Goal: Communication & Community: Answer question/provide support

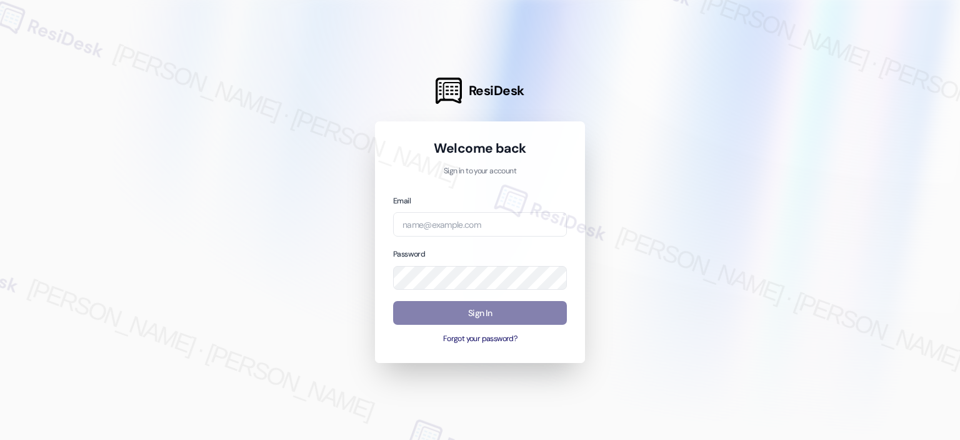
click at [0, 439] on com-1password-button at bounding box center [0, 440] width 0 height 0
click at [540, 207] on div "Email" at bounding box center [480, 215] width 174 height 43
click at [523, 234] on input "email" at bounding box center [480, 224] width 174 height 24
click at [0, 439] on com-1password-button at bounding box center [0, 440] width 0 height 0
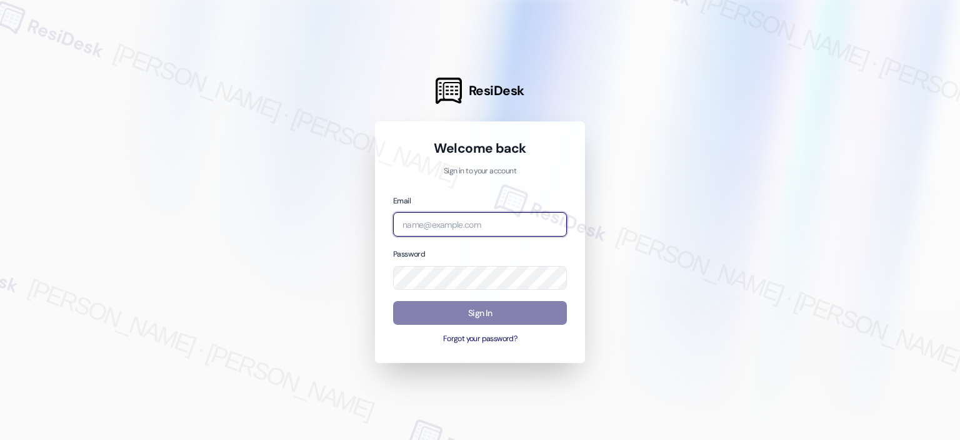
click at [0, 439] on com-1password-button at bounding box center [0, 440] width 0 height 0
click at [405, 231] on input "email" at bounding box center [480, 224] width 174 height 24
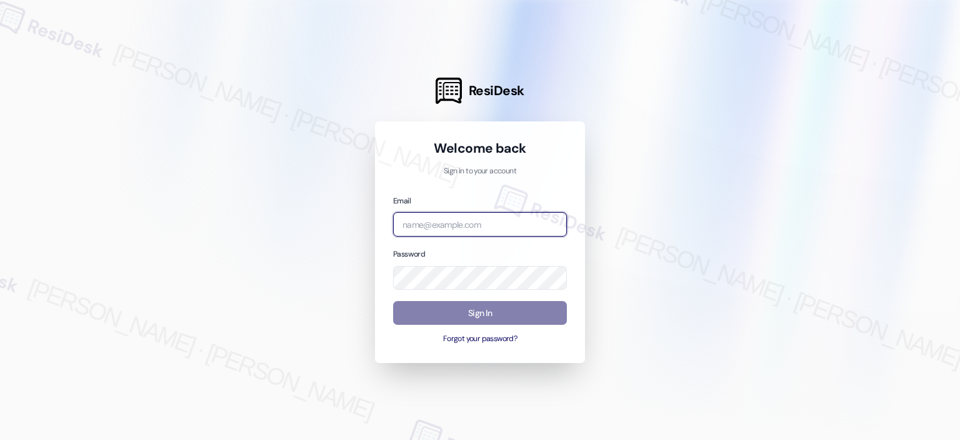
click at [458, 234] on input "email" at bounding box center [480, 224] width 174 height 24
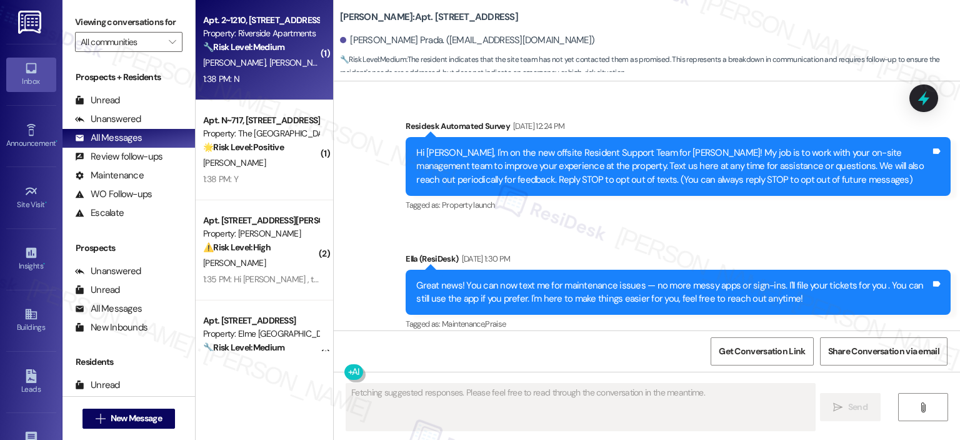
scroll to position [6427, 0]
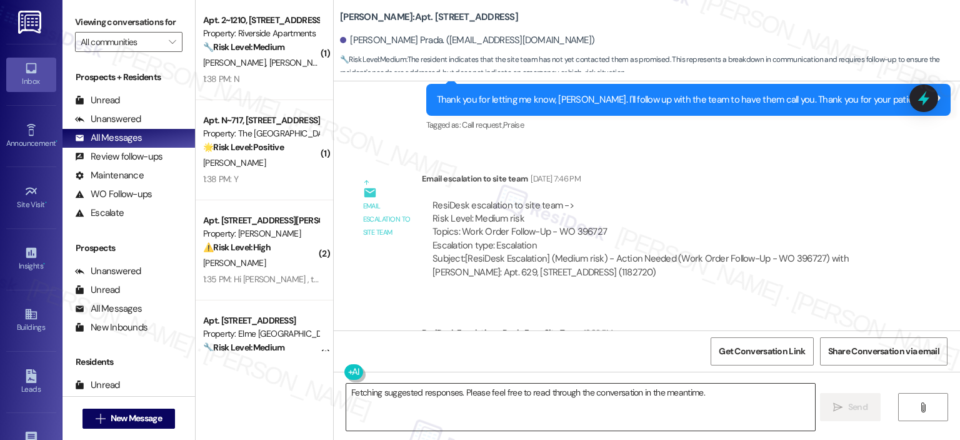
click at [502, 398] on textarea "Fetching suggested responses. Please feel free to read through the conversation…" at bounding box center [580, 406] width 468 height 47
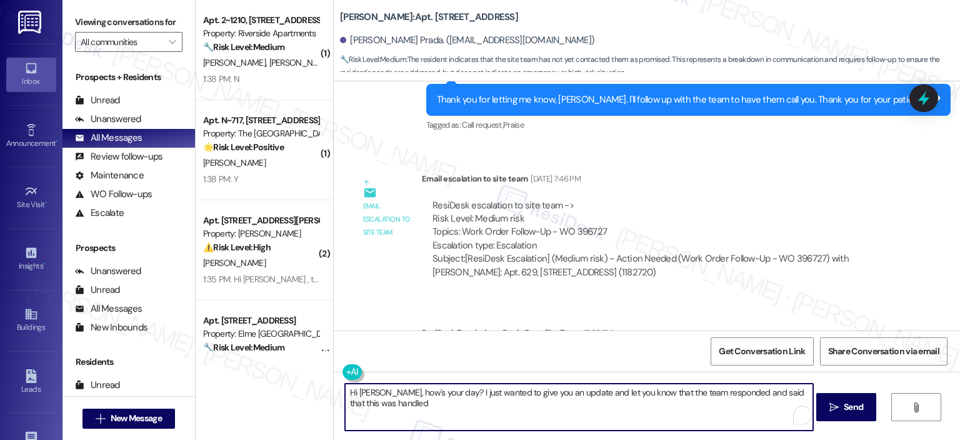
click at [570, 389] on textarea "Hi Lucero, how's your day? I just wanted to give you an update and let you know…" at bounding box center [579, 406] width 468 height 47
click at [528, 405] on textarea "Hi Lucero, how's your day? I just wanted to give you an update about work order…" at bounding box center [579, 406] width 468 height 47
click at [563, 402] on textarea "Hi Lucero, how's your day? I just wanted to give you an update about work order…" at bounding box center [579, 406] width 468 height 47
paste textarea "They confirmed the valve repair was already completed, and mentioned that an un…"
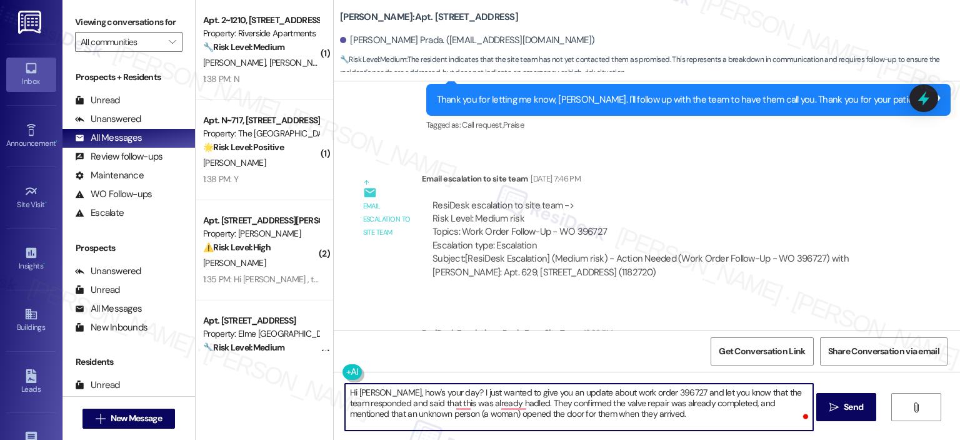
click at [641, 416] on textarea "Hi Lucero, how's your day? I just wanted to give you an update about work order…" at bounding box center [579, 406] width 468 height 47
paste textarea "It’s possible Ms. Lucero wasn’t informed by the person in her home that mainten…"
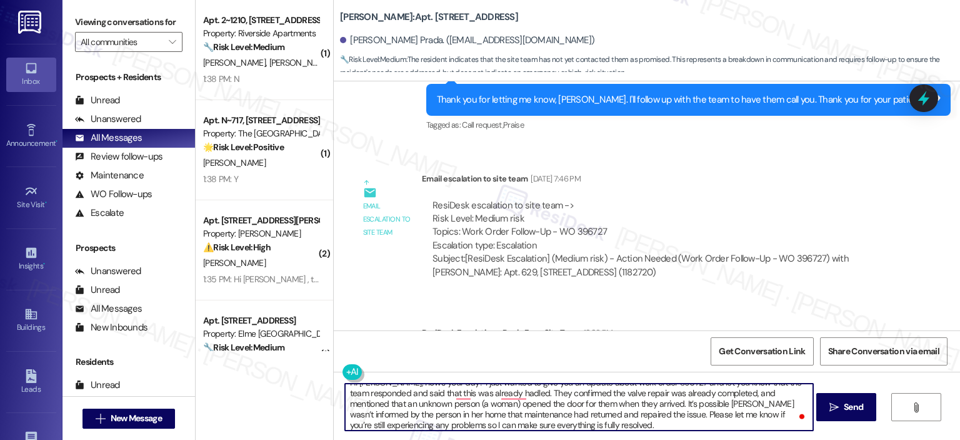
scroll to position [0, 0]
click at [706, 415] on textarea "Hi Lucero, how's your day? I just wanted to give you an update about work order…" at bounding box center [579, 406] width 468 height 47
drag, startPoint x: 704, startPoint y: 416, endPoint x: 694, endPoint y: 413, distance: 10.7
click at [694, 413] on textarea "Hi Lucero, how's your day? I just wanted to give you an update about work order…" at bounding box center [579, 406] width 468 height 47
drag, startPoint x: 730, startPoint y: 410, endPoint x: 663, endPoint y: 415, distance: 66.4
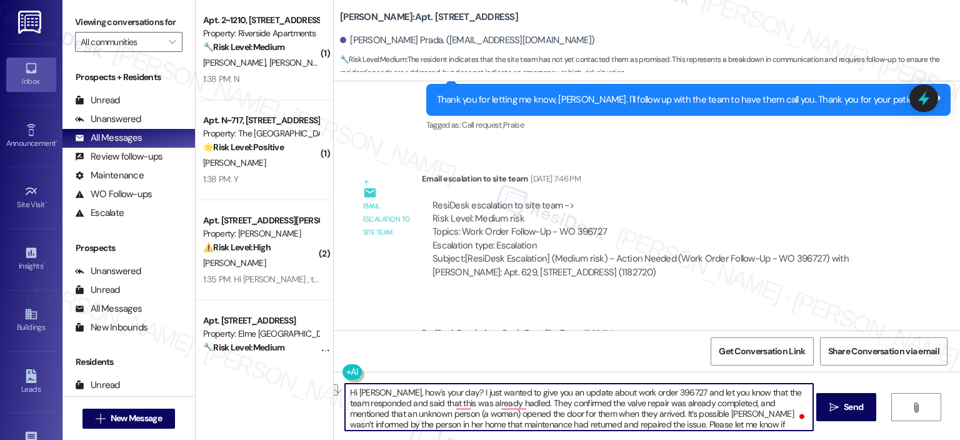
click at [663, 415] on textarea "Hi Lucero, how's your day? I just wanted to give you an update about work order…" at bounding box center [579, 406] width 468 height 47
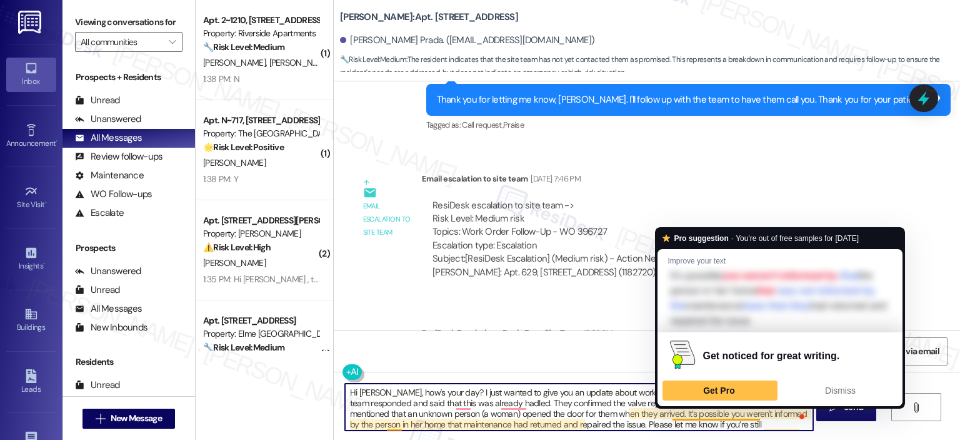
click at [490, 415] on textarea "Hi Lucero, how's your day? I just wanted to give you an update about work order…" at bounding box center [579, 406] width 468 height 47
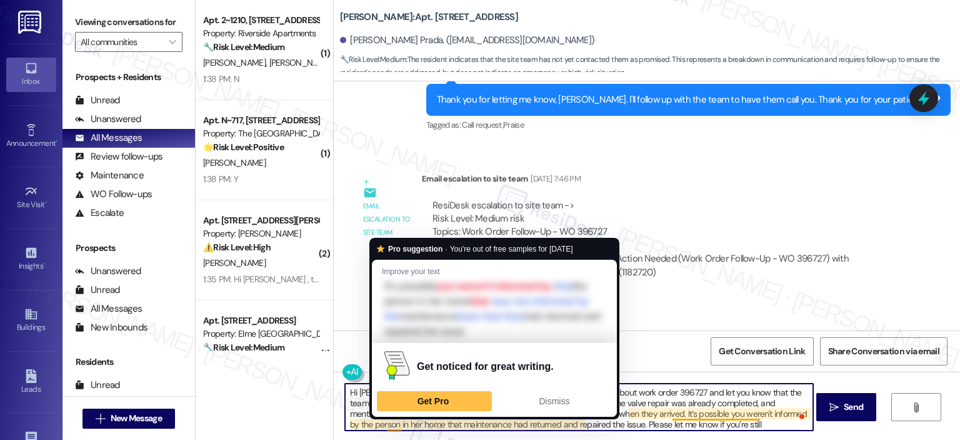
scroll to position [13, 0]
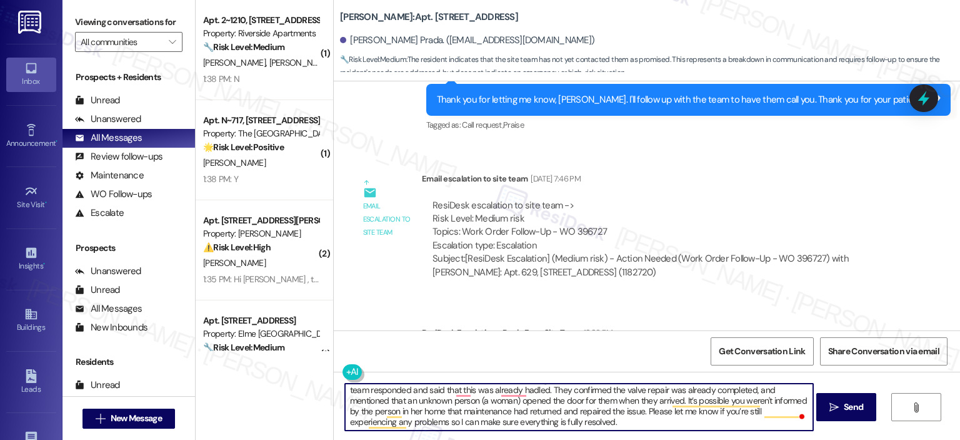
drag, startPoint x: 379, startPoint y: 422, endPoint x: 343, endPoint y: 410, distance: 38.4
click at [345, 410] on textarea "Hi Lucero, how's your day? I just wanted to give you an update about work order…" at bounding box center [579, 406] width 468 height 47
drag, startPoint x: 527, startPoint y: 423, endPoint x: 563, endPoint y: 412, distance: 37.8
click at [563, 412] on textarea "Hi Lucero, how's your day? I just wanted to give you an update about work order…" at bounding box center [579, 406] width 468 height 47
click at [562, 414] on textarea "Hi Lucero, how's your day? I just wanted to give you an update about work order…" at bounding box center [579, 406] width 468 height 47
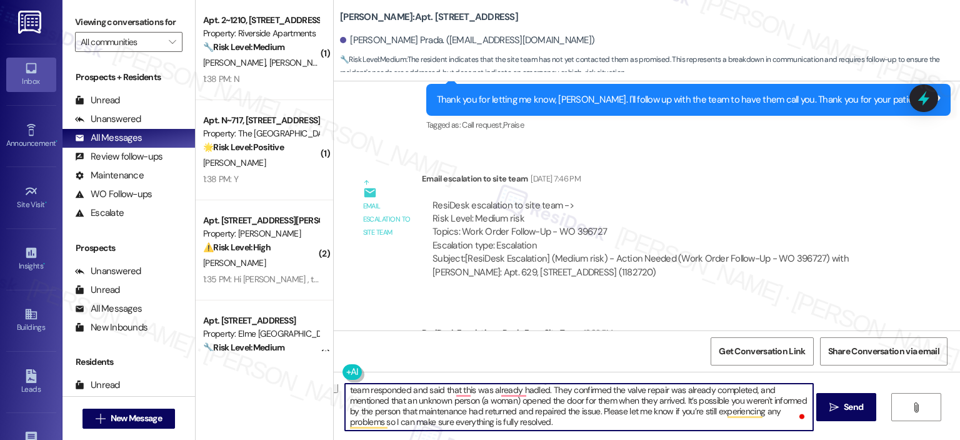
drag, startPoint x: 539, startPoint y: 423, endPoint x: 542, endPoint y: 410, distance: 13.5
click at [542, 410] on textarea "Hi Lucero, how's your day? I just wanted to give you an update about work order…" at bounding box center [579, 406] width 468 height 47
click at [493, 425] on textarea "Hi Lucero, how's your day? I just wanted to give you an update about work order…" at bounding box center [579, 406] width 468 height 47
drag, startPoint x: 483, startPoint y: 425, endPoint x: 635, endPoint y: 408, distance: 152.8
click at [635, 408] on textarea "Hi Lucero, how's your day? I just wanted to give you an update about work order…" at bounding box center [579, 406] width 468 height 47
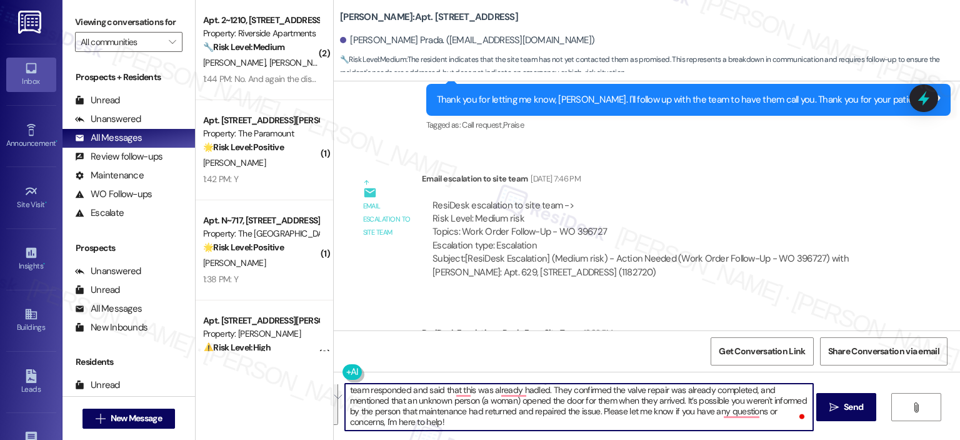
click at [401, 420] on textarea "Hi Lucero, how's your day? I just wanted to give you an update about work order…" at bounding box center [579, 406] width 468 height 47
paste textarea "To enrich screen reader interactions, please activate Accessibility in Grammarl…"
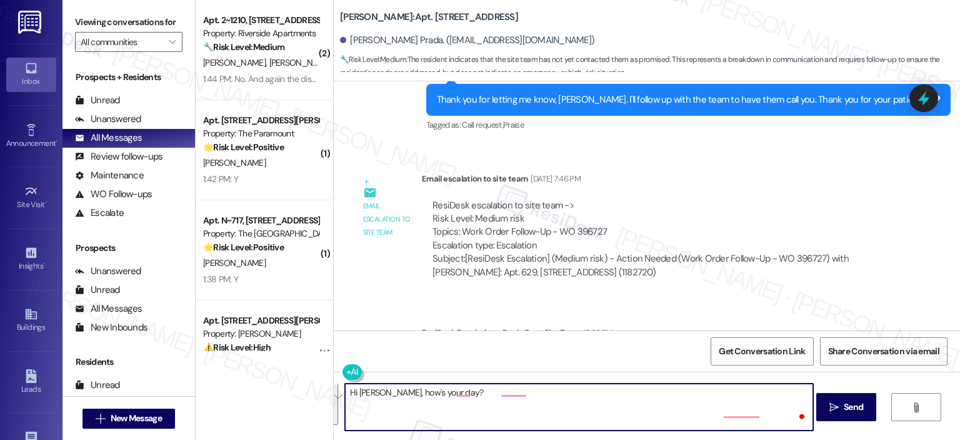
scroll to position [0, 0]
type textarea "Hi Lucero, how's your day?"
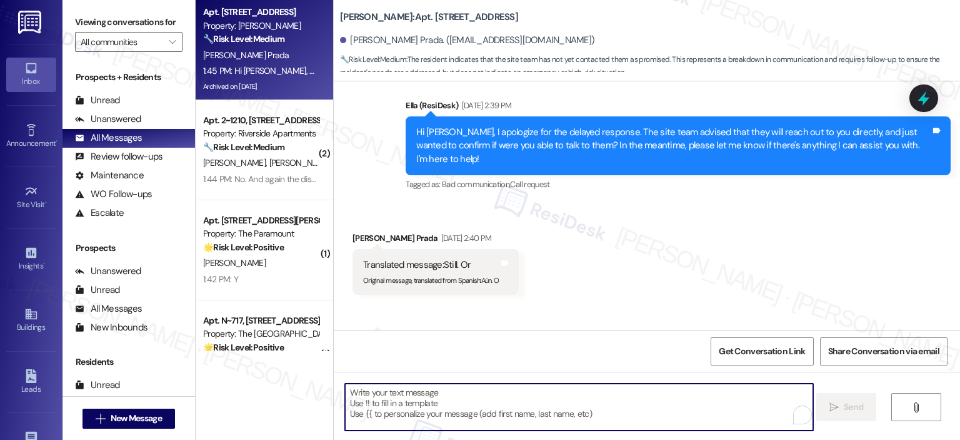
scroll to position [5925, 0]
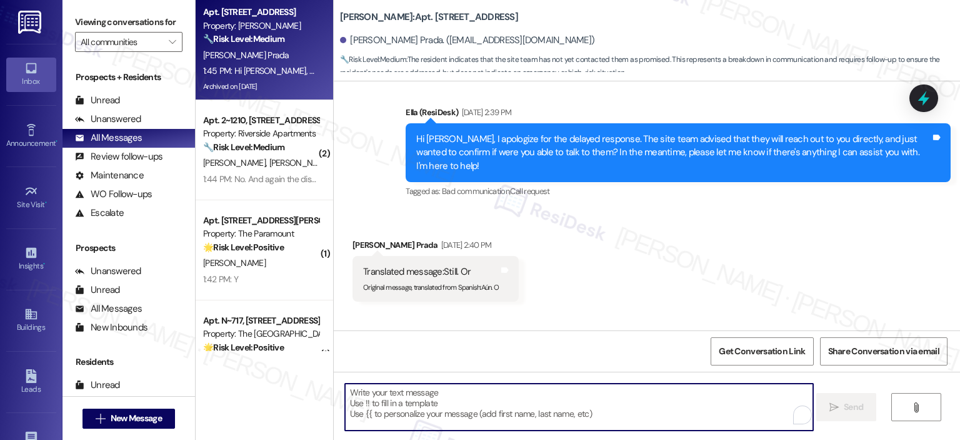
click at [408, 405] on textarea "To enrich screen reader interactions, please activate Accessibility in Grammarl…" at bounding box center [579, 406] width 468 height 47
paste textarea "Here’s an update about work order 396727 and let you know that the team respond…"
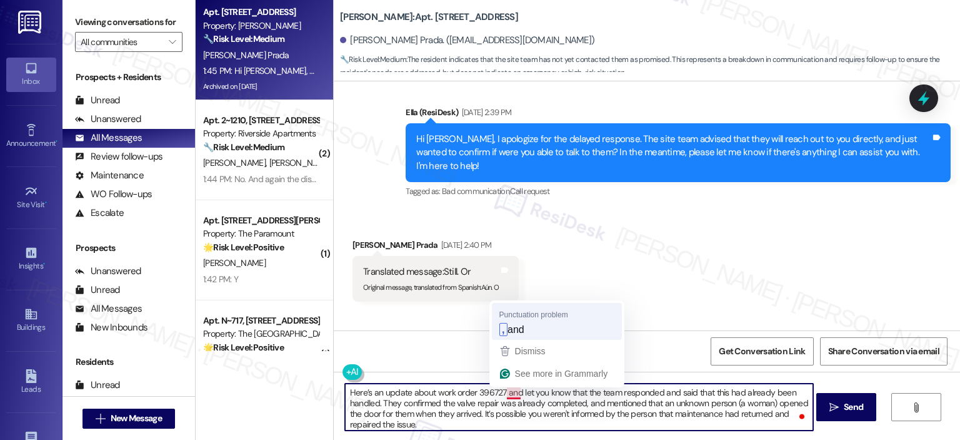
type textarea "Here’s an update about work order 396727, and let you know that the team respon…"
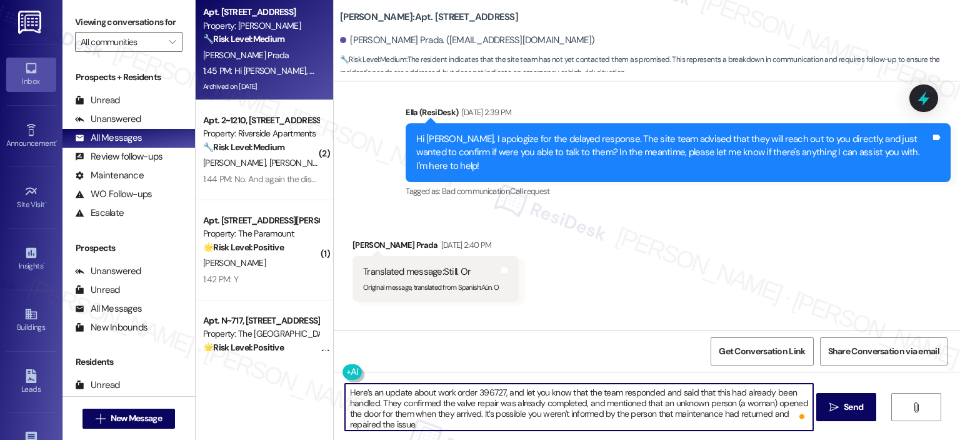
click at [465, 425] on textarea "Here’s an update about work order 396727, and let you know that the team respon…" at bounding box center [579, 406] width 468 height 47
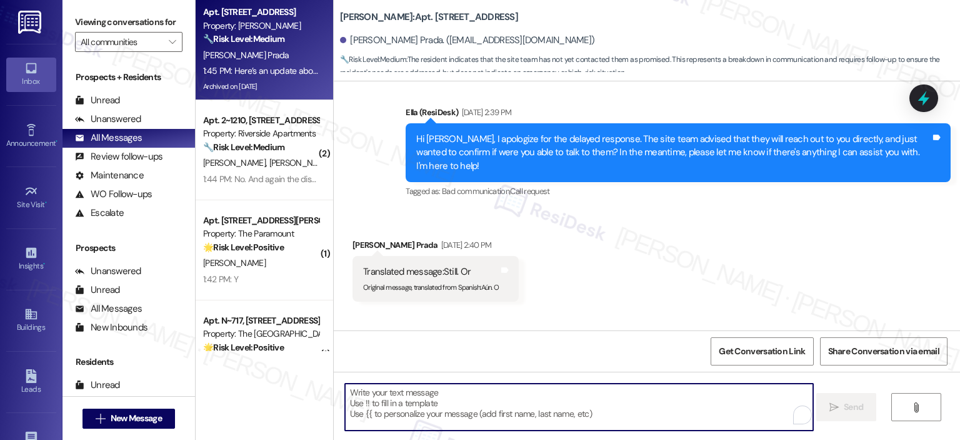
click at [475, 388] on textarea "To enrich screen reader interactions, please activate Accessibility in Grammarl…" at bounding box center [579, 406] width 468 height 47
paste textarea "Please let me know if you have any questions or concerns. I'm here to help!"
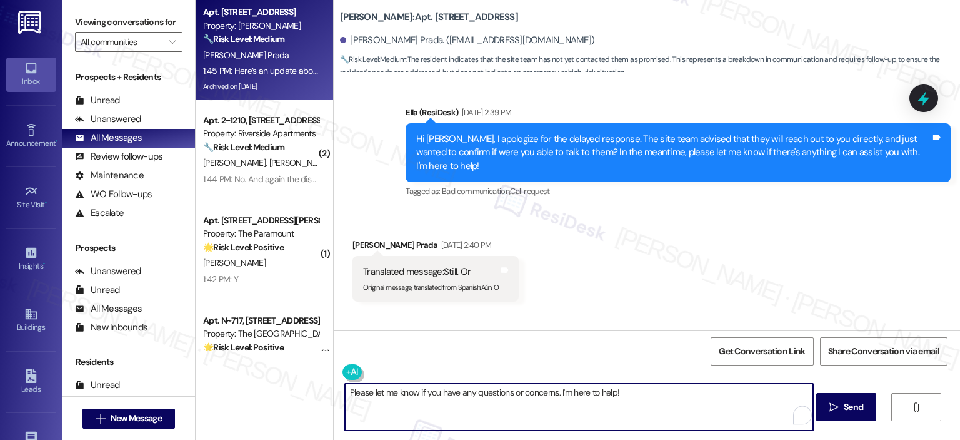
scroll to position [6628, 0]
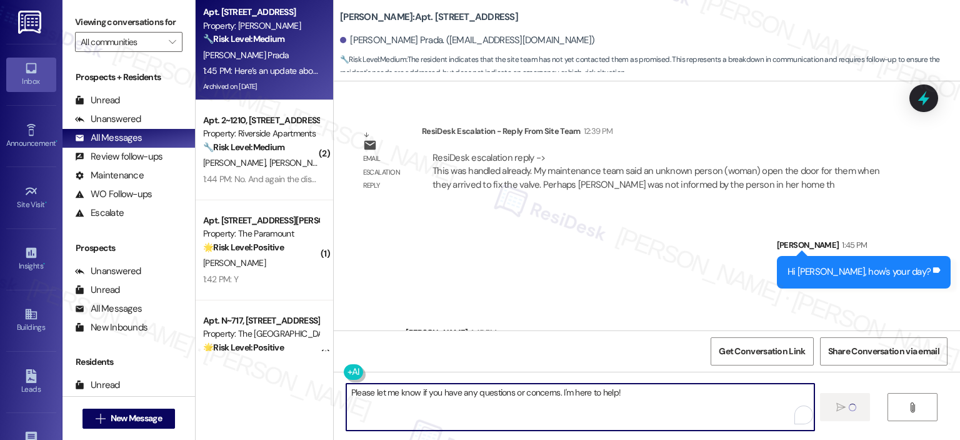
type textarea "Please let me know if you have any questions or concerns. I'm here to help!"
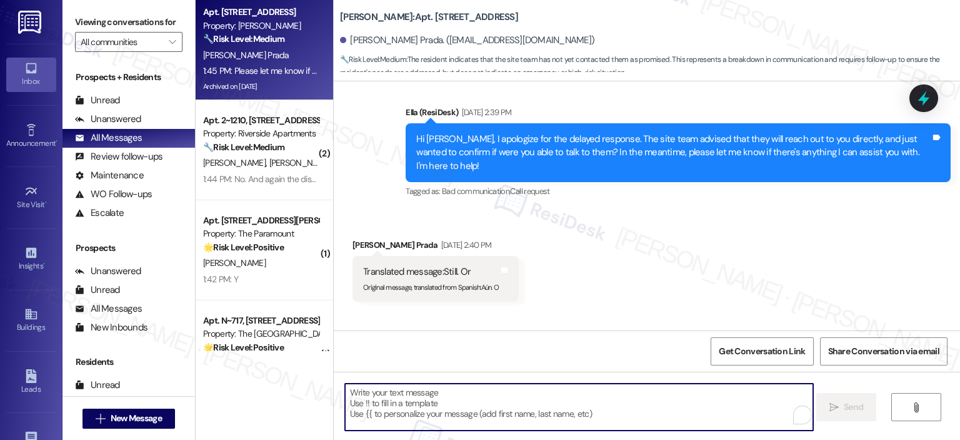
scroll to position [6715, 0]
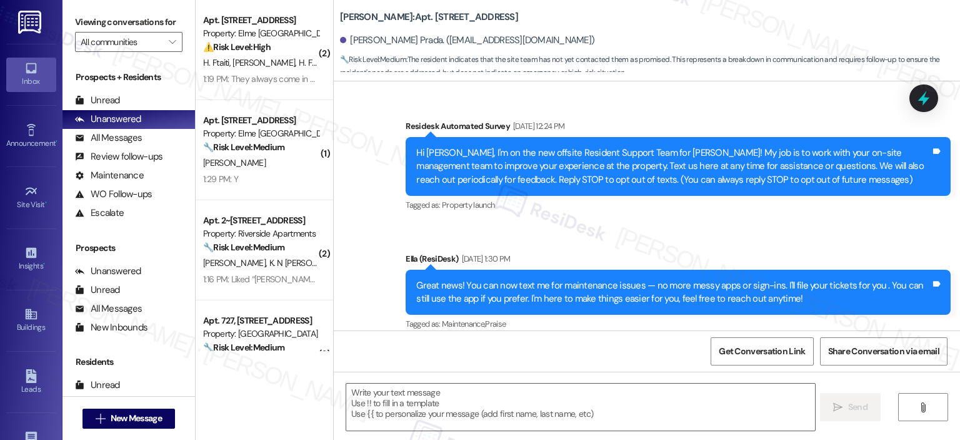
scroll to position [6427, 0]
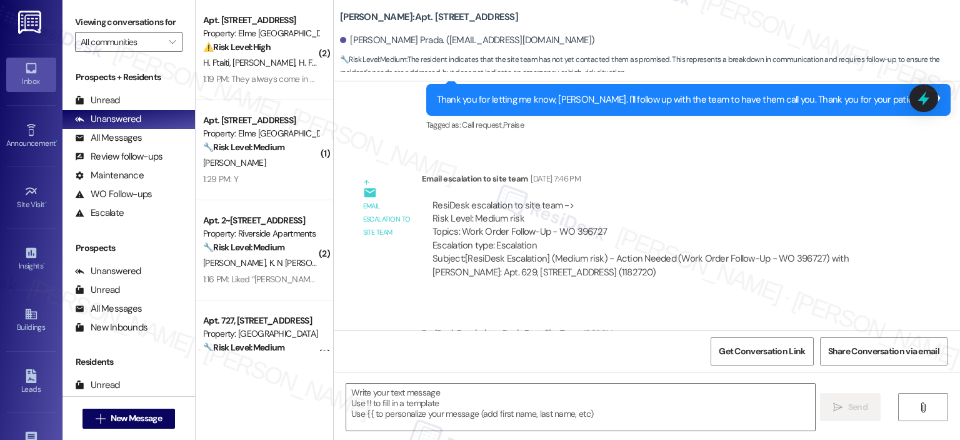
type textarea "Fetching suggested responses. Please feel free to read through the conversation…"
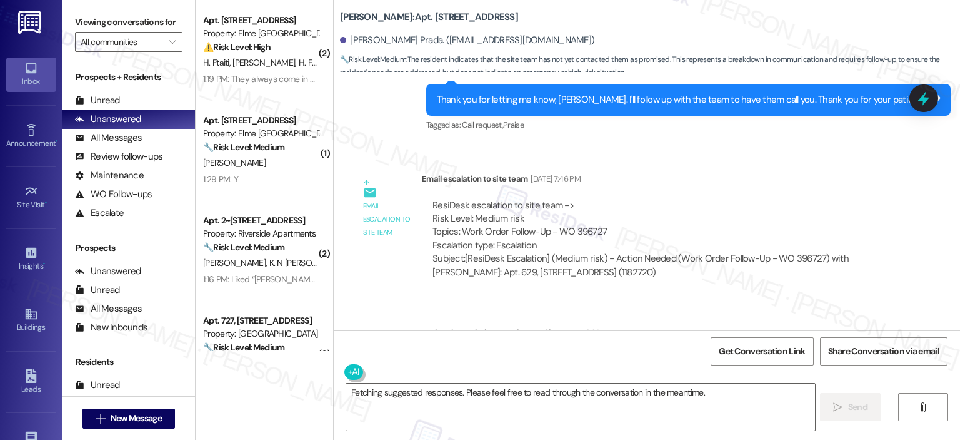
click at [394, 393] on textarea "Fetching suggested responses. Please feel free to read through the conversation…" at bounding box center [580, 406] width 468 height 47
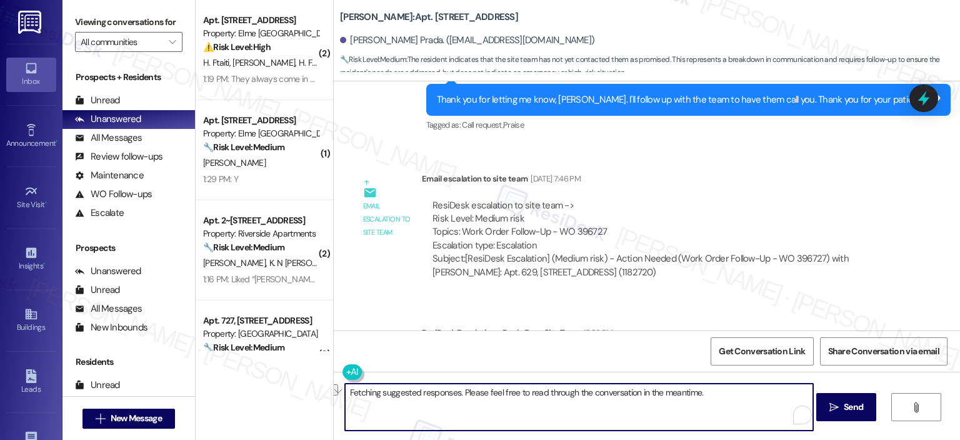
click at [520, 393] on textarea "Fetching suggested responses. Please feel free to read through the conversation…" at bounding box center [579, 406] width 468 height 47
click at [522, 394] on textarea "Fetching suggested responses. Please feel free to read through the conversation…" at bounding box center [579, 406] width 468 height 47
click at [529, 390] on textarea "Fetching suggested responses. Please feel free to read through the conversation…" at bounding box center [579, 406] width 468 height 47
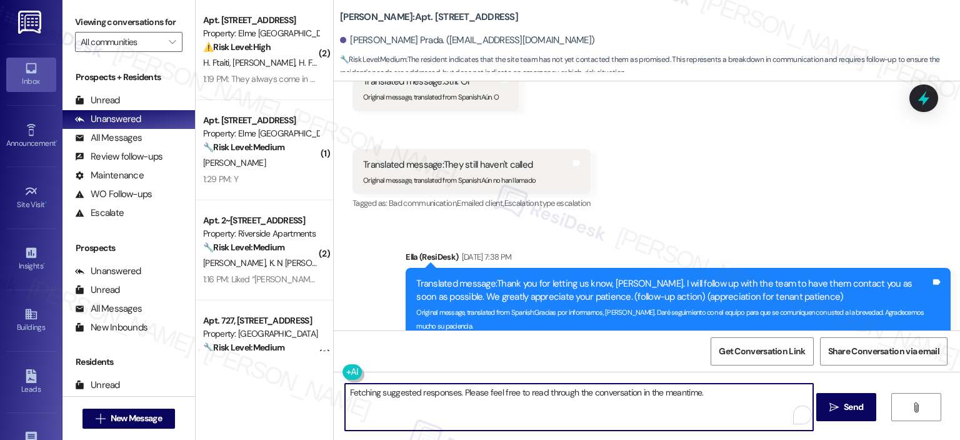
scroll to position [5802, 0]
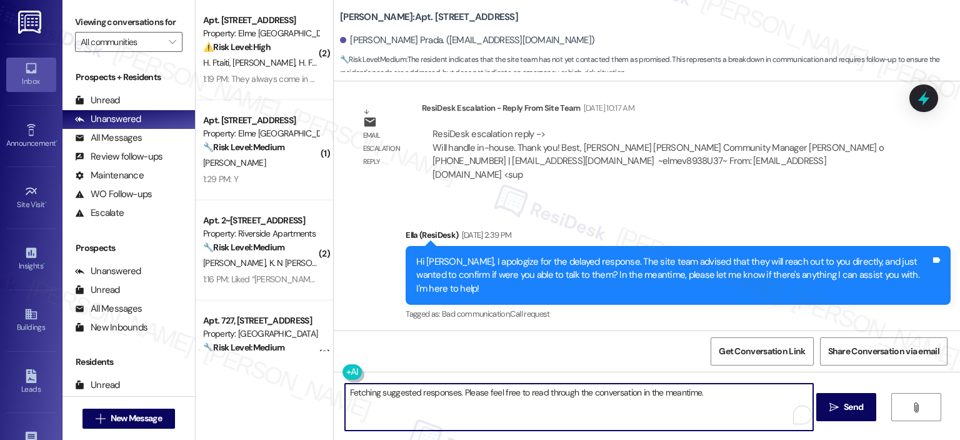
click at [573, 383] on textarea "Fetching suggested responses. Please feel free to read through the conversation…" at bounding box center [579, 406] width 468 height 47
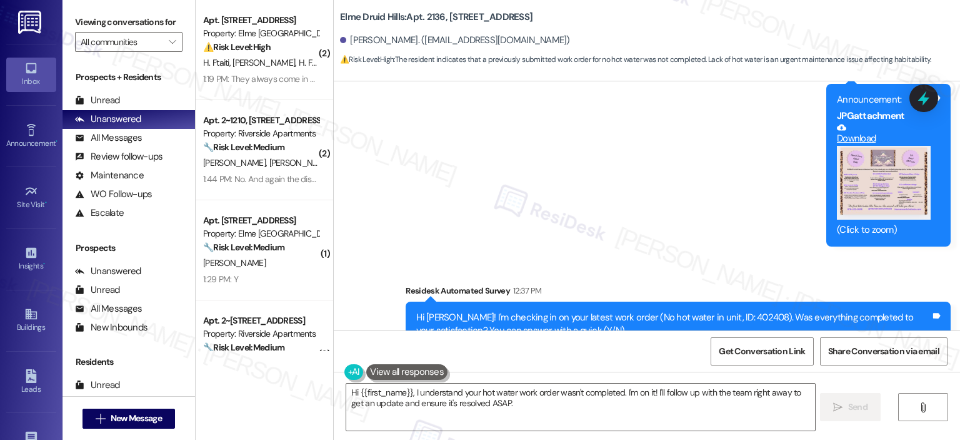
scroll to position [24172, 0]
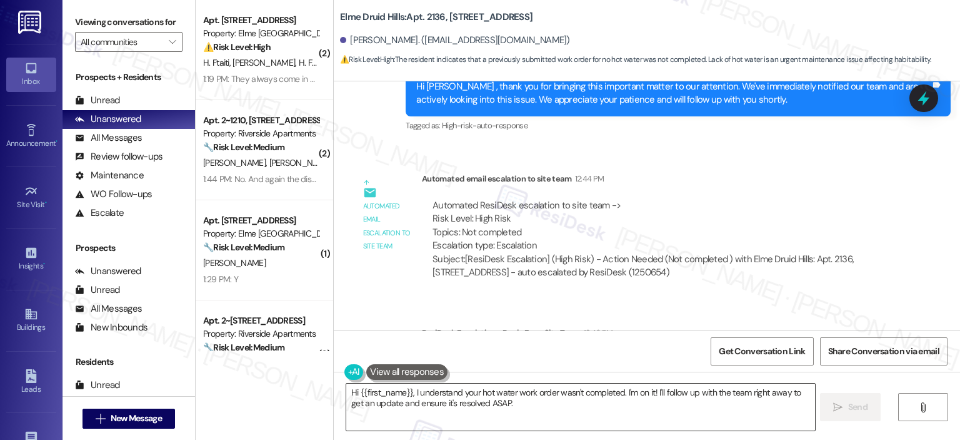
click at [523, 412] on textarea "Hi {{first_name}}, I understand your hot water work order wasn't completed. I'm…" at bounding box center [580, 406] width 468 height 47
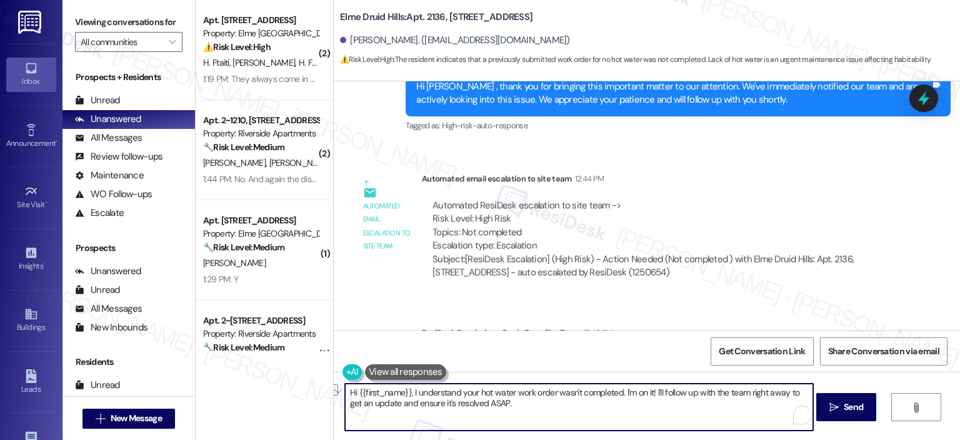
drag, startPoint x: 407, startPoint y: 394, endPoint x: 347, endPoint y: 395, distance: 60.0
click at [347, 395] on textarea "Hi {{first_name}}, I understand your hot water work order wasn't completed. I'm…" at bounding box center [579, 406] width 468 height 47
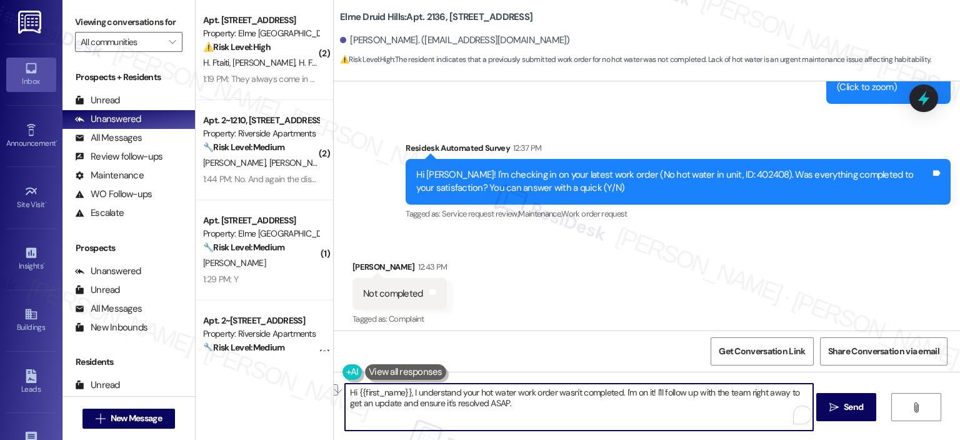
click at [523, 406] on textarea "Hi {{first_name}}, I understand your hot water work order wasn't completed. I'm…" at bounding box center [579, 406] width 468 height 47
drag, startPoint x: 408, startPoint y: 393, endPoint x: 345, endPoint y: 397, distance: 62.7
click at [345, 397] on textarea "Hi {{first_name}}, I understand your hot water work order wasn't completed. I'm…" at bounding box center [579, 406] width 468 height 47
drag, startPoint x: 593, startPoint y: 405, endPoint x: 678, endPoint y: 391, distance: 86.1
click at [678, 391] on textarea "Thank you for letting us know, Jalen. I understand your hot water work order wa…" at bounding box center [579, 406] width 468 height 47
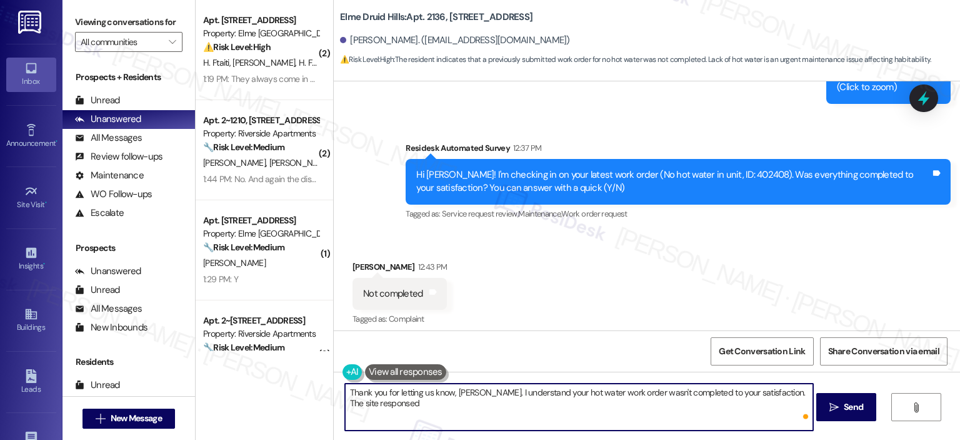
scroll to position [24172, 0]
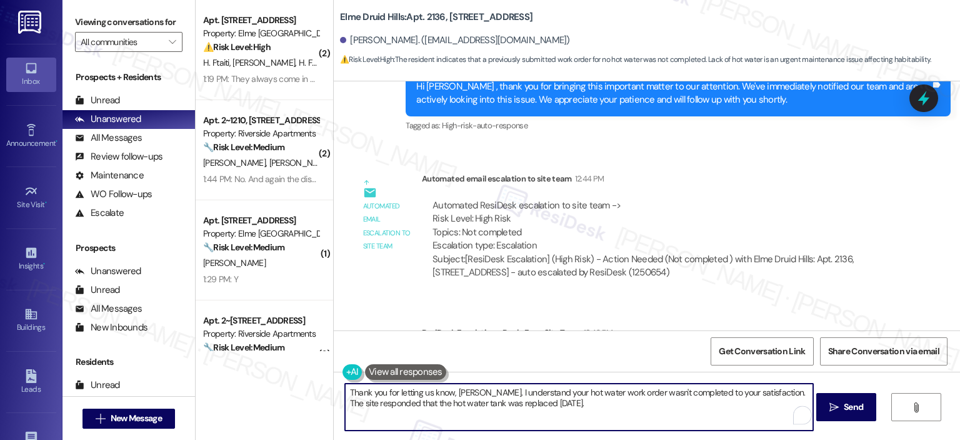
click at [565, 403] on textarea "Thank you for letting us know, Jalen. I understand your hot water work order wa…" at bounding box center [579, 406] width 468 height 47
click at [507, 415] on textarea "Thank you for letting us know, Jalen. I understand your hot water work order wa…" at bounding box center [579, 406] width 468 height 47
click at [479, 402] on textarea "Thank you for letting us know, Jalen. I understand your hot water work order wa…" at bounding box center [579, 406] width 468 height 47
paste textarea "’t completed to your satisfaction, and I’m sorry for the inconvenience this has…"
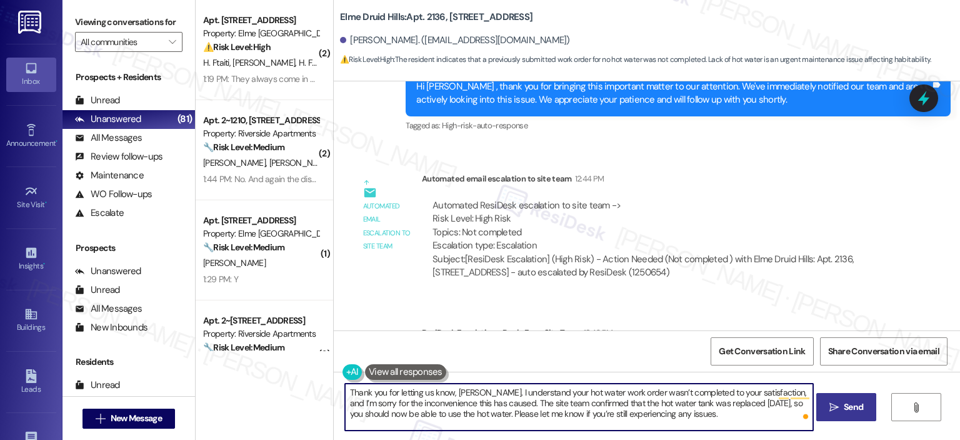
type textarea "Thank you for letting us know, Jalen. I understand your hot water work order wa…"
click at [831, 406] on icon "" at bounding box center [834, 407] width 9 height 10
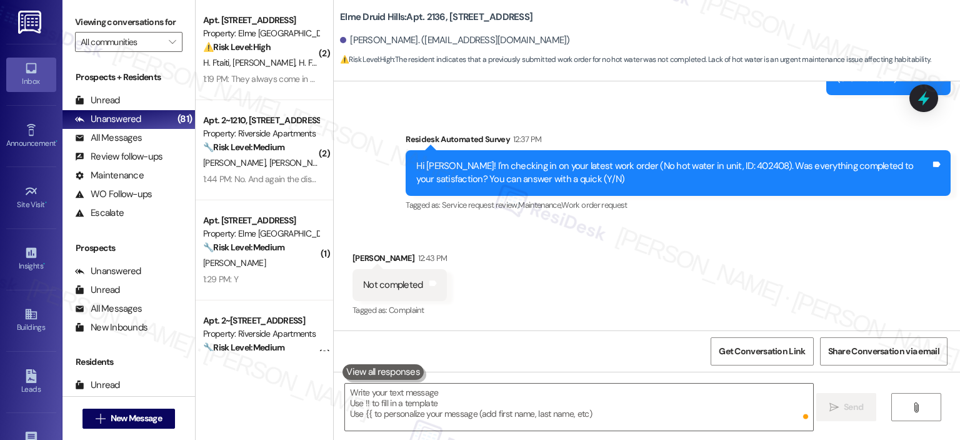
scroll to position [24287, 0]
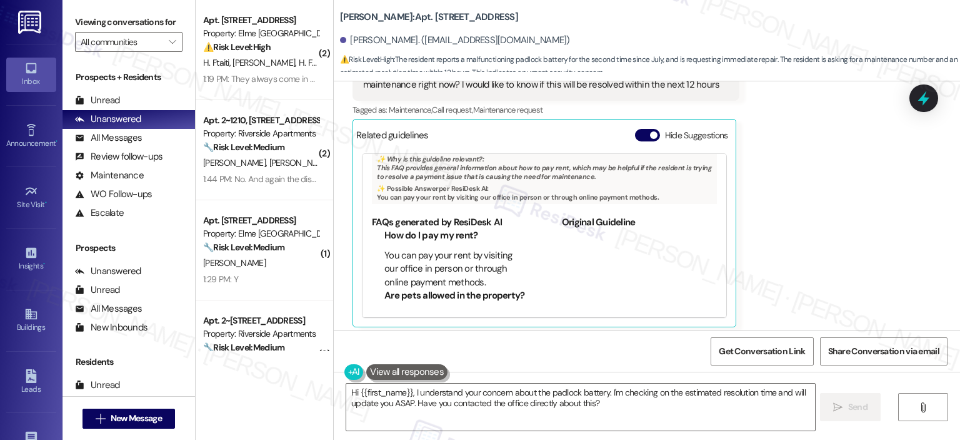
scroll to position [3793, 0]
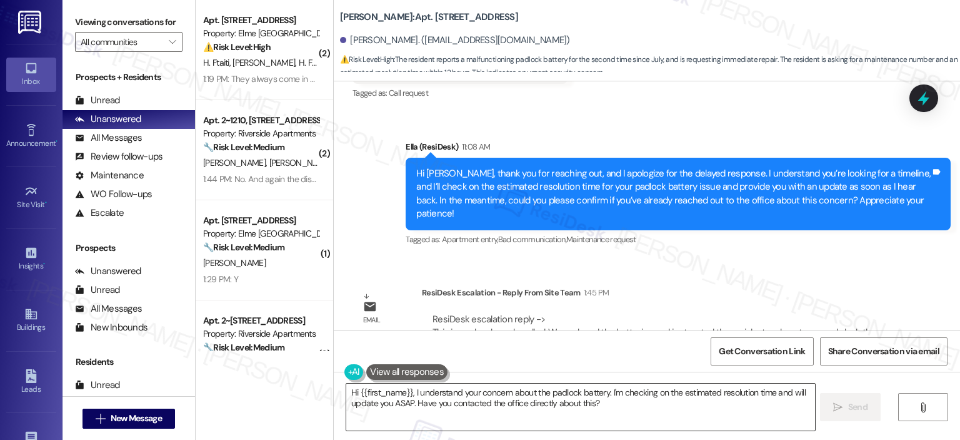
click at [481, 412] on textarea "Hi {{first_name}}, I understand your concern about the padlock battery. I'm che…" at bounding box center [580, 406] width 468 height 47
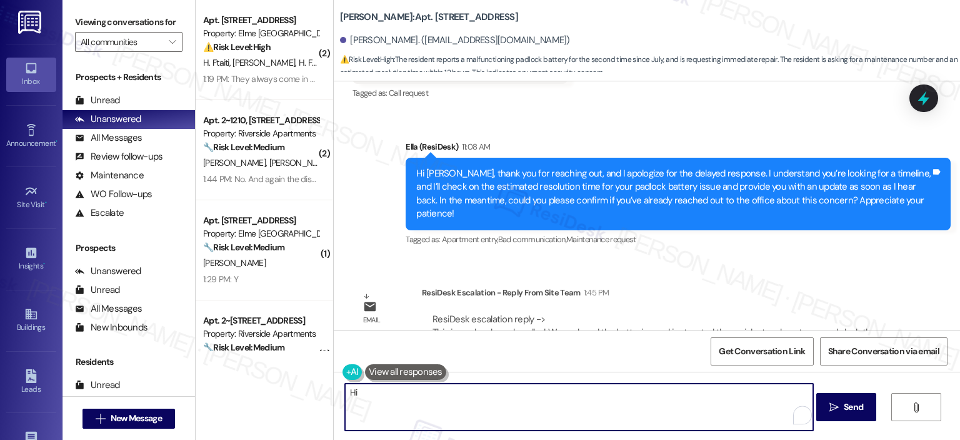
type textarea "H"
paste textarea "lso provided instructions on how to properly lock the door so the lock doesn’t …"
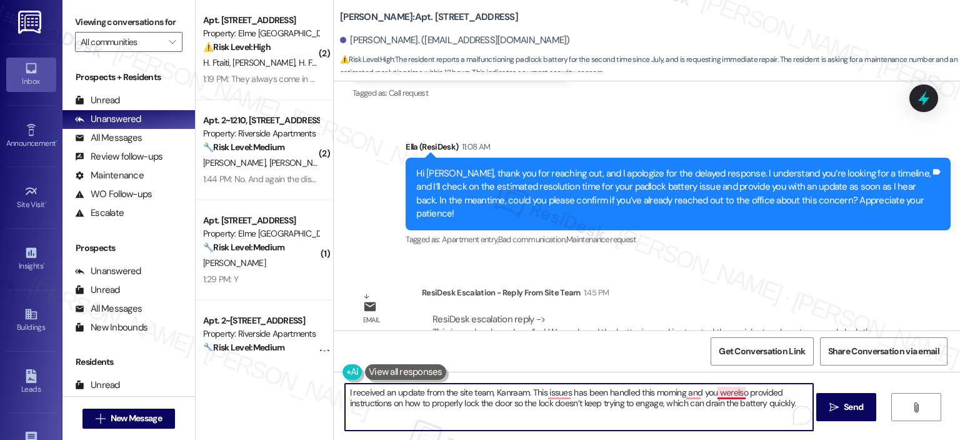
click at [725, 391] on textarea "I received an update from the site team, Kanraam. This issues has been handled …" at bounding box center [579, 406] width 468 height 47
click at [755, 403] on textarea "I received an update from the site team, Kanraam. This issue was handled this m…" at bounding box center [579, 406] width 468 height 47
type textarea "I received an update from the site team, Kanraam. This issue was handled this m…"
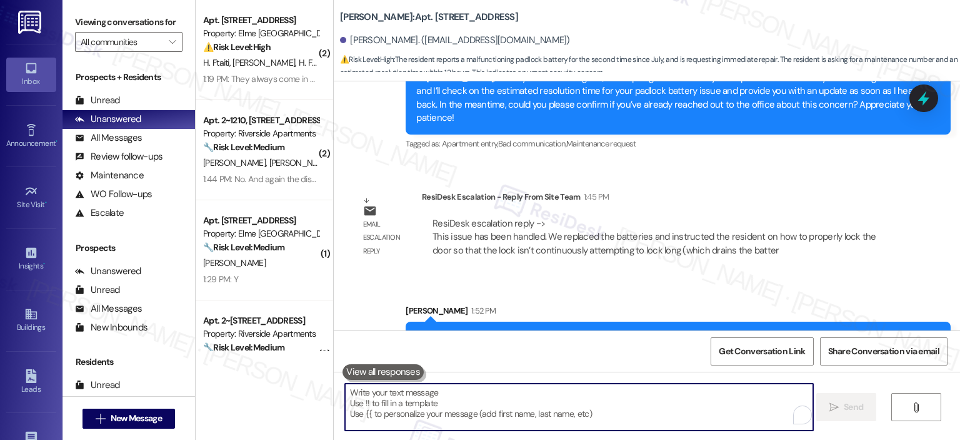
scroll to position [3907, 0]
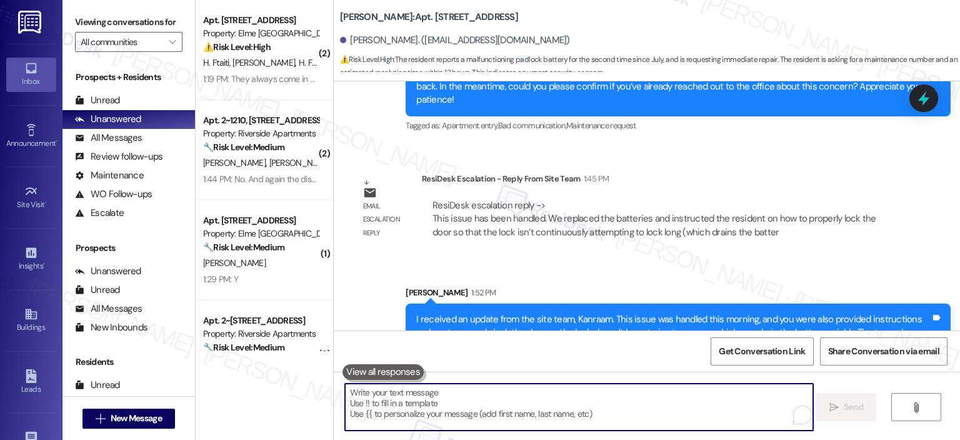
click at [528, 407] on textarea "To enrich screen reader interactions, please activate Accessibility in Grammarl…" at bounding box center [579, 406] width 468 height 47
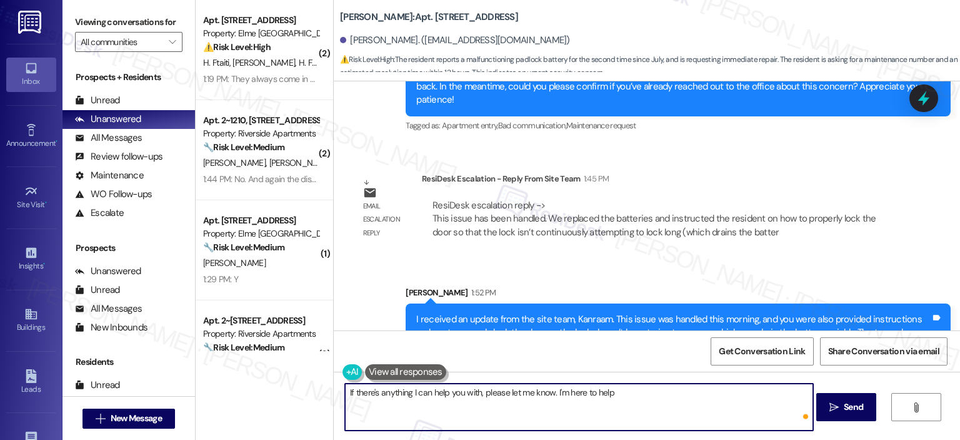
type textarea "If there's anything I can help you with, please let me know. I'm here to help!"
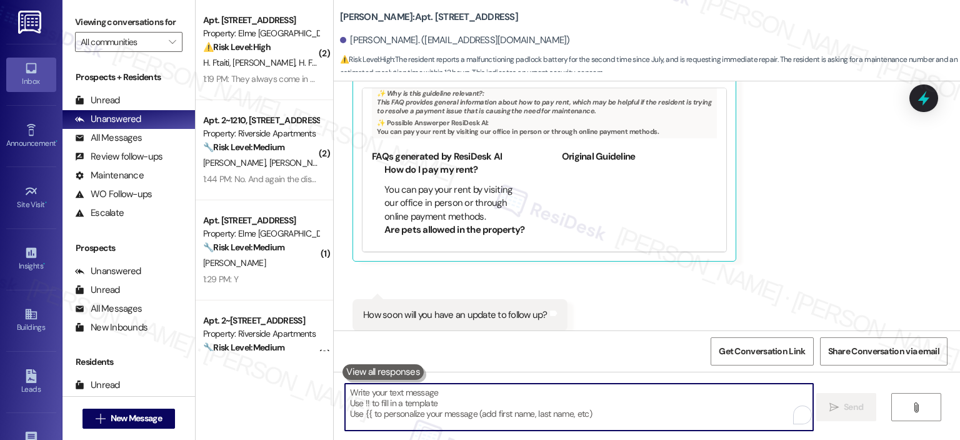
scroll to position [3995, 0]
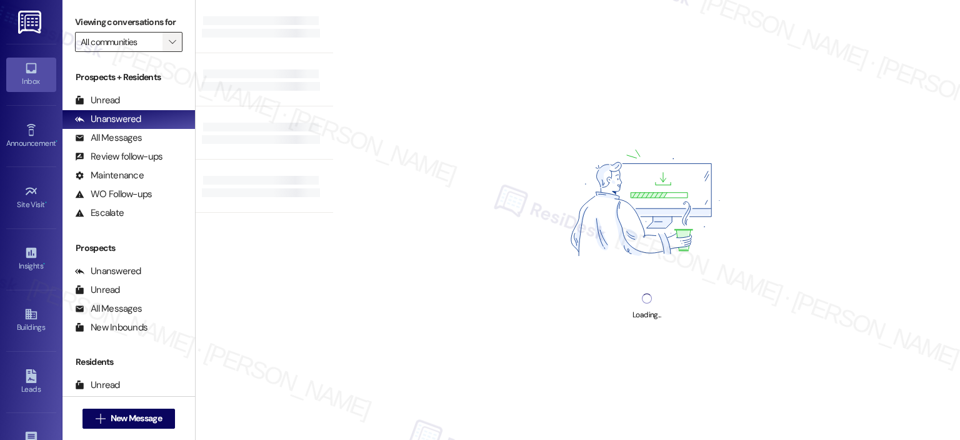
click at [166, 36] on span "" at bounding box center [172, 42] width 12 height 20
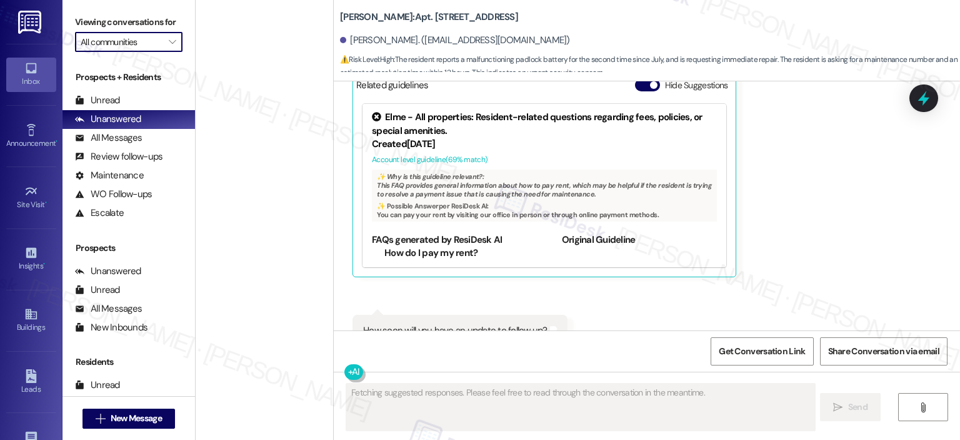
scroll to position [3546, 0]
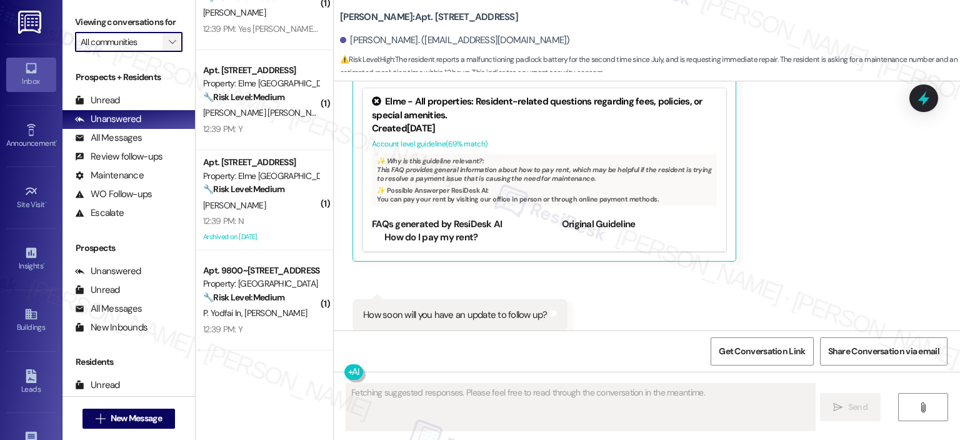
click at [166, 47] on span "" at bounding box center [172, 42] width 12 height 20
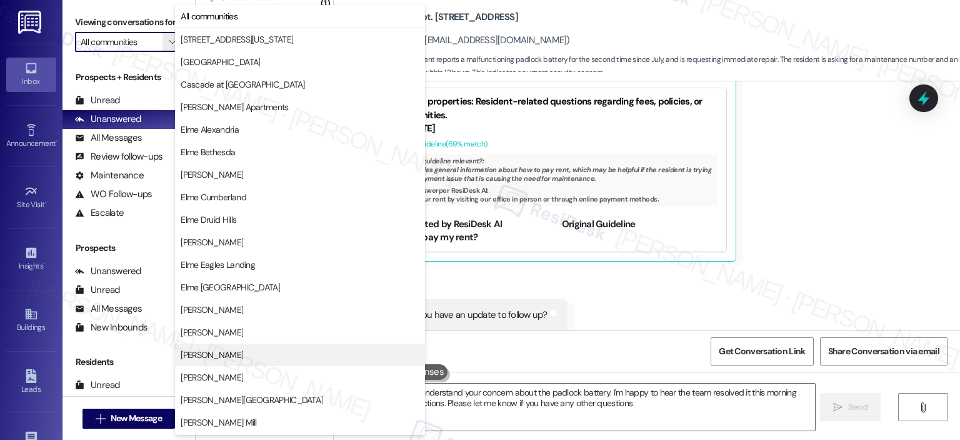
type textarea "Hi {{first_name}}, I understand your concern about the padlock battery. I'm hap…"
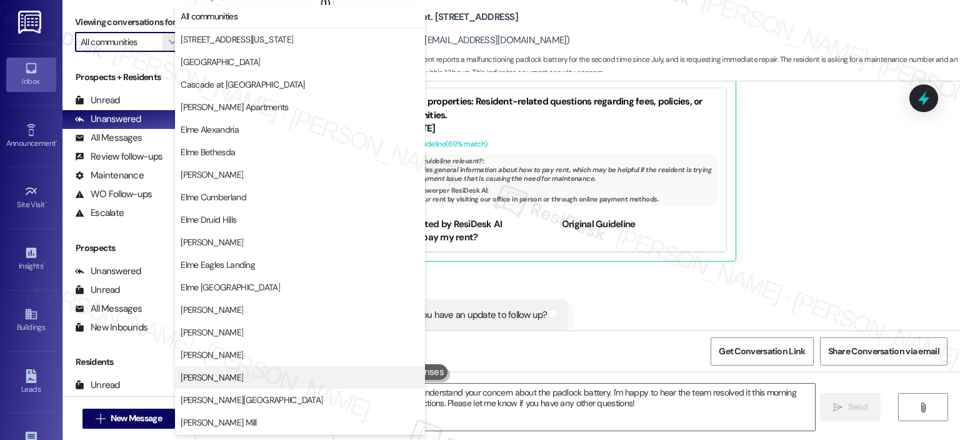
click at [315, 372] on span "Elme Marietta" at bounding box center [300, 377] width 239 height 13
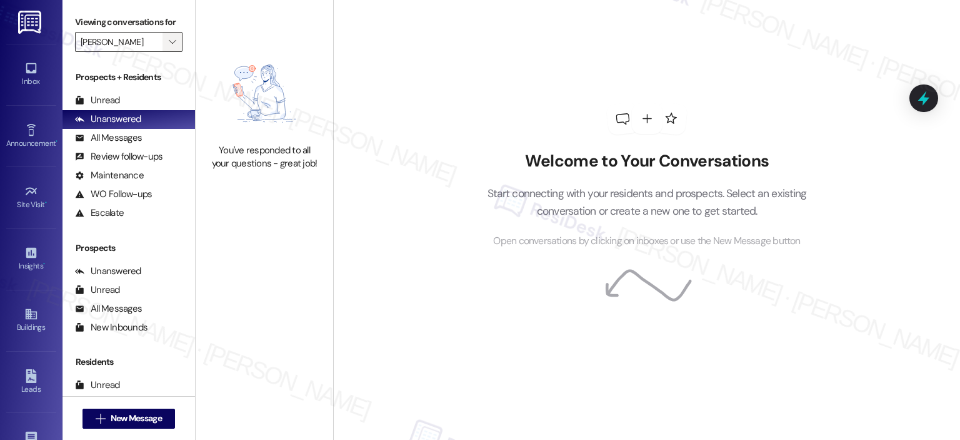
click at [169, 39] on icon "" at bounding box center [172, 42] width 7 height 10
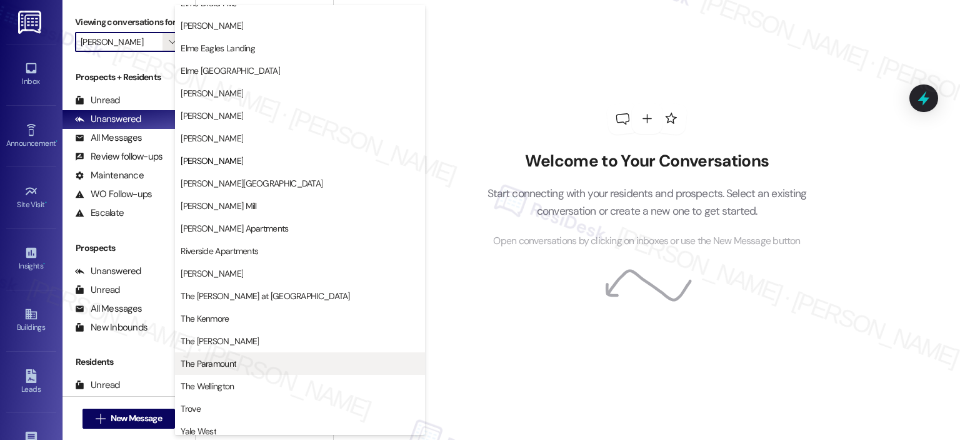
scroll to position [223, 0]
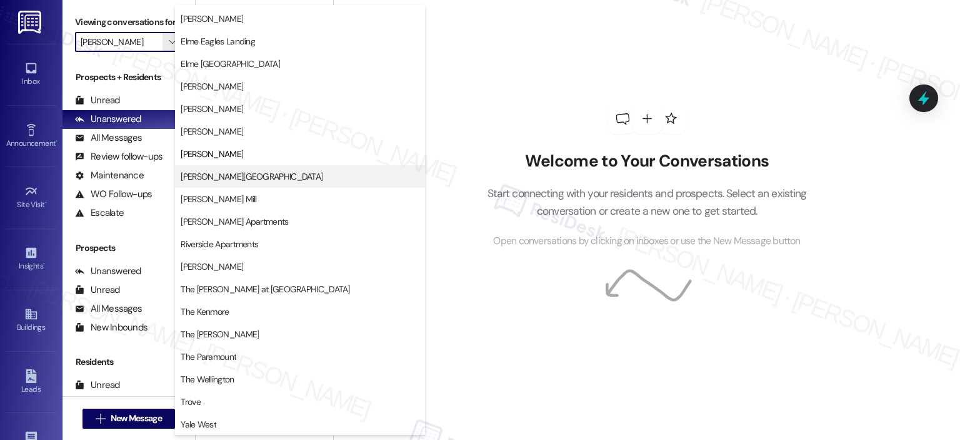
click at [247, 178] on span "Elme Sandy Springs" at bounding box center [252, 176] width 142 height 13
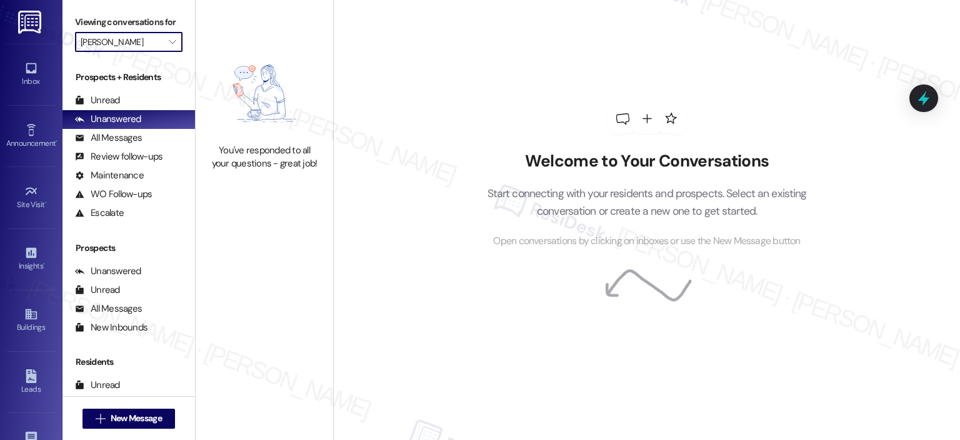
type input "Elme Sandy Springs"
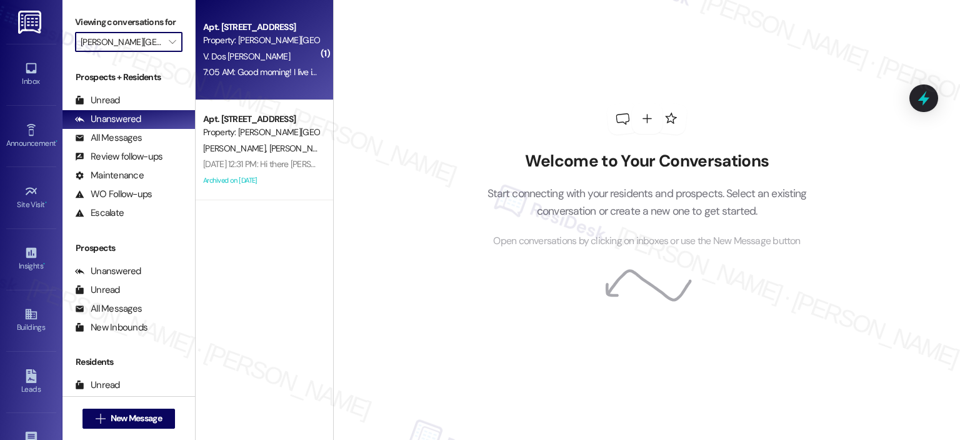
click at [285, 39] on div "Property: Elme Sandy Springs" at bounding box center [261, 40] width 116 height 13
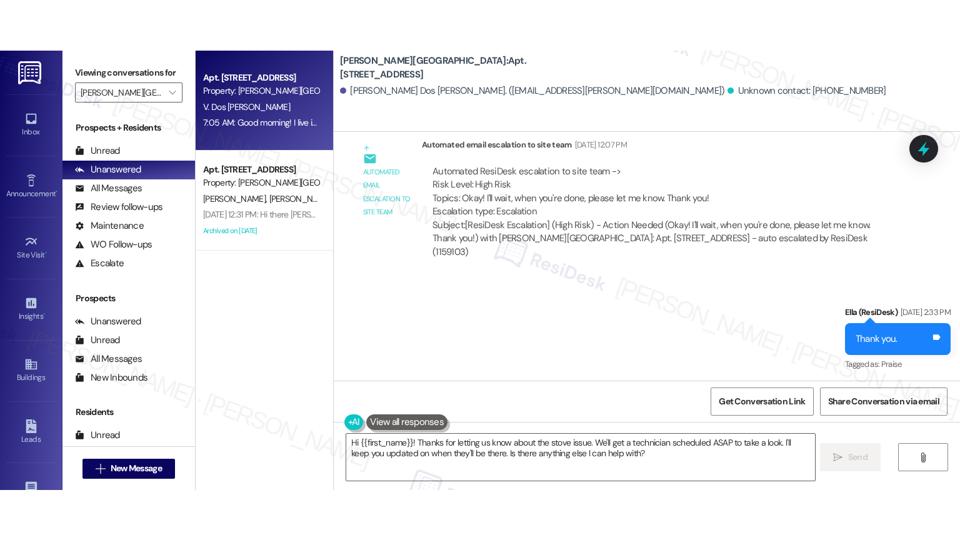
scroll to position [22119, 0]
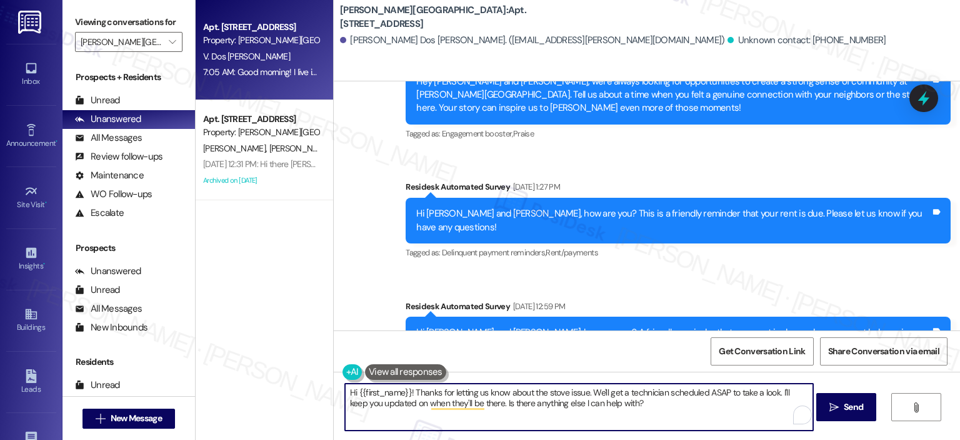
drag, startPoint x: 411, startPoint y: 390, endPoint x: 299, endPoint y: 393, distance: 112.6
click at [299, 393] on div "Apt. 712, 501 North River Parkway Property: Elme Sandy Springs V. Dos Santos 7:…" at bounding box center [578, 220] width 765 height 440
drag, startPoint x: 398, startPoint y: 393, endPoint x: 318, endPoint y: 390, distance: 79.5
click at [318, 390] on div "Apt. 712, 501 North River Parkway Property: Elme Sandy Springs V. Dos Santos 7:…" at bounding box center [578, 220] width 765 height 440
click at [386, 393] on textarea "Hi Marcelo! Thanks for letting us know about the stove issue. We'll get a techn…" at bounding box center [579, 406] width 468 height 47
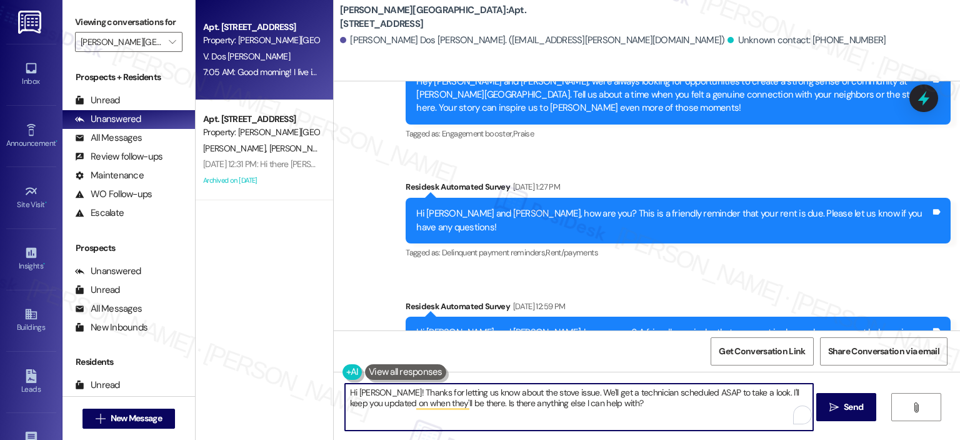
scroll to position [22019, 0]
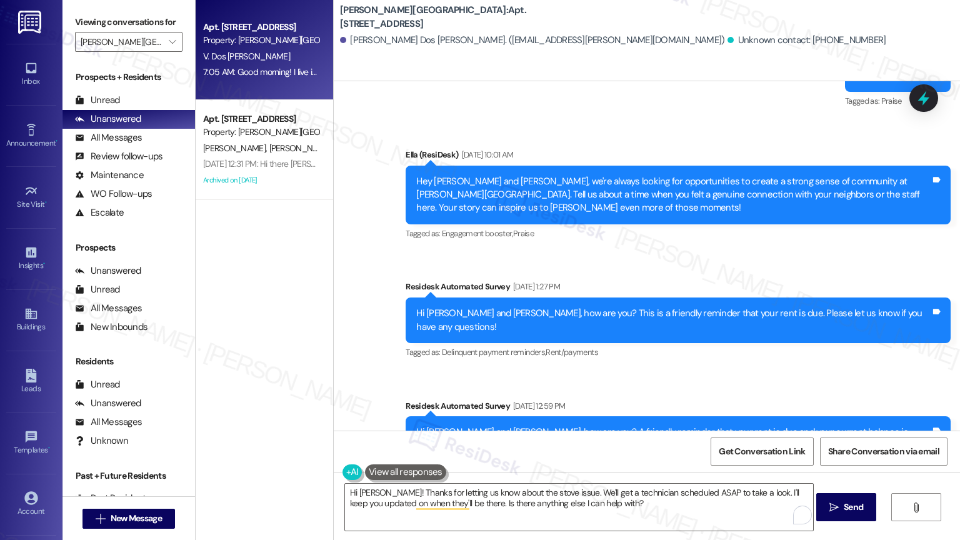
click at [476, 60] on div "Elme Sandy Springs: Apt. 712, 501 North River Parkway Vivian Dos Santos. (vivia…" at bounding box center [647, 40] width 627 height 81
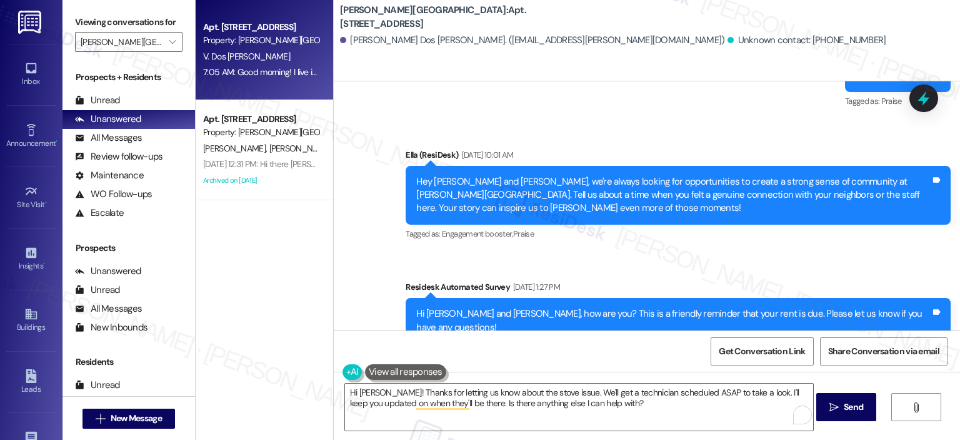
scroll to position [22119, 0]
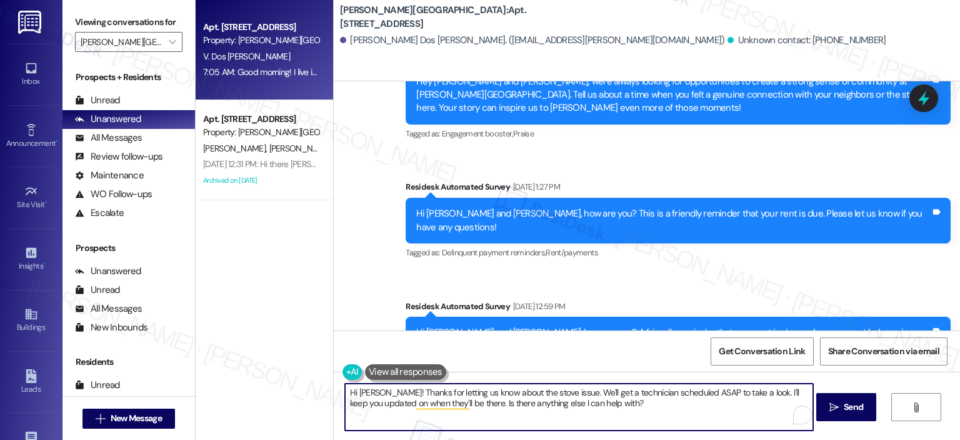
click at [520, 390] on textarea "Hi Marcelo! Thanks for letting us know about the stove issue. We'll get a techn…" at bounding box center [579, 406] width 468 height 47
drag, startPoint x: 607, startPoint y: 406, endPoint x: 385, endPoint y: 388, distance: 222.2
click at [385, 388] on textarea "Hi Marcelo! Thanks for letting us know about the stove issue. We'll get a techn…" at bounding box center [579, 406] width 468 height 47
click at [512, 409] on textarea "Hi Marcelo, thank you for reaching out. I understand you have issues with your …" at bounding box center [579, 406] width 468 height 47
paste textarea "’re experiencing issues with your stove, and I appreciate you sharing the detai…"
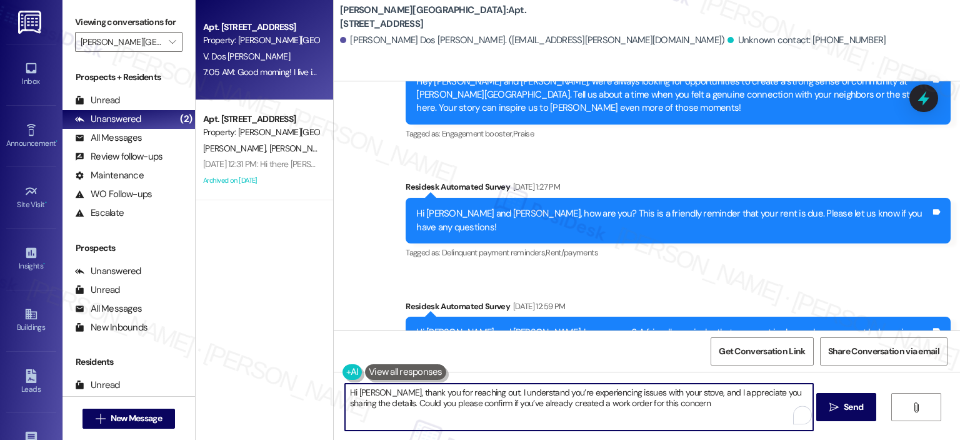
type textarea "Hi Marcelo, thank you for reaching out. I understand you’re experiencing issues…"
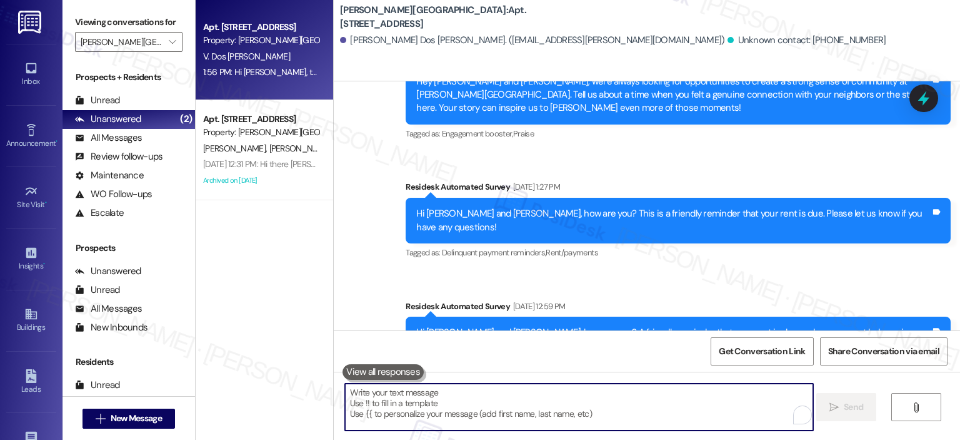
scroll to position [22219, 0]
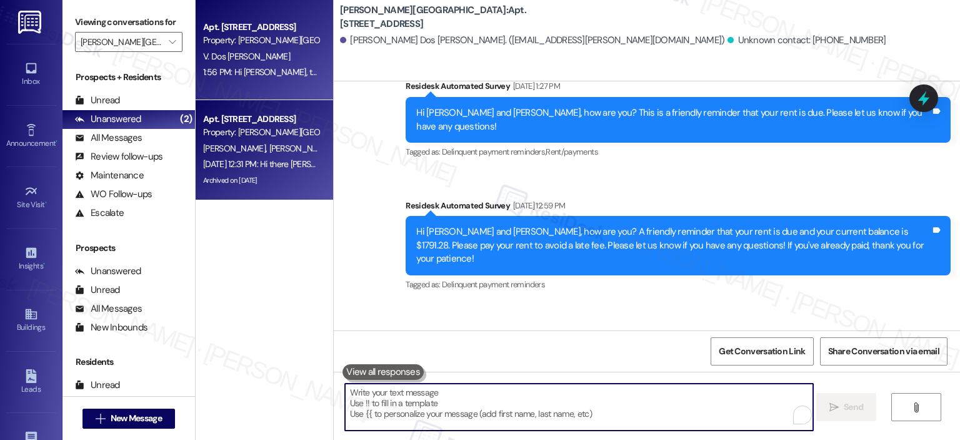
click at [266, 154] on div "B. Kidd K. Shirley" at bounding box center [261, 149] width 118 height 16
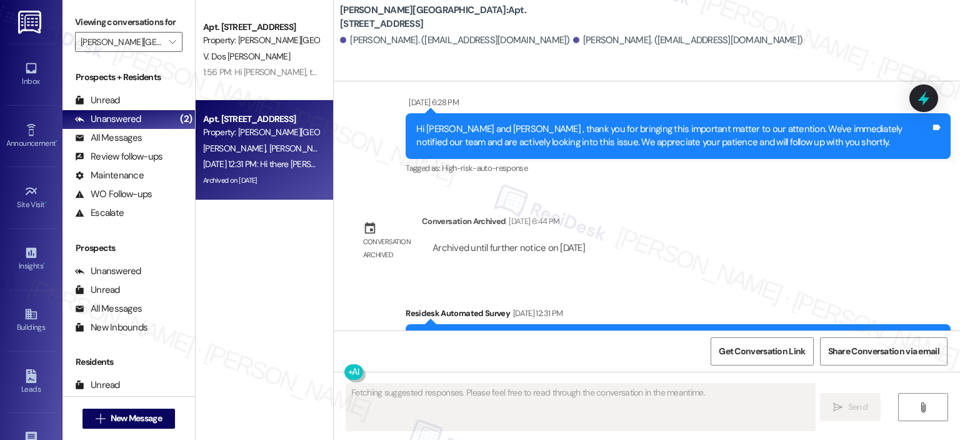
scroll to position [2402, 0]
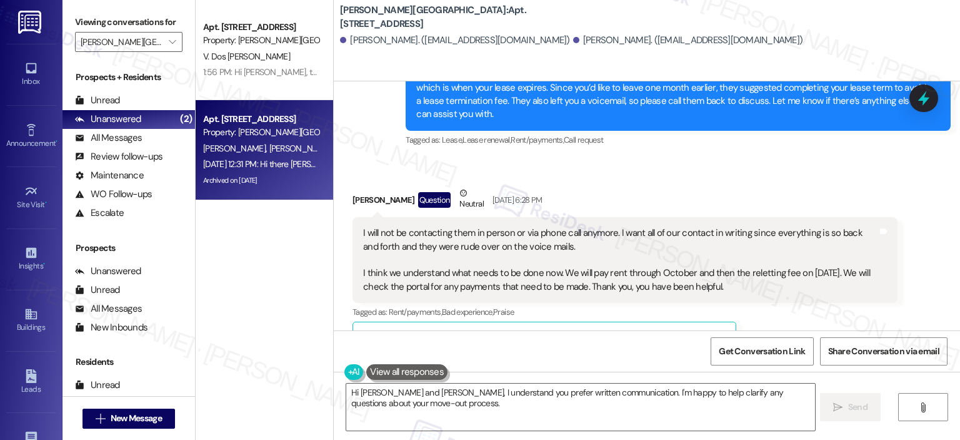
click at [640, 331] on button "Hide Suggestions" at bounding box center [647, 337] width 25 height 13
type textarea "Hi Breanna and Karsen, I understand you prefer written communication. I'm happy…"
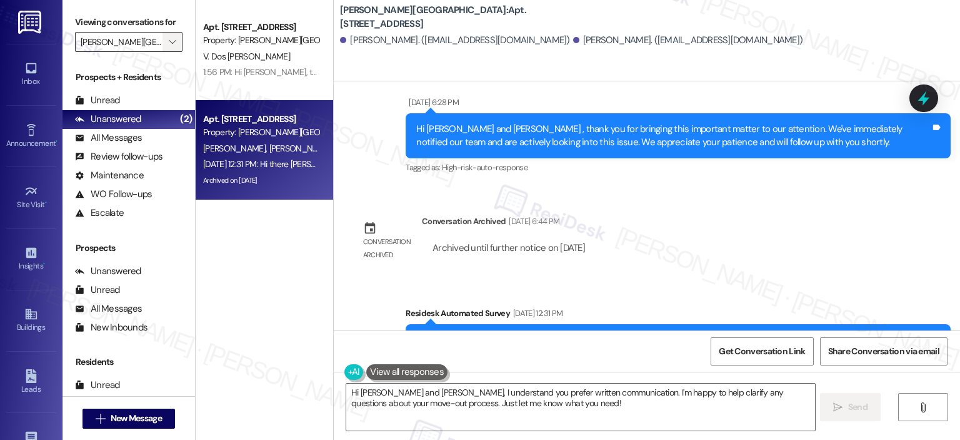
click at [169, 38] on icon "" at bounding box center [172, 42] width 7 height 10
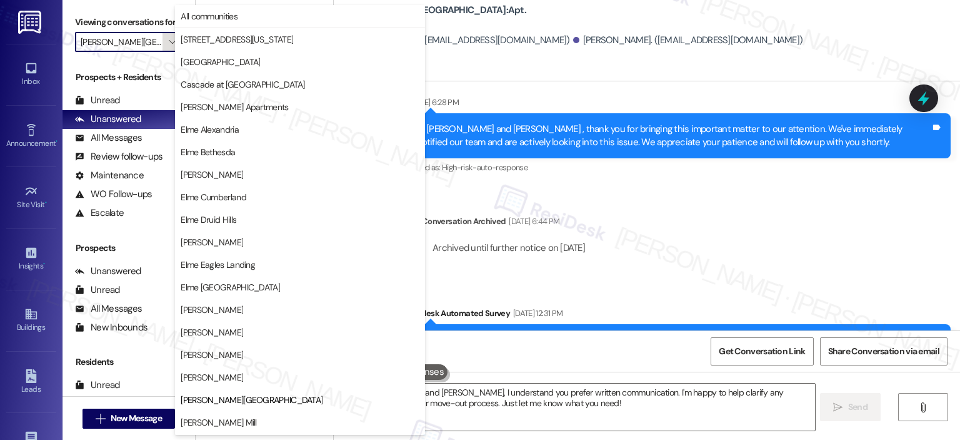
scroll to position [203, 0]
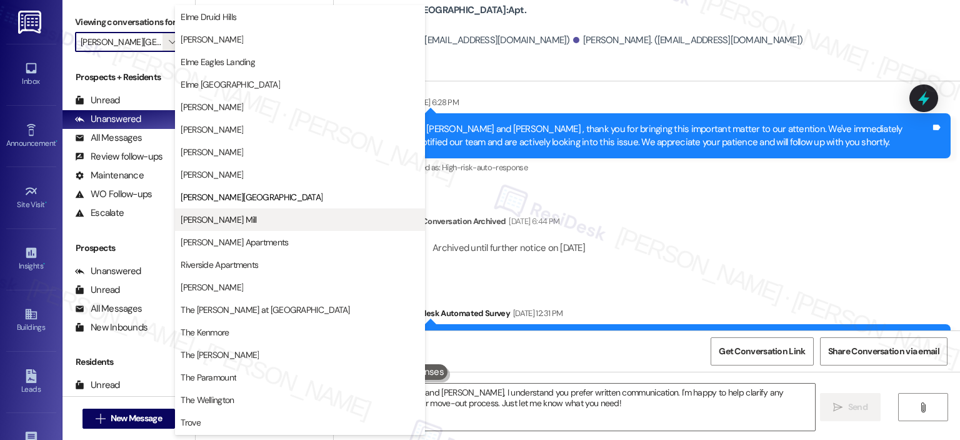
click at [233, 219] on span "Elme Watkins Mill" at bounding box center [219, 219] width 76 height 13
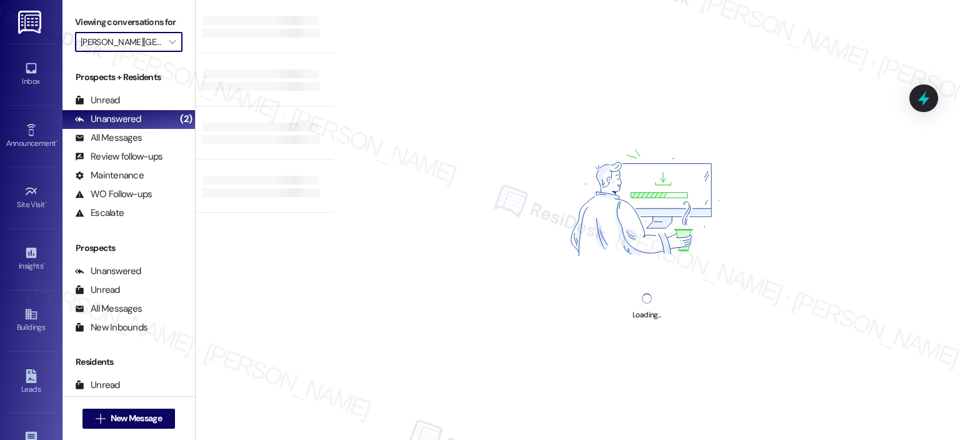
type input "Elme Watkins Mill"
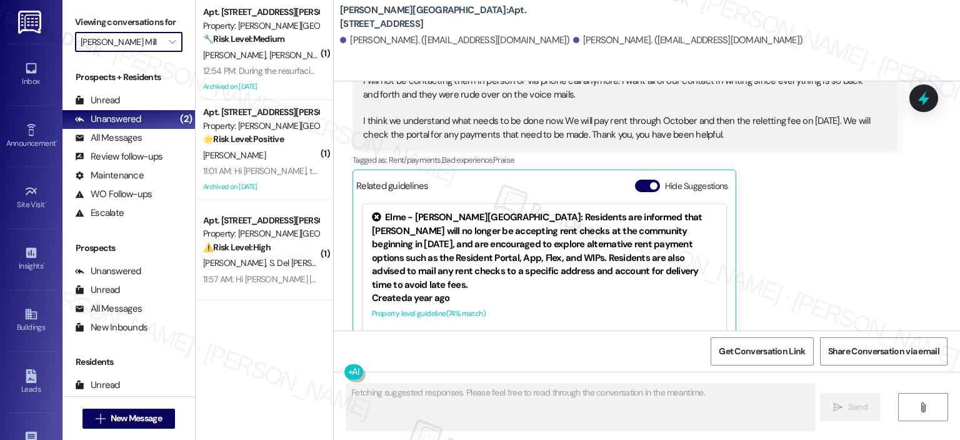
scroll to position [2556, 0]
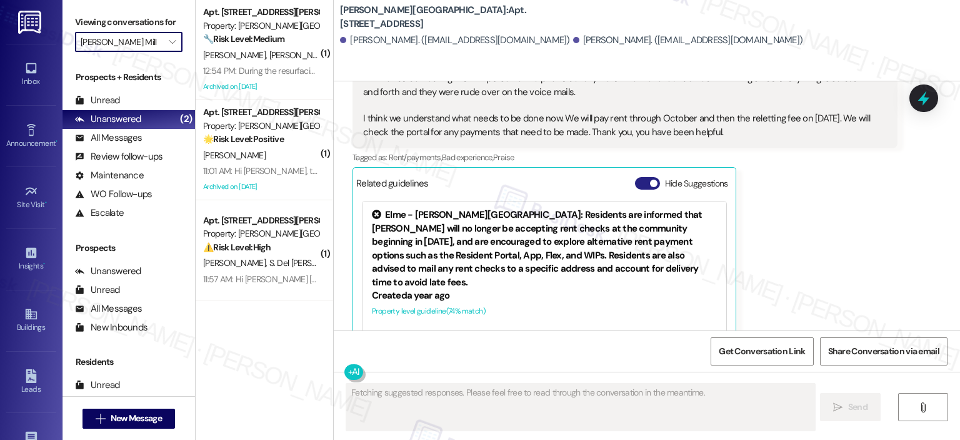
click at [635, 177] on button "Hide Suggestions" at bounding box center [647, 183] width 25 height 13
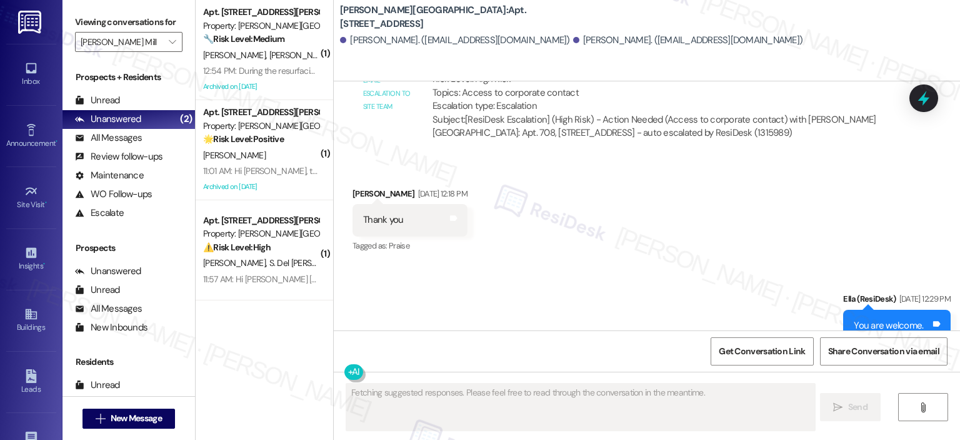
scroll to position [2244, 0]
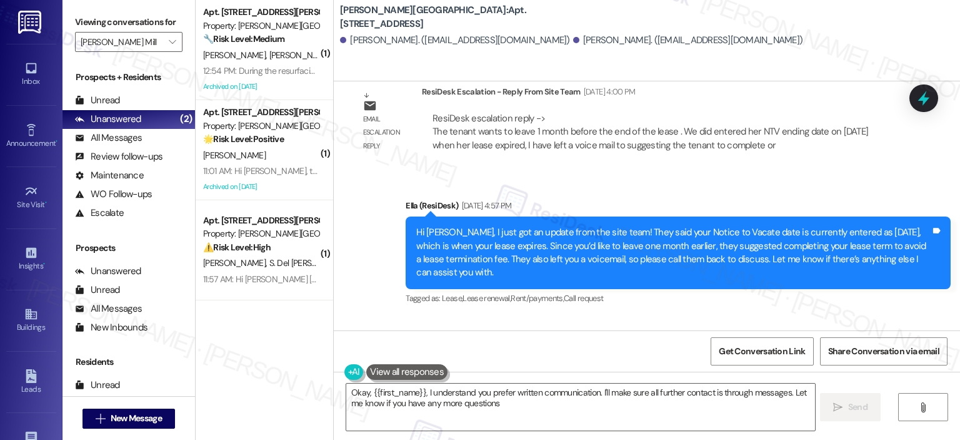
type textarea "Okay, {{first_name}}, I understand you prefer written communication. I'll make …"
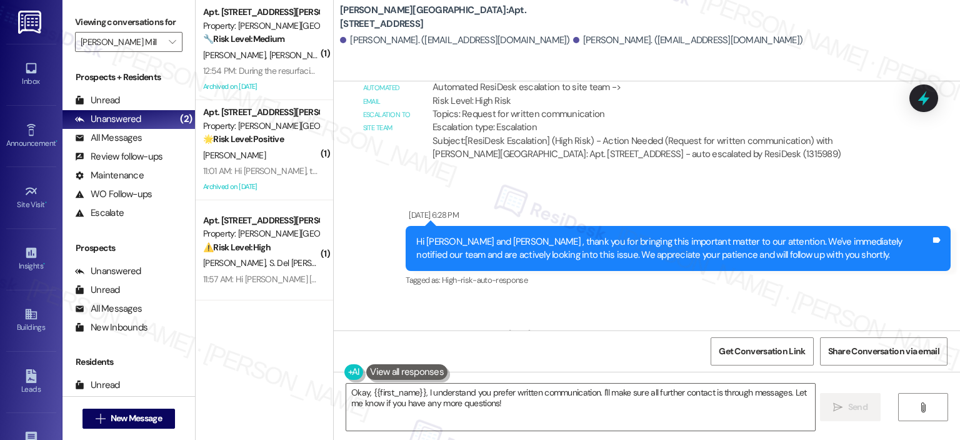
scroll to position [2726, 0]
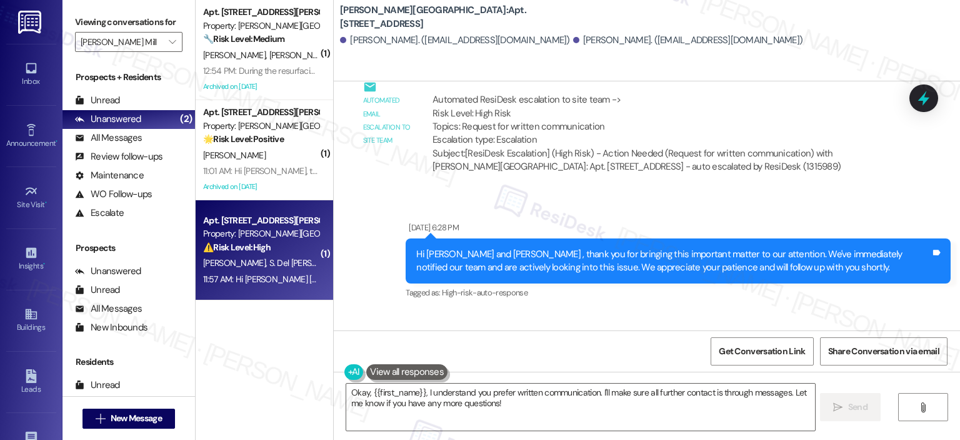
click at [260, 252] on strong "⚠️ Risk Level: High" at bounding box center [237, 246] width 68 height 11
type textarea "Fetching suggested responses. Please feel free to read through the conversation…"
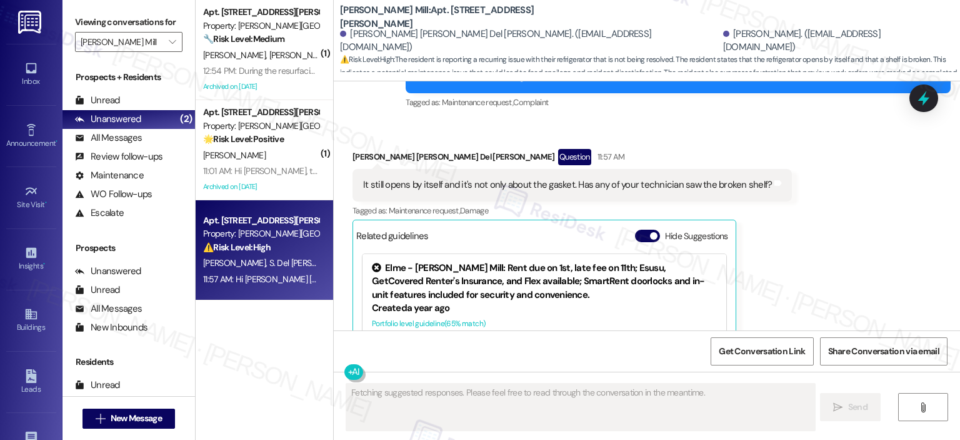
scroll to position [3923, 0]
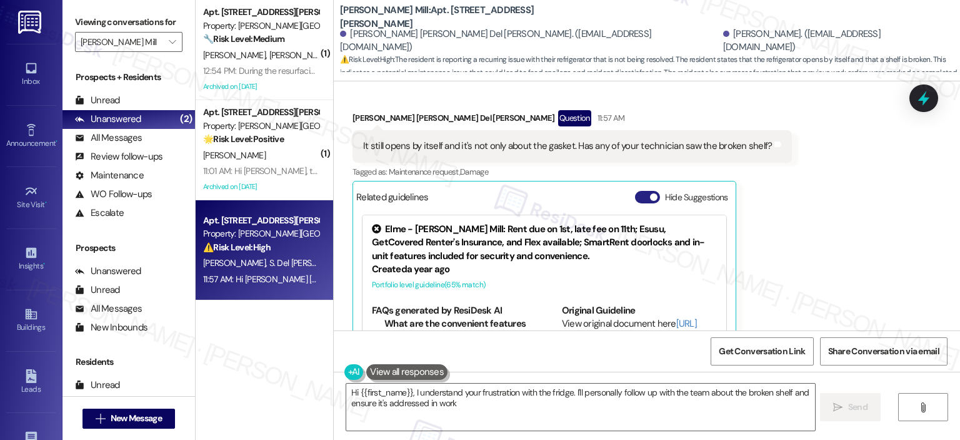
click at [638, 191] on button "Hide Suggestions" at bounding box center [647, 197] width 25 height 13
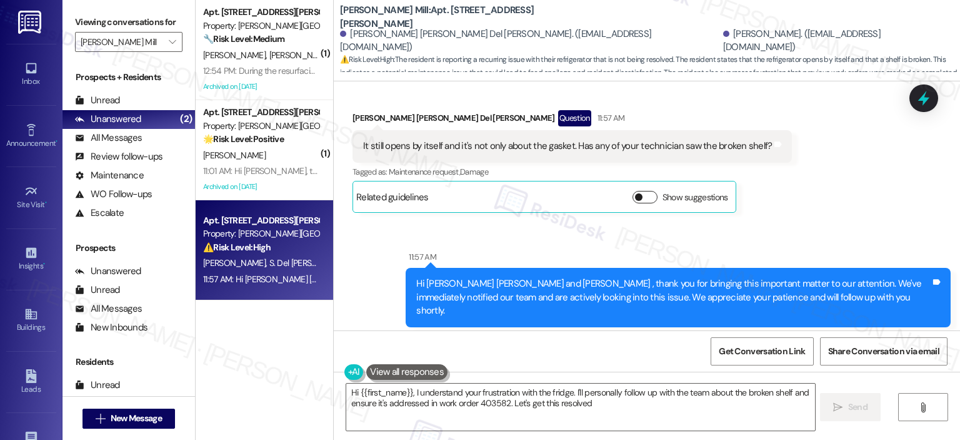
type textarea "Hi {{first_name}}, I understand your frustration with the fridge. I'll personal…"
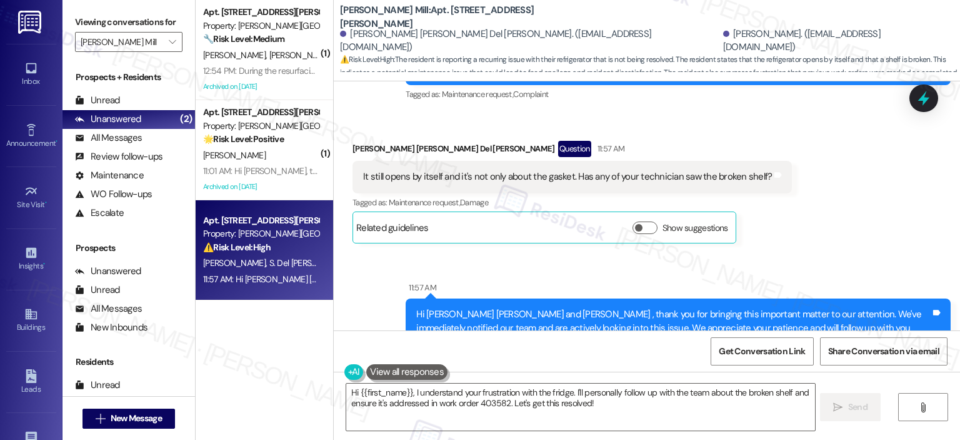
scroll to position [4021, 0]
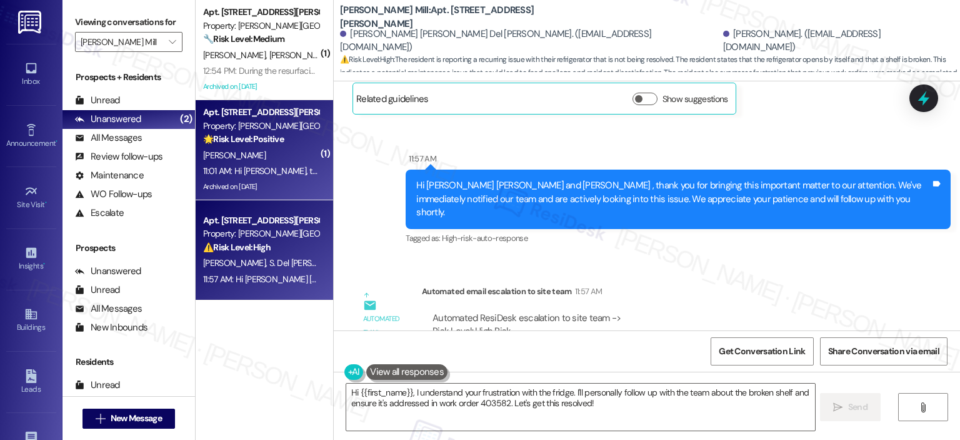
click at [295, 159] on div "G. Bailor" at bounding box center [261, 156] width 118 height 16
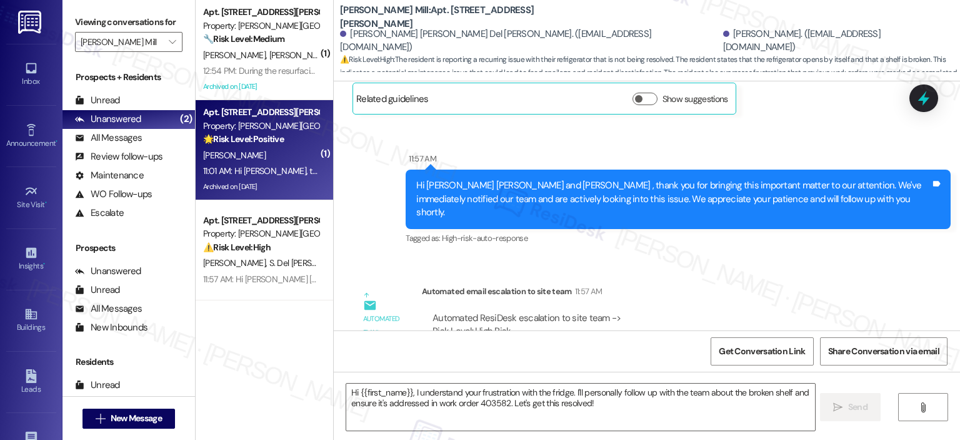
type textarea "Fetching suggested responses. Please feel free to read through the conversation…"
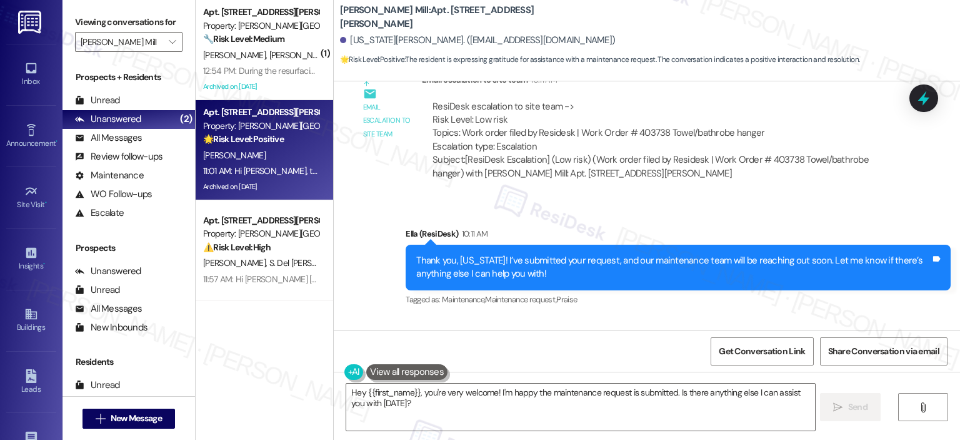
scroll to position [9041, 0]
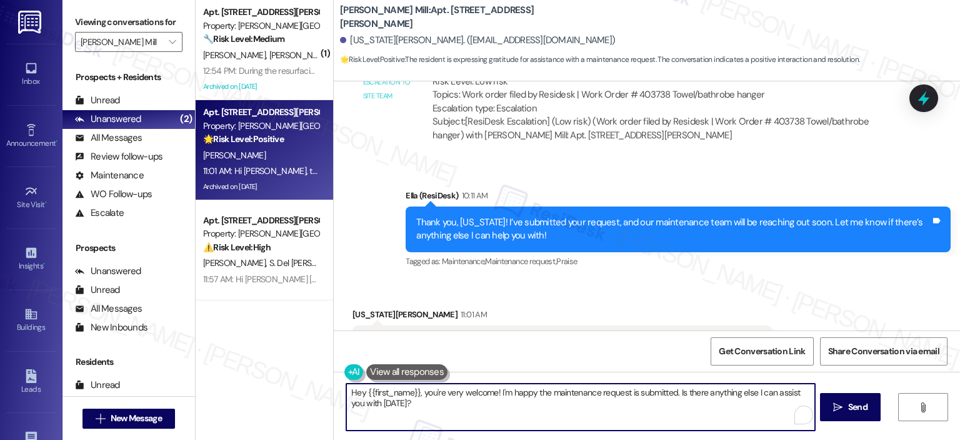
drag, startPoint x: 421, startPoint y: 405, endPoint x: 324, endPoint y: 388, distance: 99.0
click at [324, 388] on div "( 1 ) Apt. 170A, 180 Watkins Station Circle Property: Elme Watkins Mill 🔧 Risk …" at bounding box center [578, 220] width 765 height 440
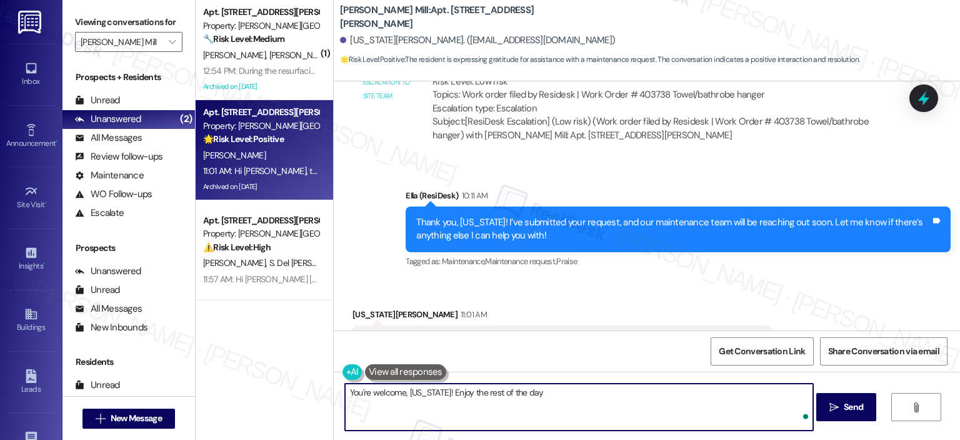
type textarea "You're welcome, Georgia! Enjoy the rest of the day!"
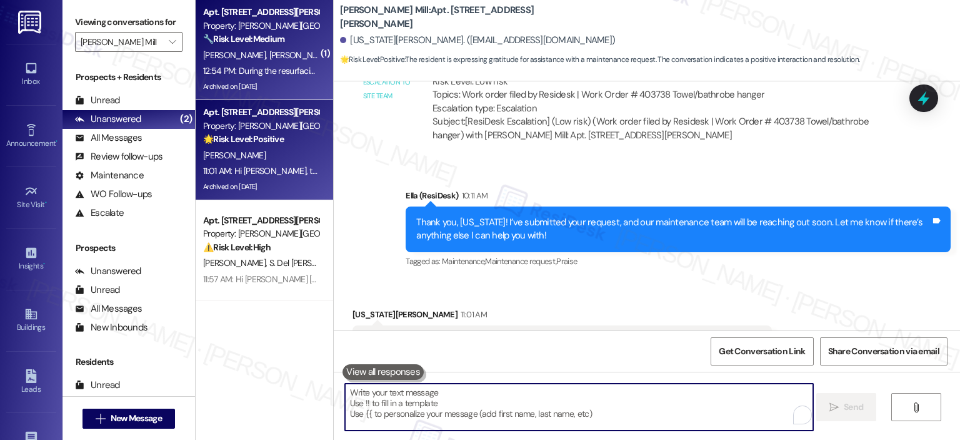
scroll to position [9041, 0]
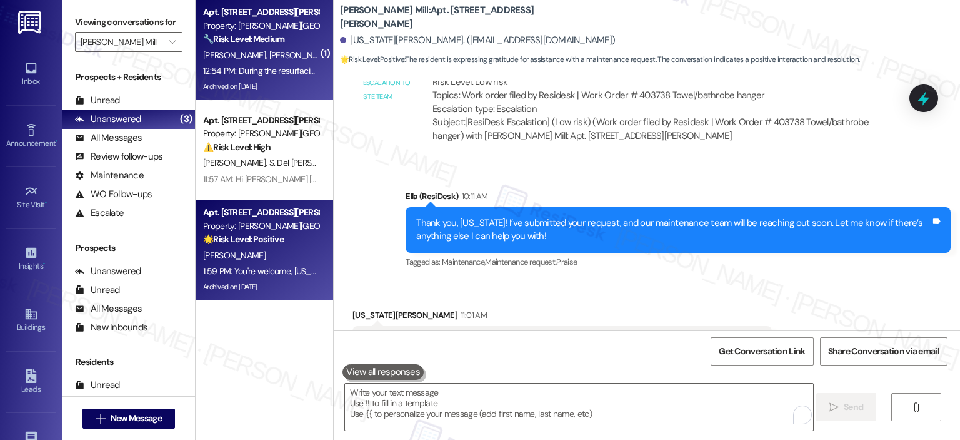
click at [273, 64] on div "12:54 PM: During the resurfacing project, after our section is done, can we ret…" at bounding box center [261, 71] width 118 height 16
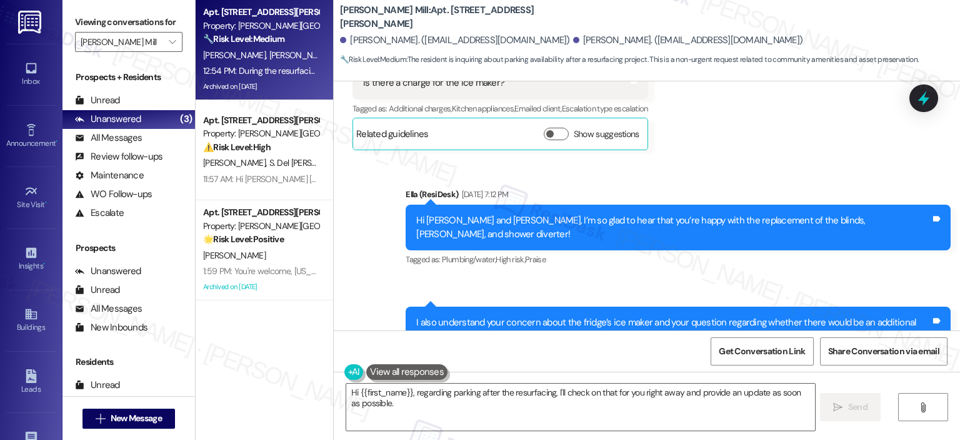
scroll to position [30971, 0]
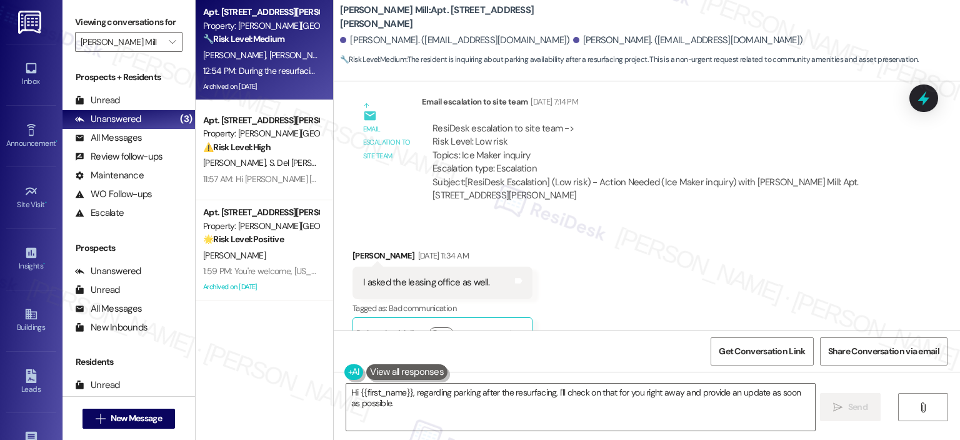
drag, startPoint x: 353, startPoint y: 284, endPoint x: 683, endPoint y: 285, distance: 329.5
copy div "During the resurfacing project, after our section is done, can we return to par…"
click at [405, 427] on textarea "Hi {{first_name}}, regarding parking after the resurfacing, I'll check on that …" at bounding box center [580, 406] width 468 height 47
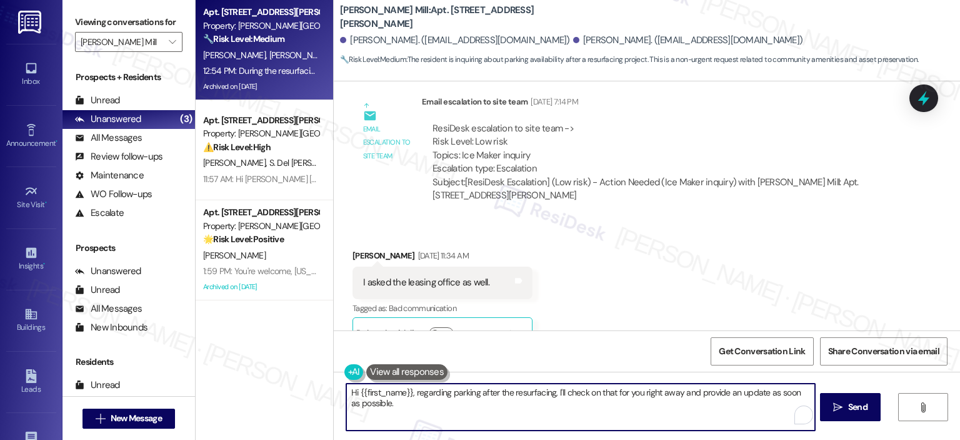
click at [393, 402] on textarea "Hi {{first_name}}, regarding parking after the resurfacing, I'll check on that …" at bounding box center [580, 406] width 468 height 47
click at [407, 392] on textarea "Hi {{first_name}}, regarding parking after the resurfacing, I'll check on that …" at bounding box center [579, 406] width 468 height 47
drag, startPoint x: 552, startPoint y: 410, endPoint x: 584, endPoint y: 395, distance: 35.6
click at [584, 395] on textarea "Hi {{first_name}}, how's your day? I understand you concern regarding parking a…" at bounding box center [579, 406] width 468 height 47
click at [520, 392] on textarea "Hi {{first_name}}, how's your day? I understand you concern regarding parking a…" at bounding box center [579, 406] width 468 height 47
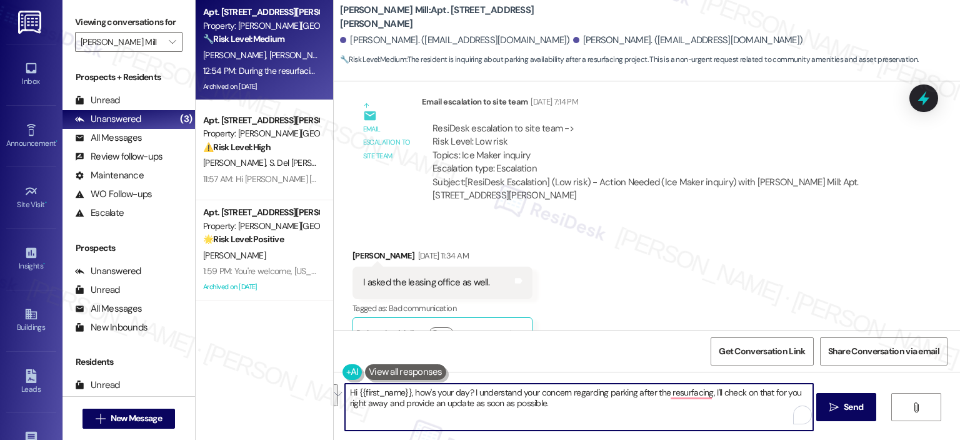
drag, startPoint x: 578, startPoint y: 407, endPoint x: 720, endPoint y: 386, distance: 143.5
click at [720, 386] on textarea "Hi {{first_name}}, how's your day? I understand your concern regarding parking …" at bounding box center [579, 406] width 468 height 47
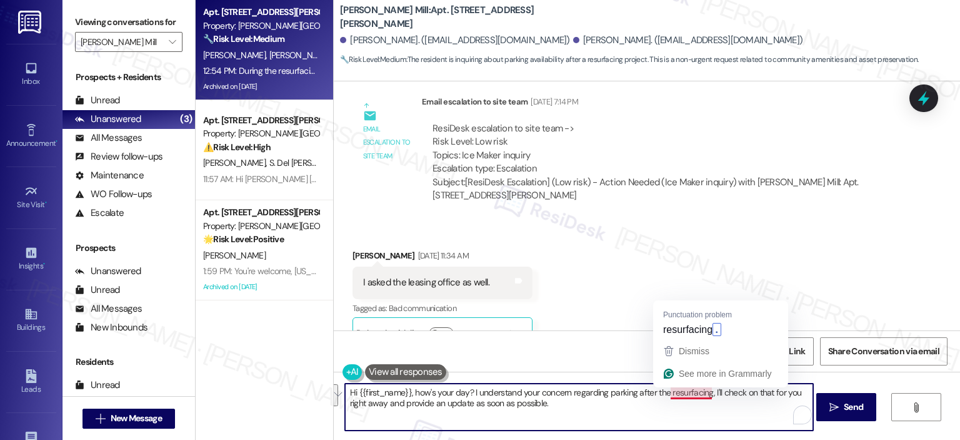
click at [743, 423] on textarea "Hi {{first_name}}, how's your day? I understand your concern regarding parking …" at bounding box center [579, 406] width 468 height 47
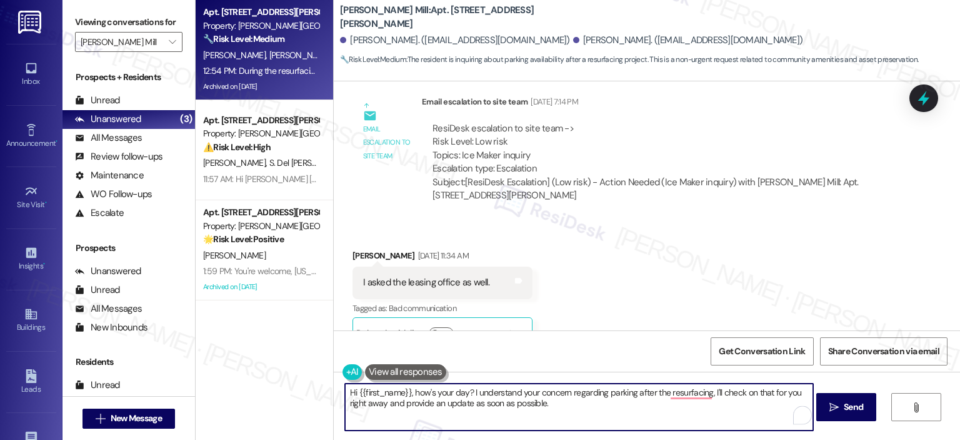
click at [705, 390] on textarea "Hi {{first_name}}, how's your day? I understand your concern regarding parking …" at bounding box center [579, 406] width 468 height 47
drag, startPoint x: 541, startPoint y: 404, endPoint x: 706, endPoint y: 385, distance: 166.2
click at [706, 385] on textarea "Hi {{first_name}}, how's your day? I understand your concern regarding parking …" at bounding box center [579, 406] width 468 height 47
click at [444, 425] on textarea "Hi {{first_name}}, how's your day? I understand your concern regarding parking …" at bounding box center [579, 406] width 468 height 47
paste textarea "I hope you’re having a good day. I understand your concern about parking after …"
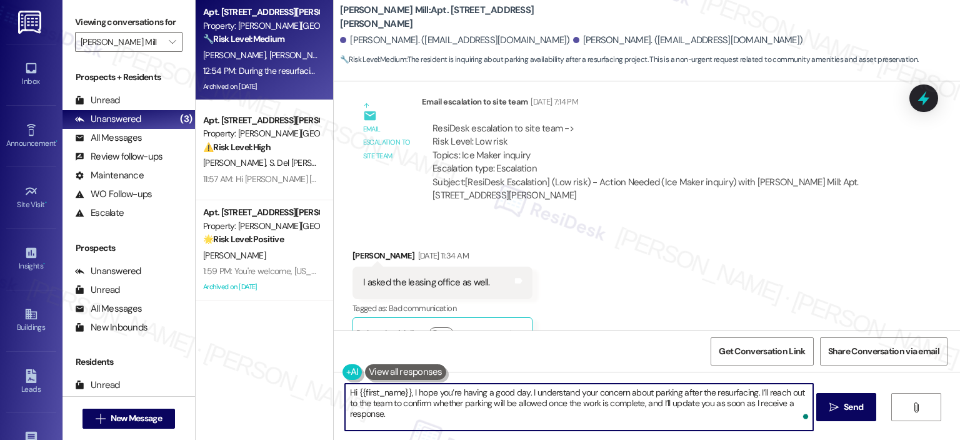
drag, startPoint x: 400, startPoint y: 394, endPoint x: 353, endPoint y: 390, distance: 47.1
click at [353, 390] on textarea "Hi {{first_name}}, I hope you’re having a good day. I understand your concern a…" at bounding box center [579, 406] width 468 height 47
click at [615, 402] on textarea "Hi Jennifer, I hope you’re having a good day. I understand your concern about p…" at bounding box center [579, 406] width 468 height 47
type textarea "Hi Jennifer, I hope you’re having a good day. I understand your concern about p…"
click at [862, 417] on button " Send" at bounding box center [847, 407] width 61 height 28
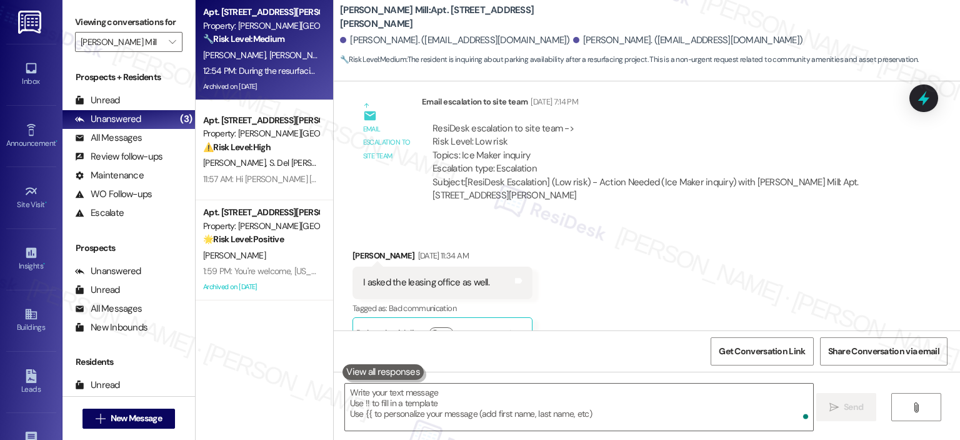
scroll to position [30970, 0]
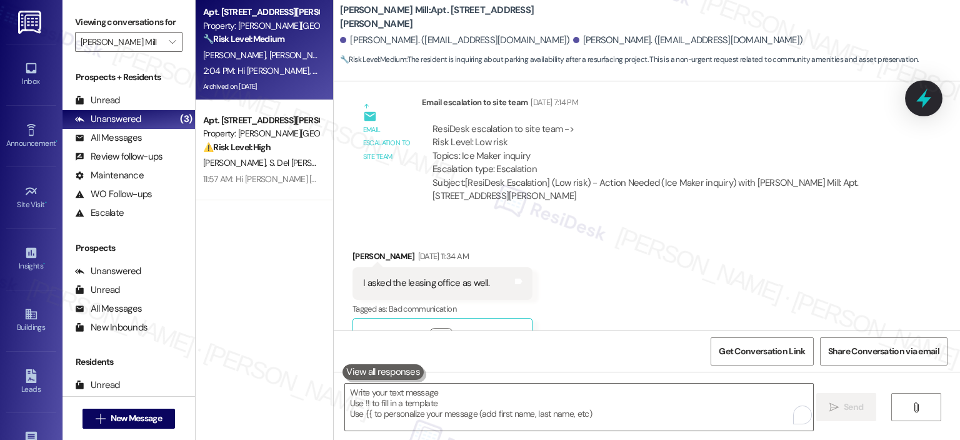
click at [925, 93] on icon at bounding box center [924, 98] width 15 height 19
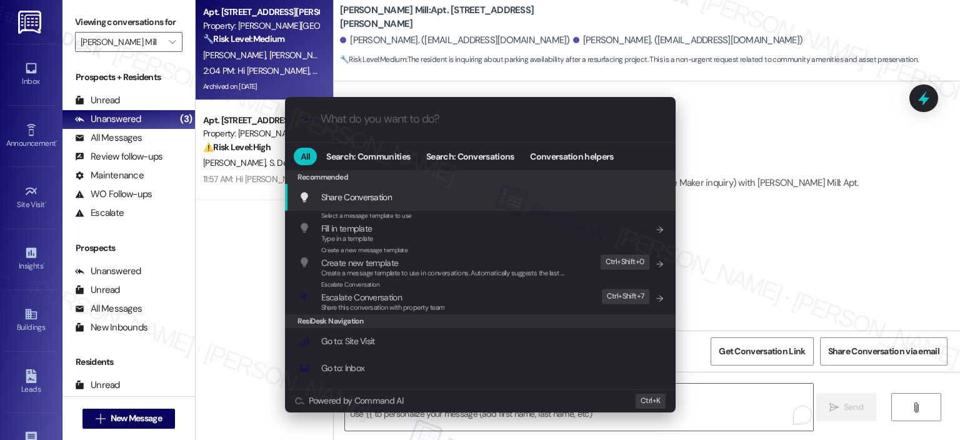
click at [423, 125] on input "What do you want to do?" at bounding box center [491, 119] width 340 height 13
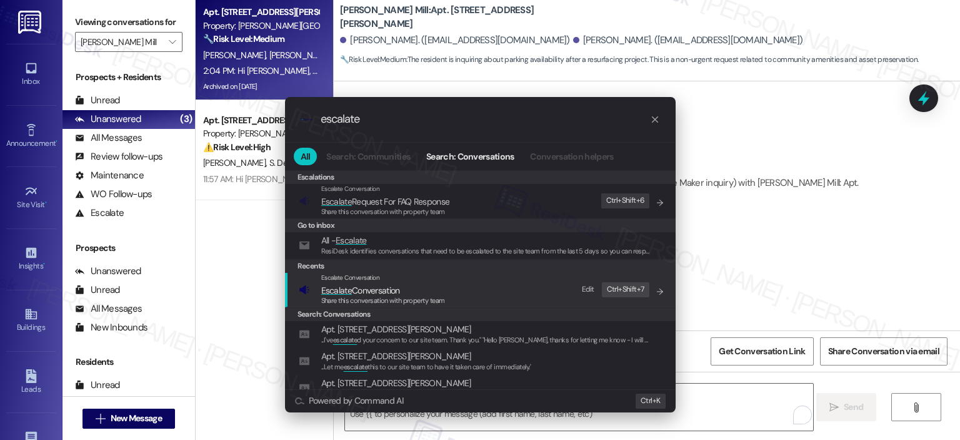
type input "escalate"
click at [315, 295] on div "Escalate Conversation Escalate Conversation Share this conversation with proper…" at bounding box center [482, 290] width 366 height 34
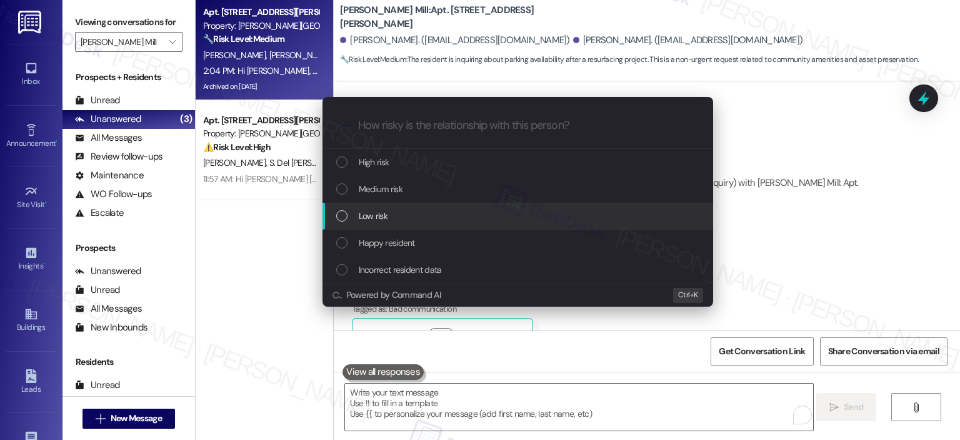
click at [373, 221] on span "Low risk" at bounding box center [373, 216] width 29 height 14
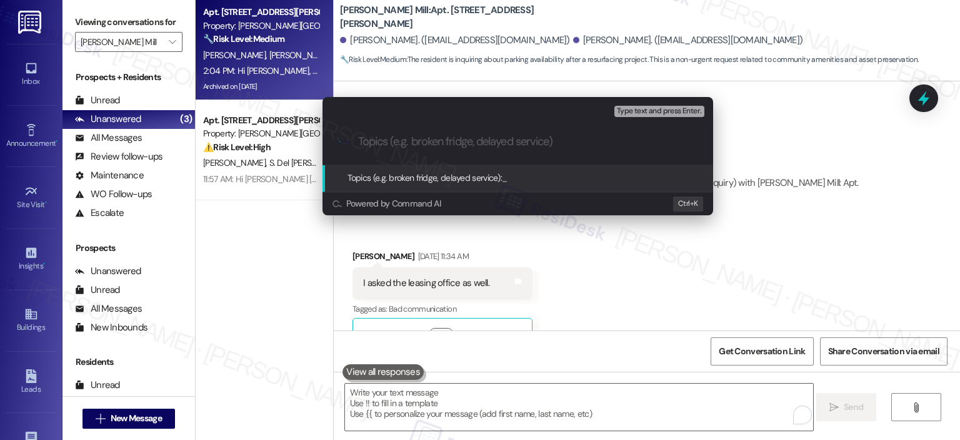
click at [362, 139] on input "Topics (e.g. broken fridge, delayed service)" at bounding box center [528, 141] width 340 height 13
click at [462, 141] on input "Topics (e.g. broken fridge, delayed service)" at bounding box center [528, 141] width 340 height 13
type input "P"
type input "C"
type input "Parking Confirmation after Resurfacing"
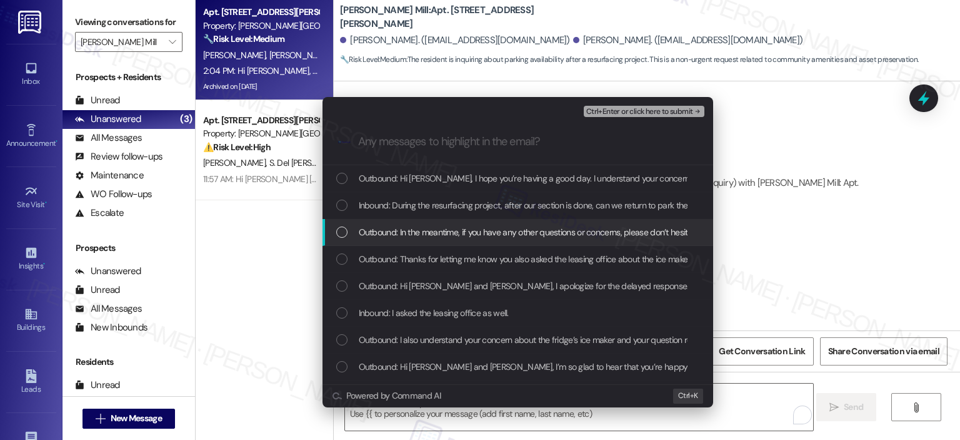
click at [485, 230] on span "Outbound: In the meantime, if you have any other questions or concerns, please …" at bounding box center [589, 232] width 460 height 14
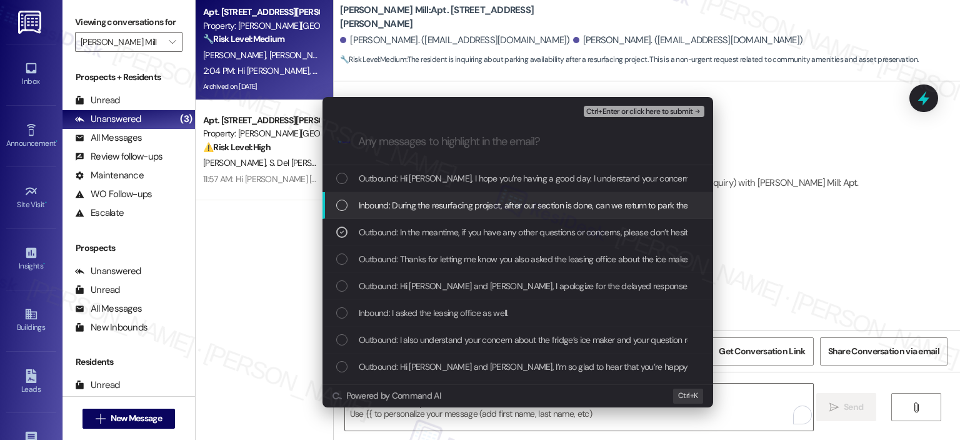
click at [483, 207] on span "Inbound: During the resurfacing project, after our section is done, can we retu…" at bounding box center [529, 205] width 341 height 14
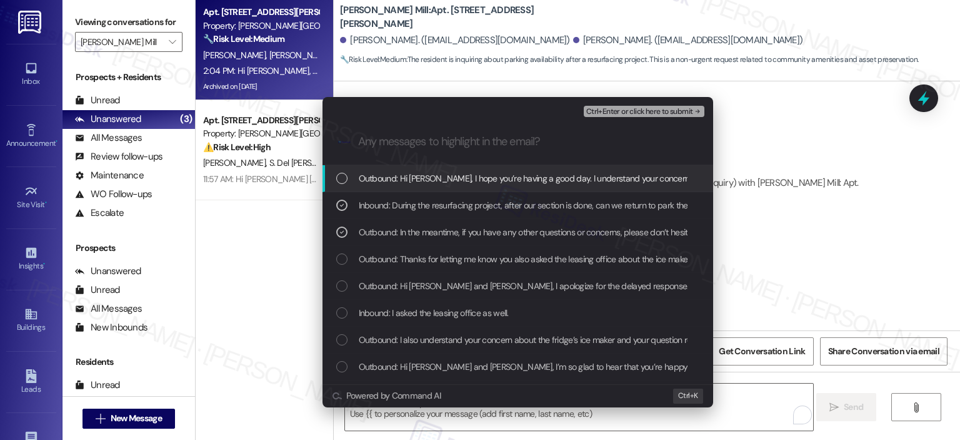
click at [483, 177] on span "Outbound: Hi Jennifer, I hope you’re having a good day. I understand your conce…" at bounding box center [881, 178] width 1044 height 14
click at [649, 111] on span "Ctrl+Enter or click here to submit" at bounding box center [640, 112] width 107 height 9
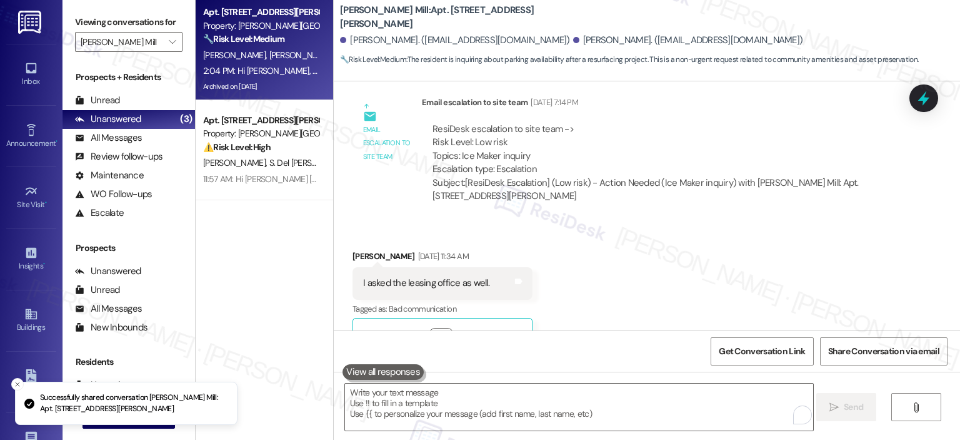
scroll to position [0, 0]
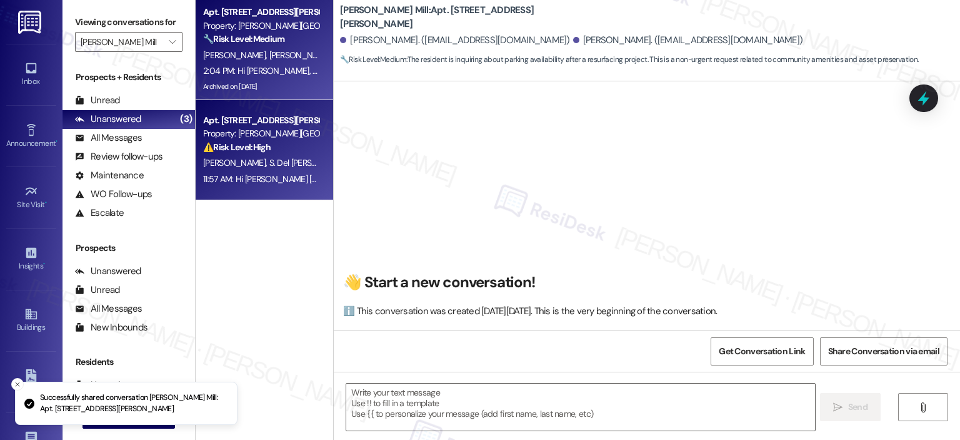
click at [230, 157] on span "C. Mendoza" at bounding box center [236, 162] width 66 height 11
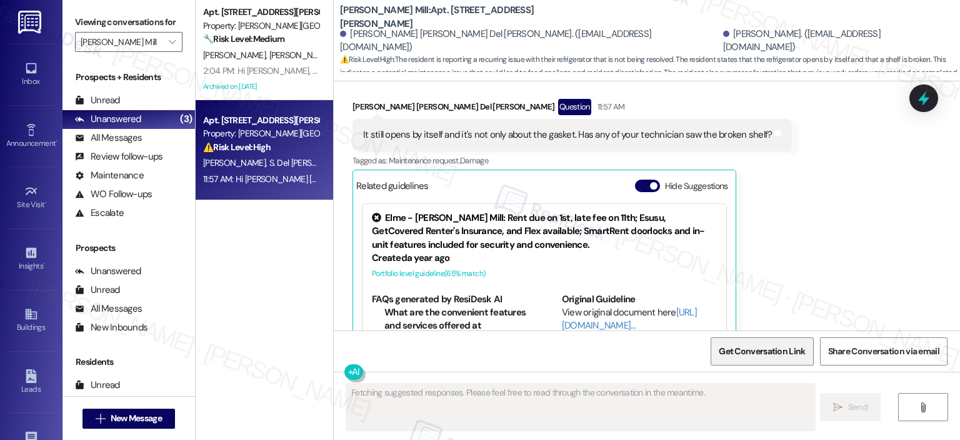
scroll to position [3923, 0]
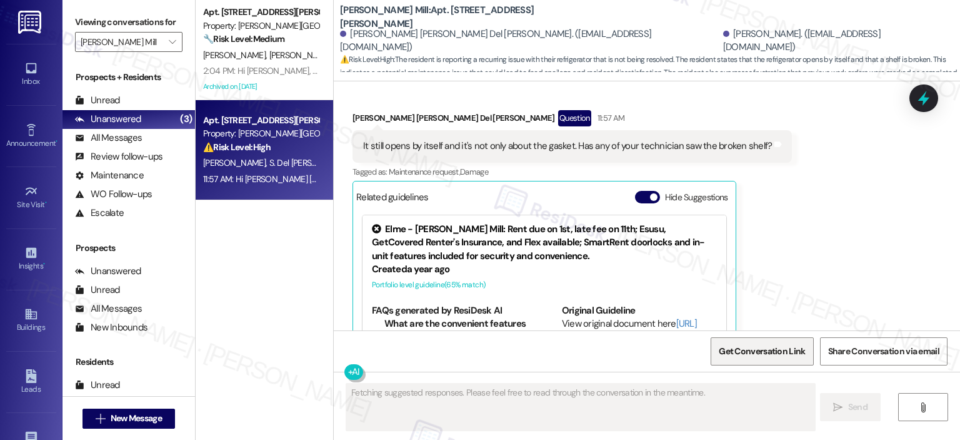
click at [737, 348] on span "Get Conversation Link" at bounding box center [762, 351] width 86 height 13
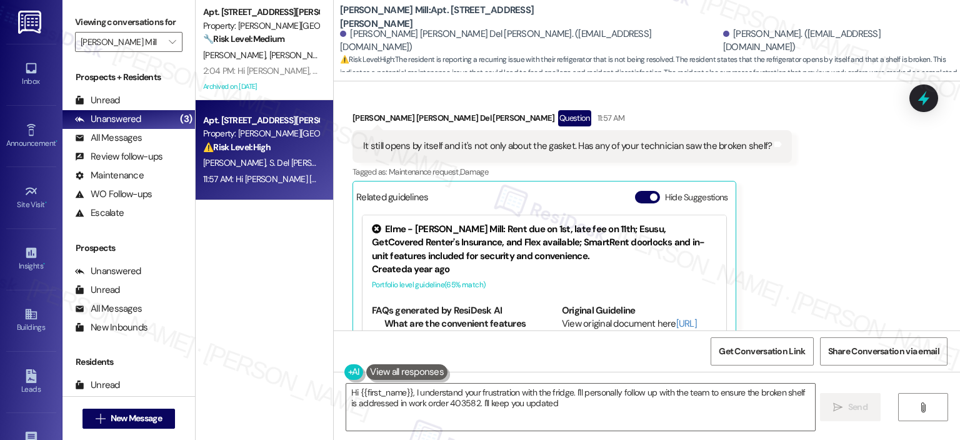
type textarea "Hi {{first_name}}, I understand your frustration with the fridge. I'll personal…"
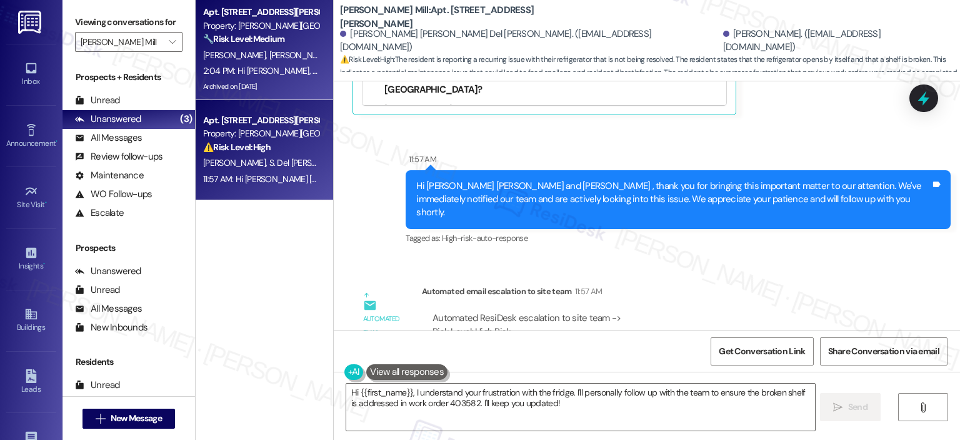
click at [248, 44] on strong "🔧 Risk Level: Medium" at bounding box center [243, 38] width 81 height 11
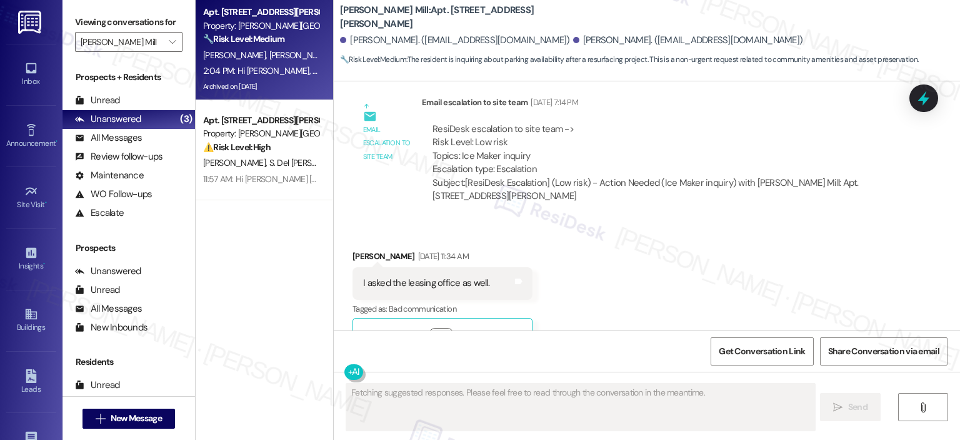
scroll to position [31243, 0]
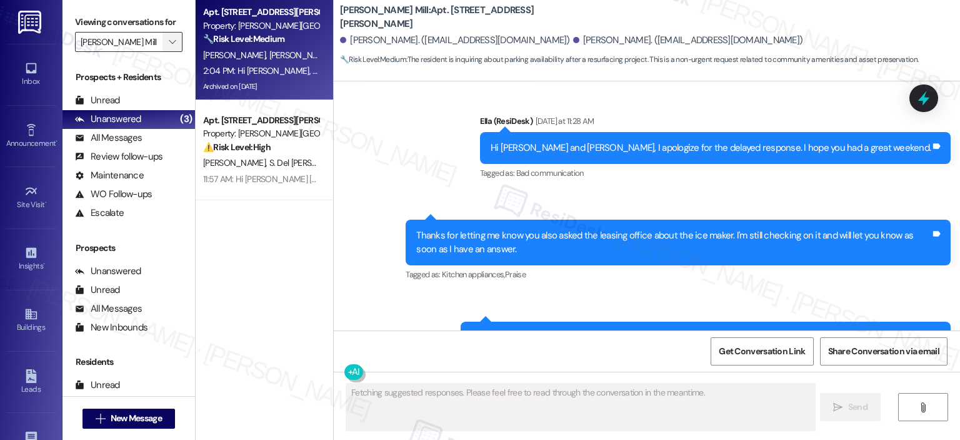
click at [166, 47] on span "" at bounding box center [172, 42] width 12 height 20
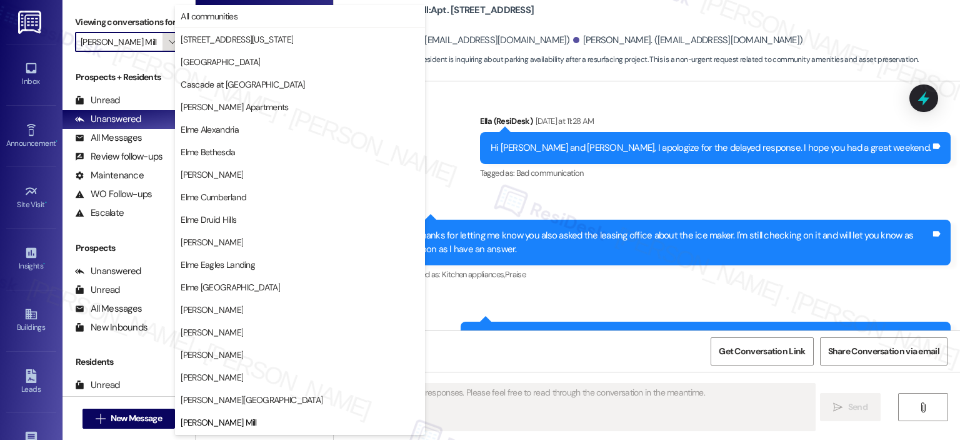
scroll to position [203, 0]
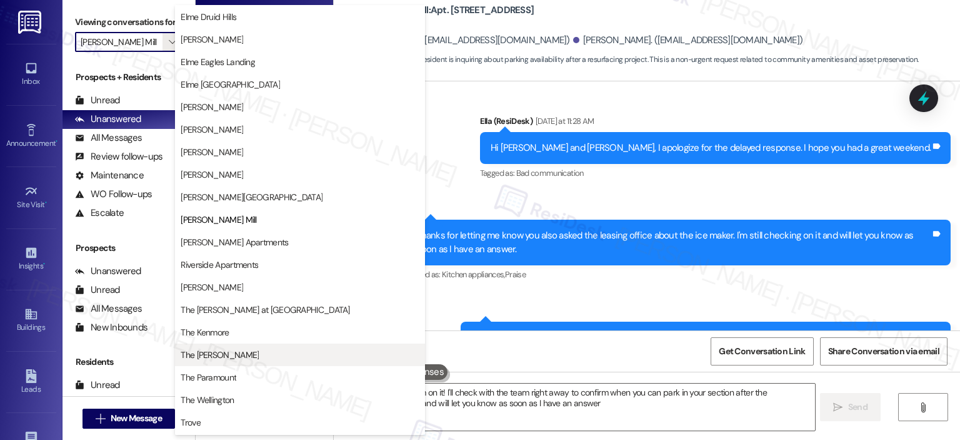
type textarea "Hi {{first_name}}, I'm on it! I'll check with the team right away to confirm wh…"
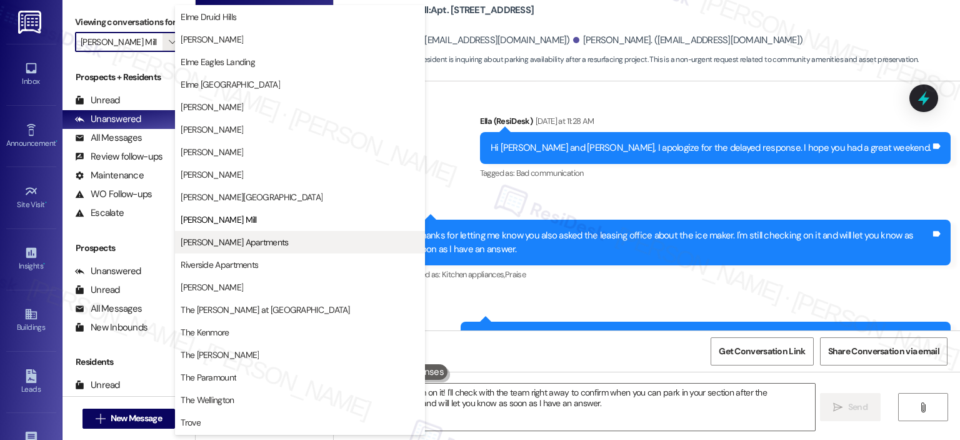
click at [250, 242] on span "[PERSON_NAME] Apartments" at bounding box center [235, 242] width 108 height 13
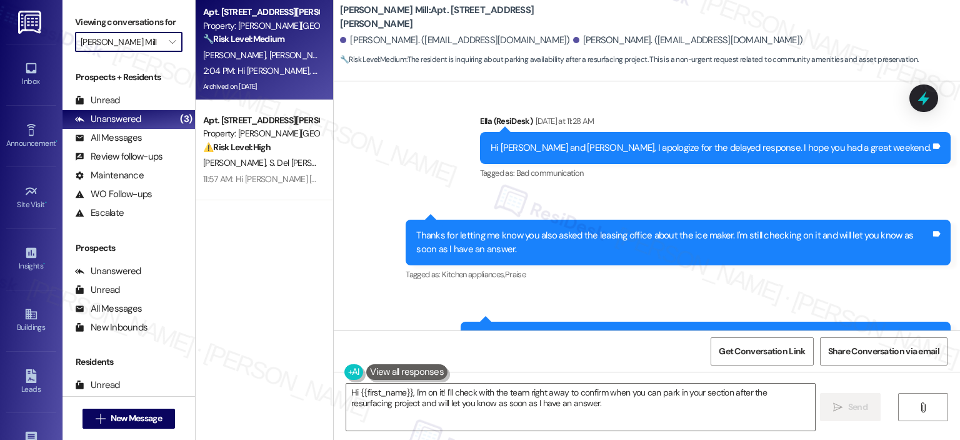
type input "[PERSON_NAME] Apartments"
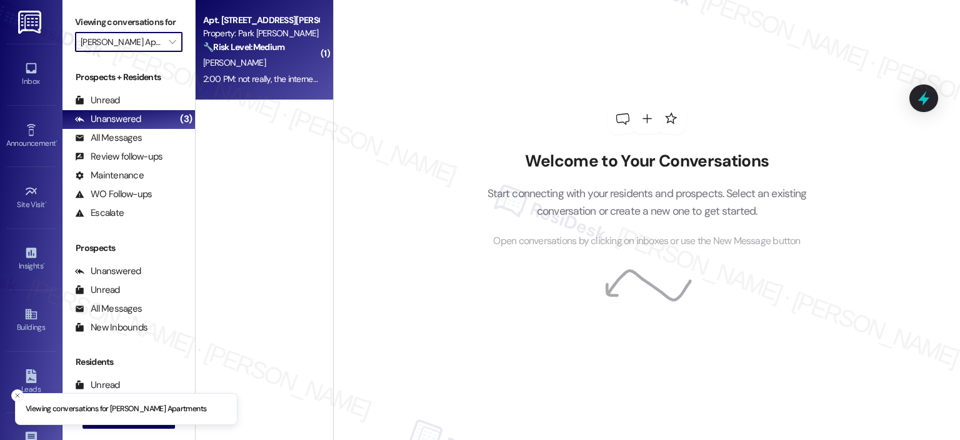
click at [265, 43] on strong "🔧 Risk Level: Medium" at bounding box center [243, 46] width 81 height 11
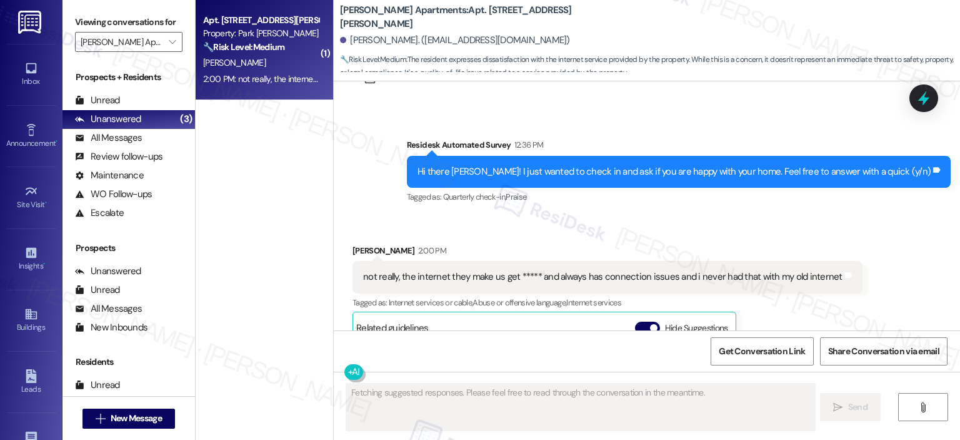
scroll to position [9737, 0]
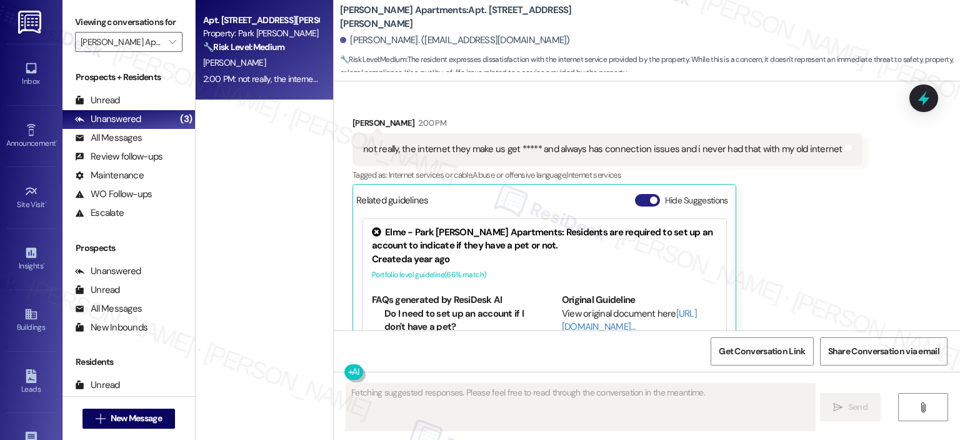
click at [635, 194] on button "Hide Suggestions" at bounding box center [647, 200] width 25 height 13
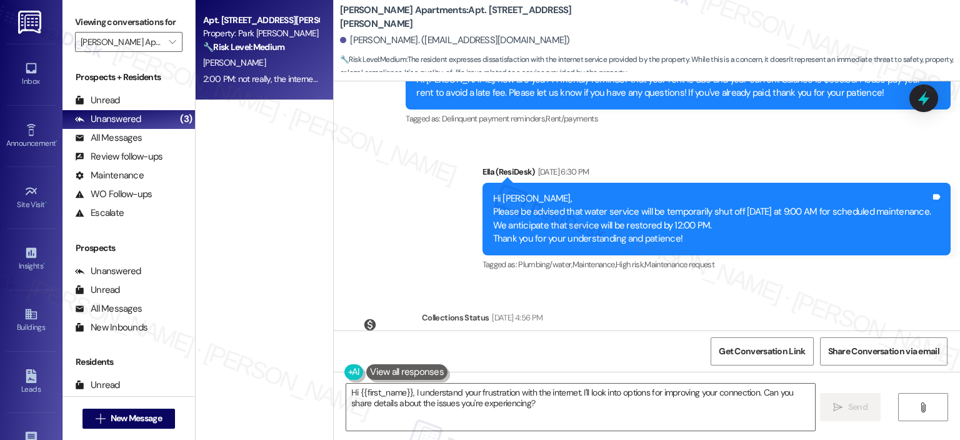
scroll to position [9561, 0]
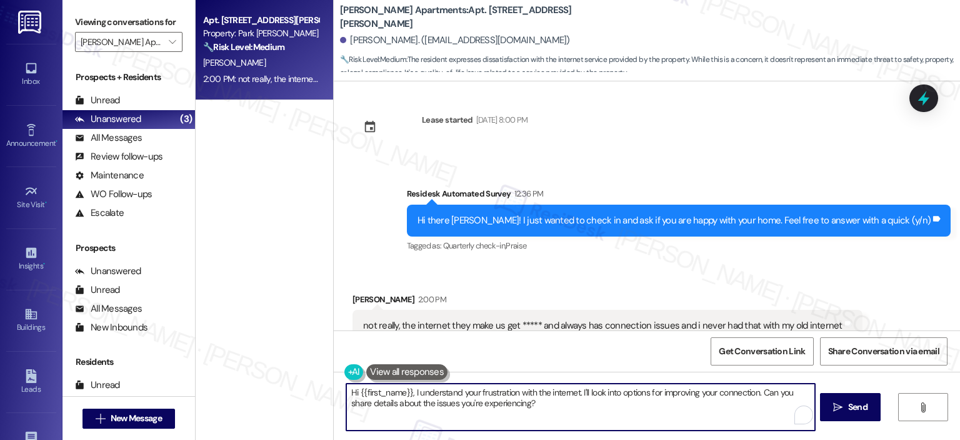
drag, startPoint x: 408, startPoint y: 395, endPoint x: 318, endPoint y: 391, distance: 90.1
click at [318, 391] on div "Apt. 506, 2000 North Adams Street Property: Park Adams Apartments 🔧 Risk Level:…" at bounding box center [578, 220] width 765 height 440
drag, startPoint x: 670, startPoint y: 401, endPoint x: 685, endPoint y: 391, distance: 18.4
click at [685, 391] on textarea "Thank you for your honest response, Stephanie. I understand your frustration wi…" at bounding box center [579, 406] width 468 height 47
click at [645, 412] on textarea "Thank you for your honest response, Stephanie. I understand your frustration wi…" at bounding box center [579, 406] width 468 height 47
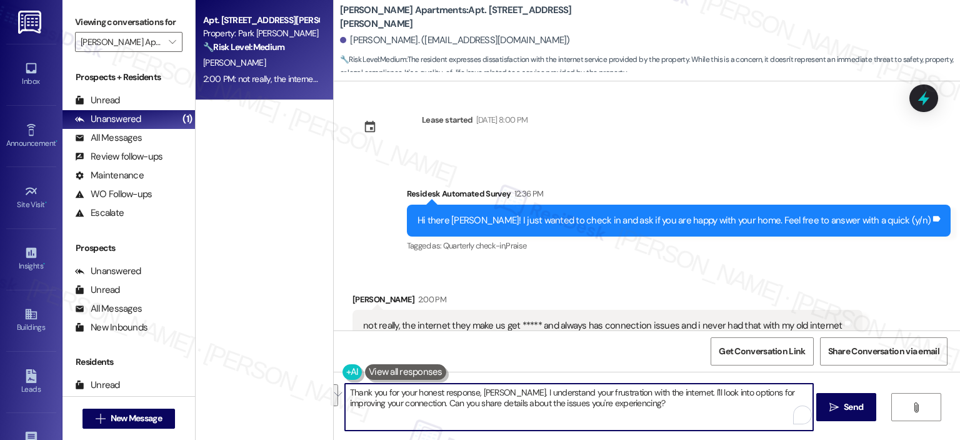
drag, startPoint x: 406, startPoint y: 403, endPoint x: 725, endPoint y: 390, distance: 319.8
click at [725, 390] on textarea "Thank you for your honest response, Stephanie. I understand your frustration wi…" at bounding box center [579, 406] width 468 height 47
click at [672, 401] on textarea "Thank you for your honest response, Stephanie. I understand your frustration wi…" at bounding box center [579, 406] width 468 height 47
type textarea "Thank you for your honest response, Stephanie. I understand your frustration wi…"
click at [839, 401] on span " Send" at bounding box center [846, 406] width 39 height 13
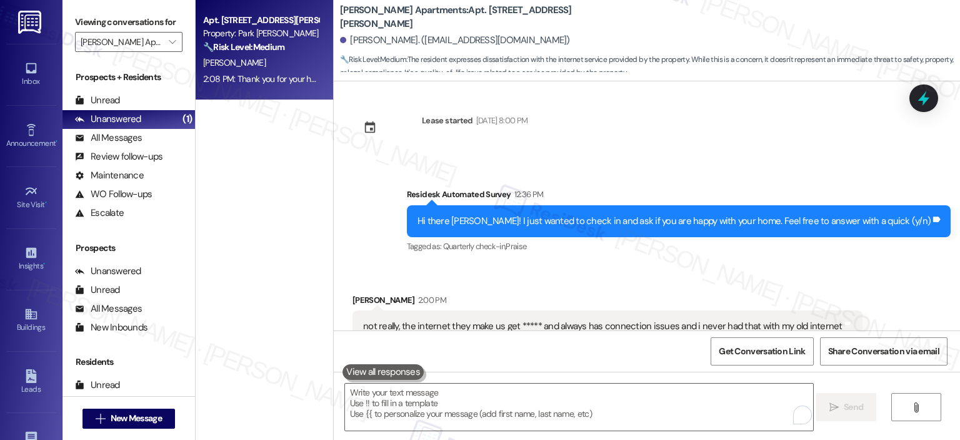
scroll to position [9661, 0]
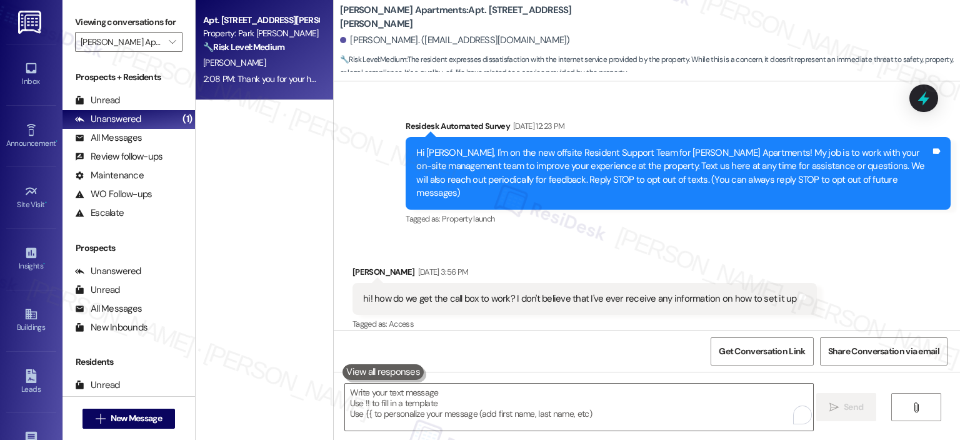
scroll to position [9661, 0]
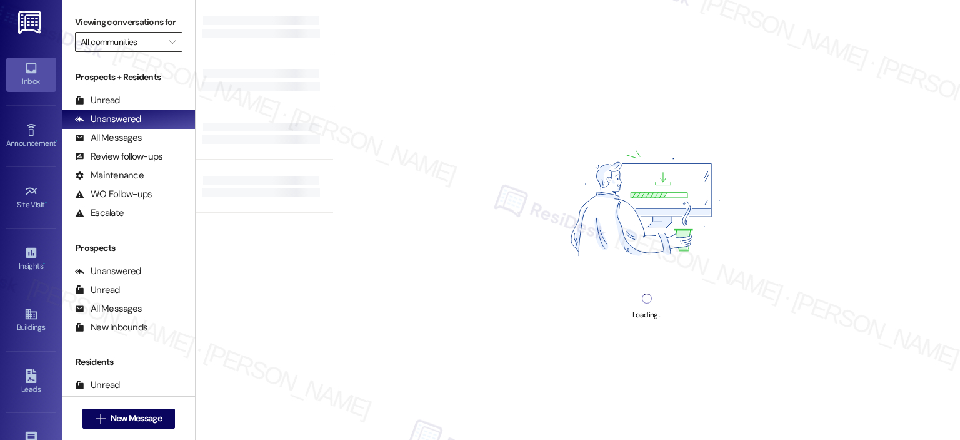
click at [143, 38] on input "All communities" at bounding box center [122, 42] width 82 height 20
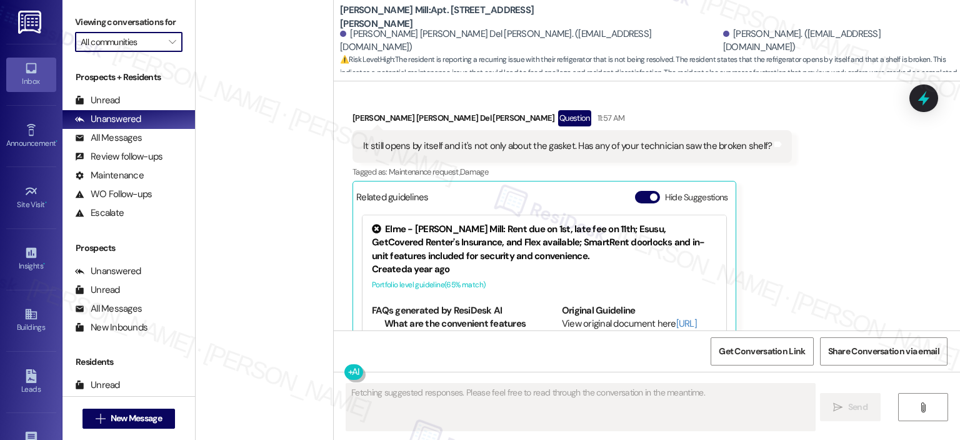
scroll to position [1251, 0]
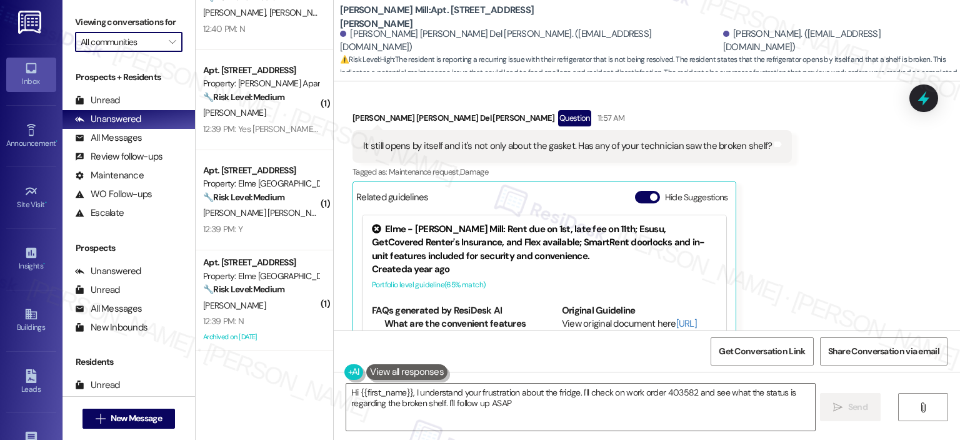
type textarea "Hi {{first_name}}, I understand your frustration about the fridge. I'll check o…"
click at [172, 43] on button "" at bounding box center [173, 42] width 20 height 20
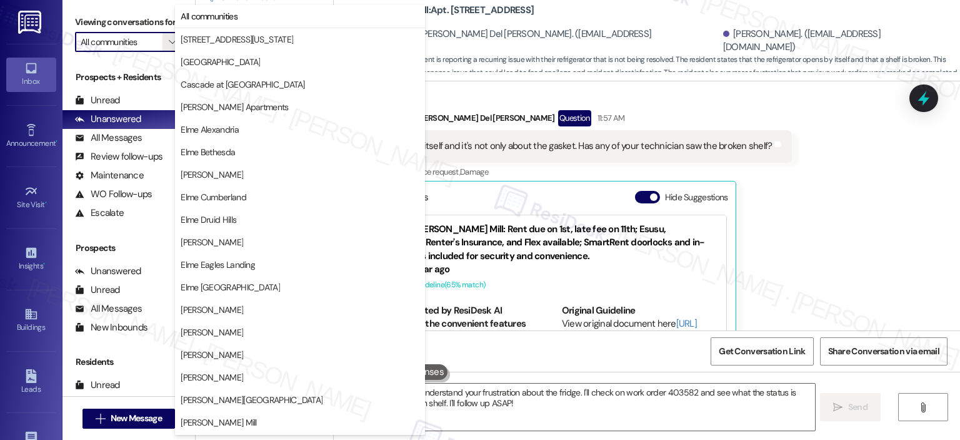
scroll to position [223, 0]
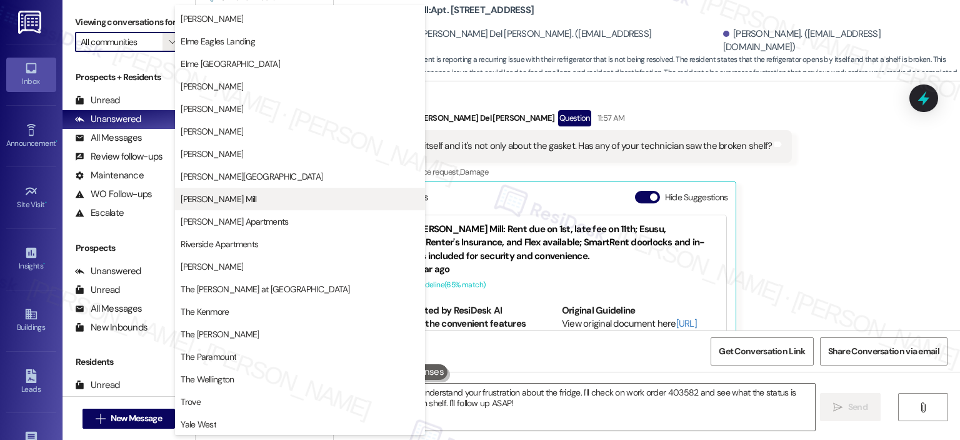
click at [281, 198] on span "Elme Watkins Mill" at bounding box center [300, 199] width 239 height 13
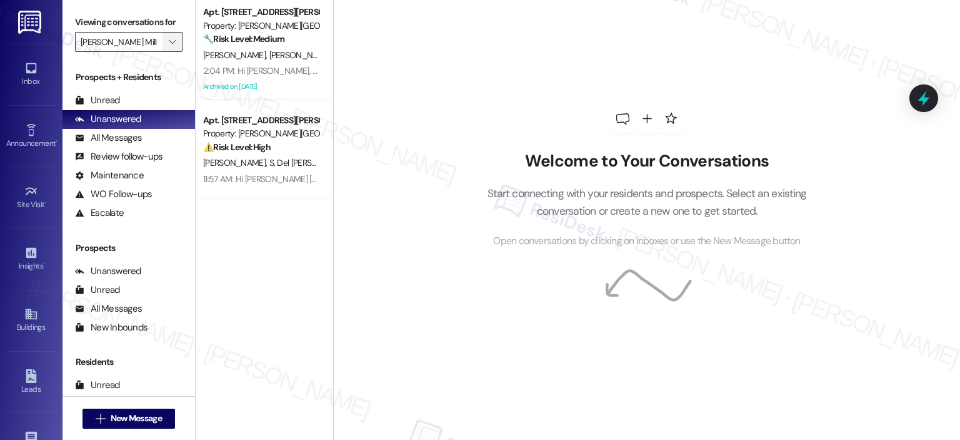
click at [173, 32] on button "" at bounding box center [173, 42] width 20 height 20
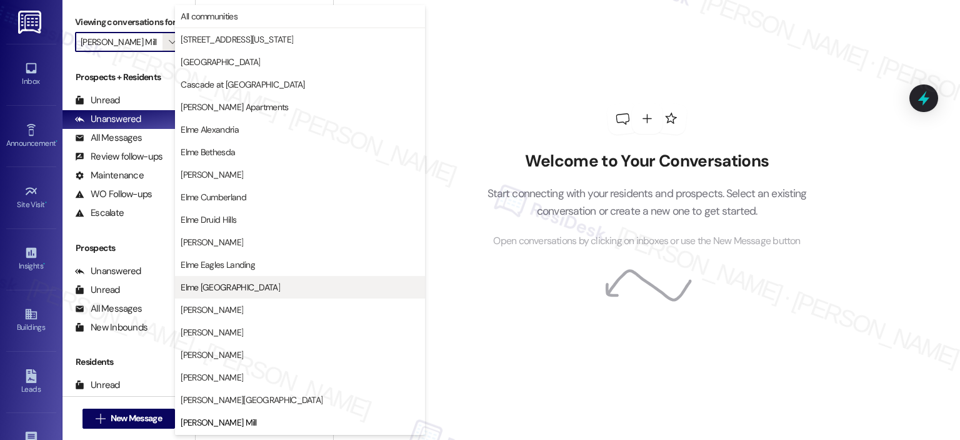
scroll to position [203, 0]
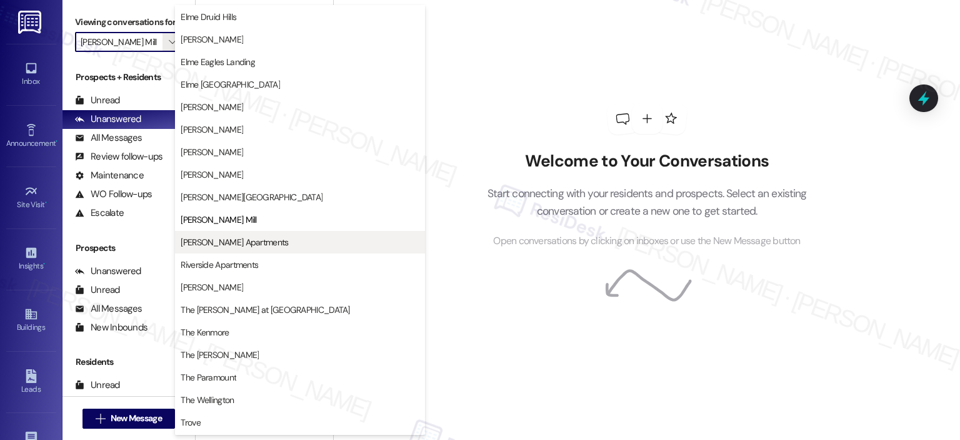
click at [238, 244] on span "Park Adams Apartments" at bounding box center [235, 242] width 108 height 13
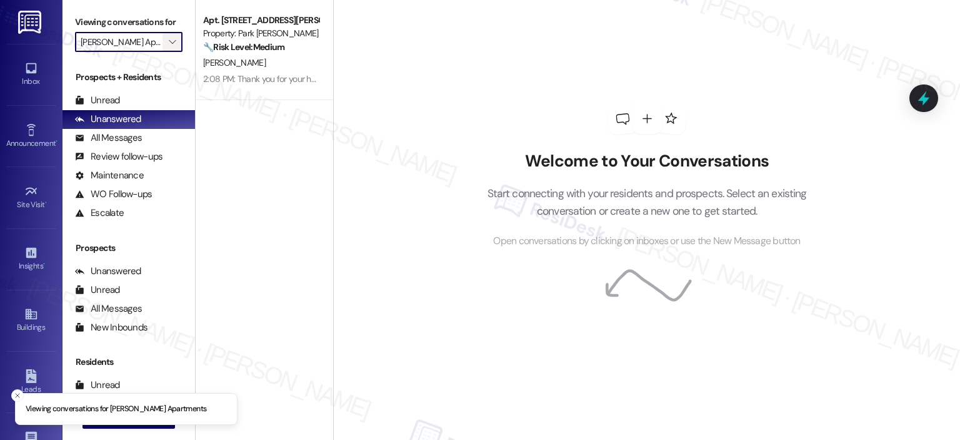
click at [163, 43] on button "" at bounding box center [173, 42] width 20 height 20
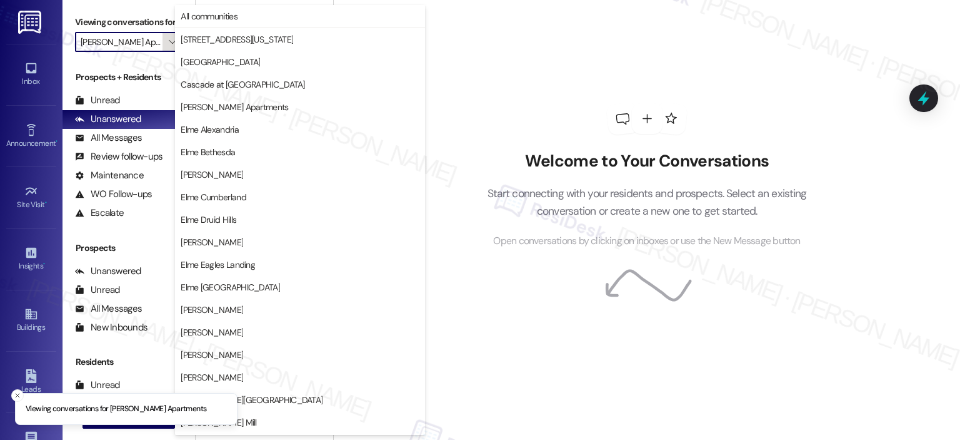
scroll to position [223, 0]
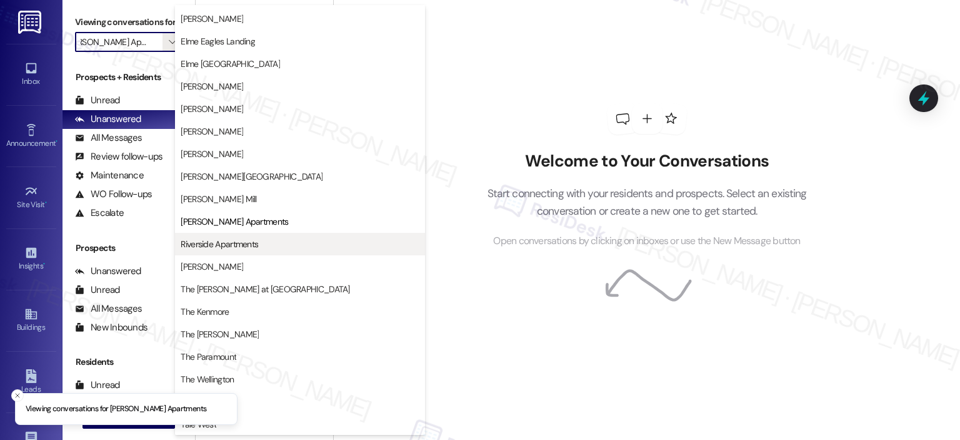
click at [250, 240] on span "Riverside Apartments" at bounding box center [220, 244] width 78 height 13
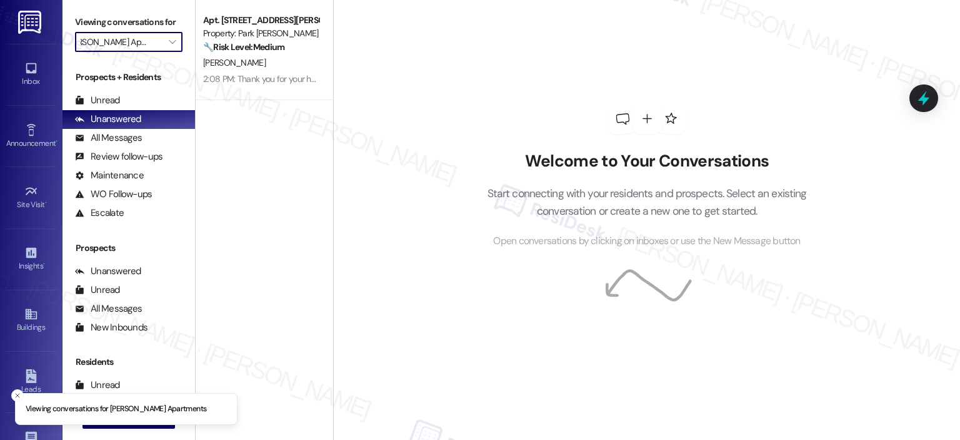
type input "Riverside Apartments"
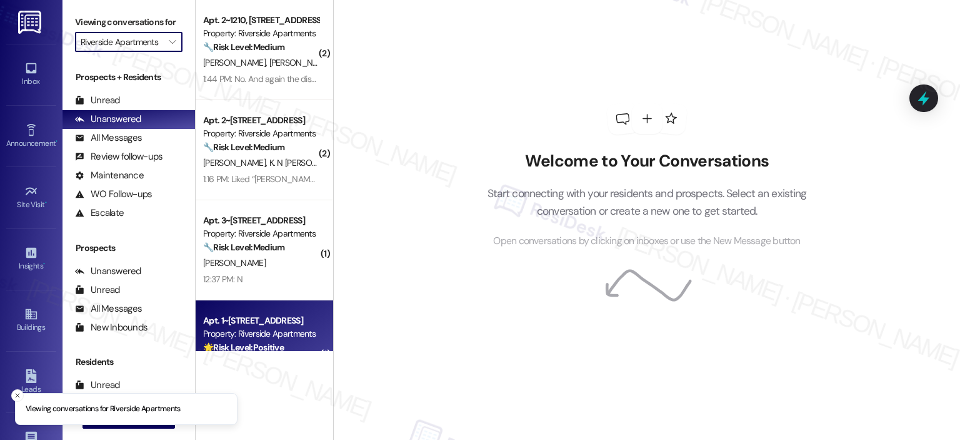
scroll to position [149, 0]
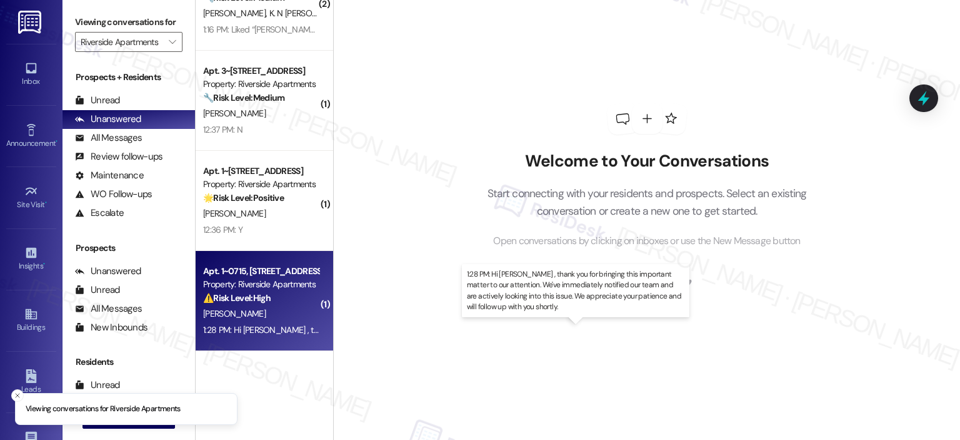
click at [260, 332] on div "1:28 PM: Hi Robyn , thank you for bringing this important matter to our attenti…" at bounding box center [617, 329] width 829 height 11
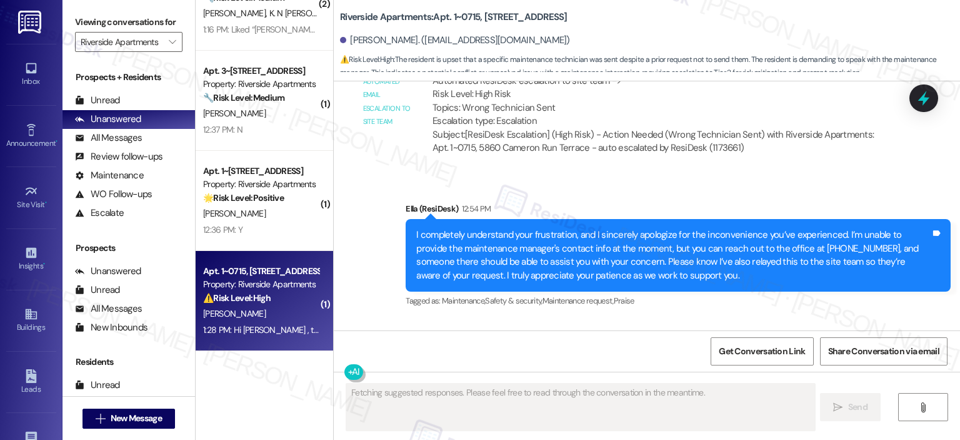
scroll to position [7147, 0]
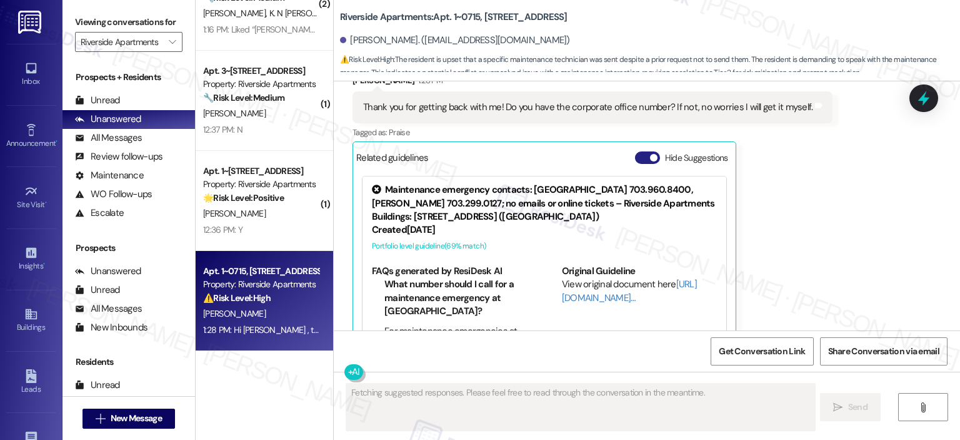
click at [639, 151] on button "Hide Suggestions" at bounding box center [647, 157] width 25 height 13
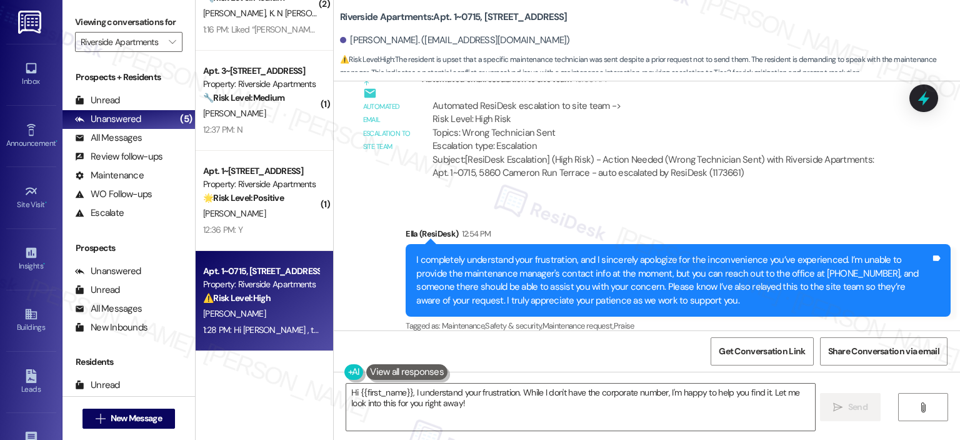
scroll to position [7244, 0]
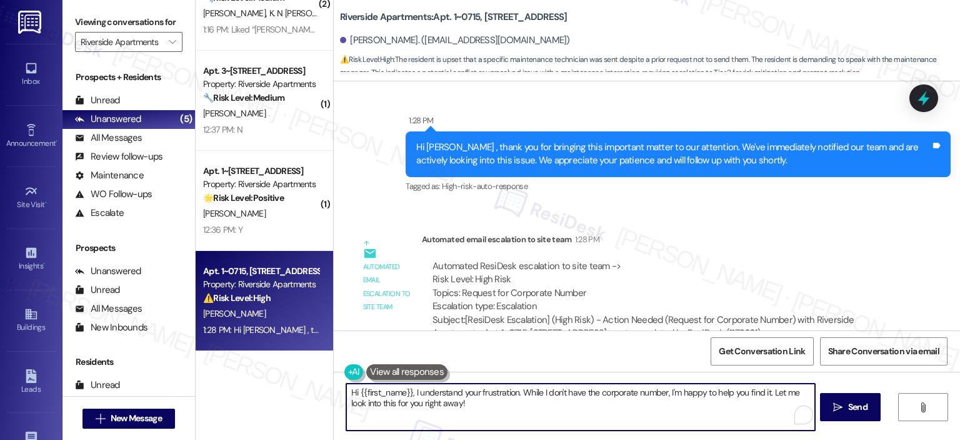
drag, startPoint x: 408, startPoint y: 391, endPoint x: 351, endPoint y: 395, distance: 57.7
click at [351, 395] on textarea "Hi {{first_name}}, I understand your frustration. While I don't have the corpor…" at bounding box center [580, 406] width 468 height 47
click at [510, 395] on textarea "Hi {{first_name}}, I understand your frustration. While I don't have the corpor…" at bounding box center [580, 406] width 468 height 47
drag, startPoint x: 517, startPoint y: 392, endPoint x: 343, endPoint y: 392, distance: 174.5
click at [345, 392] on textarea "Hi {{first_name}}, I understand your frustration. While I don't have the corpor…" at bounding box center [579, 406] width 468 height 47
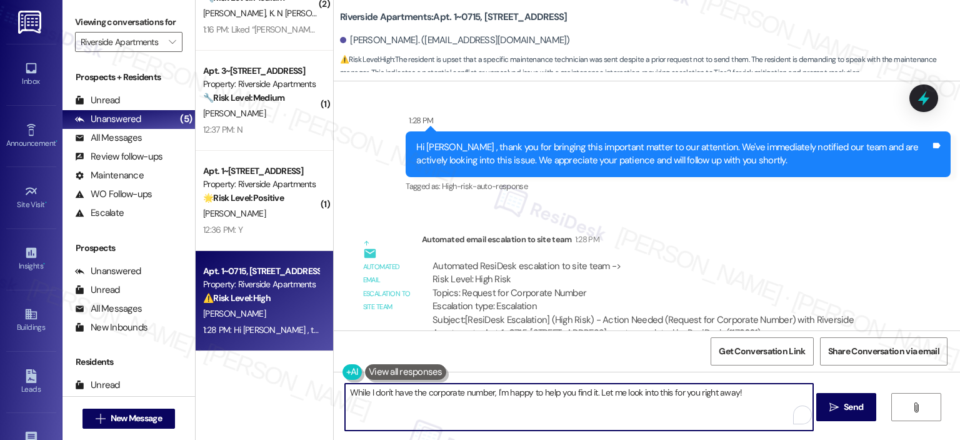
drag, startPoint x: 363, startPoint y: 393, endPoint x: 340, endPoint y: 393, distance: 22.5
click at [345, 393] on textarea "While I don't have the corporate number, I'm happy to help you find it. Let me …" at bounding box center [579, 406] width 468 height 47
drag, startPoint x: 405, startPoint y: 397, endPoint x: 328, endPoint y: 389, distance: 77.3
click at [334, 389] on div "While I don't have the corporate number, I'm happy to help you find it. Let me …" at bounding box center [647, 418] width 627 height 94
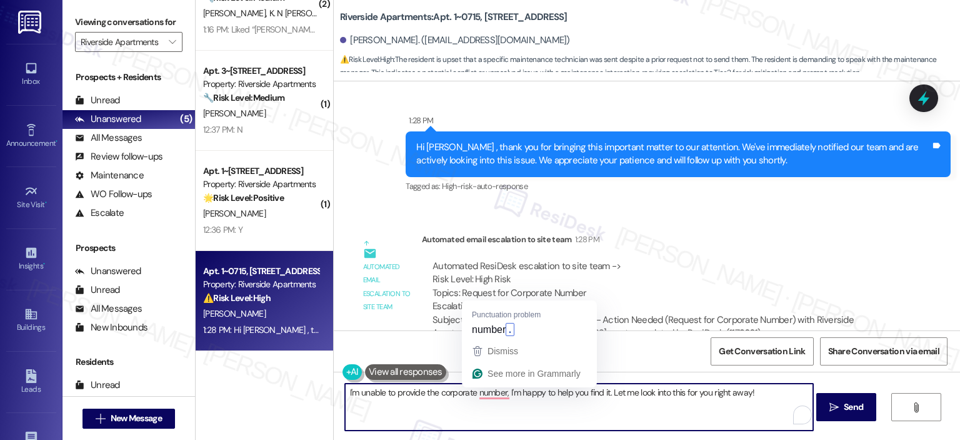
click at [722, 385] on textarea "I'm unable to provide the corporate number, I'm happy to help you find it. Let …" at bounding box center [579, 406] width 468 height 47
drag, startPoint x: 760, startPoint y: 397, endPoint x: 504, endPoint y: 387, distance: 256.6
click at [504, 387] on textarea "I'm unable to provide the corporate number, I'm happy to help you find it. Let …" at bounding box center [579, 406] width 468 height 47
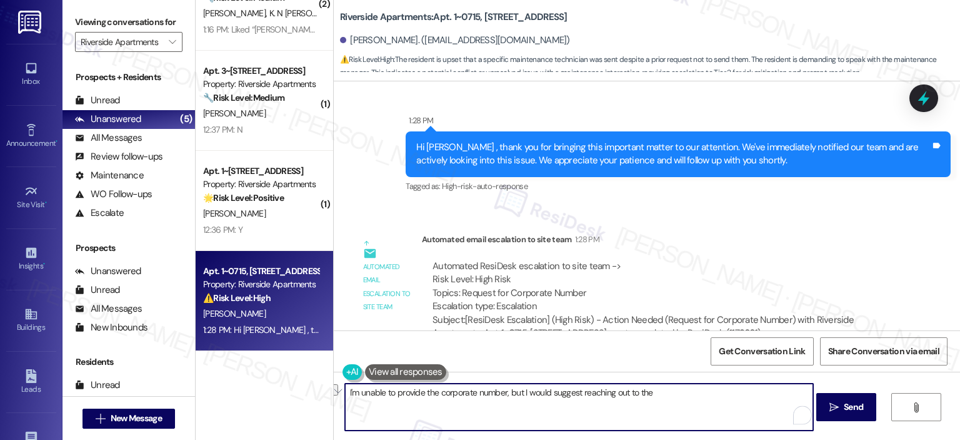
drag, startPoint x: 657, startPoint y: 391, endPoint x: 623, endPoint y: 391, distance: 33.8
click at [623, 391] on textarea "I'm unable to provide the corporate number, but I would suggest reaching out to…" at bounding box center [579, 406] width 468 height 47
click at [675, 391] on textarea "I'm unable to provide the corporate number, but I would suggest reaching out to…" at bounding box center [579, 406] width 468 height 47
type textarea "I'm unable to provide the corporate number, but I would suggest reaching out to…"
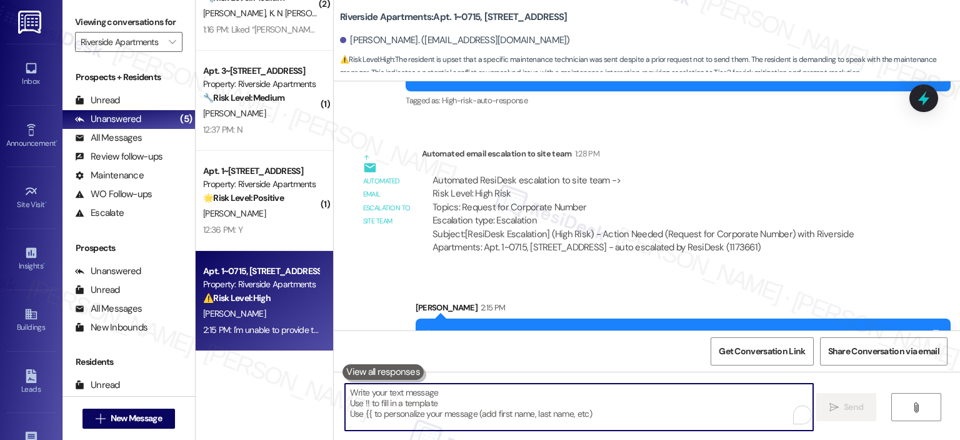
scroll to position [7331, 0]
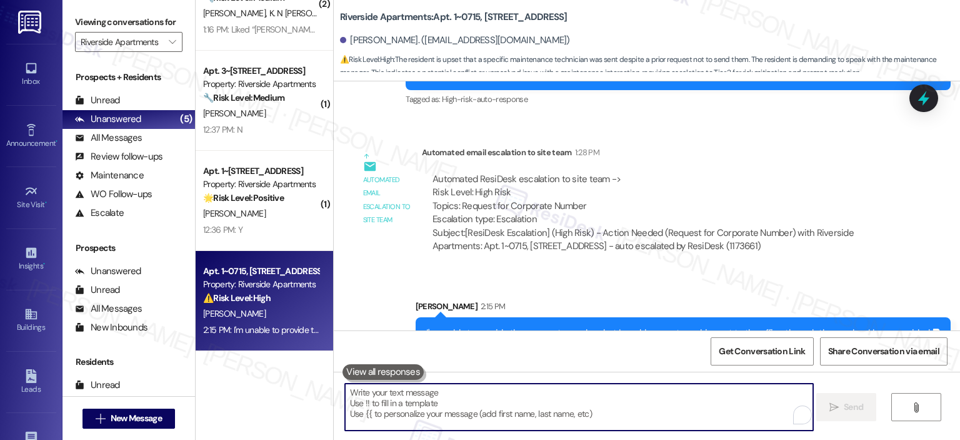
click at [558, 433] on div " Send " at bounding box center [647, 418] width 627 height 94
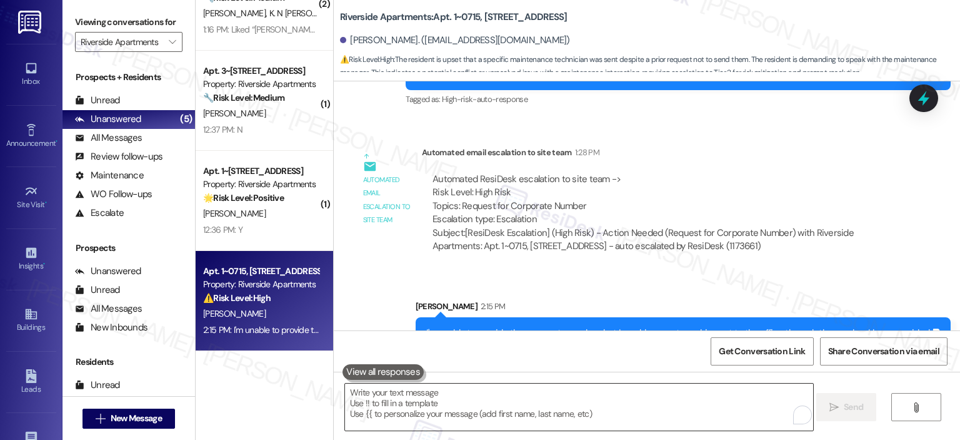
click at [551, 408] on textarea "To enrich screen reader interactions, please activate Accessibility in Grammarl…" at bounding box center [579, 406] width 468 height 47
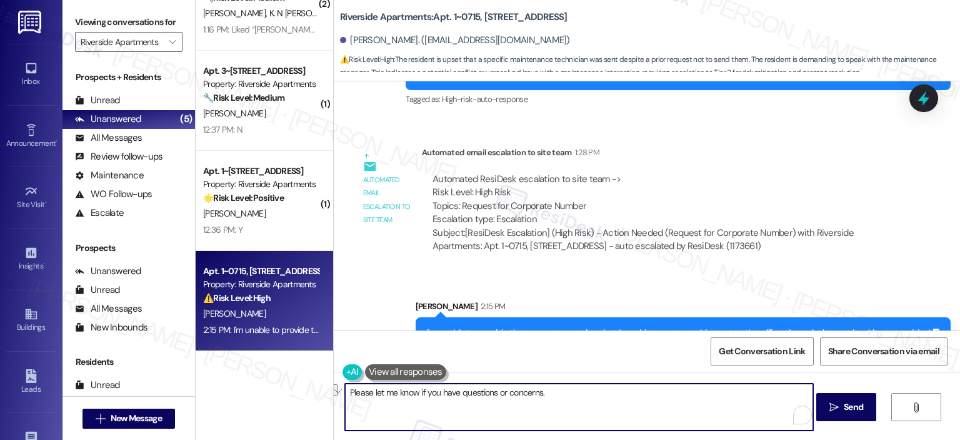
click at [551, 408] on textarea "Please let me know if you have questions or concerns." at bounding box center [579, 406] width 468 height 47
drag, startPoint x: 550, startPoint y: 399, endPoint x: 320, endPoint y: 395, distance: 229.5
click at [320, 395] on div "( 2 ) Apt. 2~1210, 5860 Cameron Run Terrace Property: Riverside Apartments 🔧 Ri…" at bounding box center [578, 220] width 765 height 440
click at [580, 394] on textarea "In the meantime, if there's anything I can assist you with, please let me know." at bounding box center [579, 406] width 468 height 47
type textarea "In the meantime, if there's anything I can assist you with, please let me know."
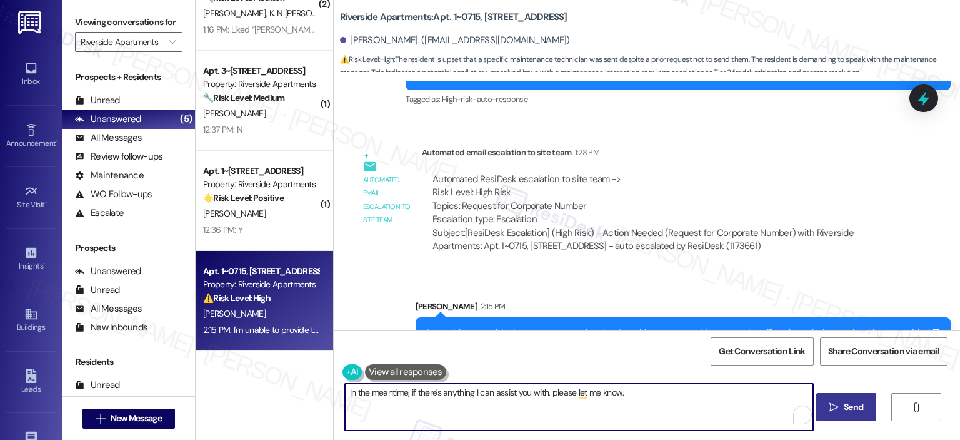
click at [872, 405] on button " Send" at bounding box center [847, 407] width 61 height 28
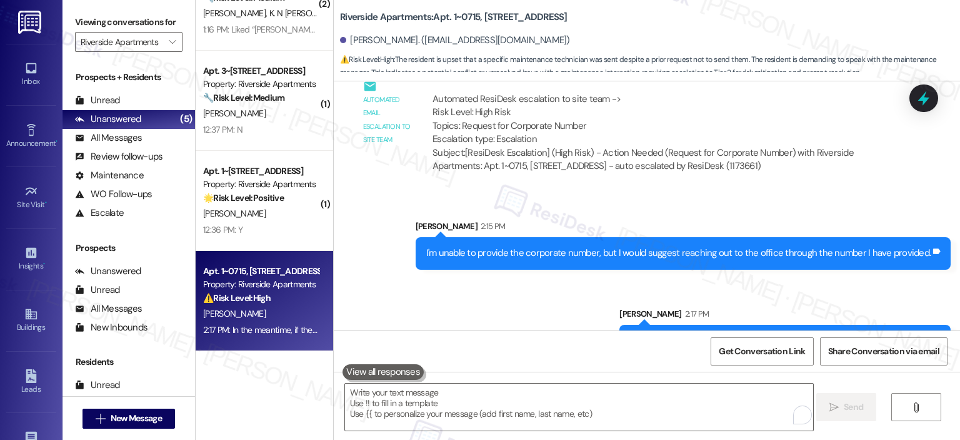
scroll to position [7419, 0]
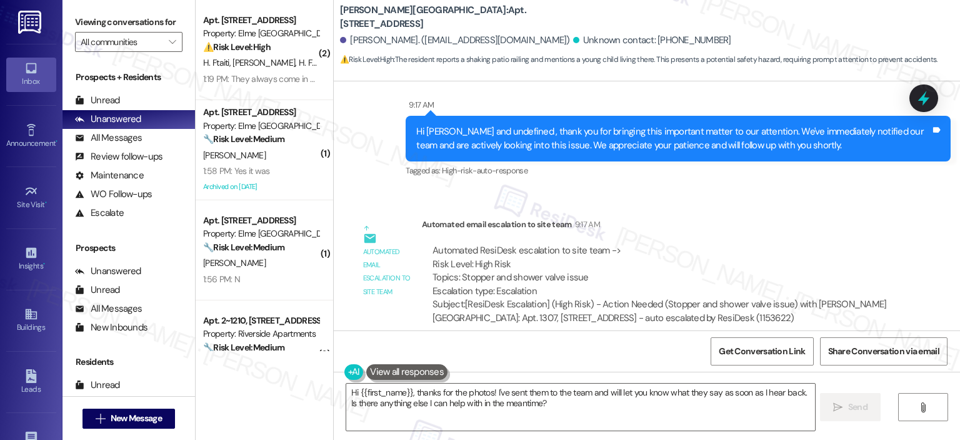
scroll to position [11203, 0]
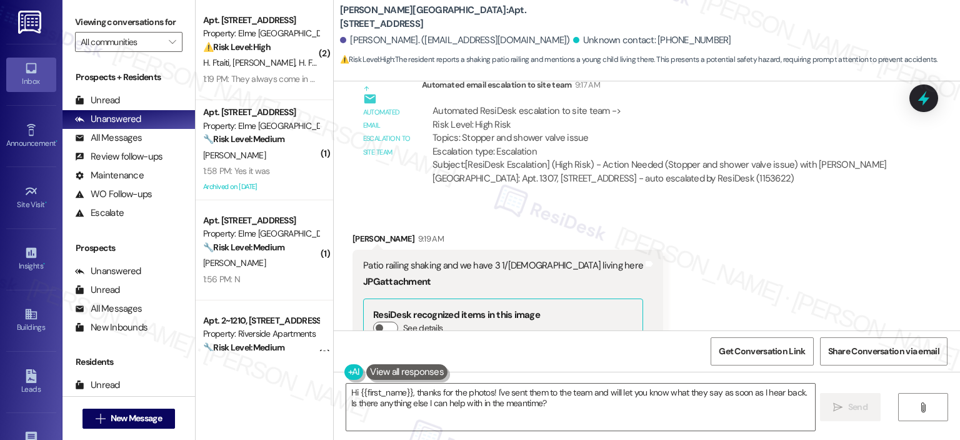
click at [436, 382] on button "Zoom image" at bounding box center [410, 444] width 94 height 125
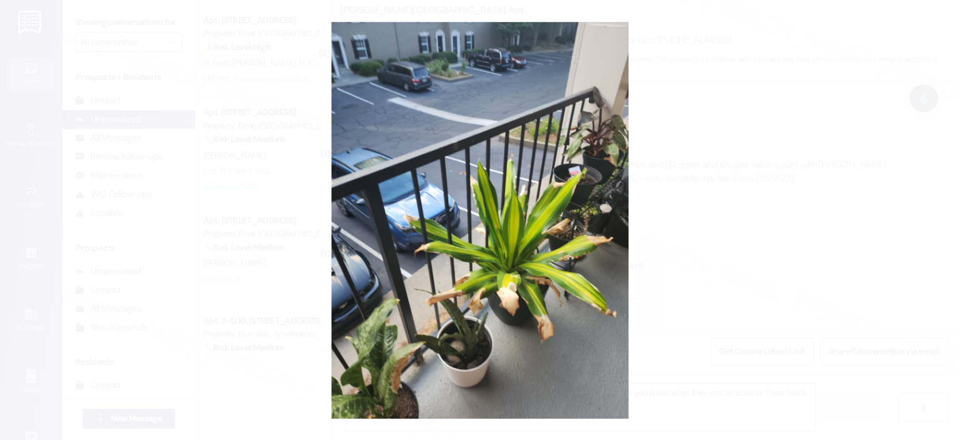
click at [810, 108] on button "Unzoom image" at bounding box center [480, 220] width 960 height 440
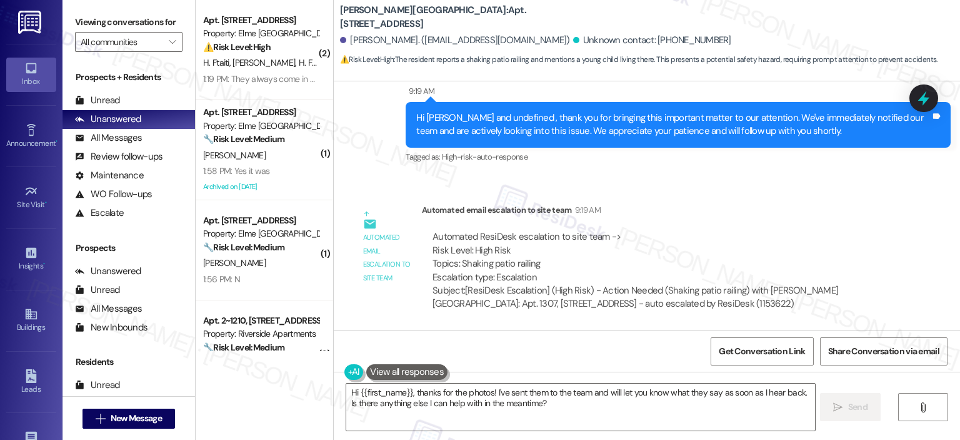
scroll to position [11828, 0]
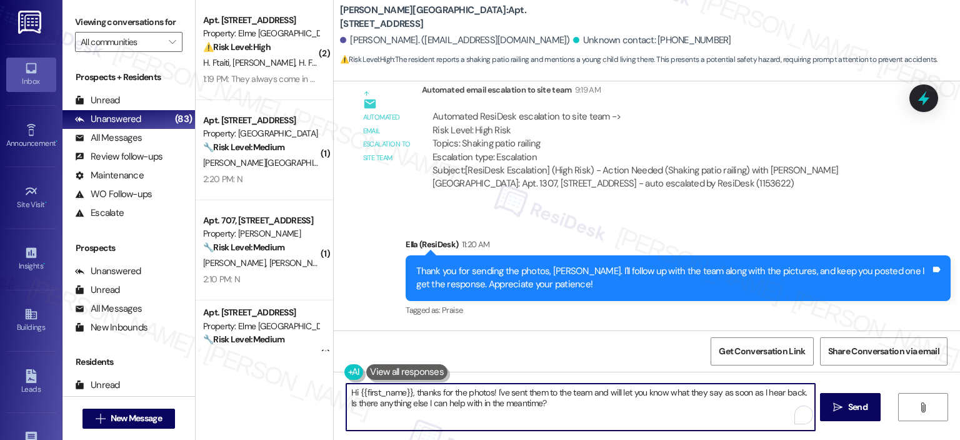
click at [340, 388] on div "Hi {{first_name}}, thanks for the photos! I've sent them to the team and will l…" at bounding box center [575, 407] width 470 height 48
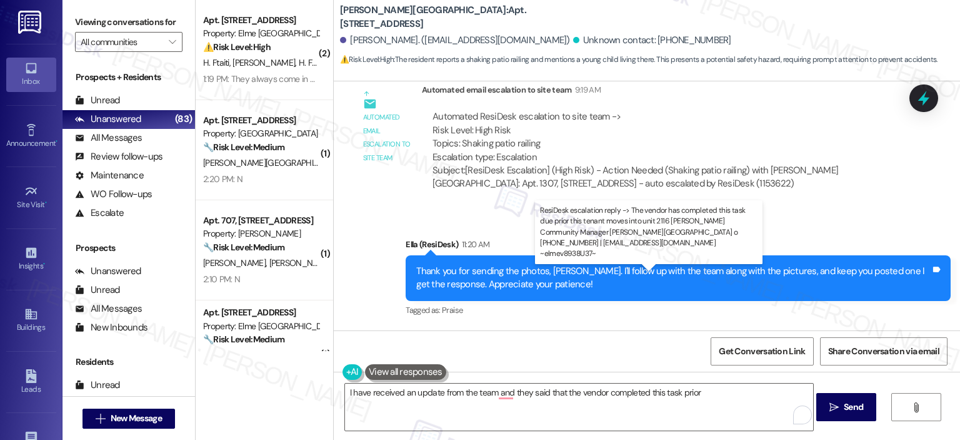
copy div "The vendor has completed this task due prior this tenant moves into unit 2116"
drag, startPoint x: 426, startPoint y: 292, endPoint x: 725, endPoint y: 291, distance: 298.9
click at [725, 383] on div "ResiDesk escalation reply -> The vendor has completed this task due prior this …" at bounding box center [647, 409] width 428 height 53
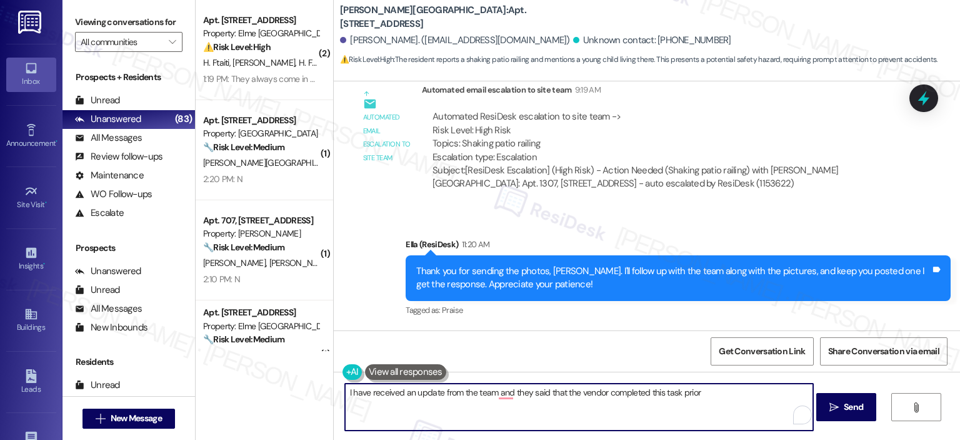
drag, startPoint x: 705, startPoint y: 396, endPoint x: 691, endPoint y: 393, distance: 14.6
click at [680, 397] on textarea "I have received an update from the team and they said that the vendor completed…" at bounding box center [579, 406] width 468 height 47
click at [698, 390] on textarea "I have received an update from the team and they said that the vendor completed…" at bounding box center [579, 406] width 468 height 47
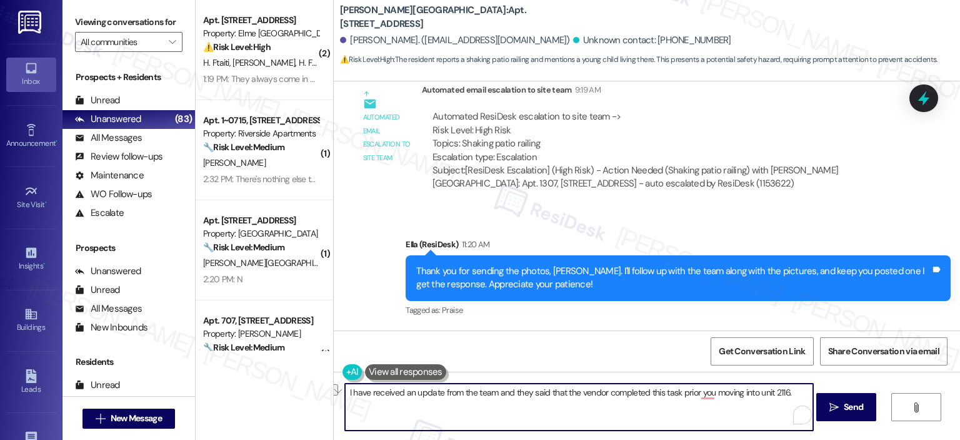
click at [428, 427] on textarea "I have received an update from the team and they said that the vendor completed…" at bounding box center [579, 406] width 468 height 47
drag, startPoint x: 511, startPoint y: 393, endPoint x: 653, endPoint y: 394, distance: 141.9
click at [653, 394] on textarea "I have received an update from the team and they said that the vendor completed…" at bounding box center [579, 406] width 468 height 47
click at [654, 395] on textarea "I have received an update from the team and they said that the vendor completed…" at bounding box center [579, 406] width 468 height 47
drag, startPoint x: 508, startPoint y: 391, endPoint x: 797, endPoint y: 393, distance: 288.9
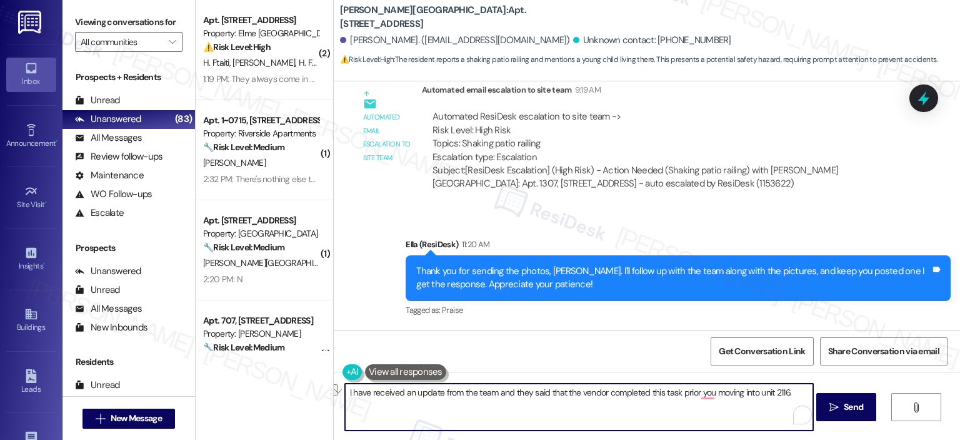
click at [797, 393] on textarea "I have received an update from the team and they said that the vendor completed…" at bounding box center [579, 406] width 468 height 47
paste textarea "They shared that the vendor had already completed this task before you moved in…"
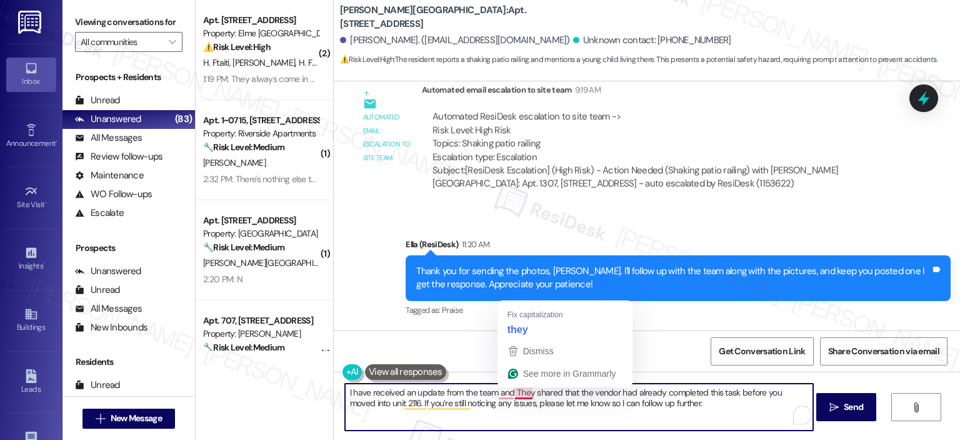
click at [513, 392] on textarea "I have received an update from the team and They shared that the vendor had alr…" at bounding box center [579, 406] width 468 height 47
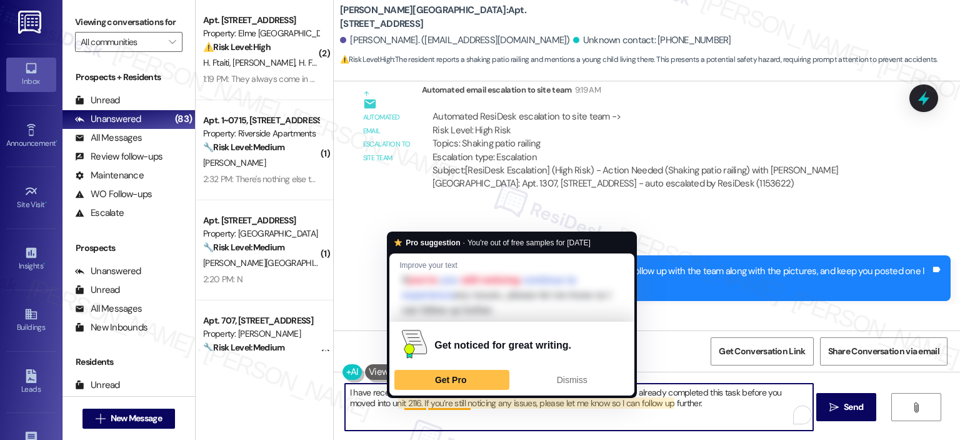
click at [589, 410] on textarea "I have received an update from the team, and they shared that the vendor had al…" at bounding box center [579, 406] width 468 height 47
drag, startPoint x: 670, startPoint y: 403, endPoint x: 398, endPoint y: 398, distance: 272.1
click at [398, 398] on textarea "I have received an update from the team, and they shared that the vendor had al…" at bounding box center [579, 406] width 468 height 47
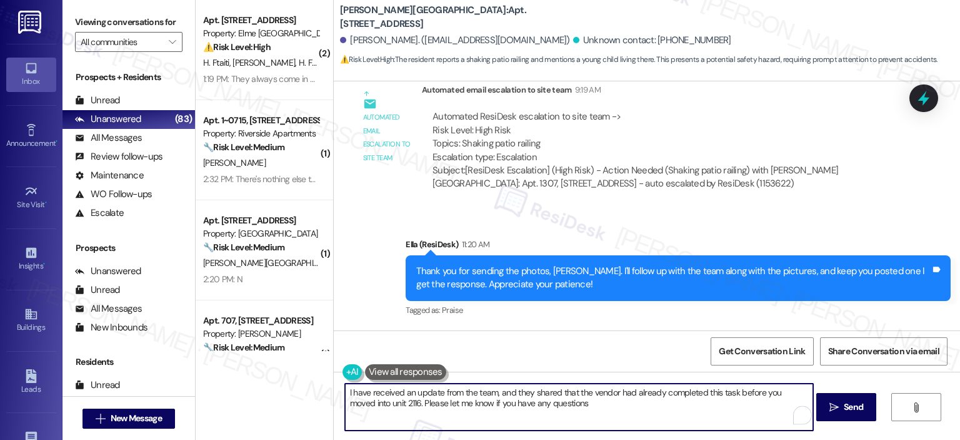
type textarea "I have received an update from the team, and they shared that the vendor had al…"
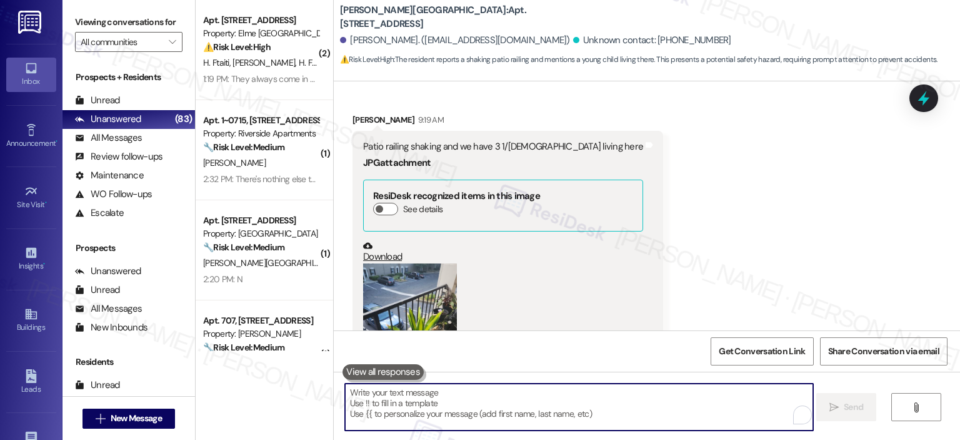
scroll to position [11929, 0]
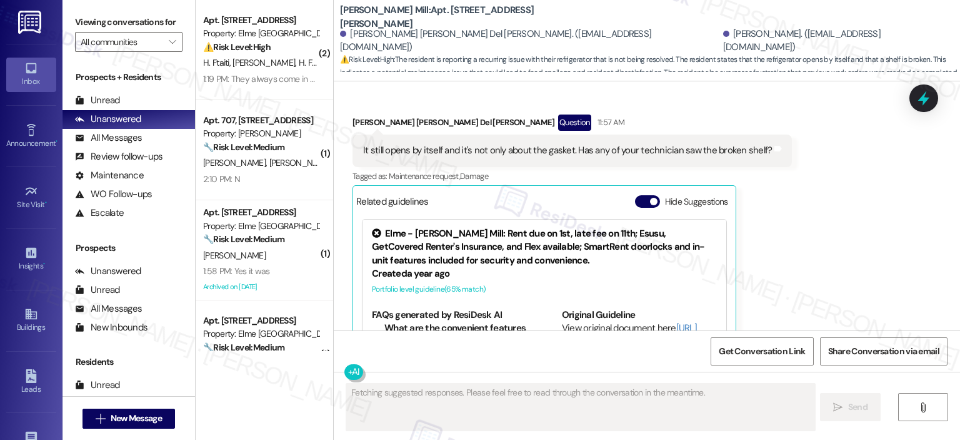
scroll to position [3923, 0]
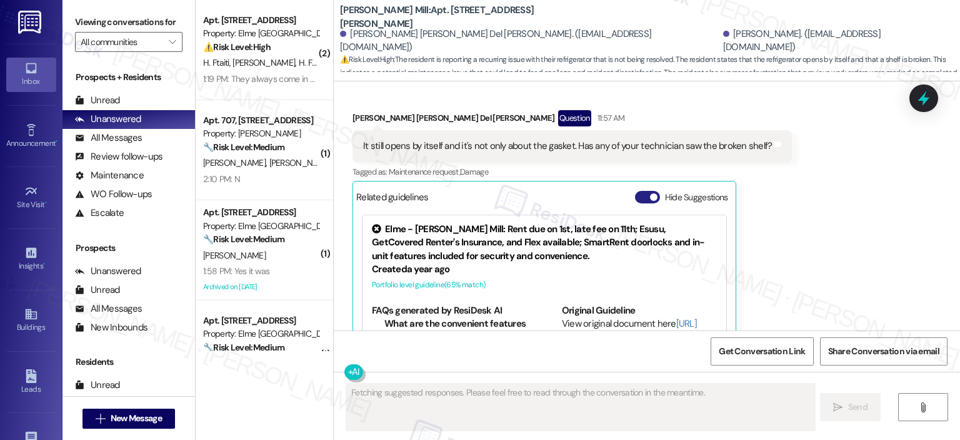
click at [636, 191] on button "Hide Suggestions" at bounding box center [647, 197] width 25 height 13
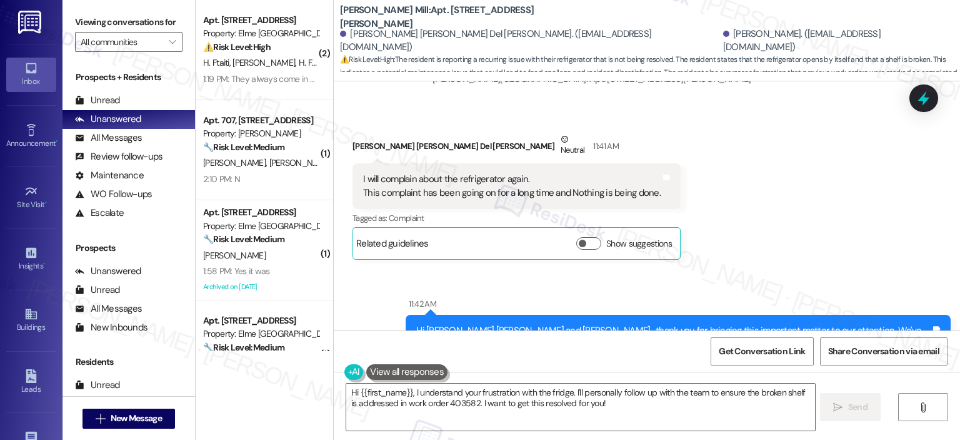
scroll to position [2886, 0]
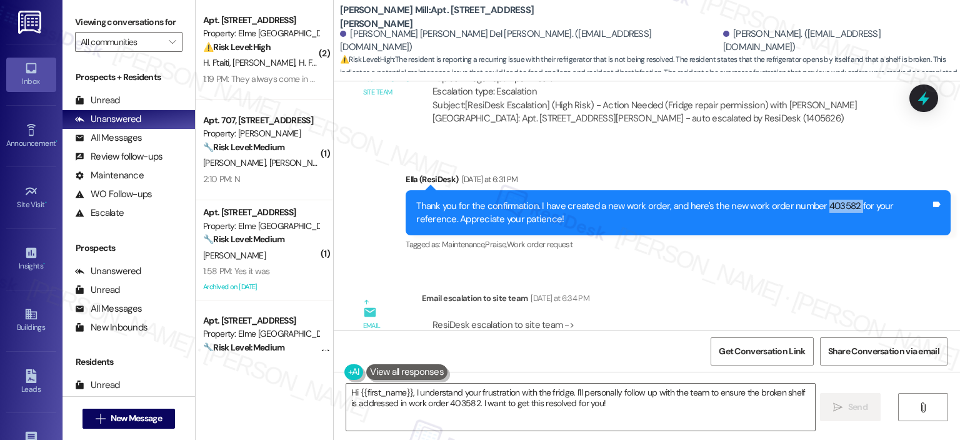
drag, startPoint x: 810, startPoint y: 153, endPoint x: 844, endPoint y: 149, distance: 33.9
click at [844, 199] on div "Thank you for the confirmation. I have created a new work order, and here's the…" at bounding box center [673, 212] width 515 height 27
click at [825, 199] on div "Thank you for the confirmation. I have created a new work order, and here's the…" at bounding box center [673, 212] width 515 height 27
drag, startPoint x: 811, startPoint y: 153, endPoint x: 841, endPoint y: 148, distance: 30.4
click at [841, 199] on div "Thank you for the confirmation. I have created a new work order, and here's the…" at bounding box center [673, 212] width 515 height 27
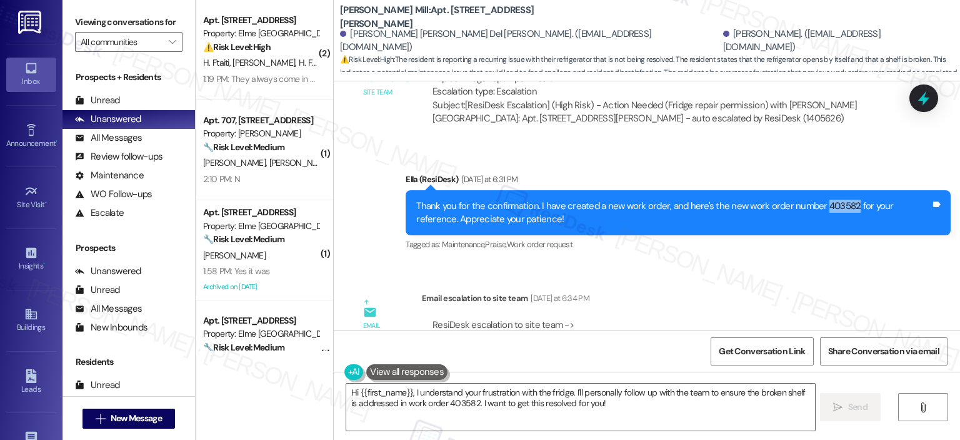
copy div "403582"
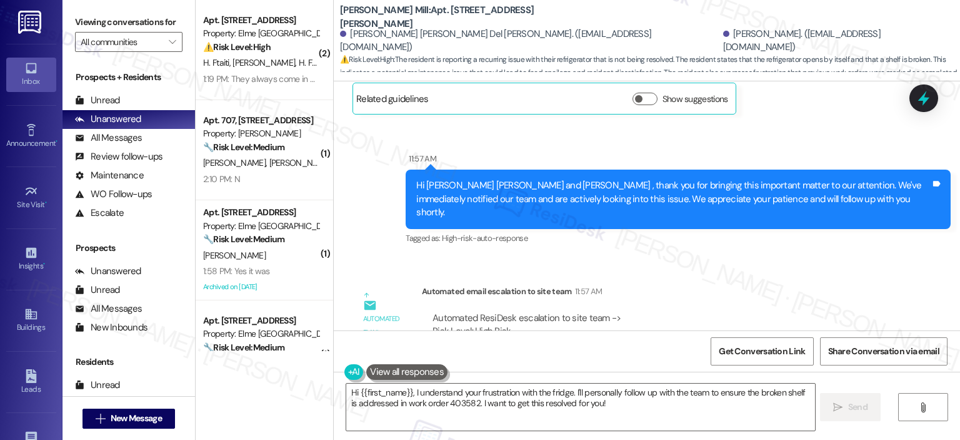
scroll to position [3709, 0]
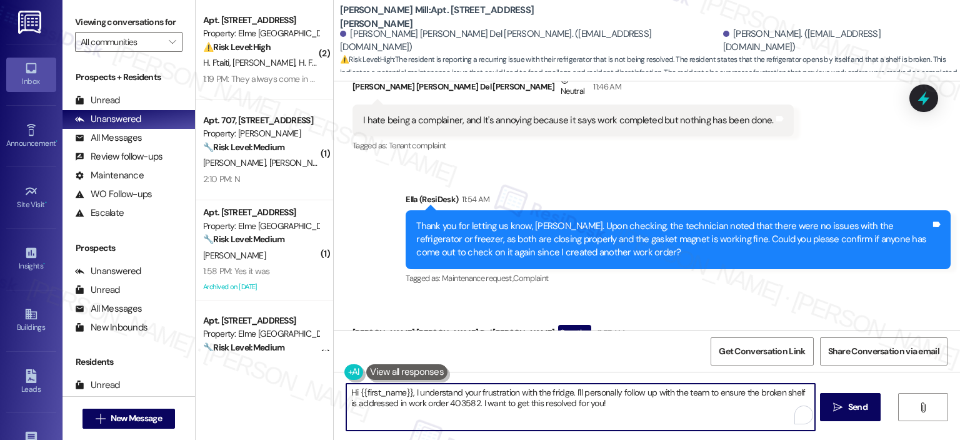
drag, startPoint x: 404, startPoint y: 394, endPoint x: 325, endPoint y: 395, distance: 79.4
click at [325, 395] on div "( 2 ) Apt. 2115, [STREET_ADDRESS] Property: Elme Alexandria ⚠️ Risk Level: High…" at bounding box center [578, 220] width 765 height 440
click at [346, 396] on textarea "I understand your frustration with the fridge. I'll personally follow up with t…" at bounding box center [579, 406] width 468 height 47
click at [469, 402] on textarea "I apologize for the incovenience this I understand your frustration with the fr…" at bounding box center [579, 406] width 468 height 47
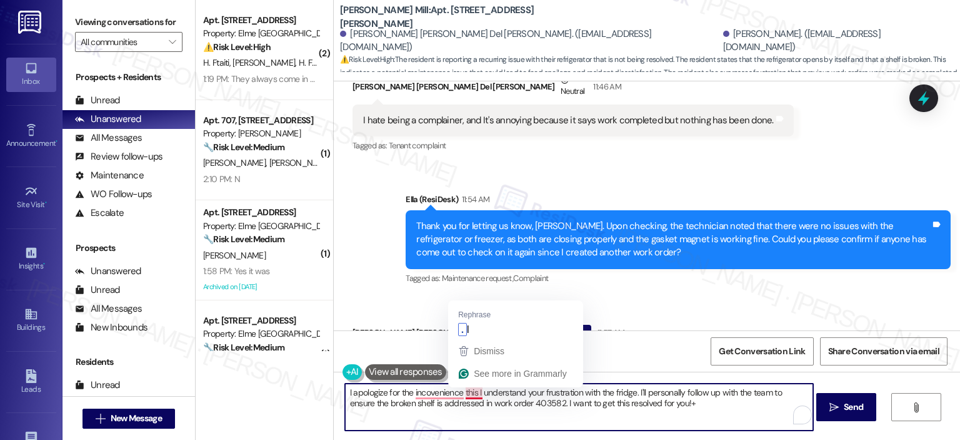
click at [473, 393] on textarea "I apologize for the incovenience this I understand your frustration with the fr…" at bounding box center [579, 406] width 468 height 47
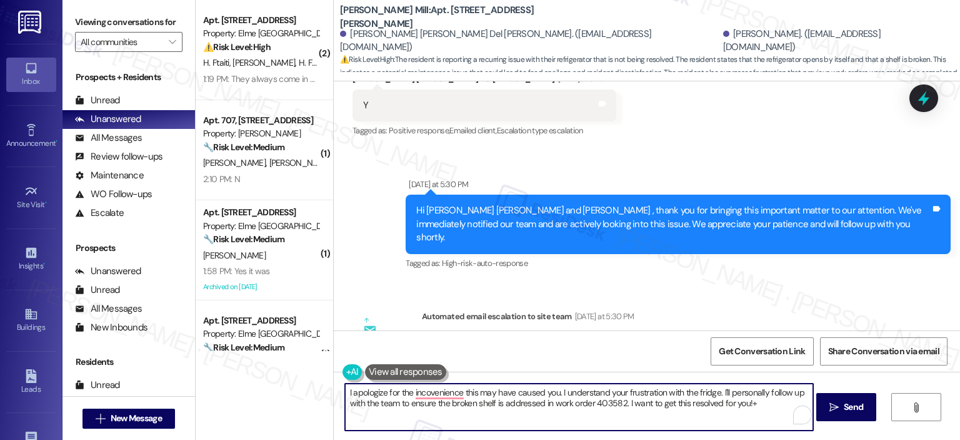
scroll to position [2724, 0]
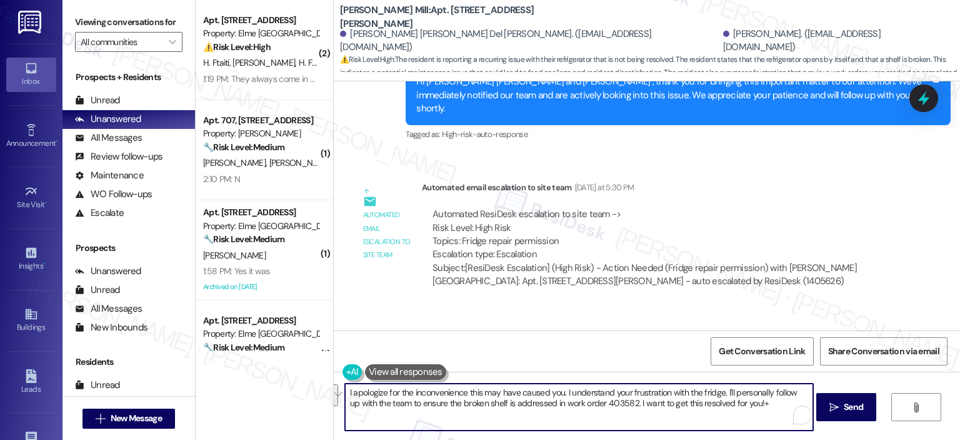
click at [555, 399] on textarea "I apologize for the inconvenience this may have caused you. I understand your f…" at bounding box center [579, 406] width 468 height 47
click at [497, 392] on textarea "I apologize for the inconvenience this may have caused you. I understand your f…" at bounding box center [579, 406] width 468 height 47
click at [616, 390] on textarea "I apologize for the inconvenience this has caused you. I understand your frustr…" at bounding box center [579, 406] width 468 height 47
click at [716, 408] on textarea "I apologize for the inconvenience this has caused you. I understand your frustr…" at bounding box center [579, 406] width 468 height 47
drag, startPoint x: 743, startPoint y: 405, endPoint x: 698, endPoint y: 385, distance: 49.0
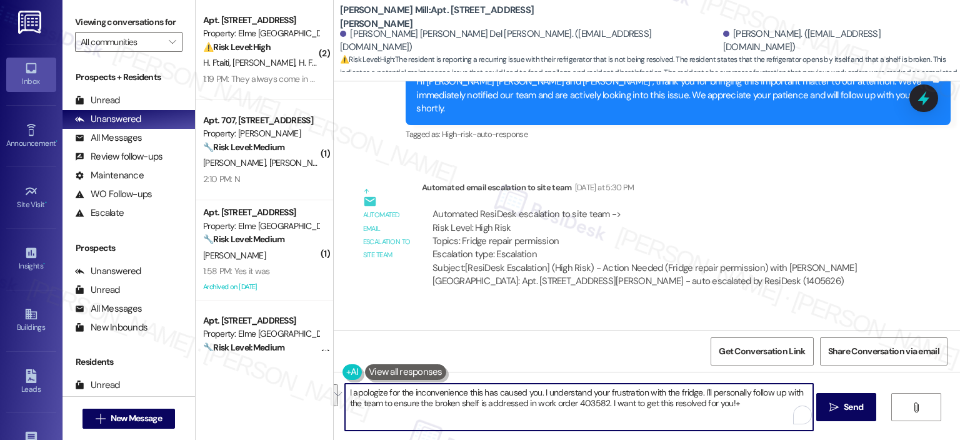
click at [698, 385] on textarea "I apologize for the inconvenience this has caused you. I understand your frustr…" at bounding box center [579, 406] width 468 height 47
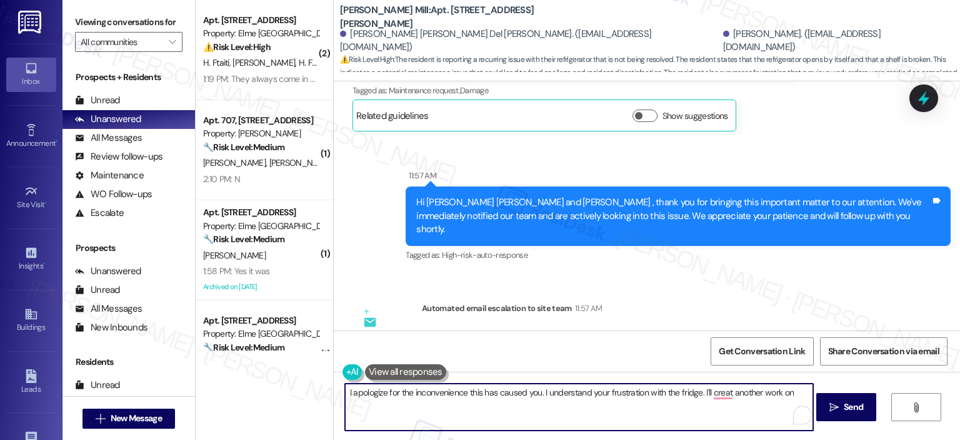
scroll to position [4021, 0]
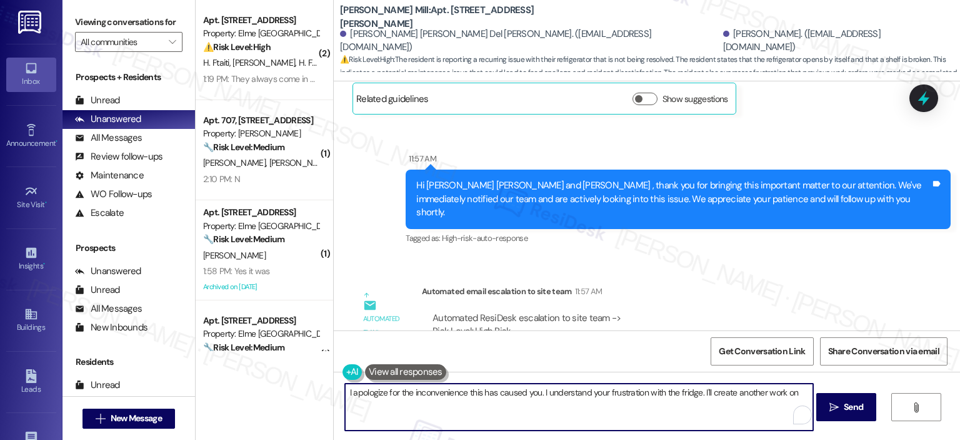
click at [797, 394] on textarea "I apologize for the inconvenience this has caused you. I understand your frustr…" at bounding box center [579, 406] width 468 height 47
click at [699, 392] on textarea "I apologize for the inconvenience this has caused you. I understand your frustr…" at bounding box center [579, 406] width 468 height 47
click at [794, 393] on textarea "I apologize for the inconvenience this has caused you. I understand your frustr…" at bounding box center [579, 406] width 468 height 47
click at [518, 400] on textarea "I apologize for the inconvenience this has caused you. I understand your frustr…" at bounding box center [579, 406] width 468 height 47
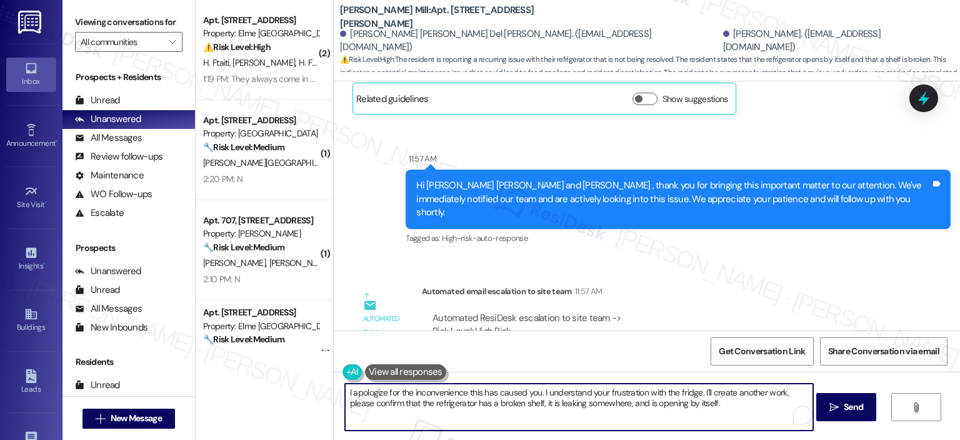
click at [706, 405] on textarea "I apologize for the inconvenience this has caused you. I understand your frustr…" at bounding box center [579, 406] width 468 height 47
click at [785, 392] on textarea "I apologize for the inconvenience this has caused you. I understand your frustr…" at bounding box center [579, 406] width 468 height 47
click at [363, 403] on textarea "I apologize for the inconvenience this has caused you. I understand your frustr…" at bounding box center [579, 406] width 468 height 47
type textarea "I apologize for the inconvenience this has caused you. I understand your frustr…"
click at [848, 408] on span "Send" at bounding box center [853, 406] width 19 height 13
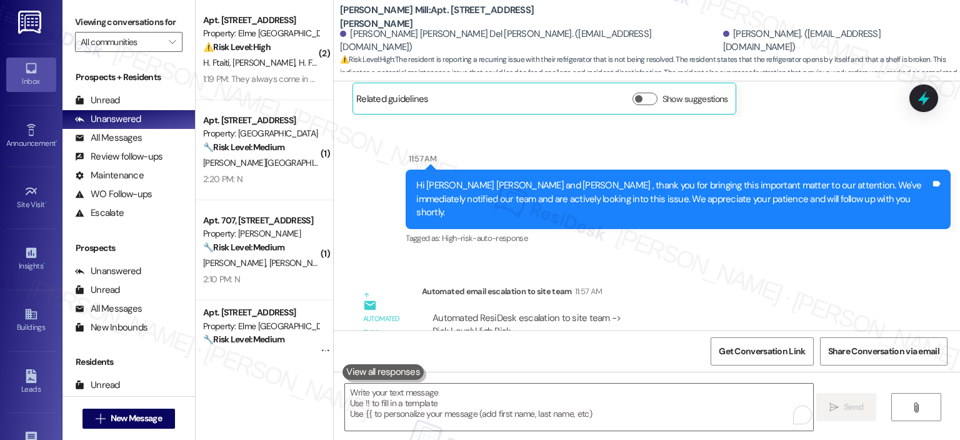
click at [628, 311] on div "Automated ResiDesk escalation to site team -> Risk Level: High Risk Topics: Fri…" at bounding box center [660, 338] width 455 height 54
click at [430, 407] on textarea "To enrich screen reader interactions, please activate Accessibility in Grammarl…" at bounding box center [579, 406] width 468 height 47
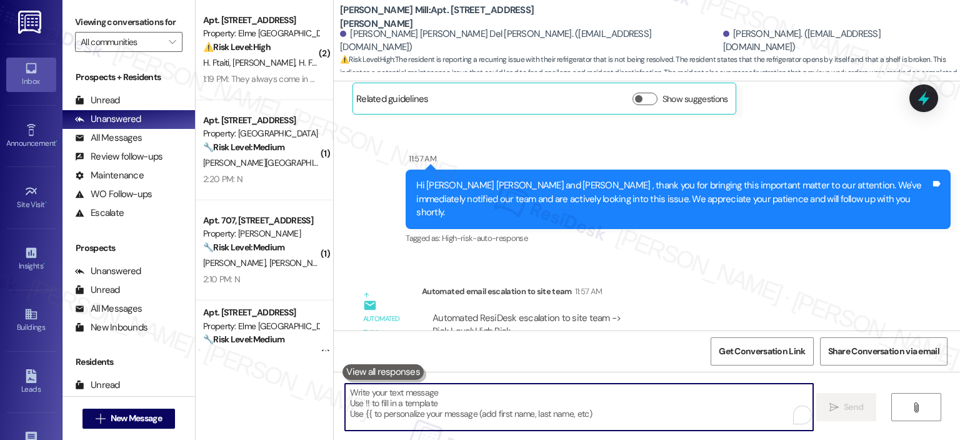
click at [434, 411] on textarea "To enrich screen reader interactions, please activate Accessibility in Grammarl…" at bounding box center [579, 406] width 468 height 47
click at [402, 401] on textarea "To enrich screen reader interactions, please activate Accessibility in Grammarl…" at bounding box center [579, 406] width 468 height 47
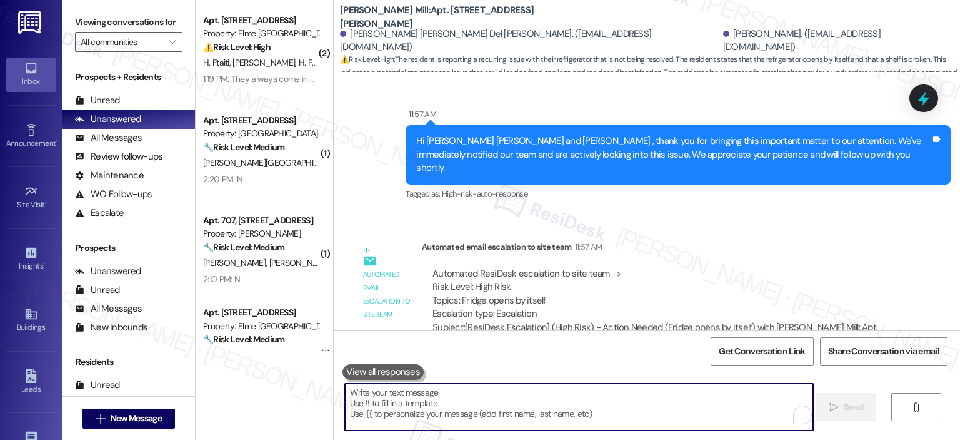
scroll to position [4135, 0]
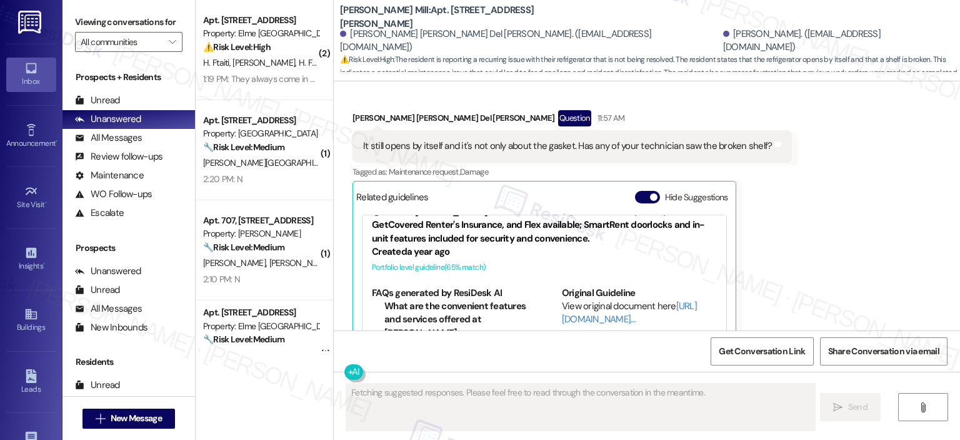
scroll to position [26, 0]
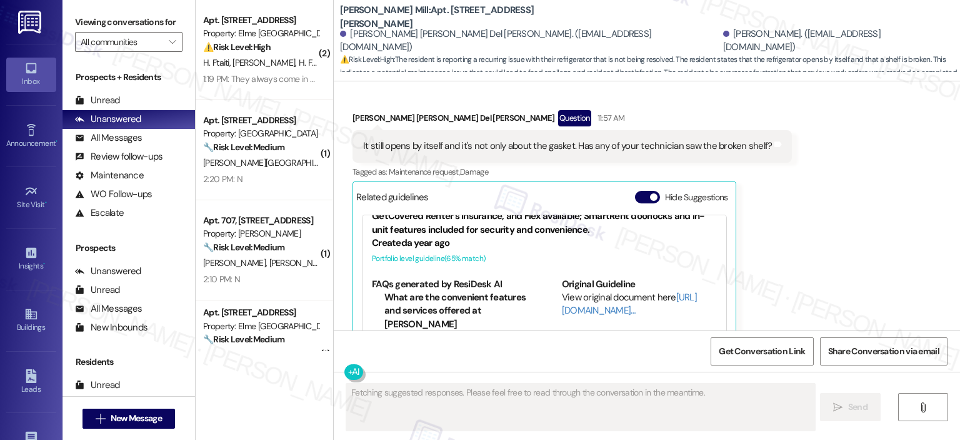
click at [632, 184] on div "Related guidelines Hide Suggestions" at bounding box center [544, 196] width 376 height 24
click at [640, 191] on button "Hide Suggestions" at bounding box center [647, 197] width 25 height 13
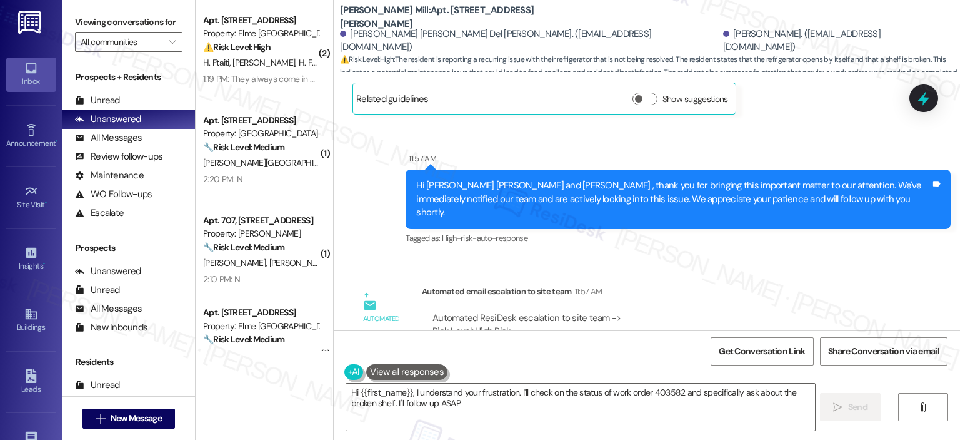
type textarea "Hi {{first_name}}, I understand your frustration. I'll check on the status of w…"
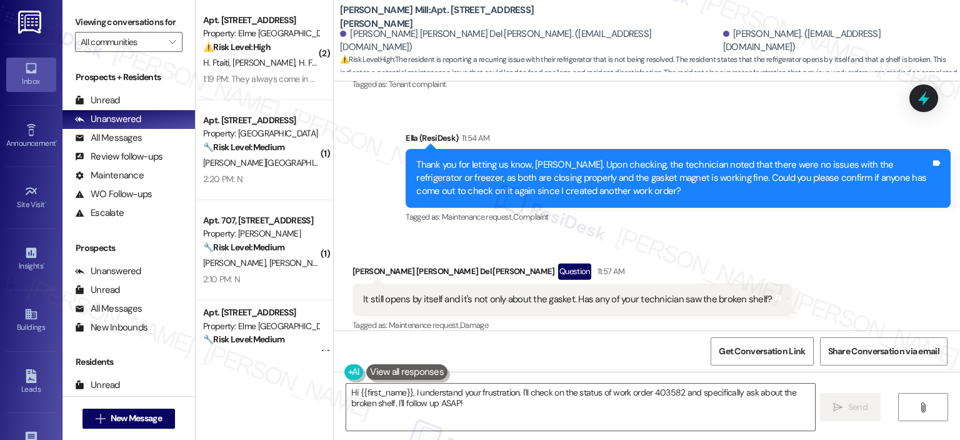
scroll to position [3709, 0]
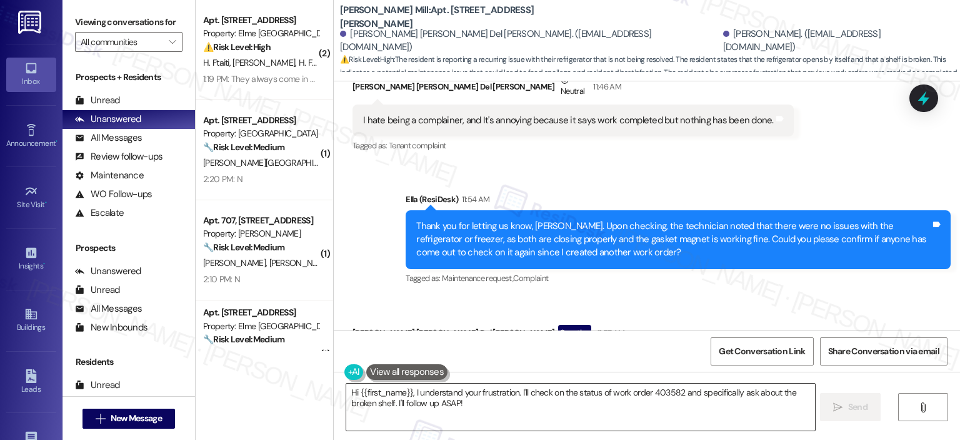
click at [510, 396] on textarea "Hi {{first_name}}, I understand your frustration. I'll check on the status of w…" at bounding box center [580, 406] width 468 height 47
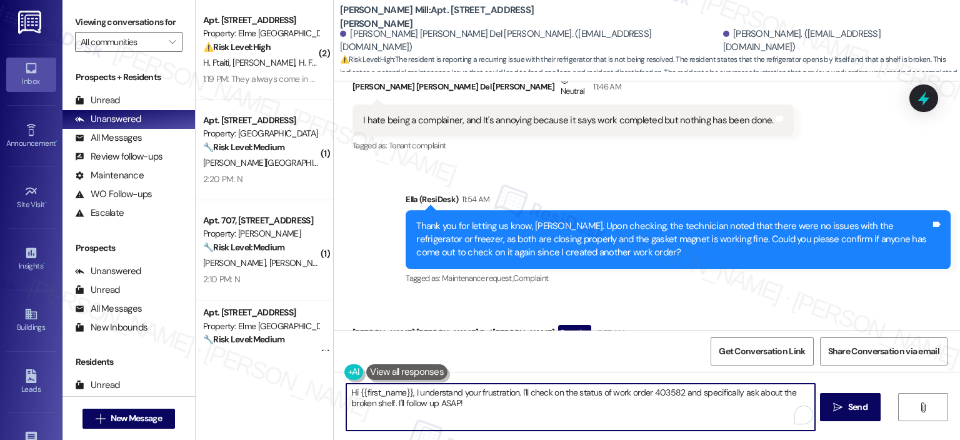
drag, startPoint x: 490, startPoint y: 408, endPoint x: 281, endPoint y: 360, distance: 214.3
click at [285, 360] on div "( 2 ) Apt. 2115, [STREET_ADDRESS] Property: Elme Alexandria ⚠️ Risk Level: High…" at bounding box center [578, 220] width 765 height 440
paste textarea "To enrich screen reader interactions, please activate Accessibility in Grammarl…"
click at [637, 435] on div "Hi {{first_name}}, I understand your frustration. I'll check on the status of w…" at bounding box center [647, 418] width 627 height 94
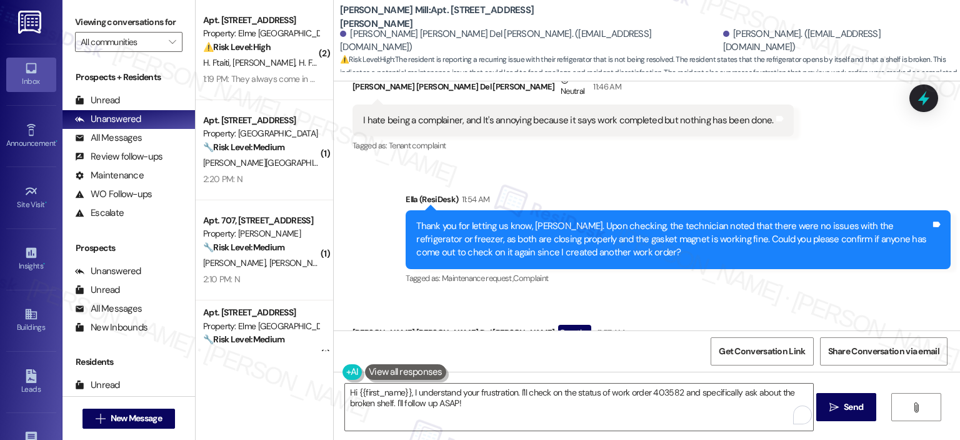
scroll to position [4021, 0]
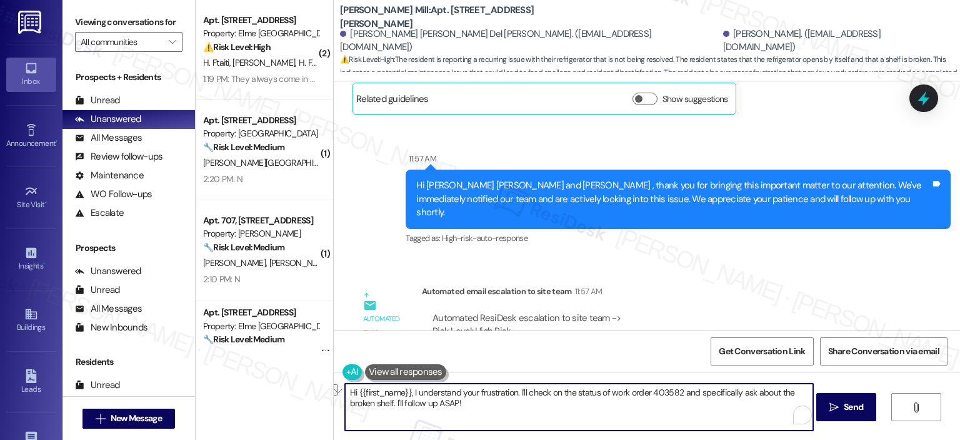
drag, startPoint x: 405, startPoint y: 389, endPoint x: 308, endPoint y: 388, distance: 96.9
click at [308, 388] on div "( 2 ) Apt. 2115, 205 Century Place Property: Elme Alexandria ⚠️ Risk Level: Hig…" at bounding box center [578, 220] width 765 height 440
click at [535, 389] on textarea "I apologize for the inconvenience this has caused you I understand your frustra…" at bounding box center [579, 406] width 468 height 47
drag, startPoint x: 585, startPoint y: 399, endPoint x: 644, endPoint y: 393, distance: 59.1
click at [644, 393] on textarea "I apologize for the inconvenience this has caused you. I understand your frustr…" at bounding box center [579, 406] width 468 height 47
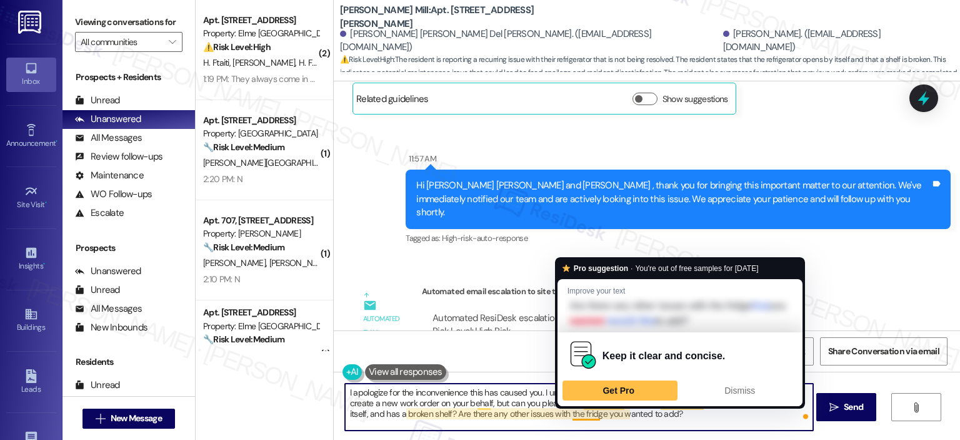
click at [640, 417] on textarea "I apologize for the inconvenience this has caused you. I understand your frustr…" at bounding box center [579, 406] width 468 height 47
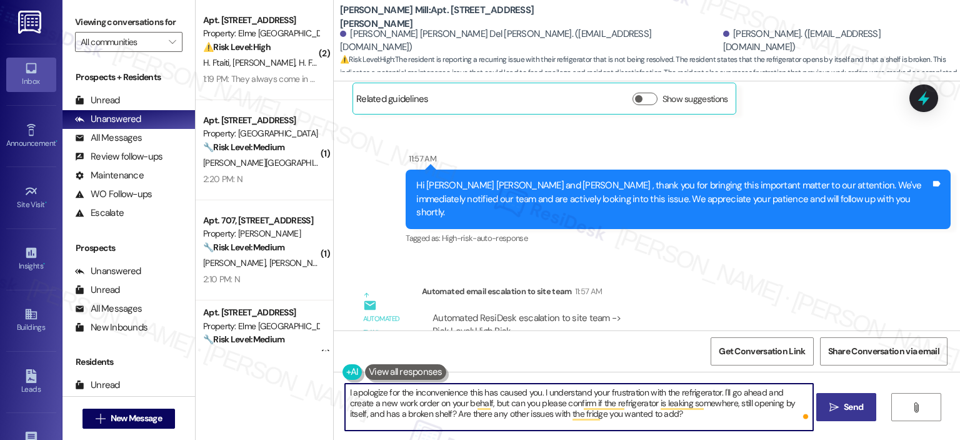
type textarea "I apologize for the inconvenience this has caused you. I understand your frustr…"
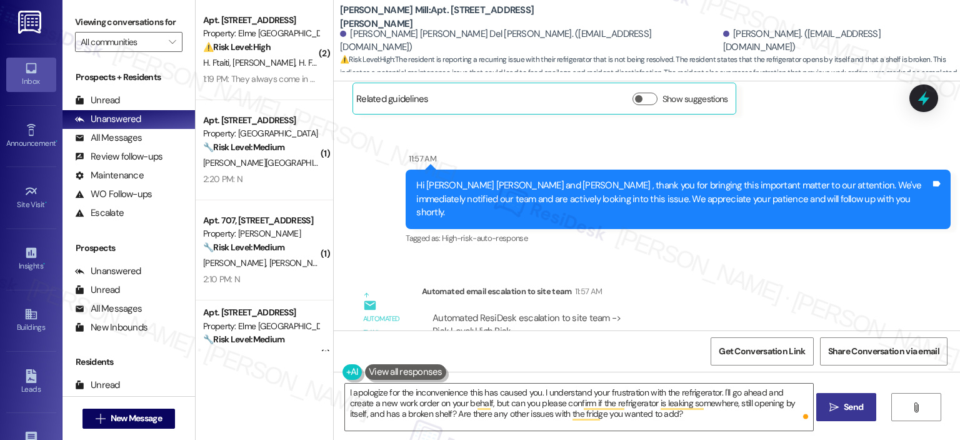
click at [872, 405] on button " Send" at bounding box center [847, 407] width 61 height 28
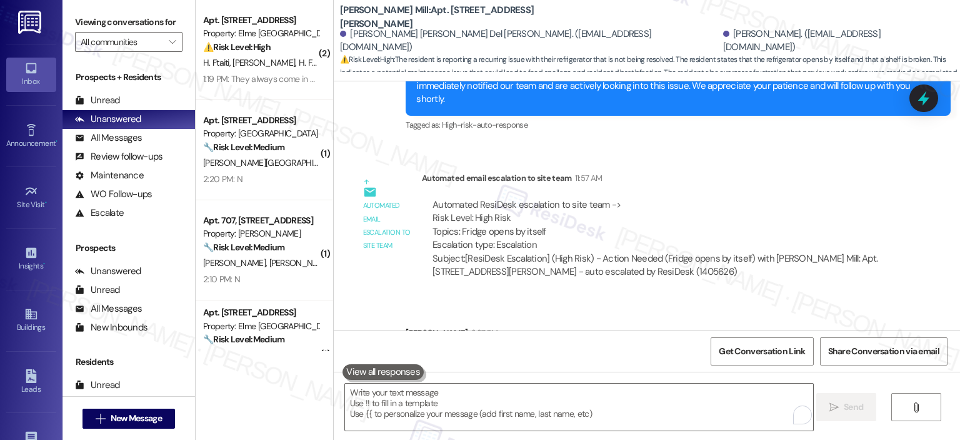
scroll to position [3822, 0]
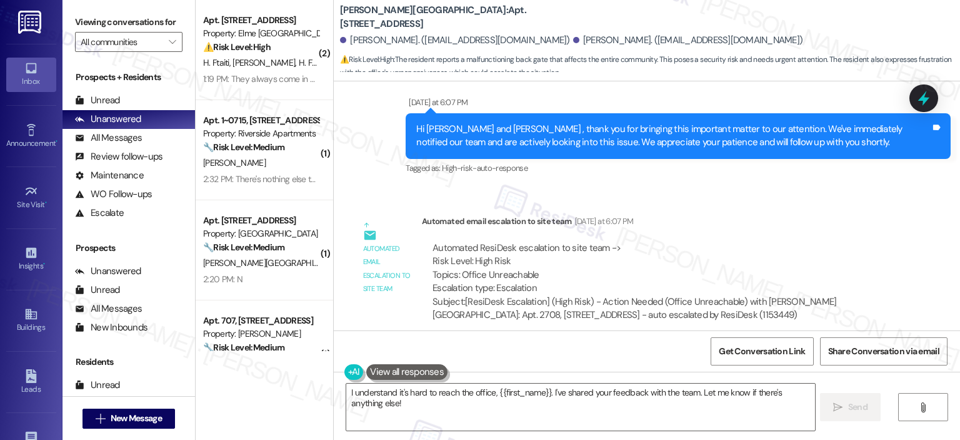
scroll to position [10961, 0]
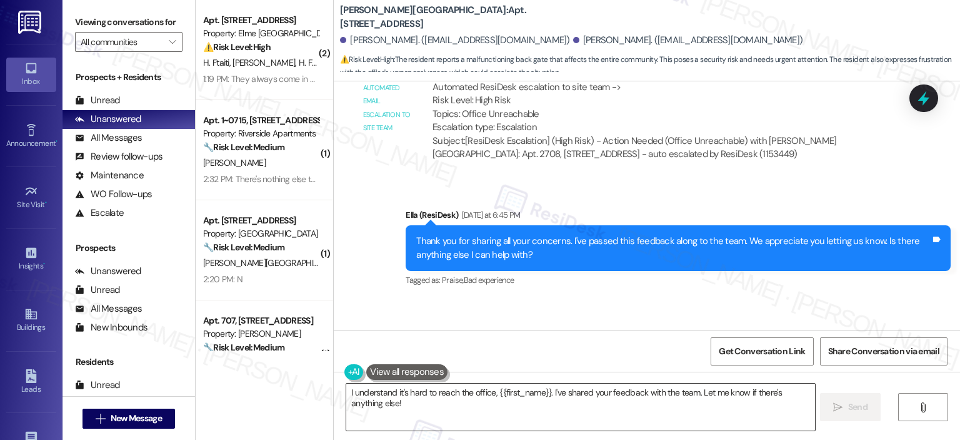
click at [395, 418] on textarea "I understand it's hard to reach the office, {{first_name}}. I've shared your fe…" at bounding box center [580, 406] width 468 height 47
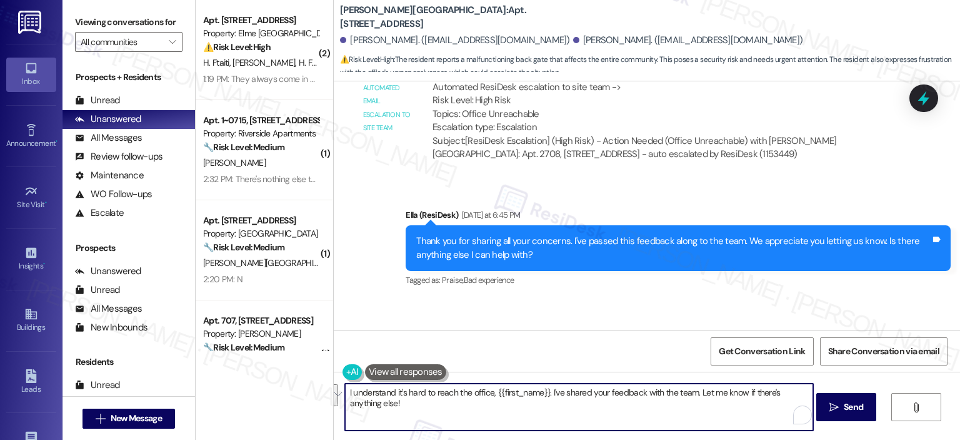
drag, startPoint x: 376, startPoint y: 402, endPoint x: 330, endPoint y: 386, distance: 48.8
click at [338, 386] on div "I understand it's hard to reach the office, {{first_name}}. I've shared your fe…" at bounding box center [573, 407] width 470 height 48
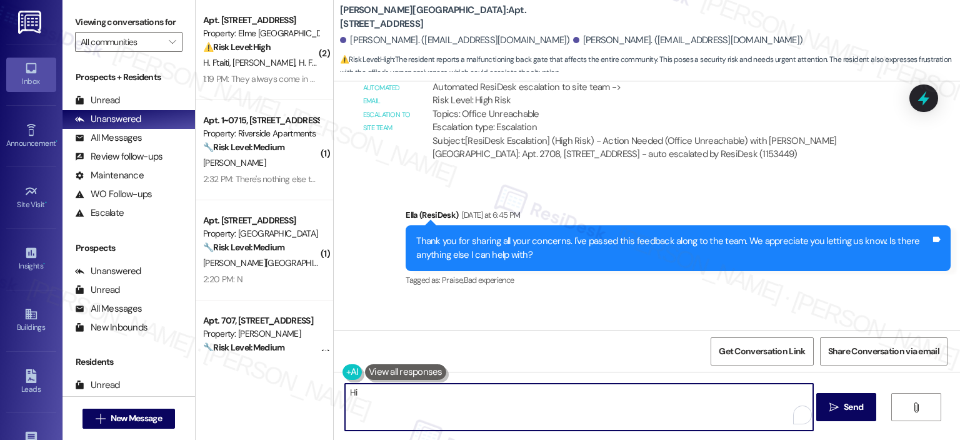
click at [403, 410] on textarea "Hi" at bounding box center [579, 406] width 468 height 47
click at [532, 391] on textarea "Hi [PERSON_NAME], I hope you're having a great day!" at bounding box center [579, 406] width 468 height 47
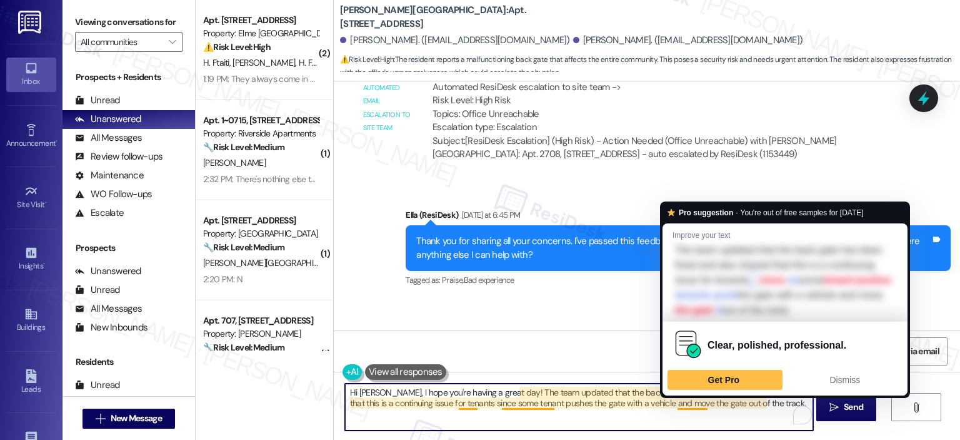
click at [741, 407] on textarea "Hi [PERSON_NAME], I hope you're having a great day! The team updated that the b…" at bounding box center [579, 406] width 468 height 47
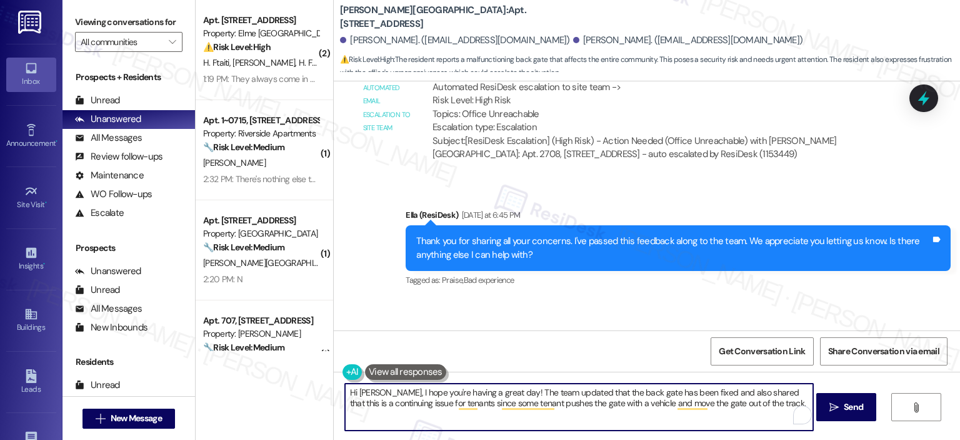
click at [767, 401] on textarea "Hi [PERSON_NAME], I hope you're having a great day! The team updated that the b…" at bounding box center [579, 406] width 468 height 47
click at [485, 405] on textarea "Hi Dominique, I hope you're having a great day! The team updated that the back …" at bounding box center [579, 406] width 468 height 47
paste textarea "’re having a great day! The team let me know that the back gate has been fixed.…"
drag, startPoint x: 637, startPoint y: 413, endPoint x: 753, endPoint y: 407, distance: 116.4
click at [753, 407] on textarea "Hi Dominique, I hope you’re having a great day! The team let me know that the b…" at bounding box center [579, 406] width 468 height 47
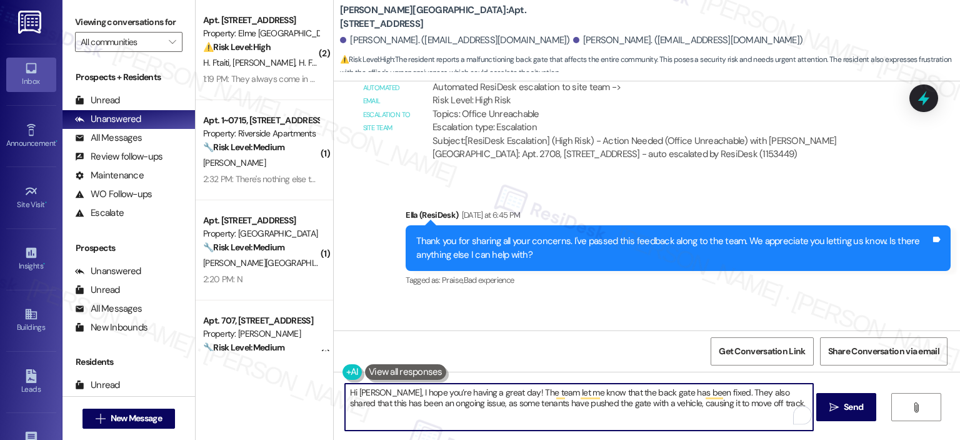
click at [761, 408] on textarea "Hi Dominique, I hope you’re having a great day! The team let me know that the b…" at bounding box center [579, 406] width 468 height 47
type textarea "Hi Dominique, I hope you’re having a great day! The team let me know that the b…"
click at [835, 405] on icon "" at bounding box center [834, 407] width 9 height 10
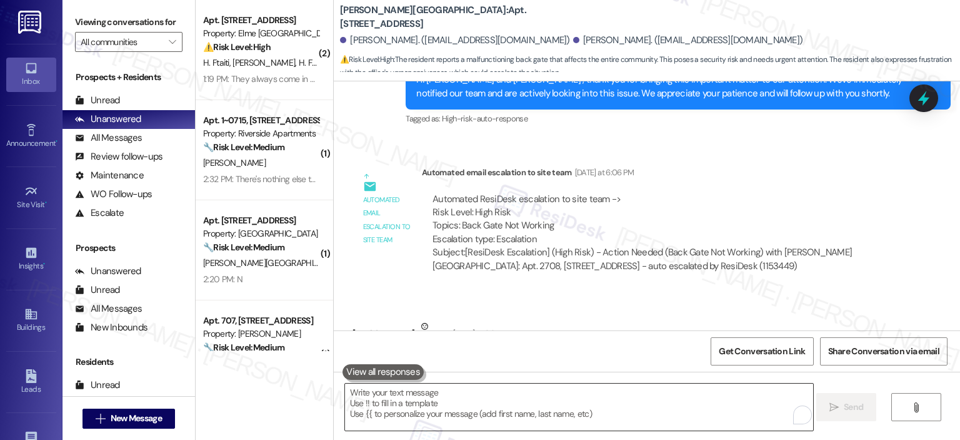
scroll to position [10453, 0]
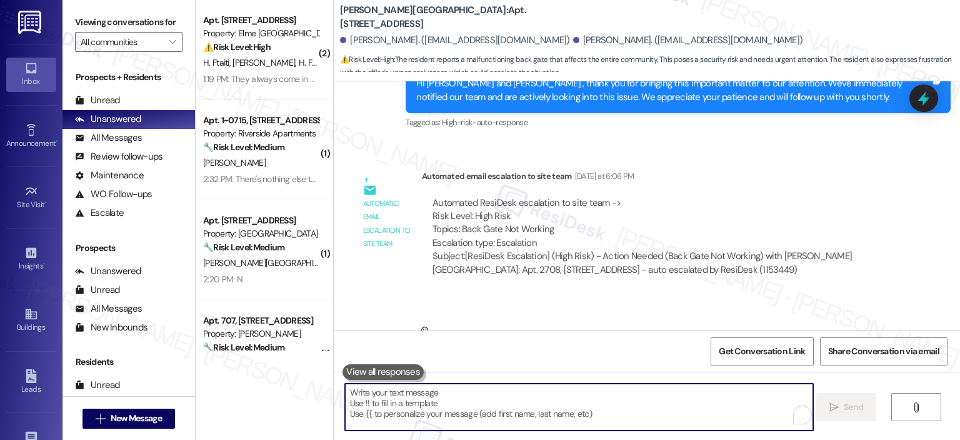
click at [568, 402] on textarea "To enrich screen reader interactions, please activate Accessibility in Grammarl…" at bounding box center [579, 406] width 468 height 47
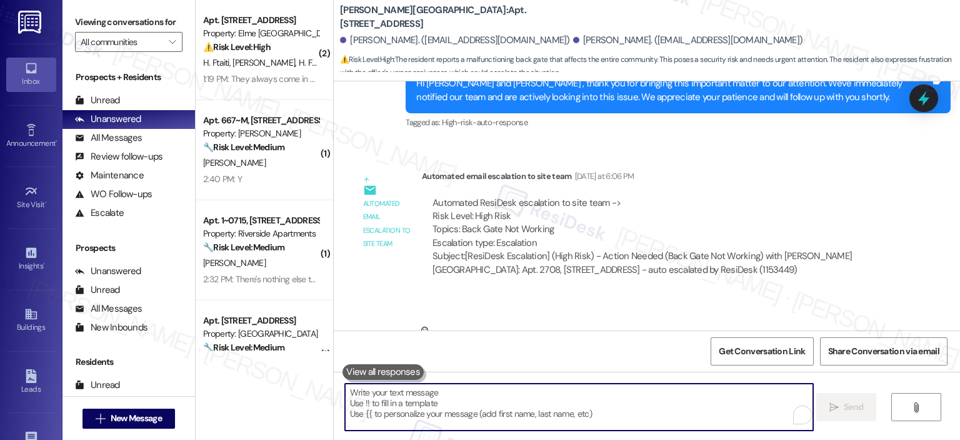
paste textarea "Please don’t hesitate to let me know if you have any questions or concerns—I’m …"
type textarea "Please don’t hesitate to let me know if you have any questions or concerns—I’m …"
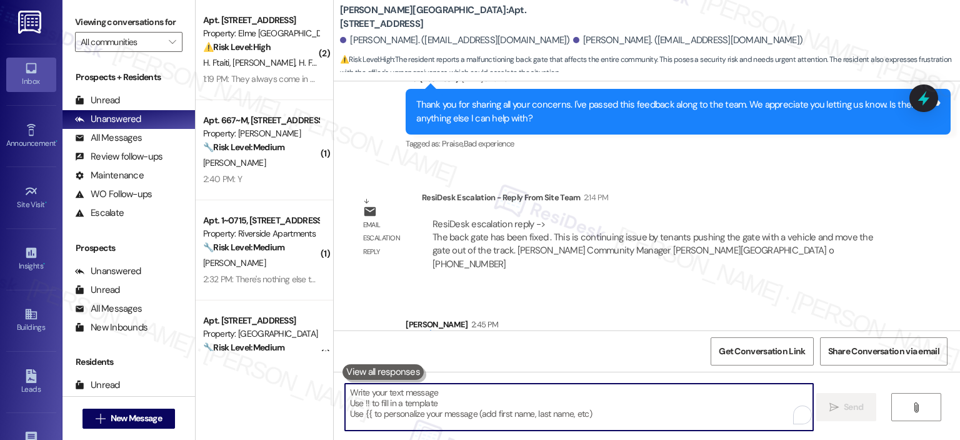
scroll to position [11148, 0]
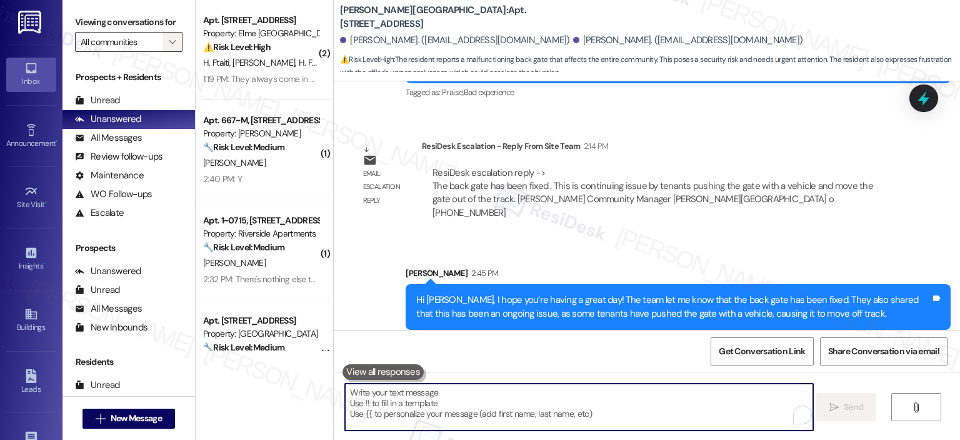
click at [169, 43] on icon "" at bounding box center [172, 42] width 7 height 10
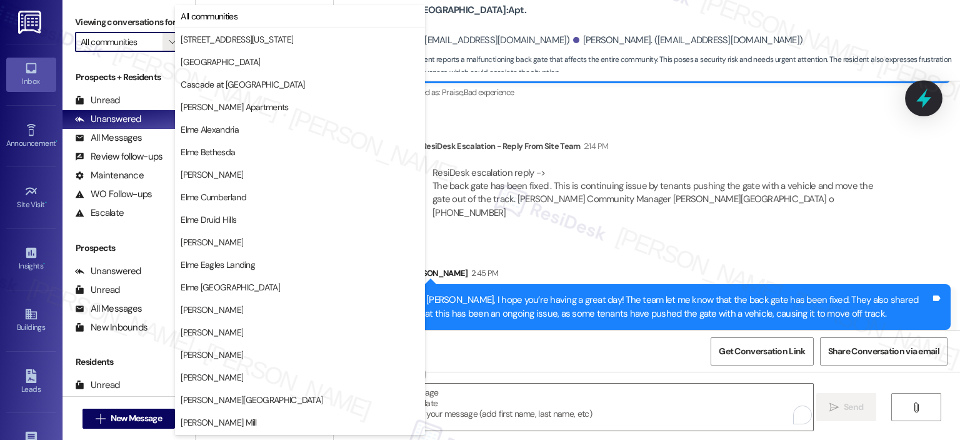
click at [919, 104] on icon at bounding box center [924, 98] width 21 height 21
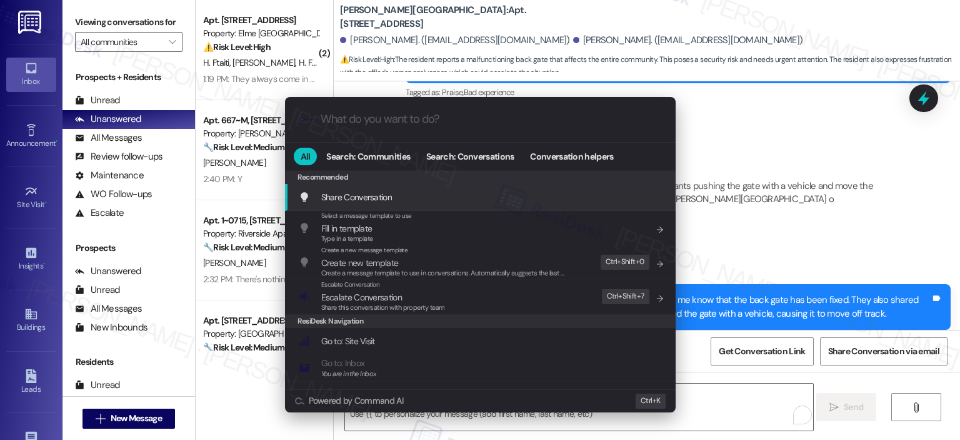
click at [393, 133] on div ".cls-1{fill:#0a055f;}.cls-2{fill:#0cc4c4;} resideskLogoBlueOrange" at bounding box center [480, 119] width 391 height 44
click at [409, 124] on input "What do you want to do?" at bounding box center [491, 119] width 340 height 13
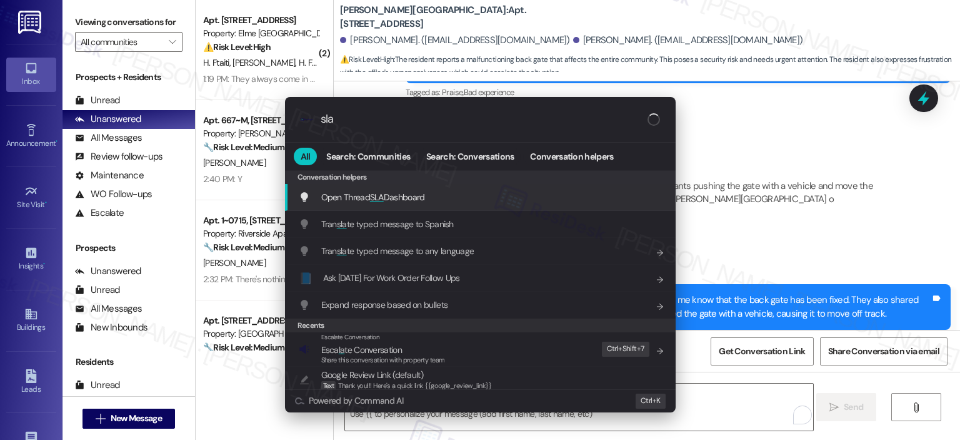
type input "slad"
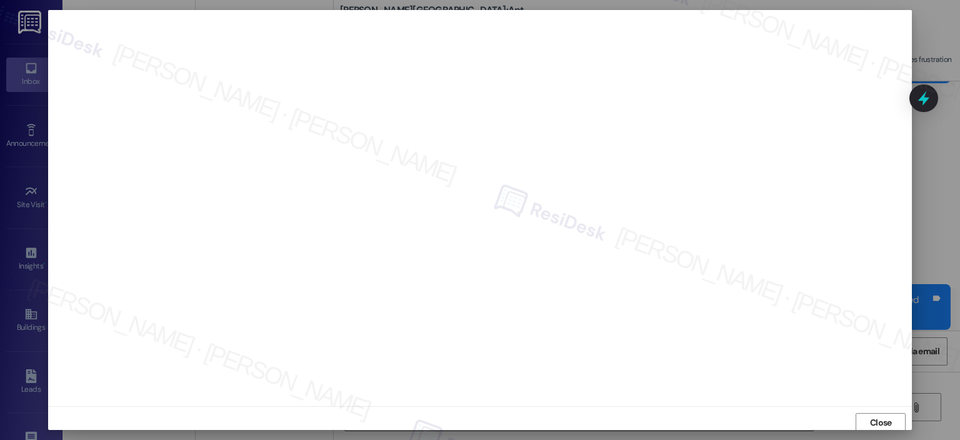
scroll to position [3, 0]
click at [920, 136] on div at bounding box center [480, 220] width 960 height 440
click at [927, 216] on div at bounding box center [480, 220] width 960 height 440
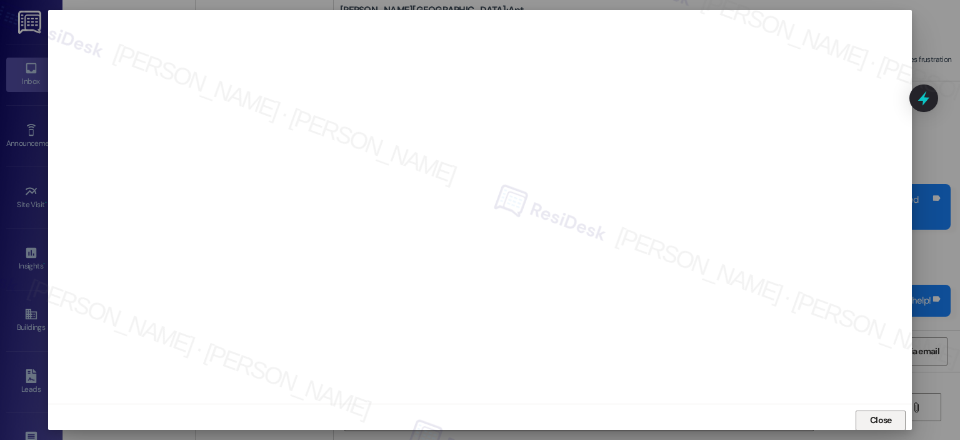
click at [874, 416] on span "Close" at bounding box center [881, 419] width 22 height 13
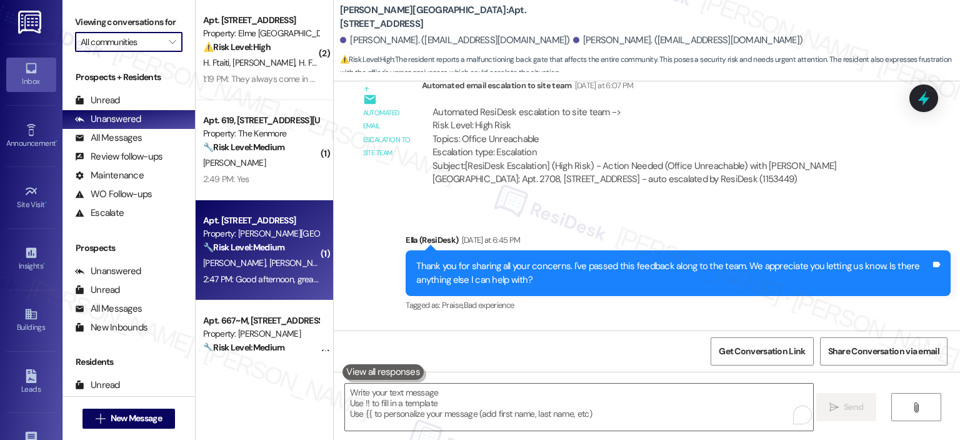
scroll to position [11248, 0]
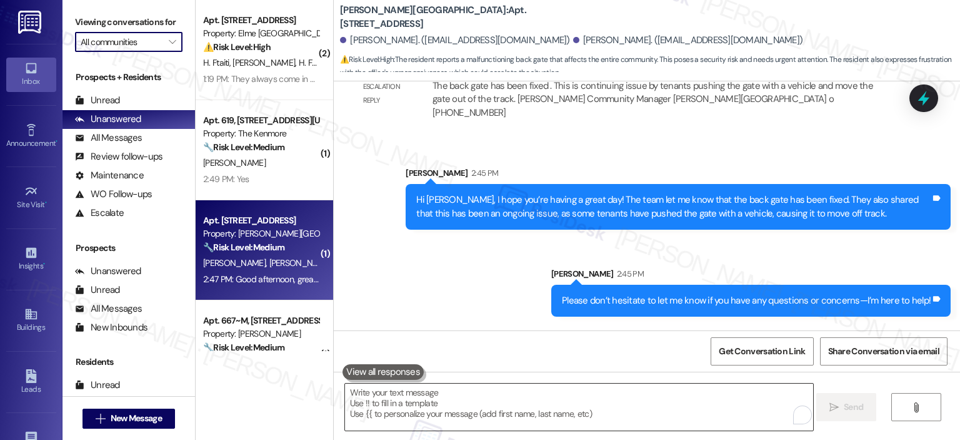
click at [455, 412] on textarea "To enrich screen reader interactions, please activate Accessibility in Grammarl…" at bounding box center [579, 406] width 468 height 47
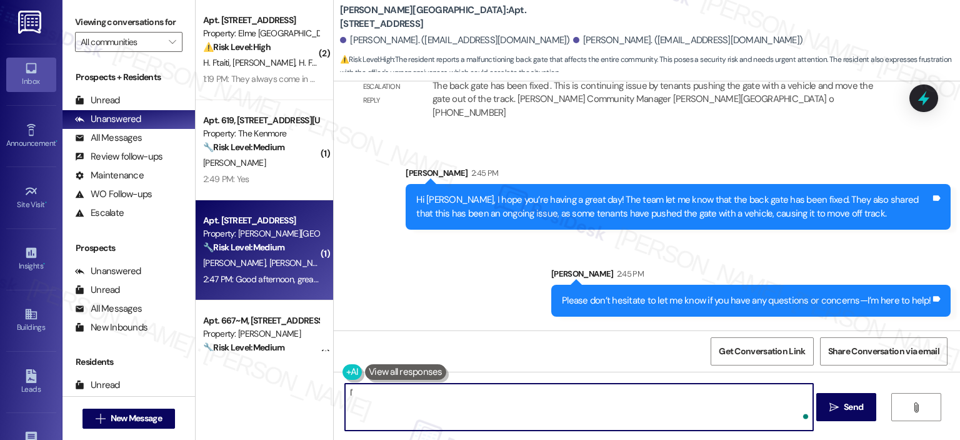
type textarea "I"
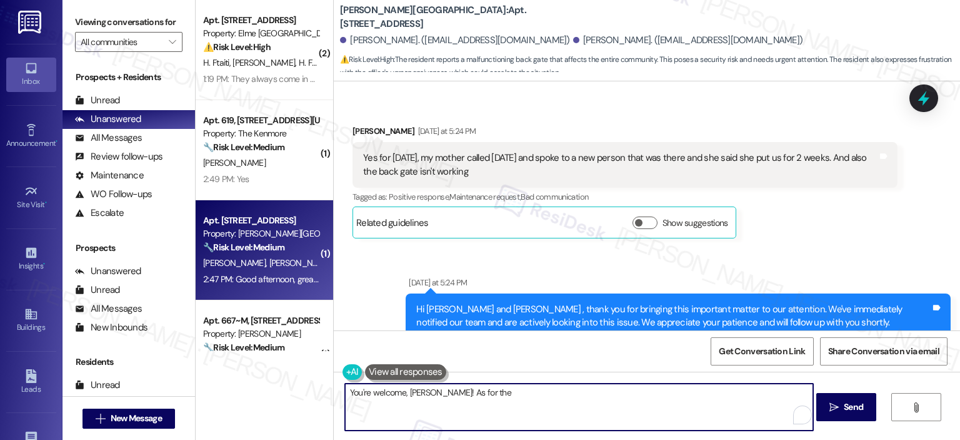
scroll to position [9372, 0]
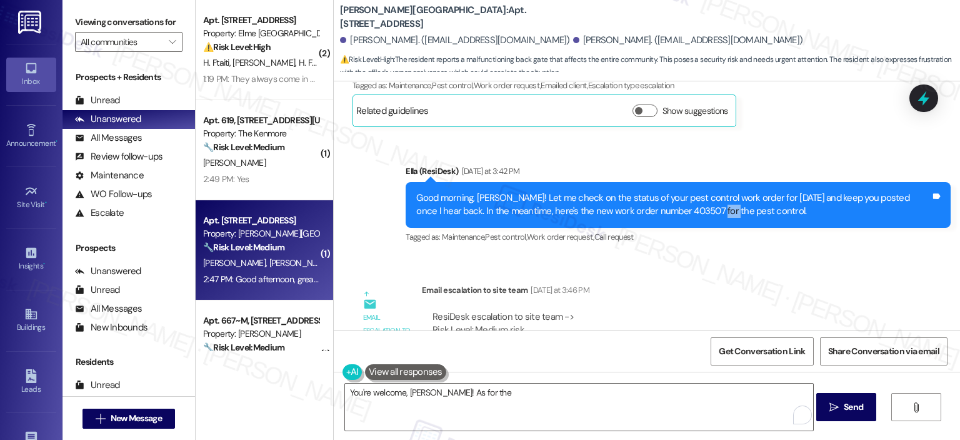
drag, startPoint x: 677, startPoint y: 124, endPoint x: 693, endPoint y: 123, distance: 16.3
click at [693, 191] on div "Good morning, Dominique! Let me check on the status of your pest control work o…" at bounding box center [673, 204] width 515 height 27
copy div "403507"
drag, startPoint x: 678, startPoint y: 129, endPoint x: 710, endPoint y: 125, distance: 32.8
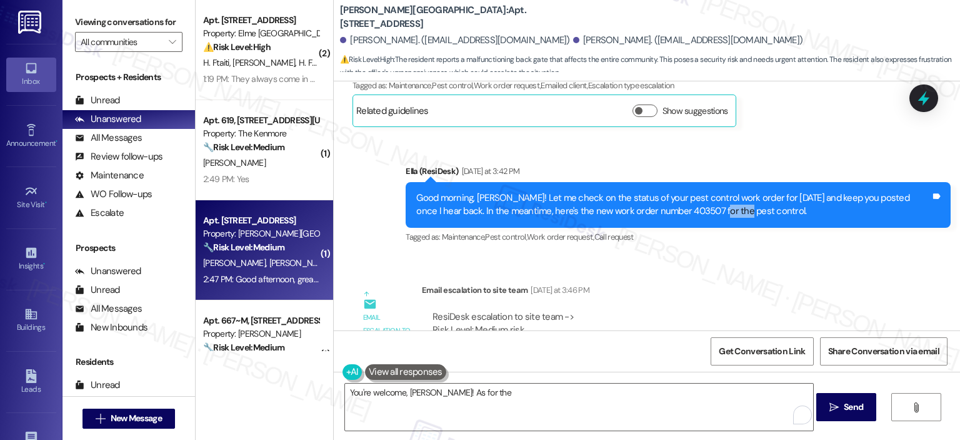
click at [710, 191] on div "Good morning, Dominique! Let me check on the status of your pest control work o…" at bounding box center [673, 204] width 515 height 27
click at [497, 393] on textarea "You're welcome, Dominique! As for the" at bounding box center [579, 406] width 468 height 47
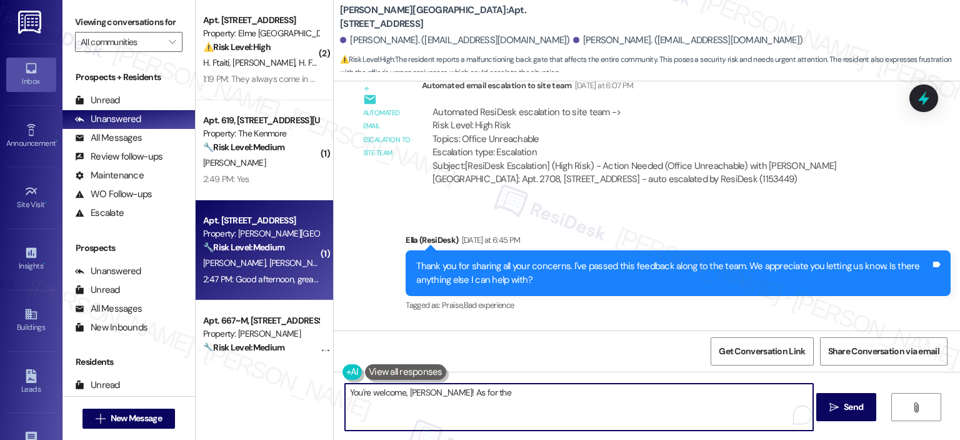
scroll to position [11248, 0]
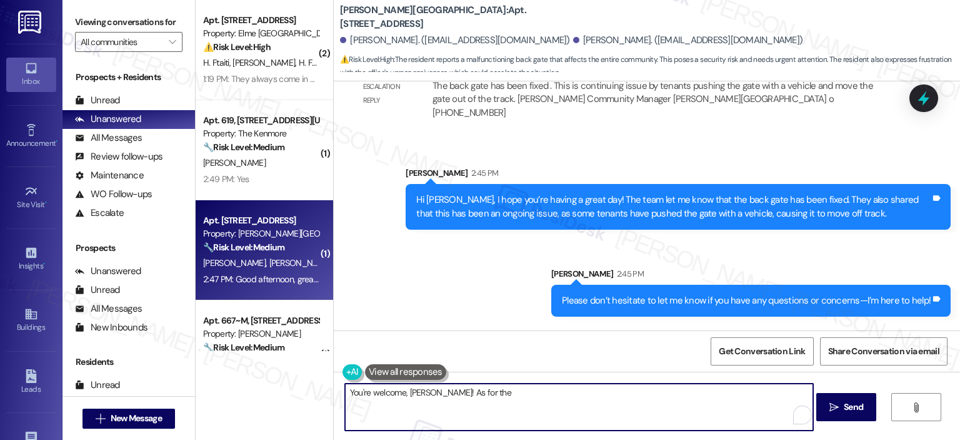
click at [496, 393] on textarea "You're welcome, Dominique! As for the" at bounding box center [579, 406] width 468 height 47
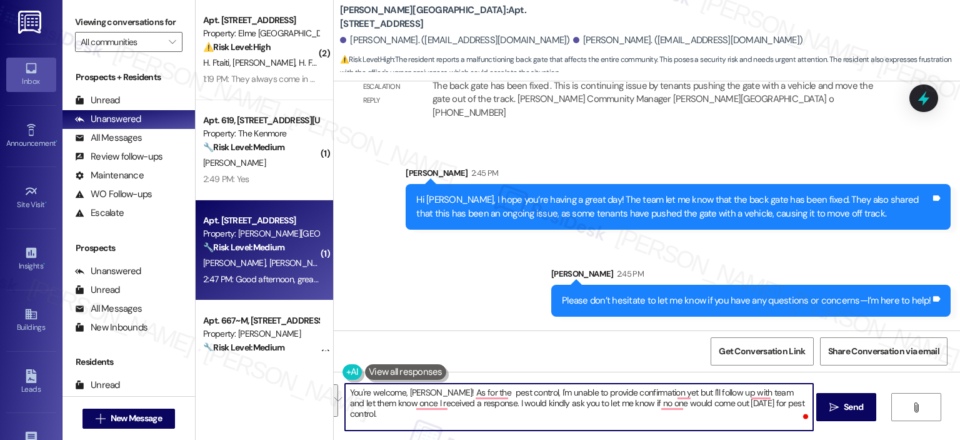
click at [425, 425] on textarea "You're welcome, Dominique! As for the pest control, I'm unable to provide confi…" at bounding box center [579, 406] width 468 height 47
paste textarea "’re welcome, Dominique! Regarding pest control, I’m unable to provide confirmat…"
drag, startPoint x: 533, startPoint y: 415, endPoint x: 469, endPoint y: 413, distance: 63.8
click at [469, 413] on textarea "You’re welcome, Dominique! Regarding pest control, I’m unable to provide confir…" at bounding box center [579, 406] width 468 height 47
click at [490, 410] on textarea "You’re welcome, Dominique! Regarding pest control, I’m unable to provide confir…" at bounding box center [579, 406] width 468 height 47
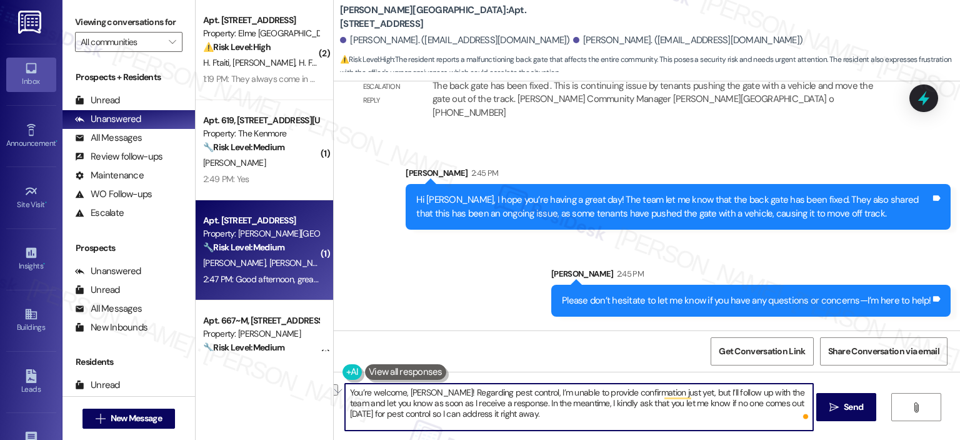
drag, startPoint x: 562, startPoint y: 414, endPoint x: 468, endPoint y: 411, distance: 93.2
click at [468, 411] on textarea "You’re welcome, Dominique! Regarding pest control, I’m unable to provide confir…" at bounding box center [579, 406] width 468 height 47
click at [528, 409] on textarea "You’re welcome, Dominique! Regarding pest control, I’m unable to provide confir…" at bounding box center [579, 406] width 468 height 47
type textarea "You’re welcome, Dominique! Regarding pest control, I’m unable to provide confir…"
click at [845, 408] on span "Send" at bounding box center [853, 406] width 19 height 13
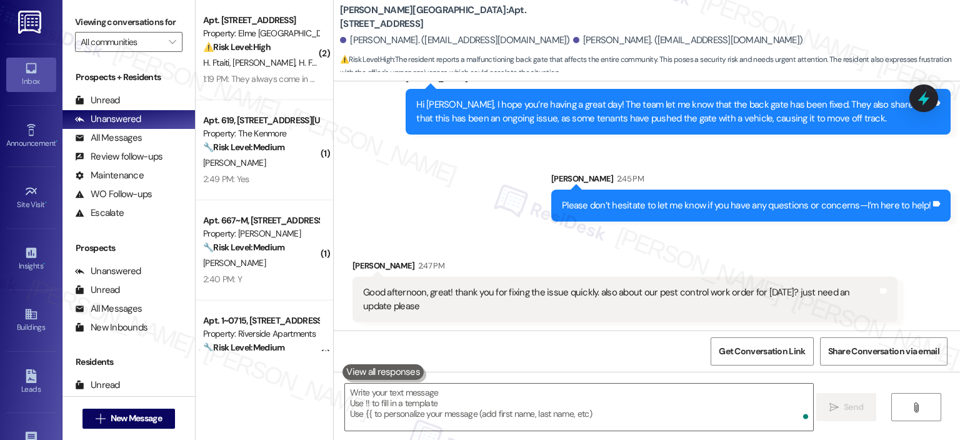
scroll to position [11363, 0]
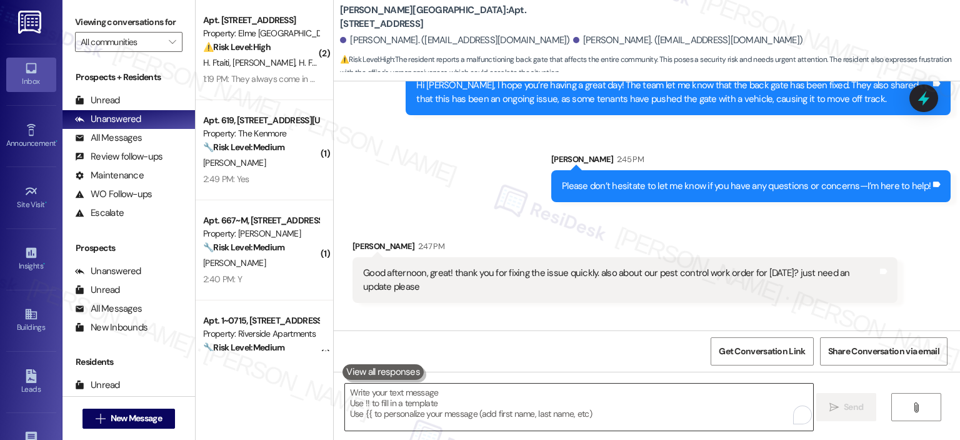
click at [460, 410] on textarea "To enrich screen reader interactions, please activate Accessibility in Grammarl…" at bounding box center [579, 406] width 468 height 47
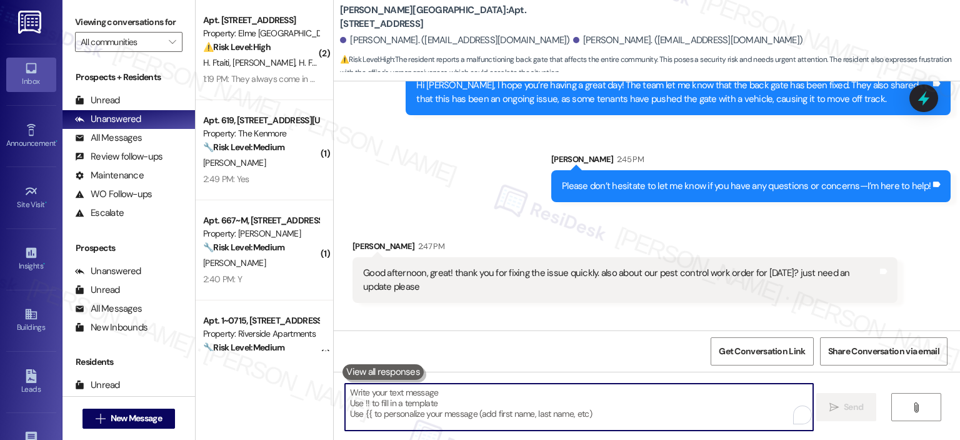
paste textarea "Hi {{first_name}}, I received an update from the team, and they mentioned that …"
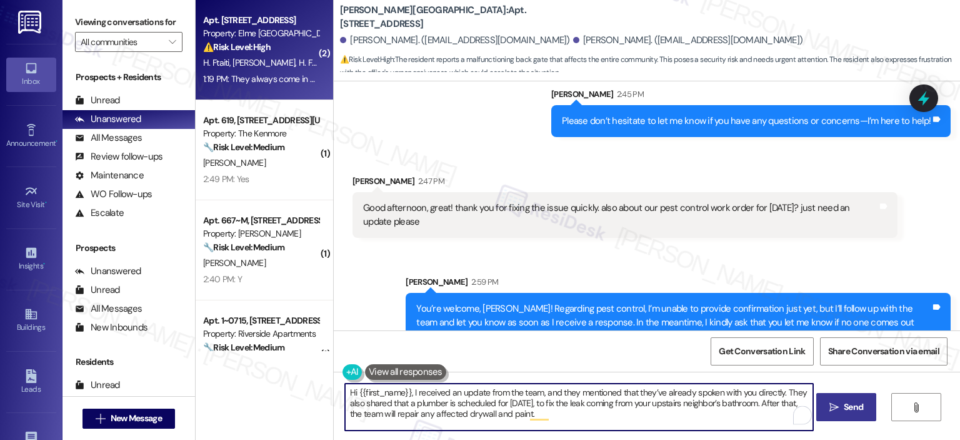
scroll to position [11449, 0]
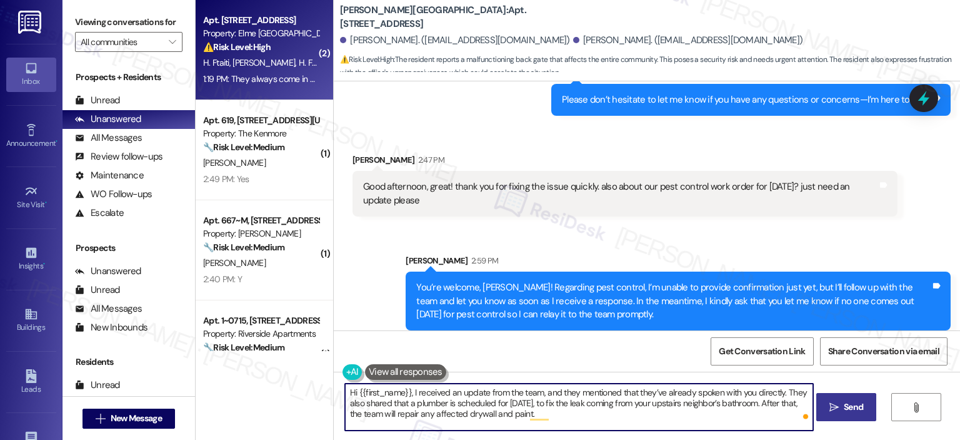
type textarea "Hi {{first_name}}, I received an update from the team, and they mentioned that …"
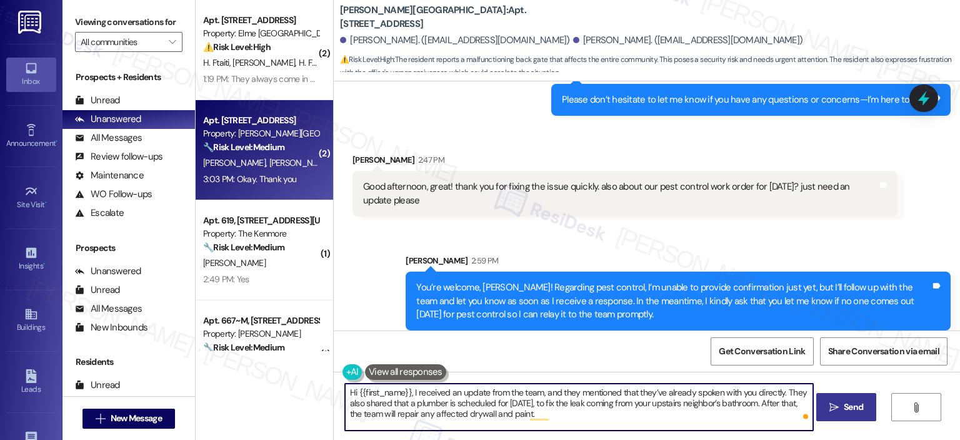
scroll to position [11450, 0]
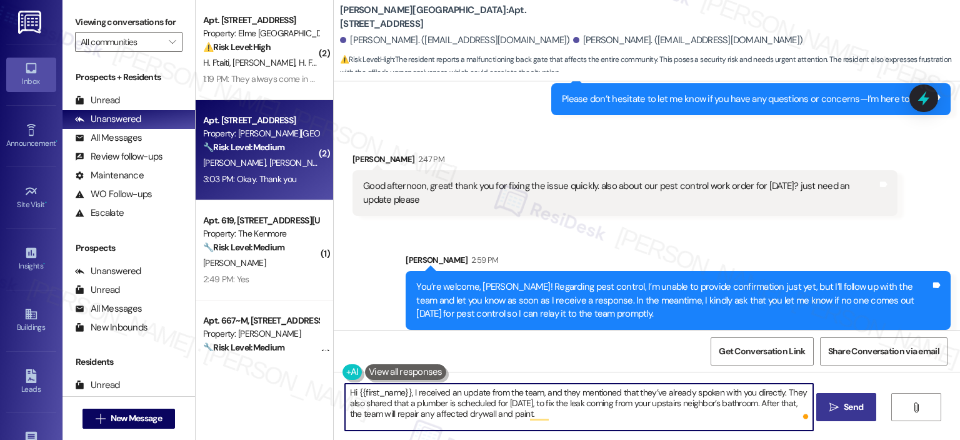
click at [415, 395] on textarea "Hi {{first_name}}, I received an update from the team, and they mentioned that …" at bounding box center [579, 406] width 468 height 47
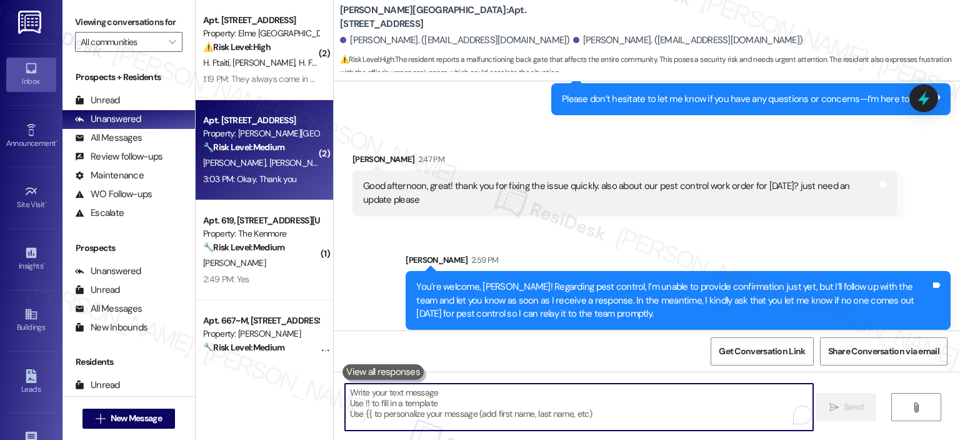
scroll to position [11137, 0]
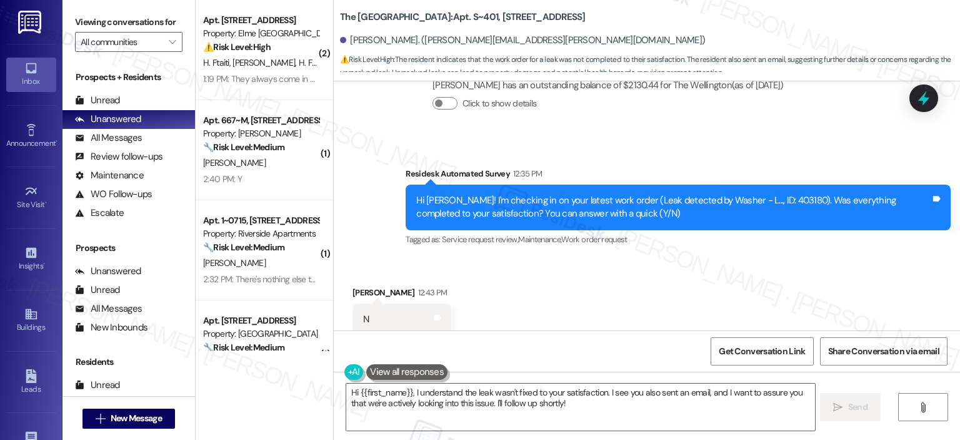
scroll to position [6398, 0]
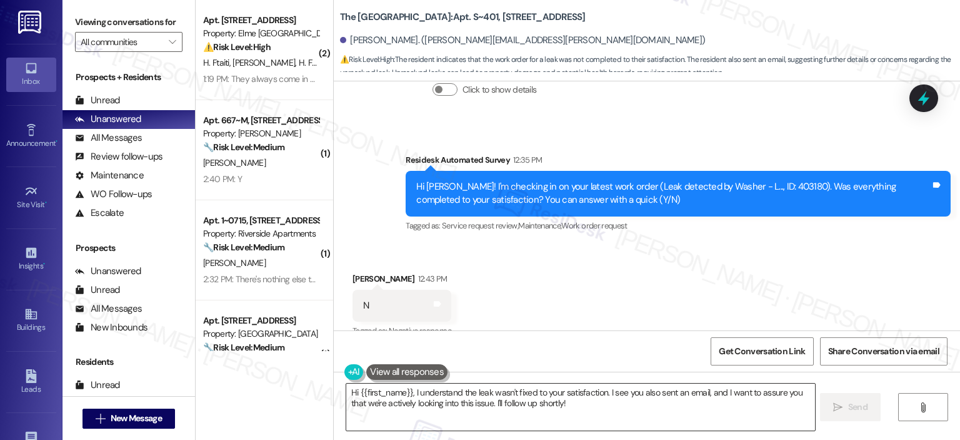
click at [408, 390] on textarea "Hi {{first_name}}, I understand the leak wasn't fixed to your satisfaction. I s…" at bounding box center [580, 406] width 468 height 47
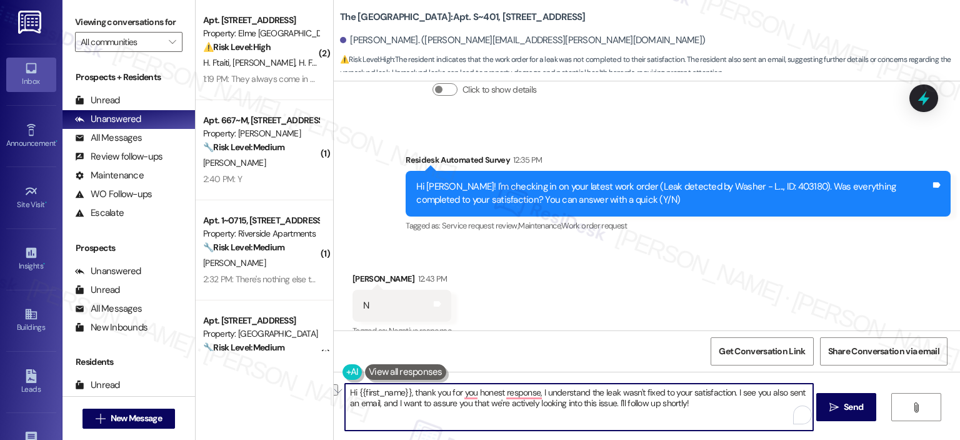
drag, startPoint x: 698, startPoint y: 404, endPoint x: 379, endPoint y: 408, distance: 318.9
click at [379, 408] on textarea "Hi {{first_name}}, thank you for you honest response, I understand the leak was…" at bounding box center [579, 406] width 468 height 47
click at [730, 398] on textarea "Hi {{first_name}}, thank you for you honest response, I understand the leak was…" at bounding box center [579, 406] width 468 height 47
click at [730, 389] on textarea "Hi {{first_name}}, thank you for you honest response, I understand the leak was…" at bounding box center [579, 406] width 468 height 47
click at [728, 393] on textarea "Hi {{first_name}}, thank you for you honest response, I understand the leak was…" at bounding box center [579, 406] width 468 height 47
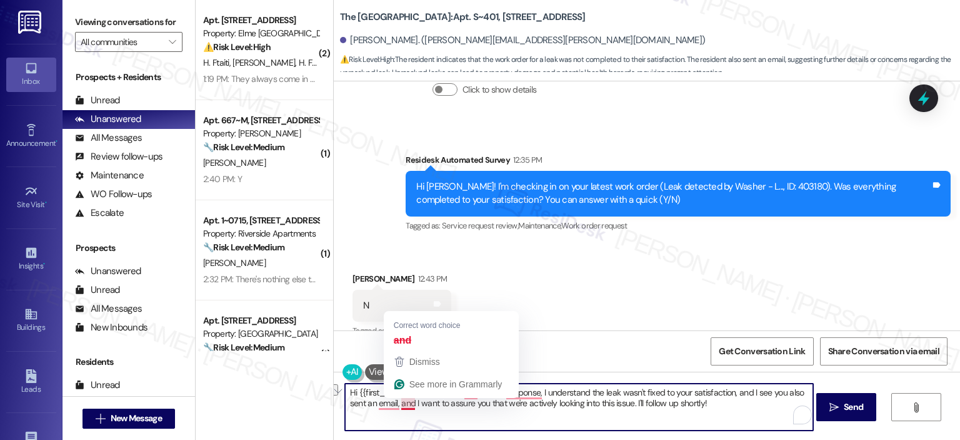
drag, startPoint x: 752, startPoint y: 408, endPoint x: 394, endPoint y: 402, distance: 357.7
click at [394, 402] on textarea "Hi {{first_name}}, thank you for you honest response, I understand the leak was…" at bounding box center [579, 406] width 468 height 47
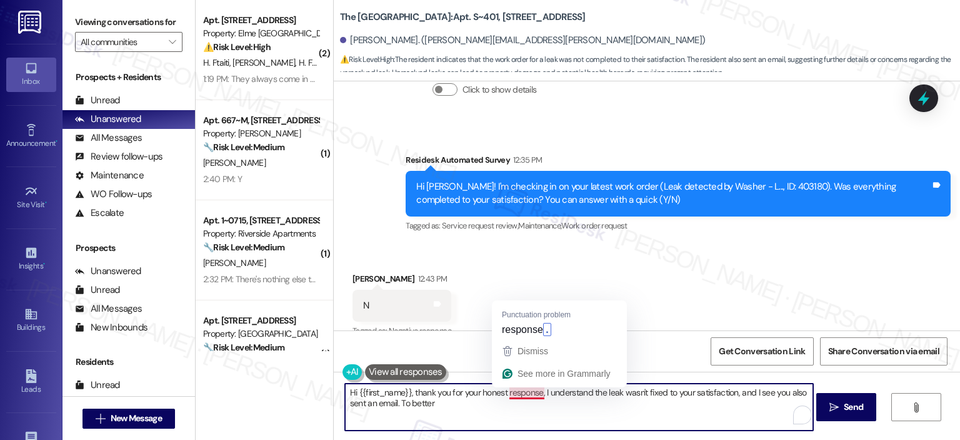
click at [521, 392] on textarea "Hi {{first_name}}, thank you for your honest response, I understand the leak wa…" at bounding box center [579, 406] width 468 height 47
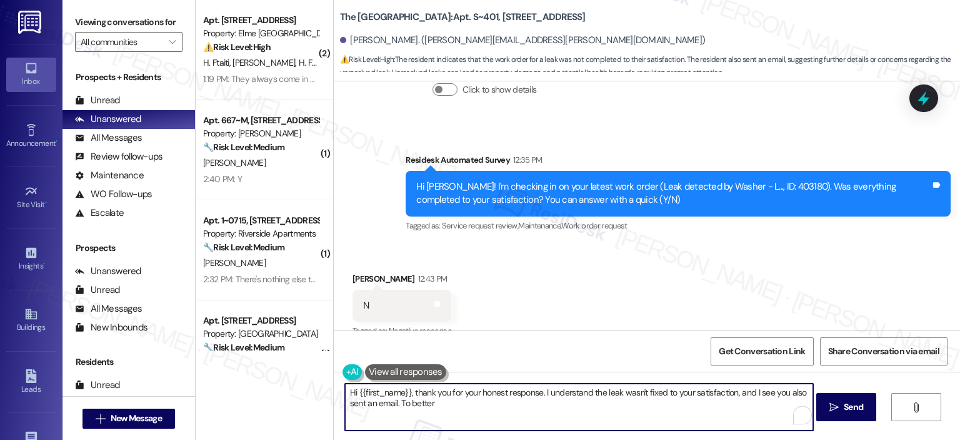
click at [456, 405] on textarea "Hi {{first_name}}, thank you for your honest response. I understand the leak wa…" at bounding box center [579, 406] width 468 height 47
click at [622, 394] on textarea "Hi {{first_name}}, thank you for your honest response. I understand the leak wa…" at bounding box center [579, 406] width 468 height 47
click at [625, 398] on textarea "Hi {{first_name}}, thank you for your honest response. I understand the leak wo…" at bounding box center [579, 406] width 468 height 47
type textarea "Hi {{first_name}}, thank you for your honest response. I understand the leak wo…"
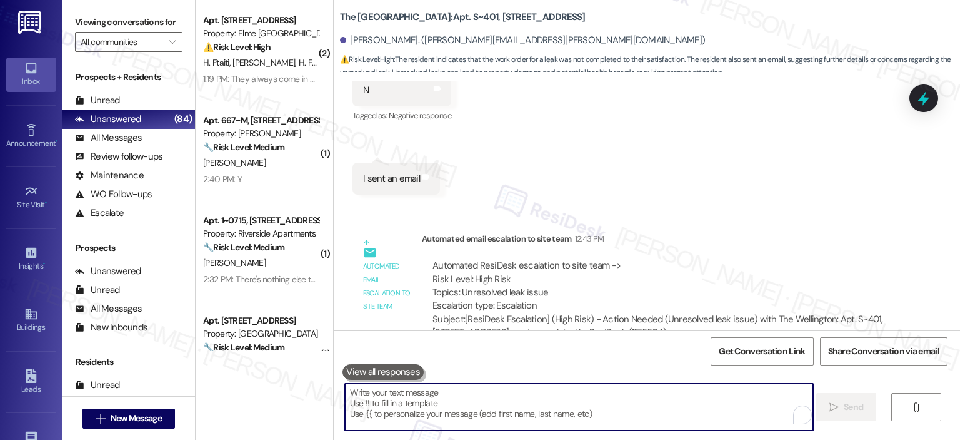
scroll to position [6793, 0]
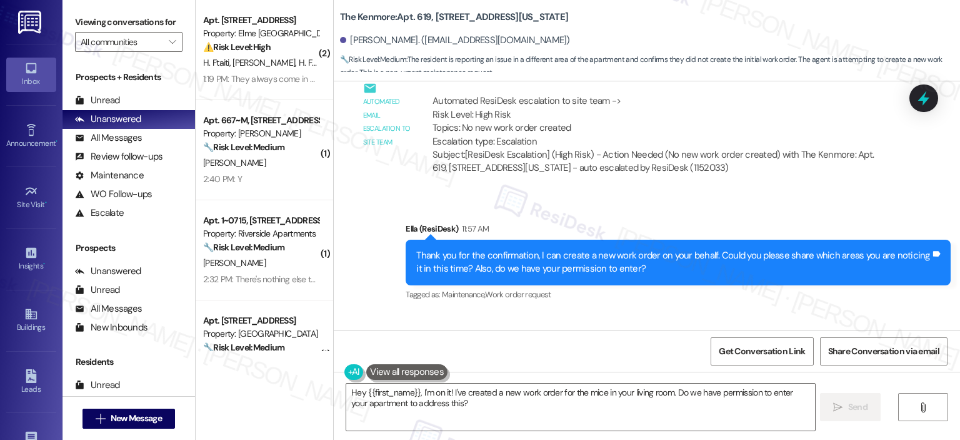
scroll to position [11622, 0]
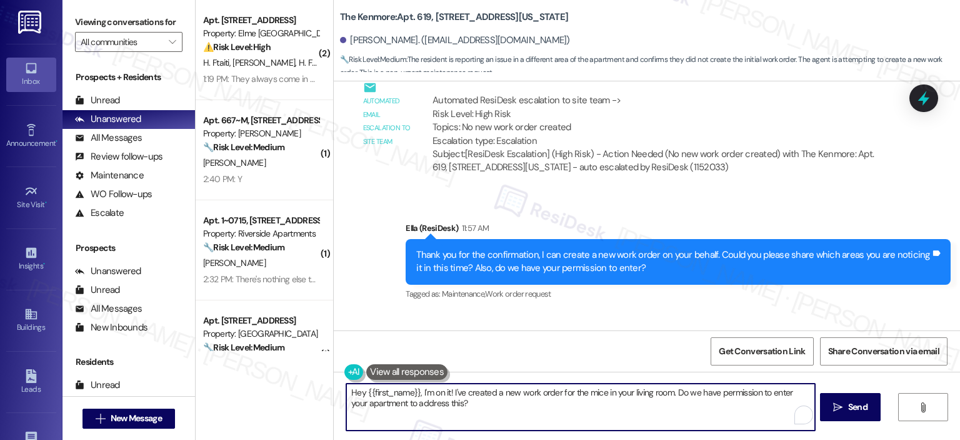
drag, startPoint x: 446, startPoint y: 393, endPoint x: 333, endPoint y: 393, distance: 113.2
click at [340, 393] on div "Hey {{first_name}}, I'm on it! I've created a new work order for the mice in yo…" at bounding box center [575, 407] width 470 height 48
click at [346, 388] on textarea "I've created a new work order for the mice in your living room. Do we have perm…" at bounding box center [579, 406] width 468 height 47
drag, startPoint x: 565, startPoint y: 392, endPoint x: 275, endPoint y: 374, distance: 291.3
click at [275, 374] on div "( 2 ) Apt. 2115, [STREET_ADDRESS] Property: Elme Alexandria ⚠️ Risk Level: High…" at bounding box center [578, 220] width 765 height 440
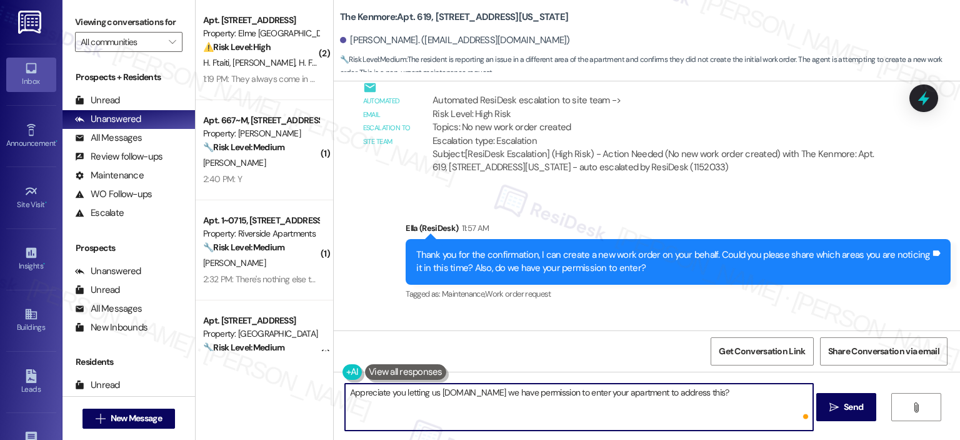
type textarea "Appreciate you letting us know. Do we have permission to enter your apartment t…"
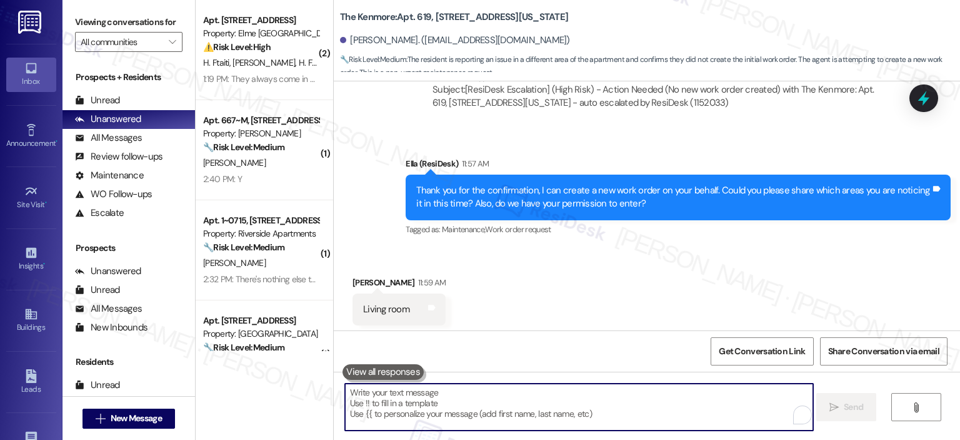
scroll to position [11708, 0]
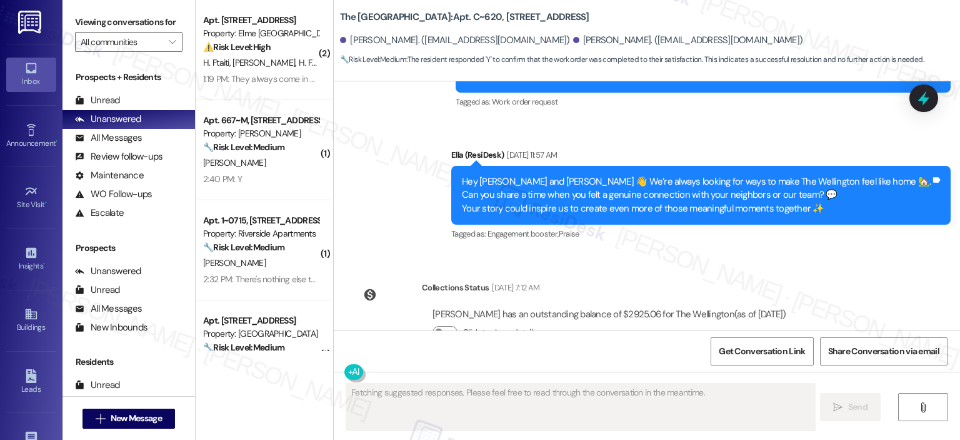
scroll to position [3395, 0]
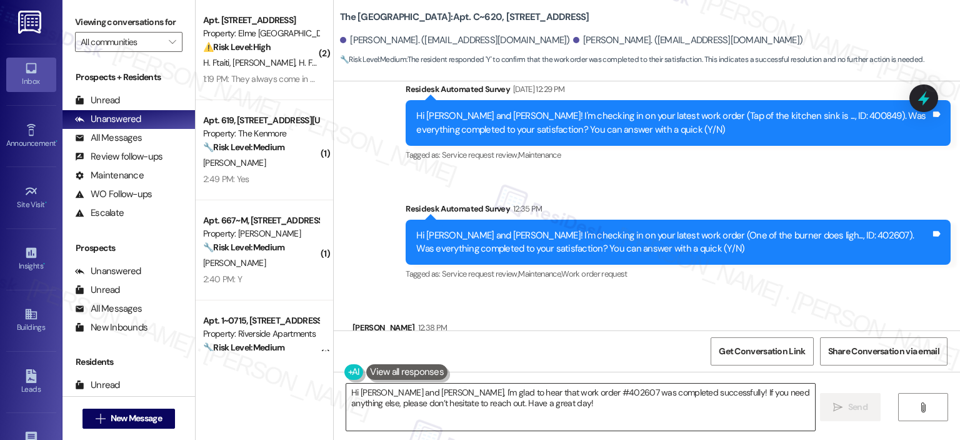
click at [482, 393] on textarea "Hi [PERSON_NAME] and [PERSON_NAME], I'm glad to hear that work order #402607 wa…" at bounding box center [580, 406] width 468 height 47
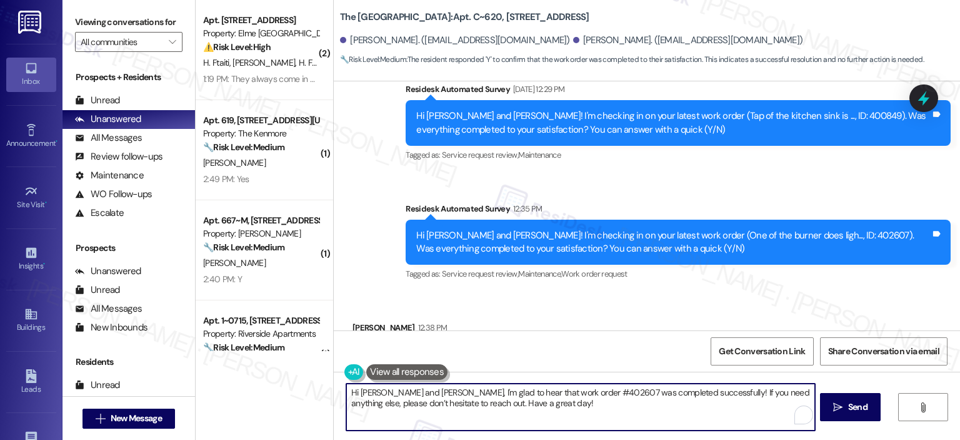
paste textarea "Thank you for your response! Great to know that the latest work order was compl…"
click at [440, 393] on textarea "Thank you for your response! Great to know that the latest work order was compl…" at bounding box center [579, 406] width 468 height 47
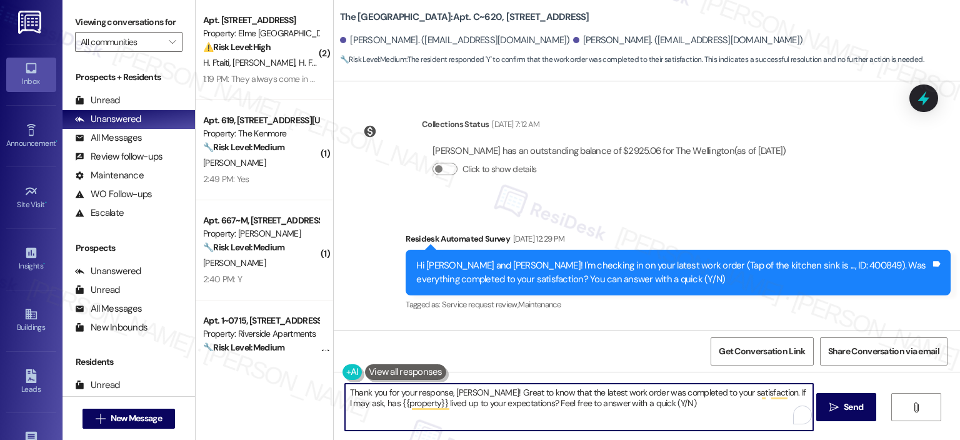
scroll to position [3396, 0]
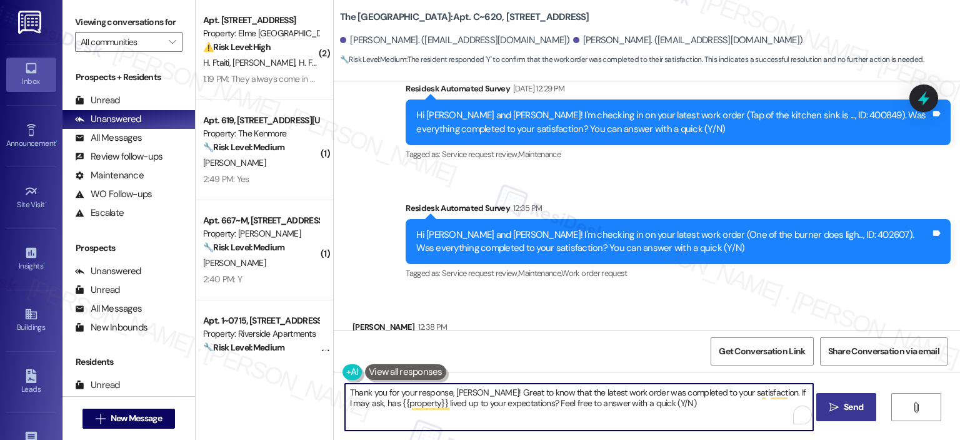
type textarea "Thank you for your response, [PERSON_NAME]! Great to know that the latest work …"
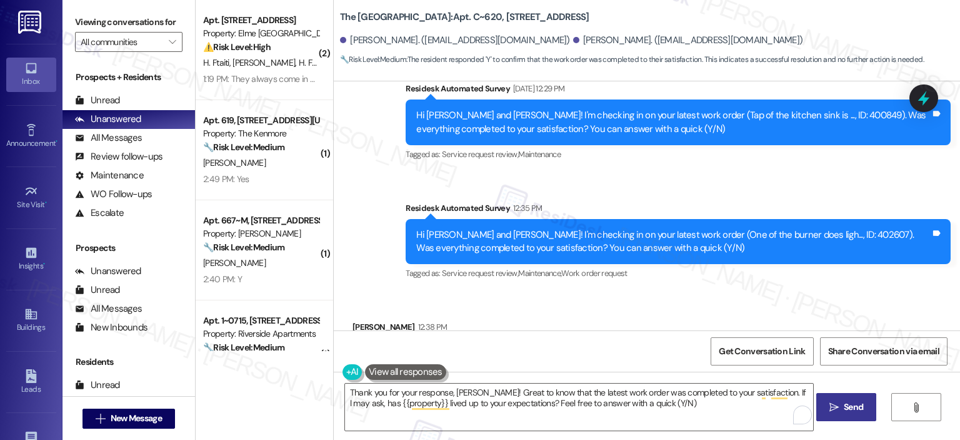
click at [842, 405] on span "Send" at bounding box center [854, 406] width 24 height 13
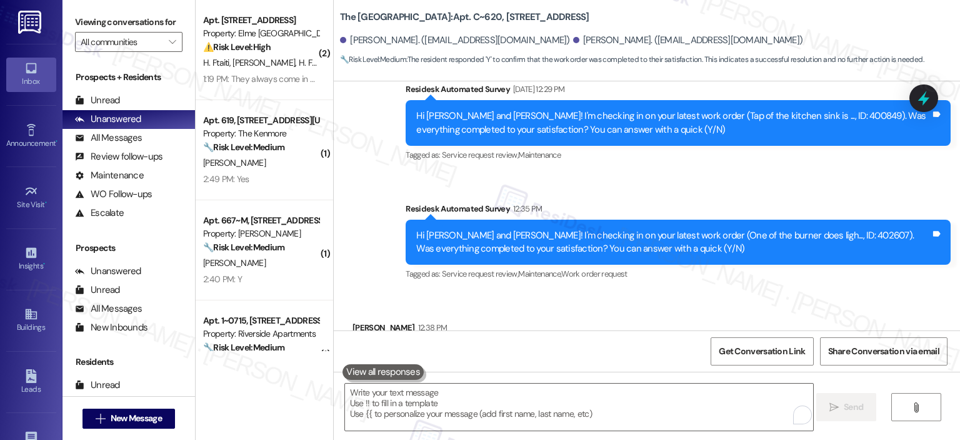
scroll to position [3497, 0]
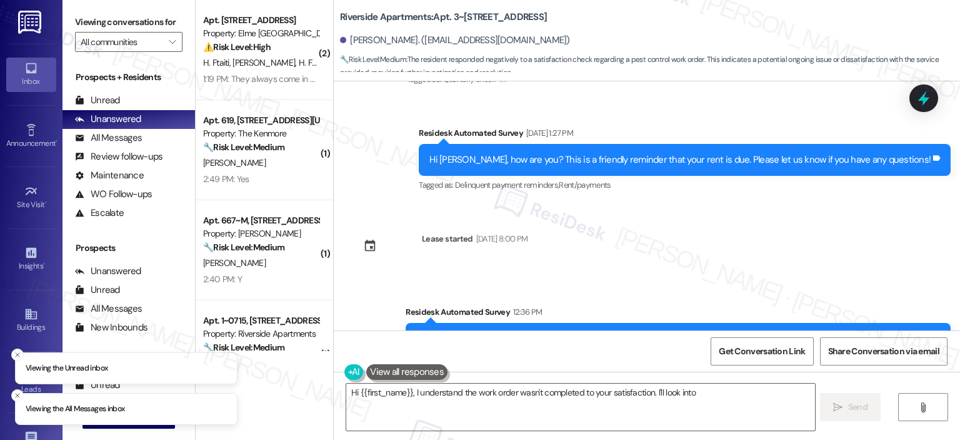
scroll to position [3492, 0]
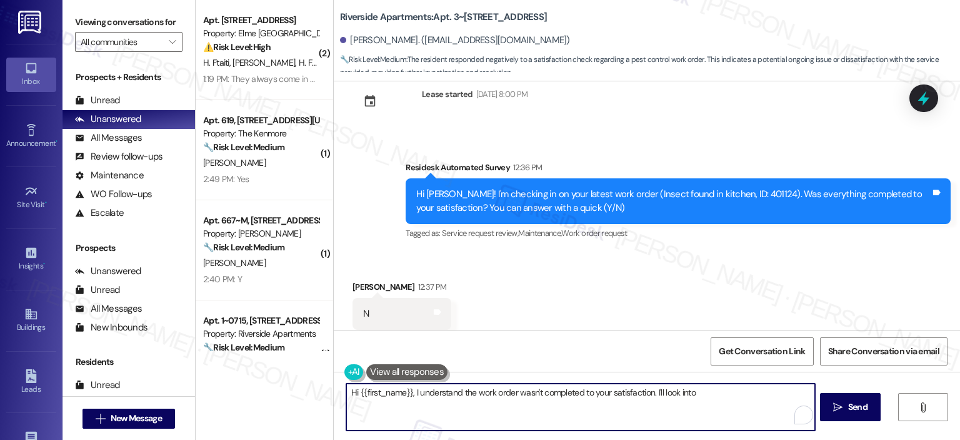
drag, startPoint x: 406, startPoint y: 393, endPoint x: 343, endPoint y: 391, distance: 63.2
click at [346, 391] on textarea "Hi {{first_name}}, I understand the work order wasn't completed to your satisfa…" at bounding box center [580, 406] width 468 height 47
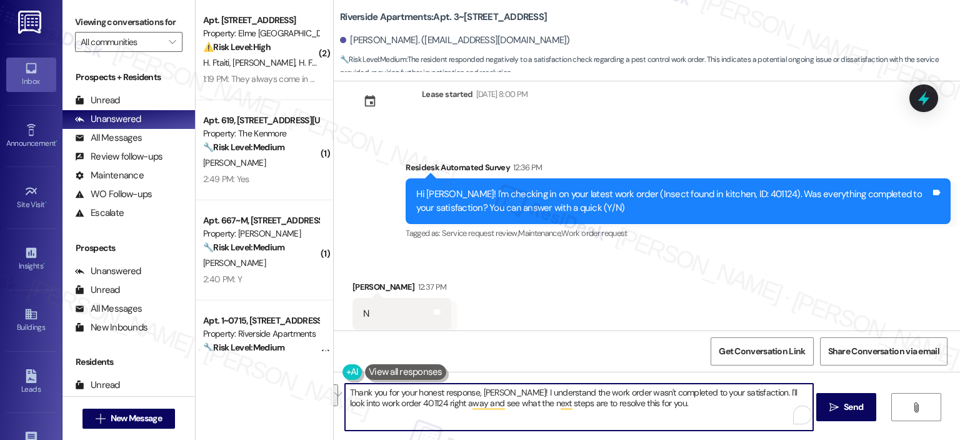
drag, startPoint x: 655, startPoint y: 408, endPoint x: 754, endPoint y: 395, distance: 99.7
click at [754, 395] on textarea "Thank you for your honest response, Shaniece! I understand the work order wasn'…" at bounding box center [579, 406] width 468 height 47
click at [595, 408] on textarea "Thank you for your honest response, Shaniece! I understand the work order wasn'…" at bounding box center [579, 406] width 468 height 47
click at [428, 424] on textarea "Thank you for your honest response, Shaniece! I understand the work order wasn'…" at bounding box center [579, 406] width 468 height 47
paste textarea ". I’m so sorry to hear the work order wasn’t completed to your satisfaction. To…"
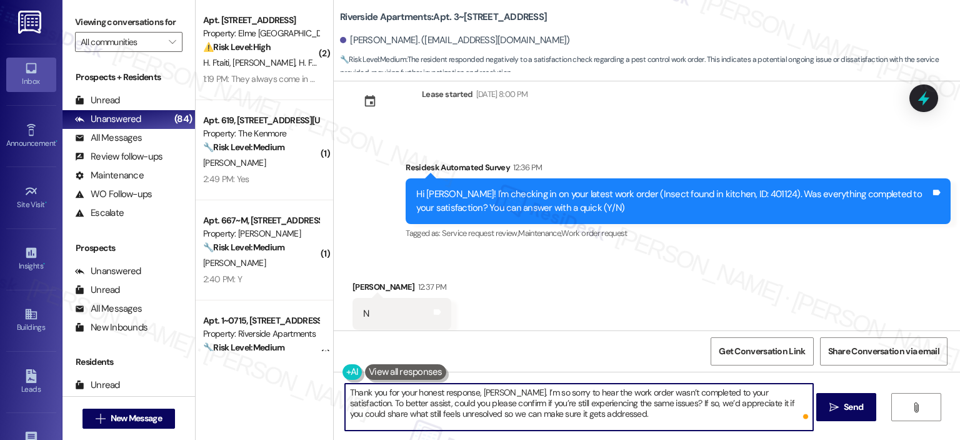
drag, startPoint x: 505, startPoint y: 418, endPoint x: 495, endPoint y: 416, distance: 10.8
click at [495, 416] on textarea "Thank you for your honest response, Shaniece. I’m so sorry to hear the work ord…" at bounding box center [579, 406] width 468 height 47
click at [565, 417] on textarea "Thank you for your honest response, Shaniece. I’m so sorry to hear the work ord…" at bounding box center [579, 406] width 468 height 47
drag, startPoint x: 606, startPoint y: 413, endPoint x: 437, endPoint y: 411, distance: 168.8
click at [437, 411] on textarea "Thank you for your honest response, Shaniece. I’m so sorry to hear the work ord…" at bounding box center [579, 406] width 468 height 47
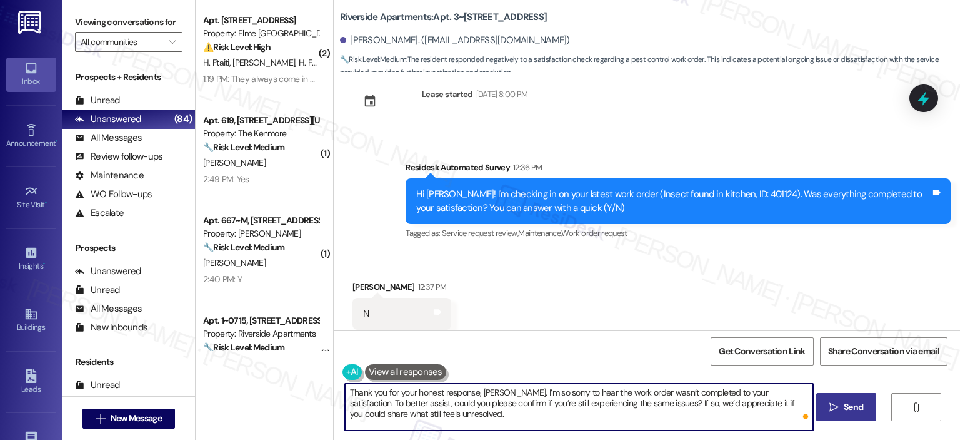
type textarea "Thank you for your honest response, Shaniece. I’m so sorry to hear the work ord…"
click at [854, 400] on span "Send" at bounding box center [853, 406] width 19 height 13
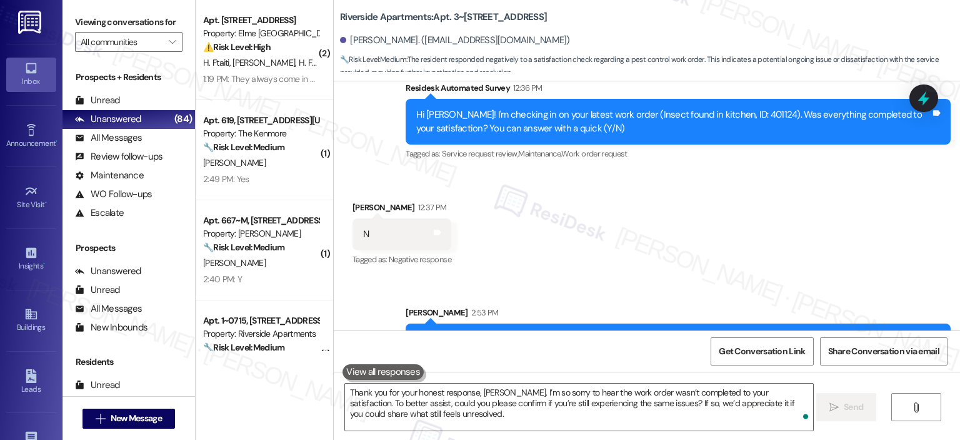
scroll to position [3606, 0]
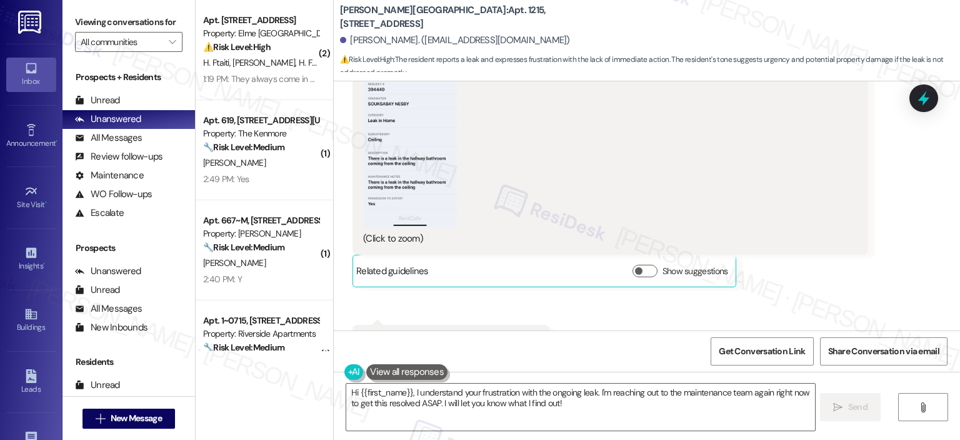
scroll to position [15385, 0]
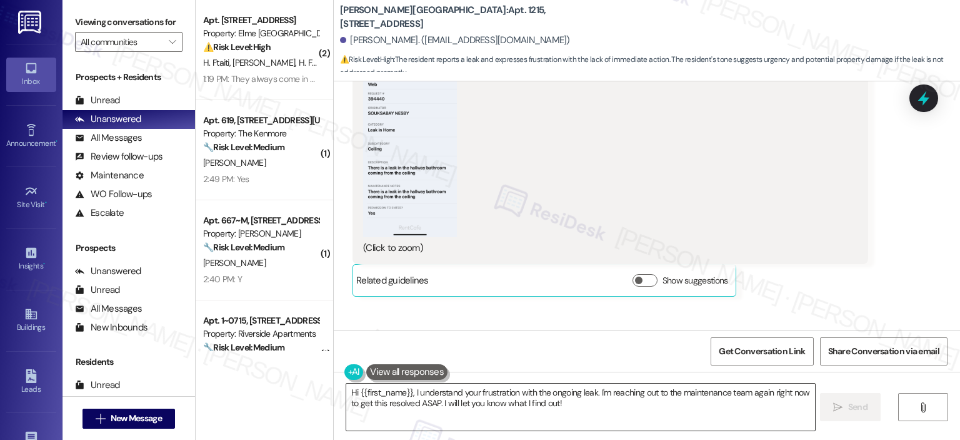
click at [482, 401] on textarea "Hi {{first_name}}, I understand your frustration with the ongoing leak. I'm rea…" at bounding box center [580, 406] width 468 height 47
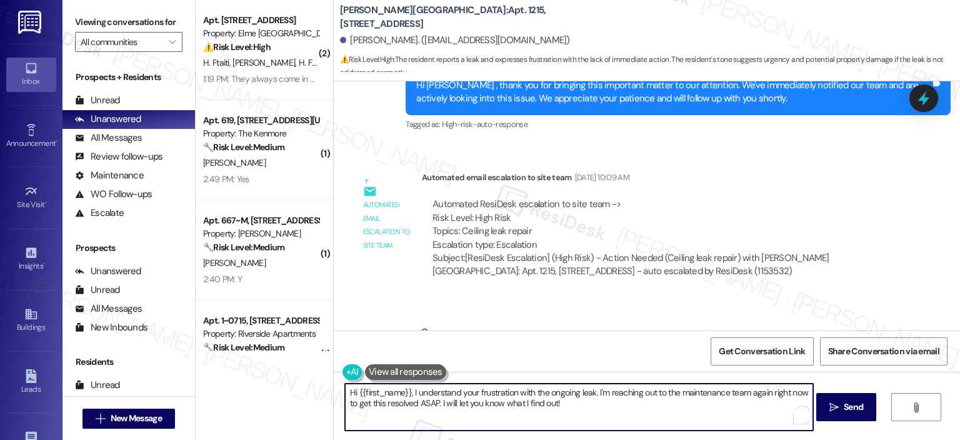
scroll to position [16323, 0]
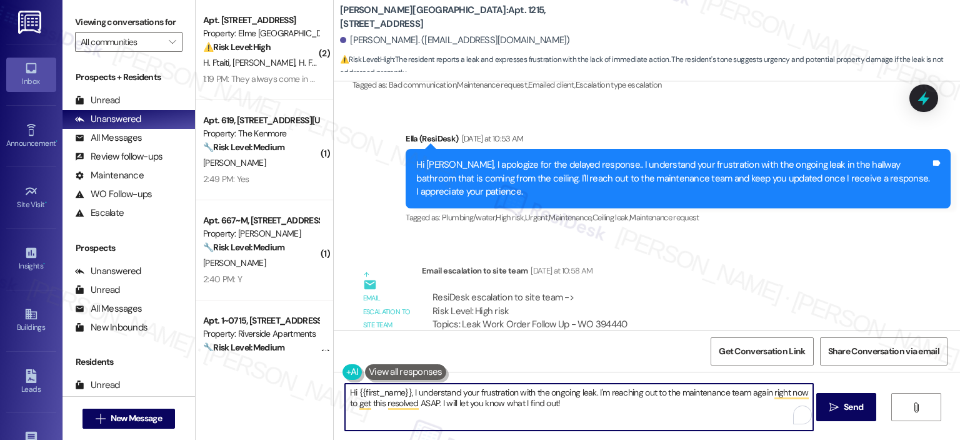
click at [553, 404] on textarea "Hi {{first_name}}, I understand your frustration with the ongoing leak. I'm rea…" at bounding box center [579, 406] width 468 height 47
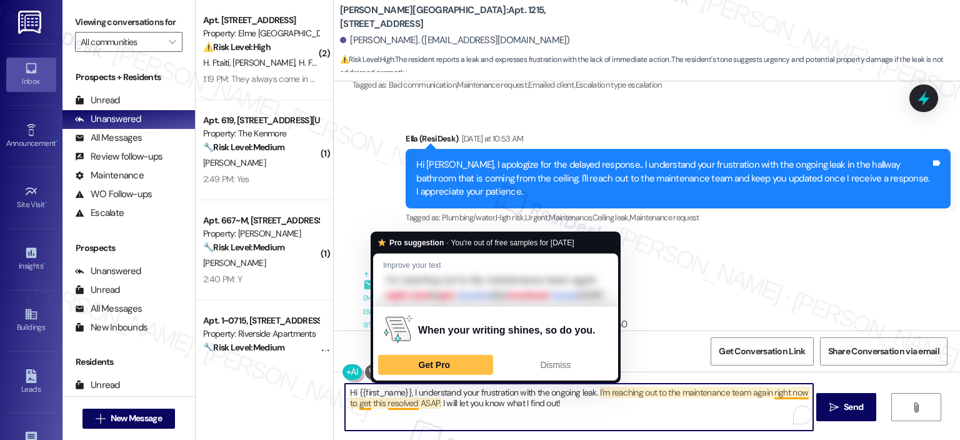
click at [405, 398] on textarea "Hi {{first_name}}, I understand your frustration with the ongoing leak. I'm rea…" at bounding box center [579, 406] width 468 height 47
click at [510, 415] on textarea "Hi {{first_name}}, I understand your frustration with the ongoing leak. I'm rea…" at bounding box center [579, 406] width 468 height 47
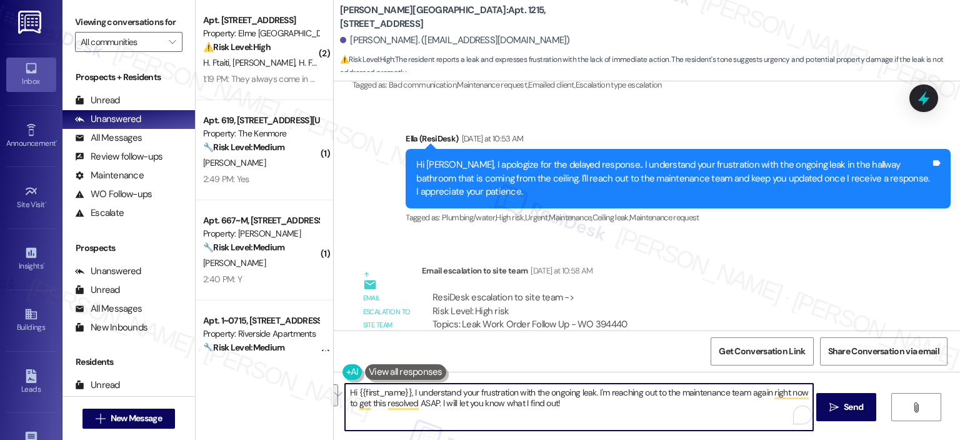
drag, startPoint x: 565, startPoint y: 408, endPoint x: 408, endPoint y: 394, distance: 158.2
click at [408, 394] on textarea "Hi {{first_name}}, I understand your frustration with the ongoing leak. I'm rea…" at bounding box center [579, 406] width 468 height 47
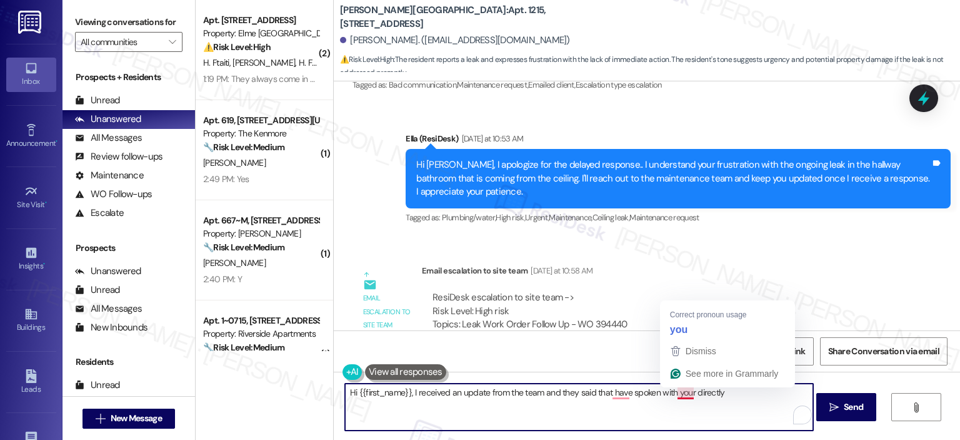
drag, startPoint x: 725, startPoint y: 391, endPoint x: 686, endPoint y: 391, distance: 39.4
click at [686, 391] on textarea "Hi {{first_name}}, I received an update from the team and they said that have s…" at bounding box center [579, 406] width 468 height 47
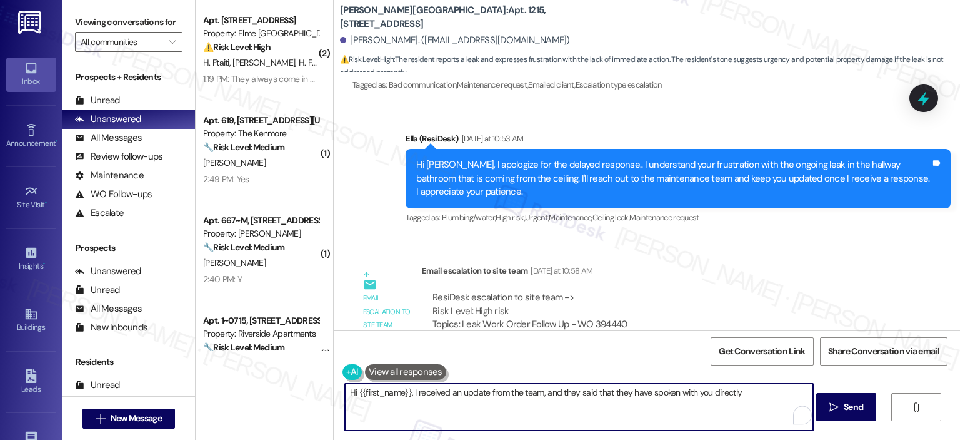
click at [747, 397] on textarea "Hi {{first_name}}, I received an update from the team, and they said that they …" at bounding box center [579, 406] width 468 height 47
paste textarea "the plumber will be fixing the leak from the upstairs neighbor's bathroom them …"
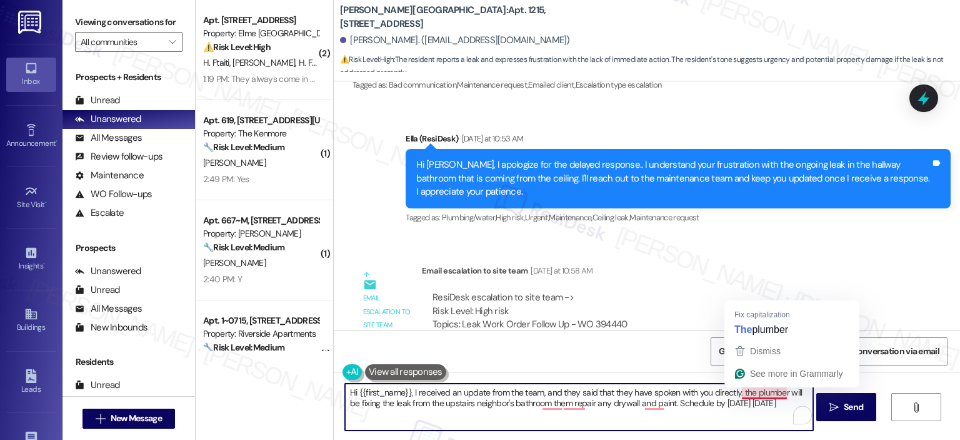
click at [749, 392] on textarea "Hi {{first_name}}, I received an update from the team, and they said that they …" at bounding box center [579, 406] width 468 height 47
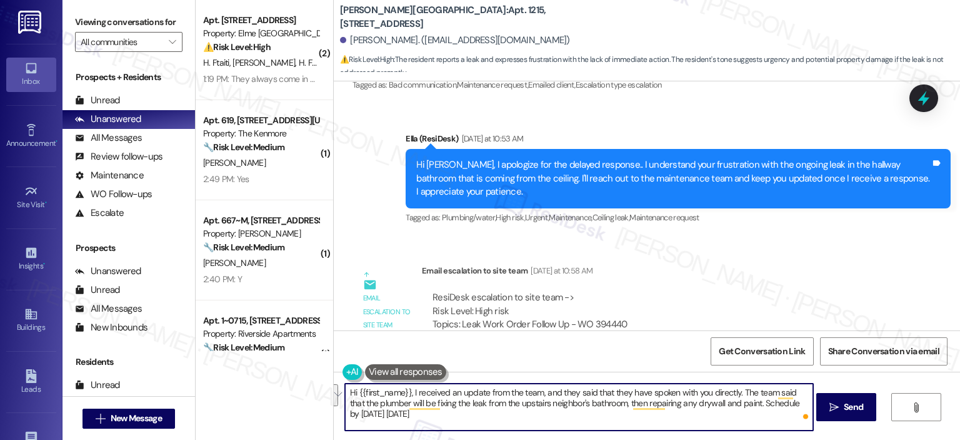
drag, startPoint x: 483, startPoint y: 415, endPoint x: 739, endPoint y: 403, distance: 256.0
click at [739, 403] on textarea "Hi {{first_name}}, I received an update from the team, and they said that they …" at bounding box center [579, 406] width 468 height 47
click at [390, 406] on textarea "Hi {{first_name}}, I received an update from the team, and they said that they …" at bounding box center [579, 406] width 468 height 47
type textarea "Hi {{first_name}}, I received an update from the team, and they said that they …"
click at [446, 380] on button at bounding box center [405, 372] width 81 height 16
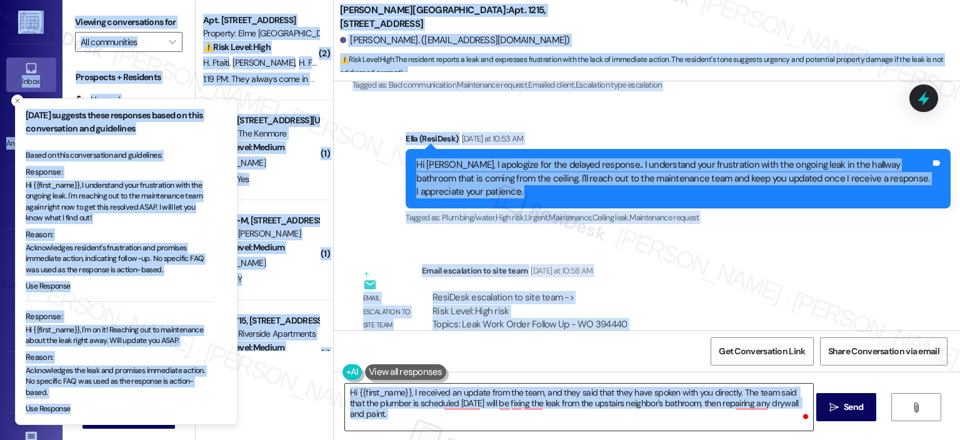
click at [450, 420] on textarea "Hi {{first_name}}, I received an update from the team, and they said that they …" at bounding box center [579, 406] width 468 height 47
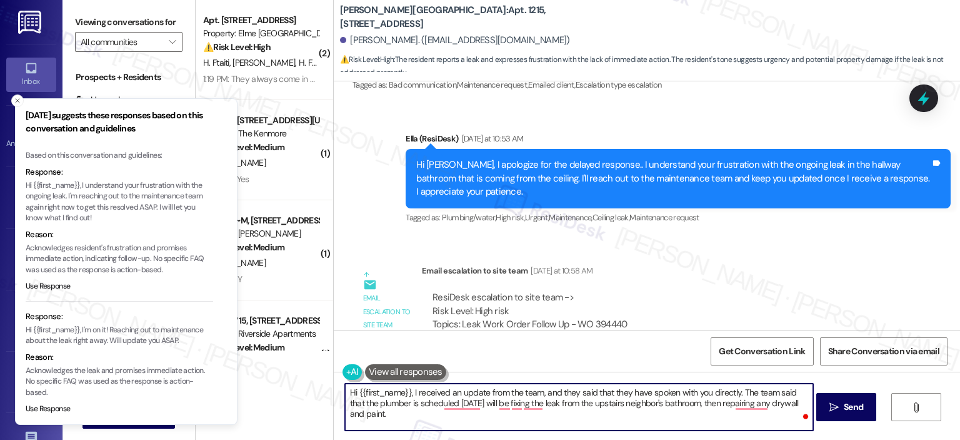
click at [430, 427] on textarea "Hi {{first_name}}, I received an update from the team, and they said that they …" at bounding box center [579, 406] width 468 height 47
drag, startPoint x: 415, startPoint y: 419, endPoint x: 765, endPoint y: 402, distance: 350.6
click at [765, 402] on textarea "Hi {{first_name}}, I received an update from the team, and they said that they …" at bounding box center [579, 406] width 468 height 47
click at [383, 417] on textarea "Hi {{first_name}}, I received an update from the team, and they said that they …" at bounding box center [579, 406] width 468 height 47
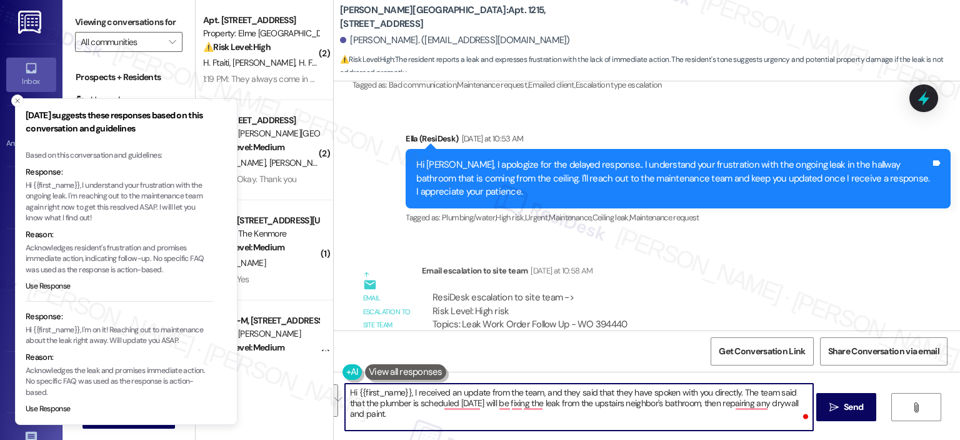
click at [404, 412] on textarea "Hi {{first_name}}, I received an update from the team, and they said that they …" at bounding box center [579, 406] width 468 height 47
paste textarea "mentioned that they’ve already spoken with you directly. They also shared that …"
type textarea "Hi {{first_name}}, I received an update from the team, and they mentioned that …"
click at [832, 412] on span " Send" at bounding box center [846, 406] width 39 height 13
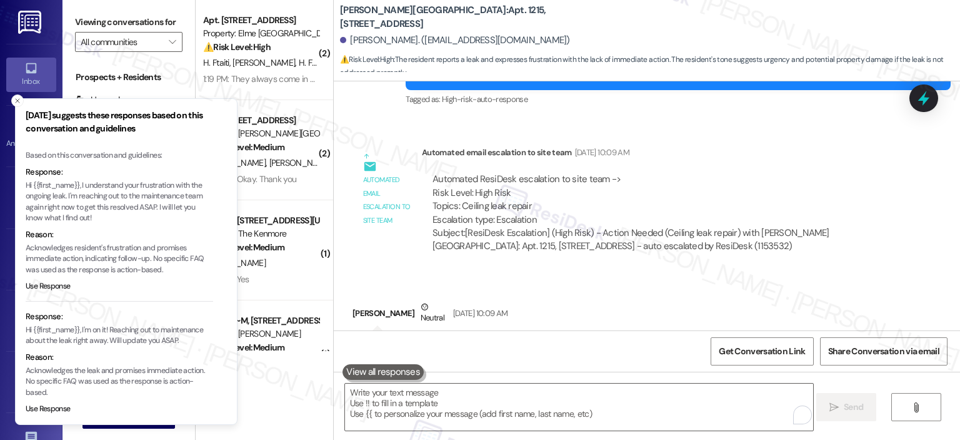
scroll to position [16437, 0]
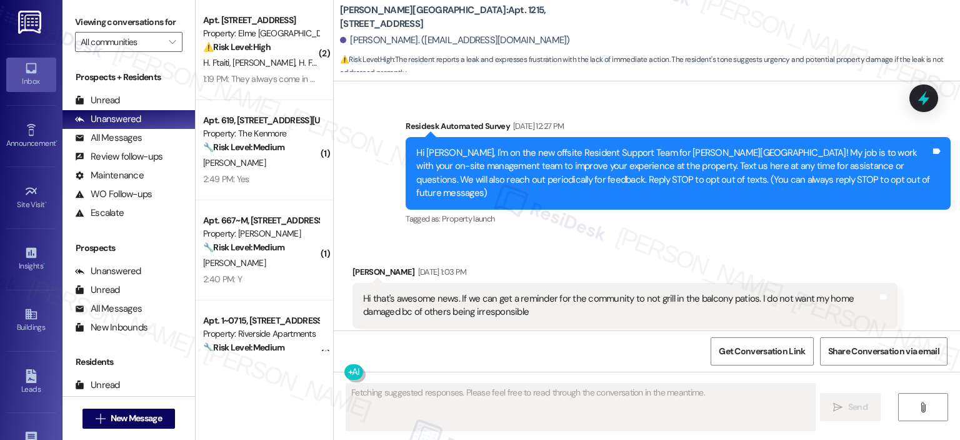
scroll to position [16323, 0]
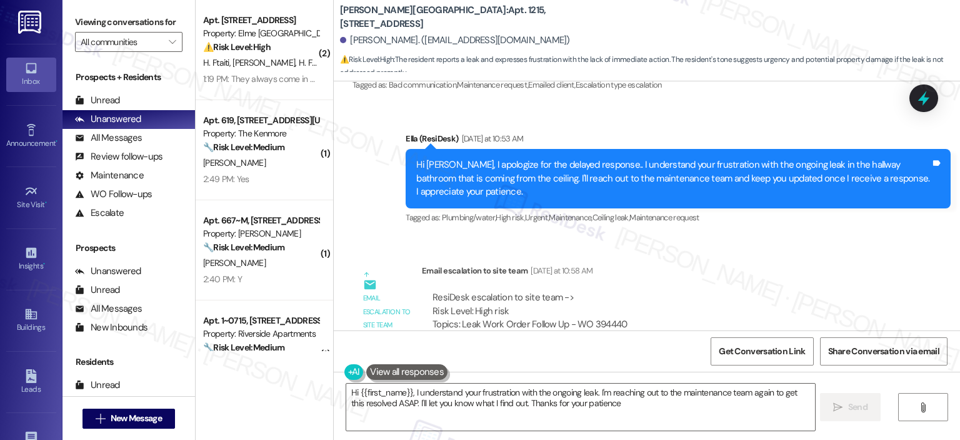
type textarea "Hi {{first_name}}, I understand your frustration with the ongoing leak. I'm rea…"
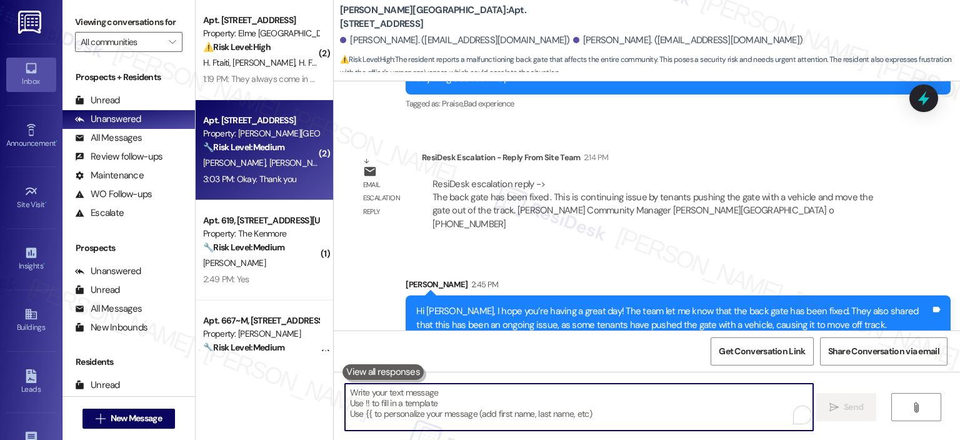
scroll to position [11450, 0]
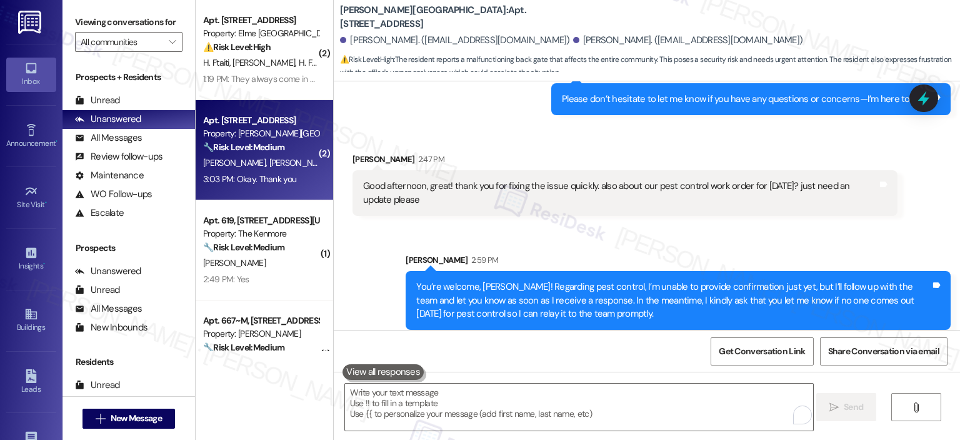
click at [940, 124] on div "Received via SMS [PERSON_NAME] 2:47 PM Good afternoon, great! thank you for fix…" at bounding box center [647, 174] width 627 height 101
click at [916, 95] on icon at bounding box center [924, 98] width 16 height 16
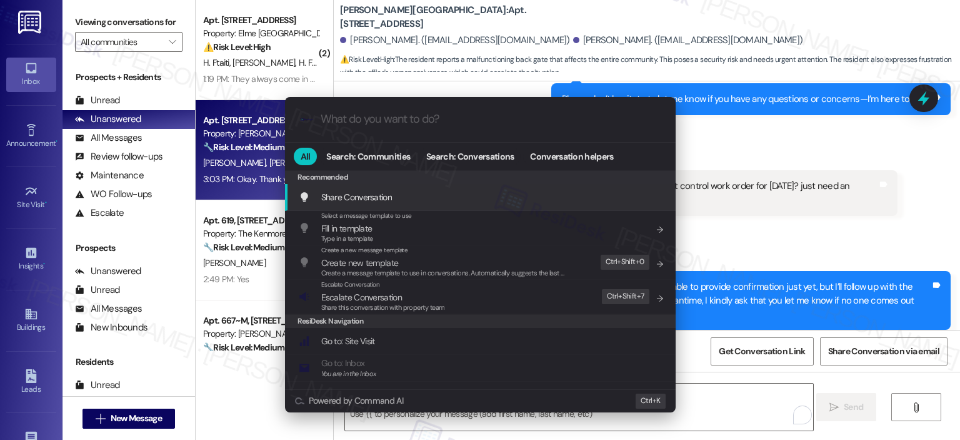
click at [405, 114] on input "What do you want to do?" at bounding box center [491, 119] width 340 height 13
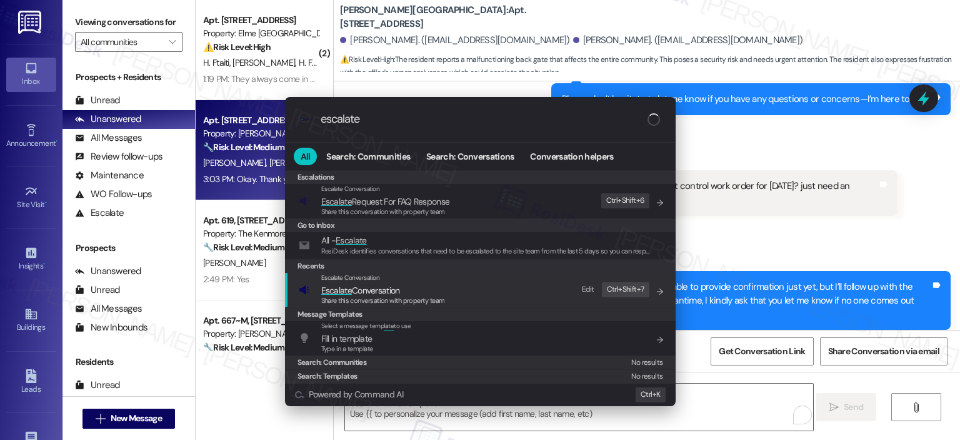
type input "escalate"
click at [435, 277] on div "Escalate Conversation" at bounding box center [383, 278] width 124 height 10
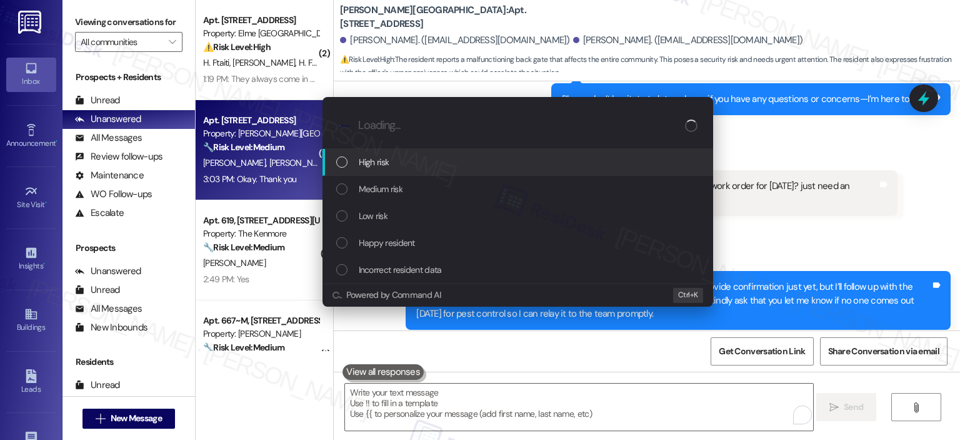
click at [437, 165] on div "High risk" at bounding box center [519, 162] width 366 height 14
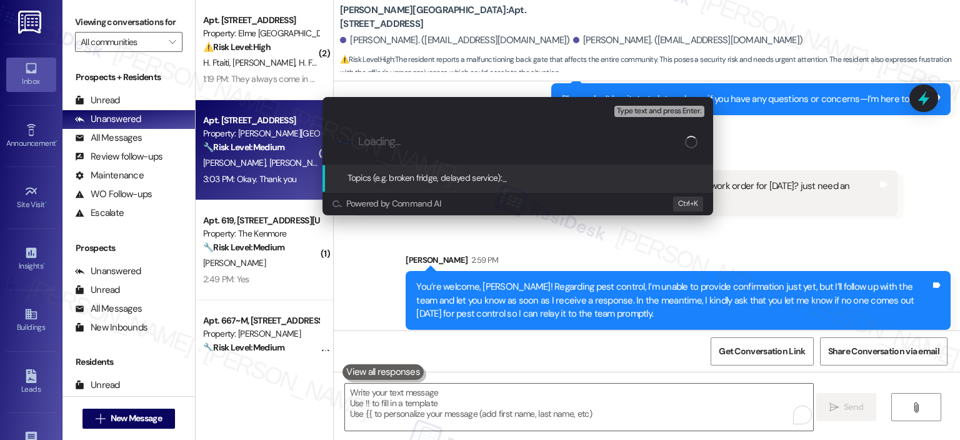
click at [453, 134] on div ".cls-1{fill:#0a055f;}.cls-2{fill:#0cc4c4;} resideskLogoBlueOrange" at bounding box center [518, 141] width 391 height 44
click at [463, 136] on input "Loading..." at bounding box center [521, 141] width 327 height 13
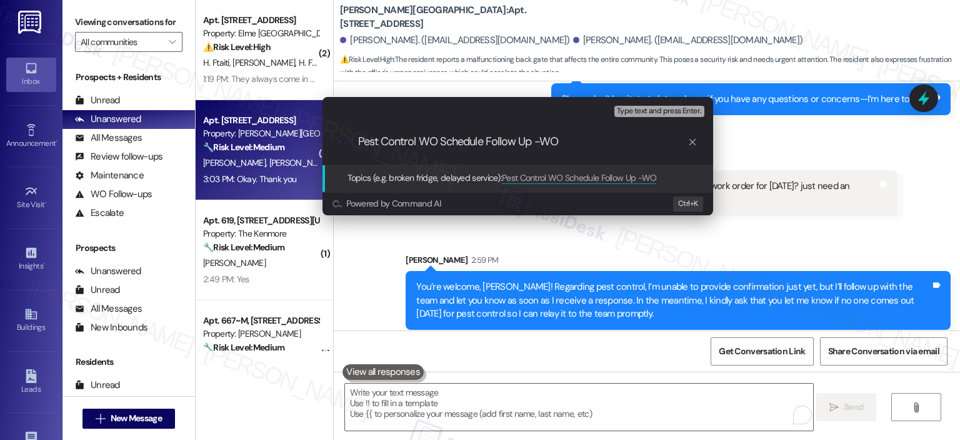
paste input "400675"
type input "Pest Control WO Schedule Follow Up - WO 400675"
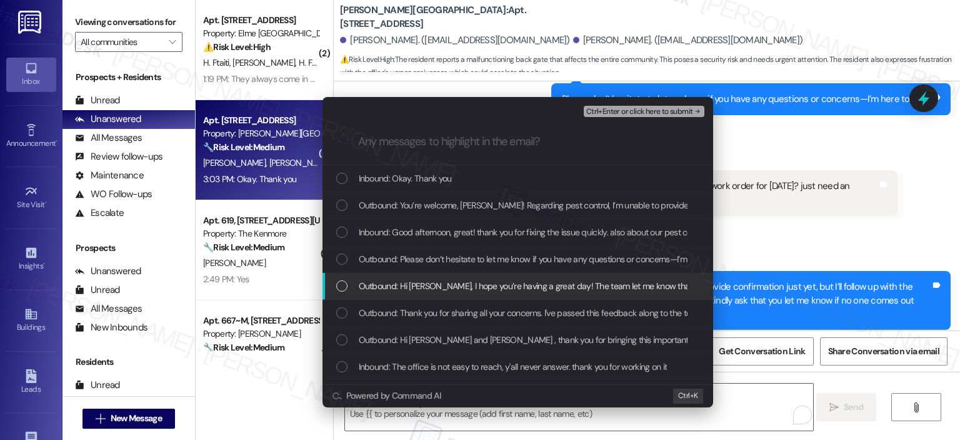
scroll to position [313, 0]
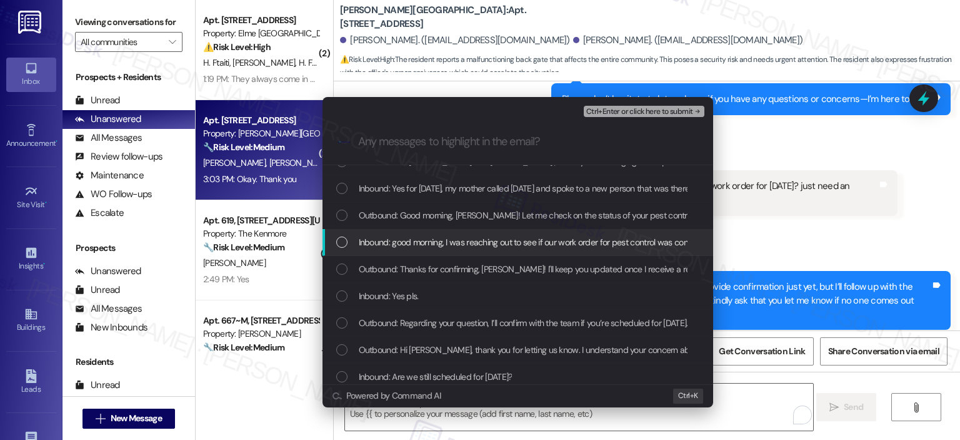
click at [440, 249] on div "Inbound: good morning, I was reaching out to see if our work order for pest con…" at bounding box center [518, 242] width 391 height 27
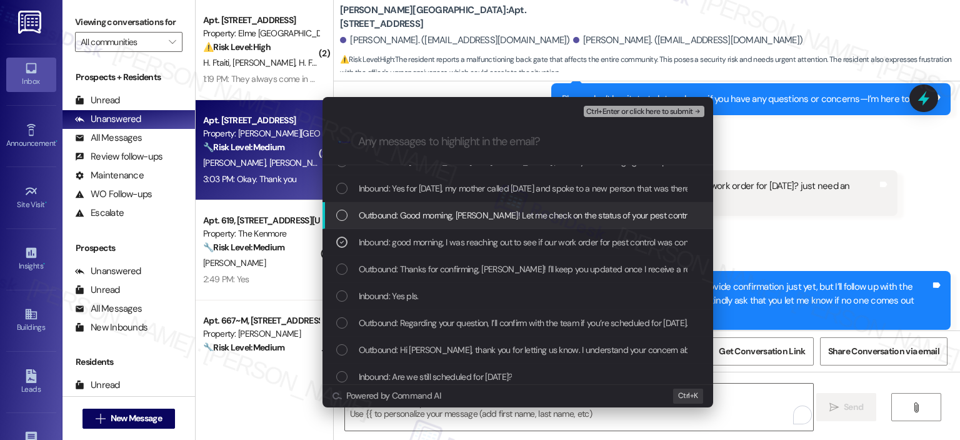
click at [445, 214] on span "Outbound: Good morning, Dominique! Let me check on the status of your pest cont…" at bounding box center [784, 215] width 851 height 14
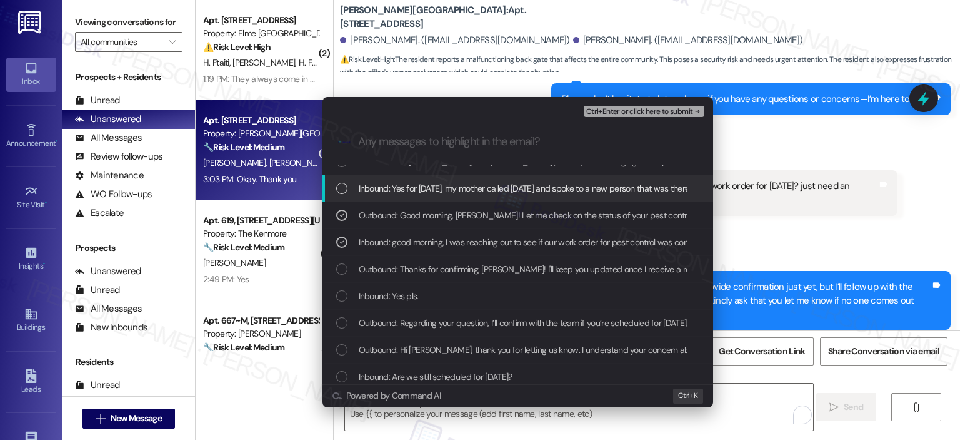
click at [460, 196] on div "Inbound: Yes for tomorrow, my mother called last week Monday and spoke to a new…" at bounding box center [518, 188] width 391 height 27
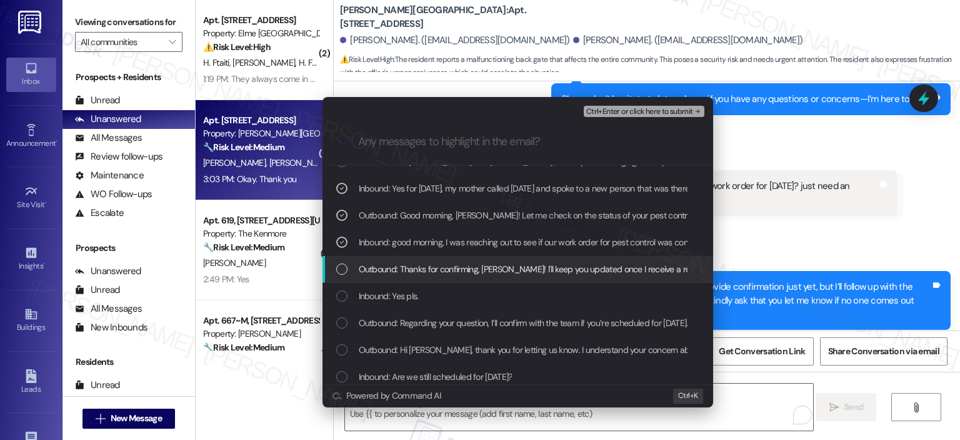
scroll to position [0, 0]
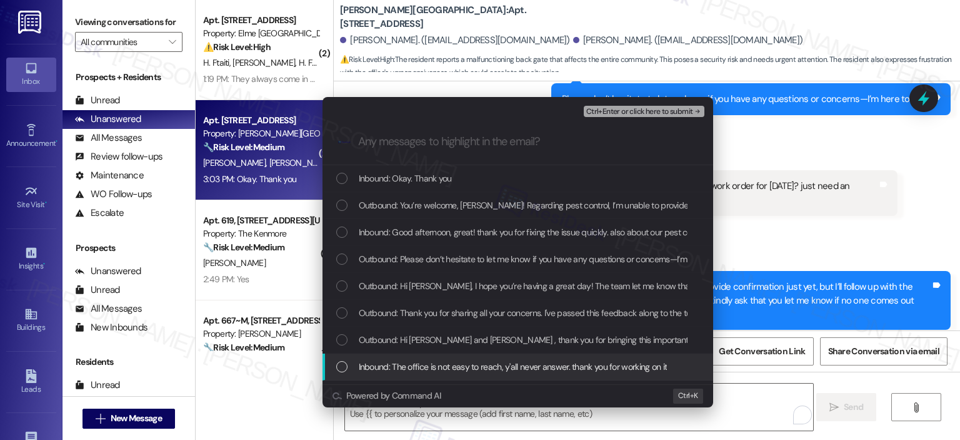
click at [446, 365] on span "Inbound: The office is not easy to reach, y'all never answer. thank you for wor…" at bounding box center [513, 367] width 309 height 14
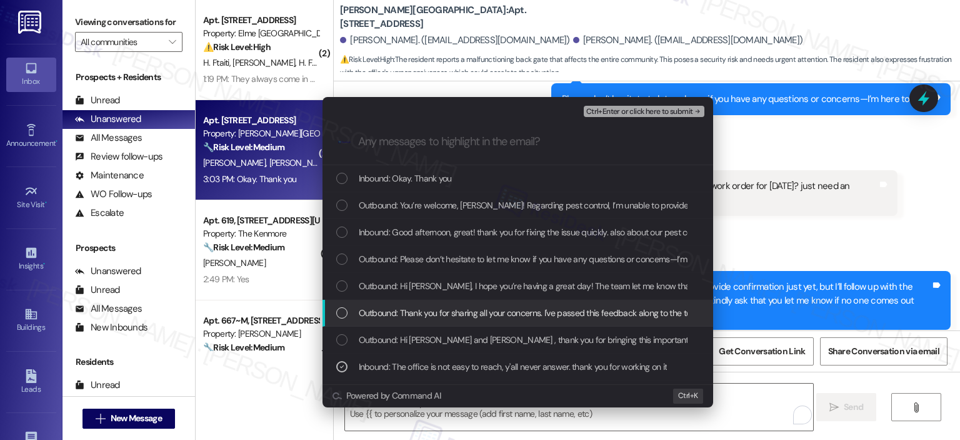
click at [495, 317] on span "Outbound: Thank you for sharing all your concerns. I've passed this feedback al…" at bounding box center [665, 313] width 612 height 14
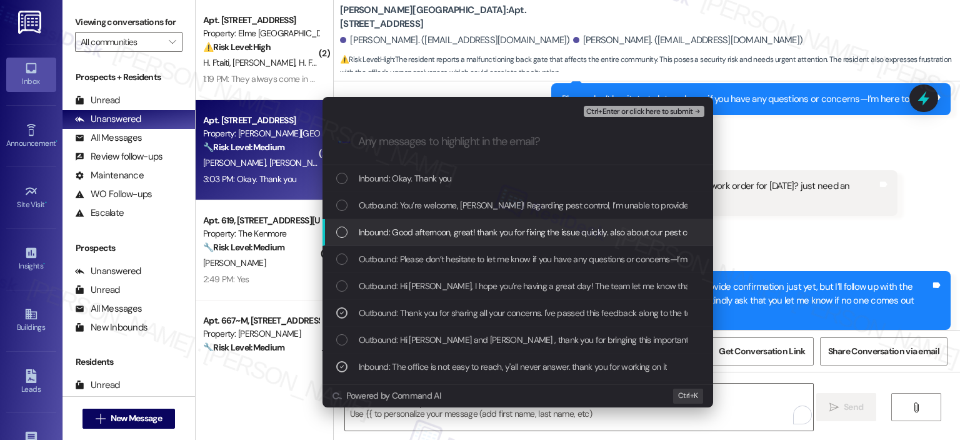
click at [507, 238] on span "Inbound: Good afternoon, great! thank you for fixing the issue quickly. also ab…" at bounding box center [626, 232] width 534 height 14
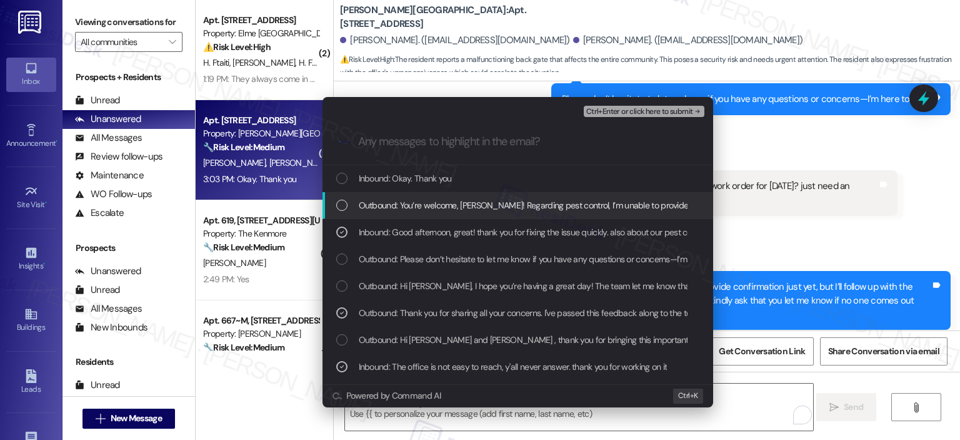
click at [509, 204] on span "Outbound: You’re welcome, Dominique! Regarding pest control, I’m unable to prov…" at bounding box center [944, 205] width 1171 height 14
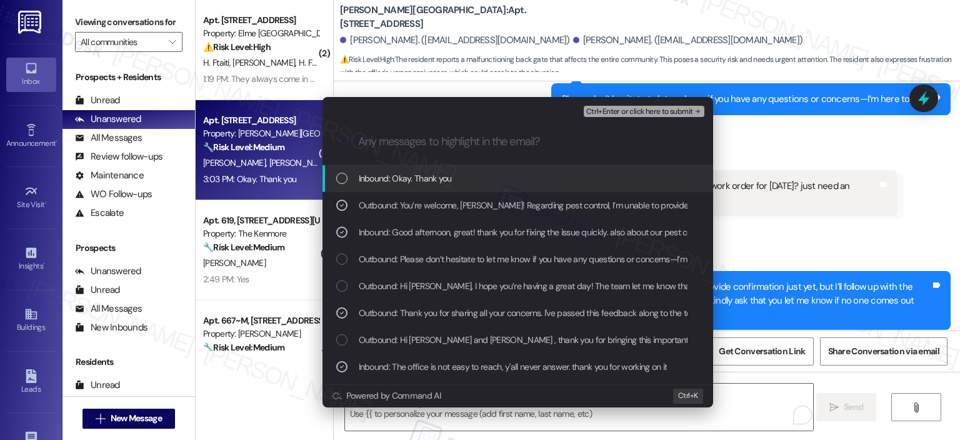
click at [505, 180] on div "Inbound: Okay. Thank you" at bounding box center [519, 178] width 366 height 14
click at [622, 112] on span "Ctrl+Enter or click here to submit" at bounding box center [640, 112] width 107 height 9
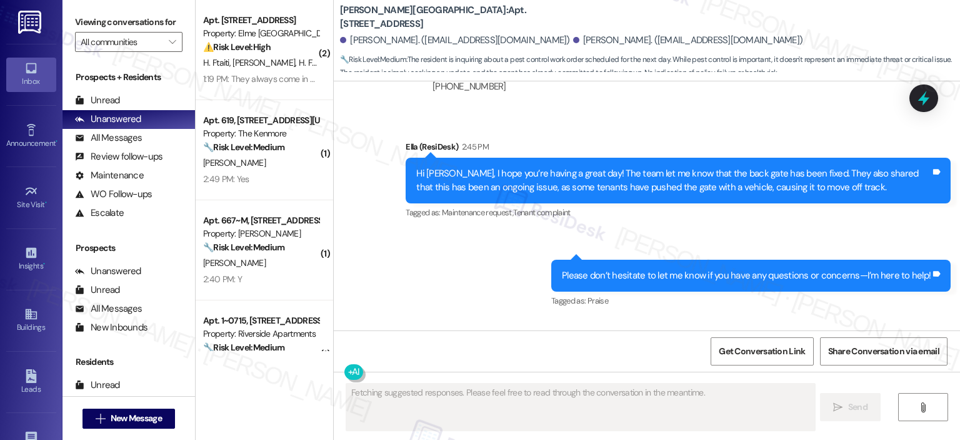
scroll to position [11558, 0]
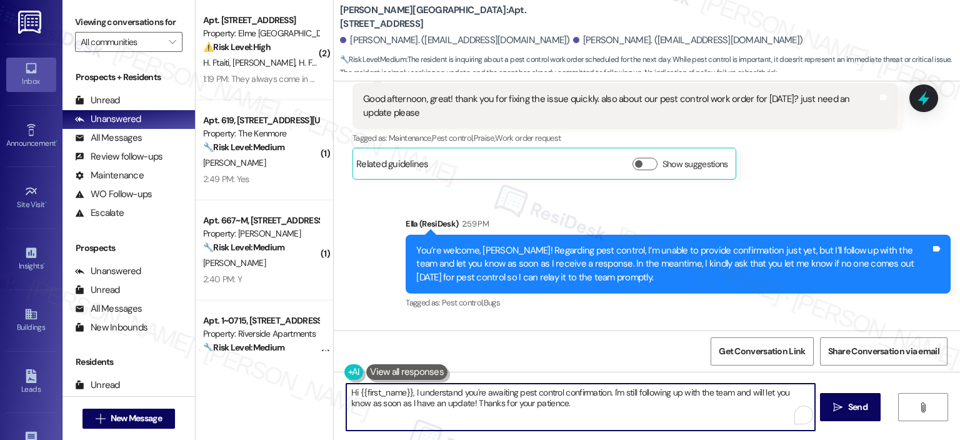
drag, startPoint x: 540, startPoint y: 404, endPoint x: 300, endPoint y: 385, distance: 240.2
click at [300, 385] on div "( 2 ) Apt. 2115, 205 Century Place Property: Elme Alexandria ⚠️ Risk Level: Hig…" at bounding box center [578, 220] width 765 height 440
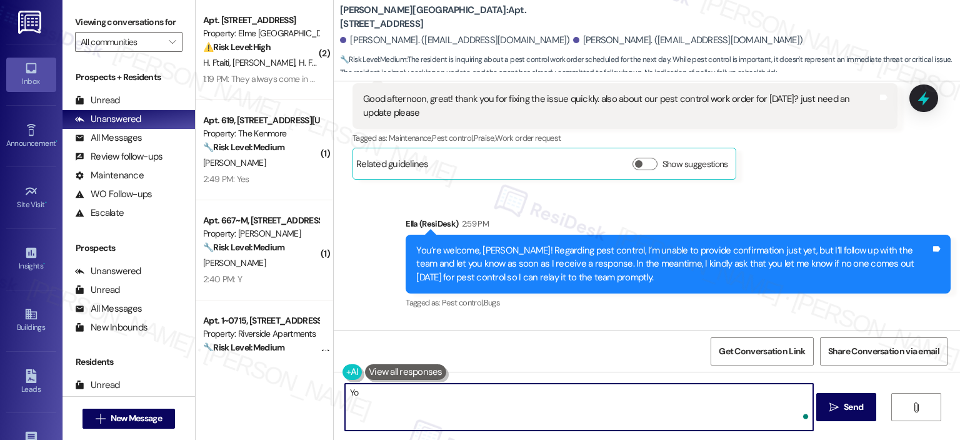
type textarea "Y"
type textarea "Enjoy the rest of the day!"
click at [839, 405] on span " Send" at bounding box center [846, 406] width 39 height 13
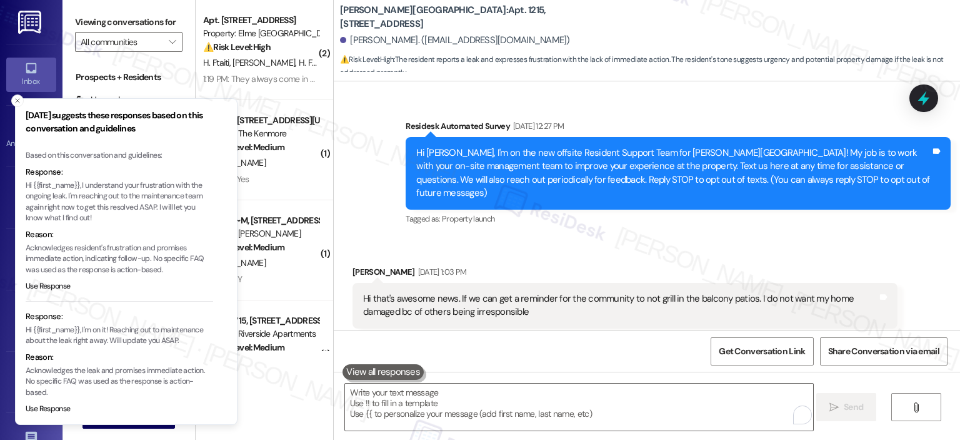
scroll to position [16437, 0]
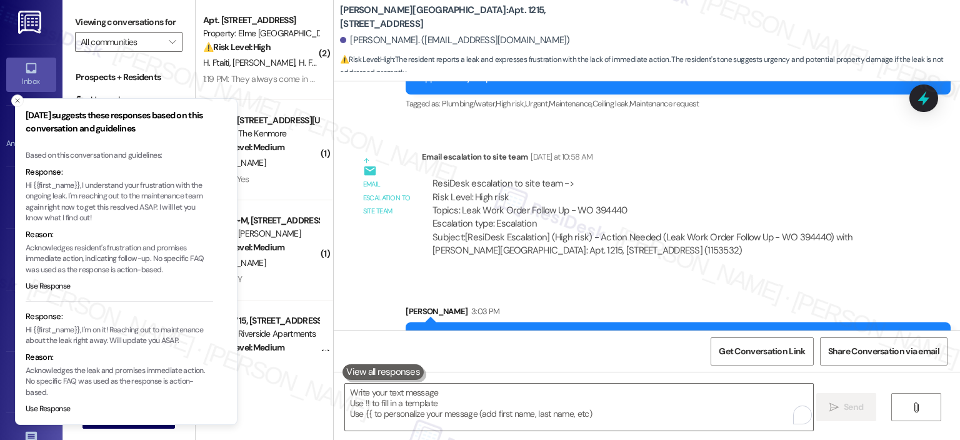
click at [131, 27] on label "Viewing conversations for" at bounding box center [129, 22] width 108 height 19
click at [163, 39] on button "" at bounding box center [173, 42] width 20 height 20
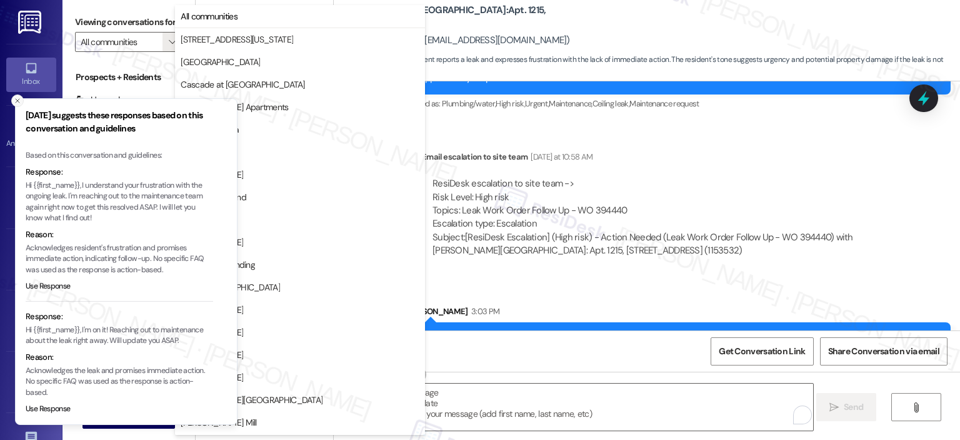
click at [16, 96] on button "Close toast" at bounding box center [17, 100] width 13 height 13
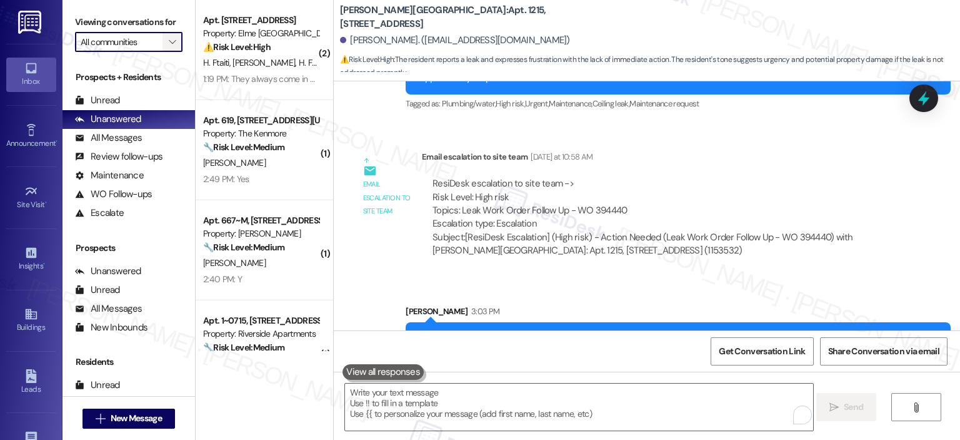
click at [167, 32] on span "" at bounding box center [172, 42] width 12 height 20
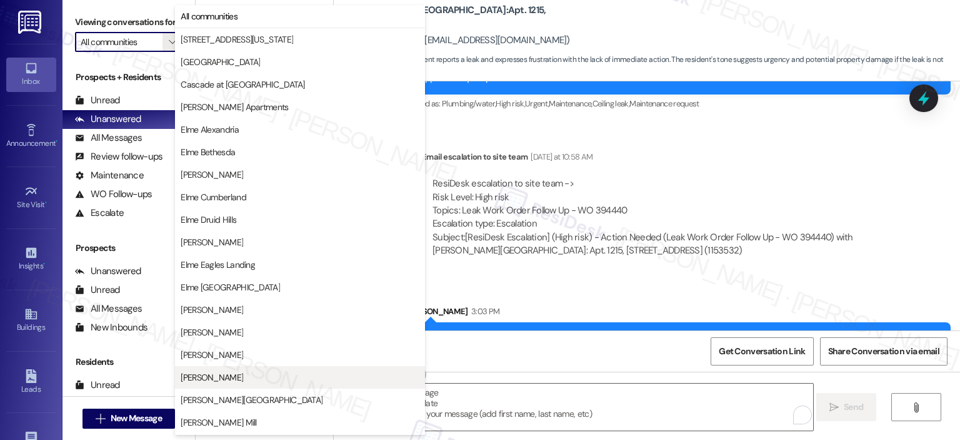
click at [244, 370] on button "[PERSON_NAME]" at bounding box center [300, 377] width 250 height 23
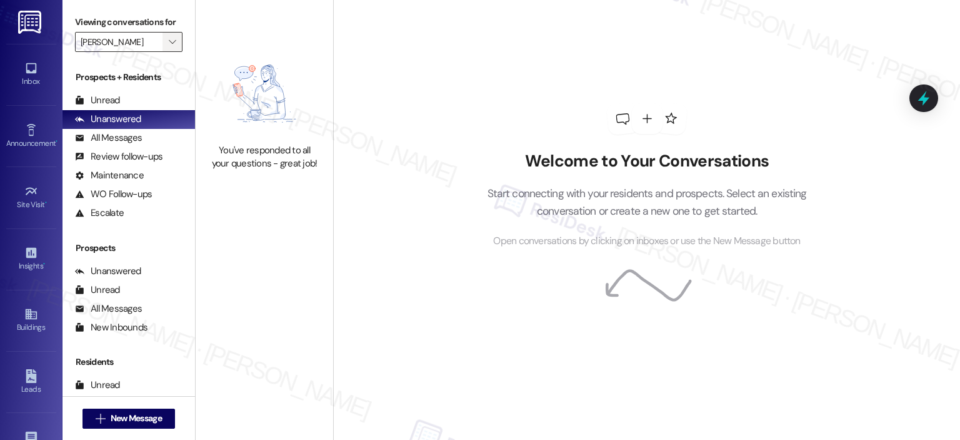
click at [172, 39] on button "" at bounding box center [173, 42] width 20 height 20
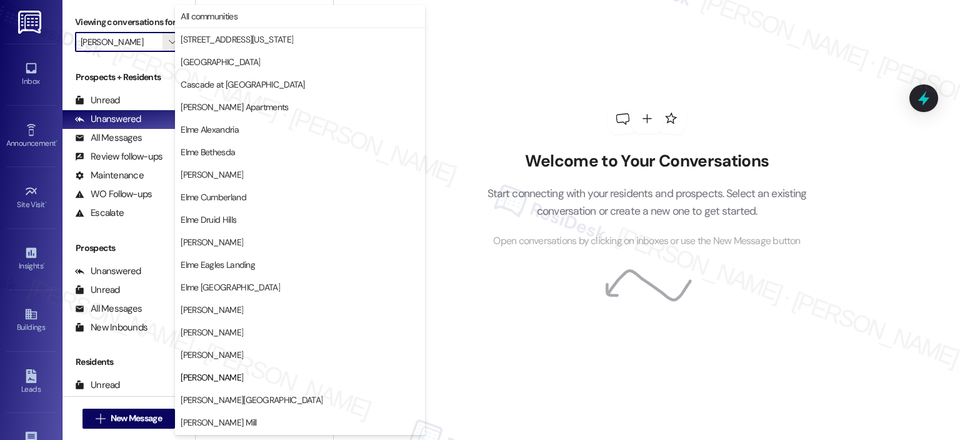
scroll to position [203, 0]
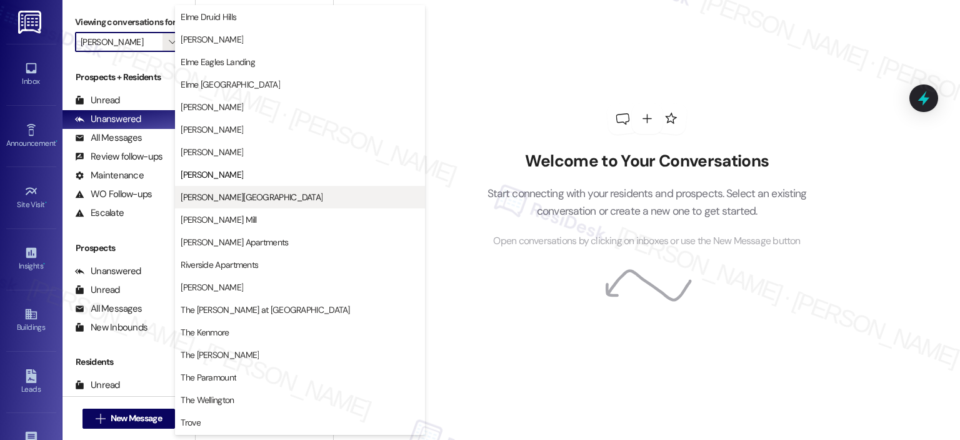
click at [218, 194] on span "[PERSON_NAME][GEOGRAPHIC_DATA]" at bounding box center [252, 197] width 142 height 13
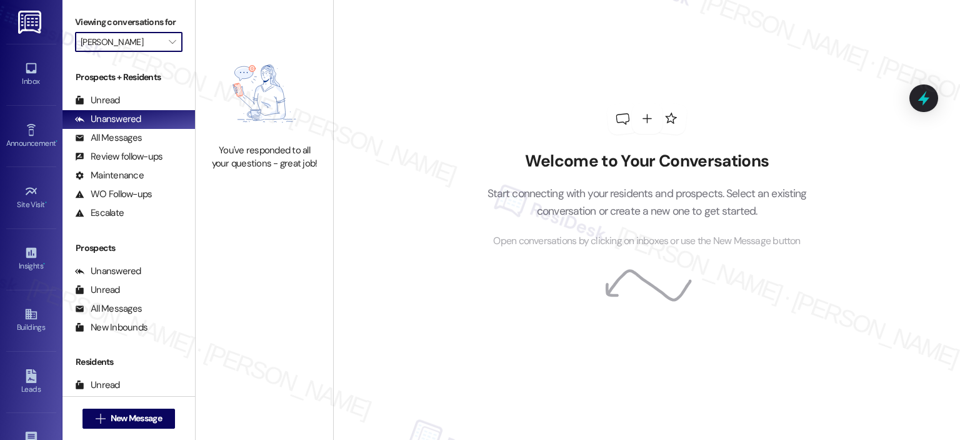
type input "[PERSON_NAME][GEOGRAPHIC_DATA]"
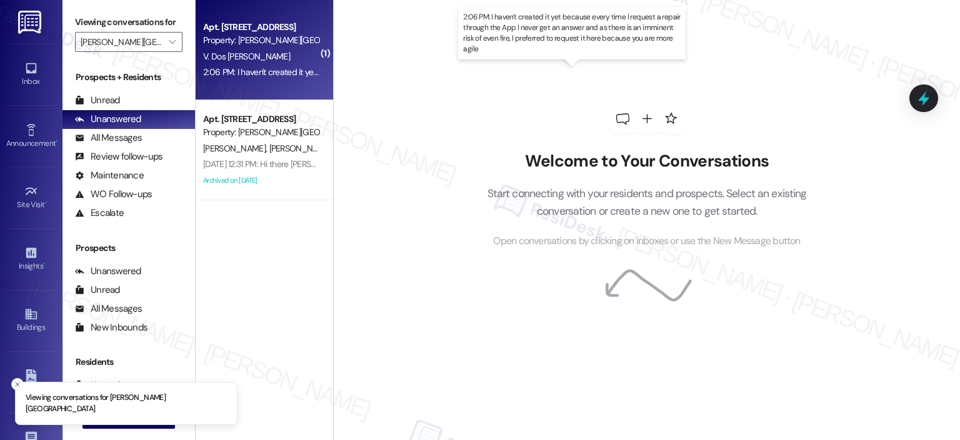
click at [260, 75] on div "2:06 PM: I haven't created it yet because every time I request a repair through…" at bounding box center [583, 71] width 760 height 11
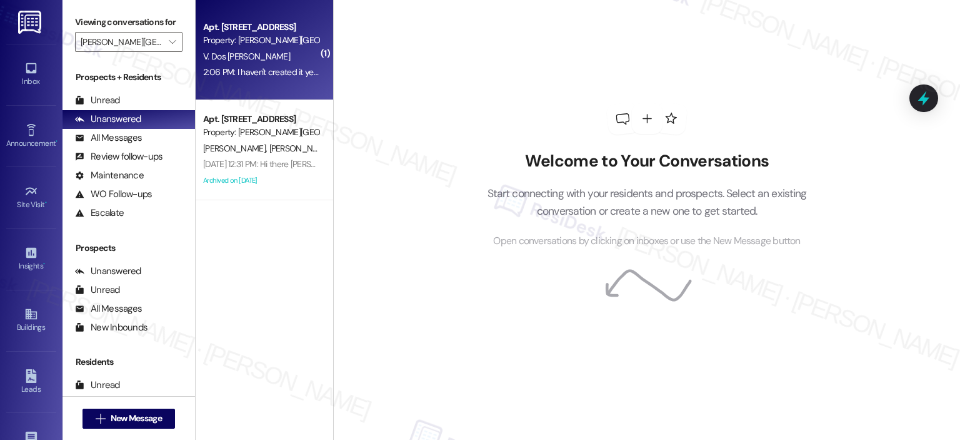
click at [276, 57] on div "V. Dos Santos" at bounding box center [261, 57] width 118 height 16
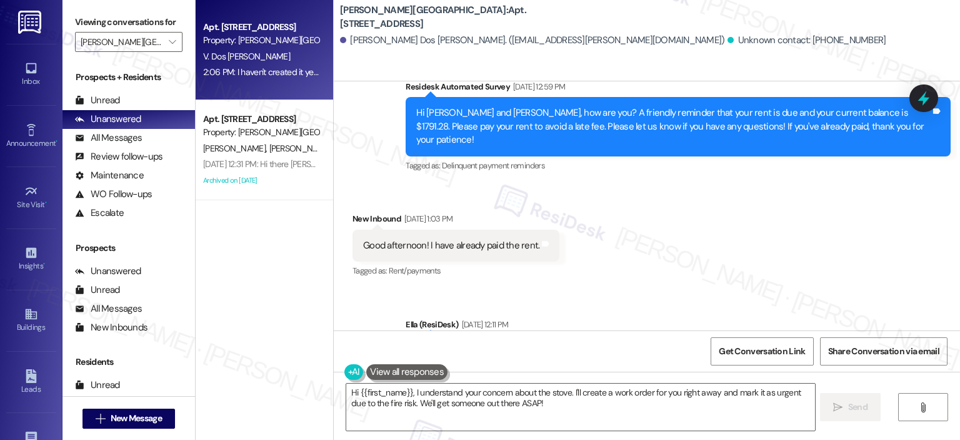
scroll to position [22339, 0]
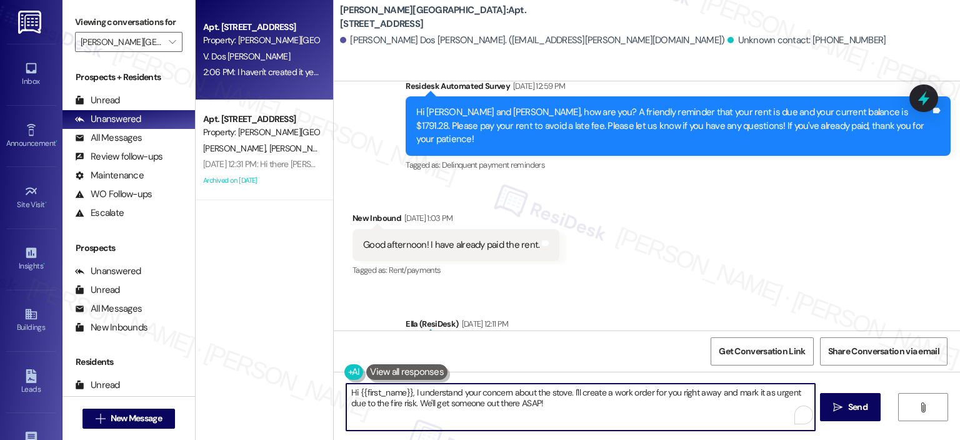
drag, startPoint x: 478, startPoint y: 392, endPoint x: 328, endPoint y: 396, distance: 150.1
click at [334, 396] on div "Hi {{first_name}}, I understand your concern about the stove. I'll create a wor…" at bounding box center [647, 418] width 627 height 94
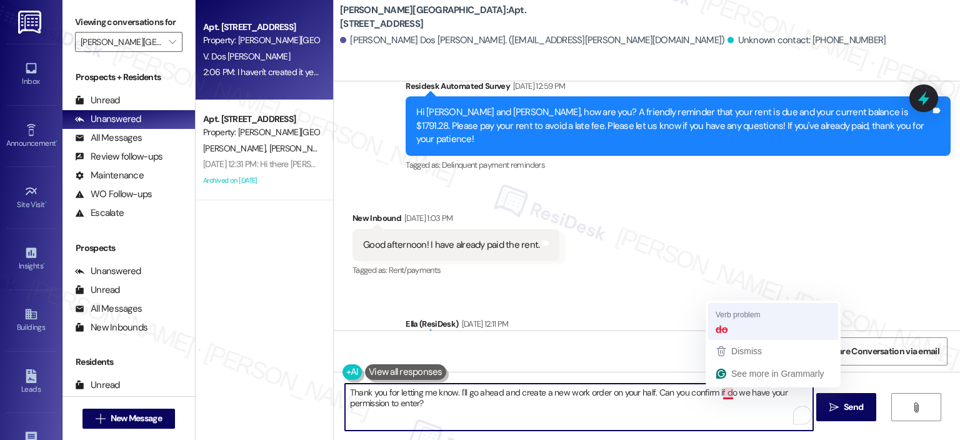
type textarea "Thank you for letting me know. I'll go ahead and create a new work order on you…"
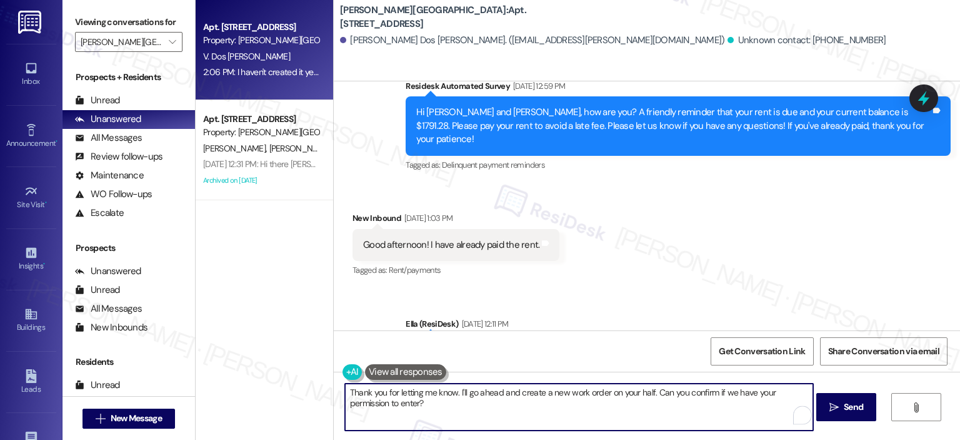
click at [488, 412] on textarea "Thank you for letting me know. I'll go ahead and create a new work order on you…" at bounding box center [579, 406] width 468 height 47
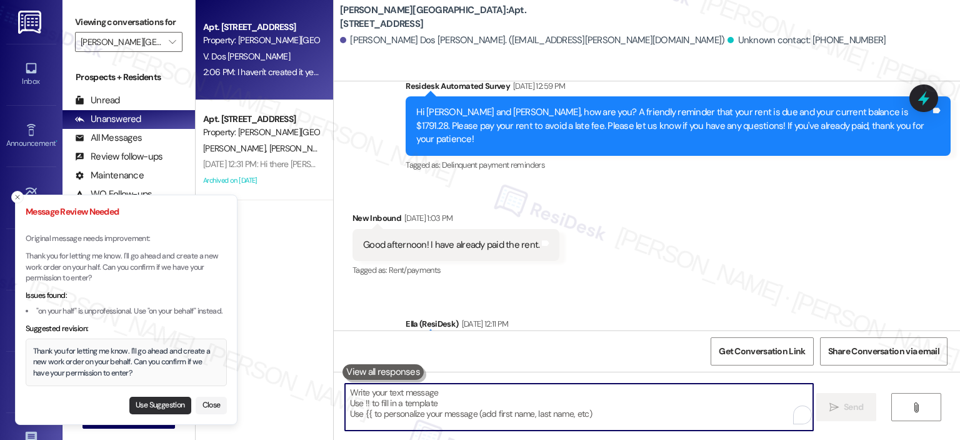
click at [138, 402] on button "Use Suggestion" at bounding box center [160, 405] width 62 height 18
type textarea "Thank you for letting me know. I'll go ahead and create a new work order on you…"
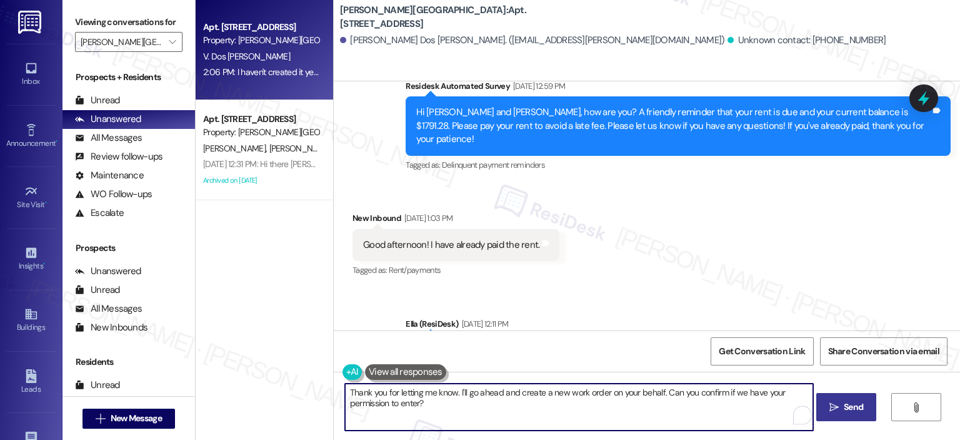
click at [853, 408] on span "Send" at bounding box center [853, 406] width 19 height 13
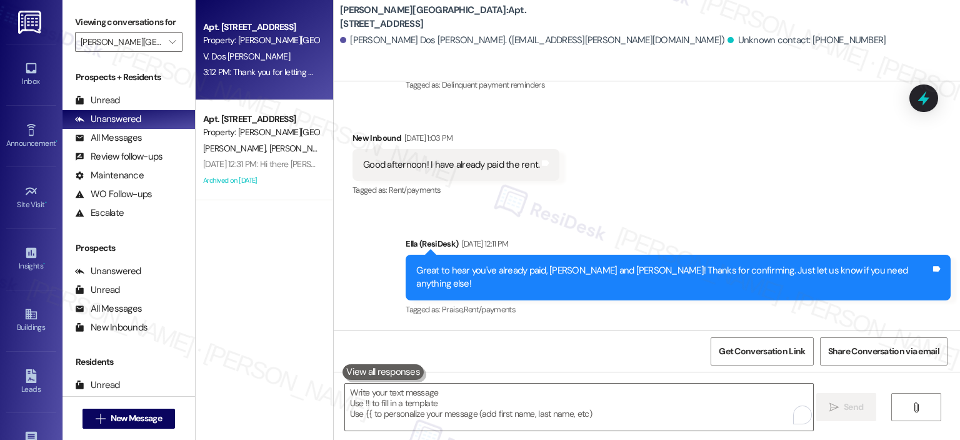
scroll to position [22439, 0]
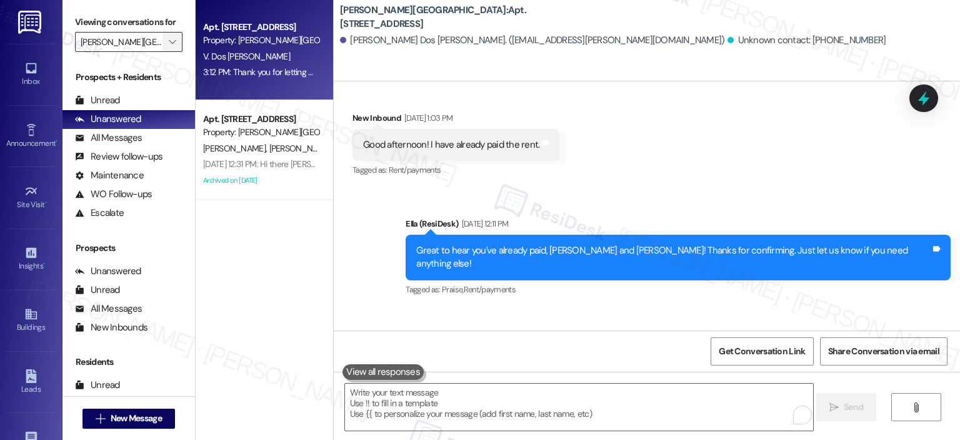
click at [169, 42] on icon "" at bounding box center [172, 42] width 7 height 10
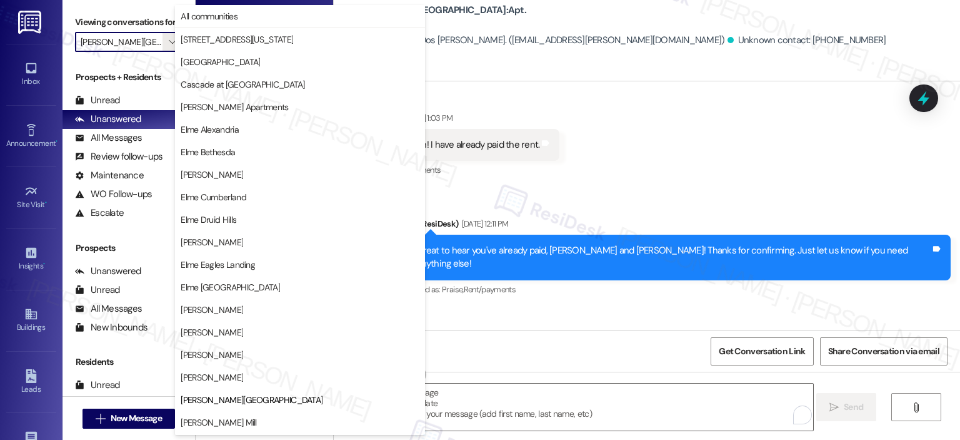
scroll to position [203, 0]
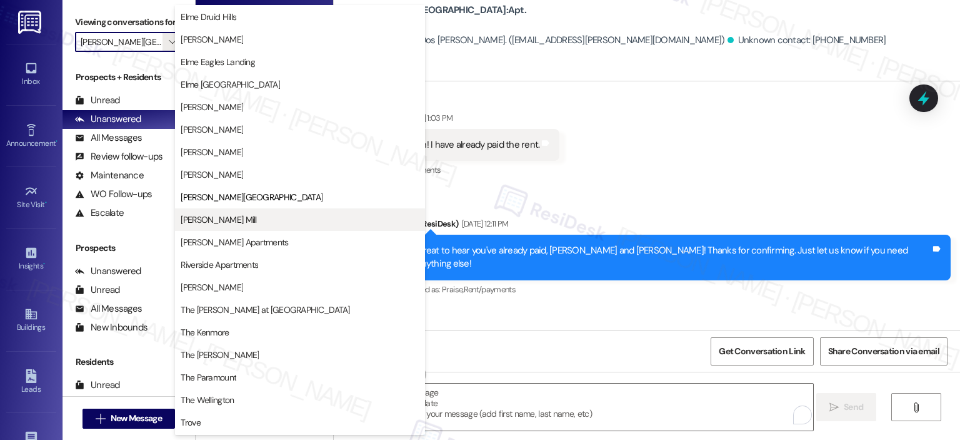
click at [252, 223] on span "[PERSON_NAME] Mill" at bounding box center [300, 219] width 239 height 13
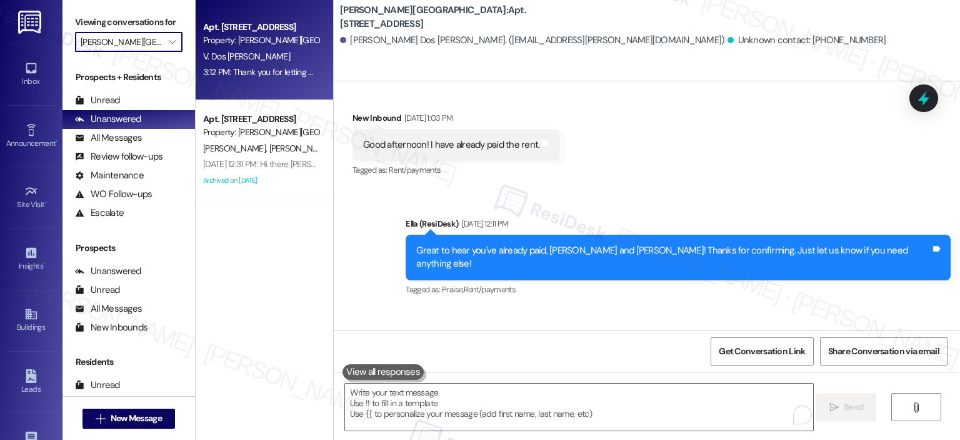
type input "[PERSON_NAME] Mill"
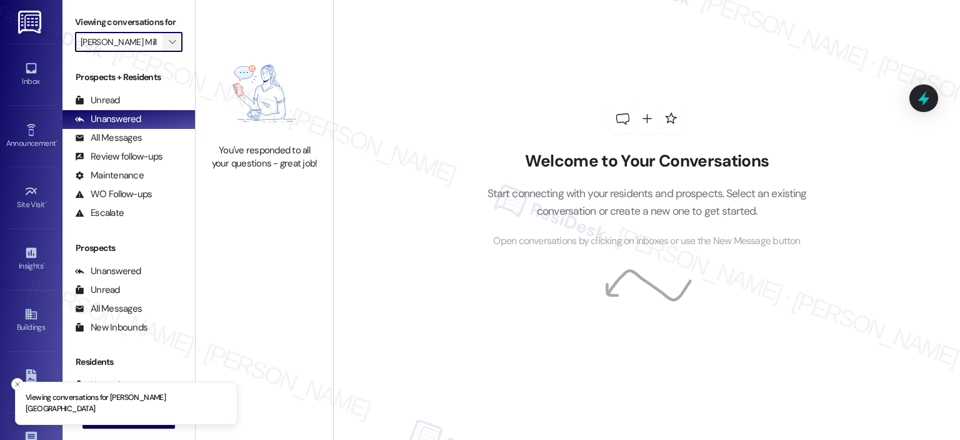
click at [169, 38] on icon "" at bounding box center [172, 42] width 7 height 10
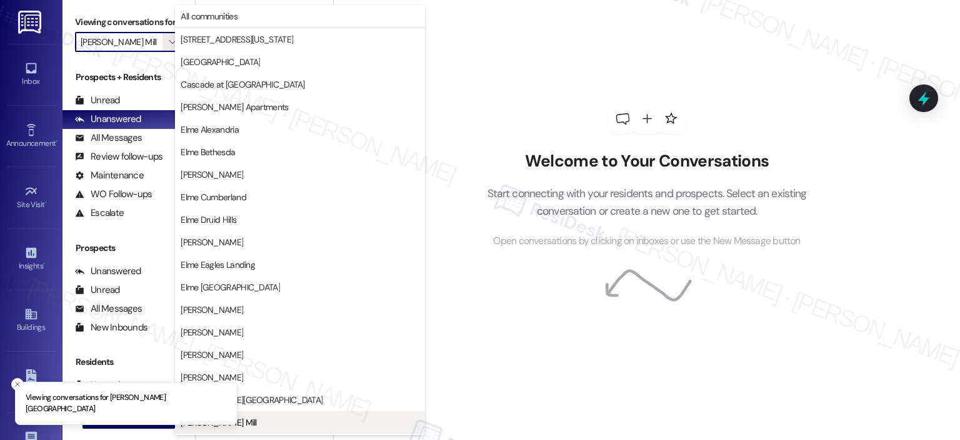
scroll to position [203, 0]
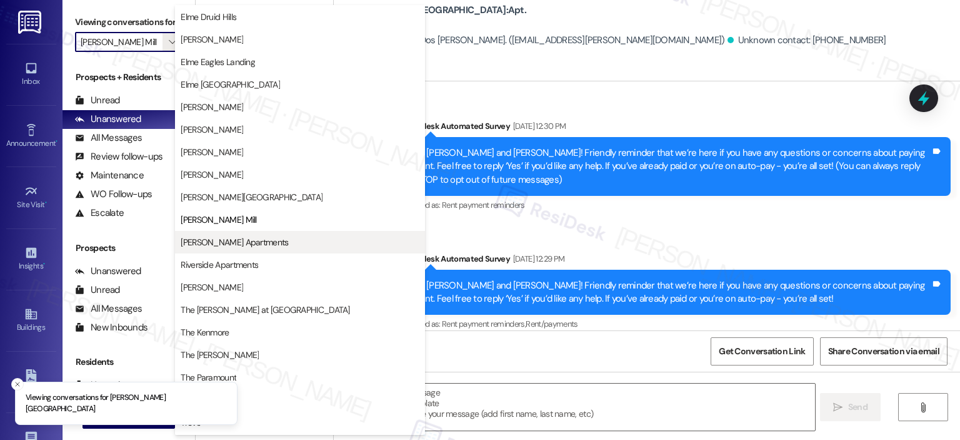
click at [201, 239] on span "Park Adams Apartments" at bounding box center [235, 242] width 108 height 13
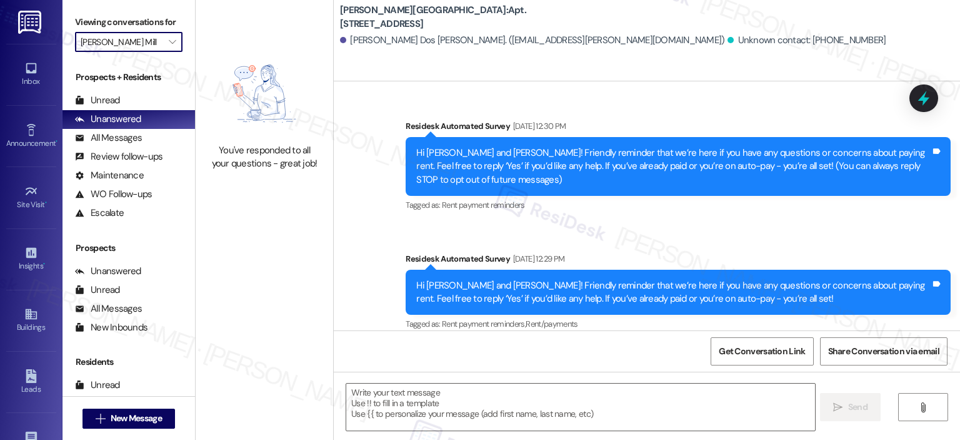
type textarea "Fetching suggested responses. Please feel free to read through the conversation…"
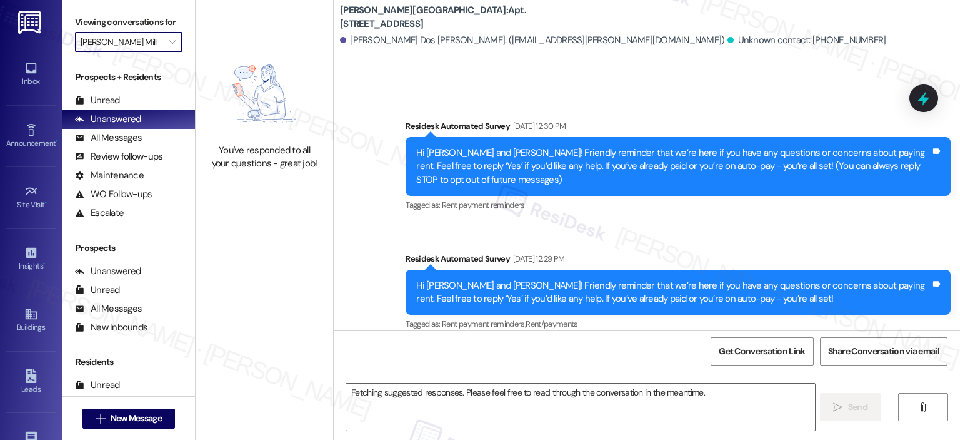
type input "Park Adams Apartments"
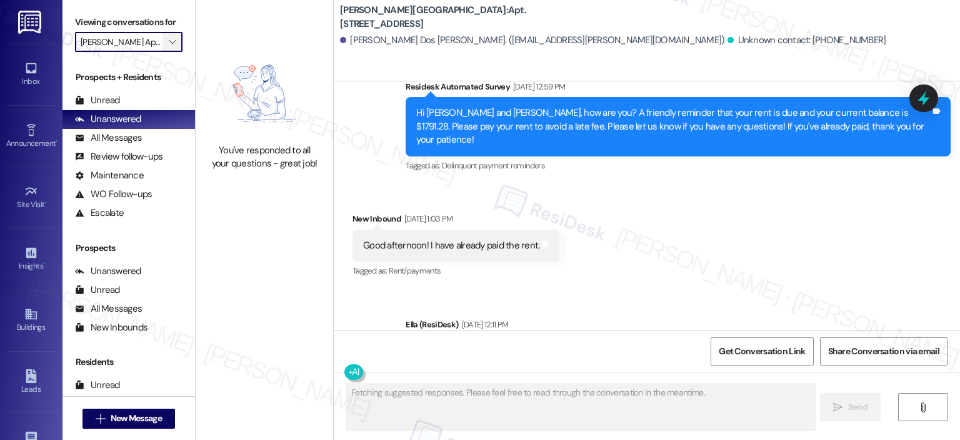
click at [169, 43] on icon "" at bounding box center [172, 42] width 7 height 10
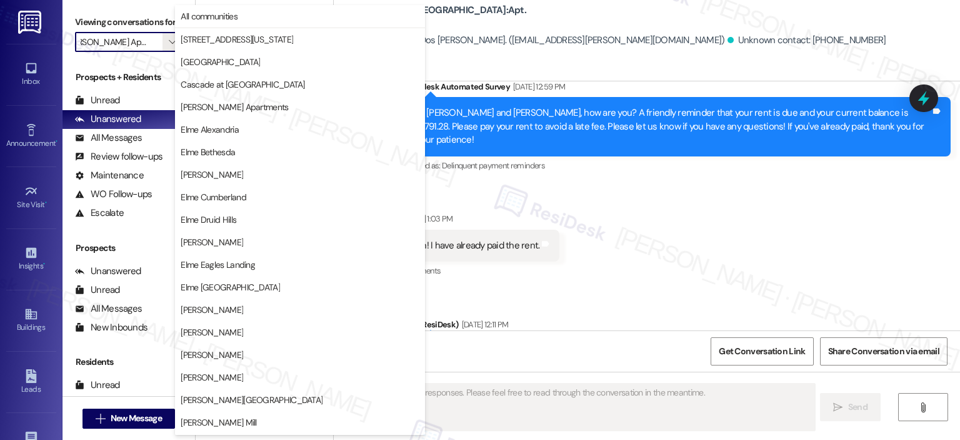
scroll to position [223, 0]
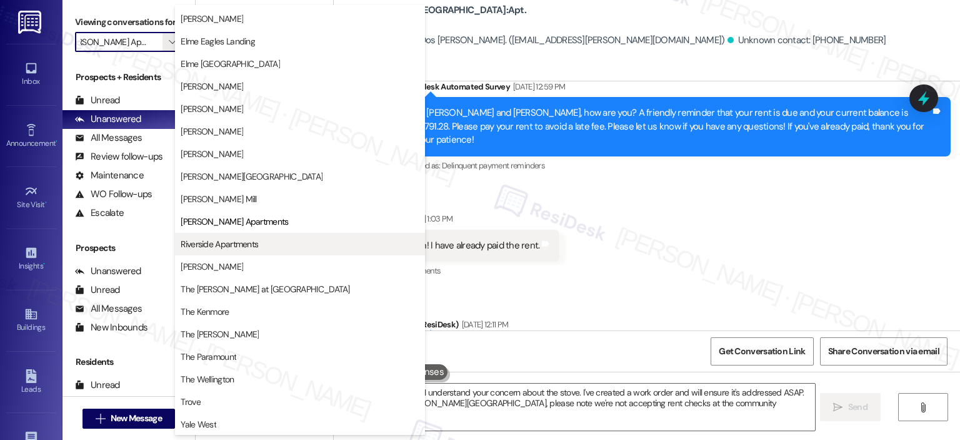
type textarea "Hey {{first_name}}, I understand your concern about the stove. I've created a w…"
click at [216, 243] on span "Riverside Apartments" at bounding box center [220, 244] width 78 height 13
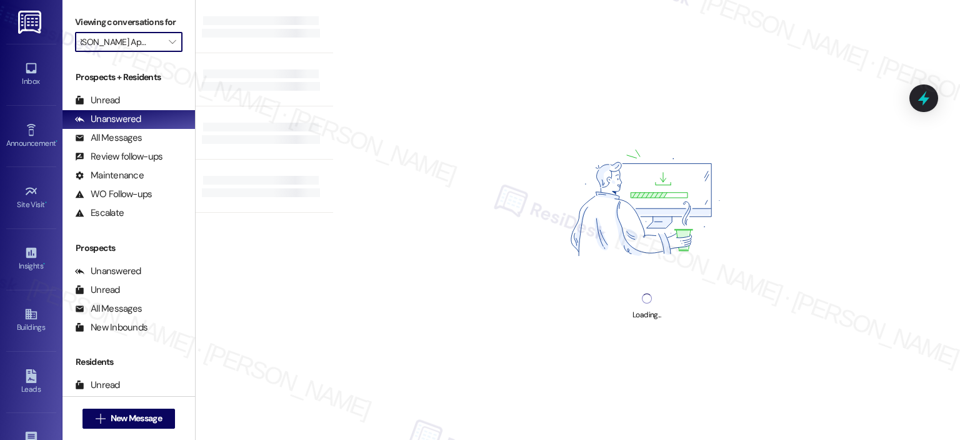
type input "All communities"
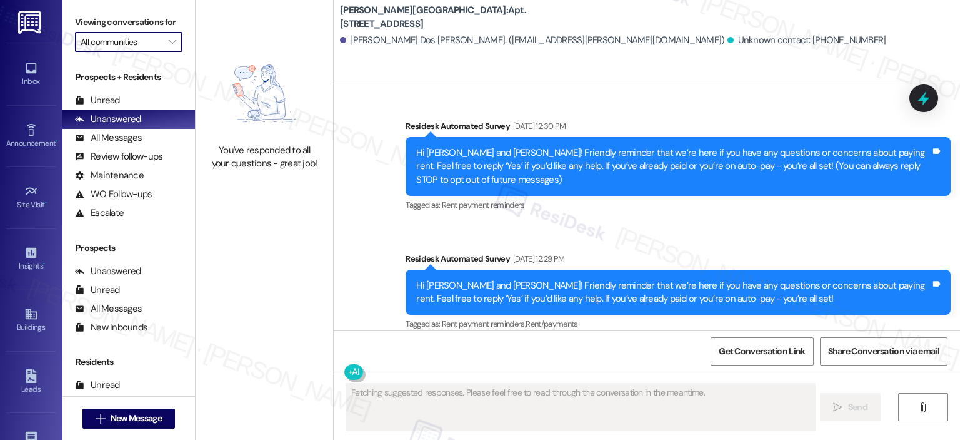
scroll to position [22338, 0]
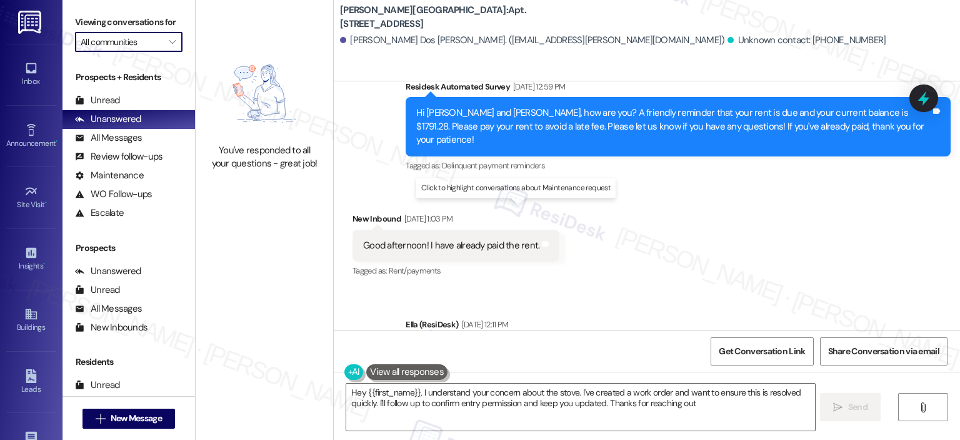
type textarea "Hey {{first_name}}, I understand your concern about the stove. I've created a w…"
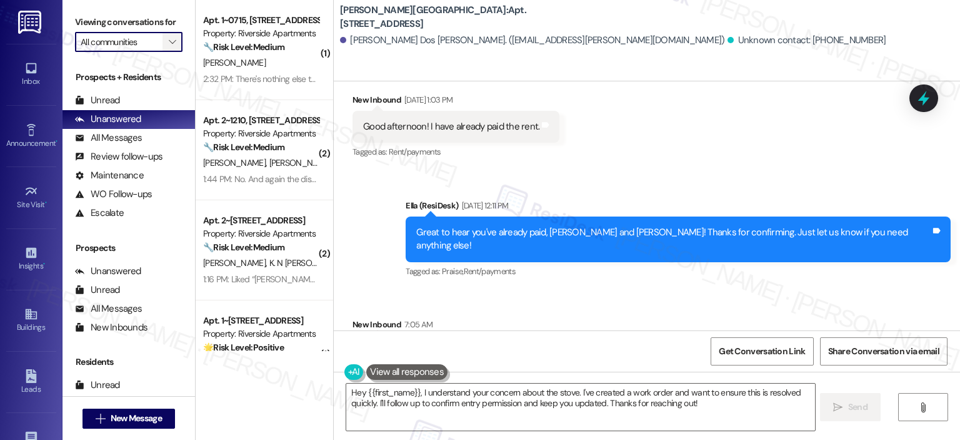
click at [169, 43] on span "" at bounding box center [172, 42] width 12 height 20
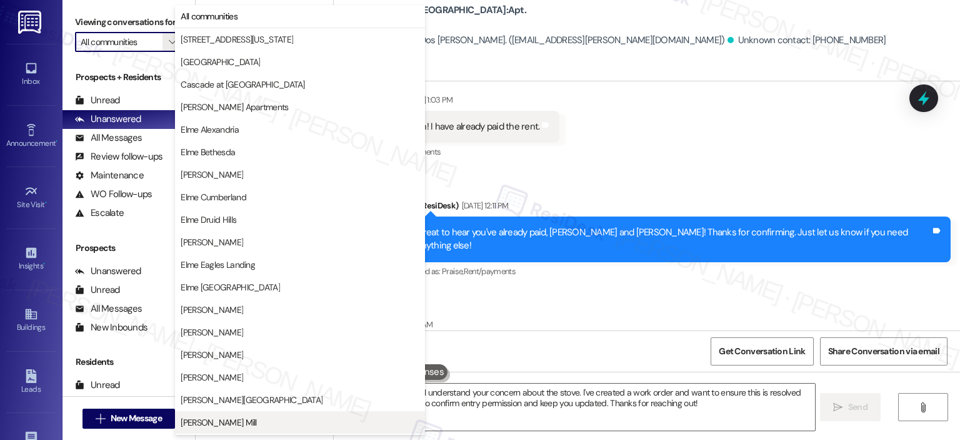
scroll to position [223, 0]
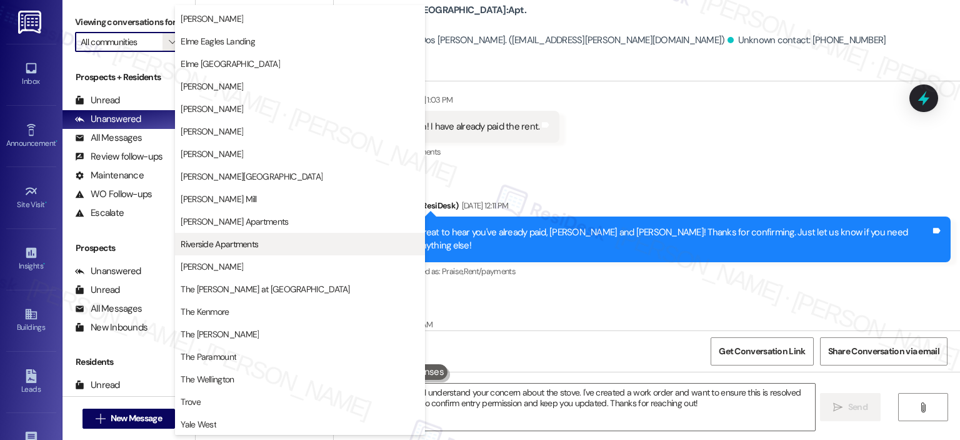
click at [248, 241] on span "Riverside Apartments" at bounding box center [220, 244] width 78 height 13
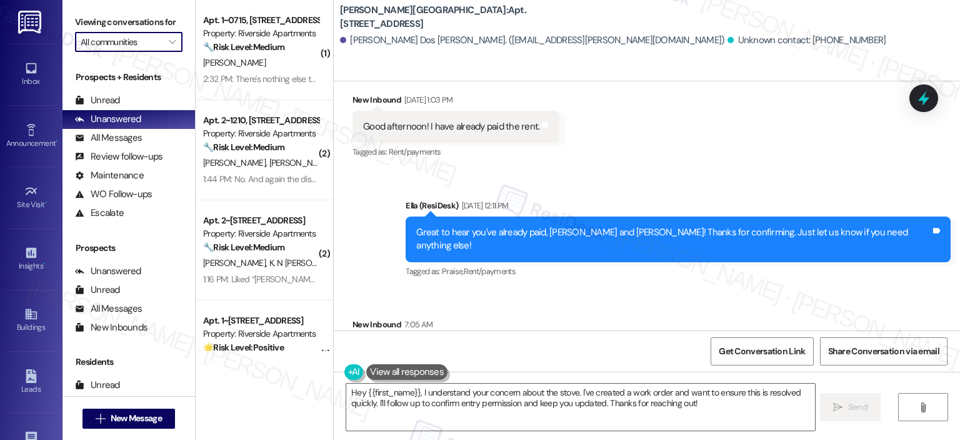
click at [140, 48] on input "All communities" at bounding box center [122, 42] width 82 height 20
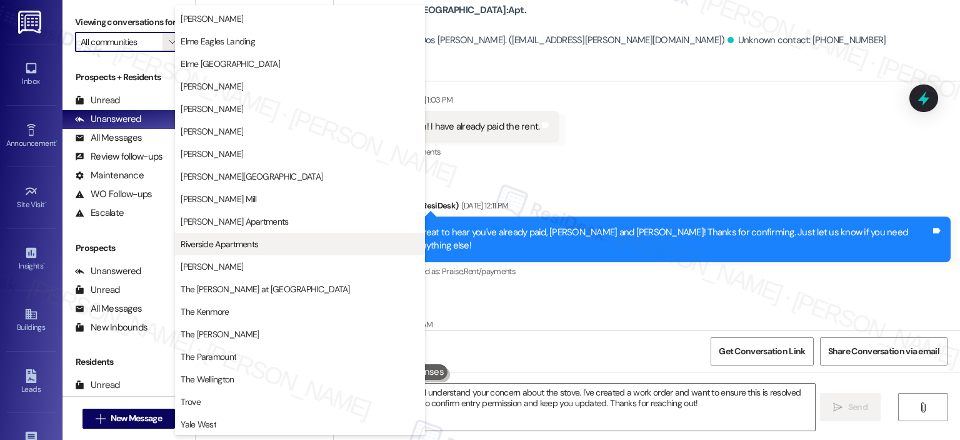
click at [246, 239] on span "Riverside Apartments" at bounding box center [220, 244] width 78 height 13
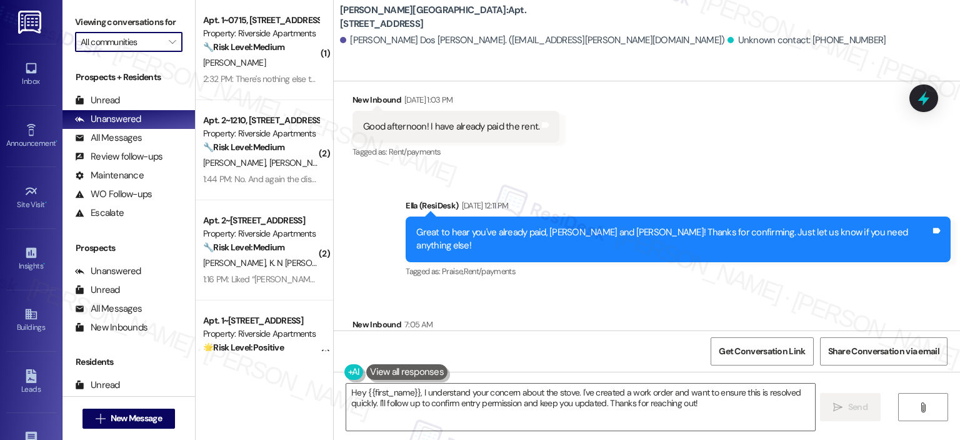
click at [141, 40] on input "All communities" at bounding box center [122, 42] width 82 height 20
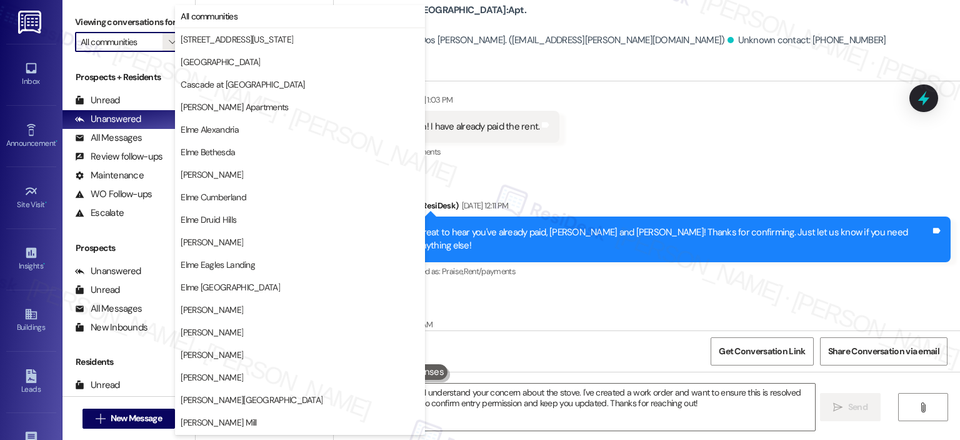
click at [123, 46] on input "All communities" at bounding box center [122, 42] width 82 height 20
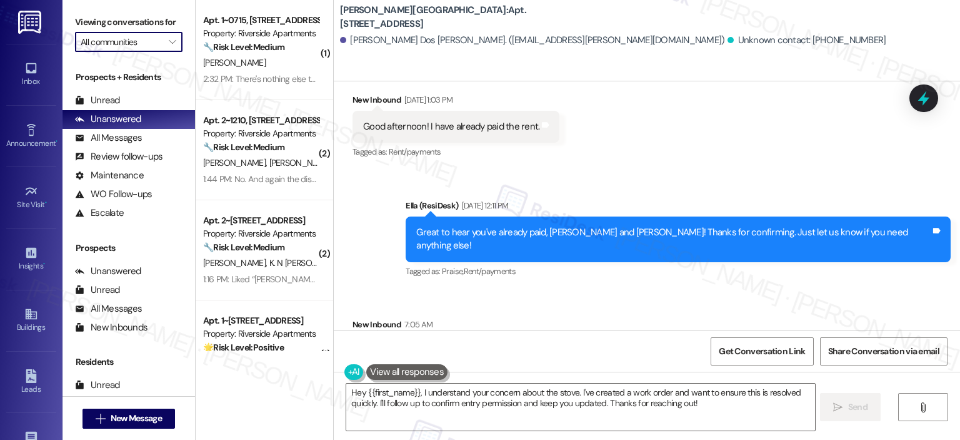
click at [148, 43] on input "All communities" at bounding box center [122, 42] width 82 height 20
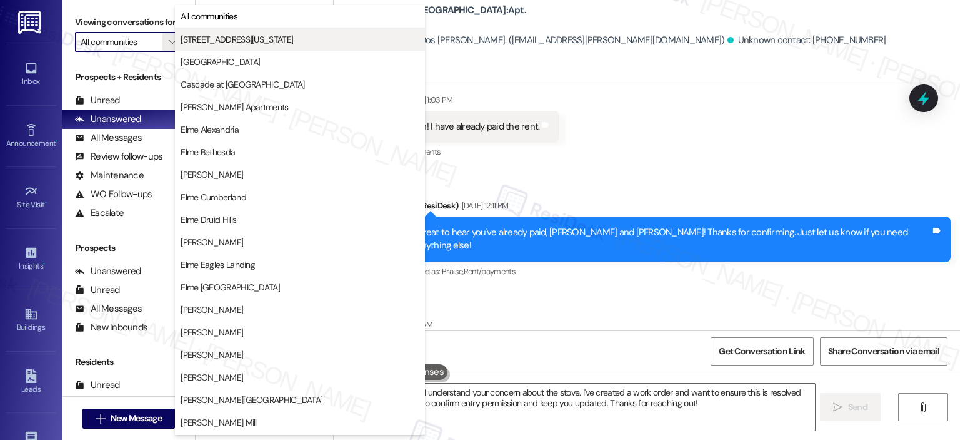
click at [216, 44] on span "3801 Connecticut Avenue" at bounding box center [237, 39] width 113 height 13
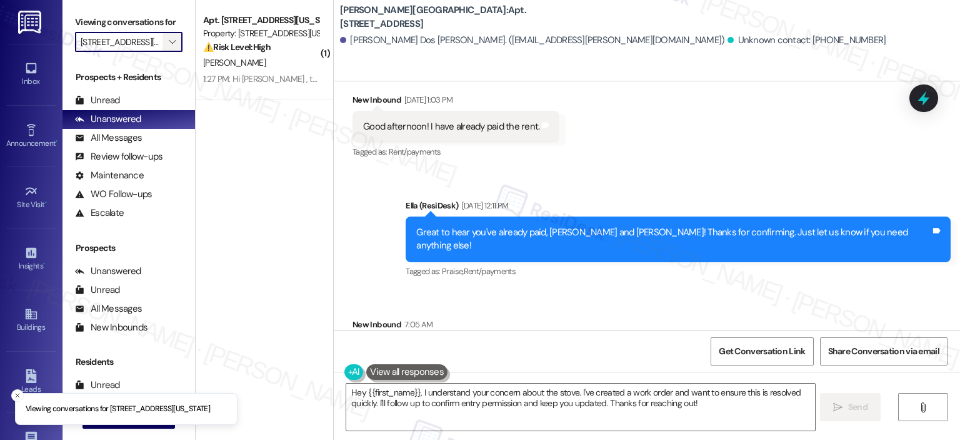
click at [169, 41] on icon "" at bounding box center [172, 42] width 7 height 10
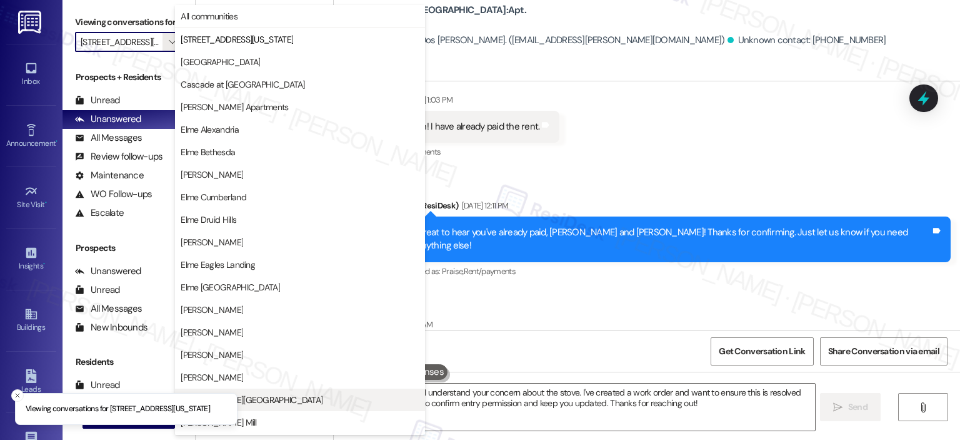
scroll to position [223, 0]
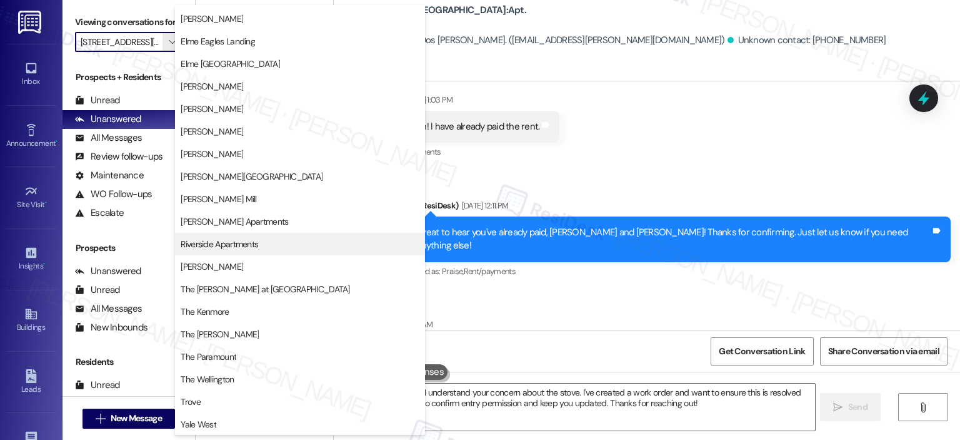
click at [241, 248] on span "Riverside Apartments" at bounding box center [220, 244] width 78 height 13
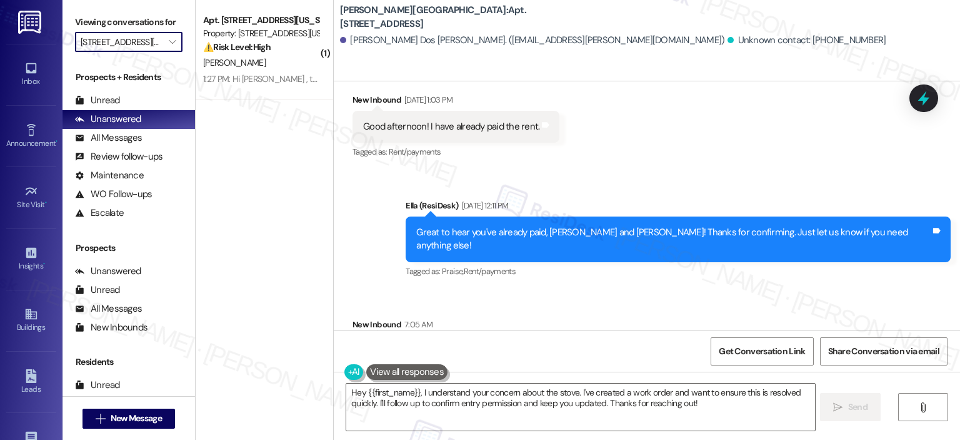
type input "Riverside Apartments"
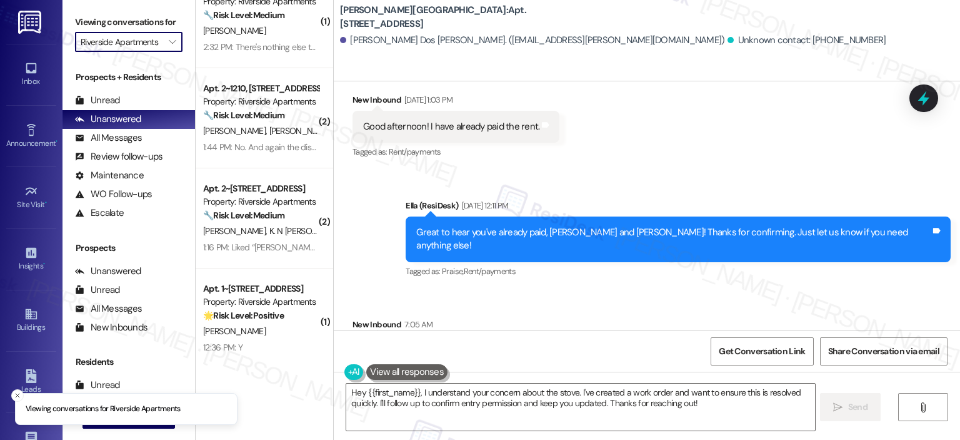
scroll to position [49, 0]
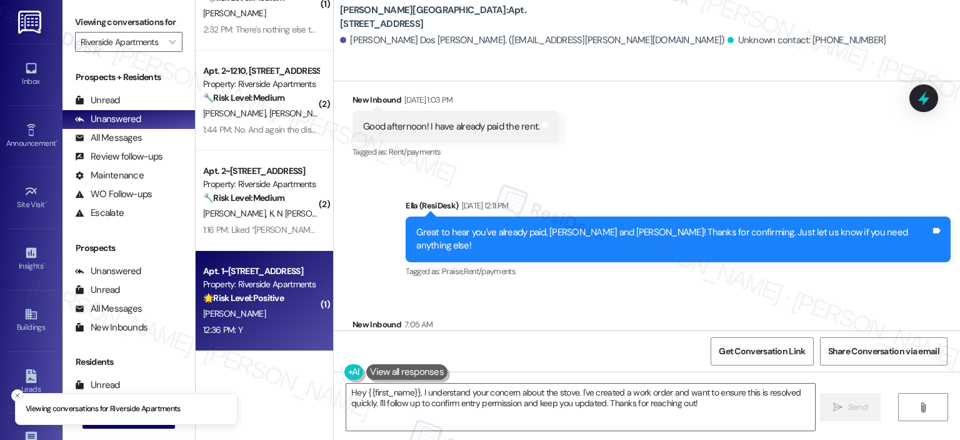
click at [265, 322] on div "12:36 PM: Y 12:36 PM: Y" at bounding box center [261, 330] width 118 height 16
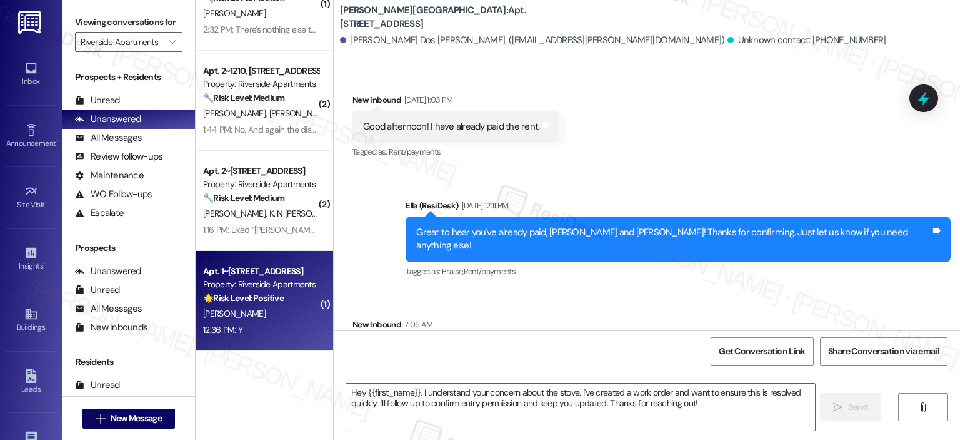
type textarea "Fetching suggested responses. Please feel free to read through the conversation…"
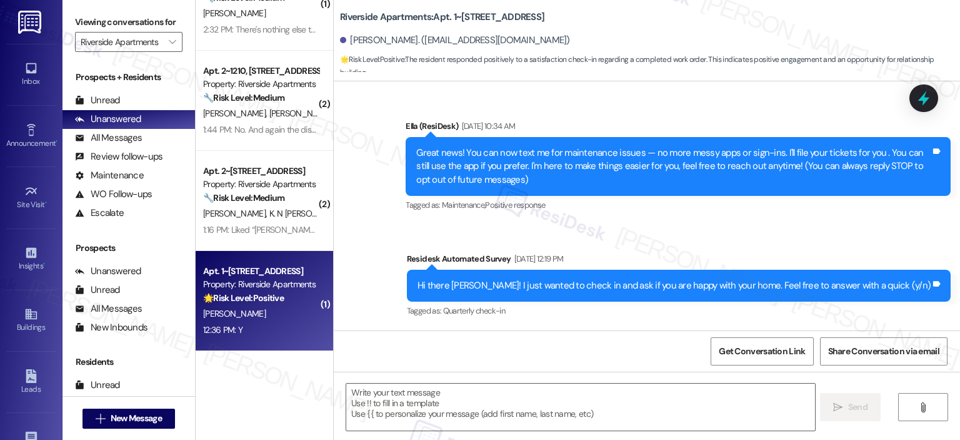
scroll to position [5007, 0]
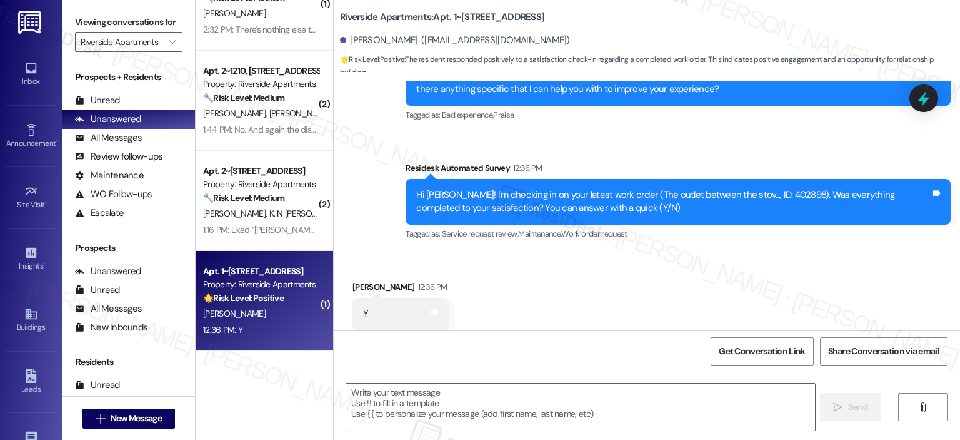
type textarea "Fetching suggested responses. Please feel free to read through the conversation…"
click at [458, 401] on textarea at bounding box center [580, 406] width 468 height 47
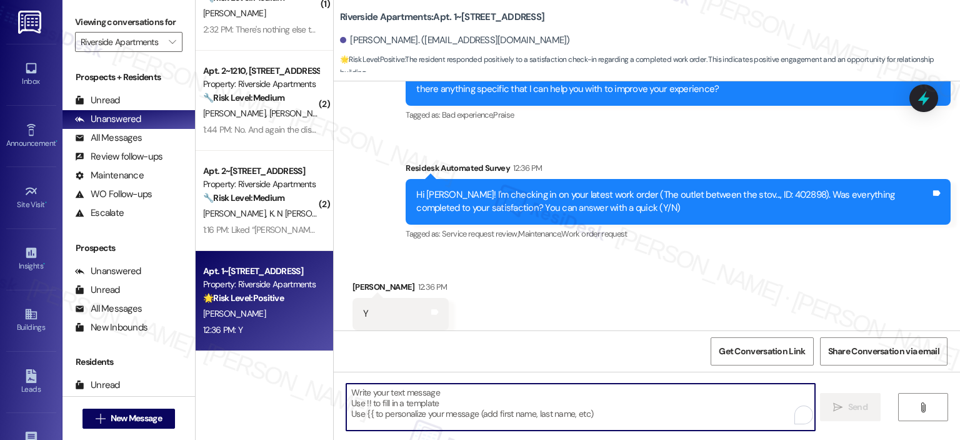
paste textarea "Thank you for your response! Great to know that the latest work order was compl…"
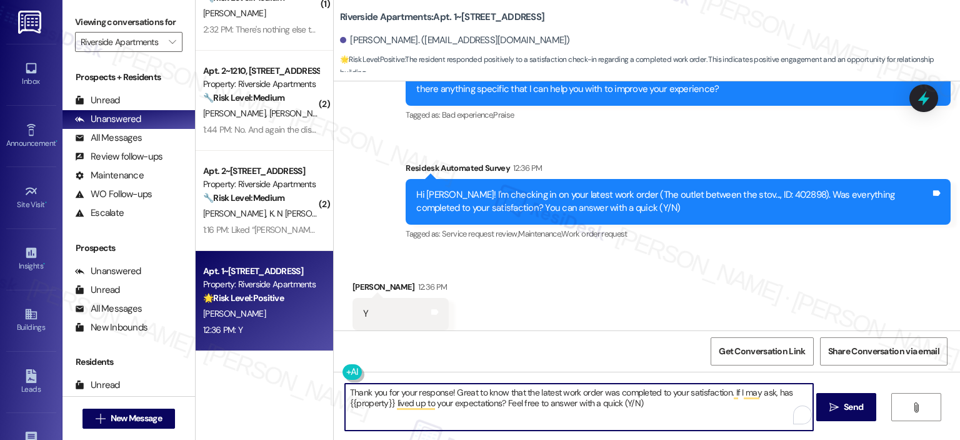
click at [445, 390] on textarea "Thank you for your response! Great to know that the latest work order was compl…" at bounding box center [579, 406] width 468 height 47
click at [571, 406] on textarea "Thank you for your response, Mililani! Great to know that the latest work order…" at bounding box center [579, 406] width 468 height 47
type textarea "Thank you for your response, Mililani! Great to know that the latest work order…"
click at [842, 407] on span "Send" at bounding box center [854, 406] width 24 height 13
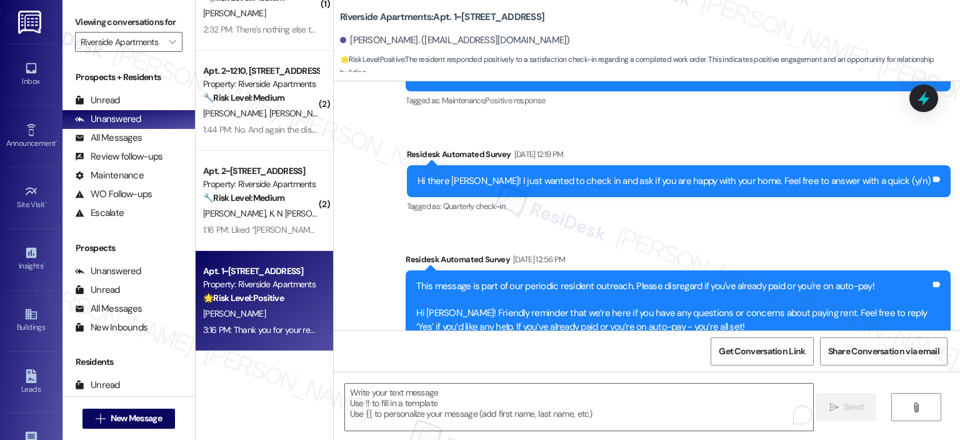
scroll to position [0, 0]
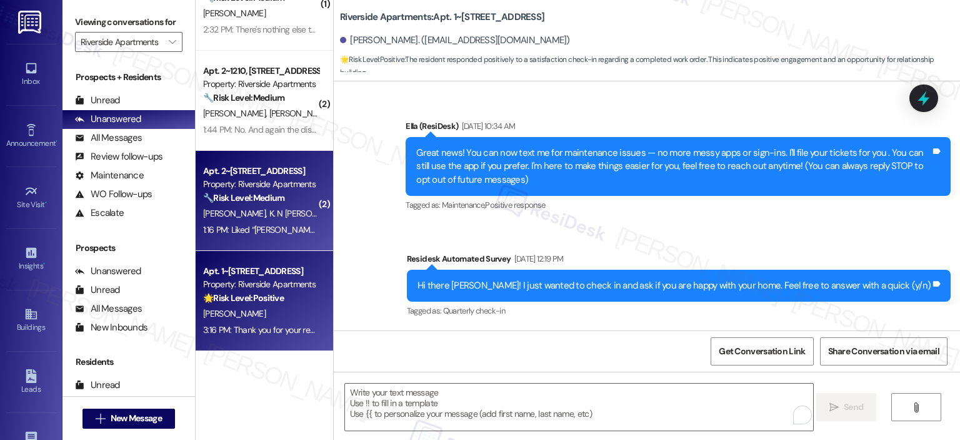
click at [270, 209] on span "K. N Vanessa Toure" at bounding box center [309, 213] width 78 height 11
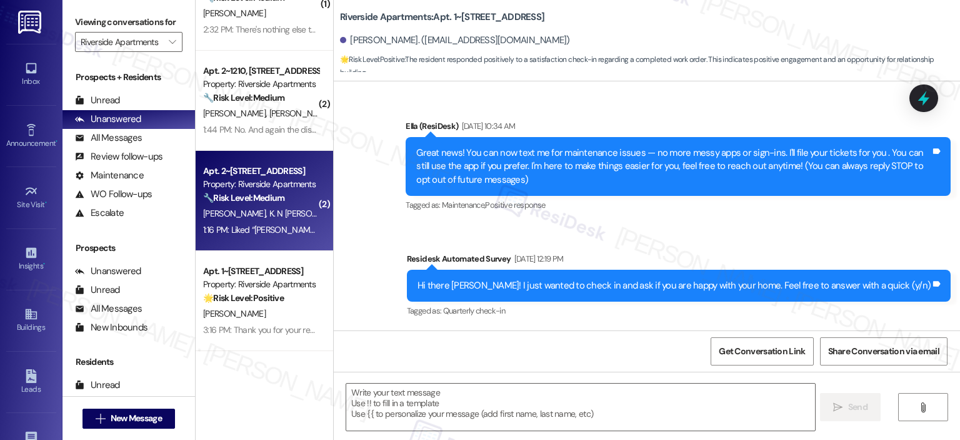
type textarea "Fetching suggested responses. Please feel free to read through the conversation…"
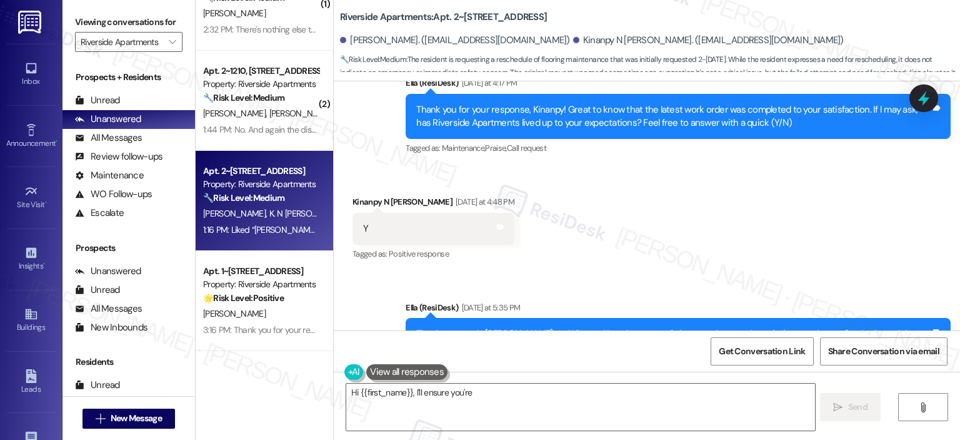
scroll to position [8384, 0]
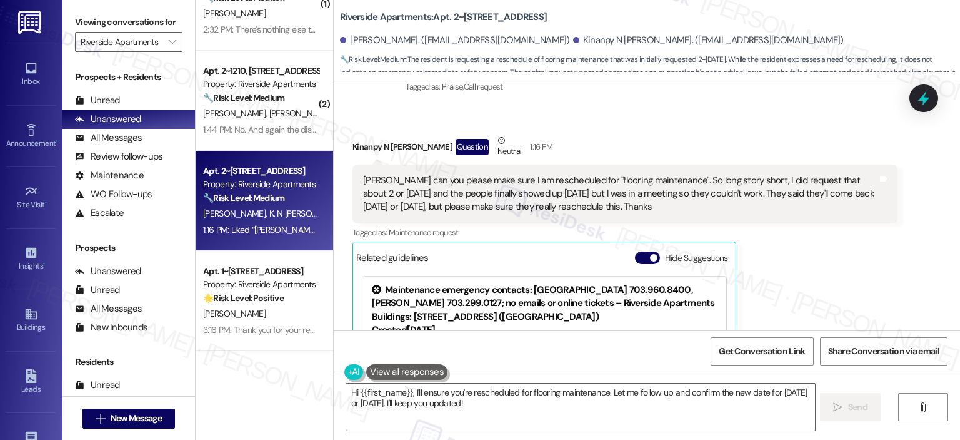
click at [650, 251] on button "Hide Suggestions" at bounding box center [647, 257] width 25 height 13
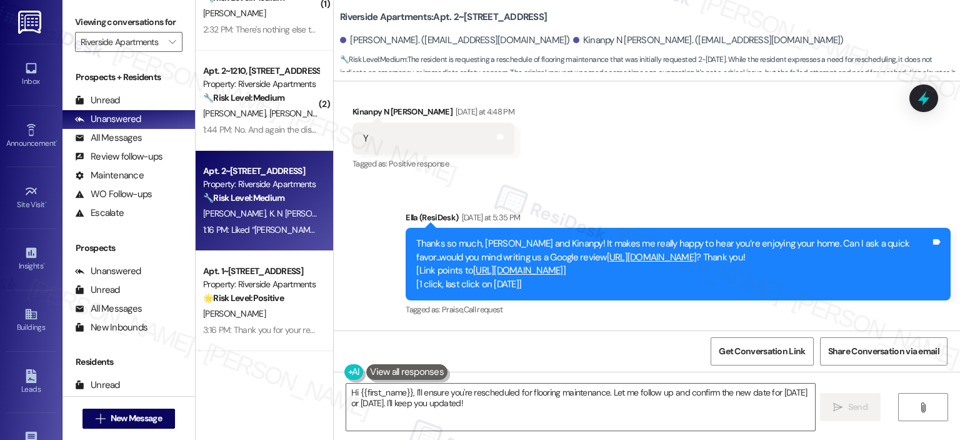
scroll to position [8197, 0]
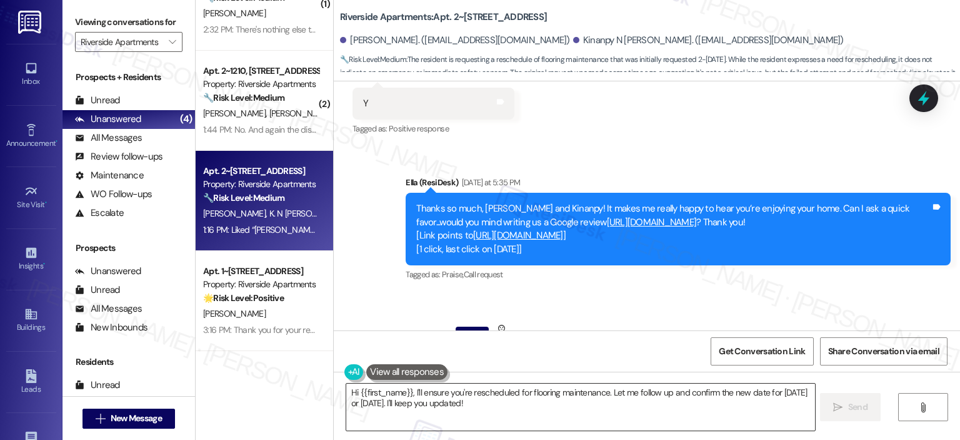
click at [508, 402] on textarea "Hi {{first_name}}, I'll ensure you're rescheduled for flooring maintenance. Let…" at bounding box center [580, 406] width 468 height 47
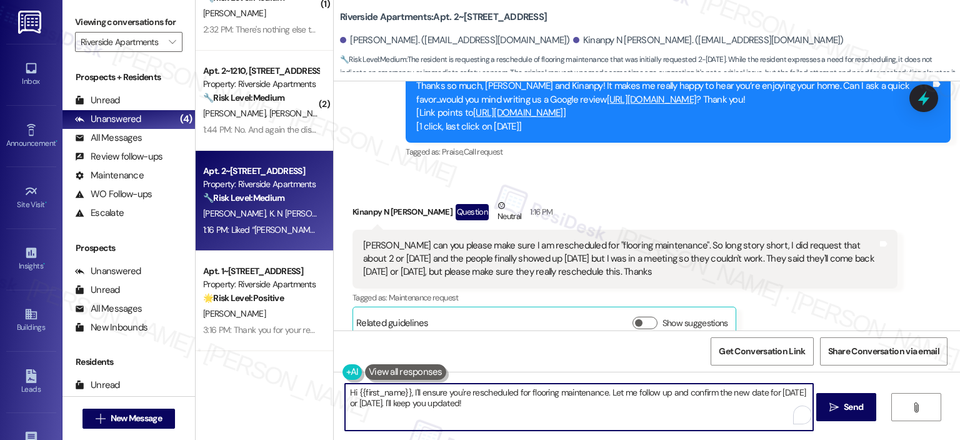
scroll to position [8145, 0]
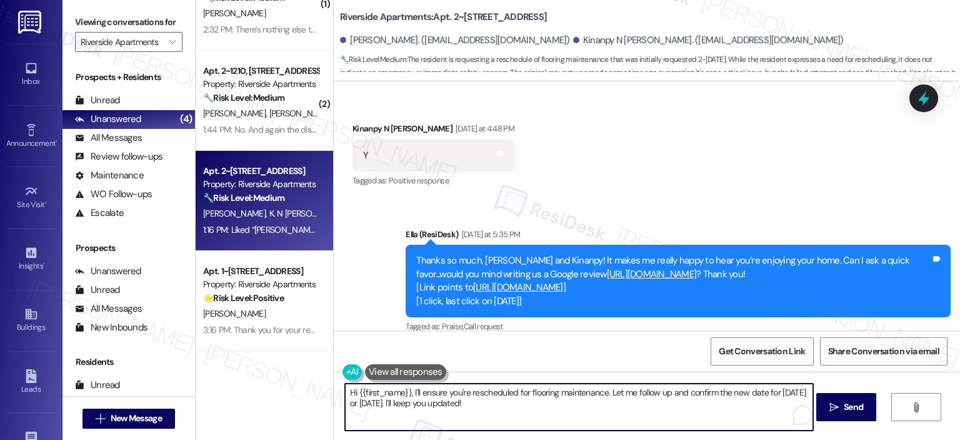
click at [416, 401] on textarea "Hi {{first_name}}, I'll ensure you're rescheduled for flooring maintenance. Let…" at bounding box center [579, 406] width 468 height 47
drag, startPoint x: 408, startPoint y: 392, endPoint x: 333, endPoint y: 392, distance: 75.0
click at [334, 392] on div "Hi {{first_name}}, I'll ensure you're rescheduled for flooring maintenance. Let…" at bounding box center [647, 418] width 627 height 94
drag, startPoint x: 523, startPoint y: 402, endPoint x: 473, endPoint y: 376, distance: 55.7
click at [473, 376] on div "Thank you for the update, Kinanpy. I'll ensure you're rescheduled for flooring …" at bounding box center [647, 418] width 627 height 94
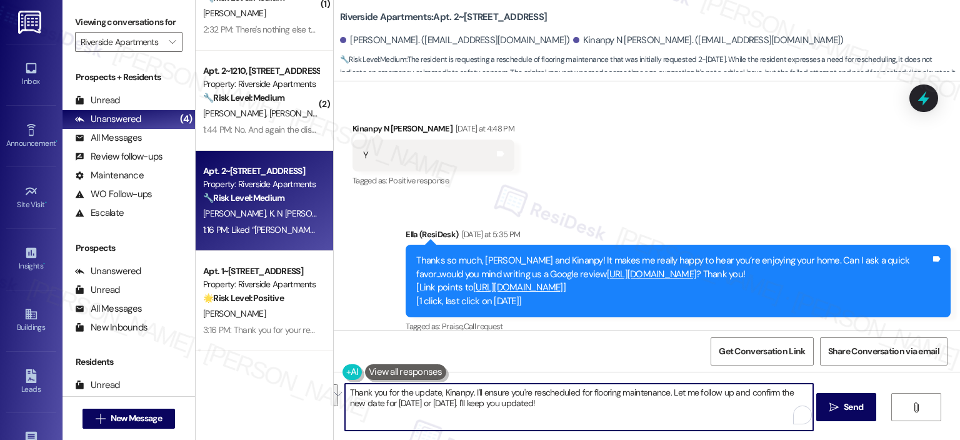
click at [481, 392] on textarea "Thank you for the update, Kinanpy. I'll ensure you're rescheduled for flooring …" at bounding box center [579, 406] width 468 height 47
click at [465, 393] on textarea "Thank you for the update, Kinanpy. I'll ensure you're rescheduled for flooring …" at bounding box center [579, 406] width 468 height 47
drag, startPoint x: 504, startPoint y: 414, endPoint x: 420, endPoint y: 408, distance: 84.0
click at [420, 408] on textarea "Thank you for the update, Kinanpy. I understand that you want to be ensure that…" at bounding box center [579, 406] width 468 height 47
click at [460, 407] on textarea "Thank you for the update, Kinanpy. I understand that you want to be ensure that…" at bounding box center [579, 406] width 468 height 47
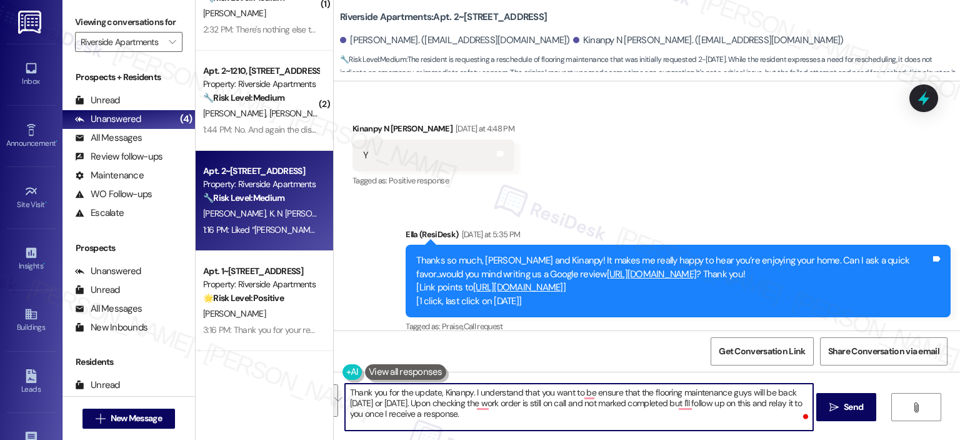
paste textarea "you want to make sure the flooring maintenance team will be back on Thursday or…"
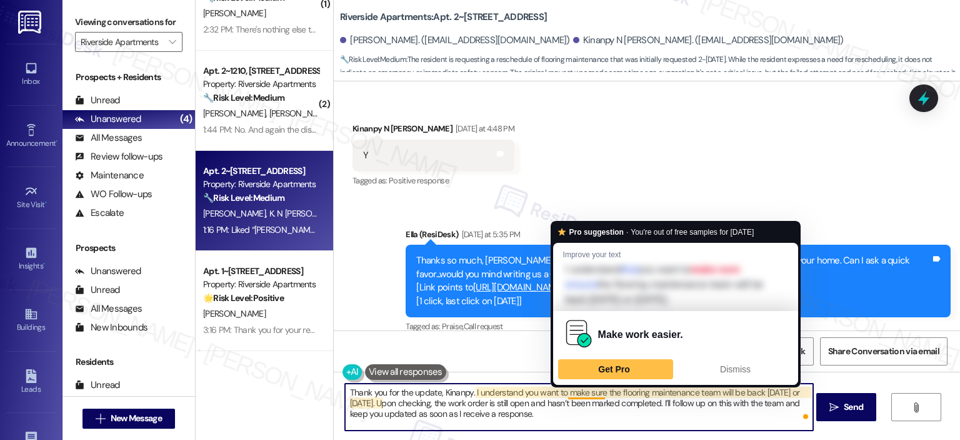
click at [549, 416] on textarea "Thank you for the update, Kinanpy. I understand you want to make sure the floor…" at bounding box center [579, 406] width 468 height 47
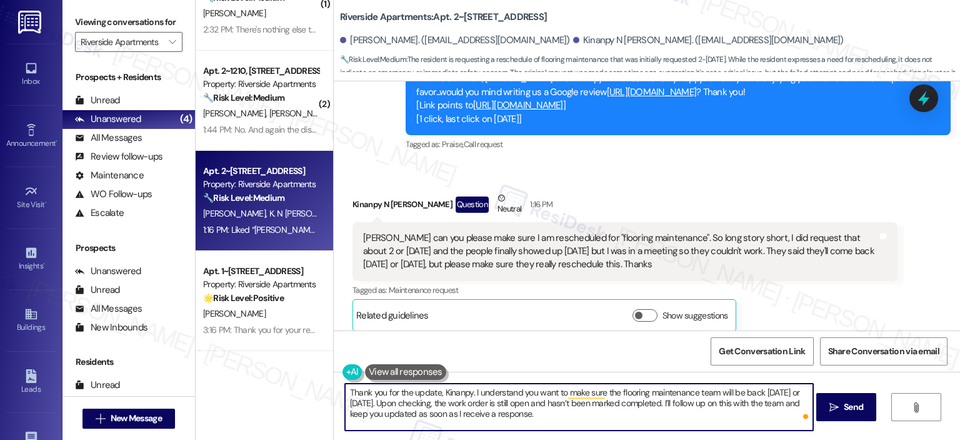
scroll to position [8337, 0]
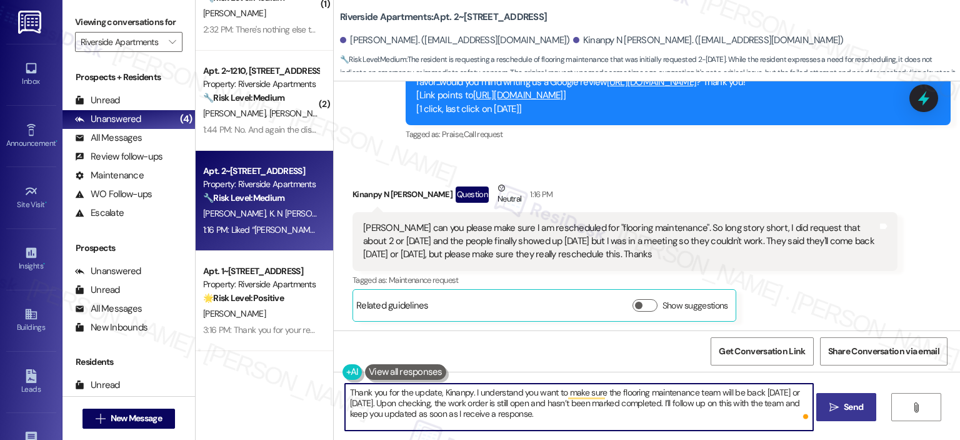
type textarea "Thank you for the update, Kinanpy. I understand you want to make sure the floor…"
click at [844, 408] on span "Send" at bounding box center [853, 406] width 19 height 13
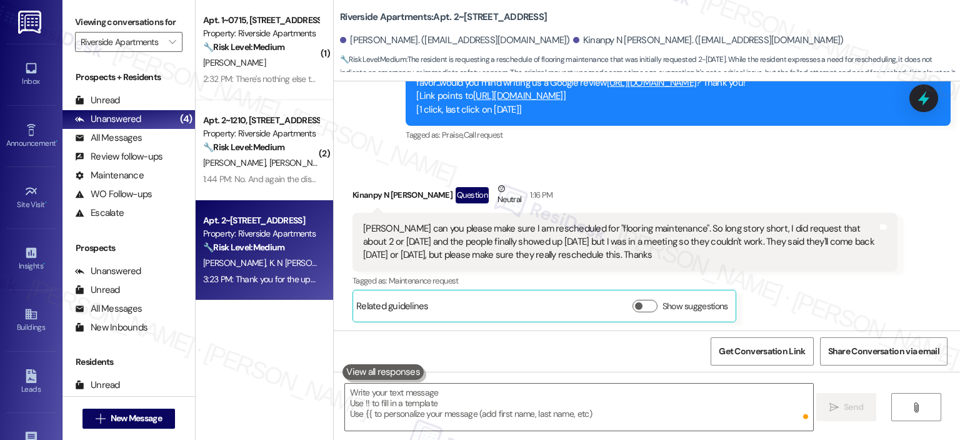
scroll to position [0, 0]
click at [913, 104] on div at bounding box center [924, 98] width 38 height 36
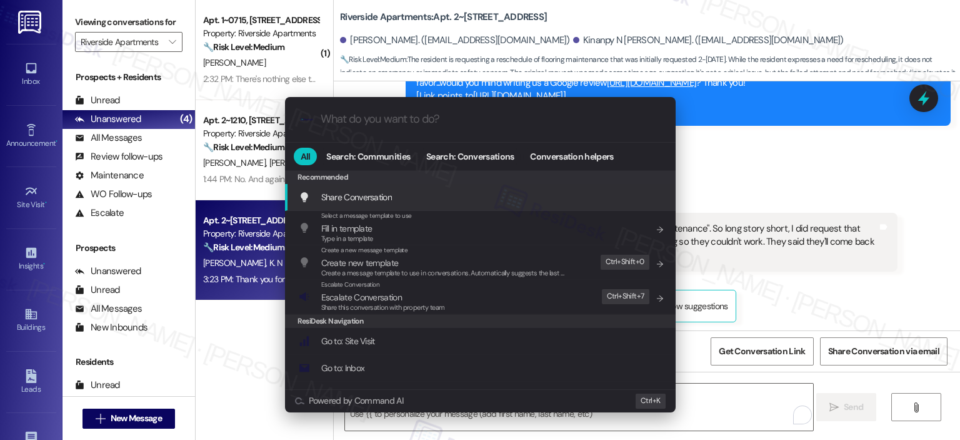
click at [381, 118] on input "What do you want to do?" at bounding box center [491, 119] width 340 height 13
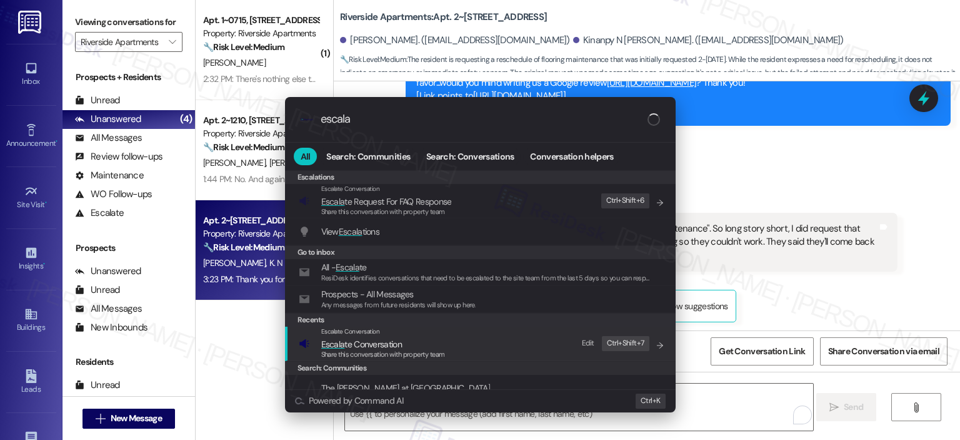
type input "escala"
click at [347, 350] on span "Share this conversation with property team" at bounding box center [383, 354] width 124 height 9
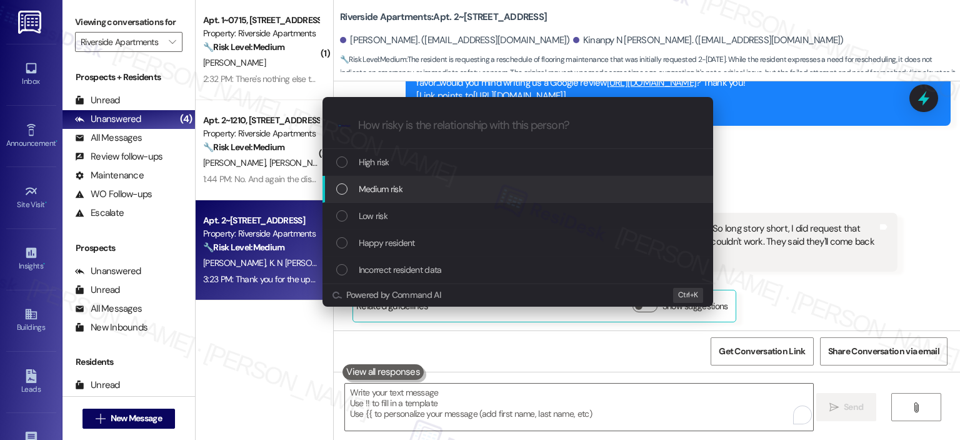
click at [414, 182] on div "Medium risk" at bounding box center [519, 189] width 366 height 14
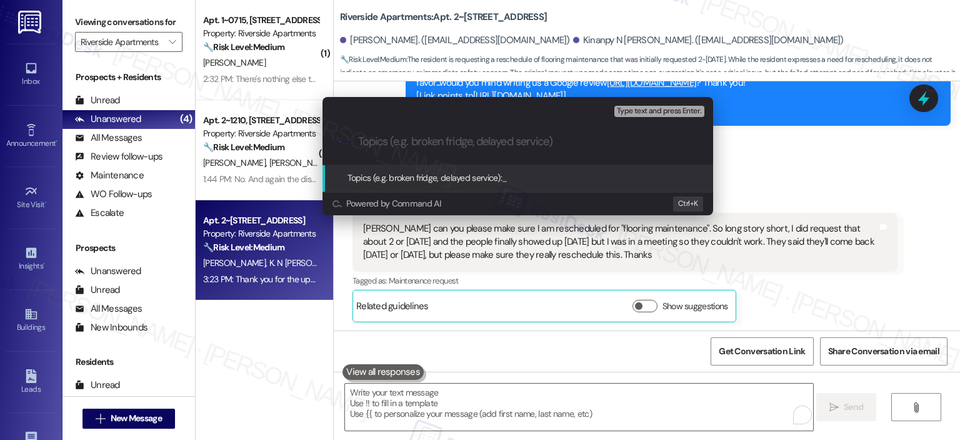
click at [385, 146] on input "Topics (e.g. broken fridge, delayed service)" at bounding box center [528, 141] width 340 height 13
paste input "365812"
type input "Flooring WO Follow-up - WO 365812"
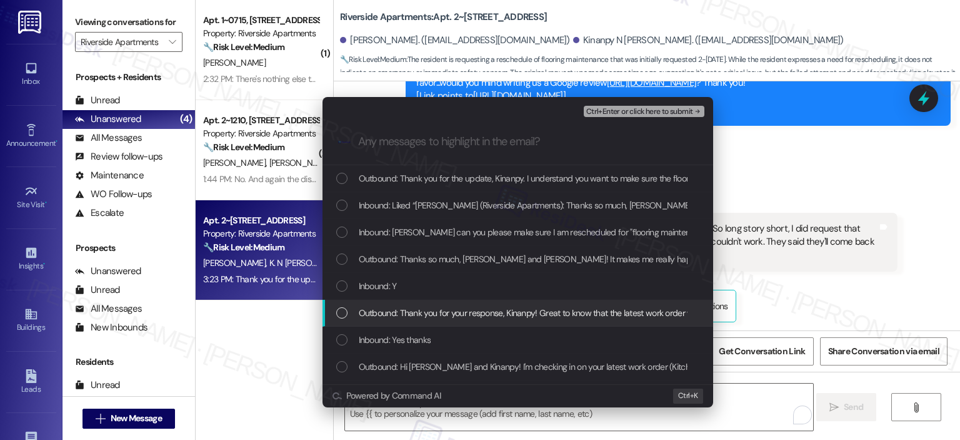
click at [350, 312] on div "Outbound: Thank you for your response, Kinanpy! Great to know that the latest w…" at bounding box center [519, 313] width 366 height 14
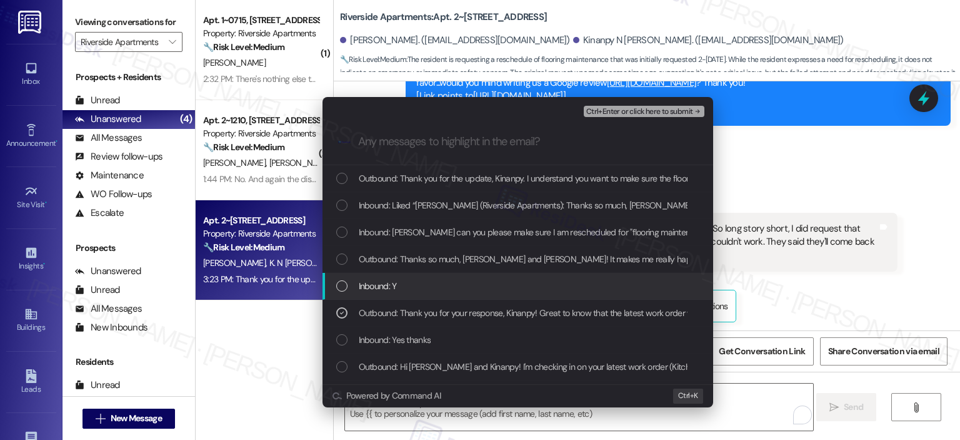
click at [350, 282] on div "Inbound: Y" at bounding box center [519, 286] width 366 height 14
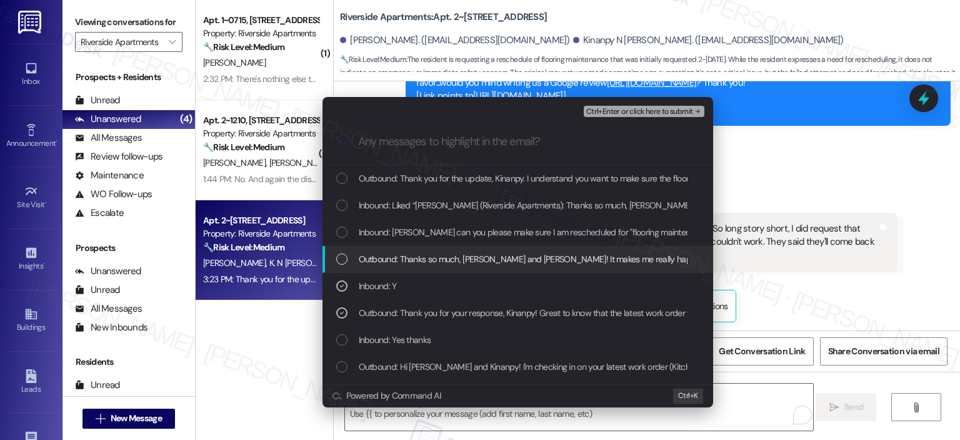
click at [354, 256] on div "Outbound: Thanks so much, Rene and Kinanpy! It makes me really happy to hear yo…" at bounding box center [519, 259] width 366 height 14
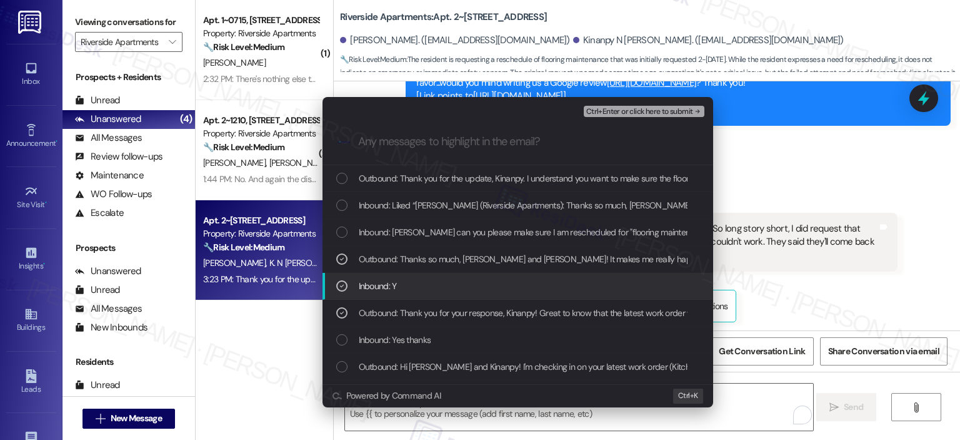
click at [345, 300] on div "Outbound: Thank you for your response, Kinanpy! Great to know that the latest w…" at bounding box center [518, 313] width 391 height 27
click at [346, 285] on div "List of options" at bounding box center [341, 285] width 11 height 11
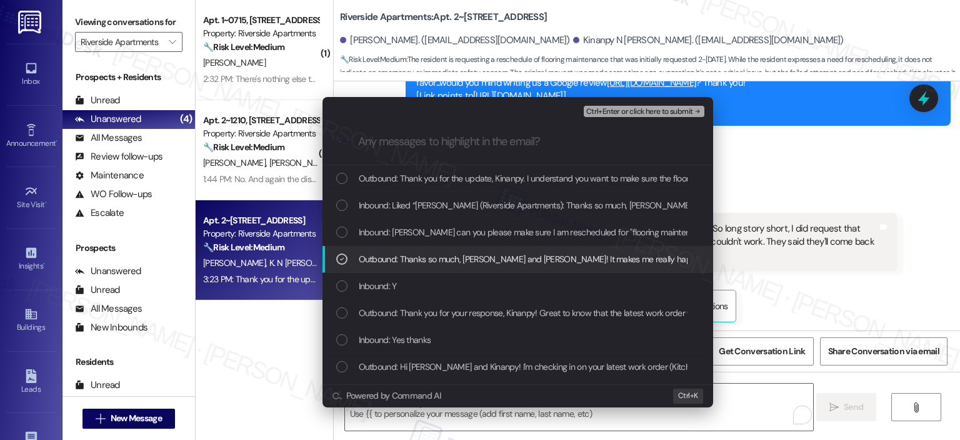
click at [356, 256] on div "Outbound: Thanks so much, Rene and Kinanpy! It makes me really happy to hear yo…" at bounding box center [519, 259] width 366 height 14
click at [368, 257] on span "Outbound: Thanks so much, Rene and Kinanpy! It makes me really happy to hear yo…" at bounding box center [896, 259] width 1075 height 14
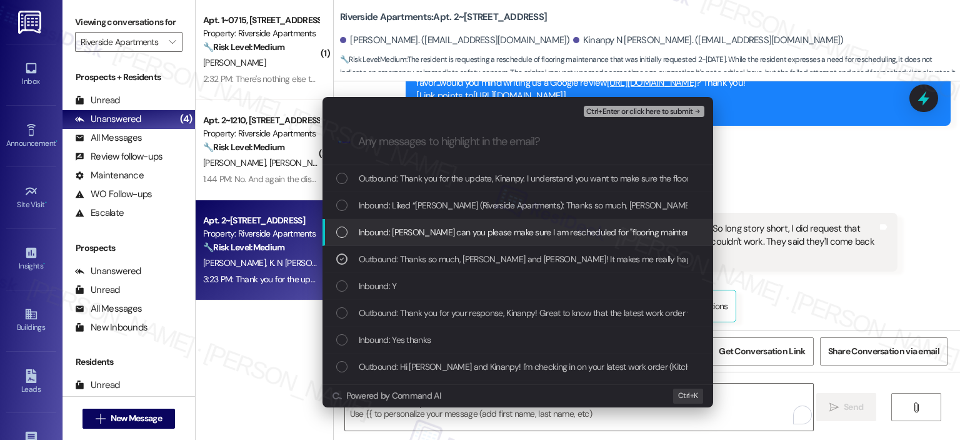
click at [371, 233] on span "Inbound: Ella can you please make sure I am rescheduled for "flooring maintenan…" at bounding box center [976, 232] width 1234 height 14
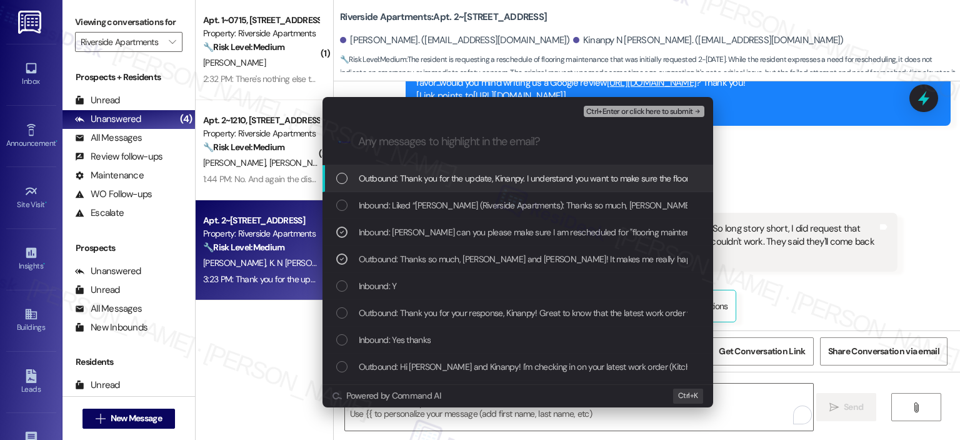
click at [366, 183] on span "Outbound: Thank you for the update, Kinanpy. I understand you want to make sure…" at bounding box center [923, 178] width 1129 height 14
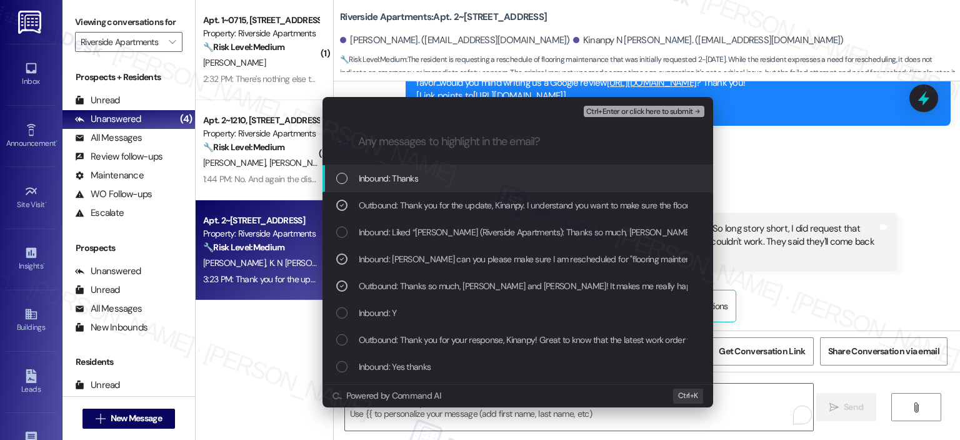
click at [632, 113] on span "Ctrl+Enter or click here to submit" at bounding box center [640, 112] width 107 height 9
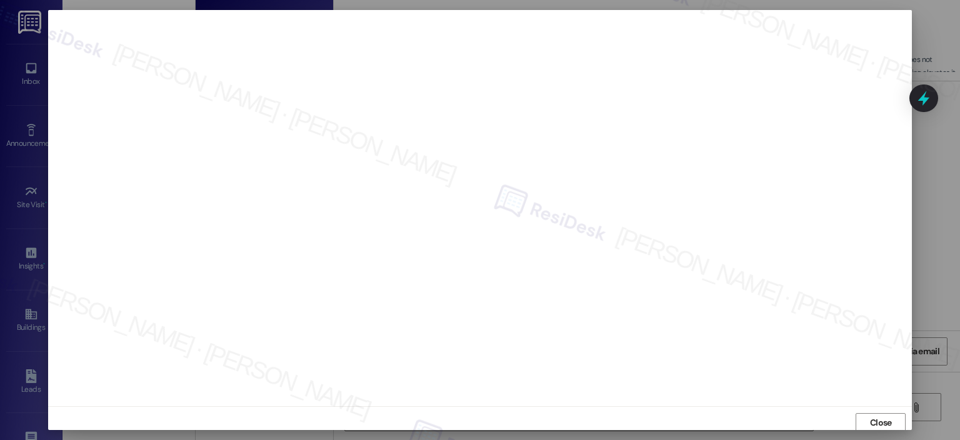
scroll to position [3, 0]
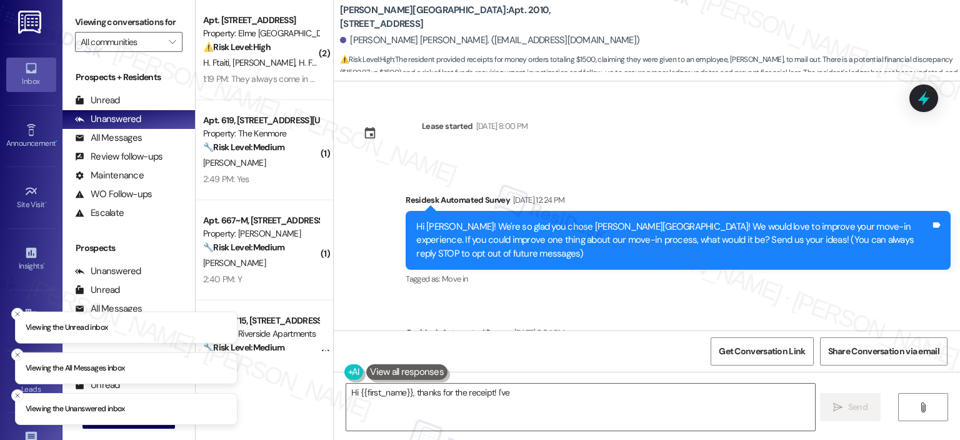
scroll to position [2617, 0]
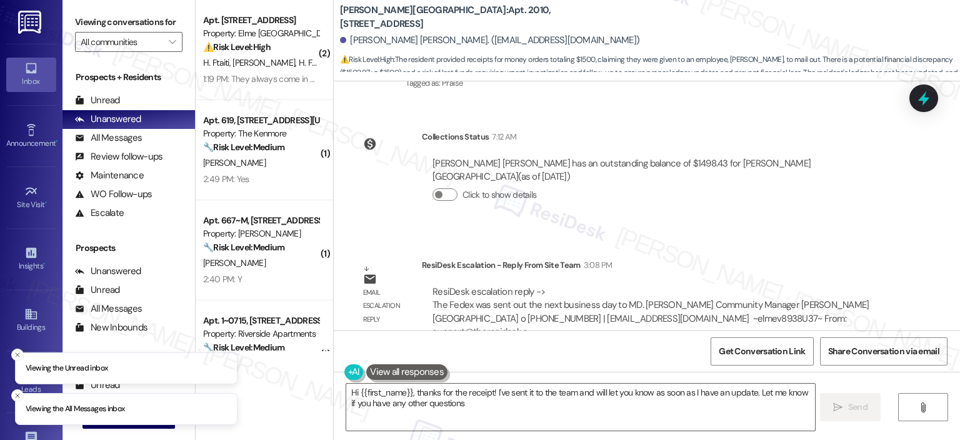
type textarea "Hi {{first_name}}, thanks for the receipt! I've sent it to the team and will le…"
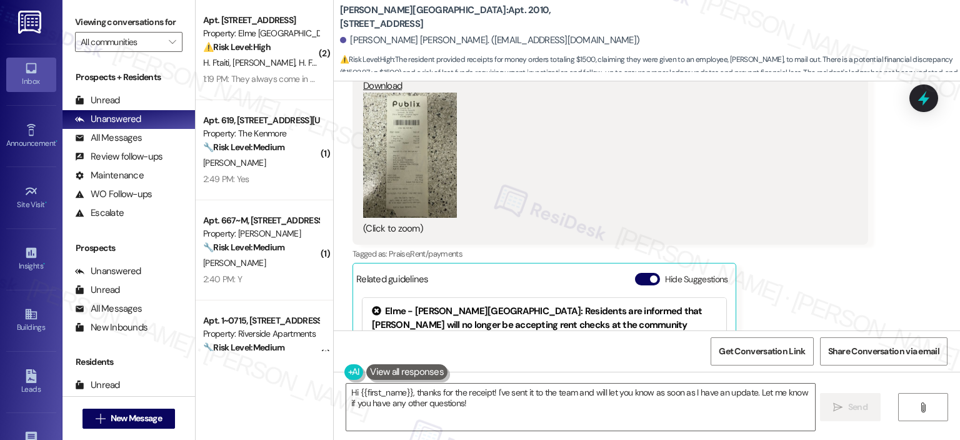
scroll to position [1746, 0]
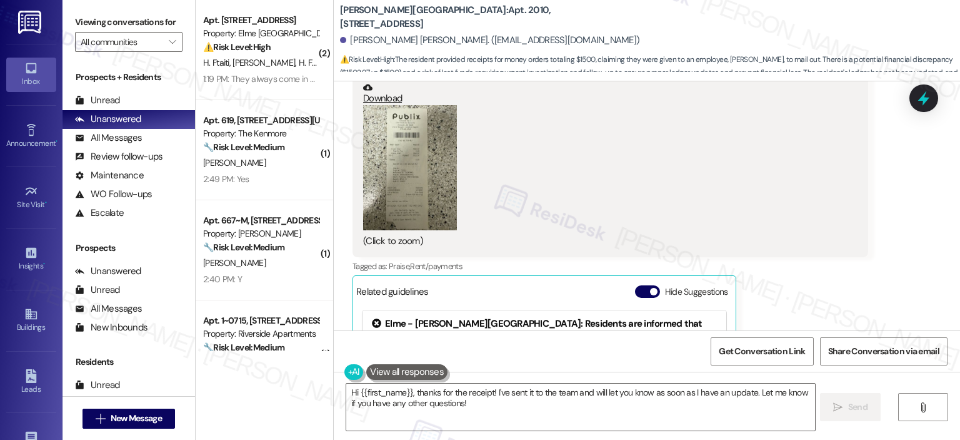
click at [635, 300] on div "Hide Suggestions" at bounding box center [684, 294] width 98 height 18
click at [640, 286] on button "Hide Suggestions" at bounding box center [647, 291] width 25 height 13
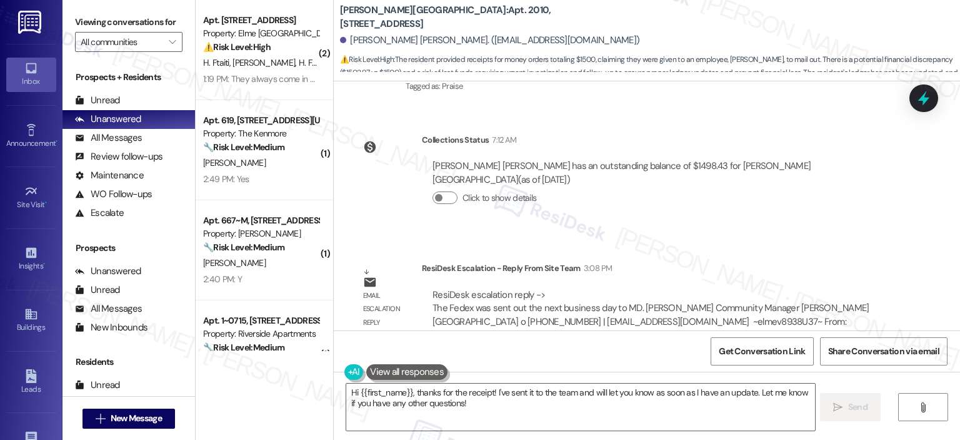
scroll to position [2441, 0]
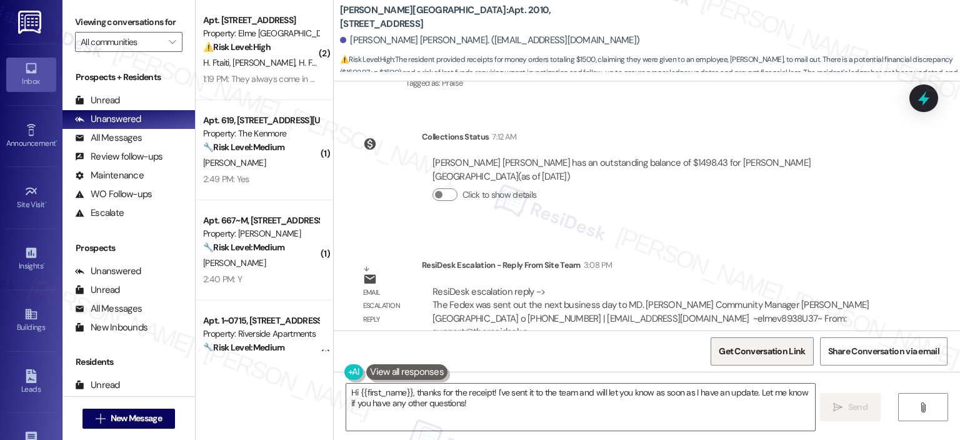
click at [736, 354] on span "Get Conversation Link" at bounding box center [762, 351] width 86 height 13
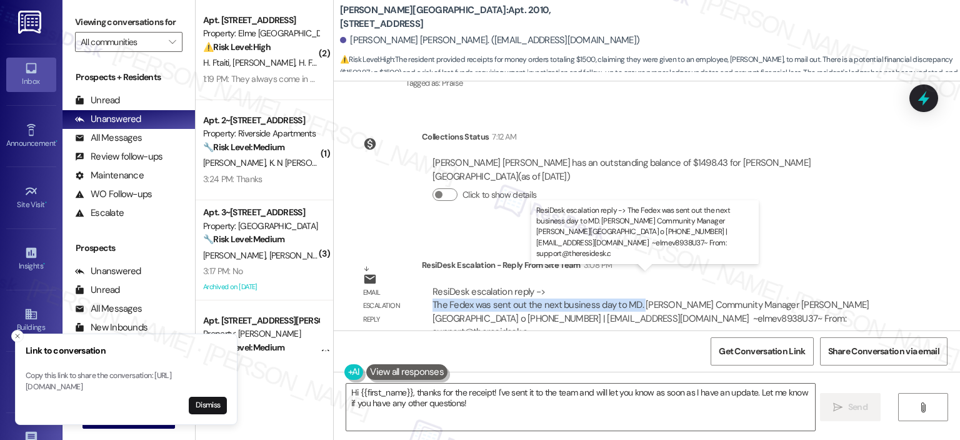
copy div "The Fedex was sent out the next business day to [GEOGRAPHIC_DATA]."
drag, startPoint x: 416, startPoint y: 290, endPoint x: 632, endPoint y: 294, distance: 216.4
click at [632, 294] on div "ResiDesk escalation reply -> The Fedex was sent out the next business day to MD…" at bounding box center [660, 312] width 476 height 73
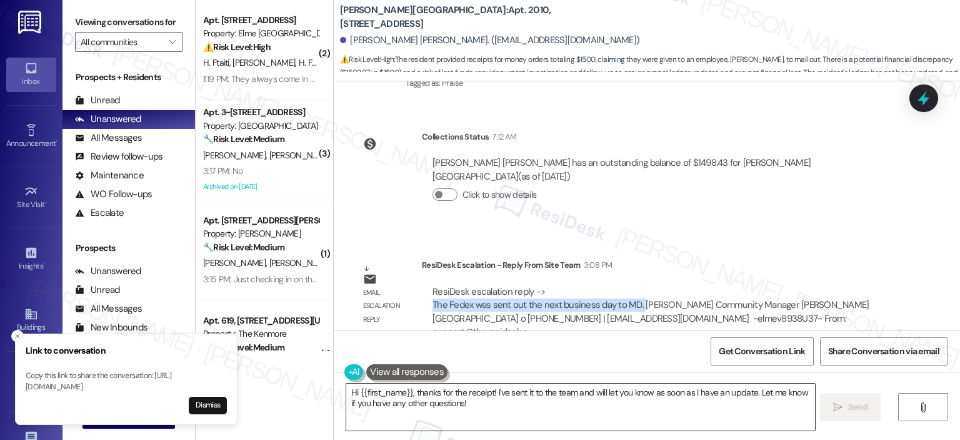
click at [471, 398] on textarea "Hi {{first_name}}, thanks for the receipt! I've sent it to the team and will le…" at bounding box center [580, 406] width 468 height 47
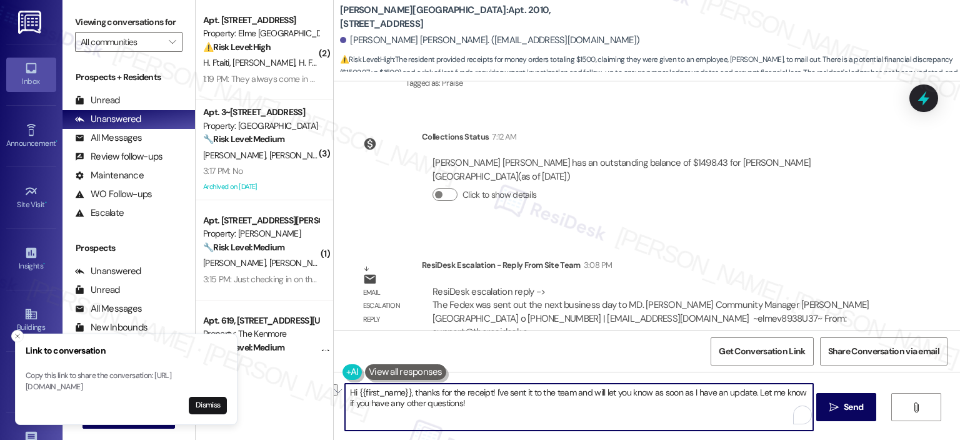
drag, startPoint x: 460, startPoint y: 400, endPoint x: 325, endPoint y: 400, distance: 135.1
click at [333, 400] on div "[PERSON_NAME][GEOGRAPHIC_DATA]: Apt. 2010, [STREET_ADDRESS][PERSON_NAME] [PERSO…" at bounding box center [646, 220] width 627 height 440
click at [446, 401] on textarea "Hi {{first_name}}, thanks for the receipt! I've sent it to the team and will le…" at bounding box center [579, 406] width 468 height 47
drag, startPoint x: 465, startPoint y: 404, endPoint x: 406, endPoint y: 388, distance: 60.4
click at [406, 388] on textarea "Hi {{first_name}}, thanks for the receipt! I've sent it to the team and will le…" at bounding box center [579, 406] width 468 height 47
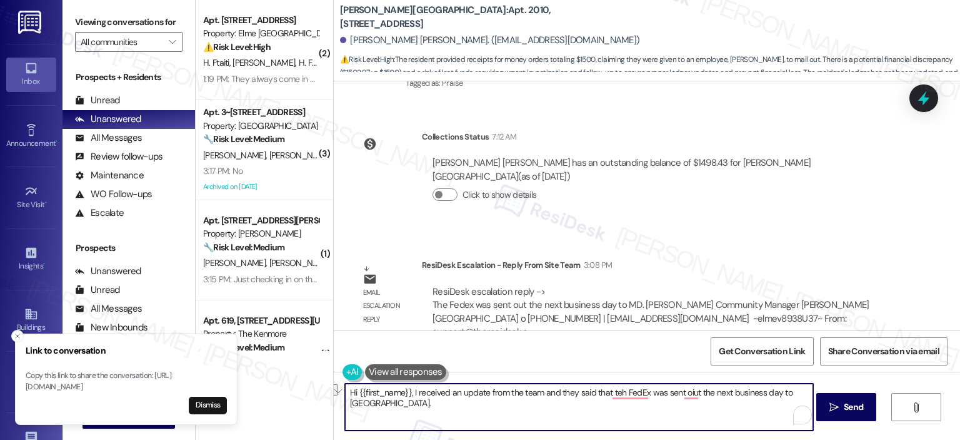
click at [451, 411] on textarea "Hi {{first_name}}, I received an update from the team and they said that teh Fe…" at bounding box center [579, 406] width 468 height 47
paste textarea ", and they confirmed that the FedEx package was sent out to [US_STATE] the next…"
type textarea "Hi {{first_name}}, I received an update from the team, and they confirmed that …"
click at [844, 404] on span "Send" at bounding box center [853, 406] width 19 height 13
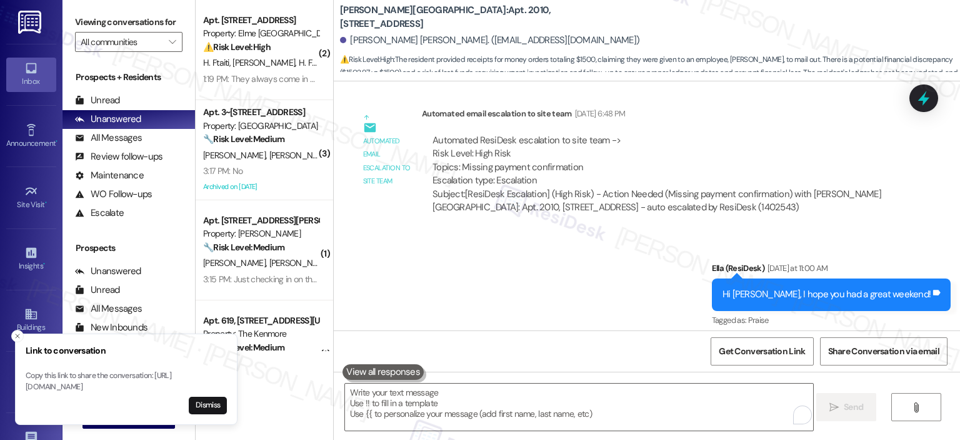
scroll to position [2541, 0]
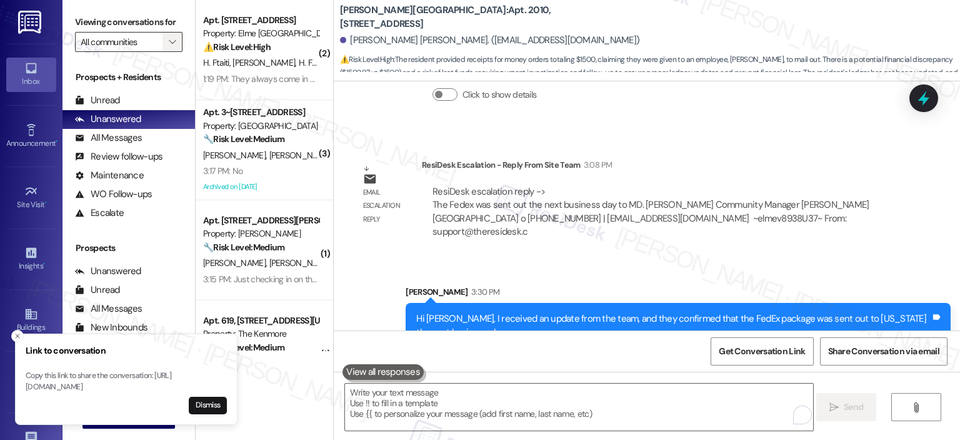
click at [171, 36] on button "" at bounding box center [173, 42] width 20 height 20
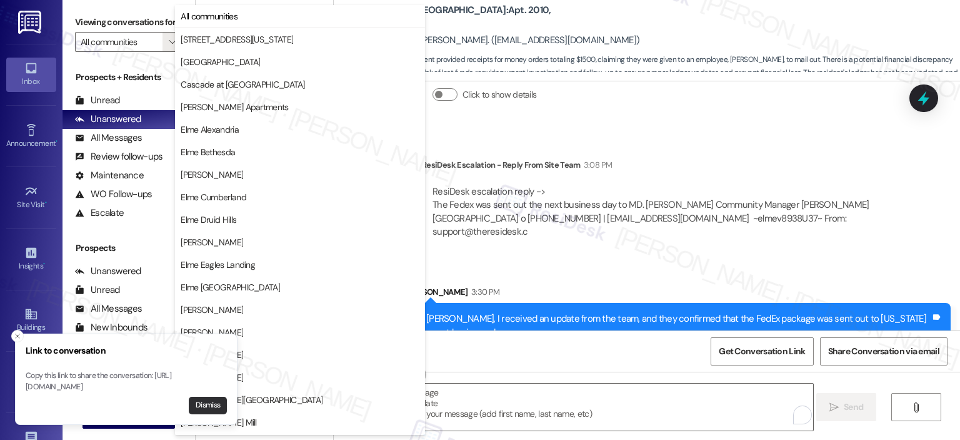
click at [211, 405] on button "Dismiss" at bounding box center [208, 405] width 38 height 18
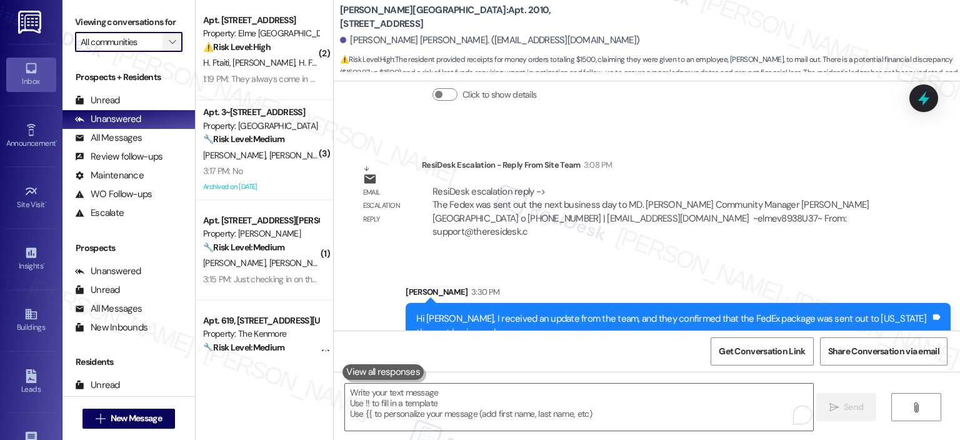
click at [169, 45] on icon "" at bounding box center [172, 42] width 7 height 10
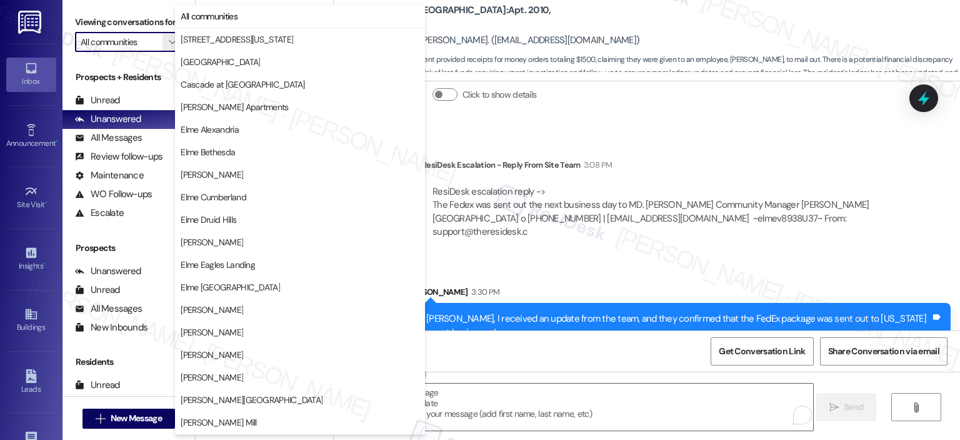
scroll to position [223, 0]
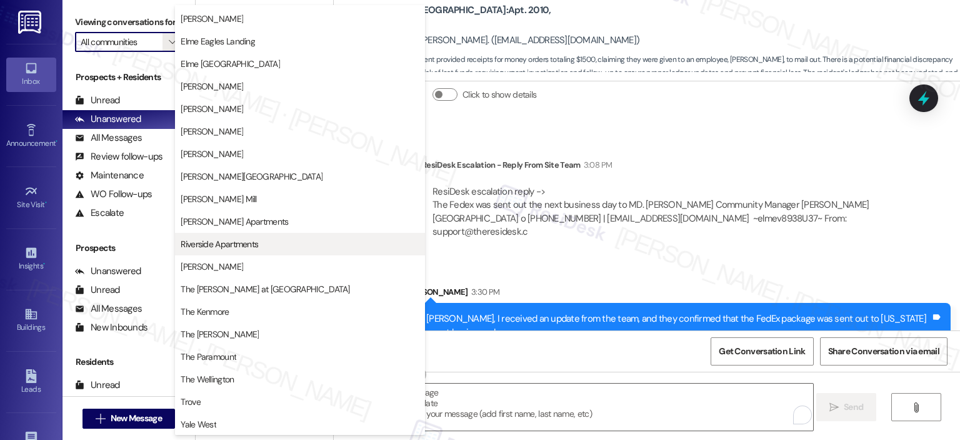
click at [232, 241] on span "Riverside Apartments" at bounding box center [220, 244] width 78 height 13
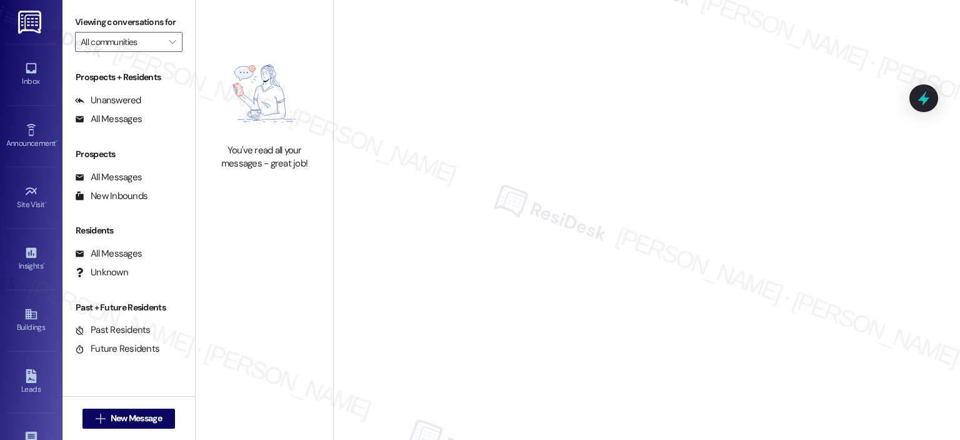
type input "Riverside Apartments"
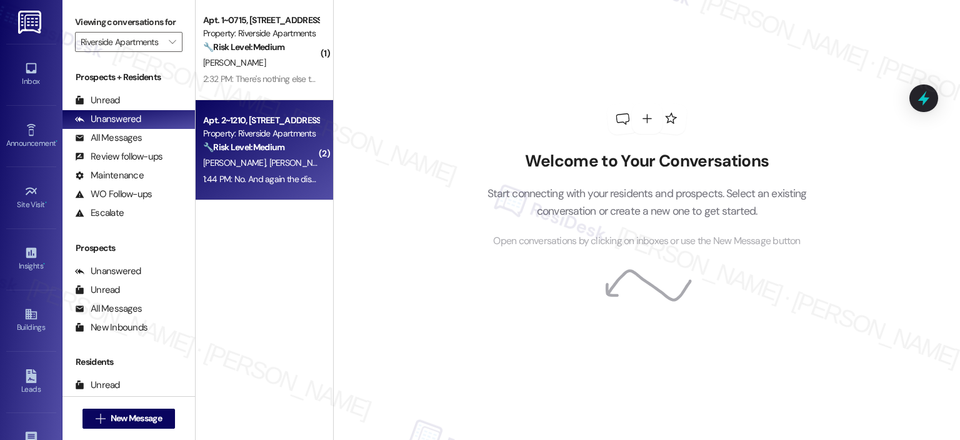
click at [268, 144] on strong "🔧 Risk Level: Medium" at bounding box center [243, 146] width 81 height 11
click at [270, 161] on span "[PERSON_NAME]" at bounding box center [301, 162] width 63 height 11
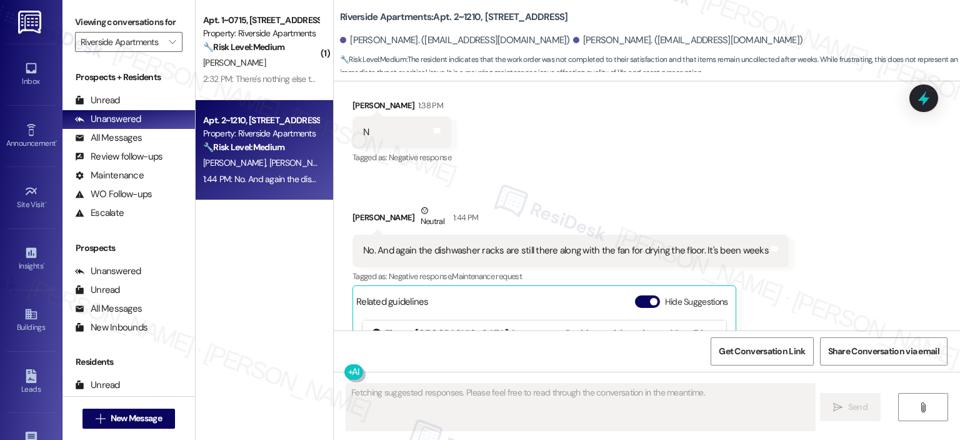
scroll to position [15605, 0]
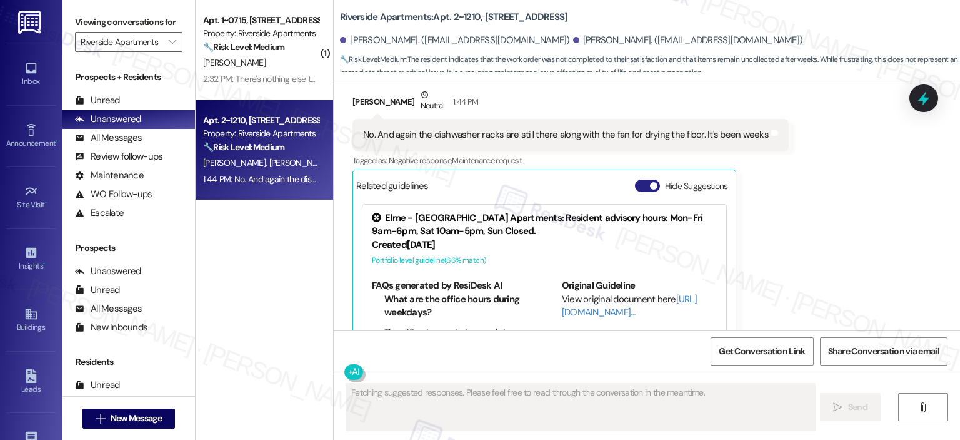
click at [635, 179] on button "Hide Suggestions" at bounding box center [647, 185] width 25 height 13
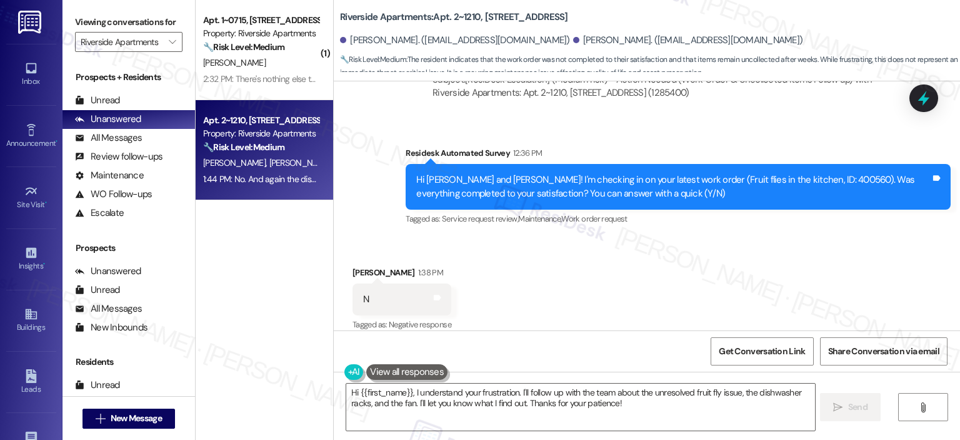
scroll to position [15429, 0]
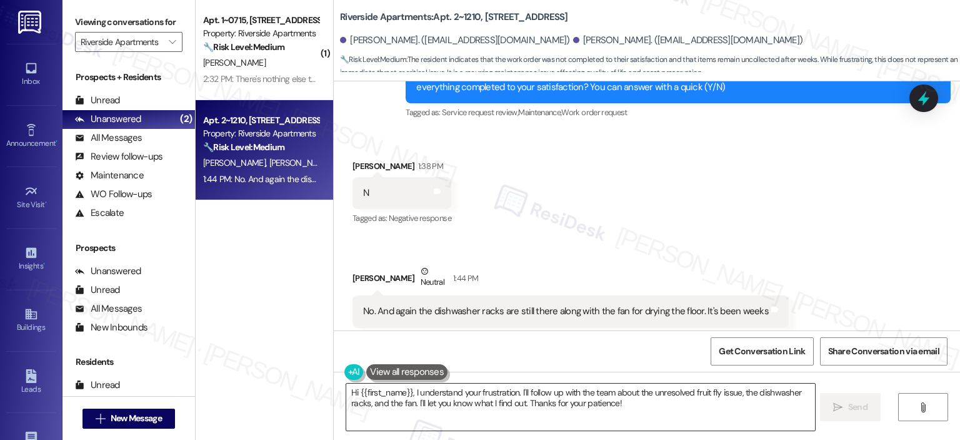
click at [548, 400] on textarea "Hi {{first_name}}, I understand your frustration. I'll follow up with the team …" at bounding box center [580, 406] width 468 height 47
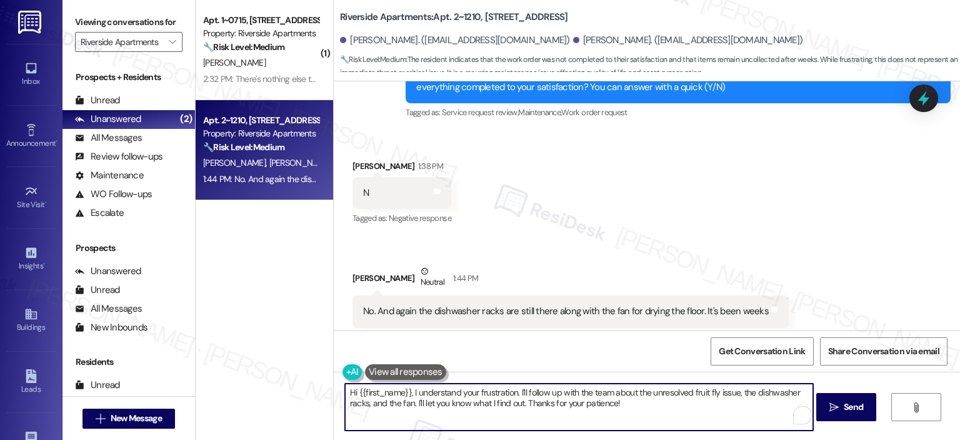
click at [642, 400] on textarea "Hi {{first_name}}, I understand your frustration. I'll follow up with the team …" at bounding box center [579, 406] width 468 height 47
drag, startPoint x: 641, startPoint y: 410, endPoint x: 537, endPoint y: 400, distance: 104.3
click at [537, 400] on textarea "Hi {{first_name}}, I understand your frustration. I'll follow up with the team …" at bounding box center [579, 406] width 468 height 47
click at [425, 419] on textarea "Hi {{first_name}}, I understand your frustration. I'll follow up with the team …" at bounding box center [579, 406] width 468 height 47
drag, startPoint x: 607, startPoint y: 416, endPoint x: 324, endPoint y: 391, distance: 283.7
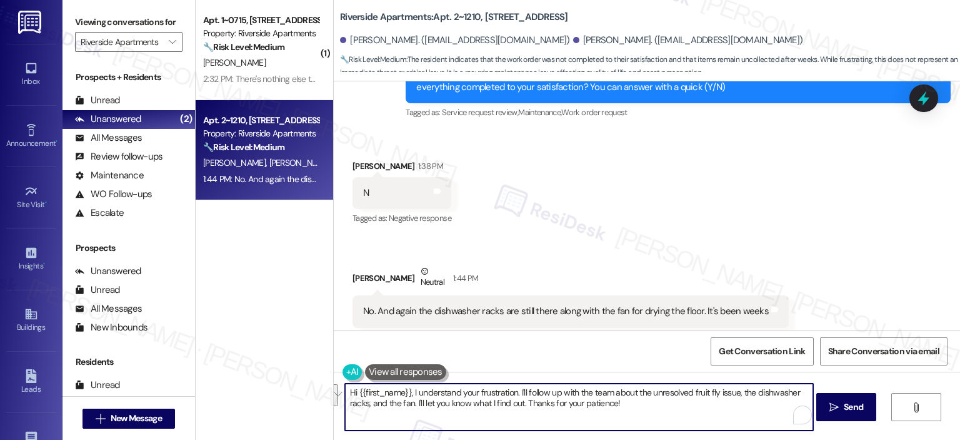
click at [324, 391] on div "( 1 ) Apt. 1~0715, 5860 Cameron Run Terrace Property: Riverside Apartments 🔧 Ri…" at bounding box center [578, 220] width 765 height 440
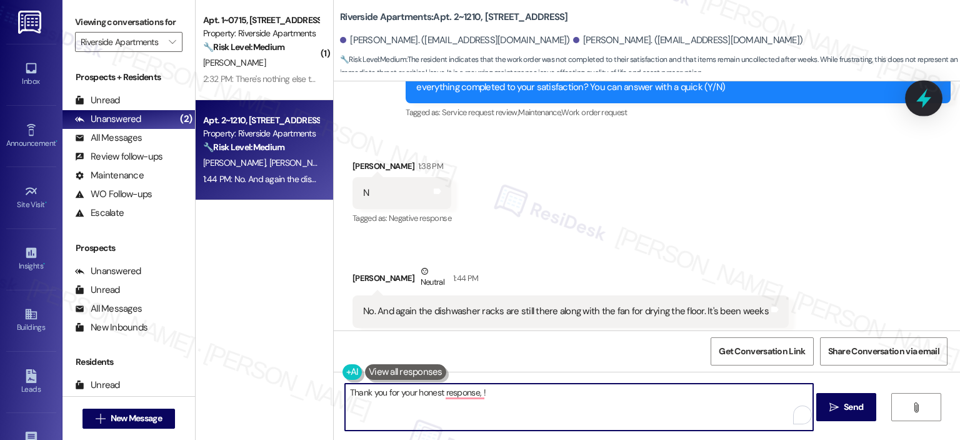
type textarea "Thank you for your honest response, !"
click at [920, 99] on icon at bounding box center [924, 98] width 15 height 19
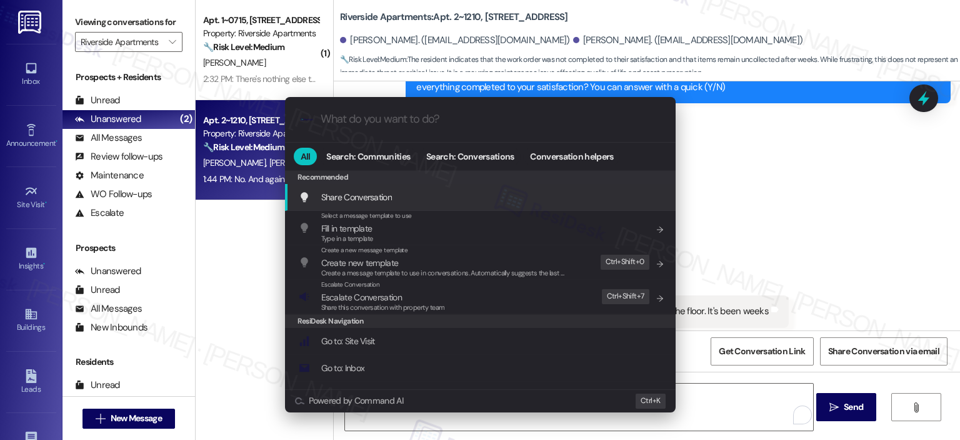
click at [423, 114] on input "What do you want to do?" at bounding box center [491, 119] width 340 height 13
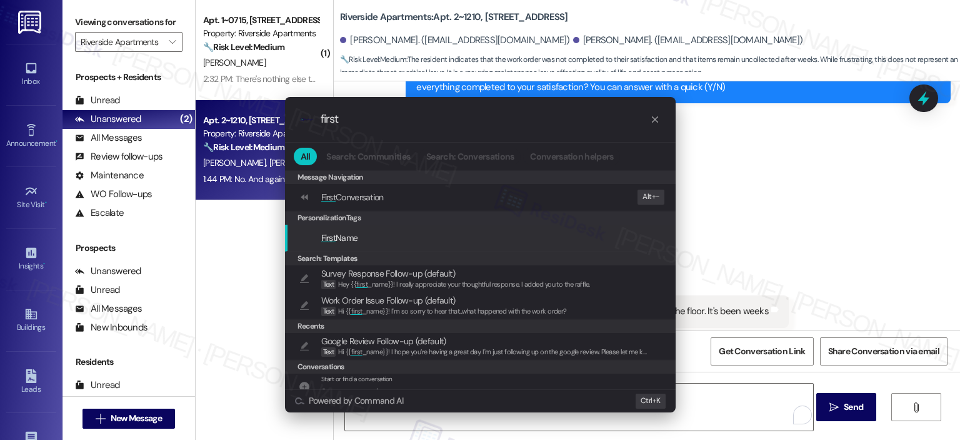
type input "first"
click at [363, 246] on div "First Name" at bounding box center [480, 237] width 391 height 27
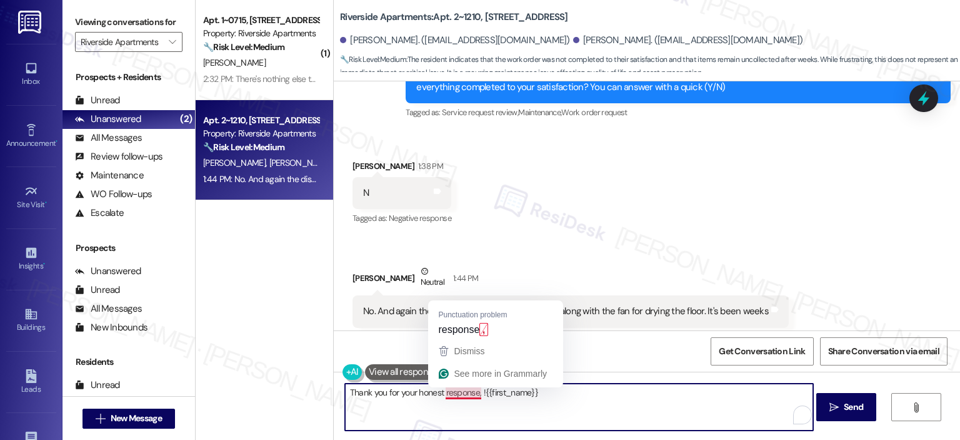
click at [473, 390] on textarea "Thank you for your honest response, !{{first_name}}" at bounding box center [579, 406] width 468 height 47
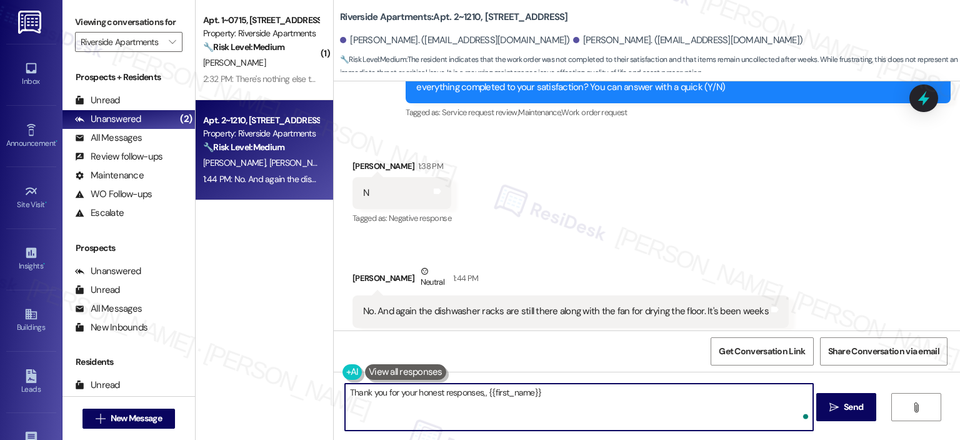
click at [550, 397] on textarea "Thank you for your honest responses,, {{first_name}}" at bounding box center [579, 406] width 468 height 47
click at [615, 391] on textarea "Thank you for your honest responses, {{first_name}}. I'm sorry" at bounding box center [579, 406] width 468 height 47
click at [646, 390] on textarea "Thank you for your honest responses, {{first_name}}. I'm sorry to hear the work" at bounding box center [579, 406] width 468 height 47
drag, startPoint x: 645, startPoint y: 390, endPoint x: 652, endPoint y: 406, distance: 17.4
click at [652, 406] on textarea "Thank you for your honest responses, {{first_name}}. I'm sorry to hear the work…" at bounding box center [579, 406] width 468 height 47
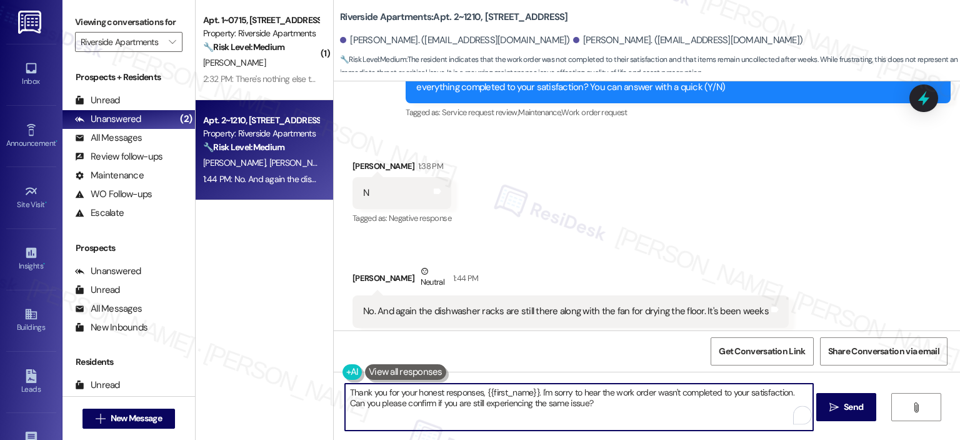
click at [588, 403] on textarea "Thank you for your honest responses, {{first_name}}. I'm sorry to hear the work…" at bounding box center [579, 406] width 468 height 47
click at [435, 405] on textarea "Thank you for your honest responses, {{first_name}}. I'm sorry to hear the work…" at bounding box center [579, 406] width 468 height 47
click at [460, 398] on textarea "Thank you for your honest responses, {{first_name}}. I'm sorry to hear the work…" at bounding box center [579, 406] width 468 height 47
paste textarea ", {{first_name}}. I’m so sorry to hear that the work order wasn’t completed to …"
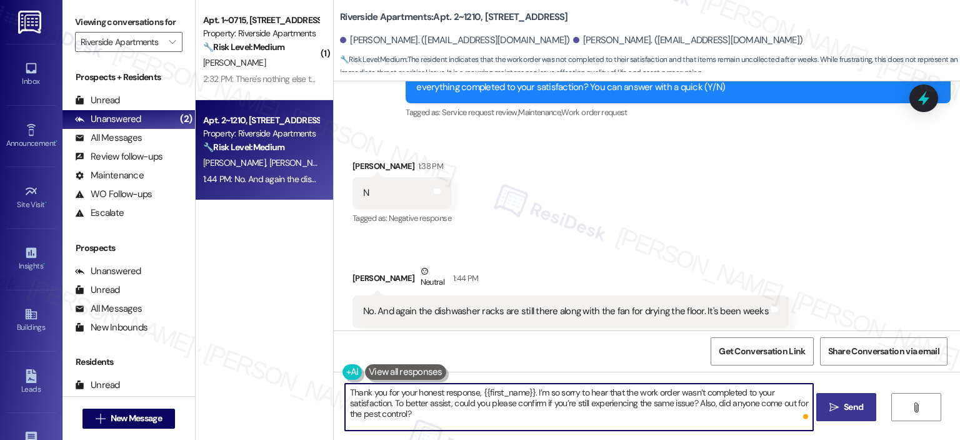
type textarea "Thank you for your honest response, {{first_name}}. I’m so sorry to hear that t…"
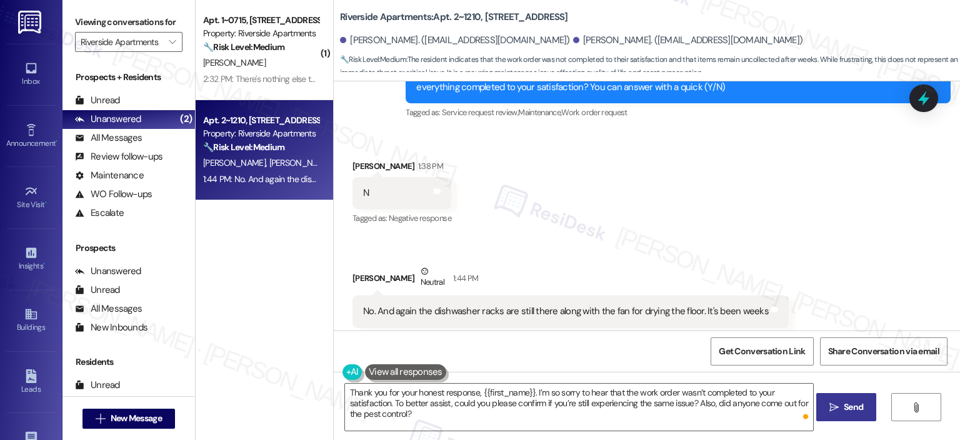
click at [837, 402] on icon "" at bounding box center [834, 407] width 9 height 10
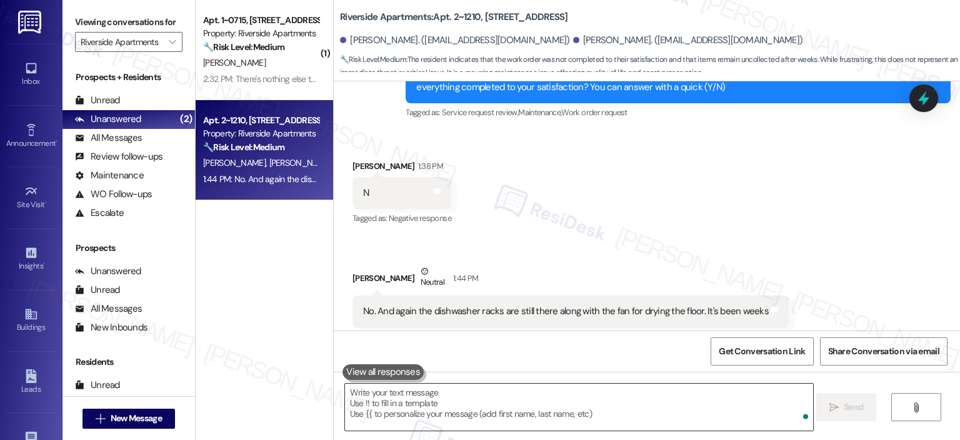
click at [520, 430] on div at bounding box center [580, 407] width 470 height 48
click at [519, 415] on textarea "To enrich screen reader interactions, please activate Accessibility in Grammarl…" at bounding box center [579, 406] width 468 height 47
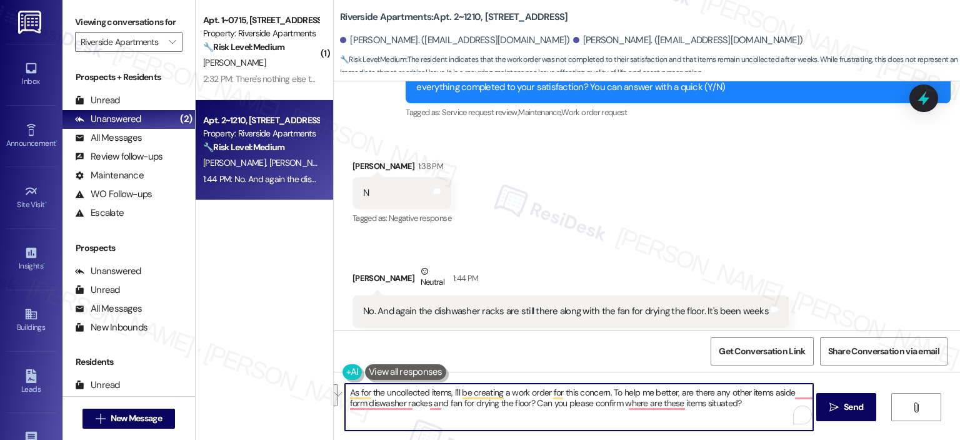
type textarea "As for the uncollected items, I'll be creating a work order for this concern. T…"
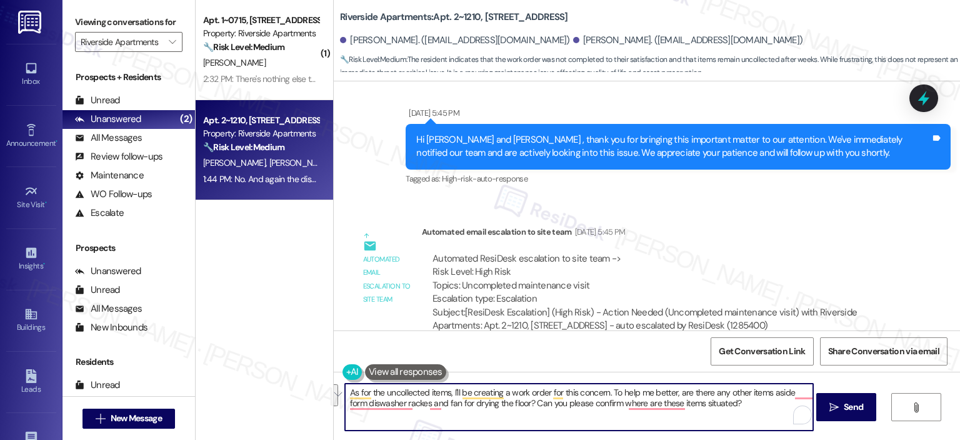
scroll to position [14491, 0]
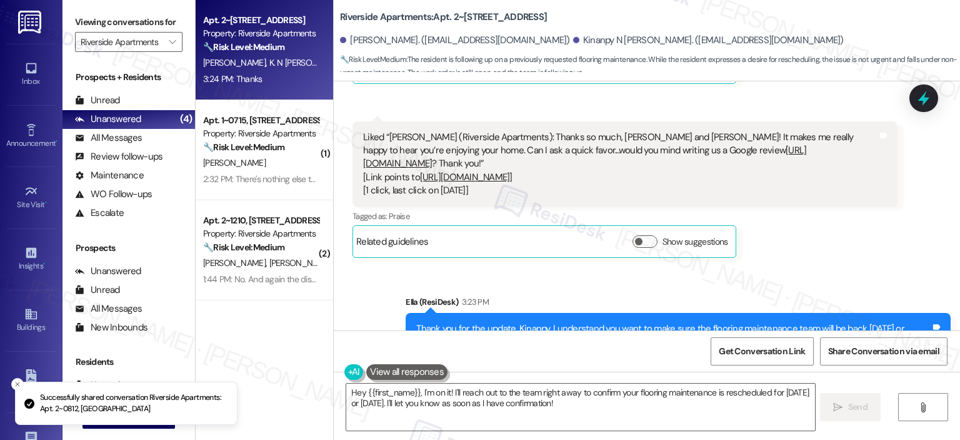
scroll to position [8574, 0]
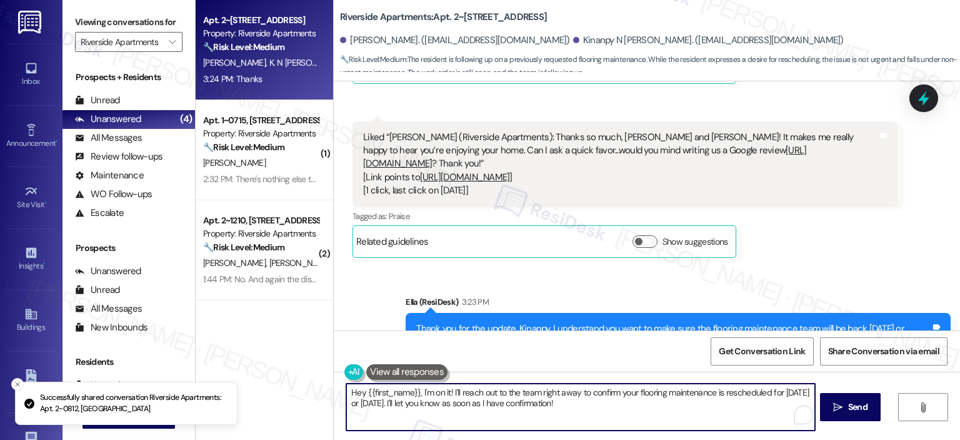
drag, startPoint x: 590, startPoint y: 393, endPoint x: 291, endPoint y: 400, distance: 299.6
click at [291, 400] on div "Apt. 2~0812, [STREET_ADDRESS] Property: Riverside Apartments 🔧 Risk Level: Medi…" at bounding box center [578, 220] width 765 height 440
click at [507, 413] on textarea "Hey {{first_name}}, I'm on it! I'll reach out to the team right away to confirm…" at bounding box center [580, 406] width 468 height 47
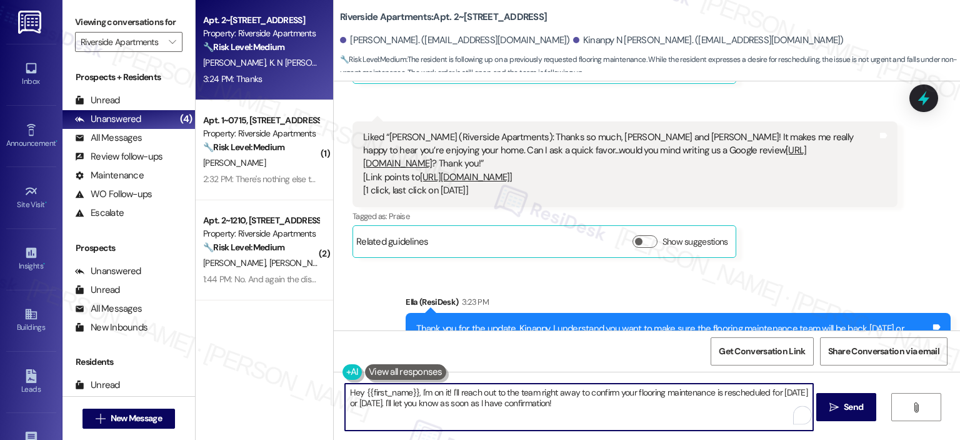
drag, startPoint x: 542, startPoint y: 387, endPoint x: 313, endPoint y: 382, distance: 228.3
click at [313, 382] on div "Apt. 2~0812, [STREET_ADDRESS] Property: Riverside Apartments 🔧 Risk Level: Medi…" at bounding box center [578, 220] width 765 height 440
type textarea "You're welcome! Please let me know if there's anything I can assist you with, I…"
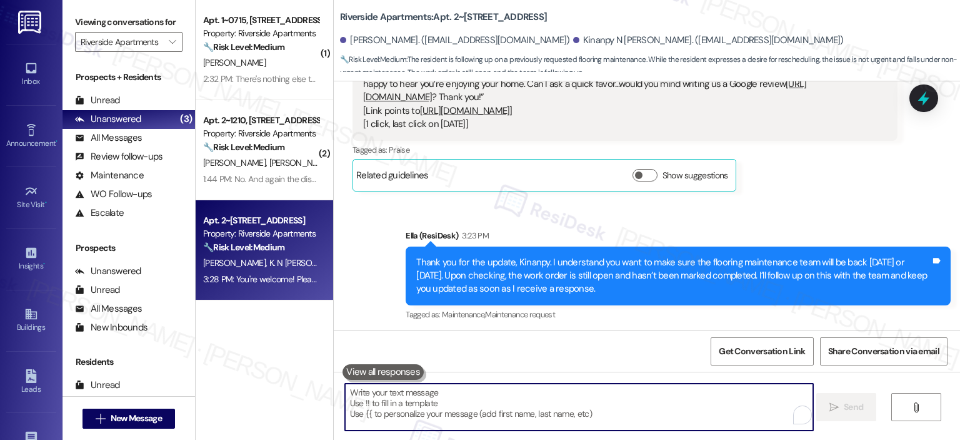
scroll to position [8662, 0]
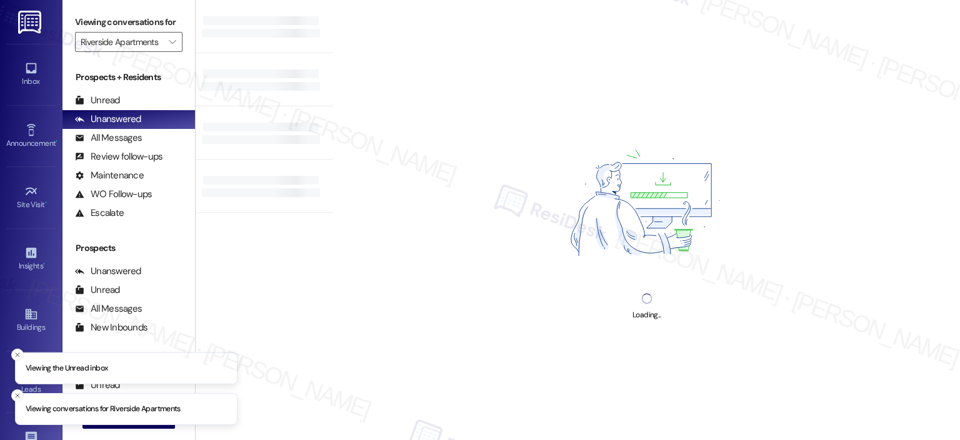
type input "Riverside Apartments"
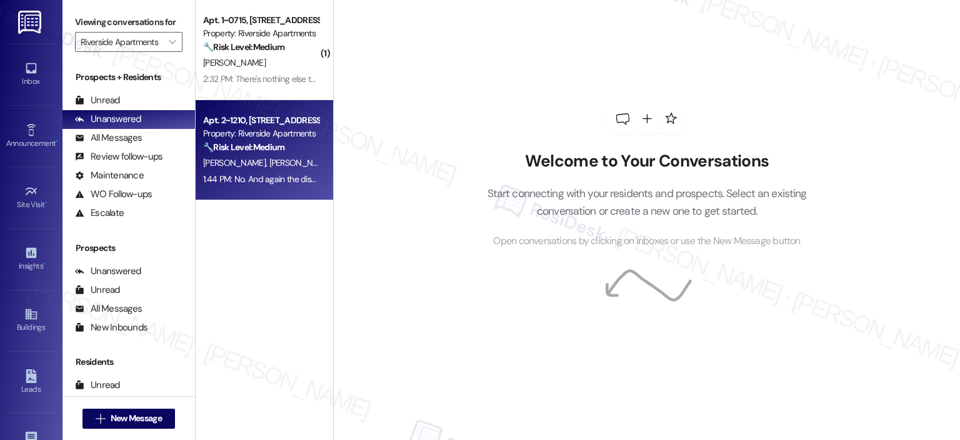
click at [233, 153] on div "🔧 Risk Level: Medium The resident indicates that the work order was not complet…" at bounding box center [261, 147] width 116 height 13
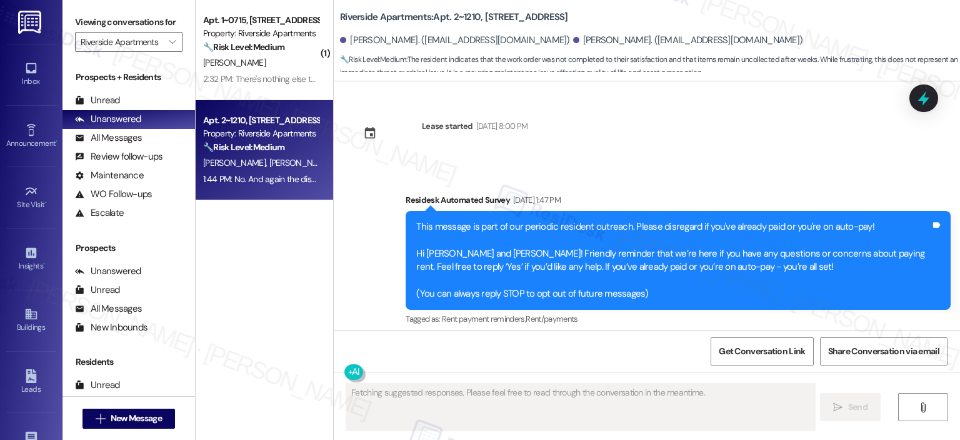
scroll to position [15605, 0]
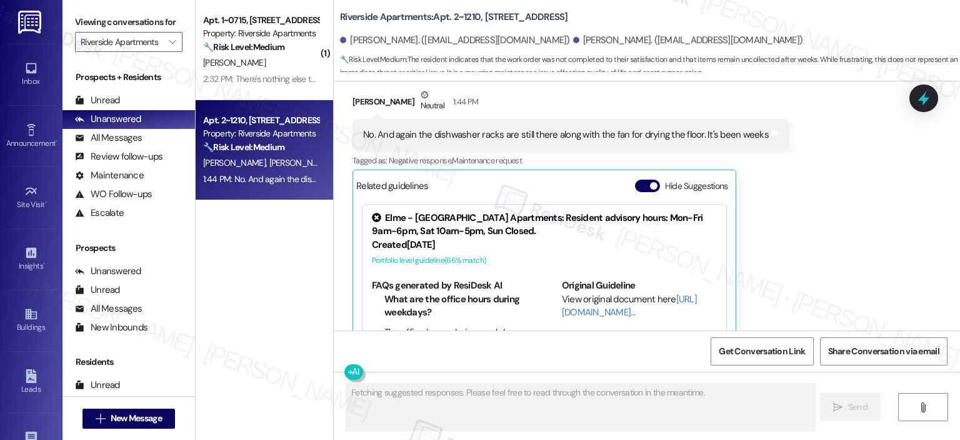
click at [626, 173] on div "Related guidelines Hide Suggestions" at bounding box center [544, 185] width 376 height 24
click at [640, 179] on button "Hide Suggestions" at bounding box center [647, 185] width 25 height 13
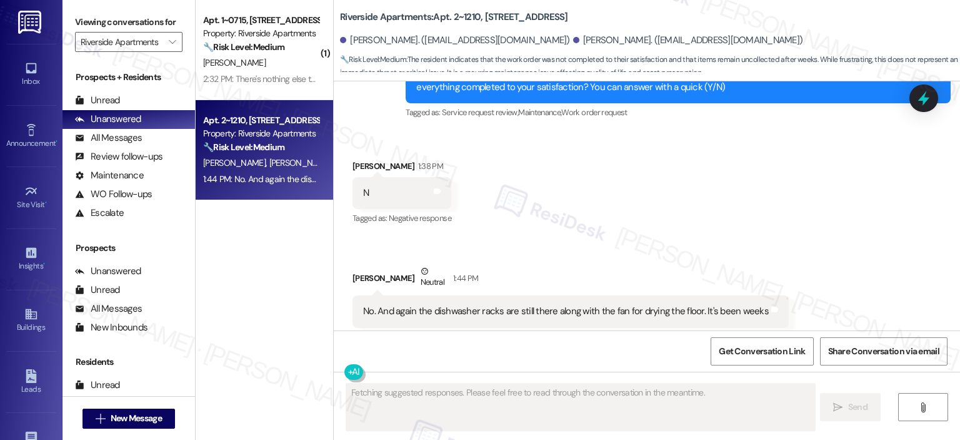
scroll to position [14803, 0]
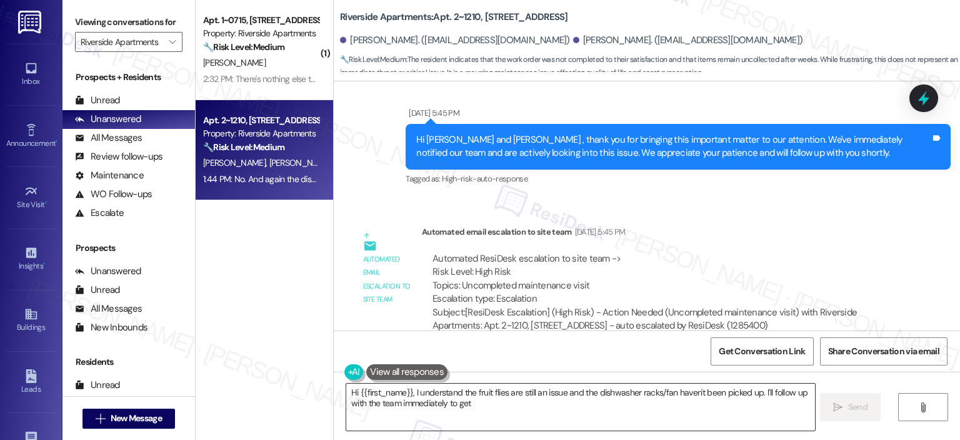
click at [435, 405] on textarea "Hi {{first_name}}, I understand the fruit flies are still an issue and the dish…" at bounding box center [580, 406] width 468 height 47
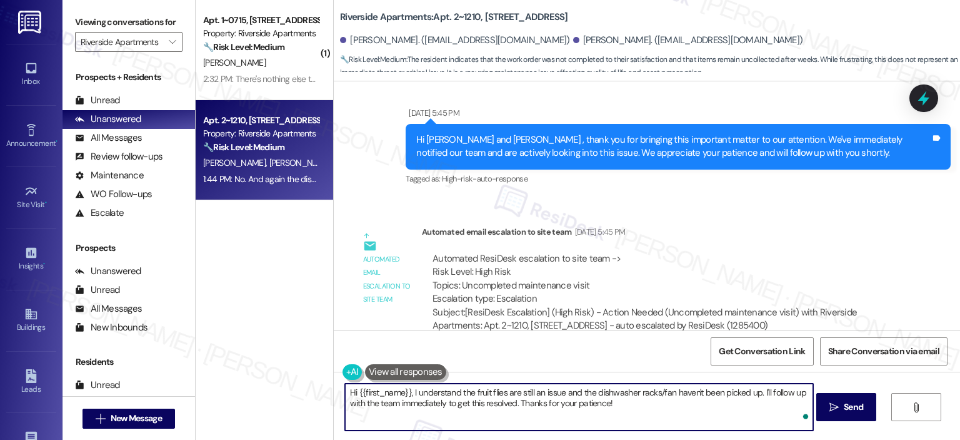
paste textarea "Thank you for your honest response, {{first_name}}. I’m so sorry to hear that t…"
type textarea "Thank you for your honest response, {{first_name}}. I’m so sorry to hear that t…"
click at [835, 400] on button " Send" at bounding box center [847, 407] width 61 height 28
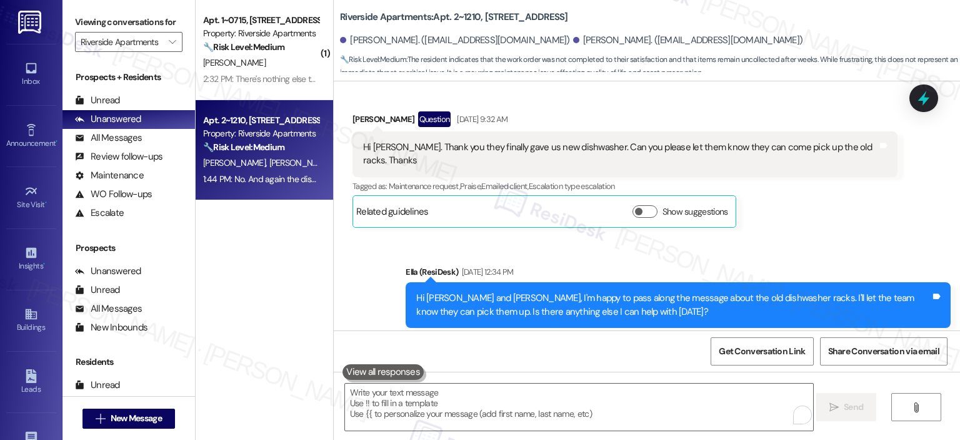
scroll to position [15429, 0]
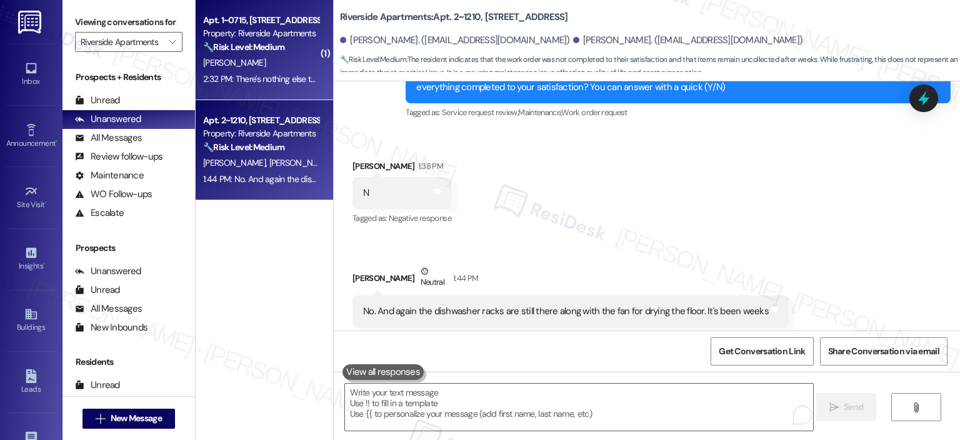
click at [241, 57] on div "[PERSON_NAME]" at bounding box center [261, 63] width 118 height 16
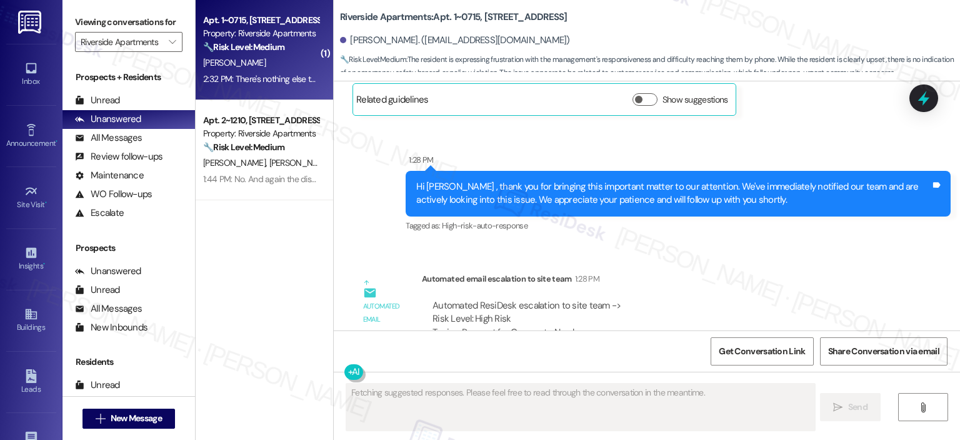
scroll to position [7780, 0]
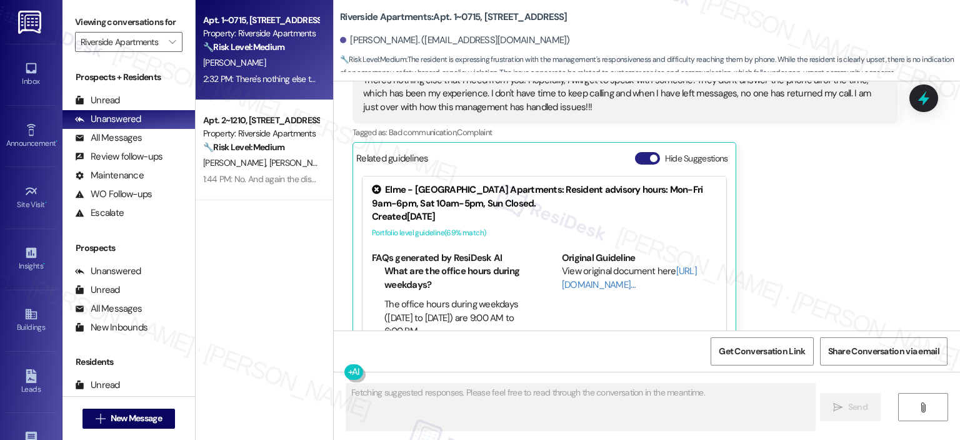
click at [638, 152] on button "Hide Suggestions" at bounding box center [647, 158] width 25 height 13
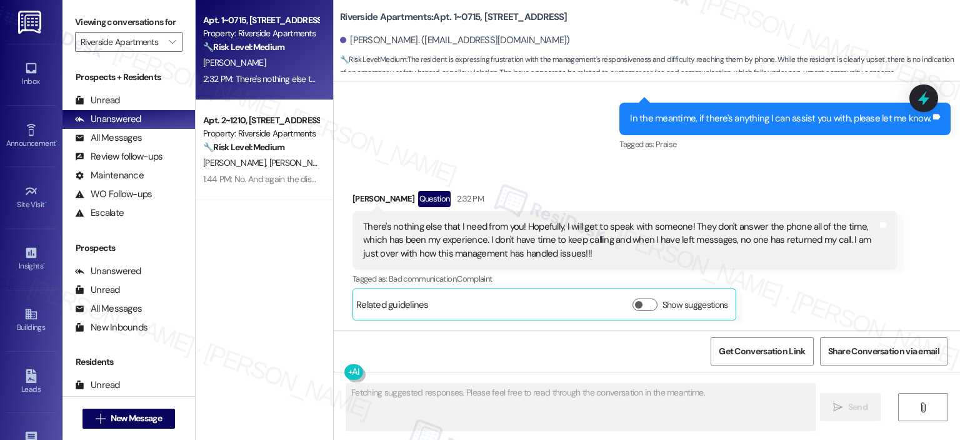
scroll to position [7605, 0]
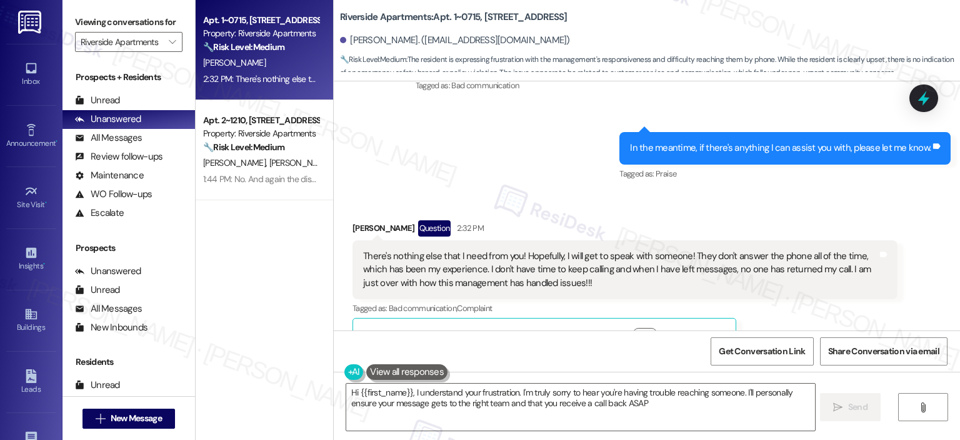
type textarea "Hi {{first_name}}, I understand your frustration. I'm truly sorry to hear you'r…"
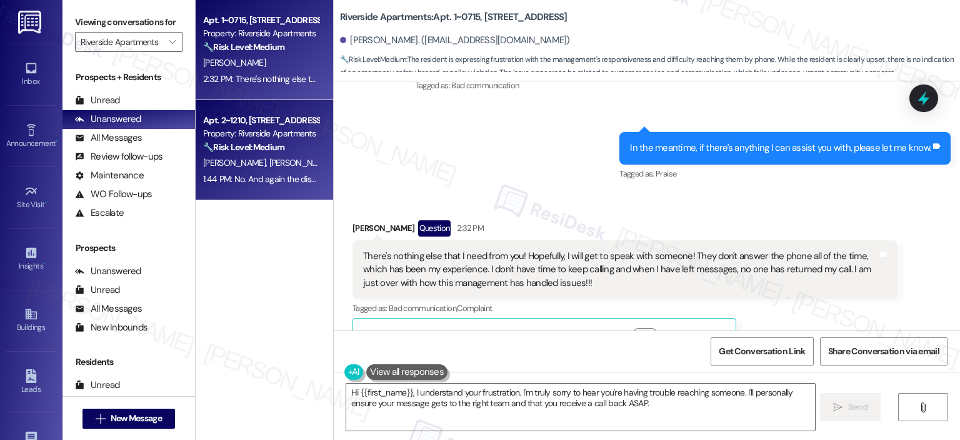
click at [242, 152] on strong "🔧 Risk Level: Medium" at bounding box center [243, 146] width 81 height 11
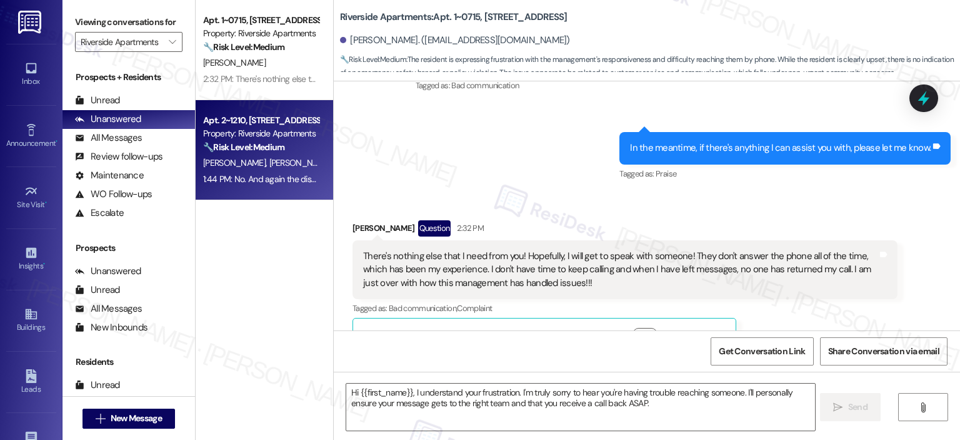
type textarea "Fetching suggested responses. Please feel free to read through the conversation…"
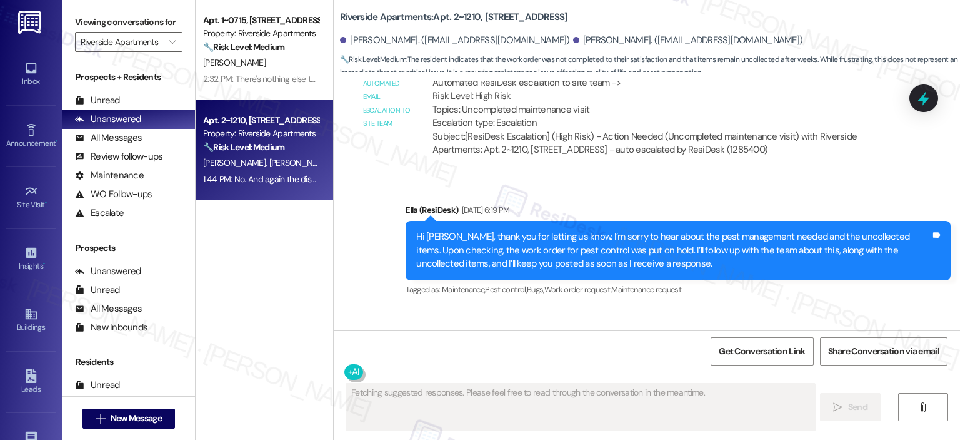
scroll to position [15605, 0]
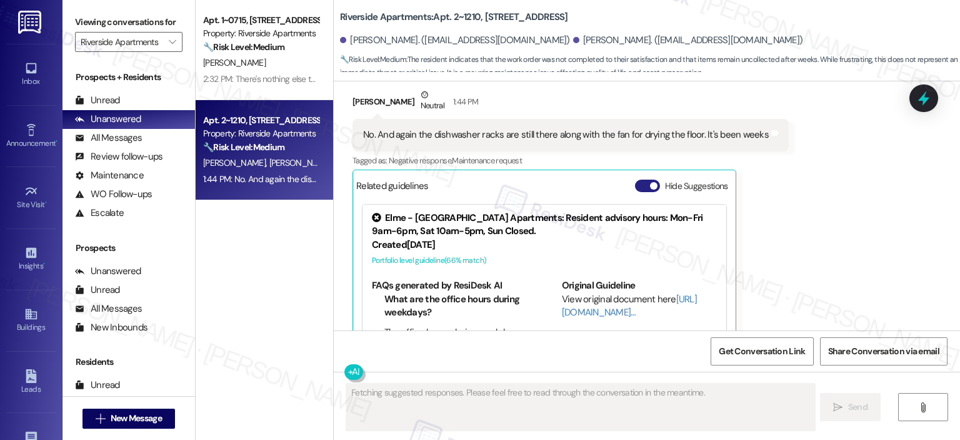
click at [640, 179] on button "Hide Suggestions" at bounding box center [647, 185] width 25 height 13
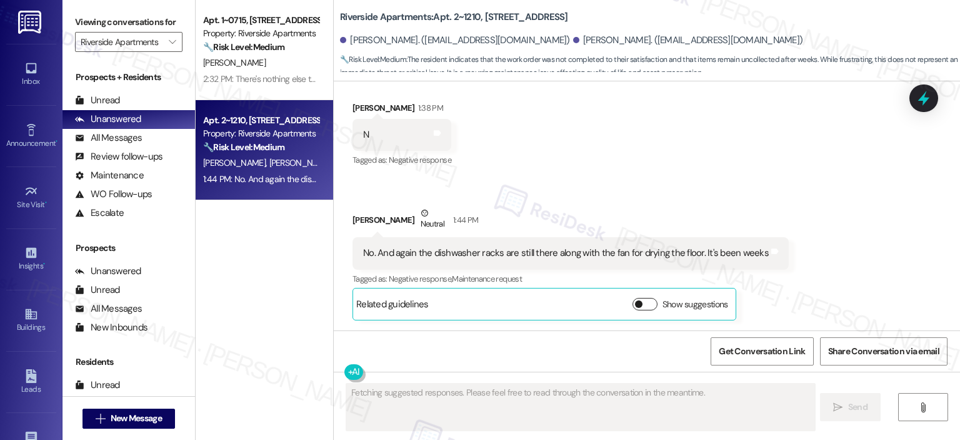
scroll to position [15429, 0]
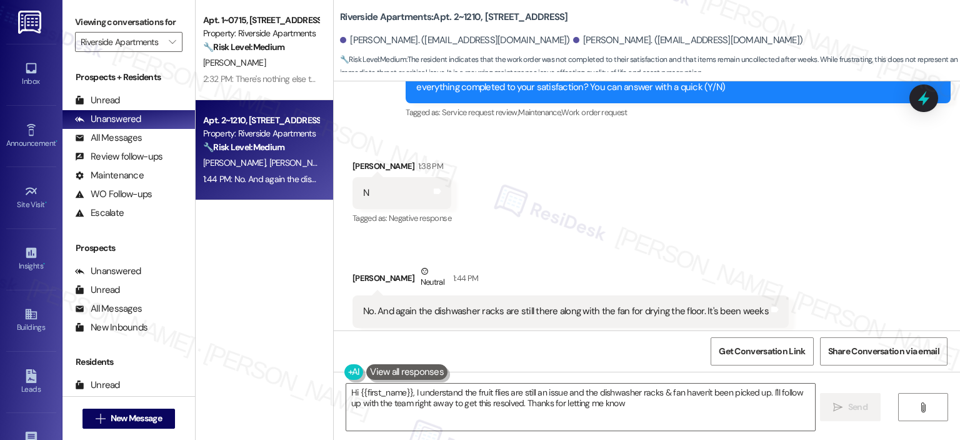
type textarea "Hi {{first_name}}, I understand the fruit flies are still an issue and the dish…"
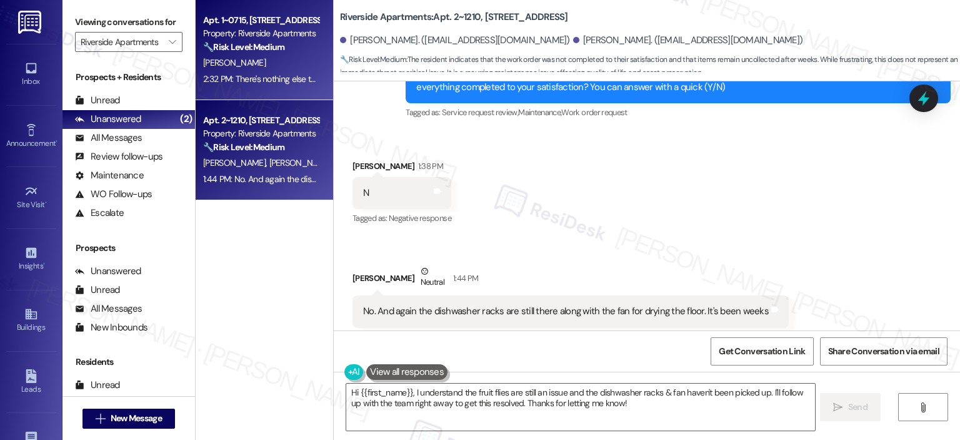
click at [246, 61] on div "[PERSON_NAME]" at bounding box center [261, 63] width 118 height 16
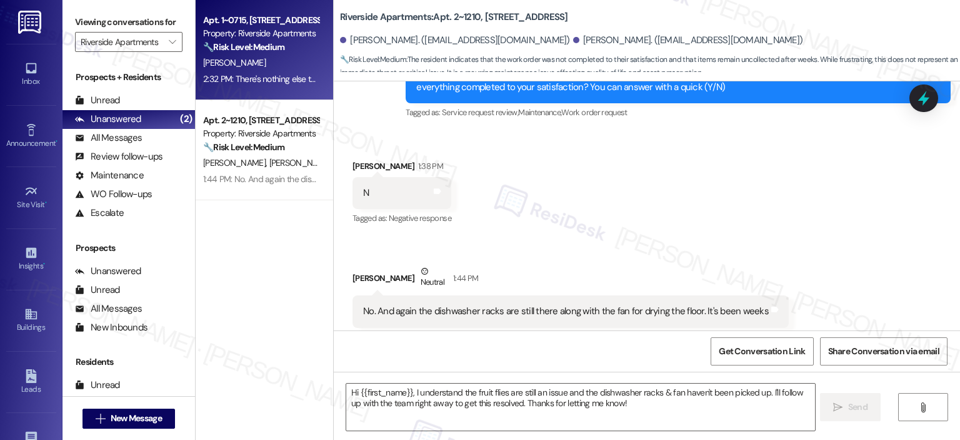
type textarea "Fetching suggested responses. Please feel free to read through the conversation…"
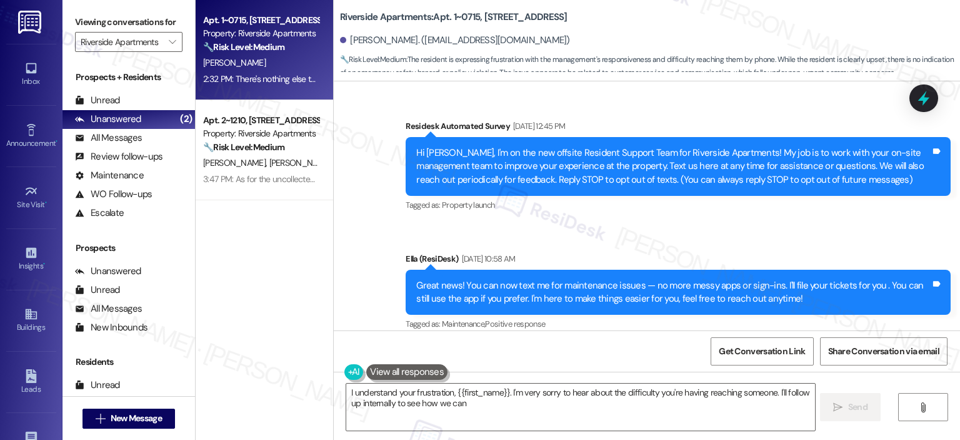
scroll to position [7780, 0]
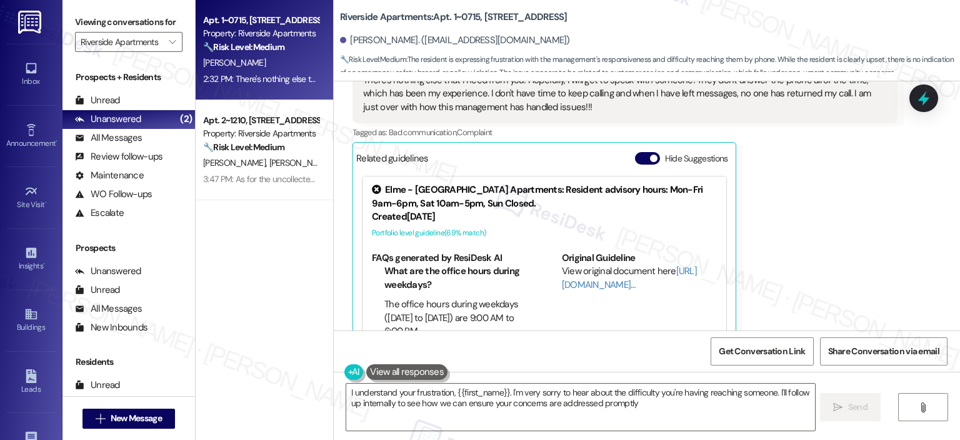
type textarea "I understand your frustration, {{first_name}}. I'm very sorry to hear about the…"
click at [650, 154] on span "button" at bounding box center [654, 158] width 8 height 8
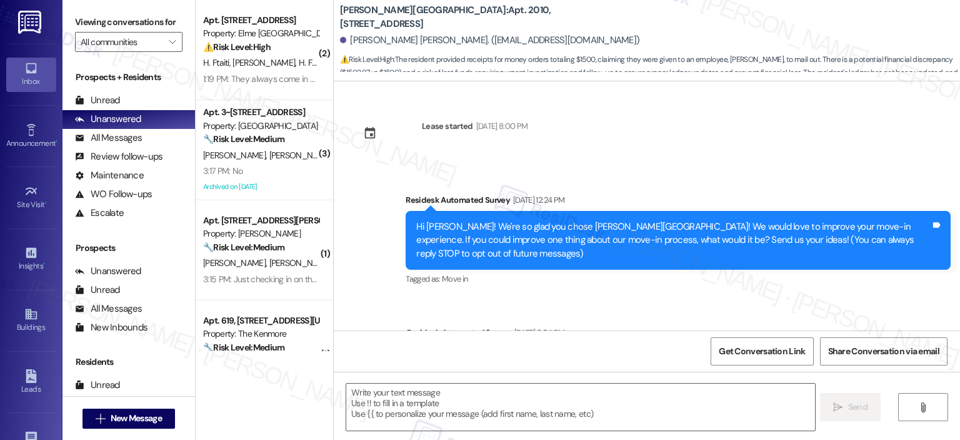
scroll to position [2736, 0]
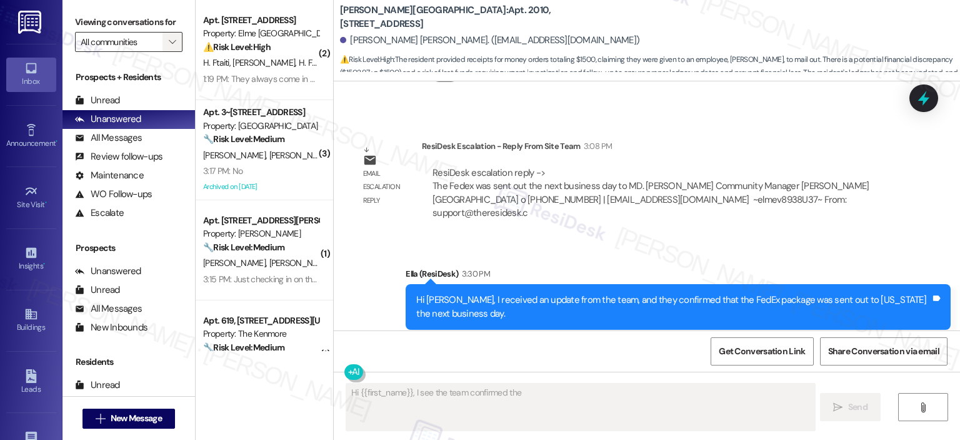
click at [169, 40] on icon "" at bounding box center [172, 42] width 7 height 10
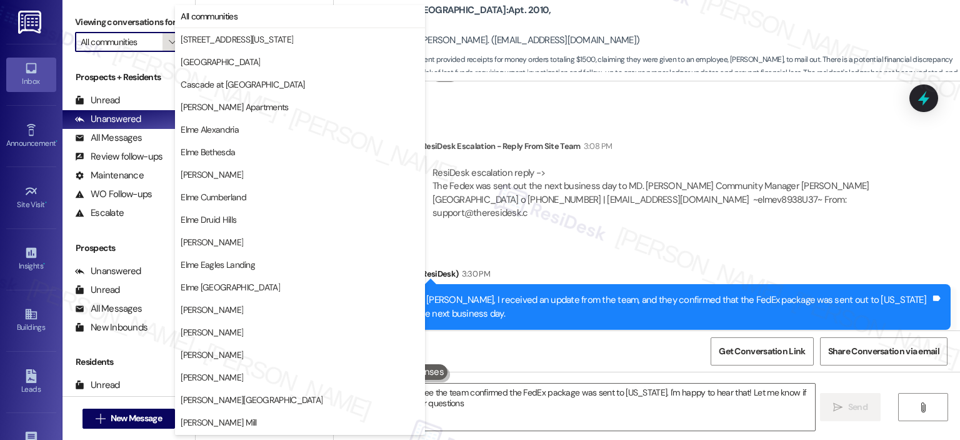
type textarea "Hi {{first_name}}, I see the team confirmed the FedEx package was sent to [US_S…"
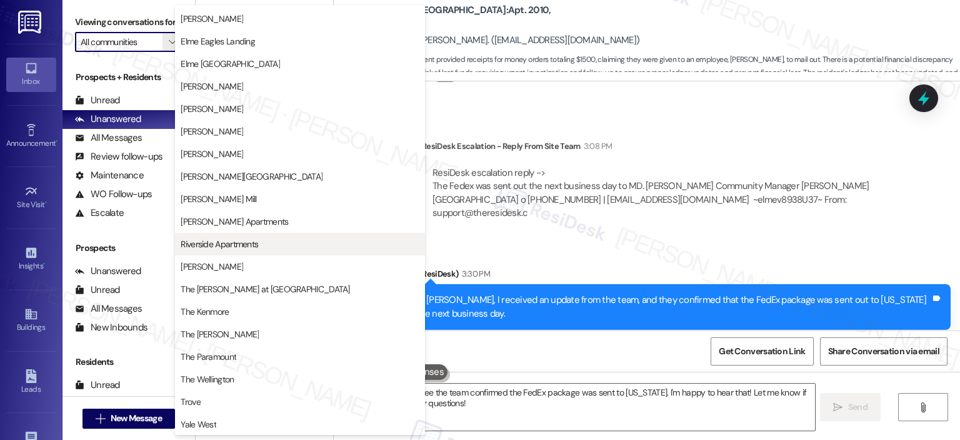
click at [258, 241] on span "Riverside Apartments" at bounding box center [220, 244] width 78 height 13
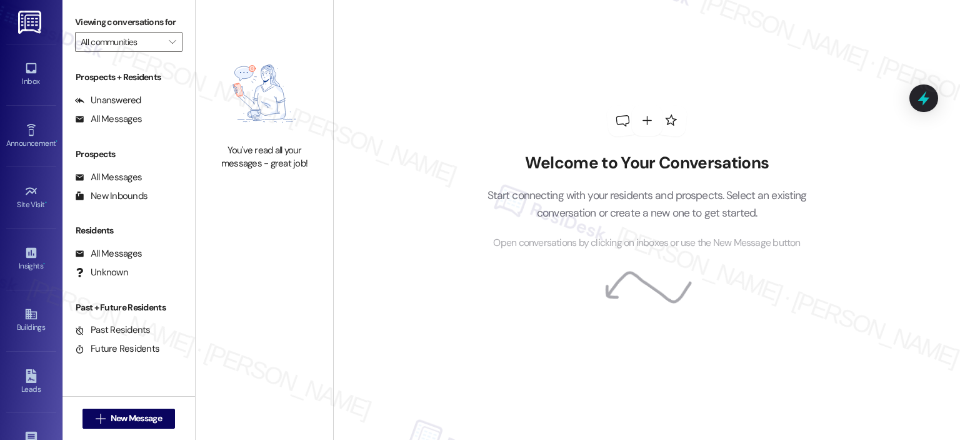
type input "Riverside Apartments"
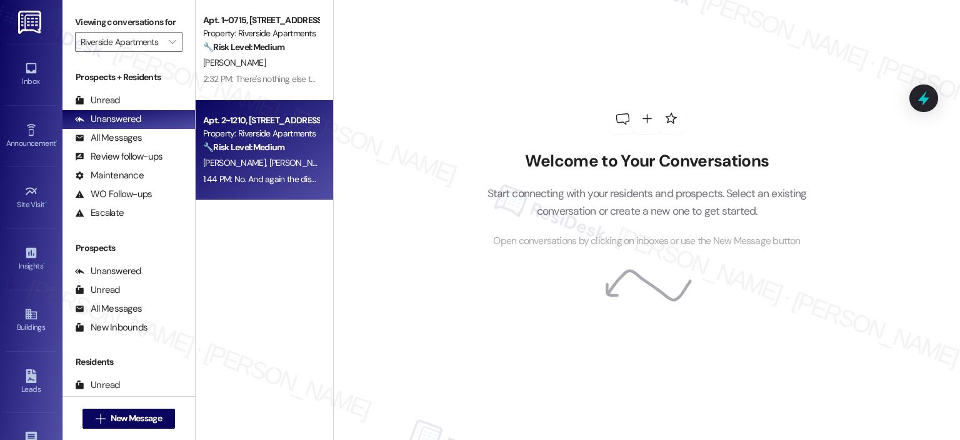
click at [245, 179] on div "1:44 PM: No. And again the dishwasher racks are still there along with the fan …" at bounding box center [404, 178] width 403 height 11
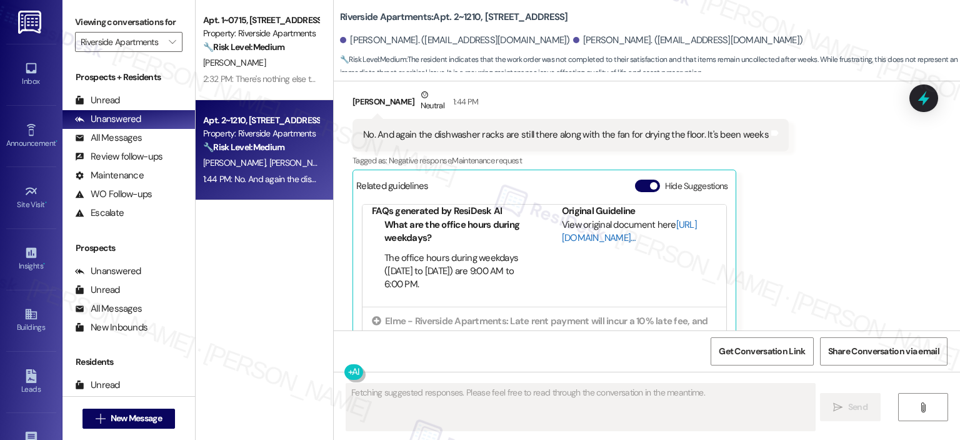
scroll to position [98, 0]
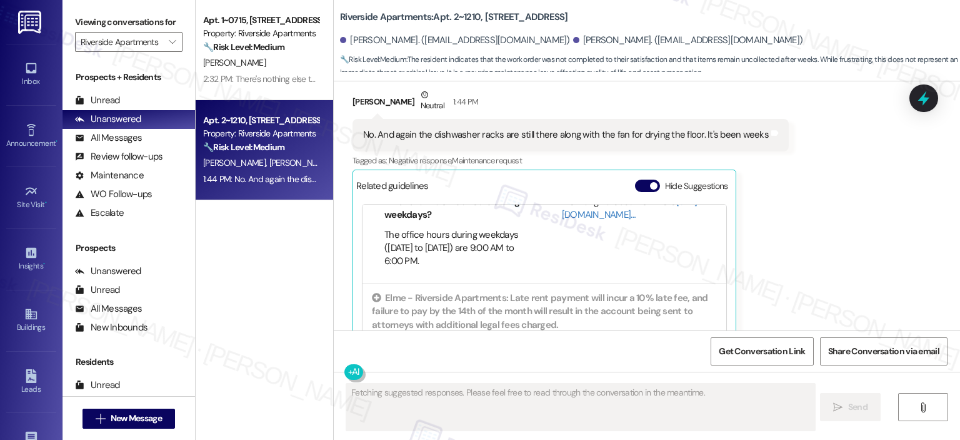
click at [640, 179] on button "Hide Suggestions" at bounding box center [647, 185] width 25 height 13
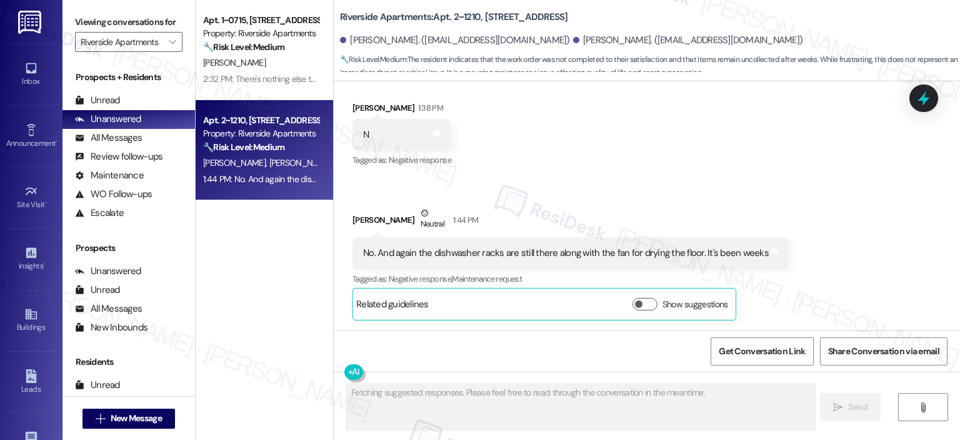
scroll to position [15429, 0]
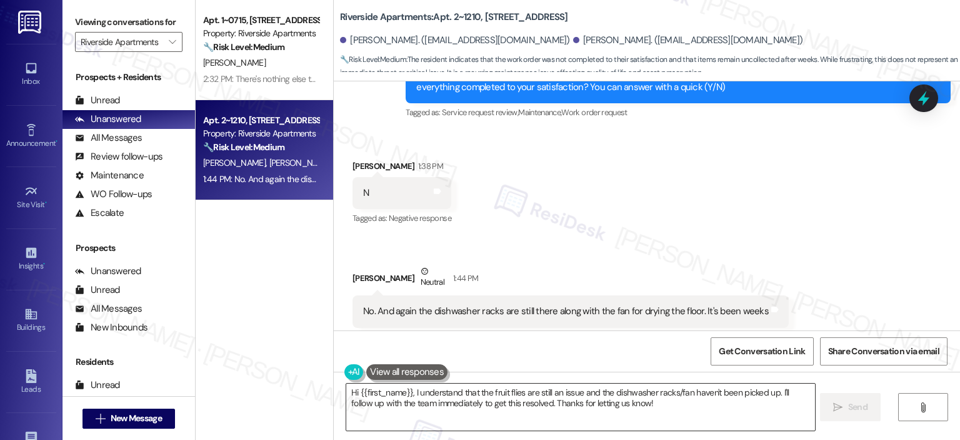
click at [437, 407] on textarea "Hi {{first_name}}, I understand that the fruit flies are still an issue and the…" at bounding box center [580, 406] width 468 height 47
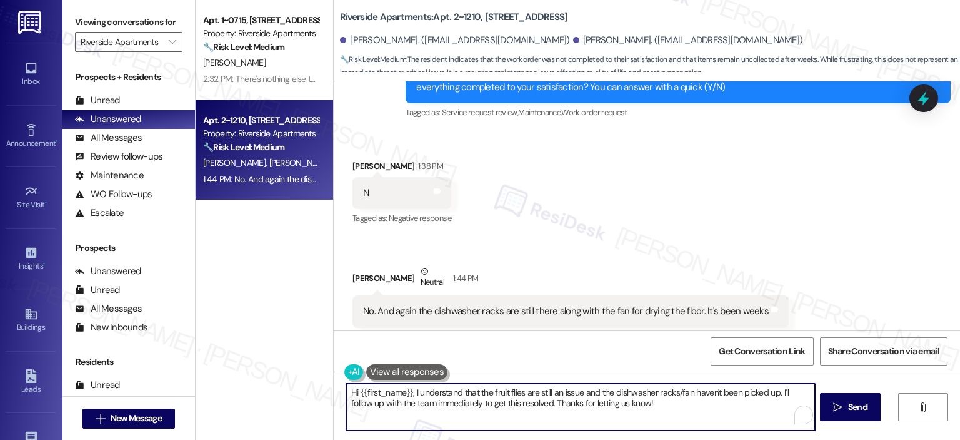
paste textarea "Thank you for your honest response, {{first_name}}. I’m so sorry to hear that t…"
click at [428, 410] on textarea "Thank you for your honest response, {{first_name}}. I’m so sorry to hear that t…" at bounding box center [579, 406] width 468 height 47
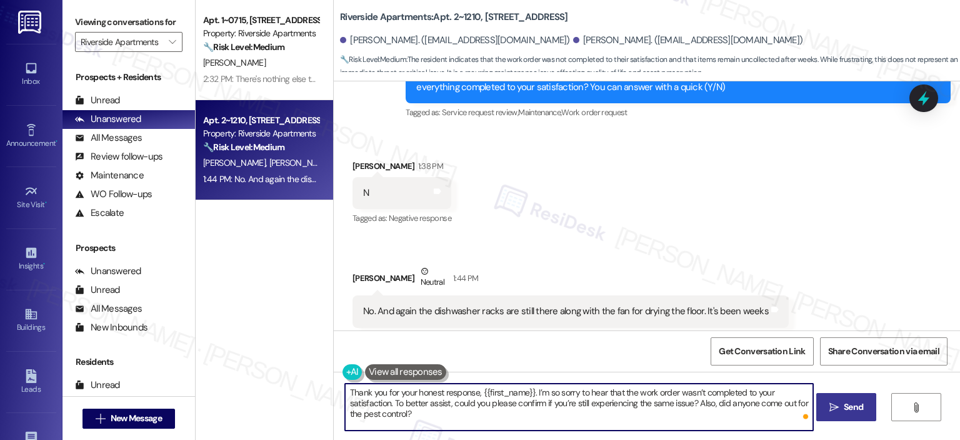
type textarea "Thank you for your honest response, {{first_name}}. I’m so sorry to hear that t…"
click at [855, 404] on span "Send" at bounding box center [853, 406] width 19 height 13
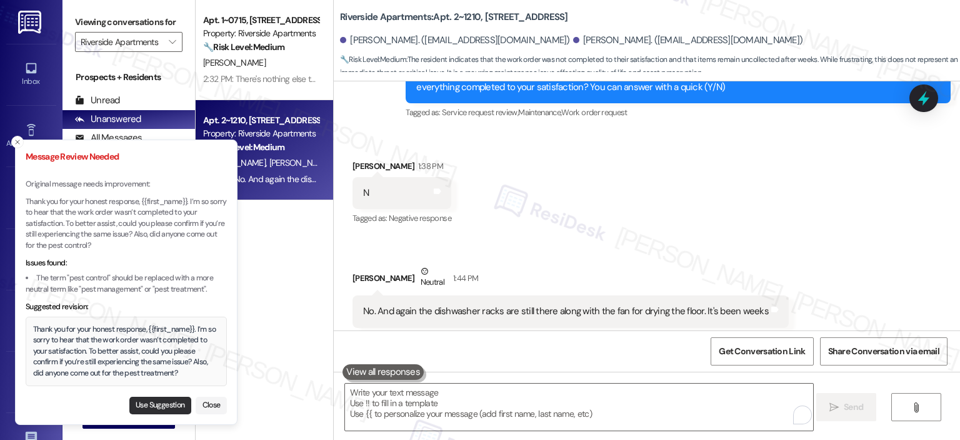
click at [158, 403] on button "Use Suggestion" at bounding box center [160, 405] width 62 height 18
type textarea "Thank you for your honest response, {{first_name}}. I’m so sorry to hear that t…"
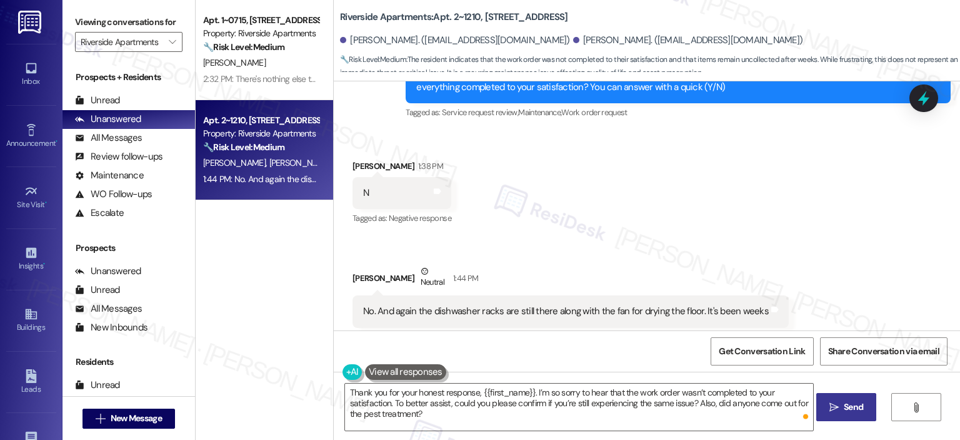
click at [833, 415] on button " Send" at bounding box center [847, 407] width 61 height 28
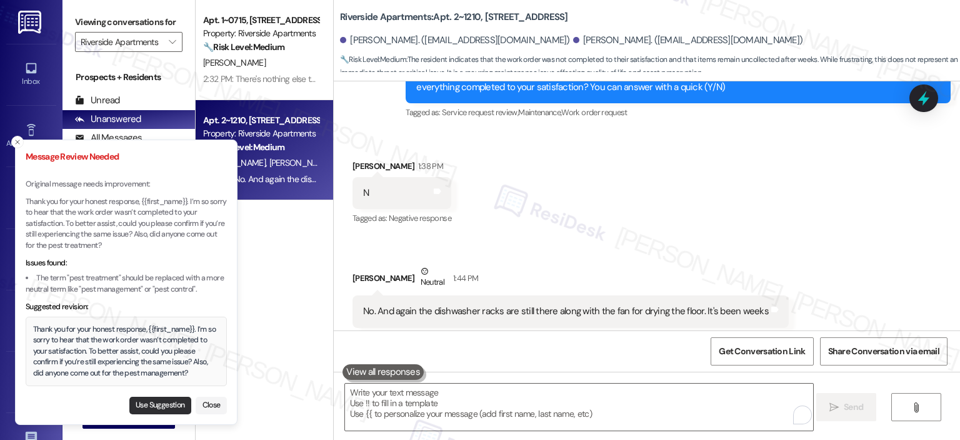
click at [158, 403] on button "Use Suggestion" at bounding box center [160, 405] width 62 height 18
type textarea "Thank you for your honest response, {{first_name}}. I’m so sorry to hear that t…"
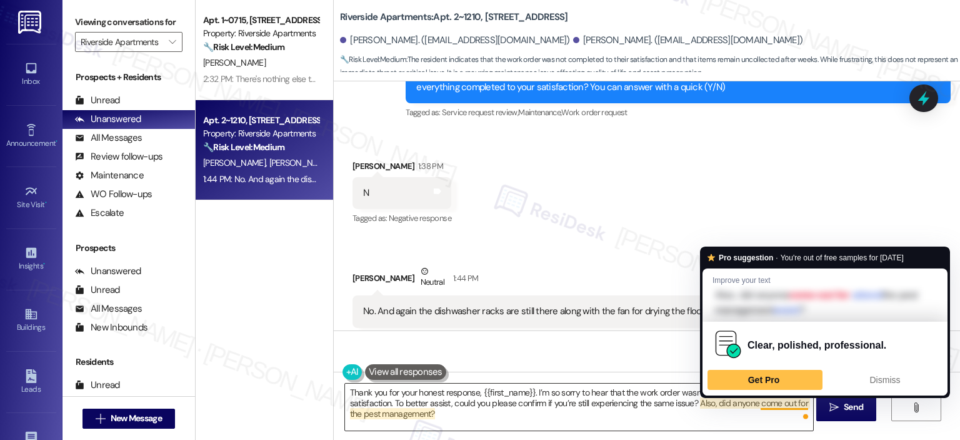
click at [605, 410] on textarea "Thank you for your honest response, {{first_name}}. I’m so sorry to hear that t…" at bounding box center [579, 406] width 468 height 47
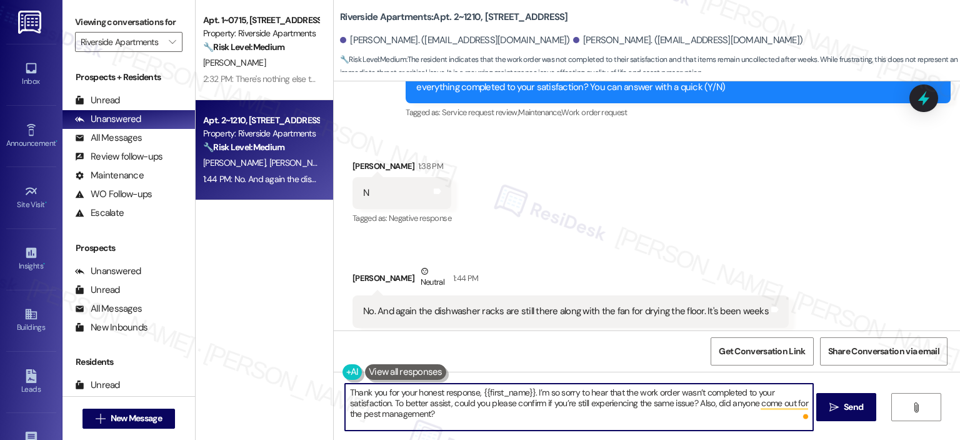
click at [846, 406] on span "Send" at bounding box center [853, 406] width 19 height 13
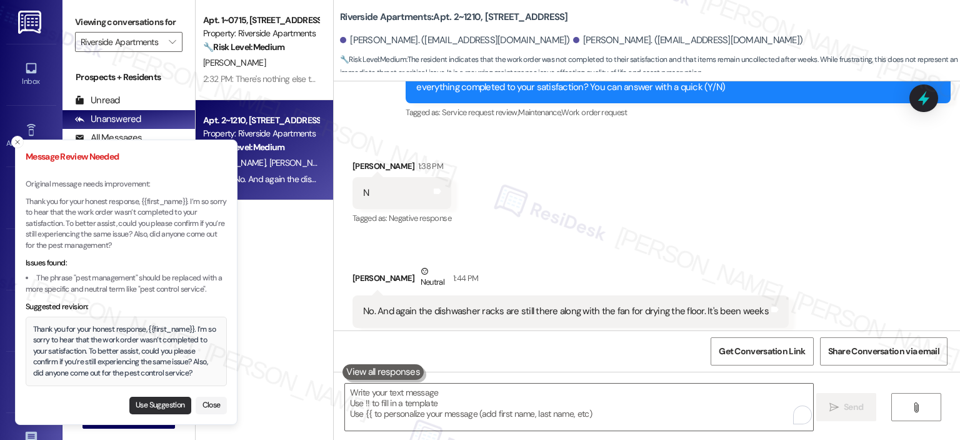
click at [154, 401] on button "Use Suggestion" at bounding box center [160, 405] width 62 height 18
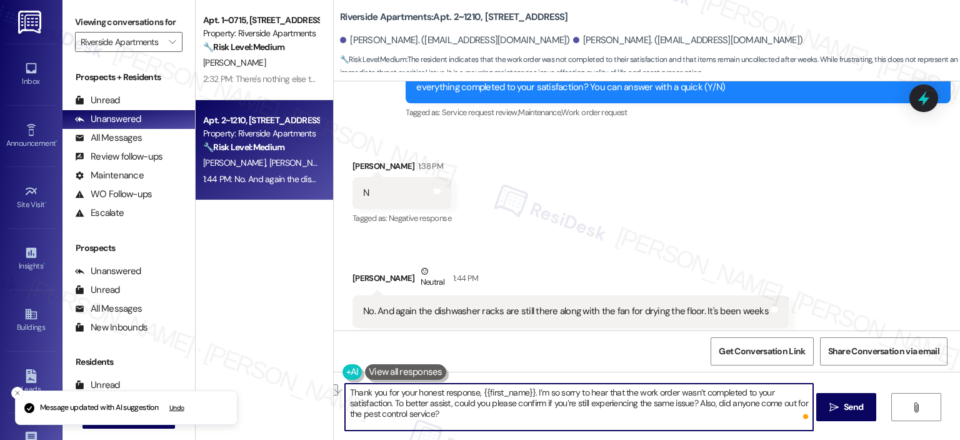
drag, startPoint x: 445, startPoint y: 418, endPoint x: 355, endPoint y: 422, distance: 90.2
click at [355, 422] on textarea "Thank you for your honest response, {{first_name}}. I’m so sorry to hear that t…" at bounding box center [579, 406] width 468 height 47
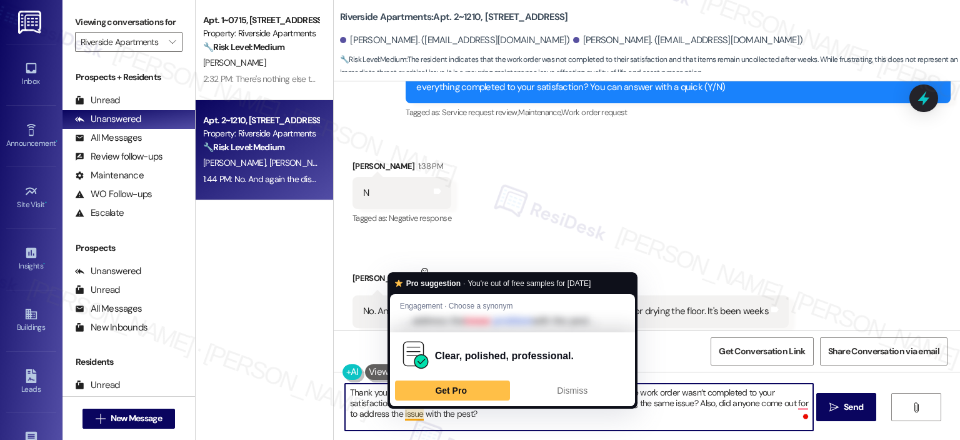
click at [587, 419] on textarea "Thank you for your honest response, {{first_name}}. I’m so sorry to hear that t…" at bounding box center [579, 406] width 468 height 47
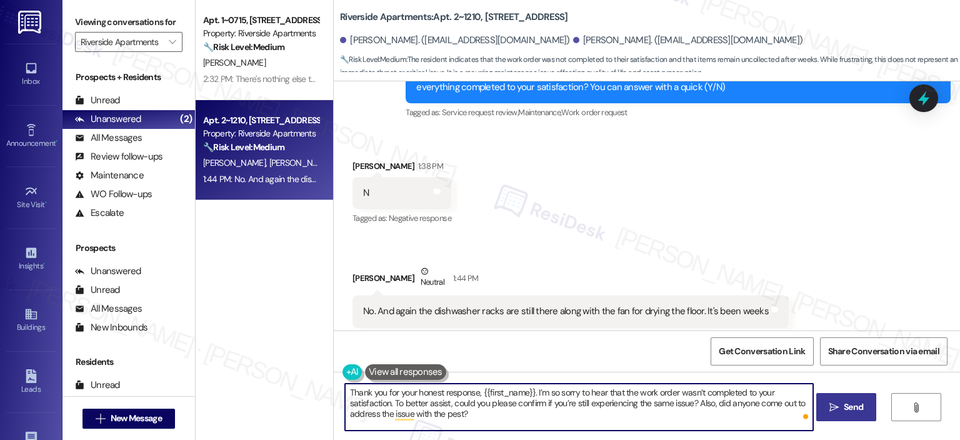
type textarea "Thank you for your honest response, {{first_name}}. I’m so sorry to hear that t…"
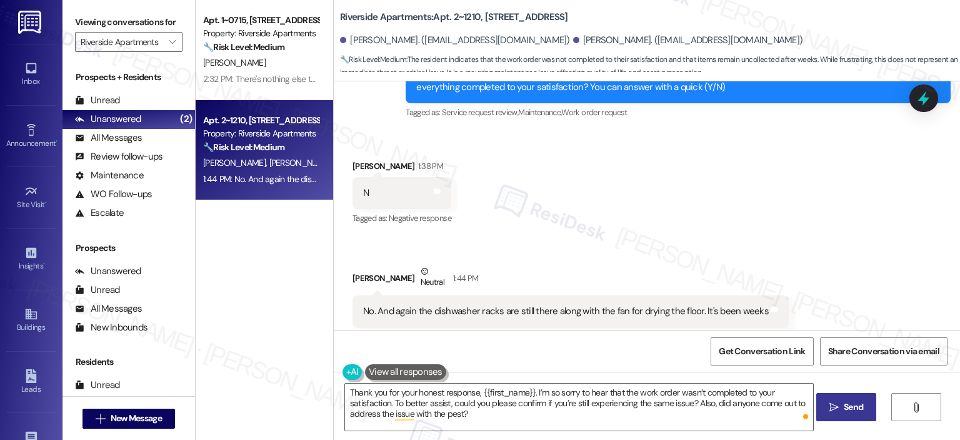
click at [842, 413] on span "Send" at bounding box center [854, 406] width 24 height 13
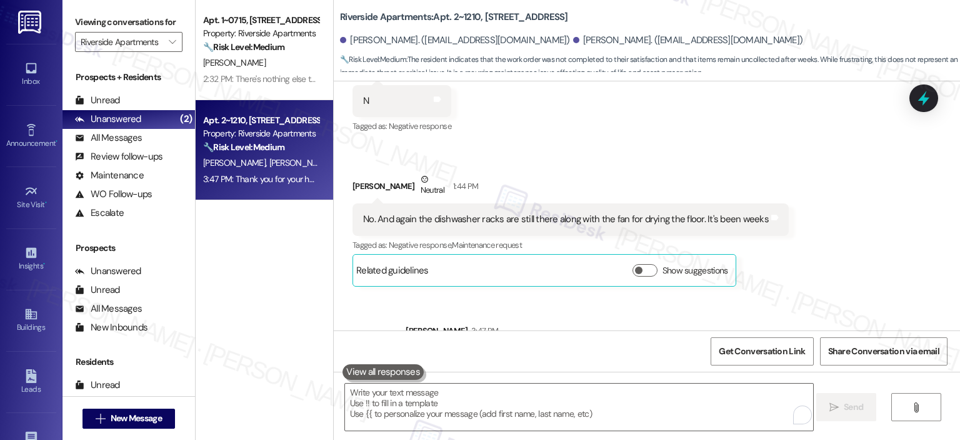
scroll to position [15543, 0]
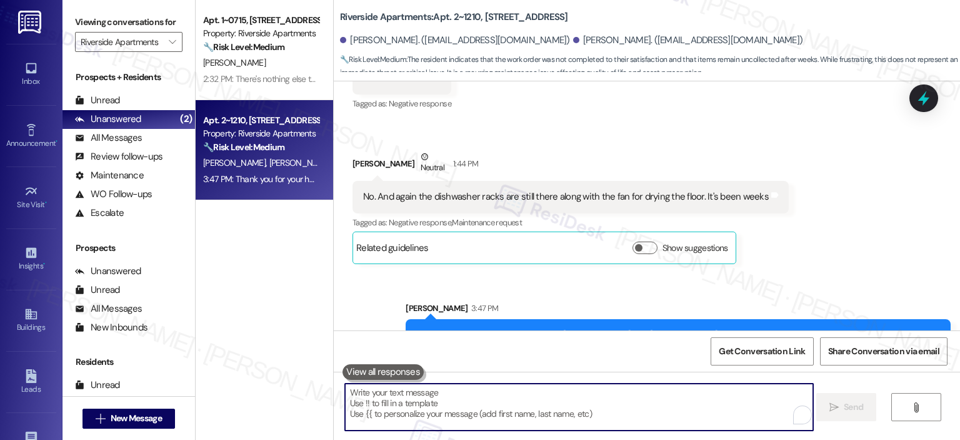
click at [448, 402] on textarea "To enrich screen reader interactions, please activate Accessibility in Grammarl…" at bounding box center [579, 406] width 468 height 47
paste textarea "As for the uncollected items, I’ll go ahead and create a work order for this co…"
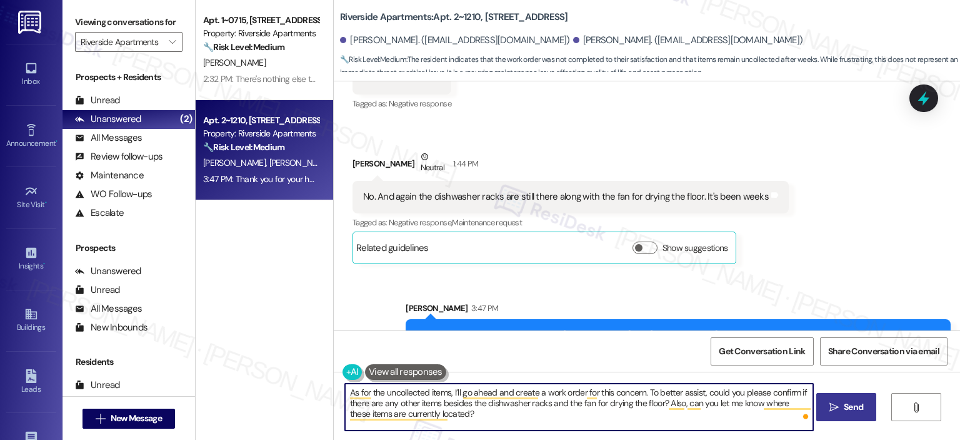
type textarea "As for the uncollected items, I’ll go ahead and create a work order for this co…"
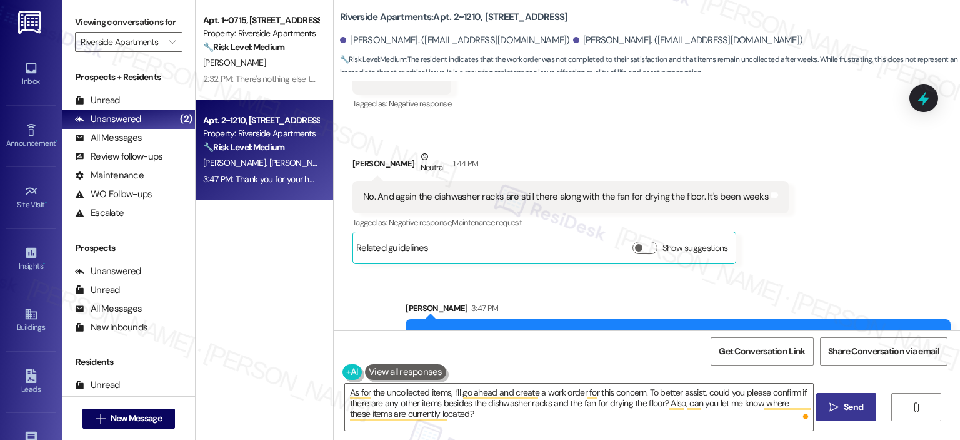
click at [837, 413] on span " Send" at bounding box center [846, 406] width 39 height 13
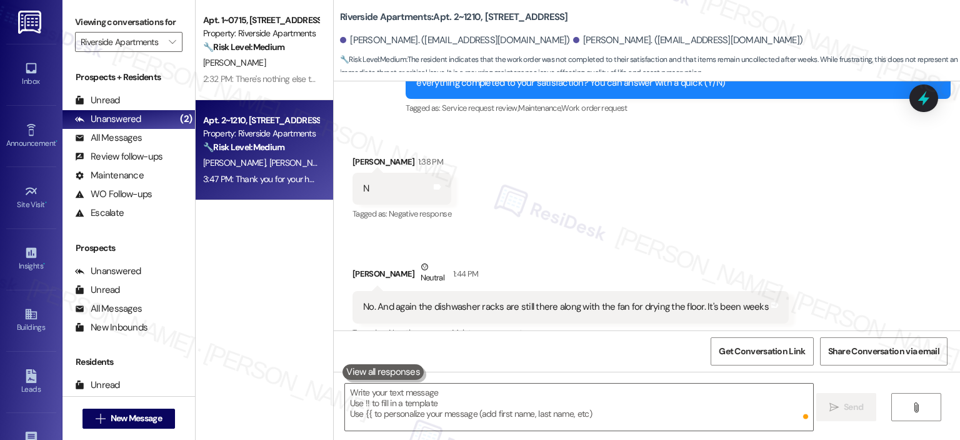
scroll to position [15428, 0]
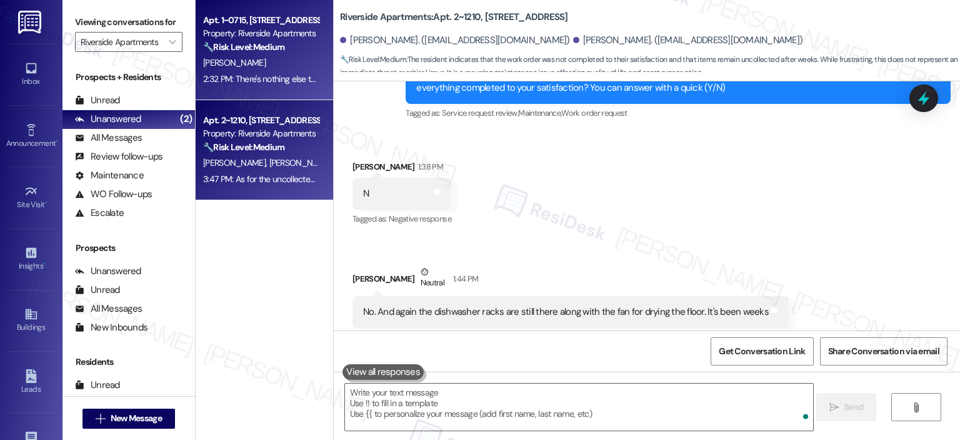
click at [276, 52] on strong "🔧 Risk Level: Medium" at bounding box center [243, 46] width 81 height 11
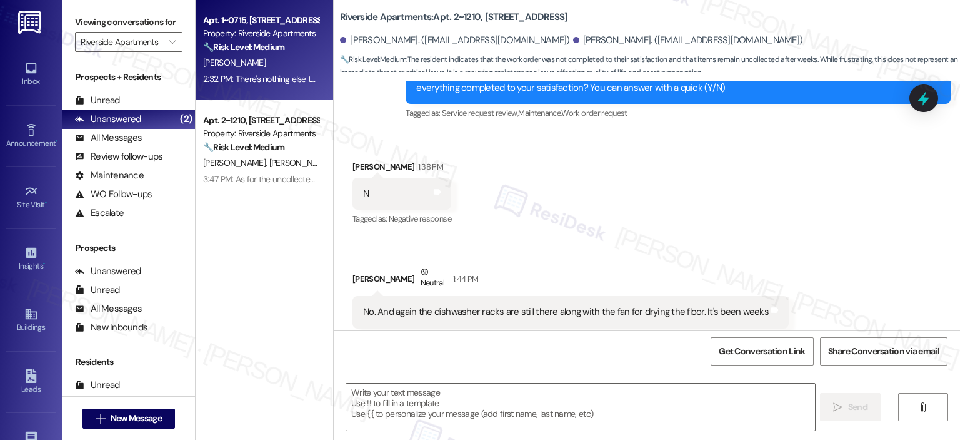
type textarea "Fetching suggested responses. Please feel free to read through the conversation…"
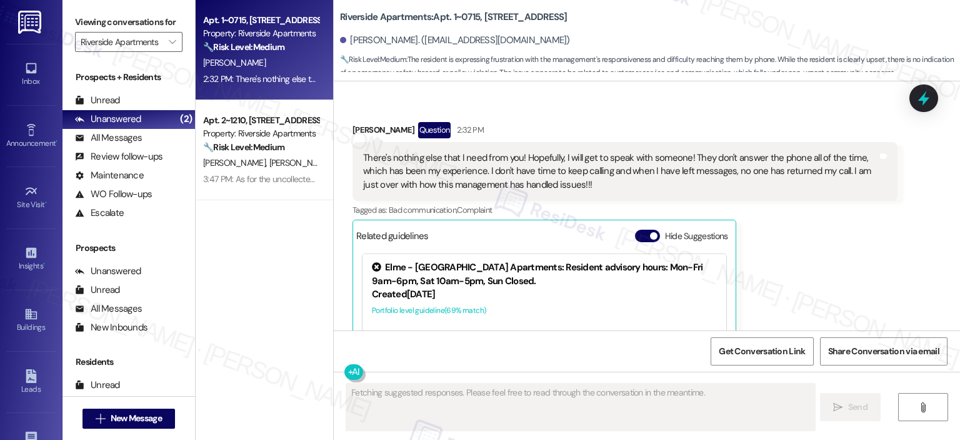
scroll to position [7780, 0]
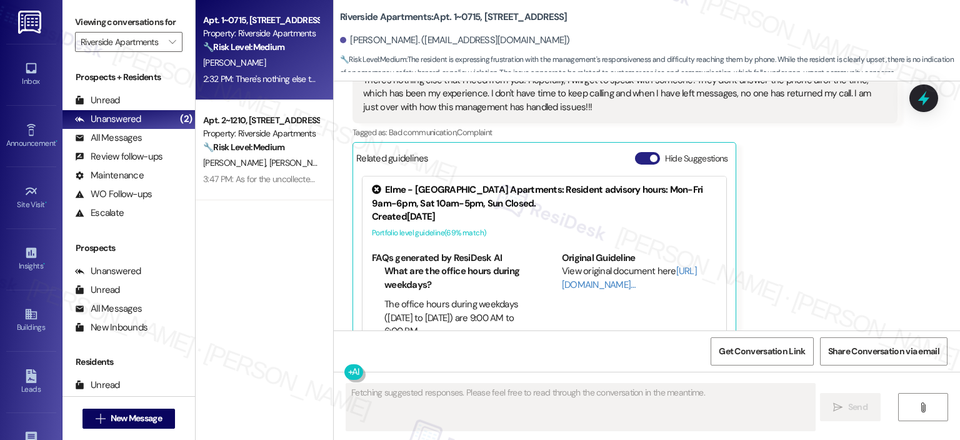
click at [635, 152] on button "Hide Suggestions" at bounding box center [647, 158] width 25 height 13
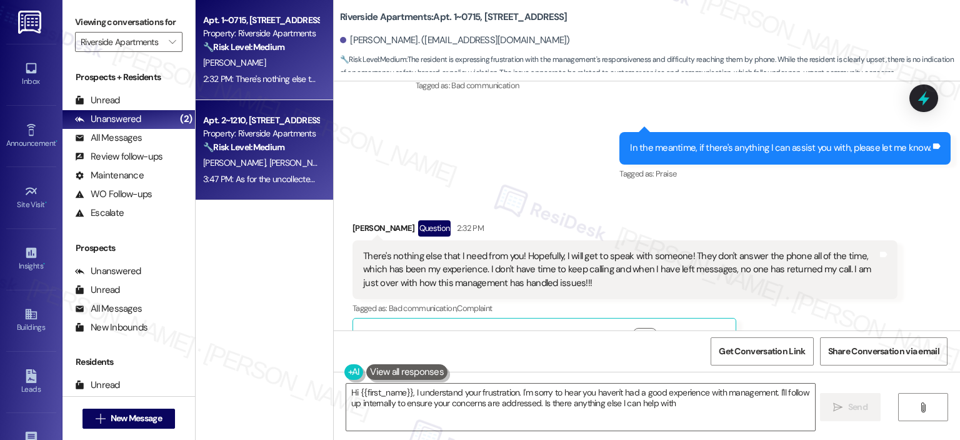
type textarea "Hi {{first_name}}, I understand your frustration. I'm sorry to hear you haven't…"
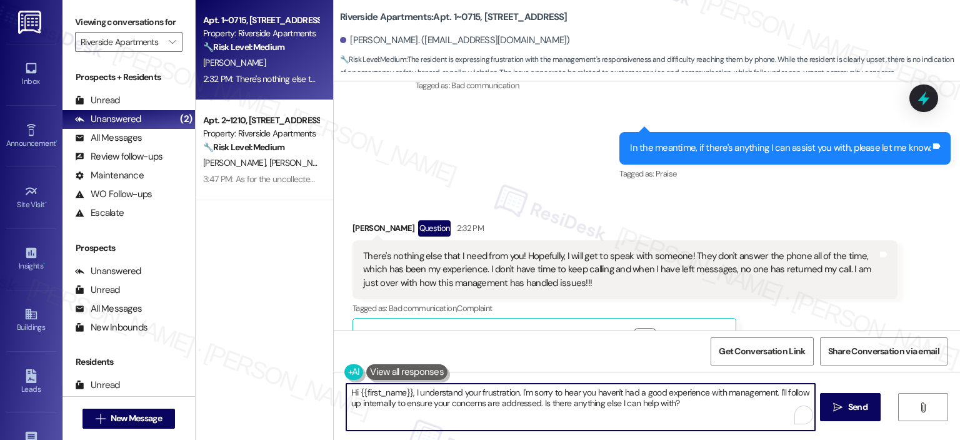
drag, startPoint x: 685, startPoint y: 406, endPoint x: 208, endPoint y: 392, distance: 477.3
click at [208, 392] on div "Apt. 1~0715, 5860 Cameron Run Terrace Property: Riverside Apartments 🔧 Risk Lev…" at bounding box center [578, 220] width 765 height 440
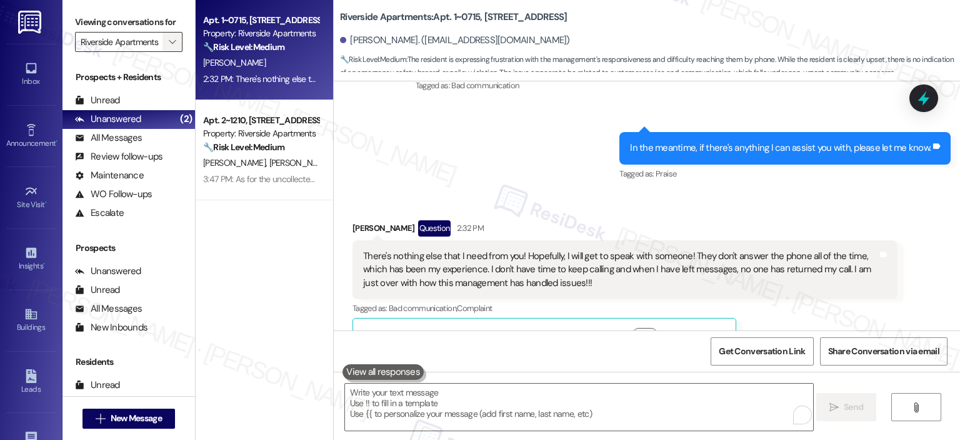
click at [168, 34] on span "" at bounding box center [172, 42] width 12 height 20
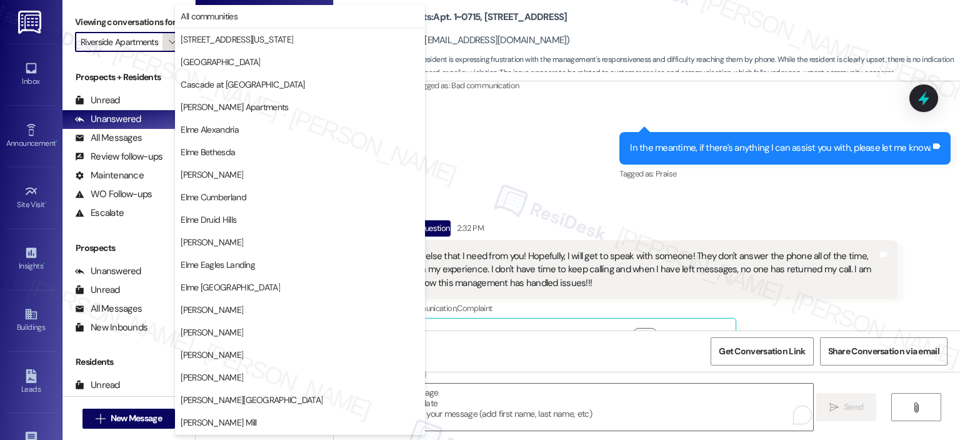
scroll to position [223, 0]
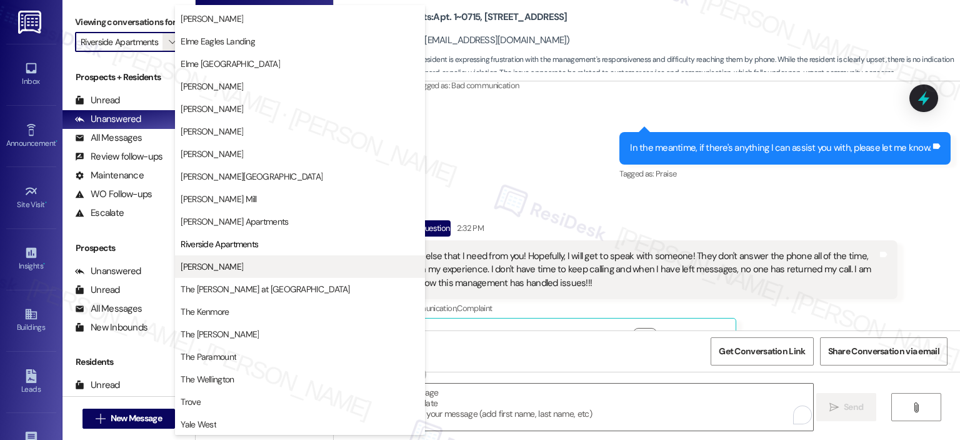
click at [256, 270] on span "[PERSON_NAME]" at bounding box center [300, 266] width 239 height 13
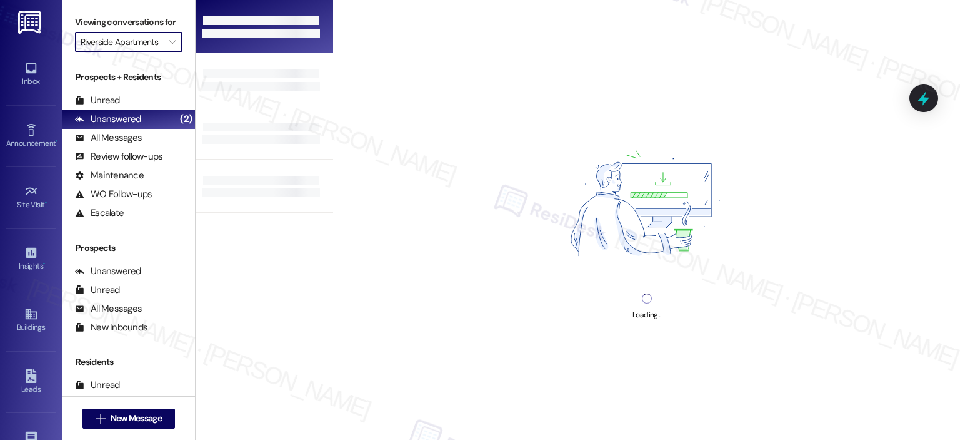
type input "[PERSON_NAME]"
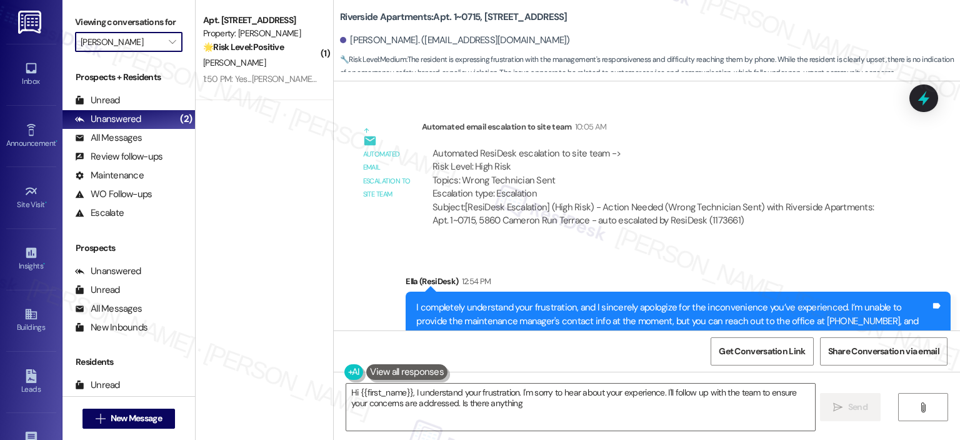
scroll to position [7780, 0]
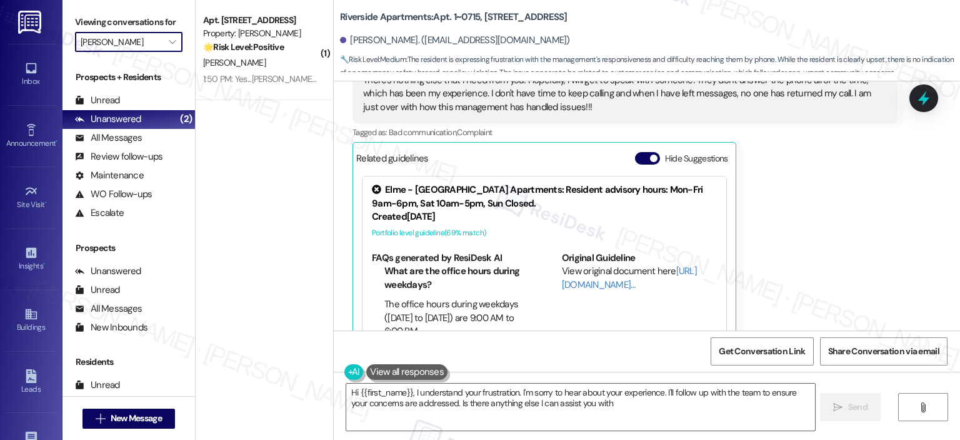
type textarea "Hi {{first_name}}, I understand your frustration. I'm sorry to hear about your …"
click at [23, 145] on div "Announcement •" at bounding box center [31, 143] width 63 height 13
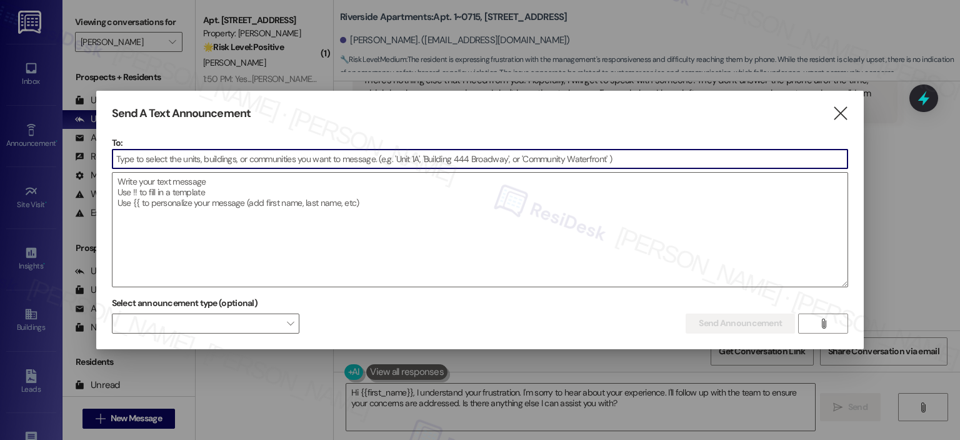
click at [363, 166] on input at bounding box center [481, 158] width 736 height 19
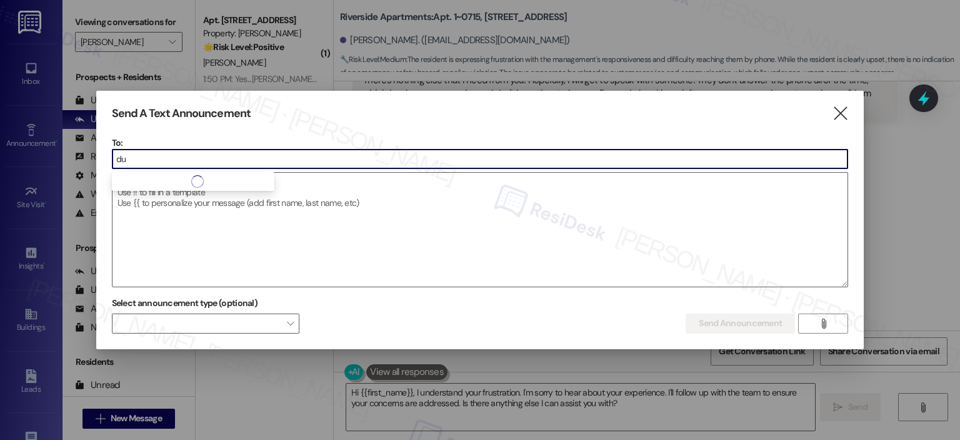
type input "d"
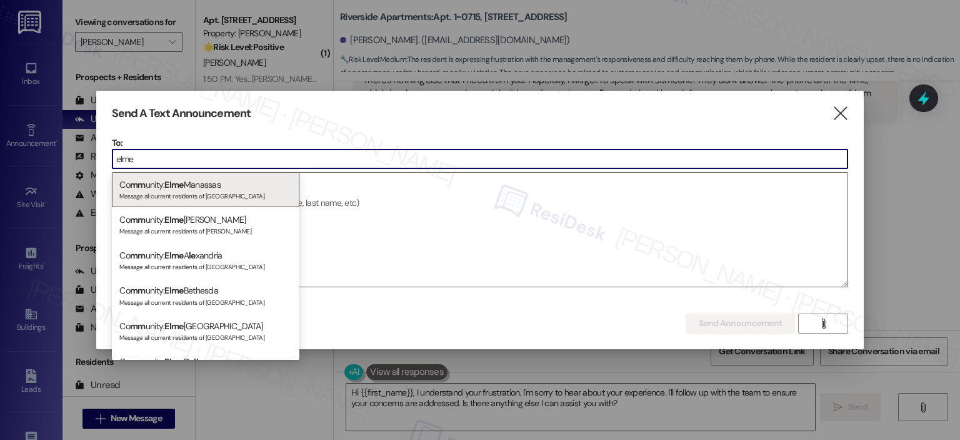
type input "elme"
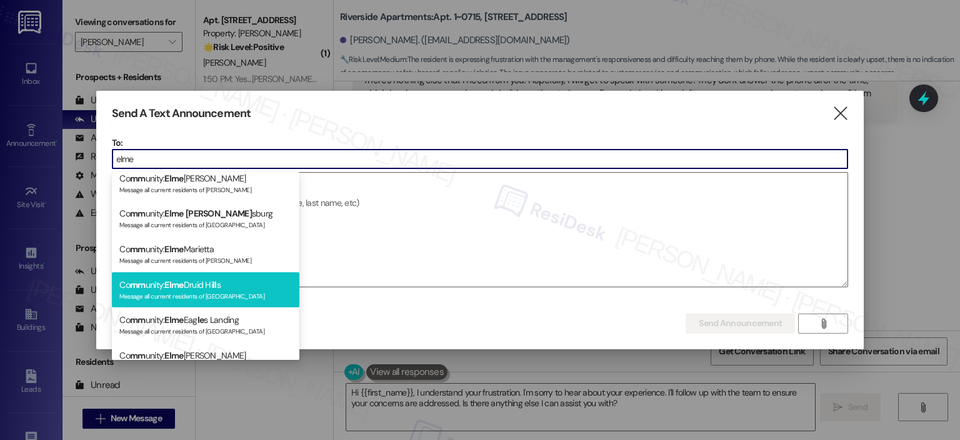
scroll to position [256, 0]
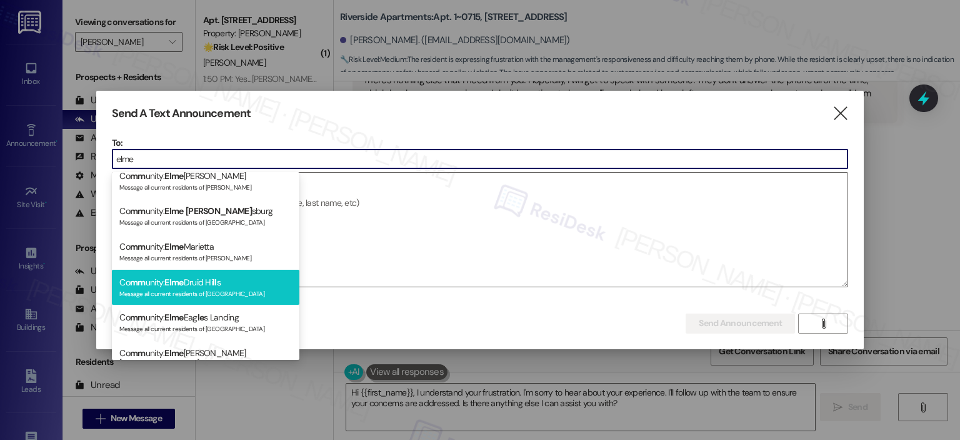
click at [211, 291] on div "Message all current residents of Elme Druid Hills" at bounding box center [205, 292] width 173 height 11
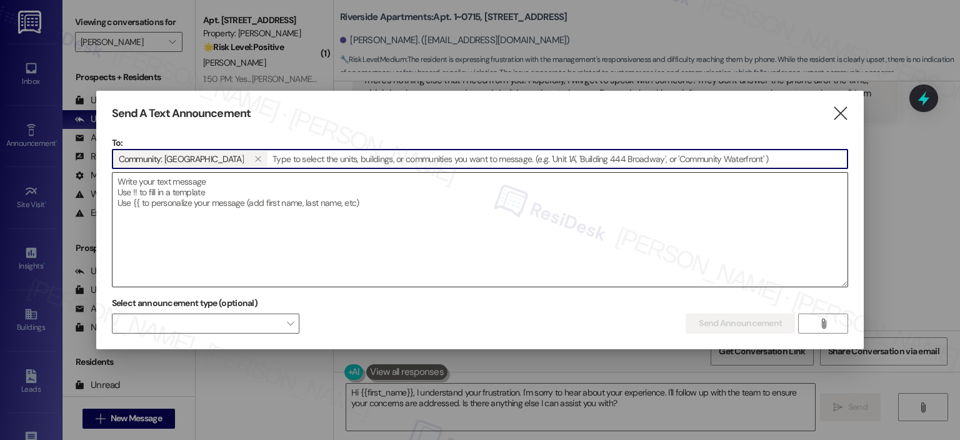
click at [266, 233] on textarea at bounding box center [481, 230] width 736 height 114
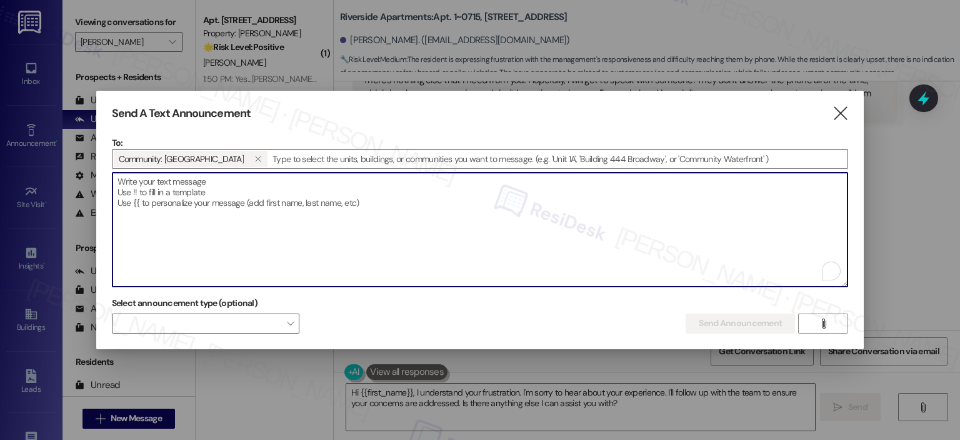
click at [190, 200] on textarea "To enrich screen reader interactions, please activate Accessibility in Grammarl…" at bounding box center [481, 230] width 736 height 114
paste textarea "Hi {{first_name}}! Our team will be conducting community apartment inspections …"
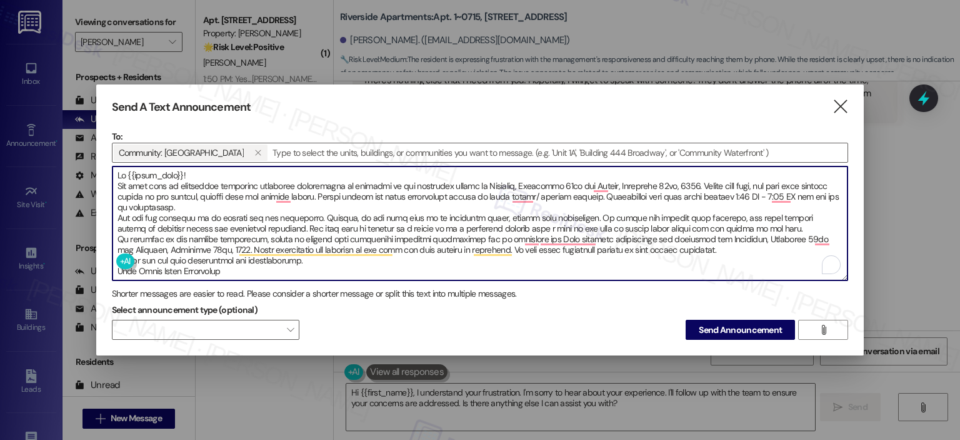
click at [198, 170] on textarea "To enrich screen reader interactions, please activate Accessibility in Grammarl…" at bounding box center [481, 223] width 736 height 114
click at [189, 169] on textarea "To enrich screen reader interactions, please activate Accessibility in Grammarl…" at bounding box center [481, 223] width 736 height 114
drag, startPoint x: 188, startPoint y: 169, endPoint x: 113, endPoint y: 172, distance: 75.7
click at [113, 172] on textarea "To enrich screen reader interactions, please activate Accessibility in Grammarl…" at bounding box center [481, 223] width 736 height 114
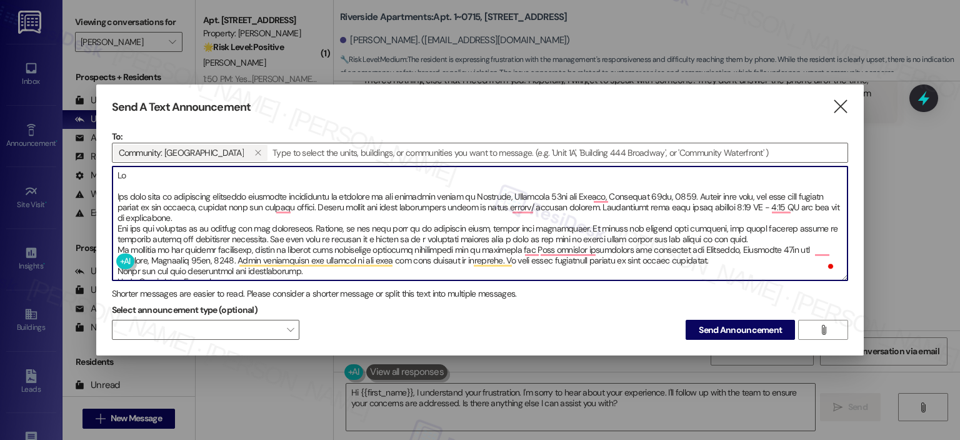
click at [135, 168] on textarea "To enrich screen reader interactions, please activate Accessibility in Grammarl…" at bounding box center [481, 223] width 736 height 114
click at [930, 97] on icon at bounding box center [924, 98] width 15 height 19
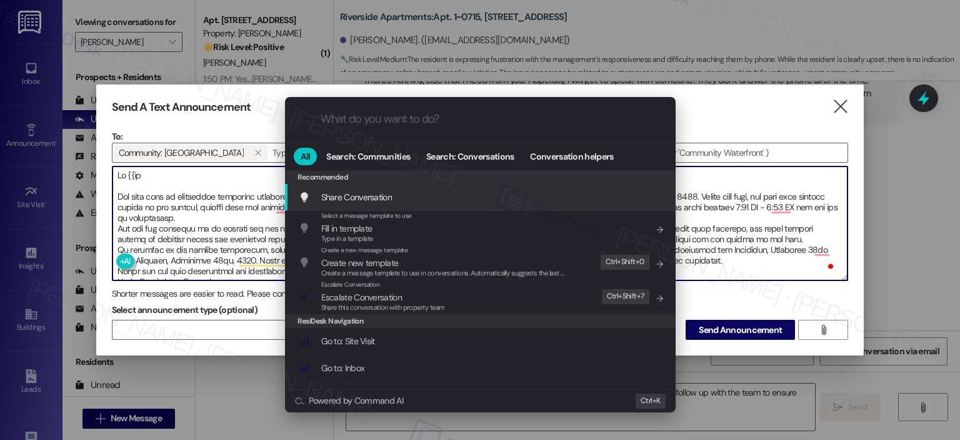
click at [359, 115] on input "What do you want to do?" at bounding box center [491, 119] width 340 height 13
click at [360, 114] on input "What do you want to do?" at bounding box center [491, 119] width 340 height 13
click at [356, 102] on div ".cls-1{fill:#0a055f;}.cls-2{fill:#0cc4c4;} resideskLogoBlueOrange" at bounding box center [480, 119] width 391 height 44
click at [358, 119] on input "What do you want to do?" at bounding box center [491, 119] width 340 height 13
click at [369, 119] on input "What do you want to do?" at bounding box center [491, 119] width 340 height 13
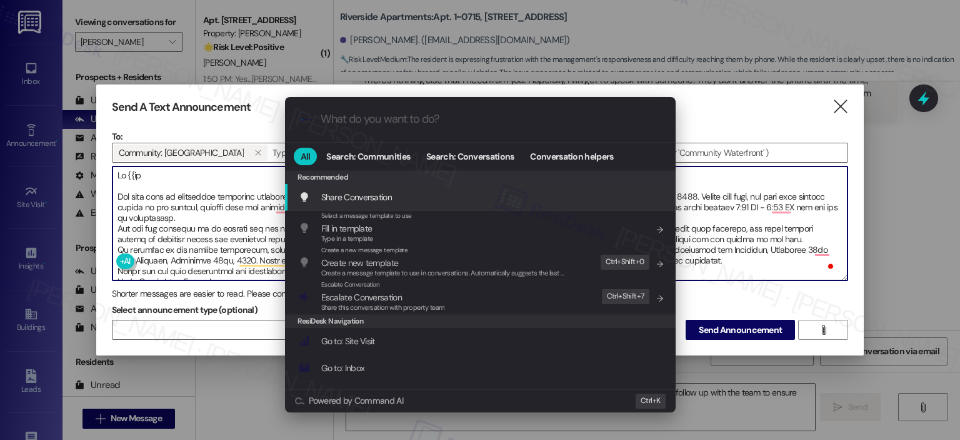
click at [168, 169] on div ".cls-1{fill:#0a055f;}.cls-2{fill:#0cc4c4;} resideskLogoBlueOrange All Search: C…" at bounding box center [480, 220] width 960 height 440
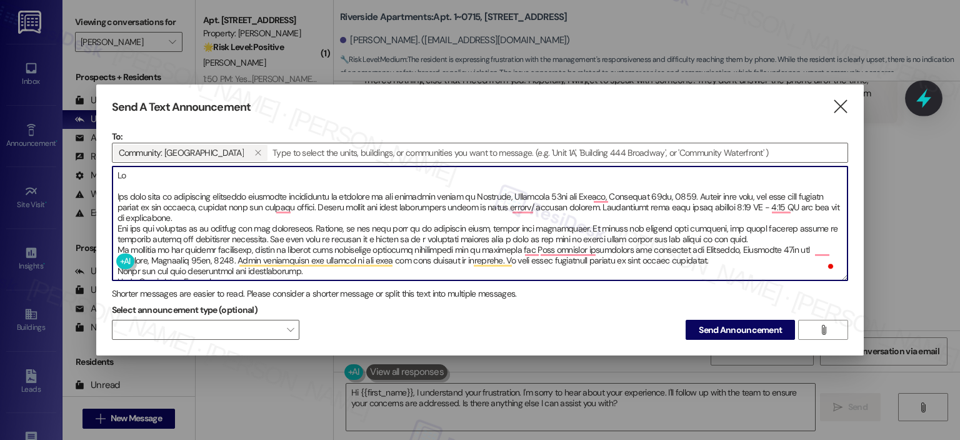
click at [920, 96] on icon at bounding box center [924, 98] width 21 height 21
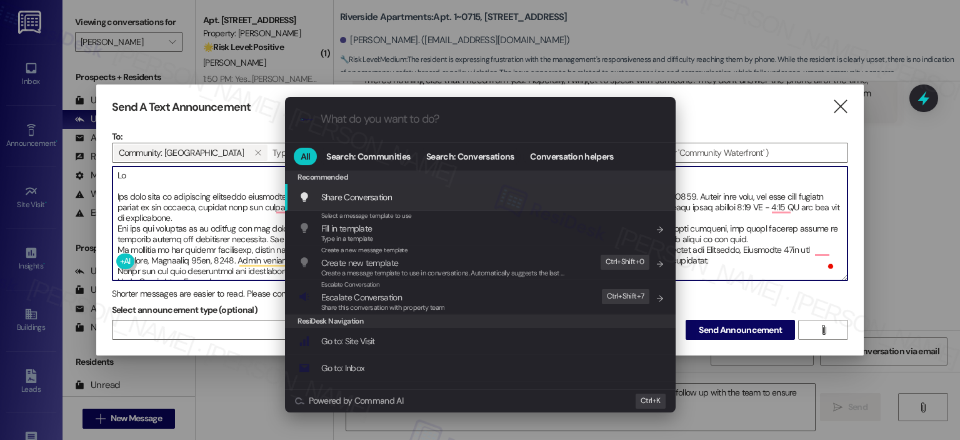
click at [383, 115] on input "What do you want to do?" at bounding box center [491, 119] width 340 height 13
click at [375, 129] on div ".cls-1{fill:#0a055f;}.cls-2{fill:#0cc4c4;} resideskLogoBlueOrange" at bounding box center [480, 119] width 391 height 44
click at [373, 119] on input "What do you want to do?" at bounding box center [491, 119] width 340 height 13
click at [177, 170] on div ".cls-1{fill:#0a055f;}.cls-2{fill:#0cc4c4;} resideskLogoBlueOrange All Search: C…" at bounding box center [480, 220] width 960 height 440
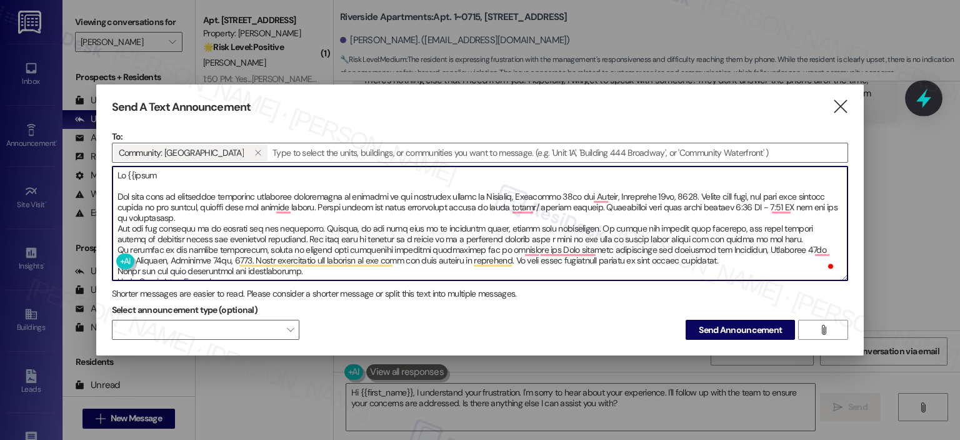
type textarea "Hi {{first Our team will be conducting community apartment inspections as manda…"
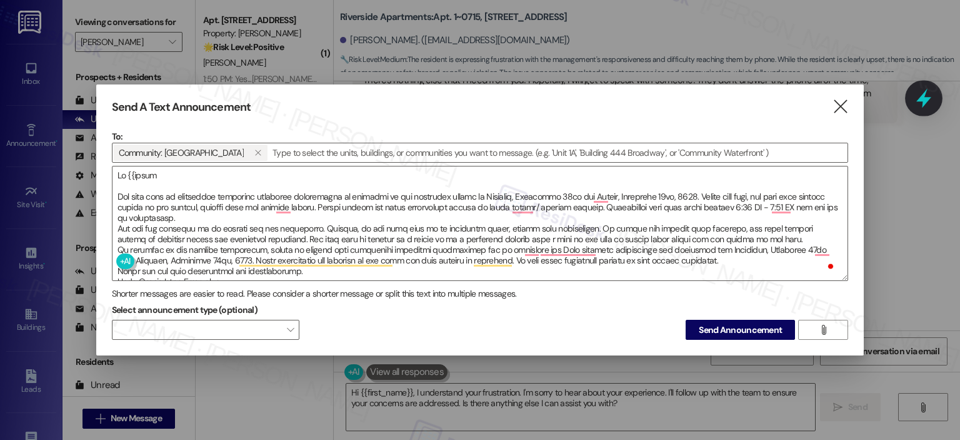
click at [929, 97] on icon at bounding box center [924, 98] width 21 height 21
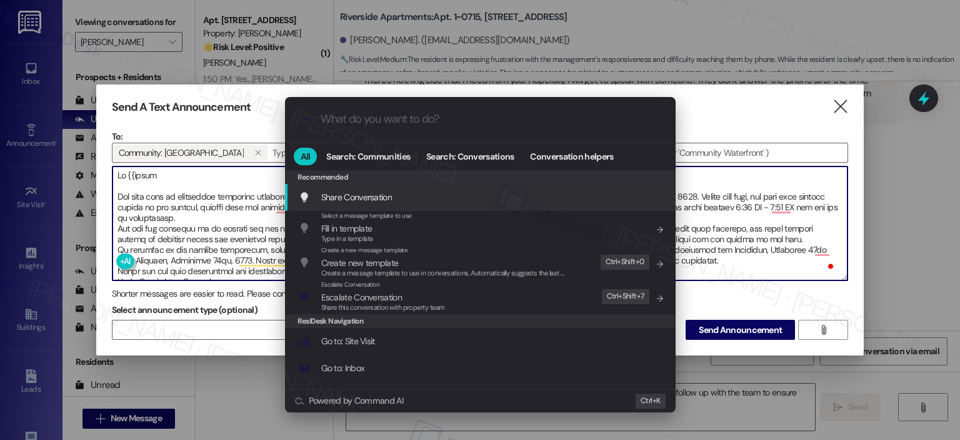
click at [390, 127] on div ".cls-1{fill:#0a055f;}.cls-2{fill:#0cc4c4;} resideskLogoBlueOrange" at bounding box center [480, 119] width 391 height 44
click at [390, 118] on input "What do you want to do?" at bounding box center [491, 119] width 340 height 13
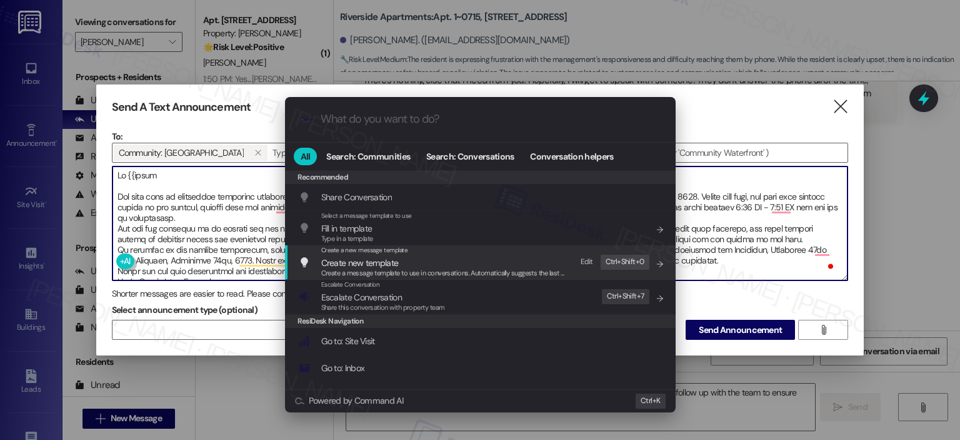
click at [412, 263] on span "Create new template" at bounding box center [446, 263] width 250 height 14
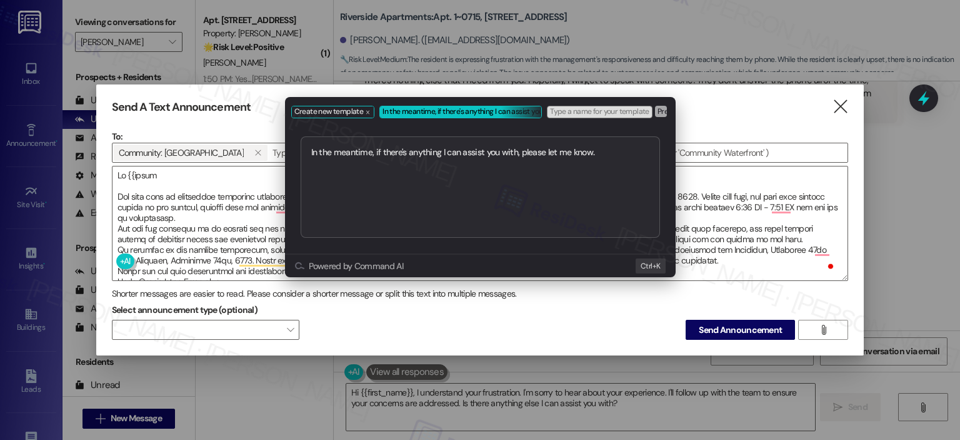
click at [413, 264] on button "Powered by Command AI" at bounding box center [459, 266] width 328 height 10
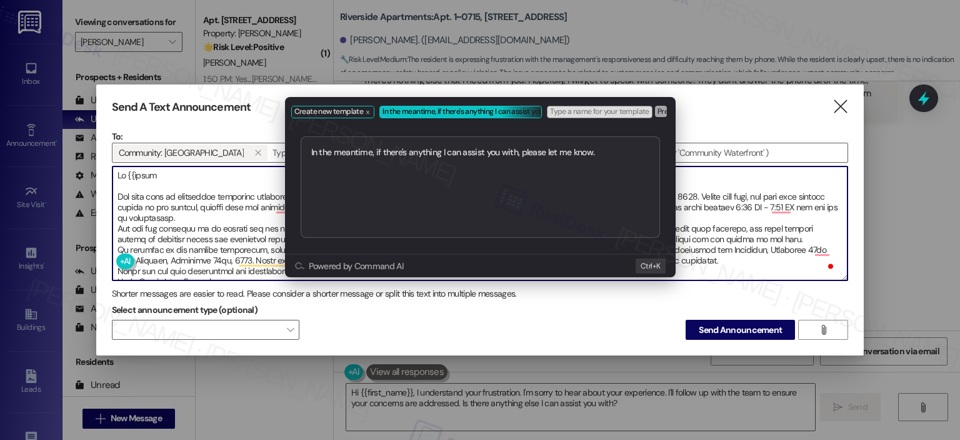
click at [727, 116] on div "Create new template In the meantime, if there's anything I can assist you with,…" at bounding box center [480, 220] width 960 height 440
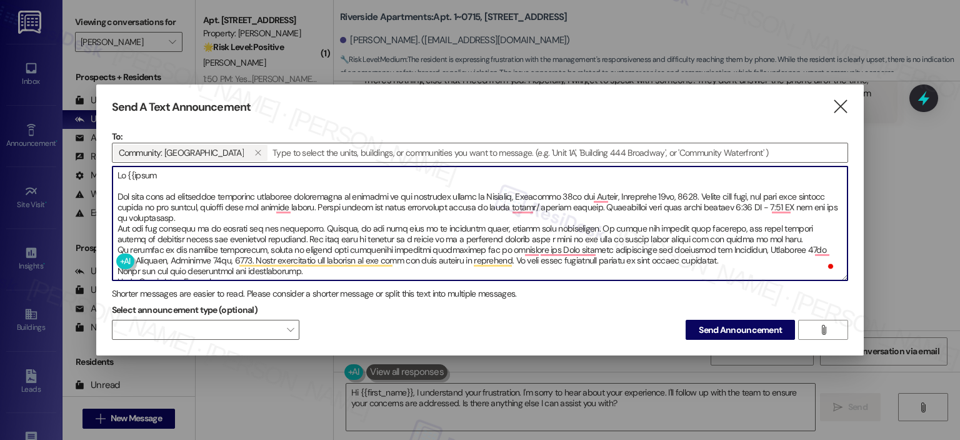
click at [925, 90] on icon at bounding box center [924, 98] width 16 height 16
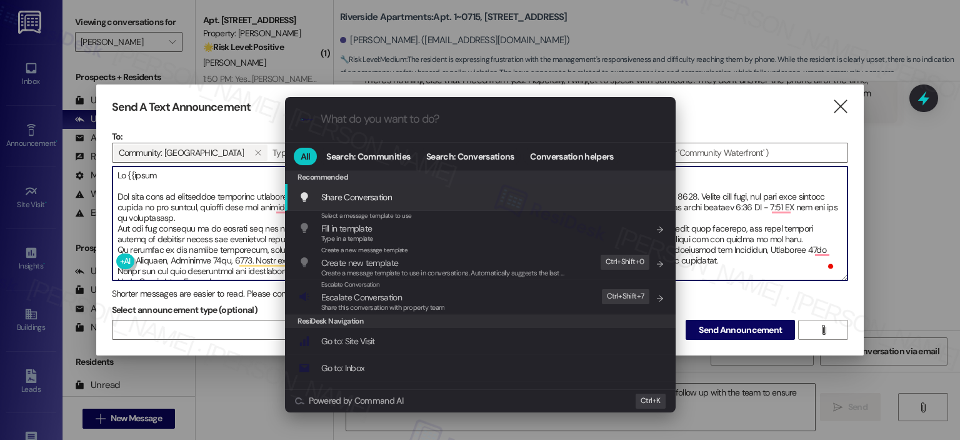
click at [419, 119] on input "What do you want to do?" at bounding box center [491, 119] width 340 height 13
click at [293, 116] on div ".cls-1{fill:#0a055f;}.cls-2{fill:#0cc4c4;} resideskLogoBlueOrange" at bounding box center [480, 119] width 391 height 44
click at [171, 174] on div ".cls-1{fill:#0a055f;}.cls-2{fill:#0cc4c4;} resideskLogoBlueOrange All Search: C…" at bounding box center [480, 220] width 960 height 440
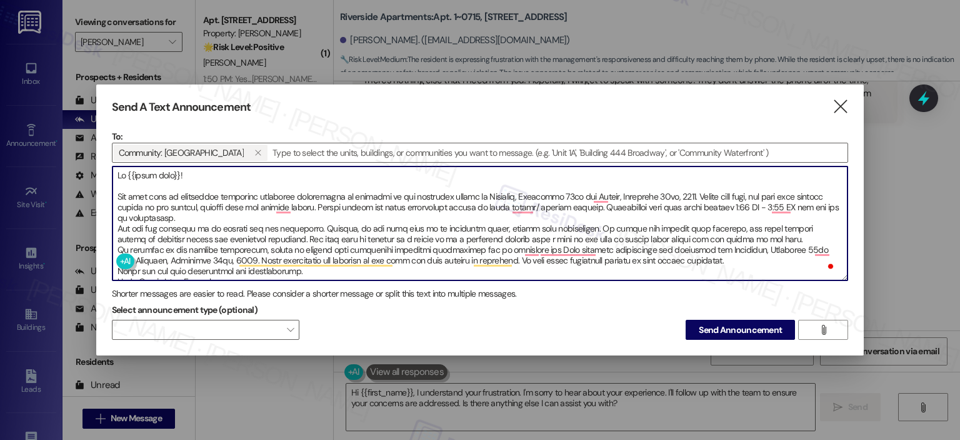
click at [175, 190] on textarea "To enrich screen reader interactions, please activate Accessibility in Grammarl…" at bounding box center [481, 223] width 736 height 114
type textarea "Hi {{first name}}! Our team will be conducting community apartment inspections …"
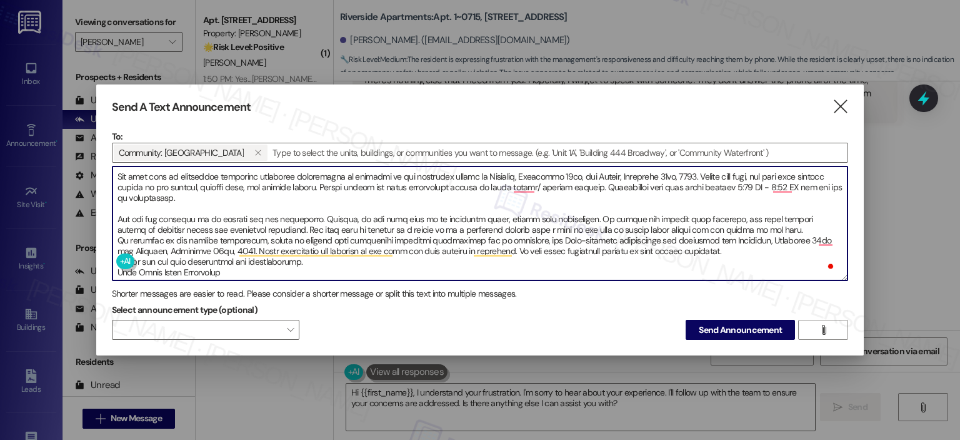
scroll to position [21, 0]
click at [776, 226] on textarea "To enrich screen reader interactions, please activate Accessibility in Grammarl…" at bounding box center [481, 223] width 736 height 114
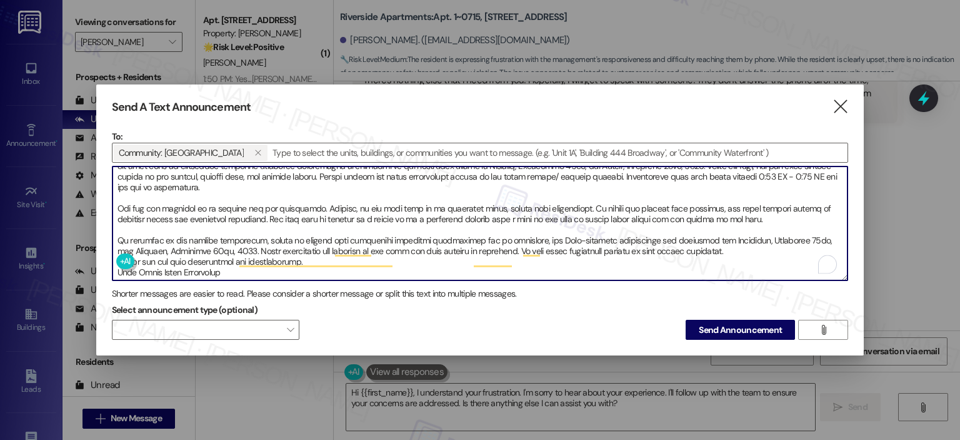
scroll to position [31, 0]
click at [747, 245] on textarea "To enrich screen reader interactions, please activate Accessibility in Grammarl…" at bounding box center [481, 223] width 736 height 114
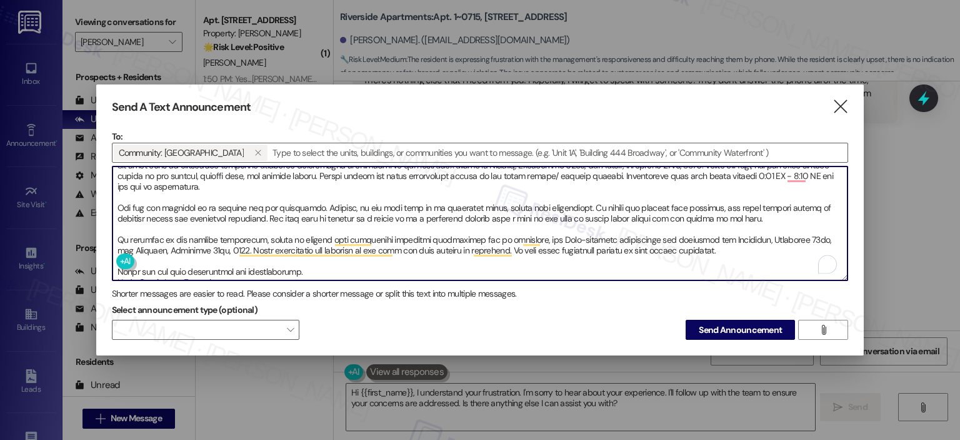
click at [377, 264] on textarea "To enrich screen reader interactions, please activate Accessibility in Grammarl…" at bounding box center [481, 223] width 736 height 114
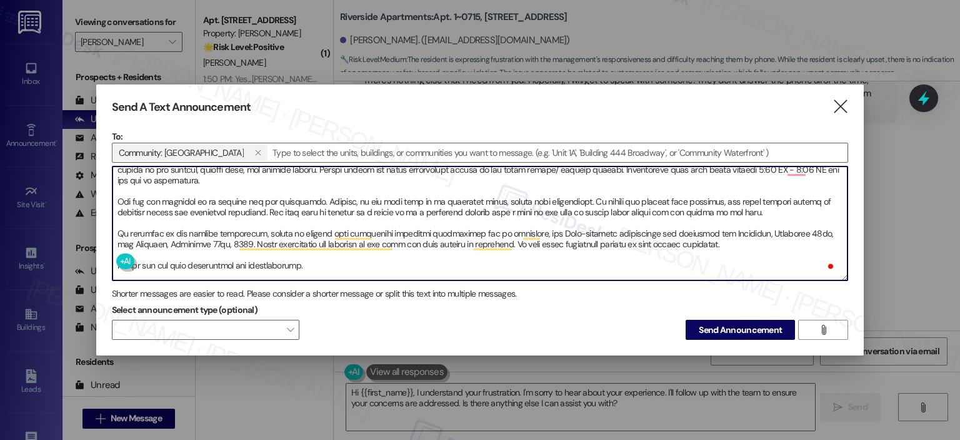
scroll to position [53, 0]
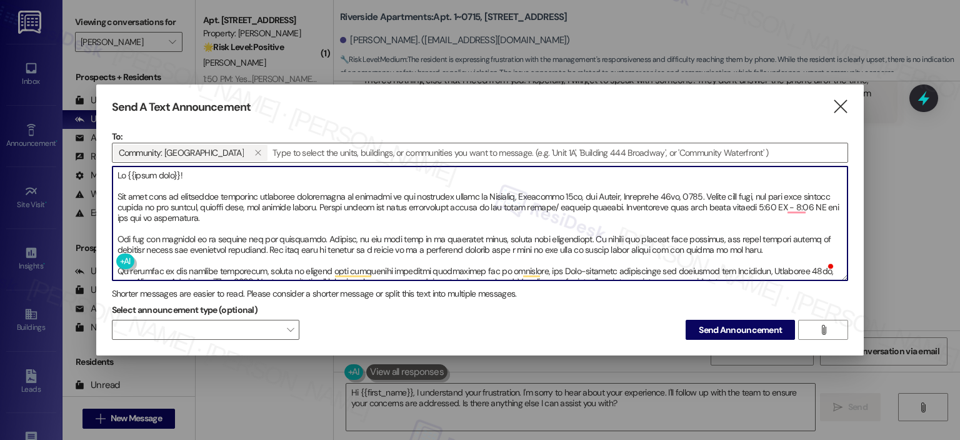
click at [192, 209] on textarea "To enrich screen reader interactions, please activate Accessibility in Grammarl…" at bounding box center [481, 223] width 736 height 114
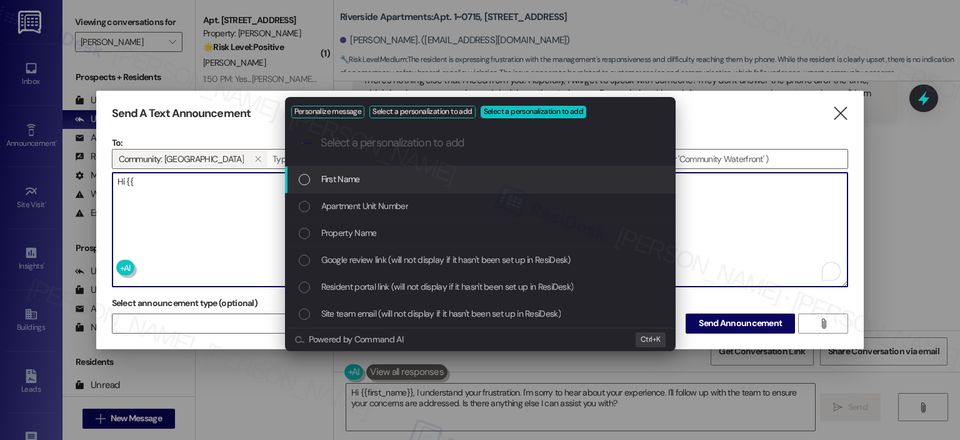
click at [321, 178] on span "First Name" at bounding box center [340, 179] width 39 height 14
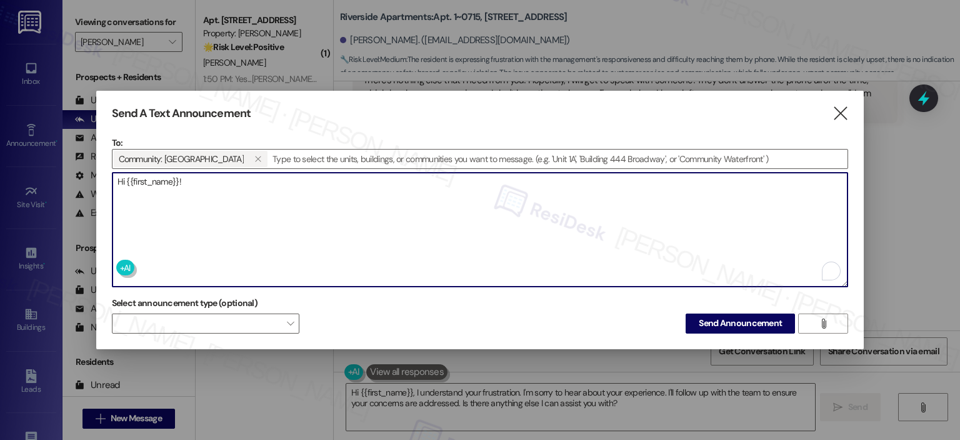
paste textarea "Our team will be conducting community apartment inspections as mandated by our …"
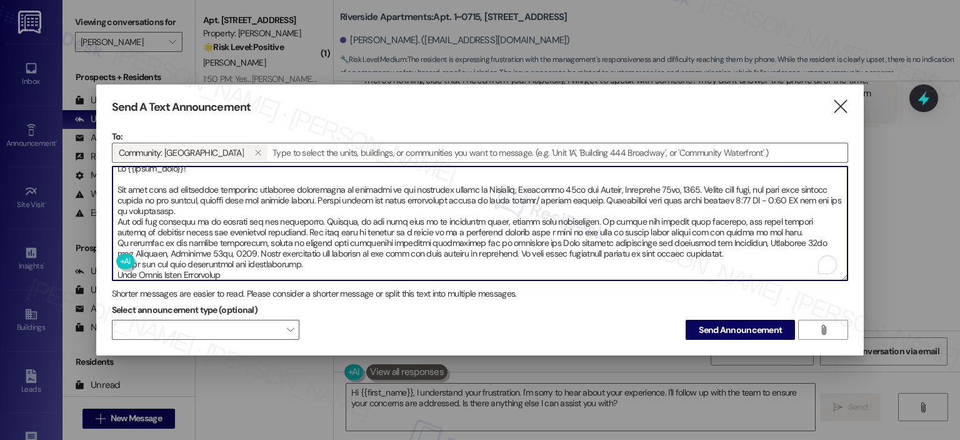
scroll to position [7, 0]
click at [273, 203] on textarea "To enrich screen reader interactions, please activate Accessibility in Grammarl…" at bounding box center [481, 223] width 736 height 114
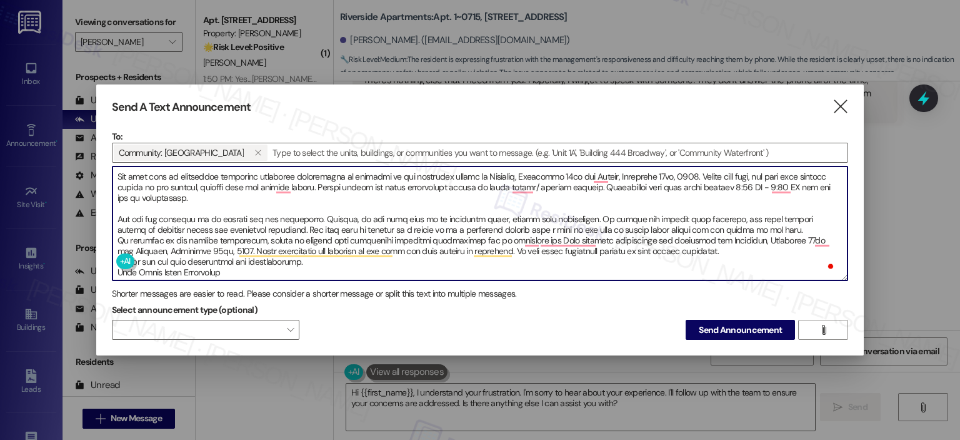
scroll to position [21, 0]
click at [513, 180] on textarea "To enrich screen reader interactions, please activate Accessibility in Grammarl…" at bounding box center [481, 223] width 736 height 114
click at [786, 219] on textarea "To enrich screen reader interactions, please activate Accessibility in Grammarl…" at bounding box center [481, 223] width 736 height 114
click at [782, 231] on textarea "To enrich screen reader interactions, please activate Accessibility in Grammarl…" at bounding box center [481, 223] width 736 height 114
click at [774, 223] on textarea "To enrich screen reader interactions, please activate Accessibility in Grammarl…" at bounding box center [481, 223] width 736 height 114
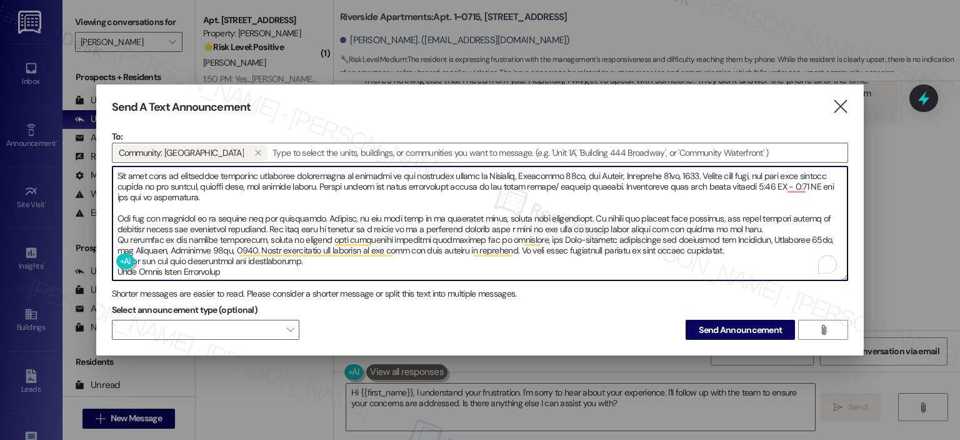
click at [769, 223] on textarea "To enrich screen reader interactions, please activate Accessibility in Grammarl…" at bounding box center [481, 223] width 736 height 114
click at [776, 227] on textarea "To enrich screen reader interactions, please activate Accessibility in Grammarl…" at bounding box center [481, 223] width 736 height 114
click at [800, 230] on textarea "To enrich screen reader interactions, please activate Accessibility in Grammarl…" at bounding box center [481, 223] width 736 height 114
click at [773, 221] on textarea "To enrich screen reader interactions, please activate Accessibility in Grammarl…" at bounding box center [481, 223] width 736 height 114
click at [773, 223] on textarea "To enrich screen reader interactions, please activate Accessibility in Grammarl…" at bounding box center [481, 223] width 736 height 114
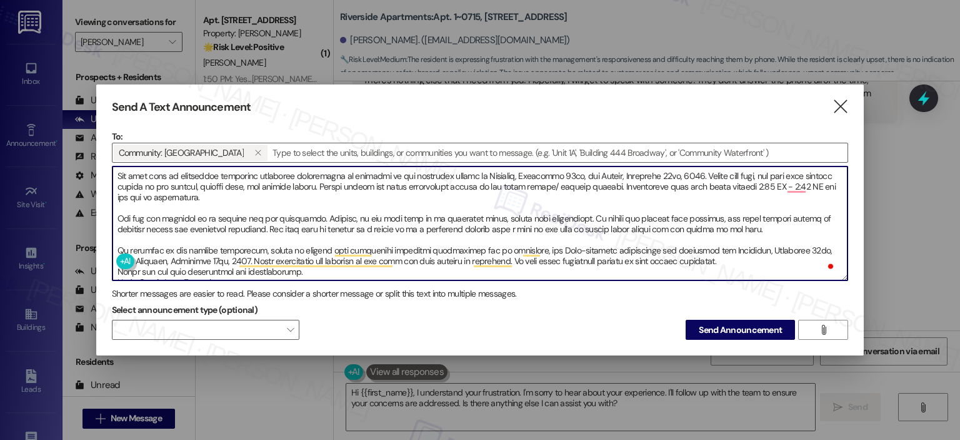
click at [738, 258] on textarea "To enrich screen reader interactions, please activate Accessibility in Grammarl…" at bounding box center [481, 223] width 736 height 114
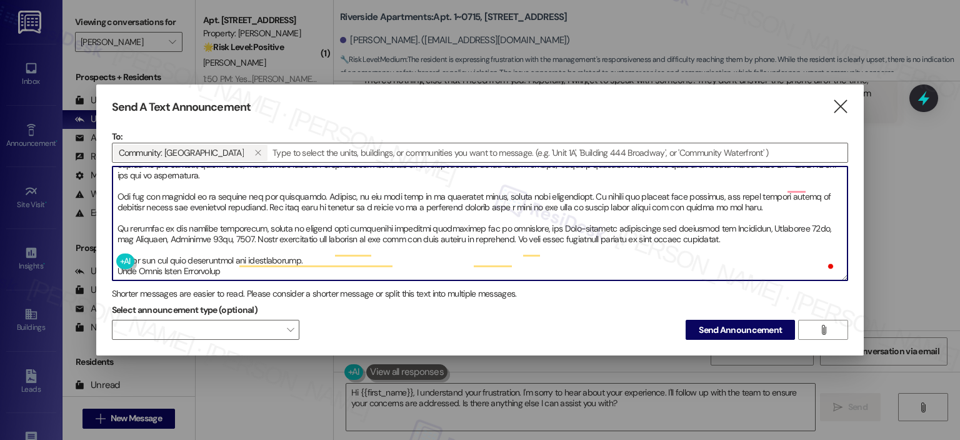
scroll to position [43, 0]
click at [445, 252] on textarea "To enrich screen reader interactions, please activate Accessibility in Grammarl…" at bounding box center [481, 223] width 736 height 114
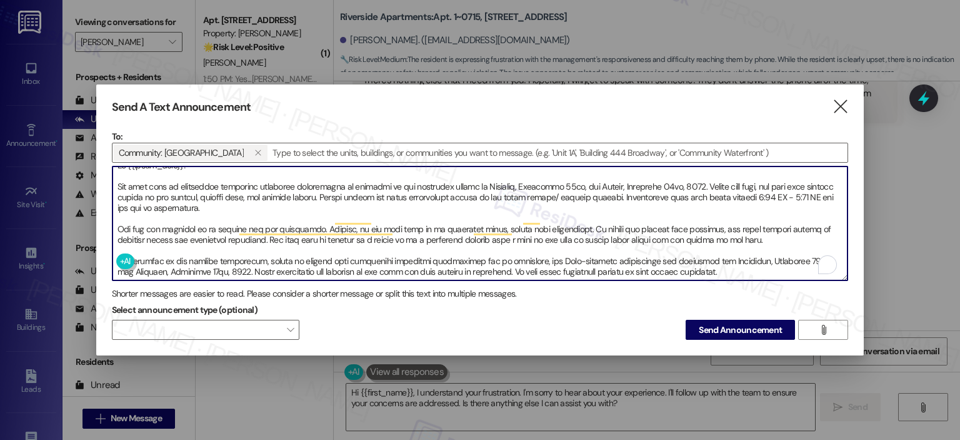
scroll to position [10, 0]
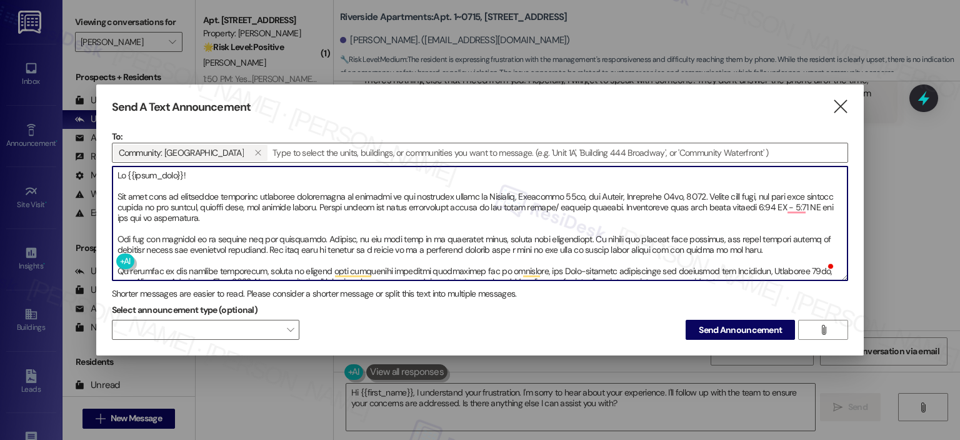
type textarea "Hi {{first_name}}! Our team will be conducting community apartment inspections …"
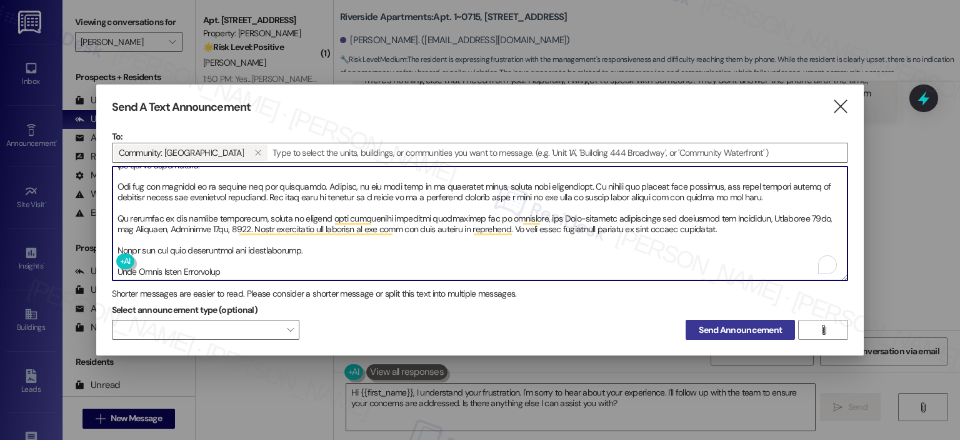
click at [722, 327] on span "Send Announcement" at bounding box center [740, 329] width 83 height 13
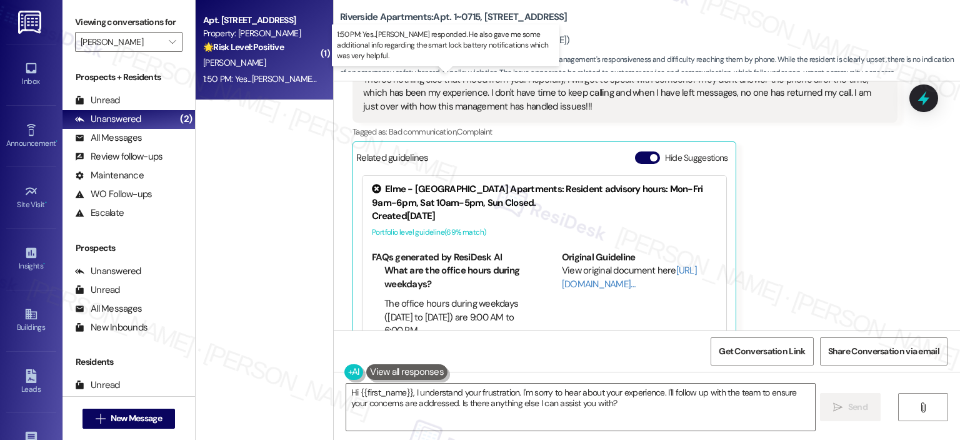
click at [241, 74] on div "1:50 PM: Yes...Carlos responded. He also gave me some additional info regarding…" at bounding box center [475, 78] width 544 height 11
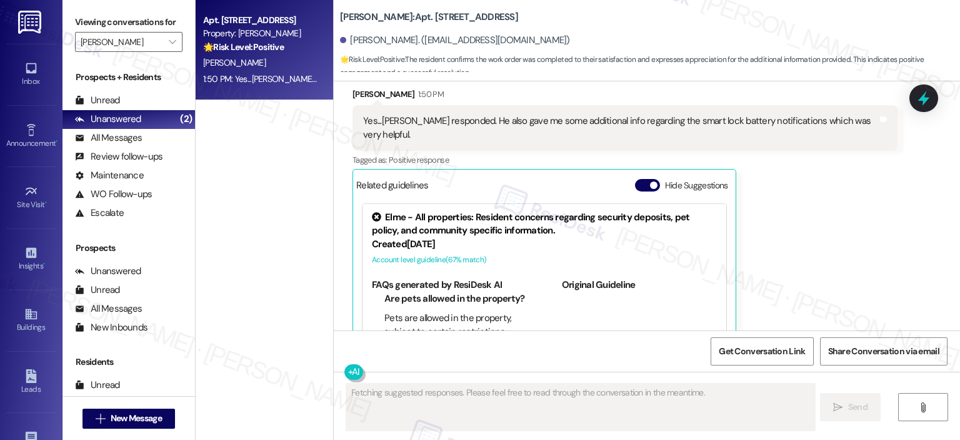
scroll to position [7276, 0]
click at [635, 179] on button "Hide Suggestions" at bounding box center [647, 185] width 25 height 13
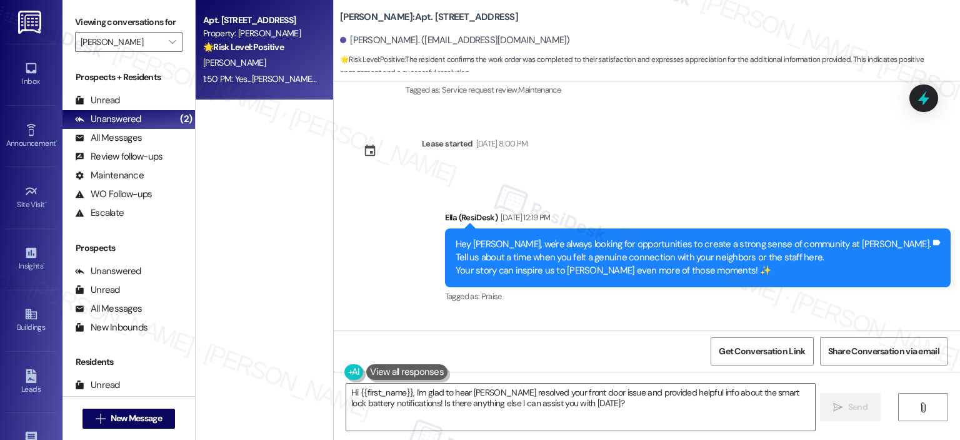
scroll to position [7413, 0]
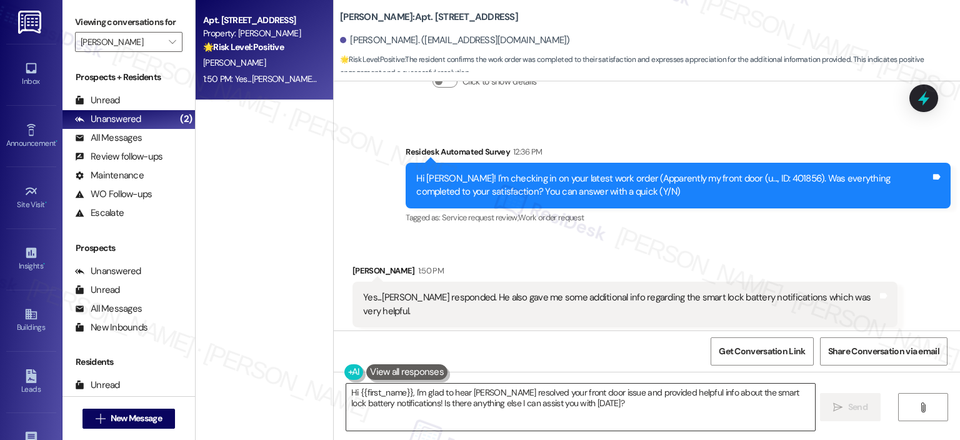
click at [458, 393] on textarea "Hi {{first_name}}, I'm glad to hear Carlos resolved your front door issue and p…" at bounding box center [580, 406] width 468 height 47
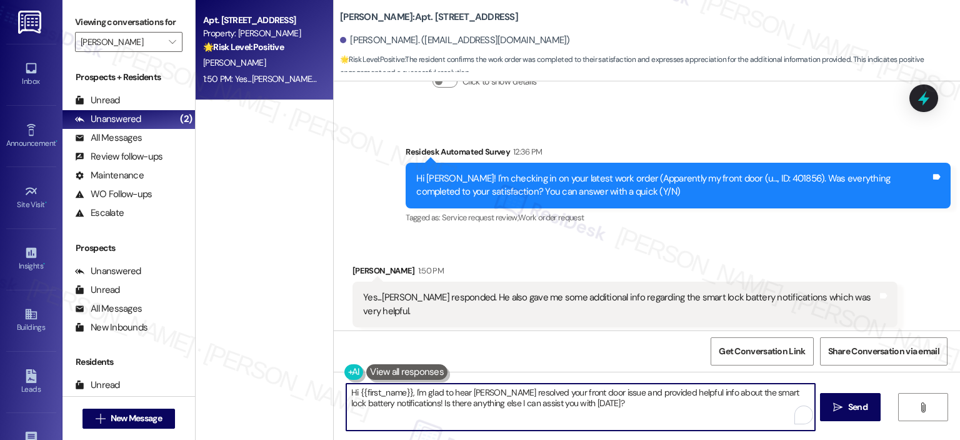
paste textarea "Thank you for your response! Great to know that the latest work order was compl…"
click at [445, 390] on textarea "Thank you for your response! Great to know that the latest work order was compl…" at bounding box center [579, 406] width 468 height 47
type textarea "Thank you for your response, Kate! Great to know that the latest work order was…"
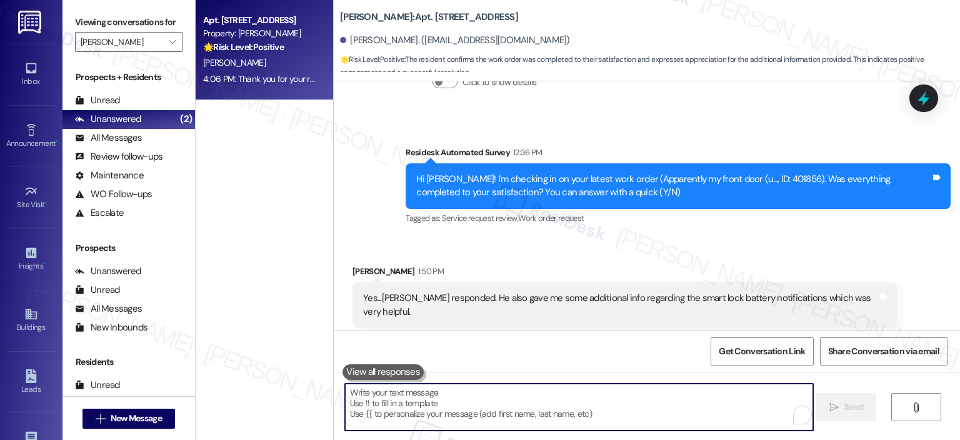
scroll to position [7513, 0]
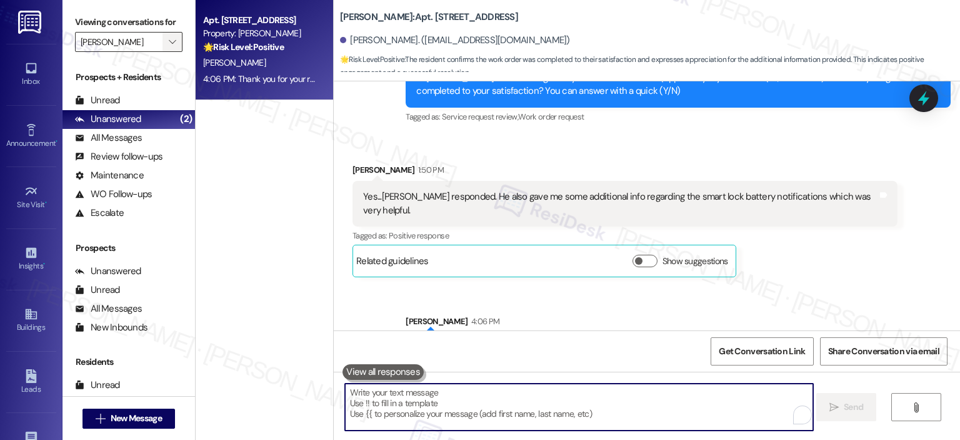
click at [172, 47] on button "" at bounding box center [173, 42] width 20 height 20
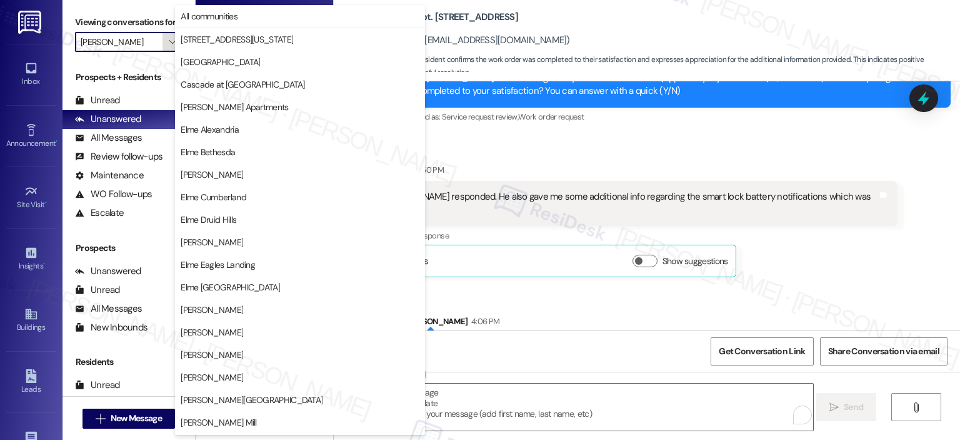
scroll to position [223, 0]
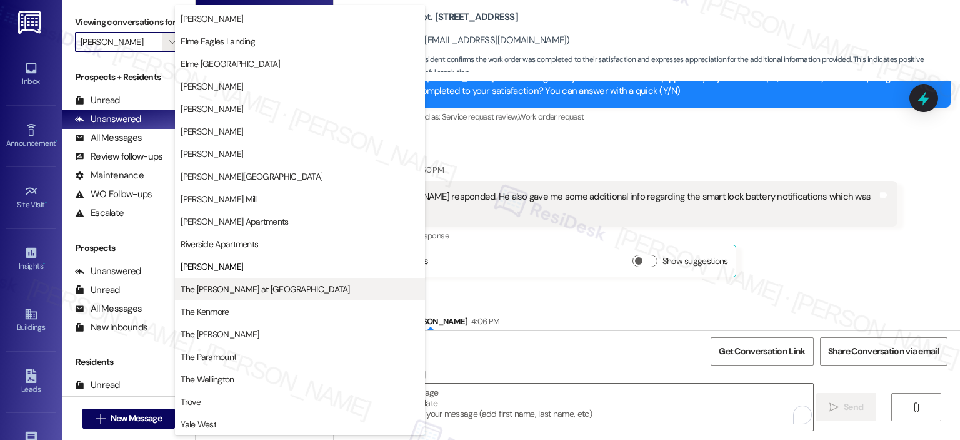
click at [228, 283] on span "The [PERSON_NAME] at [GEOGRAPHIC_DATA]" at bounding box center [265, 289] width 169 height 13
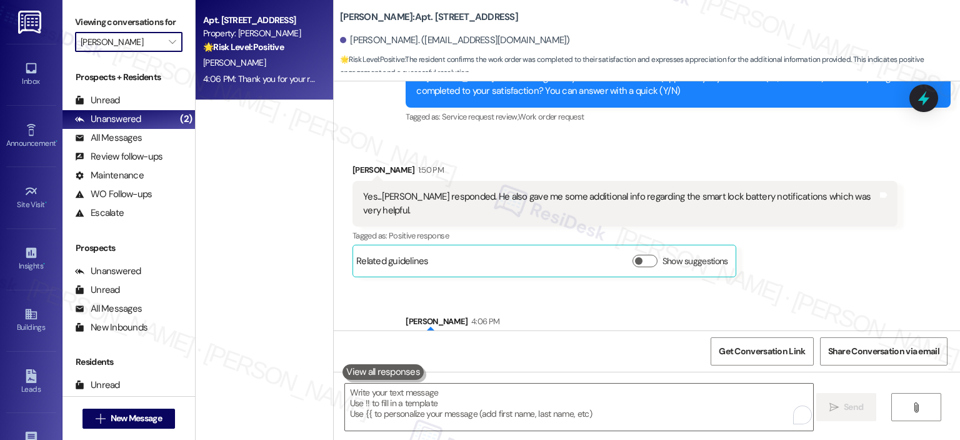
type input "The [PERSON_NAME] at [GEOGRAPHIC_DATA]"
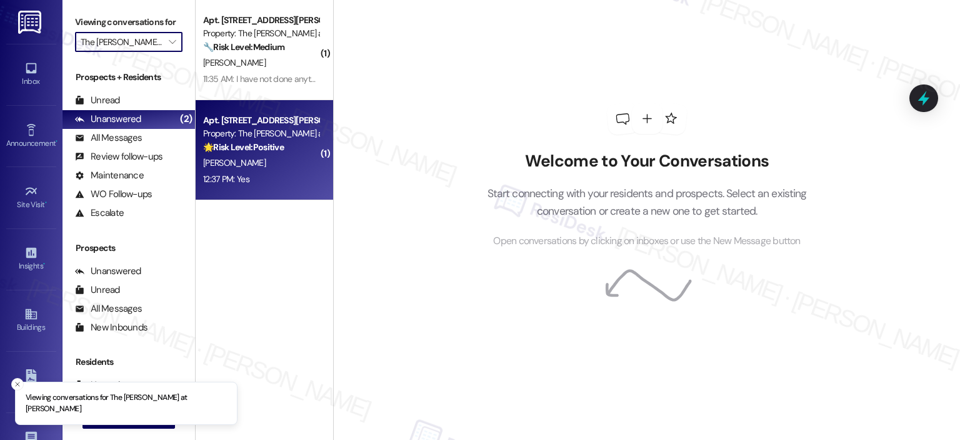
click at [242, 122] on div "Apt. 817, 1350 Beverly Road" at bounding box center [261, 120] width 116 height 13
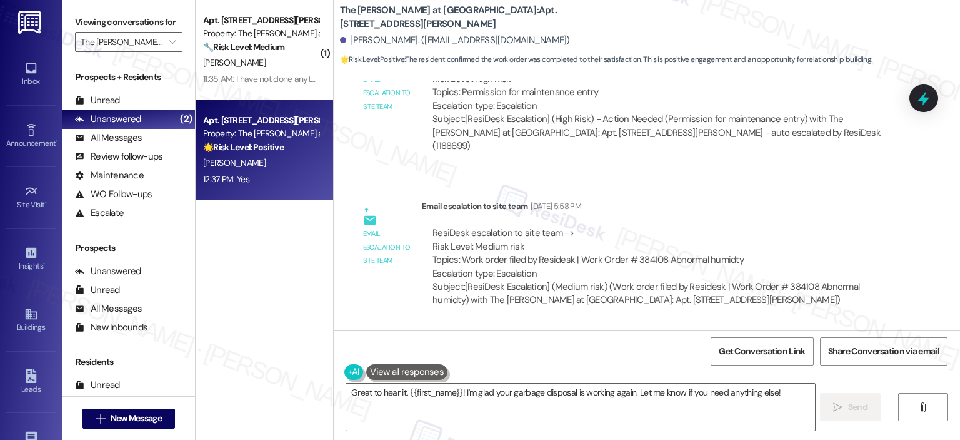
scroll to position [11276, 0]
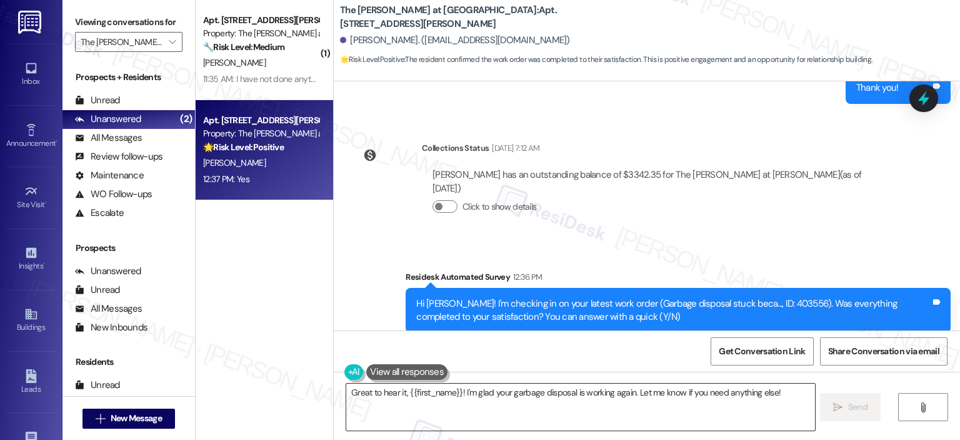
click at [408, 400] on textarea "Great to hear it, {{first_name}}! I'm glad your garbage disposal is working aga…" at bounding box center [580, 406] width 468 height 47
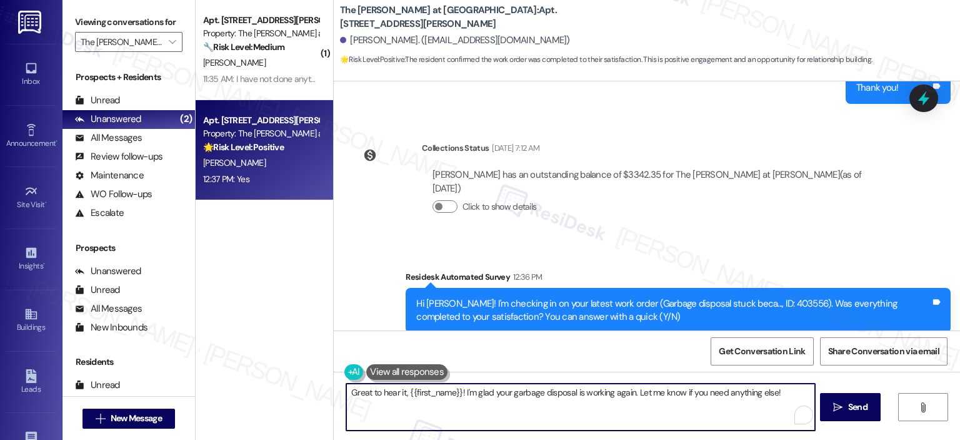
paste textarea "Thank you for your response! Great to know that the latest work order was compl…"
click at [443, 392] on textarea "Thank you for your response! Great to know that the latest work order was compl…" at bounding box center [579, 406] width 468 height 47
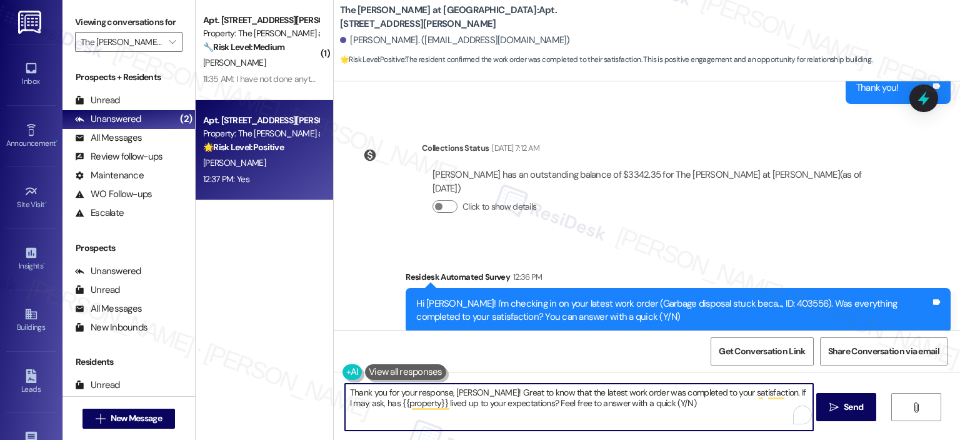
click at [557, 395] on textarea "Thank you for your response, Darby! Great to know that the latest work order wa…" at bounding box center [579, 406] width 468 height 47
click at [583, 392] on textarea "Thank you for your response, Darby! Great to know that the latest work order wa…" at bounding box center [579, 406] width 468 height 47
type textarea "Thank you for your response, Darby! Great to know that work order 403556 was co…"
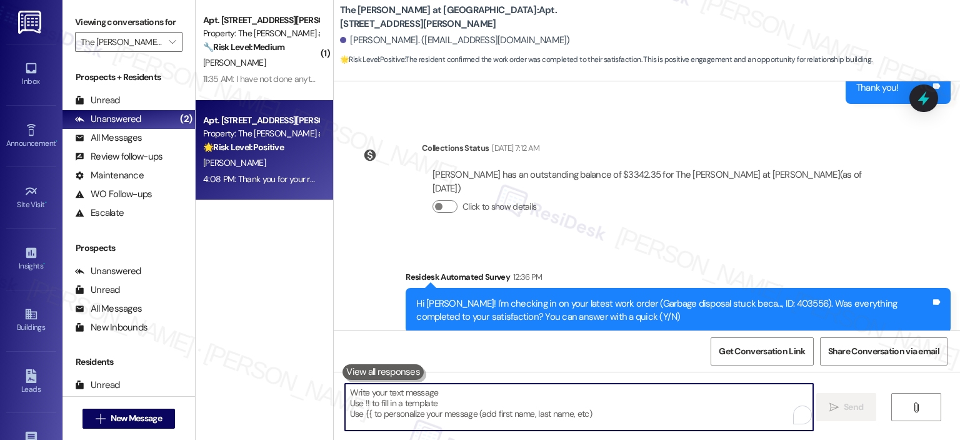
scroll to position [11376, 0]
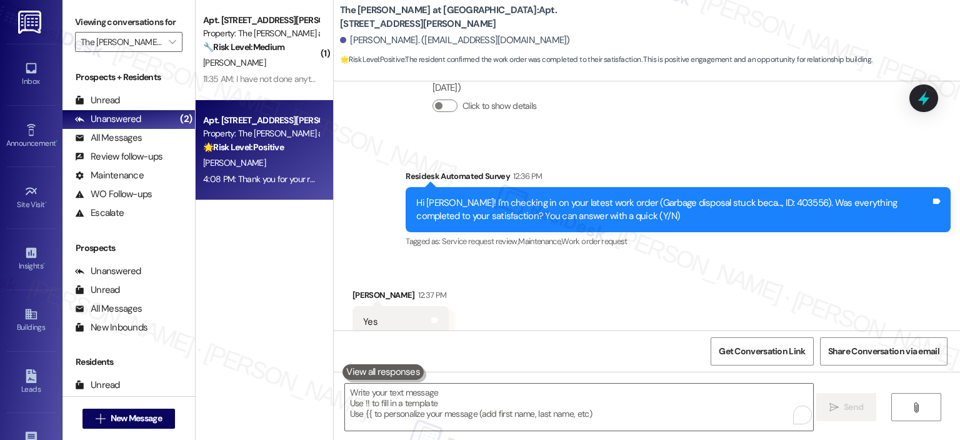
click at [231, 43] on strong "🔧 Risk Level: Medium" at bounding box center [243, 46] width 81 height 11
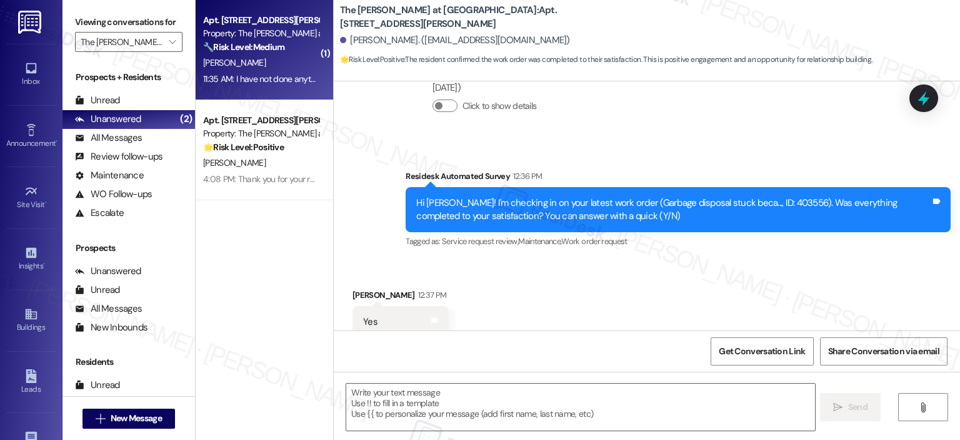
type textarea "Fetching suggested responses. Please feel free to read through the conversation…"
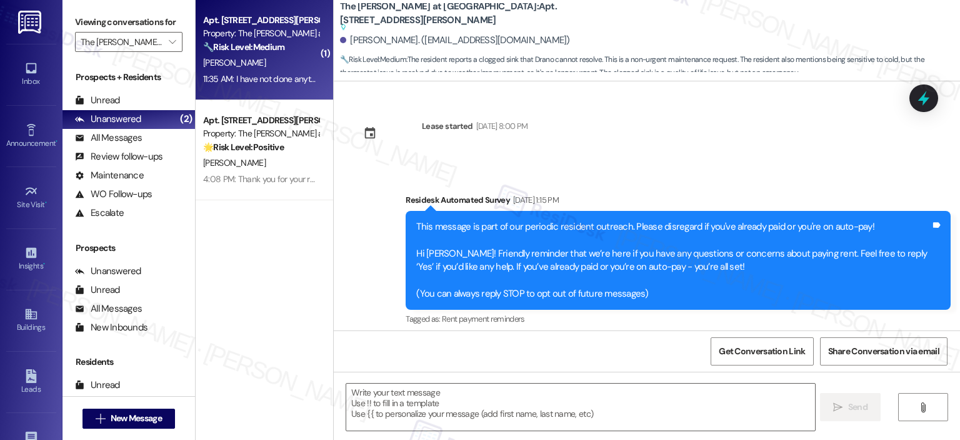
scroll to position [7284, 0]
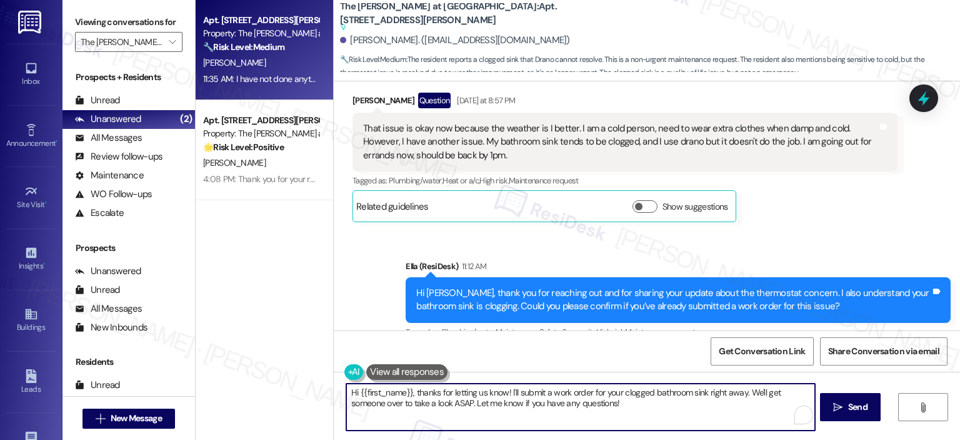
drag, startPoint x: 410, startPoint y: 390, endPoint x: 313, endPoint y: 393, distance: 97.6
click at [313, 393] on div "Apt. 405, 1350 Beverly Road Property: The Ashby at McLean 🔧 Risk Level: Medium …" at bounding box center [578, 220] width 765 height 440
click at [438, 390] on textarea "Thanks for letting us know! I'll submit a work order for your clogged bathroom …" at bounding box center [579, 406] width 468 height 47
drag, startPoint x: 572, startPoint y: 411, endPoint x: 560, endPoint y: 388, distance: 26.3
click at [560, 388] on textarea "Thanks for letting me know, Maryann. I'll submit a work order for your clogged …" at bounding box center [579, 406] width 468 height 47
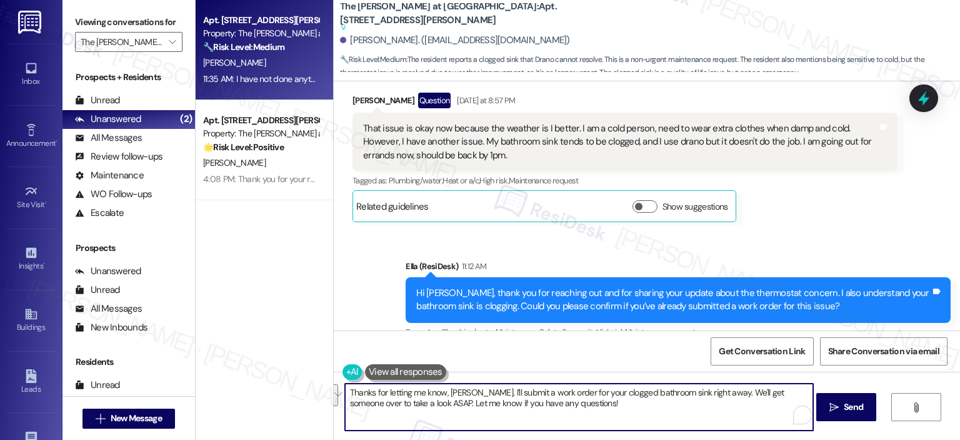
click at [555, 400] on textarea "Thanks for letting me know, Maryann. I'll submit a work order for your clogged …" at bounding box center [579, 406] width 468 height 47
drag, startPoint x: 568, startPoint y: 404, endPoint x: 565, endPoint y: 390, distance: 14.7
click at [565, 390] on textarea "Thanks for letting me know, Maryann. I'll submit a work order for your clogged …" at bounding box center [579, 406] width 468 height 47
click at [705, 394] on textarea "Thanks for letting me know, Maryann. I'll go ahead and submit a work order on y…" at bounding box center [579, 406] width 468 height 47
click at [595, 420] on textarea "Thanks for letting me know, Maryann. I'll go ahead and submit a work order on y…" at bounding box center [579, 406] width 468 height 47
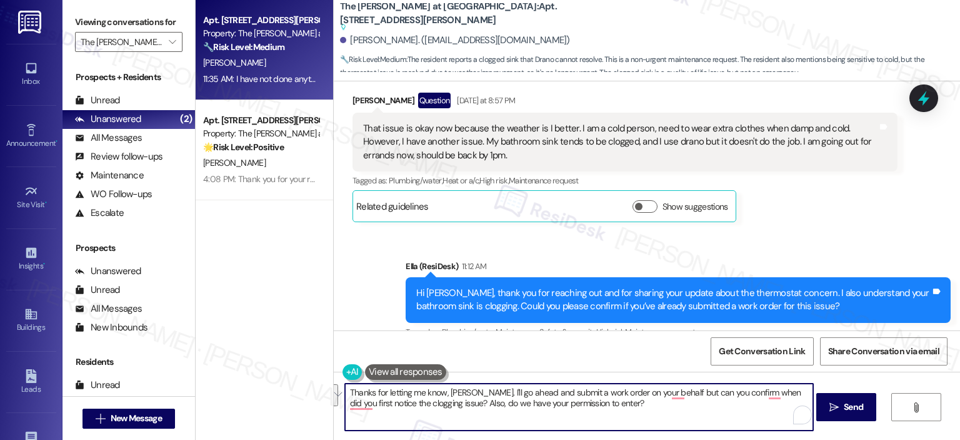
paste textarea "’ll go ahead and submit a work order on your behalf. To better assist, could yo…"
type textarea "Thanks for letting me know, Maryann. I’ll go ahead and submit a work order on y…"
click at [844, 402] on span "Send" at bounding box center [853, 406] width 19 height 13
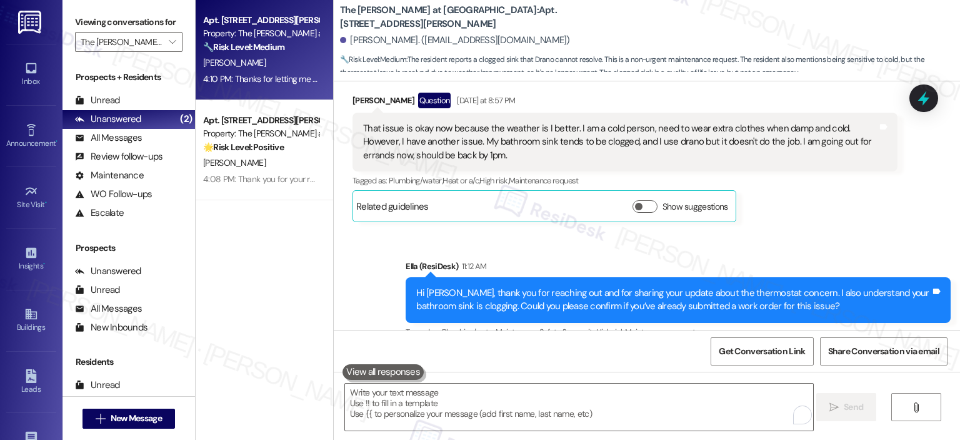
scroll to position [7384, 0]
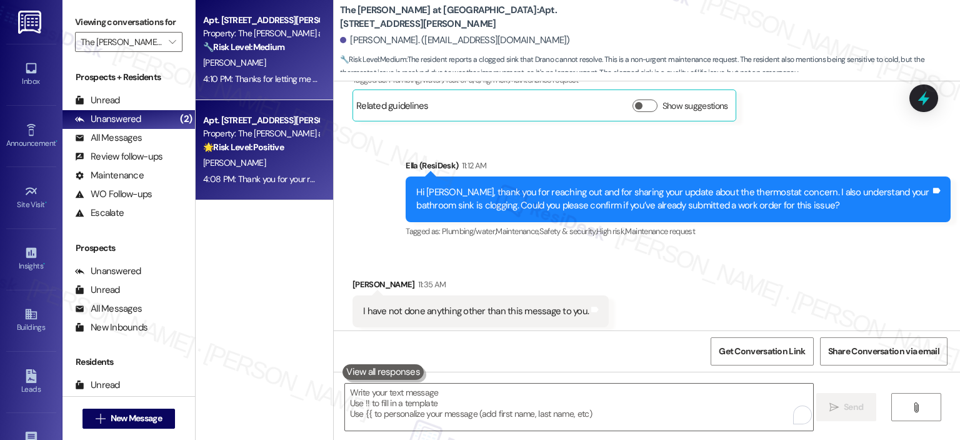
click at [254, 125] on div "Apt. 817, 1350 Beverly Road" at bounding box center [261, 120] width 116 height 13
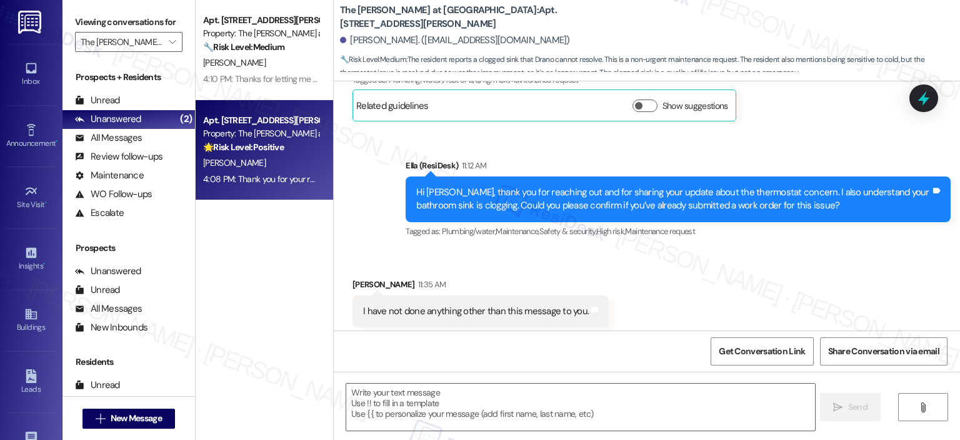
type textarea "Fetching suggested responses. Please feel free to read through the conversation…"
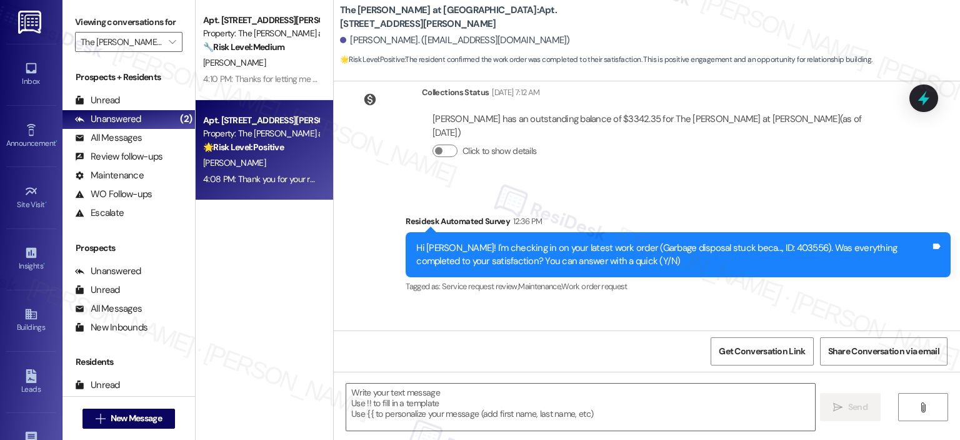
type textarea "Fetching suggested responses. Please feel free to read through the conversation…"
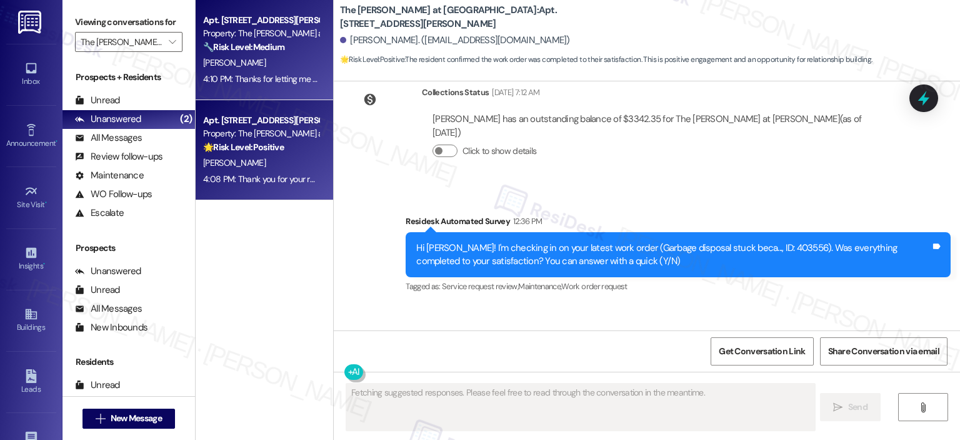
scroll to position [11395, 0]
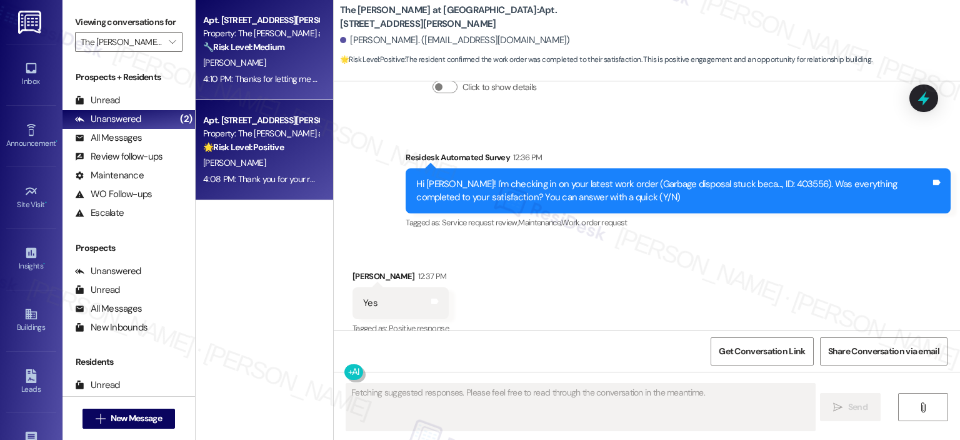
click at [230, 47] on strong "🔧 Risk Level: Medium" at bounding box center [243, 46] width 81 height 11
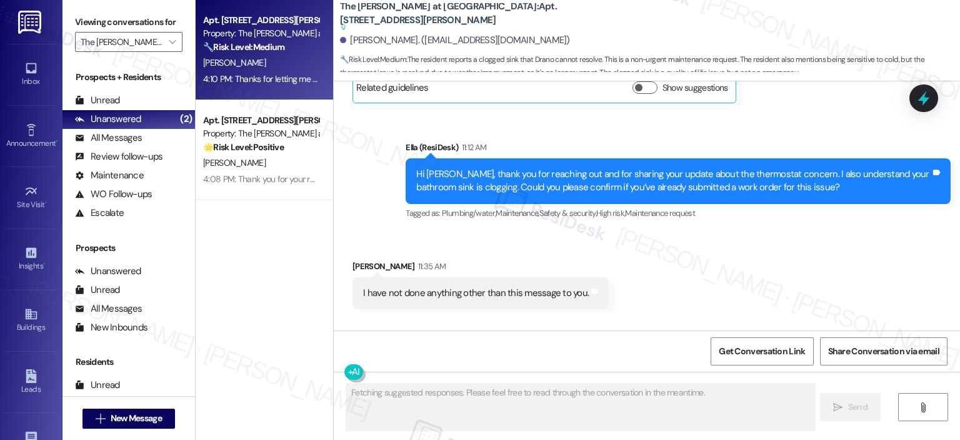
type textarea "Fetching suggested responses. Please feel free to read through the conversation…"
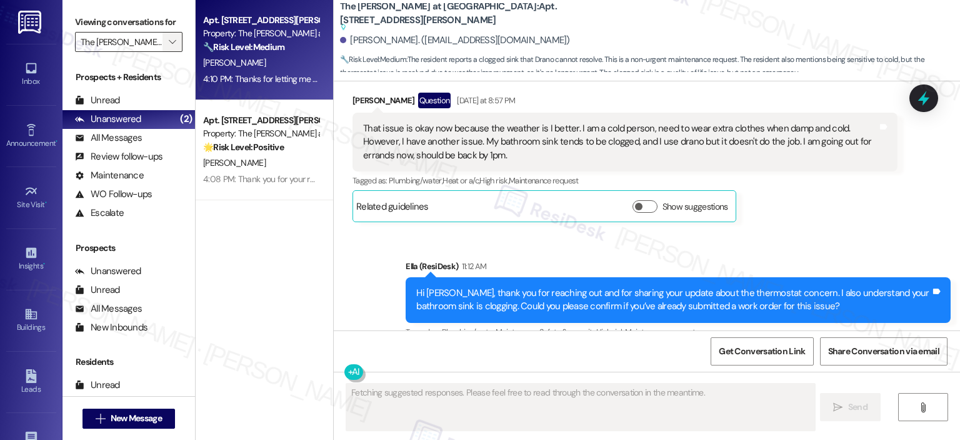
click at [166, 32] on span "" at bounding box center [172, 42] width 12 height 20
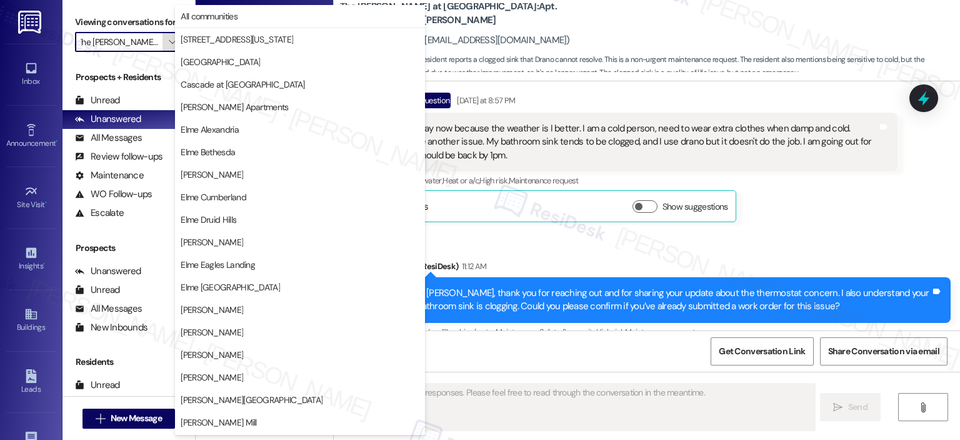
scroll to position [223, 0]
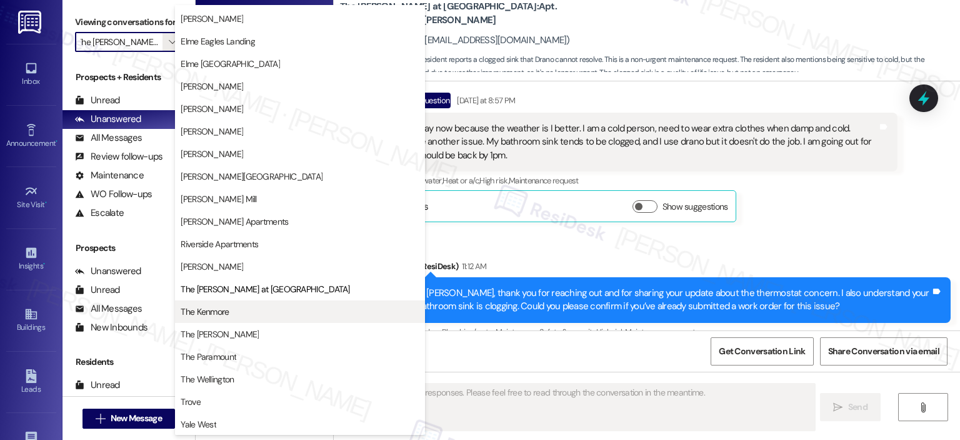
click at [214, 315] on span "The Kenmore" at bounding box center [205, 311] width 48 height 13
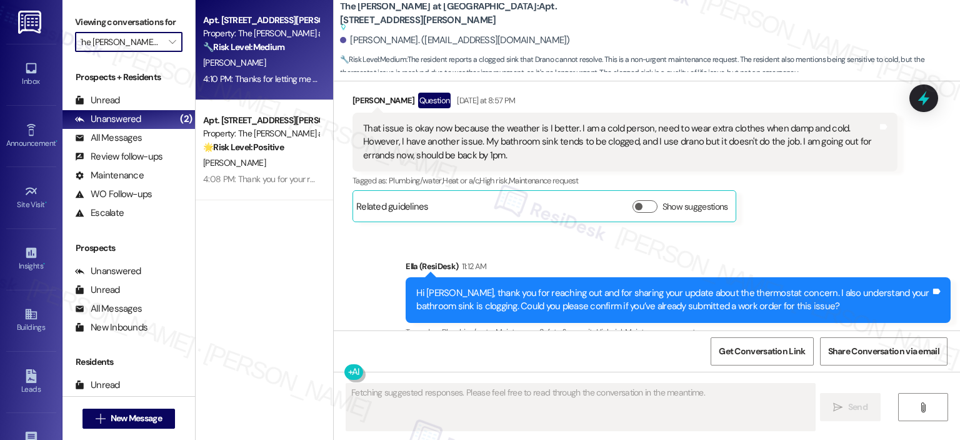
type input "The Kenmore"
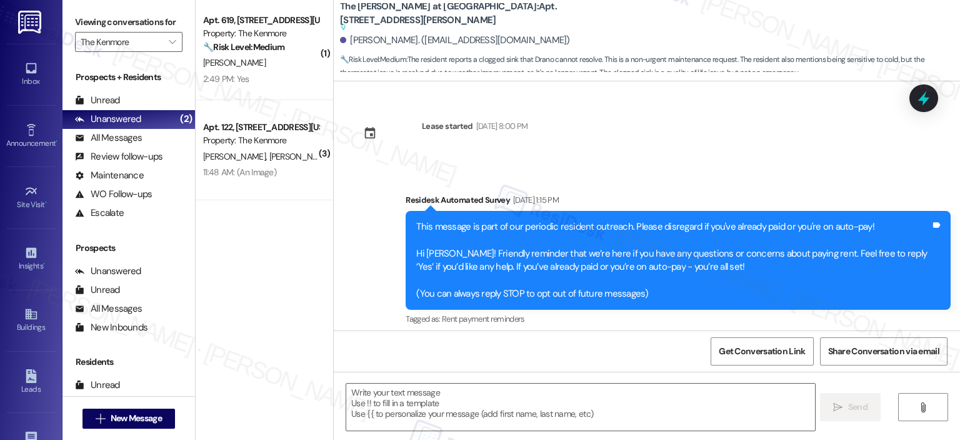
type textarea "Fetching suggested responses. Please feel free to read through the conversation…"
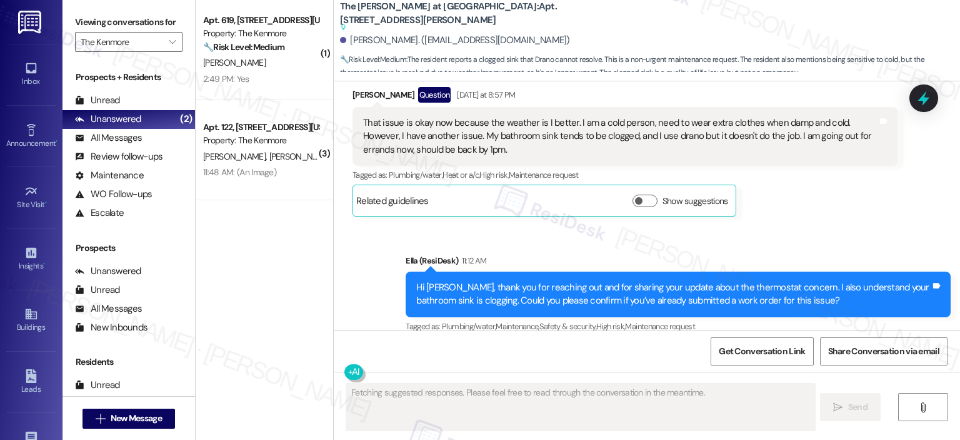
scroll to position [7284, 0]
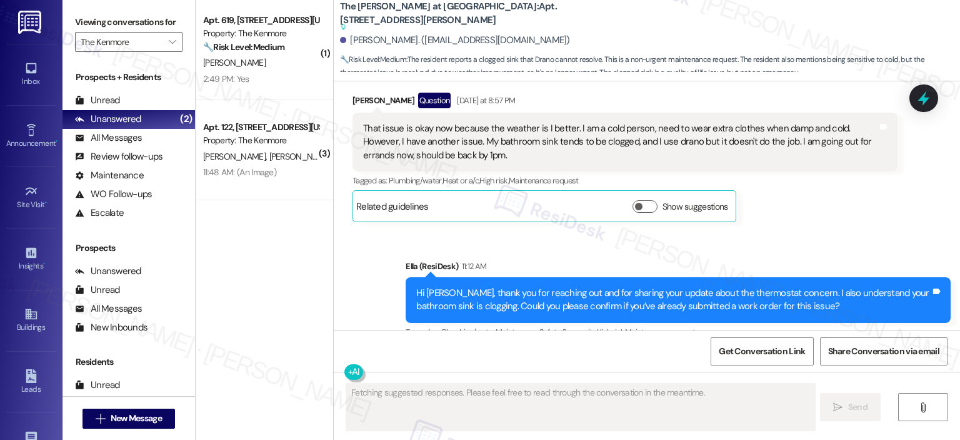
click at [263, 168] on div "11:48 AM: (An Image) 11:48 AM: (An Image)" at bounding box center [239, 171] width 73 height 11
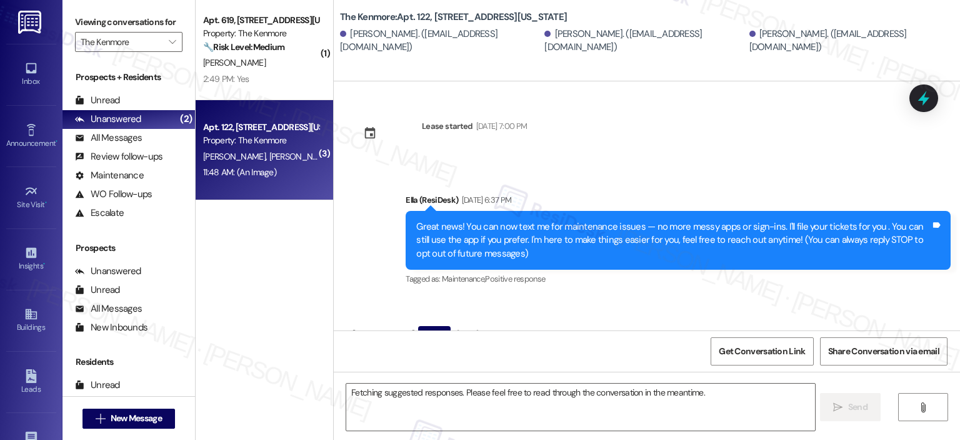
scroll to position [18796, 0]
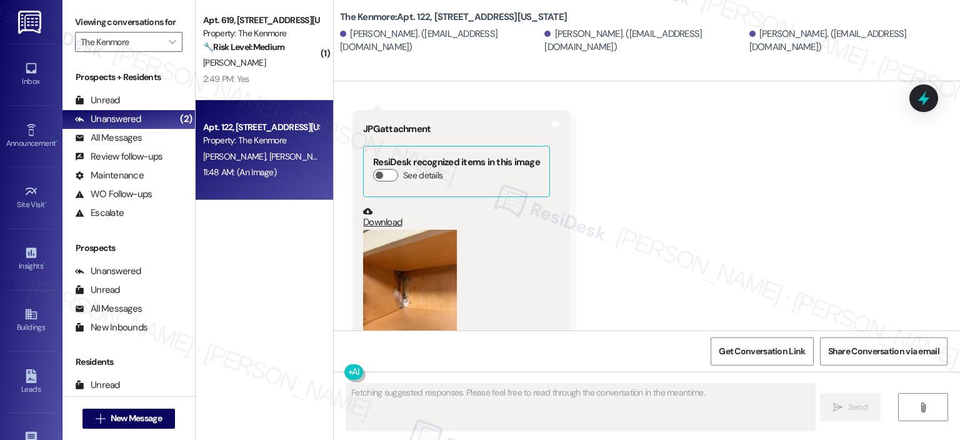
click at [399, 229] on button "Zoom image" at bounding box center [410, 291] width 94 height 125
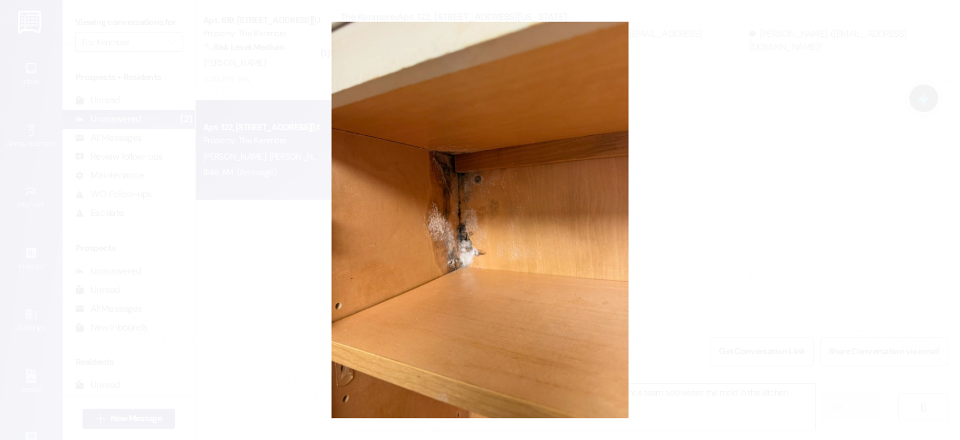
click at [786, 169] on button "Unzoom image" at bounding box center [480, 220] width 960 height 440
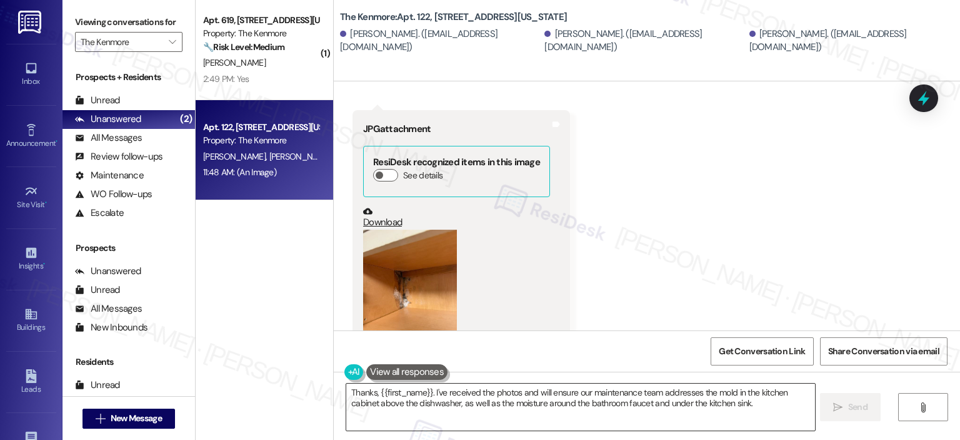
click at [423, 392] on textarea "Thanks, {{first_name}}. I've received the photos and will ensure our maintenanc…" at bounding box center [580, 406] width 468 height 47
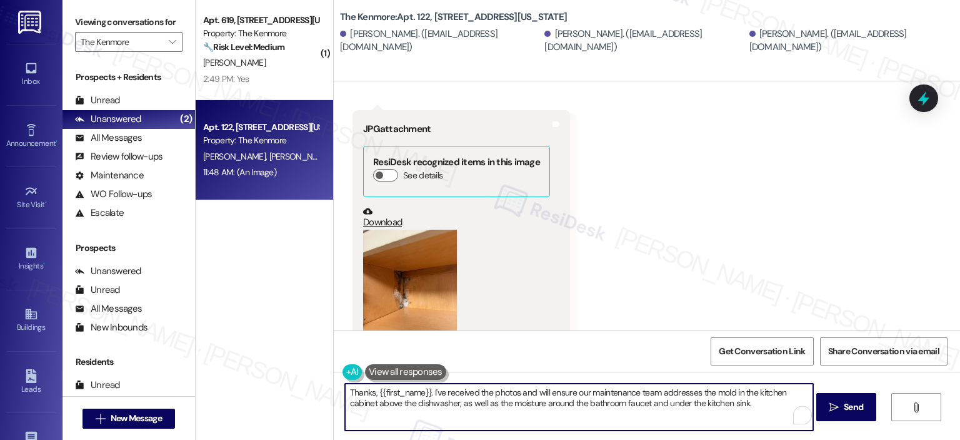
drag, startPoint x: 428, startPoint y: 396, endPoint x: 340, endPoint y: 391, distance: 87.7
click at [345, 391] on textarea "Thanks, {{first_name}}. I've received the photos and will ensure our maintenanc…" at bounding box center [579, 406] width 468 height 47
drag, startPoint x: 638, startPoint y: 412, endPoint x: 441, endPoint y: 389, distance: 199.0
click at [441, 389] on textarea "I've received the photos and will ensure our maintenance team addresses the mol…" at bounding box center [579, 406] width 468 height 47
click at [444, 389] on textarea "I've received the photos and will ensure our maintenance team addresses the mol…" at bounding box center [579, 406] width 468 height 47
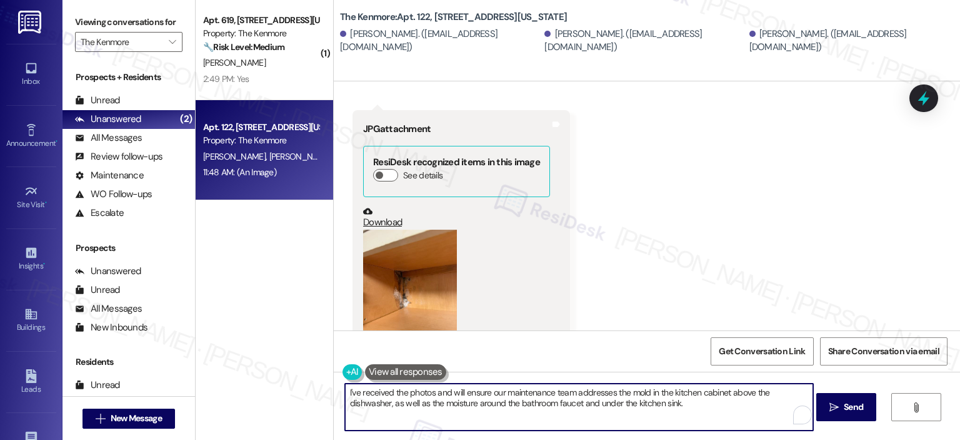
click at [425, 396] on textarea "I've received the photos and will ensure our maintenance team addresses the mol…" at bounding box center [579, 406] width 468 height 47
drag, startPoint x: 672, startPoint y: 422, endPoint x: 429, endPoint y: 394, distance: 244.3
click at [429, 394] on textarea "I've received the photos and will ensure our maintenance team addresses the mol…" at bounding box center [579, 406] width 468 height 47
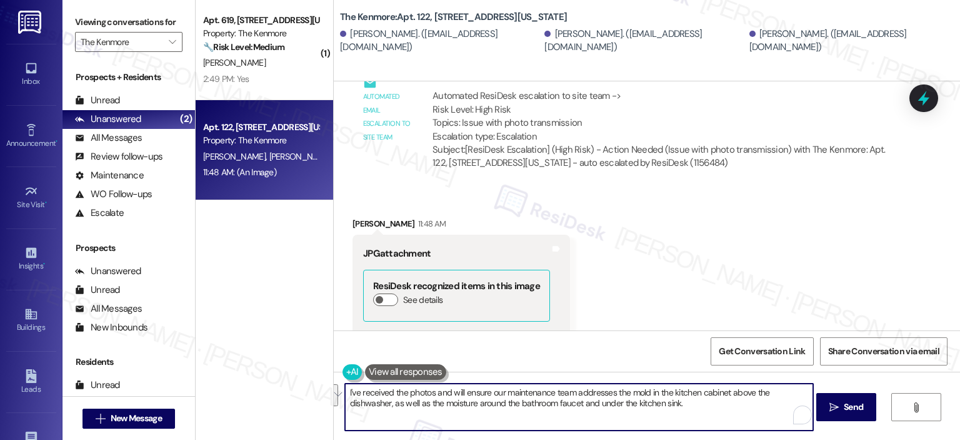
scroll to position [18364, 0]
click at [650, 411] on textarea "I've received the photos and will ensure our maintenance team addresses the mol…" at bounding box center [579, 406] width 468 height 47
drag, startPoint x: 645, startPoint y: 407, endPoint x: 430, endPoint y: 392, distance: 215.6
click at [430, 392] on textarea "I've received the photos and will ensure our maintenance team addresses the mol…" at bounding box center [579, 406] width 468 height 47
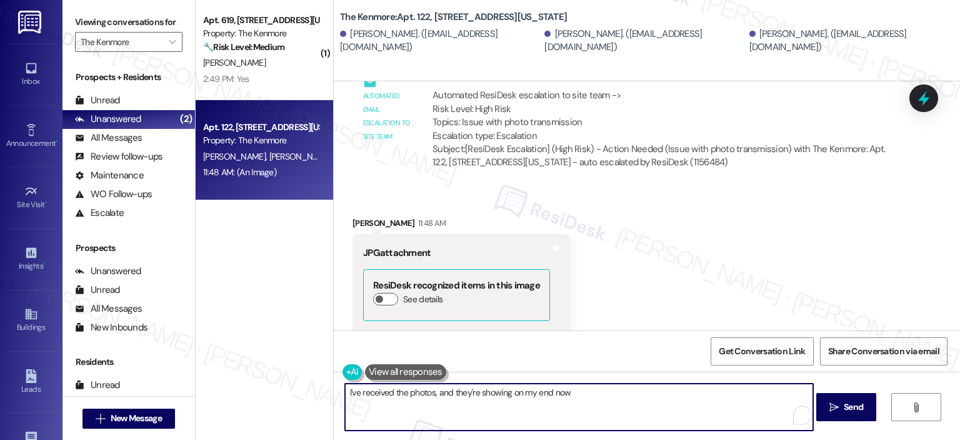
click at [593, 391] on textarea "I've received the photos, and they're showing on my end now" at bounding box center [579, 406] width 468 height 47
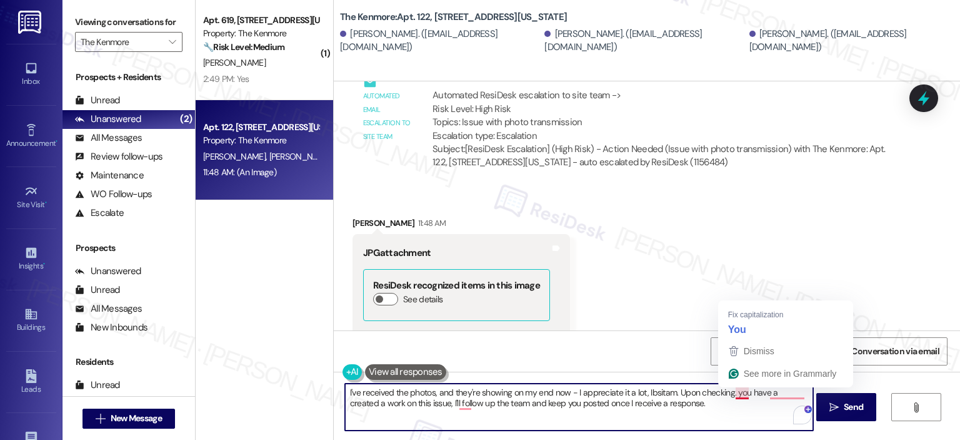
click at [727, 396] on textarea "I've received the photos, and they're showing on my end now - I appreciate it a…" at bounding box center [579, 406] width 468 height 47
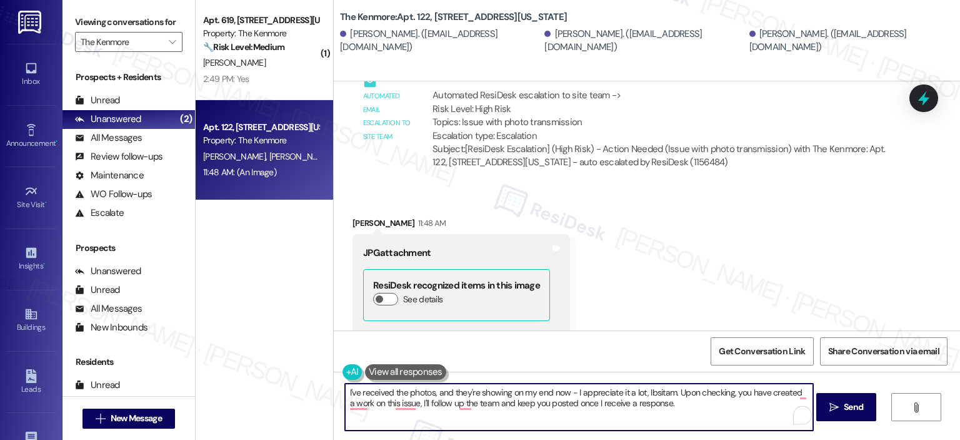
click at [361, 400] on textarea "I've received the photos, and they're showing on my end now - I appreciate it a…" at bounding box center [579, 406] width 468 height 47
click at [690, 403] on textarea "I've received the photos, and they're showing on my end now - I appreciate it a…" at bounding box center [579, 406] width 468 height 47
click at [702, 400] on textarea "I've received the photos, and they're showing on my end now - I appreciate it a…" at bounding box center [579, 406] width 468 height 47
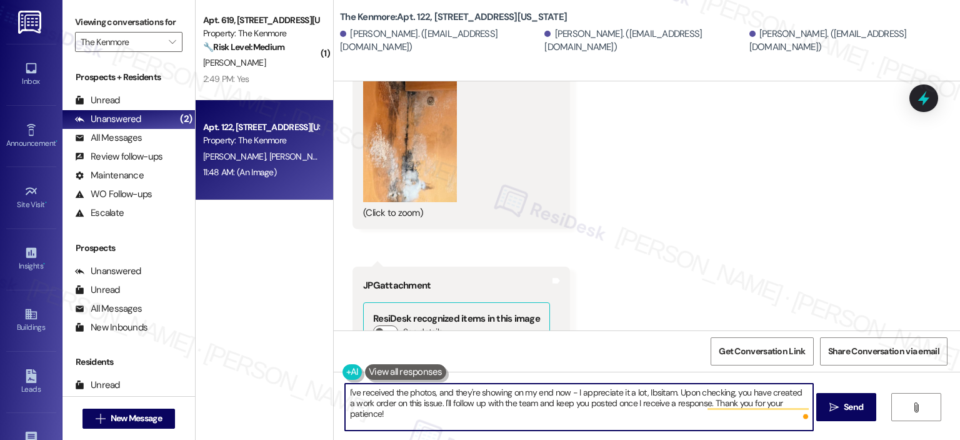
scroll to position [18796, 0]
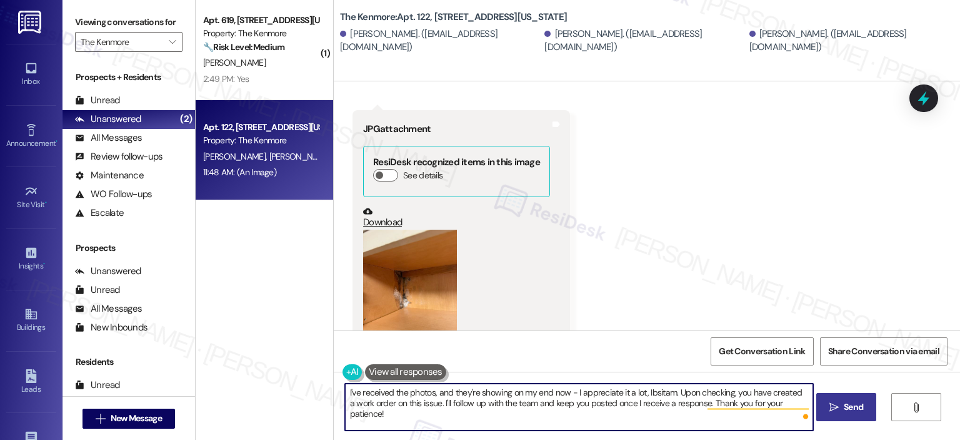
type textarea "I've received the photos, and they're showing on my end now - I appreciate it a…"
drag, startPoint x: 828, startPoint y: 412, endPoint x: 817, endPoint y: 391, distance: 23.2
click at [828, 412] on span " Send" at bounding box center [846, 406] width 39 height 13
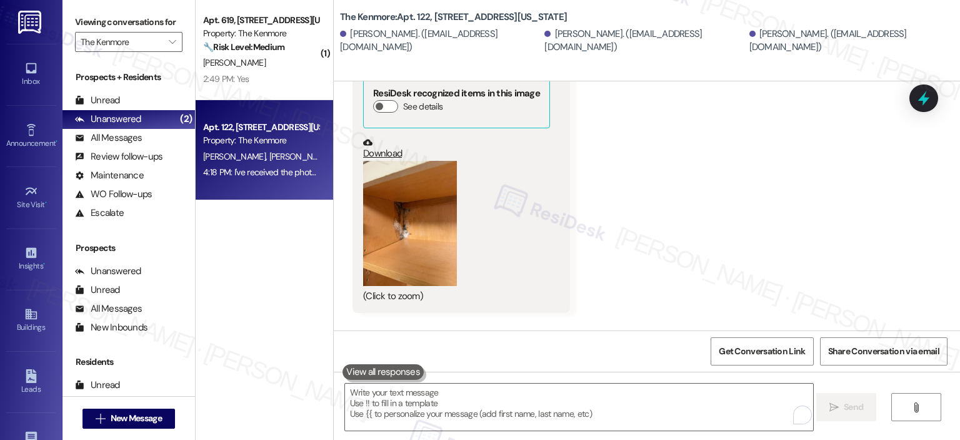
scroll to position [18897, 0]
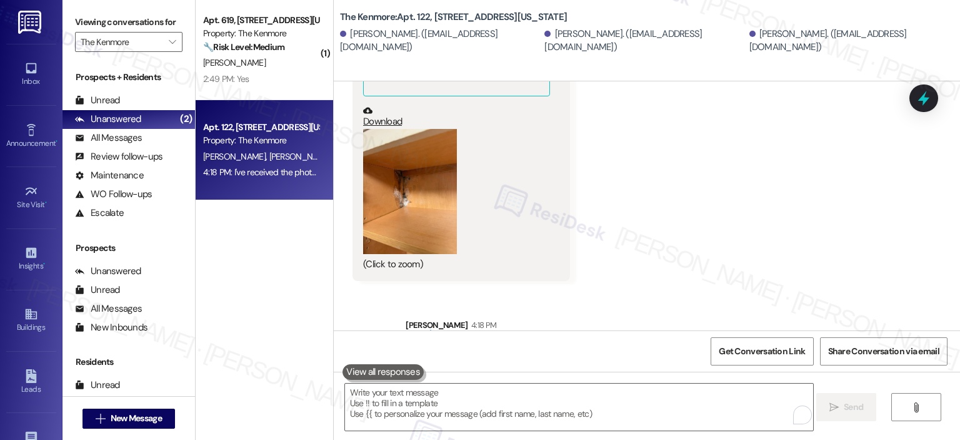
click at [919, 94] on icon at bounding box center [924, 98] width 16 height 16
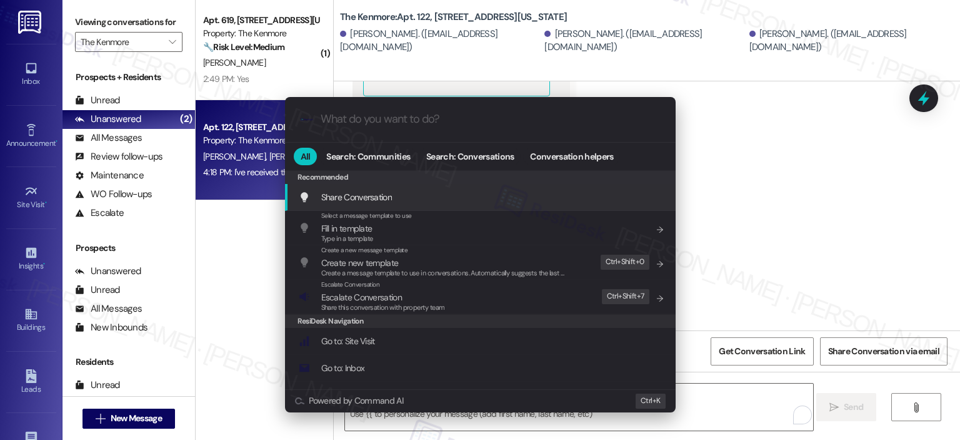
click at [446, 113] on input "What do you want to do?" at bounding box center [491, 119] width 340 height 13
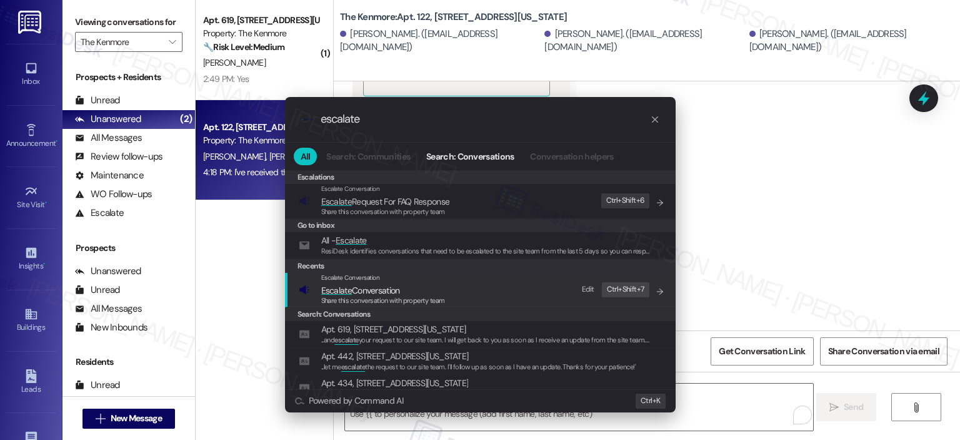
type input "escalate"
click at [449, 300] on div "Escalate Conversation Escalate Conversation Share this conversation with proper…" at bounding box center [482, 290] width 366 height 34
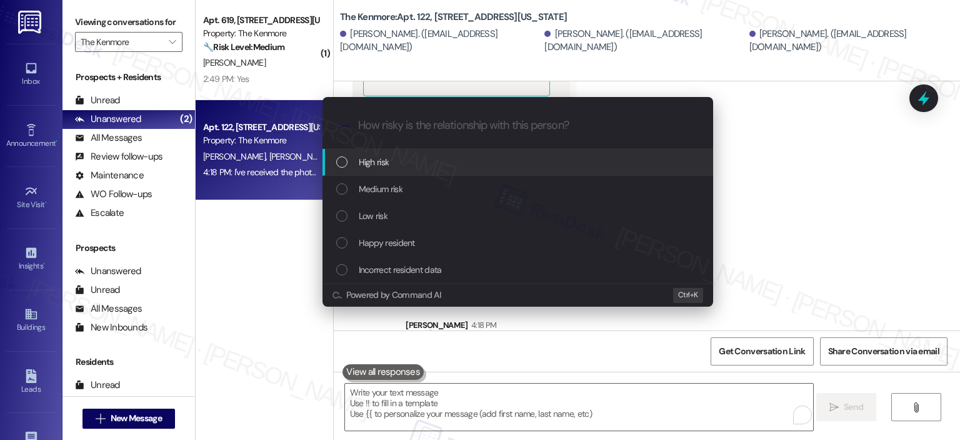
click at [373, 163] on span "High risk" at bounding box center [374, 162] width 31 height 14
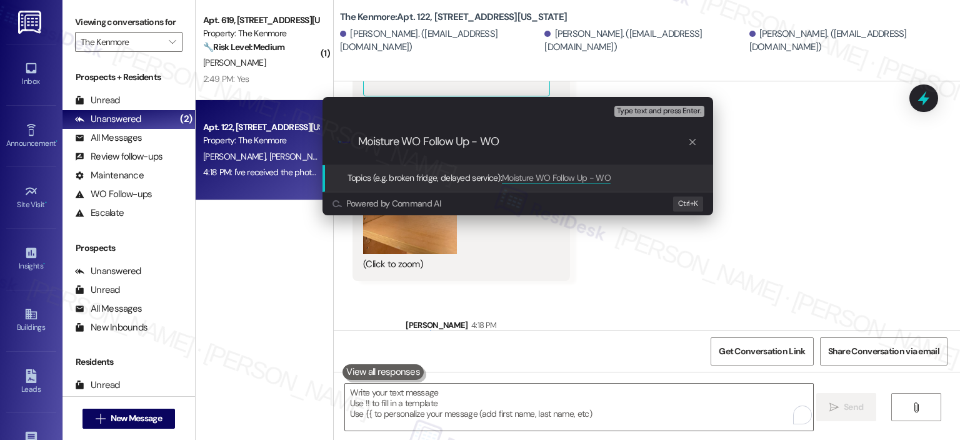
paste input "403811"
type input "Moisture WO Follow Up - WO 403811"
click at [640, 116] on span "Type text and press Enter." at bounding box center [659, 111] width 84 height 9
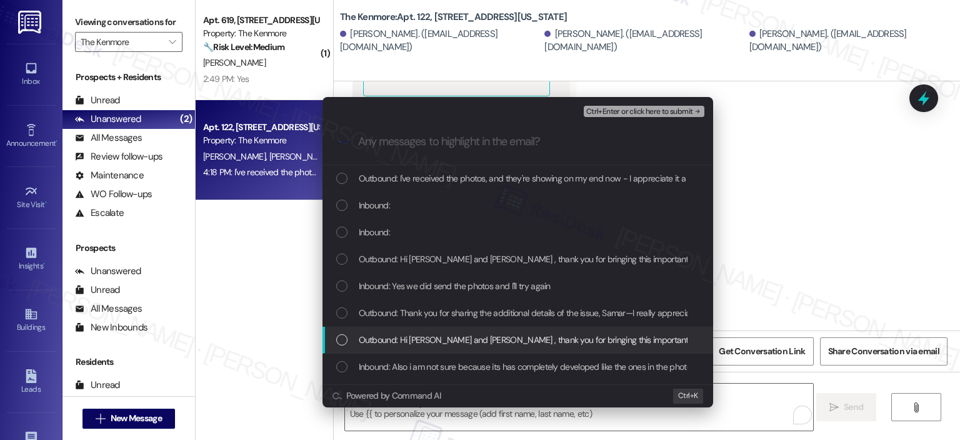
scroll to position [313, 0]
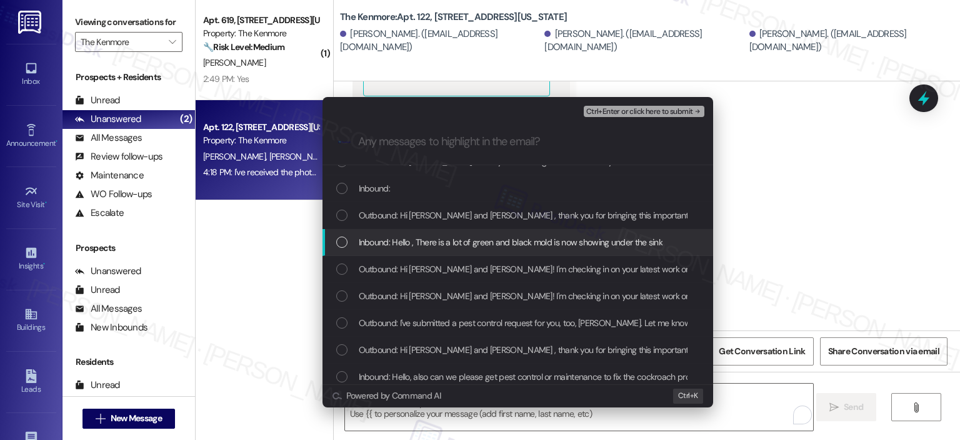
click at [453, 237] on span "Inbound: Hello , There is a lot of green and black mold is now showing under th…" at bounding box center [511, 242] width 305 height 14
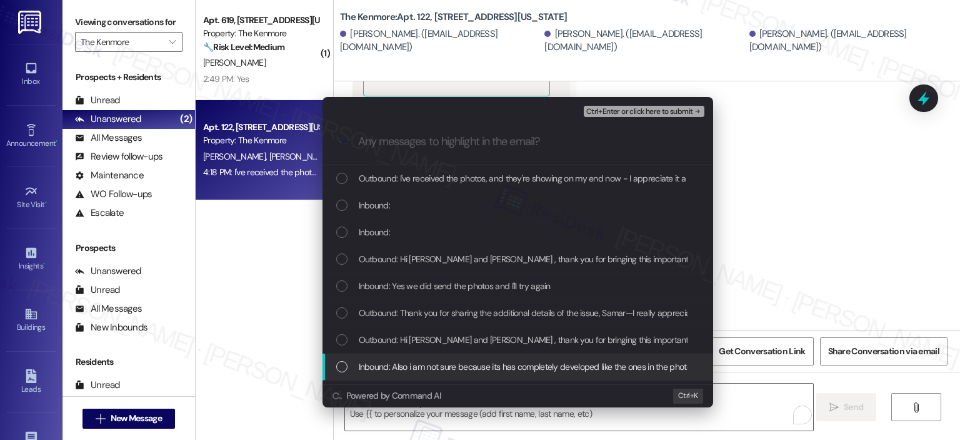
click at [445, 365] on span "Inbound: Also i am not sure because its has completely developed like the ones …" at bounding box center [786, 367] width 854 height 14
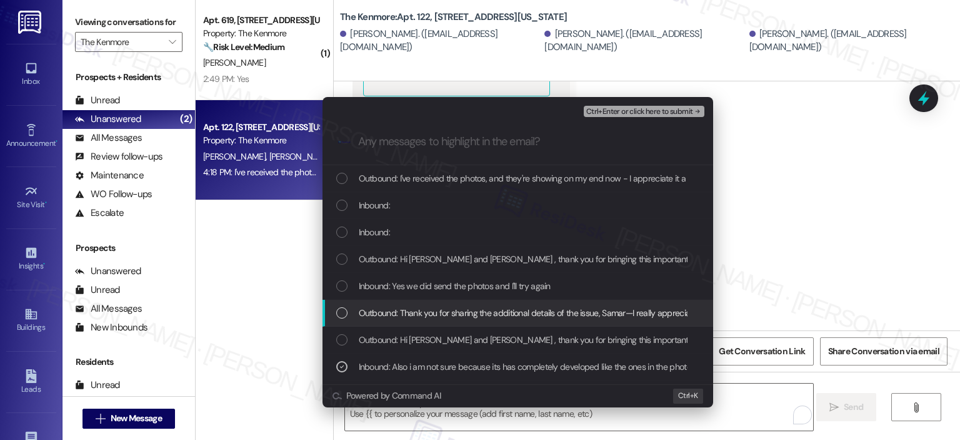
click at [440, 310] on span "Outbound: Thank you for sharing the additional details of the issue, Samar—I re…" at bounding box center [975, 313] width 1233 height 14
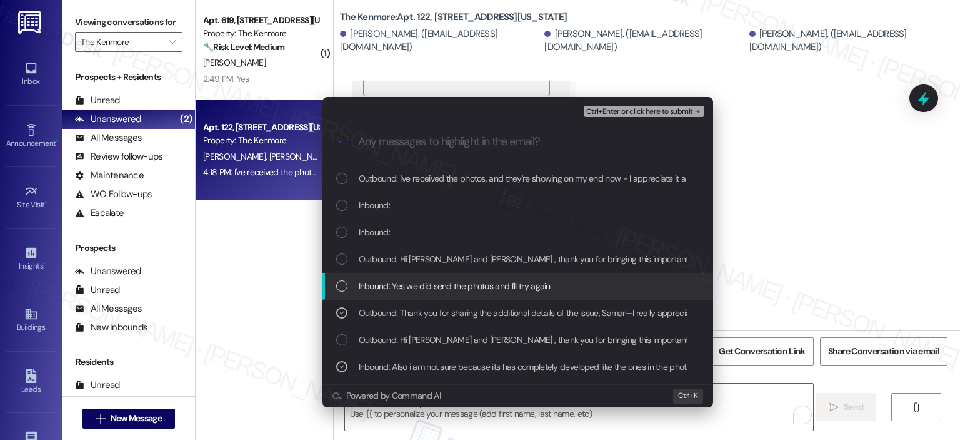
click at [406, 280] on span "Inbound: Yes we did send the photos and I'll try again" at bounding box center [455, 286] width 192 height 14
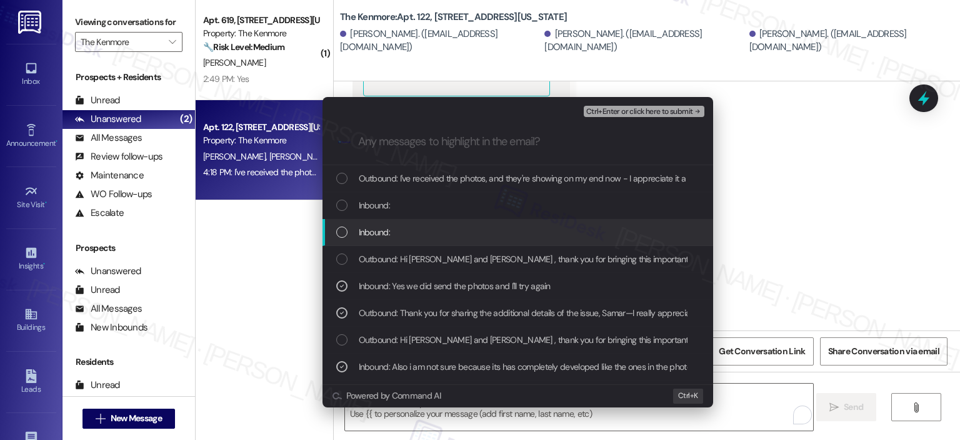
click at [380, 242] on div "Inbound:" at bounding box center [518, 232] width 391 height 27
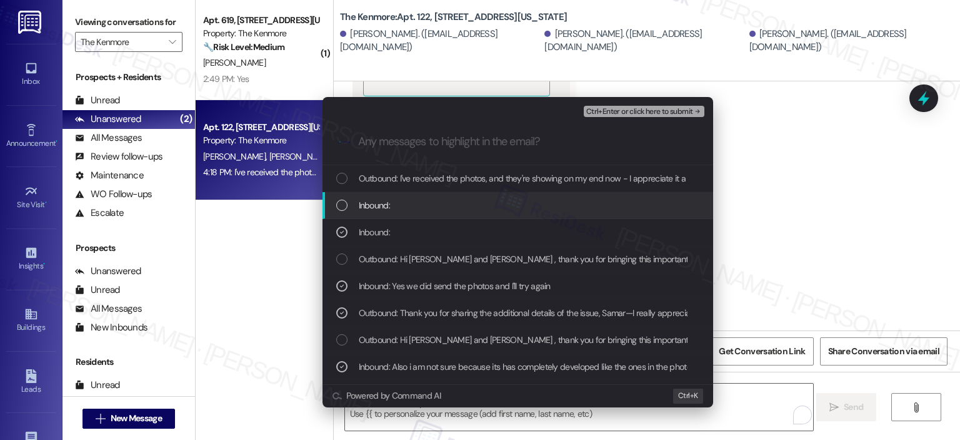
click at [387, 212] on div "Inbound:" at bounding box center [518, 205] width 391 height 27
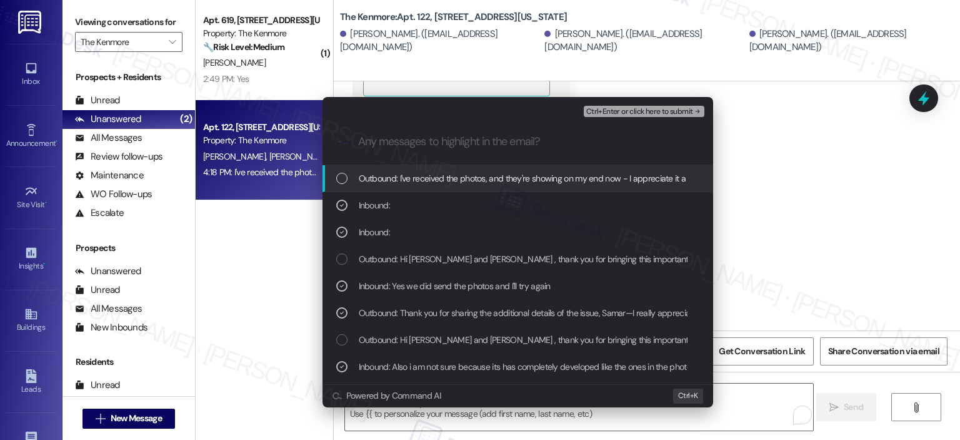
click at [538, 169] on div "Outbound: I've received the photos, and they're showing on my end now - I appre…" at bounding box center [518, 178] width 391 height 27
click at [603, 108] on span "Ctrl+Enter or click here to submit" at bounding box center [640, 112] width 107 height 9
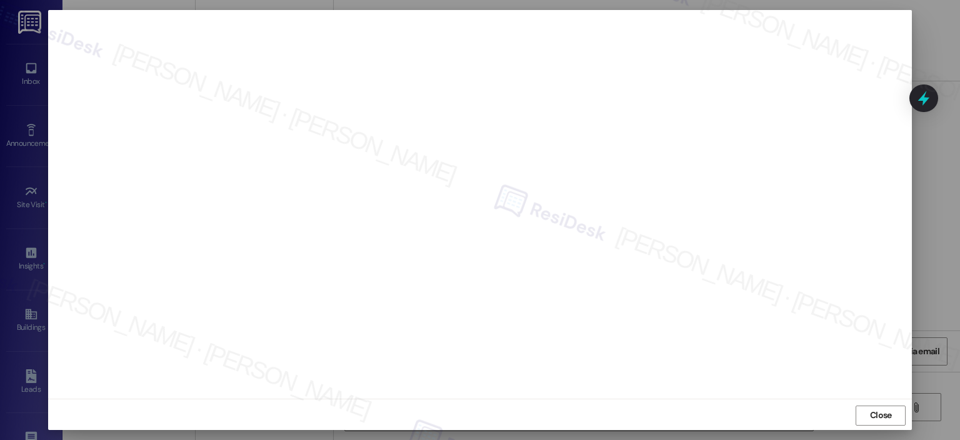
scroll to position [9, 0]
click at [864, 406] on button "Close" at bounding box center [881, 414] width 50 height 20
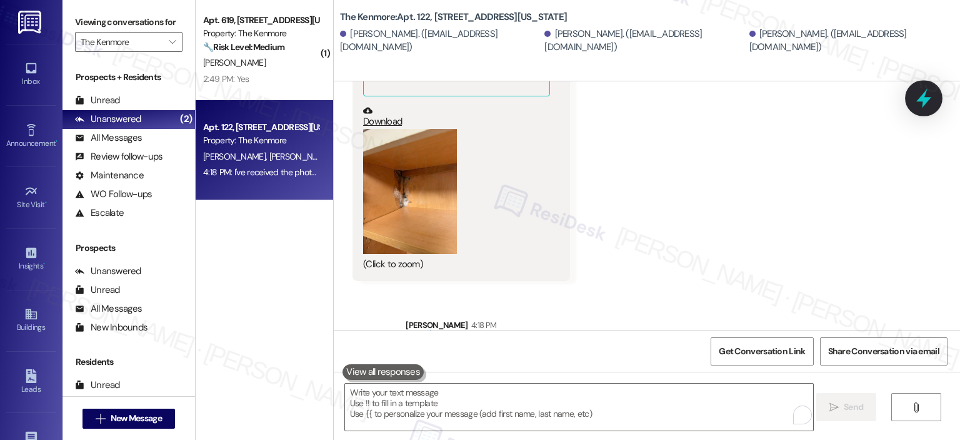
click at [918, 92] on icon at bounding box center [924, 98] width 21 height 21
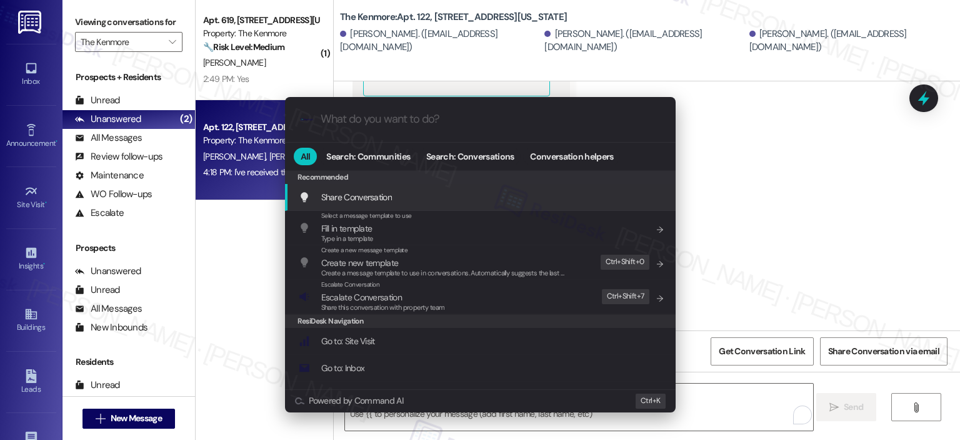
click at [415, 115] on input "What do you want to do?" at bounding box center [491, 119] width 340 height 13
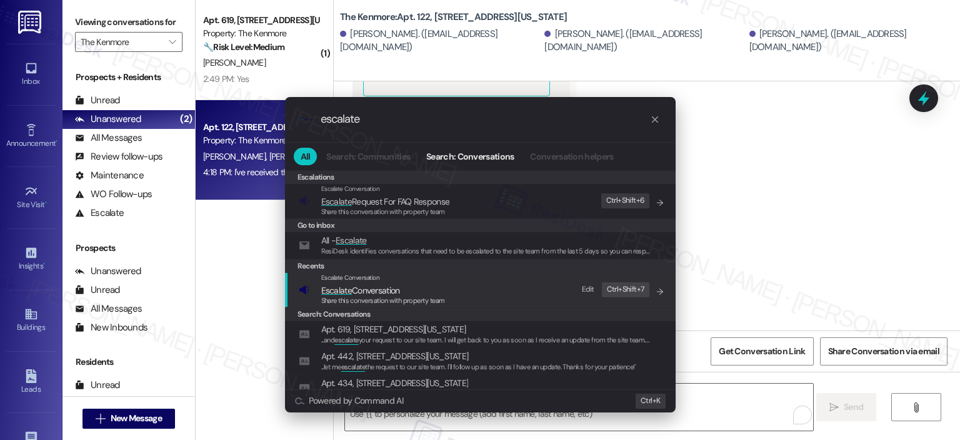
type input "escalate"
click at [437, 298] on span "Share this conversation with property team" at bounding box center [383, 300] width 124 height 9
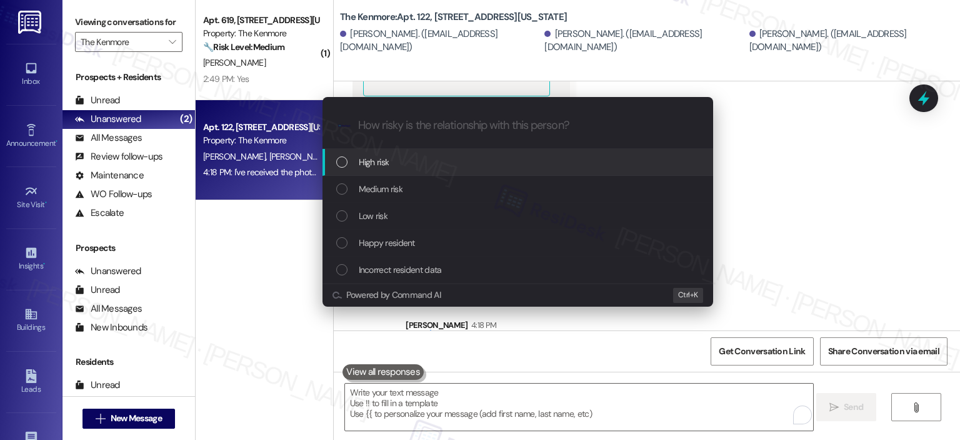
click at [390, 160] on div "High risk" at bounding box center [519, 162] width 366 height 14
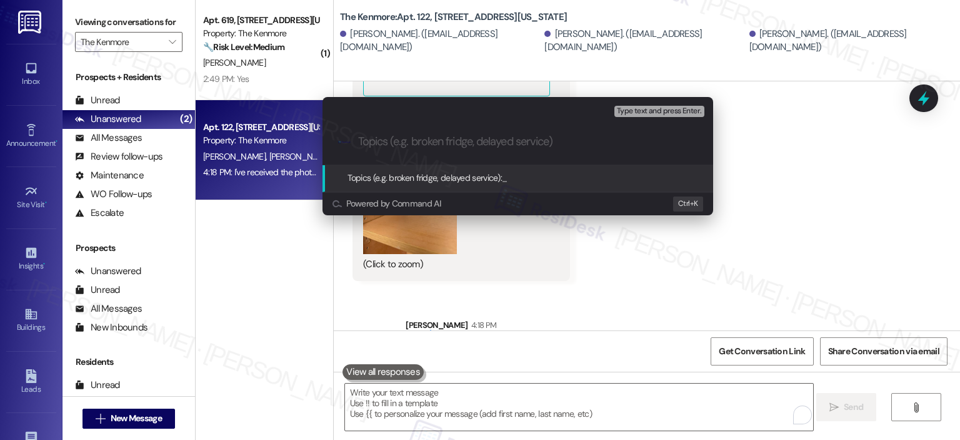
click at [526, 148] on input "Topics (e.g. broken fridge, delayed service)" at bounding box center [528, 141] width 340 height 13
paste input "403811"
type input "Moisture WO Follow-Up - WO 403811"
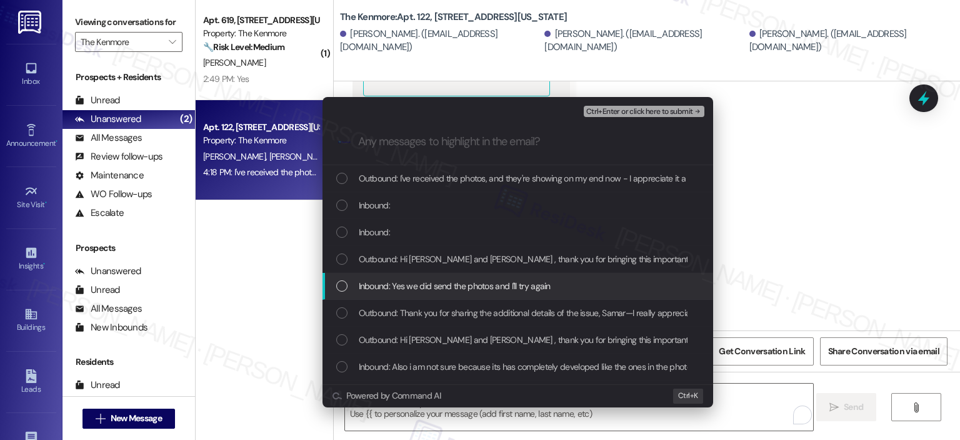
scroll to position [313, 0]
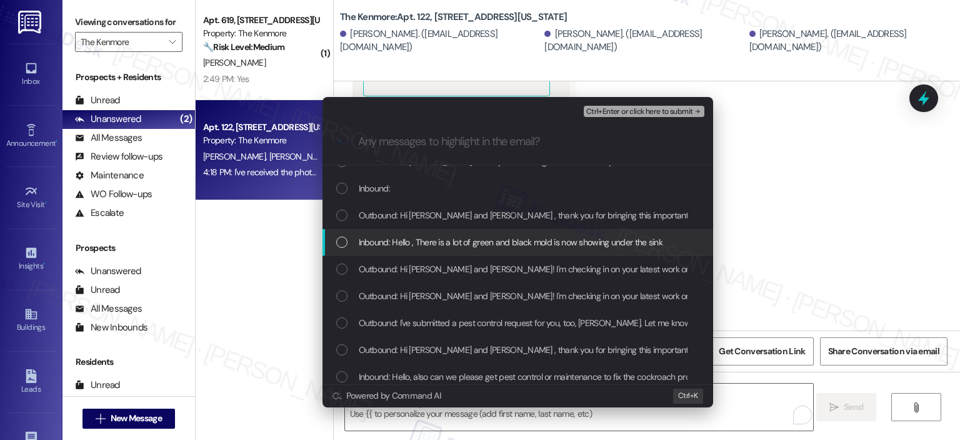
click at [478, 239] on span "Inbound: Hello , There is a lot of green and black mold is now showing under th…" at bounding box center [511, 242] width 305 height 14
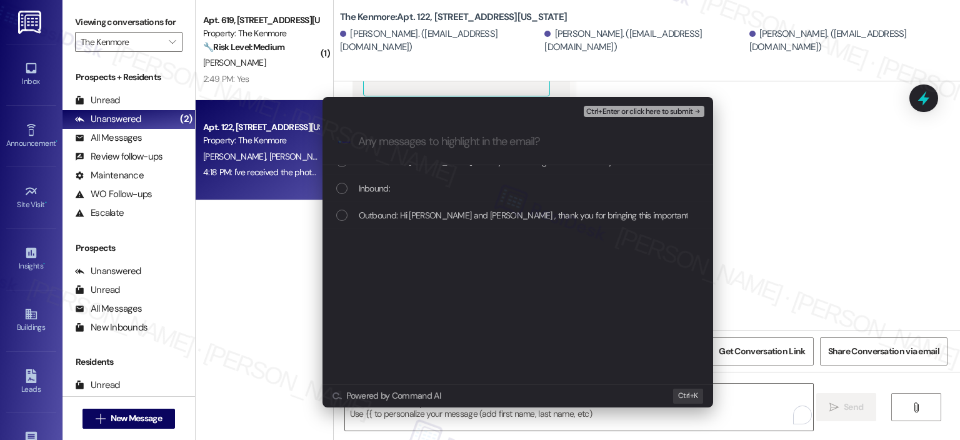
scroll to position [0, 0]
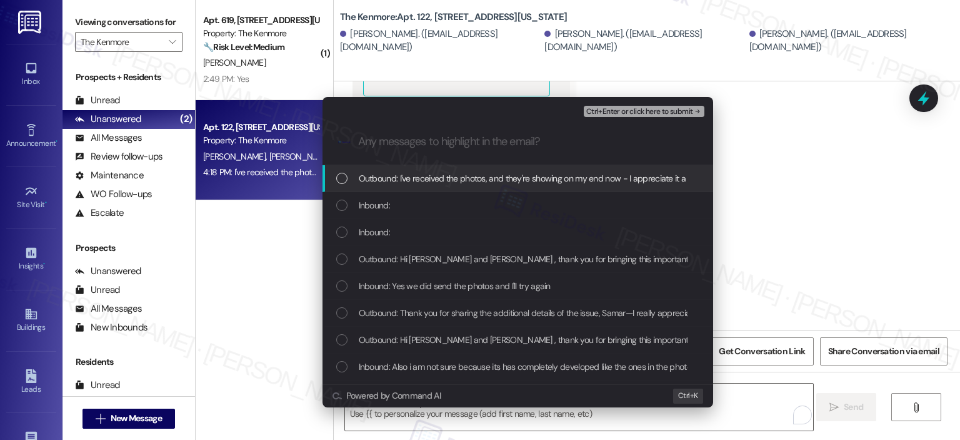
click at [473, 369] on span "Inbound: Also i am not sure because its has completely developed like the ones …" at bounding box center [786, 367] width 854 height 14
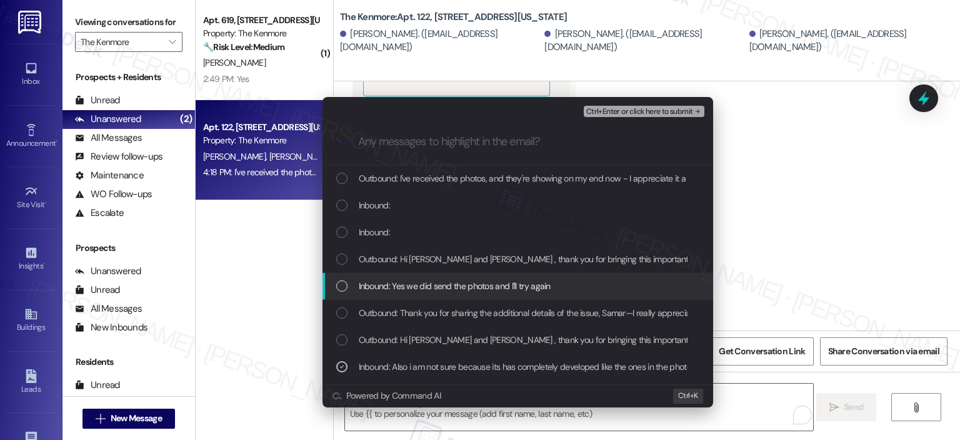
click at [475, 283] on span "Inbound: Yes we did send the photos and I'll try again" at bounding box center [455, 286] width 192 height 14
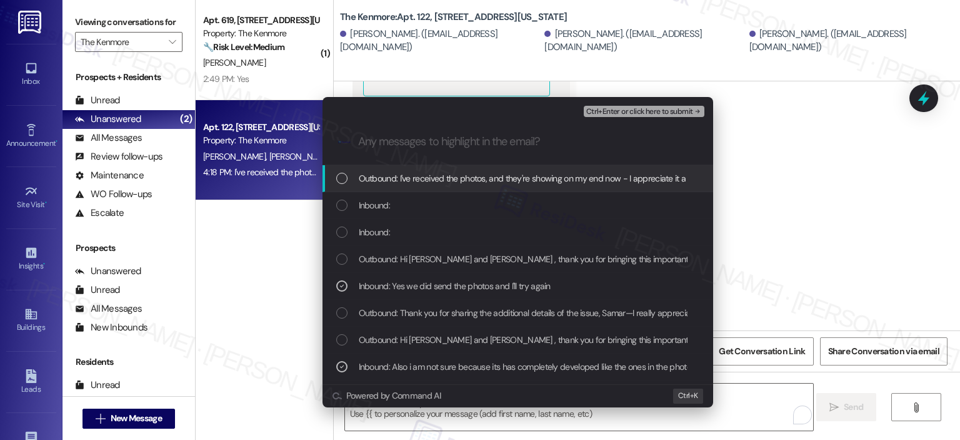
click at [479, 311] on span "Outbound: Thank you for sharing the additional details of the issue, Samar—I re…" at bounding box center [975, 313] width 1233 height 14
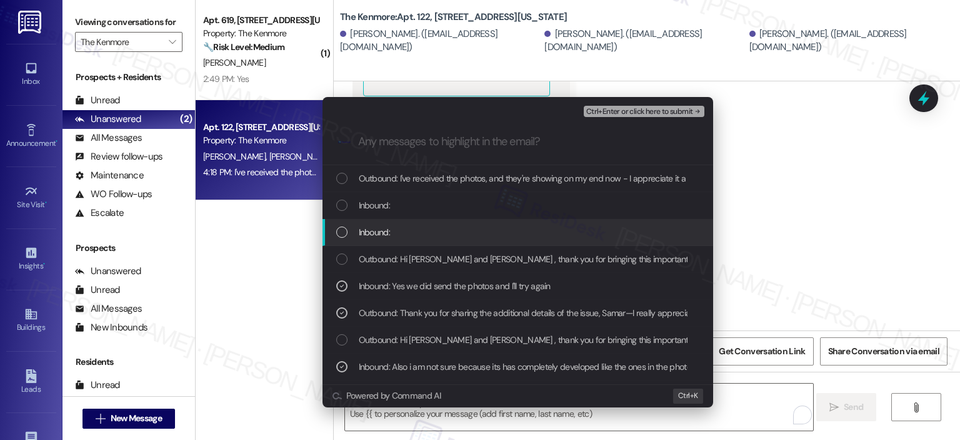
click at [360, 232] on span "Inbound:" at bounding box center [374, 232] width 31 height 14
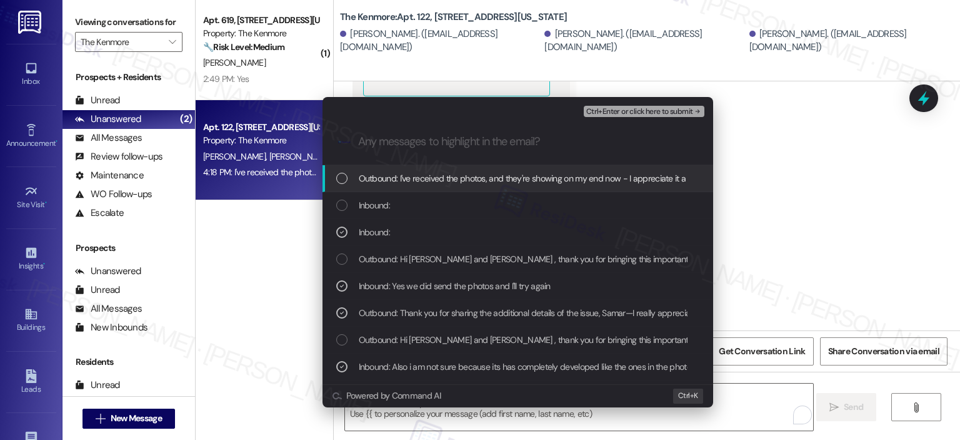
click at [369, 208] on span "Inbound:" at bounding box center [374, 205] width 31 height 14
click at [369, 179] on span "Outbound: I've received the photos, and they're showing on my end now - I appre…" at bounding box center [841, 178] width 965 height 14
click at [629, 113] on span "Ctrl+Enter or click here to submit" at bounding box center [640, 112] width 107 height 9
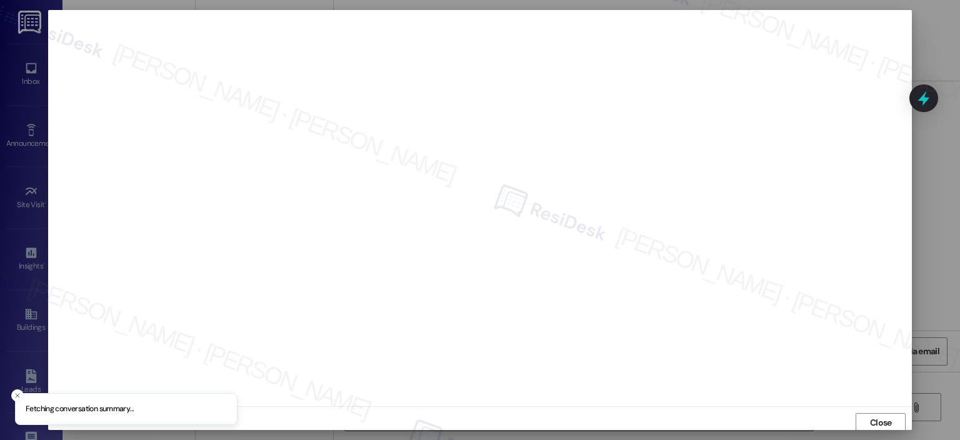
scroll to position [3, 0]
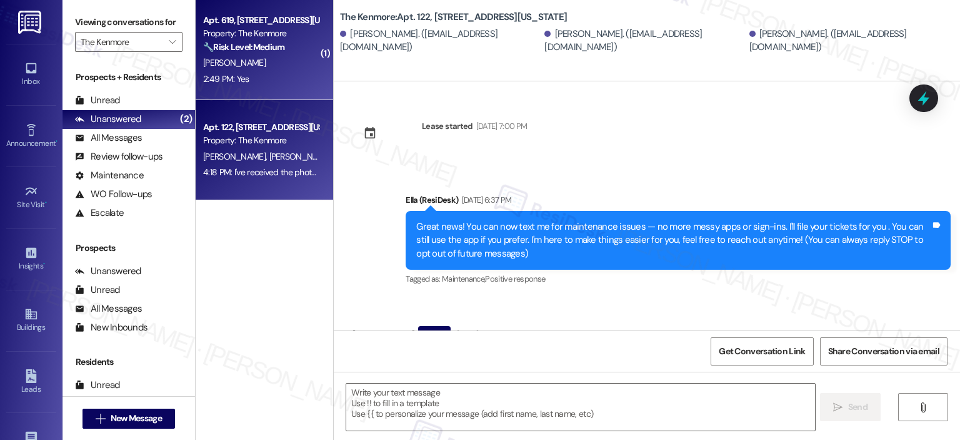
type textarea "Fetching suggested responses. Please feel free to read through the conversation…"
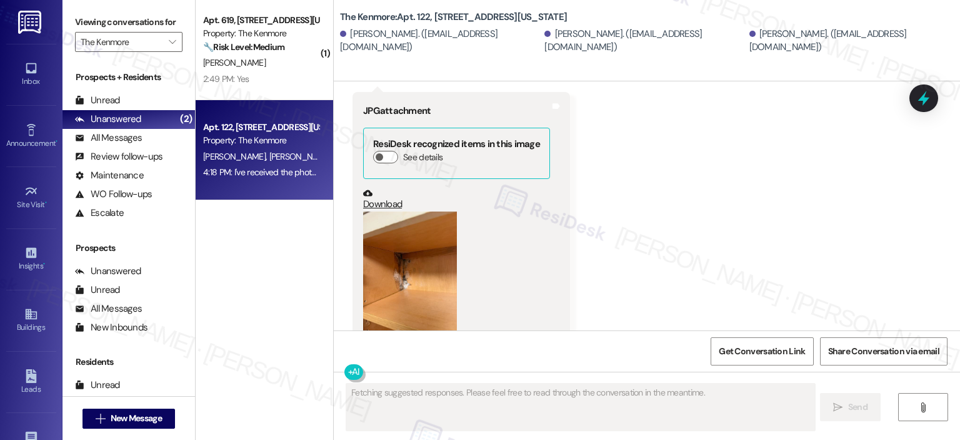
scroll to position [18933, 0]
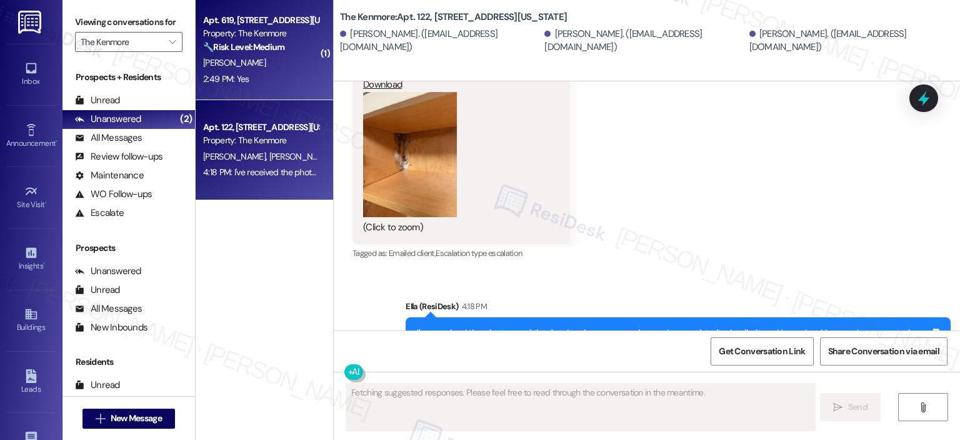
click at [241, 37] on div "Property: The Kenmore" at bounding box center [261, 33] width 116 height 13
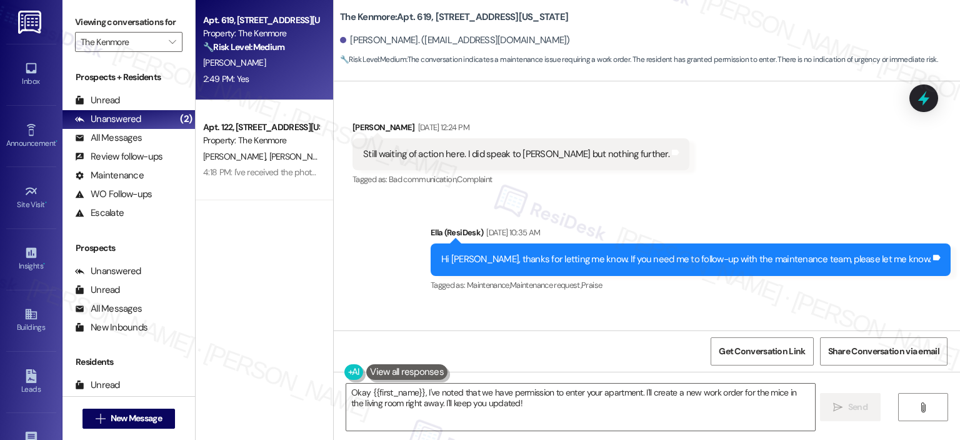
scroll to position [9332, 0]
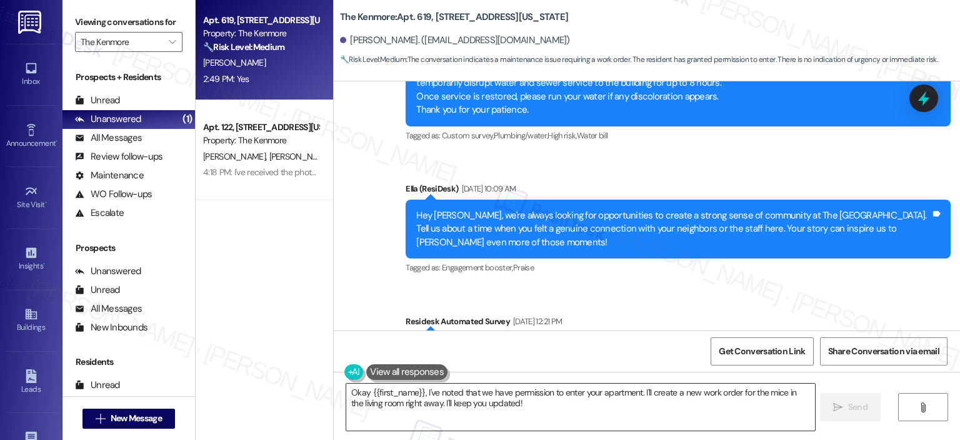
click at [515, 407] on textarea "Okay {{first_name}}, I've noted that we have permission to enter your apartment…" at bounding box center [580, 406] width 468 height 47
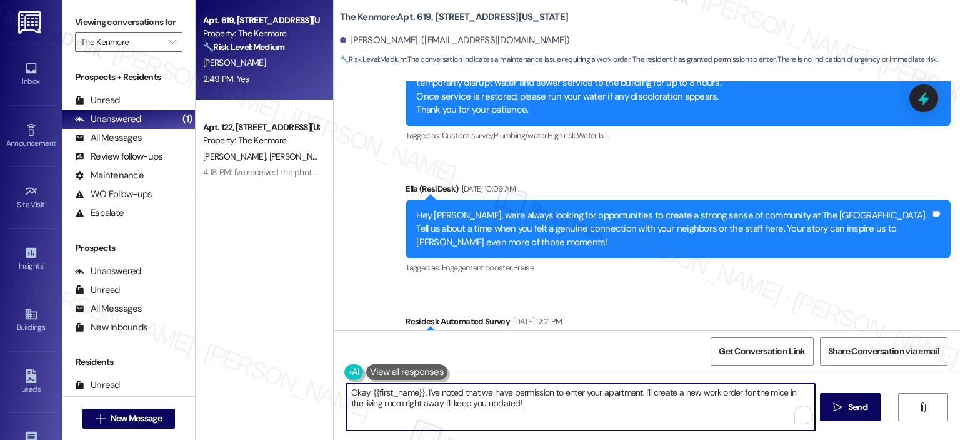
click at [512, 395] on textarea "Okay {{first_name}}, I've noted that we have permission to enter your apartment…" at bounding box center [580, 406] width 468 height 47
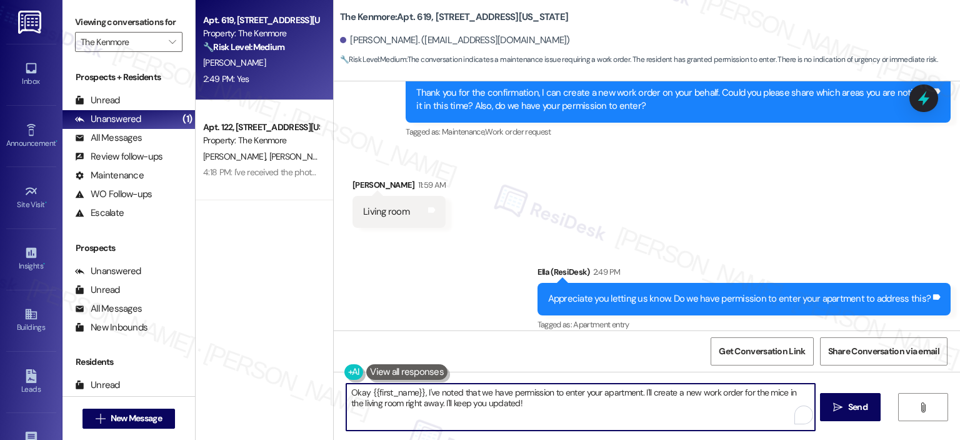
scroll to position [11833, 0]
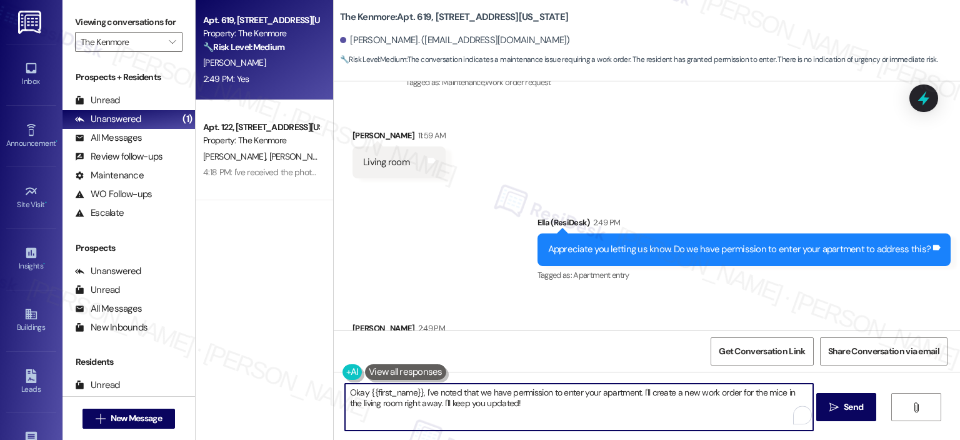
click at [519, 407] on textarea "Okay {{first_name}}, I've noted that we have permission to enter your apartment…" at bounding box center [579, 406] width 468 height 47
drag, startPoint x: 561, startPoint y: 407, endPoint x: 637, endPoint y: 389, distance: 78.4
click at [637, 389] on textarea "Okay {{first_name}}, I've noted that we have permission to enter your apartment…" at bounding box center [579, 406] width 468 height 47
paste textarea "403963"
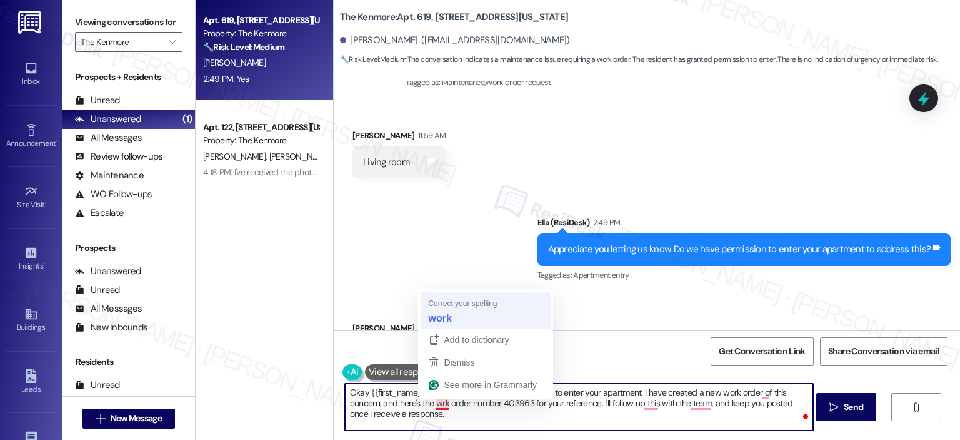
type textarea "Okay {{first_name}}, I've noted that we have permission to enter your apartment…"
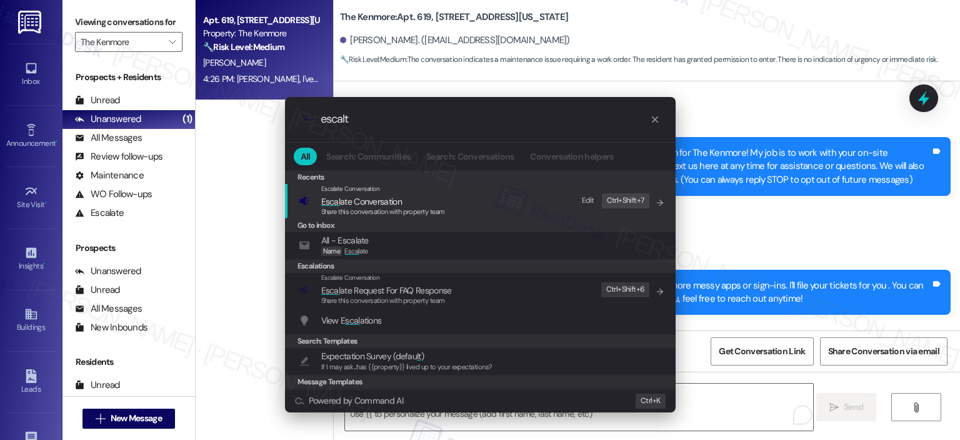
scroll to position [11934, 0]
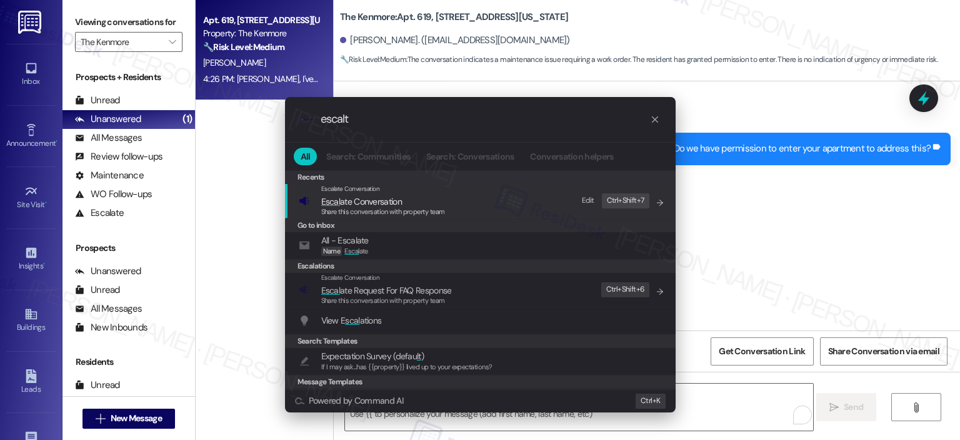
type input "escalt"
click at [480, 209] on div "Escalate Conversation Escal ate Conversation Share this conversation with prope…" at bounding box center [482, 201] width 366 height 34
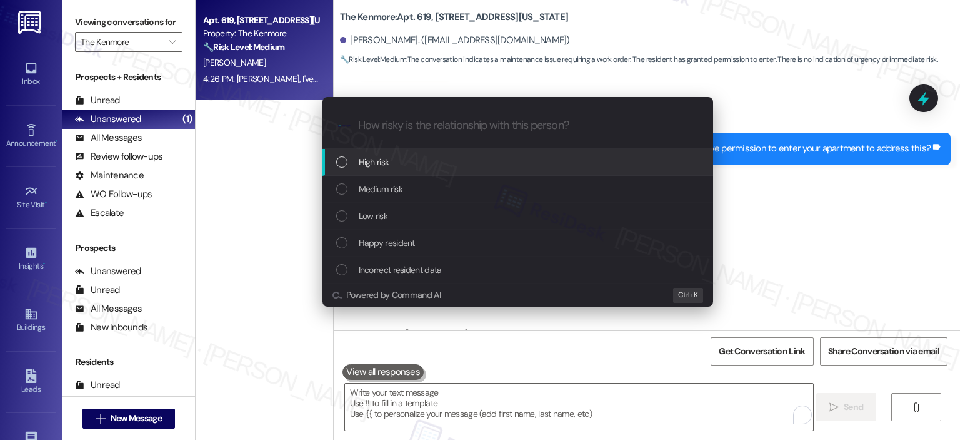
click at [418, 161] on div "High risk" at bounding box center [519, 162] width 366 height 14
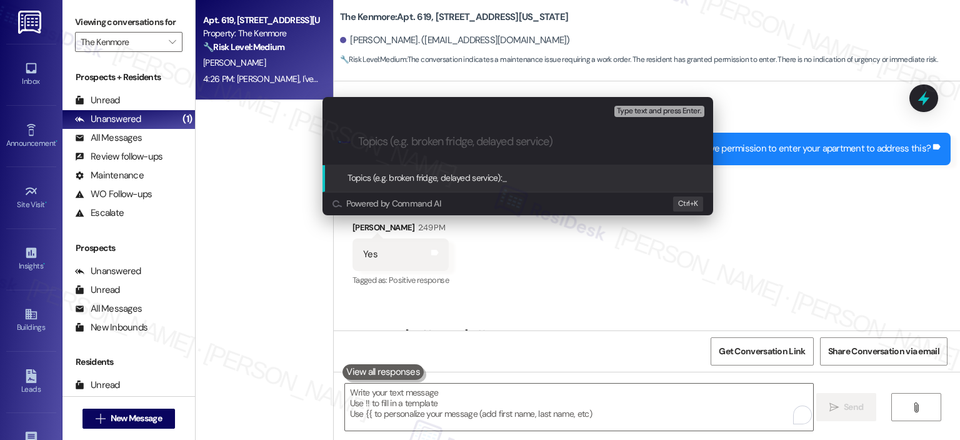
click at [398, 146] on input "Topics (e.g. broken fridge, delayed service)" at bounding box center [528, 141] width 340 height 13
paste input "403963"
type input "Pest WO Follow Up - WO 403963"
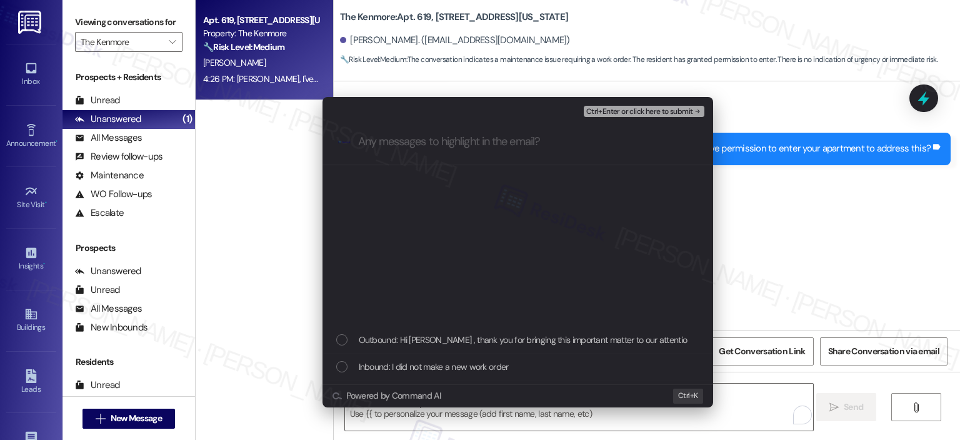
scroll to position [313, 0]
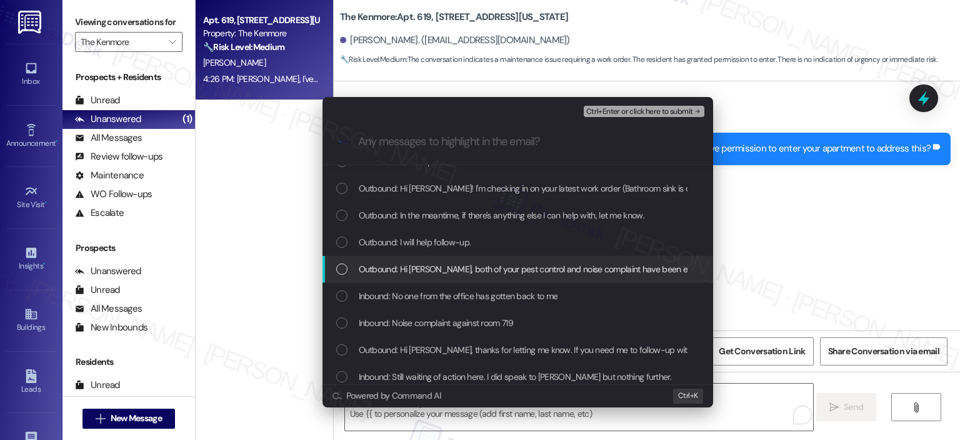
click at [456, 273] on span "Outbound: Hi [PERSON_NAME], both of your pest control and noise complaint have …" at bounding box center [688, 269] width 659 height 14
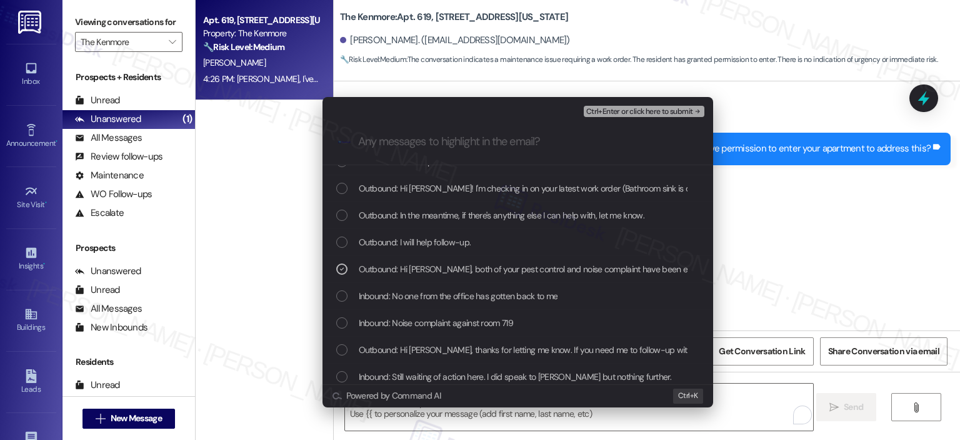
scroll to position [242, 0]
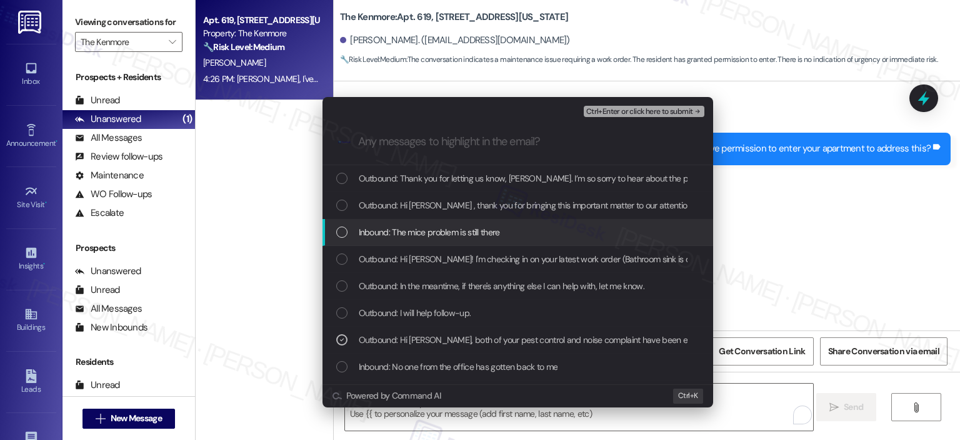
click at [413, 231] on span "Inbound: The mice problem is still there" at bounding box center [429, 232] width 141 height 14
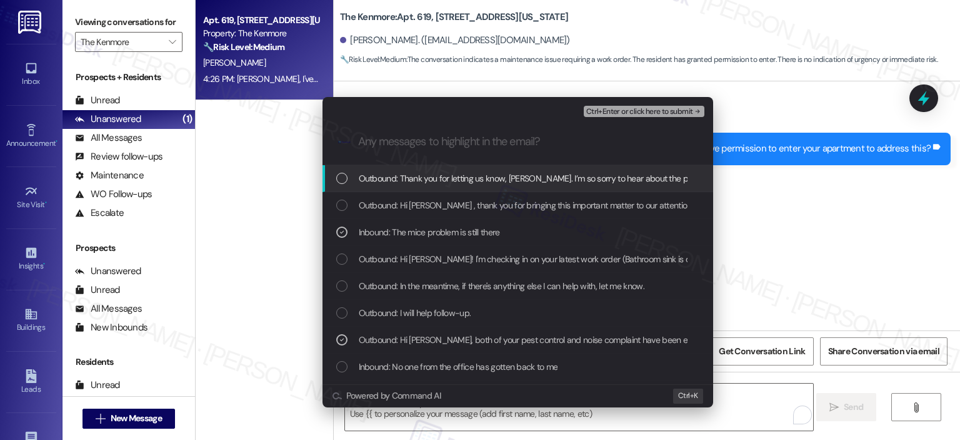
click at [417, 182] on span "Outbound: Thank you for letting us know, Joshua. I’m so sorry to hear about the…" at bounding box center [906, 178] width 1095 height 14
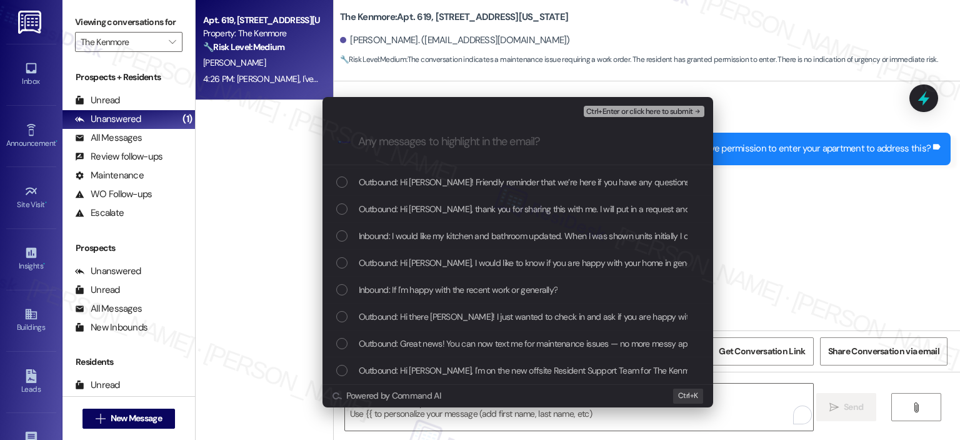
scroll to position [54, 0]
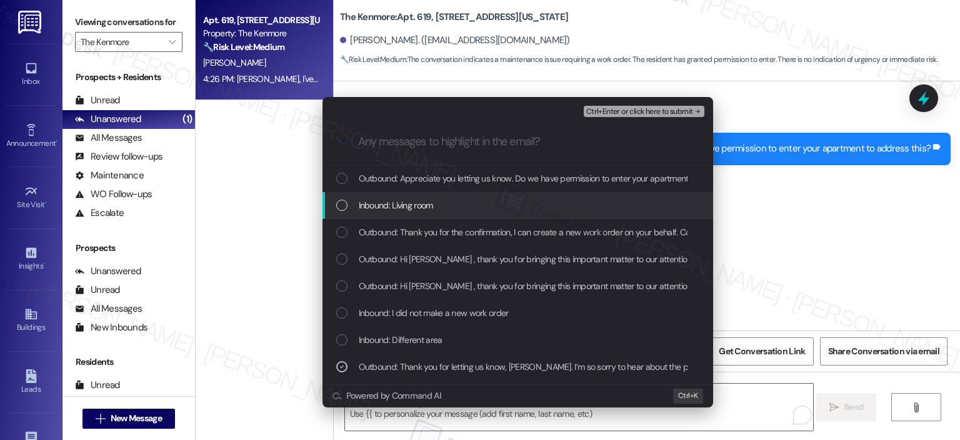
click at [345, 205] on div "List of options" at bounding box center [341, 204] width 11 height 11
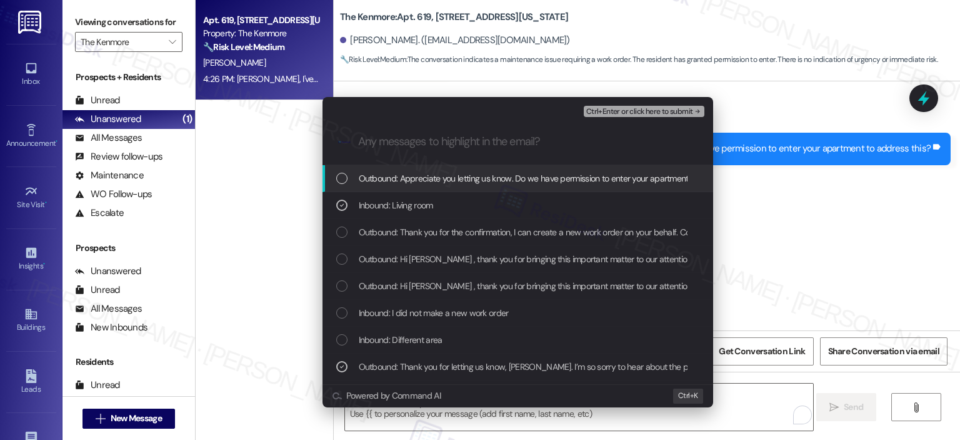
click at [347, 183] on div "List of options" at bounding box center [341, 178] width 11 height 11
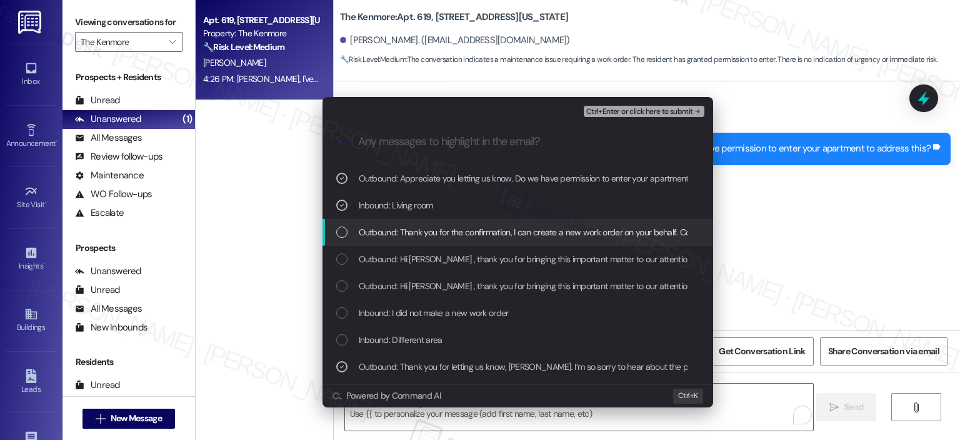
click at [377, 229] on span "Outbound: Thank you for the confirmation, I can create a new work order on your…" at bounding box center [719, 232] width 720 height 14
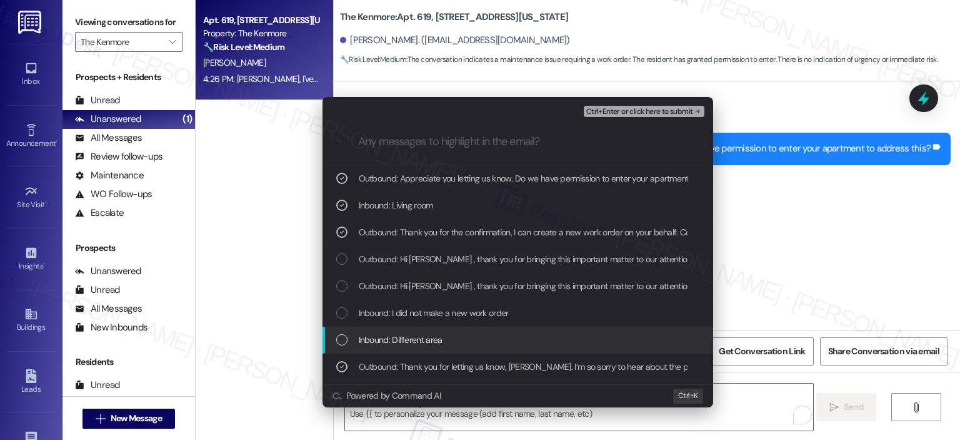
click at [391, 336] on span "Inbound: Different area" at bounding box center [401, 340] width 84 height 14
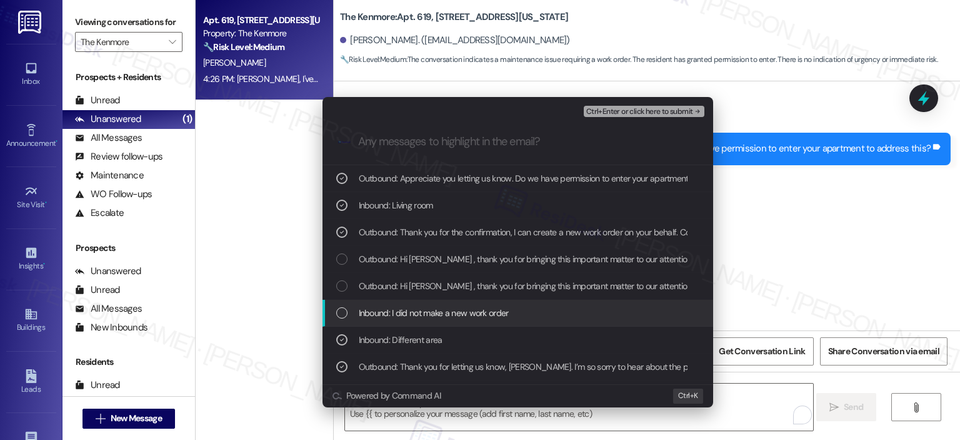
click at [388, 309] on span "Inbound: I did not make a new work order" at bounding box center [434, 313] width 150 height 14
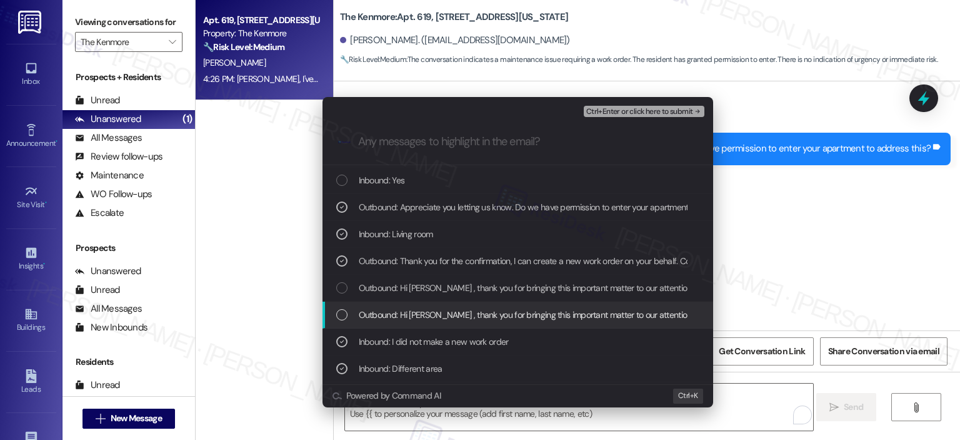
scroll to position [0, 0]
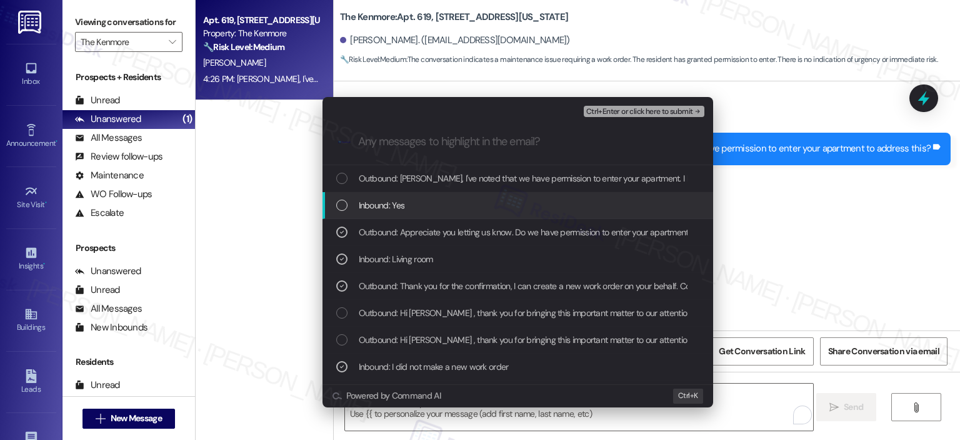
click at [418, 207] on div "Inbound: Yes" at bounding box center [519, 205] width 366 height 14
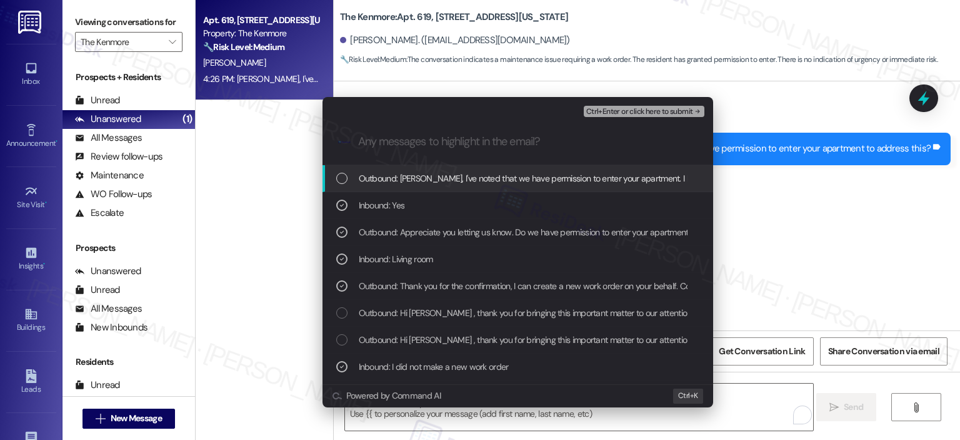
click at [393, 180] on span "Outbound: Okay Joshua, I've noted that we have permission to enter your apartme…" at bounding box center [871, 178] width 1025 height 14
click at [631, 112] on span "Ctrl+Enter or click here to submit" at bounding box center [640, 112] width 107 height 9
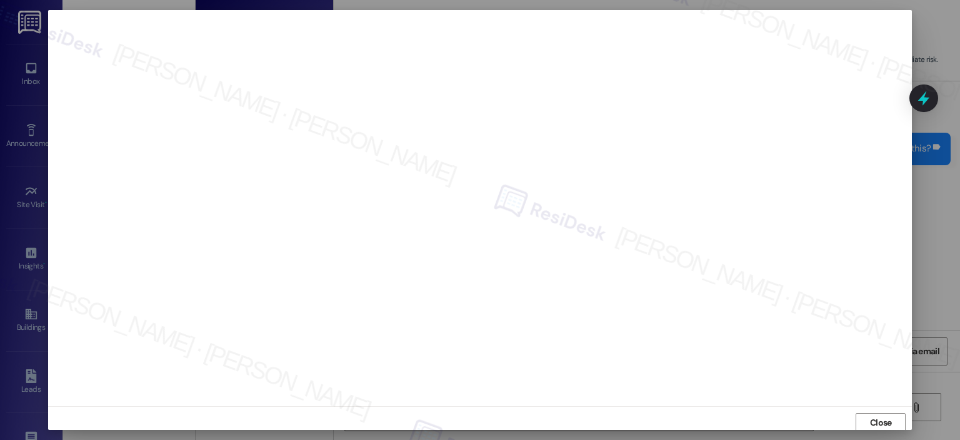
scroll to position [3, 0]
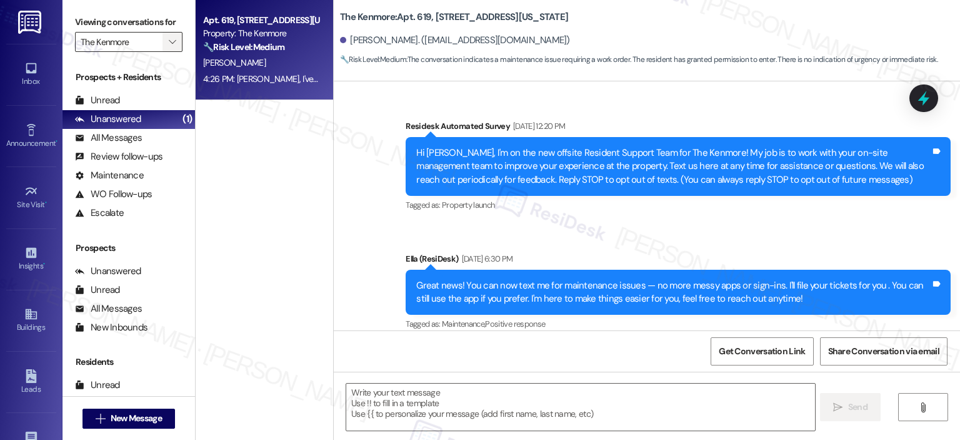
type textarea "Fetching suggested responses. Please feel free to read through the conversation…"
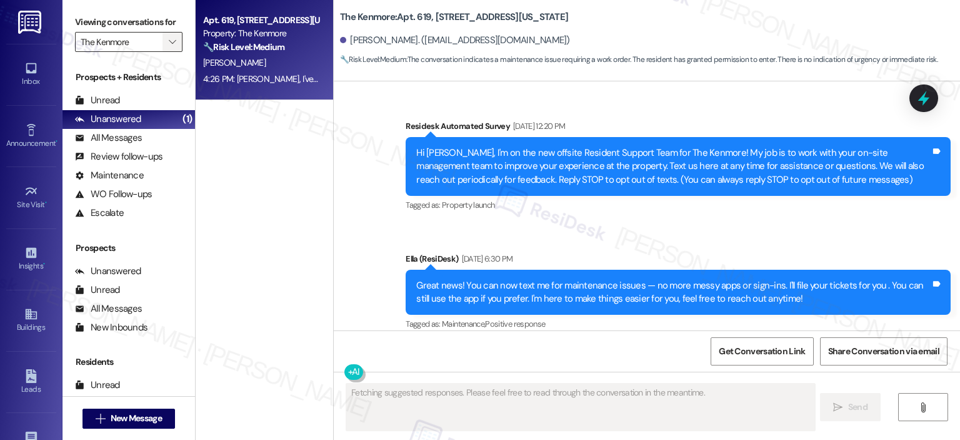
scroll to position [11832, 0]
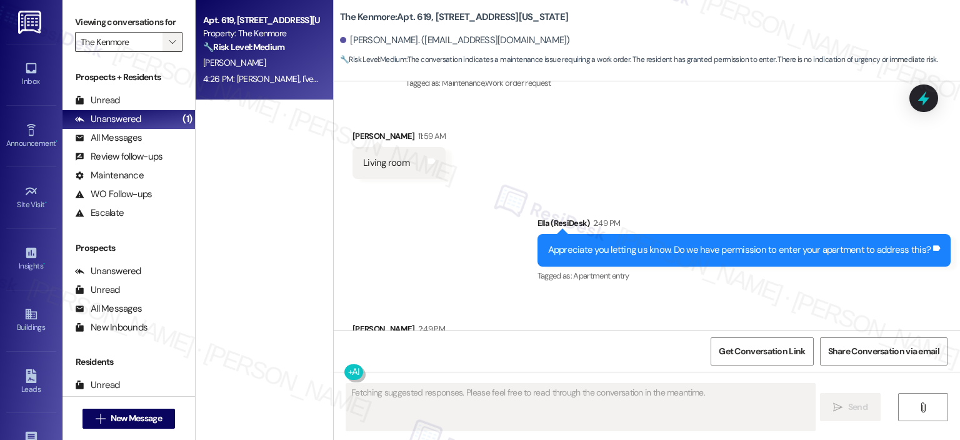
drag, startPoint x: 174, startPoint y: 37, endPoint x: 166, endPoint y: 43, distance: 10.3
click at [174, 38] on button "" at bounding box center [173, 42] width 20 height 20
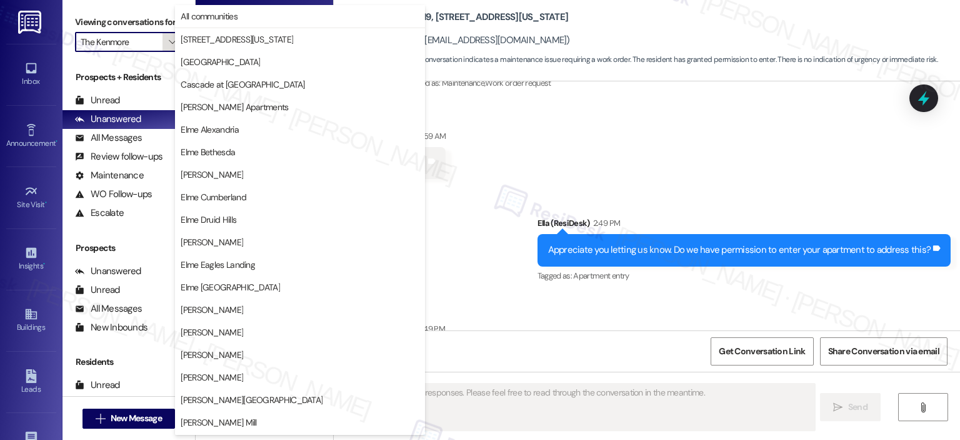
scroll to position [223, 0]
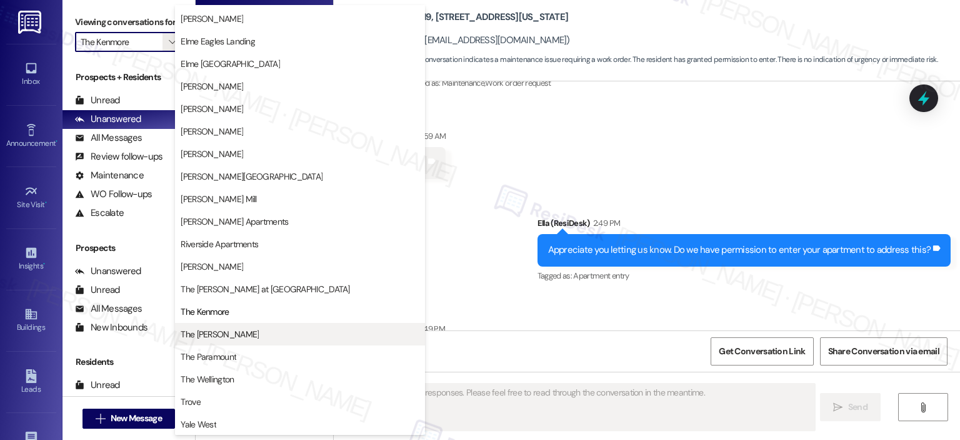
click at [225, 335] on span "The Maxwell" at bounding box center [300, 334] width 239 height 13
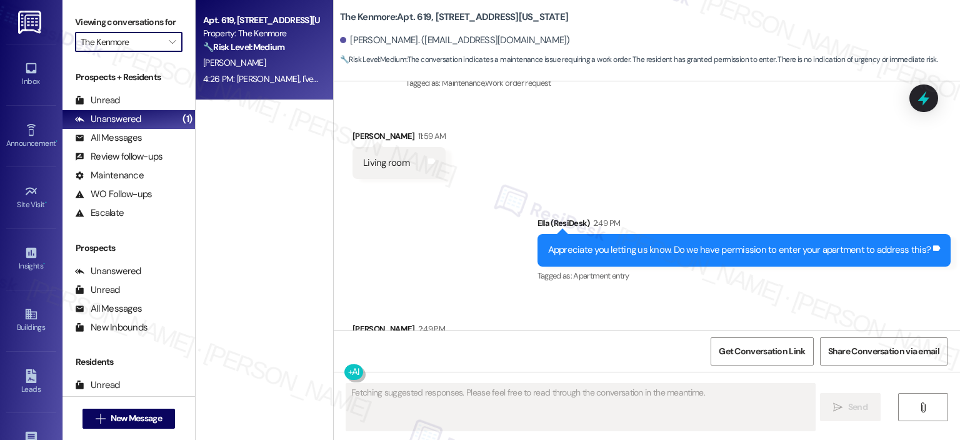
type input "The Maxwell"
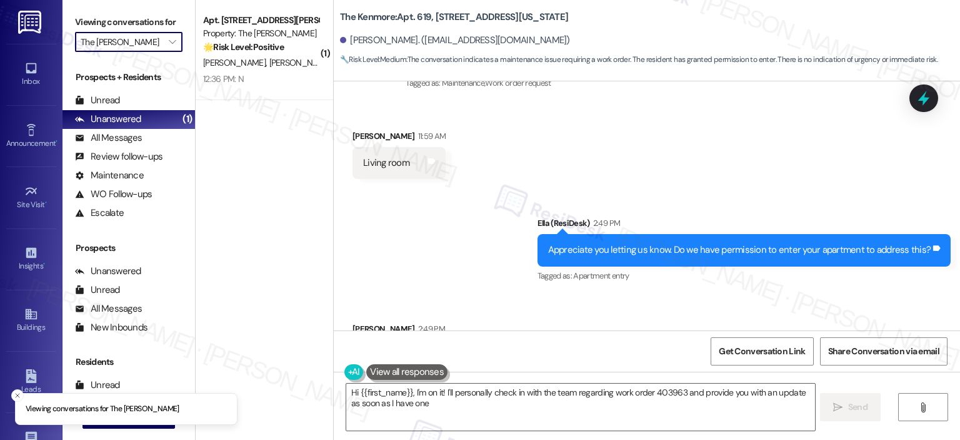
type textarea "Hi {{first_name}}, I'm on it! I'll personally check in with the team regarding …"
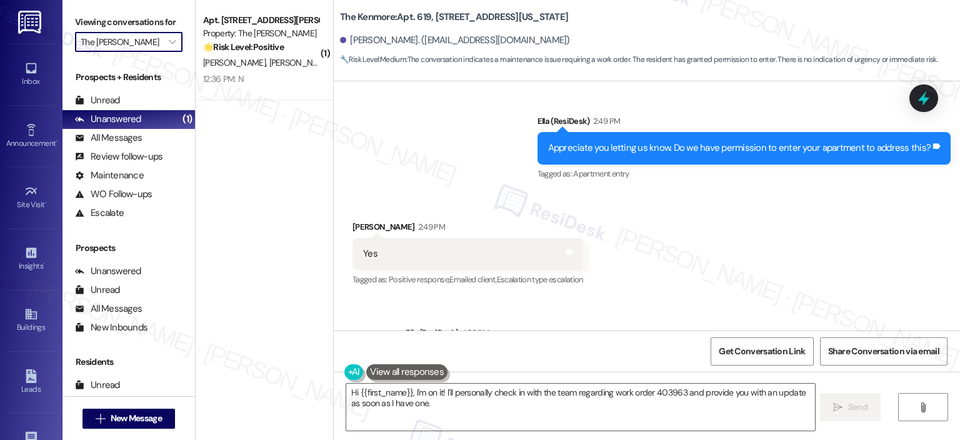
scroll to position [11952, 0]
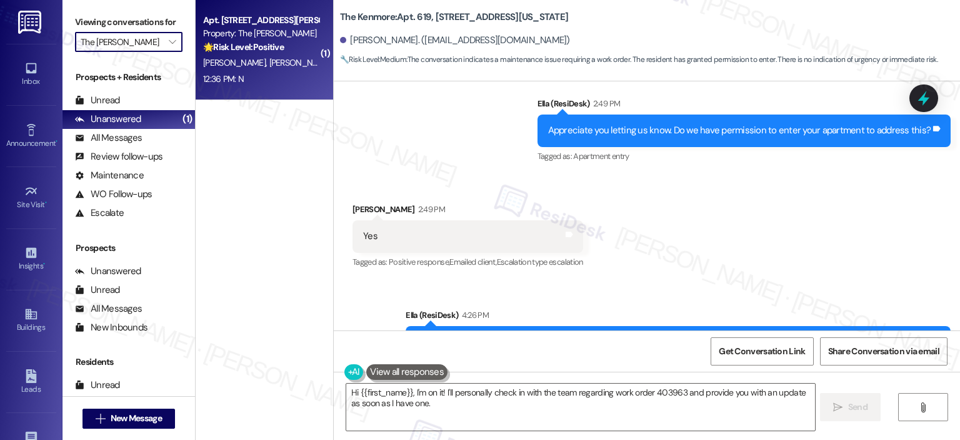
click at [218, 41] on strong "🌟 Risk Level: Positive" at bounding box center [243, 46] width 81 height 11
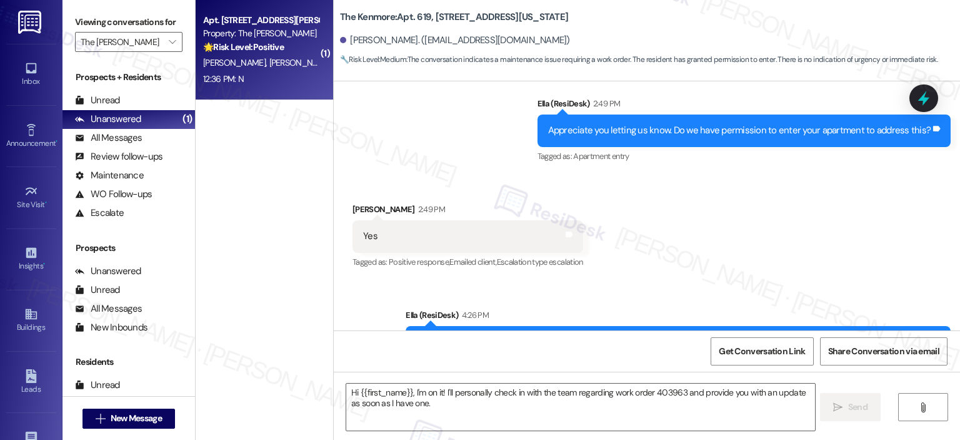
type textarea "Fetching suggested responses. Please feel free to read through the conversation…"
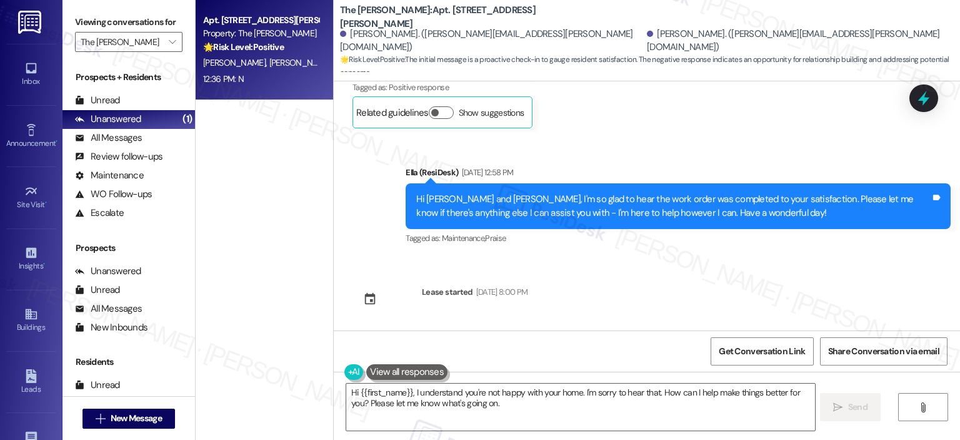
scroll to position [8427, 0]
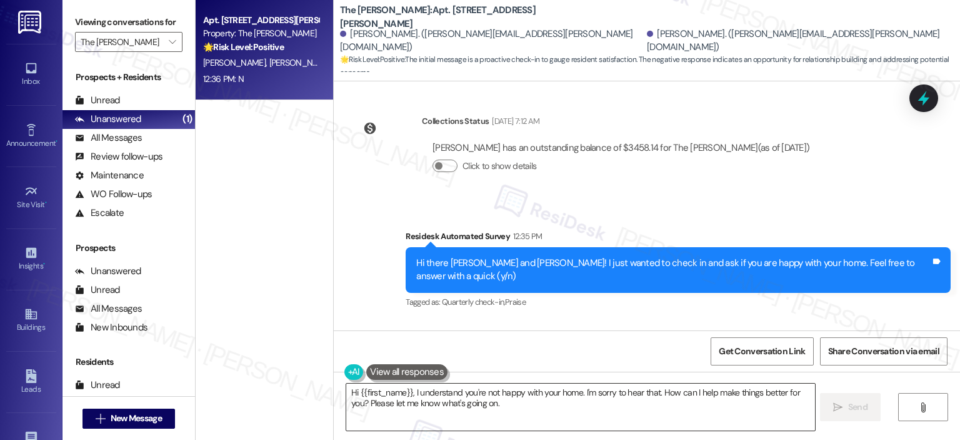
click at [450, 406] on textarea "Hi {{first_name}}, I understand you're not happy with your home. I'm sorry to h…" at bounding box center [580, 406] width 468 height 47
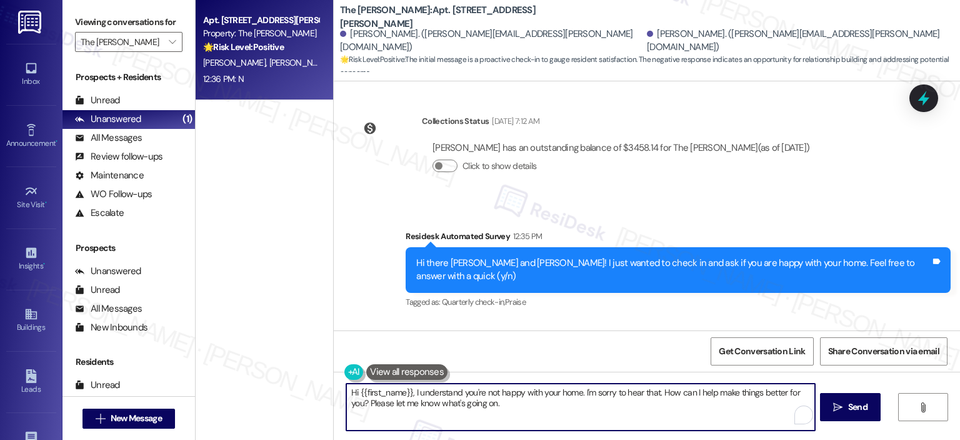
paste textarea "Residesk Notes 100% Find in sheet B4 Hi {{first_name}}, I’m really sorry to hea…"
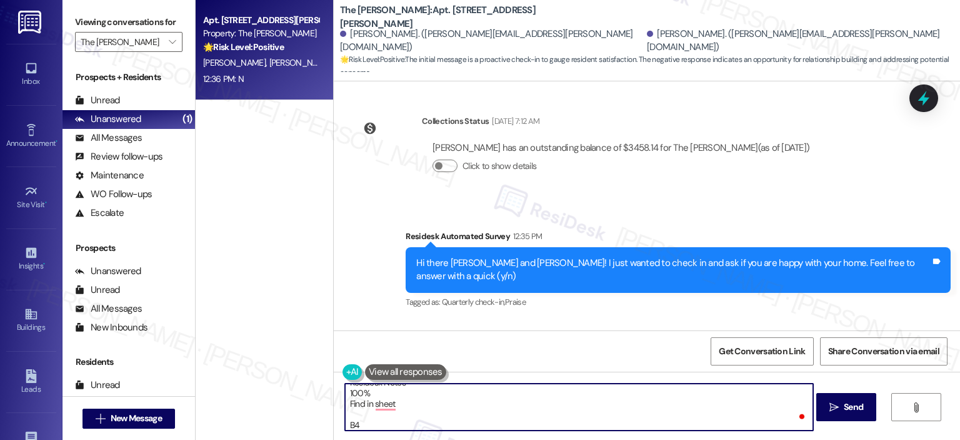
scroll to position [0, 0]
click at [405, 410] on textarea "Residesk Notes 100% Find in sheet B4 Hi {{first_name}}, I’m really sorry to hea…" at bounding box center [579, 406] width 468 height 47
click at [425, 410] on textarea "Residesk Notes 100% Find in sheet B4 Hi {{first_name}}, I’m really sorry to hea…" at bounding box center [579, 406] width 468 height 47
paste textarea "Hi {{first_name}}, I’m really sorry to hear that you’re unhappy with your home.…"
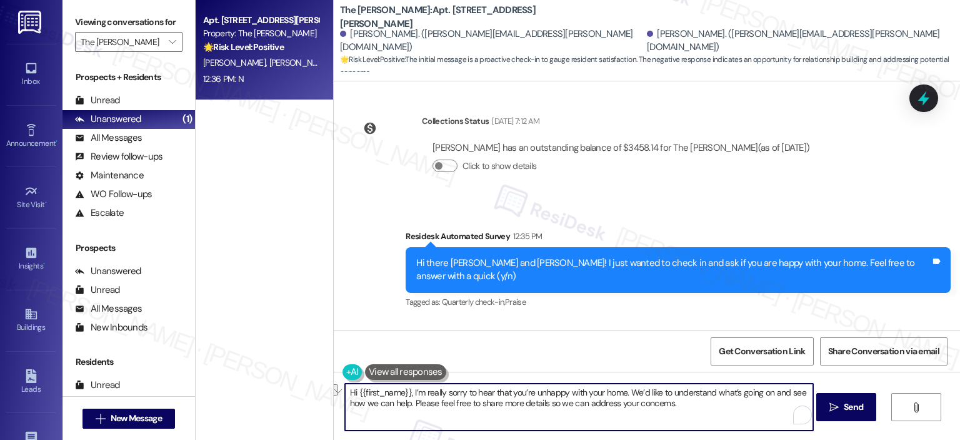
drag, startPoint x: 408, startPoint y: 390, endPoint x: 333, endPoint y: 396, distance: 74.7
click at [334, 396] on div "Hi {{first_name}}, I’m really sorry to hear that you’re unhappy with your home.…" at bounding box center [647, 418] width 627 height 94
drag, startPoint x: 561, startPoint y: 393, endPoint x: 558, endPoint y: 403, distance: 10.5
click at [560, 393] on textarea "I’m really sorry to hear that you’re unhappy with your home. We’d like to under…" at bounding box center [579, 406] width 468 height 47
type textarea "I’m really sorry to hear that you’re unhappy with your home, Margaret. We’d lik…"
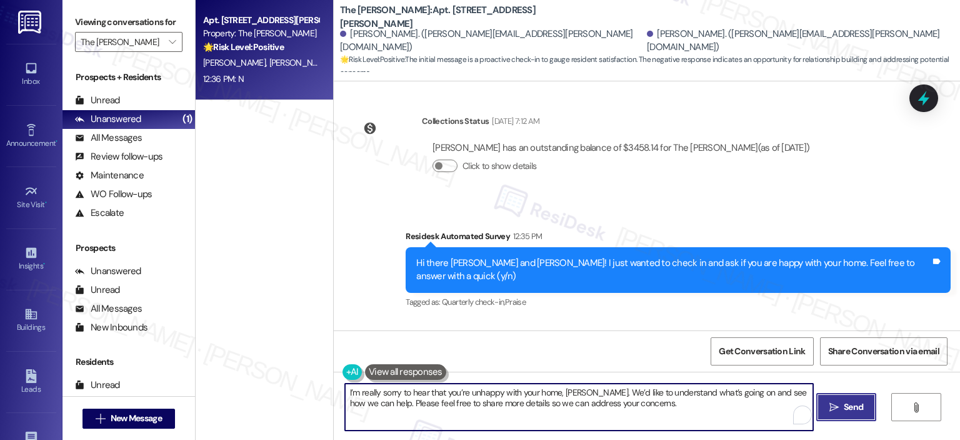
click at [855, 403] on span "Send" at bounding box center [853, 406] width 19 height 13
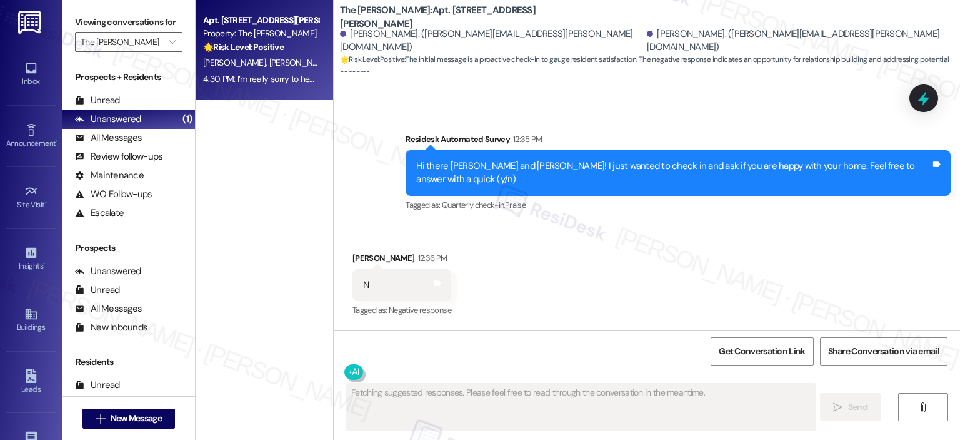
scroll to position [8528, 0]
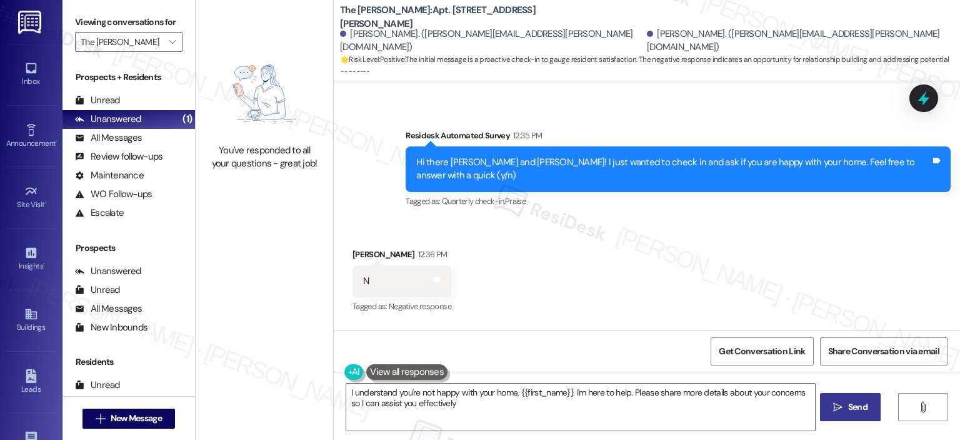
type textarea "I understand you're not happy with your home, {{first_name}}. I'm here to help.…"
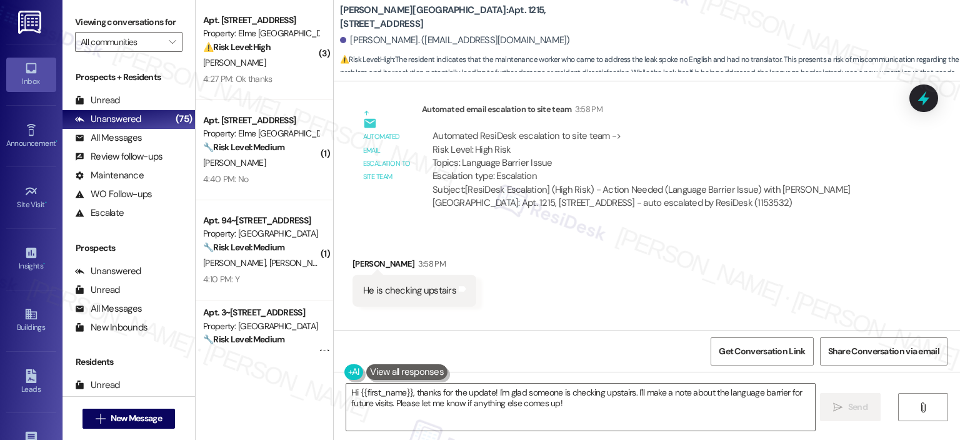
scroll to position [17308, 0]
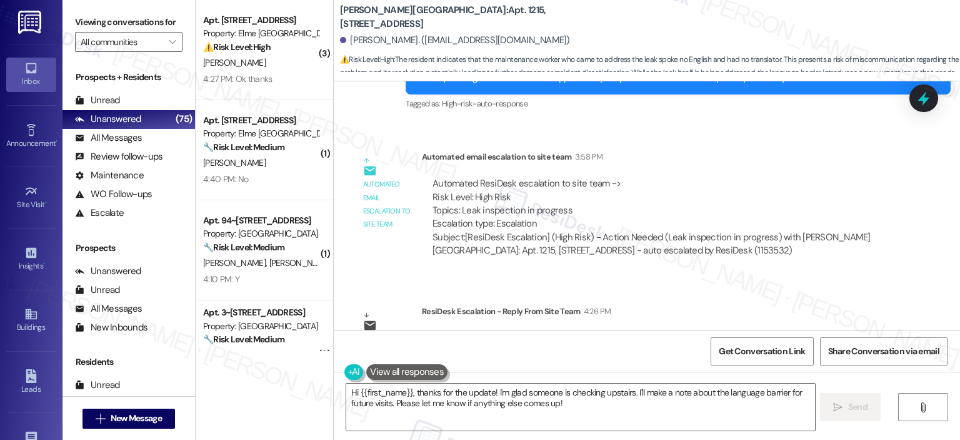
click at [955, 326] on div "Survey, sent via SMS Residesk Automated Survey [DATE] 12:27 PM Hi [PERSON_NAME]…" at bounding box center [647, 205] width 627 height 249
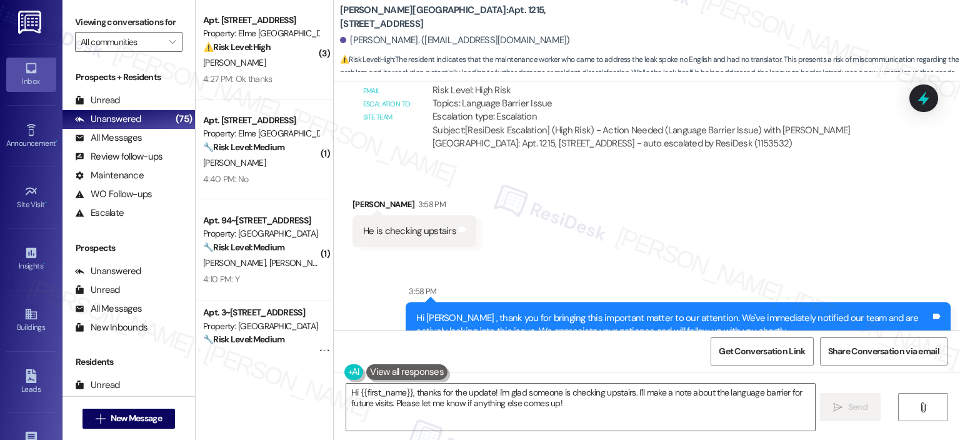
scroll to position [16946, 0]
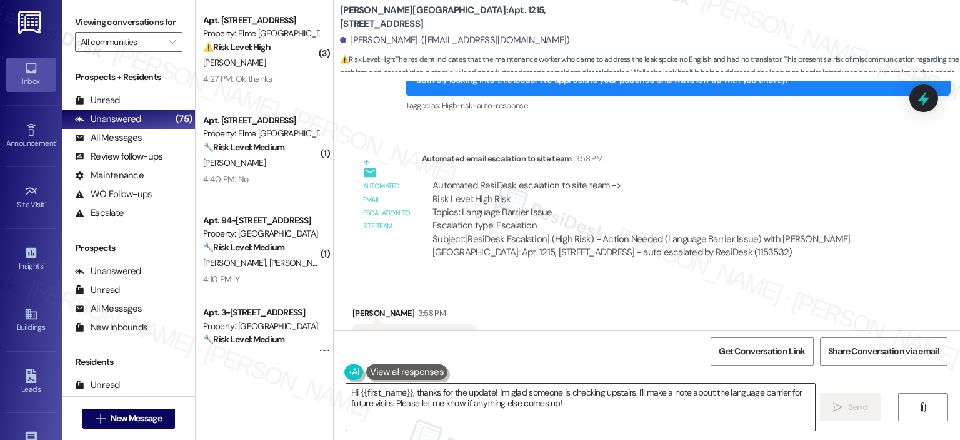
click at [450, 400] on textarea "Hi {{first_name}}, thanks for the update! I'm glad someone is checking upstairs…" at bounding box center [580, 406] width 468 height 47
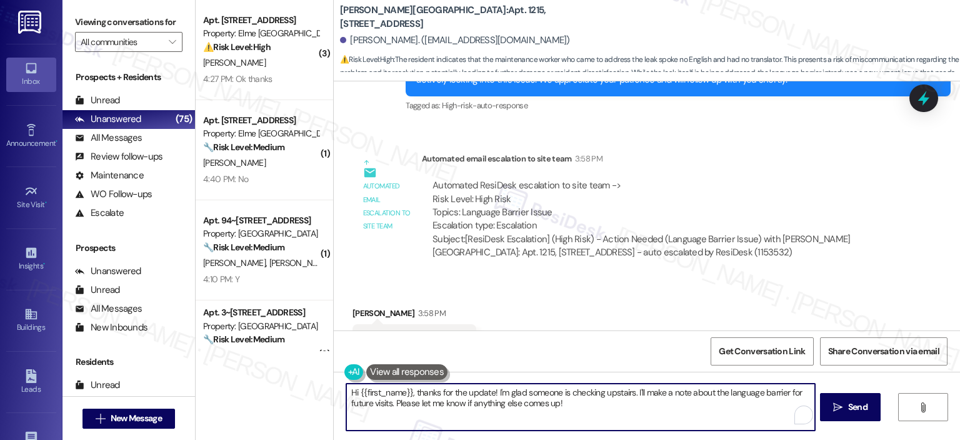
scroll to position [17308, 0]
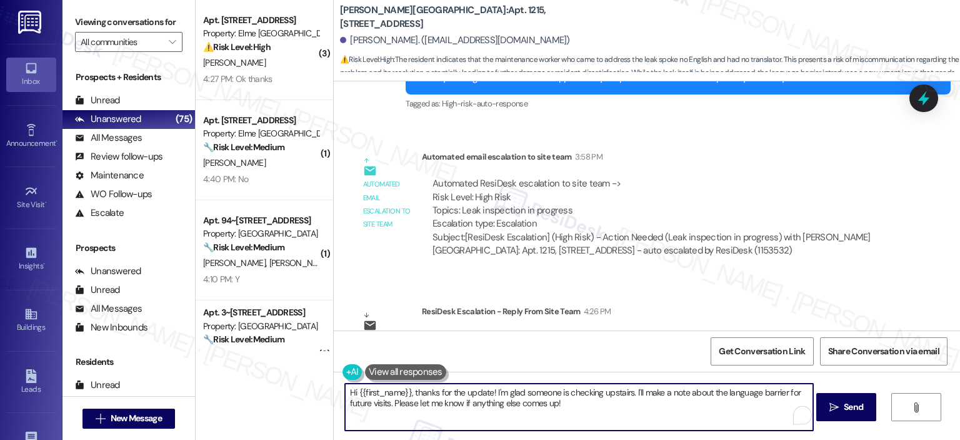
paste textarea "The team will first need to check the upstairs unit to identify exactly where t…"
click at [347, 390] on textarea "The team will first need to check the upstairs unit to identify exactly where t…" at bounding box center [579, 406] width 468 height 47
click at [345, 391] on textarea "The team will first need to check the upstairs unit to identify exactly where t…" at bounding box center [579, 406] width 468 height 47
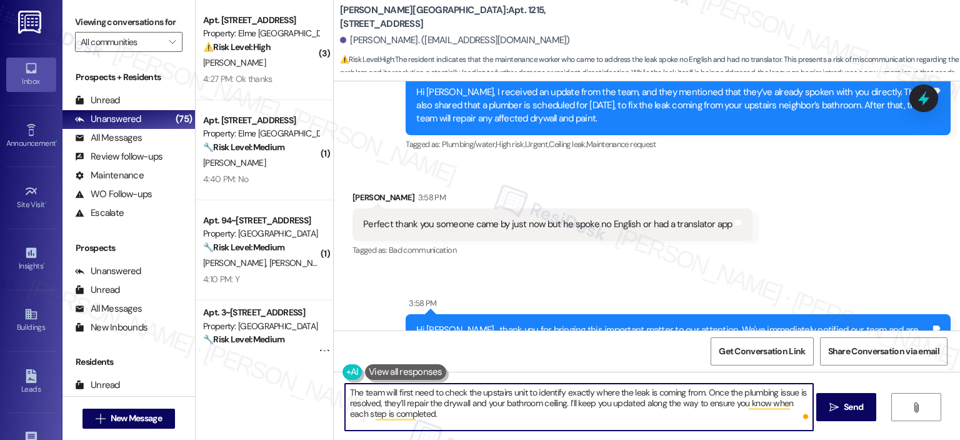
scroll to position [16547, 0]
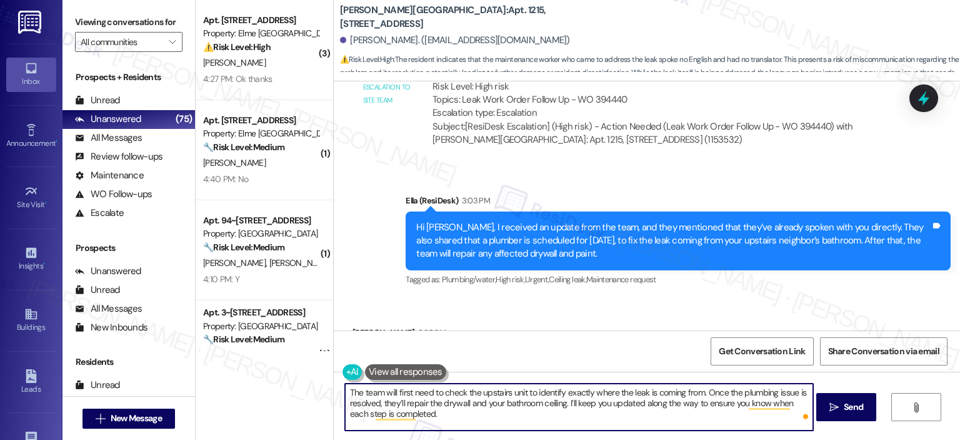
click at [345, 388] on textarea "The team will first need to check the upstairs unit to identify exactly where t…" at bounding box center [579, 406] width 468 height 47
drag, startPoint x: 367, startPoint y: 414, endPoint x: 690, endPoint y: 415, distance: 323.3
click at [690, 415] on textarea "I received another update from the team, and they said that the maintenance tea…" at bounding box center [579, 406] width 468 height 47
click at [345, 392] on textarea "I received another update from the team, and they said that the maintenance tea…" at bounding box center [579, 406] width 468 height 47
type textarea "Thank you for letting me know. I received another update from the team, and the…"
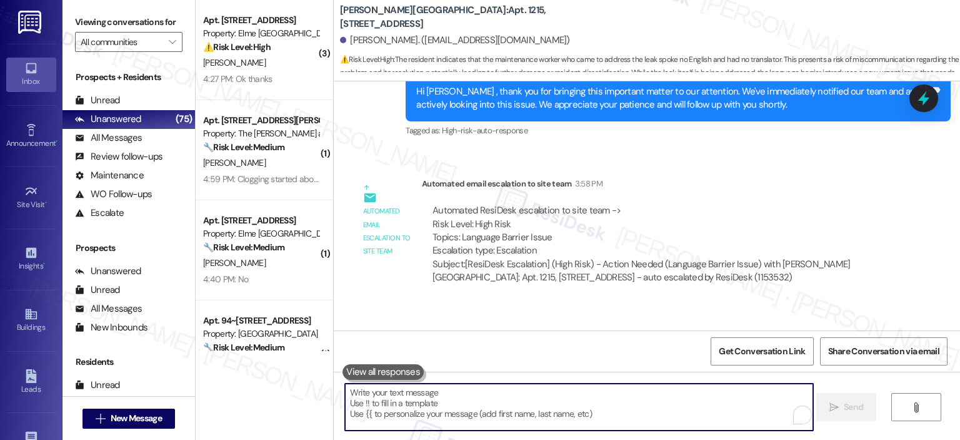
scroll to position [17421, 0]
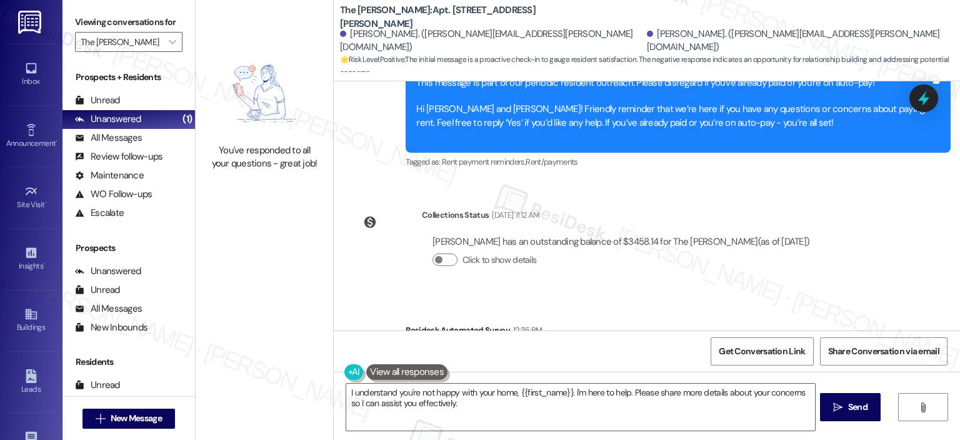
scroll to position [8528, 0]
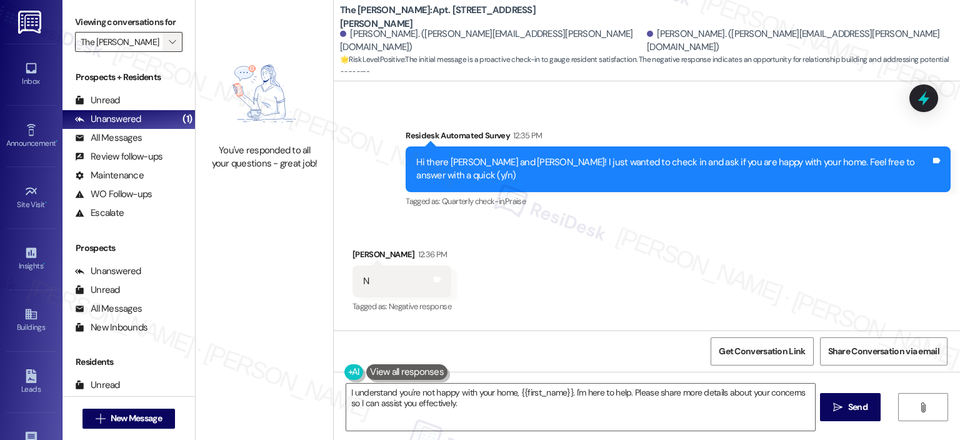
click at [163, 43] on button "" at bounding box center [173, 42] width 20 height 20
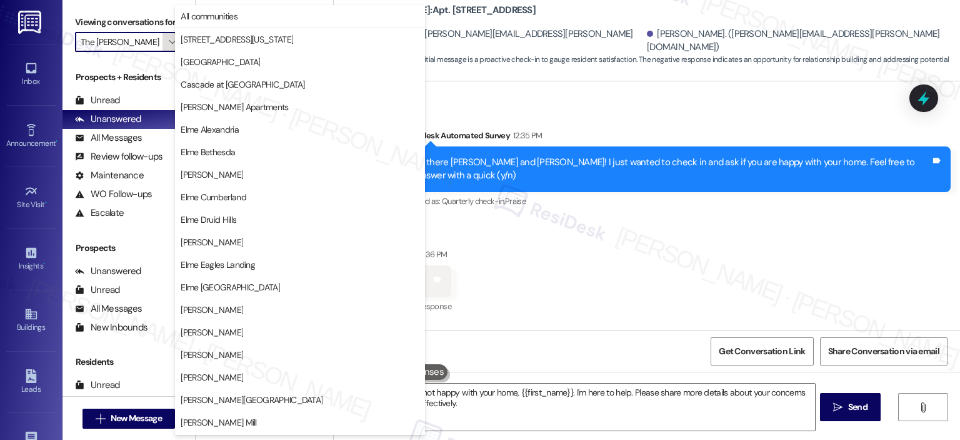
scroll to position [223, 0]
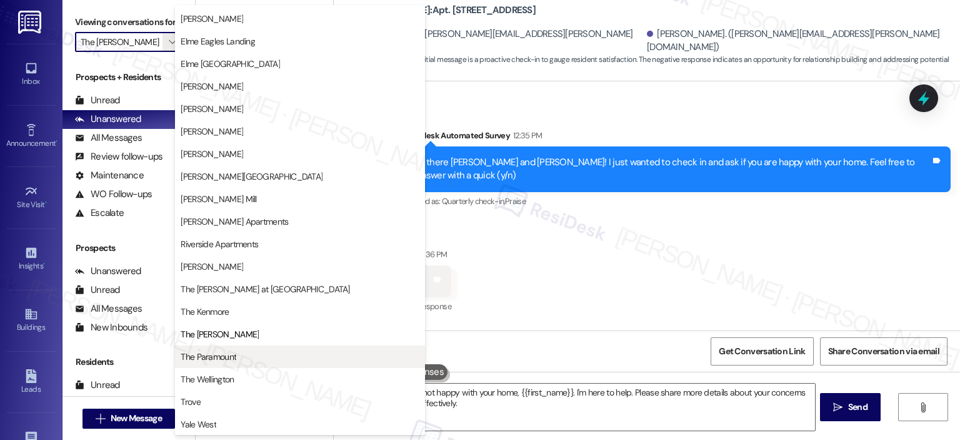
click at [230, 352] on span "The Paramount" at bounding box center [209, 356] width 56 height 13
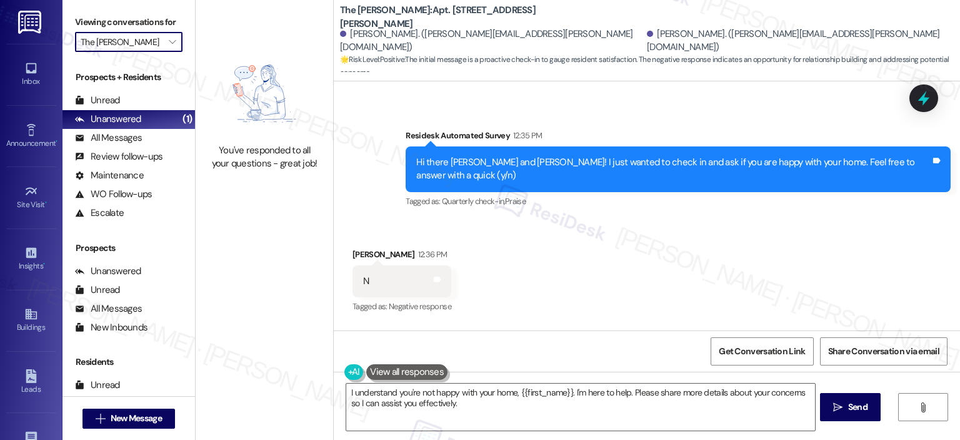
type input "The Paramount"
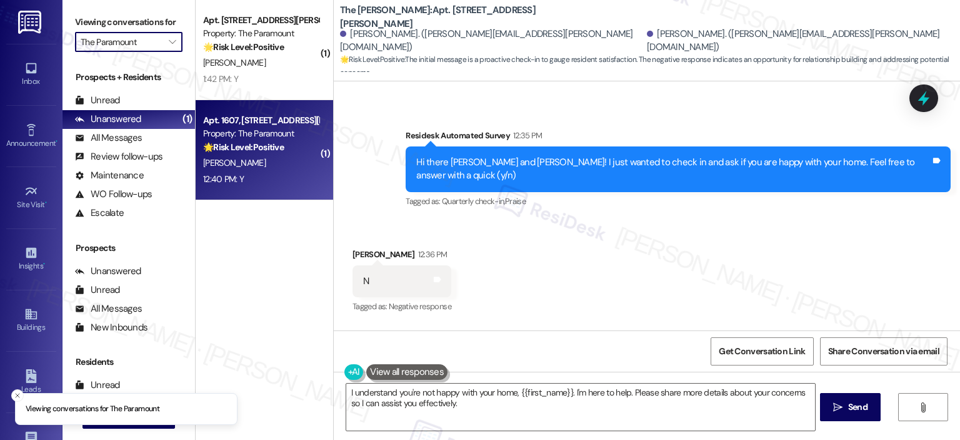
click at [277, 145] on strong "🌟 Risk Level: Positive" at bounding box center [243, 146] width 81 height 11
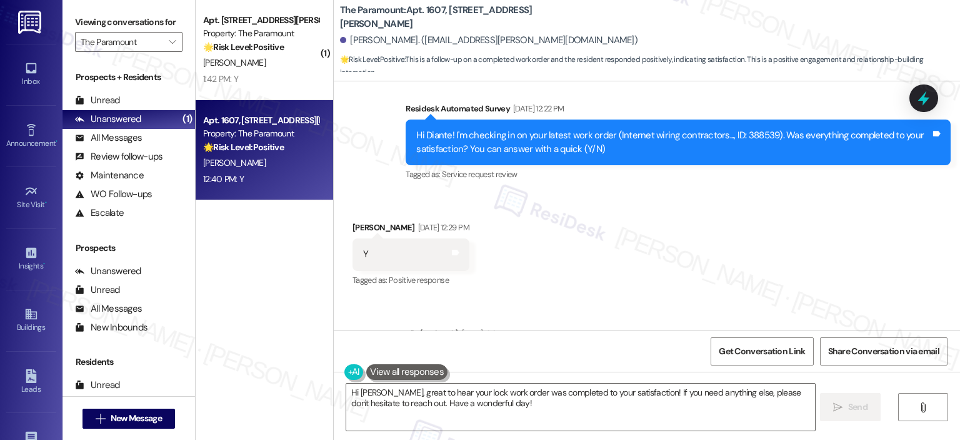
scroll to position [4267, 0]
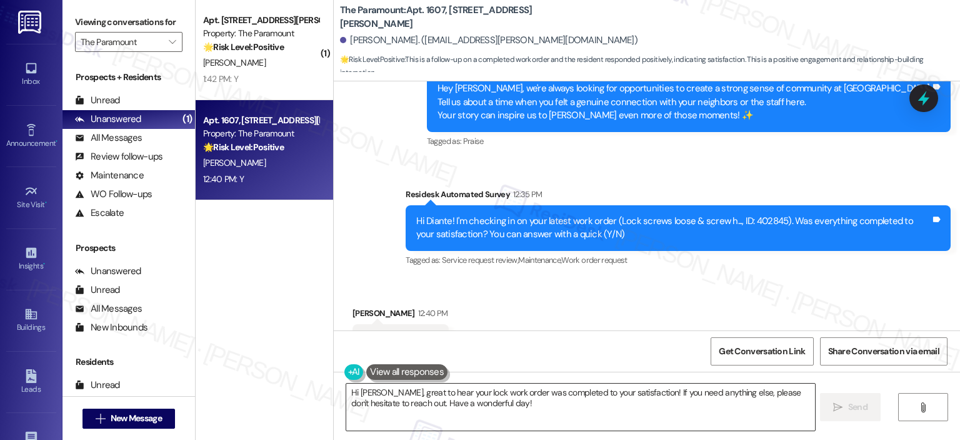
click at [517, 428] on textarea "Hi Diante, great to hear your lock work order was completed to your satisfactio…" at bounding box center [580, 406] width 468 height 47
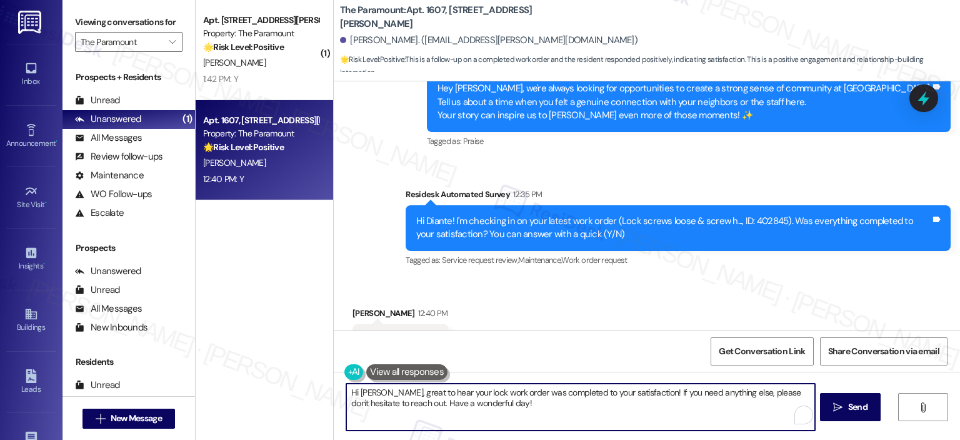
click at [494, 401] on textarea "Hi Diante, great to hear your lock work order was completed to your satisfactio…" at bounding box center [580, 406] width 468 height 47
paste textarea "Thank you for your response! Great to know that the latest work order was compl…"
click at [444, 390] on textarea "Thank you for your response! Great to know that the latest work order was compl…" at bounding box center [579, 406] width 468 height 47
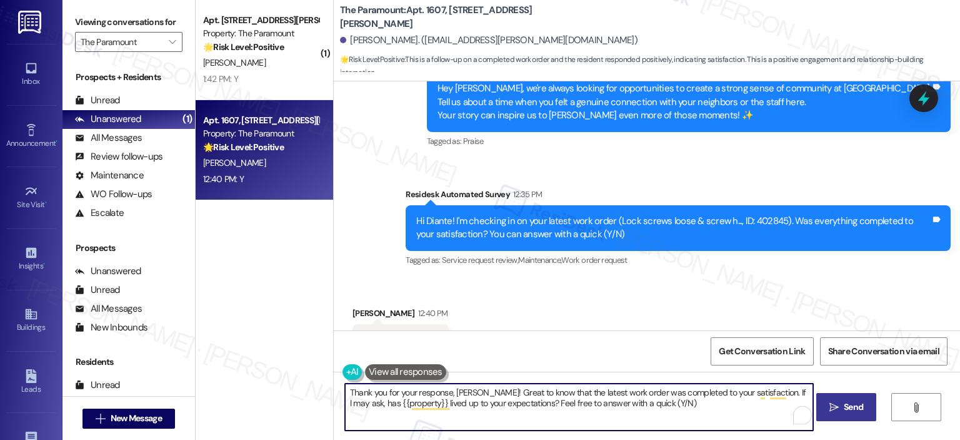
type textarea "Thank you for your response, Diante! Great to know that the latest work order w…"
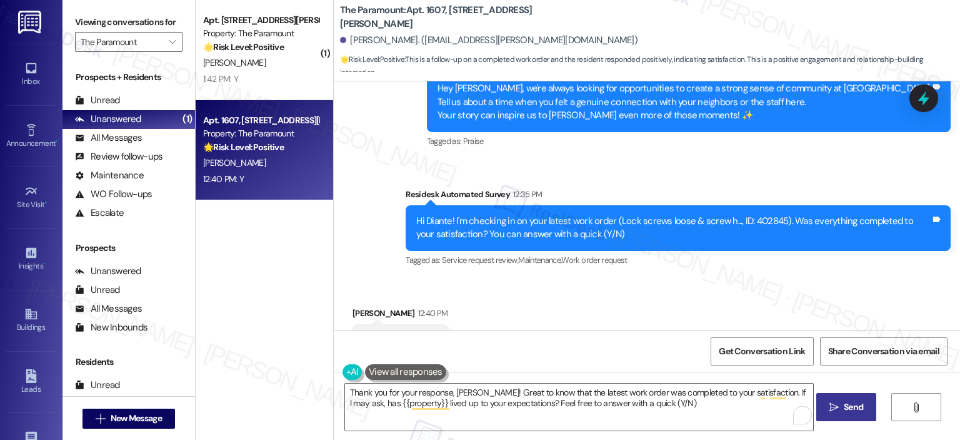
click at [840, 394] on button " Send" at bounding box center [847, 407] width 61 height 28
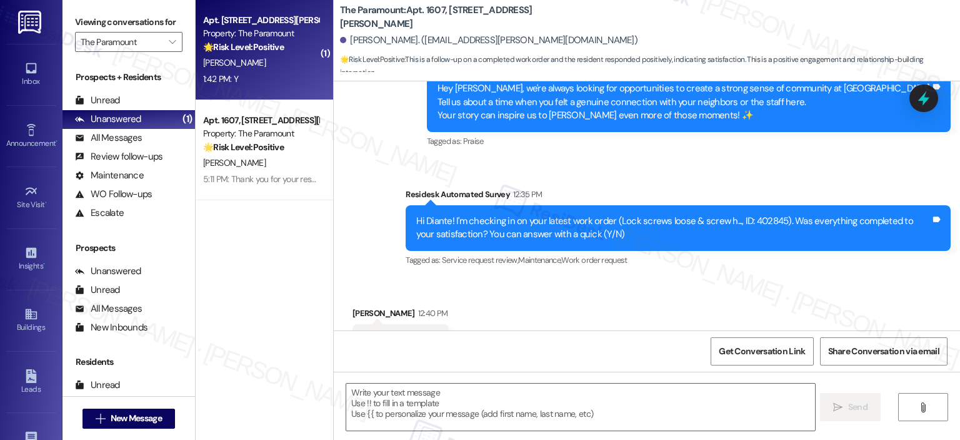
type textarea "Fetching suggested responses. Please feel free to read through the conversation…"
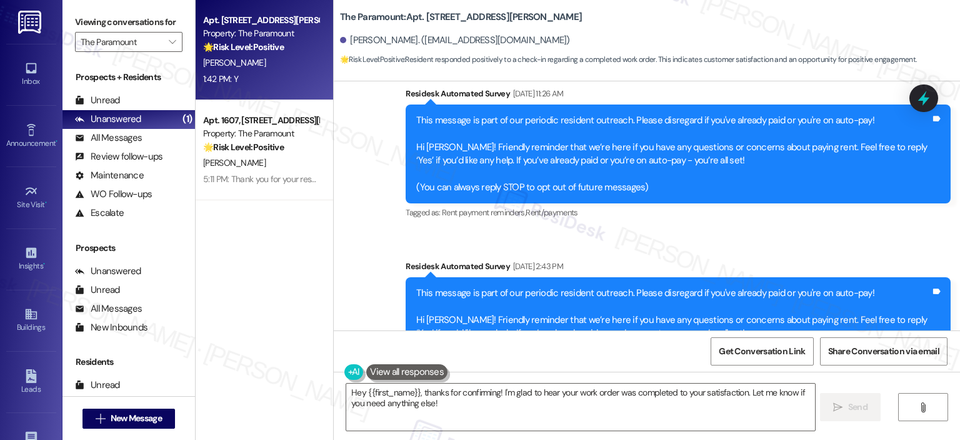
scroll to position [0, 0]
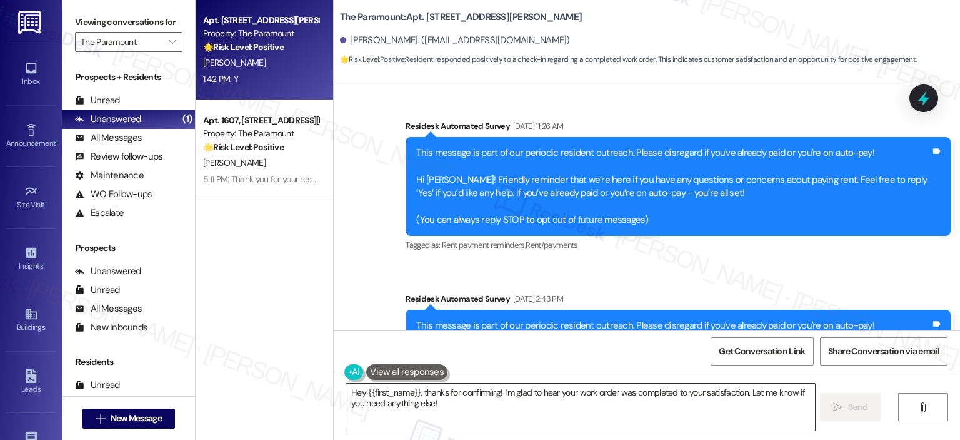
click at [463, 412] on textarea "Hey {{first_name}}, thanks for confirming! I'm glad to hear your work order was…" at bounding box center [580, 406] width 468 height 47
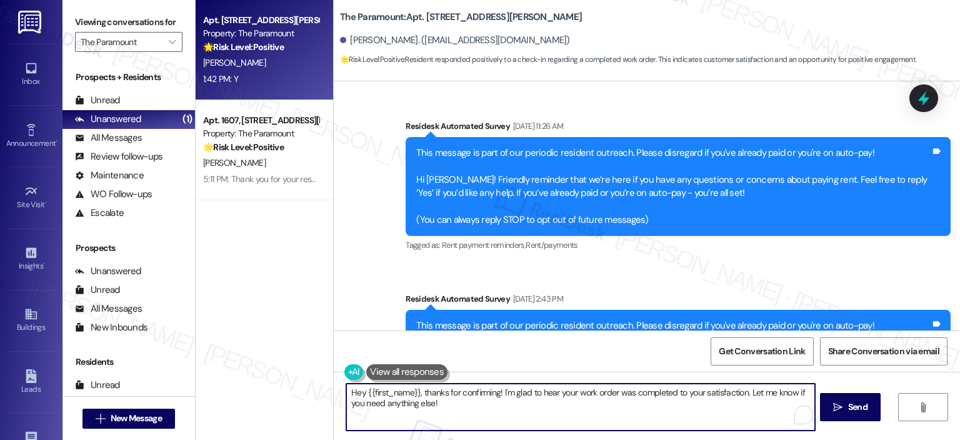
paste textarea "Thank you for your response! Great to know that the latest work order was compl…"
click at [443, 392] on textarea "Thank you for your response! Great to know that the latest work order was compl…" at bounding box center [579, 406] width 468 height 47
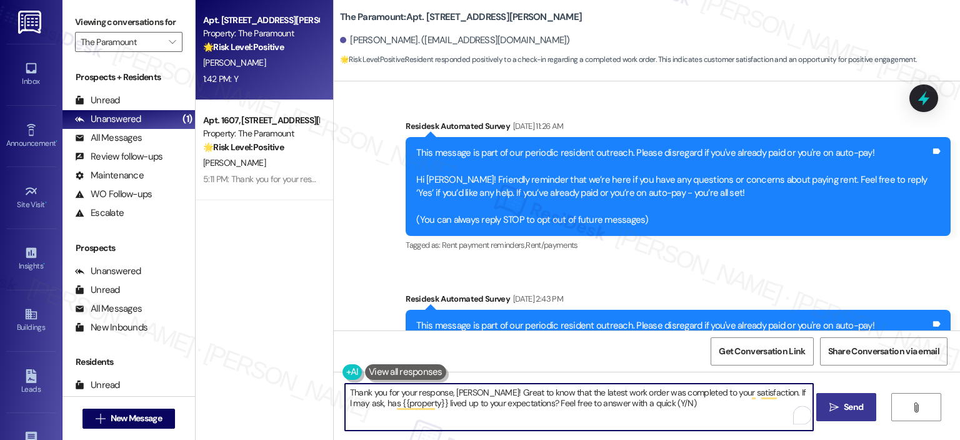
type textarea "Thank you for your response, Allie! Great to know that the latest work order wa…"
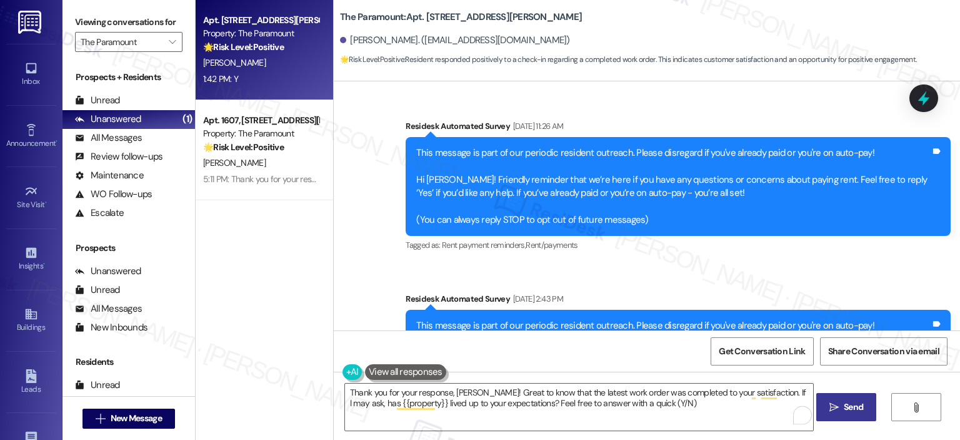
click at [853, 403] on span "Send" at bounding box center [853, 406] width 19 height 13
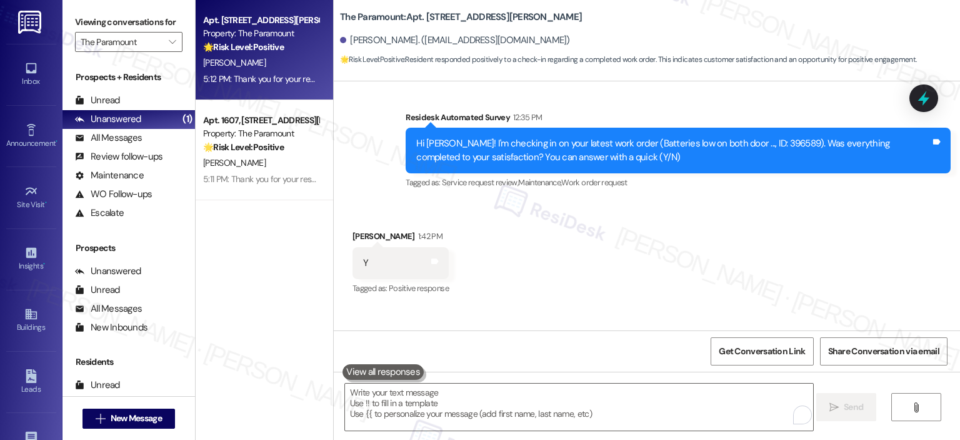
scroll to position [3590, 0]
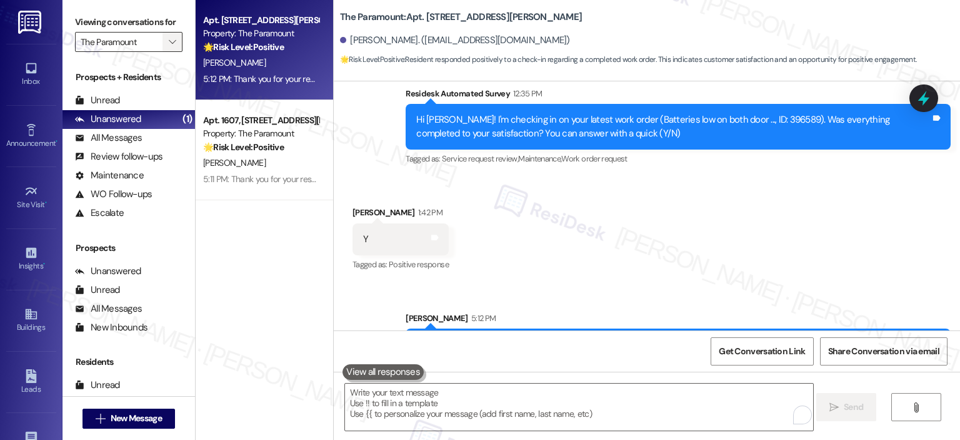
click at [166, 49] on span "" at bounding box center [172, 42] width 12 height 20
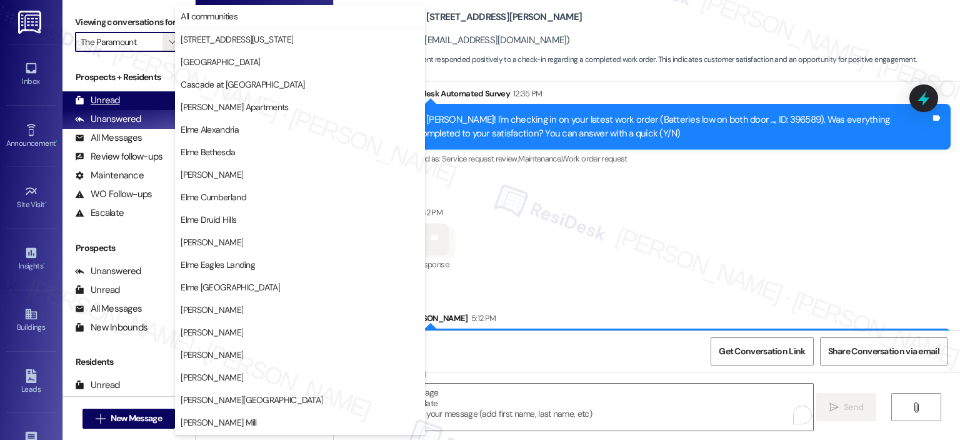
scroll to position [223, 0]
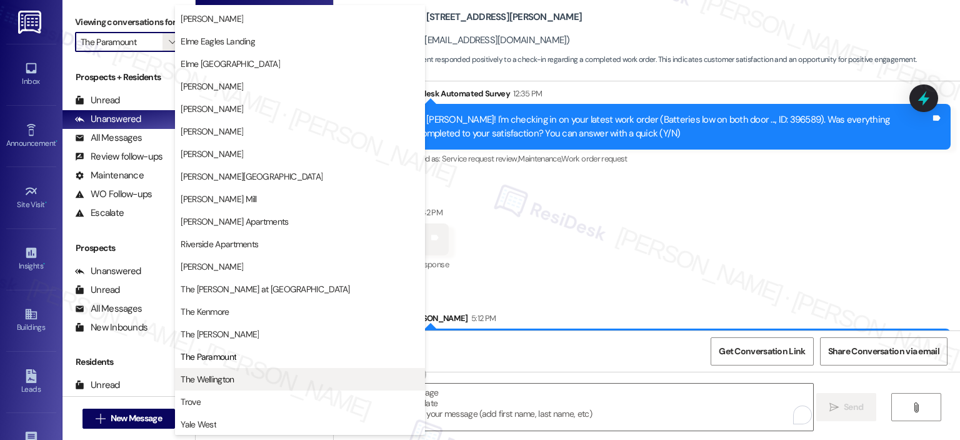
click at [249, 382] on span "The Wellington" at bounding box center [300, 379] width 239 height 13
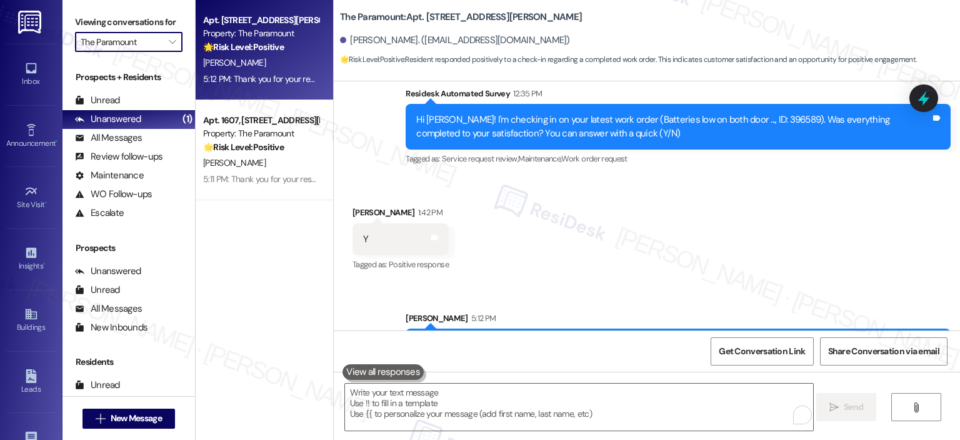
type input "The Wellington"
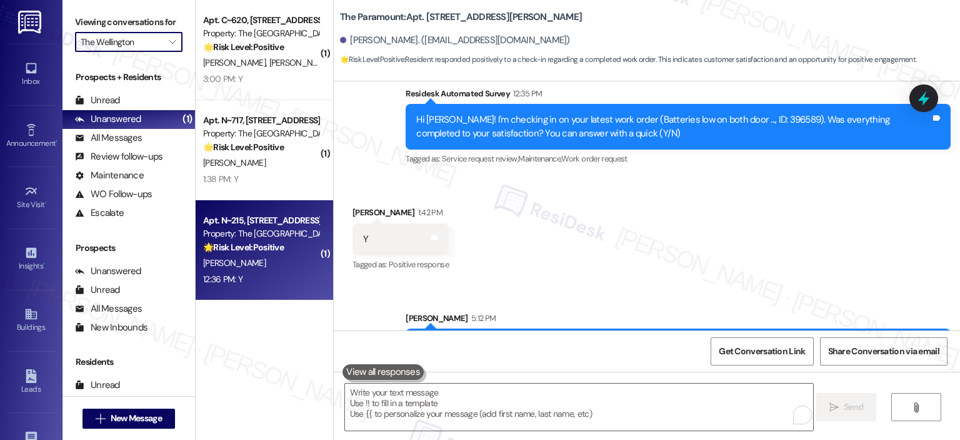
click at [263, 241] on div "🌟 Risk Level: Positive This is a positive engagement and relationship-building …" at bounding box center [261, 247] width 116 height 13
type textarea "Fetching suggested responses. Please feel free to read through the conversation…"
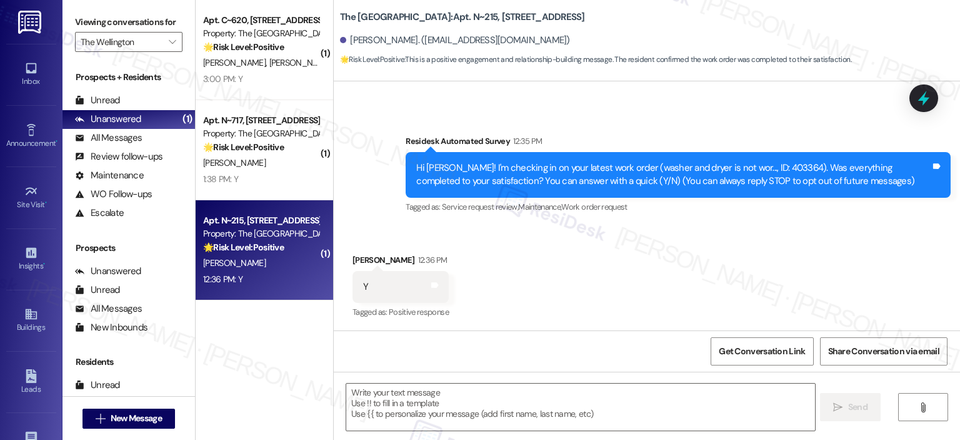
type textarea "Fetching suggested responses. Please feel free to read through the conversation…"
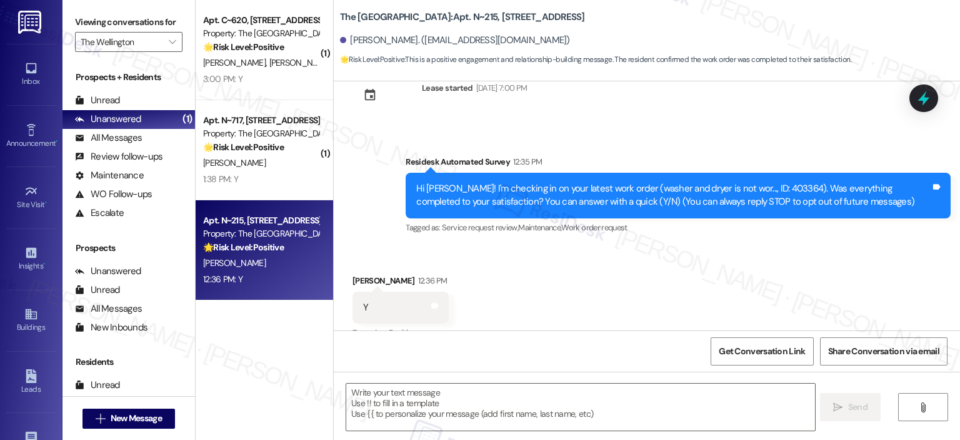
scroll to position [59, 0]
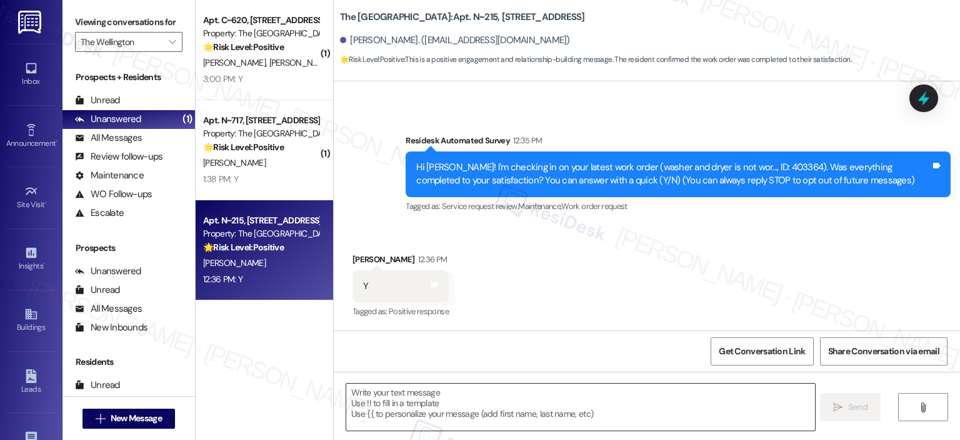
click at [488, 415] on textarea at bounding box center [580, 406] width 468 height 47
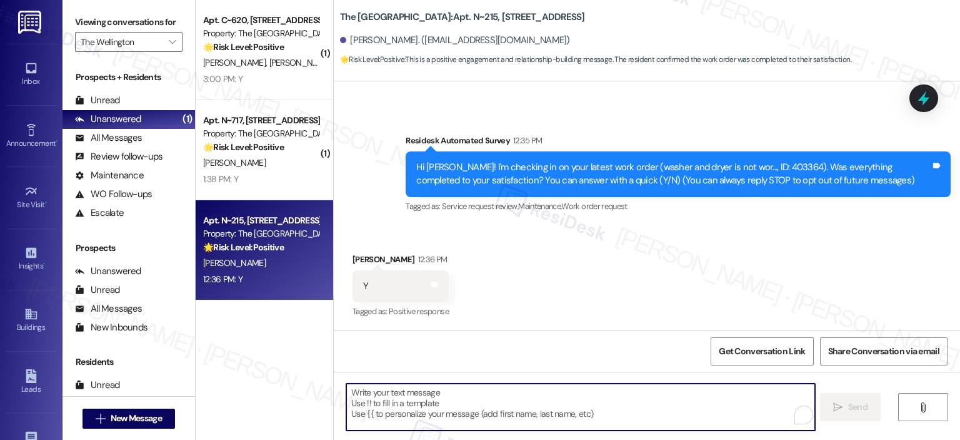
paste textarea "Thank you for your response! Great to know that the latest work order was compl…"
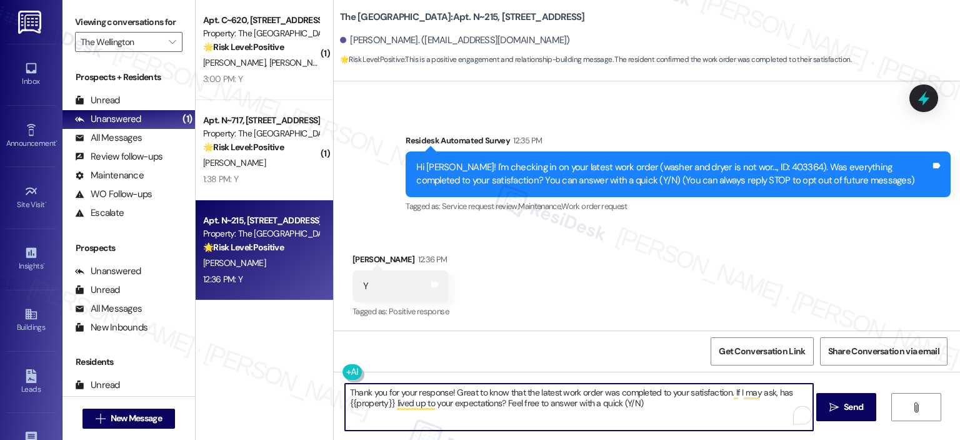
click at [444, 394] on textarea "Thank you for your response! Great to know that the latest work order was compl…" at bounding box center [579, 406] width 468 height 47
type textarea "Thank you for your response, Hudhaifa! Great to know that the latest work order…"
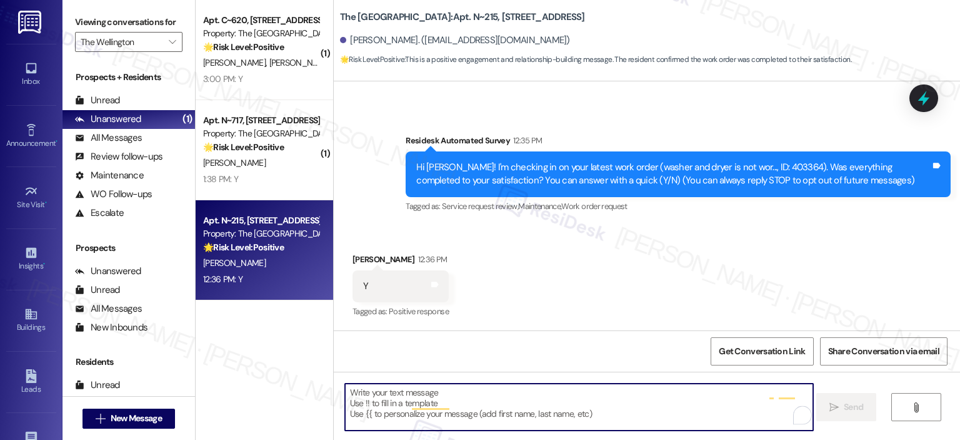
scroll to position [59, 0]
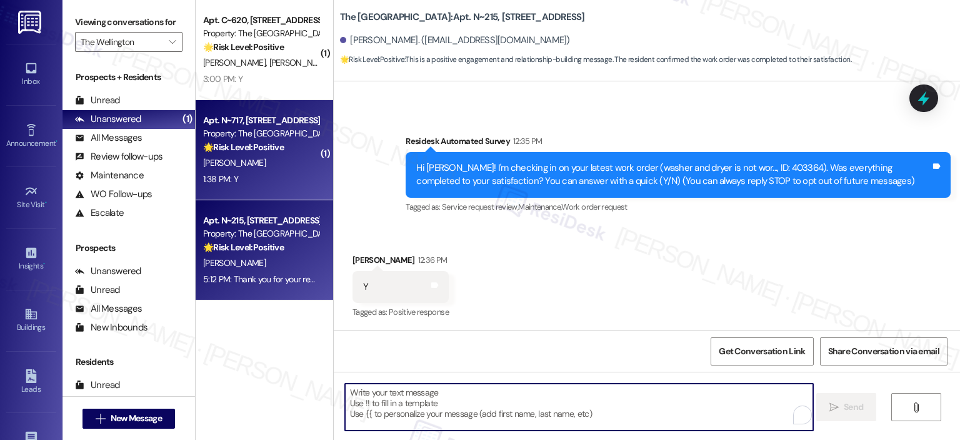
click at [301, 138] on div "Property: The Wellington" at bounding box center [261, 133] width 116 height 13
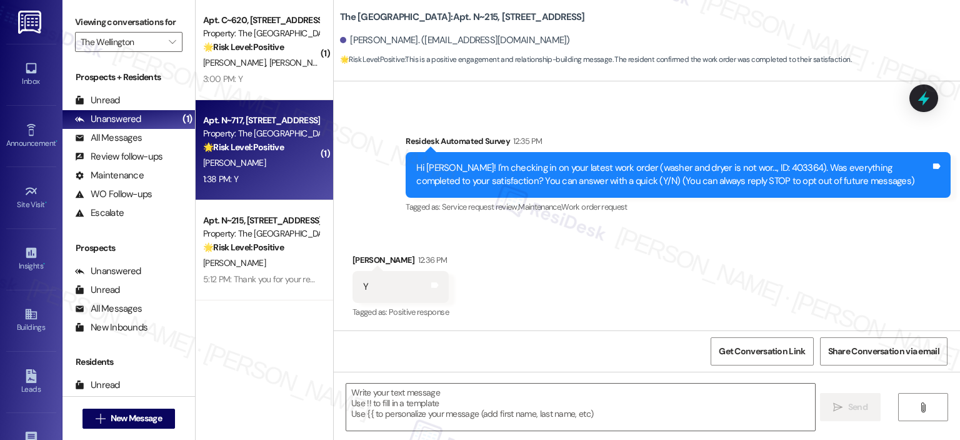
type textarea "Fetching suggested responses. Please feel free to read through the conversation…"
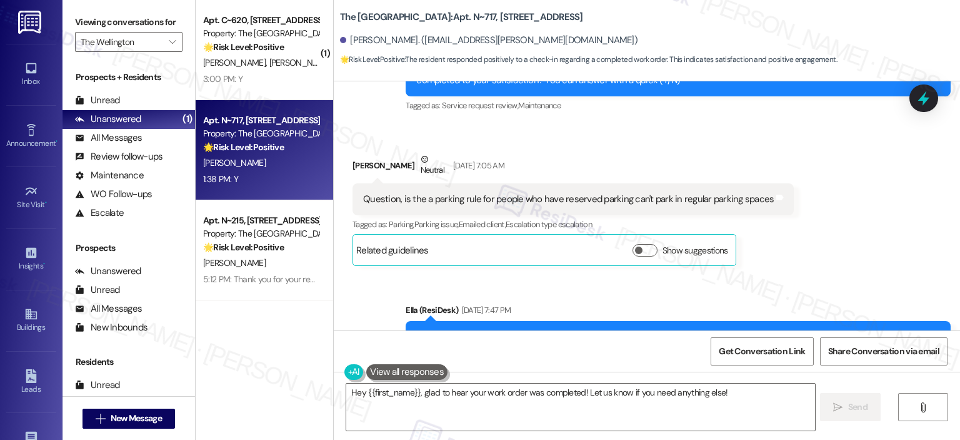
scroll to position [16527, 0]
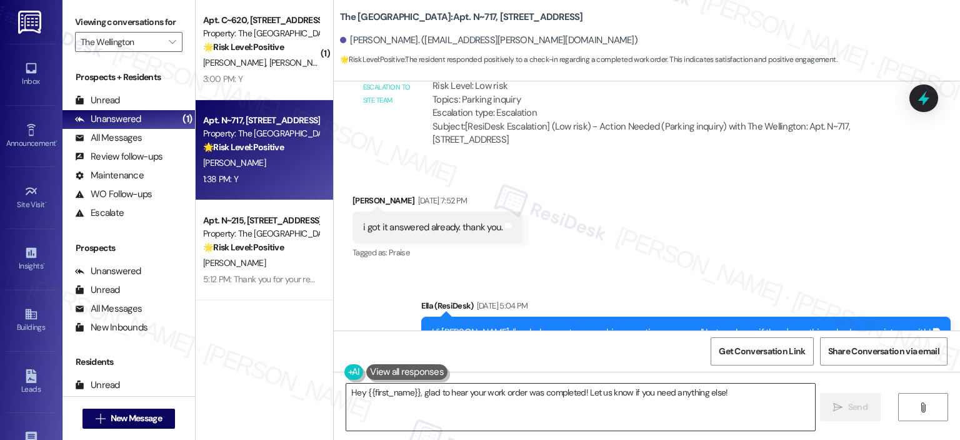
click at [500, 405] on textarea "Hey {{first_name}}, glad to hear your work order was completed! Let us know if …" at bounding box center [580, 406] width 468 height 47
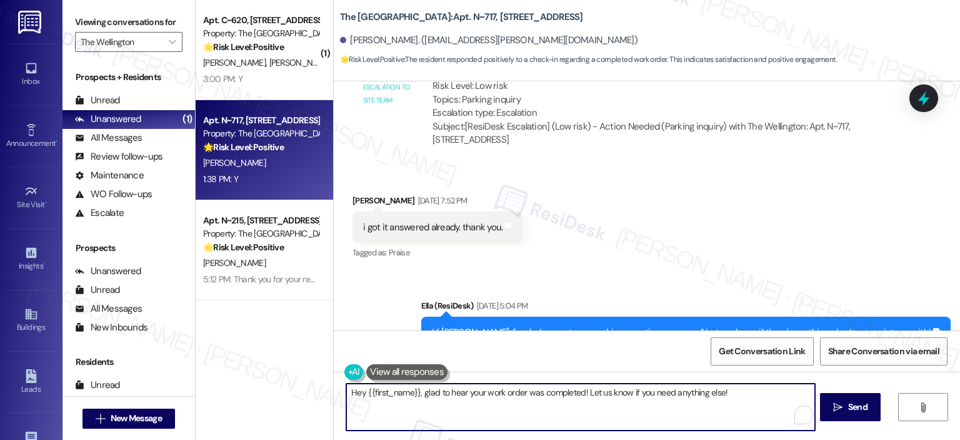
paste textarea "Thank you for your response! Great to know that the latest work order was compl…"
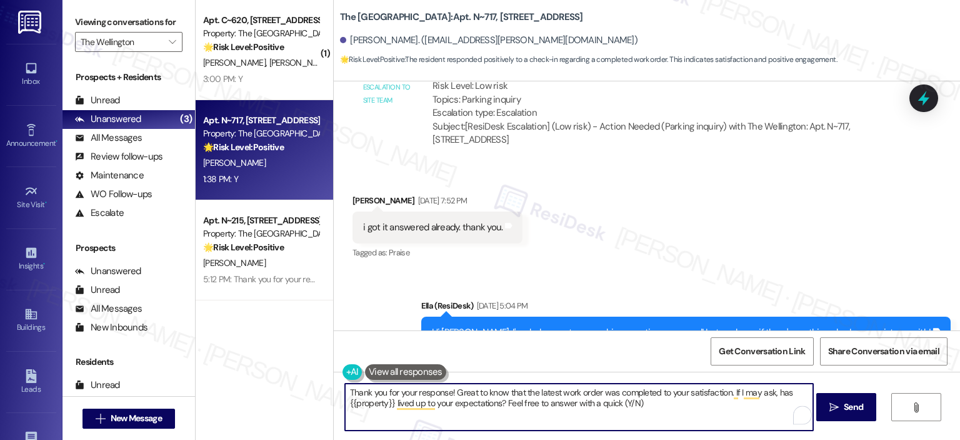
click at [444, 395] on textarea "Thank you for your response! Great to know that the latest work order was compl…" at bounding box center [579, 406] width 468 height 47
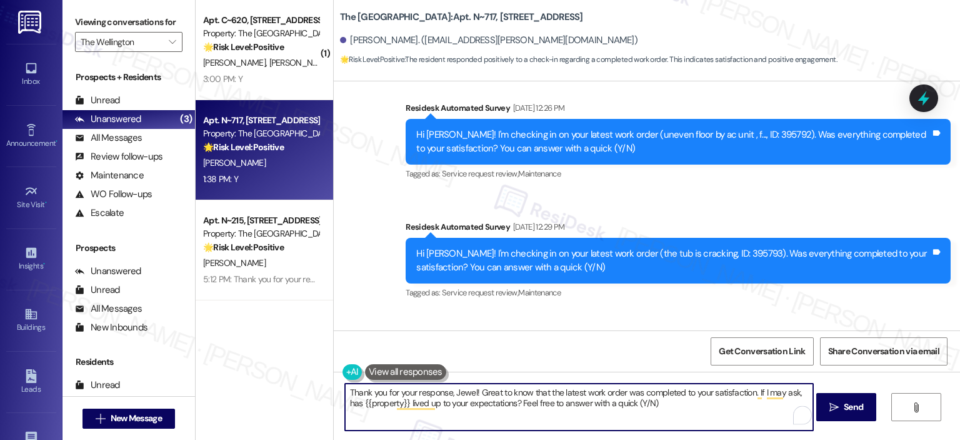
scroll to position [18090, 0]
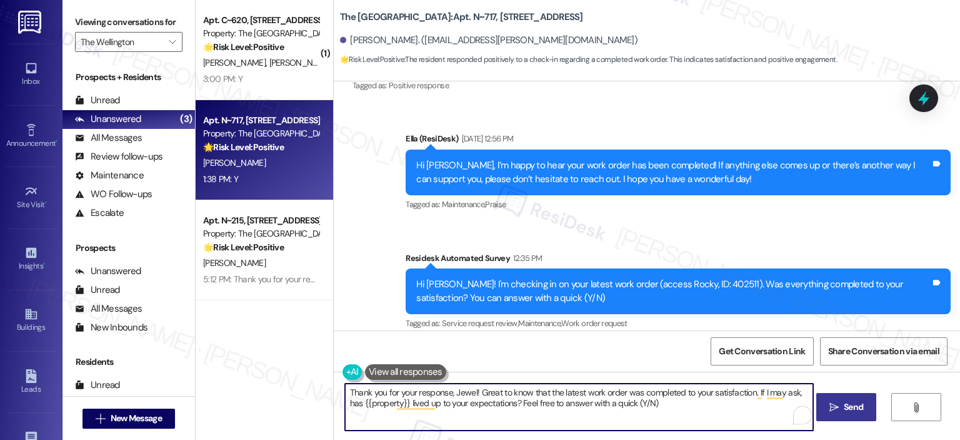
type textarea "Thank you for your response, Jewel! Great to know that the latest work order wa…"
click at [837, 408] on icon "" at bounding box center [834, 407] width 9 height 10
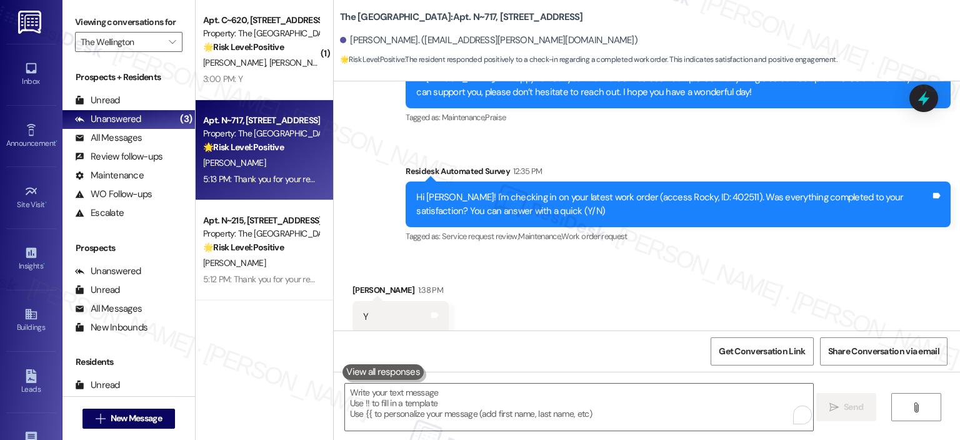
scroll to position [18191, 0]
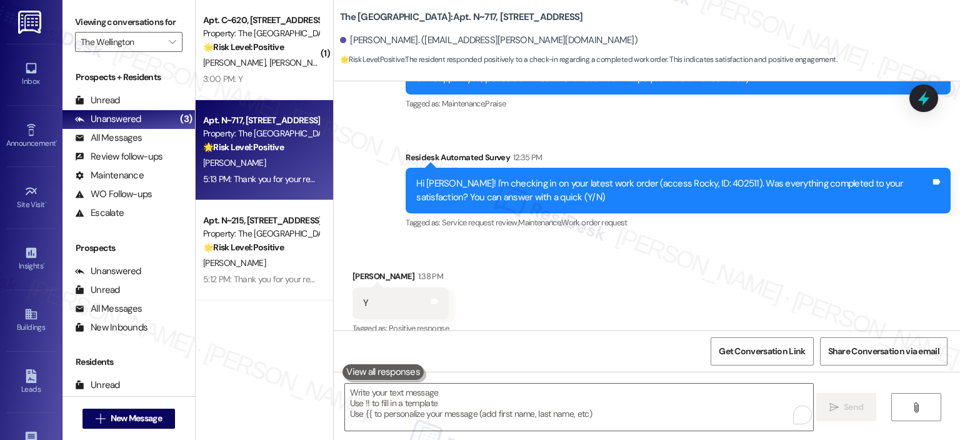
drag, startPoint x: 238, startPoint y: 53, endPoint x: 416, endPoint y: 253, distance: 268.4
click at [237, 52] on div "🌟 Risk Level: Positive This is a customer satisfaction check-in and the residen…" at bounding box center [261, 47] width 116 height 13
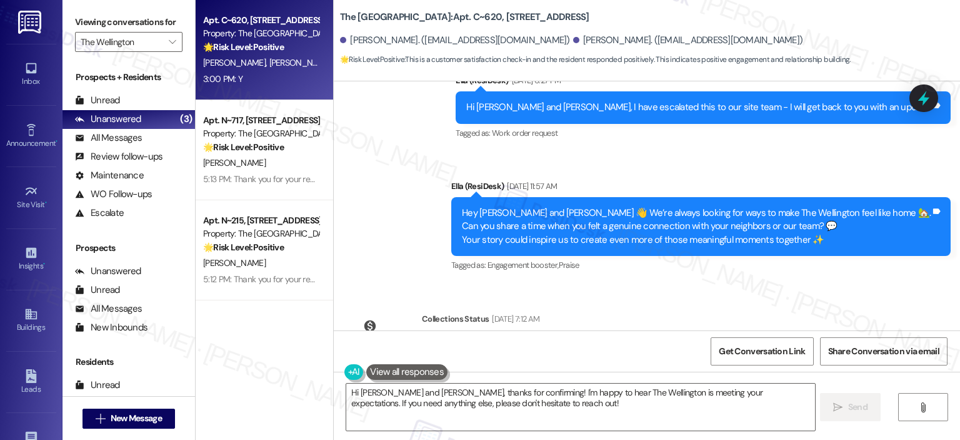
scroll to position [3621, 0]
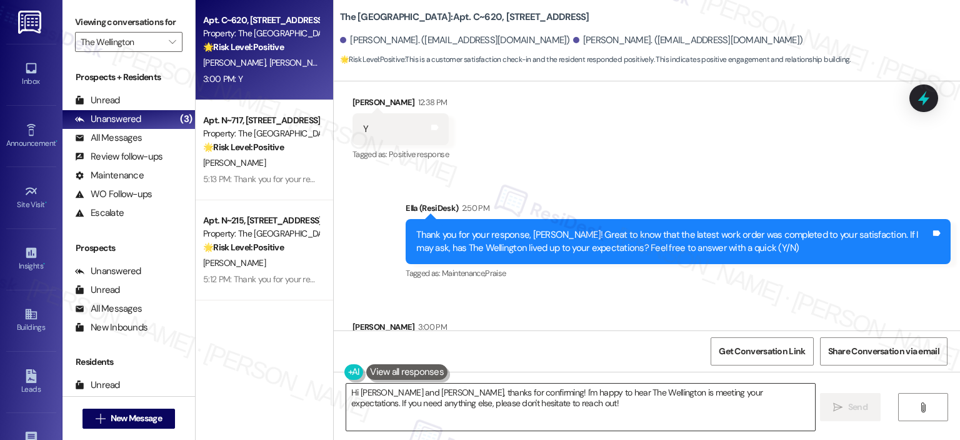
click at [468, 417] on textarea "Hi Abu and Sharifa, thanks for confirming! I'm happy to hear The Wellington is …" at bounding box center [580, 406] width 468 height 47
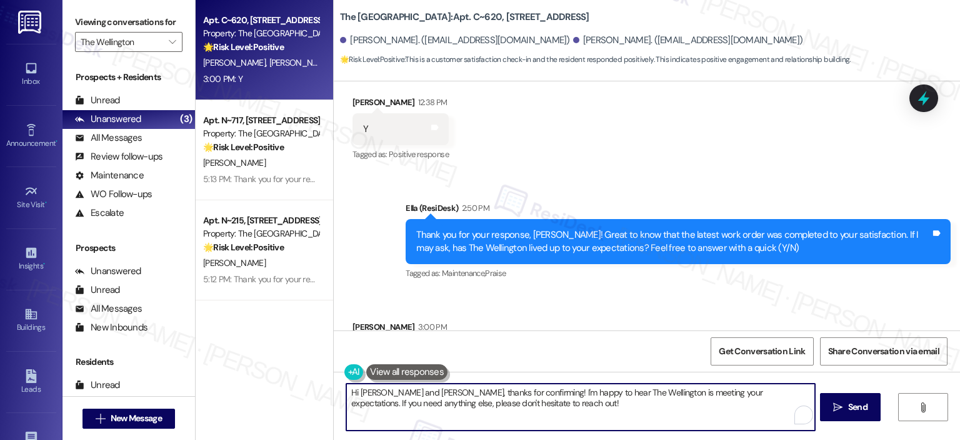
paste textarea "Thank you for your response! Great to know that the latest work order was compl…"
click at [443, 390] on textarea "Thank you for your response! Great to know that the latest work order was compl…" at bounding box center [579, 406] width 468 height 47
type textarea "Thank you for your response, Sharifa! Great to know that the latest work order …"
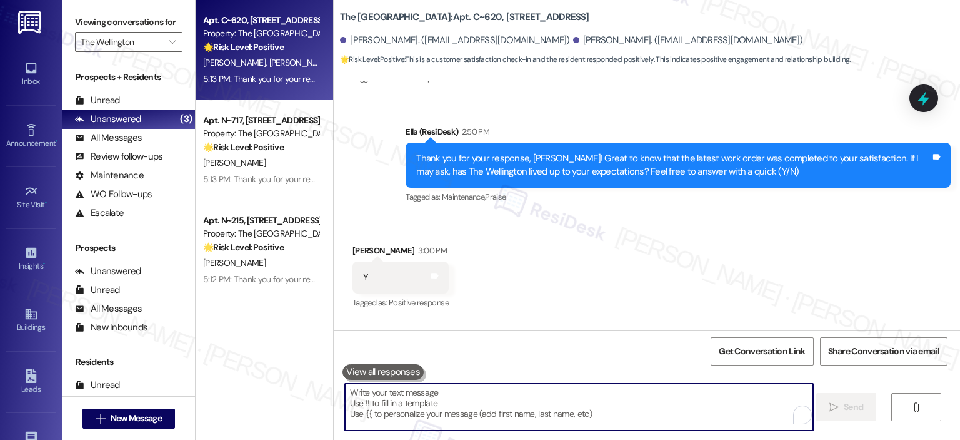
scroll to position [3721, 0]
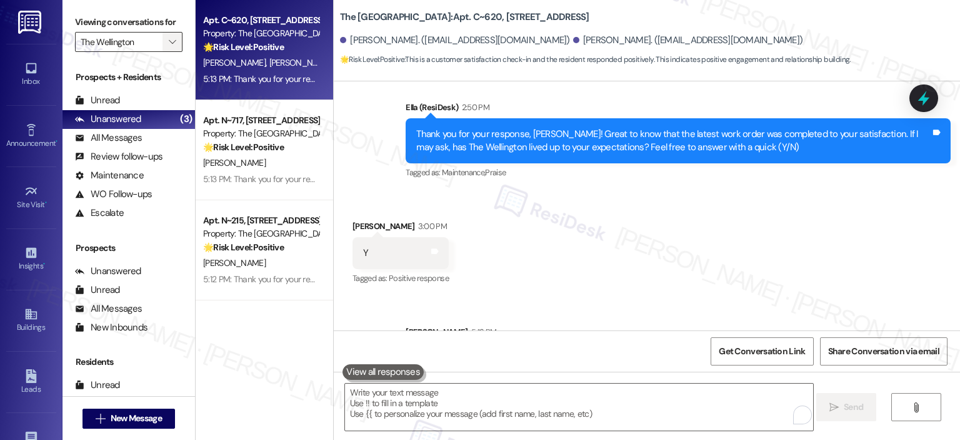
click at [171, 39] on button "" at bounding box center [173, 42] width 20 height 20
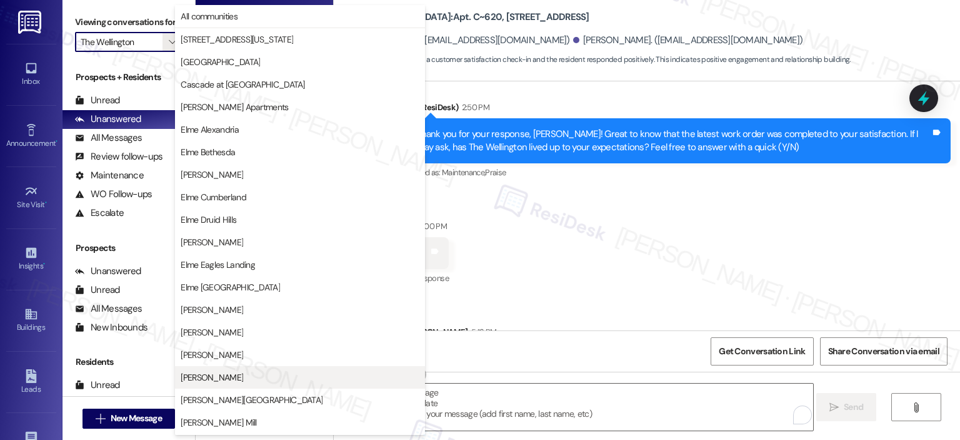
scroll to position [223, 0]
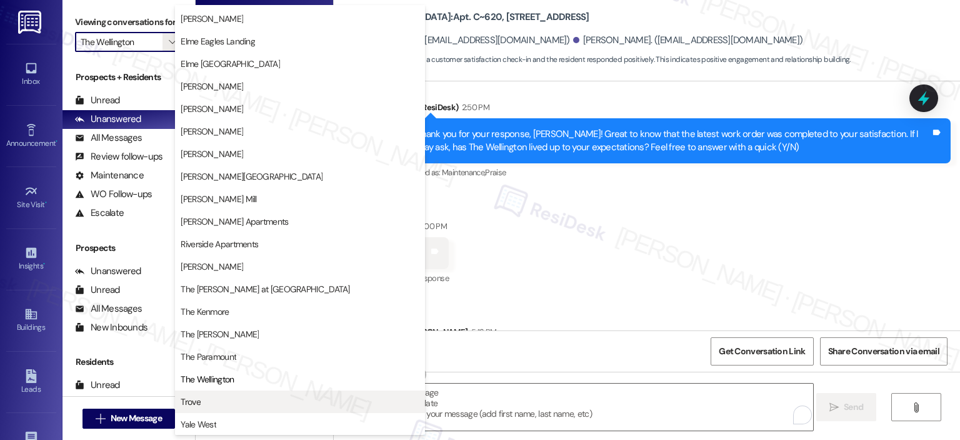
click at [224, 398] on span "Trove" at bounding box center [300, 401] width 239 height 13
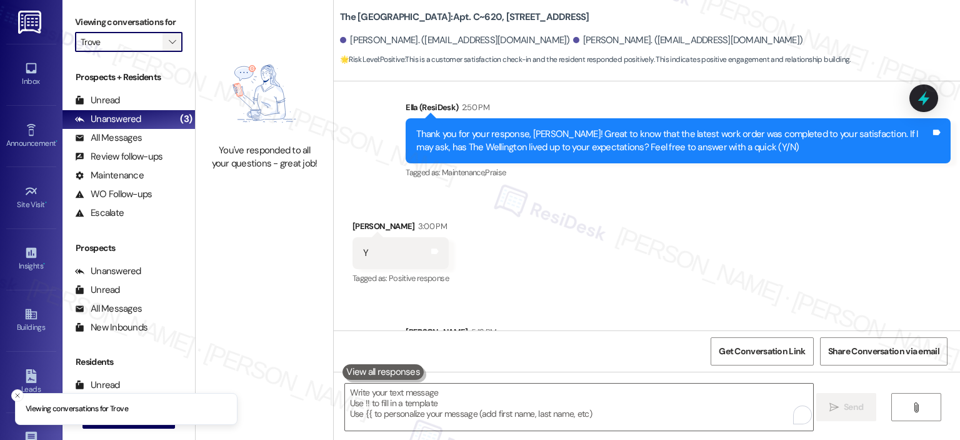
click at [169, 44] on icon "" at bounding box center [172, 42] width 7 height 10
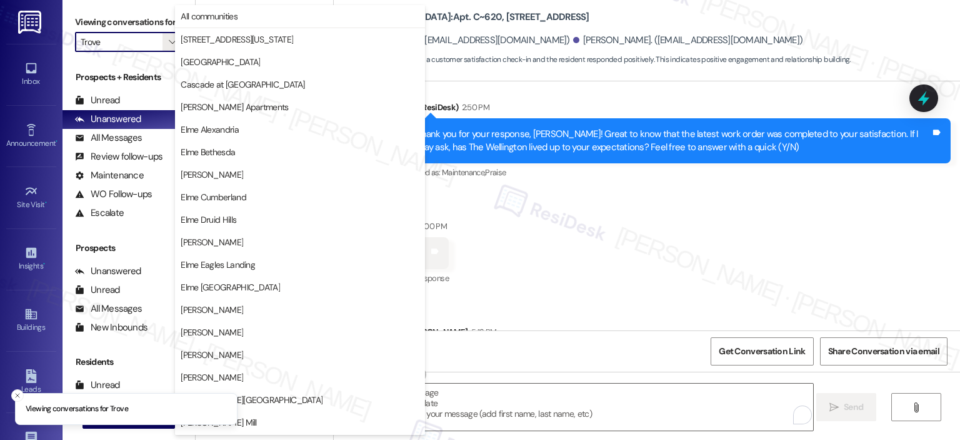
scroll to position [223, 0]
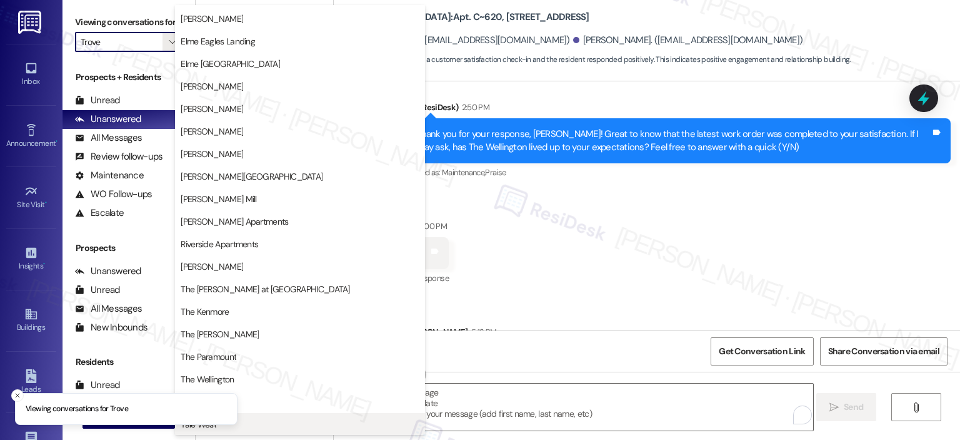
click at [253, 418] on span "Yale West" at bounding box center [300, 424] width 239 height 13
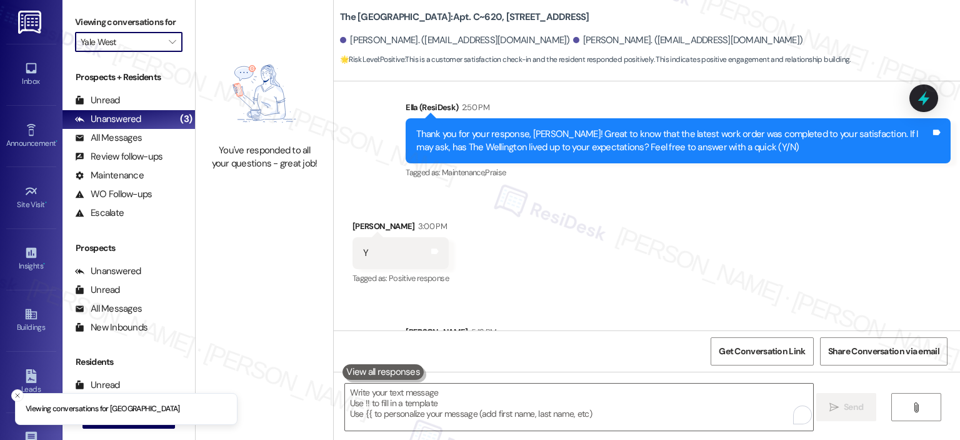
click at [156, 28] on label "Viewing conversations for" at bounding box center [129, 22] width 108 height 19
click at [169, 39] on icon "" at bounding box center [172, 42] width 7 height 10
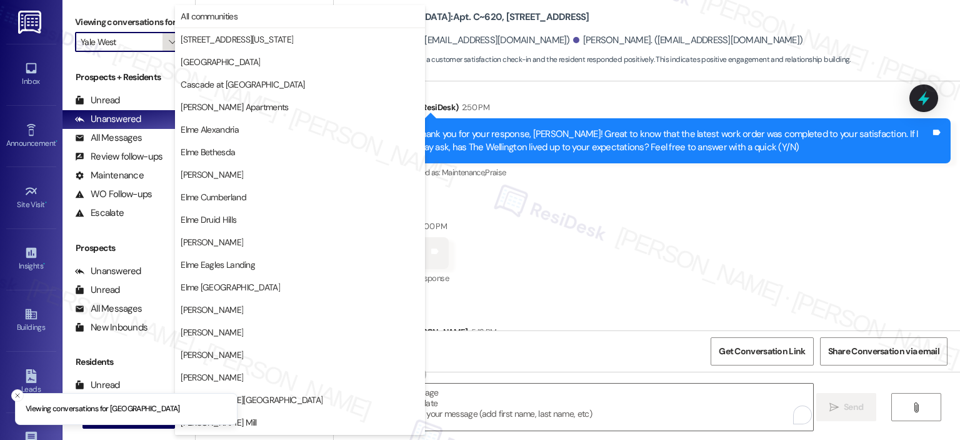
scroll to position [223, 0]
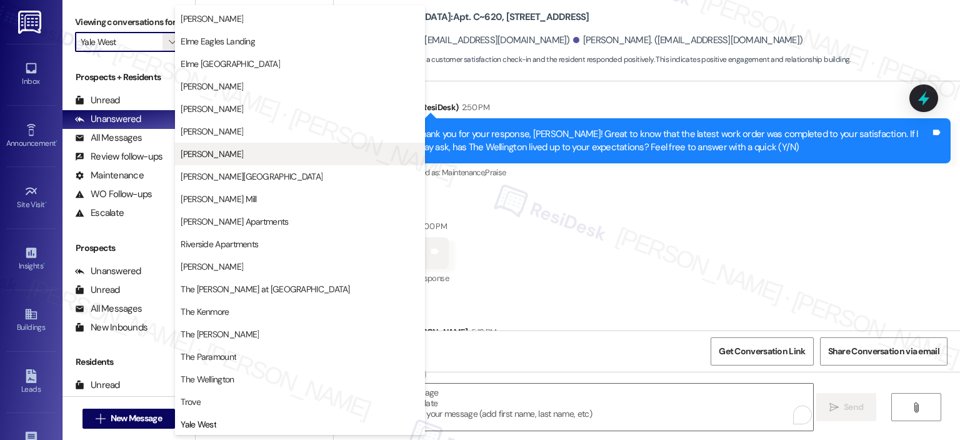
click at [236, 149] on span "[PERSON_NAME]" at bounding box center [300, 154] width 239 height 13
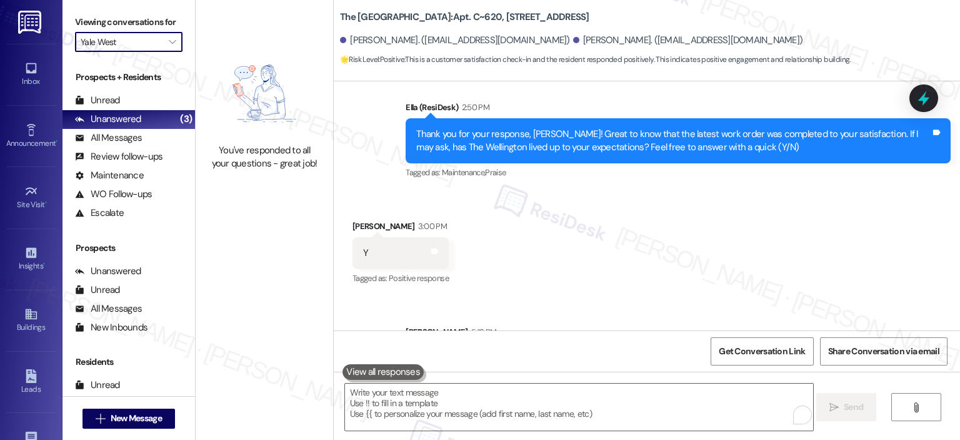
type input "[PERSON_NAME]"
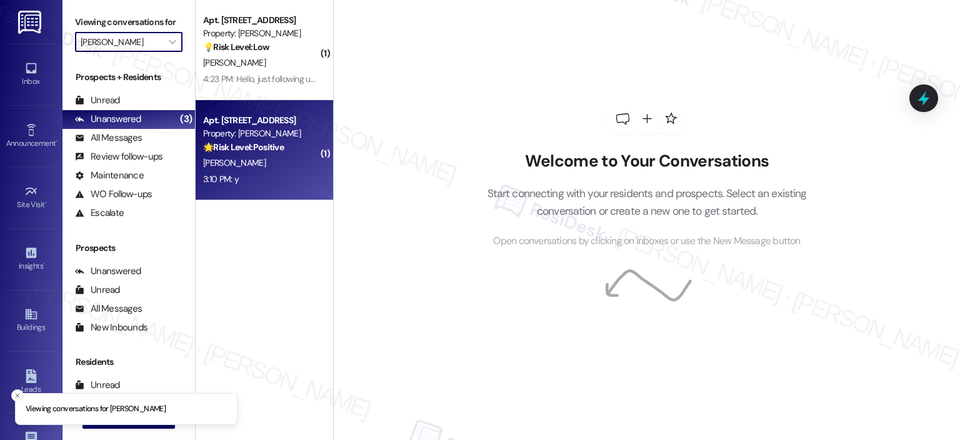
click at [270, 152] on strong "🌟 Risk Level: Positive" at bounding box center [243, 146] width 81 height 11
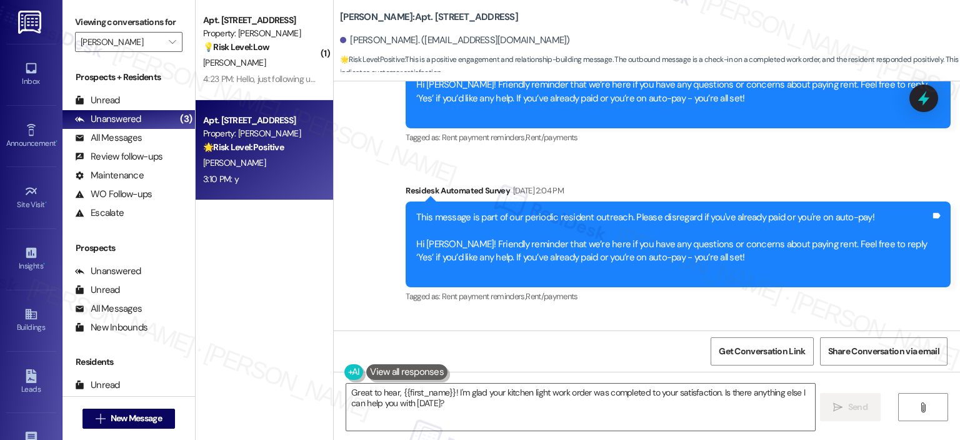
scroll to position [5759, 0]
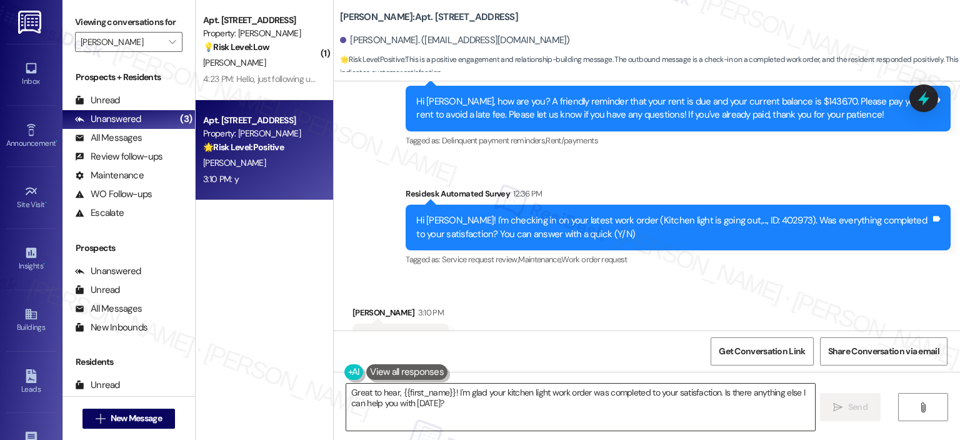
click at [505, 411] on textarea "Great to hear, {{first_name}}! I'm glad your kitchen light work order was compl…" at bounding box center [580, 406] width 468 height 47
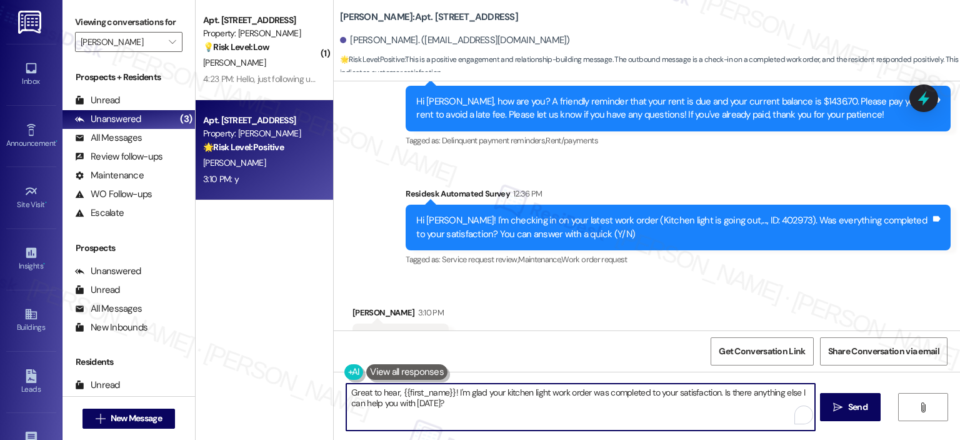
paste textarea "Thank you for your response! Great to know that the latest work order was compl…"
click at [445, 391] on textarea "Thank you for your response! Great to know that the latest work order was compl…" at bounding box center [579, 406] width 468 height 47
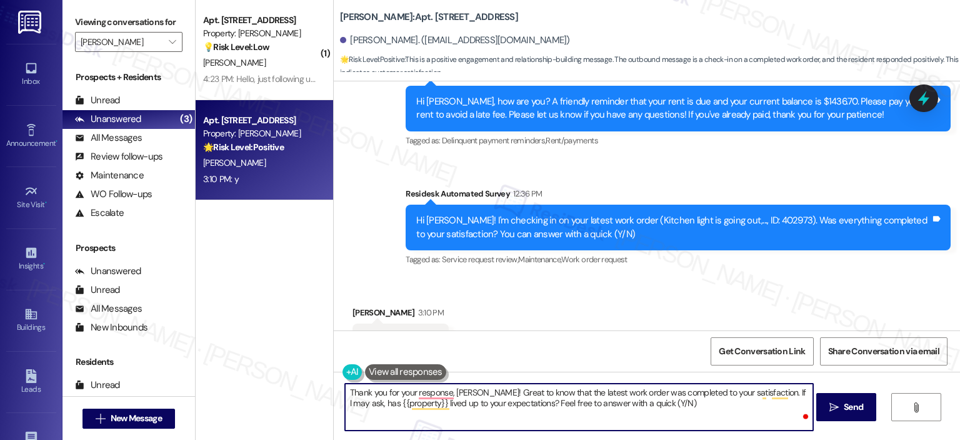
type textarea "Thank you for your response, Michelle! Great to know that the latest work order…"
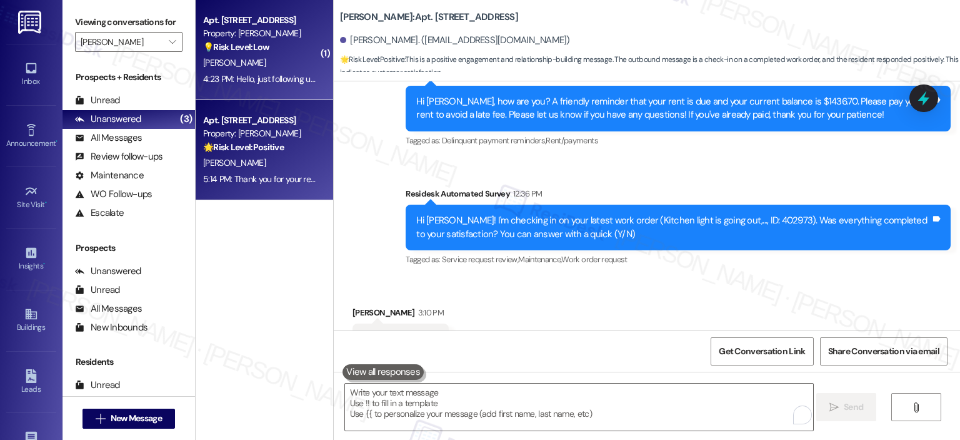
click at [245, 66] on div "K. Green" at bounding box center [261, 63] width 118 height 16
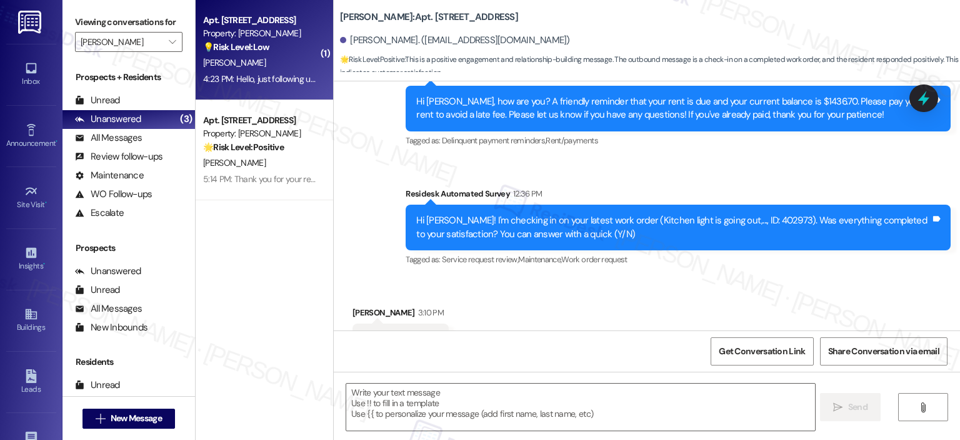
type textarea "Fetching suggested responses. Please feel free to read through the conversation…"
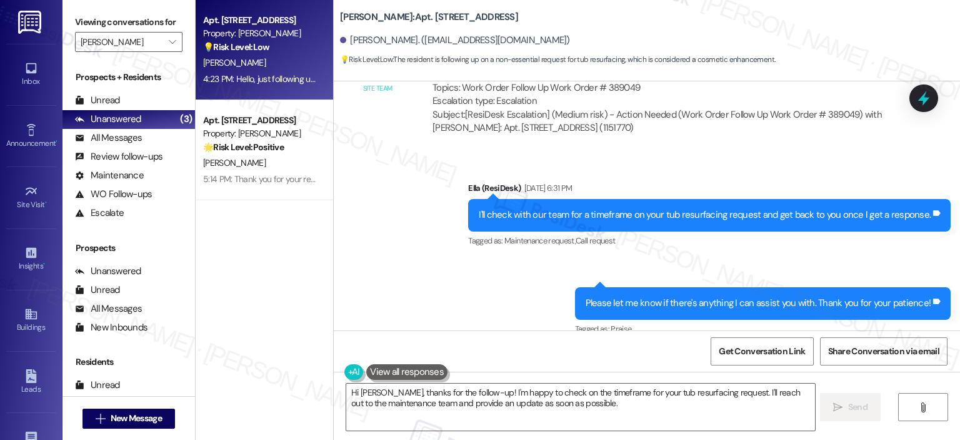
scroll to position [5886, 0]
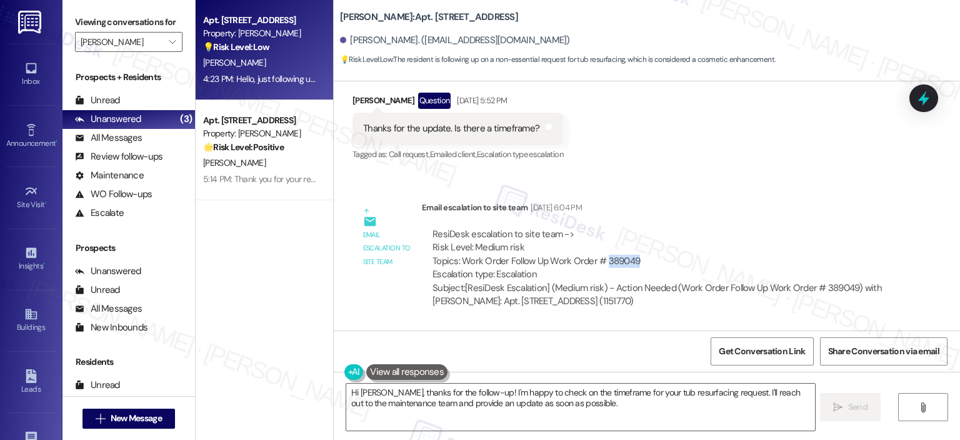
drag, startPoint x: 650, startPoint y: 224, endPoint x: 598, endPoint y: 218, distance: 52.9
click at [598, 228] on div "ResiDesk escalation to site team -> Risk Level: Medium risk Topics: Work Order …" at bounding box center [660, 255] width 455 height 54
copy div "389049"
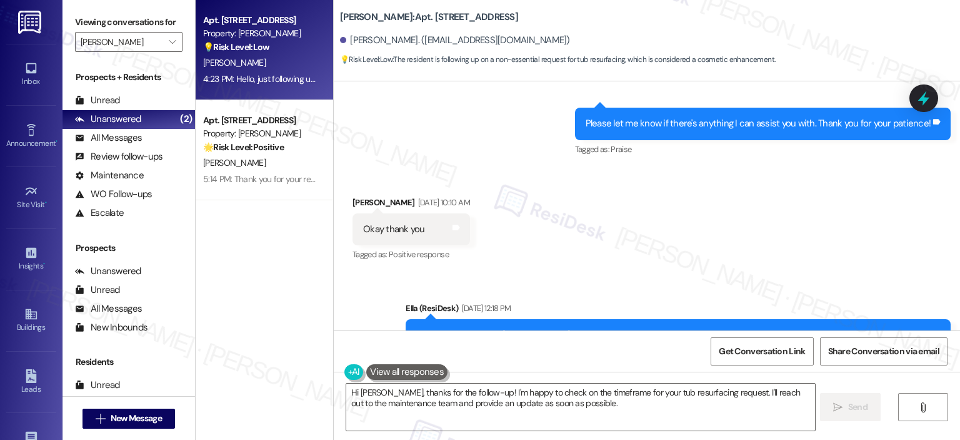
scroll to position [6365, 0]
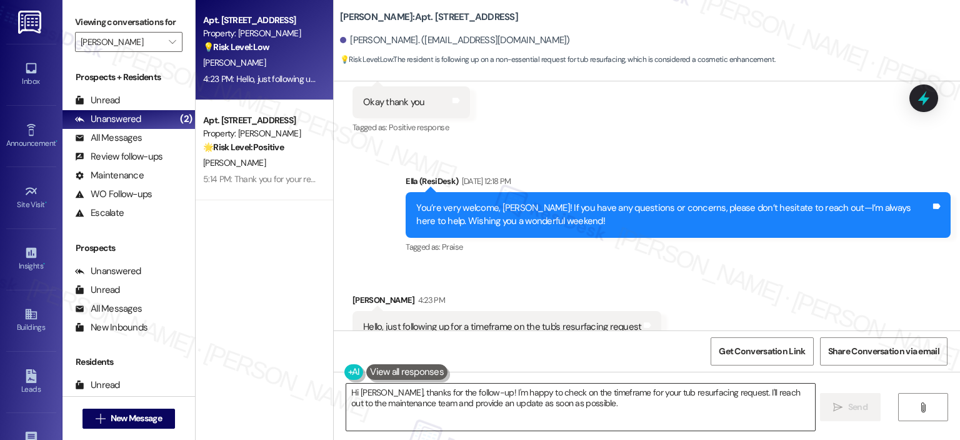
click at [568, 395] on textarea "Hi Katrina, thanks for the follow-up! I'm happy to check on the timeframe for y…" at bounding box center [580, 406] width 468 height 47
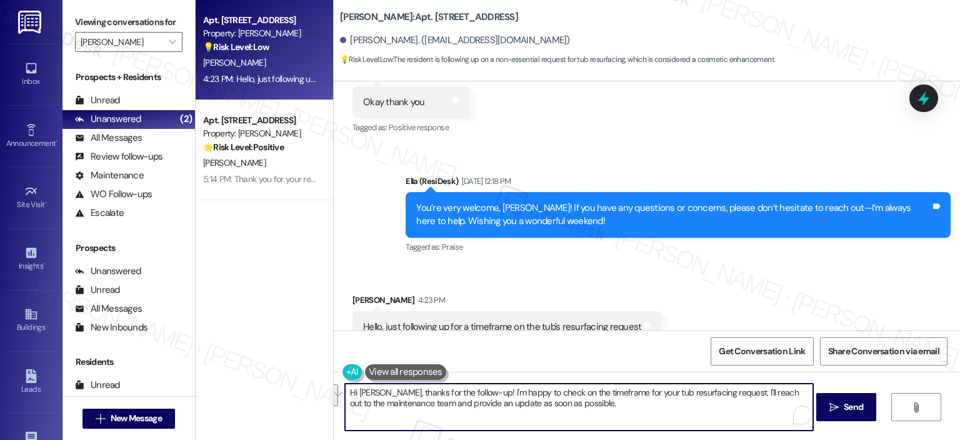
drag, startPoint x: 586, startPoint y: 408, endPoint x: 470, endPoint y: 387, distance: 117.6
click at [470, 387] on textarea "Hi Katrina, thanks for the follow-up! I'm happy to check on the timeframe for y…" at bounding box center [579, 406] width 468 height 47
click at [633, 410] on textarea "Hi Katrina, thanks for the follow-up! I'm happy to check on the timeframe for y…" at bounding box center [579, 406] width 468 height 47
drag, startPoint x: 634, startPoint y: 410, endPoint x: 470, endPoint y: 393, distance: 164.8
click at [470, 393] on textarea "Hi Katrina, thanks for the follow-up! I'm happy to check on the timeframe for y…" at bounding box center [579, 406] width 468 height 47
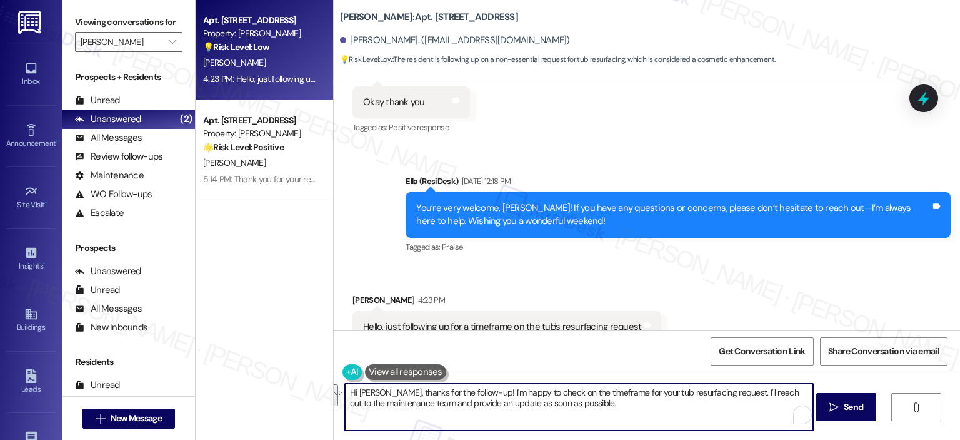
click at [595, 400] on textarea "Hi Katrina, thanks for the follow-up! I'm happy to check on the timeframe for y…" at bounding box center [579, 406] width 468 height 47
click at [595, 408] on textarea "Hi Katrina, thanks for the follow-up! I'm happy to check on the timeframe for y…" at bounding box center [579, 406] width 468 height 47
click at [633, 410] on textarea "Hi Katrina, thanks for the follow-up! I'm happy to check on the timeframe for y…" at bounding box center [579, 406] width 468 height 47
drag, startPoint x: 588, startPoint y: 412, endPoint x: 723, endPoint y: 387, distance: 138.0
click at [723, 387] on textarea "Hi Katrina, thanks for the follow-up! I'm happy to check on the timeframe for y…" at bounding box center [579, 406] width 468 height 47
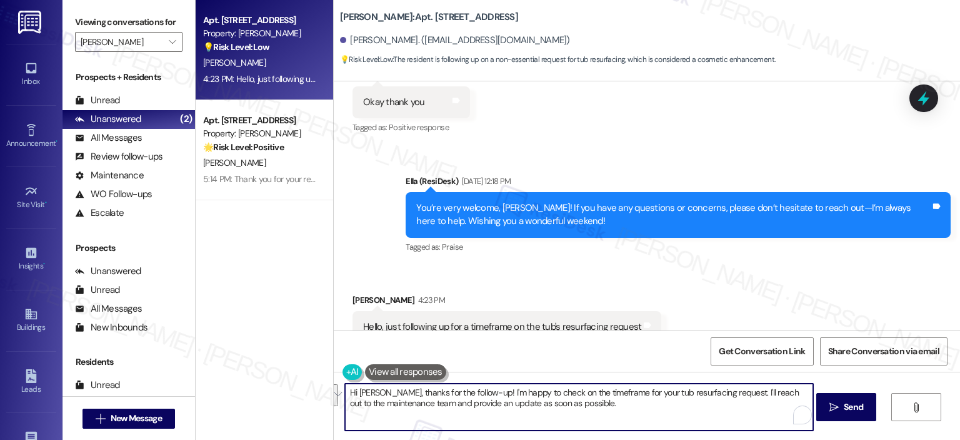
click at [621, 415] on textarea "Hi Katrina, thanks for the follow-up! I'm happy to check on the timeframe for y…" at bounding box center [579, 406] width 468 height 47
drag, startPoint x: 391, startPoint y: 406, endPoint x: 325, endPoint y: 413, distance: 66.0
click at [333, 413] on div "Elme Marietta: Apt. 2822, 1113 Powers Ferry Place SE Katrina Green. (knicole_gr…" at bounding box center [646, 220] width 627 height 440
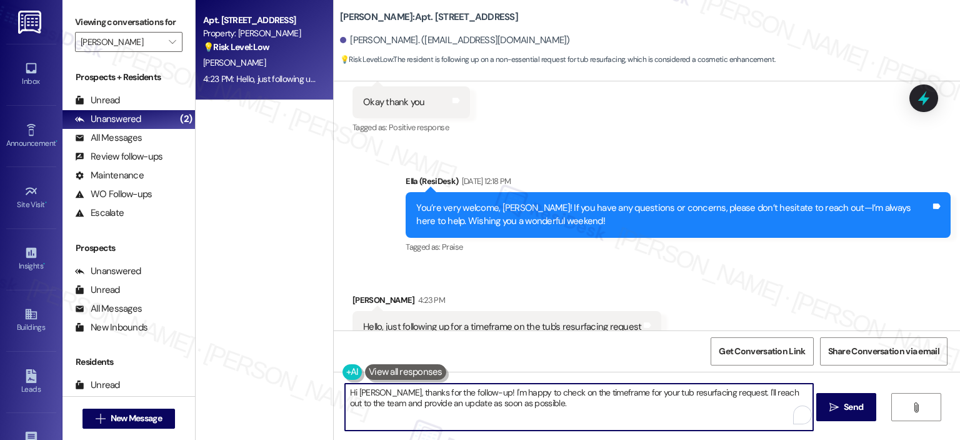
drag, startPoint x: 528, startPoint y: 405, endPoint x: 486, endPoint y: 401, distance: 42.0
click at [486, 401] on textarea "Hi Katrina, thanks for the follow-up! I'm happy to check on the timeframe for y…" at bounding box center [579, 406] width 468 height 47
click at [470, 393] on textarea "Hi Katrina, thanks for the follow-up! I'm happy to check on the timeframe for y…" at bounding box center [579, 406] width 468 height 47
drag, startPoint x: 507, startPoint y: 395, endPoint x: 470, endPoint y: 392, distance: 37.6
click at [470, 392] on textarea "Hi Katrina, thanks for the follow-up. I'm happy to check on the timeframe for y…" at bounding box center [579, 406] width 468 height 47
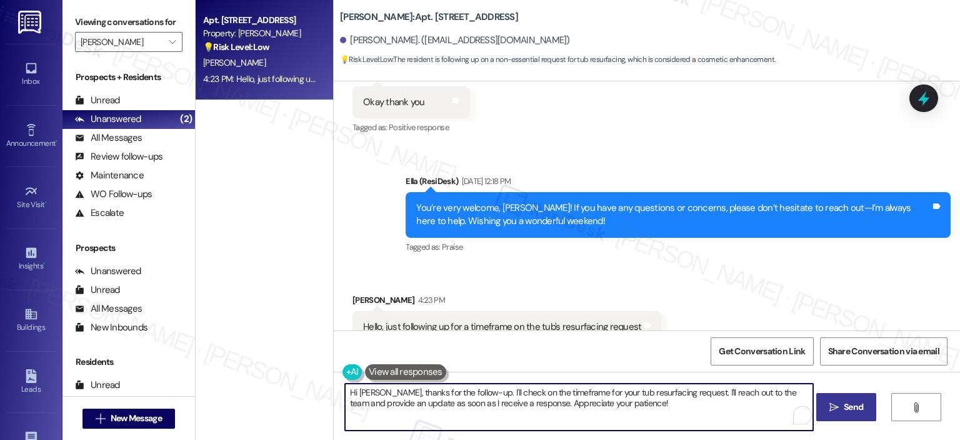
type textarea "Hi Katrina, thanks for the follow-up. I'll check on the timeframe for your tub …"
click at [853, 415] on button " Send" at bounding box center [847, 407] width 61 height 28
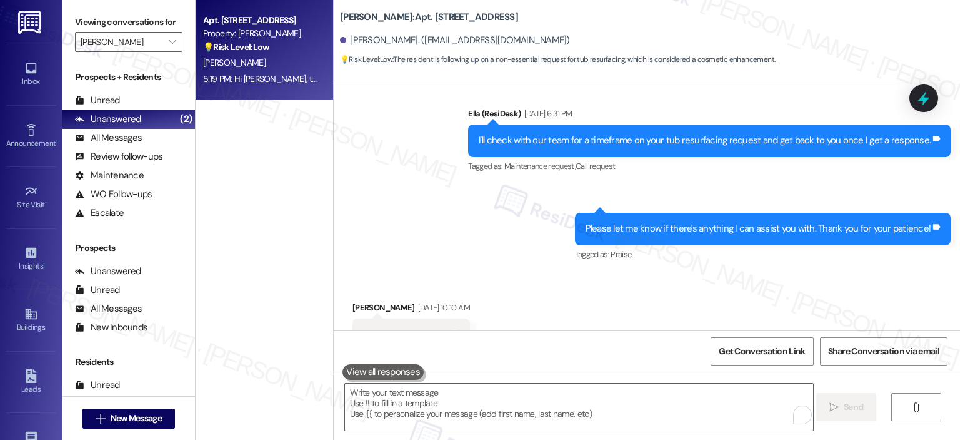
scroll to position [5840, 0]
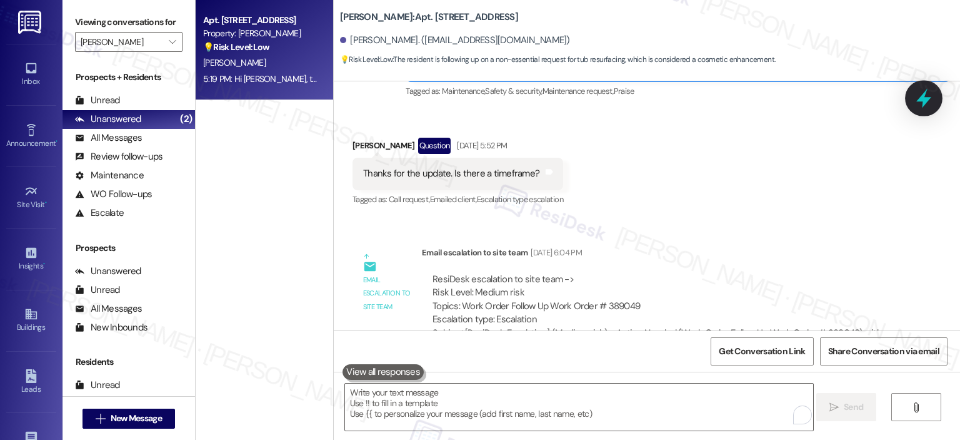
click at [930, 102] on icon at bounding box center [924, 98] width 21 height 21
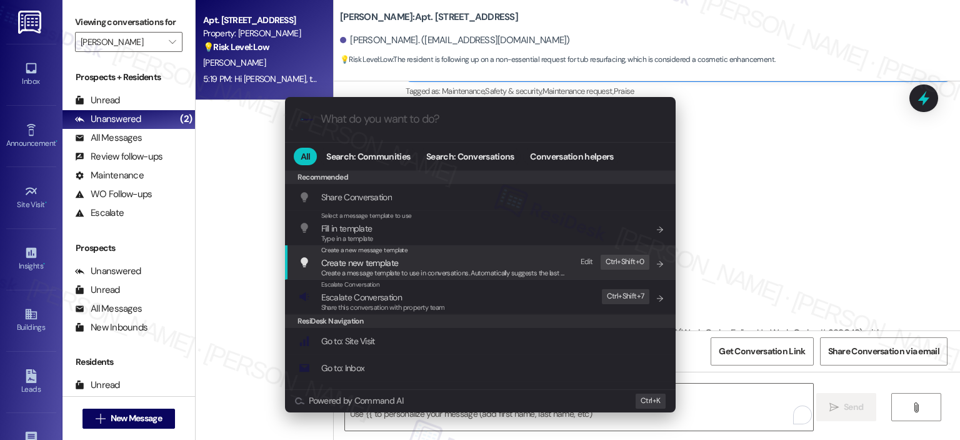
click at [833, 189] on div ".cls-1{fill:#0a055f;}.cls-2{fill:#0cc4c4;} resideskLogoBlueOrange All Search: C…" at bounding box center [480, 220] width 960 height 440
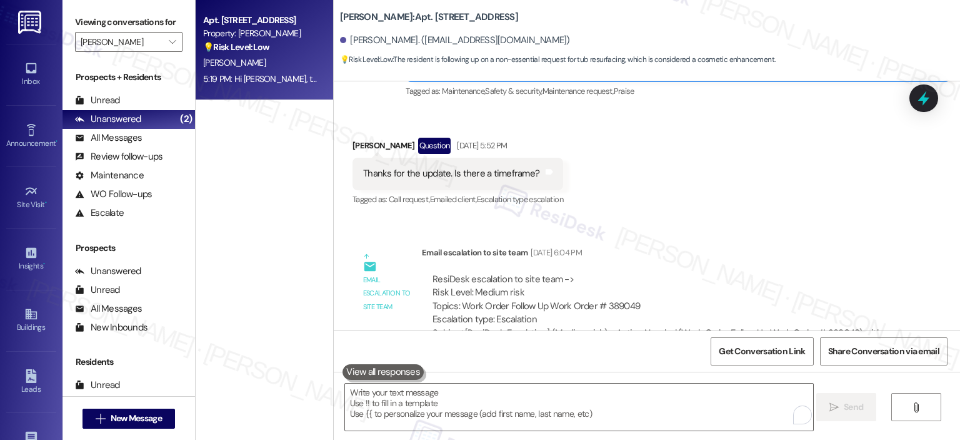
scroll to position [6153, 0]
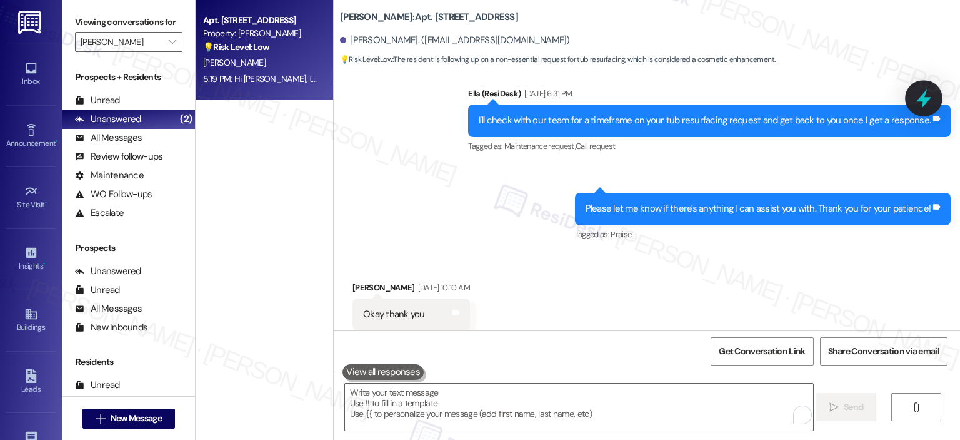
click at [917, 109] on div at bounding box center [924, 98] width 38 height 36
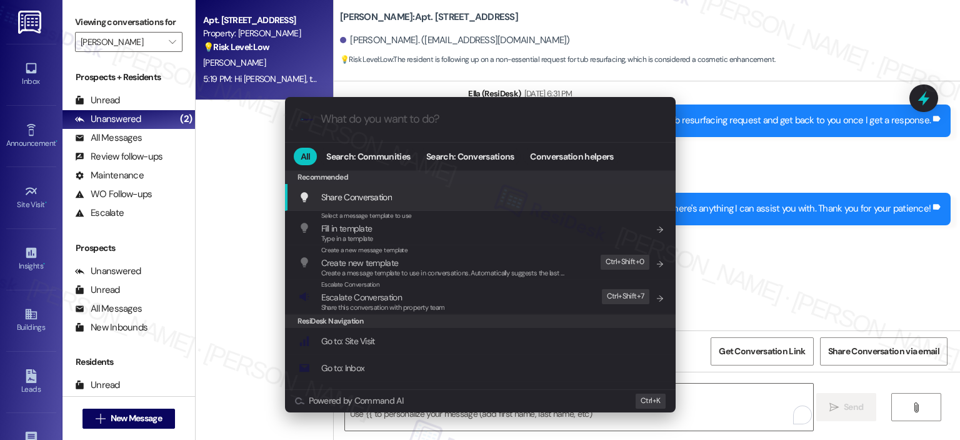
click at [920, 99] on div ".cls-1{fill:#0a055f;}.cls-2{fill:#0cc4c4;} resideskLogoBlueOrange All Search: C…" at bounding box center [480, 220] width 960 height 440
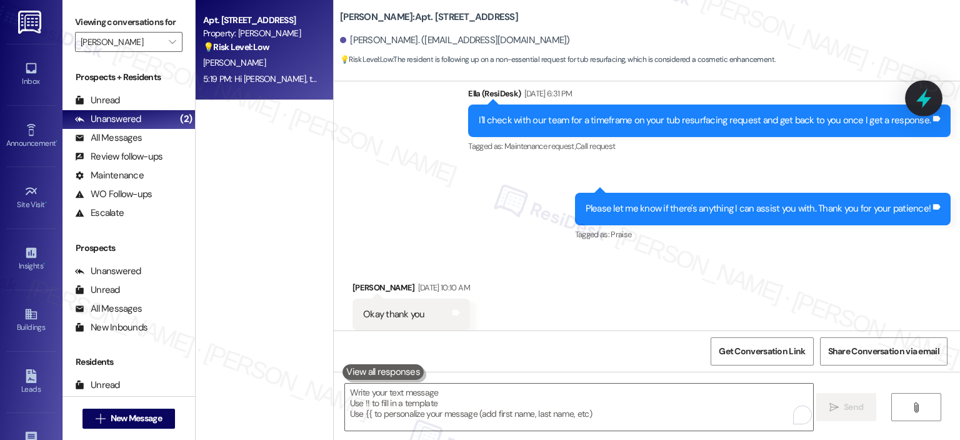
click at [916, 99] on icon at bounding box center [924, 98] width 21 height 21
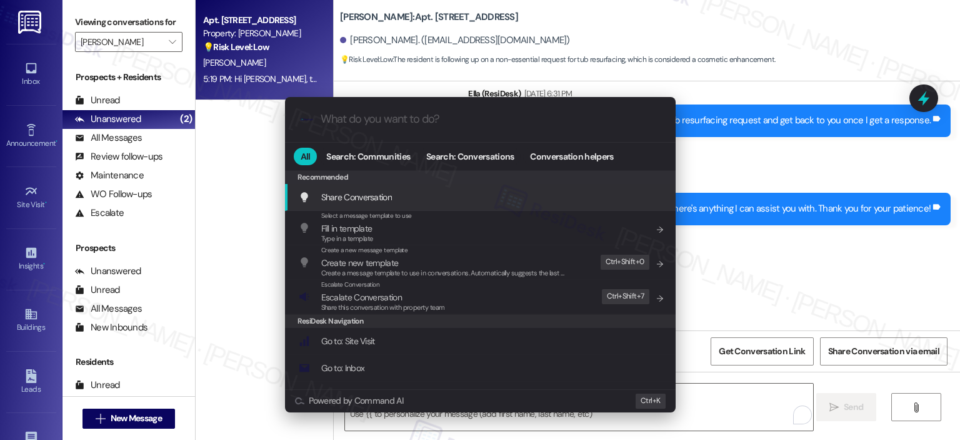
click at [360, 115] on input "What do you want to do?" at bounding box center [491, 119] width 340 height 13
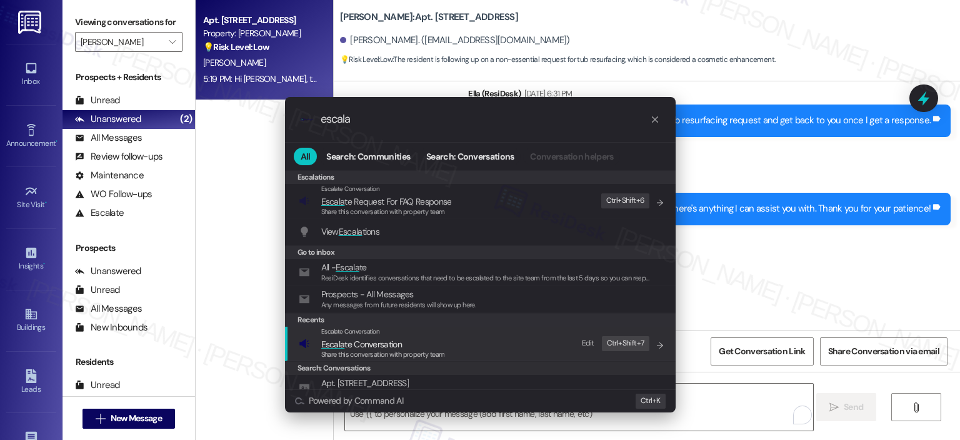
type input "escala"
click at [363, 345] on span "Escala te Conversation" at bounding box center [361, 343] width 81 height 11
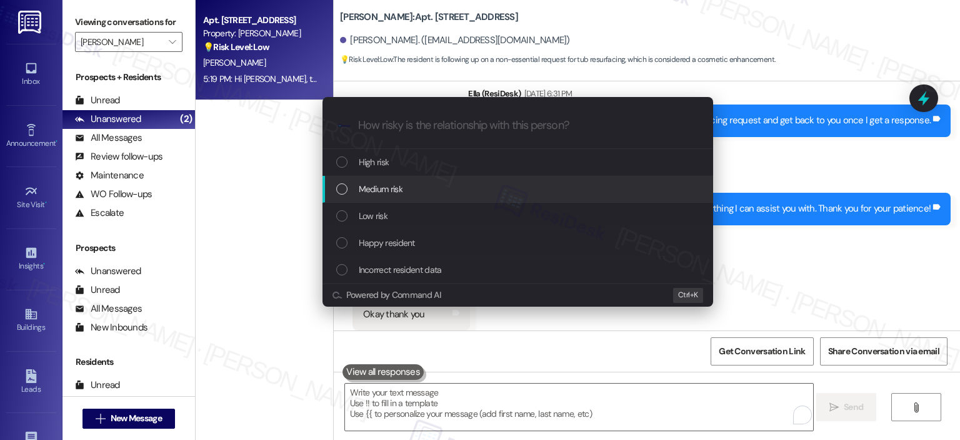
click at [368, 197] on div "Medium risk" at bounding box center [518, 189] width 391 height 27
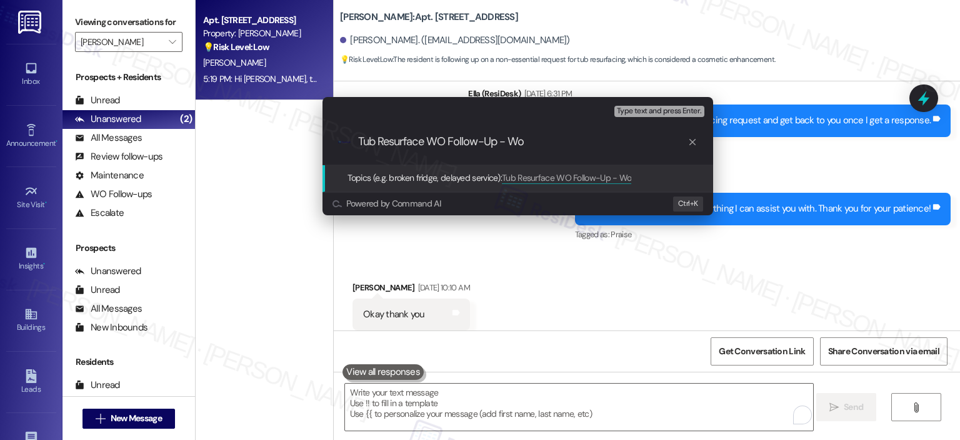
paste input "389049"
type input "Tub Resurface WO Follow-Up - WO 389049"
click at [567, 138] on input "Tub Resurface WO Follow-Up - WO 389049" at bounding box center [523, 141] width 330 height 13
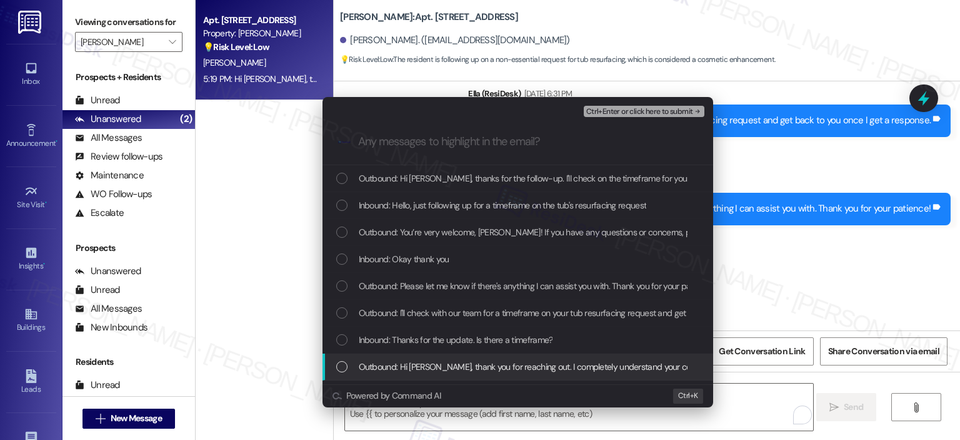
click at [455, 361] on span "Outbound: Hi Katrina, thank you for reaching out. I completely understand your …" at bounding box center [909, 367] width 1101 height 14
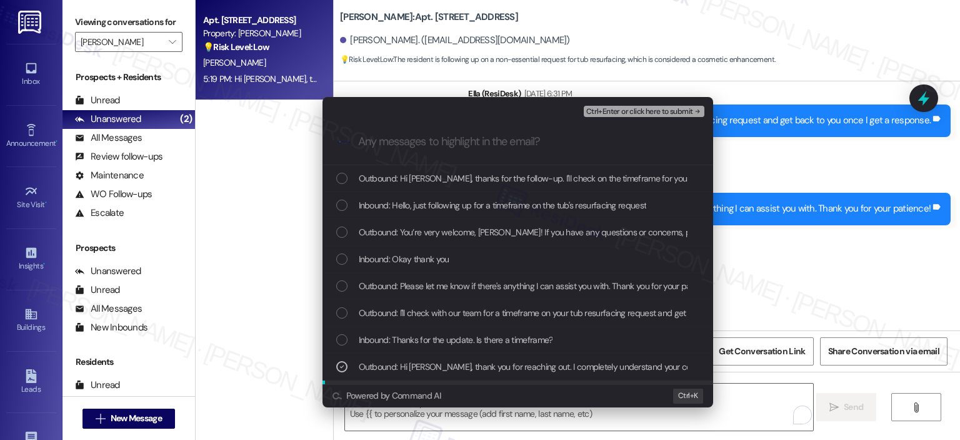
scroll to position [23, 0]
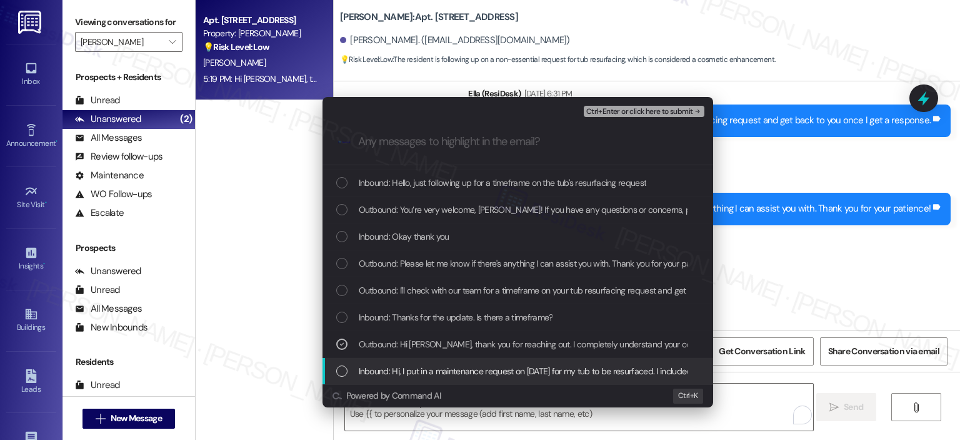
click at [435, 365] on span "Inbound: Hi, I put in a maintenance request on August 11 for my tub to be resur…" at bounding box center [619, 371] width 520 height 14
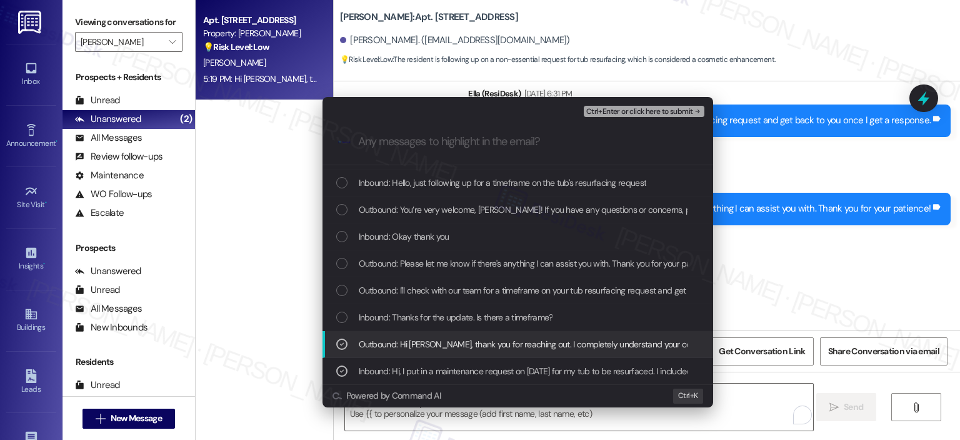
click at [344, 345] on icon "List of options" at bounding box center [342, 344] width 9 height 9
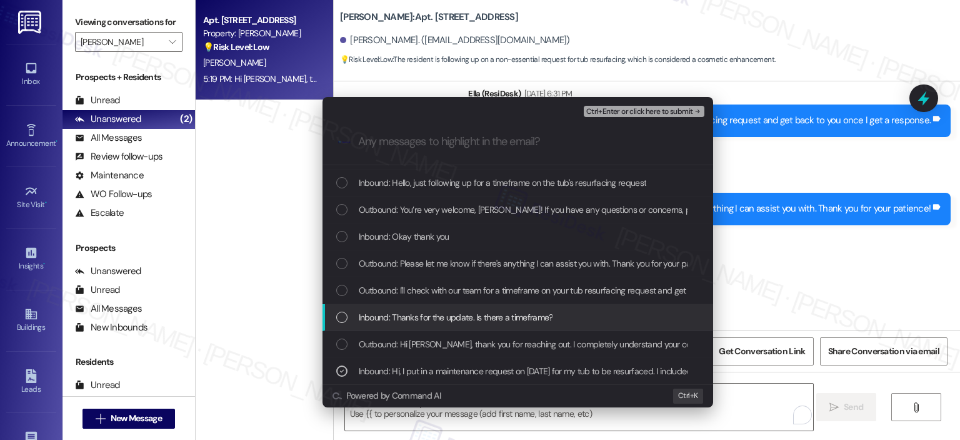
click at [345, 315] on div "List of options" at bounding box center [341, 316] width 11 height 11
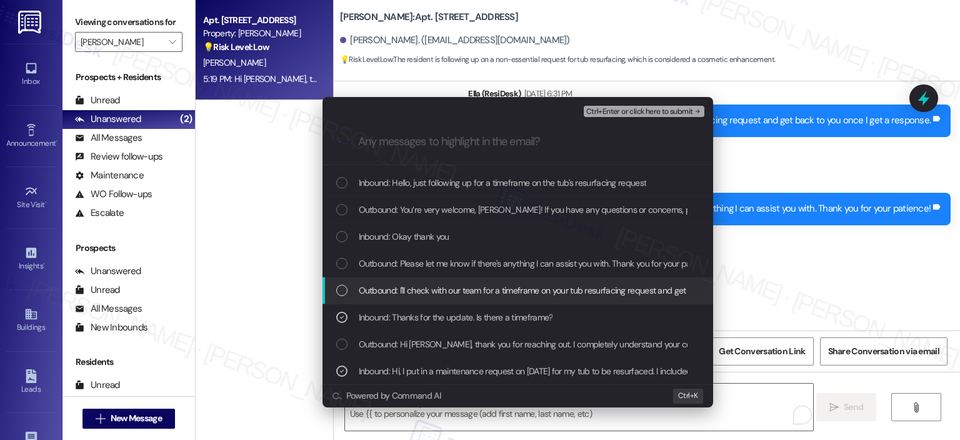
click at [362, 291] on span "Outbound: I'll check with our team for a timeframe on your tub resurfacing requ…" at bounding box center [586, 290] width 455 height 14
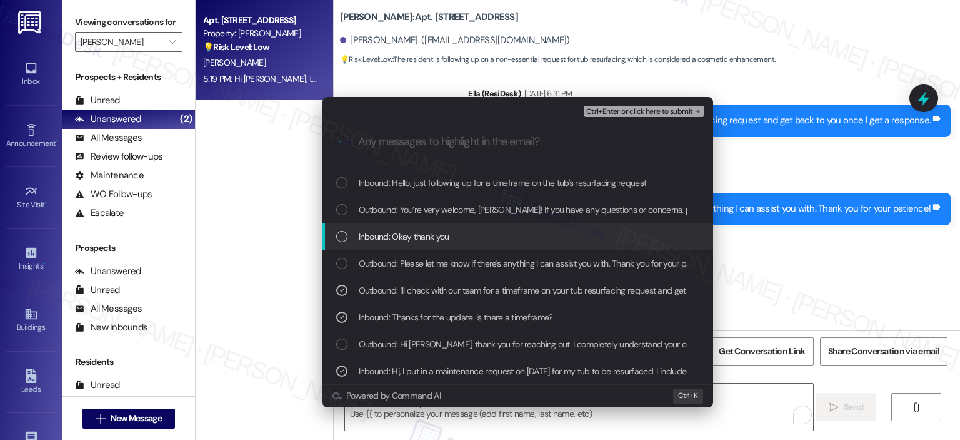
click at [340, 236] on div "List of options" at bounding box center [341, 236] width 11 height 11
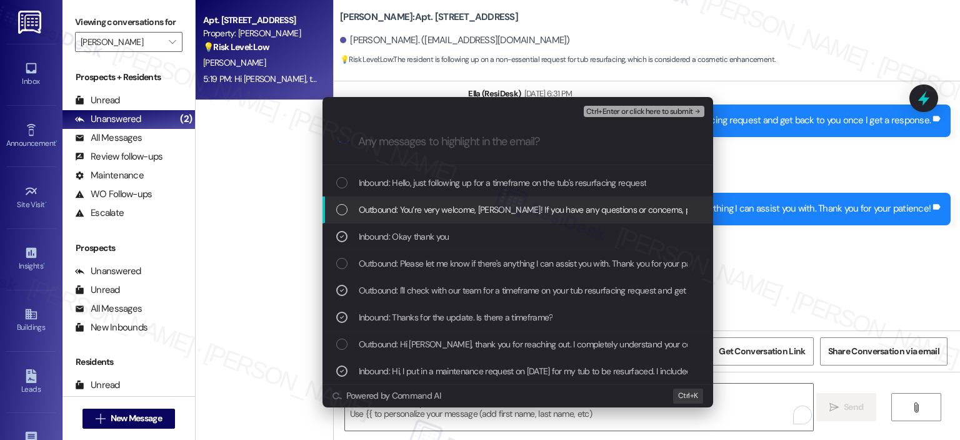
click at [350, 209] on div "Outbound: You’re very welcome, Katrina! If you have any questions or concerns, …" at bounding box center [519, 210] width 366 height 14
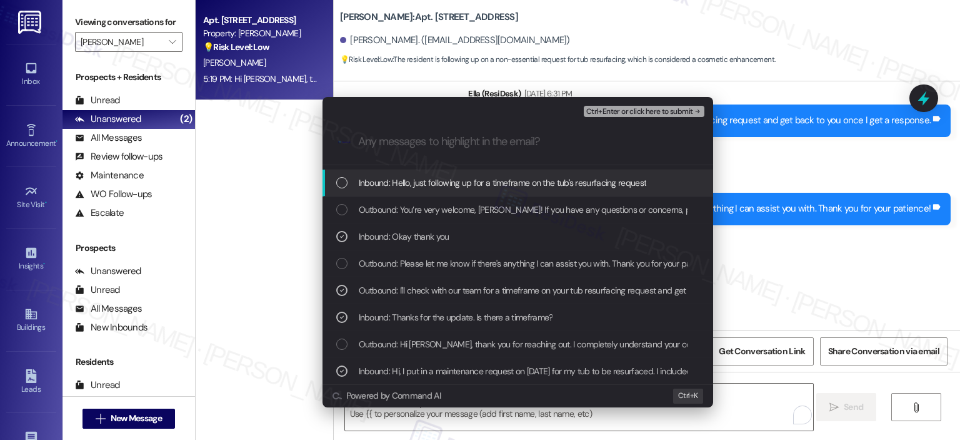
click at [350, 184] on div "Inbound: Hello, just following up for a timeframe on the tub's resurfacing requ…" at bounding box center [519, 183] width 366 height 14
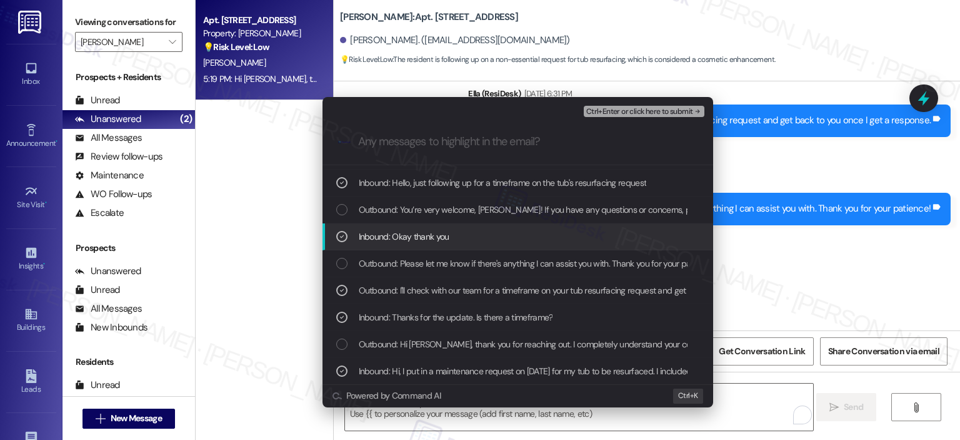
scroll to position [0, 0]
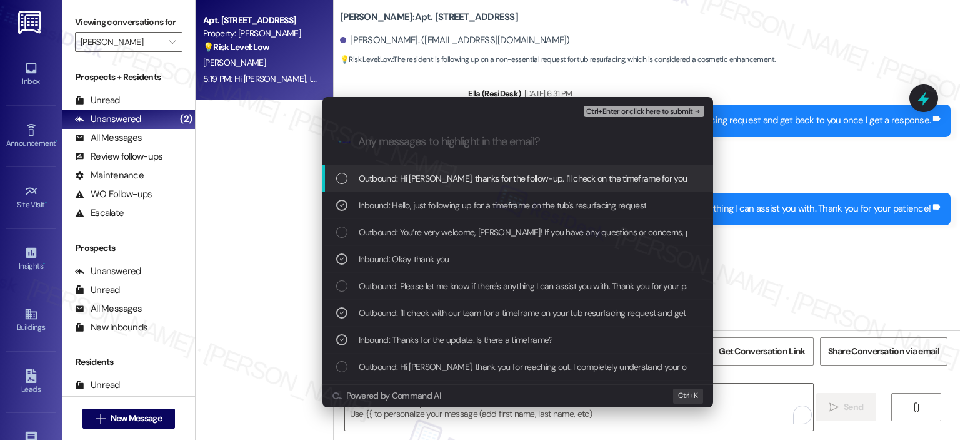
click at [393, 176] on span "Outbound: Hi Katrina, thanks for the follow-up. I'll check on the timeframe for…" at bounding box center [763, 178] width 809 height 14
click at [627, 114] on span "Ctrl+Enter or click here to submit" at bounding box center [640, 112] width 107 height 9
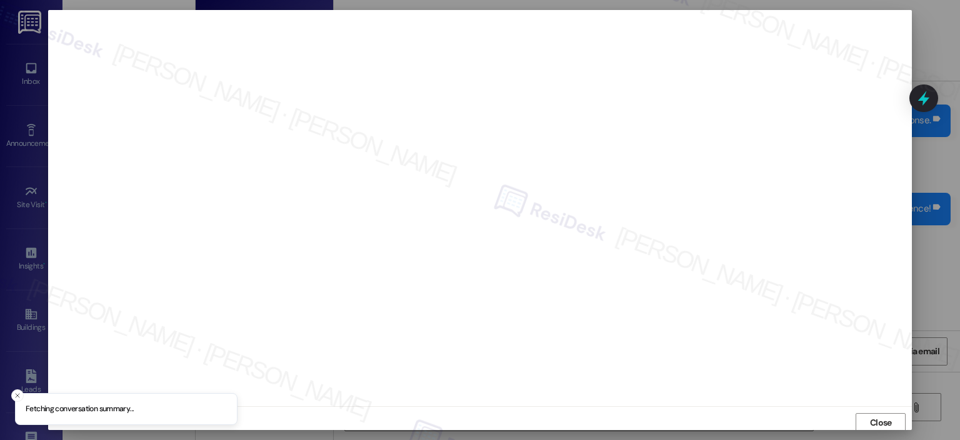
scroll to position [3, 0]
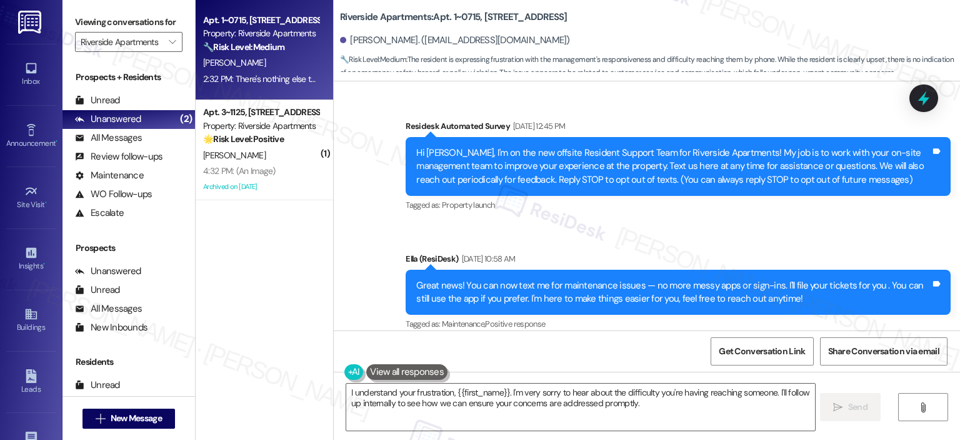
scroll to position [7605, 0]
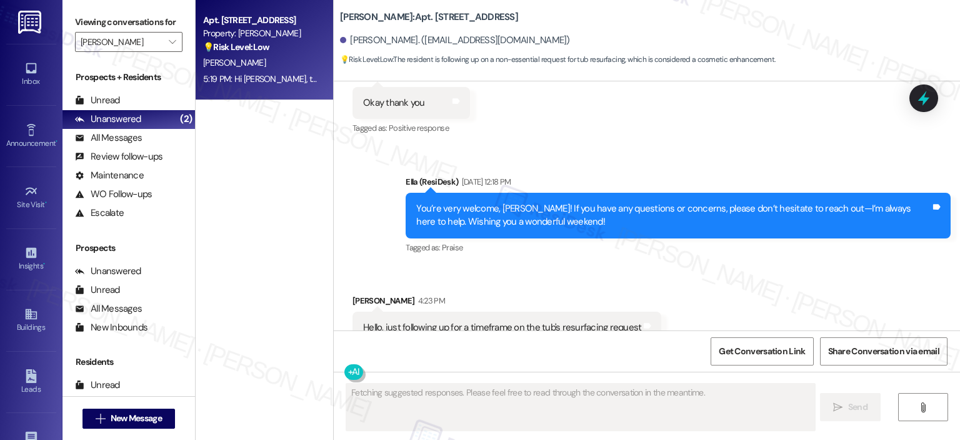
scroll to position [6484, 0]
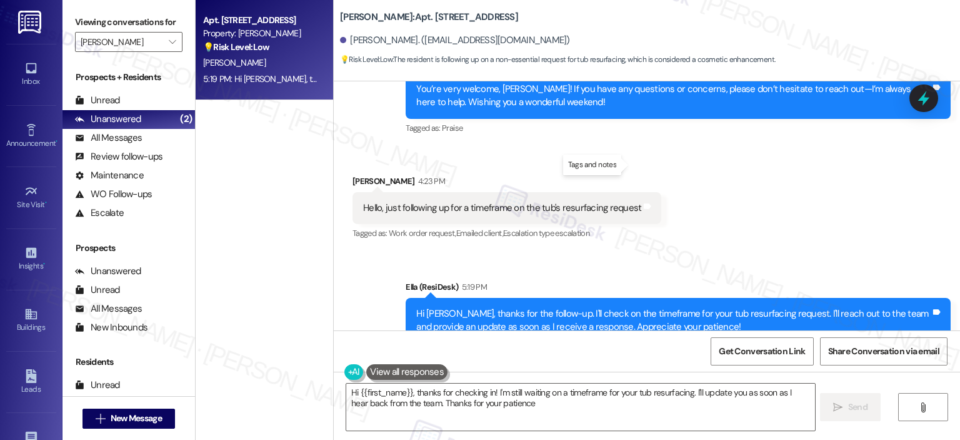
type textarea "Hi {{first_name}}, thanks for checking in! I'm still waiting on a timeframe for…"
drag, startPoint x: 162, startPoint y: 40, endPoint x: 163, endPoint y: 71, distance: 31.3
click at [169, 40] on icon "" at bounding box center [172, 42] width 7 height 10
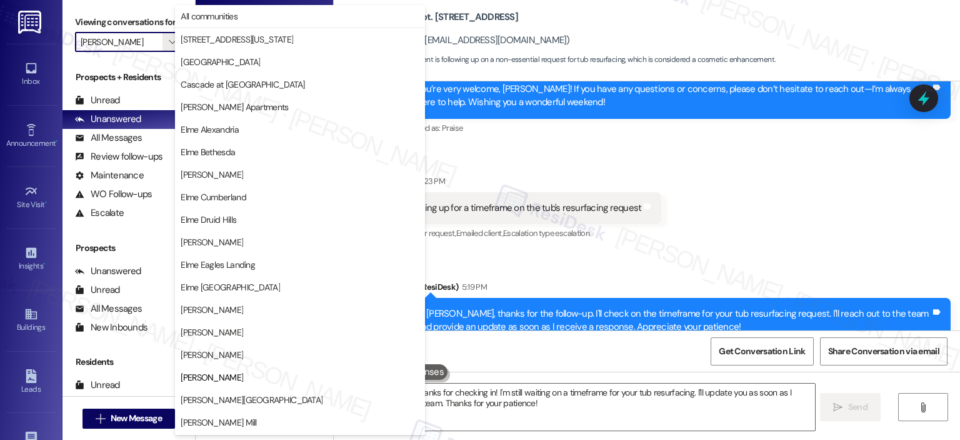
scroll to position [203, 0]
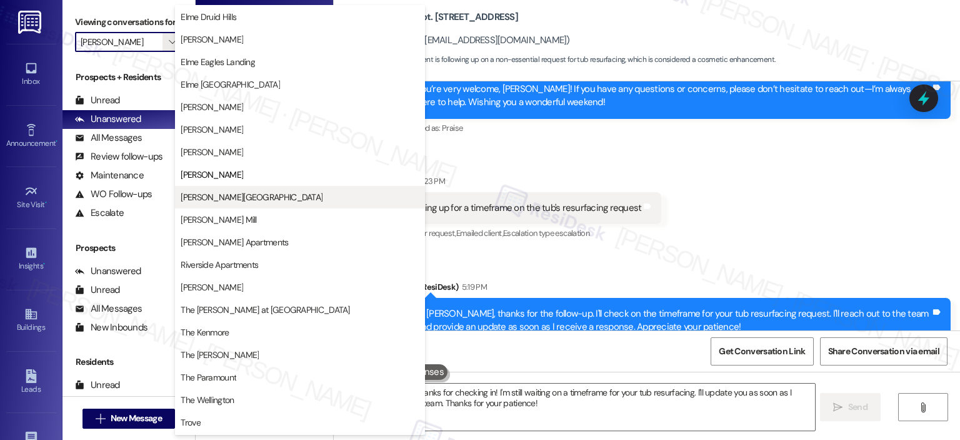
click at [223, 188] on button "[PERSON_NAME][GEOGRAPHIC_DATA]" at bounding box center [300, 197] width 250 height 23
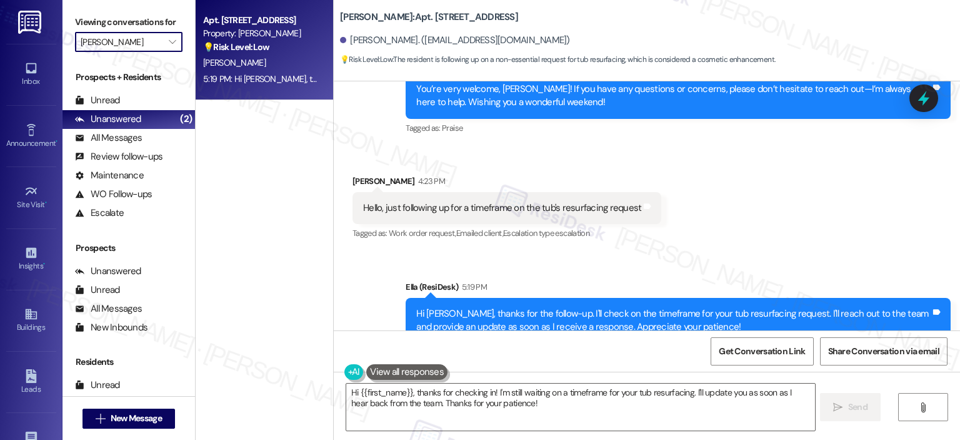
type input "[PERSON_NAME][GEOGRAPHIC_DATA]"
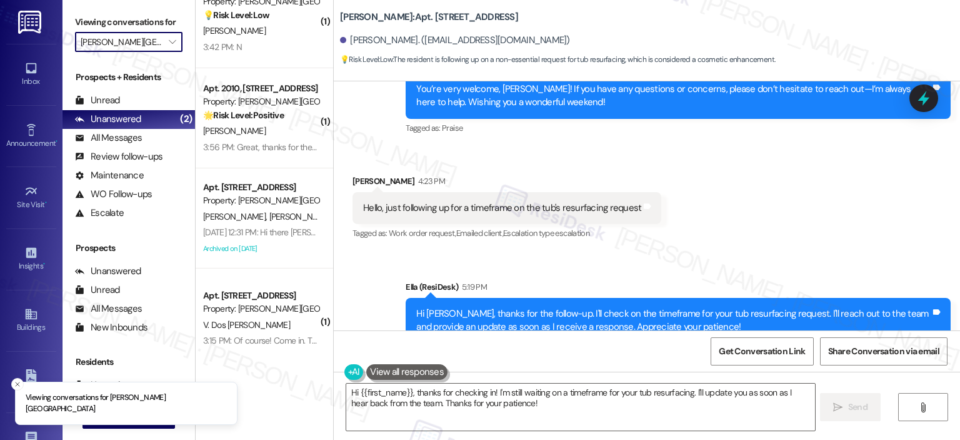
scroll to position [49, 0]
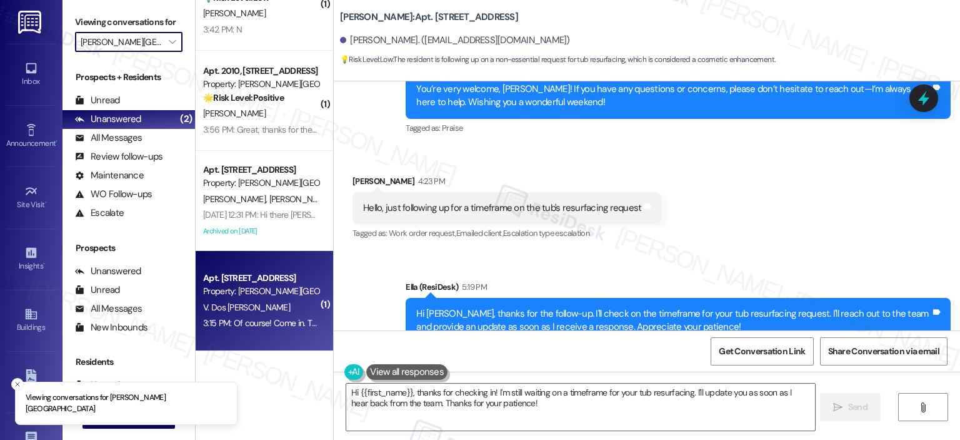
click at [278, 307] on div "V. Dos [PERSON_NAME]" at bounding box center [261, 308] width 118 height 16
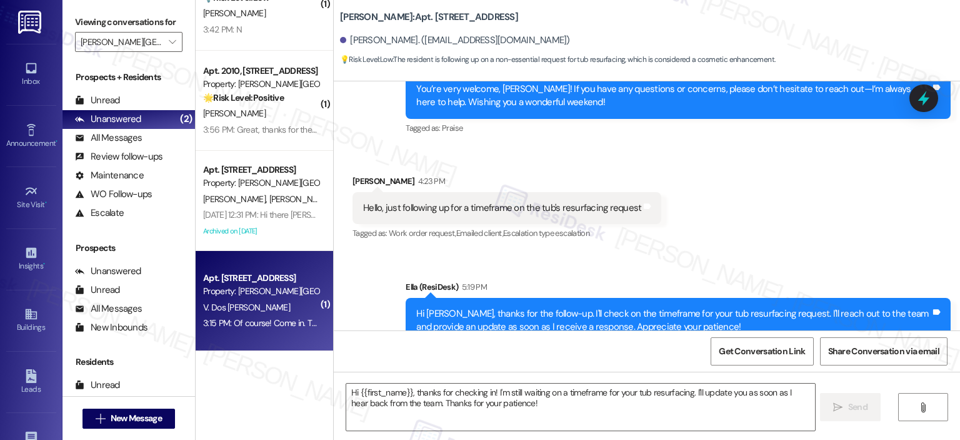
type textarea "Fetching suggested responses. Please feel free to read through the conversation…"
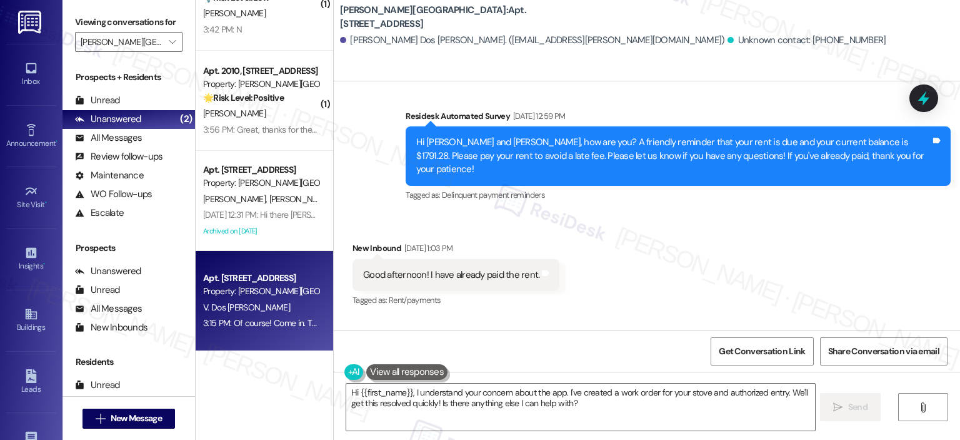
scroll to position [22544, 0]
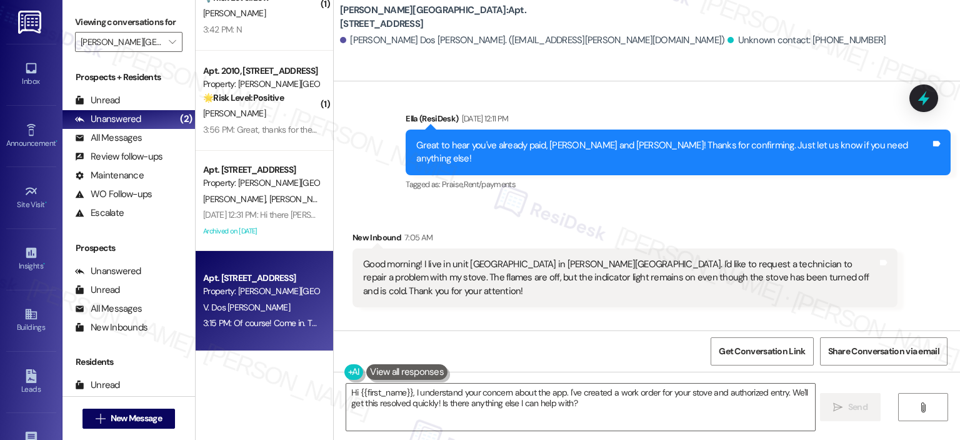
click at [493, 428] on textarea "Hi {{first_name}}, I understand your concern about the app. I've created a work…" at bounding box center [580, 406] width 468 height 47
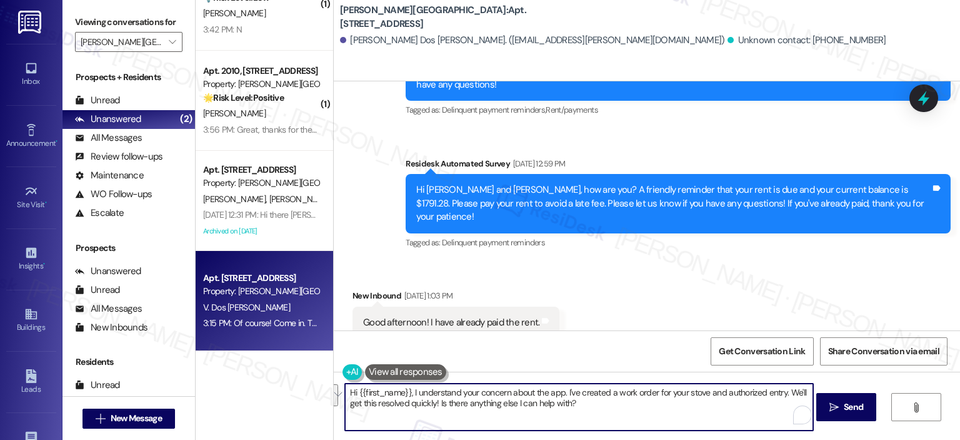
scroll to position [22119, 0]
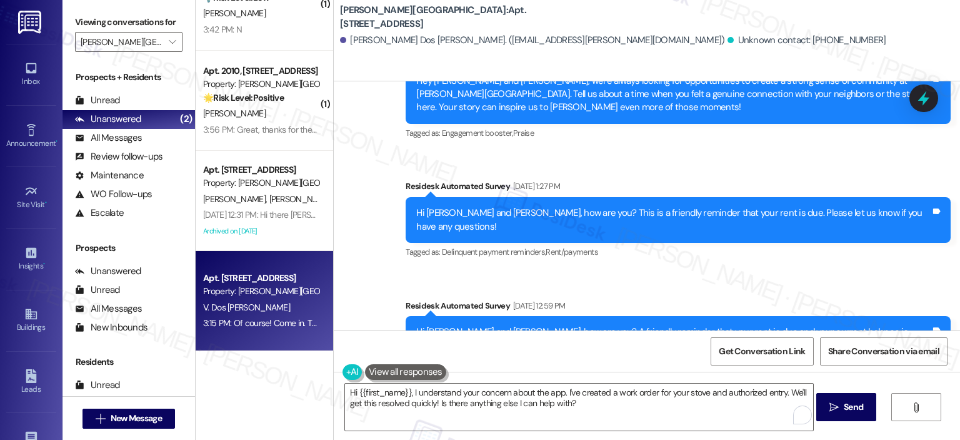
drag, startPoint x: 844, startPoint y: 289, endPoint x: 758, endPoint y: 302, distance: 86.7
copy div ". I'd like to request a technician to repair a problem with my stove. The flame…"
drag, startPoint x: 588, startPoint y: 291, endPoint x: 753, endPoint y: 304, distance: 165.0
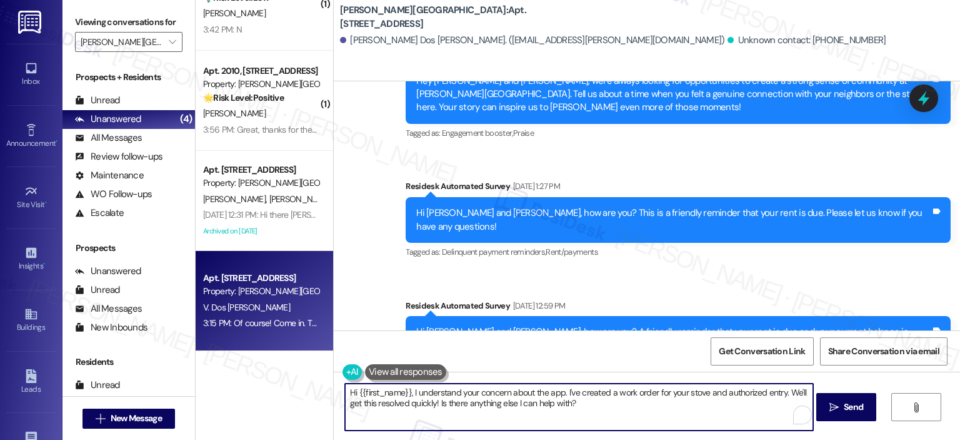
click at [536, 403] on textarea "Hi {{first_name}}, I understand your concern about the app. I've created a work…" at bounding box center [579, 406] width 468 height 47
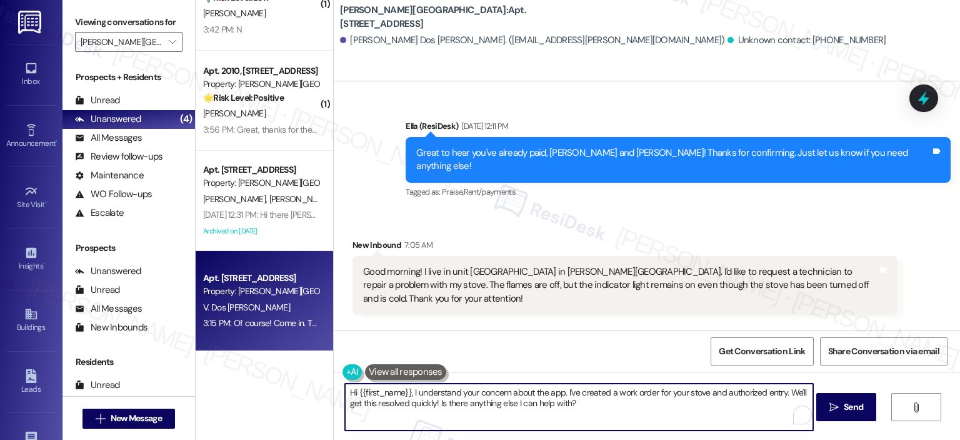
scroll to position [22544, 0]
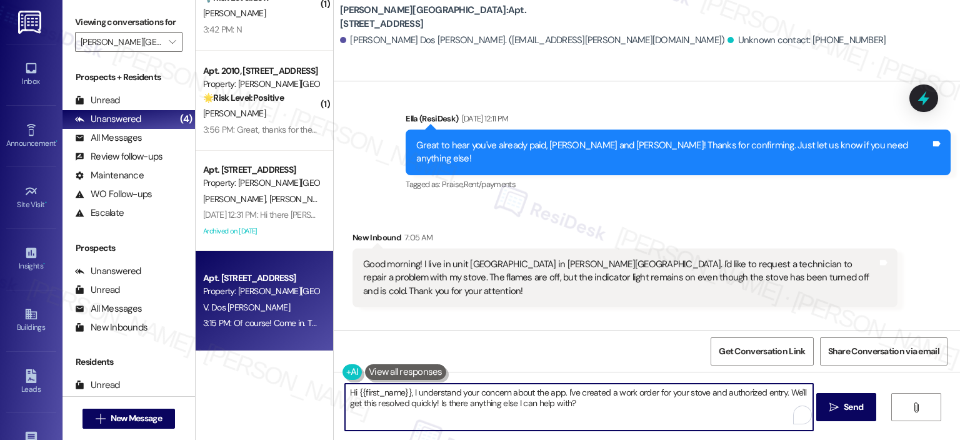
click at [562, 403] on textarea "Hi {{first_name}}, I understand your concern about the app. I've created a work…" at bounding box center [579, 406] width 468 height 47
click at [402, 397] on textarea "Hi {{first_name}}, I understand your concern about the app. I've created a work…" at bounding box center [579, 406] width 468 height 47
click at [428, 391] on textarea "Hi {{first_name}}, I understand your concern about the app. I've created a work…" at bounding box center [579, 406] width 468 height 47
drag, startPoint x: 600, startPoint y: 406, endPoint x: 273, endPoint y: 389, distance: 327.5
click at [273, 389] on div "( 1 ) Apt. 107, 501 North River Parkway Property: Elme Sandy Springs 💡 Risk Lev…" at bounding box center [578, 220] width 765 height 440
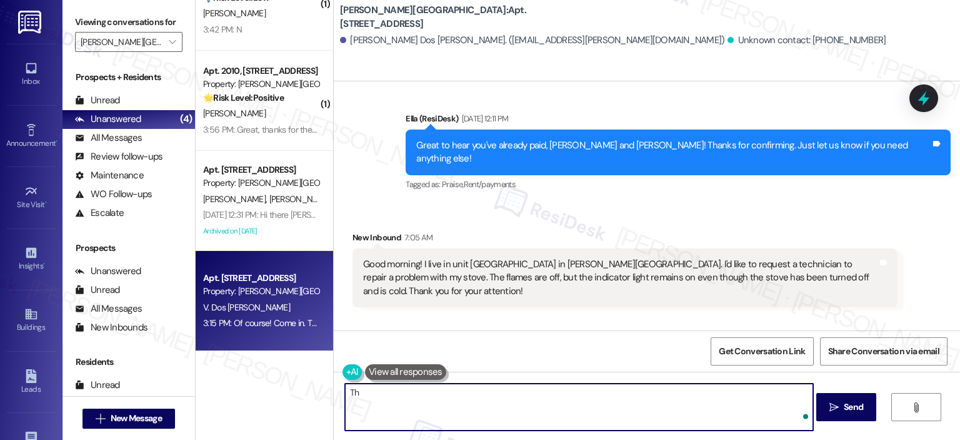
type textarea "T"
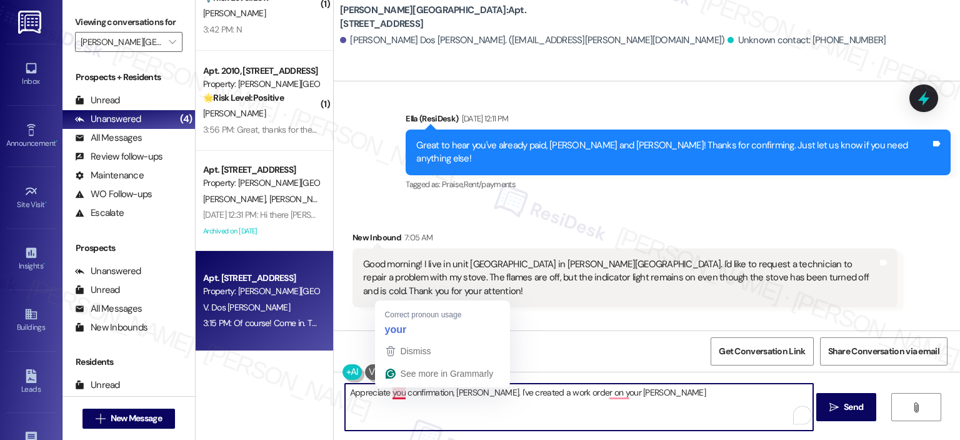
click at [386, 398] on textarea "Appreciate you confirmation, Marcelo. I've created a work order on your behal" at bounding box center [579, 406] width 468 height 47
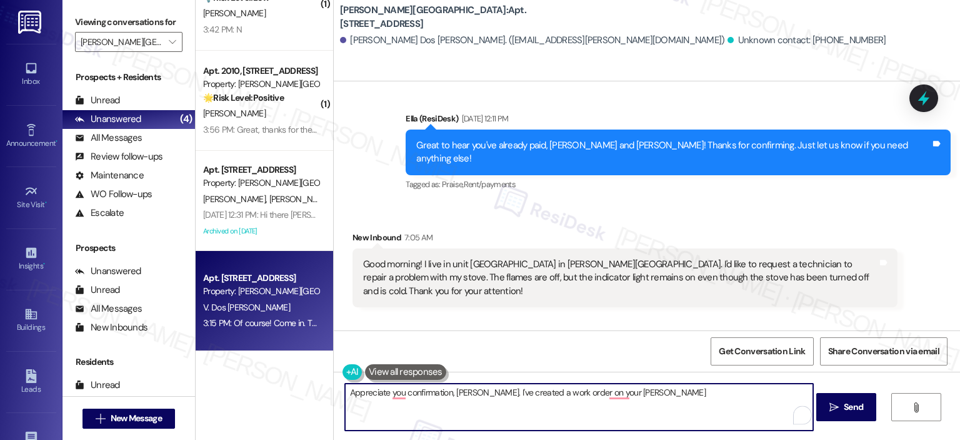
click at [396, 400] on textarea "Appreciate you confirmation, Marcelo. I've created a work order on your behal" at bounding box center [579, 406] width 468 height 47
click at [394, 395] on textarea "Appreciate you confirmation, Marcelo. I've created a work order on your behal" at bounding box center [579, 406] width 468 height 47
click at [648, 390] on textarea "Appreciate your confirmation, Marcelo. I've created a work order on your behal" at bounding box center [579, 406] width 468 height 47
paste textarea "404005"
click at [729, 412] on textarea "Appreciate your confirmation, Marcelo. I've created a work order on your behalf…" at bounding box center [579, 406] width 468 height 47
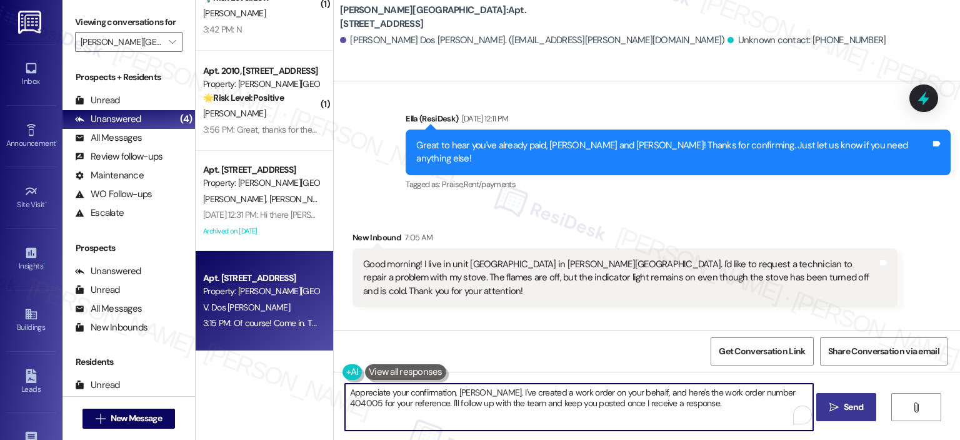
type textarea "Appreciate your confirmation, Marcelo. I've created a work order on your behalf…"
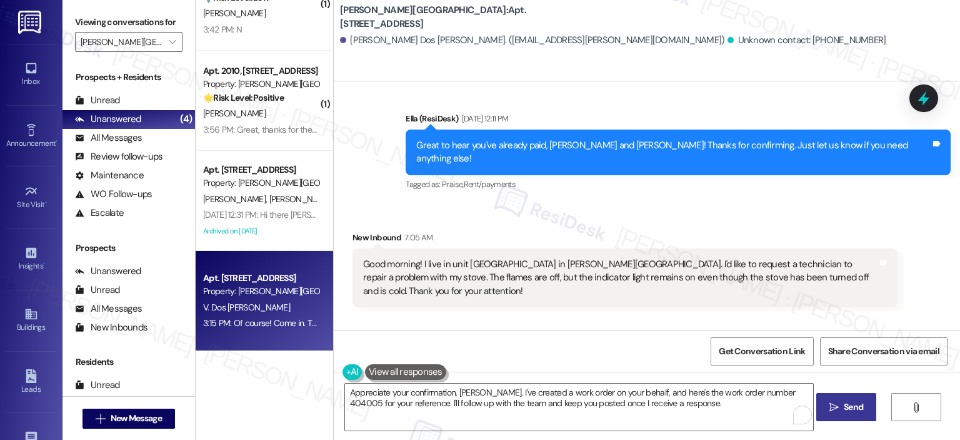
click at [834, 408] on icon "" at bounding box center [834, 407] width 9 height 10
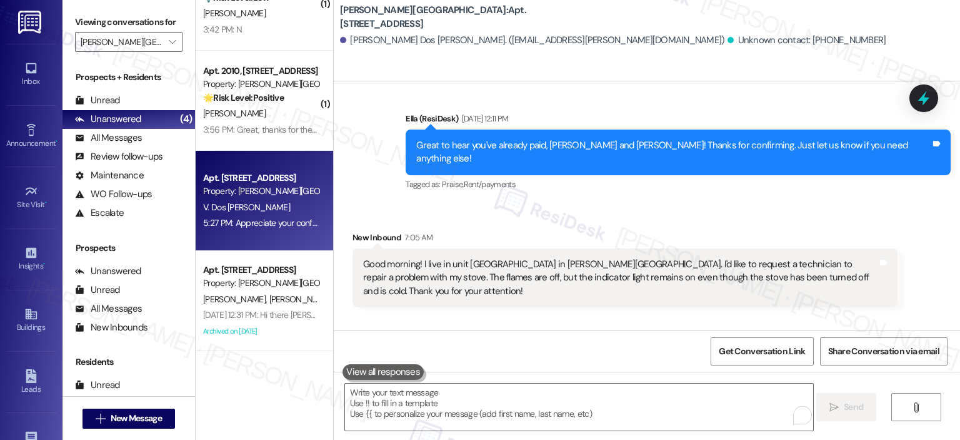
scroll to position [22645, 0]
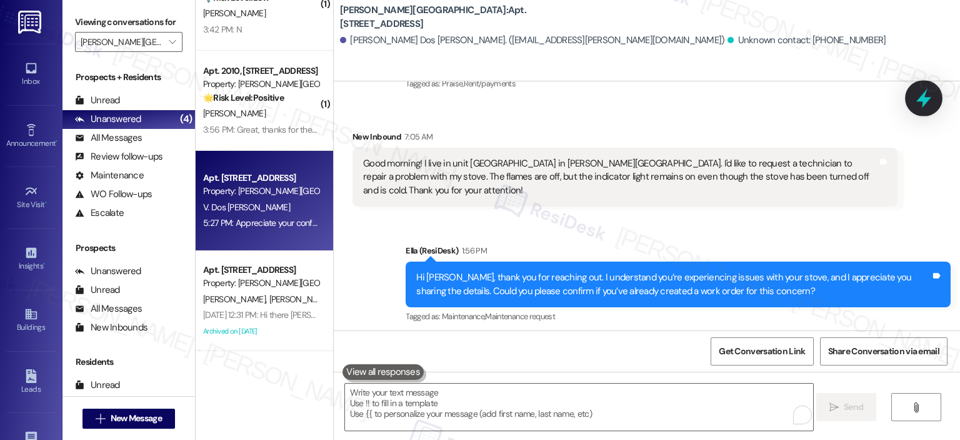
click at [930, 98] on icon at bounding box center [924, 98] width 21 height 21
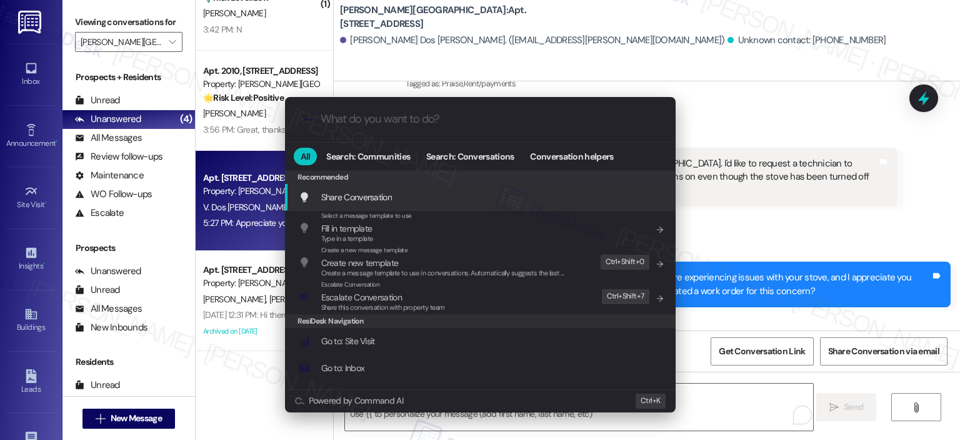
click at [786, 178] on div ".cls-1{fill:#0a055f;}.cls-2{fill:#0cc4c4;} resideskLogoBlueOrange All Search: C…" at bounding box center [480, 220] width 960 height 440
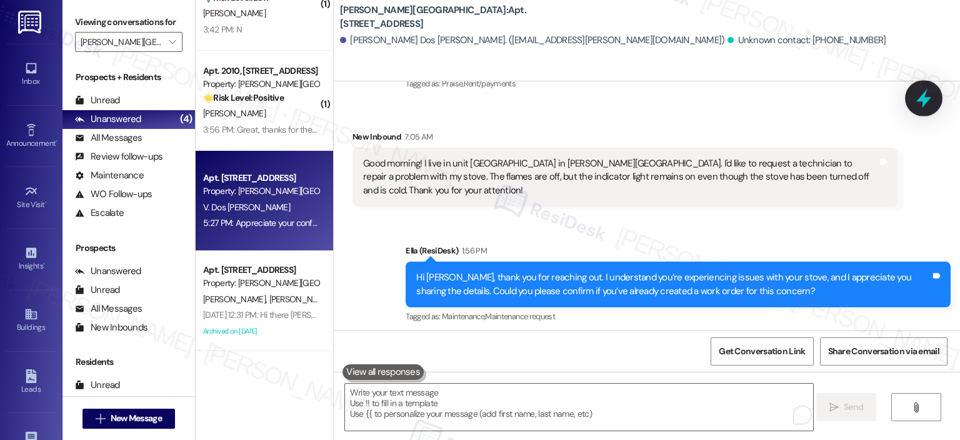
click at [934, 92] on icon at bounding box center [924, 98] width 21 height 21
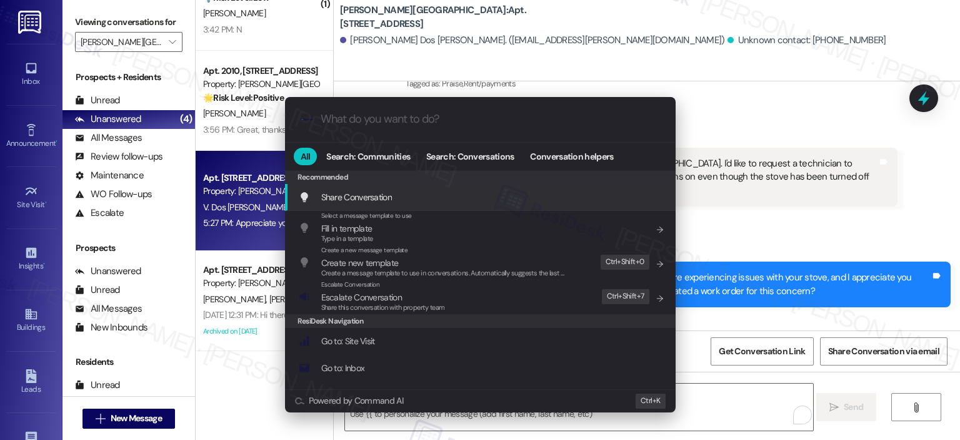
click at [471, 131] on div ".cls-1{fill:#0a055f;}.cls-2{fill:#0cc4c4;} resideskLogoBlueOrange" at bounding box center [480, 119] width 391 height 44
click at [440, 119] on input "What do you want to do?" at bounding box center [491, 119] width 340 height 13
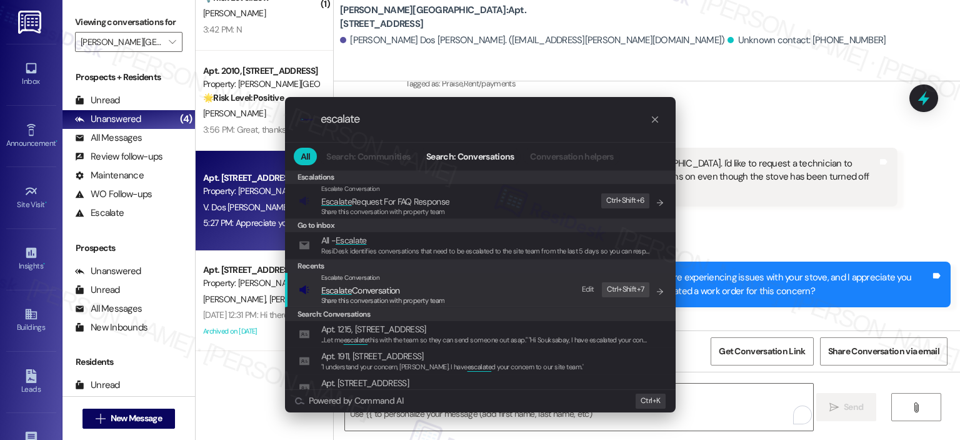
type input "escalate"
click at [442, 284] on span "Escalate Conversation" at bounding box center [383, 290] width 124 height 14
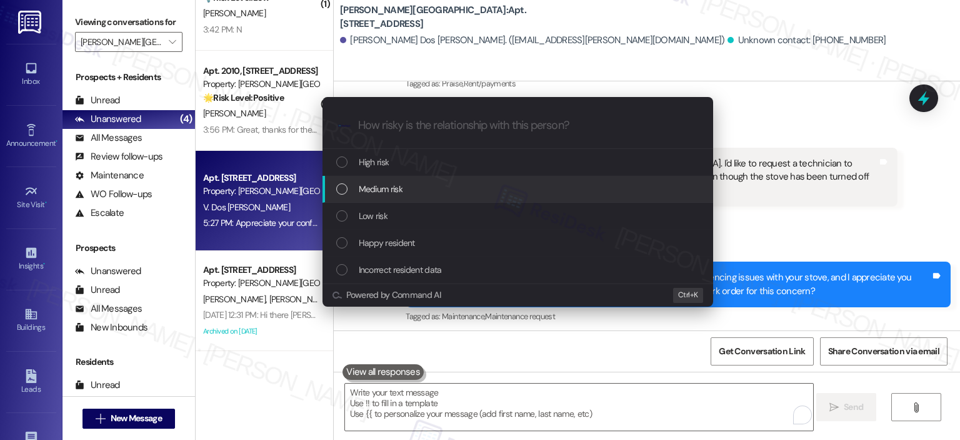
click at [417, 191] on div "Medium risk" at bounding box center [519, 189] width 366 height 14
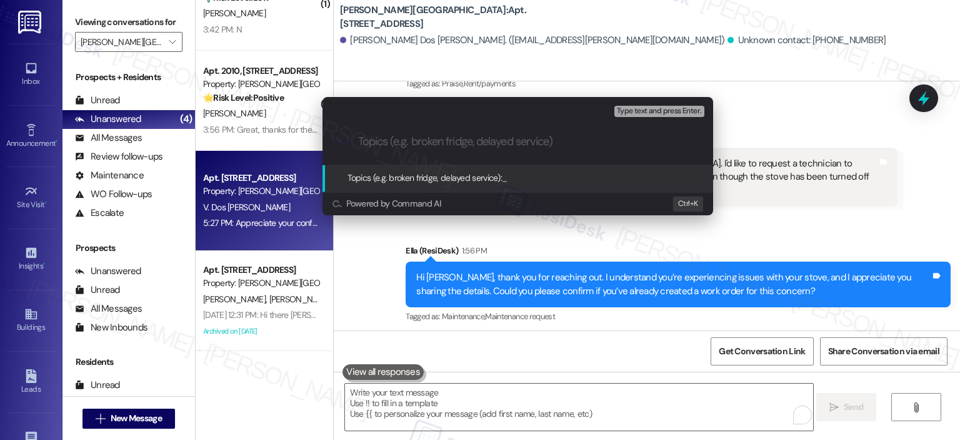
click at [415, 151] on div ".cls-1{fill:#0a055f;}.cls-2{fill:#0cc4c4;} resideskLogoBlueOrange" at bounding box center [518, 141] width 391 height 44
click at [426, 144] on input "Topics (e.g. broken fridge, delayed service)" at bounding box center [528, 141] width 340 height 13
paste input "404005"
type input "Stove Issue WO Follow Up - WO 404005"
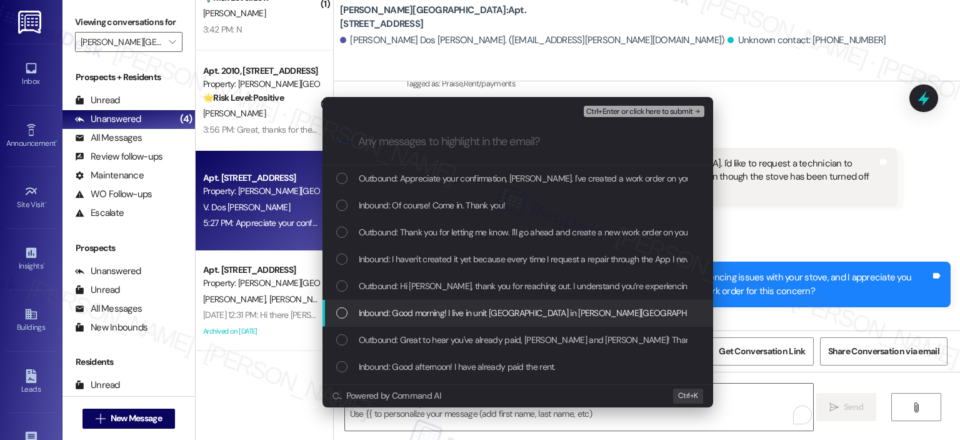
click at [507, 313] on span "Inbound: Good morning! I live in unit 712 Sandalwood in Sandy Springs. I'd like…" at bounding box center [905, 313] width 1093 height 14
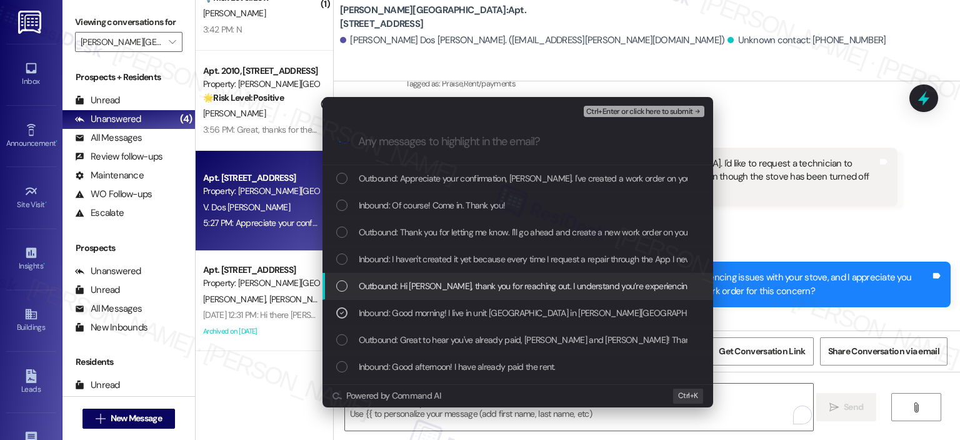
click at [479, 285] on span "Outbound: Hi Marcelo, thank you for reaching out. I understand you’re experienc…" at bounding box center [789, 286] width 860 height 14
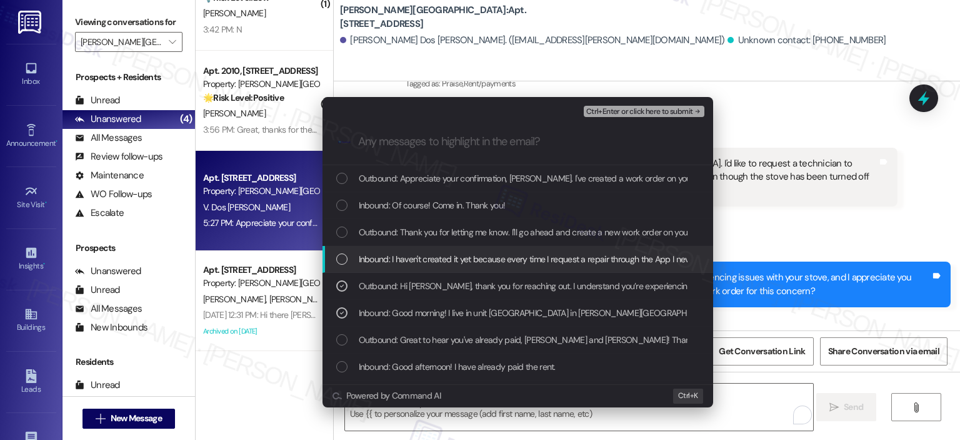
click at [440, 263] on span "Inbound: I haven't created it yet because every time I request a repair through…" at bounding box center [738, 259] width 759 height 14
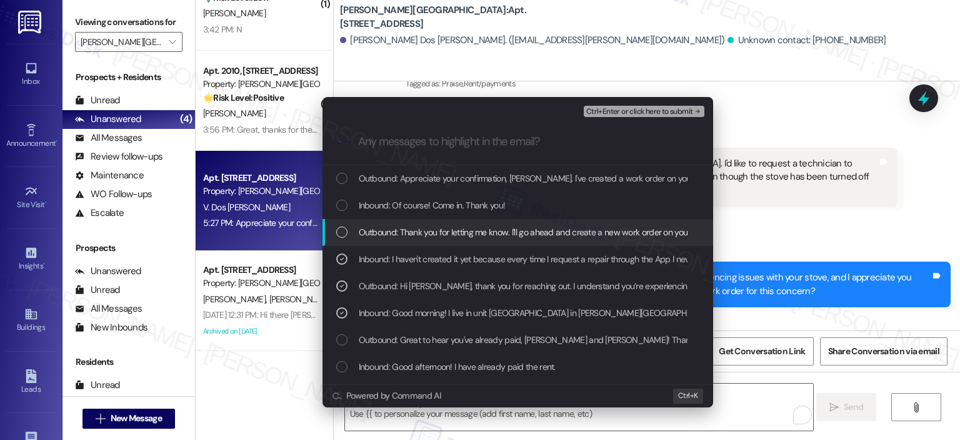
click at [456, 232] on span "Outbound: Thank you for letting me know. I'll go ahead and create a new work or…" at bounding box center [635, 232] width 553 height 14
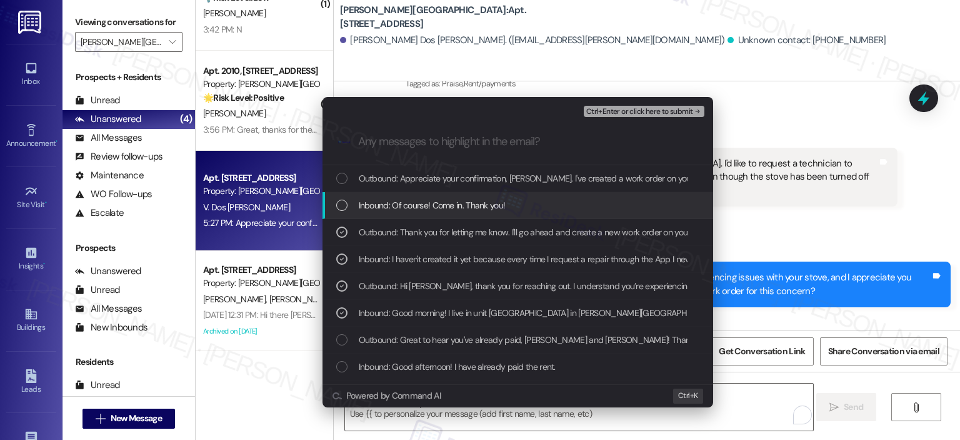
click at [441, 202] on span "Inbound: Of course! Come in. Thank you!" at bounding box center [432, 205] width 147 height 14
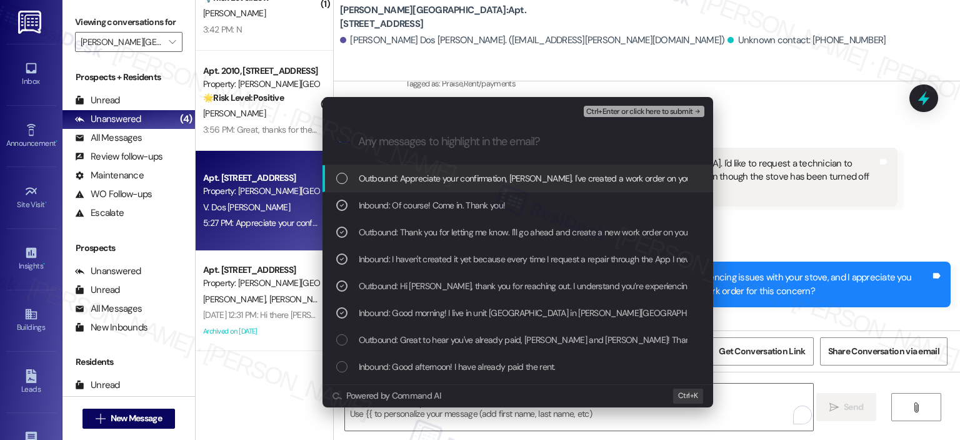
click at [445, 183] on span "Outbound: Appreciate your confirmation, Marcelo. I've created a work order on y…" at bounding box center [789, 178] width 861 height 14
click at [610, 116] on button "Ctrl+Enter or click here to submit" at bounding box center [644, 111] width 121 height 11
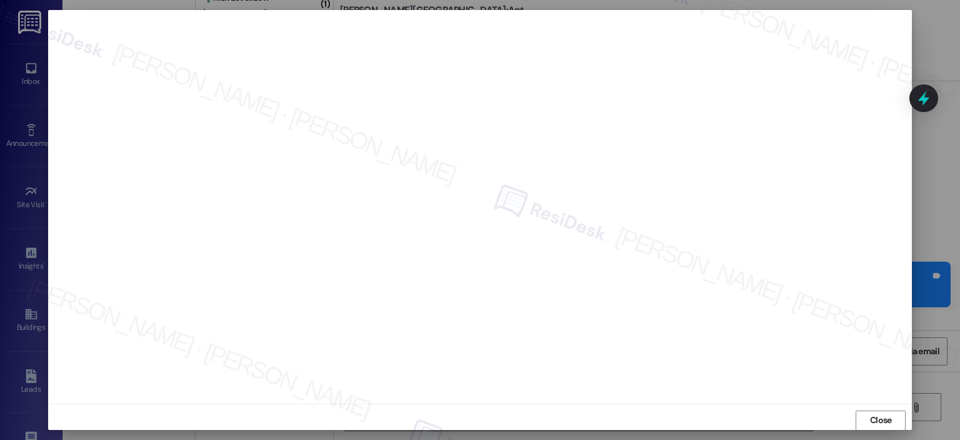
scroll to position [9, 0]
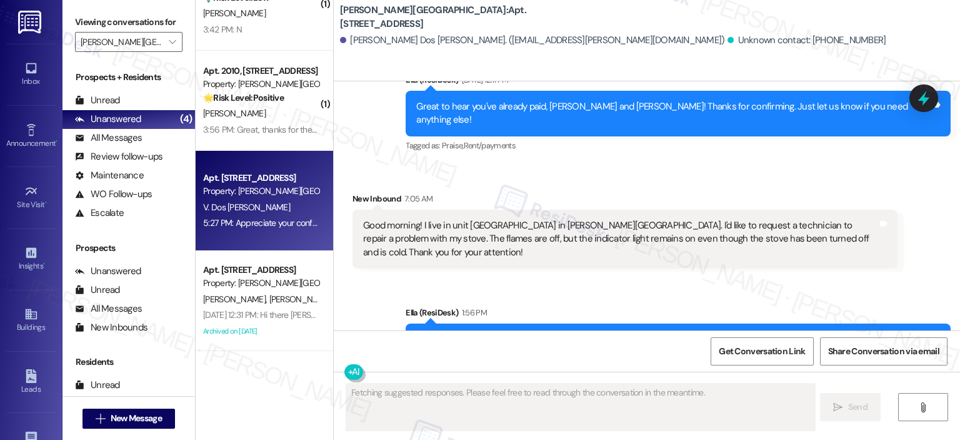
type textarea "Fetching suggested responses. Please feel free to read through the conversation…"
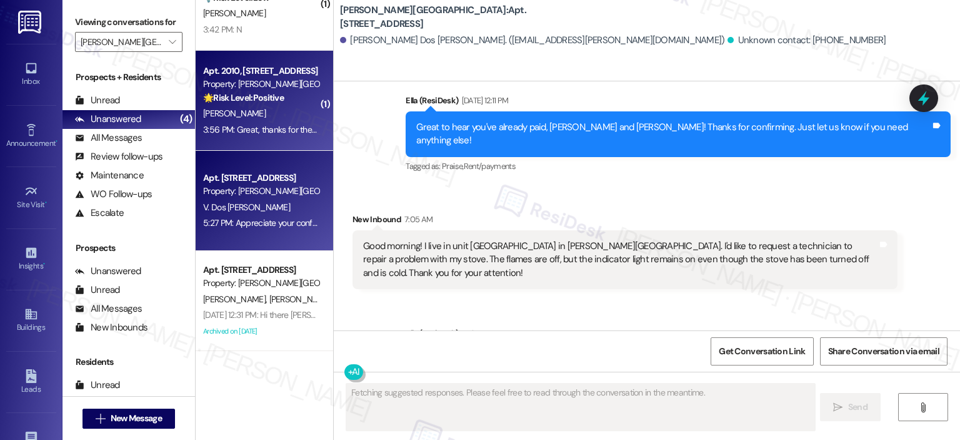
scroll to position [0, 0]
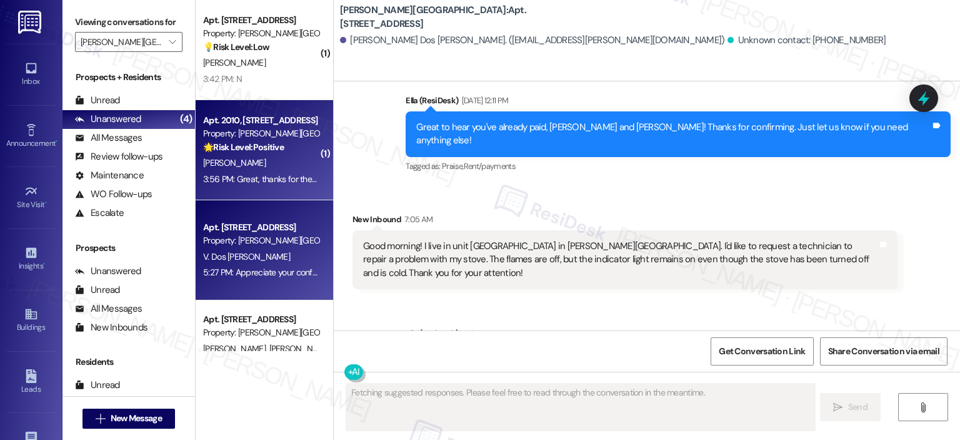
click at [267, 128] on div "( 1 ) Apt. 107, 501 North River Parkway Property: Elme Sandy Springs 💡 Risk Lev…" at bounding box center [265, 175] width 138 height 351
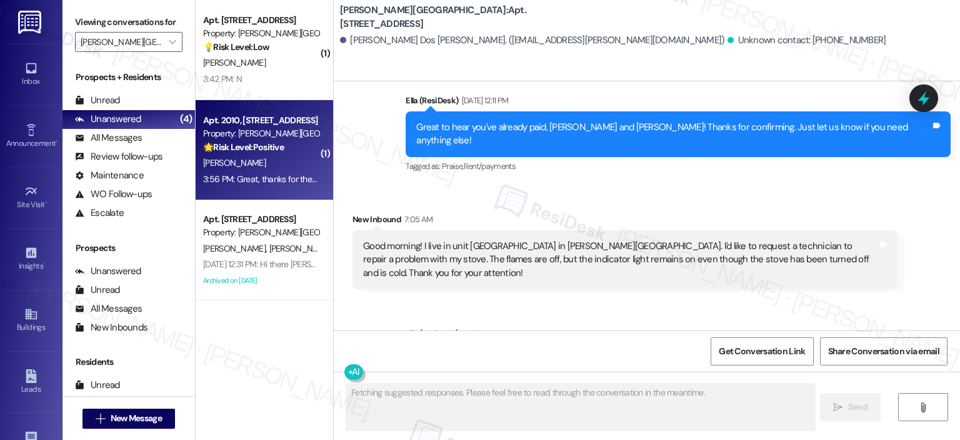
click at [273, 172] on div "3:56 PM: Great, thanks for the update! 3:56 PM: Great, thanks for the update!" at bounding box center [261, 179] width 118 height 16
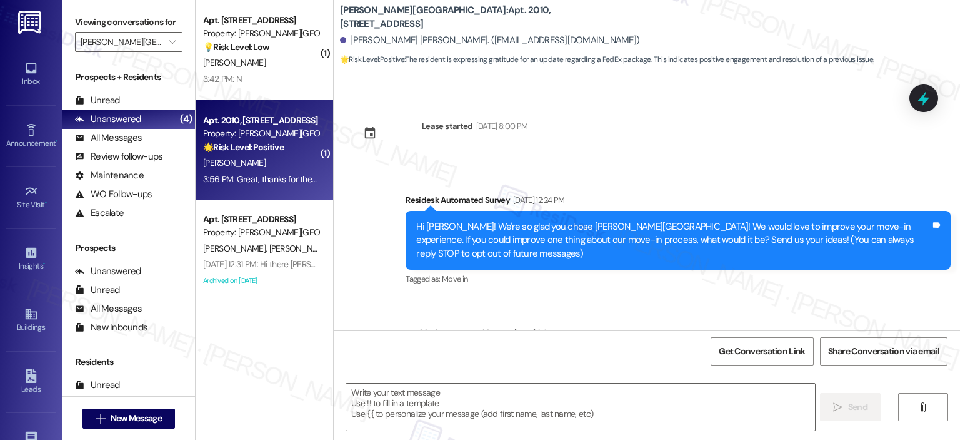
scroll to position [2666, 0]
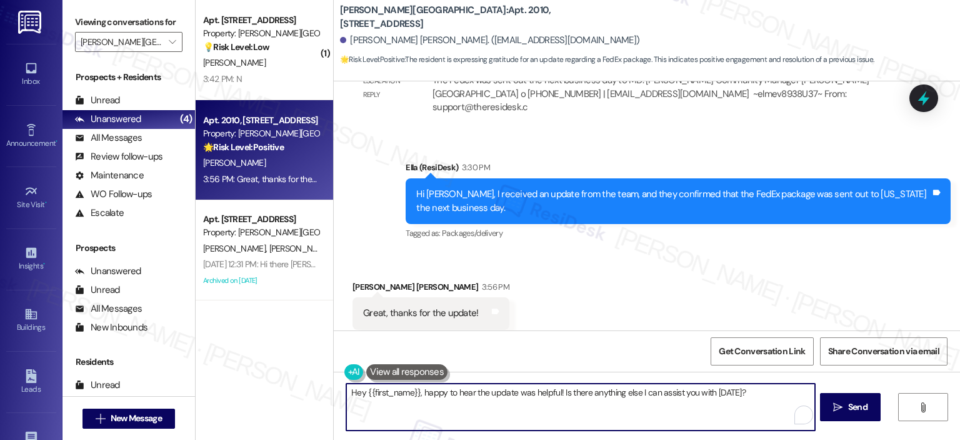
click at [517, 402] on textarea "Hey {{first_name}}, happy to hear the update was helpful! Is there anything els…" at bounding box center [580, 406] width 468 height 47
drag, startPoint x: 414, startPoint y: 392, endPoint x: 320, endPoint y: 388, distance: 94.5
click at [320, 388] on div "( 1 ) Apt. 107, 501 North River Parkway Property: Elme Sandy Springs 💡 Risk Lev…" at bounding box center [578, 220] width 765 height 440
click at [479, 398] on textarea "Happy to hear the update was helpful! Is there anything else I can assist you w…" at bounding box center [579, 406] width 468 height 47
drag, startPoint x: 695, startPoint y: 400, endPoint x: 508, endPoint y: 393, distance: 187.7
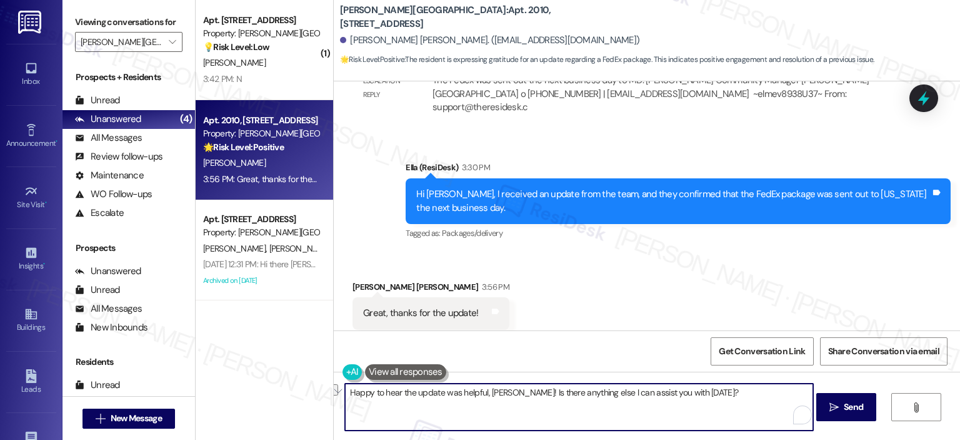
click at [508, 393] on textarea "Happy to hear the update was helpful, Griffin! Is there anything else I can ass…" at bounding box center [579, 406] width 468 height 47
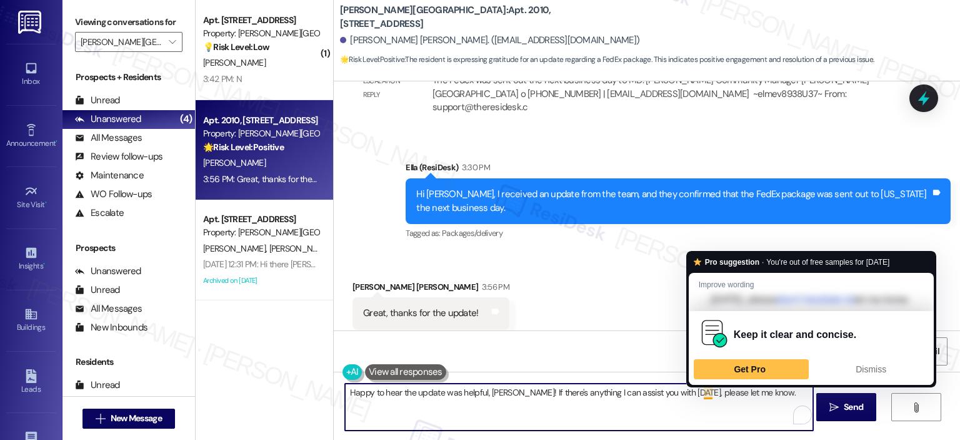
click at [717, 402] on textarea "Happy to hear the update was helpful, Griffin! If there's anything I can assist…" at bounding box center [579, 406] width 468 height 47
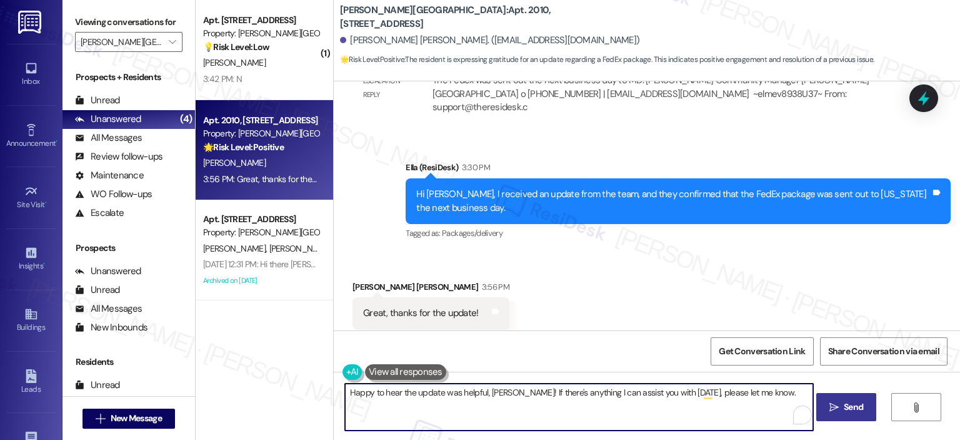
type textarea "Happy to hear the update was helpful, Griffin! If there's anything I can assist…"
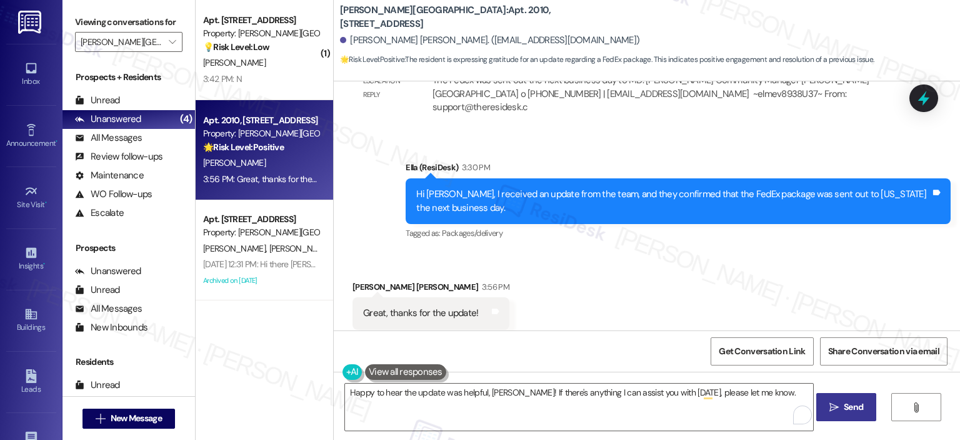
click at [835, 408] on icon "" at bounding box center [834, 407] width 9 height 10
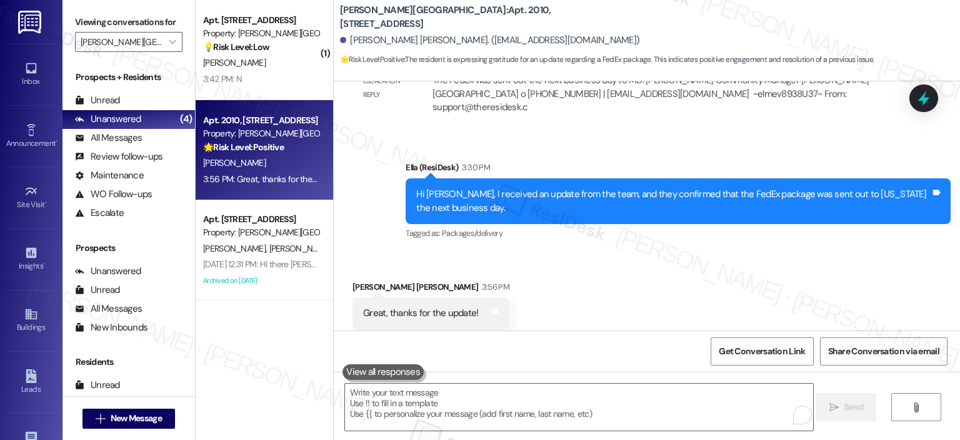
scroll to position [2665, 0]
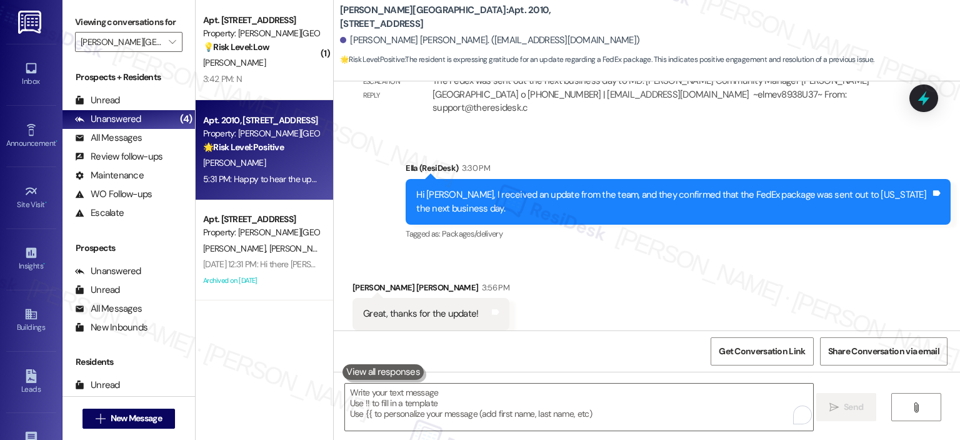
click at [241, 78] on div "3:42 PM: N 3:42 PM: N" at bounding box center [261, 79] width 118 height 16
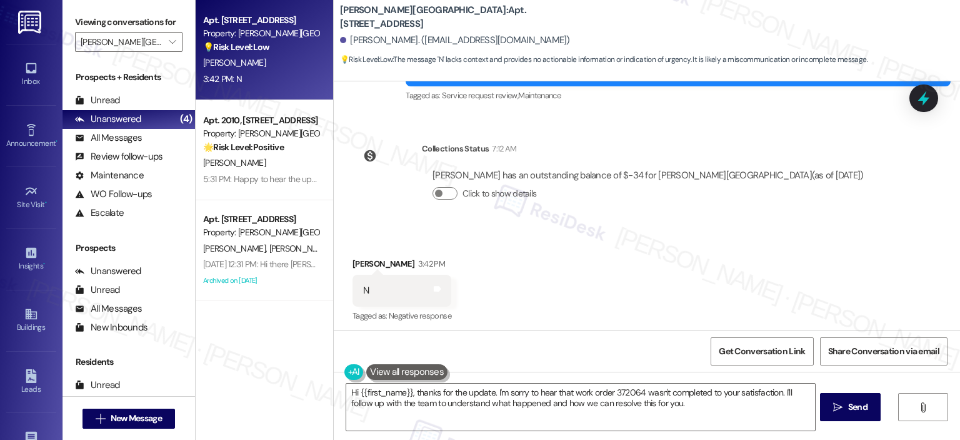
scroll to position [993, 0]
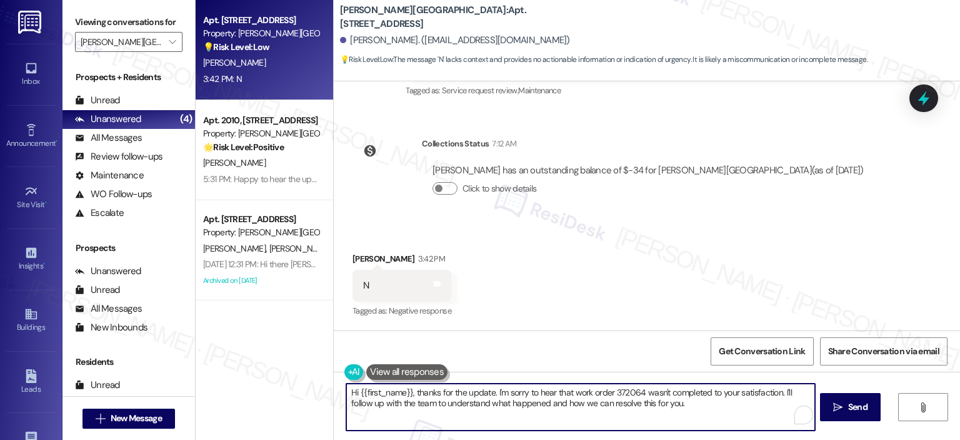
drag, startPoint x: 410, startPoint y: 393, endPoint x: 310, endPoint y: 393, distance: 100.1
click at [310, 393] on div "Apt. 107, 501 North River Parkway Property: Elme Sandy Springs 💡 Risk Level: Lo…" at bounding box center [578, 220] width 765 height 440
drag, startPoint x: 425, startPoint y: 392, endPoint x: 383, endPoint y: 390, distance: 41.9
click at [383, 390] on textarea "Thanks for the update. I'm sorry to hear that work order 372064 wasn't complete…" at bounding box center [579, 406] width 468 height 47
drag, startPoint x: 688, startPoint y: 407, endPoint x: 779, endPoint y: 393, distance: 92.4
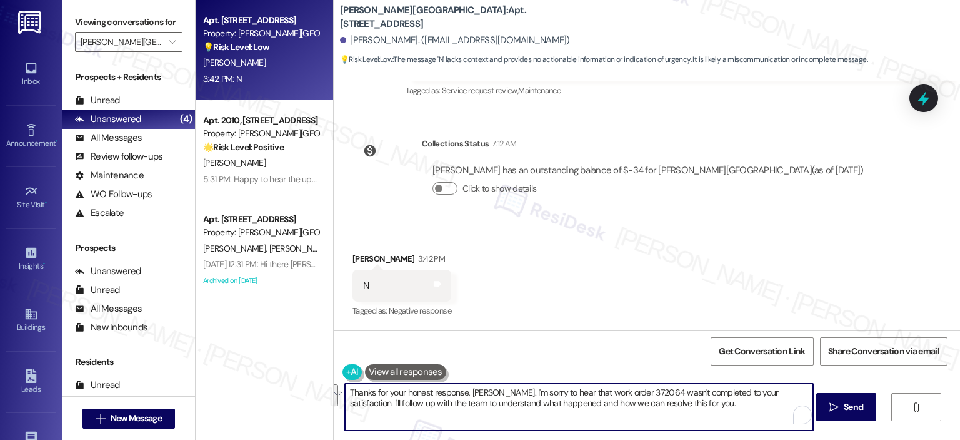
click at [779, 393] on textarea "Thanks for your honest response, Pauline. I'm sorry to hear that work order 372…" at bounding box center [579, 406] width 468 height 47
click at [469, 420] on textarea "Thanks for your honest response, Pauline. I'm sorry to hear that work order 372…" at bounding box center [579, 406] width 468 height 47
paste textarea "you for your honest response, Pauline. I’m so sorry to hear that work order 372…"
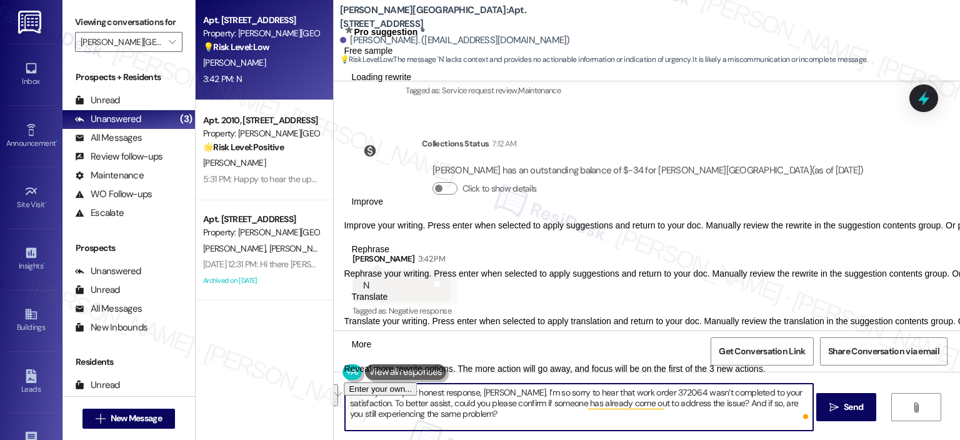
drag, startPoint x: 493, startPoint y: 421, endPoint x: 345, endPoint y: 404, distance: 149.9
click at [345, 404] on textarea "Thank you for your honest response, Pauline. I’m so sorry to hear that work ord…" at bounding box center [579, 406] width 468 height 47
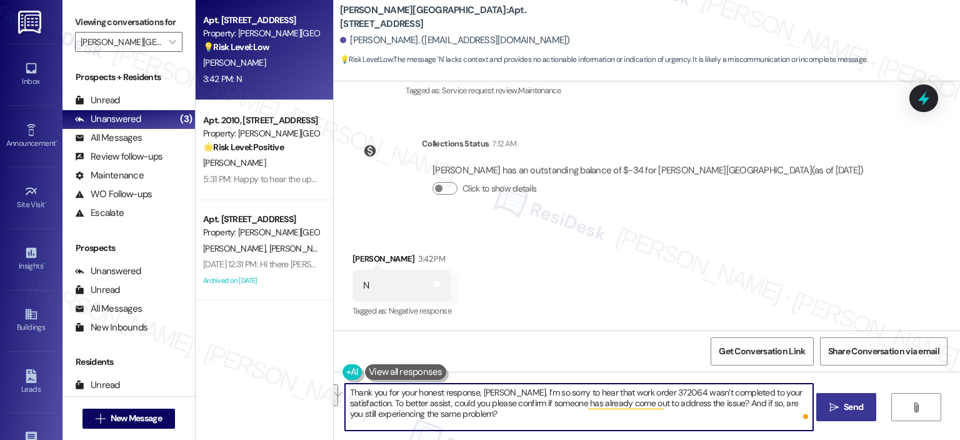
type textarea "Thank you for your honest response, Pauline. I’m so sorry to hear that work ord…"
click at [845, 401] on span "Send" at bounding box center [853, 406] width 19 height 13
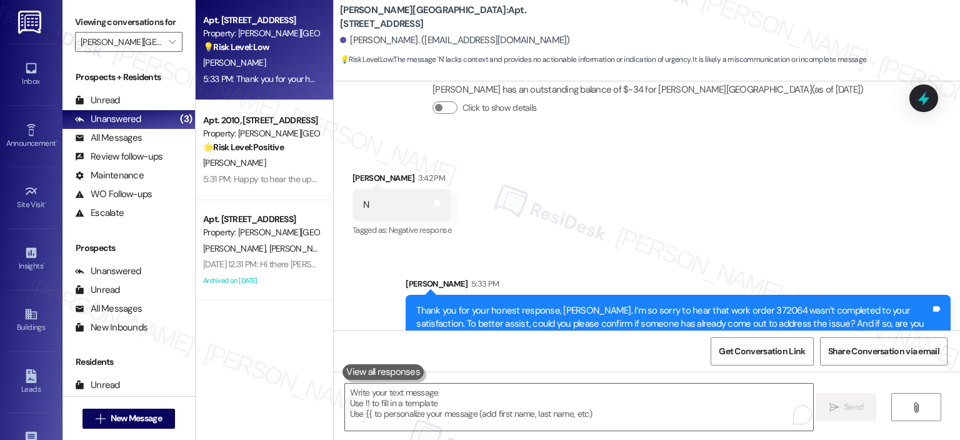
scroll to position [1106, 0]
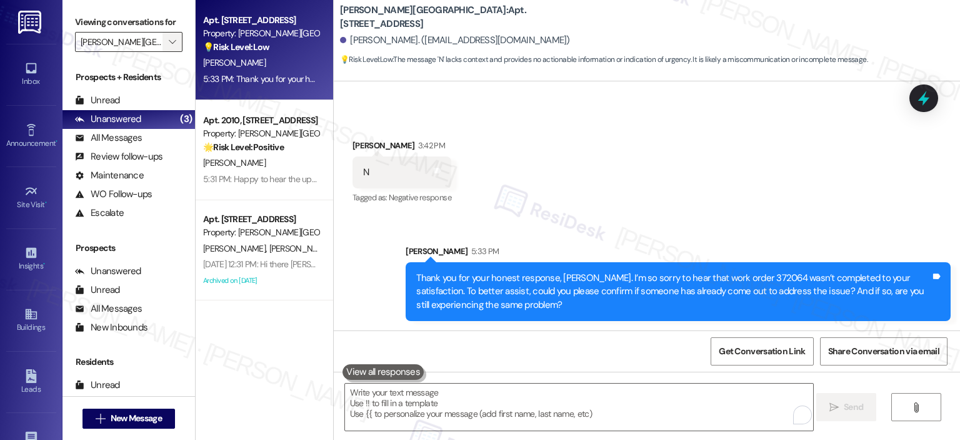
click at [169, 41] on icon "" at bounding box center [172, 42] width 7 height 10
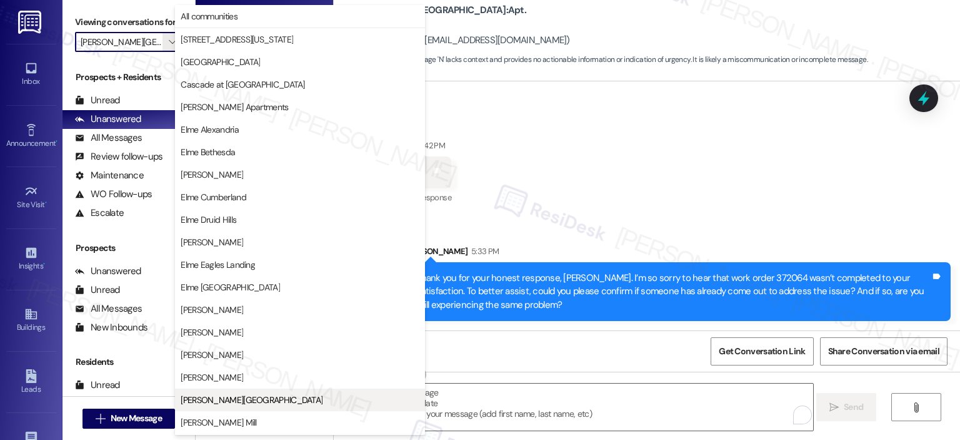
scroll to position [203, 0]
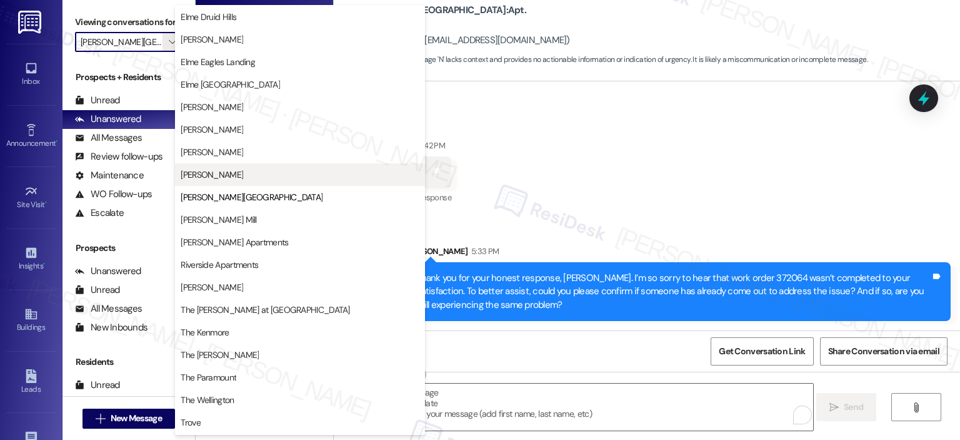
click at [232, 174] on span "[PERSON_NAME]" at bounding box center [300, 174] width 239 height 13
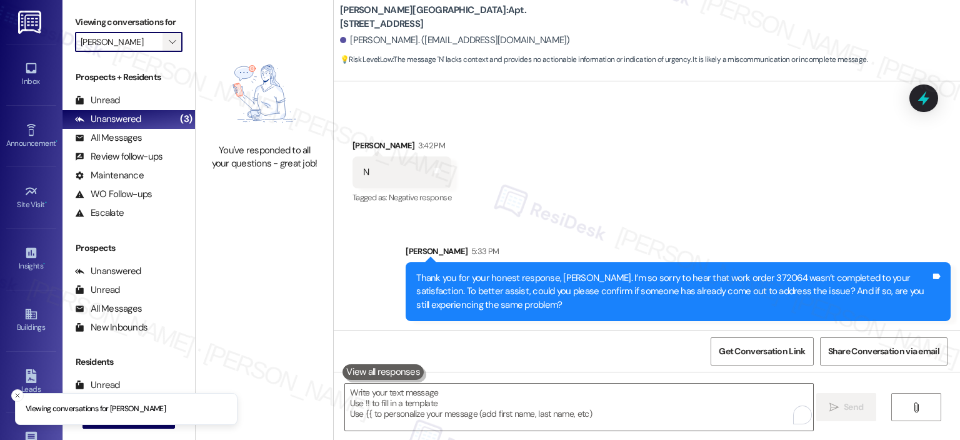
click at [169, 47] on span "" at bounding box center [172, 42] width 12 height 20
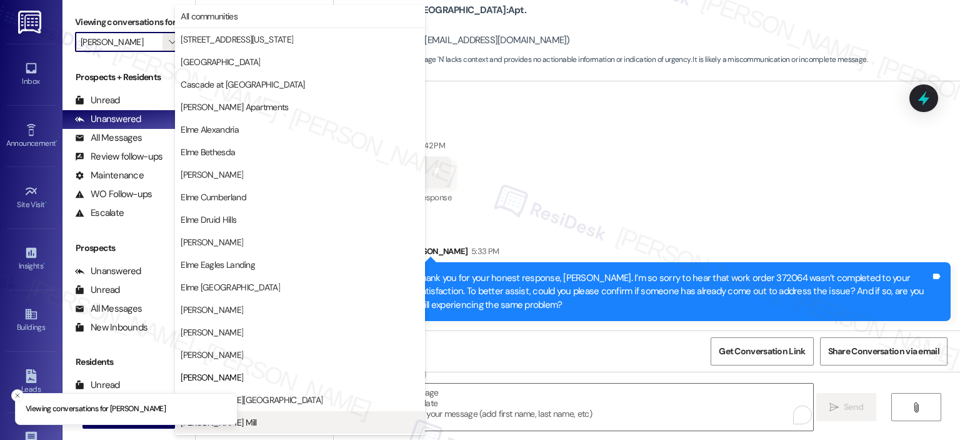
scroll to position [203, 0]
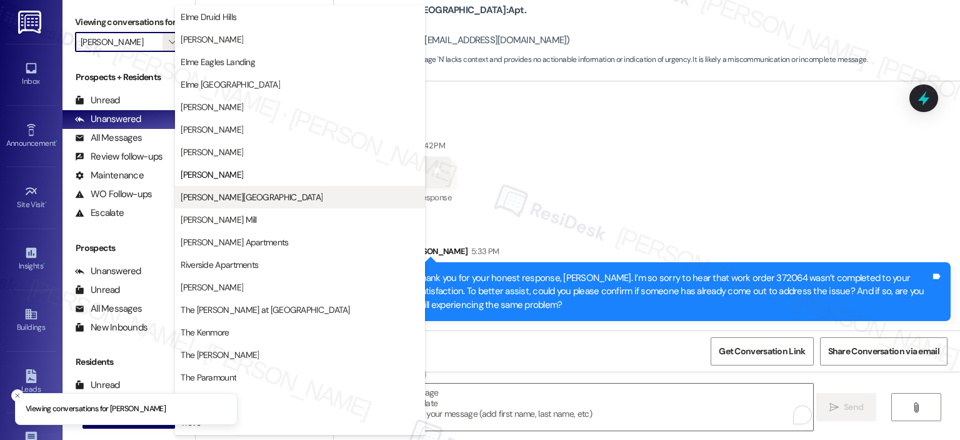
click at [204, 198] on span "[PERSON_NAME][GEOGRAPHIC_DATA]" at bounding box center [252, 197] width 142 height 13
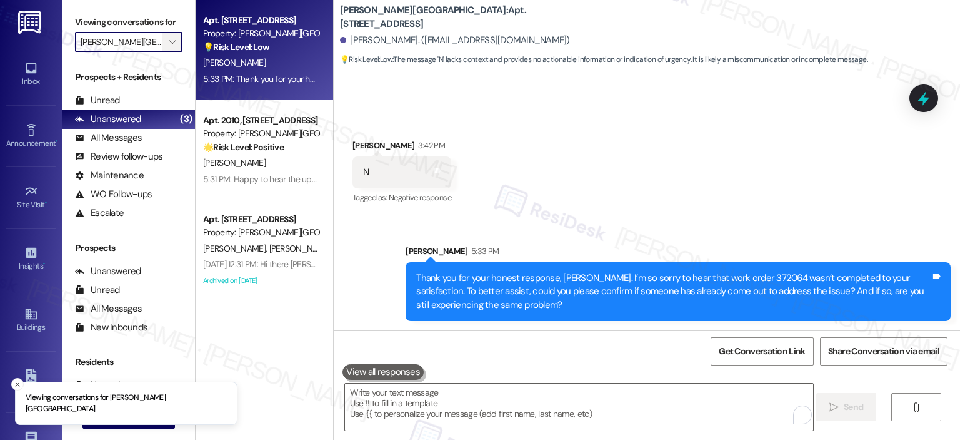
click at [169, 40] on icon "" at bounding box center [172, 42] width 7 height 10
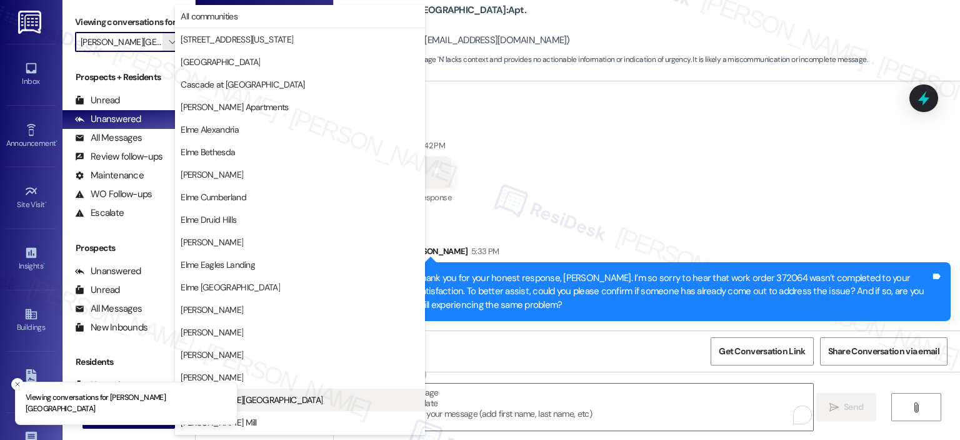
scroll to position [203, 0]
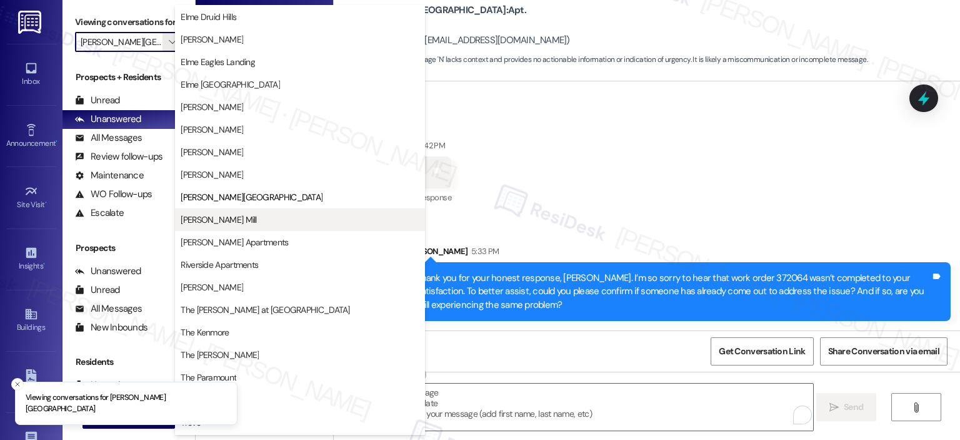
click at [230, 224] on span "[PERSON_NAME] Mill" at bounding box center [219, 219] width 76 height 13
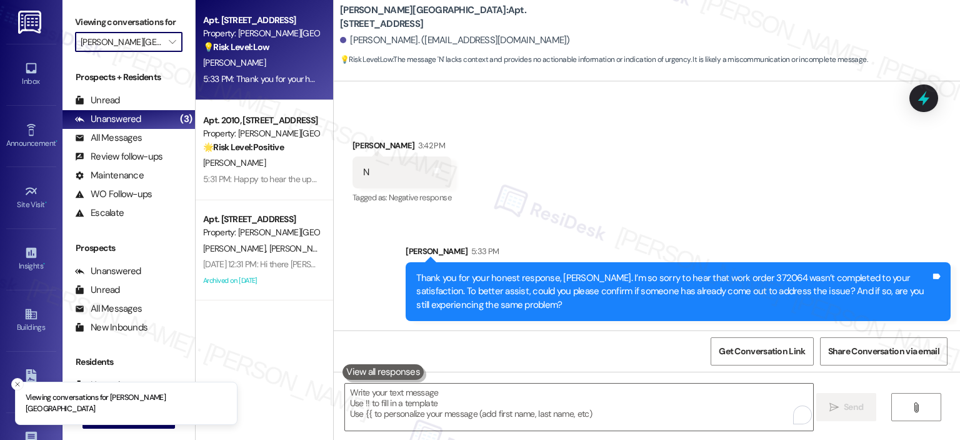
type input "[PERSON_NAME] Mill"
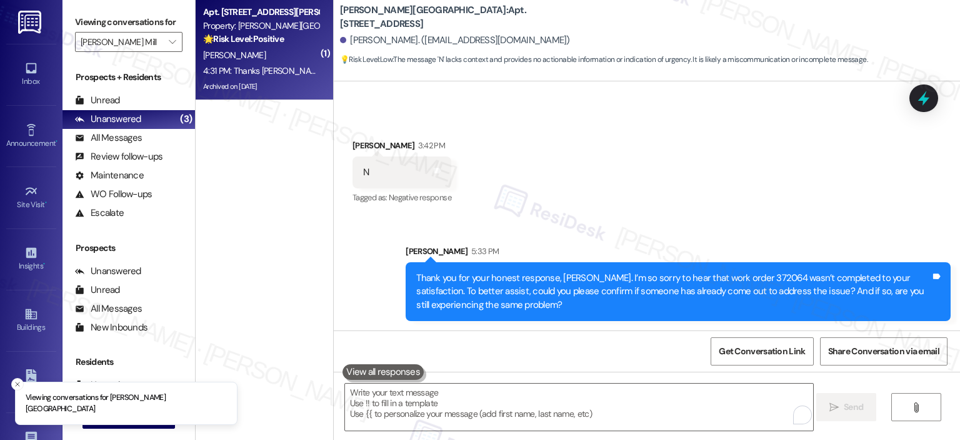
click at [268, 54] on div "G. Bailor" at bounding box center [261, 56] width 118 height 16
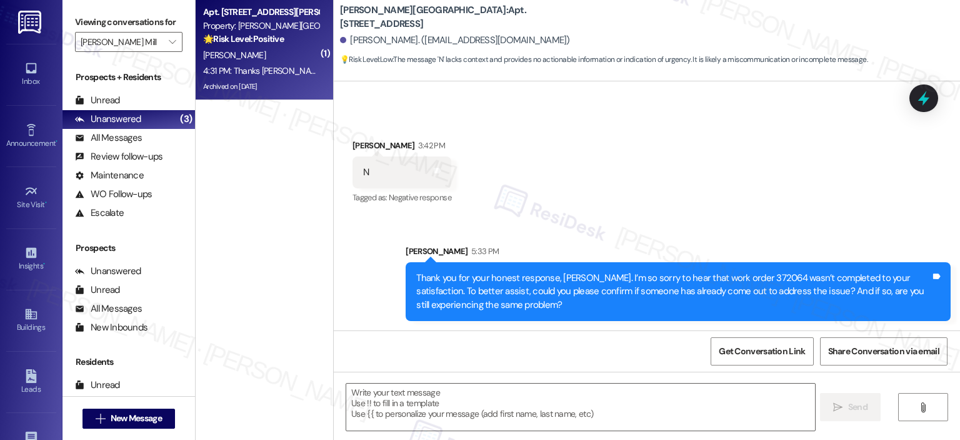
type textarea "Fetching suggested responses. Please feel free to read through the conversation…"
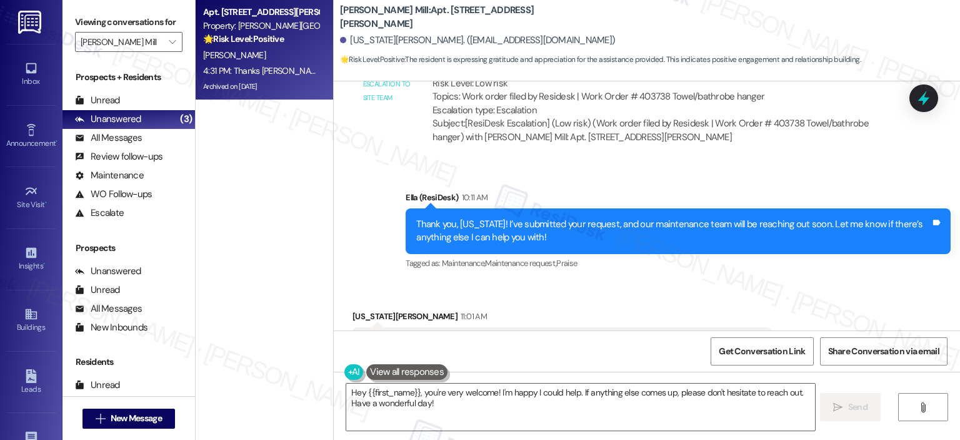
scroll to position [9252, 0]
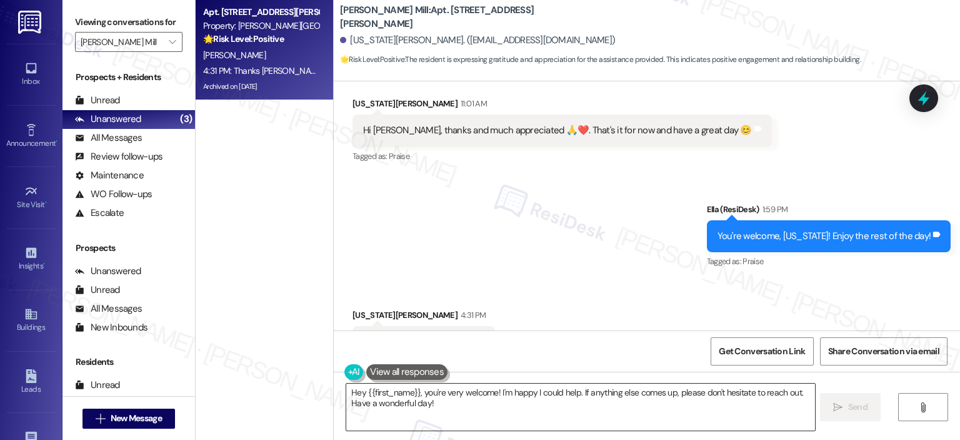
click at [445, 403] on textarea "Hey {{first_name}}, you're very welcome! I'm happy I could help. If anything el…" at bounding box center [580, 406] width 468 height 47
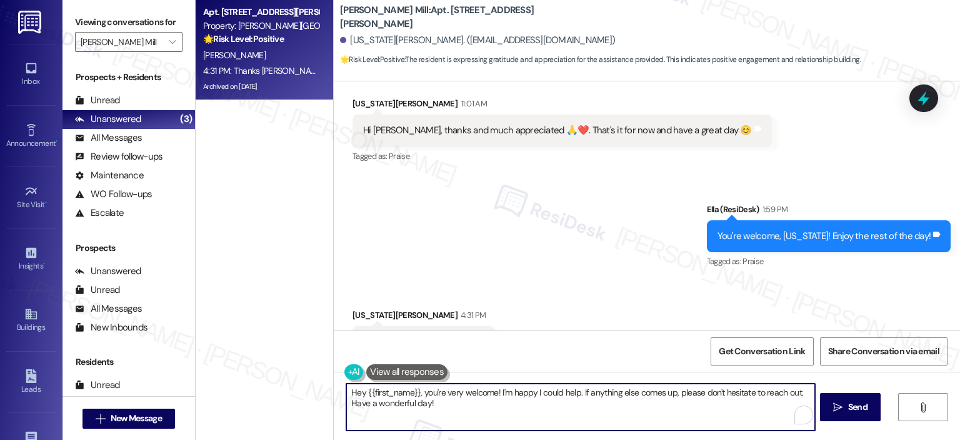
paste textarea ":woman-bowing::skin-tone-2::heart:"
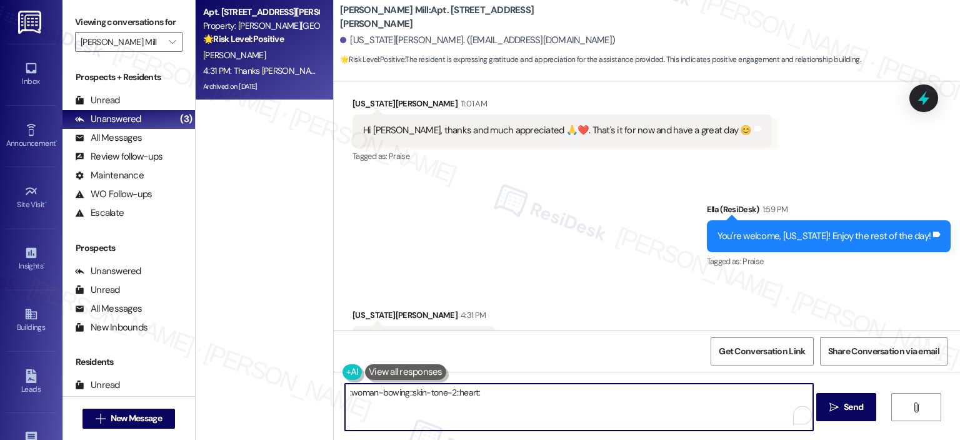
type textarea ":woman-bowing::skin-tone-2::heart:"
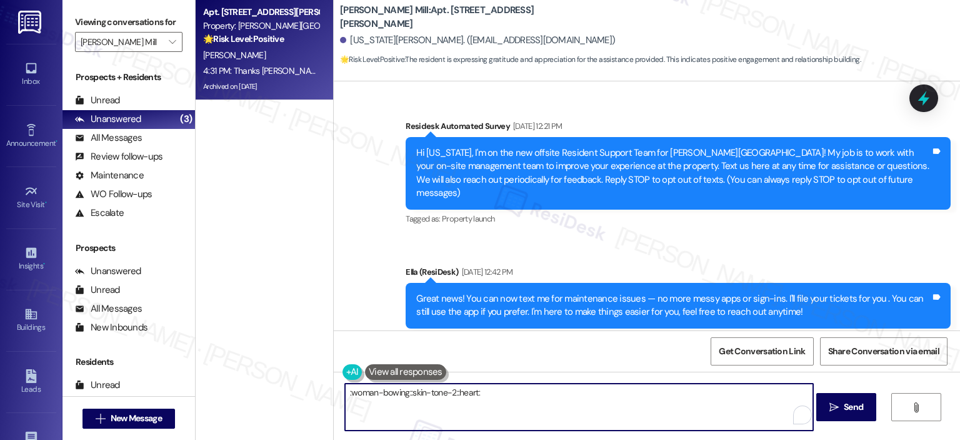
scroll to position [9252, 0]
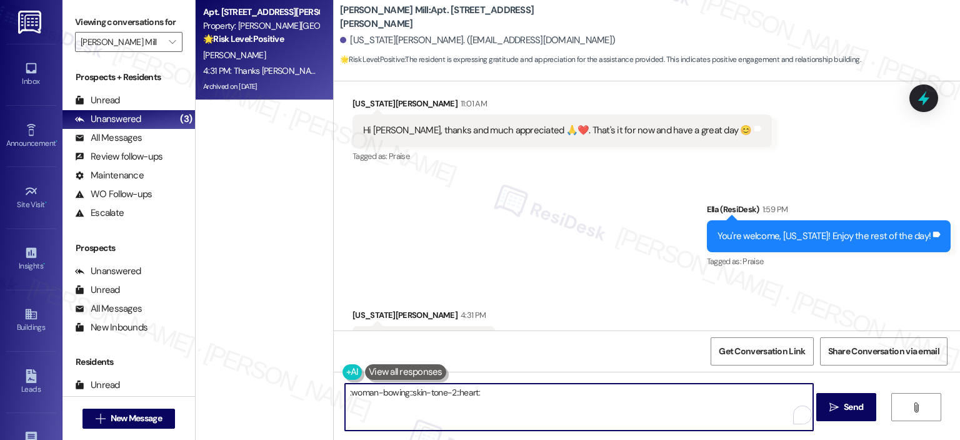
click at [404, 391] on textarea ":woman-bowing::skin-tone-2::heart:" at bounding box center [579, 406] width 468 height 47
click at [406, 335] on div "Thanks [PERSON_NAME] 😊" at bounding box center [419, 341] width 112 height 13
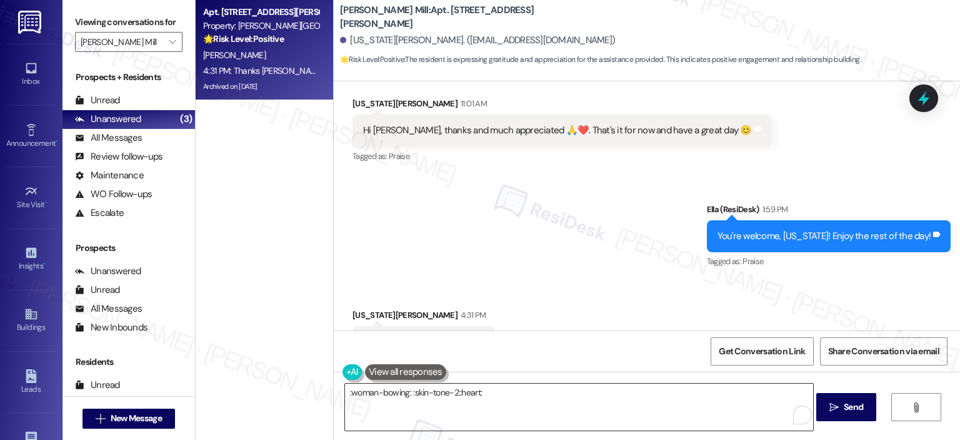
click at [497, 393] on textarea ":woman-bowing: :skin-tone-2::heart:" at bounding box center [579, 406] width 468 height 47
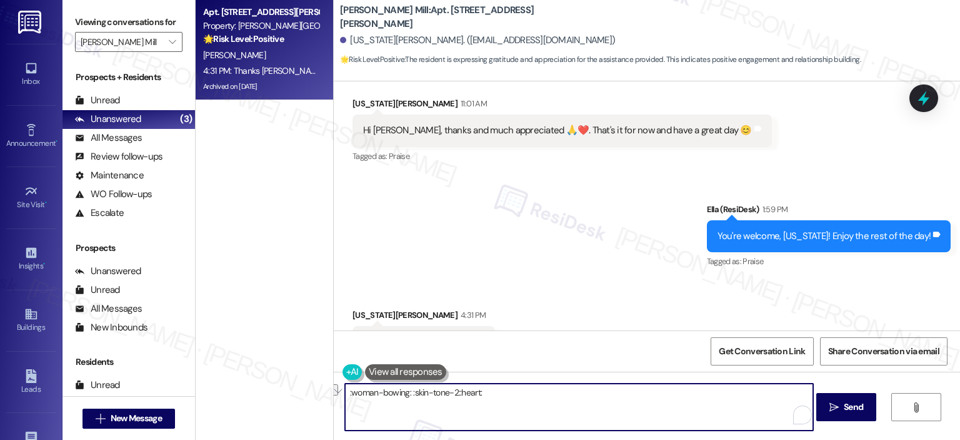
paste textarea "To enrich screen reader interactions, please activate Accessibility in Grammarl…"
type textarea ":woman-bowing: :skin-tone-2::heart:"
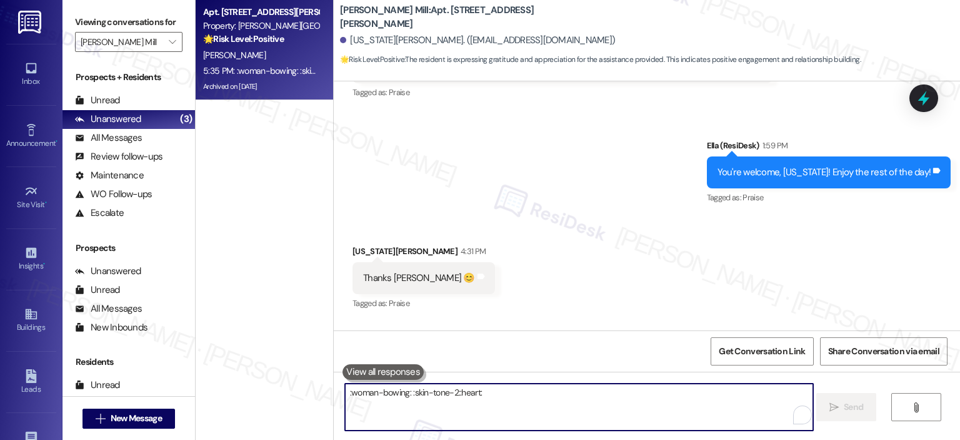
scroll to position [9340, 0]
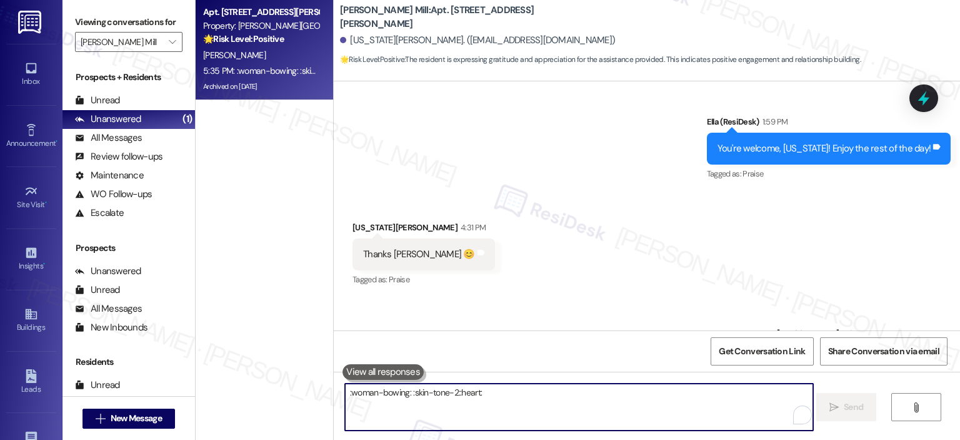
click at [540, 395] on textarea ":woman-bowing: :skin-tone-2::heart:" at bounding box center [579, 406] width 468 height 47
paste textarea ":woman-bowing::skin-tone-2:"
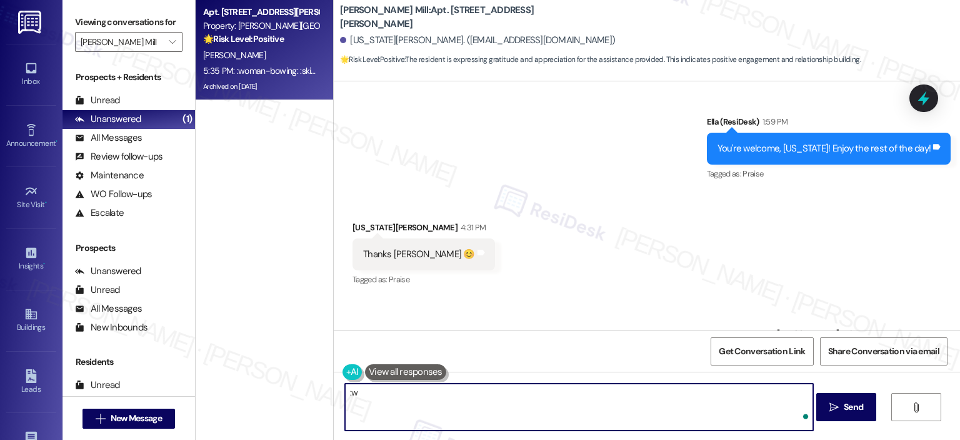
type textarea ":"
click at [565, 385] on textarea "🙇‍♀️" at bounding box center [579, 406] width 468 height 47
drag, startPoint x: 371, startPoint y: 388, endPoint x: 358, endPoint y: 388, distance: 13.1
click at [358, 388] on textarea "🙇‍♀️❤" at bounding box center [579, 406] width 468 height 47
type textarea "🙇‍♀️"
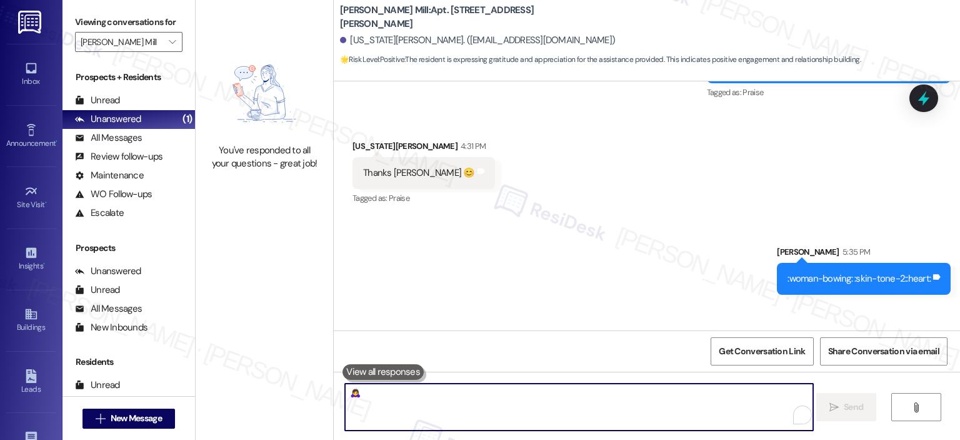
scroll to position [9427, 0]
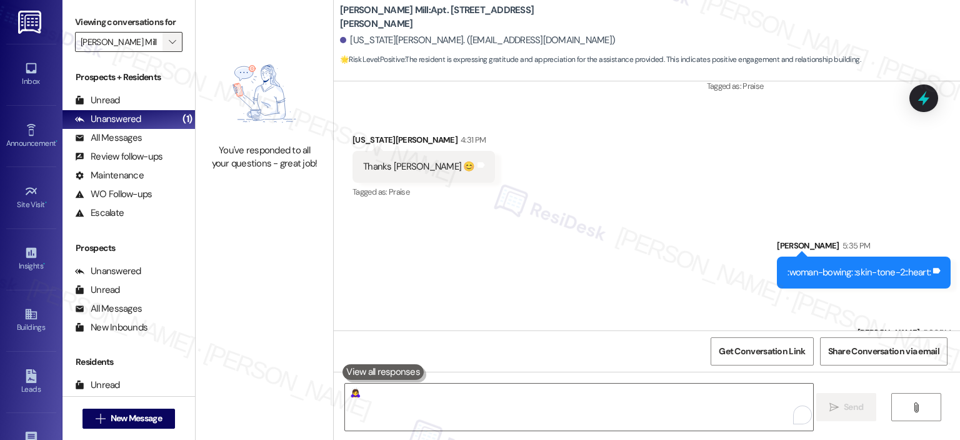
click at [170, 37] on span "" at bounding box center [172, 42] width 12 height 20
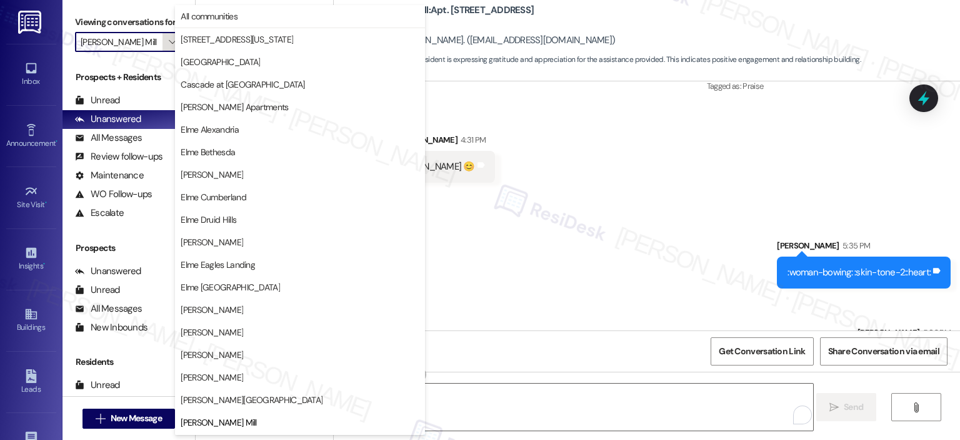
scroll to position [203, 0]
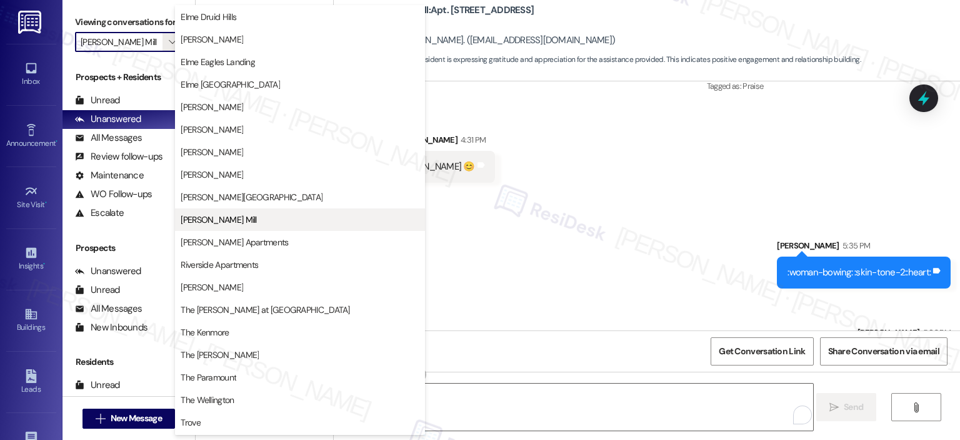
click at [221, 229] on button "[PERSON_NAME] Mill" at bounding box center [300, 219] width 250 height 23
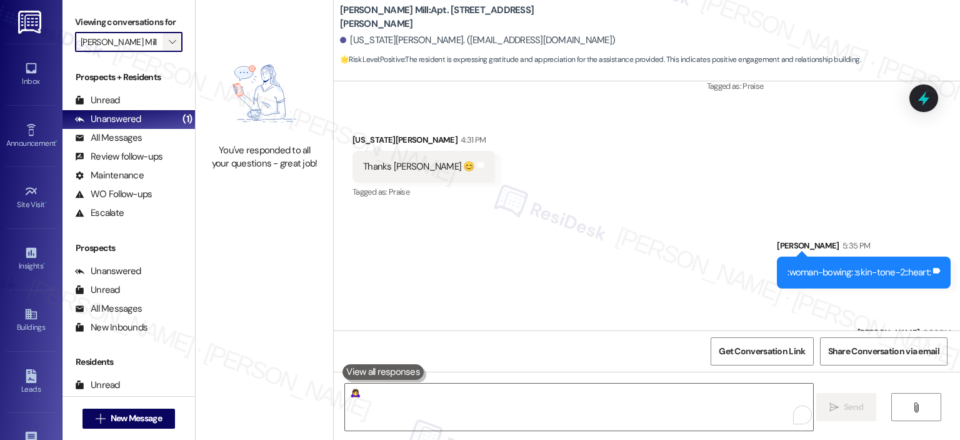
click at [169, 43] on icon "" at bounding box center [172, 42] width 7 height 10
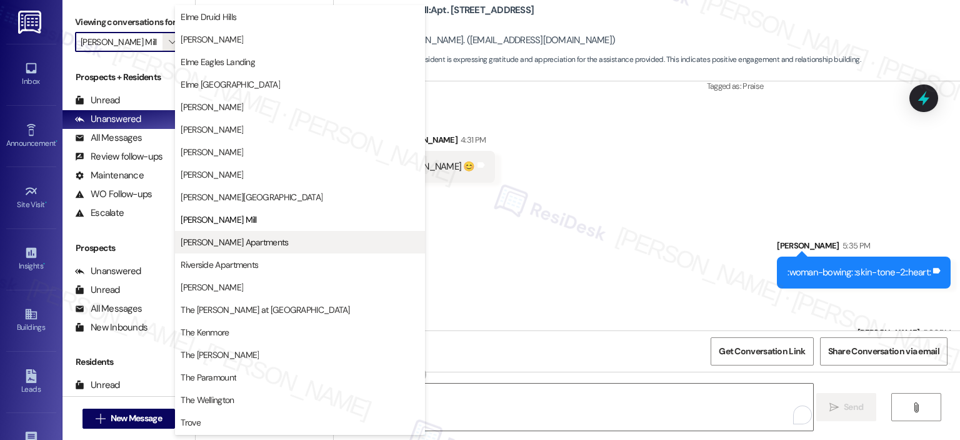
click at [225, 238] on span "[PERSON_NAME] Apartments" at bounding box center [235, 242] width 108 height 13
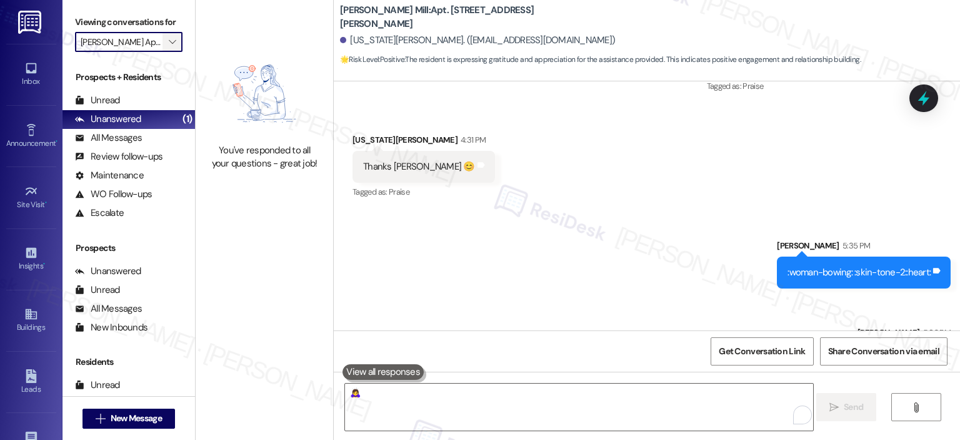
click at [166, 38] on span "" at bounding box center [172, 42] width 12 height 20
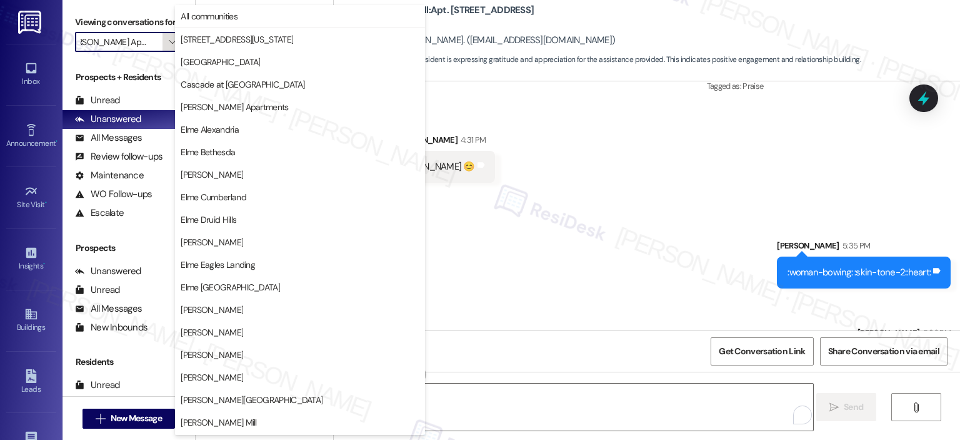
scroll to position [223, 0]
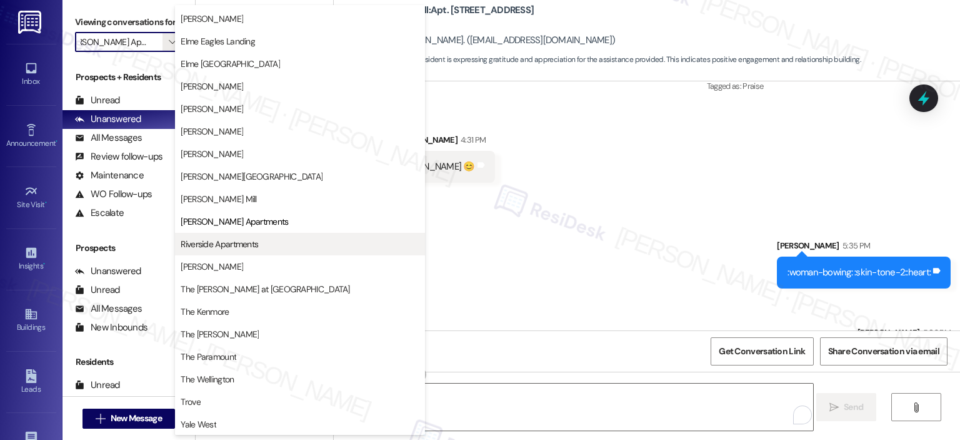
click at [227, 240] on span "Riverside Apartments" at bounding box center [220, 244] width 78 height 13
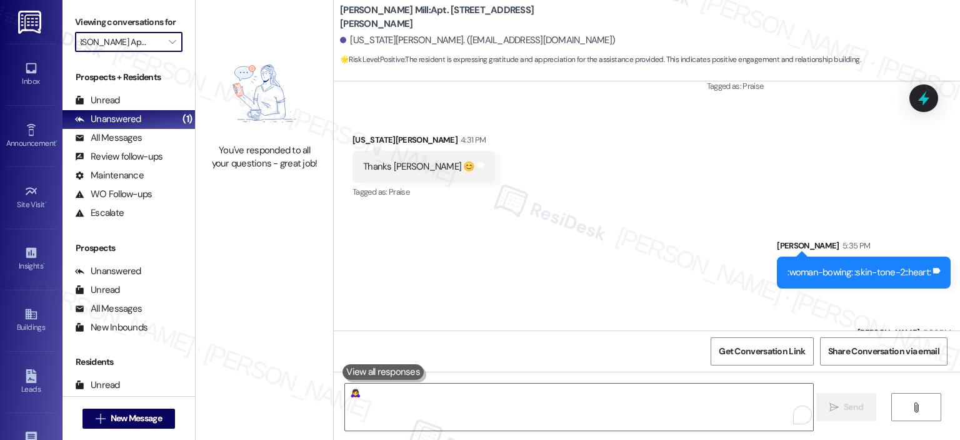
type input "Riverside Apartments"
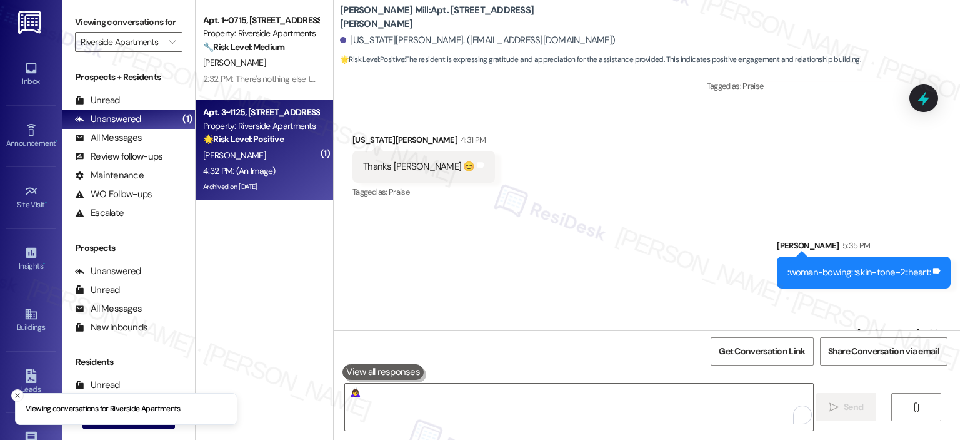
click at [254, 154] on div "P. Ross" at bounding box center [261, 156] width 118 height 16
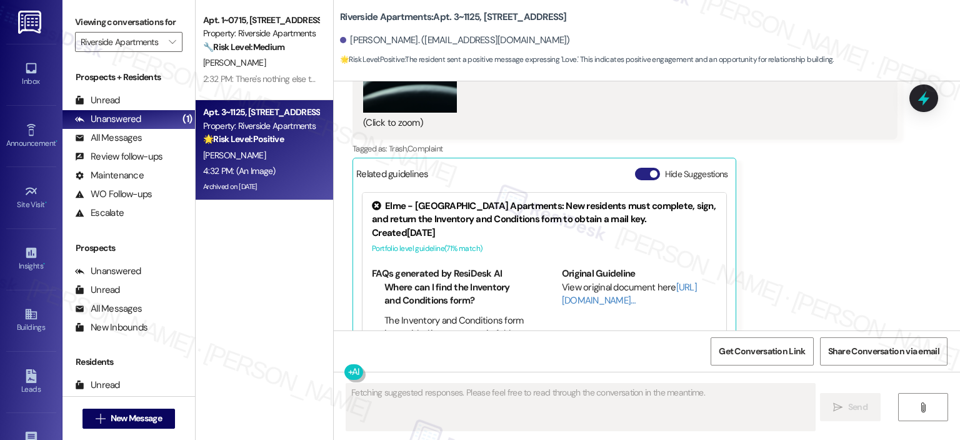
click at [635, 168] on button "Hide Suggestions" at bounding box center [647, 174] width 25 height 13
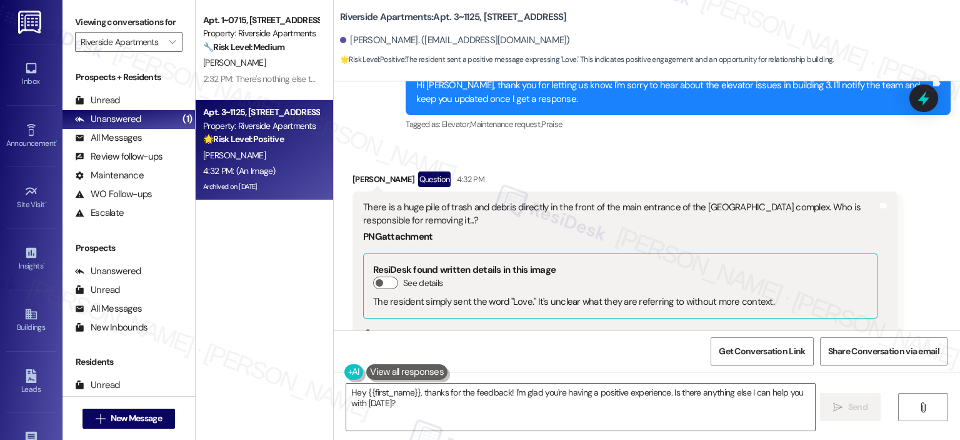
scroll to position [9566, 0]
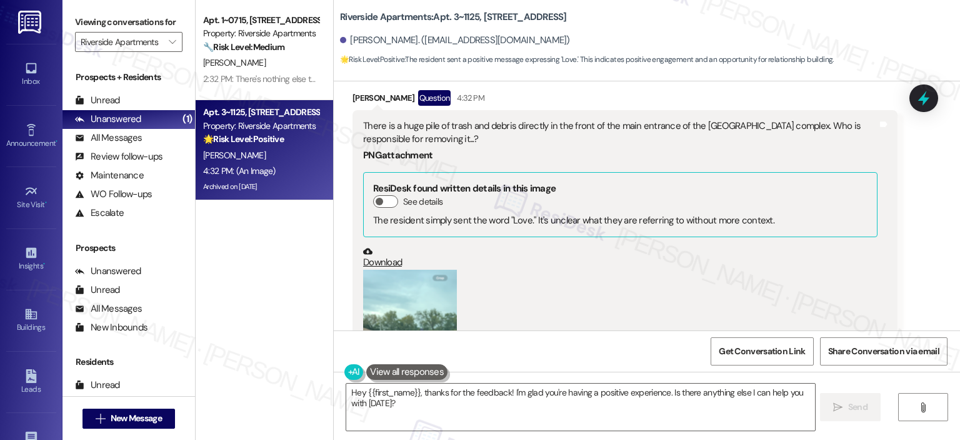
click at [395, 293] on button "Zoom image" at bounding box center [410, 371] width 94 height 203
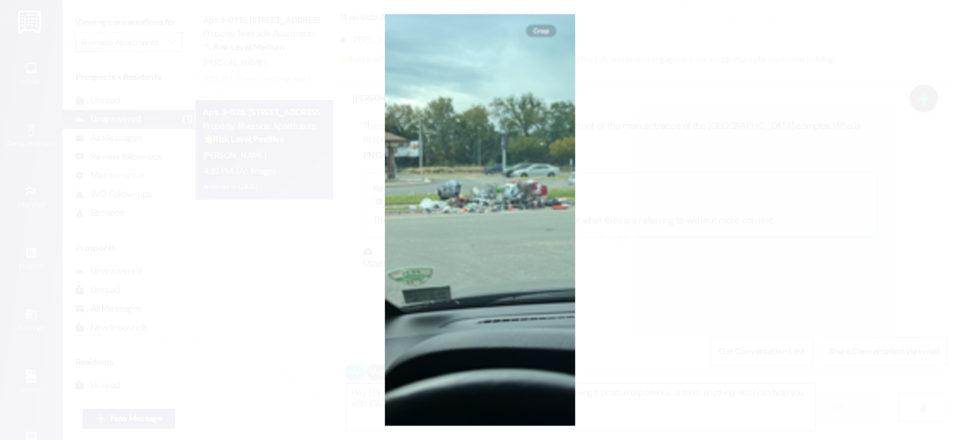
click at [691, 281] on button "Unzoom image" at bounding box center [480, 220] width 960 height 440
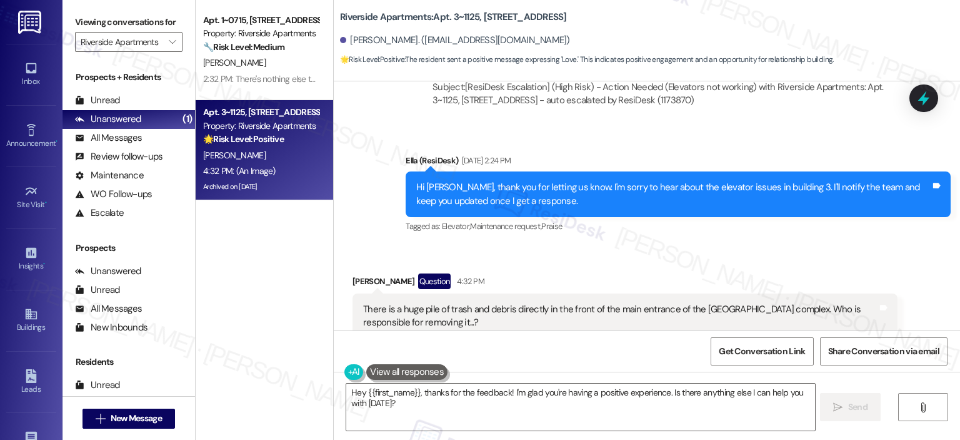
scroll to position [9464, 0]
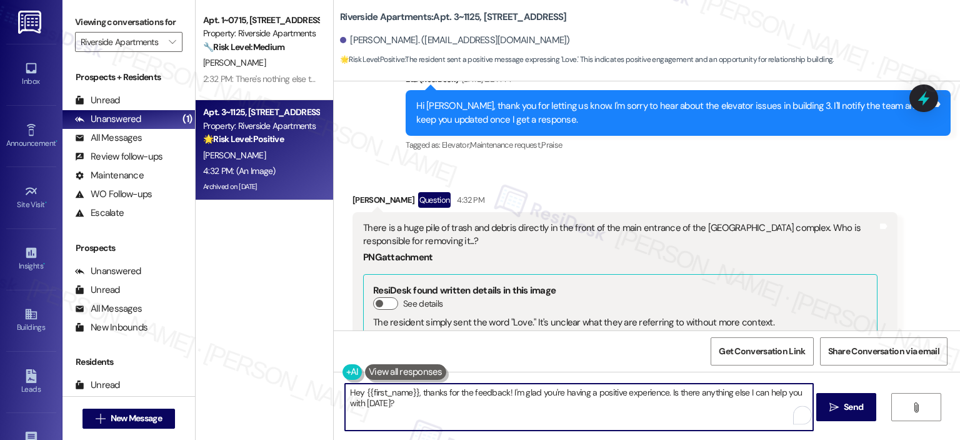
drag, startPoint x: 420, startPoint y: 406, endPoint x: 416, endPoint y: 395, distance: 11.7
click at [416, 395] on textarea "Hey {{first_name}}, thanks for the feedback! I'm glad you're having a positive …" at bounding box center [579, 406] width 468 height 47
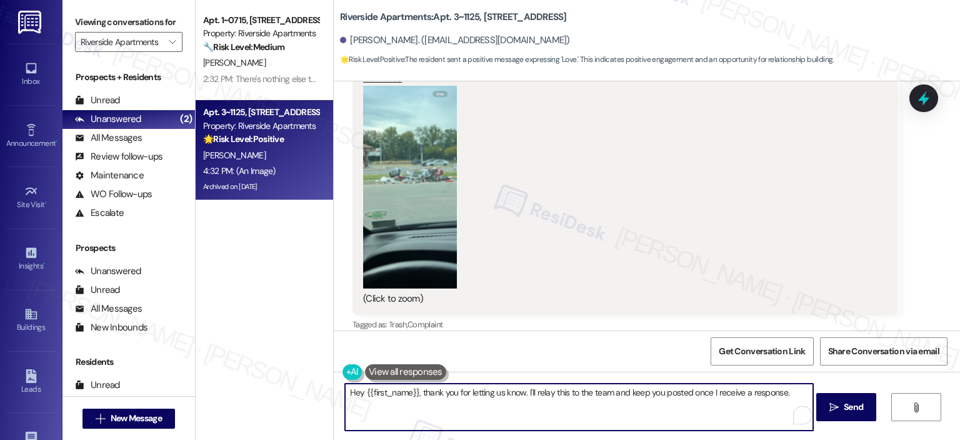
click at [354, 393] on textarea "Hey {{first_name}}, thank you for letting us know. I'll relay this to the team …" at bounding box center [579, 406] width 468 height 47
drag, startPoint x: 360, startPoint y: 393, endPoint x: 339, endPoint y: 395, distance: 21.3
click at [345, 395] on textarea "Hey {{first_name}}, thank you for letting us know. I'll relay this to the team …" at bounding box center [579, 406] width 468 height 47
click at [513, 391] on textarea "Hi {{first_name}}, thank you for letting us know. I'll relay this to the team a…" at bounding box center [579, 406] width 468 height 47
type textarea "Hi {{first_name}}, thank you for letting us know. Appreciate it a lot. I'll rel…"
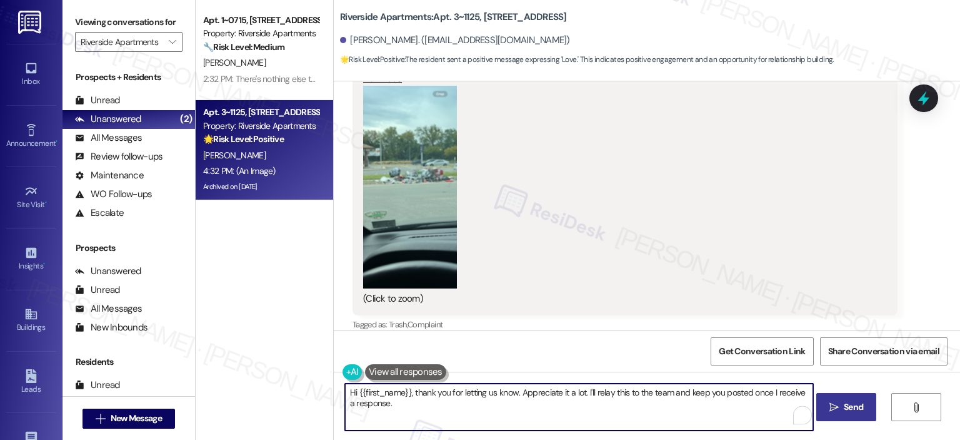
click at [857, 408] on span "Send" at bounding box center [853, 406] width 19 height 13
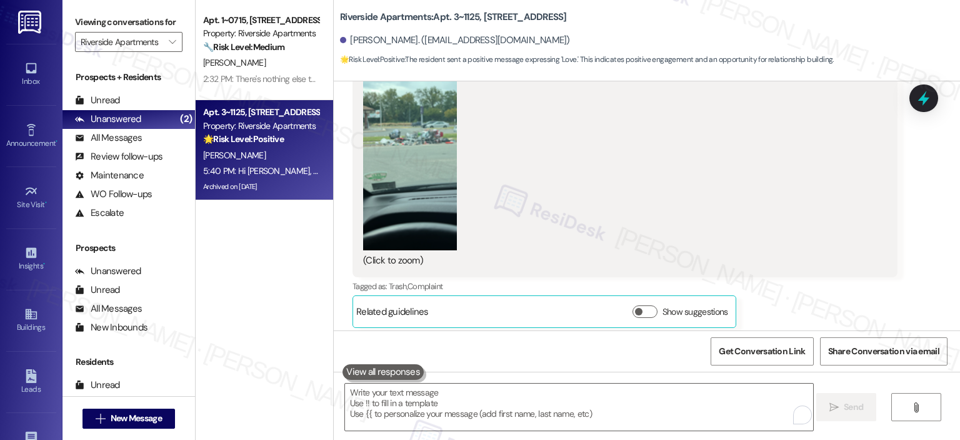
scroll to position [9836, 0]
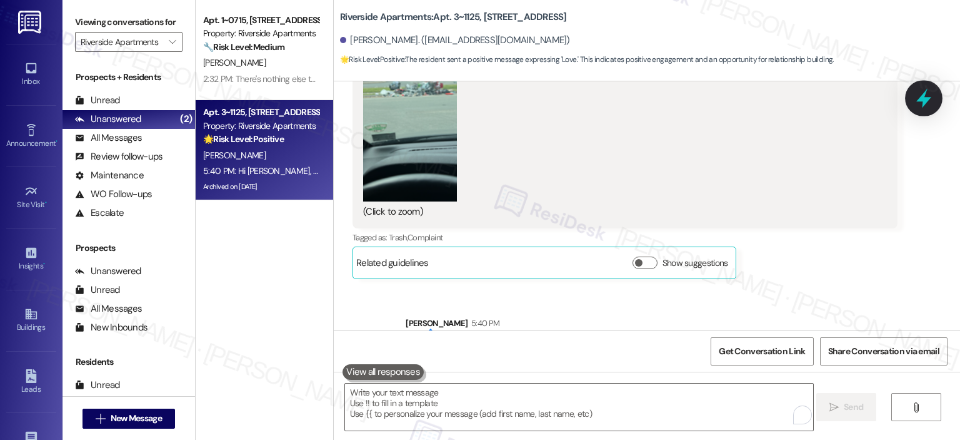
click at [920, 107] on icon at bounding box center [924, 98] width 21 height 21
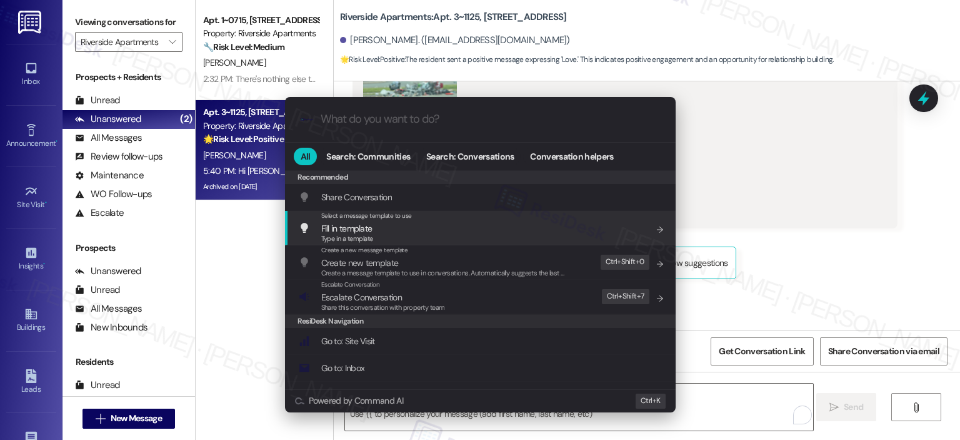
click at [418, 119] on input "What do you want to do?" at bounding box center [491, 119] width 340 height 13
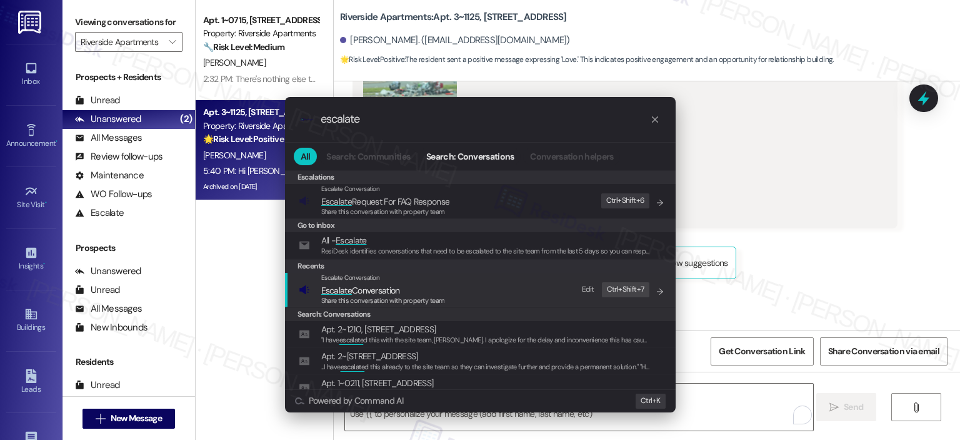
type input "escalate"
click at [391, 289] on span "Escalate Conversation" at bounding box center [360, 290] width 79 height 11
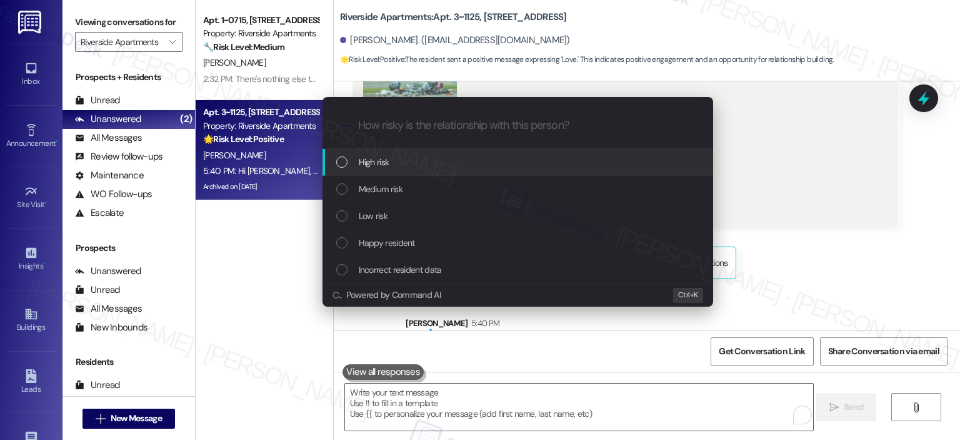
click at [391, 156] on div "High risk" at bounding box center [519, 162] width 366 height 14
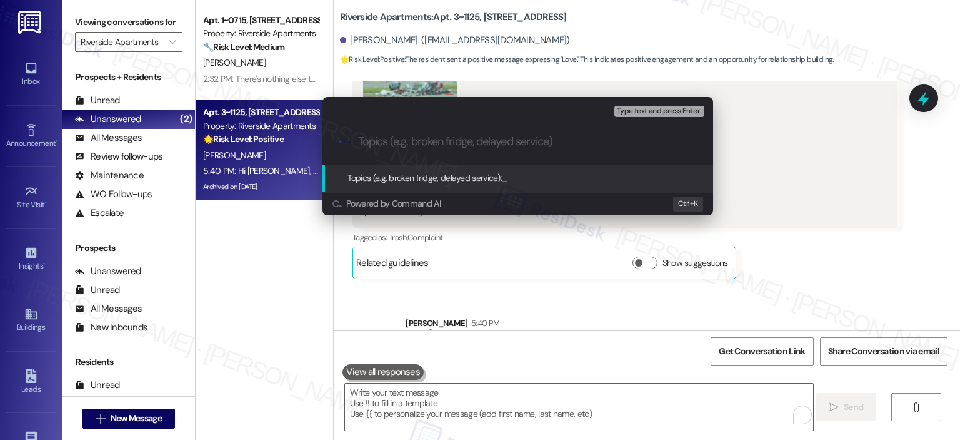
click at [403, 138] on input "Topics (e.g. broken fridge, delayed service)" at bounding box center [528, 141] width 340 height 13
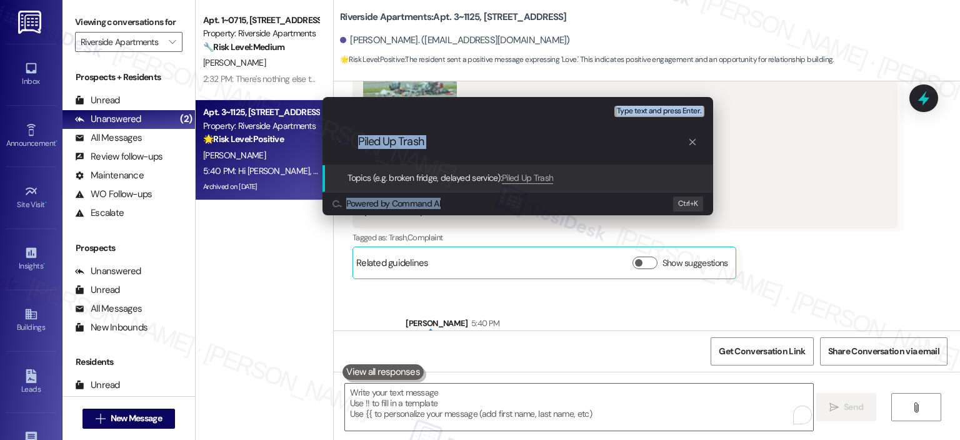
drag, startPoint x: 469, startPoint y: 109, endPoint x: 548, endPoint y: 231, distance: 145.5
click at [548, 231] on div "Escalate Conversation High risk Topics (e.g. broken fridge, delayed service) An…" at bounding box center [480, 220] width 960 height 440
click at [440, 142] on input "Piled Up Trash" at bounding box center [523, 141] width 330 height 13
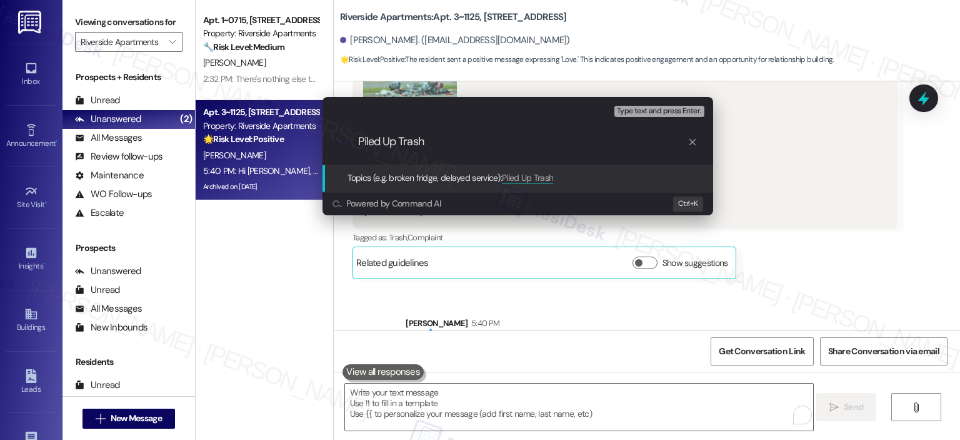
click at [767, 178] on div "Escalate Conversation High risk Topics (e.g. broken fridge, delayed service) An…" at bounding box center [480, 220] width 960 height 440
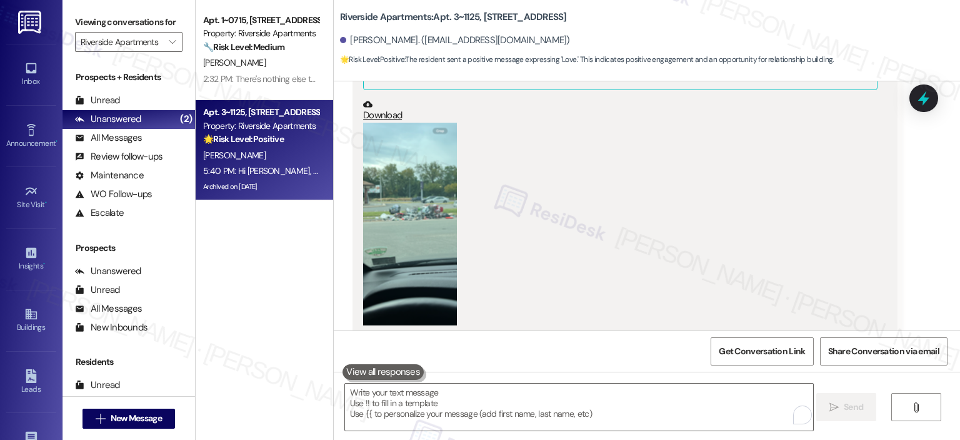
scroll to position [9507, 0]
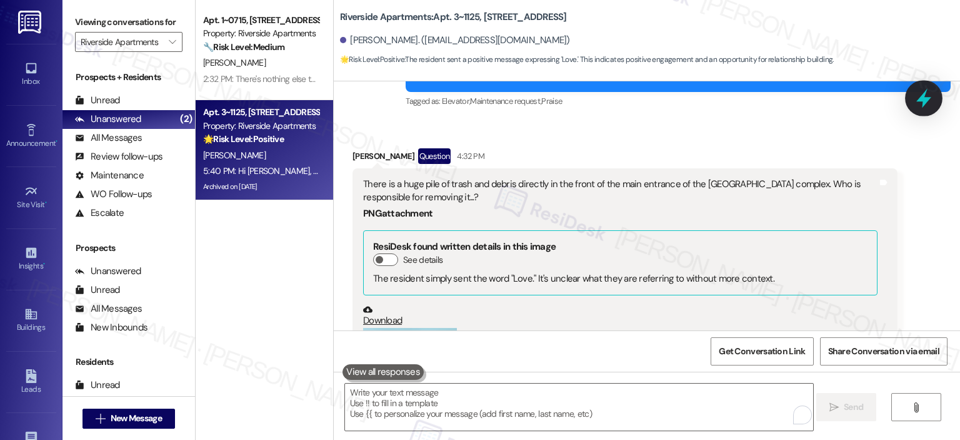
click at [920, 103] on icon at bounding box center [924, 98] width 21 height 21
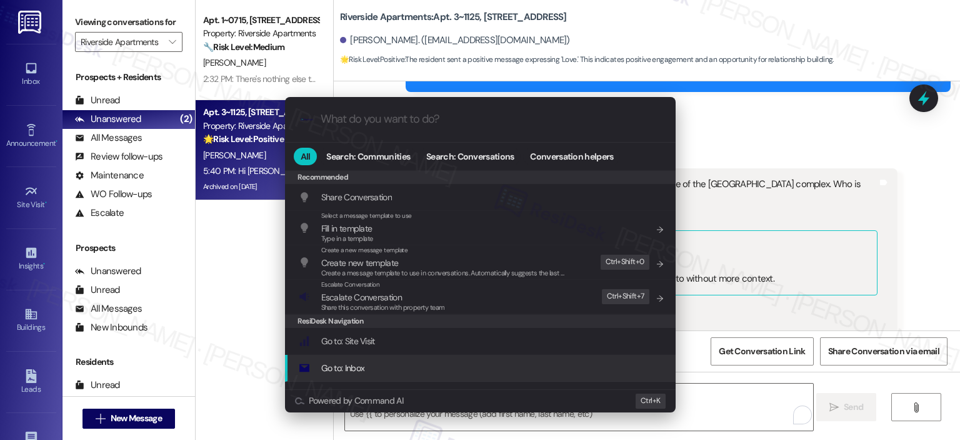
scroll to position [313, 0]
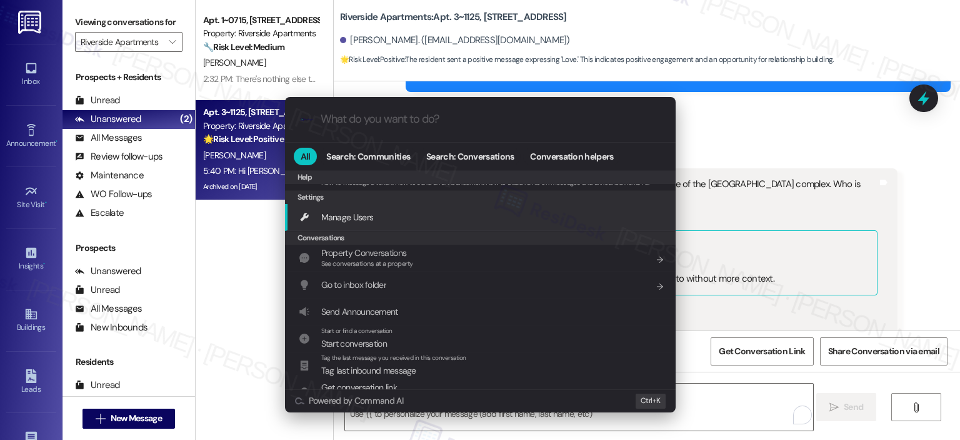
click at [403, 117] on input "What do you want to do?" at bounding box center [491, 119] width 340 height 13
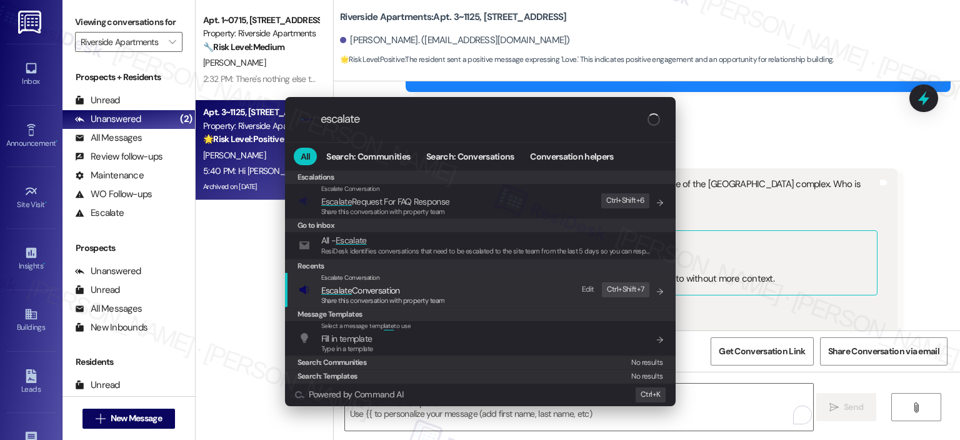
type input "escalate"
drag, startPoint x: 413, startPoint y: 288, endPoint x: 413, endPoint y: 277, distance: 10.6
click at [413, 288] on span "Escalate Conversation" at bounding box center [383, 290] width 124 height 14
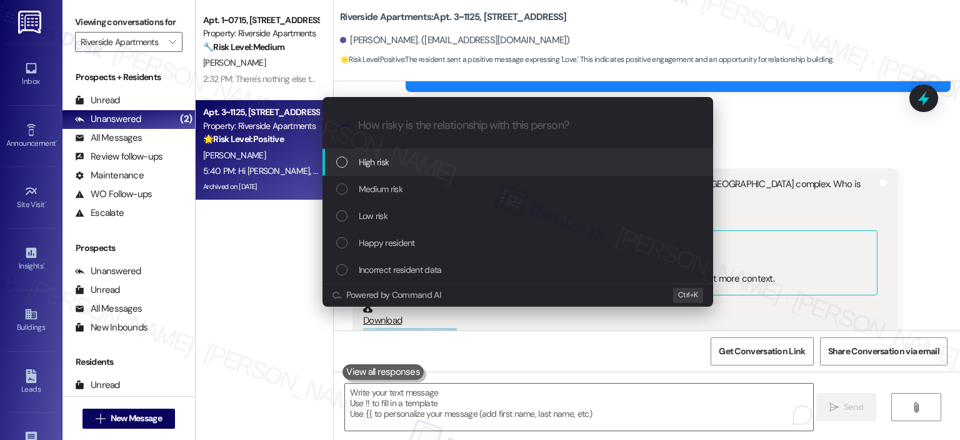
click at [407, 157] on div "High risk" at bounding box center [519, 162] width 366 height 14
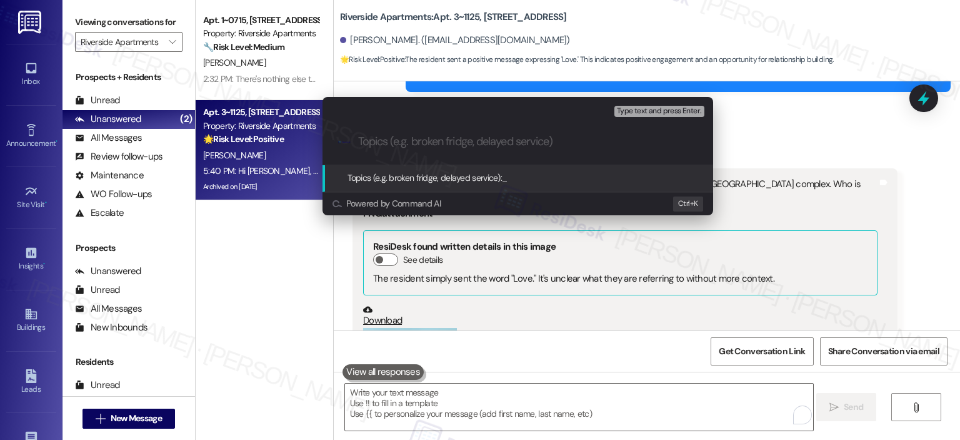
click at [442, 144] on input "Topics (e.g. broken fridge, delayed service)" at bounding box center [528, 141] width 340 height 13
click at [407, 144] on input "Topics (e.g. broken fridge, delayed service)" at bounding box center [528, 141] width 340 height 13
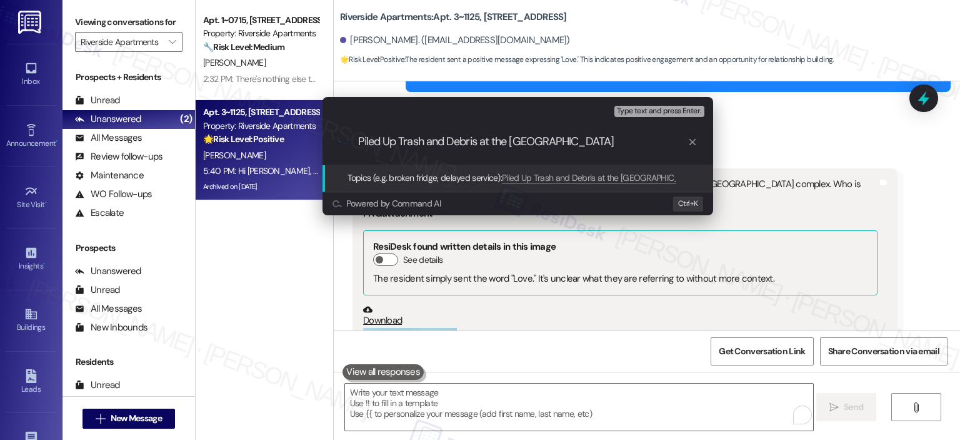
type input "Piled Up Trash and Debris at the Main Entrance"
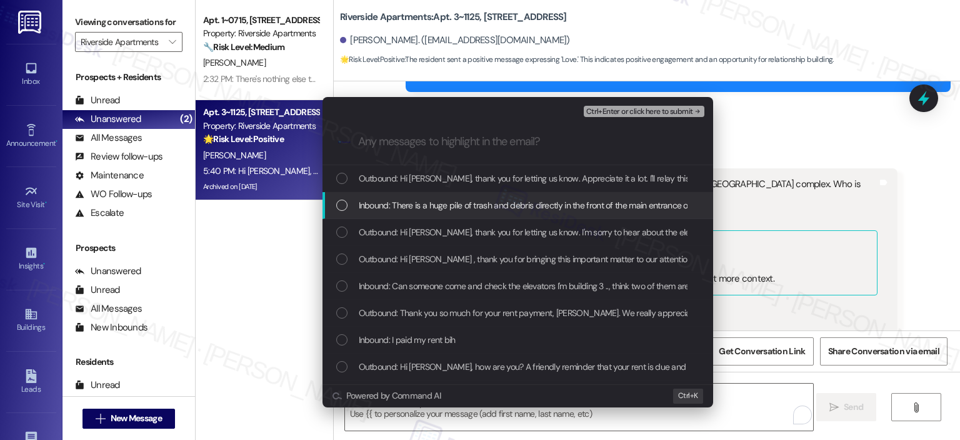
click at [433, 202] on span "Inbound: There is a huge pile of trash and debris directly in the front of the …" at bounding box center [656, 205] width 595 height 14
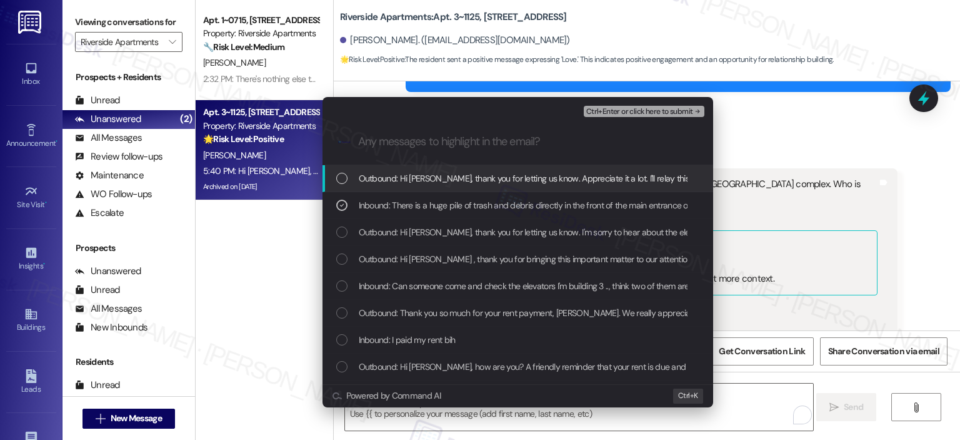
click at [432, 178] on span "Outbound: Hi Phillip, thank you for letting us know. Appreciate it a lot. I'll …" at bounding box center [634, 178] width 551 height 14
click at [642, 115] on span "Ctrl+Enter or click here to submit" at bounding box center [640, 112] width 107 height 9
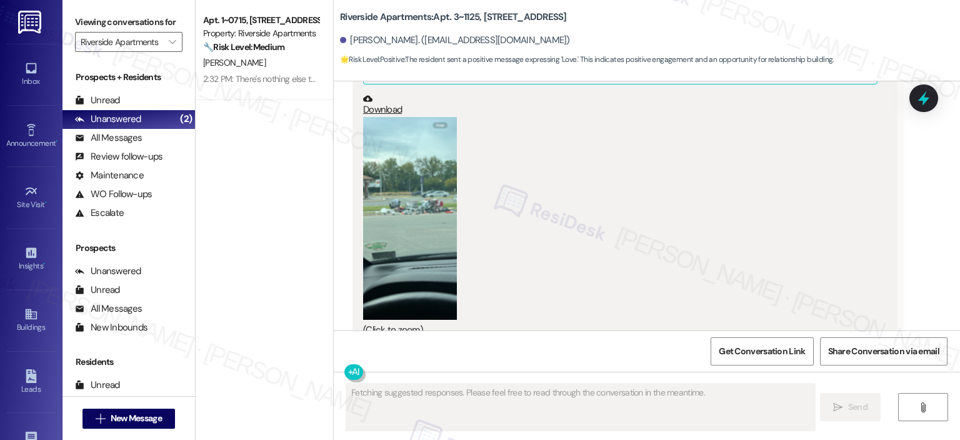
scroll to position [10031, 0]
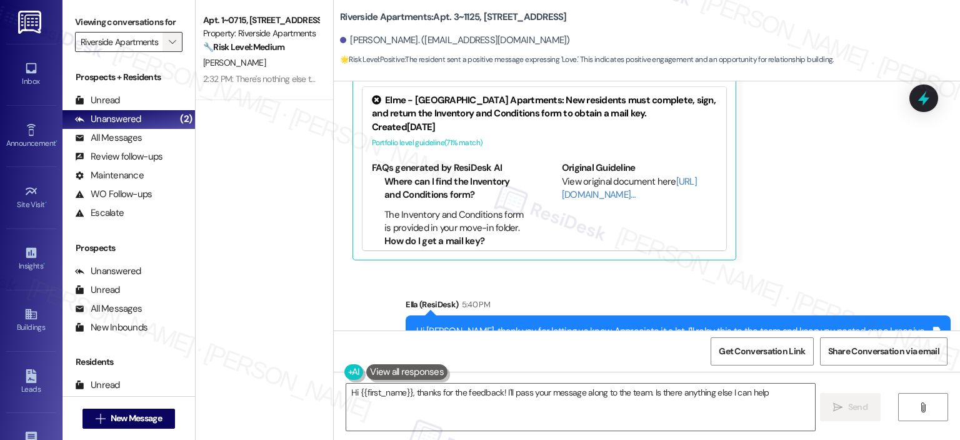
click at [166, 50] on span "" at bounding box center [172, 42] width 12 height 20
type textarea "Hi {{first_name}}, thanks for the feedback! I'll pass your message along to the…"
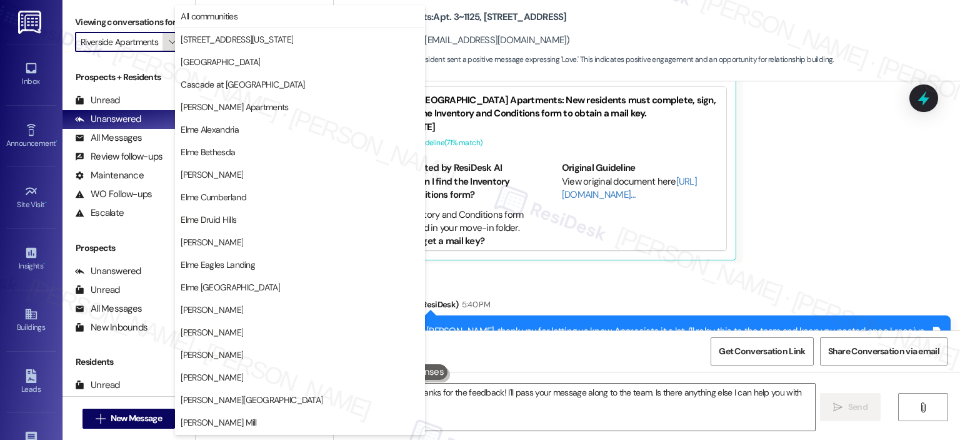
scroll to position [223, 0]
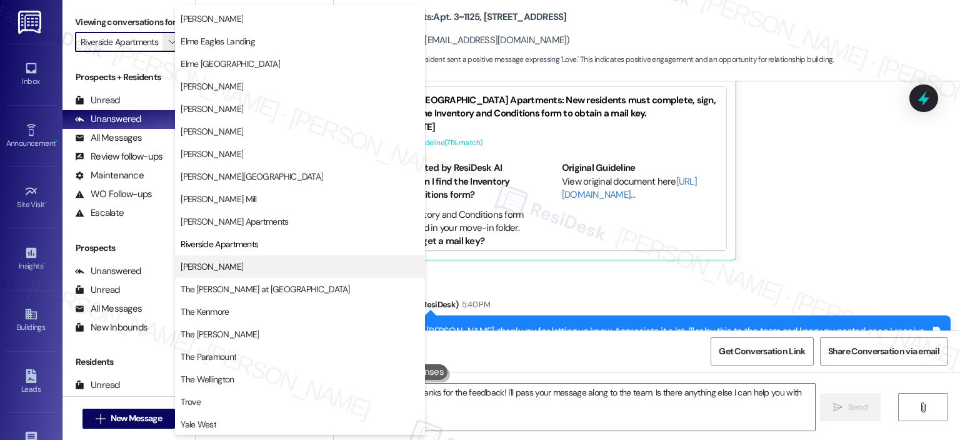
click at [235, 265] on span "[PERSON_NAME]" at bounding box center [212, 266] width 63 height 13
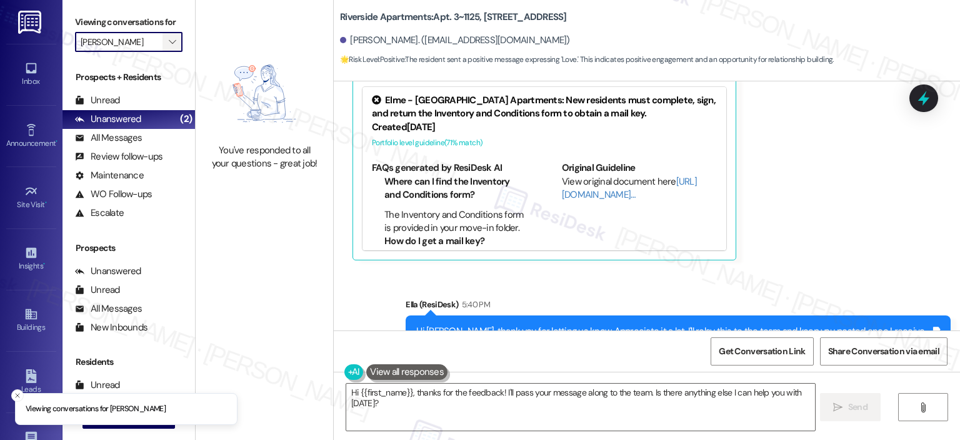
click at [171, 46] on button "" at bounding box center [173, 42] width 20 height 20
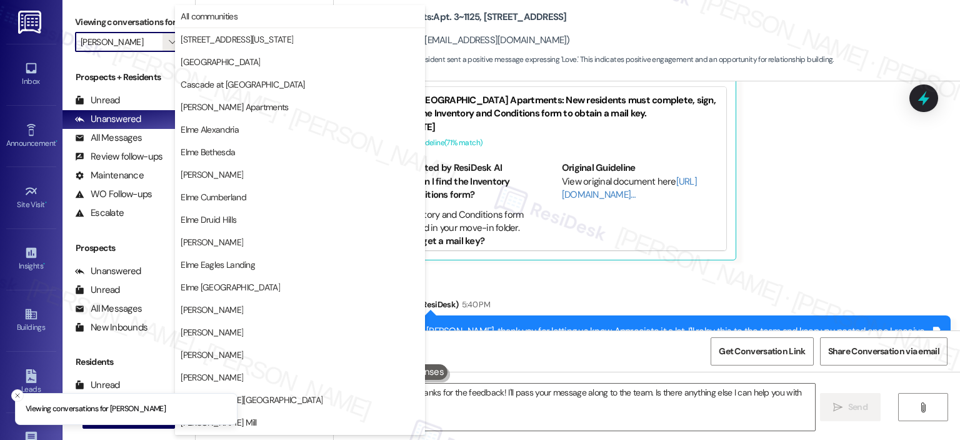
scroll to position [223, 0]
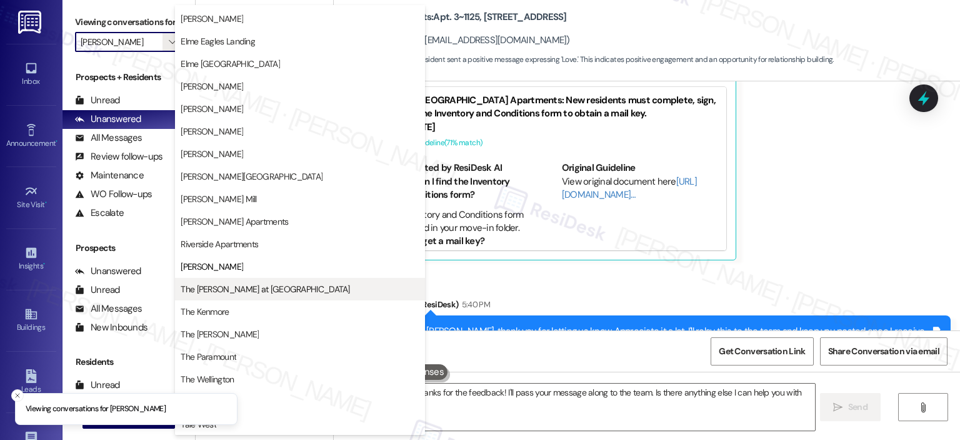
click at [266, 285] on span "The Ashby at McLean" at bounding box center [300, 289] width 239 height 13
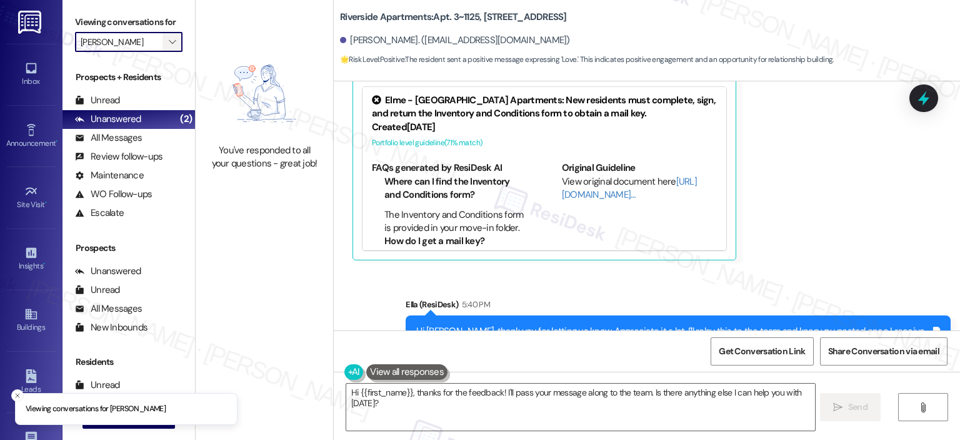
type input "The Ashby at McLean"
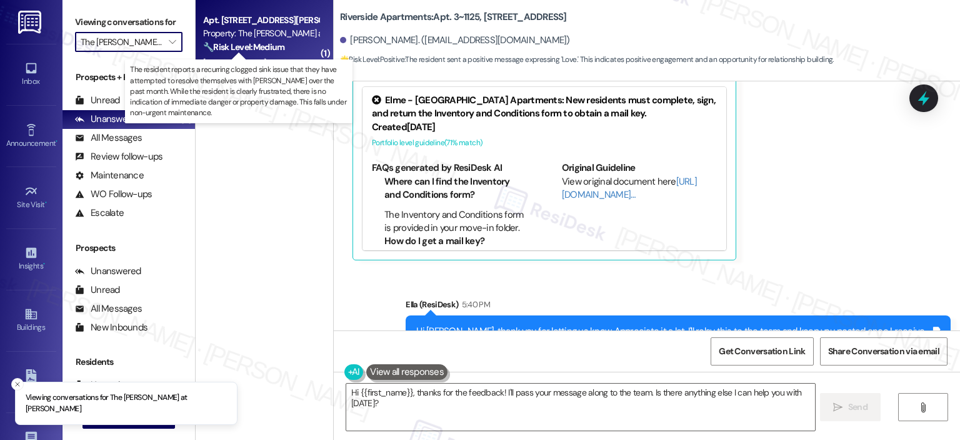
click at [223, 49] on strong "🔧 Risk Level: Medium" at bounding box center [243, 46] width 81 height 11
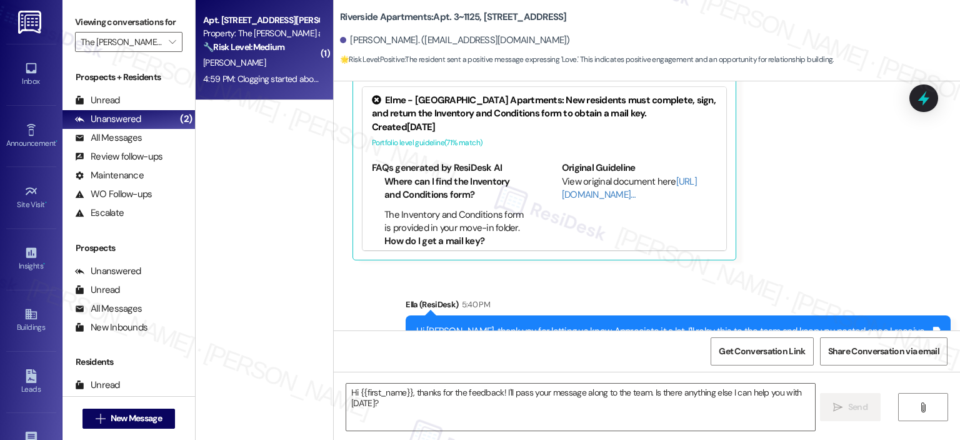
type textarea "Fetching suggested responses. Please feel free to read through the conversation…"
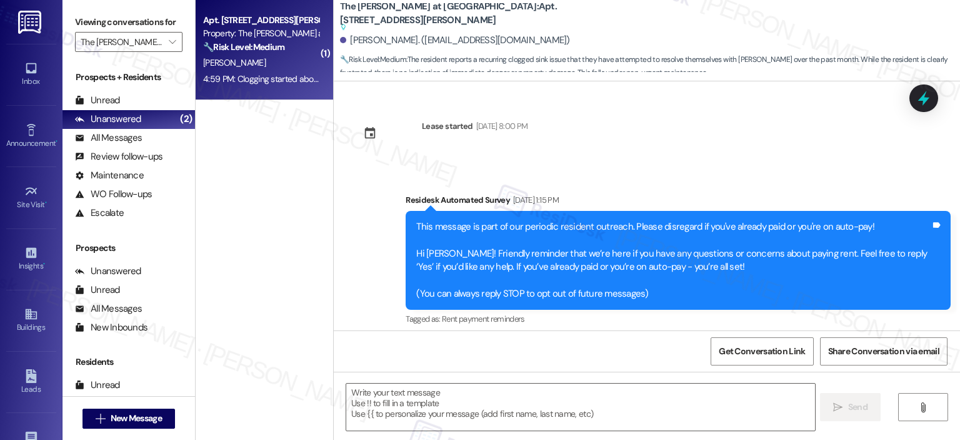
scroll to position [7729, 0]
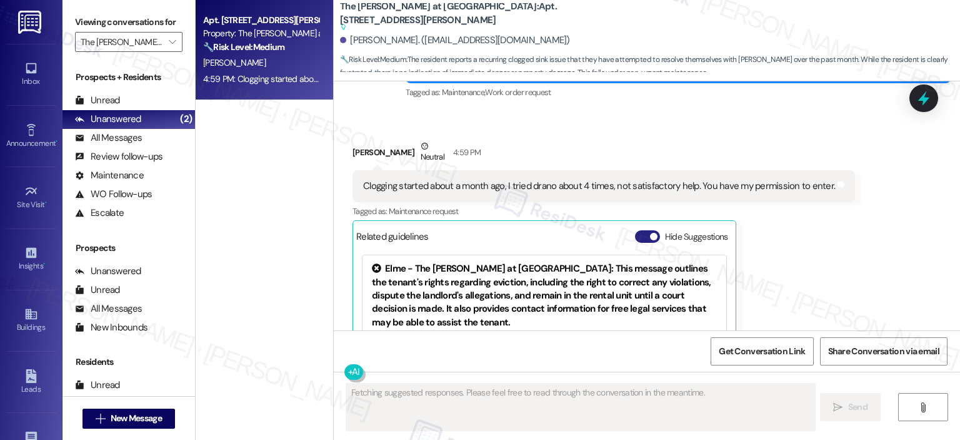
click at [641, 230] on button "Hide Suggestions" at bounding box center [647, 236] width 25 height 13
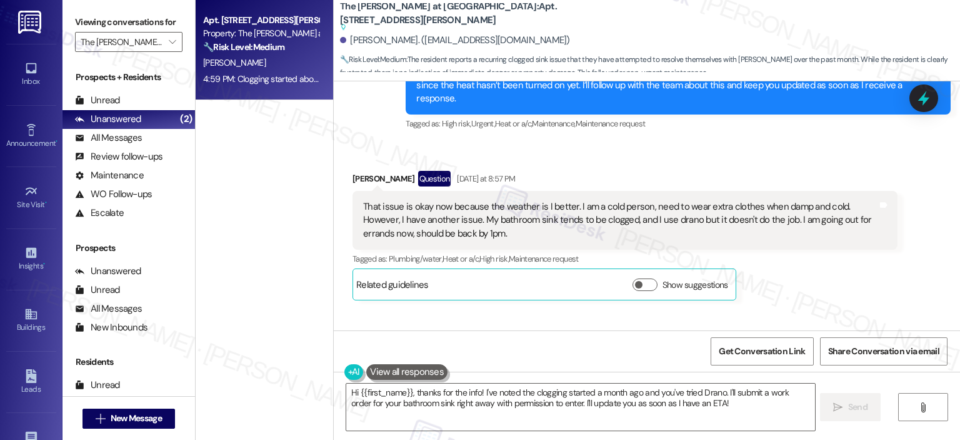
scroll to position [7142, 0]
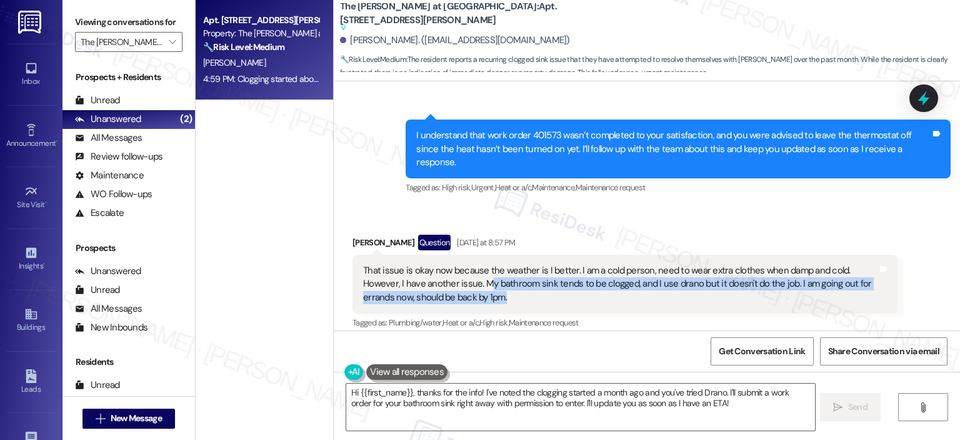
drag, startPoint x: 440, startPoint y: 179, endPoint x: 448, endPoint y: 185, distance: 9.4
click at [448, 264] on div "That issue is okay now because the weather is I better. I am a cold person, nee…" at bounding box center [620, 284] width 515 height 40
click at [468, 264] on div "That issue is okay now because the weather is I better. I am a cold person, nee…" at bounding box center [620, 284] width 515 height 40
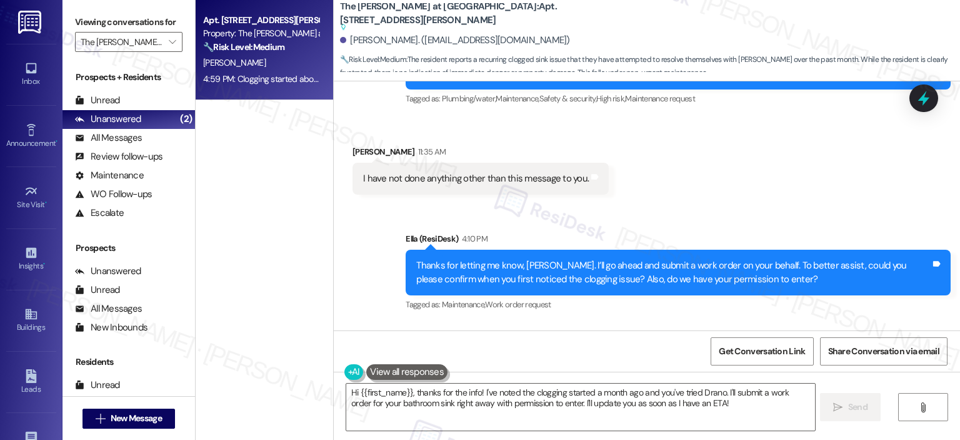
scroll to position [7553, 0]
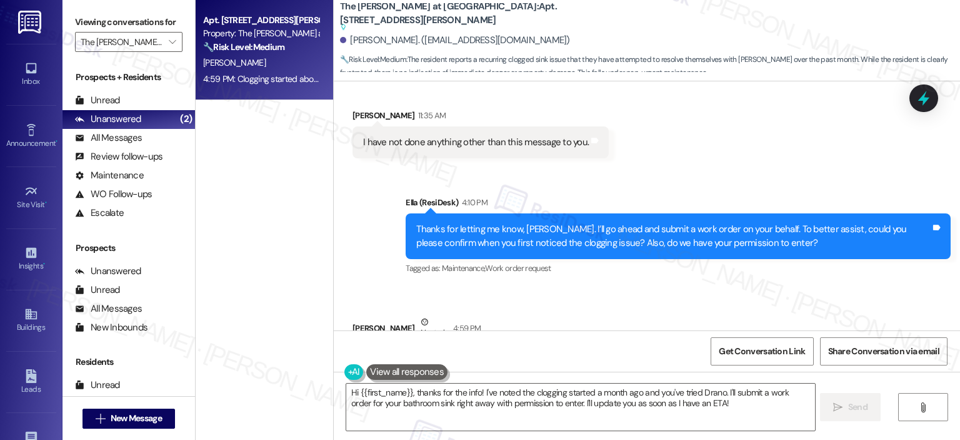
drag, startPoint x: 355, startPoint y: 254, endPoint x: 688, endPoint y: 257, distance: 332.7
click at [688, 355] on div "Clogging started about a month ago, I tried drano about 4 times, not satisfacto…" at bounding box center [599, 361] width 475 height 13
copy div "Clogging started about a month ago, I tried drano about 4 times, not satisfacto…"
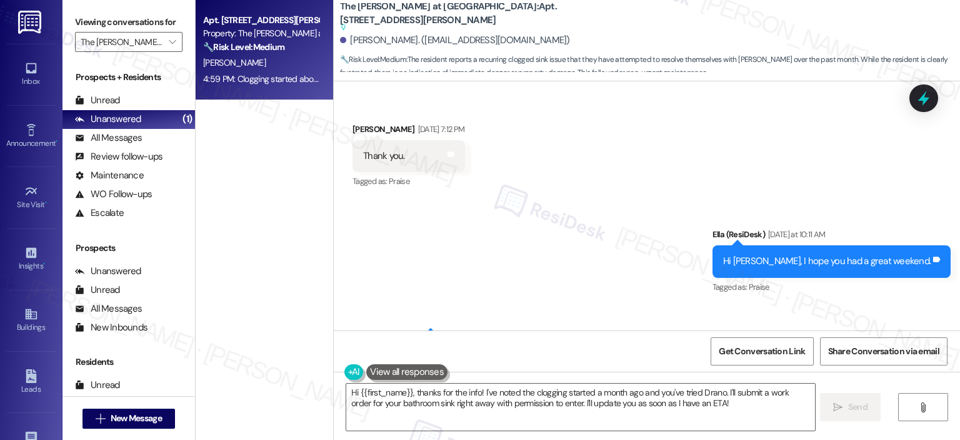
scroll to position [7241, 0]
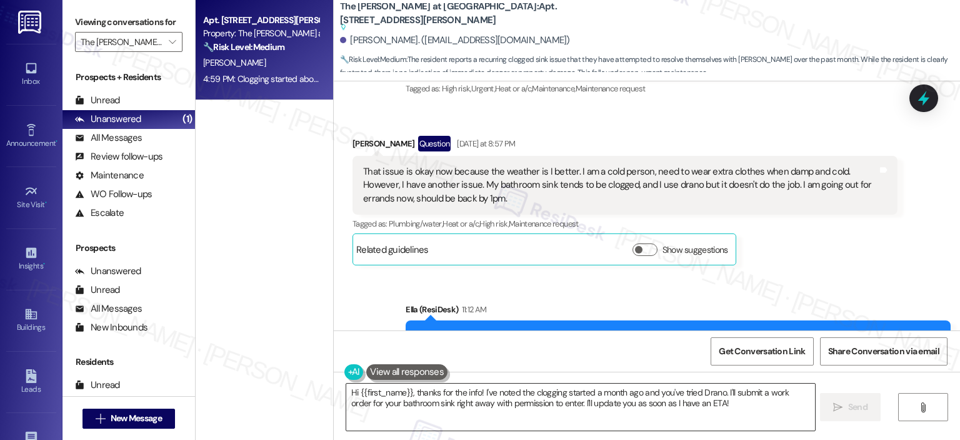
click at [420, 390] on textarea "Hi {{first_name}}, thanks for the info! I've noted the clogging started a month…" at bounding box center [580, 406] width 468 height 47
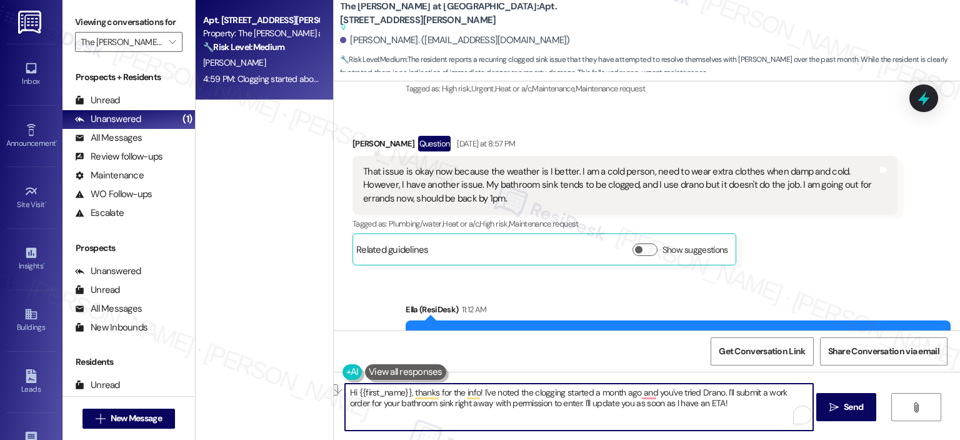
drag, startPoint x: 406, startPoint y: 393, endPoint x: 298, endPoint y: 395, distance: 108.2
click at [298, 395] on div "Apt. 405, 1350 Beverly Road Property: The Ashby at McLean 🔧 Risk Level: Medium …" at bounding box center [578, 220] width 765 height 440
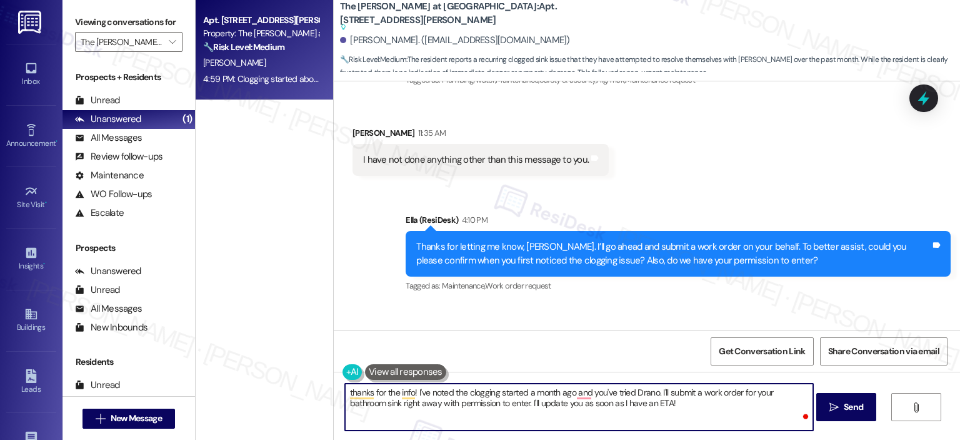
scroll to position [7553, 0]
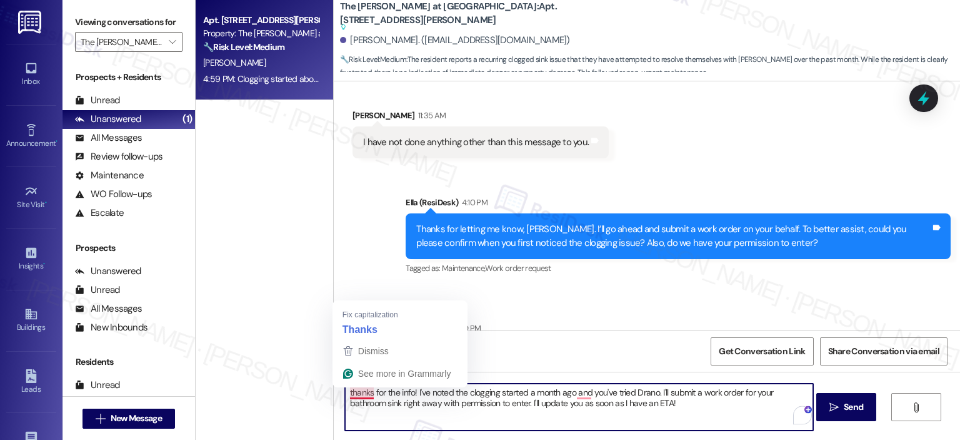
click at [348, 395] on textarea "thanks for the info! I've noted the clogging started a month ago and you've tri…" at bounding box center [579, 406] width 468 height 47
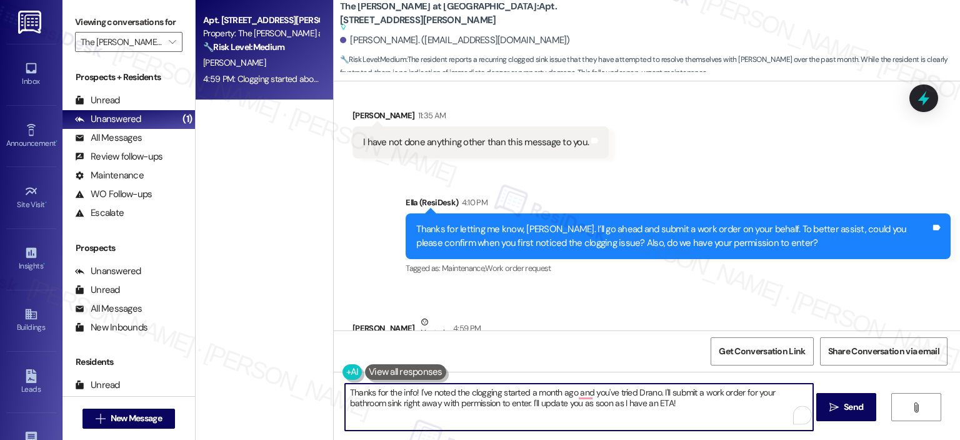
click at [395, 393] on textarea "Thanks for the info! I've noted the clogging started a month ago and you've tri…" at bounding box center [579, 406] width 468 height 47
click at [707, 400] on textarea "Thanks for the confirmation, and for the additional info! I've noted the cloggi…" at bounding box center [579, 406] width 468 height 47
drag, startPoint x: 780, startPoint y: 403, endPoint x: 555, endPoint y: 387, distance: 225.7
click at [555, 387] on textarea "Thanks for the confirmation, and for the additional info! I've noted the cloggi…" at bounding box center [579, 406] width 468 height 47
paste textarea "404018"
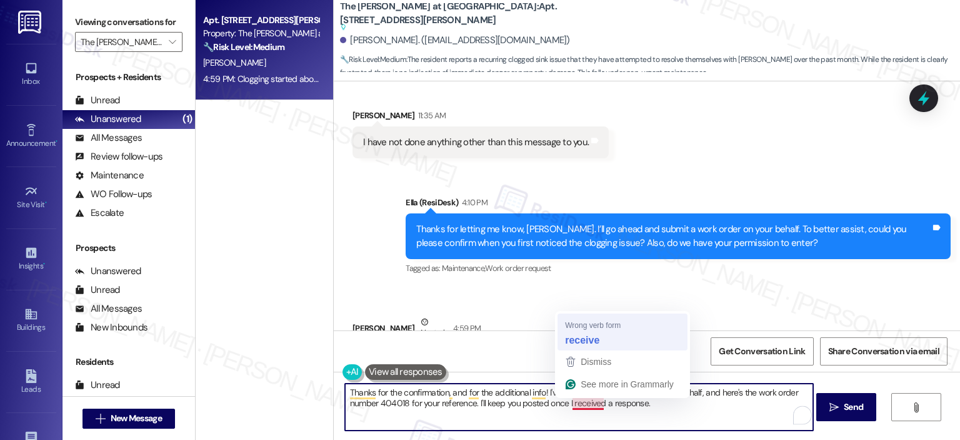
type textarea "Thanks for the confirmation, and for the additional info! I've submitted a work…"
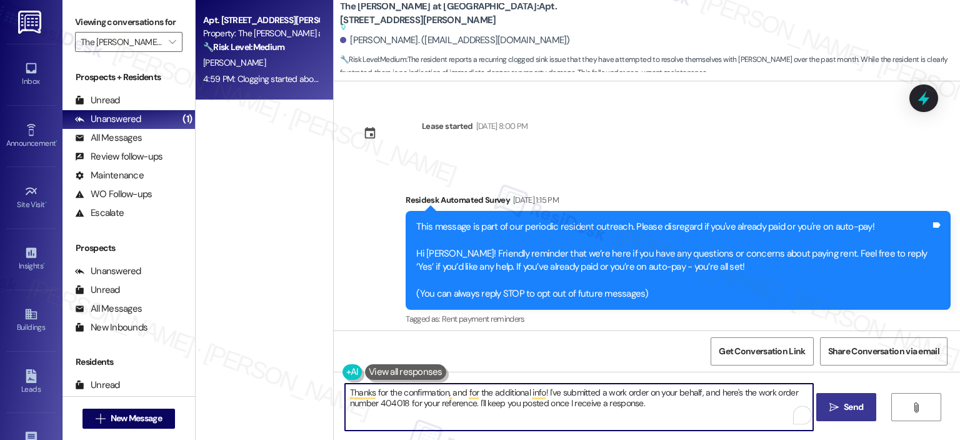
scroll to position [7553, 0]
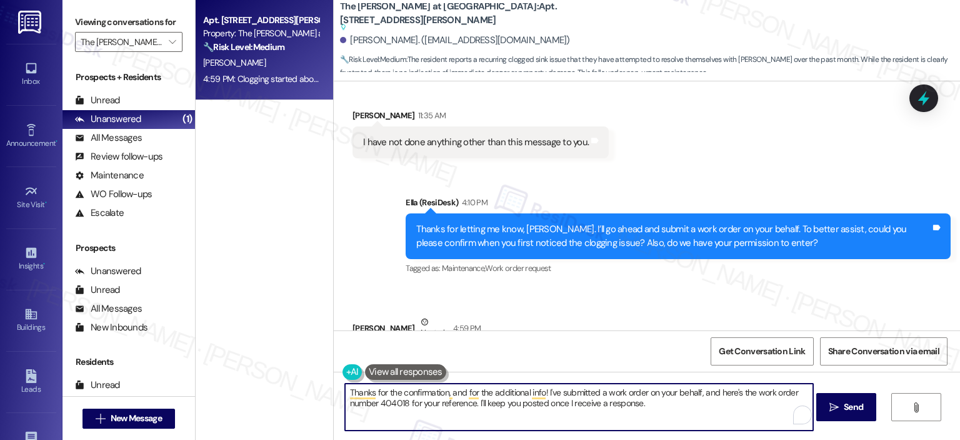
click at [478, 406] on textarea "Thanks for the confirmation, and for the additional info! I've submitted a work…" at bounding box center [579, 406] width 468 height 47
type textarea "Thanks for the confirmation, and for the additional info! I've submitted a work…"
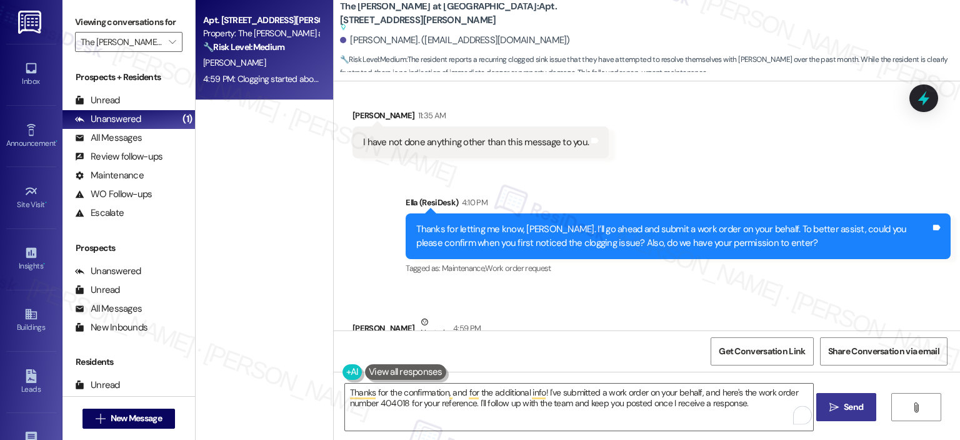
click at [850, 406] on span "Send" at bounding box center [853, 406] width 19 height 13
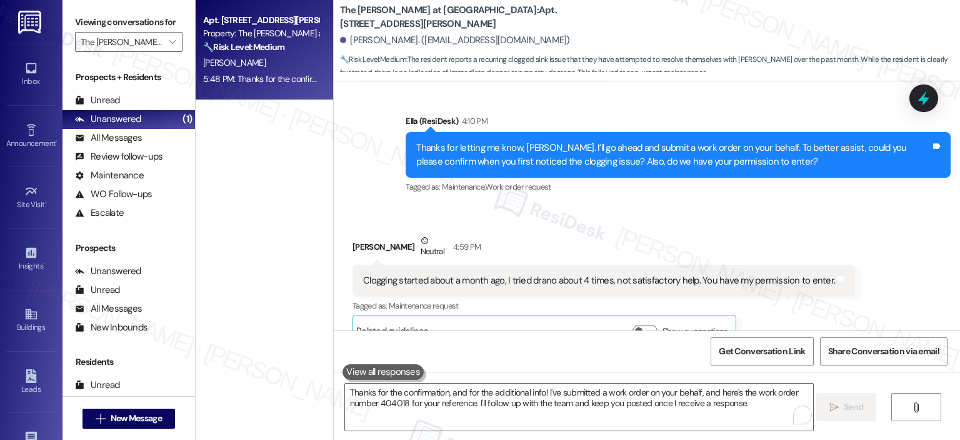
scroll to position [7654, 0]
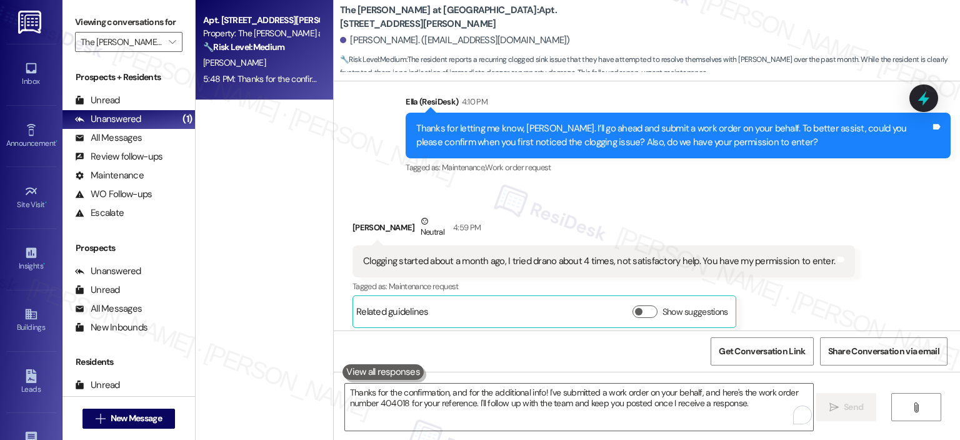
drag, startPoint x: 435, startPoint y: 302, endPoint x: 405, endPoint y: 302, distance: 30.0
click at [406, 383] on div "Thanks for the confirmation, and for the additional info! I've submitted a work…" at bounding box center [678, 406] width 545 height 46
copy div "404018"
click at [920, 102] on icon at bounding box center [924, 98] width 16 height 16
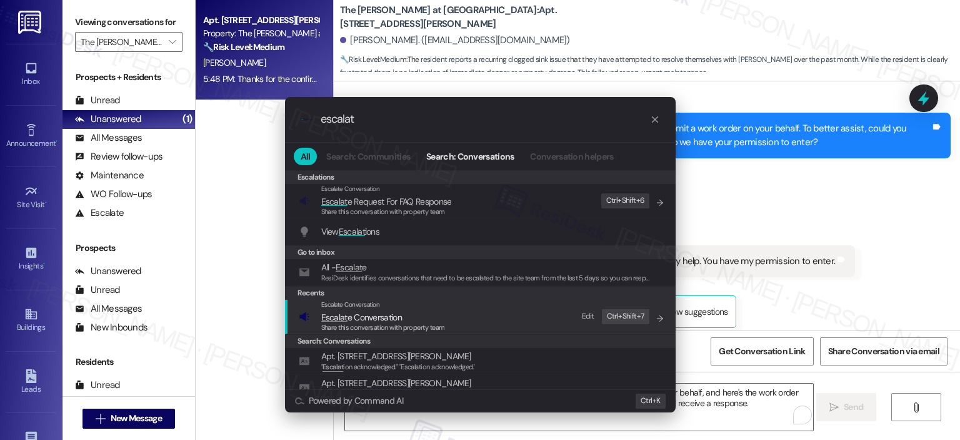
type input "escalat"
click at [388, 322] on div "Share this conversation with property team" at bounding box center [383, 327] width 124 height 11
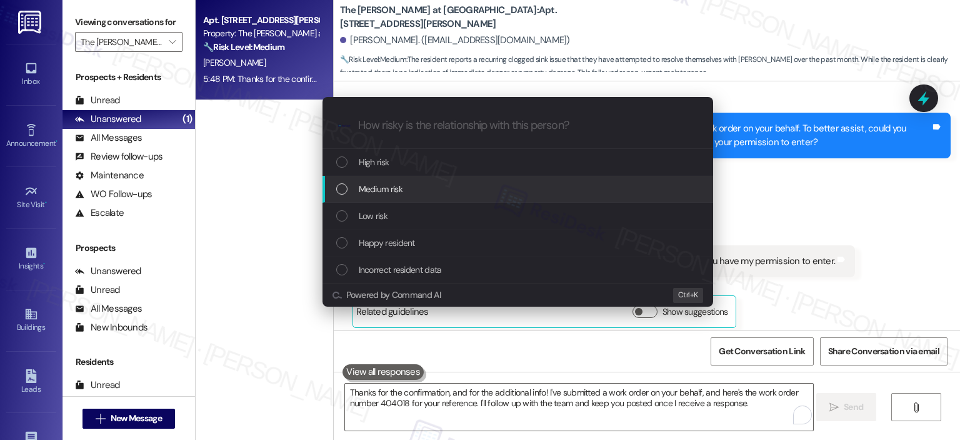
click at [418, 191] on div "Medium risk" at bounding box center [519, 189] width 366 height 14
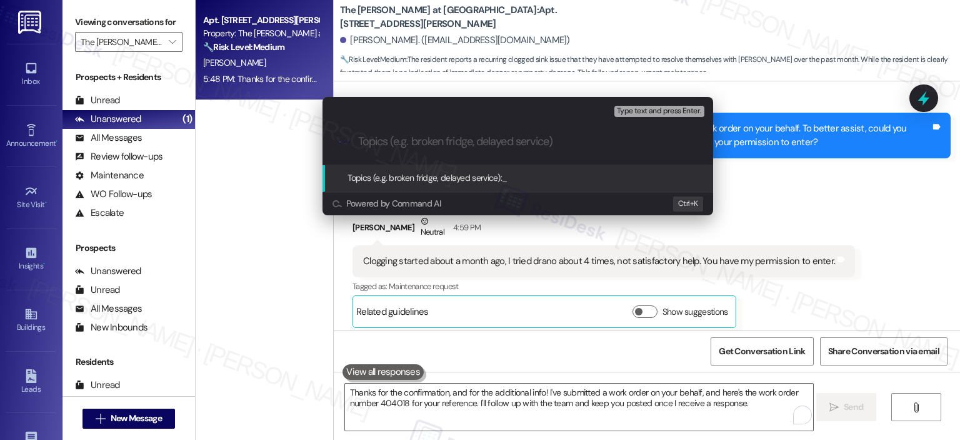
click at [398, 141] on input "Topics (e.g. broken fridge, delayed service)" at bounding box center [528, 141] width 340 height 13
type input "B"
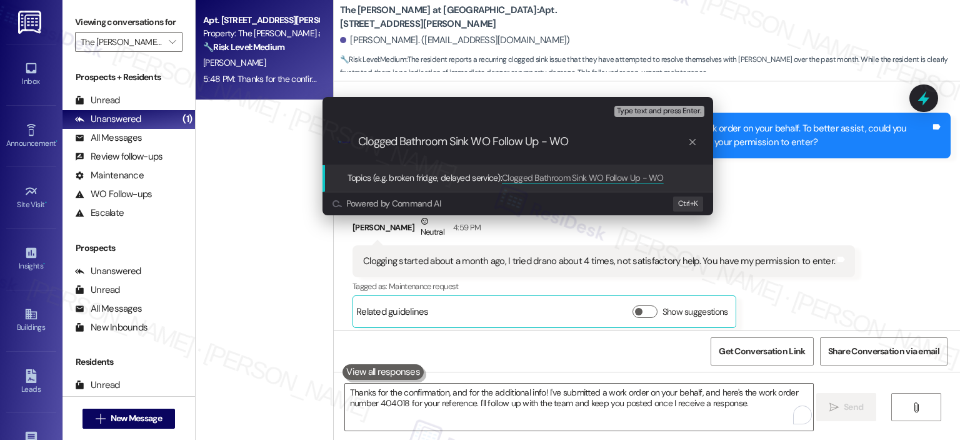
paste input "404018"
type input "Clogged Bathroom Sink WO Follow Up - WO 404018"
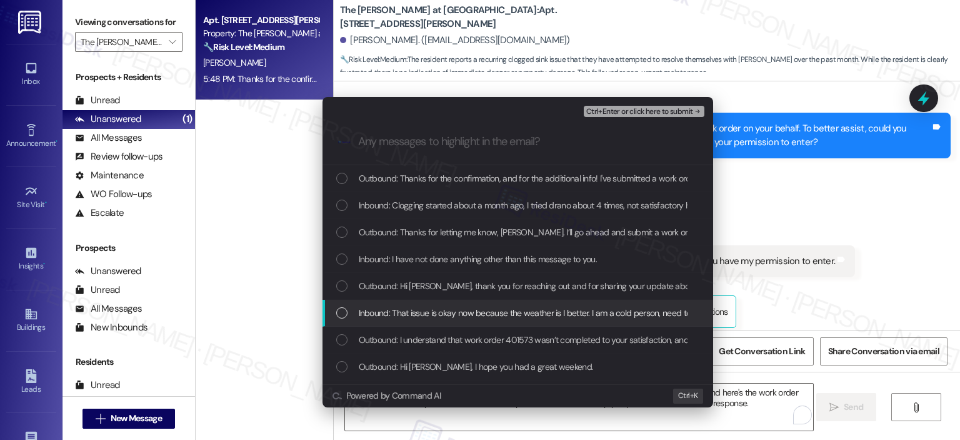
click at [463, 311] on span "Inbound: That issue is okay now because the weather is I better. I am a cold pe…" at bounding box center [903, 313] width 1089 height 14
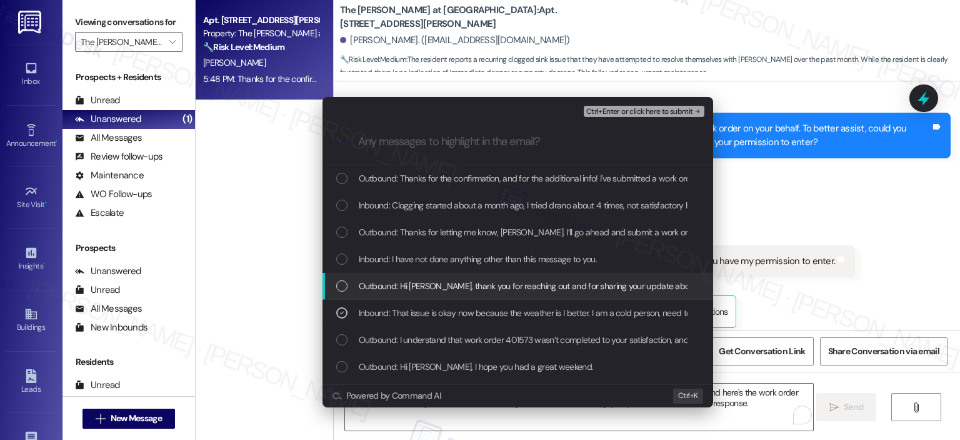
click at [431, 285] on span "Outbound: Hi [PERSON_NAME], thank you for reaching out and for sharing your upd…" at bounding box center [809, 286] width 900 height 14
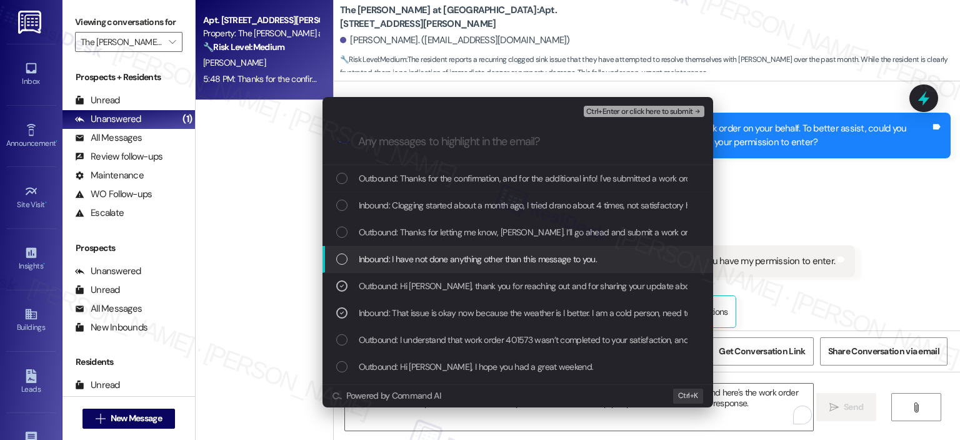
click at [435, 255] on span "Inbound: I have not done anything other than this message to you." at bounding box center [478, 259] width 239 height 14
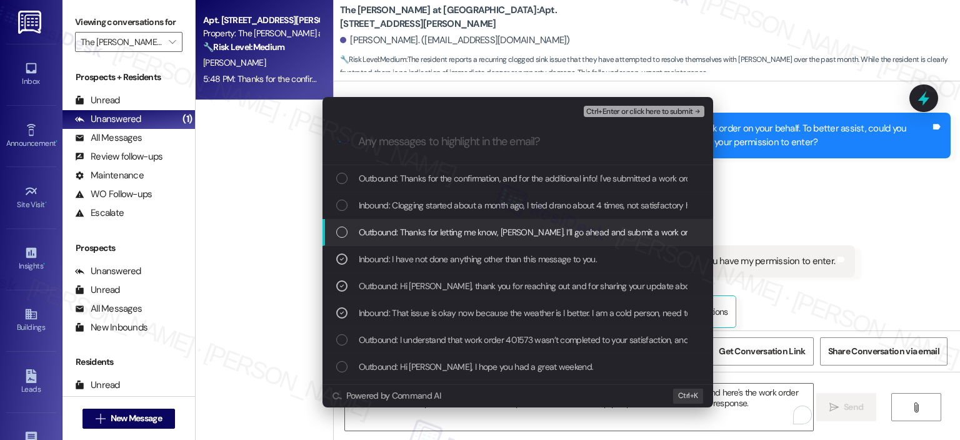
click at [463, 234] on span "Outbound: Thanks for letting me know, [PERSON_NAME]. I’ll go ahead and submit a…" at bounding box center [789, 232] width 861 height 14
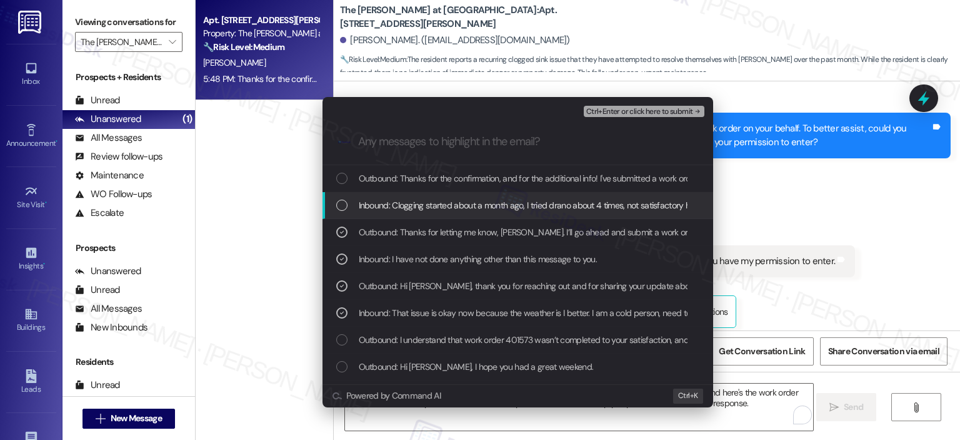
click at [458, 200] on span "Inbound: Clogging started about a month ago, I tried drano about 4 times, not s…" at bounding box center [592, 205] width 466 height 14
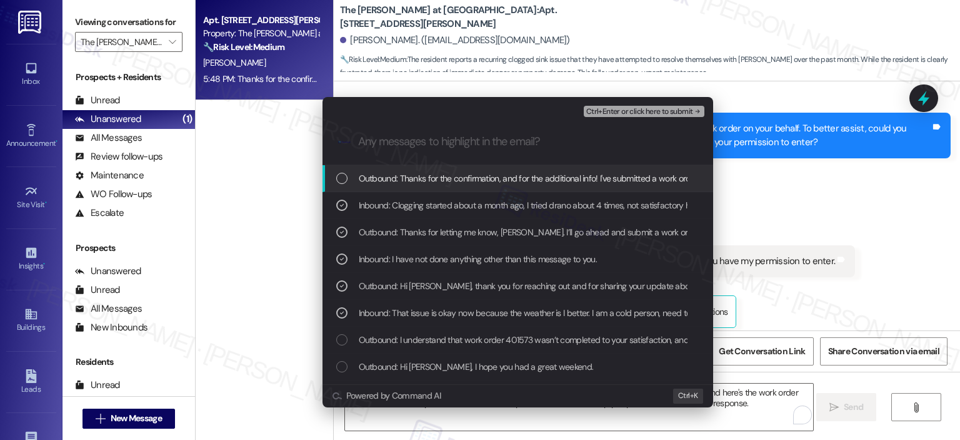
click at [453, 173] on span "Outbound: Thanks for the confirmation, and for the additional info! I've submit…" at bounding box center [804, 178] width 890 height 14
click at [610, 110] on span "Ctrl+Enter or click here to submit" at bounding box center [640, 112] width 107 height 9
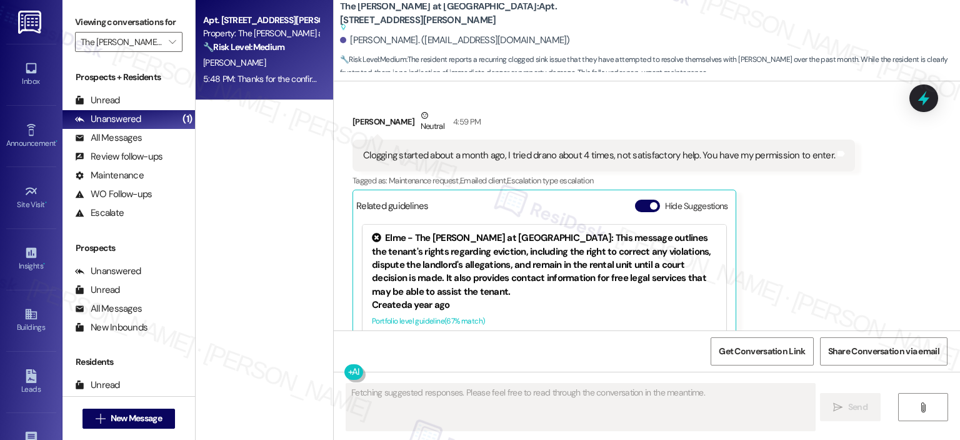
scroll to position [7729, 0]
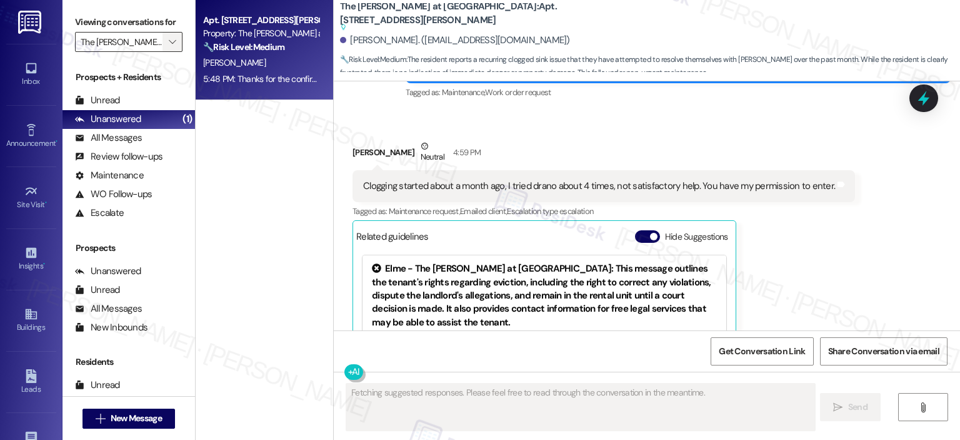
click at [169, 39] on icon "" at bounding box center [172, 42] width 7 height 10
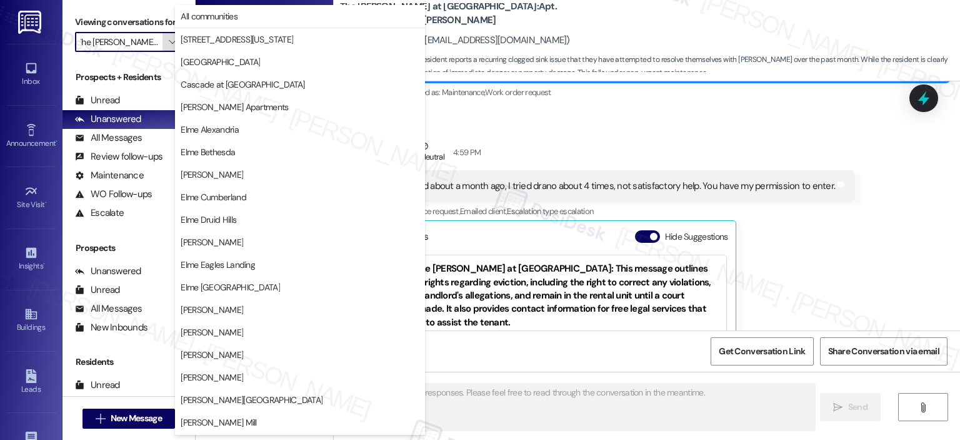
scroll to position [223, 0]
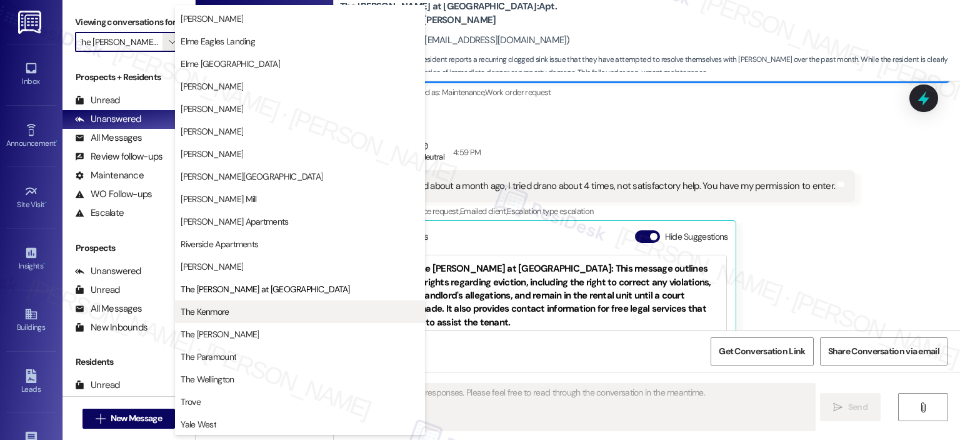
click at [251, 315] on span "The Kenmore" at bounding box center [300, 311] width 239 height 13
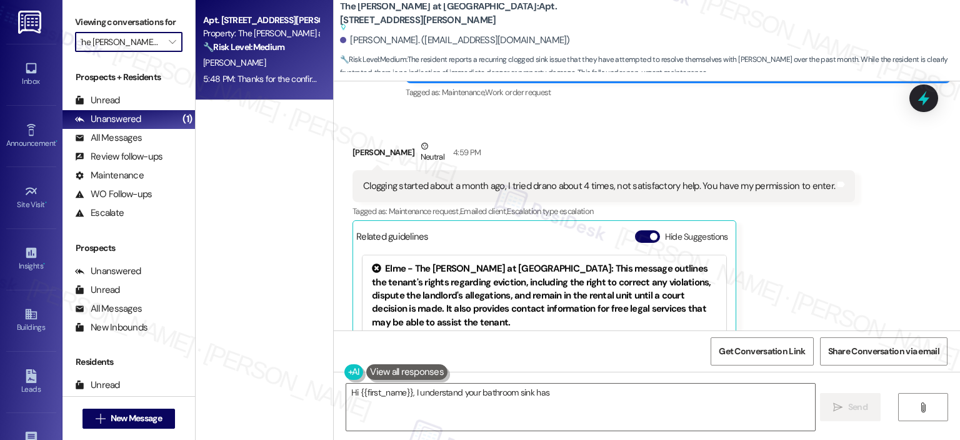
type textarea "Hi {{first_name}}, I understand your bathroom sink has"
type input "The Kenmore"
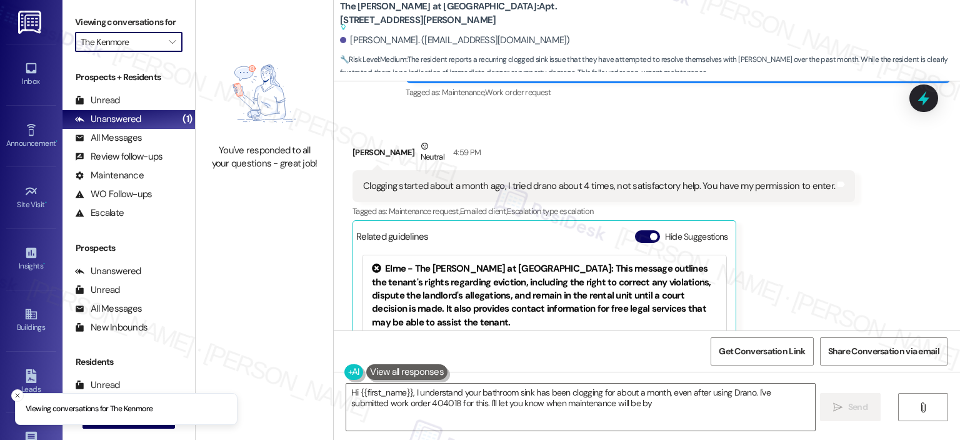
type textarea "Hi {{first_name}}, I understand your bathroom sink has been clogging for about …"
click at [169, 43] on icon "" at bounding box center [172, 42] width 7 height 10
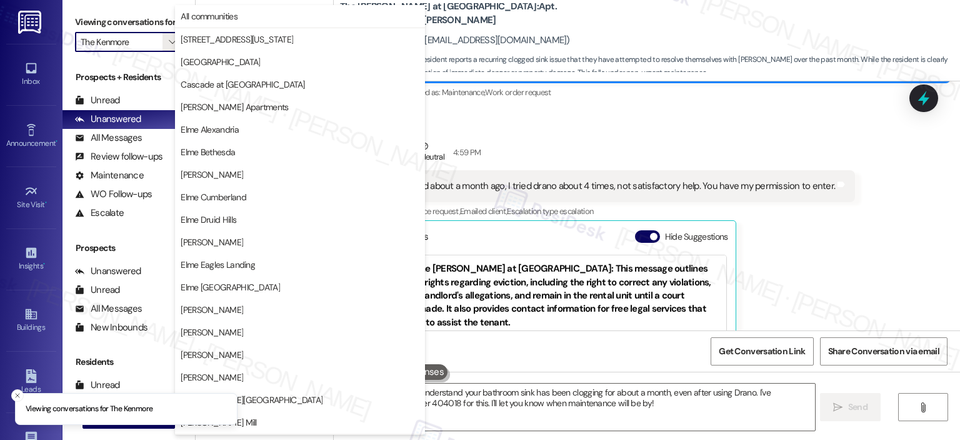
scroll to position [223, 0]
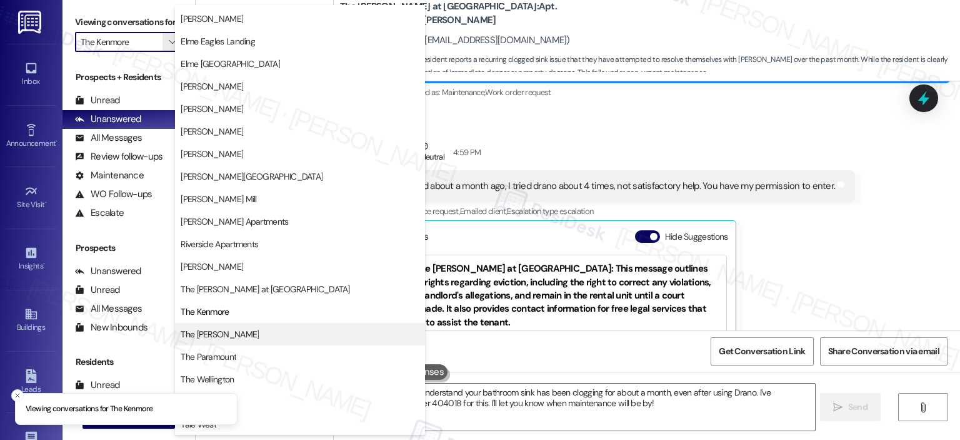
click at [248, 329] on span "The [PERSON_NAME]" at bounding box center [300, 334] width 239 height 13
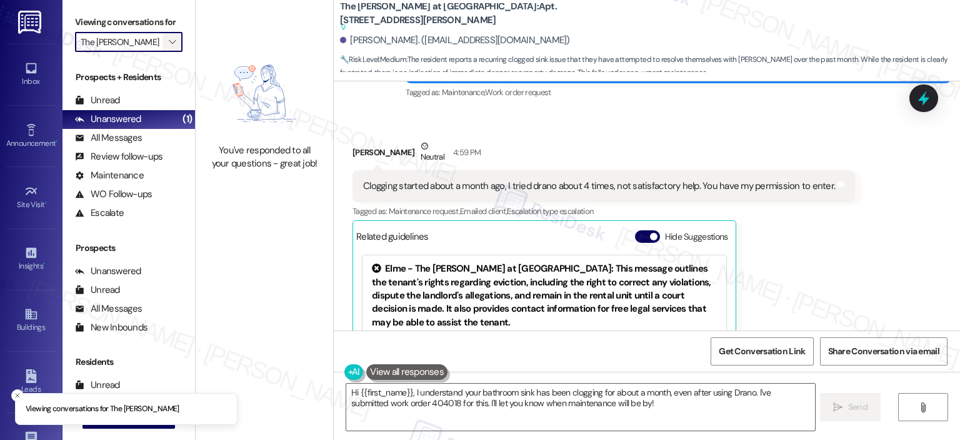
click at [169, 42] on icon "" at bounding box center [172, 42] width 7 height 10
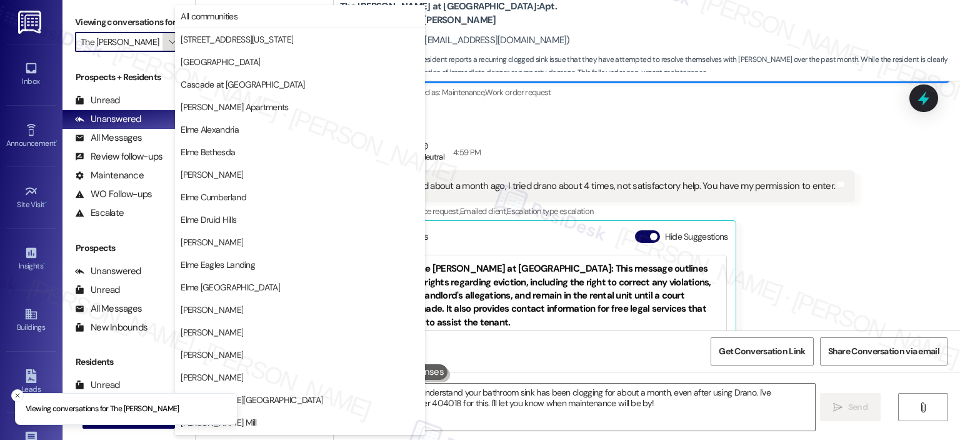
scroll to position [223, 0]
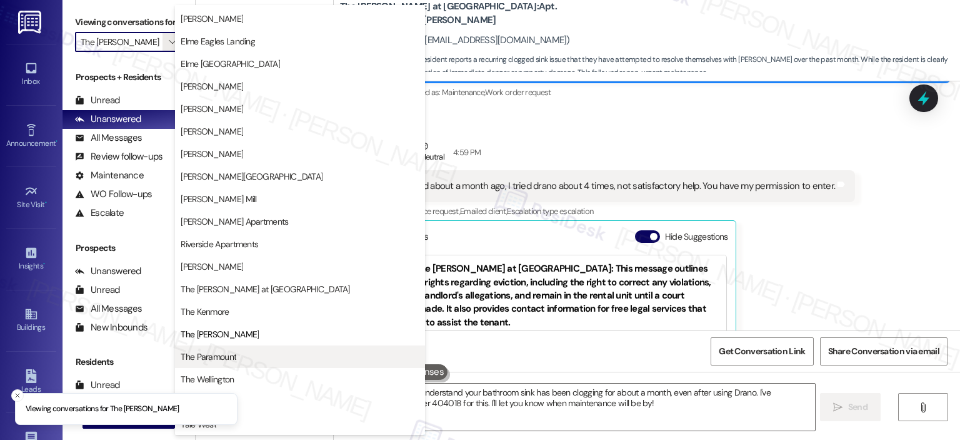
click at [240, 352] on span "The Paramount" at bounding box center [300, 356] width 239 height 13
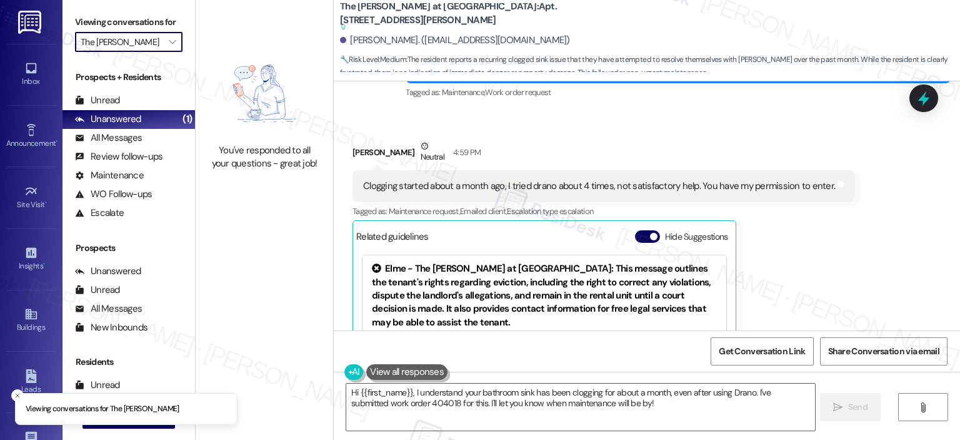
type input "The Paramount"
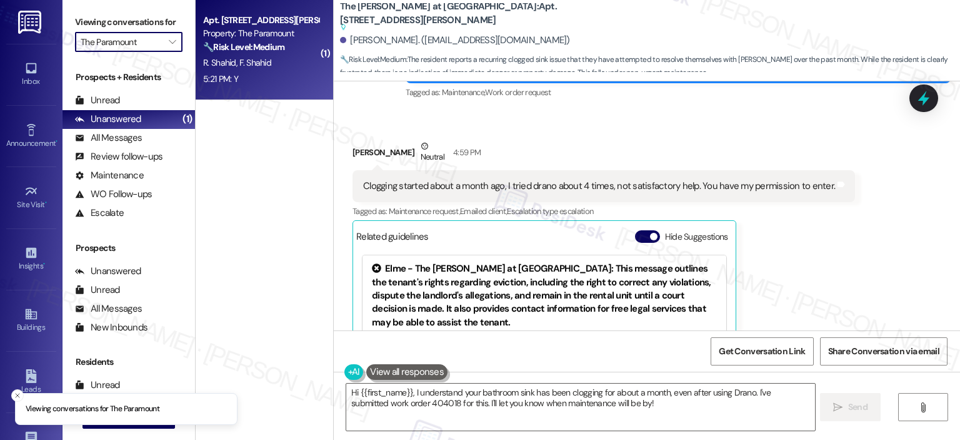
click at [243, 47] on strong "🔧 Risk Level: Medium" at bounding box center [243, 46] width 81 height 11
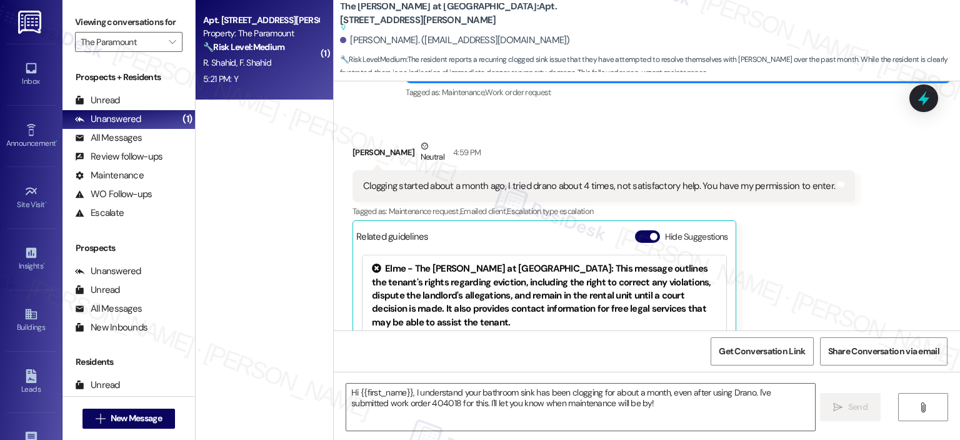
type textarea "Fetching suggested responses. Please feel free to read through the conversation…"
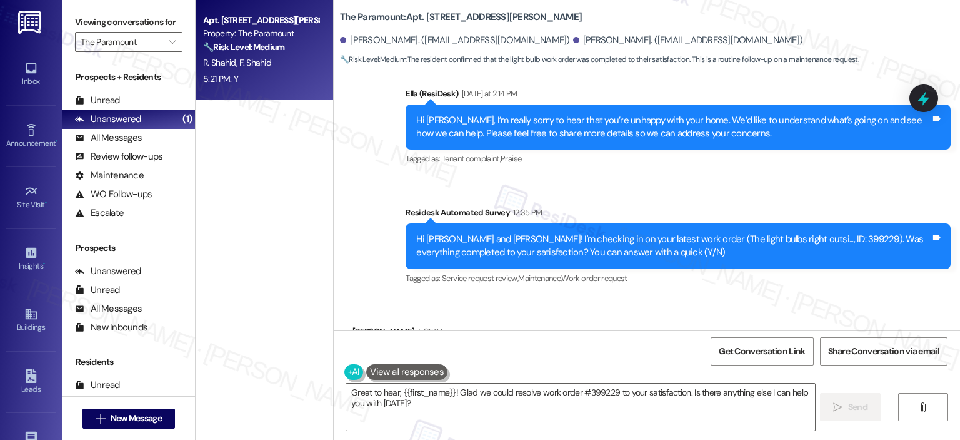
scroll to position [1072, 0]
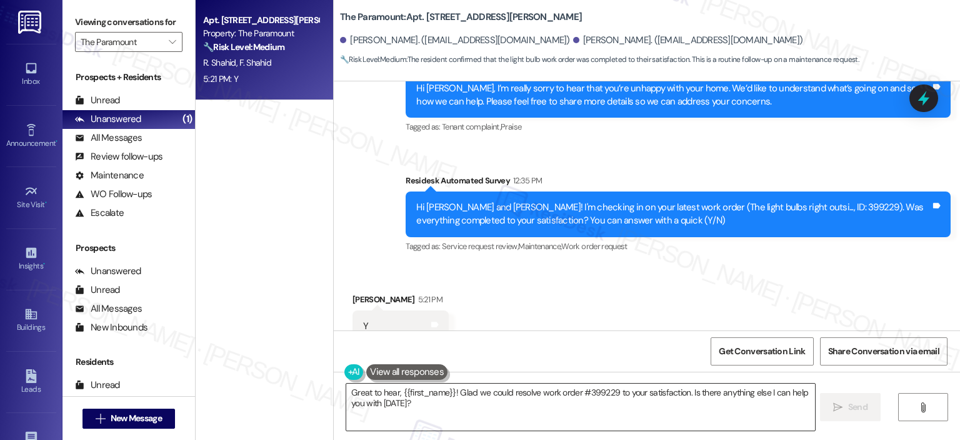
click at [423, 420] on textarea "Great to hear, {{first_name}}! Glad we could resolve work order #399229 to your…" at bounding box center [580, 406] width 468 height 47
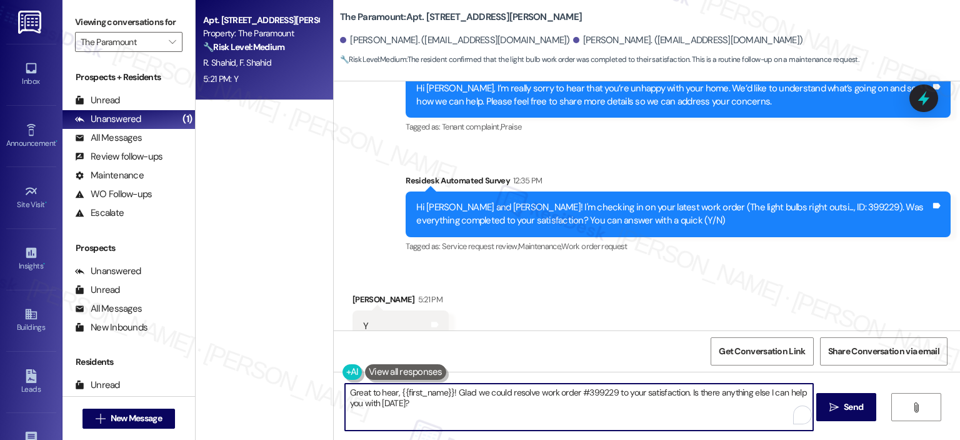
click at [453, 405] on textarea "Great to hear, {{first_name}}! Glad we could resolve work order #399229 to your…" at bounding box center [579, 406] width 468 height 47
drag, startPoint x: 445, startPoint y: 390, endPoint x: 395, endPoint y: 391, distance: 50.7
click at [395, 391] on textarea "Great to hear, {{first_name}}! Glad we could resolve work order #399229 to your…" at bounding box center [579, 406] width 468 height 47
drag, startPoint x: 502, startPoint y: 394, endPoint x: 444, endPoint y: 390, distance: 57.7
click at [444, 390] on textarea "Great to hear, [PERSON_NAME]! Glad we could resolve work order #399229 to your …" at bounding box center [579, 406] width 468 height 47
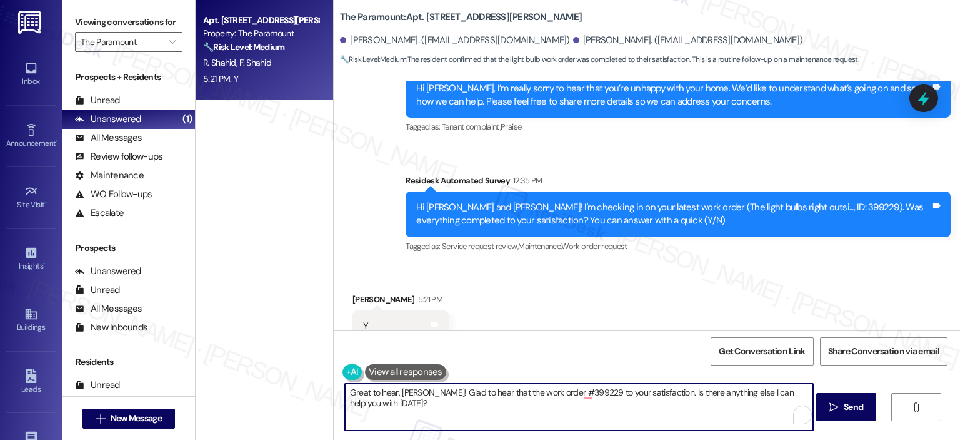
click at [575, 390] on textarea "Great to hear, [PERSON_NAME]! Glad to hear that the work order #399229 to your …" at bounding box center [579, 406] width 468 height 47
type textarea "Great to hear, [PERSON_NAME]! Glad to hear that the work order #399229 was comp…"
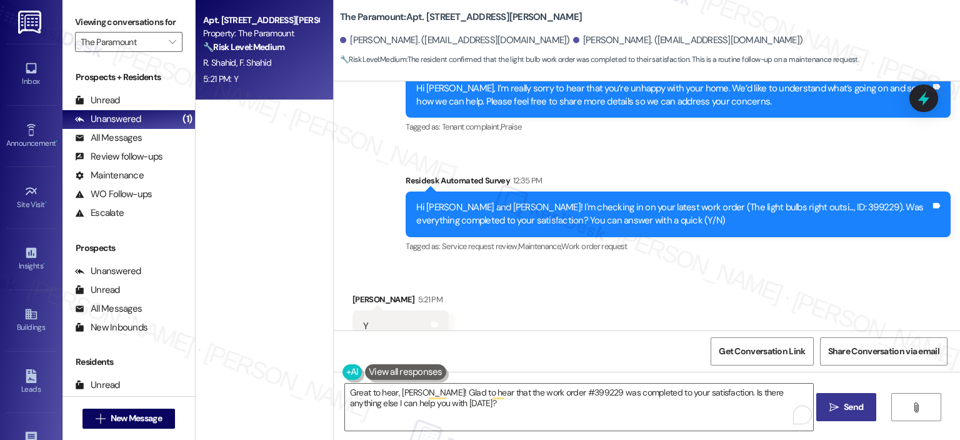
click at [838, 398] on button " Send" at bounding box center [847, 407] width 61 height 28
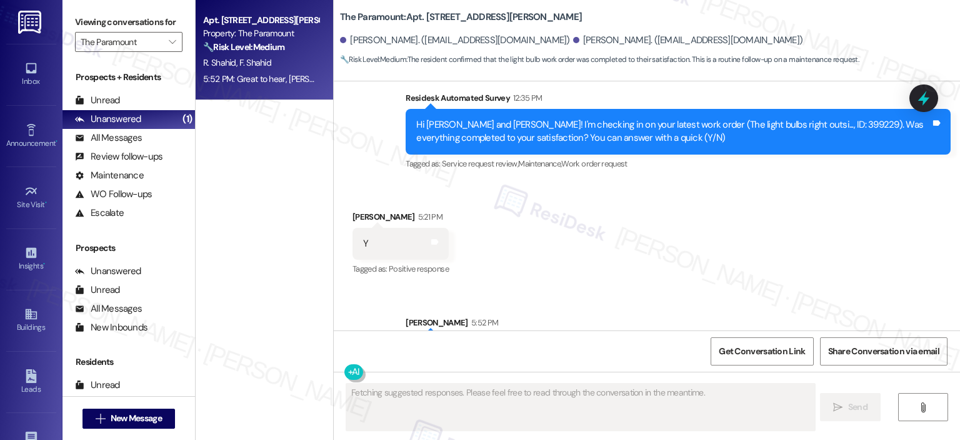
scroll to position [1173, 0]
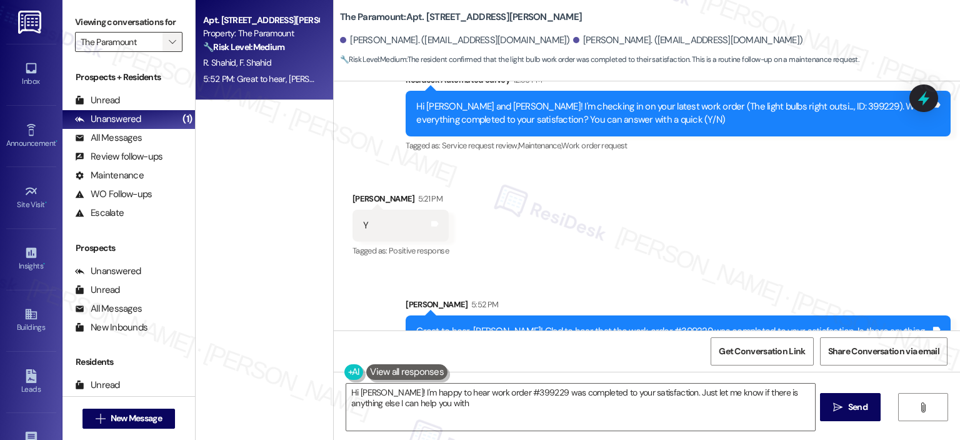
type textarea "Hi [PERSON_NAME]! I'm happy to hear work order #399229 was completed to your sa…"
click at [163, 42] on button "" at bounding box center [173, 42] width 20 height 20
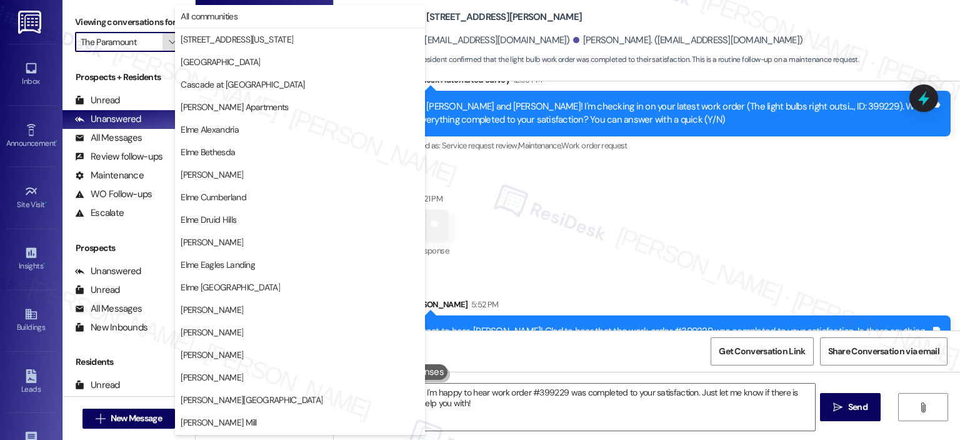
scroll to position [223, 0]
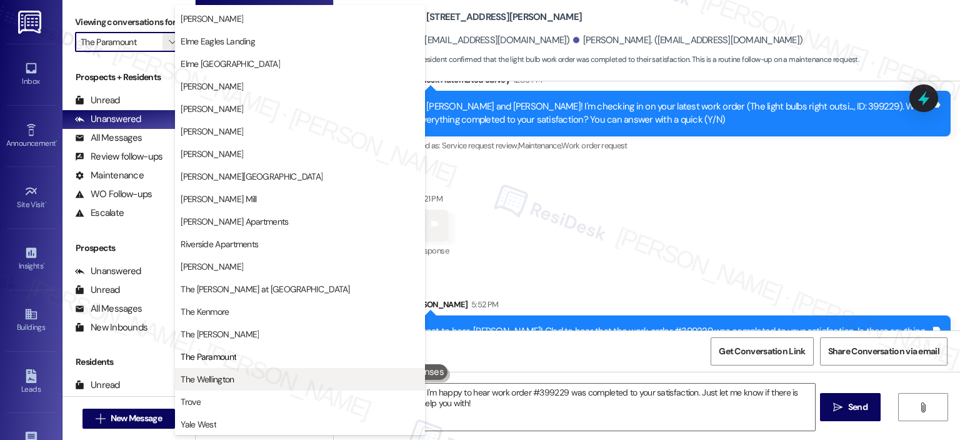
click at [277, 375] on span "The Wellington" at bounding box center [300, 379] width 239 height 13
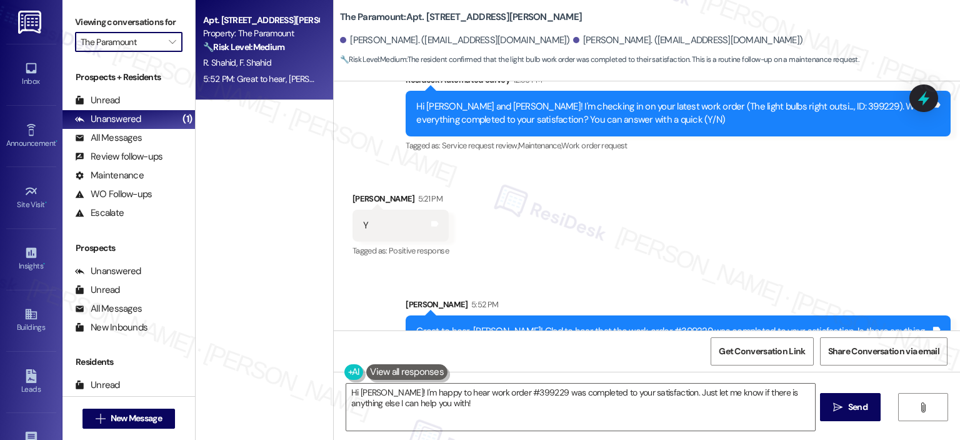
type input "The Wellington"
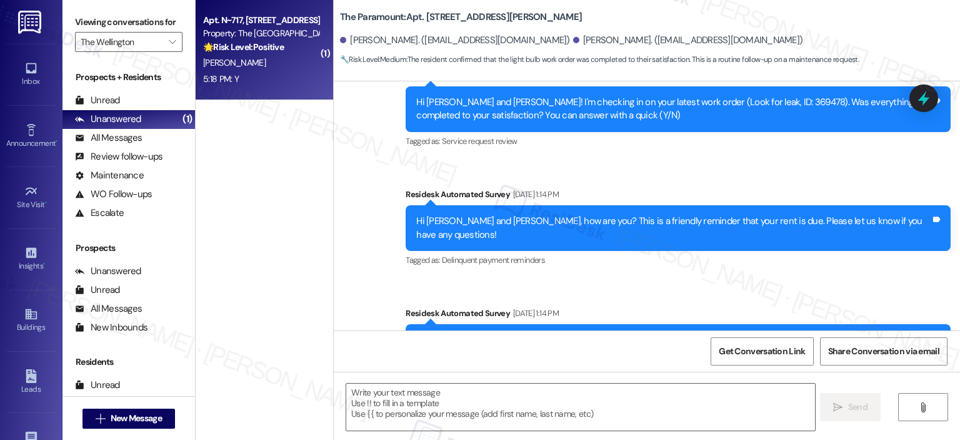
type textarea "Fetching suggested responses. Please feel free to read through the conversation…"
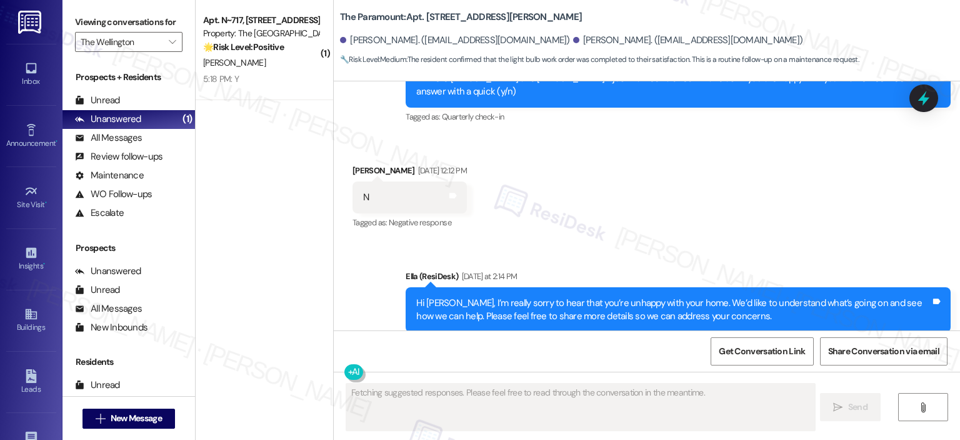
scroll to position [1072, 0]
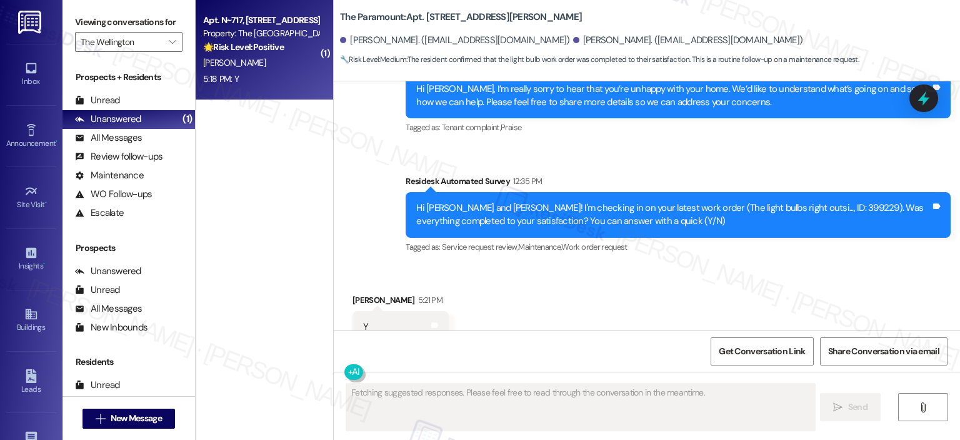
click at [245, 55] on div "[PERSON_NAME]" at bounding box center [261, 63] width 118 height 16
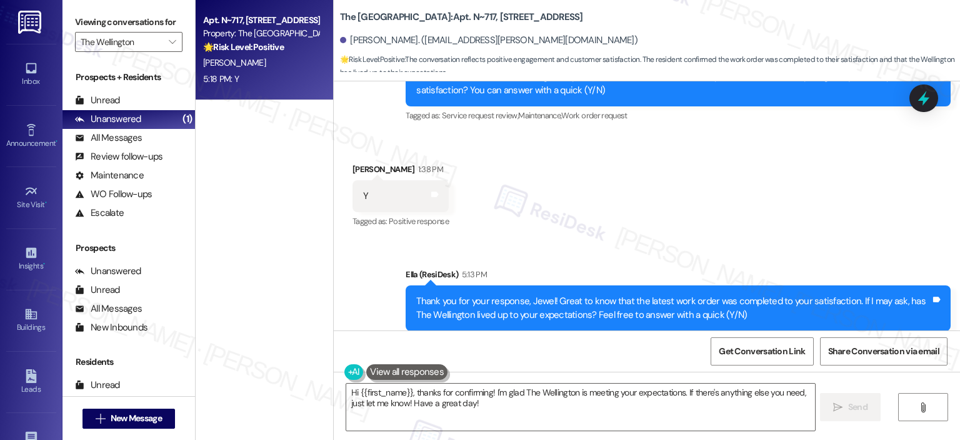
scroll to position [18314, 0]
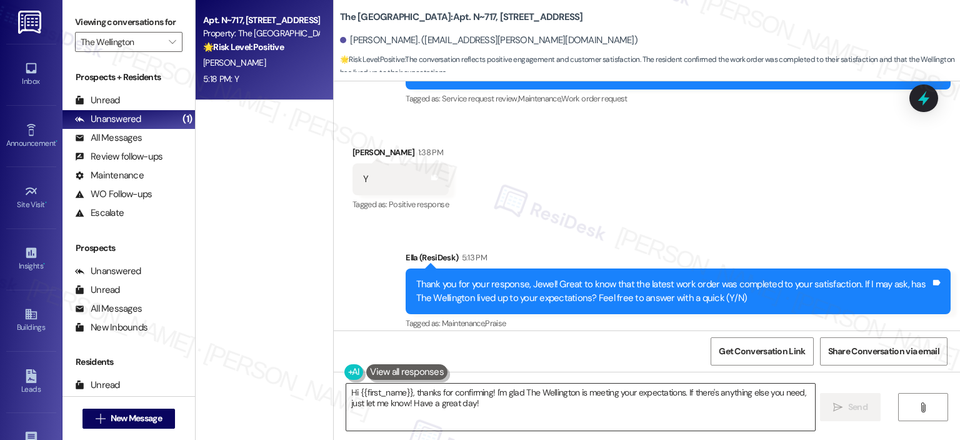
click at [468, 398] on textarea "Hi {{first_name}}, thanks for confirming! I'm glad The Wellington is meeting yo…" at bounding box center [580, 406] width 468 height 47
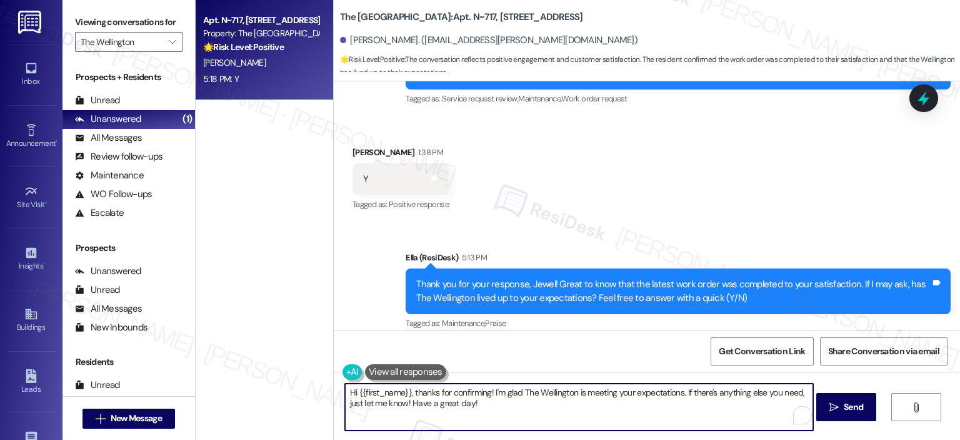
paste textarea "Thanks so much, {{first_name}}! It makes me really happy to hear you’re enjoyin…"
type textarea "Thanks so much, {{first_name}}! It makes me really happy to hear you’re enjoyin…"
click at [852, 402] on span "Send" at bounding box center [853, 406] width 19 height 13
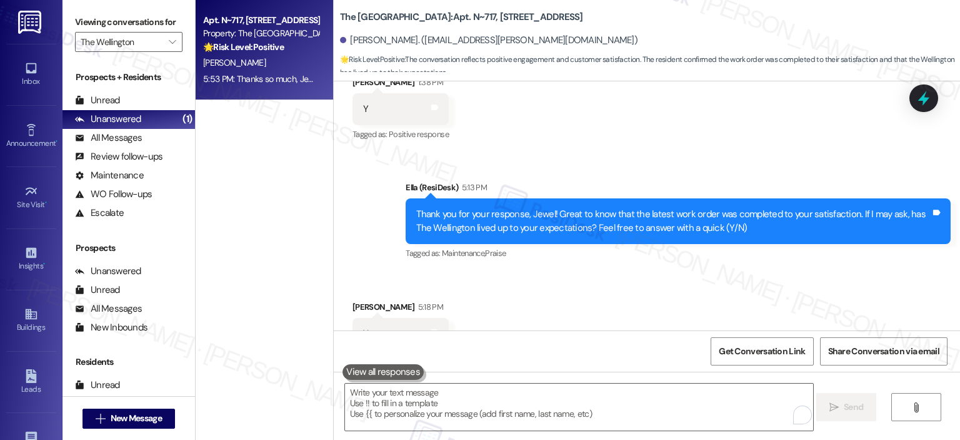
scroll to position [18414, 0]
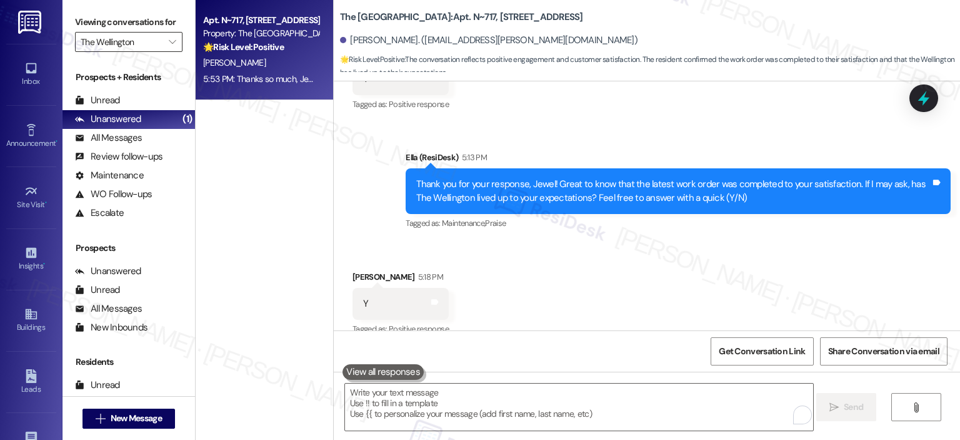
click at [153, 37] on input "The Wellington" at bounding box center [122, 42] width 82 height 20
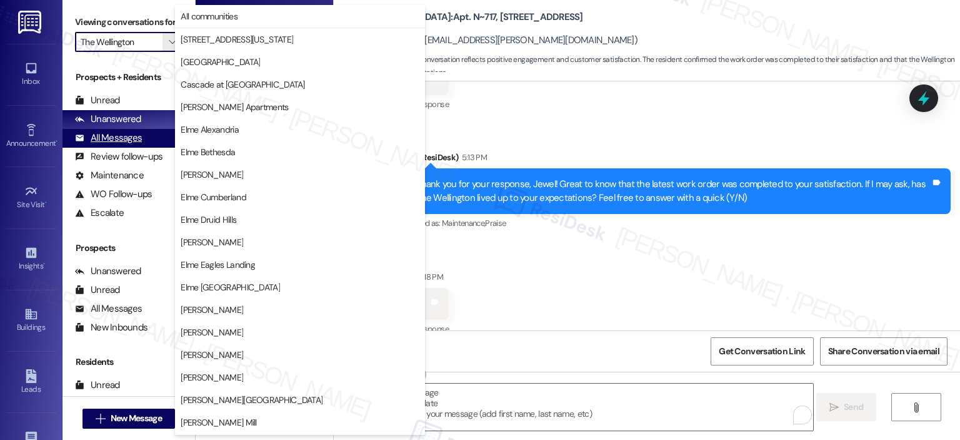
scroll to position [223, 0]
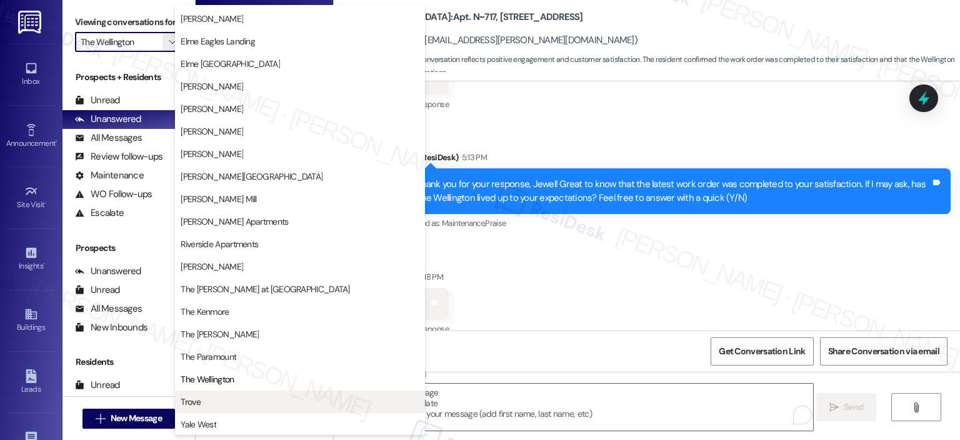
click at [233, 401] on span "Trove" at bounding box center [300, 401] width 239 height 13
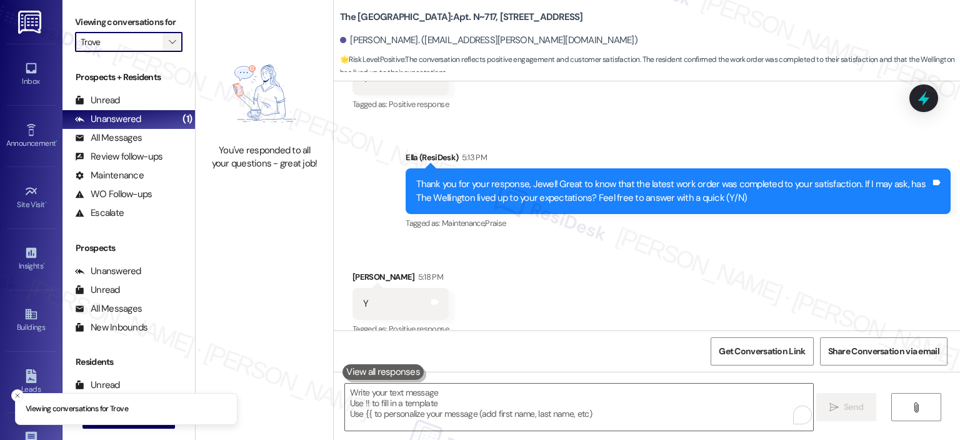
click at [163, 41] on button "" at bounding box center [173, 42] width 20 height 20
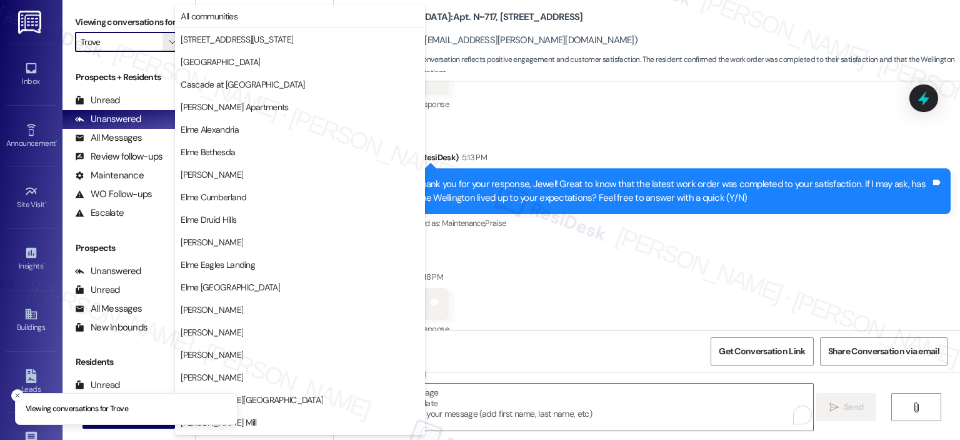
scroll to position [223, 0]
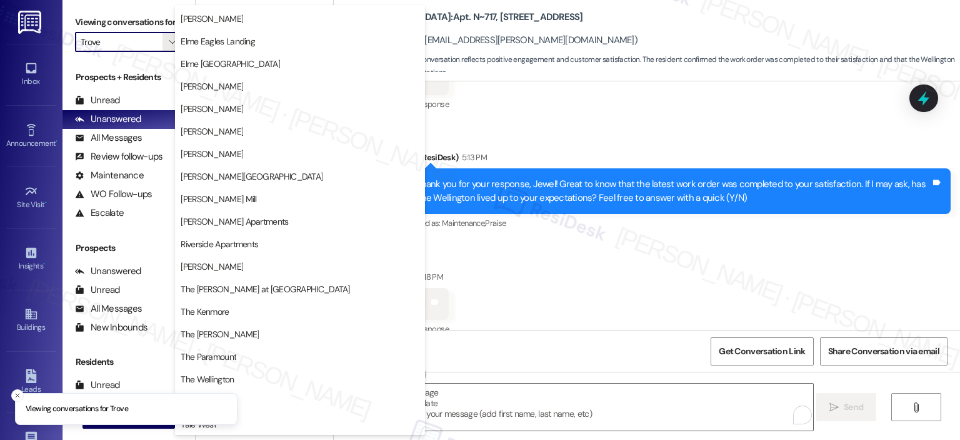
click at [224, 421] on li "Viewing conversations for Trove" at bounding box center [126, 409] width 223 height 33
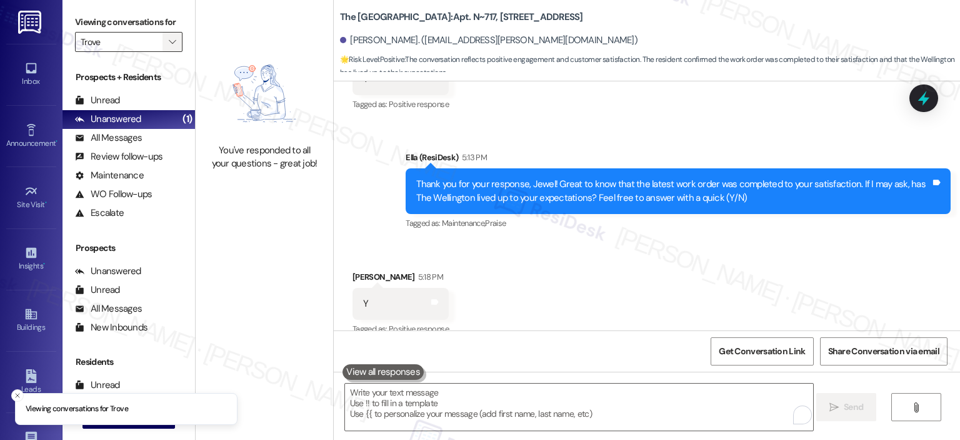
click at [166, 44] on span "" at bounding box center [172, 42] width 12 height 20
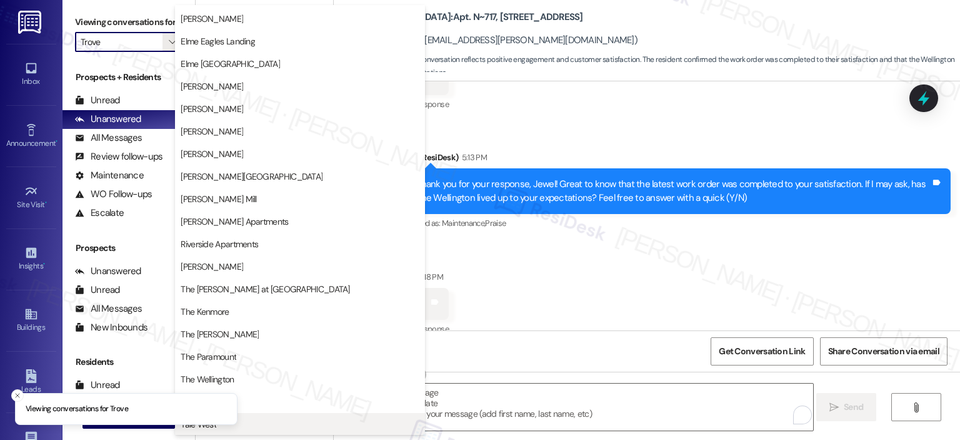
click at [311, 422] on span "Yale West" at bounding box center [300, 424] width 239 height 13
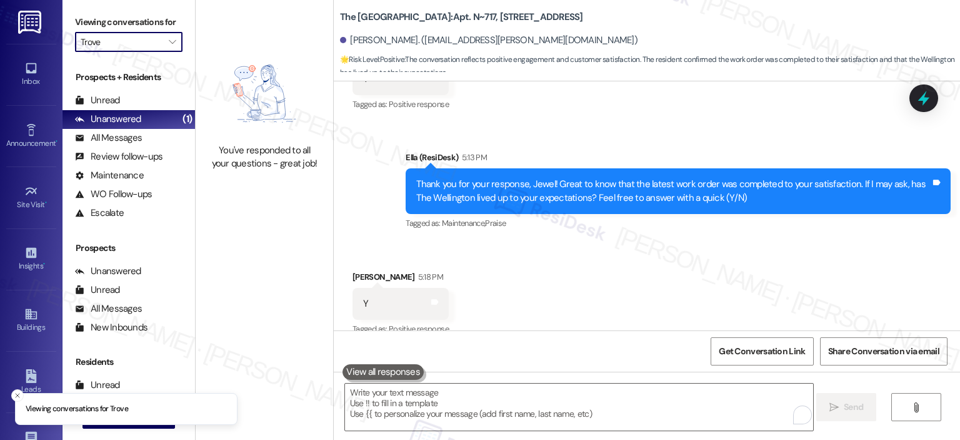
type input "Yale West"
click at [166, 36] on span "" at bounding box center [172, 42] width 12 height 20
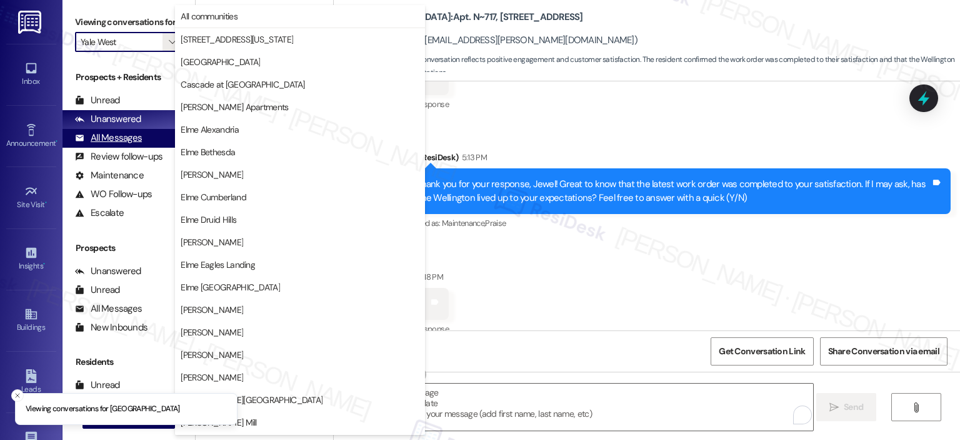
scroll to position [223, 0]
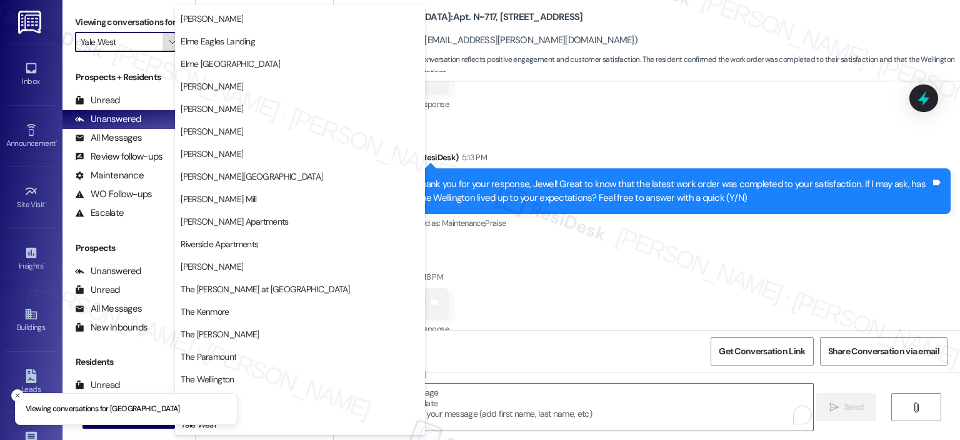
click at [169, 42] on icon "" at bounding box center [172, 42] width 7 height 10
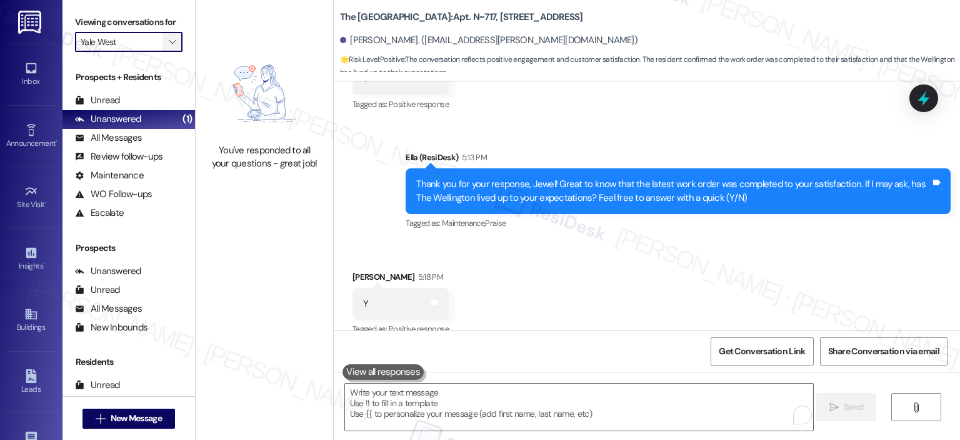
click at [169, 42] on icon "" at bounding box center [172, 42] width 7 height 10
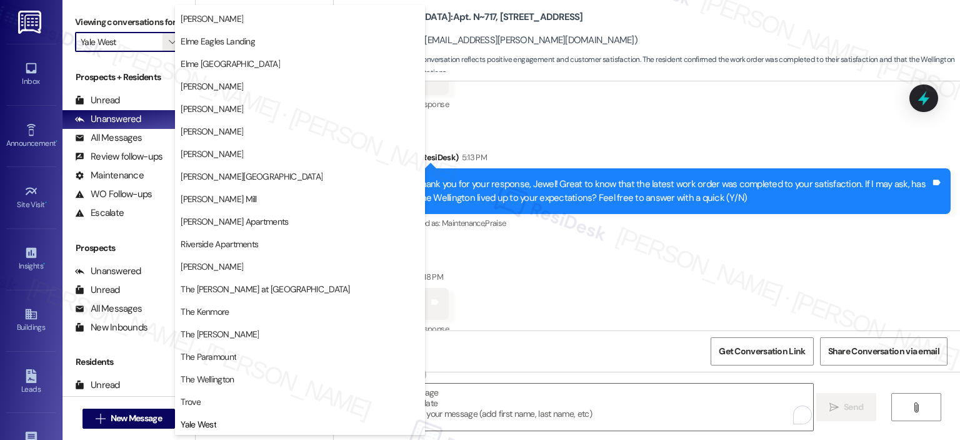
scroll to position [0, 0]
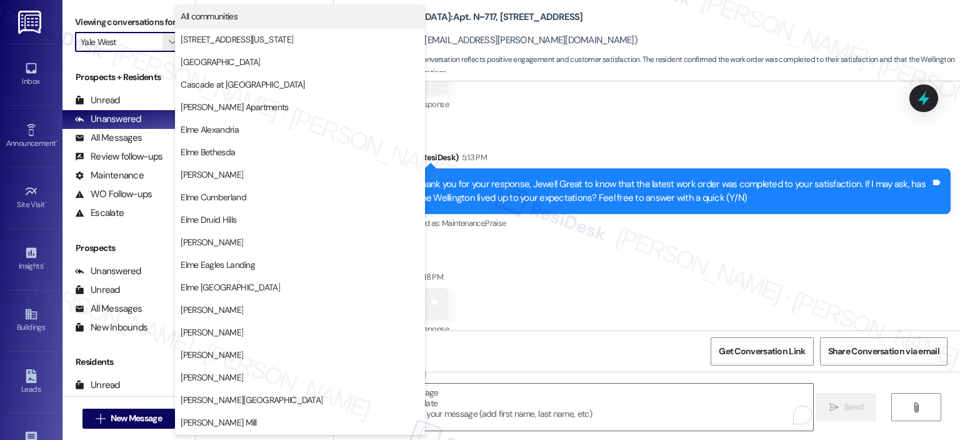
click at [262, 18] on span "All communities" at bounding box center [300, 16] width 239 height 13
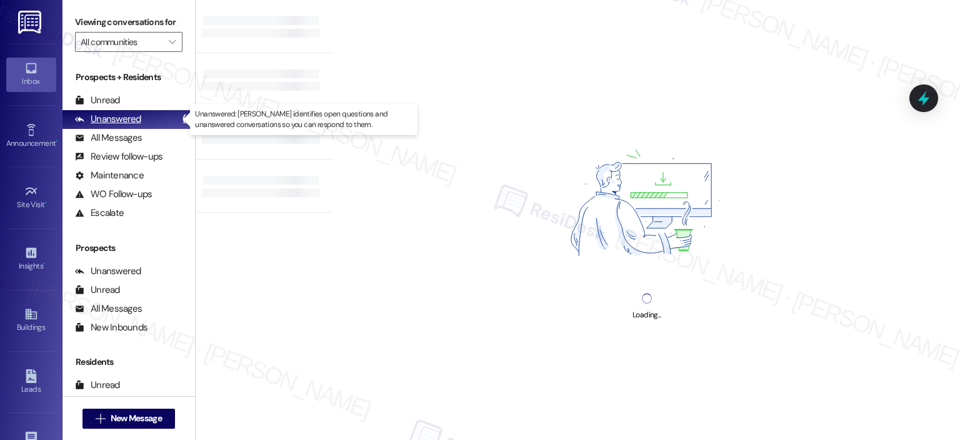
click at [108, 123] on div "Unanswered" at bounding box center [108, 119] width 66 height 13
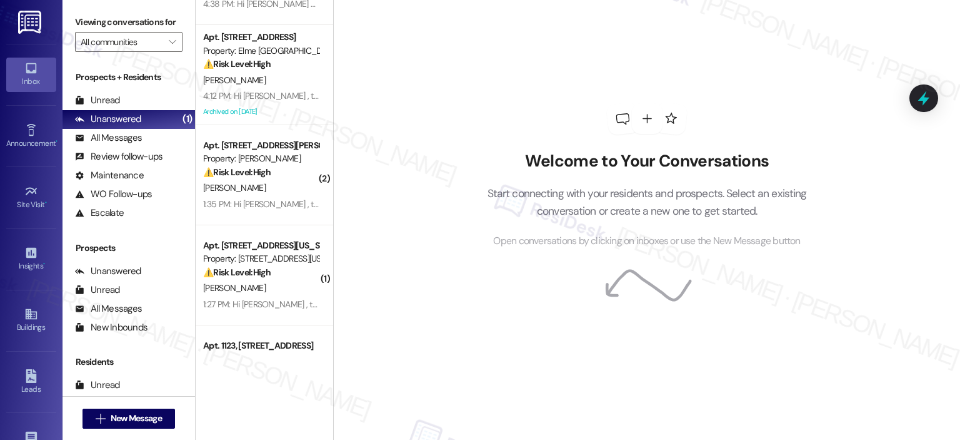
scroll to position [4652, 0]
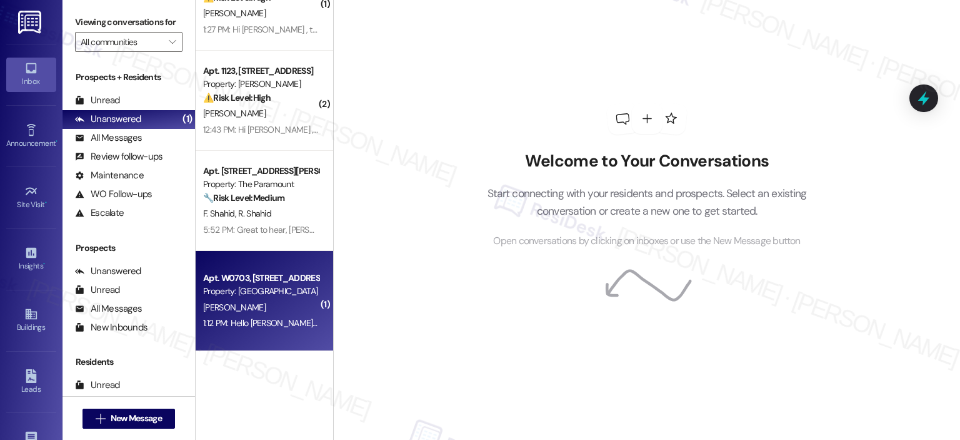
click at [249, 312] on div "[PERSON_NAME]" at bounding box center [261, 308] width 118 height 16
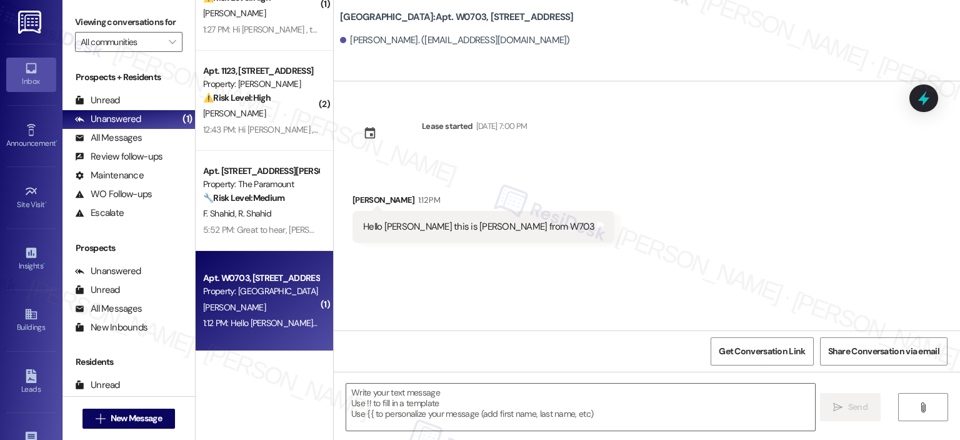
type textarea "Fetching suggested responses. Please feel free to read through the conversation…"
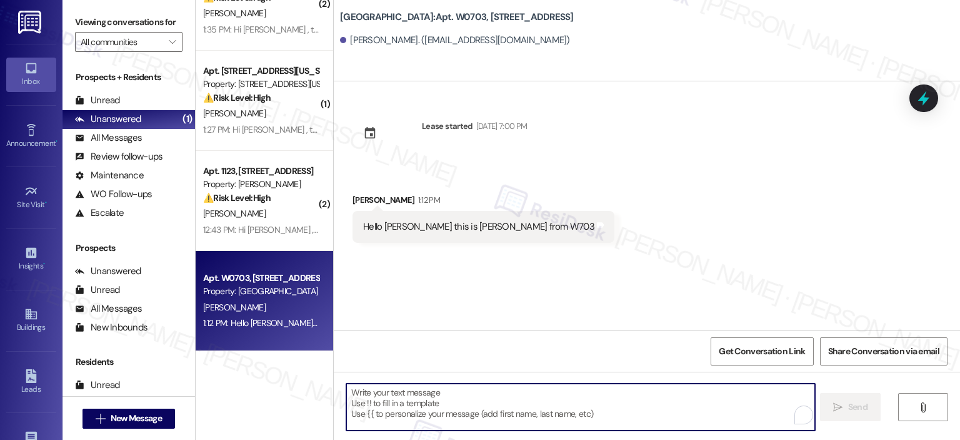
click at [406, 413] on textarea "To enrich screen reader interactions, please activate Accessibility in Grammarl…" at bounding box center [580, 406] width 468 height 47
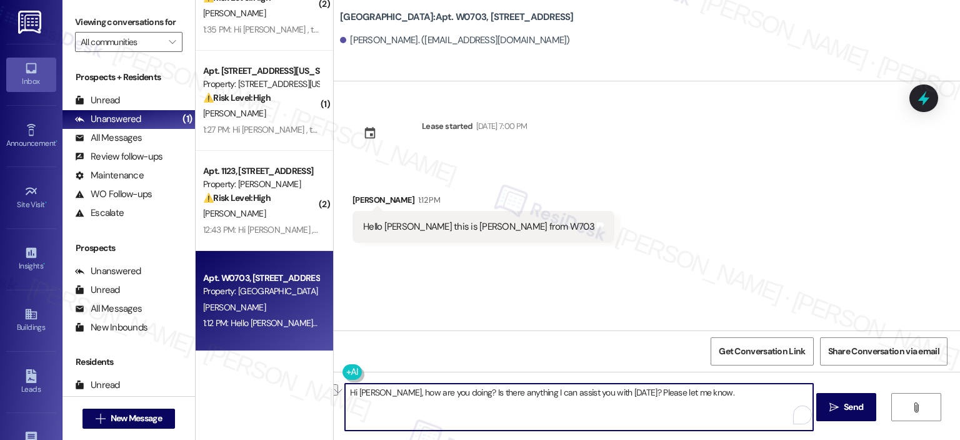
drag, startPoint x: 439, startPoint y: 392, endPoint x: 373, endPoint y: 393, distance: 65.7
click at [373, 393] on textarea "Hi Hesa, how are you doing? Is there anything I can assist you with today? Plea…" at bounding box center [579, 406] width 468 height 47
type textarea "Hi Hesa! Nice to meet you. Is there anything I can assist you with today? Pleas…"
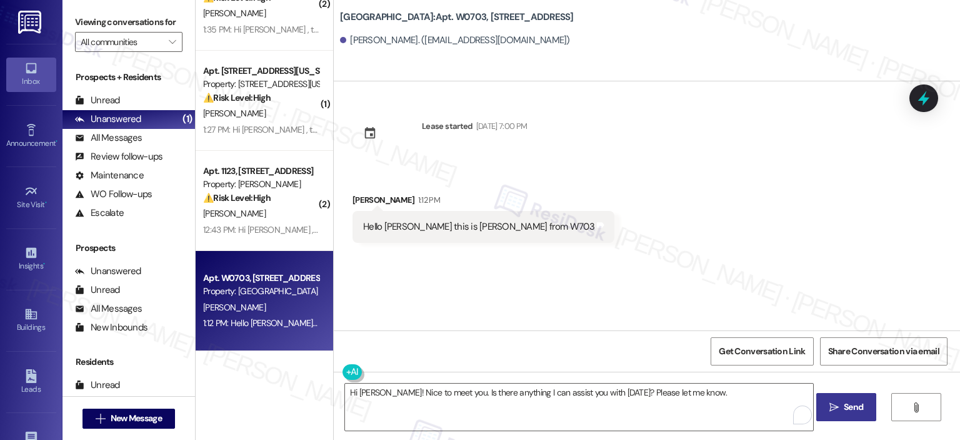
click at [830, 407] on icon "" at bounding box center [834, 407] width 9 height 10
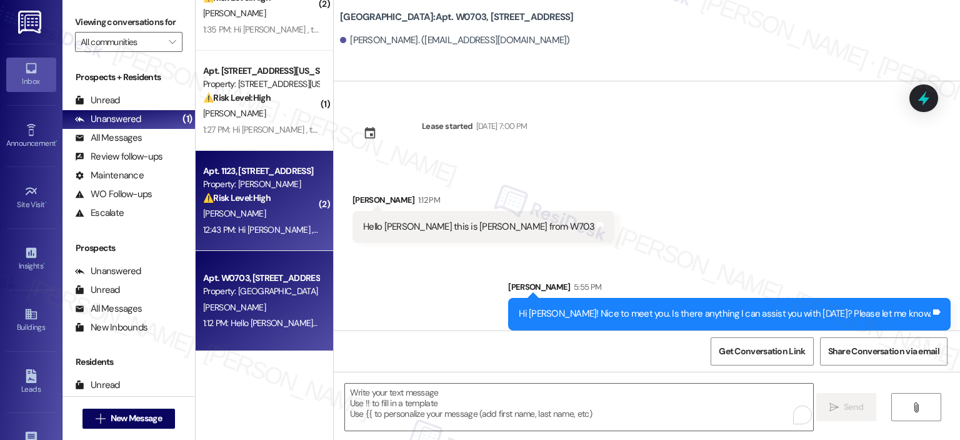
click at [245, 213] on div "[PERSON_NAME]" at bounding box center [261, 214] width 118 height 16
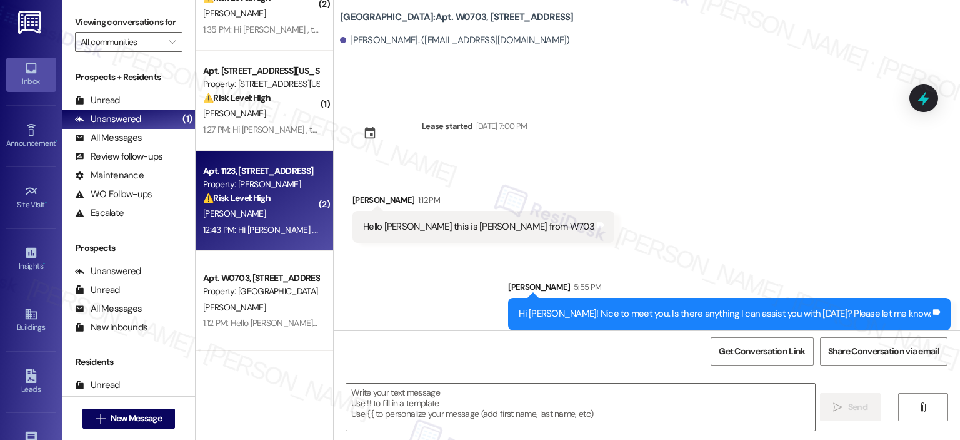
type textarea "Fetching suggested responses. Please feel free to read through the conversation…"
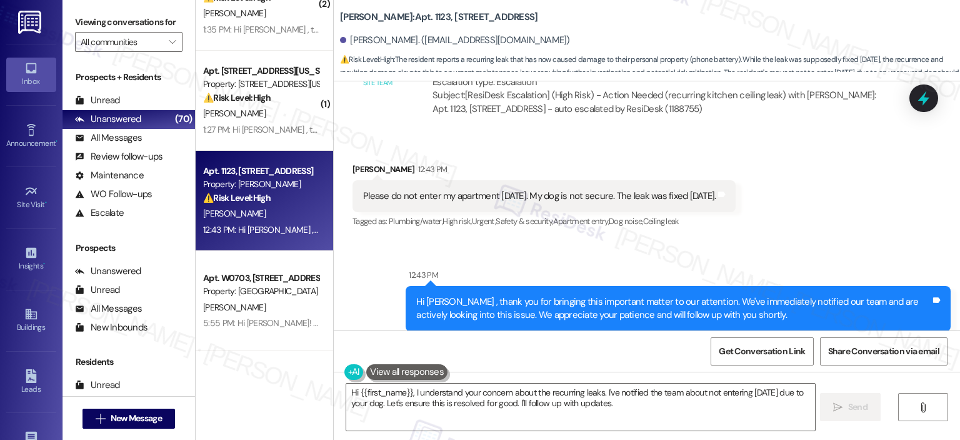
scroll to position [6158, 0]
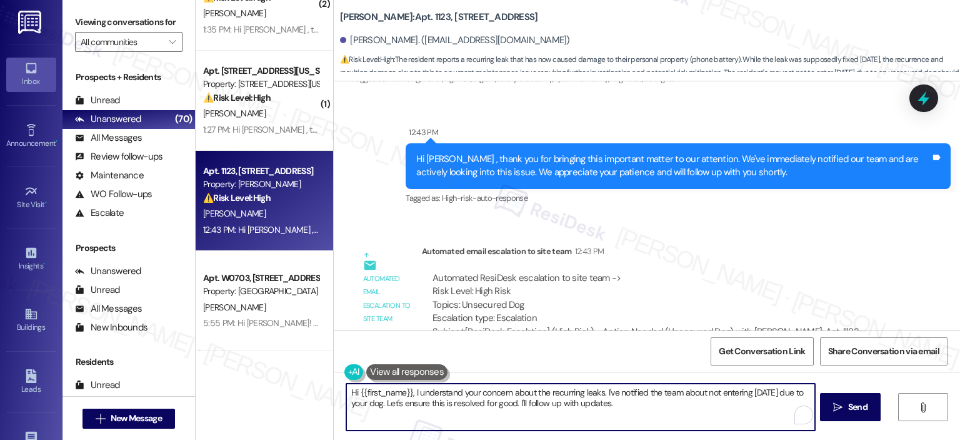
drag, startPoint x: 408, startPoint y: 395, endPoint x: 342, endPoint y: 395, distance: 65.7
click at [346, 395] on textarea "Hi {{first_name}}, I understand your concern about the recurring leaks. I've no…" at bounding box center [580, 406] width 468 height 47
type textarea "Thank you for letting me know, [PERSON_NAME]. I understand your concern about t…"
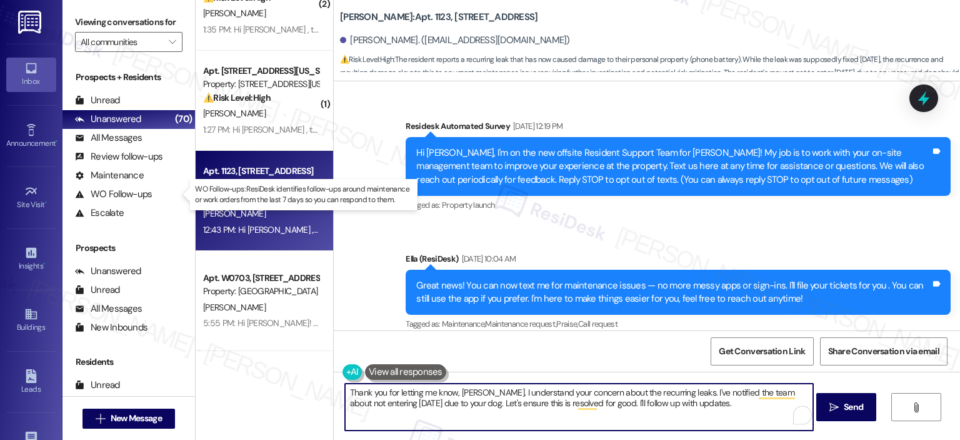
scroll to position [6158, 0]
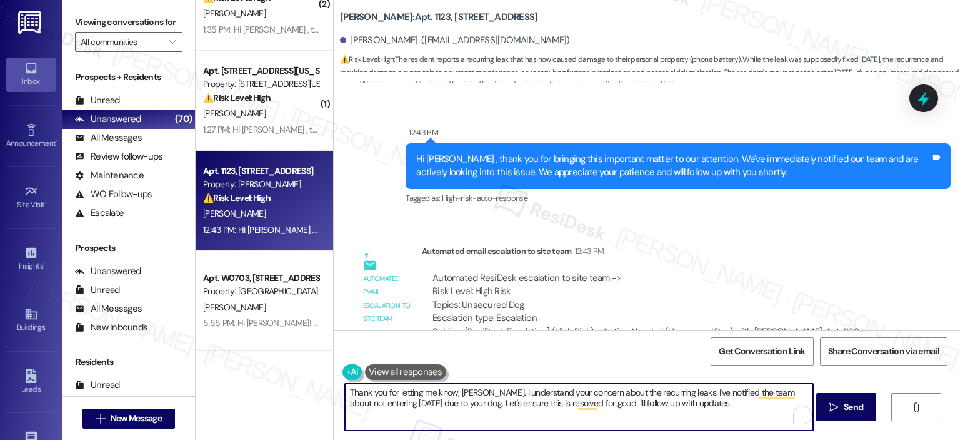
click at [671, 394] on textarea "Thank you for letting me know, [PERSON_NAME]. I understand your concern about t…" at bounding box center [579, 406] width 468 height 47
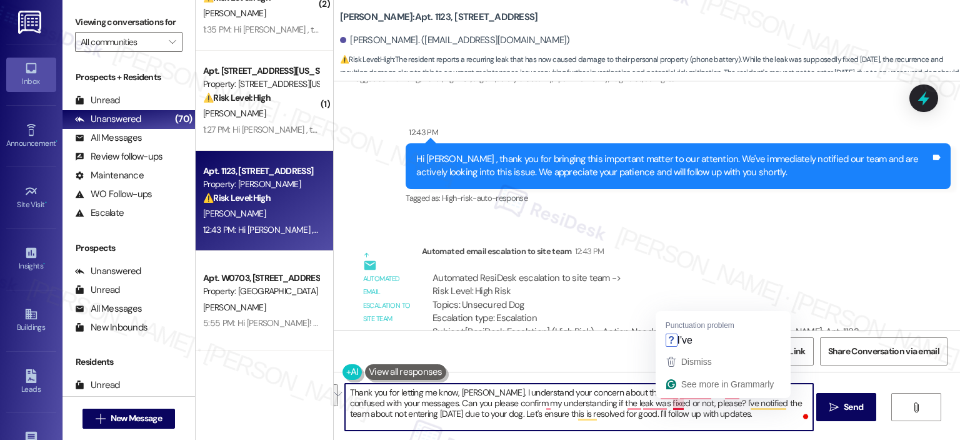
drag, startPoint x: 708, startPoint y: 422, endPoint x: 667, endPoint y: 406, distance: 44.4
click at [667, 406] on textarea "Thank you for letting me know, [PERSON_NAME]. I understand your concern about t…" at bounding box center [579, 406] width 468 height 47
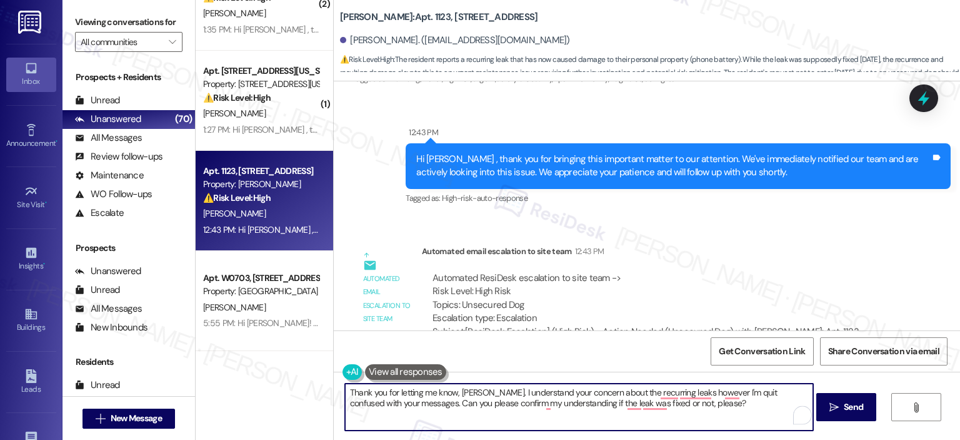
click at [734, 391] on textarea "Thank you for letting me know, [PERSON_NAME]. I understand your concern about t…" at bounding box center [579, 406] width 468 height 47
drag, startPoint x: 379, startPoint y: 403, endPoint x: 338, endPoint y: 406, distance: 40.8
click at [345, 406] on textarea "Thank you for letting me know, [PERSON_NAME]. I understand your concern about t…" at bounding box center [579, 406] width 468 height 47
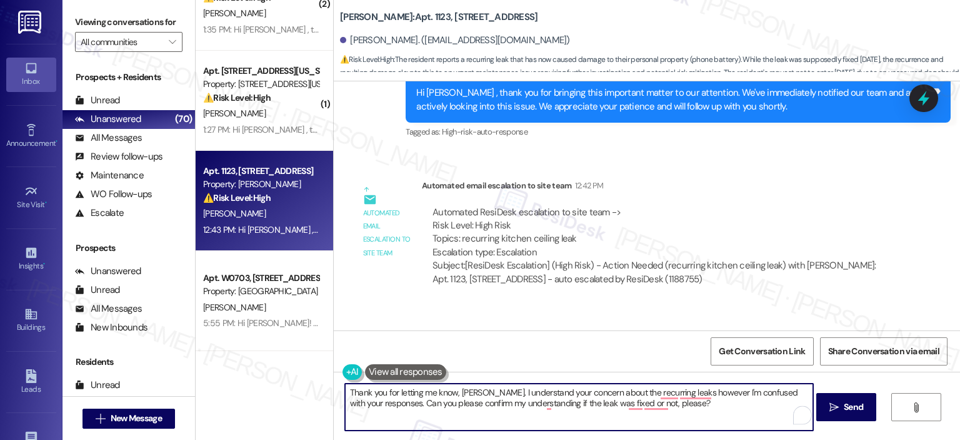
scroll to position [5533, 0]
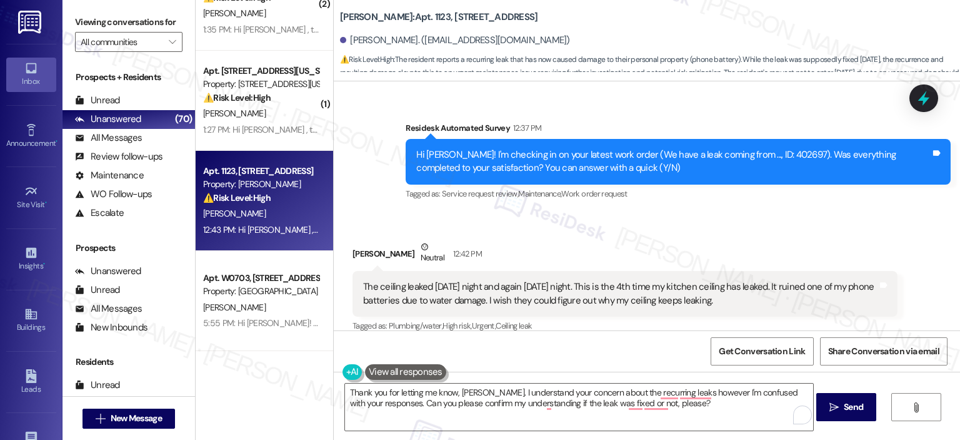
click at [768, 148] on div "Hi [PERSON_NAME]! I'm checking in on your latest work order (We have a leak com…" at bounding box center [673, 161] width 515 height 27
copy div "402697"
drag, startPoint x: 740, startPoint y: 116, endPoint x: 567, endPoint y: 44, distance: 187.9
click at [773, 148] on div "Hi [PERSON_NAME]! I'm checking in on your latest work order (We have a leak com…" at bounding box center [673, 161] width 515 height 27
click at [587, 407] on textarea "Thank you for letting me know, [PERSON_NAME]. I understand your concern about t…" at bounding box center [579, 406] width 468 height 47
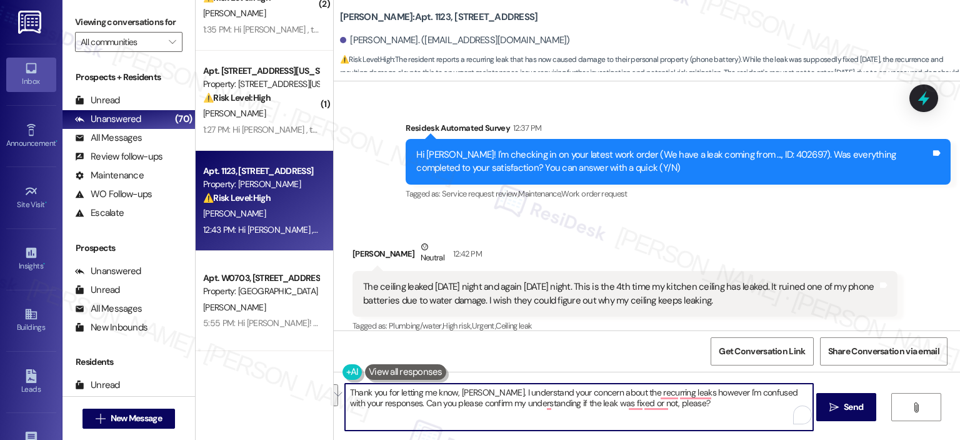
click at [394, 403] on textarea "Thank you for letting me know, [PERSON_NAME]. I understand your concern about t…" at bounding box center [579, 406] width 468 height 47
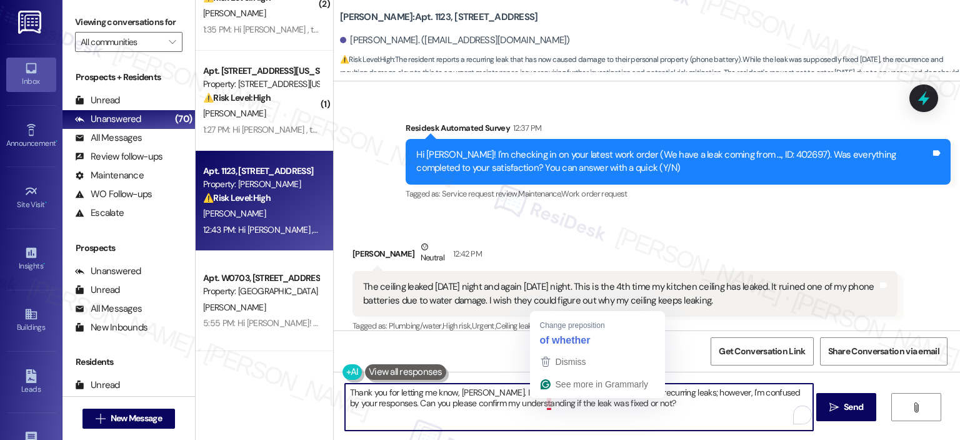
click at [547, 402] on textarea "Thank you for letting me know, [PERSON_NAME]. I understand your concern about t…" at bounding box center [579, 406] width 468 height 47
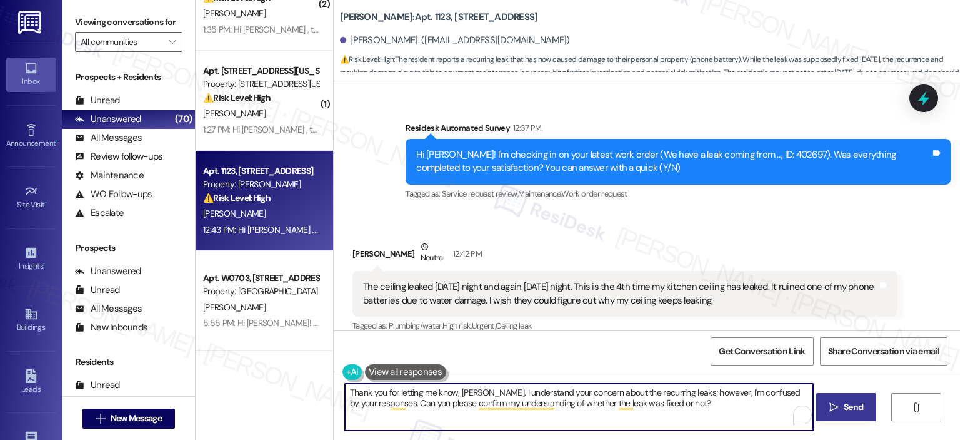
type textarea "Thank you for letting me know, [PERSON_NAME]. I understand your concern about t…"
click at [853, 401] on span "Send" at bounding box center [853, 406] width 19 height 13
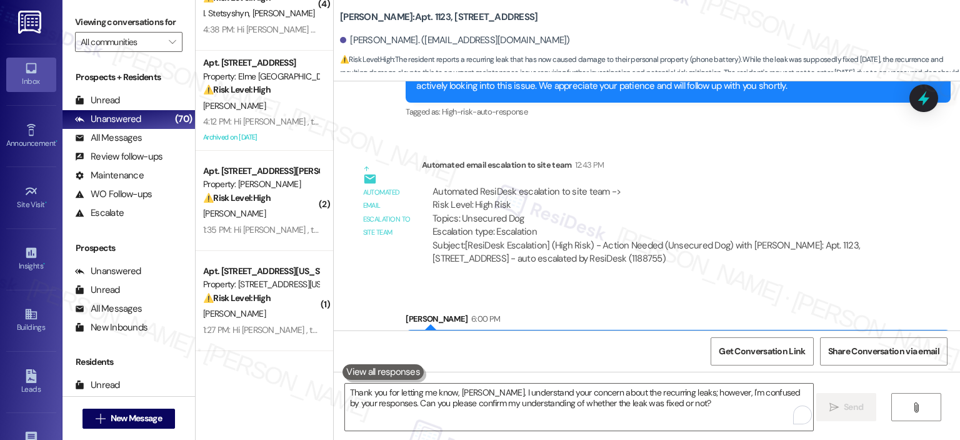
scroll to position [6258, 0]
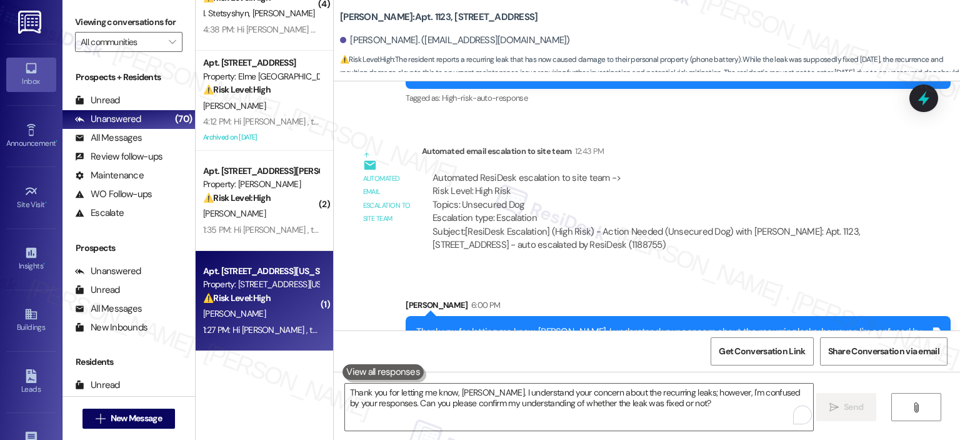
click at [278, 302] on div "⚠️ Risk Level: High The resident is claiming to have paid online, but the payme…" at bounding box center [261, 297] width 116 height 13
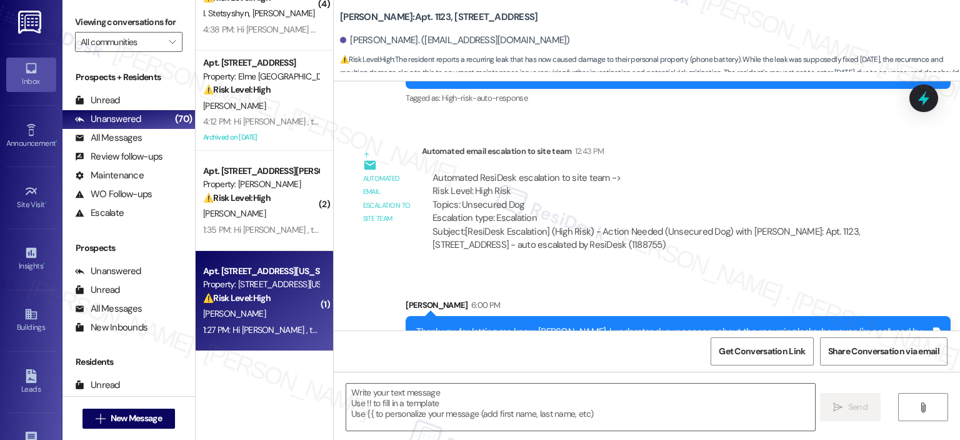
type textarea "Fetching suggested responses. Please feel free to read through the conversation…"
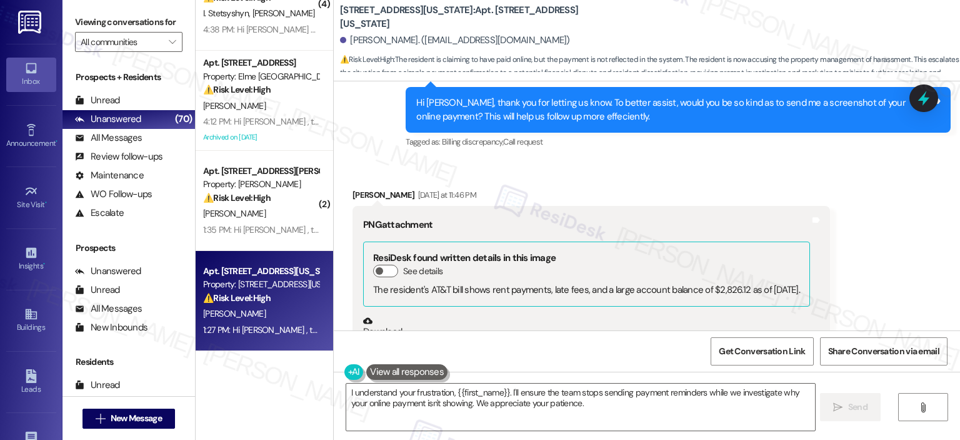
scroll to position [11544, 0]
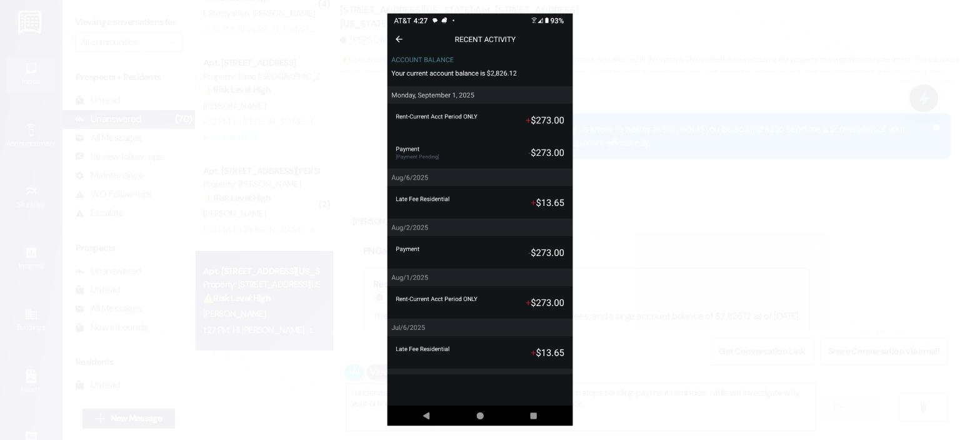
click at [695, 260] on button "Unzoom image" at bounding box center [480, 220] width 960 height 440
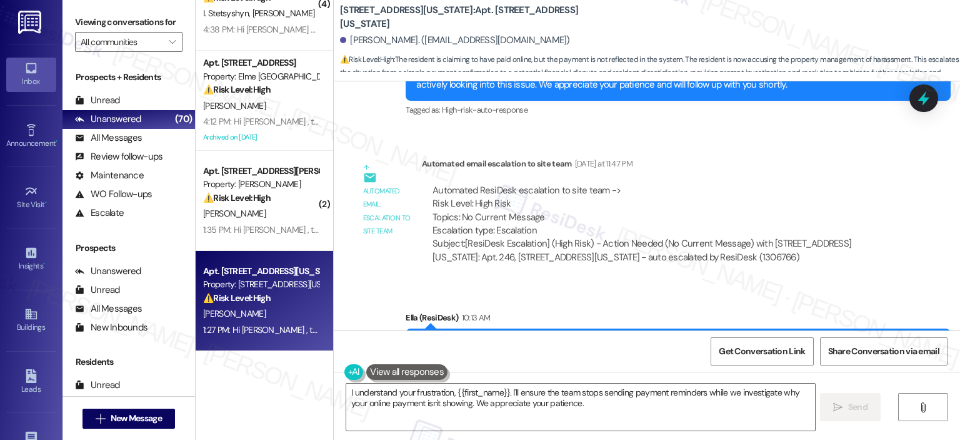
scroll to position [12456, 0]
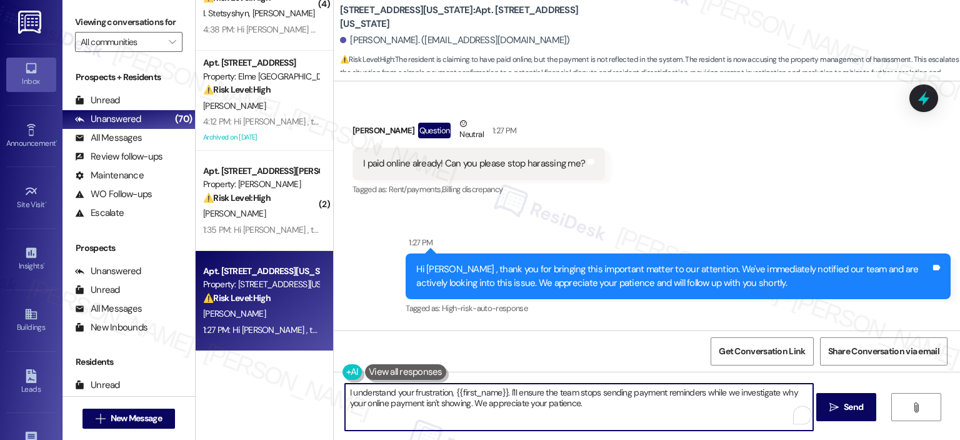
drag, startPoint x: 585, startPoint y: 405, endPoint x: 507, endPoint y: 395, distance: 78.7
click at [507, 395] on textarea "I understand your frustration, {{first_name}}. I'll ensure the team stops sendi…" at bounding box center [579, 406] width 468 height 47
click at [731, 401] on textarea "I understand your frustration, {{first_name}}. I apologize for the inconvenienc…" at bounding box center [579, 406] width 468 height 47
click at [733, 393] on textarea "I understand your frustration, {{first_name}}. I apologize for the inconvenienc…" at bounding box center [579, 406] width 468 height 47
click at [793, 395] on textarea "I understand your frustration, {{first_name}}. I apologize for the inconvenienc…" at bounding box center [579, 406] width 468 height 47
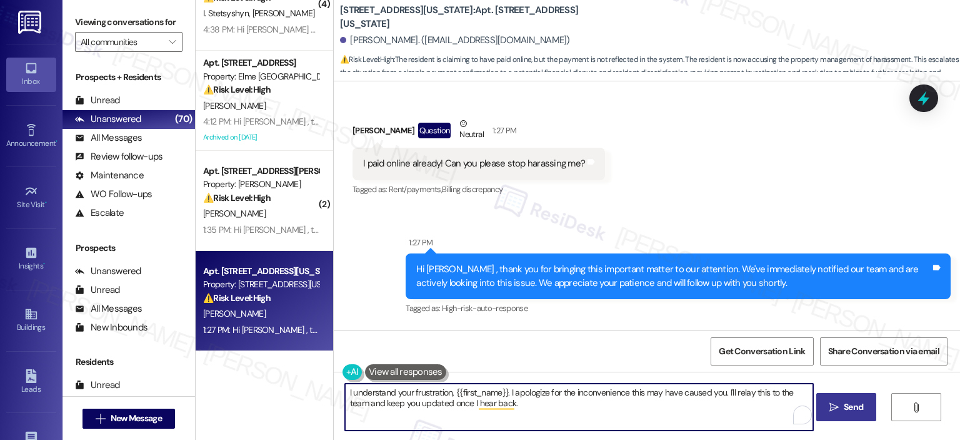
type textarea "I understand your frustration, {{first_name}}. I apologize for the inconvenienc…"
click at [842, 410] on span "Send" at bounding box center [854, 406] width 24 height 13
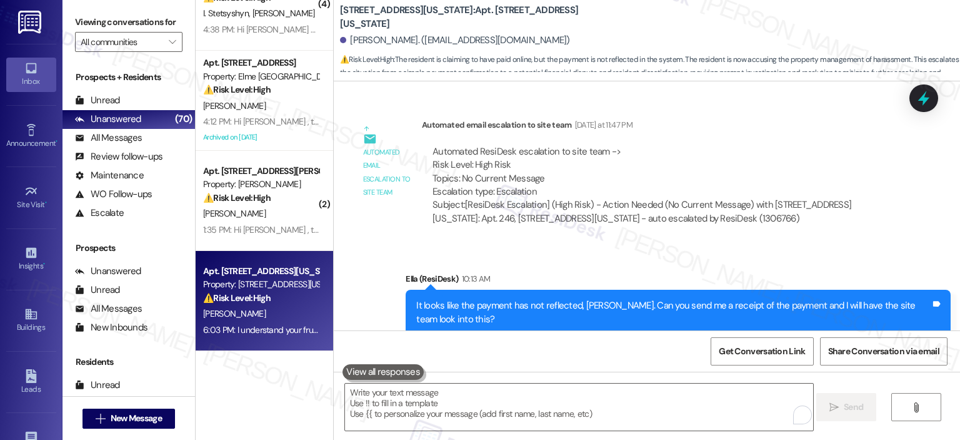
scroll to position [12556, 0]
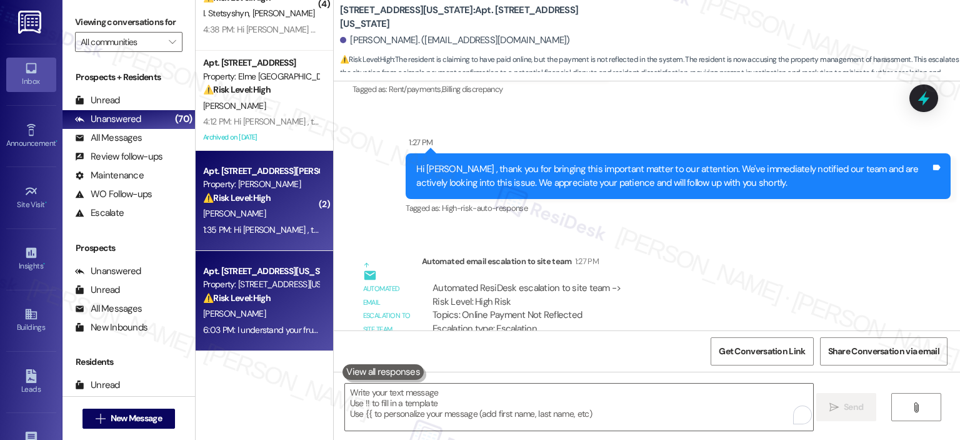
click at [243, 207] on div "A. Hicks" at bounding box center [261, 214] width 118 height 16
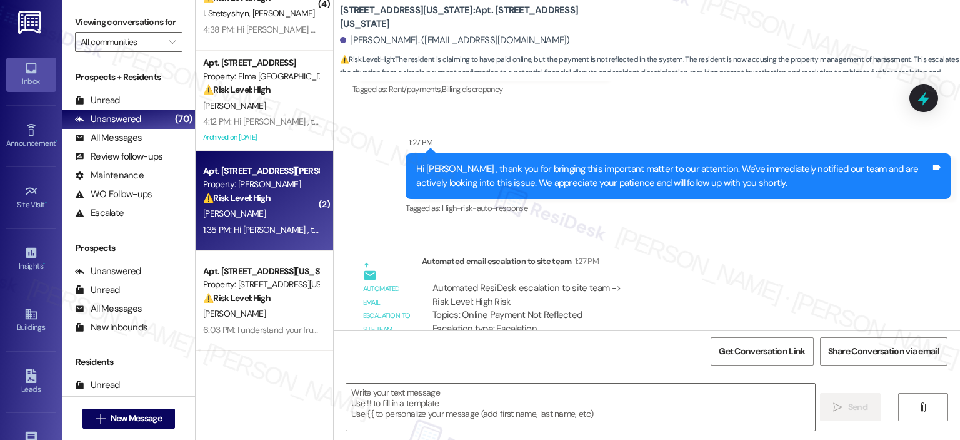
type textarea "Fetching suggested responses. Please feel free to read through the conversation…"
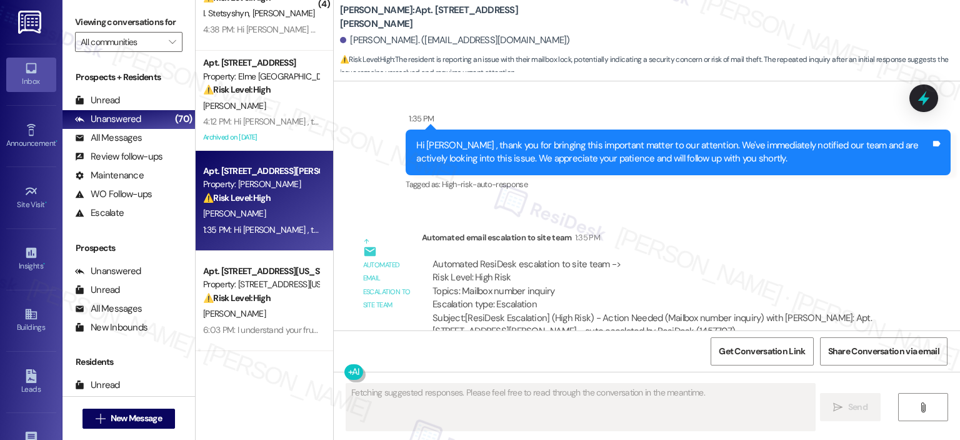
scroll to position [1691, 0]
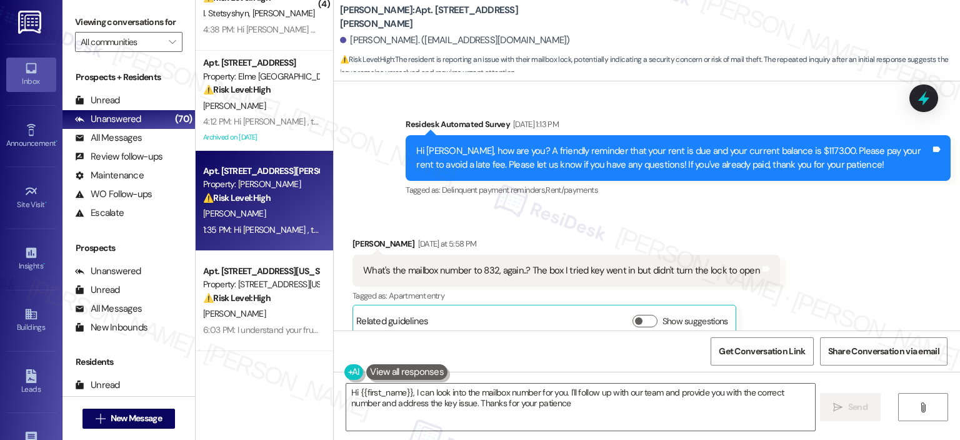
type textarea "Hi {{first_name}}, I can look into the mailbox number for you. I'll follow up w…"
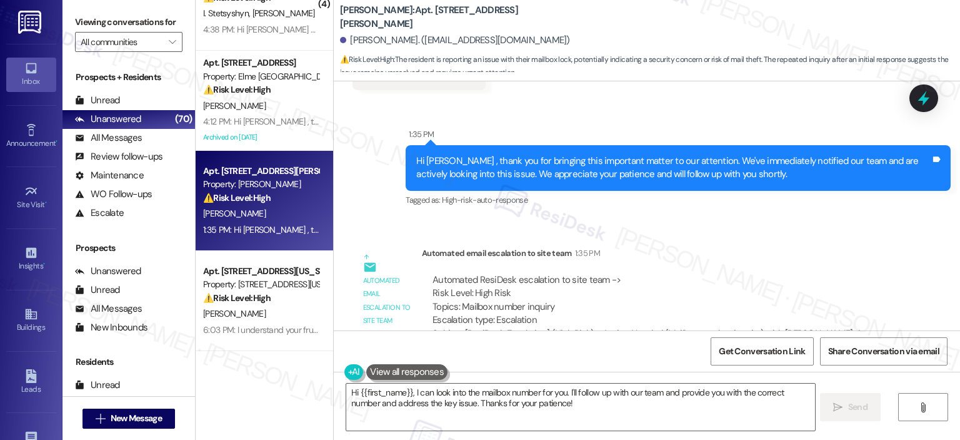
scroll to position [2316, 0]
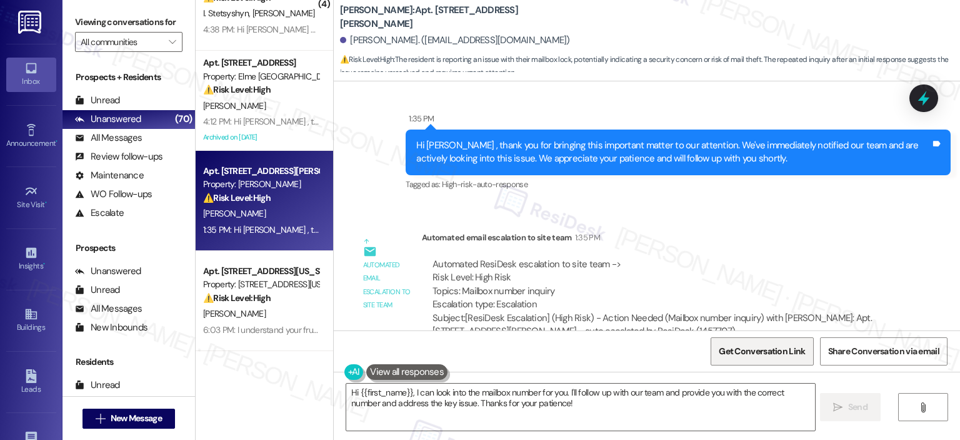
click at [767, 340] on span "Get Conversation Link" at bounding box center [762, 351] width 91 height 27
click at [735, 355] on span "Get Conversation Link" at bounding box center [762, 351] width 86 height 13
click at [736, 350] on span "Get Conversation Link" at bounding box center [762, 351] width 86 height 13
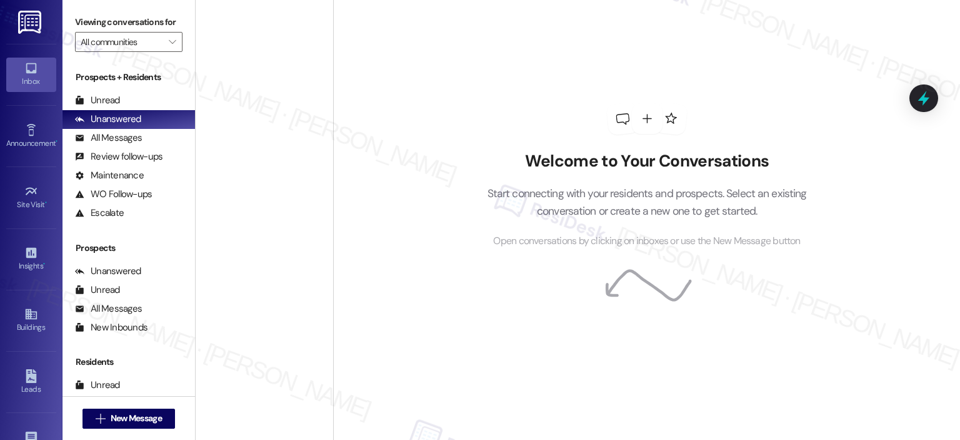
scroll to position [4652, 0]
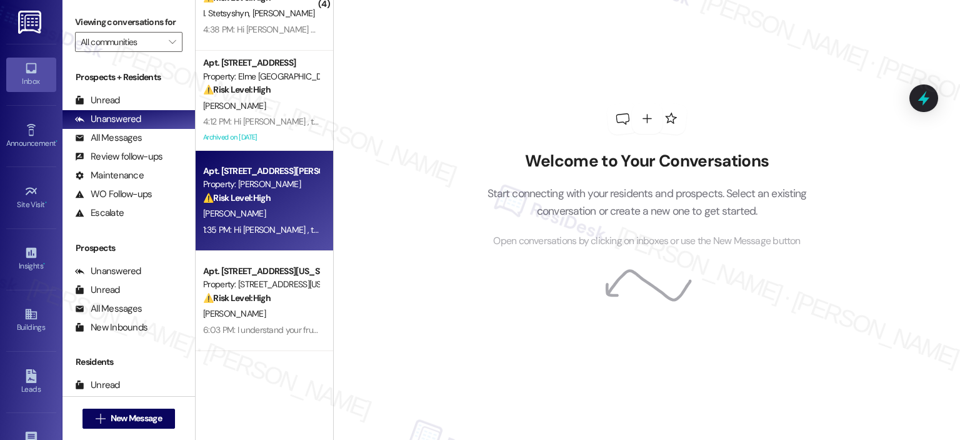
click at [252, 214] on div "[PERSON_NAME]" at bounding box center [261, 214] width 118 height 16
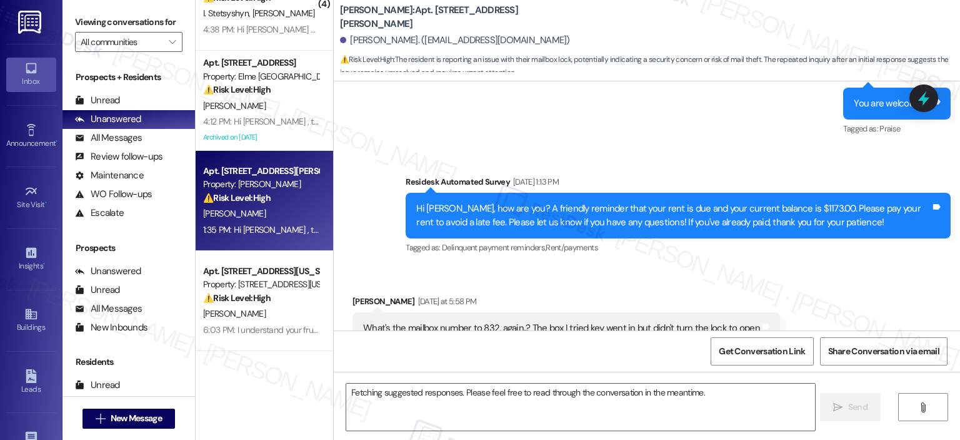
scroll to position [2042, 0]
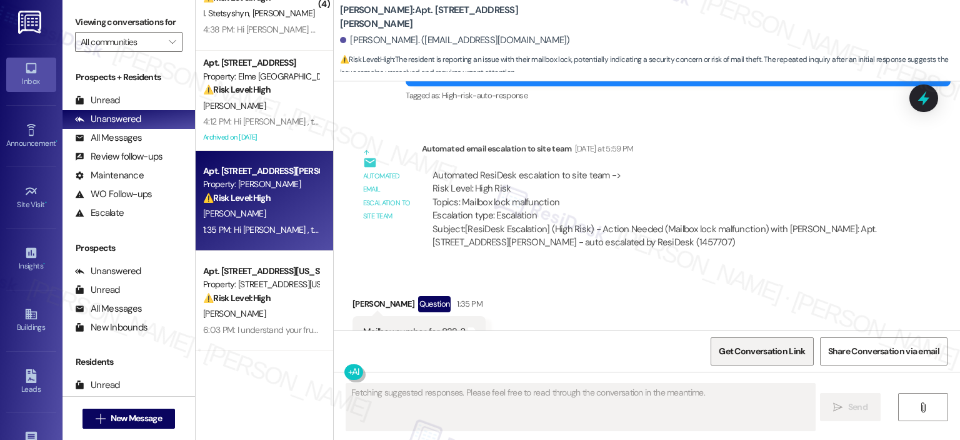
click at [770, 356] on span "Get Conversation Link" at bounding box center [762, 351] width 86 height 13
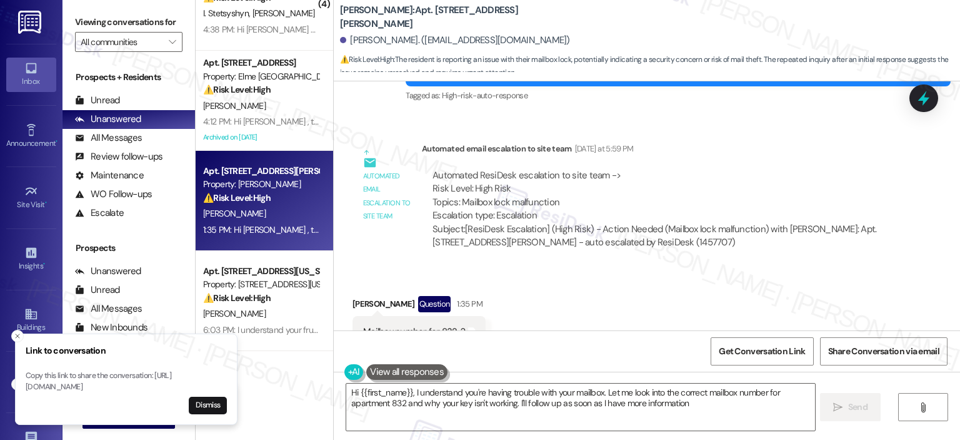
type textarea "Hi {{first_name}}, I understand you're having trouble with your mailbox. Let me…"
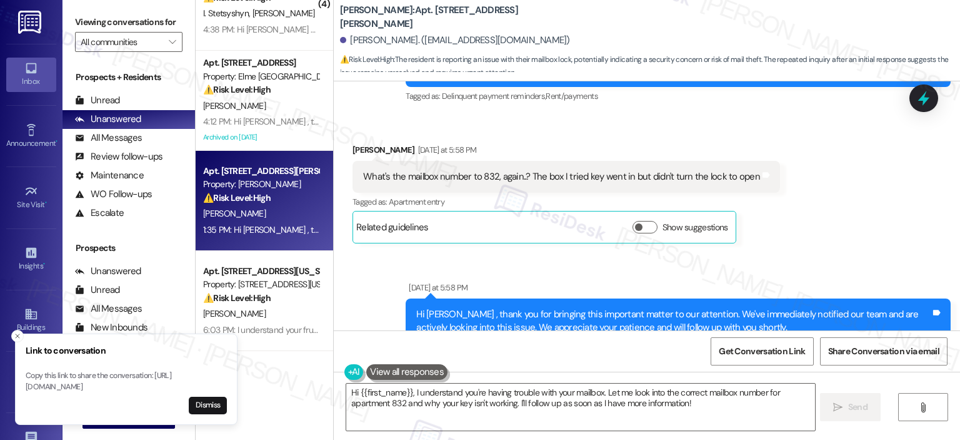
scroll to position [1795, 0]
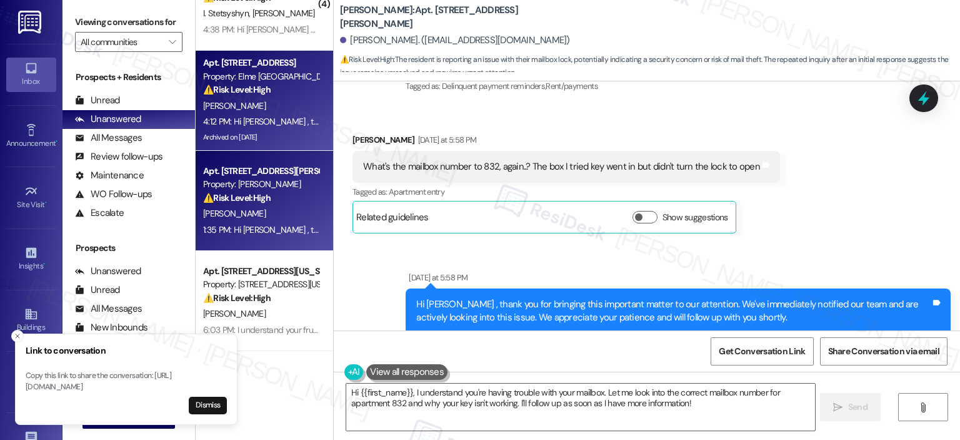
click at [262, 127] on div "4:12 PM: Hi [PERSON_NAME] , thank you for bringing this important matter to our…" at bounding box center [261, 122] width 118 height 16
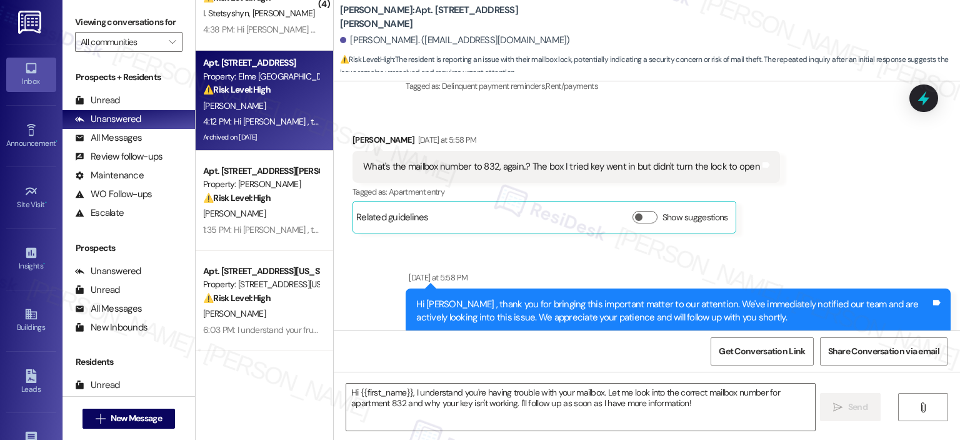
type textarea "Fetching suggested responses. Please feel free to read through the conversation…"
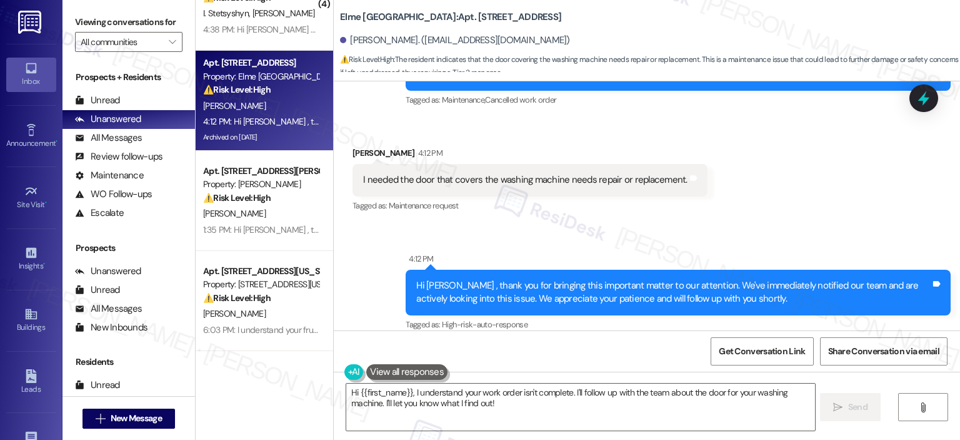
scroll to position [20263, 0]
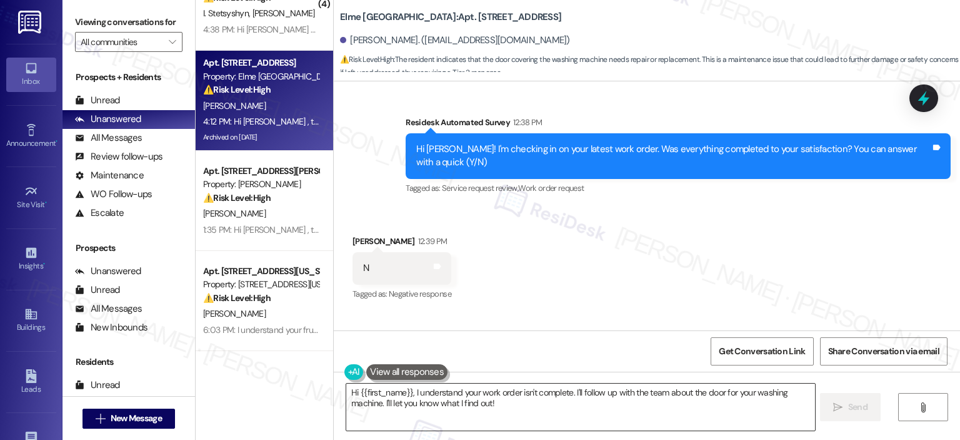
click at [495, 403] on textarea "Hi {{first_name}}, I understand your work order isn't complete. I'll follow up …" at bounding box center [580, 406] width 468 height 47
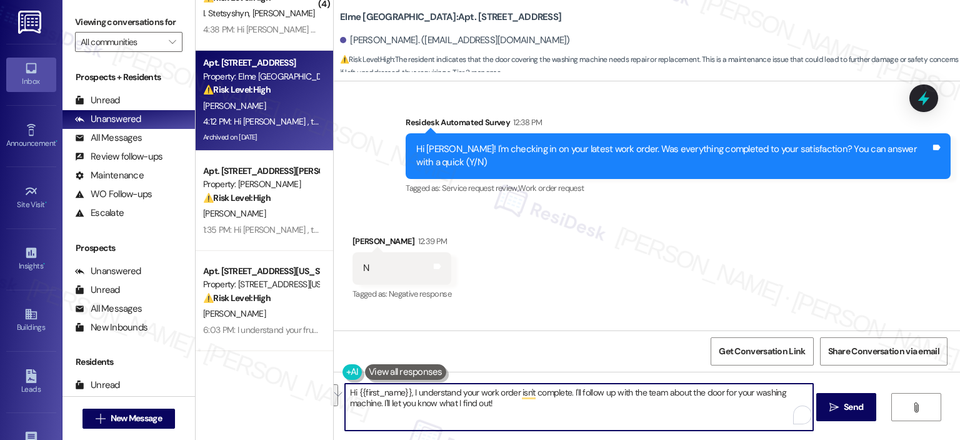
click at [338, 395] on div "Hi {{first_name}}, I understand your work order isn't complete. I'll follow up …" at bounding box center [647, 418] width 627 height 94
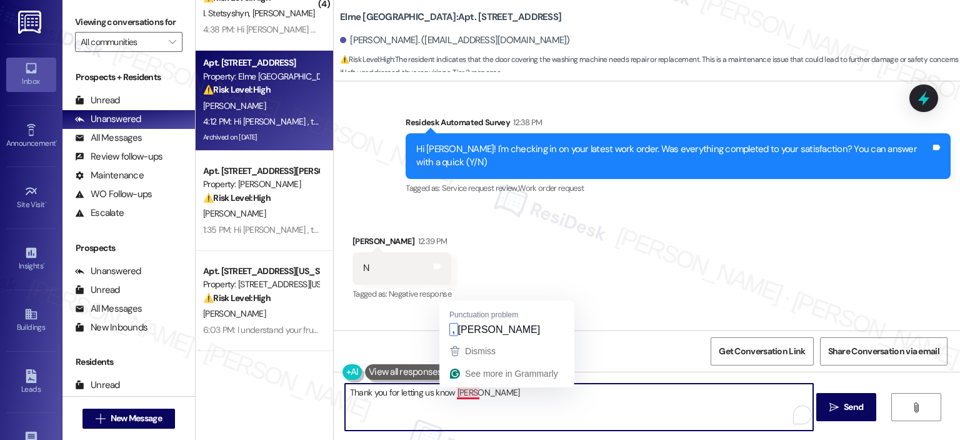
click at [448, 395] on textarea "Thank you for letting us know Daniel" at bounding box center [579, 406] width 468 height 47
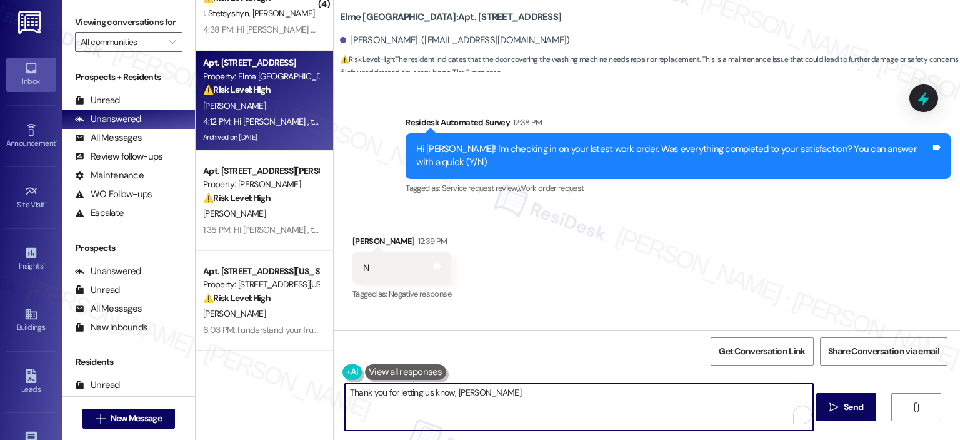
click at [503, 395] on textarea "Thank you for letting us know, Daniel" at bounding box center [579, 406] width 468 height 47
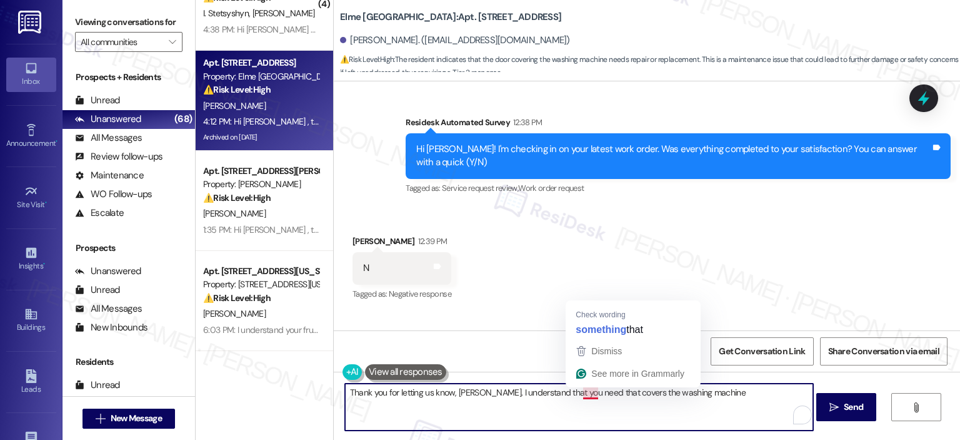
drag, startPoint x: 577, startPoint y: 391, endPoint x: 557, endPoint y: 396, distance: 21.4
click at [557, 396] on textarea "Thank you for letting us know, Daniel. I understand that you need that covers t…" at bounding box center [579, 406] width 468 height 47
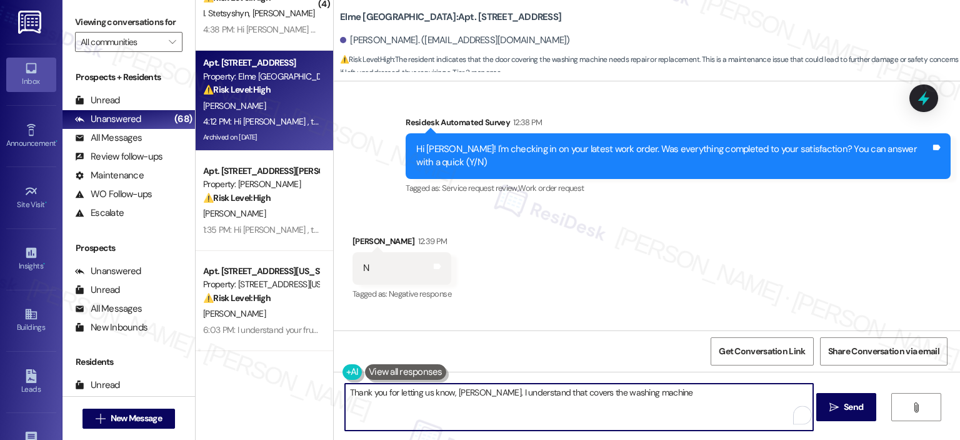
click at [538, 392] on textarea "Thank you for letting us know, Daniel. I understand that covers the washing mac…" at bounding box center [579, 406] width 468 height 47
click at [737, 386] on textarea "Thank you for letting us know, Daniel. I understand that the door that covers t…" at bounding box center [579, 406] width 468 height 47
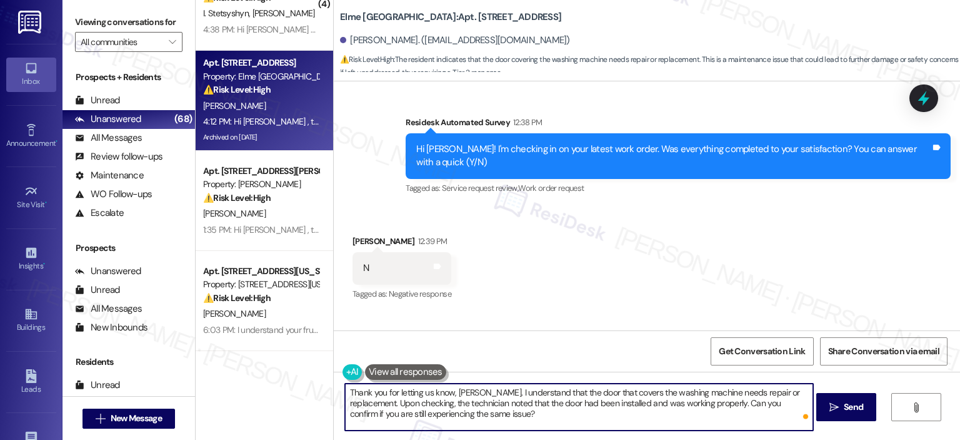
click at [469, 403] on textarea "Thank you for letting us know, Daniel. I understand that the door that covers t…" at bounding box center [579, 406] width 468 height 47
click at [542, 392] on textarea "Thank you for letting us know, Daniel. I understand that the door that covers t…" at bounding box center [579, 406] width 468 height 47
type textarea "Thank you for letting us know, Daniel. I understand your concern about the door…"
click at [844, 408] on span "Send" at bounding box center [853, 406] width 19 height 13
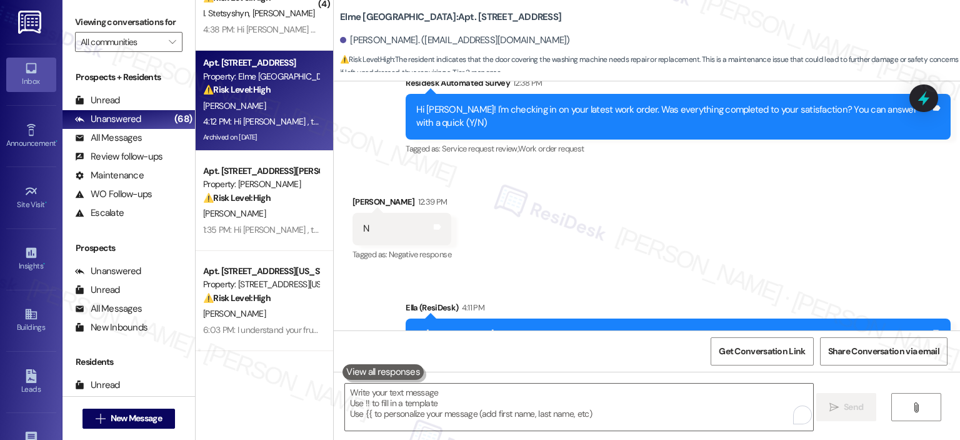
scroll to position [20689, 0]
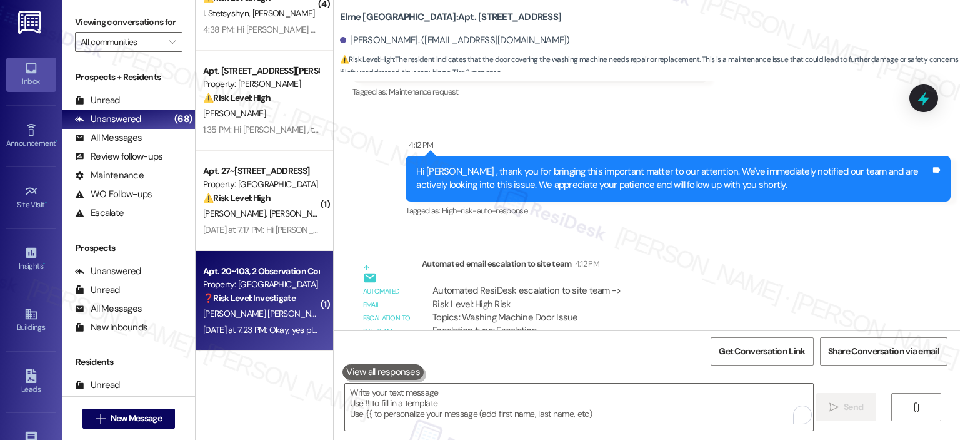
click at [334, 312] on span "B. Rosales Marroquin" at bounding box center [371, 313] width 74 height 11
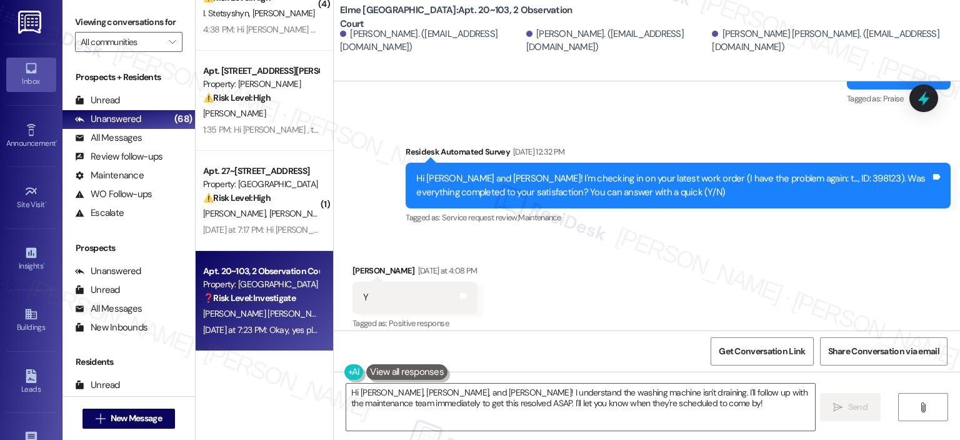
scroll to position [20619, 0]
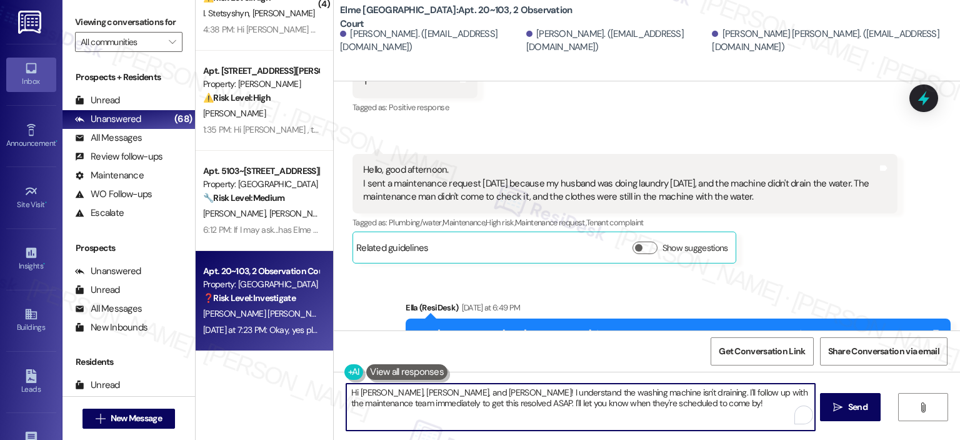
drag, startPoint x: 658, startPoint y: 404, endPoint x: 335, endPoint y: 387, distance: 323.7
click at [340, 387] on div "Hi Ruth, Brenda, and Dery! I understand the washing machine isn't draining. I'l…" at bounding box center [575, 407] width 470 height 48
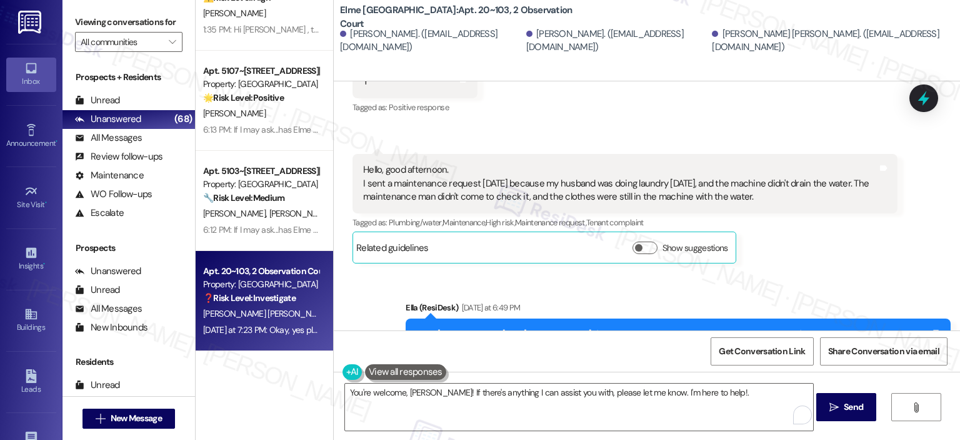
click at [704, 382] on div "You're welcome, Ruth! If there's anything I can assist you with, please let me …" at bounding box center [647, 418] width 627 height 94
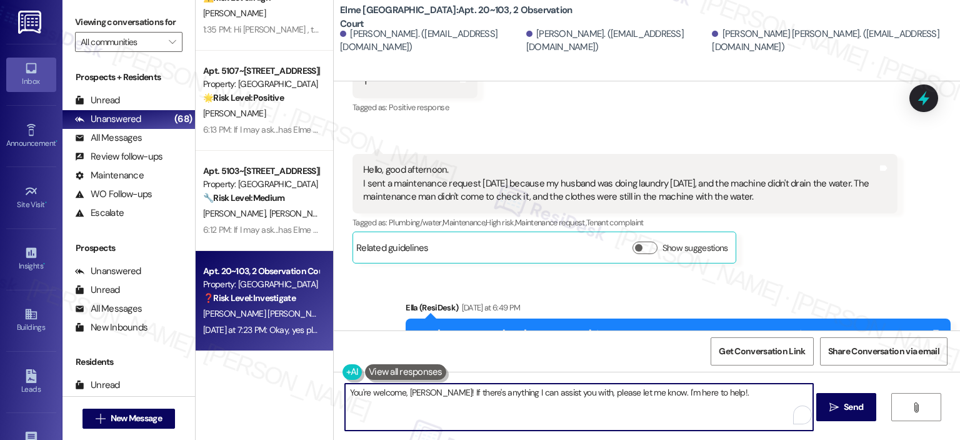
click at [709, 395] on textarea "You're welcome, Ruth! If there's anything I can assist you with, please let me …" at bounding box center [579, 406] width 468 height 47
type textarea "You're welcome, Ruth! If there's anything I can assist you with, please let me …"
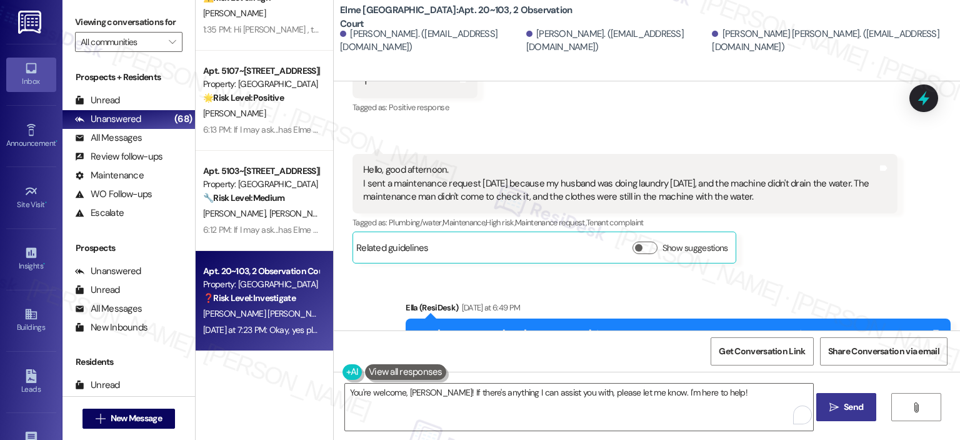
click at [863, 407] on span "Send" at bounding box center [854, 406] width 24 height 13
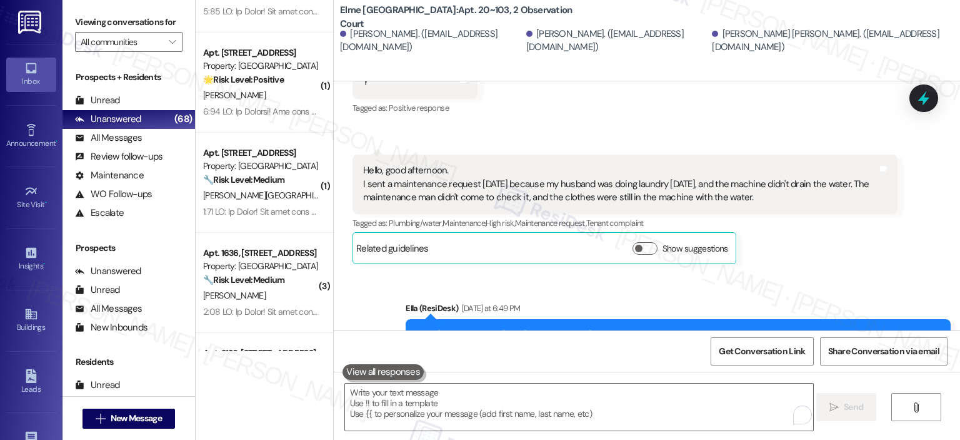
scroll to position [2776, 0]
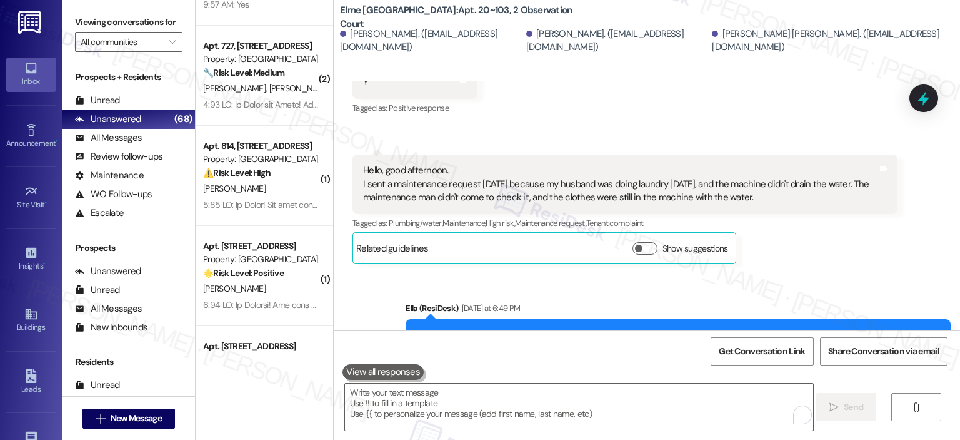
click at [169, 39] on icon "" at bounding box center [172, 42] width 7 height 10
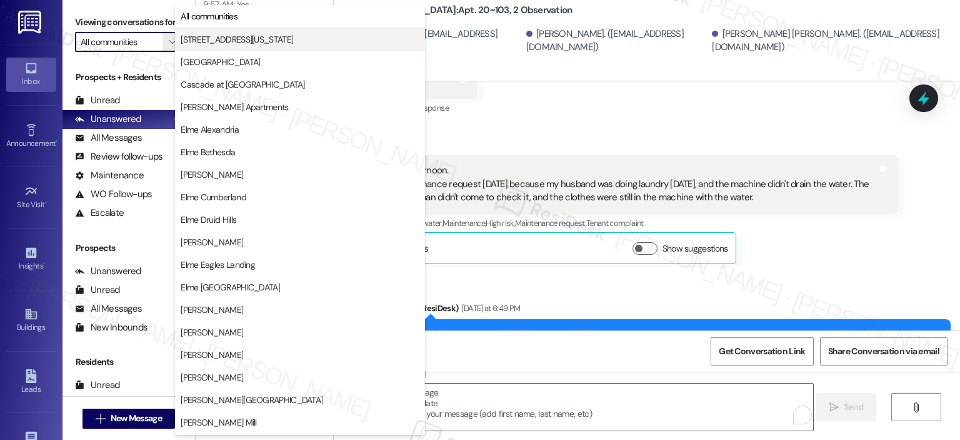
click at [233, 39] on span "[STREET_ADDRESS][US_STATE]" at bounding box center [237, 39] width 113 height 13
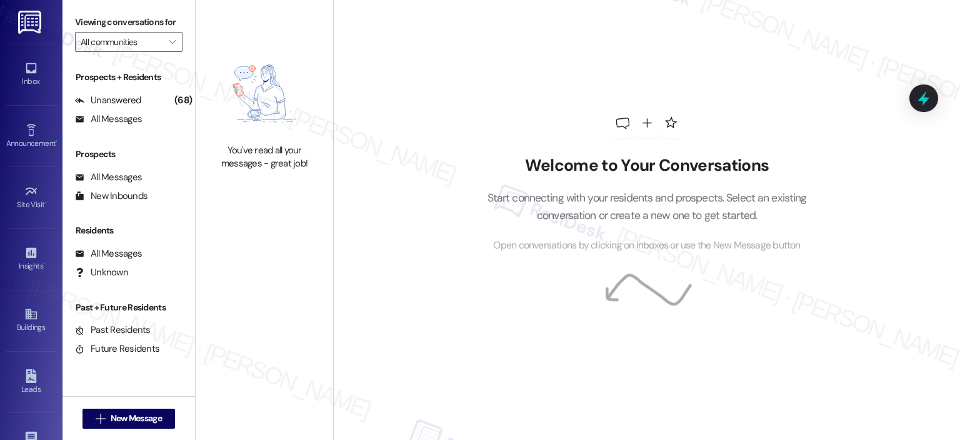
type input "[STREET_ADDRESS][US_STATE]"
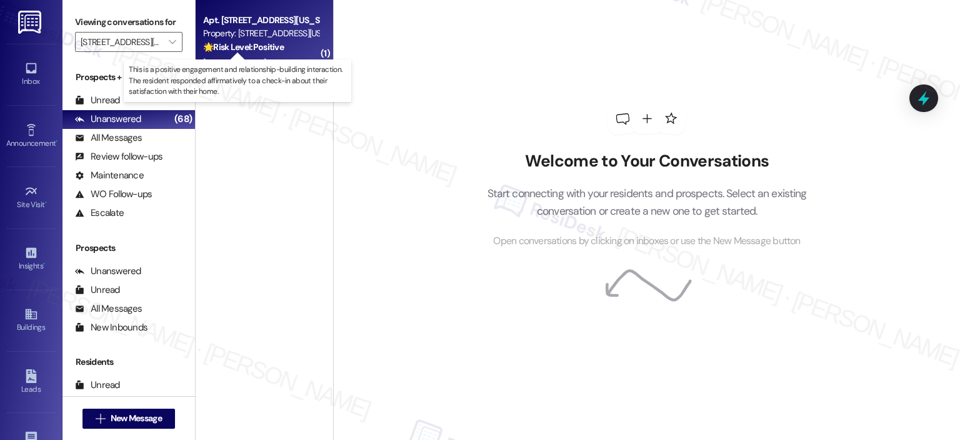
click at [248, 51] on strong "🌟 Risk Level: Positive" at bounding box center [243, 46] width 81 height 11
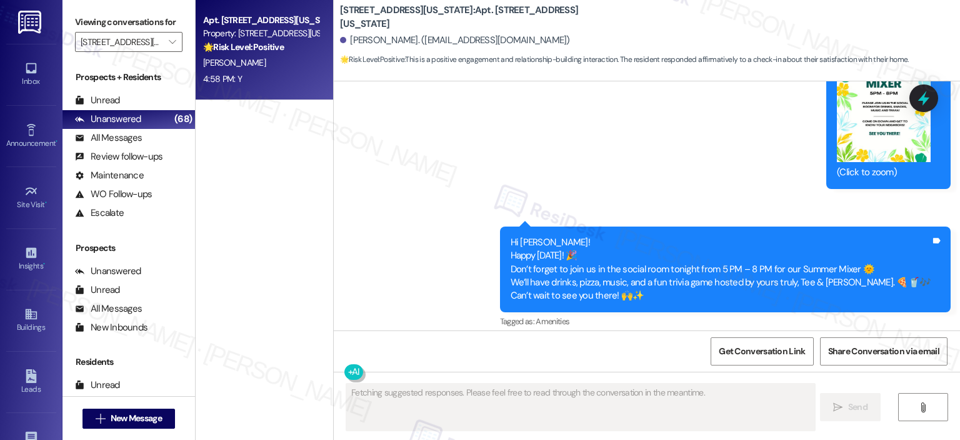
scroll to position [4831, 0]
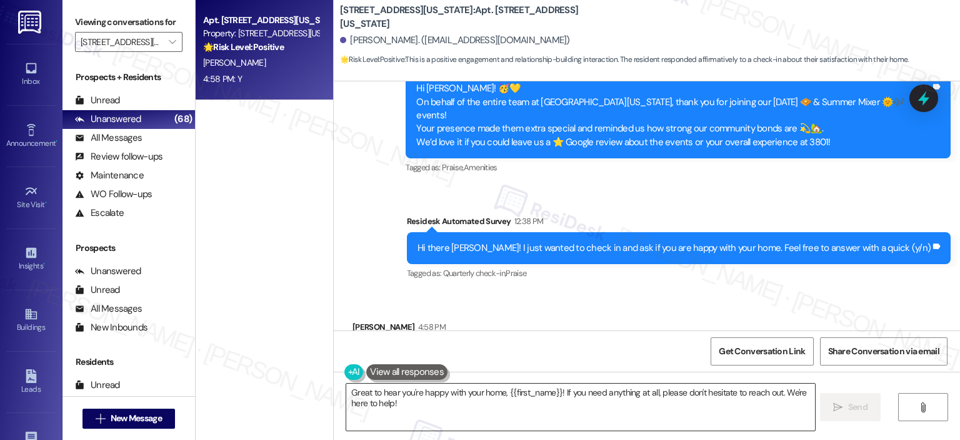
click at [480, 420] on textarea "Great to hear you're happy with your home, {{first_name}}! If you need anything…" at bounding box center [580, 406] width 468 height 47
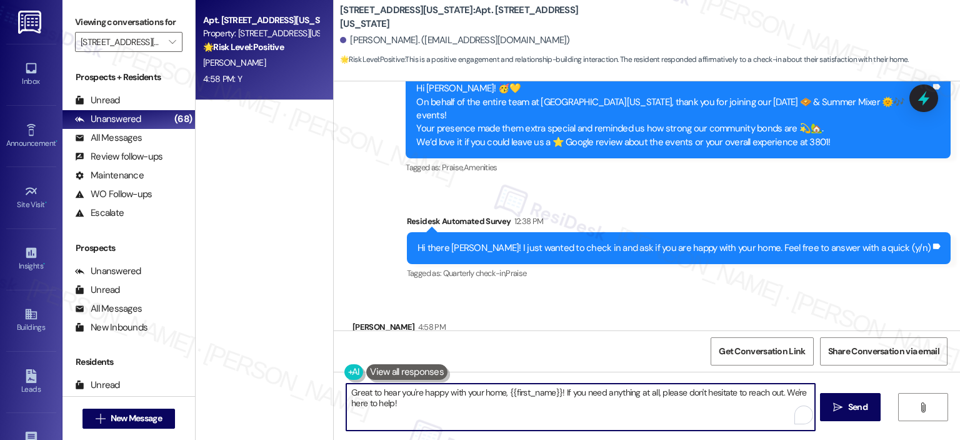
paste textarea "Thanks so much, {{first_name}}! It makes me really happy to hear you’re enjoyin…"
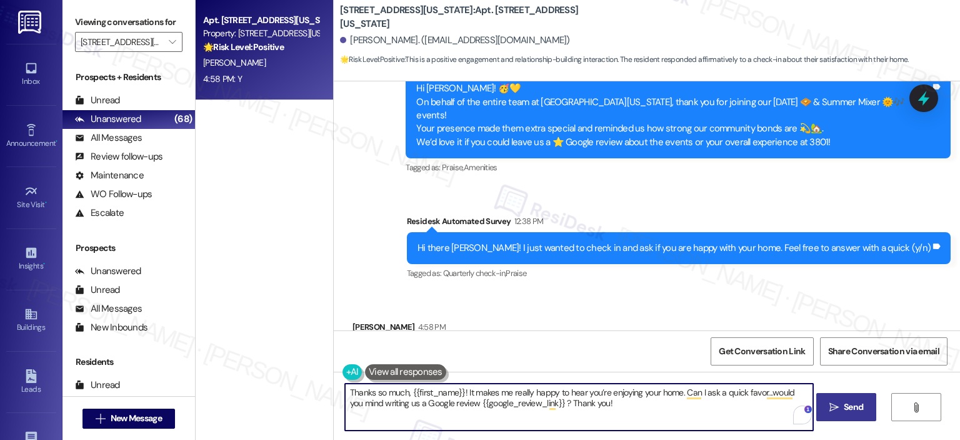
type textarea "Thanks so much, {{first_name}}! It makes me really happy to hear you’re enjoyin…"
click at [834, 416] on button " Send" at bounding box center [847, 407] width 61 height 28
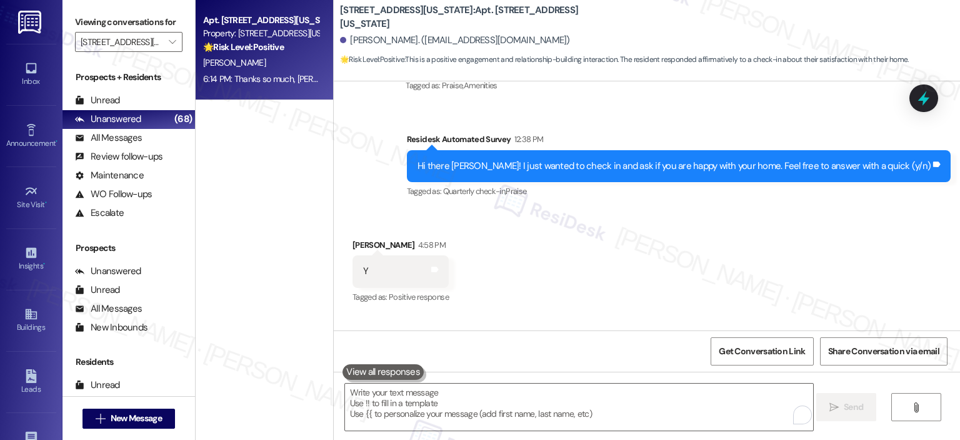
scroll to position [4932, 0]
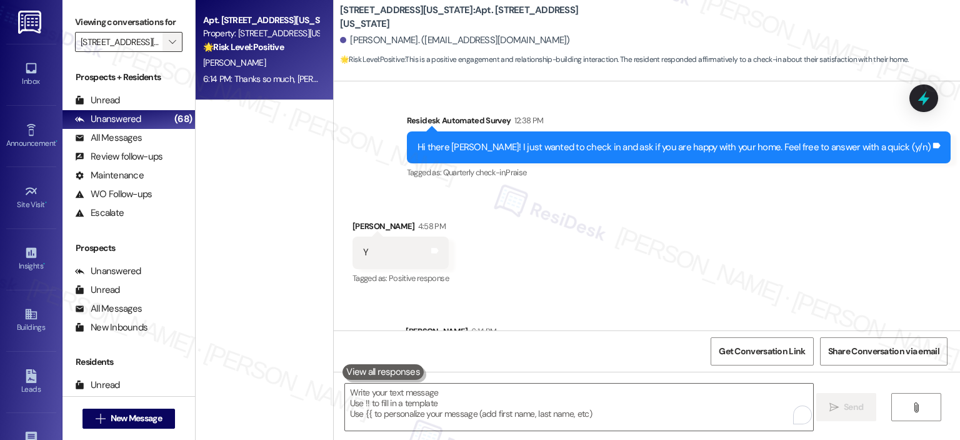
click at [169, 39] on icon "" at bounding box center [172, 42] width 7 height 10
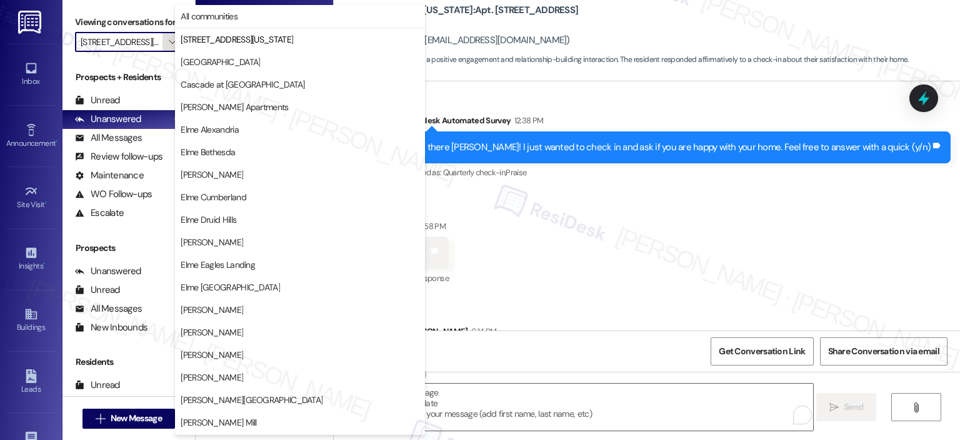
scroll to position [0, 19]
click at [226, 63] on span "[GEOGRAPHIC_DATA]" at bounding box center [220, 62] width 79 height 13
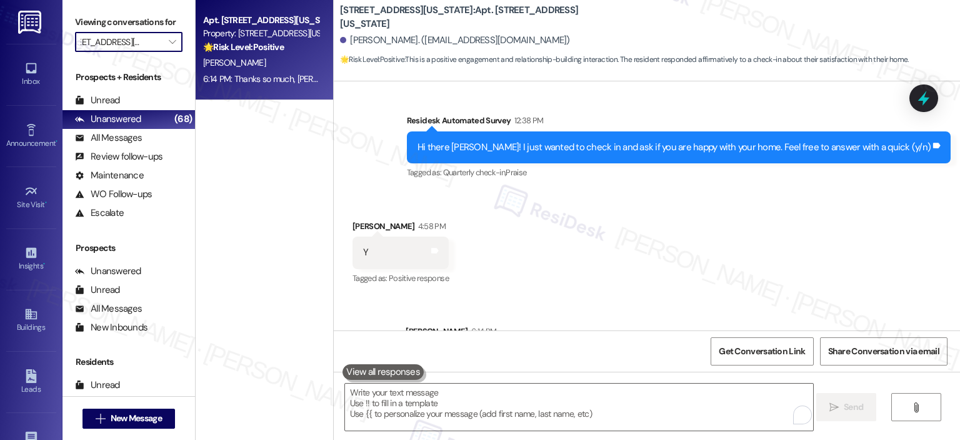
type input "[GEOGRAPHIC_DATA]"
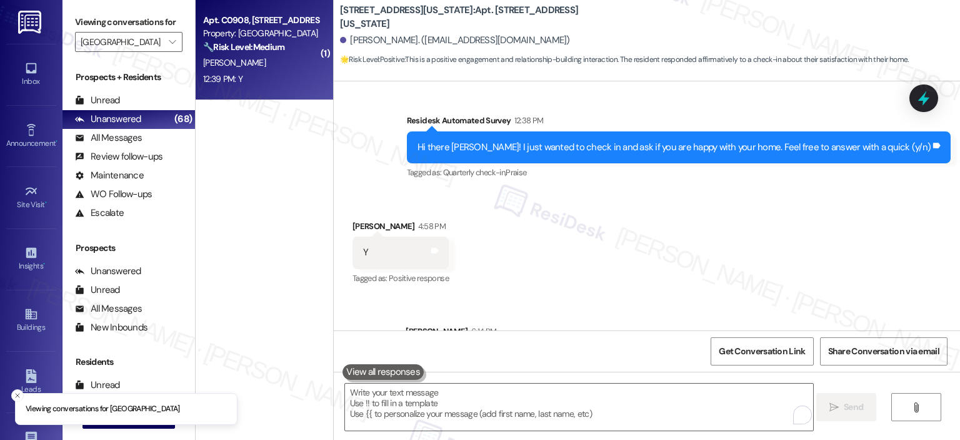
click at [261, 67] on div "[PERSON_NAME]" at bounding box center [261, 63] width 118 height 16
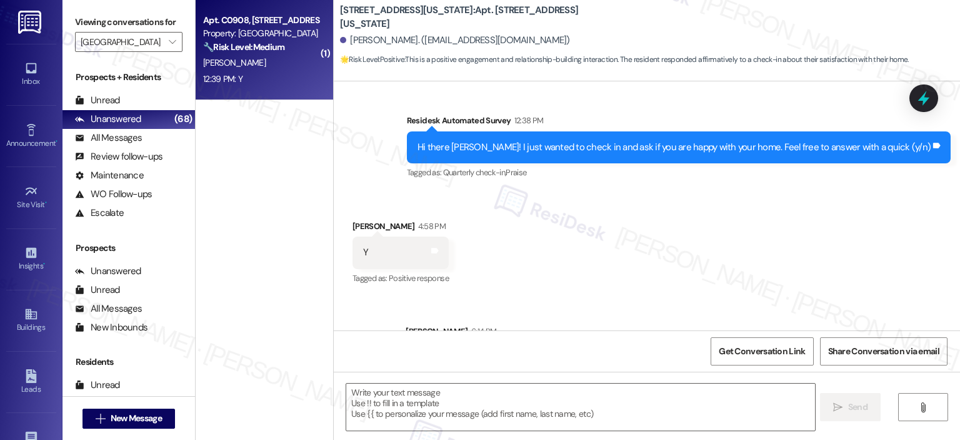
type textarea "Fetching suggested responses. Please feel free to read through the conversation…"
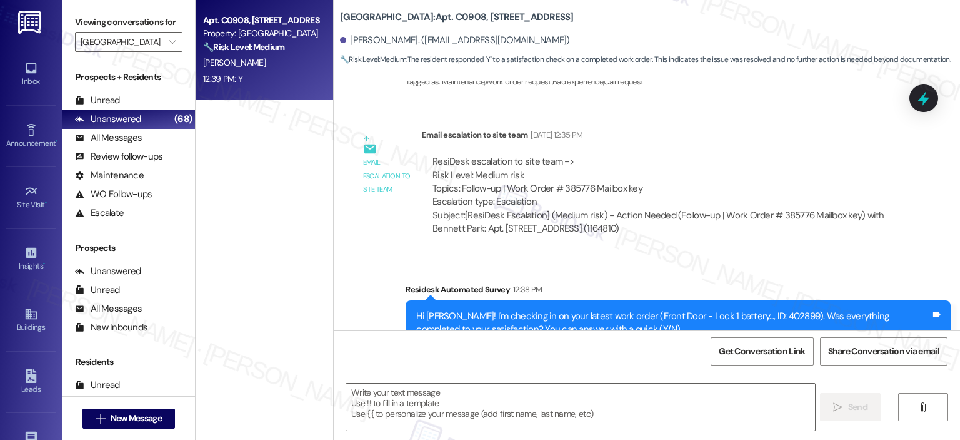
scroll to position [3894, 0]
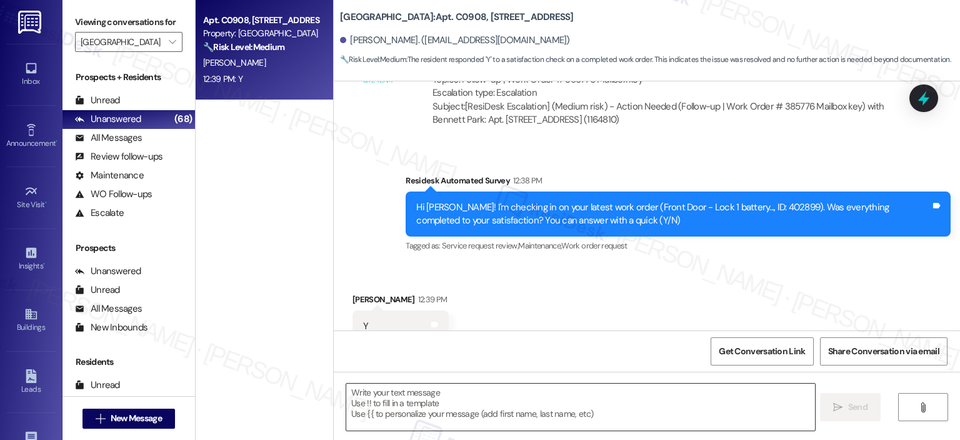
click at [456, 400] on textarea at bounding box center [580, 406] width 468 height 47
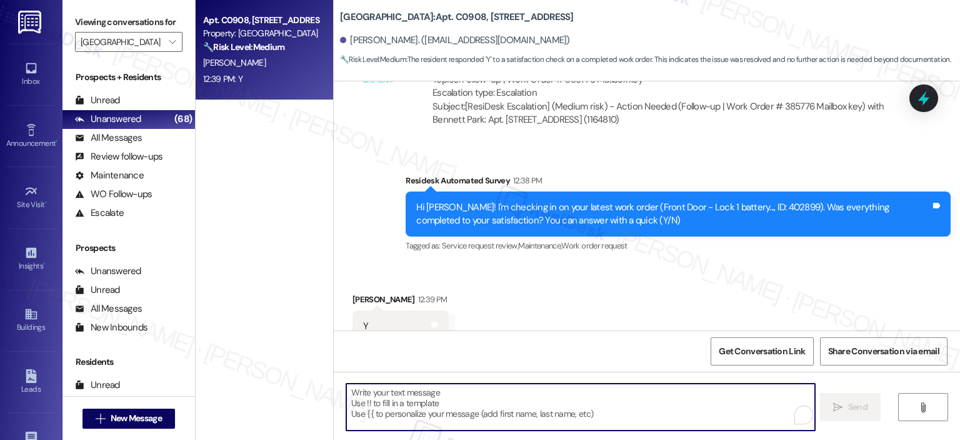
paste textarea "Thank you for your response! Great to know that the latest work order was compl…"
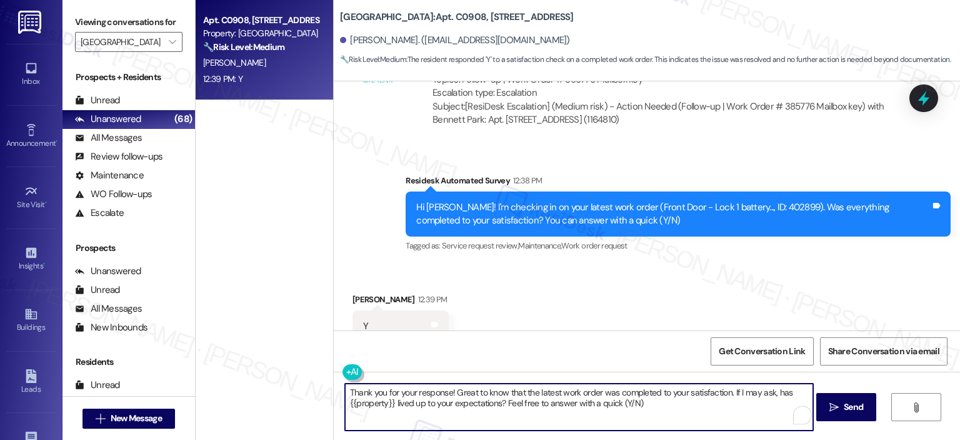
click at [446, 396] on textarea "Thank you for your response! Great to know that the latest work order was compl…" at bounding box center [579, 406] width 468 height 47
click at [698, 422] on textarea "Thank you for your response, [PERSON_NAME]! Great to know that the latest work …" at bounding box center [579, 406] width 468 height 47
type textarea "Thank you for your response, [PERSON_NAME]! Great to know that the latest work …"
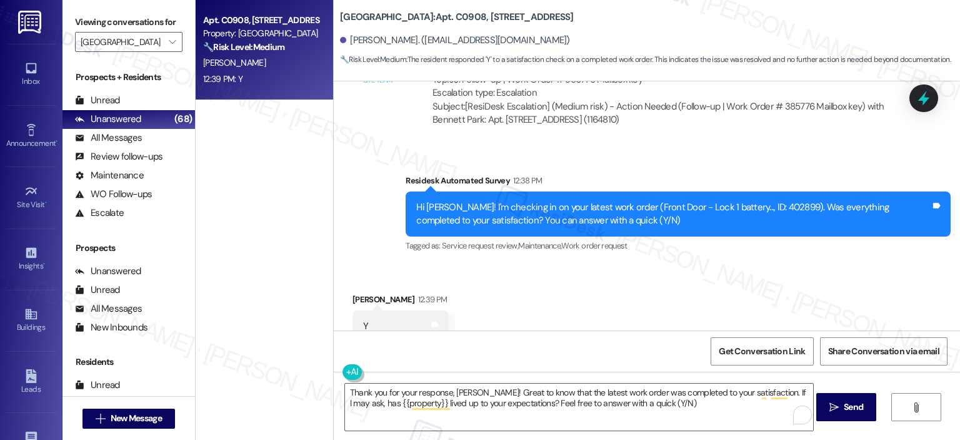
scroll to position [3581, 0]
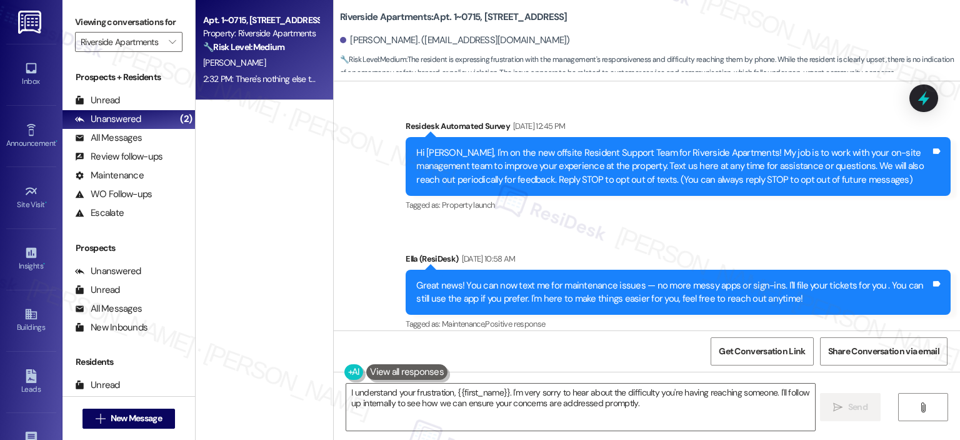
scroll to position [7605, 0]
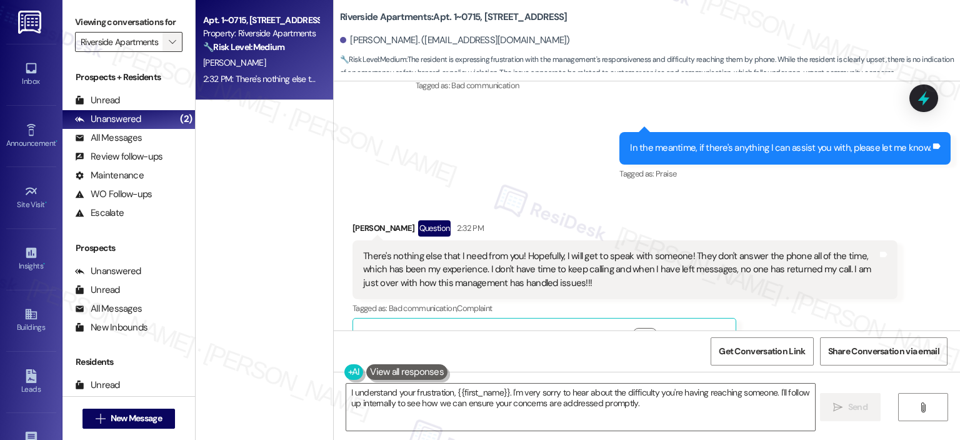
click at [166, 43] on span "" at bounding box center [172, 42] width 12 height 20
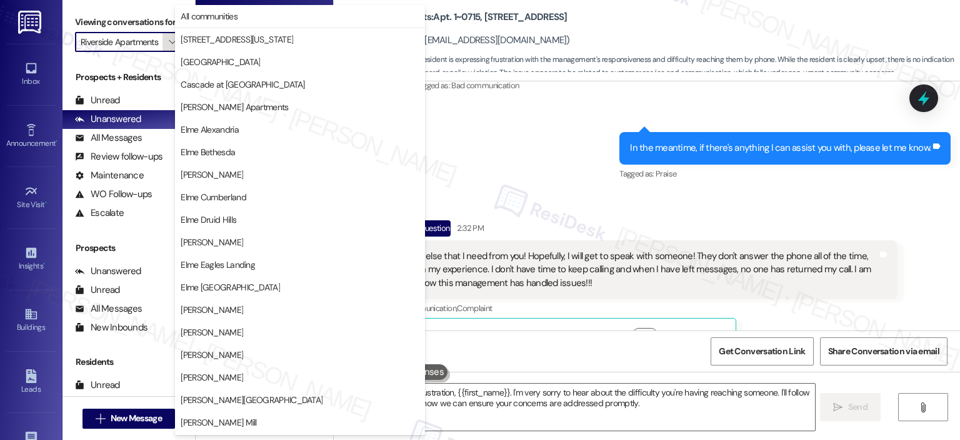
scroll to position [223, 0]
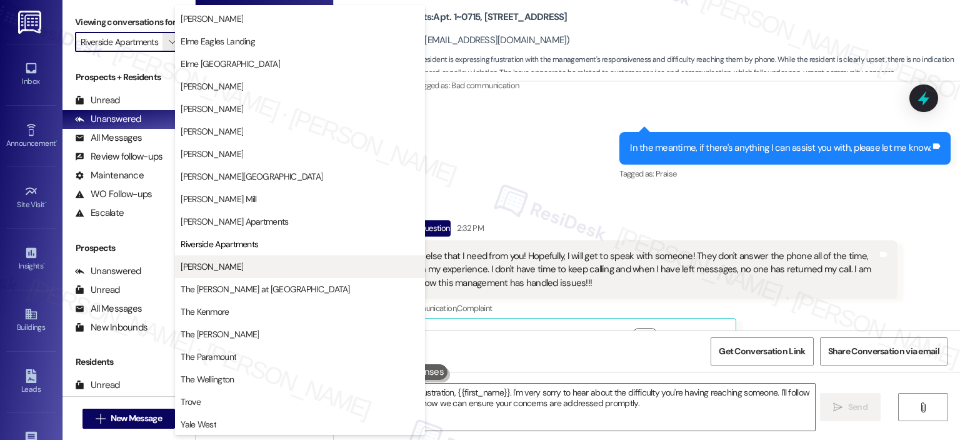
click at [258, 273] on button "[PERSON_NAME]" at bounding box center [300, 266] width 250 height 23
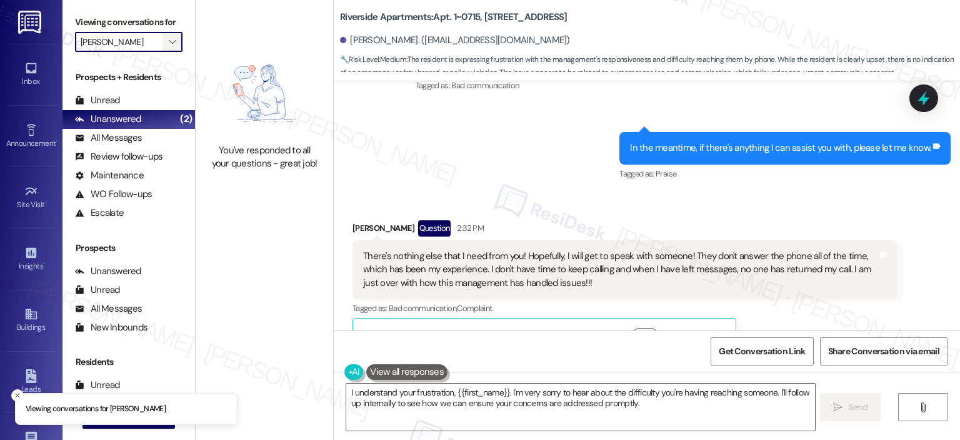
click at [169, 42] on span "" at bounding box center [172, 42] width 12 height 20
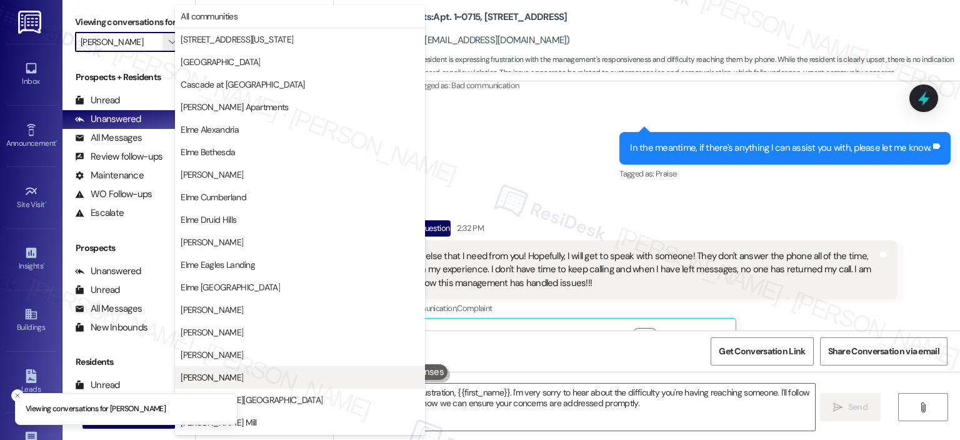
scroll to position [223, 0]
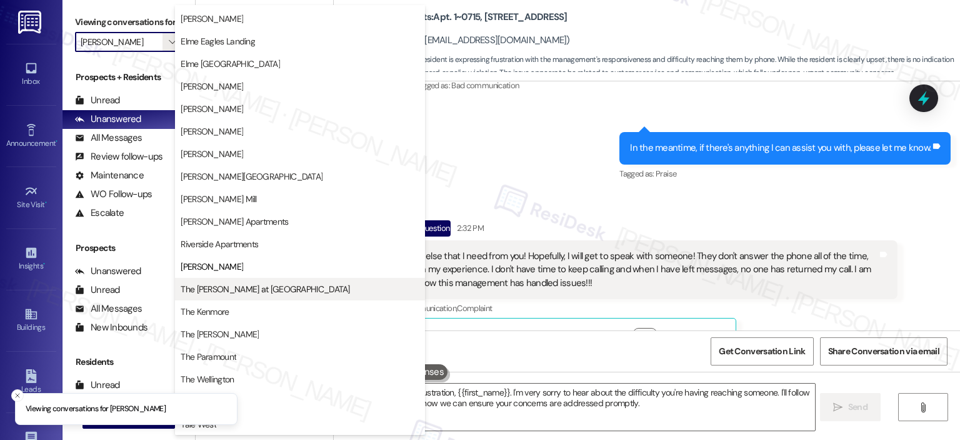
click at [251, 286] on span "The [PERSON_NAME] at [GEOGRAPHIC_DATA]" at bounding box center [265, 289] width 169 height 13
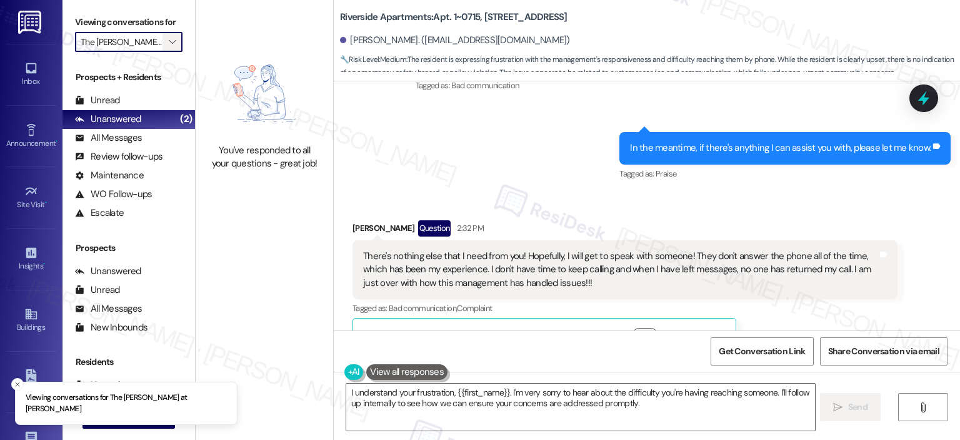
click at [168, 35] on span "" at bounding box center [172, 42] width 12 height 20
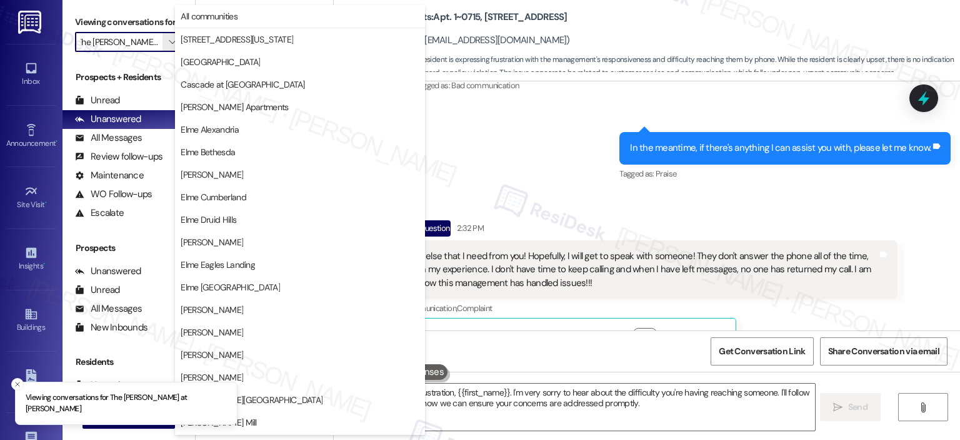
scroll to position [223, 0]
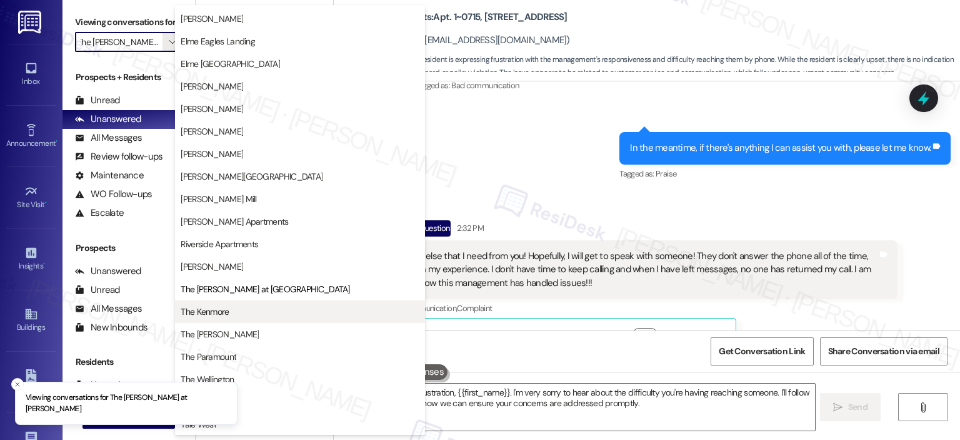
click at [237, 311] on span "The Kenmore" at bounding box center [300, 311] width 239 height 13
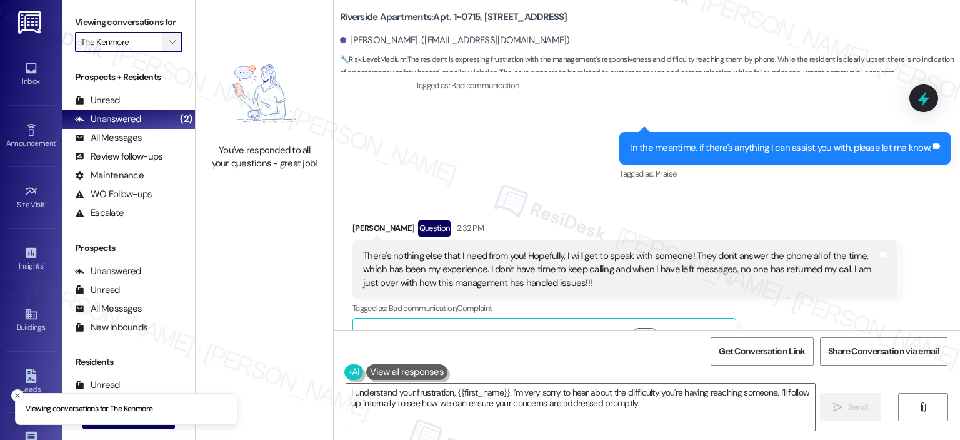
click at [168, 36] on span "" at bounding box center [172, 42] width 12 height 20
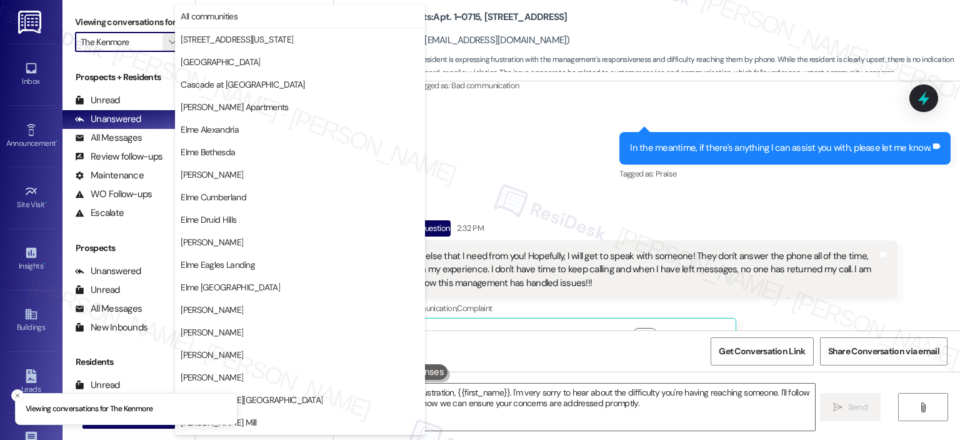
scroll to position [223, 0]
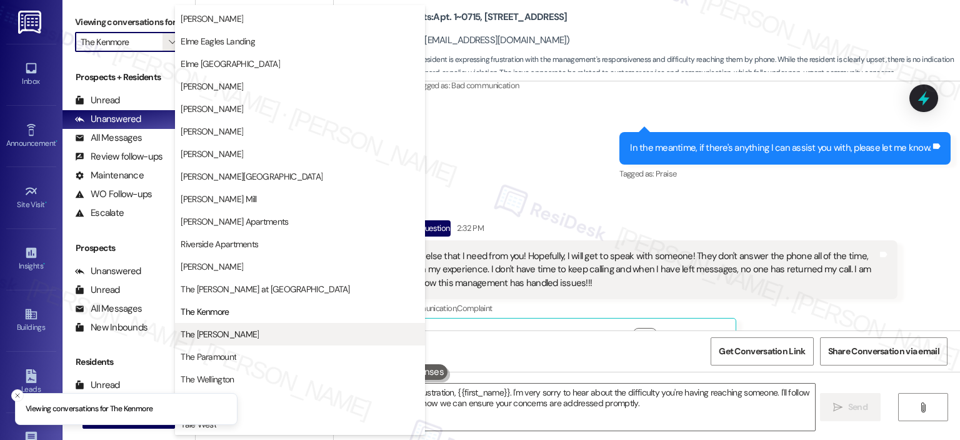
click at [256, 343] on button "The [PERSON_NAME]" at bounding box center [300, 334] width 250 height 23
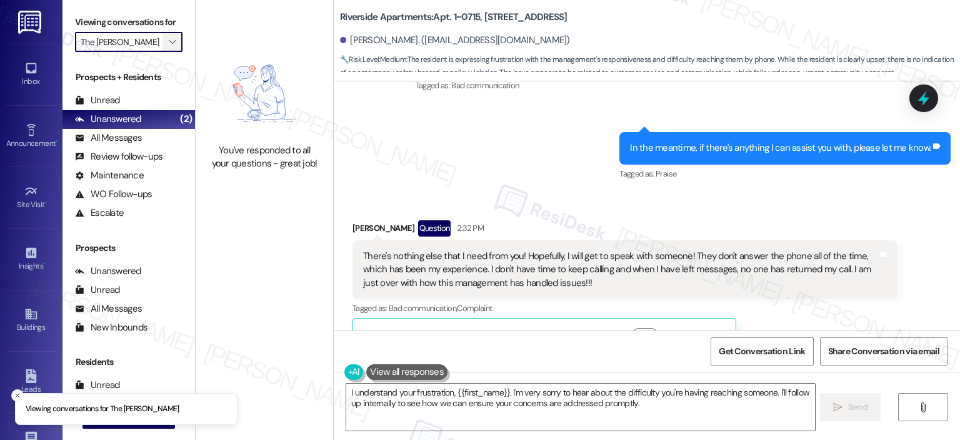
click at [169, 44] on icon "" at bounding box center [172, 42] width 7 height 10
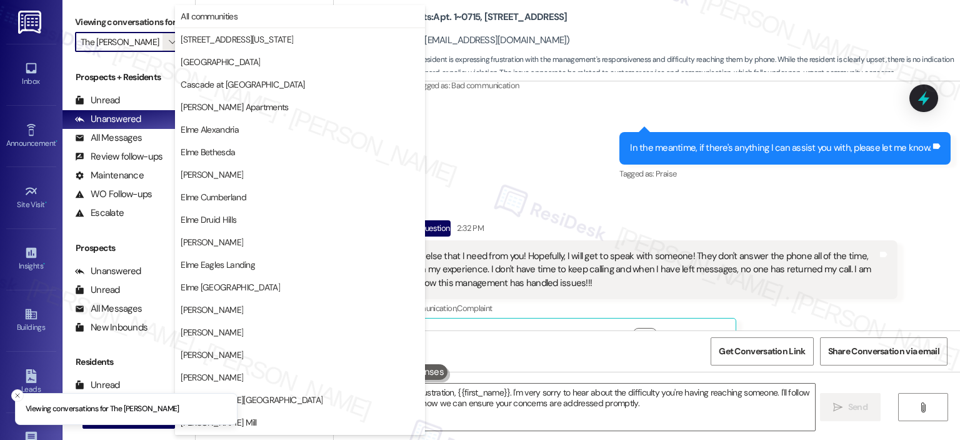
scroll to position [223, 0]
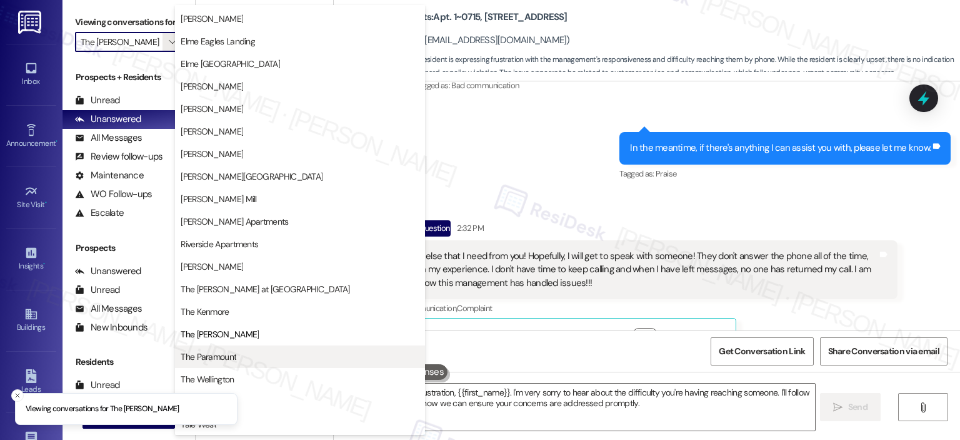
click at [241, 361] on span "The Paramount" at bounding box center [300, 356] width 239 height 13
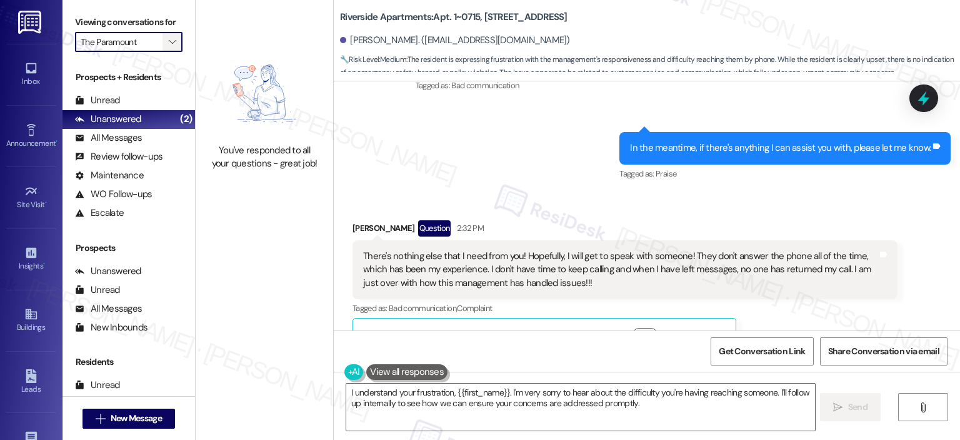
click at [166, 35] on span "" at bounding box center [172, 42] width 12 height 20
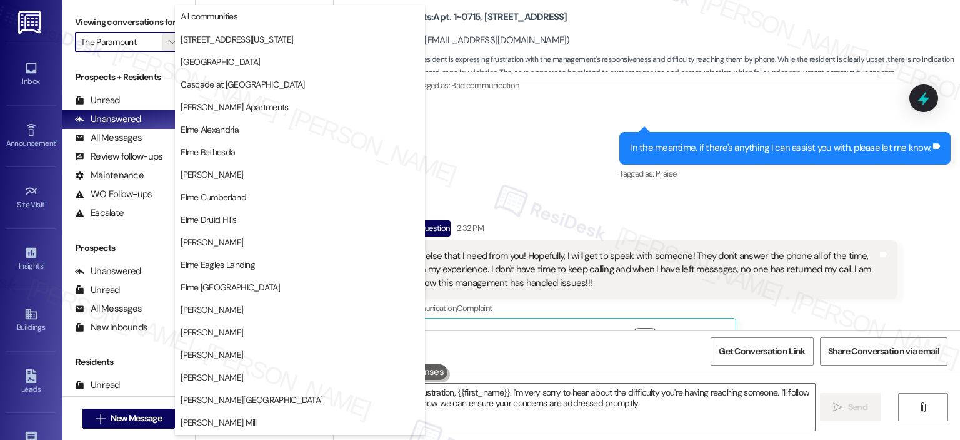
scroll to position [223, 0]
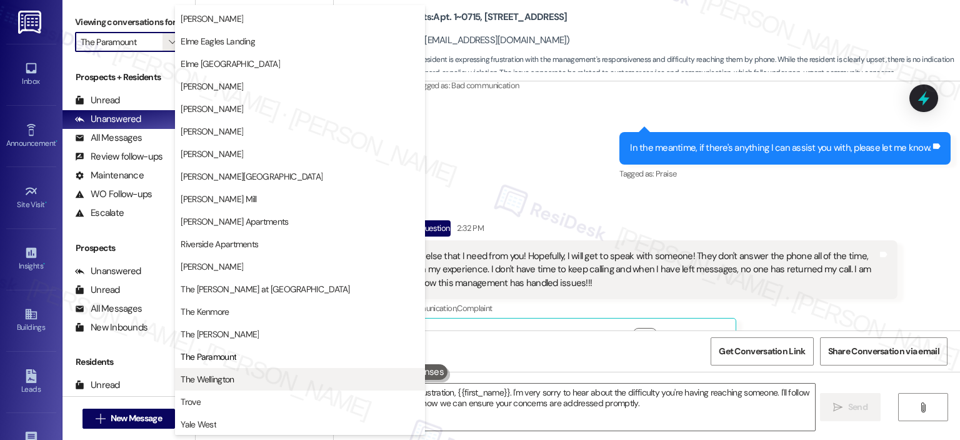
click at [255, 381] on span "The Wellington" at bounding box center [300, 379] width 239 height 13
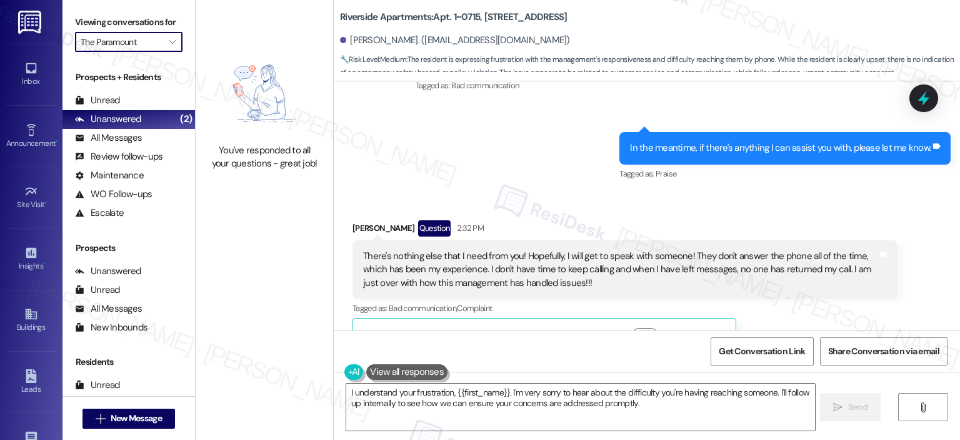
type input "The Wellington"
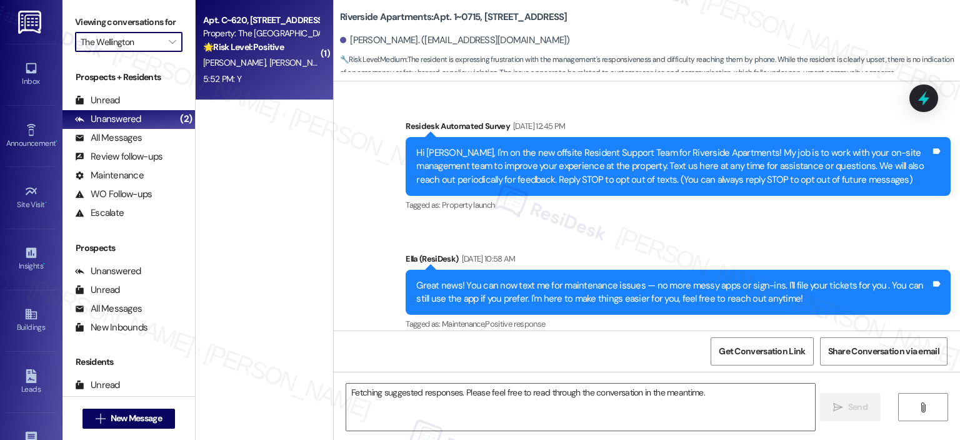
click at [255, 48] on strong "🌟 Risk Level: Positive" at bounding box center [243, 46] width 81 height 11
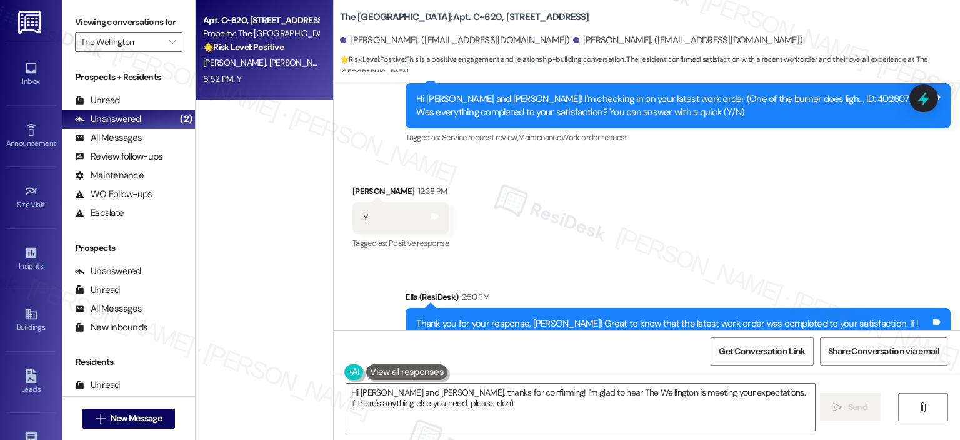
scroll to position [3845, 0]
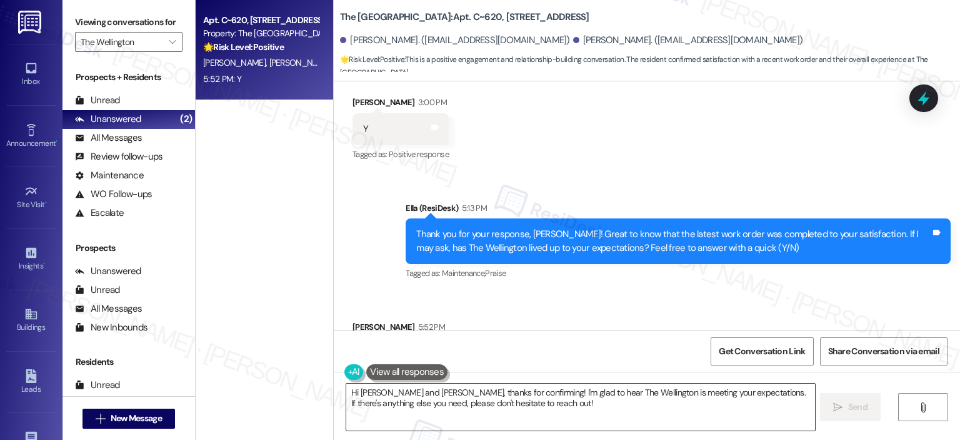
click at [448, 410] on textarea "Hi [PERSON_NAME] and [PERSON_NAME], thanks for confirming! I'm glad to hear The…" at bounding box center [580, 406] width 468 height 47
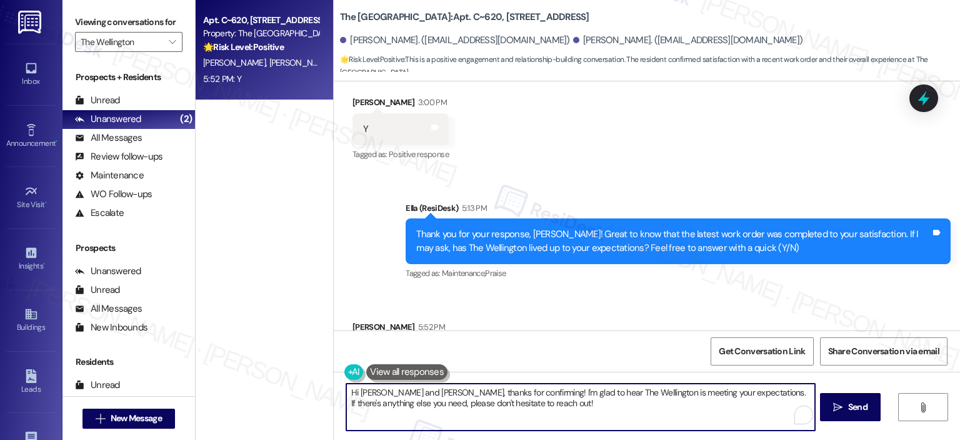
paste textarea "Thanks so much, {{first_name}}! It makes me really happy to hear you’re enjoyin…"
drag, startPoint x: 460, startPoint y: 392, endPoint x: 407, endPoint y: 393, distance: 52.5
click at [407, 393] on textarea "Thanks so much, {{first_name}}! It makes me really happy to hear you’re enjoyin…" at bounding box center [580, 406] width 468 height 47
click at [613, 403] on textarea "Thanks so much, [PERSON_NAME]! It makes me really happy to hear you’re enjoying…" at bounding box center [580, 406] width 468 height 47
type textarea "Thanks so much, [PERSON_NAME]! It makes me really happy to hear you’re enjoying…"
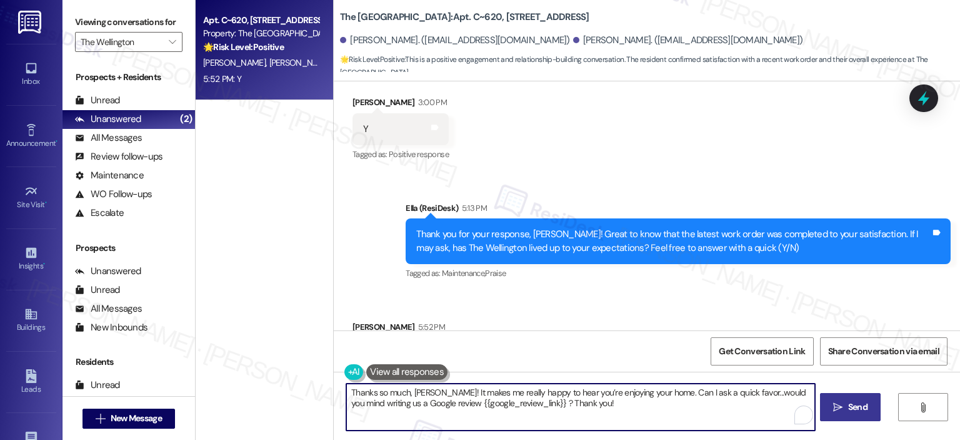
click at [853, 408] on span "Send" at bounding box center [858, 406] width 19 height 13
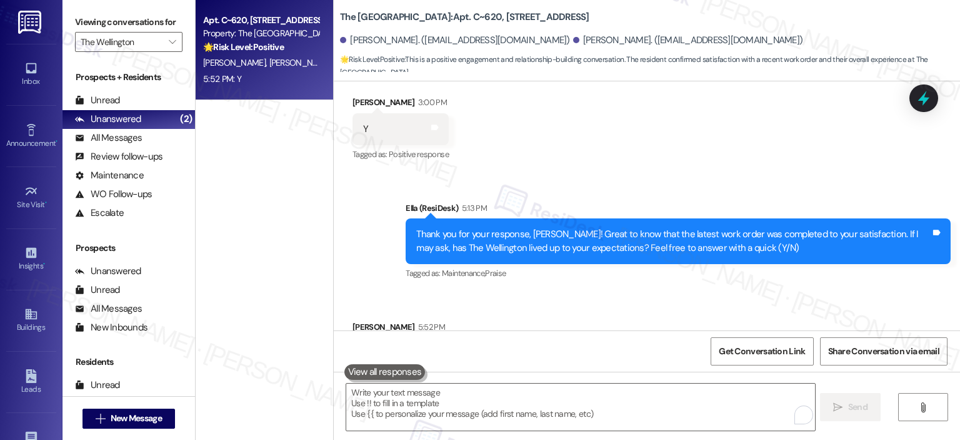
scroll to position [3844, 0]
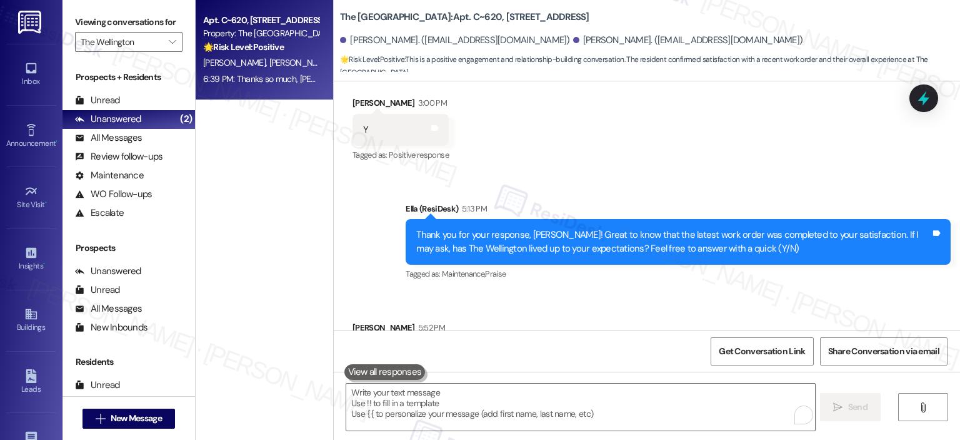
click at [160, 27] on label "Viewing conversations for" at bounding box center [129, 22] width 108 height 19
click at [154, 40] on input "The Wellington" at bounding box center [122, 42] width 82 height 20
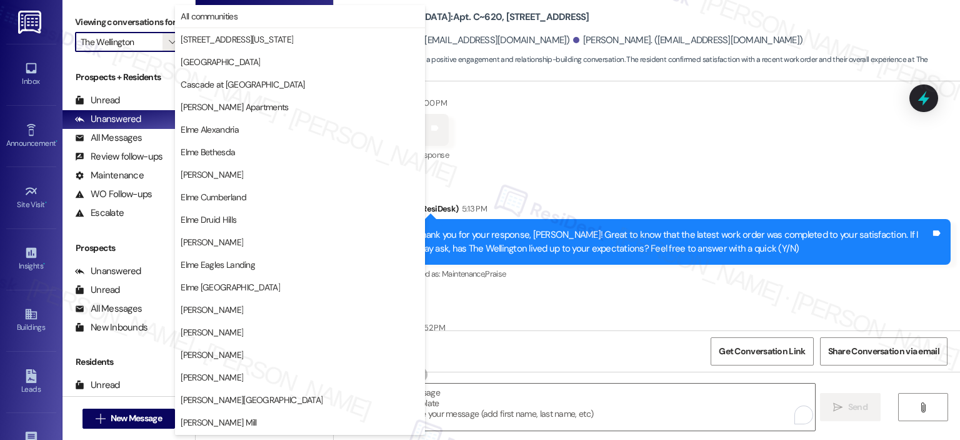
scroll to position [223, 0]
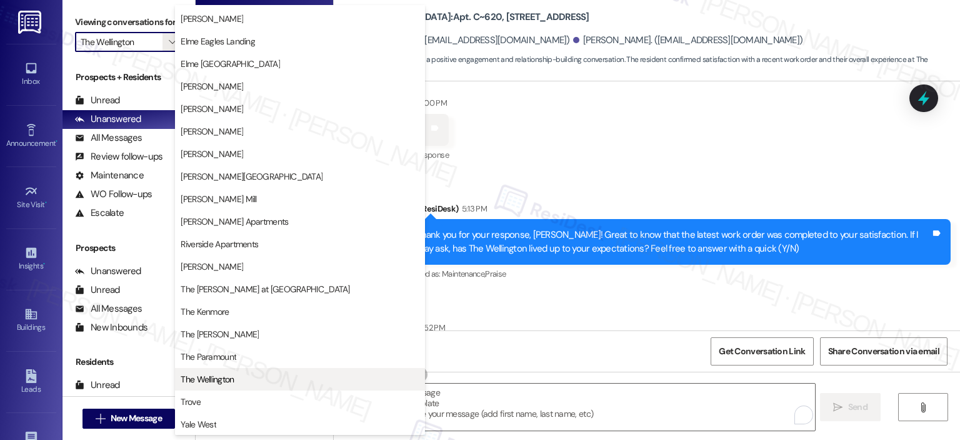
click at [204, 373] on span "The Wellington" at bounding box center [207, 379] width 53 height 13
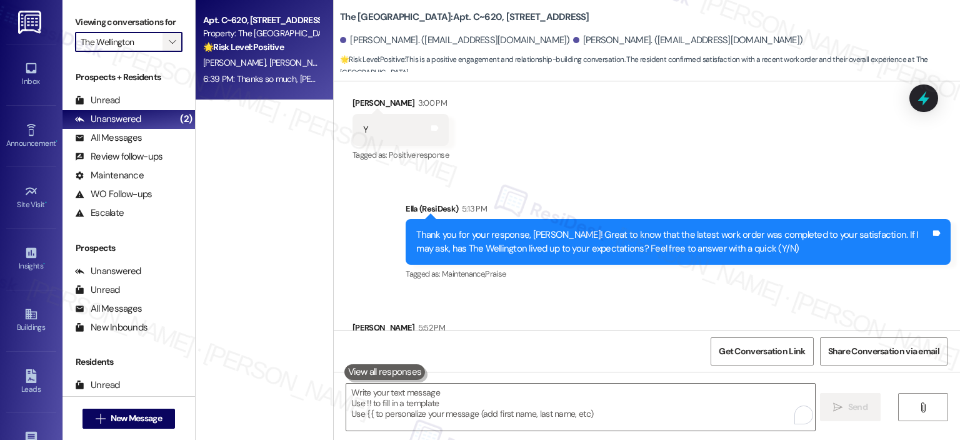
click at [169, 42] on icon "" at bounding box center [172, 42] width 7 height 10
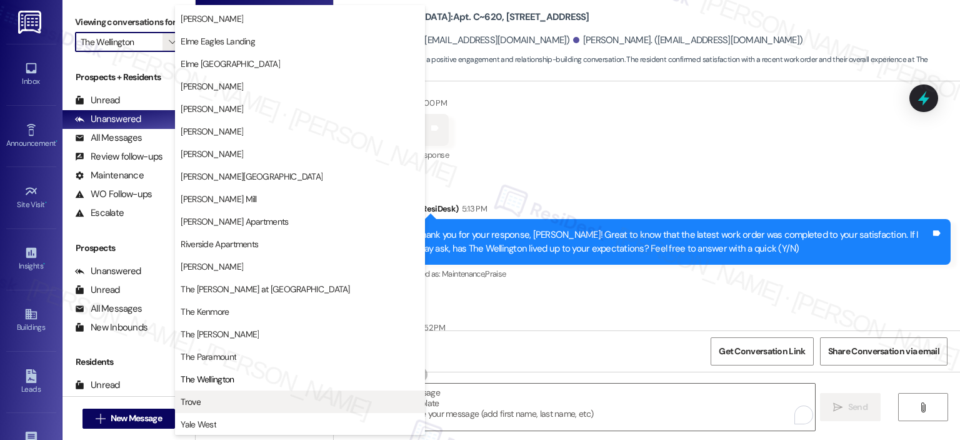
click at [221, 394] on button "Trove" at bounding box center [300, 401] width 250 height 23
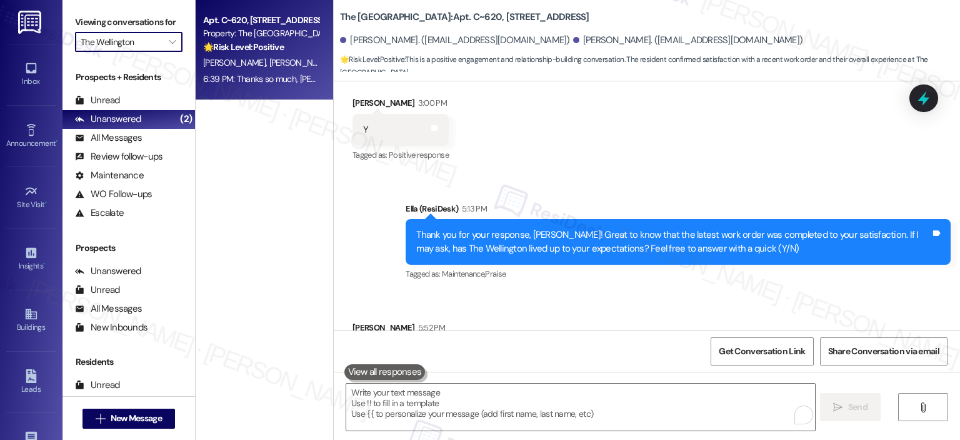
type input "Trove"
click at [231, 39] on div "Property: Trove" at bounding box center [261, 33] width 116 height 13
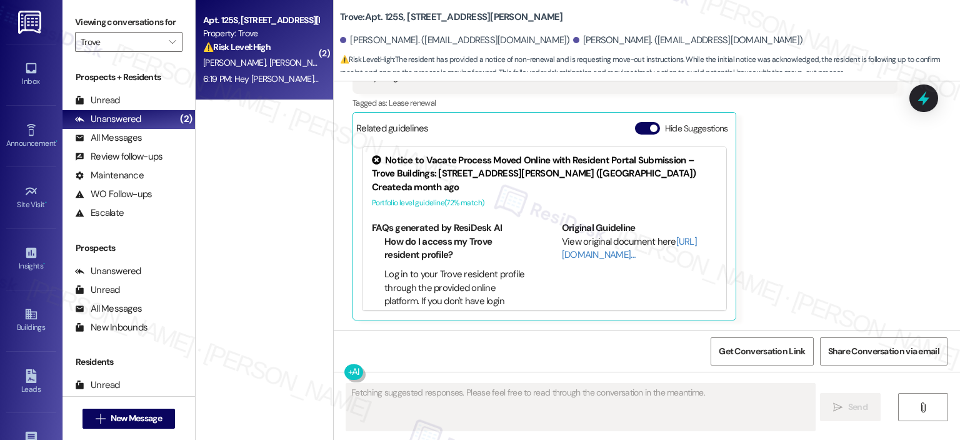
scroll to position [1683, 0]
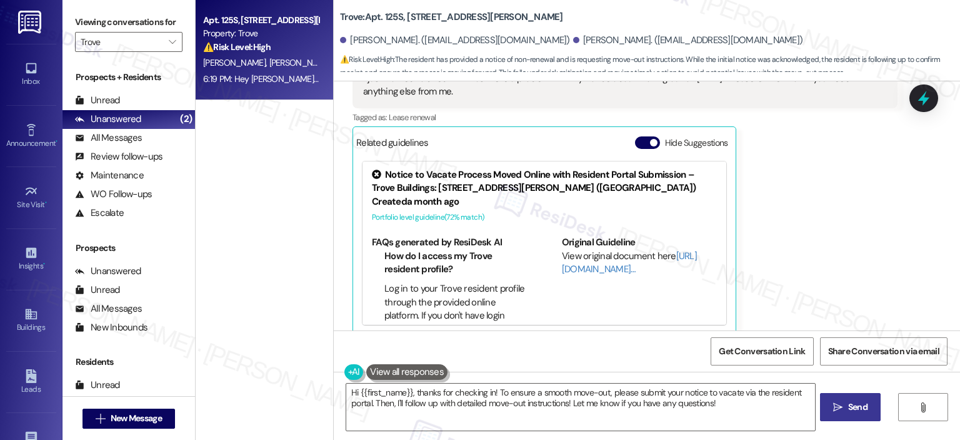
drag, startPoint x: 955, startPoint y: 302, endPoint x: 686, endPoint y: 180, distance: 295.2
click at [954, 302] on div "Received via SMS [PERSON_NAME] Question 6:19 PM Hey [PERSON_NAME], I just wante…" at bounding box center [647, 172] width 627 height 343
click at [637, 130] on div "Related guidelines Hide Suggestions" at bounding box center [544, 142] width 376 height 24
click at [637, 136] on button "Hide Suggestions" at bounding box center [647, 142] width 25 height 13
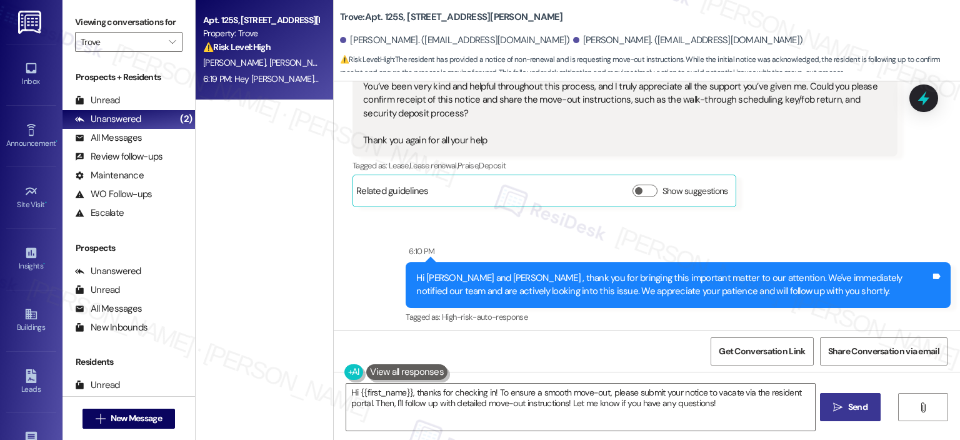
scroll to position [1507, 0]
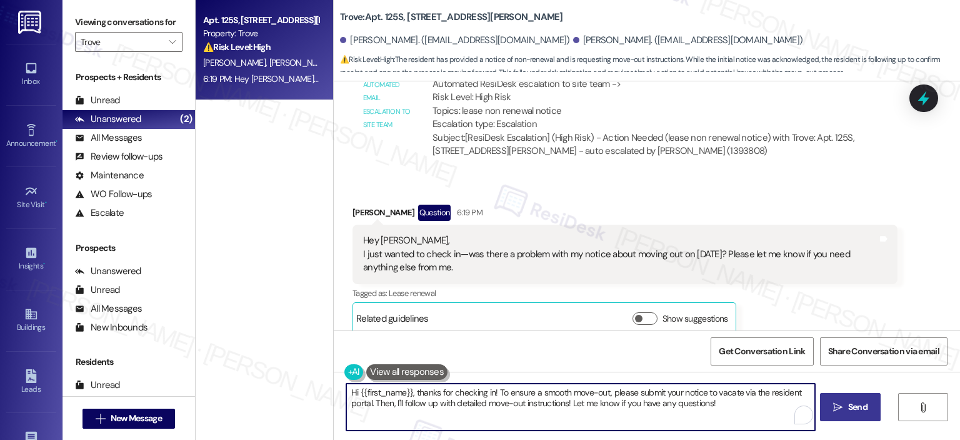
drag, startPoint x: 408, startPoint y: 392, endPoint x: 353, endPoint y: 396, distance: 55.8
click at [353, 396] on textarea "Hi {{first_name}}, thanks for checking in! To ensure a smooth move-out, please …" at bounding box center [580, 406] width 468 height 47
drag, startPoint x: 685, startPoint y: 415, endPoint x: 411, endPoint y: 390, distance: 275.0
click at [411, 390] on textarea "Hi Badr, thanks for checking in! To ensure a smooth move-out, please submit you…" at bounding box center [580, 406] width 468 height 47
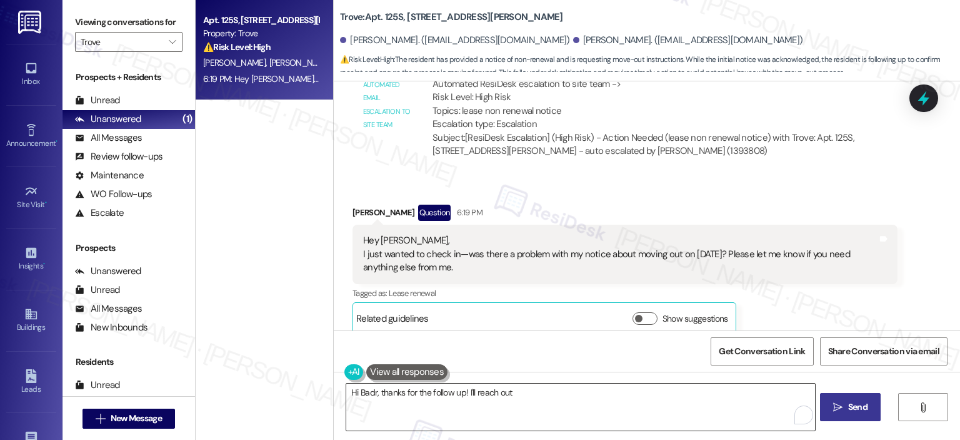
click at [525, 396] on textarea "Hi Badr, thanks for the follow up! I'll reach out" at bounding box center [580, 406] width 468 height 47
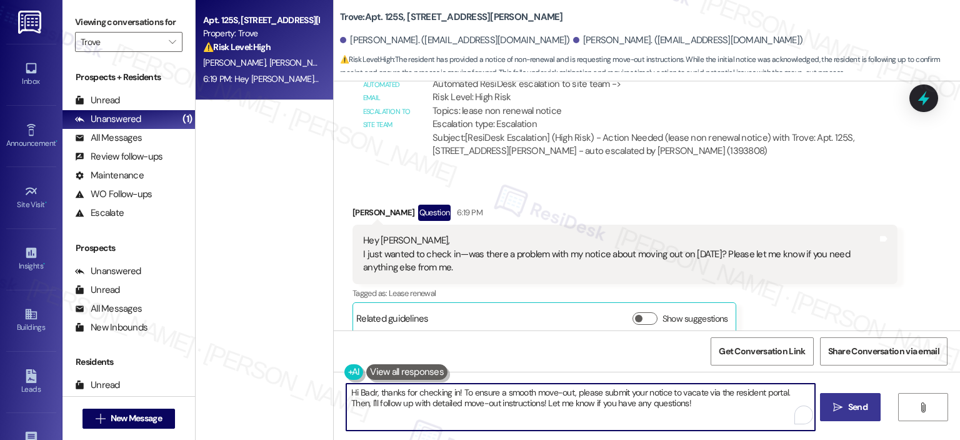
drag, startPoint x: 670, startPoint y: 402, endPoint x: 456, endPoint y: 390, distance: 214.8
click at [456, 390] on textarea "Hi Badr, thanks for checking in! To ensure a smooth move-out, please submit you…" at bounding box center [580, 406] width 468 height 47
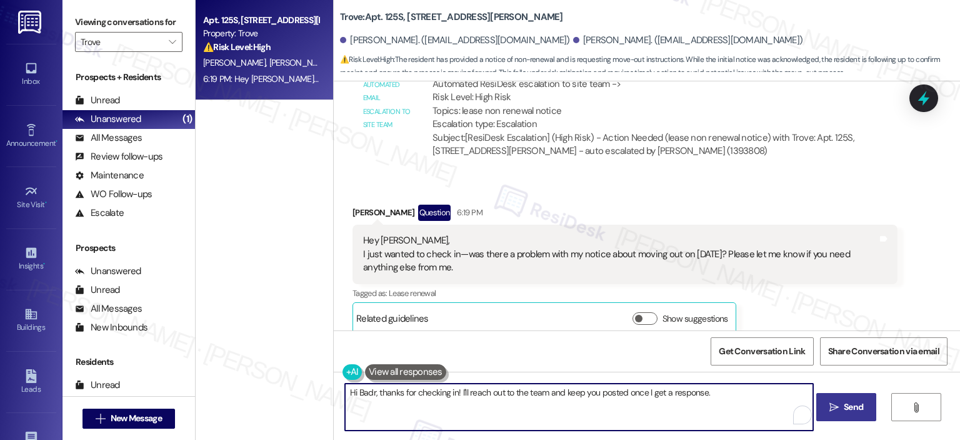
type textarea "Hi Badr, thanks for checking in! I'll reach out to the team and keep you posted…"
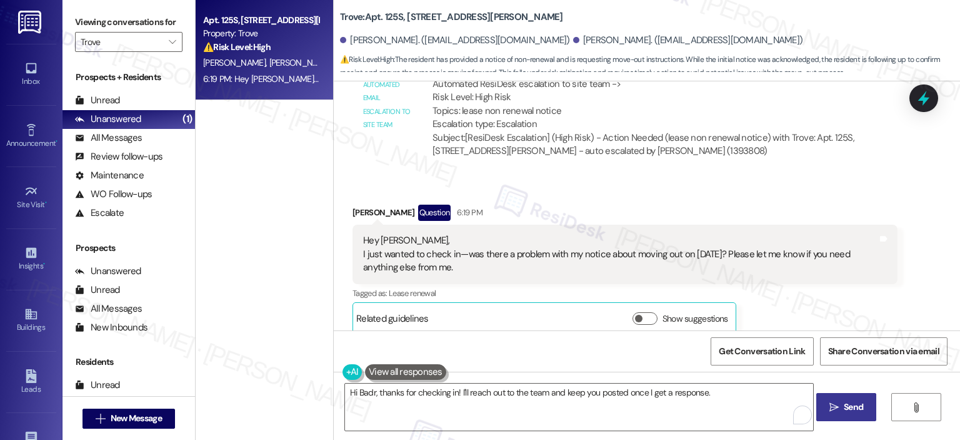
click at [847, 403] on span "Send" at bounding box center [853, 406] width 19 height 13
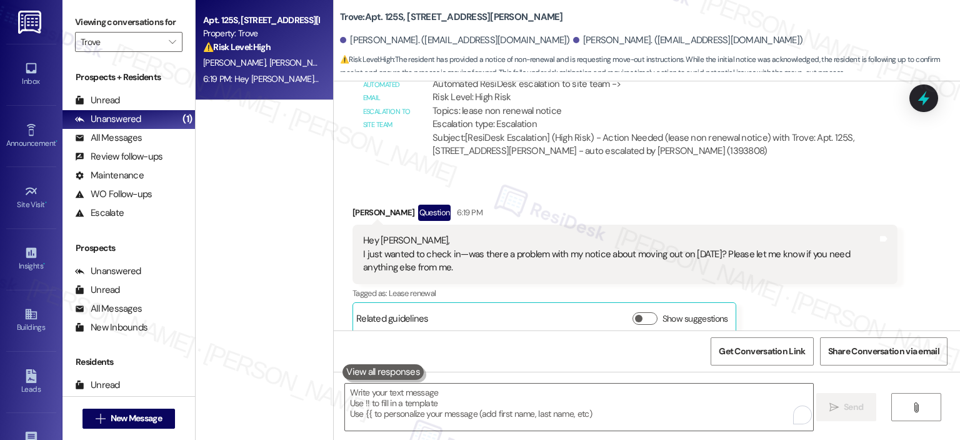
scroll to position [1594, 0]
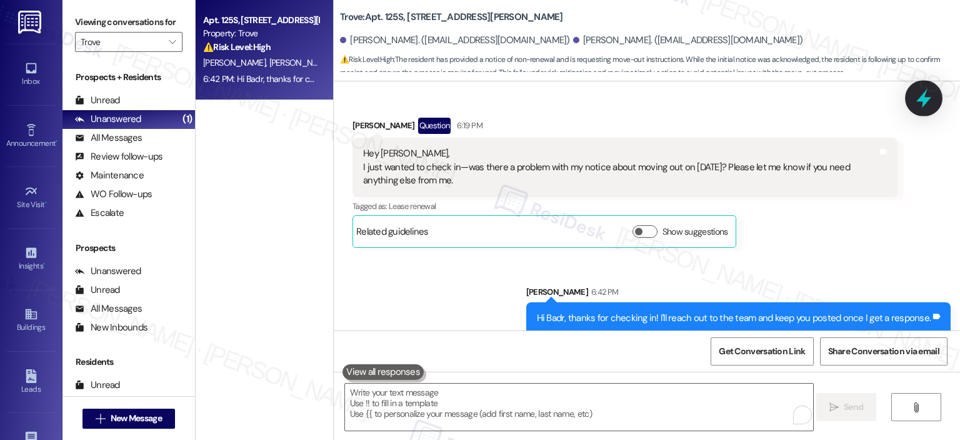
click at [920, 94] on icon at bounding box center [924, 98] width 21 height 21
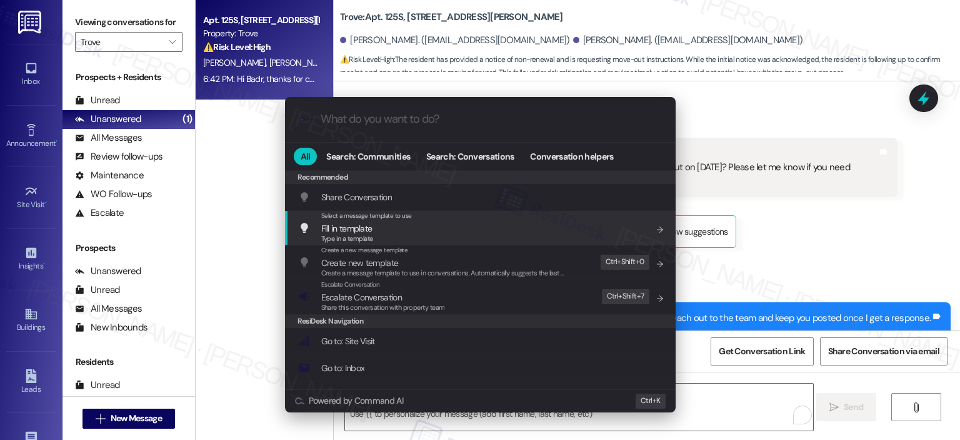
click at [409, 122] on input "What do you want to do?" at bounding box center [491, 119] width 340 height 13
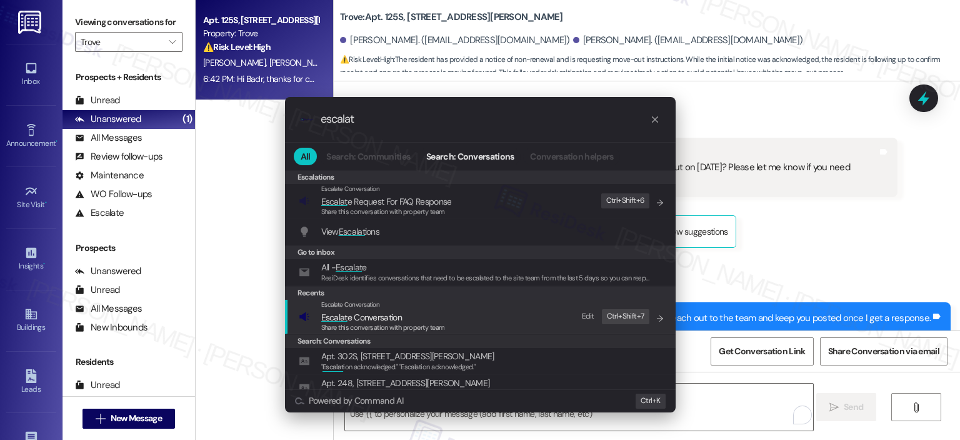
type input "escalat"
click at [368, 320] on span "Escalat e Conversation" at bounding box center [361, 316] width 81 height 11
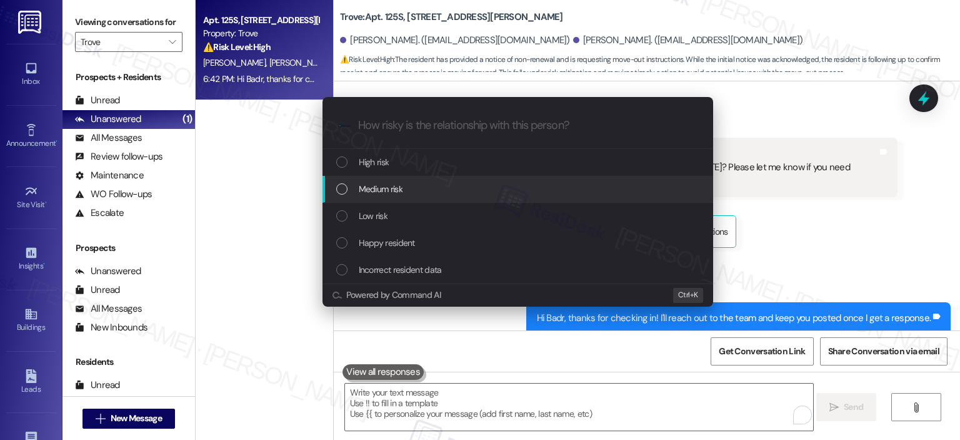
click at [385, 179] on div "Medium risk" at bounding box center [518, 189] width 391 height 27
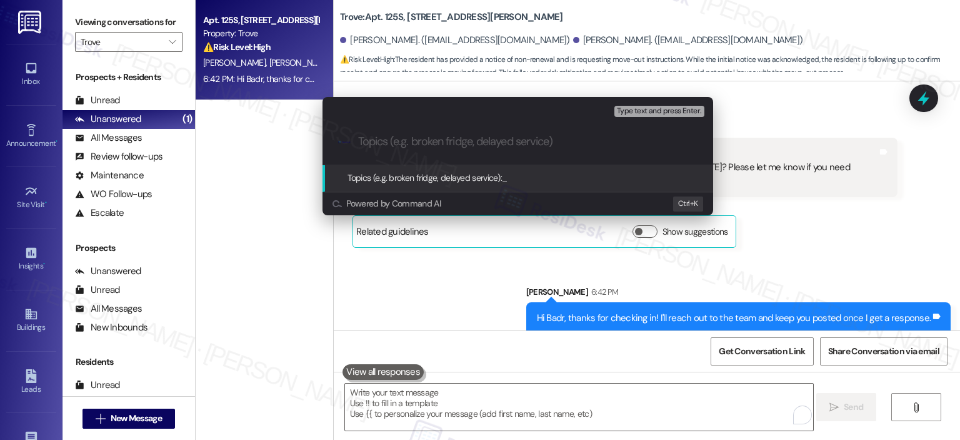
click at [393, 138] on input "Topics (e.g. broken fridge, delayed service)" at bounding box center [528, 141] width 340 height 13
click at [575, 114] on div "Escalate Conversation Medium risk Topics (e.g. broken fridge, delayed service) …" at bounding box center [518, 108] width 391 height 23
click at [799, 220] on div "Escalate Conversation Medium risk Topics (e.g. broken fridge, delayed service) …" at bounding box center [480, 220] width 960 height 440
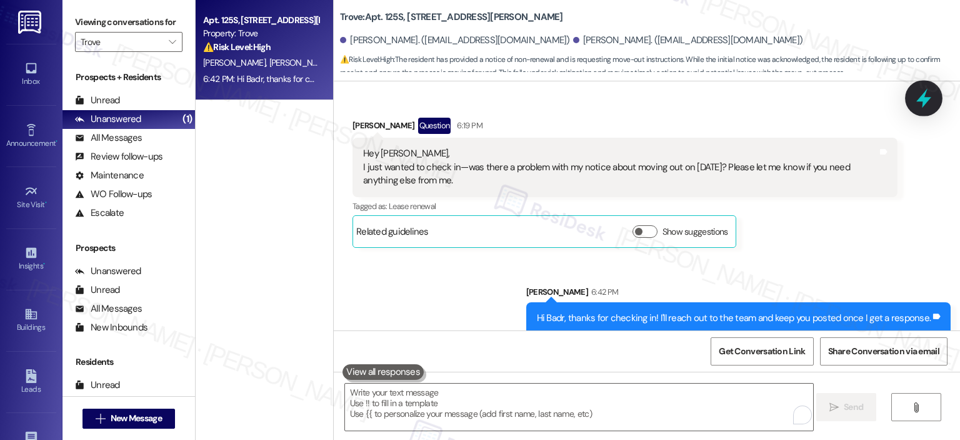
click at [921, 89] on icon at bounding box center [924, 98] width 21 height 21
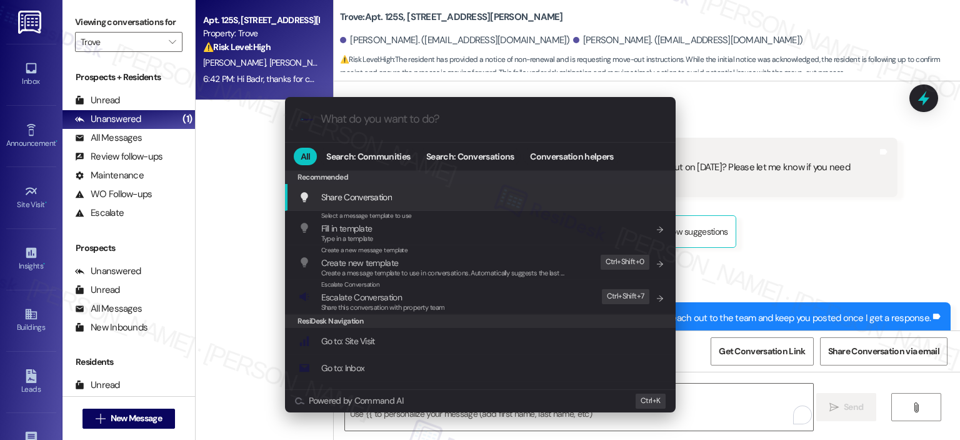
click at [363, 117] on input "What do you want to do?" at bounding box center [491, 119] width 340 height 13
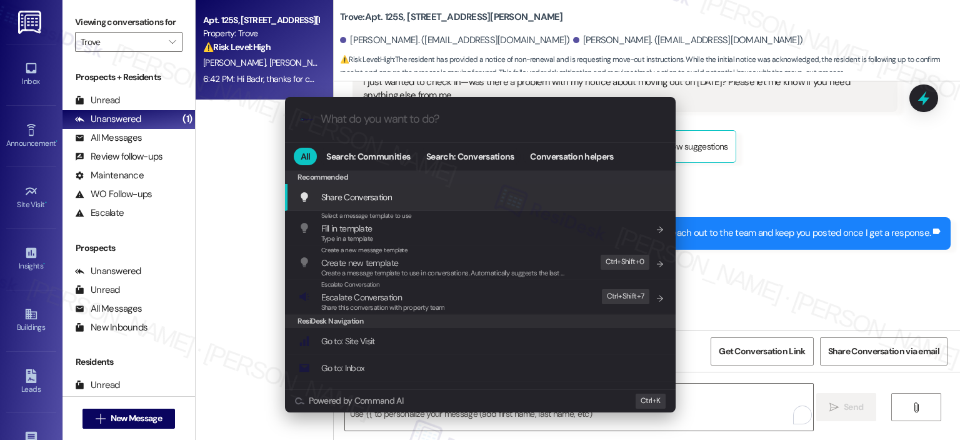
scroll to position [1681, 0]
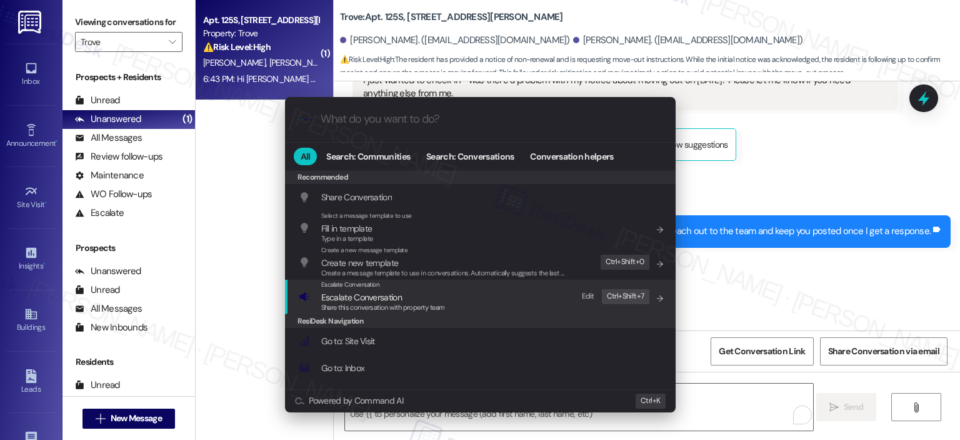
click at [383, 293] on span "Escalate Conversation" at bounding box center [361, 296] width 81 height 11
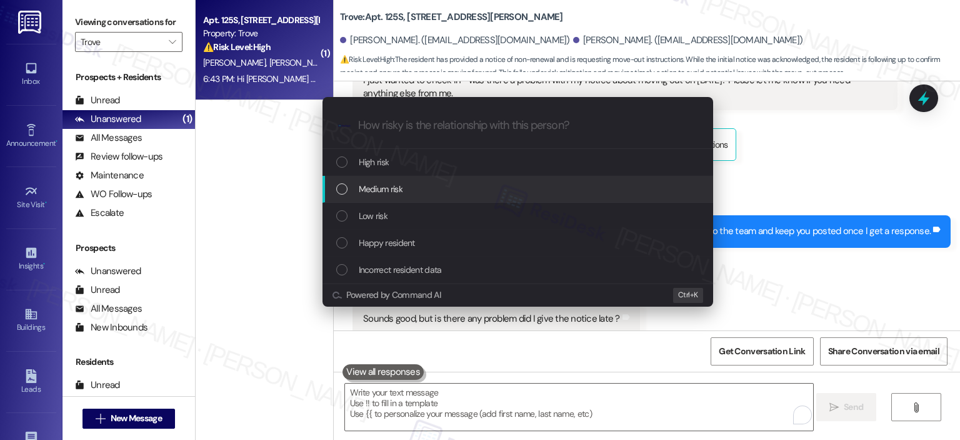
click at [368, 184] on span "Medium risk" at bounding box center [381, 189] width 44 height 14
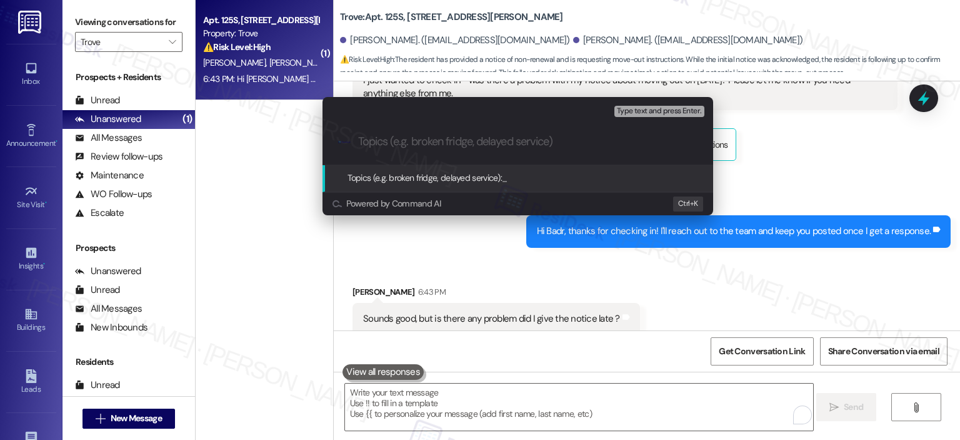
click at [378, 139] on input "Topics (e.g. broken fridge, delayed service)" at bounding box center [528, 141] width 340 height 13
type input "L"
type input "C"
click at [359, 142] on input "Check-in - Move out" at bounding box center [523, 141] width 330 height 13
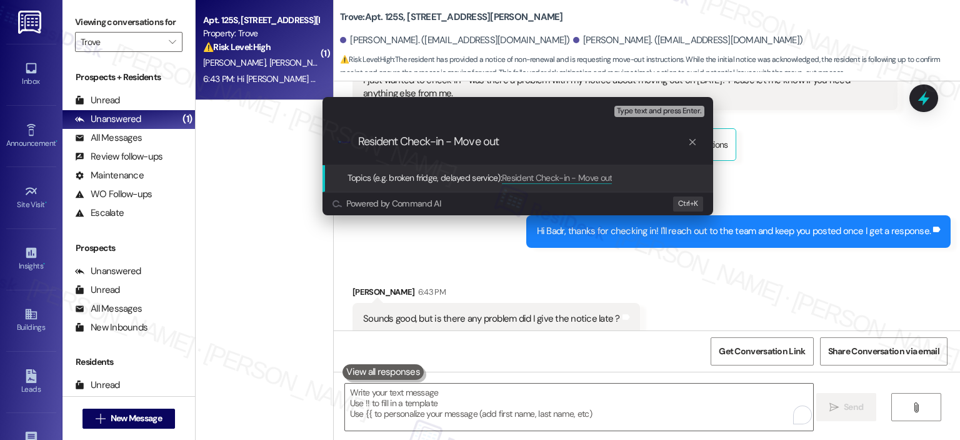
click at [433, 144] on input "Resident Check-in - Move out" at bounding box center [523, 141] width 330 height 13
click at [468, 145] on input "Resident Checking-in - Move out" at bounding box center [523, 141] width 330 height 13
click at [584, 148] on input "Resident Checking-in with his Move out" at bounding box center [523, 141] width 330 height 13
type input "Resident Checking-in with his Move Out Notice"
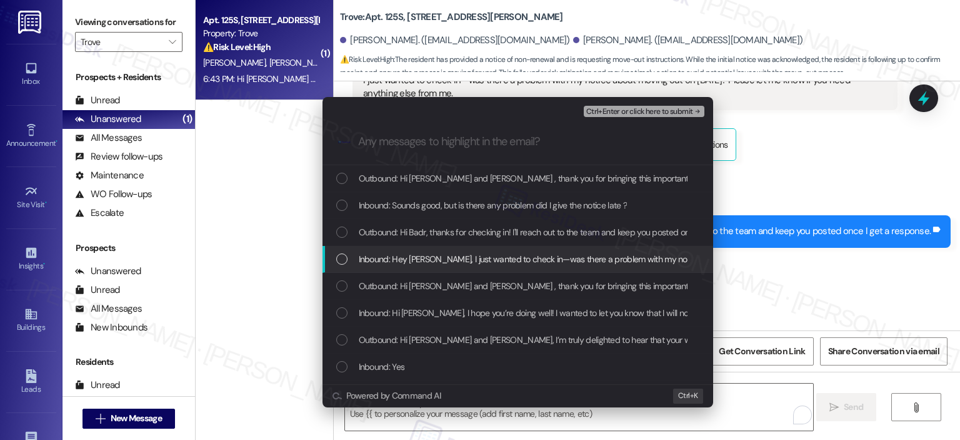
click at [543, 265] on span "Inbound: Hey Ella, I just wanted to check in—was there a problem with my notice…" at bounding box center [682, 259] width 647 height 14
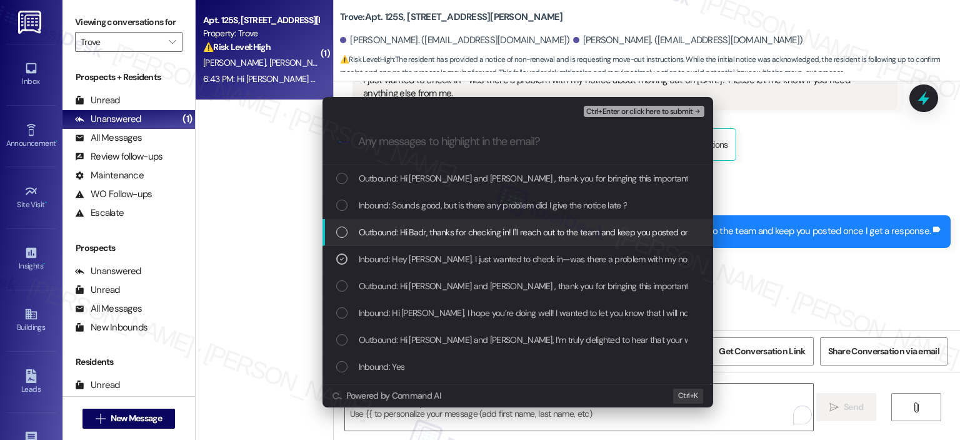
click at [545, 228] on span "Outbound: Hi Badr, thanks for checking in! I'll reach out to the team and keep …" at bounding box center [560, 232] width 402 height 14
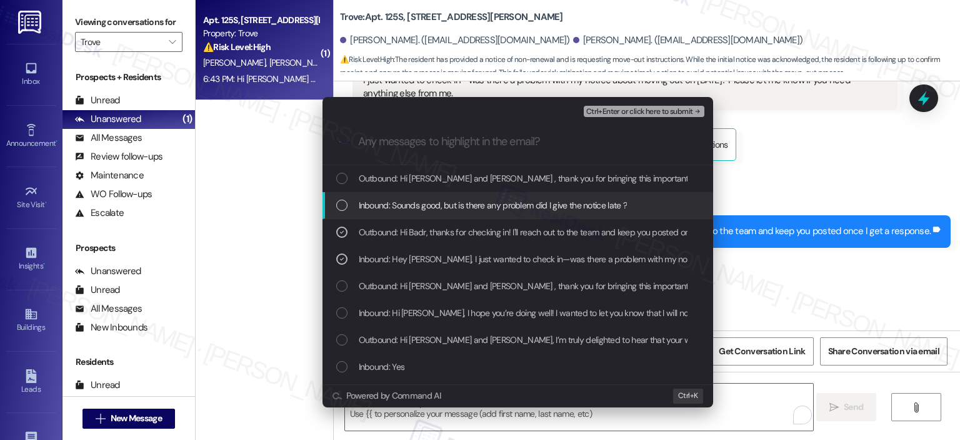
click at [479, 207] on span "Inbound: Sounds good, but is there any problem did I give the notice late ?" at bounding box center [493, 205] width 269 height 14
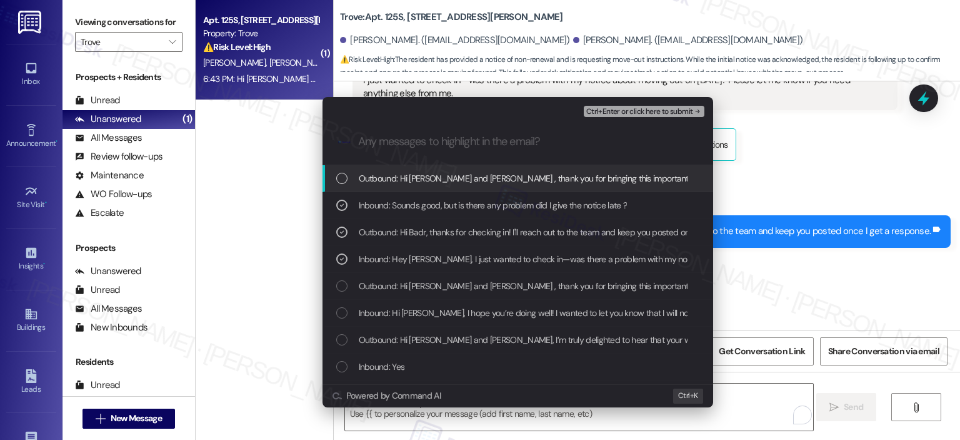
click at [598, 108] on span "Ctrl+Enter or click here to submit" at bounding box center [640, 112] width 107 height 9
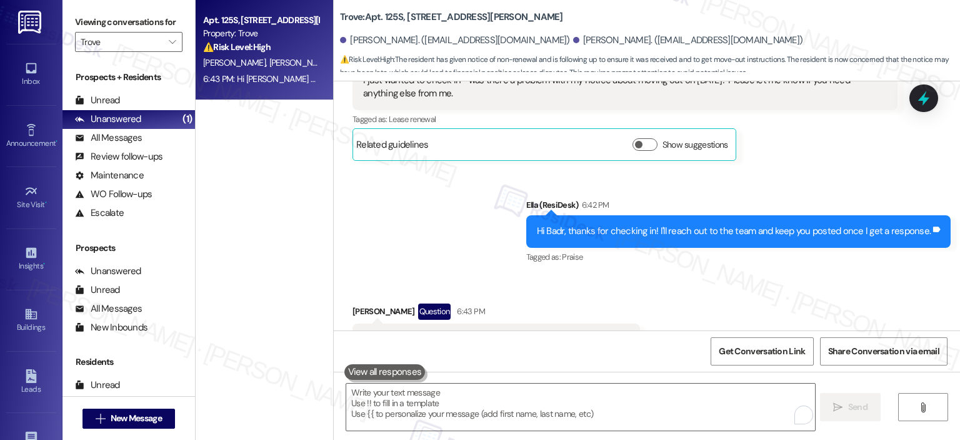
scroll to position [1994, 0]
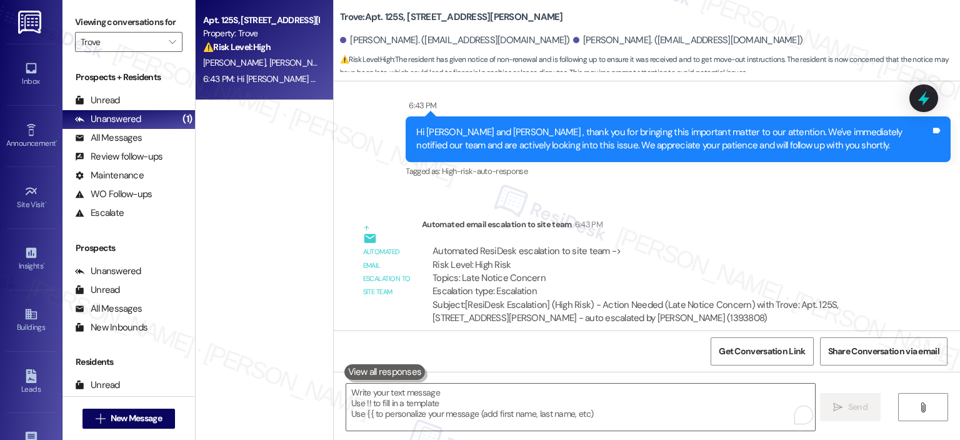
click at [151, 29] on label "Viewing conversations for" at bounding box center [129, 22] width 108 height 19
click at [173, 33] on button "" at bounding box center [173, 42] width 20 height 20
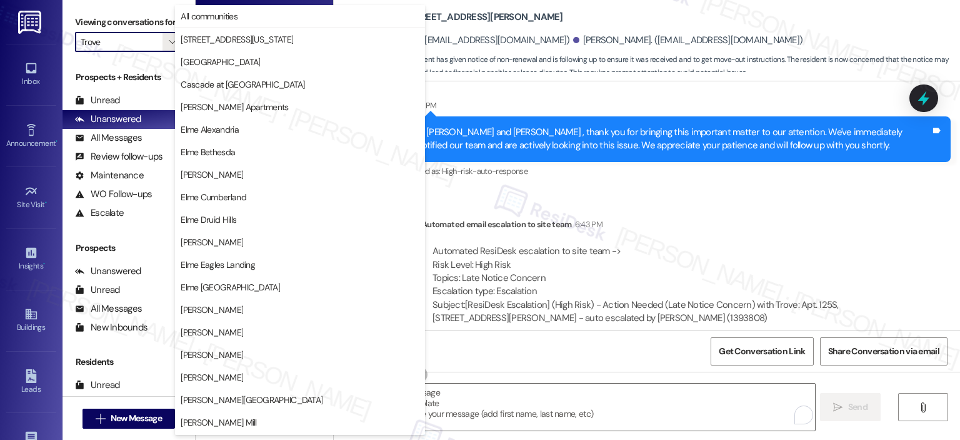
scroll to position [223, 0]
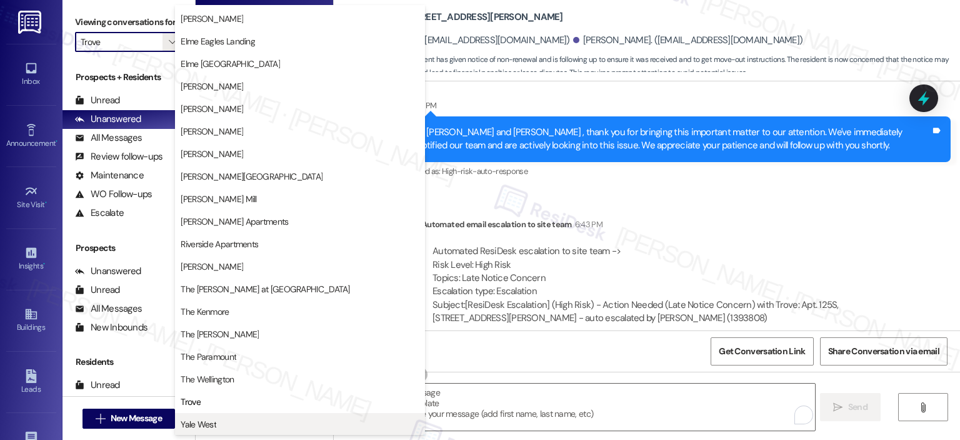
click at [238, 415] on button "Yale West" at bounding box center [300, 424] width 250 height 23
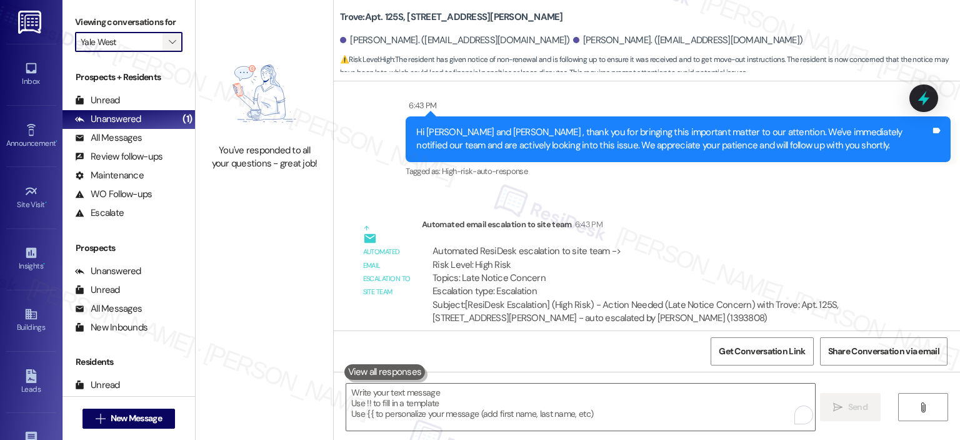
click at [166, 36] on span "" at bounding box center [172, 42] width 12 height 20
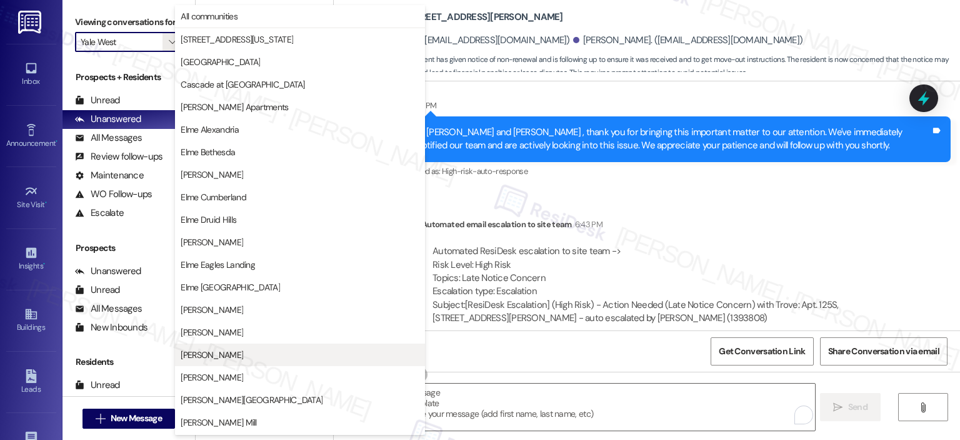
scroll to position [223, 0]
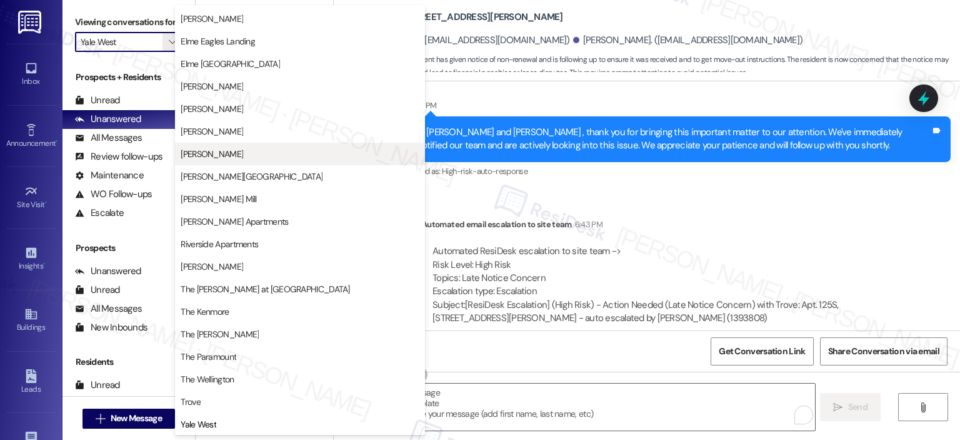
click at [225, 151] on span "Elme Marietta" at bounding box center [212, 154] width 63 height 13
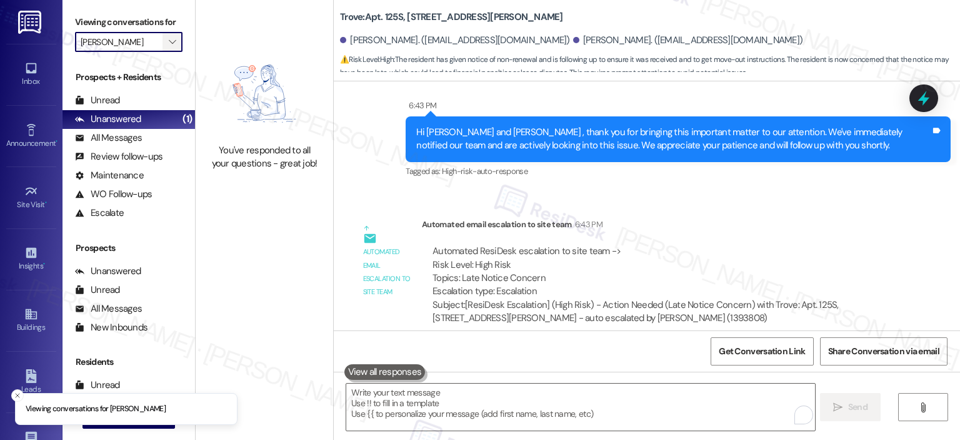
click at [163, 43] on button "" at bounding box center [173, 42] width 20 height 20
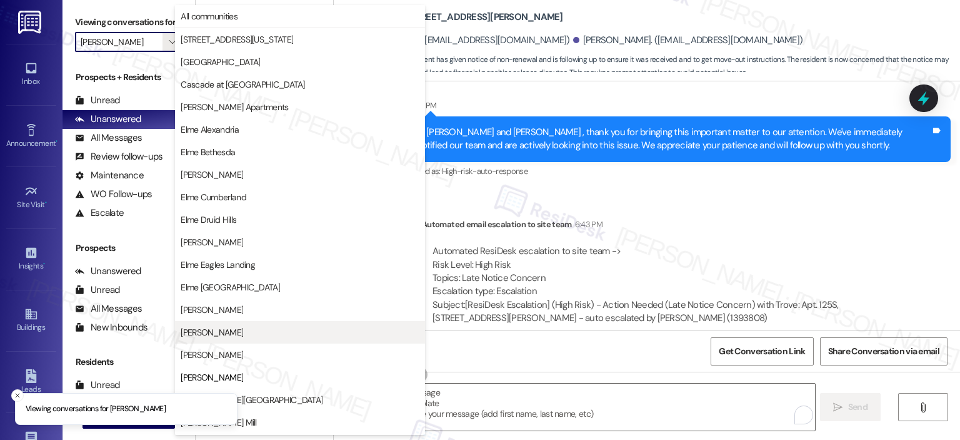
scroll to position [203, 0]
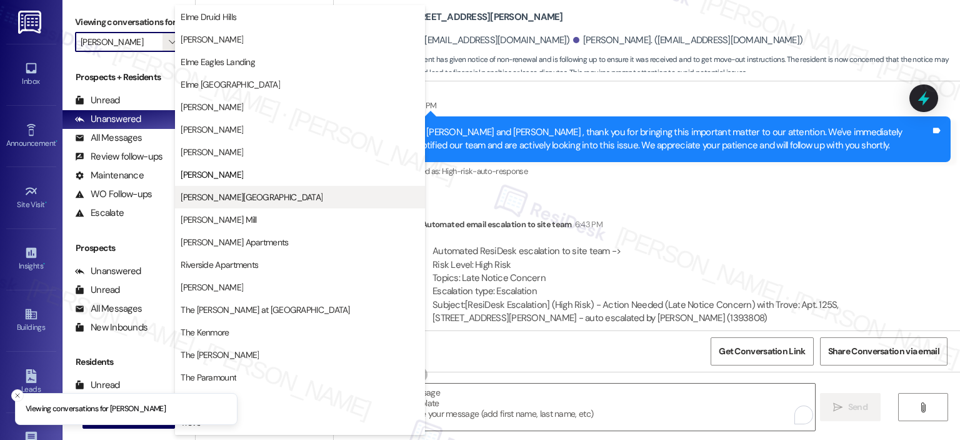
click at [208, 196] on span "Elme Sandy Springs" at bounding box center [252, 197] width 142 height 13
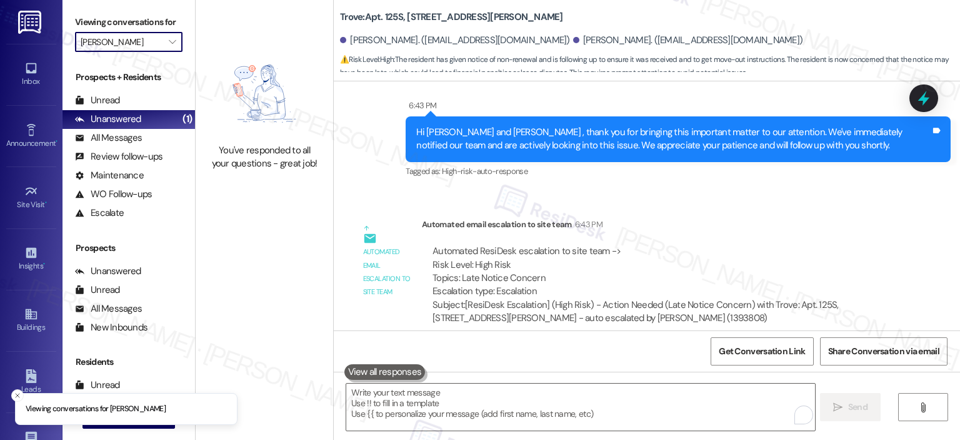
type input "Elme Sandy Springs"
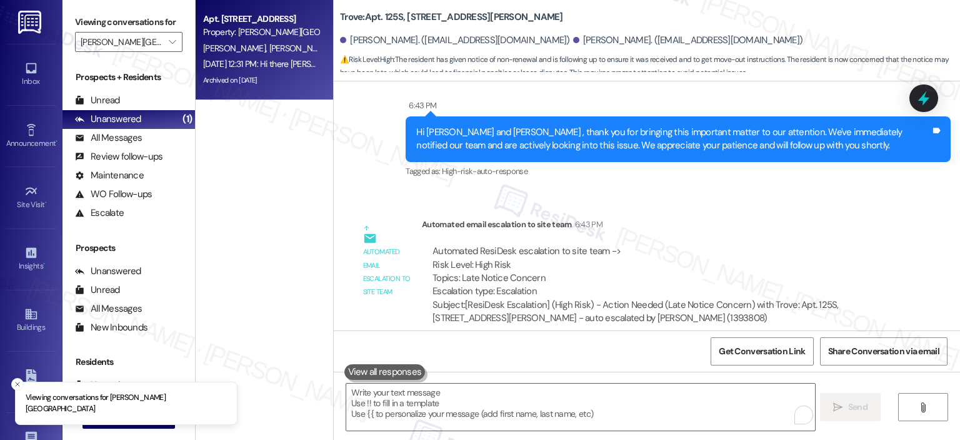
click at [270, 46] on span "K. Shirley" at bounding box center [301, 48] width 63 height 11
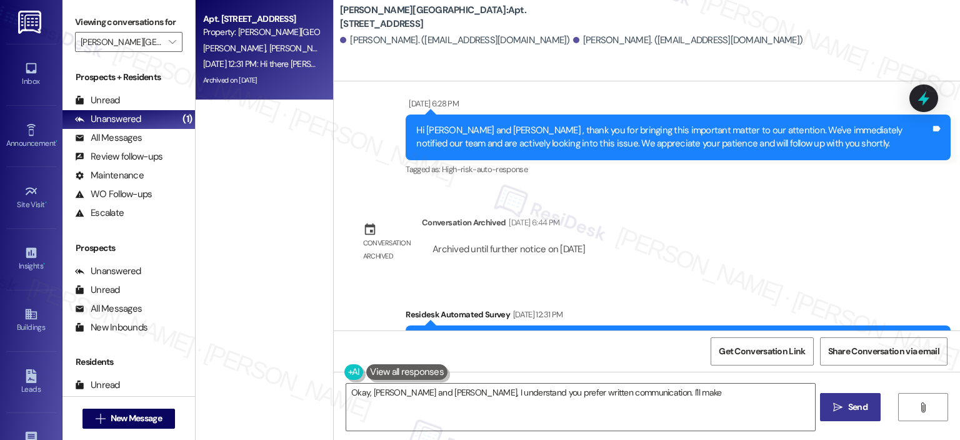
scroll to position [3027, 0]
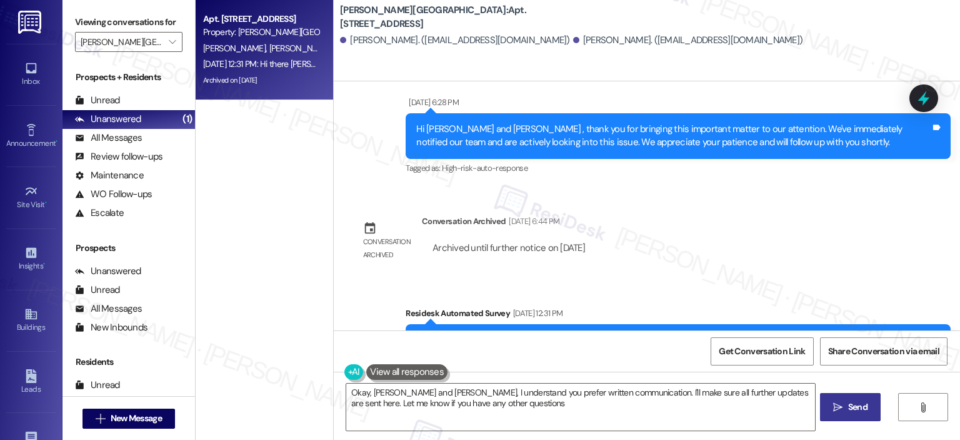
type textarea "Okay, Breanna and Karsen, I understand you prefer written communication. I'll m…"
click at [166, 36] on span "" at bounding box center [172, 42] width 12 height 20
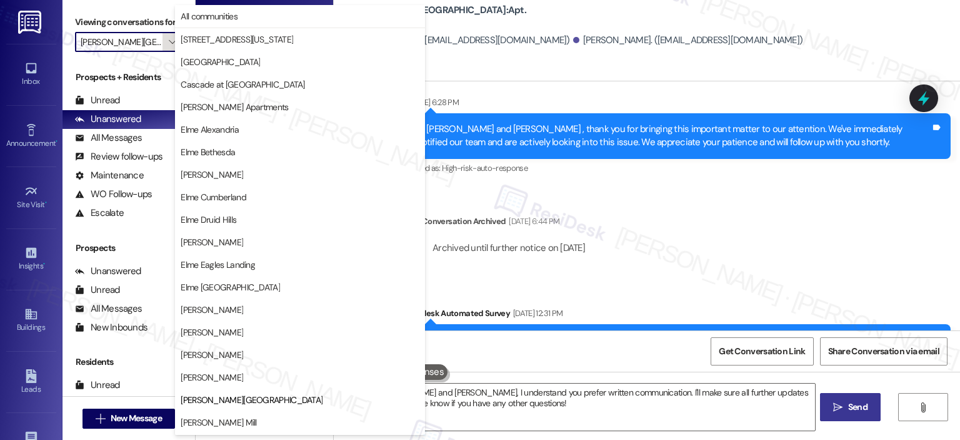
scroll to position [203, 0]
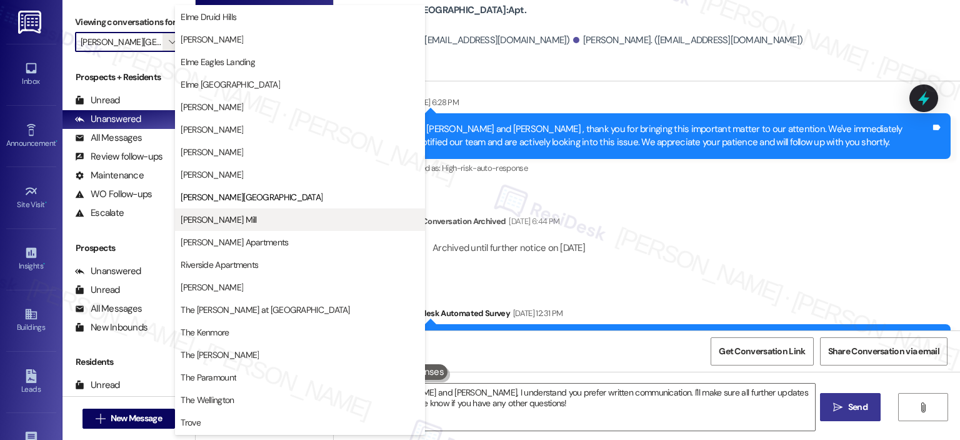
click at [258, 214] on span "[PERSON_NAME] Mill" at bounding box center [300, 219] width 239 height 13
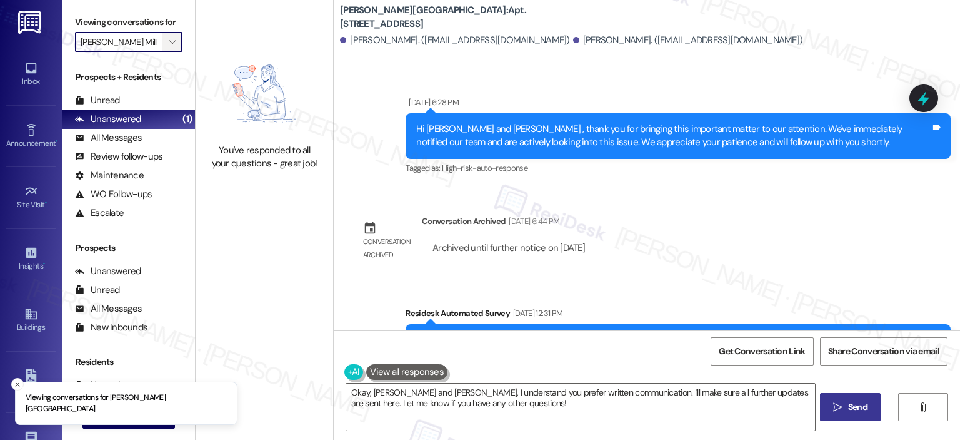
click at [169, 42] on icon "" at bounding box center [172, 42] width 7 height 10
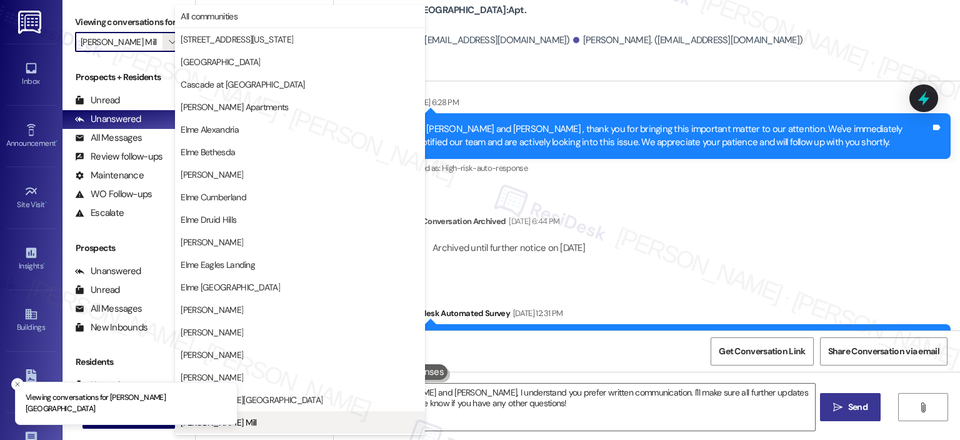
scroll to position [203, 0]
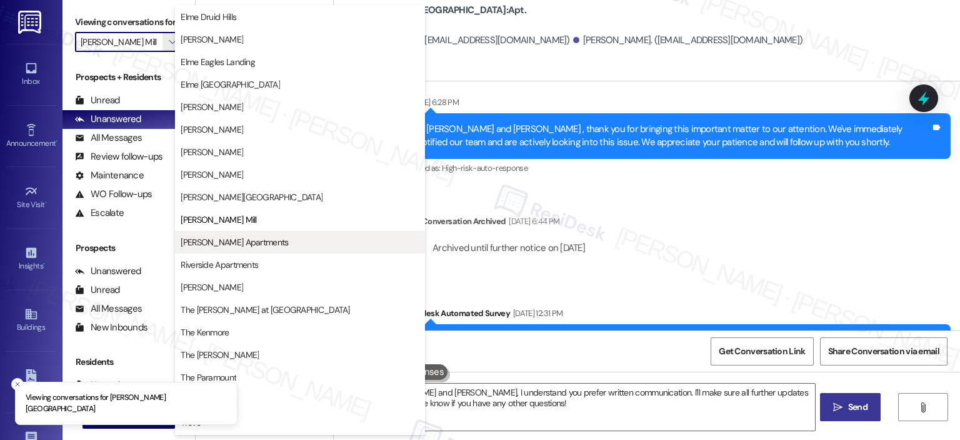
click at [223, 236] on span "[PERSON_NAME] Apartments" at bounding box center [235, 242] width 108 height 13
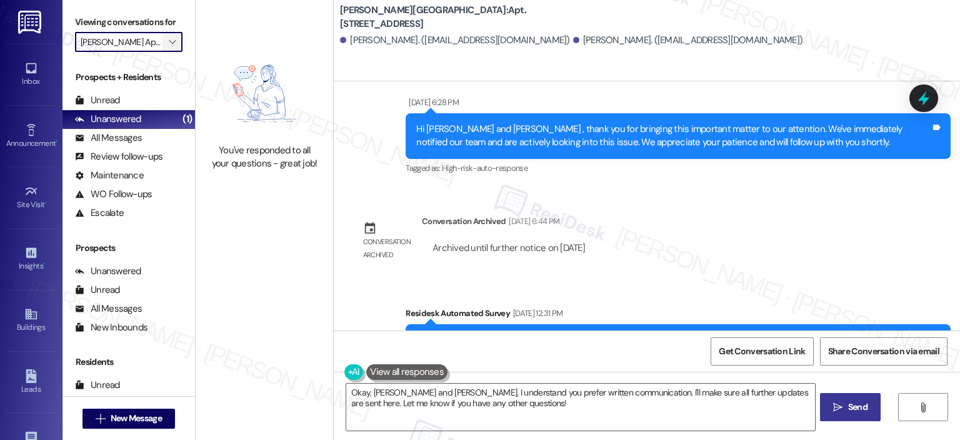
click at [163, 37] on button "" at bounding box center [173, 42] width 20 height 20
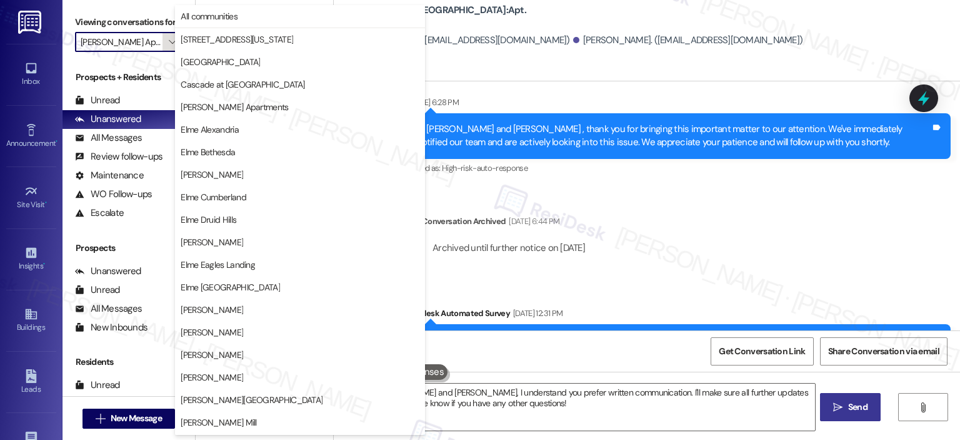
scroll to position [223, 0]
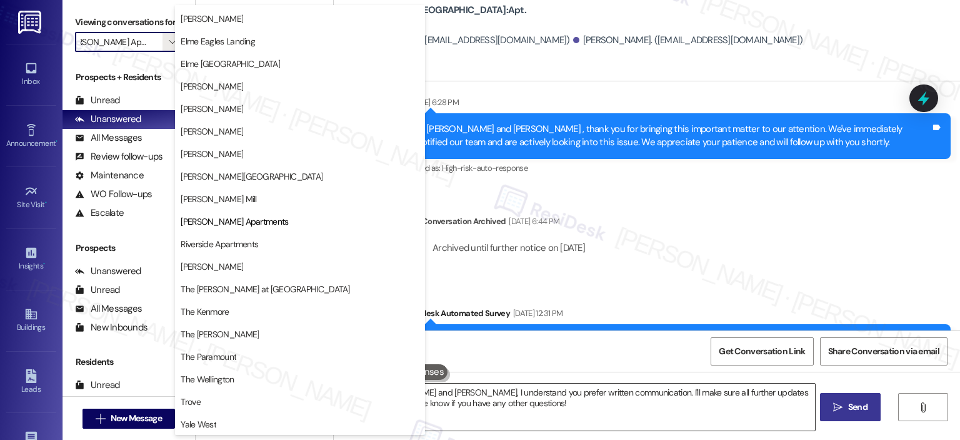
click at [567, 403] on textarea "Okay, Breanna and Karsen, I understand you prefer written communication. I'll m…" at bounding box center [580, 406] width 468 height 47
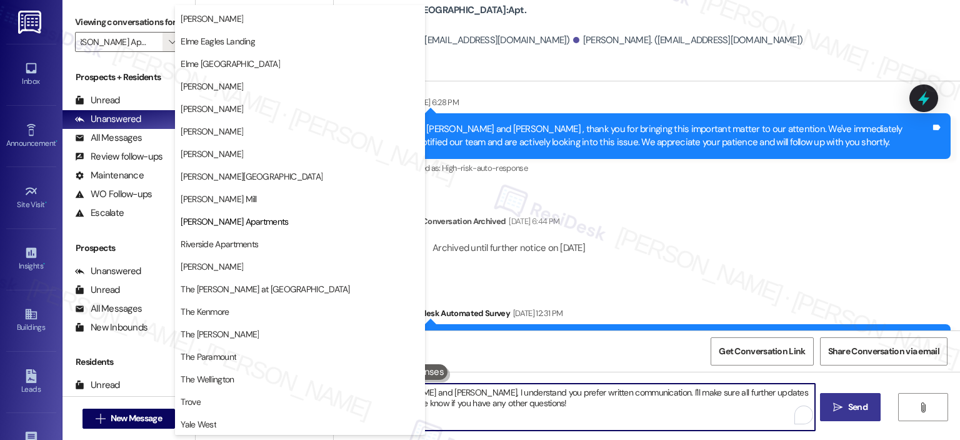
scroll to position [0, 0]
click at [240, 233] on button "Riverside Apartments" at bounding box center [300, 244] width 250 height 23
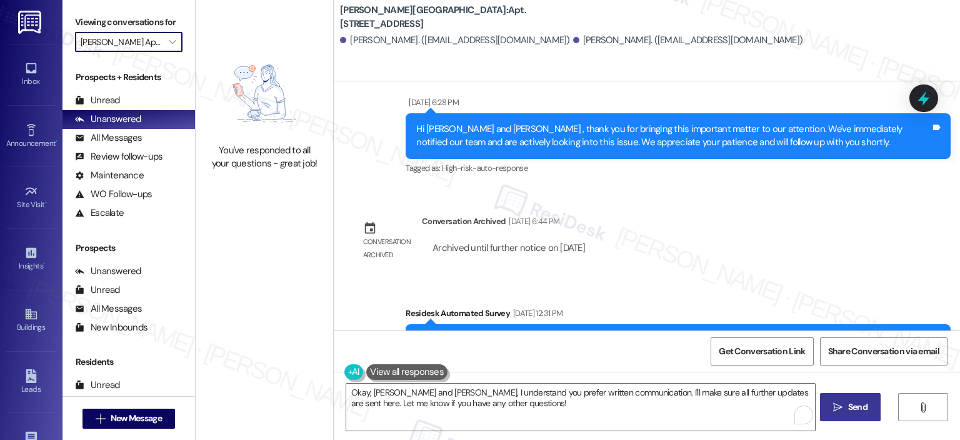
type input "Riverside Apartments"
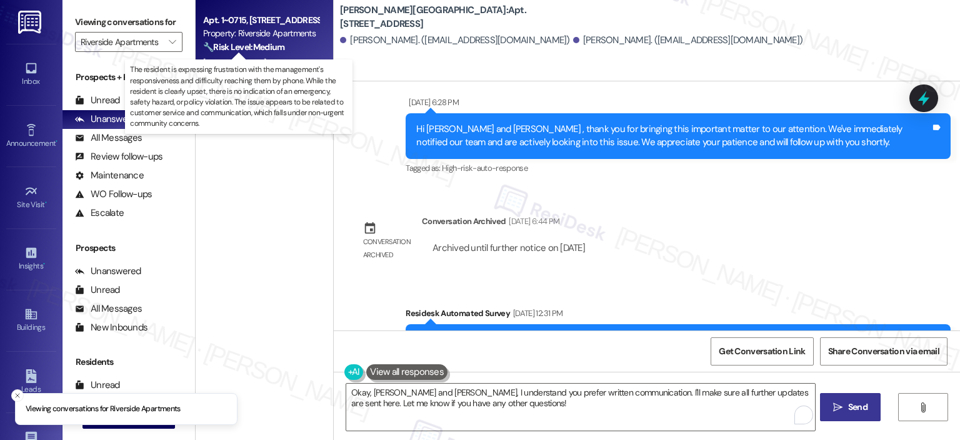
click at [250, 48] on strong "🔧 Risk Level: Medium" at bounding box center [243, 46] width 81 height 11
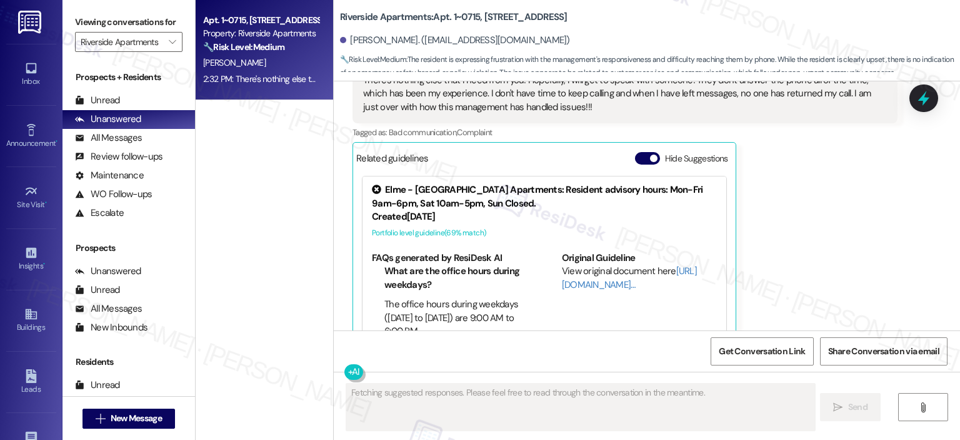
scroll to position [7468, 0]
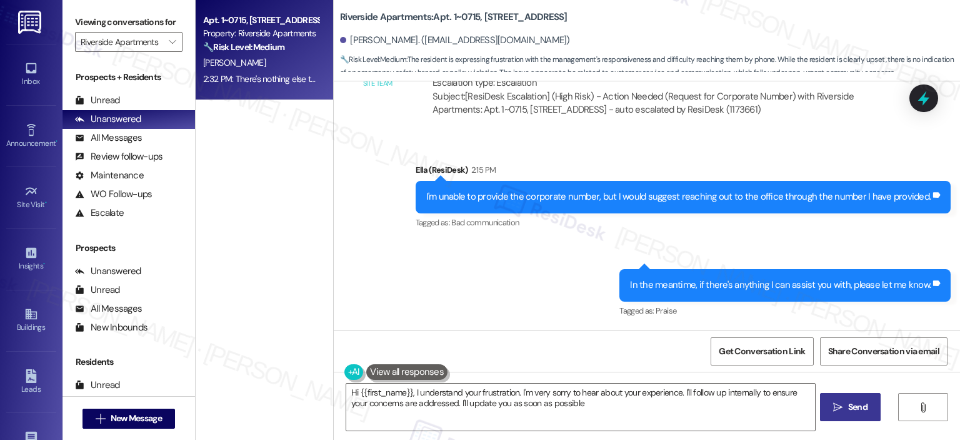
type textarea "Hi {{first_name}}, I understand your frustration. I'm very sorry to hear about …"
drag, startPoint x: 955, startPoint y: 312, endPoint x: 957, endPoint y: 318, distance: 6.4
click at [957, 318] on div "Survey, sent via SMS Residesk Automated Survey May 09, 2024 at 12:45 PM Hi Roby…" at bounding box center [647, 205] width 627 height 249
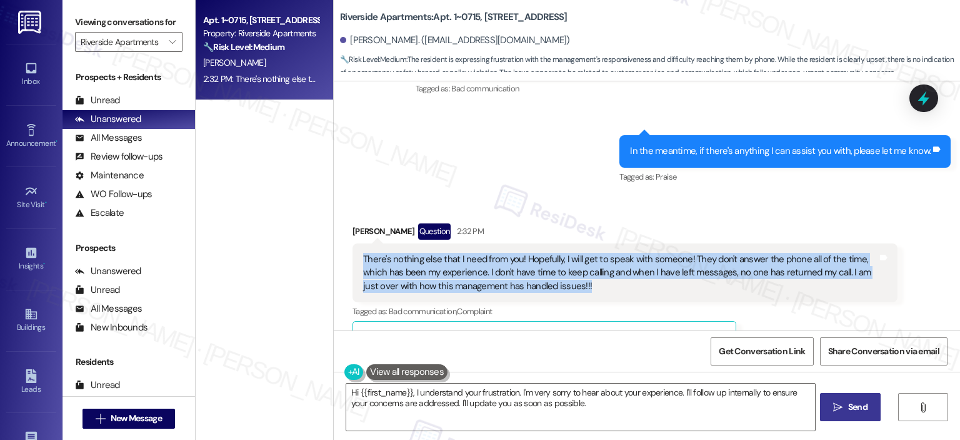
drag, startPoint x: 575, startPoint y: 264, endPoint x: 350, endPoint y: 223, distance: 228.9
click at [353, 243] on div "There's nothing else that I need from you! Hopefully, I will get to speak with …" at bounding box center [625, 272] width 545 height 59
copy div "There's nothing else that I need from you! Hopefully, I will get to speak with …"
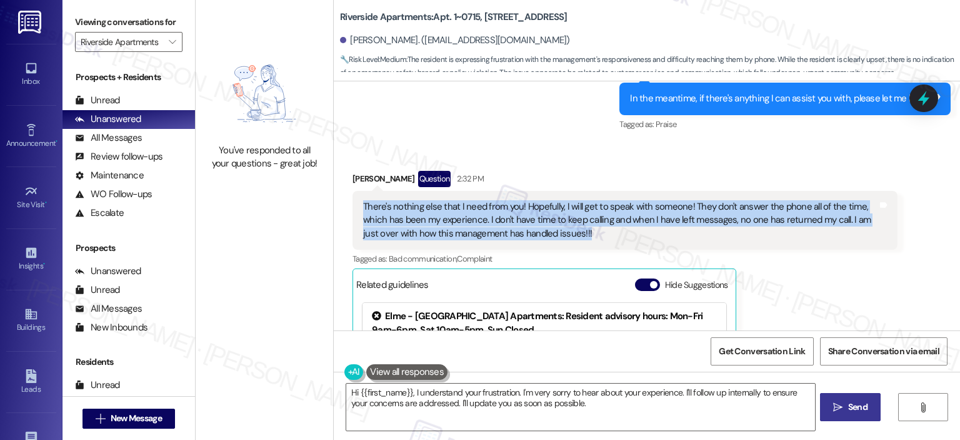
scroll to position [7605, 0]
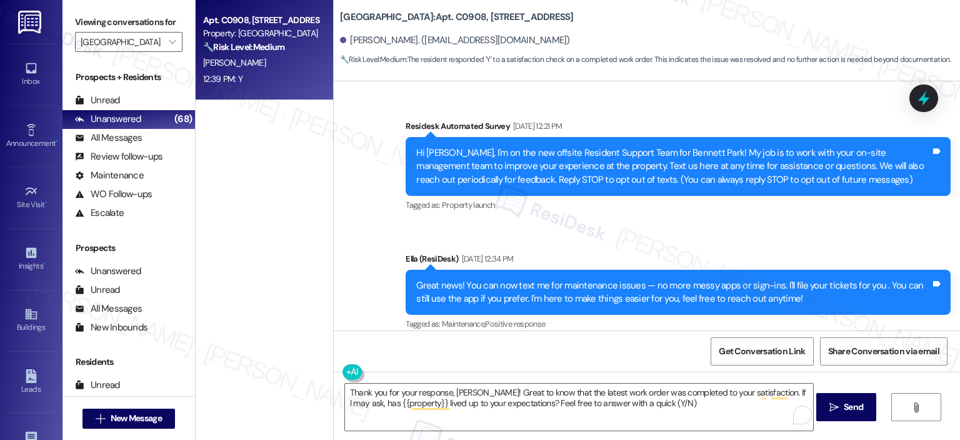
scroll to position [3894, 0]
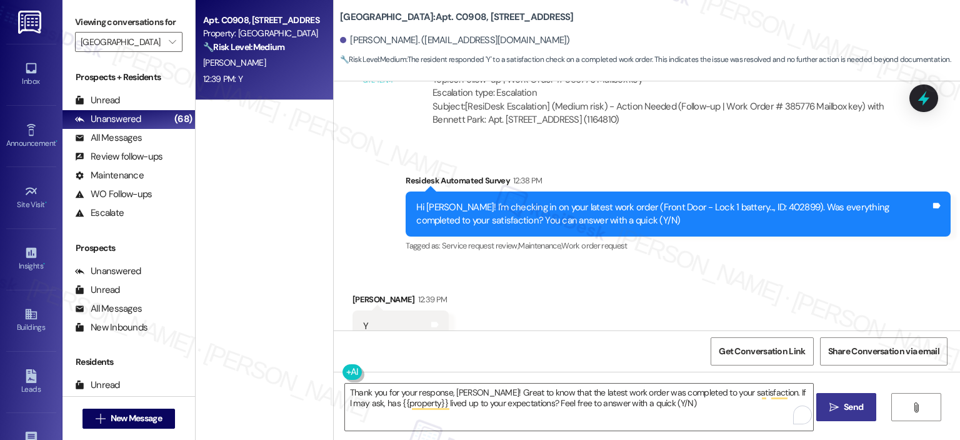
click at [845, 401] on span "Send" at bounding box center [853, 406] width 19 height 13
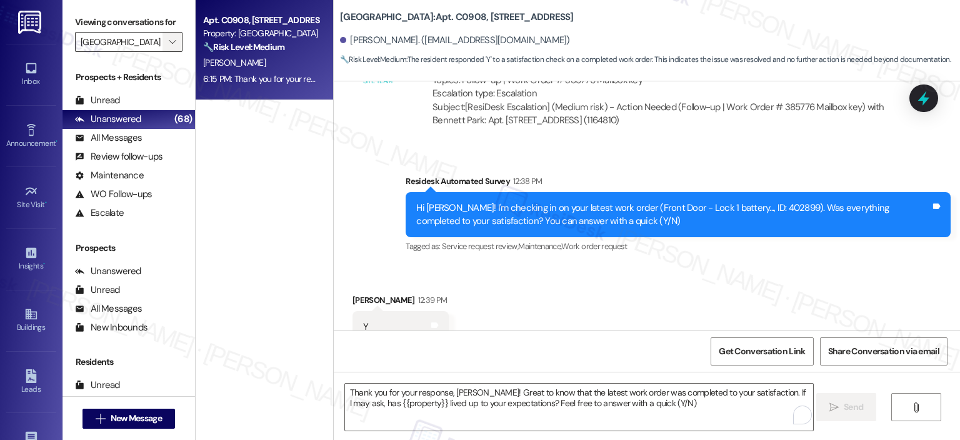
click at [168, 34] on span "" at bounding box center [172, 42] width 12 height 20
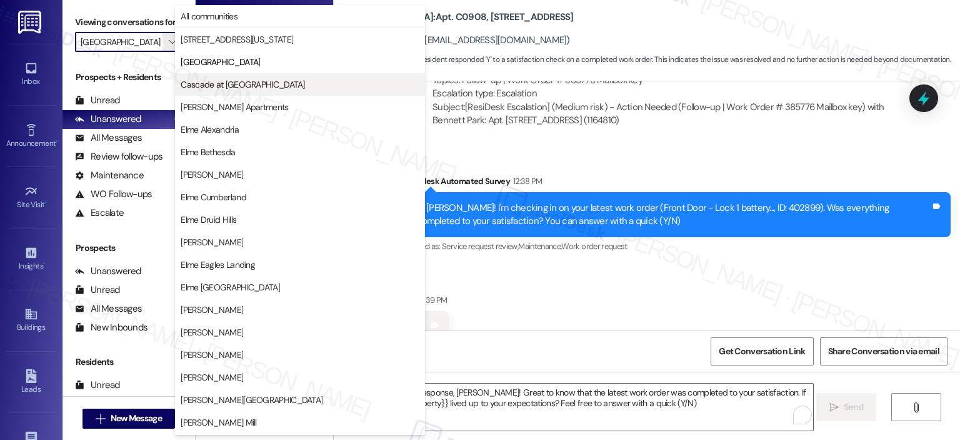
click at [218, 81] on span "Cascade at [GEOGRAPHIC_DATA]" at bounding box center [243, 84] width 124 height 13
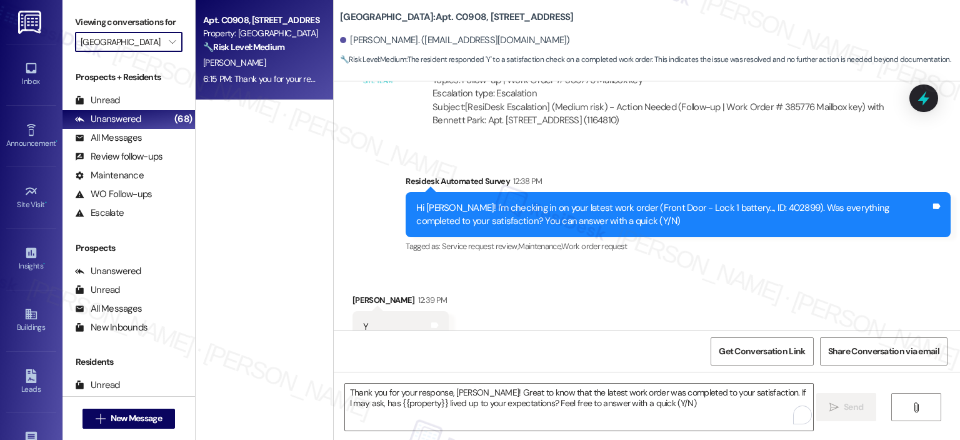
type input "Cascade at [GEOGRAPHIC_DATA]"
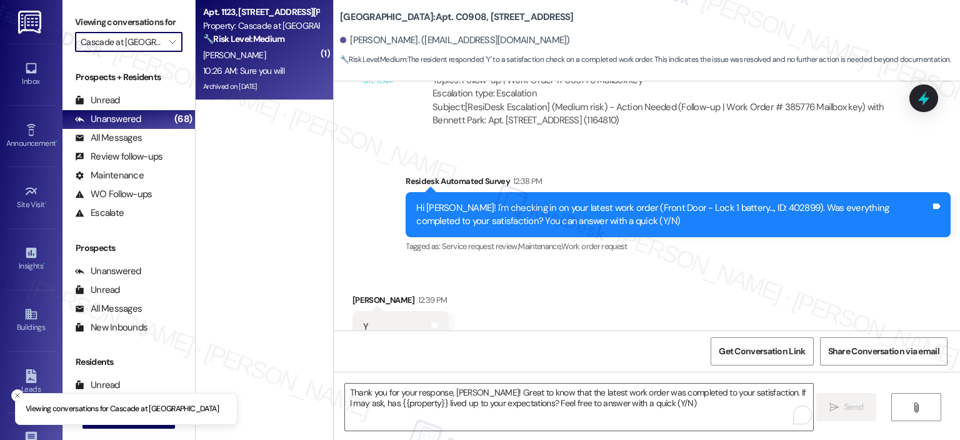
click at [281, 57] on div "[PERSON_NAME]" at bounding box center [261, 56] width 118 height 16
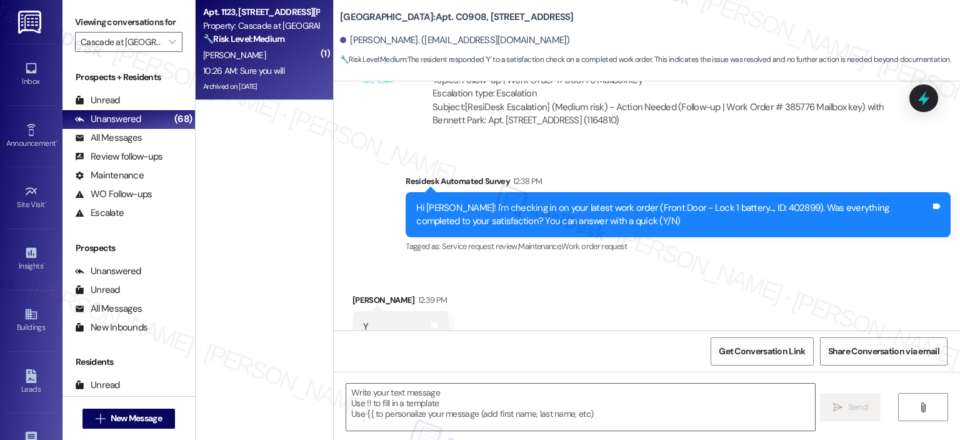
type textarea "Fetching suggested responses. Please feel free to read through the conversation…"
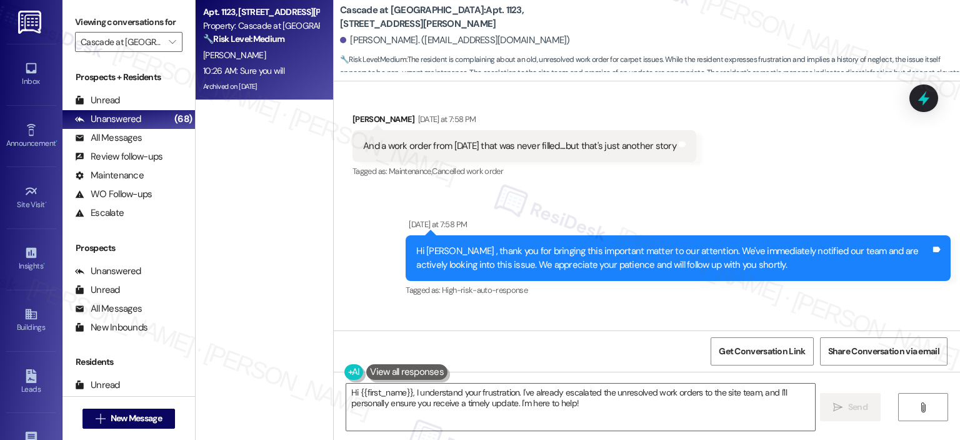
scroll to position [30552, 0]
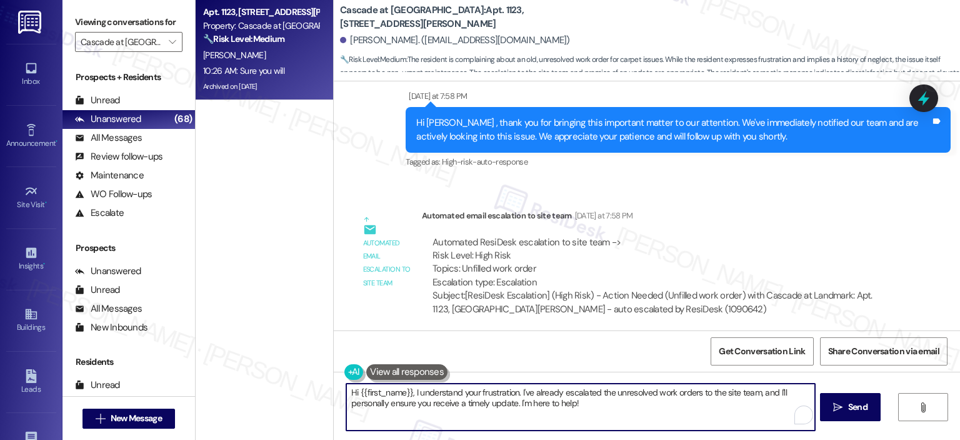
drag, startPoint x: 577, startPoint y: 403, endPoint x: 326, endPoint y: 393, distance: 250.4
click at [334, 393] on div "Hi {{first_name}}, I understand your frustration. I've already escalated the un…" at bounding box center [647, 418] width 627 height 94
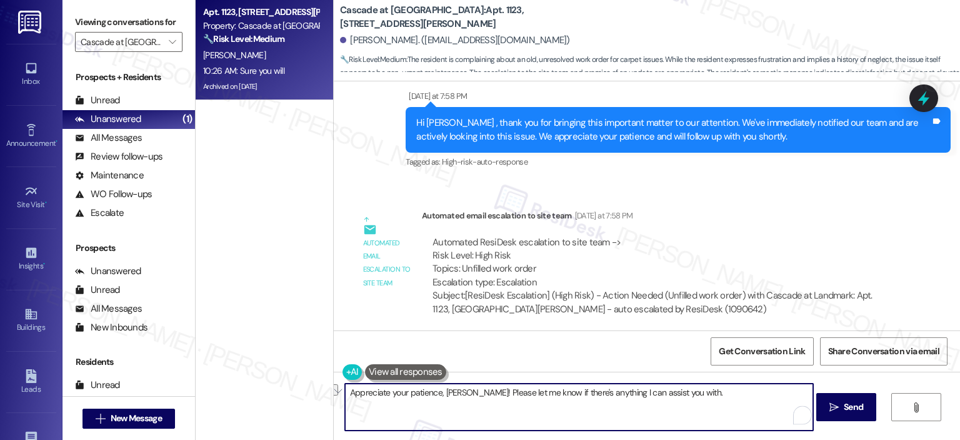
drag, startPoint x: 458, startPoint y: 392, endPoint x: 337, endPoint y: 396, distance: 120.8
click at [336, 396] on div "Appreciate your patience, Carrie! Please let me know if there's anything I can …" at bounding box center [647, 418] width 627 height 94
click at [627, 385] on textarea "Please let me know if there's anything I can assist you with." at bounding box center [579, 406] width 468 height 47
paste textarea "Appreciate your patience, Carrie!"
type textarea "Please let me know if there's anything I can assist you with. Appreciate your p…"
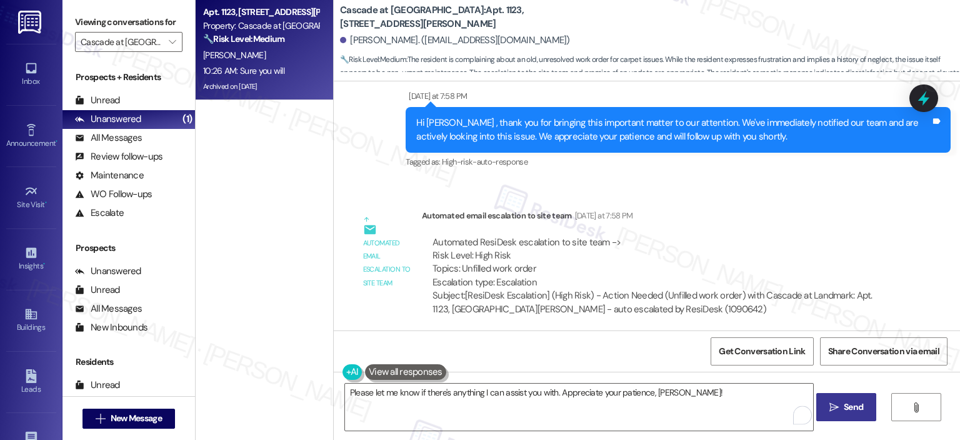
click at [845, 405] on span "Send" at bounding box center [853, 406] width 19 height 13
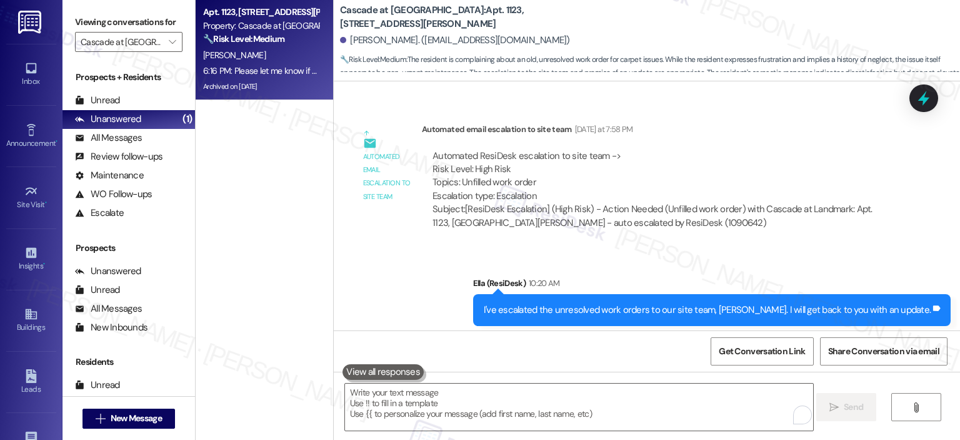
scroll to position [30639, 0]
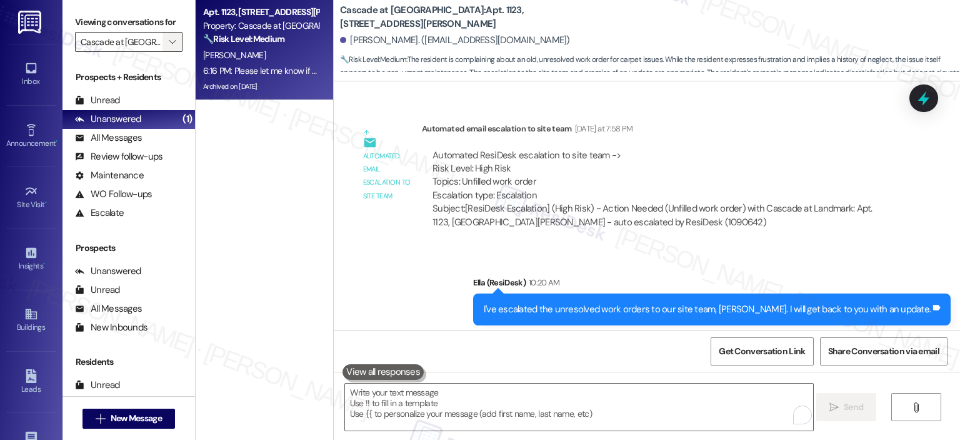
click at [169, 37] on span "" at bounding box center [172, 42] width 12 height 20
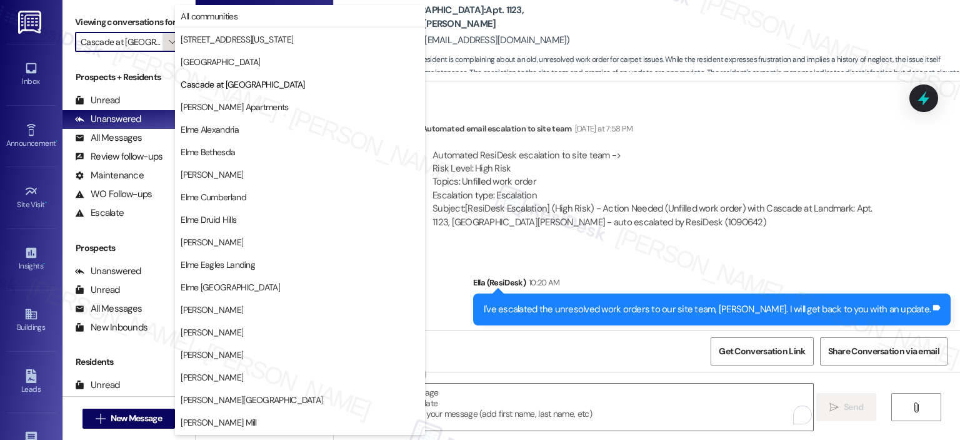
scroll to position [0, 5]
click at [231, 114] on button "[PERSON_NAME] Apartments" at bounding box center [300, 107] width 250 height 23
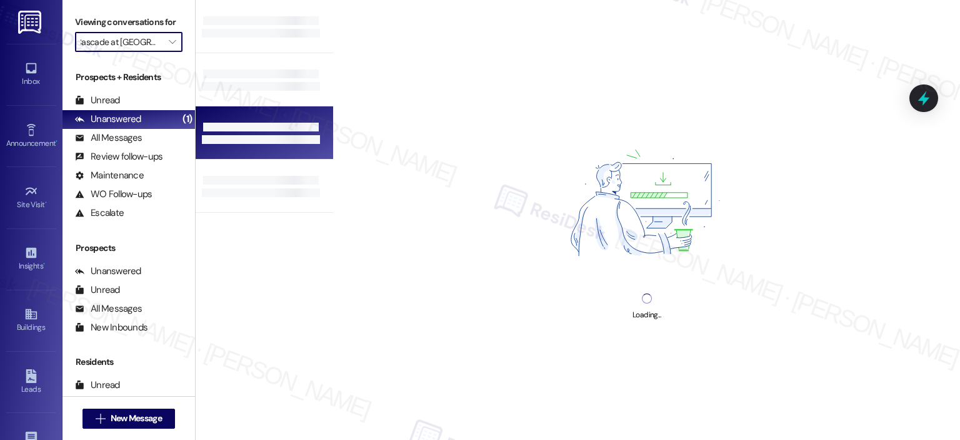
type input "[PERSON_NAME] Apartments"
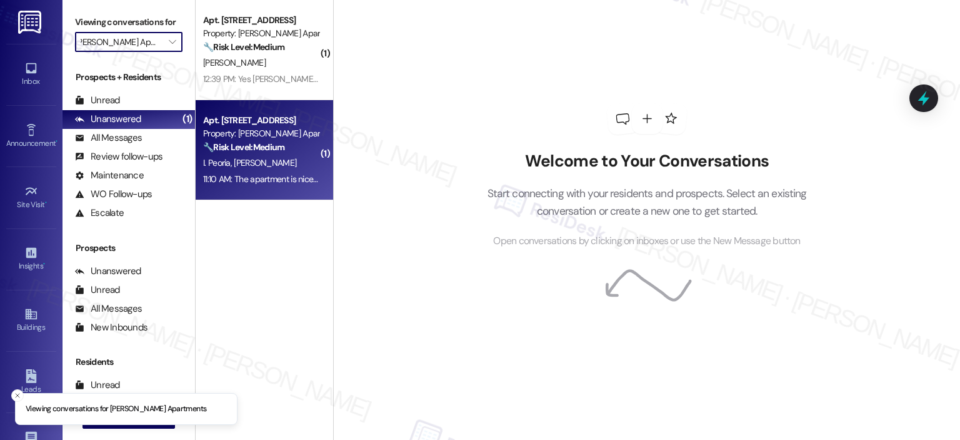
click at [270, 139] on div "Property: [PERSON_NAME] Apartments" at bounding box center [261, 133] width 116 height 13
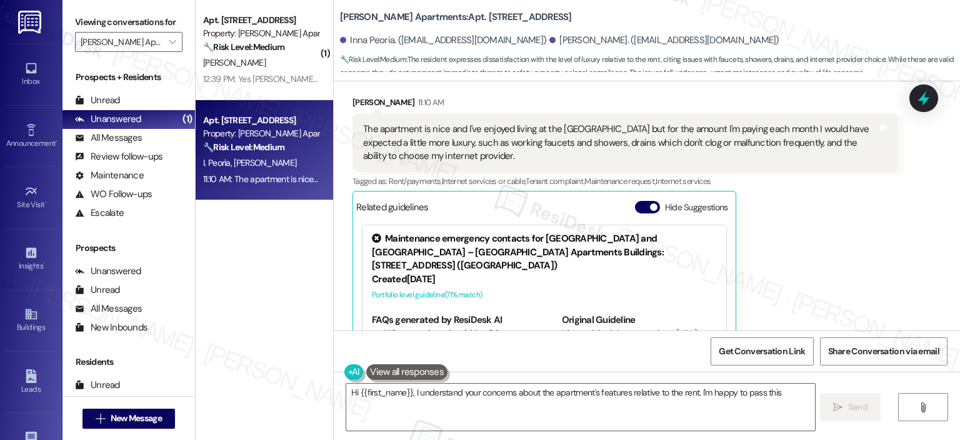
scroll to position [1226, 0]
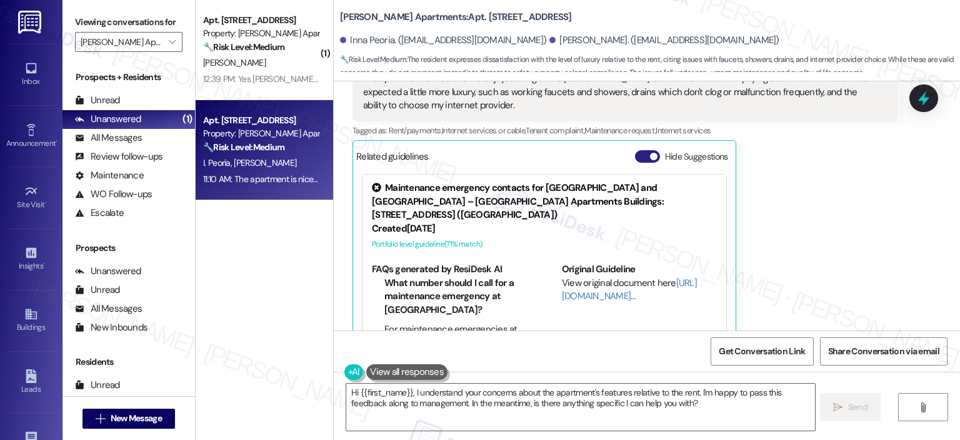
click at [642, 150] on button "Hide Suggestions" at bounding box center [647, 156] width 25 height 13
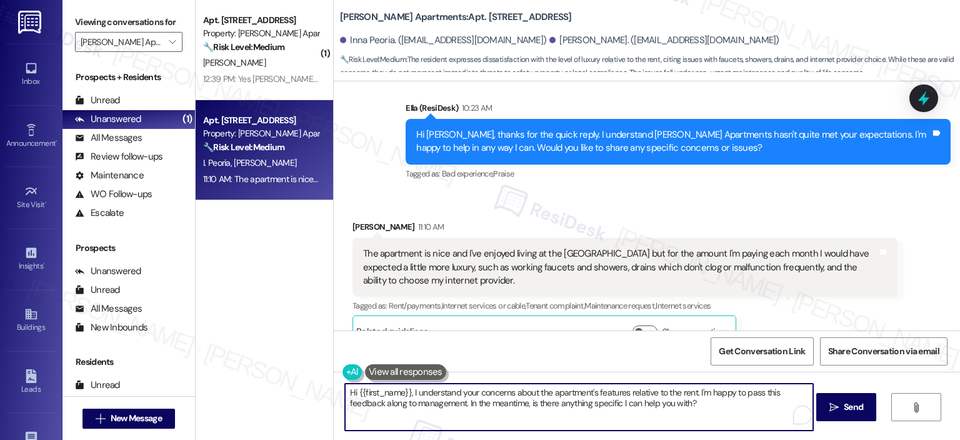
drag, startPoint x: 688, startPoint y: 407, endPoint x: 338, endPoint y: 392, distance: 350.5
click at [345, 392] on textarea "Hi {{first_name}}, I understand your concerns about the apartment's features re…" at bounding box center [579, 406] width 468 height 47
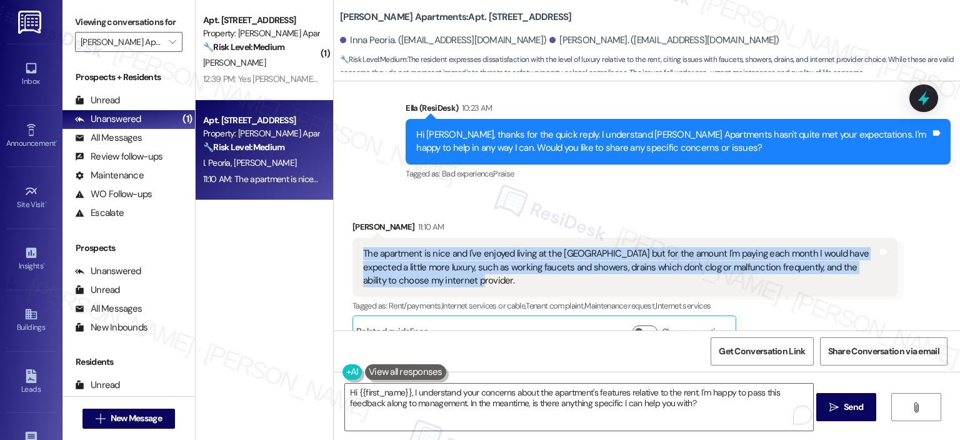
drag, startPoint x: 481, startPoint y: 260, endPoint x: 353, endPoint y: 225, distance: 133.3
click at [353, 238] on div "The apartment is nice and I've enjoyed living at the Clayborne but for the amou…" at bounding box center [625, 267] width 545 height 59
drag, startPoint x: 365, startPoint y: 231, endPoint x: 700, endPoint y: 226, distance: 335.8
click at [700, 247] on div "The apartment is nice and I've enjoyed living at the Clayborne but for the amou…" at bounding box center [620, 267] width 515 height 40
click at [723, 247] on div "The apartment is nice and I've enjoyed living at the Clayborne but for the amou…" at bounding box center [620, 267] width 515 height 40
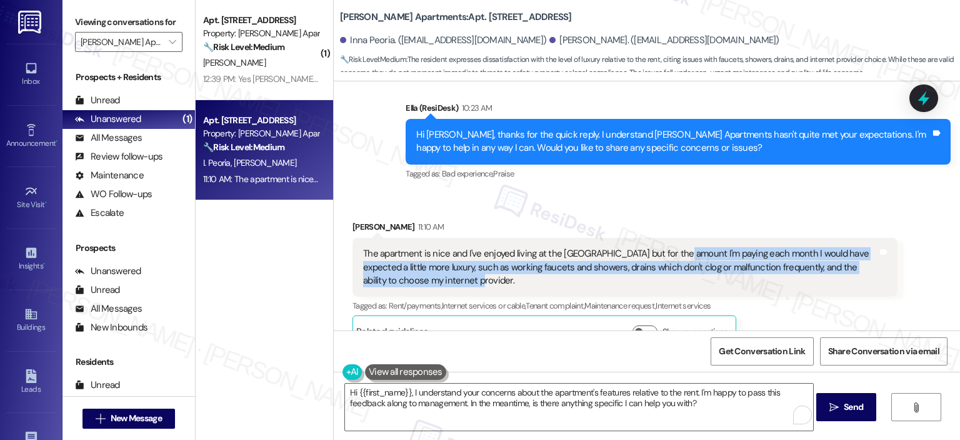
drag, startPoint x: 671, startPoint y: 226, endPoint x: 681, endPoint y: 255, distance: 30.5
click at [681, 255] on div "The apartment is nice and I've enjoyed living at the Clayborne but for the amou…" at bounding box center [620, 267] width 515 height 40
copy div "I'm paying each month I would have expected a little more luxury, such as worki…"
click at [532, 247] on div "The apartment is nice and I've enjoyed living at the Clayborne but for the amou…" at bounding box center [620, 267] width 515 height 40
drag, startPoint x: 765, startPoint y: 226, endPoint x: 775, endPoint y: 239, distance: 16.7
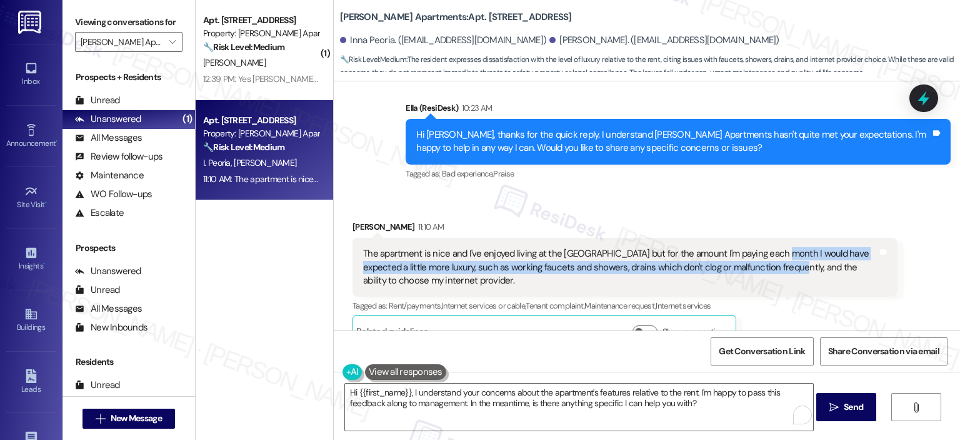
click at [773, 247] on div "The apartment is nice and I've enjoyed living at the Clayborne but for the amou…" at bounding box center [620, 267] width 515 height 40
click at [775, 247] on div "The apartment is nice and I've enjoyed living at the Clayborne but for the amou…" at bounding box center [620, 267] width 515 height 40
drag, startPoint x: 764, startPoint y: 224, endPoint x: 769, endPoint y: 250, distance: 26.0
click at [769, 250] on div "The apartment is nice and I've enjoyed living at the Clayborne but for the amou…" at bounding box center [620, 267] width 515 height 40
copy div "would have expected a little more luxury, such as working faucets and showers, …"
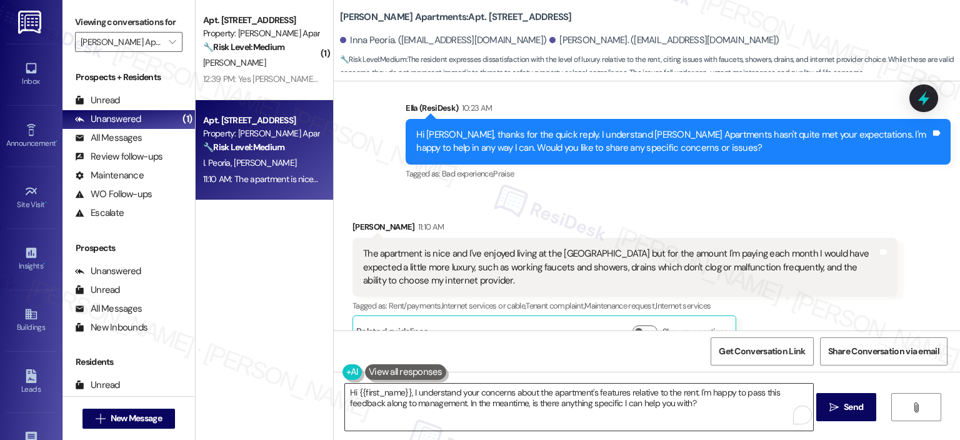
click at [452, 407] on textarea "Hi {{first_name}}, I understand your concerns about the apartment's features re…" at bounding box center [579, 406] width 468 height 47
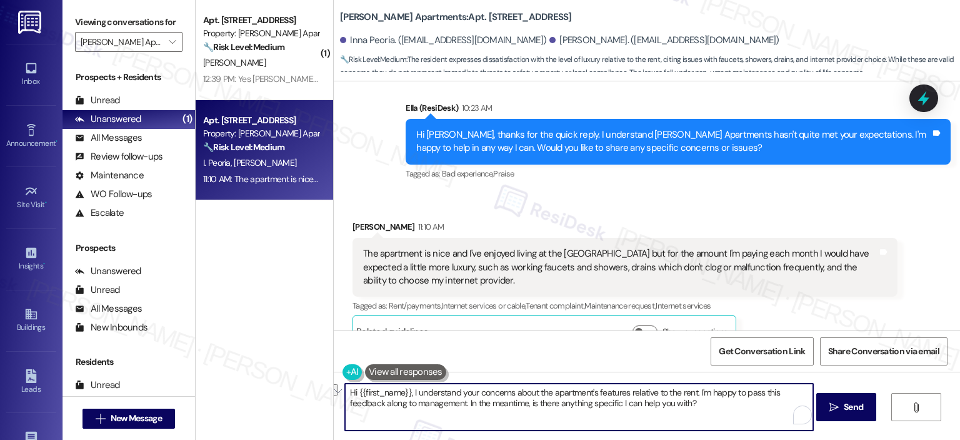
drag, startPoint x: 406, startPoint y: 392, endPoint x: 345, endPoint y: 394, distance: 61.3
click at [345, 394] on textarea "Hi {{first_name}}, I understand your concerns about the apartment's features re…" at bounding box center [579, 406] width 468 height 47
click at [527, 404] on textarea "Thank you for sharing, Daniel - I appreciate it a lot. I'm glad to know that yo…" at bounding box center [579, 406] width 468 height 47
click at [520, 415] on textarea "Thank you for sharing, Daniel - I appreciate it a lot. I'm glad to know that yo…" at bounding box center [579, 406] width 468 height 47
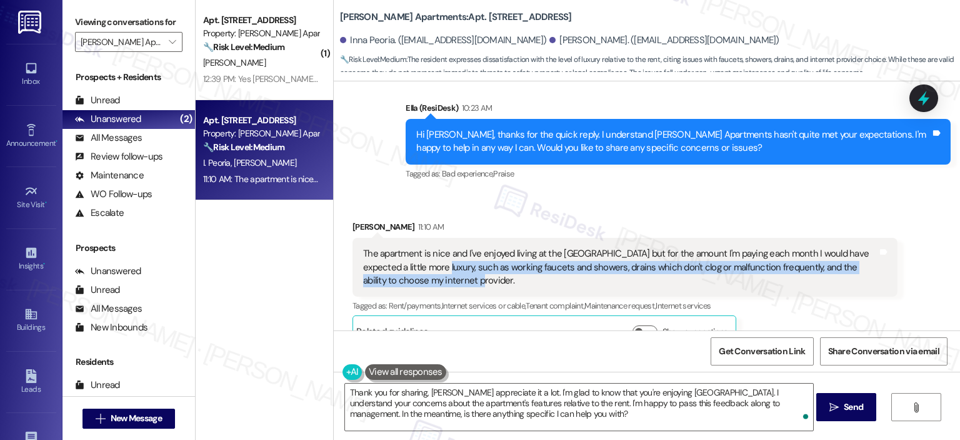
drag, startPoint x: 443, startPoint y: 252, endPoint x: 424, endPoint y: 244, distance: 20.4
click at [424, 247] on div "The apartment is nice and I've enjoyed living at the Clayborne but for the amou…" at bounding box center [620, 267] width 515 height 40
copy div "such as working faucets and showers, drains which don't clog or malfunction fre…"
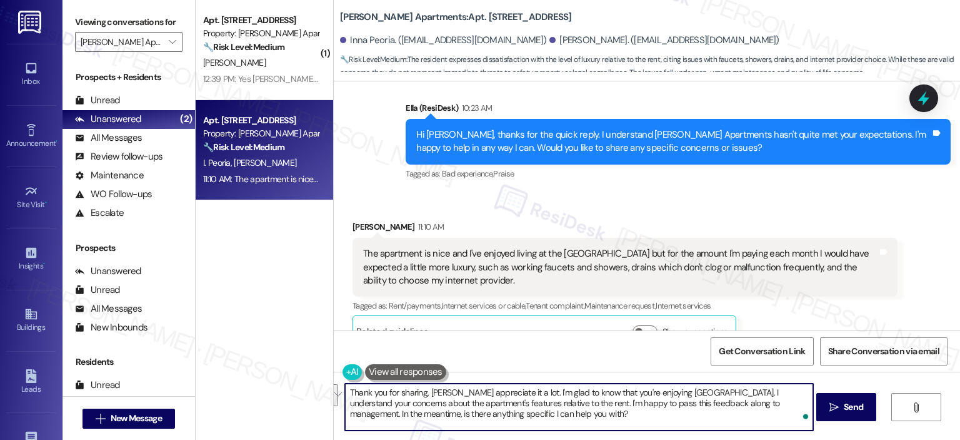
drag, startPoint x: 528, startPoint y: 415, endPoint x: 528, endPoint y: 405, distance: 9.4
click at [528, 405] on textarea "Thank you for sharing, Daniel - I appreciate it a lot. I'm glad to know that yo…" at bounding box center [579, 406] width 468 height 47
click at [529, 405] on textarea "Thank you for sharing, Daniel - I appreciate it a lot. I'm glad to know that yo…" at bounding box center [579, 406] width 468 height 47
drag, startPoint x: 528, startPoint y: 403, endPoint x: 539, endPoint y: 415, distance: 15.9
click at [539, 415] on textarea "Thank you for sharing, Daniel - I appreciate it a lot. I'm glad to know that yo…" at bounding box center [579, 406] width 468 height 47
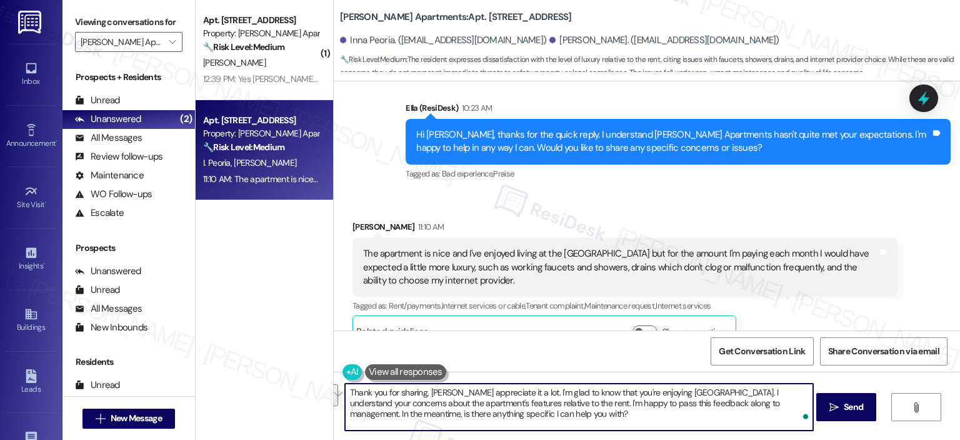
click at [523, 412] on textarea "Thank you for sharing, Daniel - I appreciate it a lot. I'm glad to know that yo…" at bounding box center [579, 406] width 468 height 47
click at [525, 412] on textarea "Thank you for sharing, Daniel - I appreciate it a lot. I'm glad to know that yo…" at bounding box center [579, 406] width 468 height 47
drag, startPoint x: 505, startPoint y: 412, endPoint x: 527, endPoint y: 404, distance: 23.3
click at [527, 404] on textarea "Thank you for sharing, Daniel - I appreciate it a lot. I'm glad to know that yo…" at bounding box center [579, 406] width 468 height 47
paste textarea "Here’s what I’m hearing: Frequent issues with faucets and showers, including pe…"
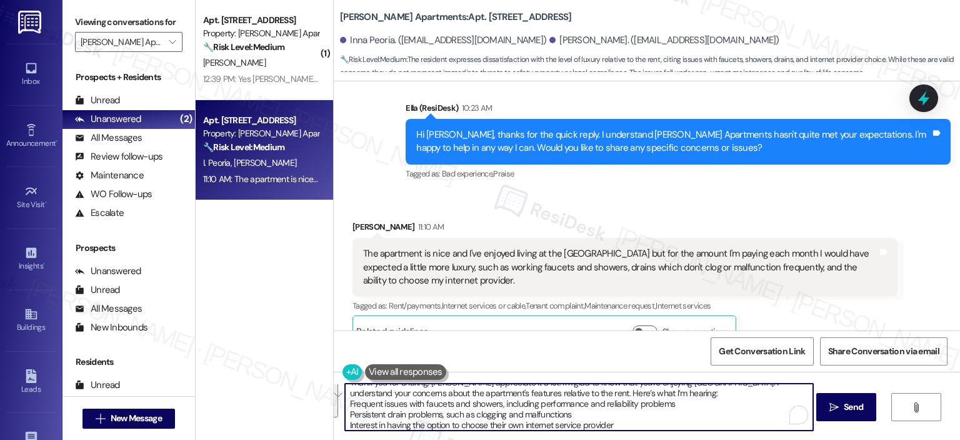
scroll to position [13, 0]
drag, startPoint x: 697, startPoint y: 390, endPoint x: 710, endPoint y: 421, distance: 33.3
click at [710, 421] on textarea "Thank you for sharing, Daniel - I appreciate it a lot. I'm glad to know that yo…" at bounding box center [579, 406] width 468 height 47
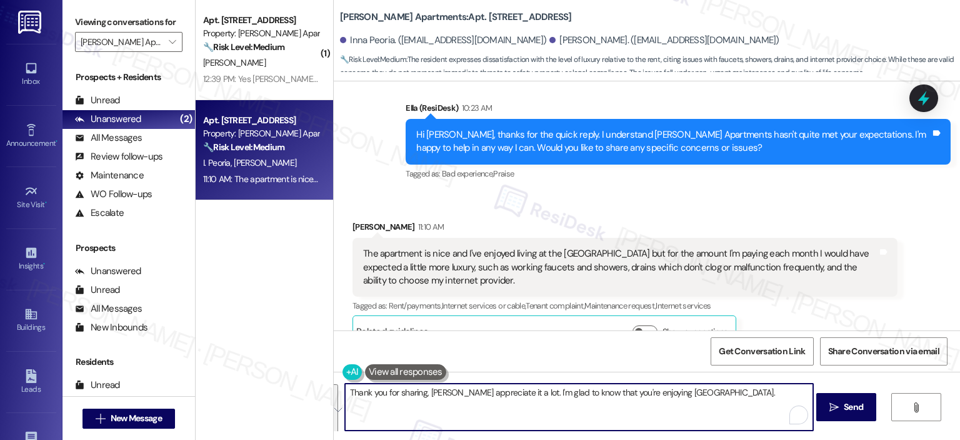
scroll to position [0, 0]
type textarea "Thank you for sharing, Daniel - I appreciate it a lot. I'm glad to know that yo…"
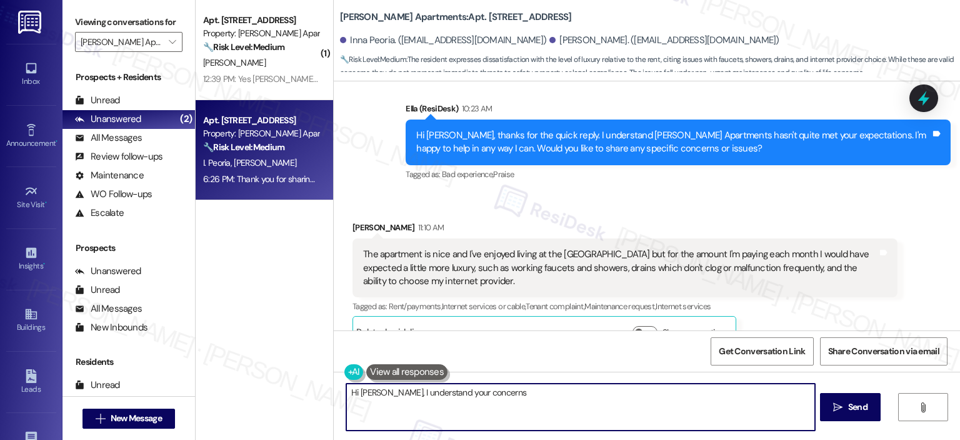
scroll to position [1137, 0]
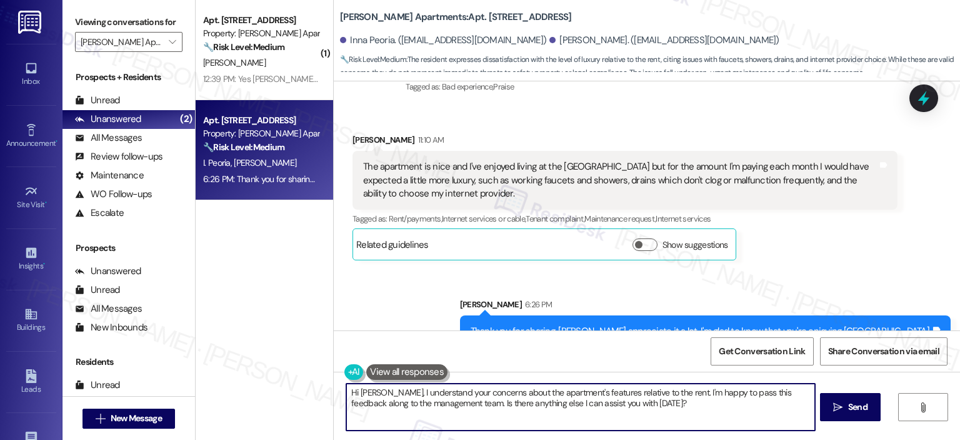
click at [443, 400] on textarea "Hi Daniel, I understand your concerns about the apartment's features relative t…" at bounding box center [580, 406] width 468 height 47
paste textarea "I understand your concerns about the apartment's features relative to the rent.…"
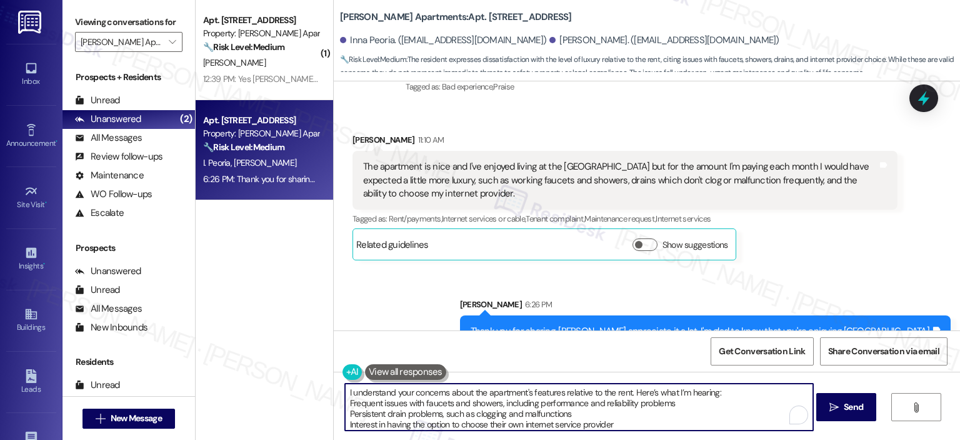
click at [345, 400] on textarea "I understand your concerns about the apartment's features relative to the rent.…" at bounding box center [579, 406] width 468 height 47
click at [345, 415] on textarea "I understand your concerns about the apartment's features relative to the rent.…" at bounding box center [579, 406] width 468 height 47
drag, startPoint x: 385, startPoint y: 396, endPoint x: 365, endPoint y: 400, distance: 19.7
click at [365, 400] on textarea "I understand your concerns about the apartment's features relative to the rent.…" at bounding box center [579, 406] width 468 height 47
click at [380, 400] on textarea "I understand your concerns about the apartment's features relative to the rent.…" at bounding box center [579, 406] width 468 height 47
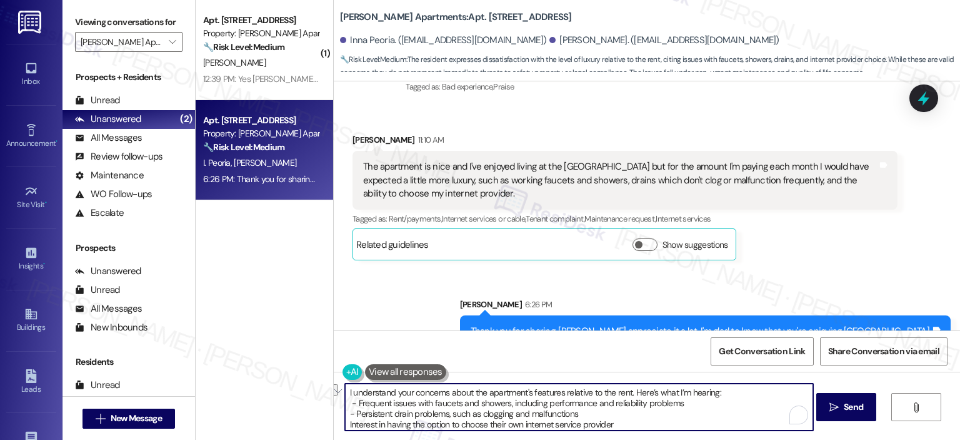
drag, startPoint x: 387, startPoint y: 405, endPoint x: 350, endPoint y: 401, distance: 37.0
click at [350, 401] on textarea "I understand your concerns about the apartment's features relative to the rent.…" at bounding box center [579, 406] width 468 height 47
drag, startPoint x: 384, startPoint y: 413, endPoint x: 349, endPoint y: 415, distance: 35.1
click at [349, 415] on textarea "I understand your concerns about the apartment's features relative to the rent.…" at bounding box center [579, 406] width 468 height 47
click at [345, 425] on textarea "I understand your concerns about the apartment's features relative to the rent.…" at bounding box center [579, 406] width 468 height 47
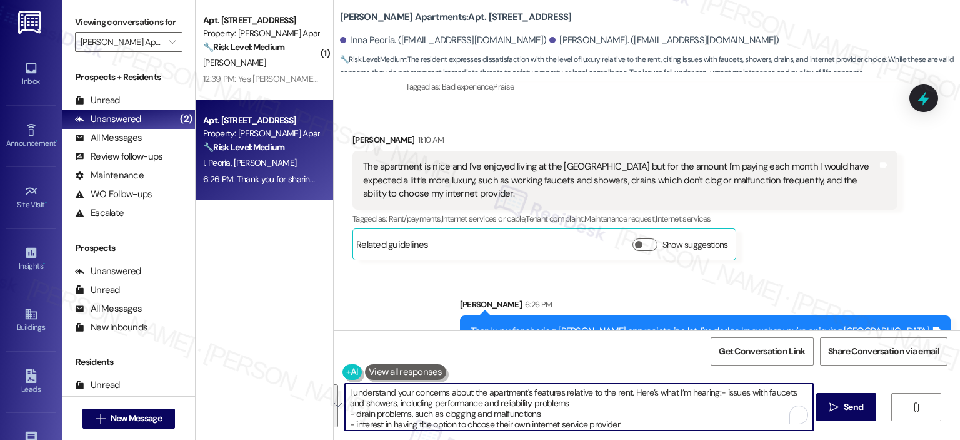
click at [600, 412] on textarea "I understand your concerns about the apartment's features relative to the rent.…" at bounding box center [579, 406] width 468 height 47
paste textarea "- issues with faucets and showers, including performance and reliability proble…"
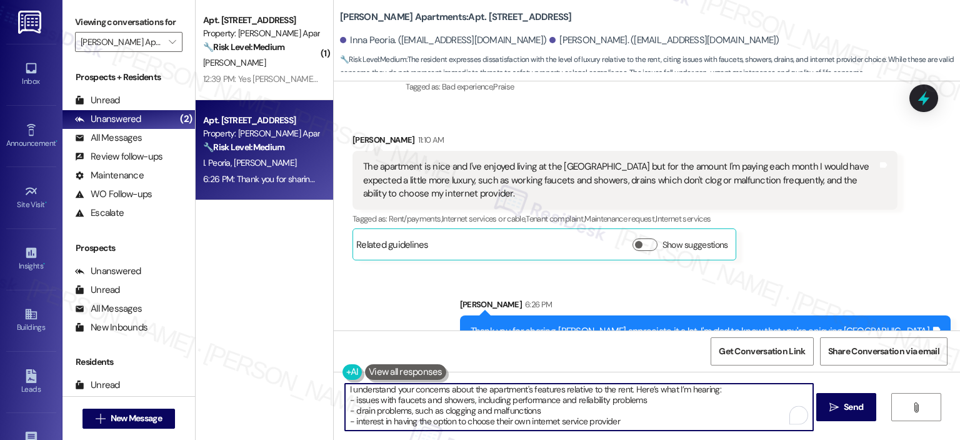
type textarea "I understand your concerns about the apartment's features relative to the rent.…"
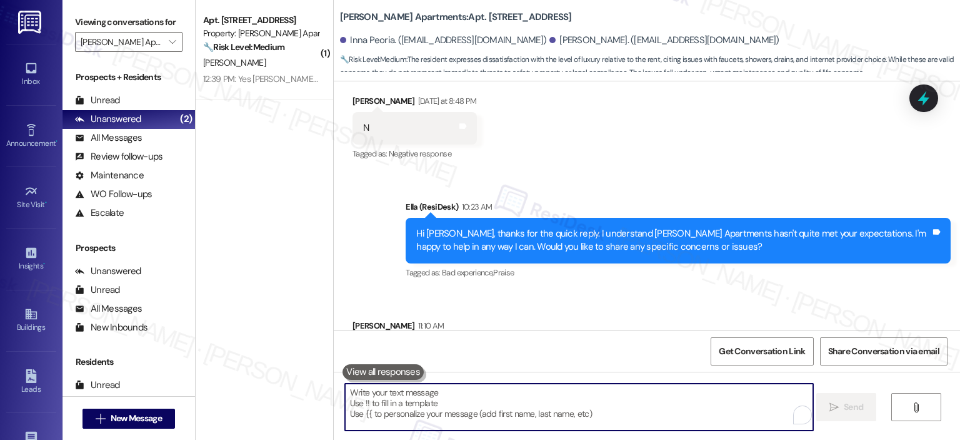
scroll to position [1264, 0]
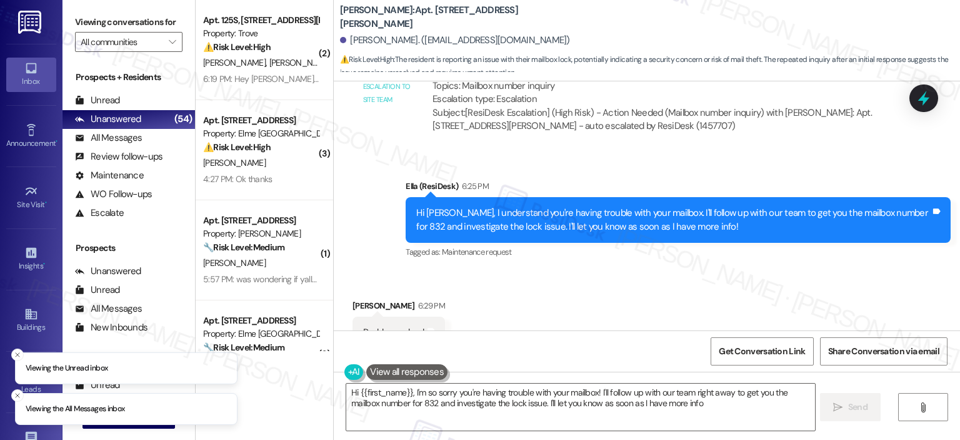
type textarea "Hi {{first_name}}, I'm so sorry you're having trouble with your mailbox! I'll f…"
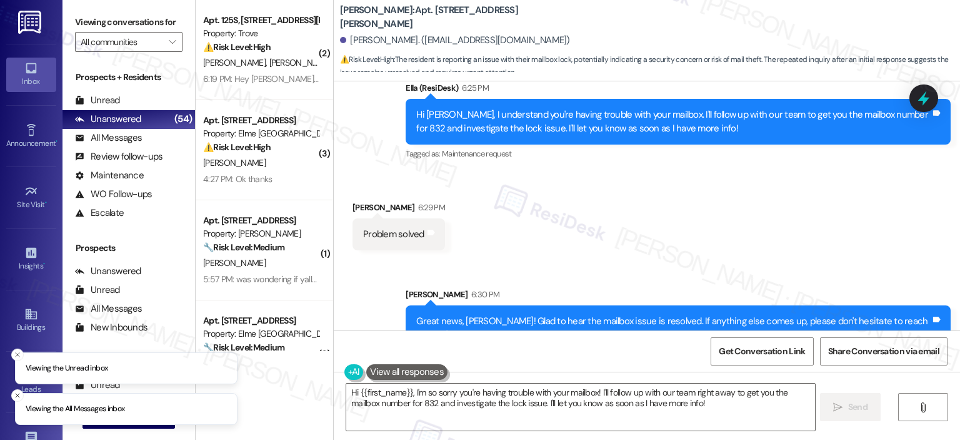
scroll to position [2623, 0]
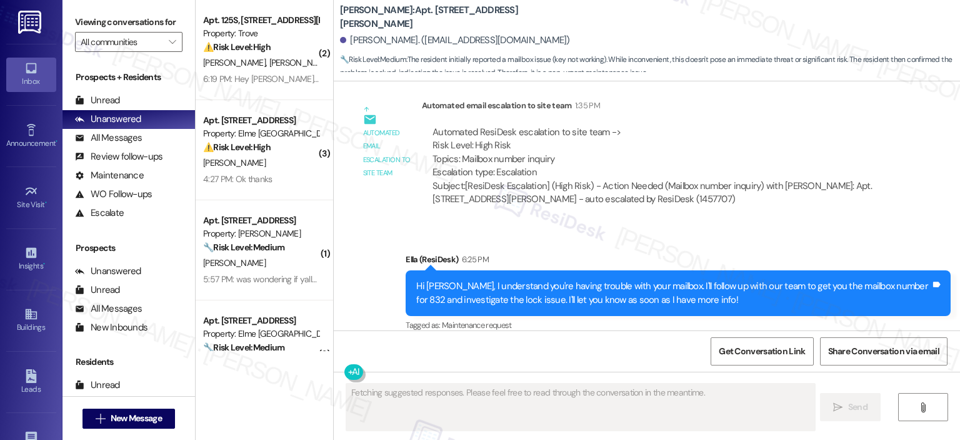
scroll to position [2553, 0]
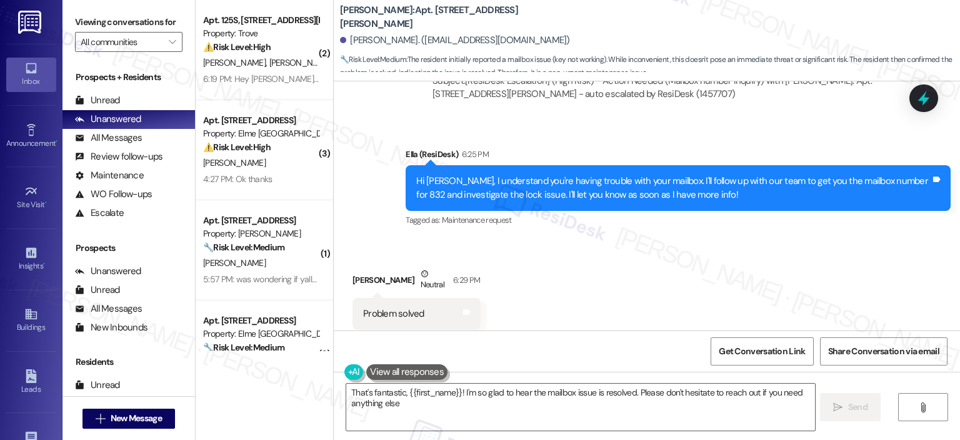
type textarea "That's fantastic, {{first_name}}! I'm so glad to hear the mailbox issue is reso…"
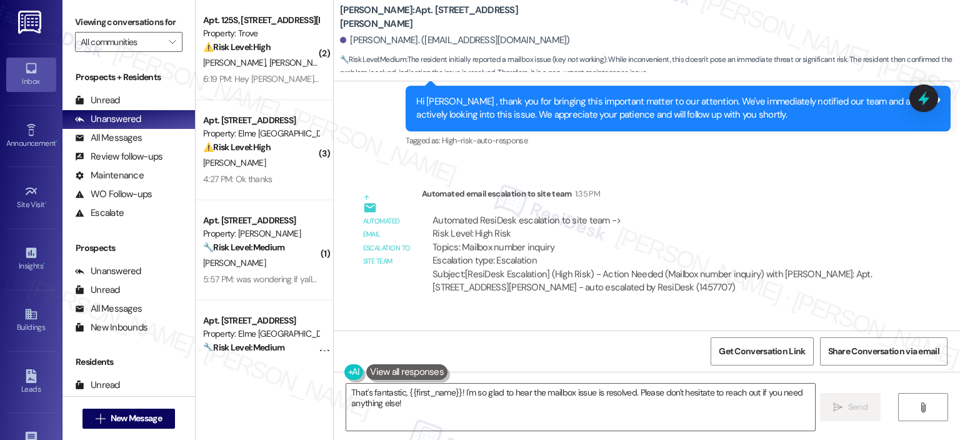
scroll to position [2673, 0]
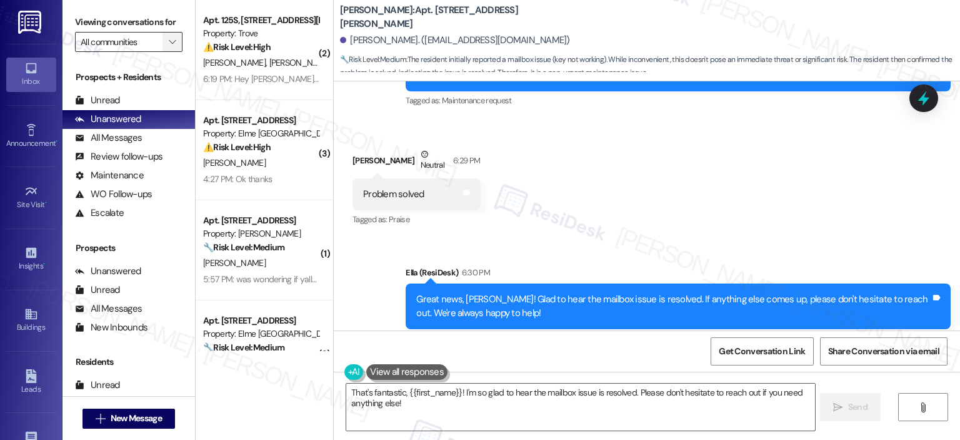
click at [163, 46] on button "" at bounding box center [173, 42] width 20 height 20
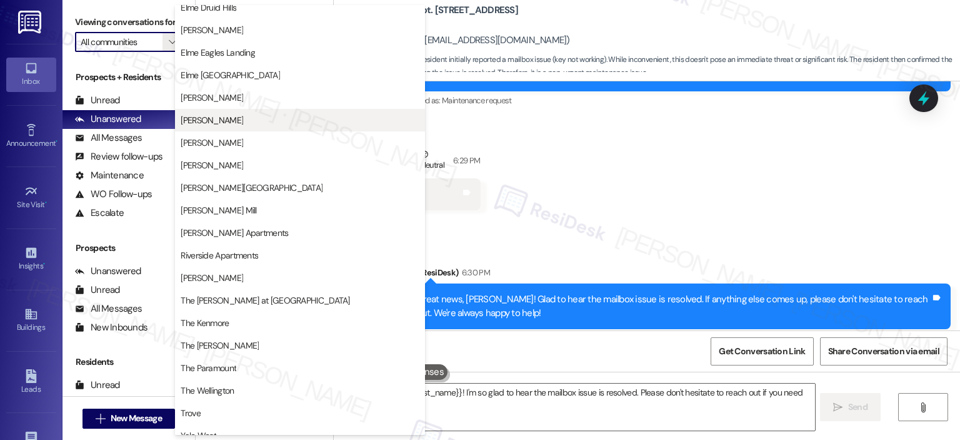
scroll to position [223, 0]
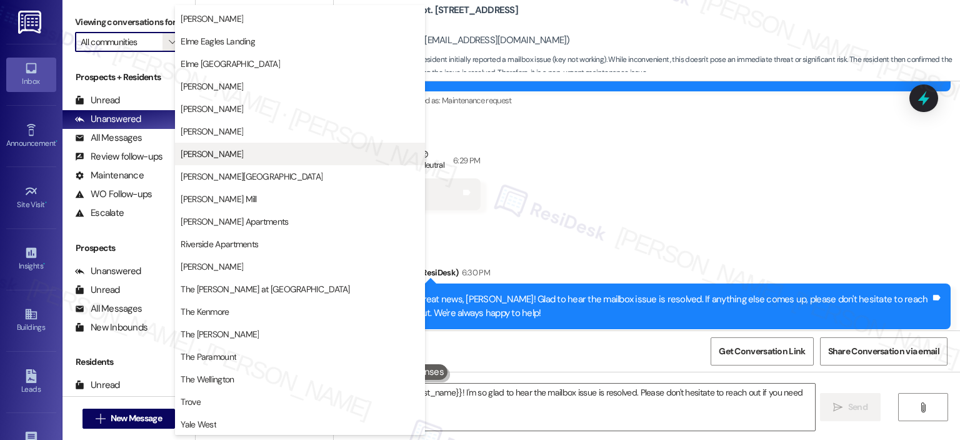
click at [225, 149] on span "[PERSON_NAME]" at bounding box center [212, 154] width 63 height 13
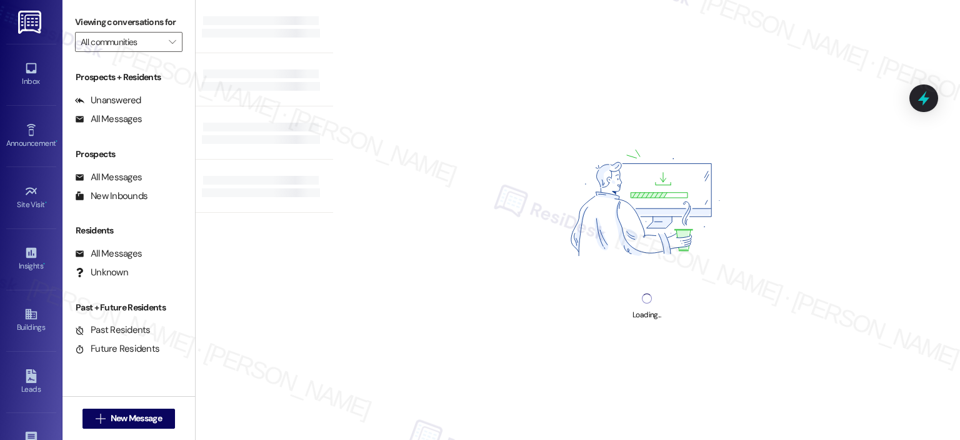
type input "[PERSON_NAME]"
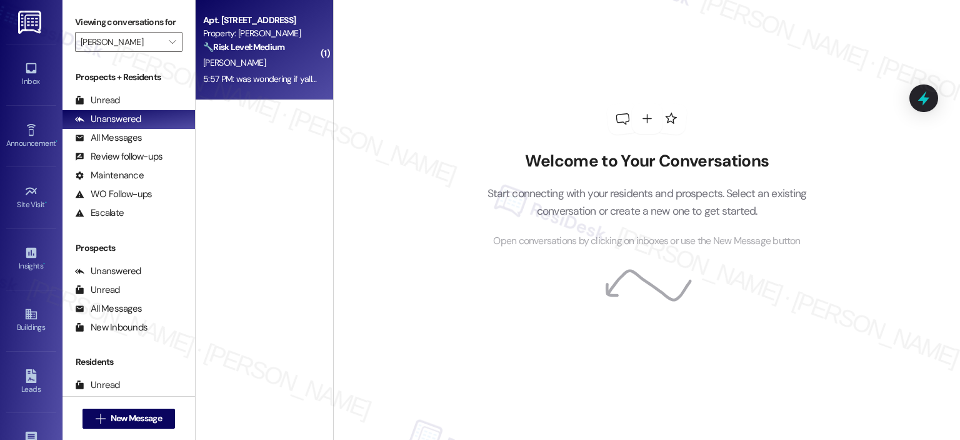
click at [248, 47] on strong "🔧 Risk Level: Medium" at bounding box center [243, 46] width 81 height 11
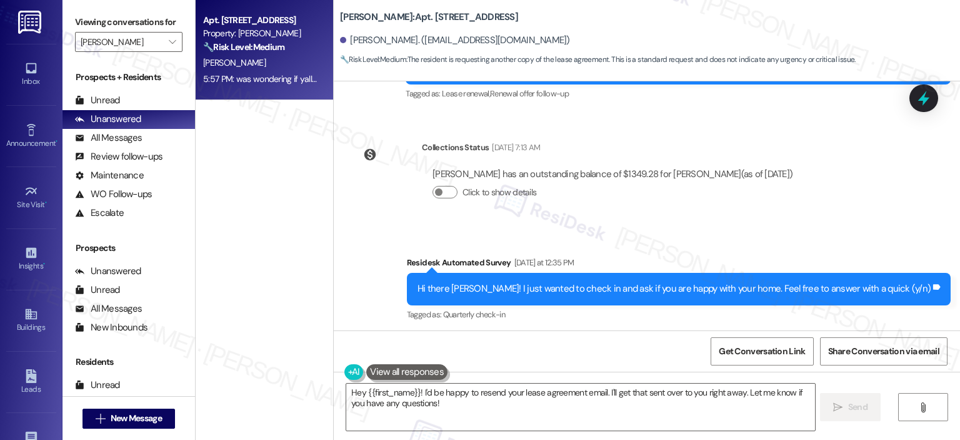
scroll to position [3797, 0]
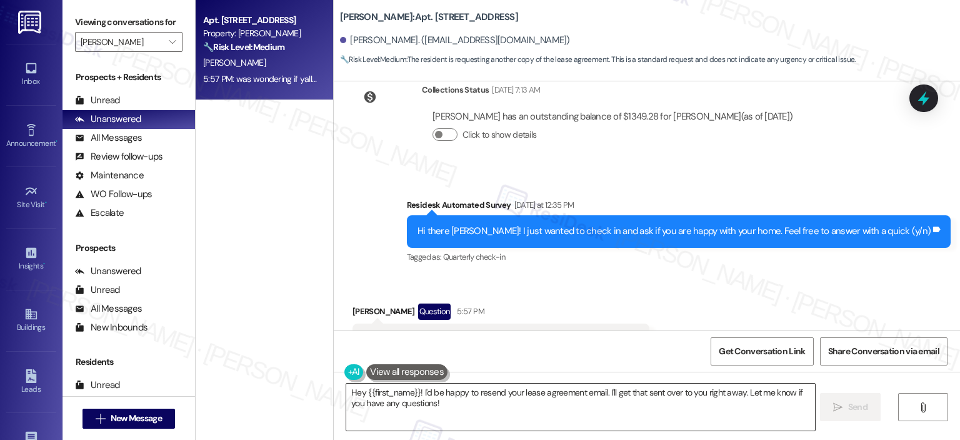
click at [453, 410] on textarea "Hey {{first_name}}! I'd be happy to resend your lease agreement email. I'll get…" at bounding box center [580, 406] width 468 height 47
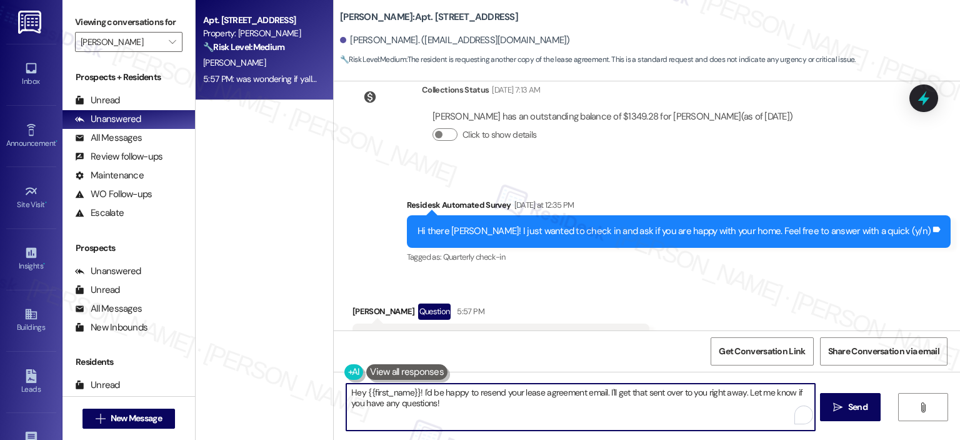
drag, startPoint x: 452, startPoint y: 398, endPoint x: 448, endPoint y: 407, distance: 10.4
click at [433, 394] on textarea "Hey {{first_name}}! I'd be happy to resend your lease agreement email. I'll get…" at bounding box center [580, 406] width 468 height 47
click at [446, 410] on textarea "Hey {{first_name}}! I'd be happy to resend your lease agreement email. I'll get…" at bounding box center [580, 406] width 468 height 47
click at [599, 408] on textarea "Hey {{first_name}}! I'd be happy to resend your lease agreement email. I'll get…" at bounding box center [579, 406] width 468 height 47
click at [565, 397] on textarea "Hey {{first_name}}! I'd be happy to resend your lease agreement email. I'll get…" at bounding box center [579, 406] width 468 height 47
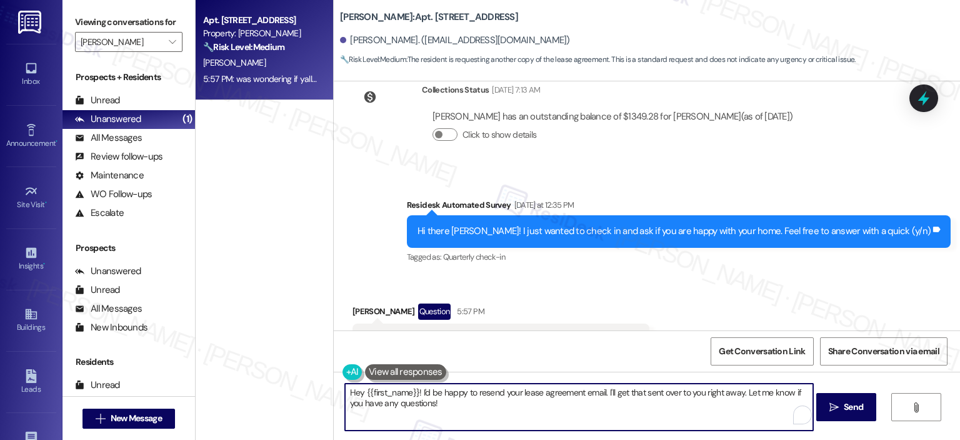
click at [411, 391] on textarea "Hey {{first_name}}! I'd be happy to resend your lease agreement email. I'll get…" at bounding box center [579, 406] width 468 height 47
click at [688, 400] on textarea "Hey {{first_name}}, thank you for reaching out! I'd be happy to resend your lea…" at bounding box center [579, 406] width 468 height 47
type textarea "Hey {{first_name}}, thank you for reaching out! I'd be happy to resend your lea…"
click at [845, 410] on span "Send" at bounding box center [853, 406] width 19 height 13
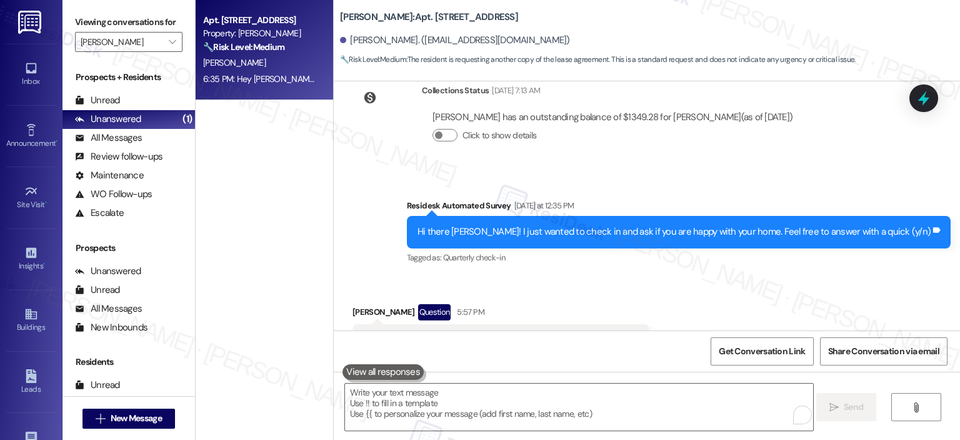
scroll to position [3897, 0]
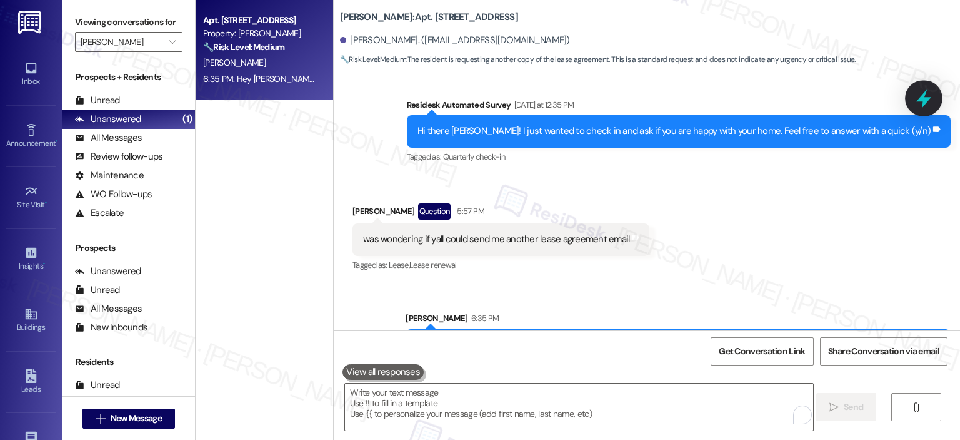
click at [915, 97] on icon at bounding box center [924, 98] width 21 height 21
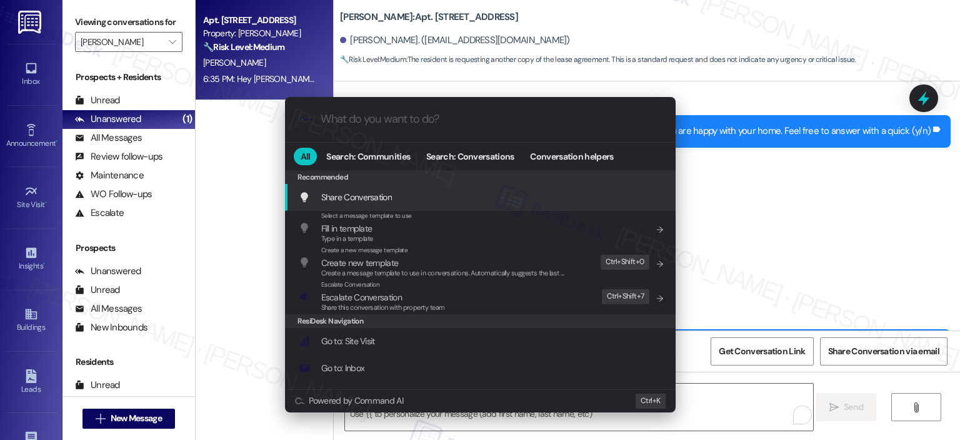
click at [465, 114] on input "What do you want to do?" at bounding box center [491, 119] width 340 height 13
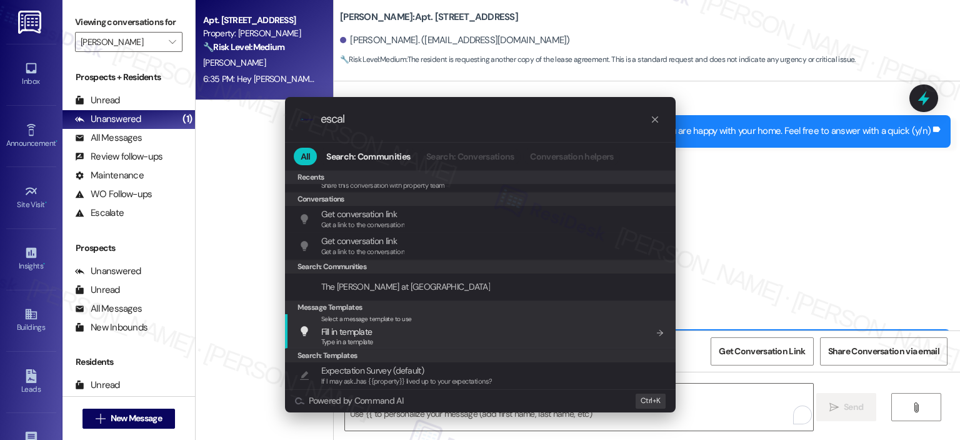
scroll to position [0, 0]
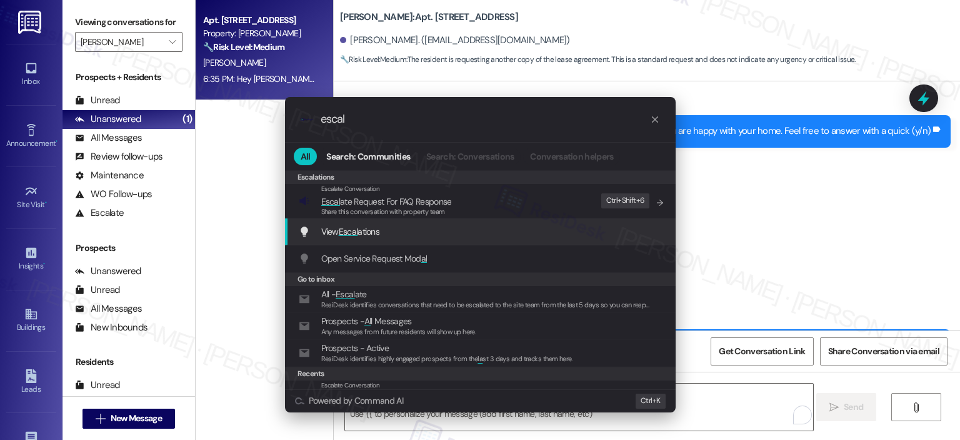
click at [361, 119] on input "escal" at bounding box center [486, 119] width 330 height 13
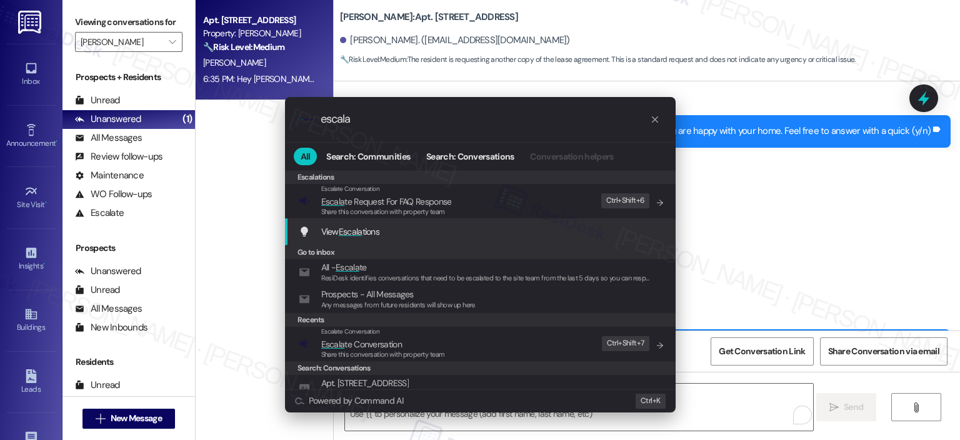
type input "escala"
click at [727, 175] on div ".cls-1{fill:#0a055f;}.cls-2{fill:#0cc4c4;} resideskLogoBlueOrange escala All Se…" at bounding box center [480, 220] width 960 height 440
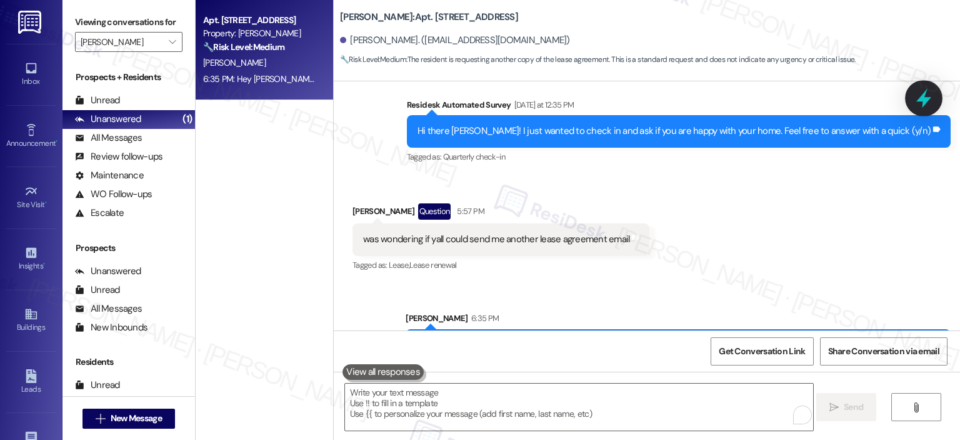
click at [936, 96] on div at bounding box center [924, 98] width 38 height 36
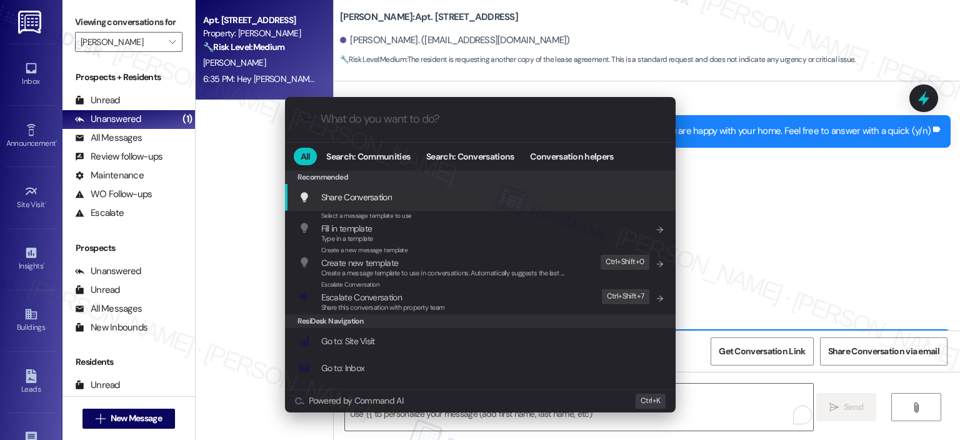
click at [349, 123] on input "What do you want to do?" at bounding box center [491, 119] width 340 height 13
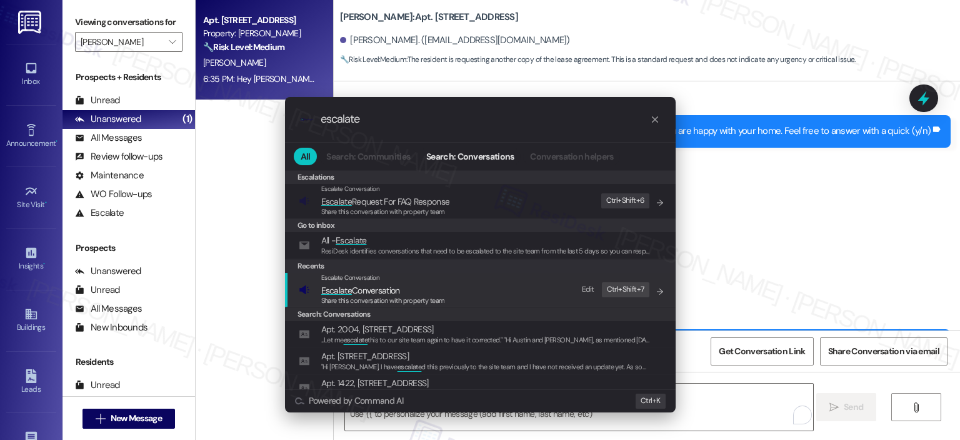
type input "escalate"
click at [373, 288] on span "Escalate Conversation" at bounding box center [360, 290] width 79 height 11
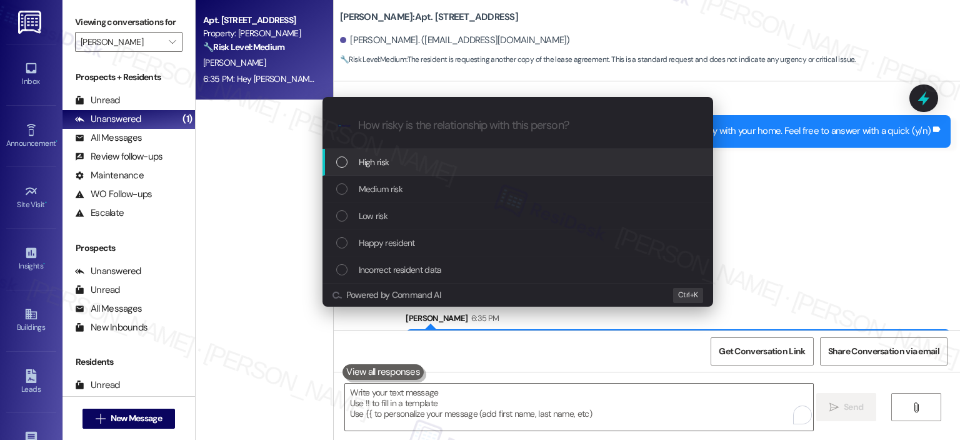
click at [411, 158] on div "High risk" at bounding box center [519, 162] width 366 height 14
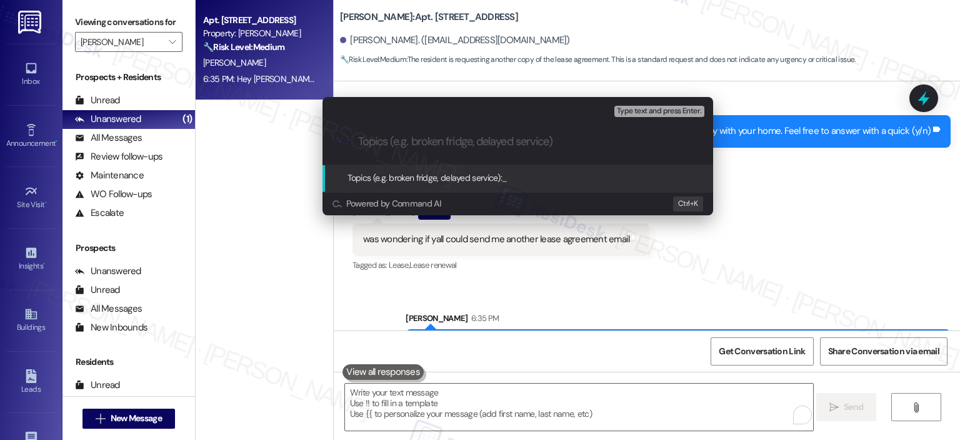
click at [408, 144] on input "Topics (e.g. broken fridge, delayed service)" at bounding box center [528, 141] width 340 height 13
type input "E"
type input "L"
click at [429, 143] on input "Lease Renewal wants to be Resent" at bounding box center [523, 141] width 330 height 13
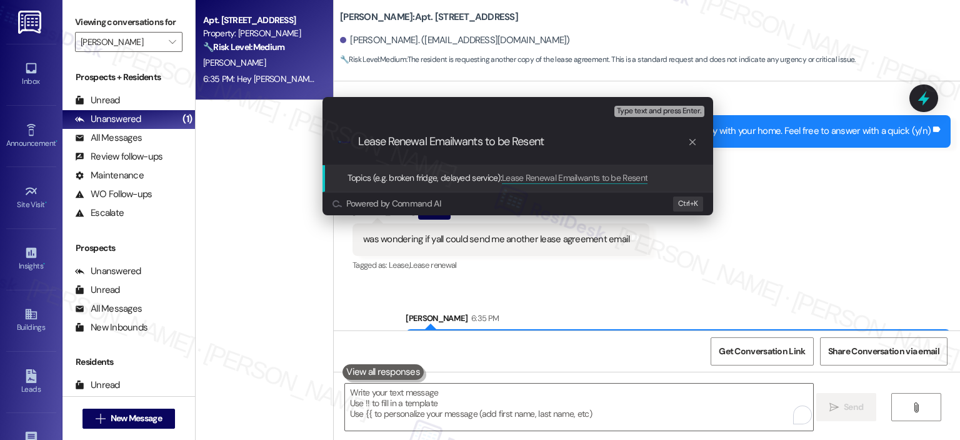
type input "Lease Renewal Email wants to be Resent"
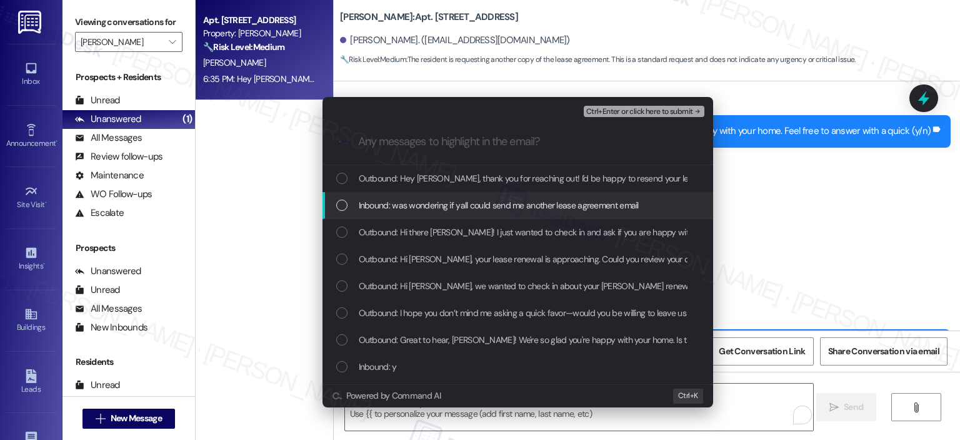
click at [428, 199] on span "Inbound: was wondering if yall could send me another lease agreement email" at bounding box center [499, 205] width 280 height 14
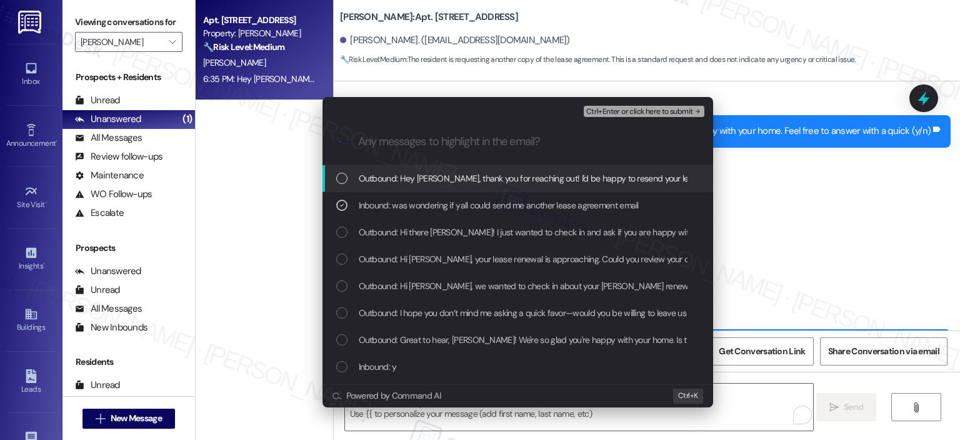
click at [433, 179] on span "Outbound: Hey Ryan, thank you for reaching out! I'd be happy to resend your lea…" at bounding box center [705, 178] width 692 height 14
click at [613, 112] on span "Ctrl+Enter or click here to submit" at bounding box center [640, 112] width 107 height 9
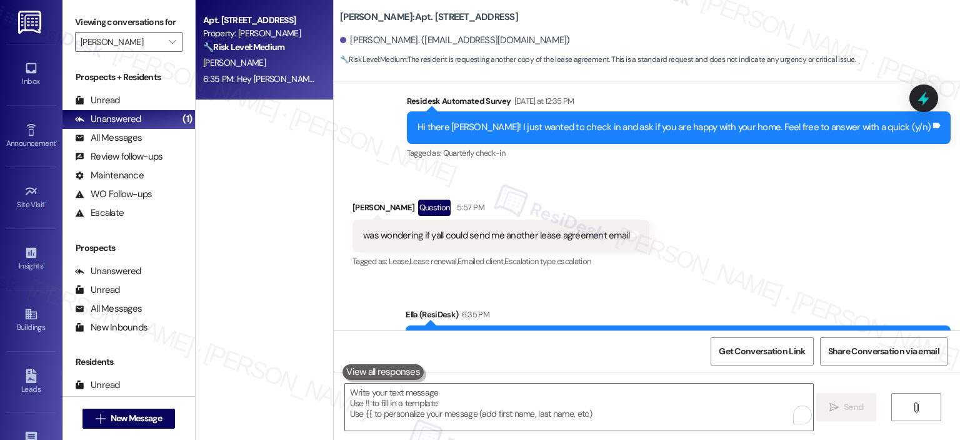
scroll to position [3916, 0]
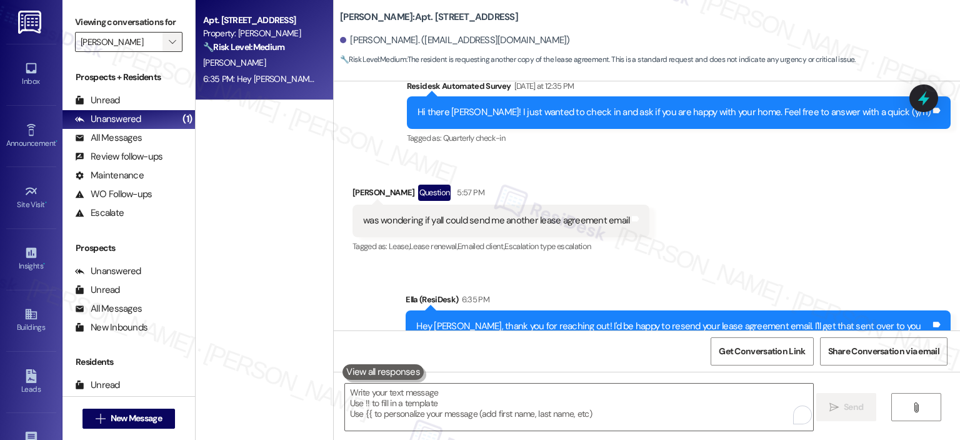
click at [169, 41] on icon "" at bounding box center [172, 42] width 7 height 10
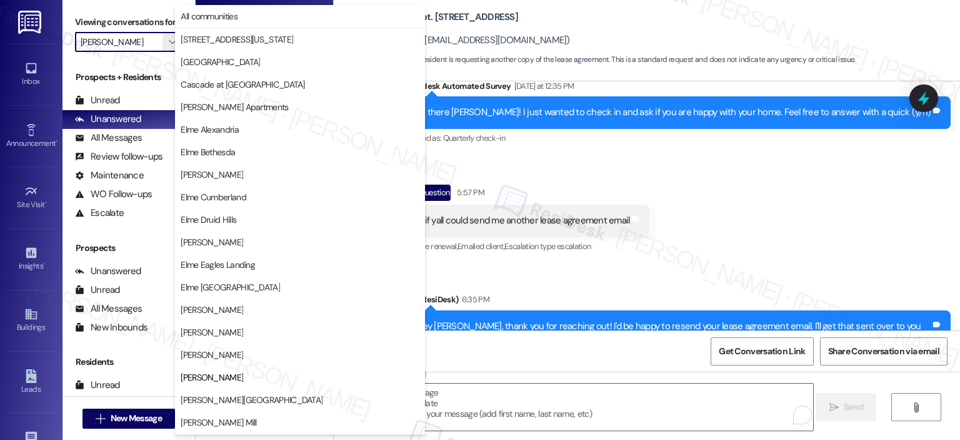
scroll to position [203, 0]
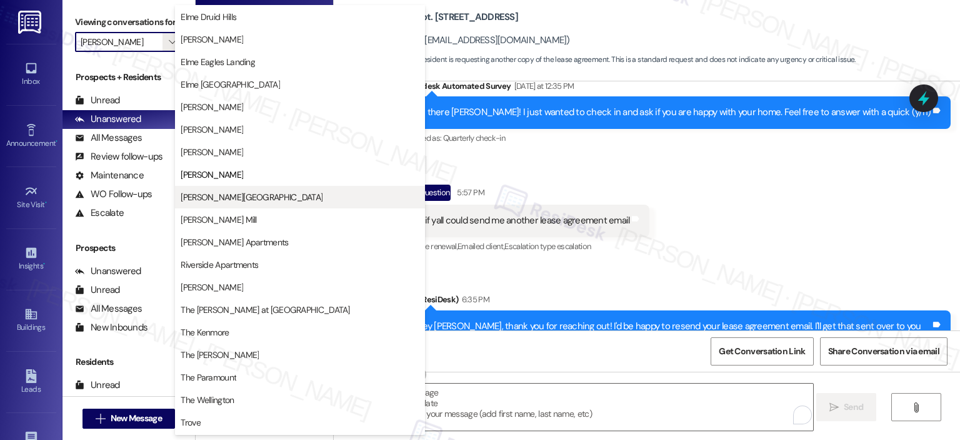
click at [245, 191] on span "[PERSON_NAME][GEOGRAPHIC_DATA]" at bounding box center [252, 197] width 142 height 13
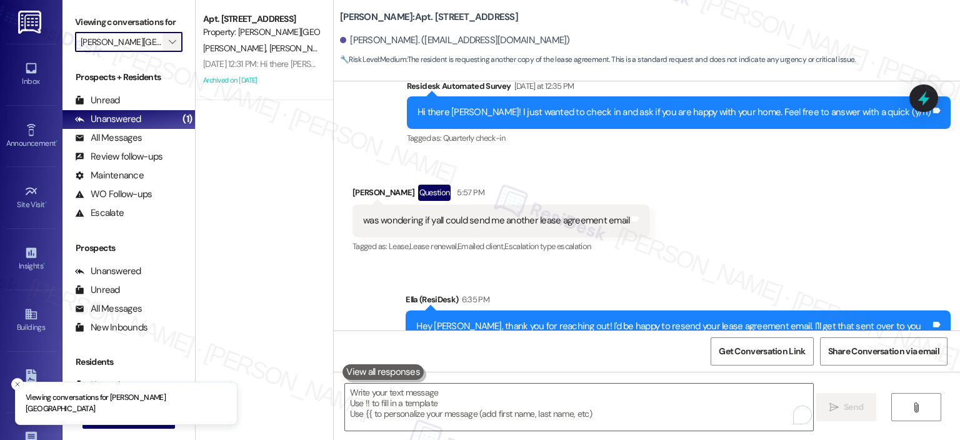
click at [170, 41] on span "" at bounding box center [172, 42] width 12 height 20
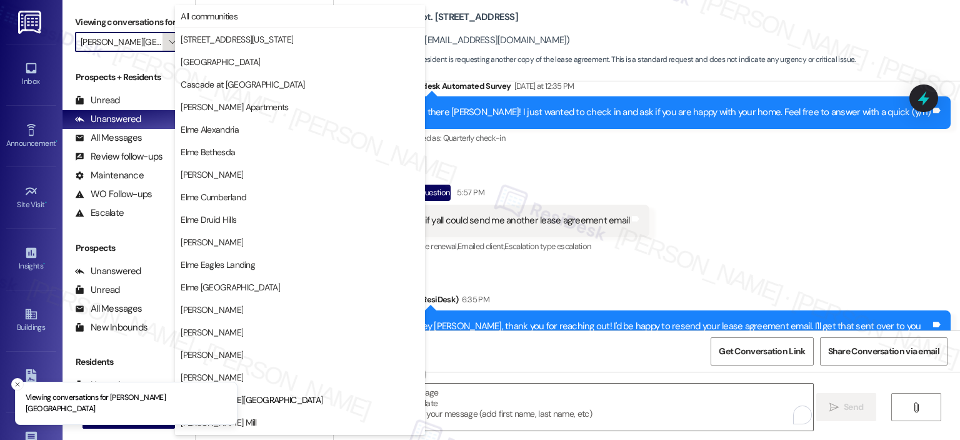
scroll to position [203, 0]
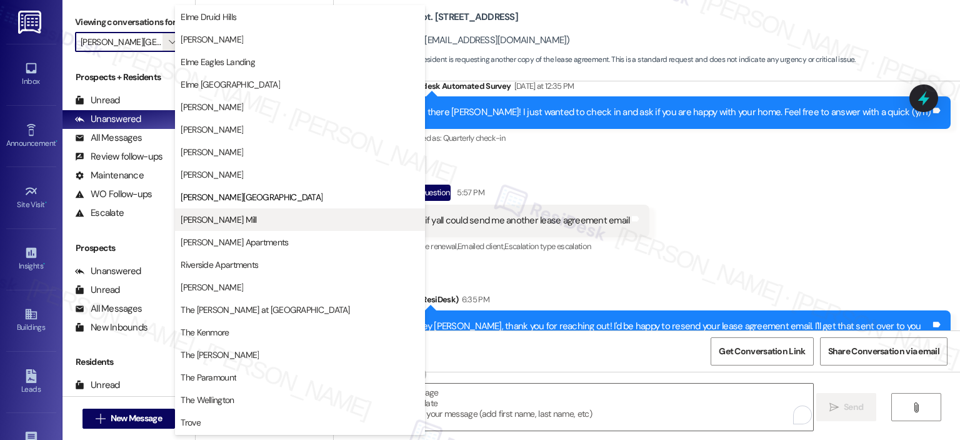
click at [251, 219] on span "[PERSON_NAME] Mill" at bounding box center [300, 219] width 239 height 13
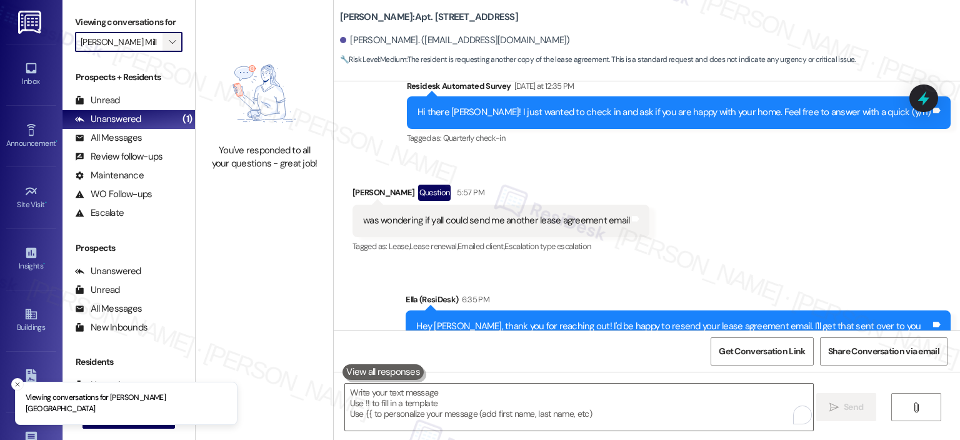
click at [163, 39] on button "" at bounding box center [173, 42] width 20 height 20
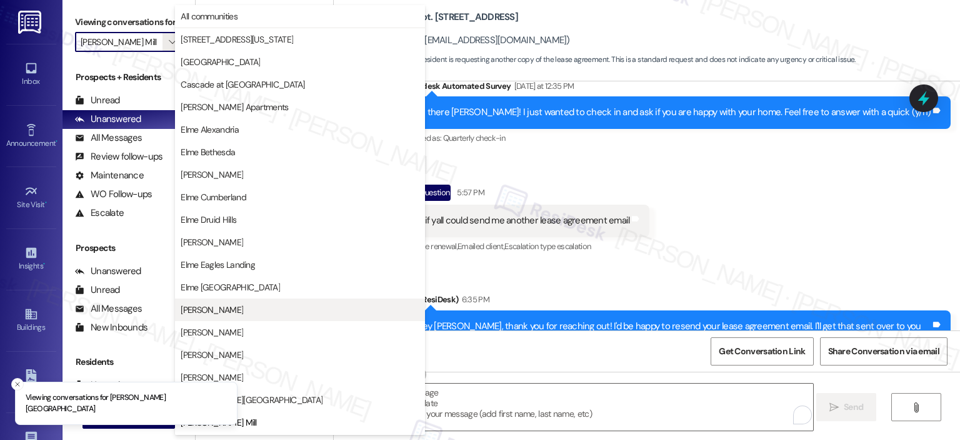
scroll to position [203, 0]
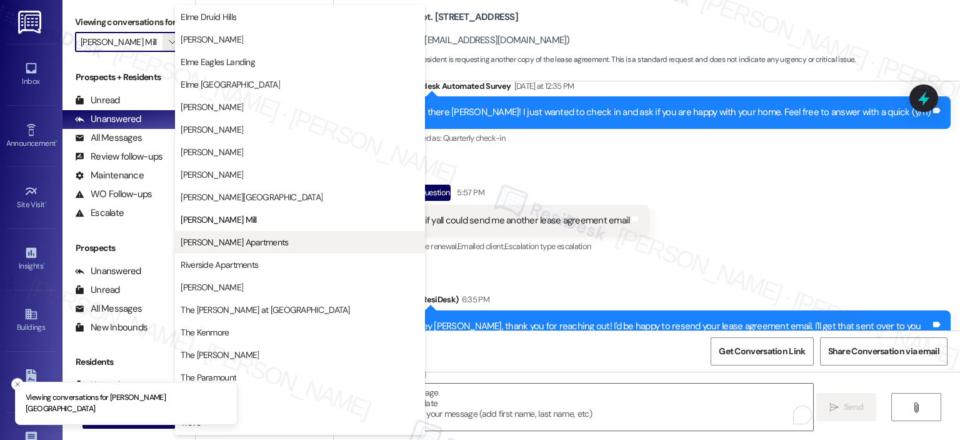
click at [230, 242] on span "[PERSON_NAME] Apartments" at bounding box center [235, 242] width 108 height 13
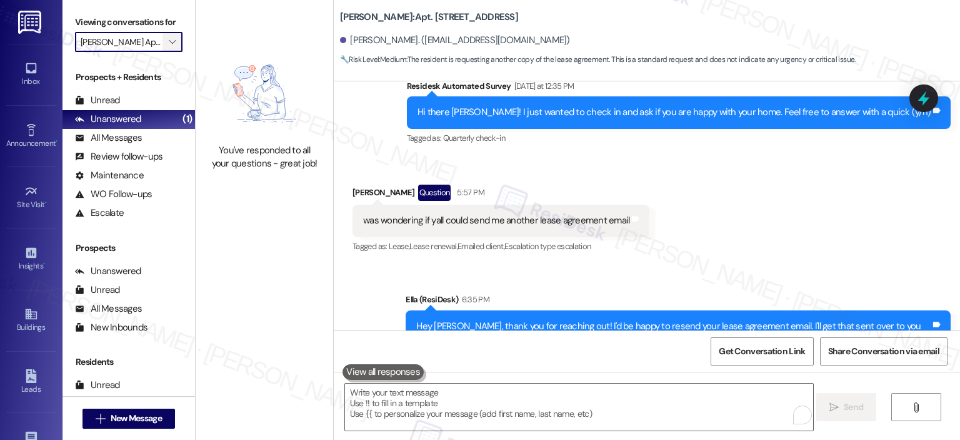
click at [169, 38] on icon "" at bounding box center [172, 42] width 7 height 10
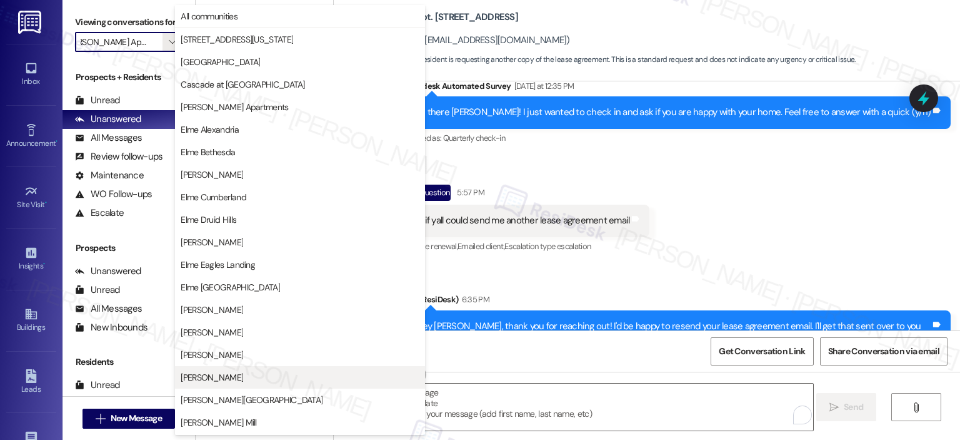
scroll to position [223, 0]
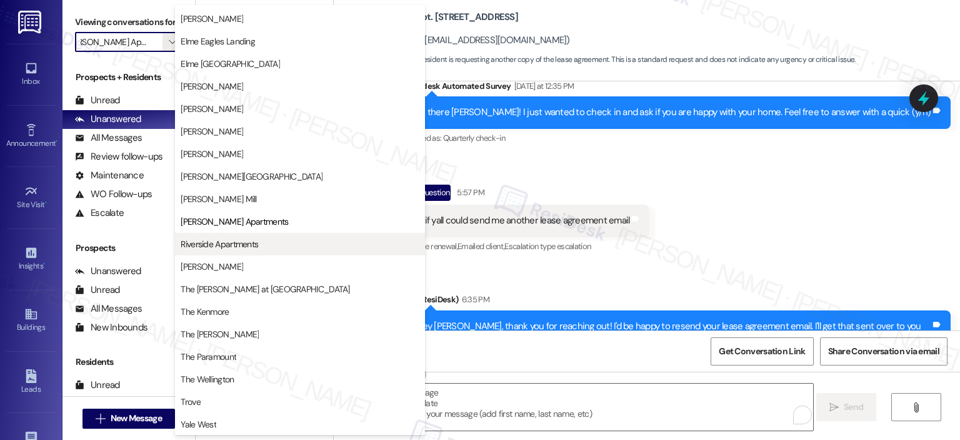
click at [254, 247] on span "Riverside Apartments" at bounding box center [220, 244] width 78 height 13
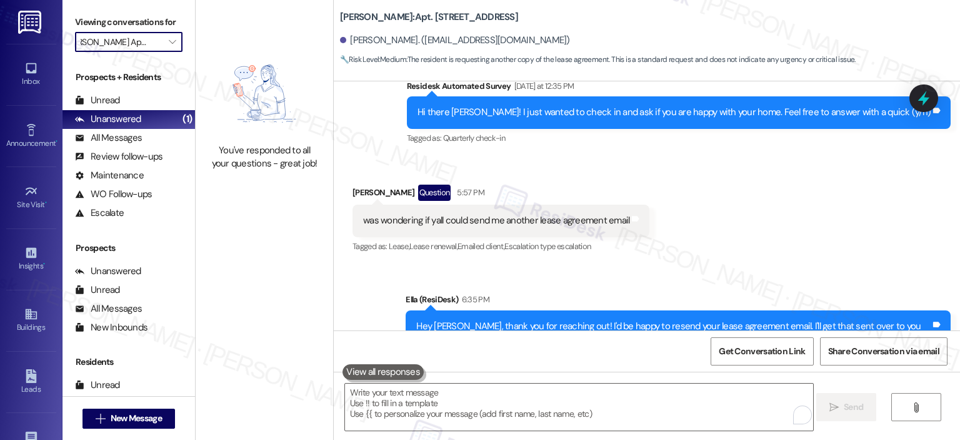
type input "Riverside Apartments"
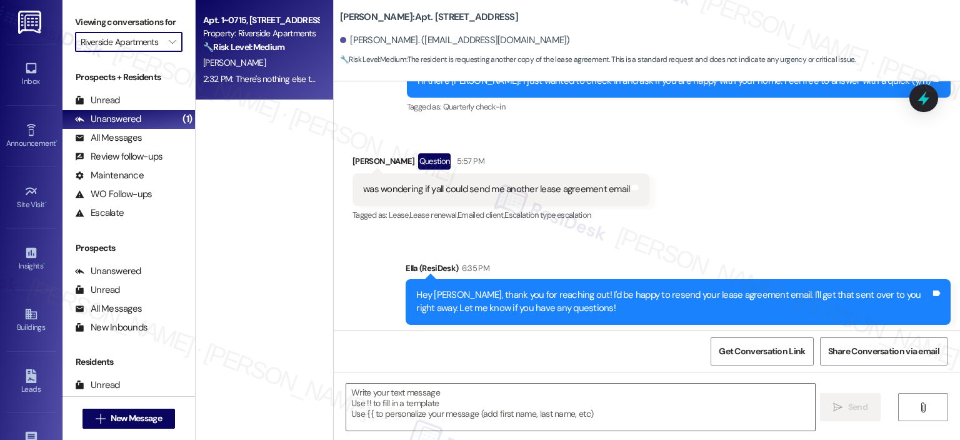
type textarea "Fetching suggested responses. Please feel free to read through the conversation…"
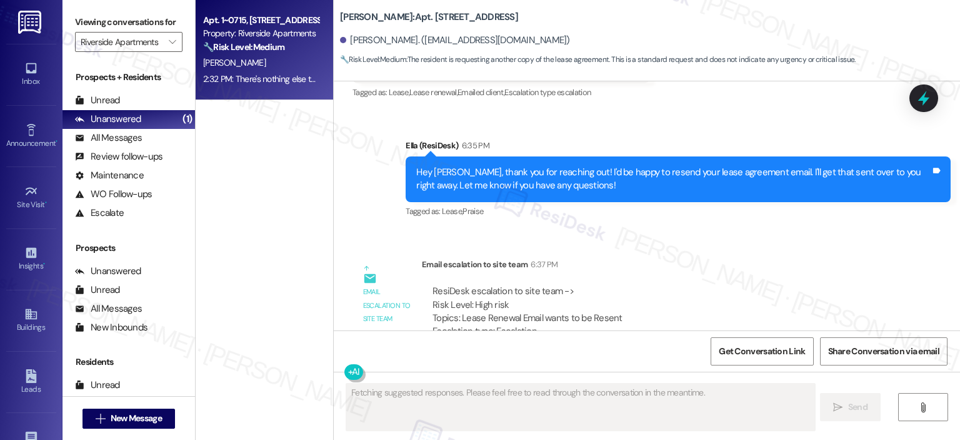
scroll to position [0, 0]
click at [233, 45] on strong "🔧 Risk Level: Medium" at bounding box center [243, 46] width 81 height 11
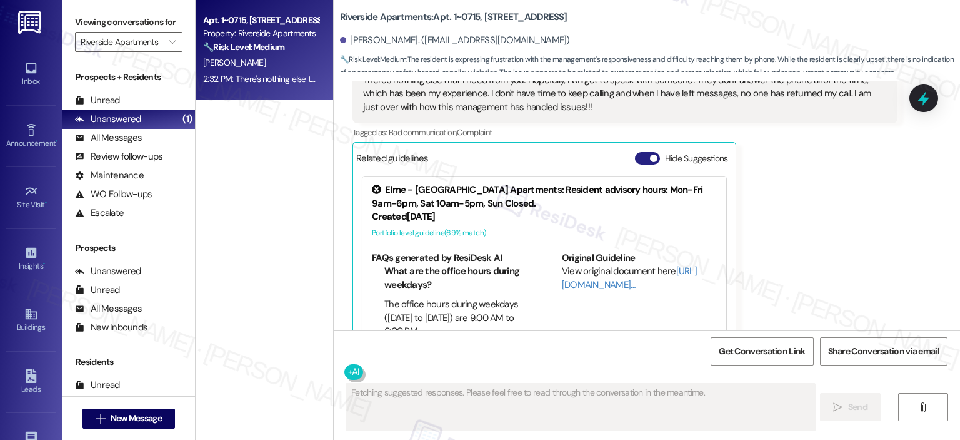
click at [642, 152] on button "Hide Suggestions" at bounding box center [647, 158] width 25 height 13
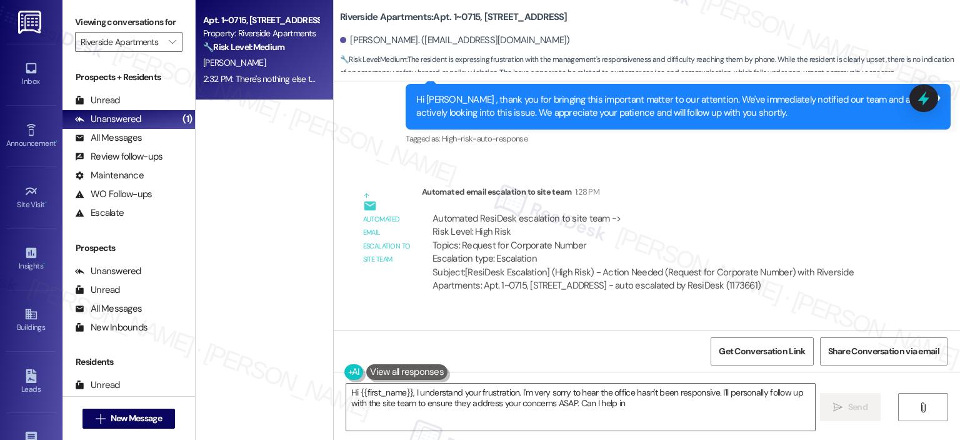
scroll to position [7605, 0]
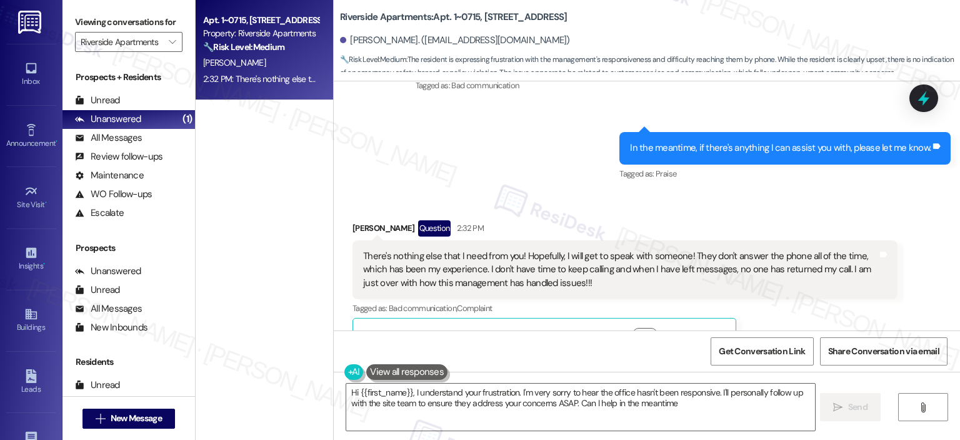
type textarea "Hi {{first_name}}, I understand your frustration. I'm very sorry to hear the of…"
click at [447, 422] on textarea "Hi {{first_name}}, I understand your frustration. I'm very sorry to hear the of…" at bounding box center [580, 406] width 468 height 47
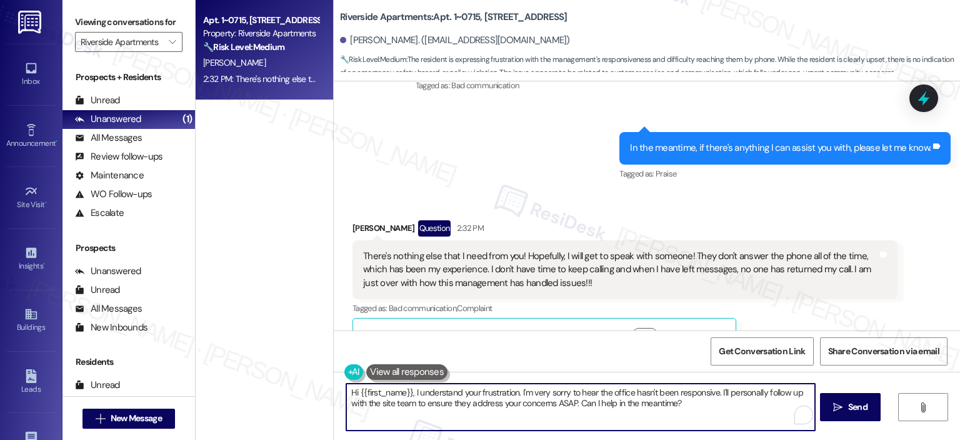
paste textarea "I understand how frustrating it must feel not being able to reach someone after…"
drag, startPoint x: 739, startPoint y: 393, endPoint x: 440, endPoint y: 393, distance: 299.5
click at [440, 393] on textarea "I understand how frustrating it must feel not being able to reach someone after…" at bounding box center [580, 406] width 468 height 47
click at [410, 404] on textarea "I understand how frustration, Robyn. Thank you for sharing your experience with…" at bounding box center [580, 406] width 468 height 47
type textarea "I understand how frustration, Robyn. Thank you for sharing your experience with…"
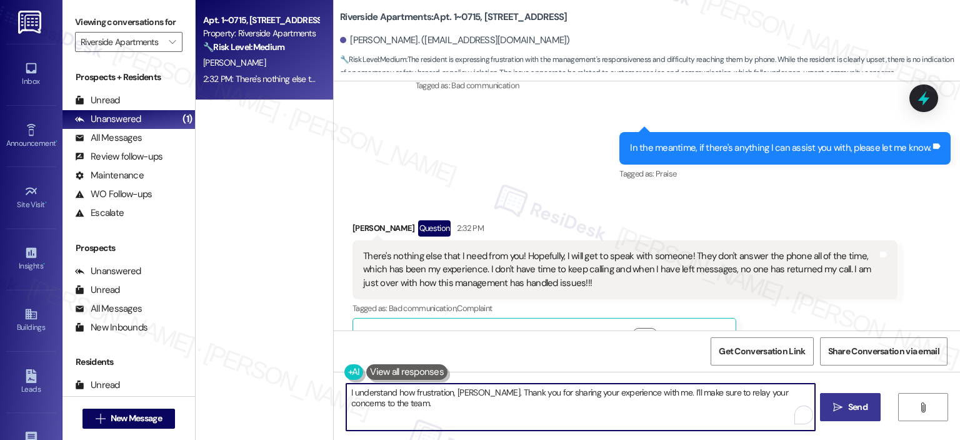
click at [863, 410] on span "Send" at bounding box center [858, 406] width 19 height 13
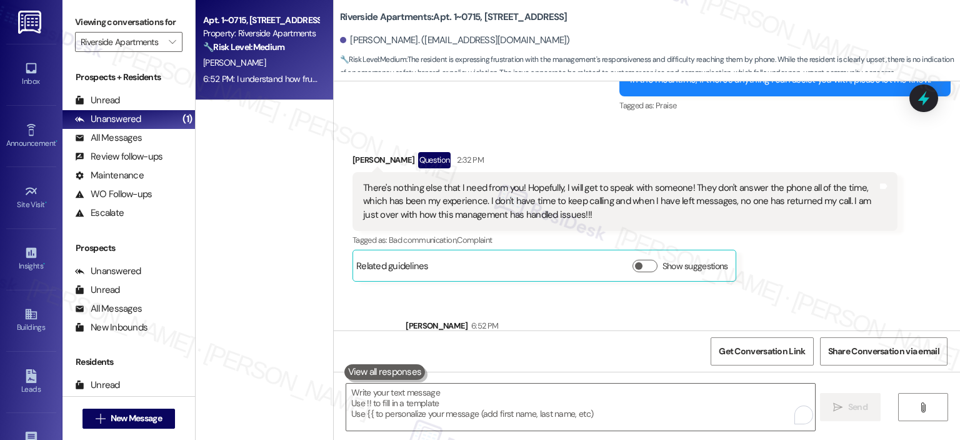
scroll to position [7691, 0]
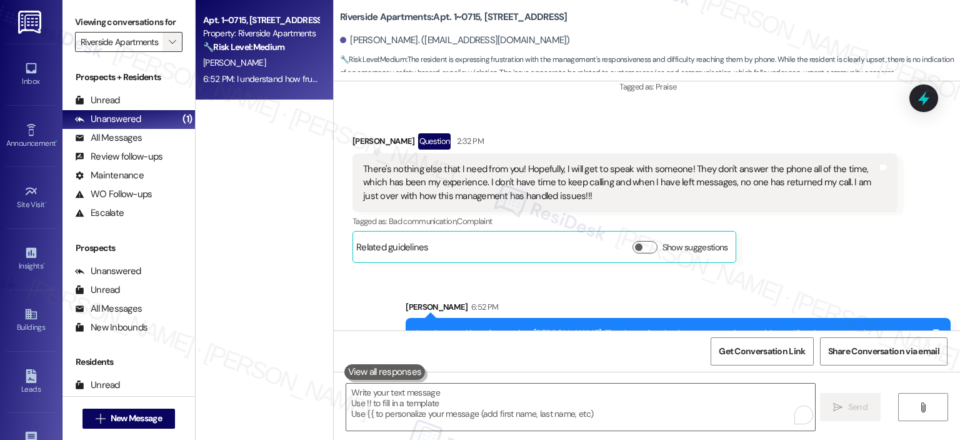
click at [166, 39] on span "" at bounding box center [172, 42] width 12 height 20
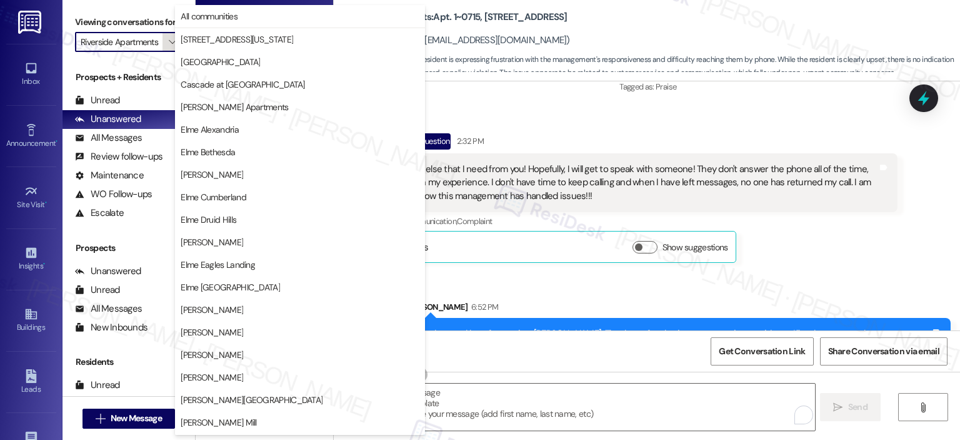
scroll to position [223, 0]
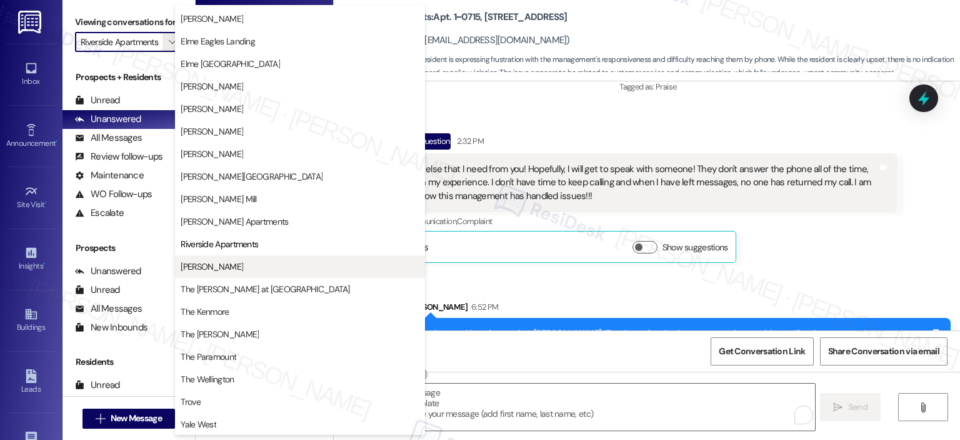
click at [223, 268] on span "[PERSON_NAME]" at bounding box center [212, 266] width 63 height 13
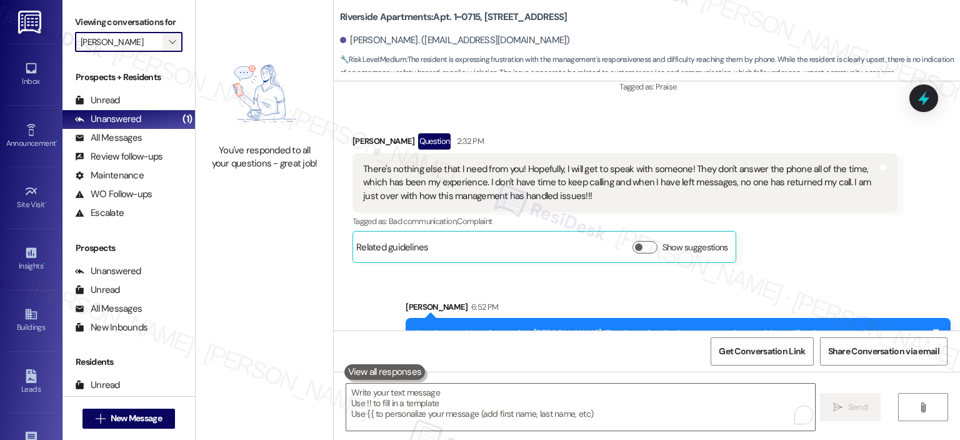
click at [169, 41] on icon "" at bounding box center [172, 42] width 7 height 10
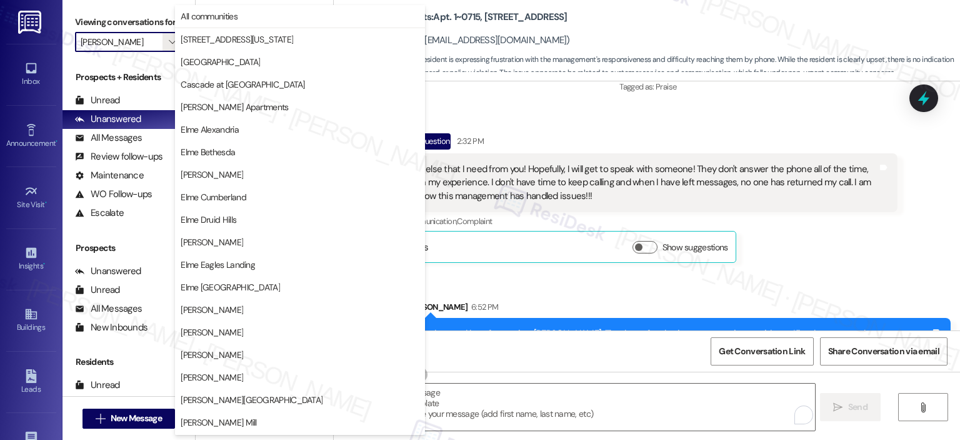
scroll to position [223, 0]
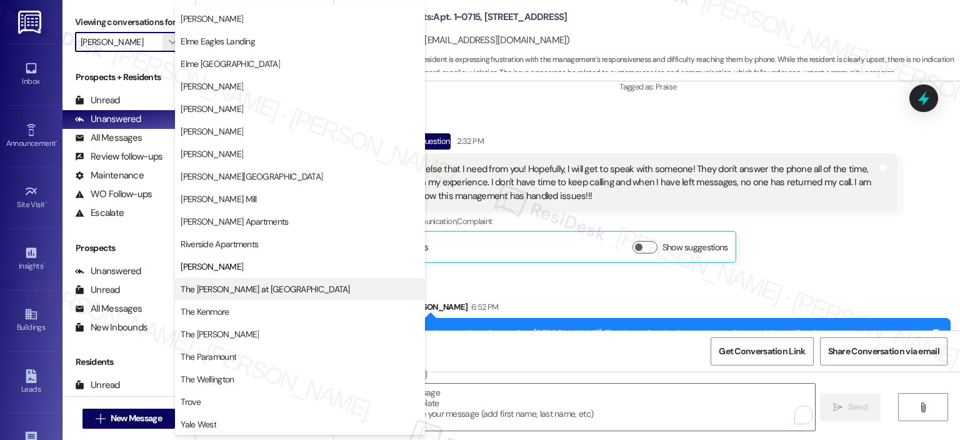
click at [206, 287] on span "The [PERSON_NAME] at [GEOGRAPHIC_DATA]" at bounding box center [265, 289] width 169 height 13
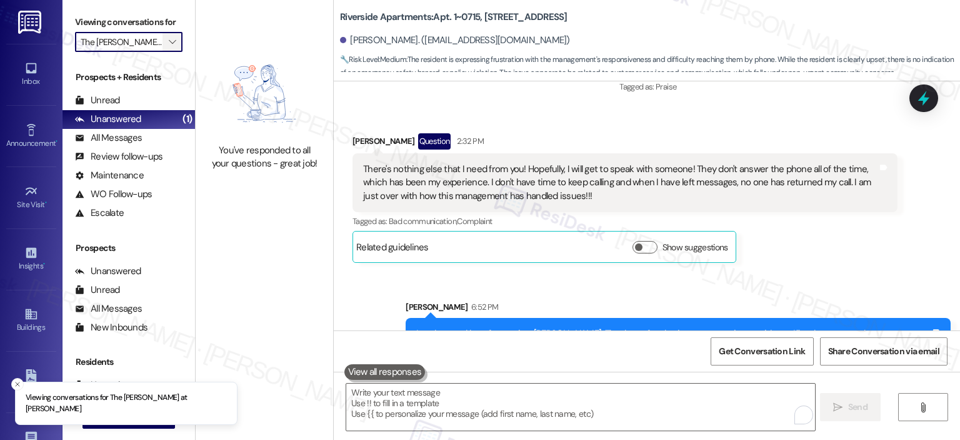
click at [166, 46] on span "" at bounding box center [172, 42] width 12 height 20
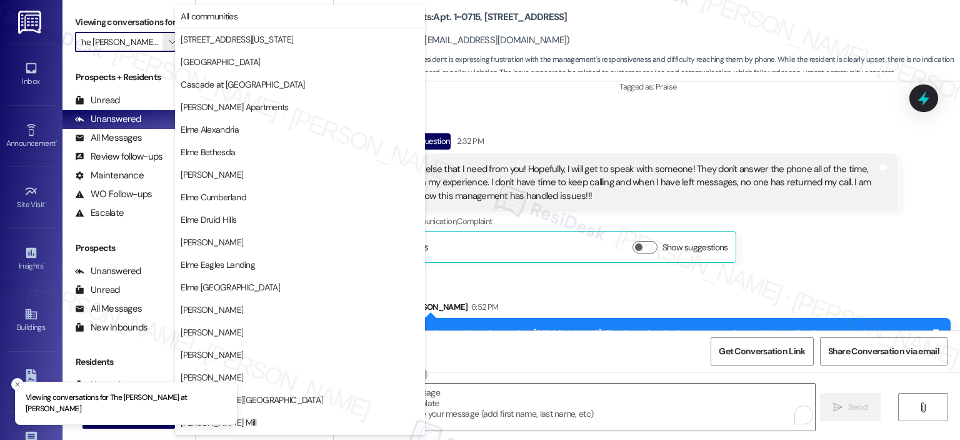
scroll to position [223, 0]
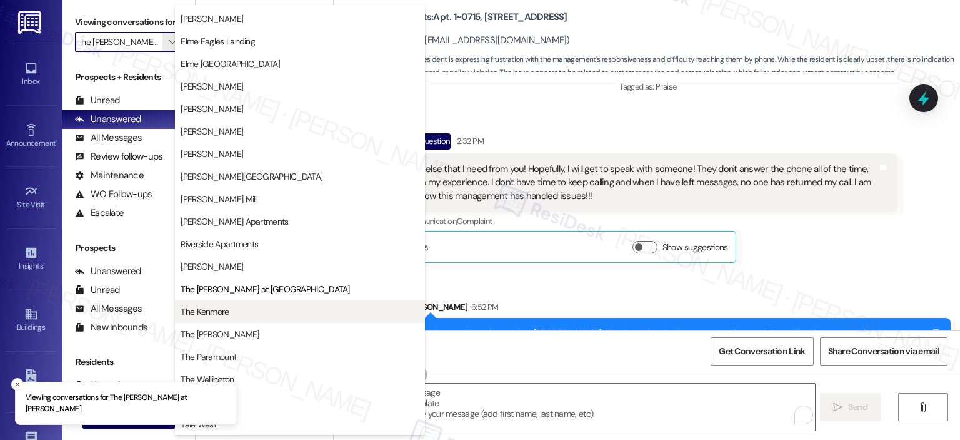
click at [211, 315] on span "The Kenmore" at bounding box center [205, 311] width 48 height 13
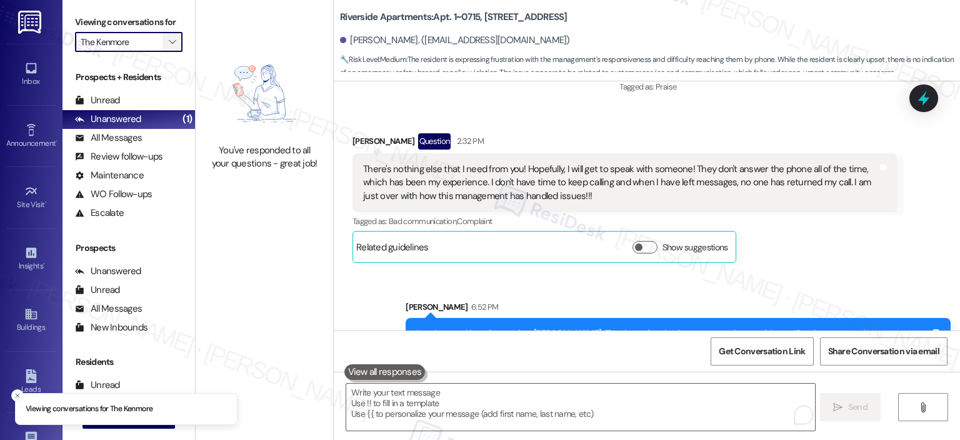
click at [166, 37] on span "" at bounding box center [172, 42] width 12 height 20
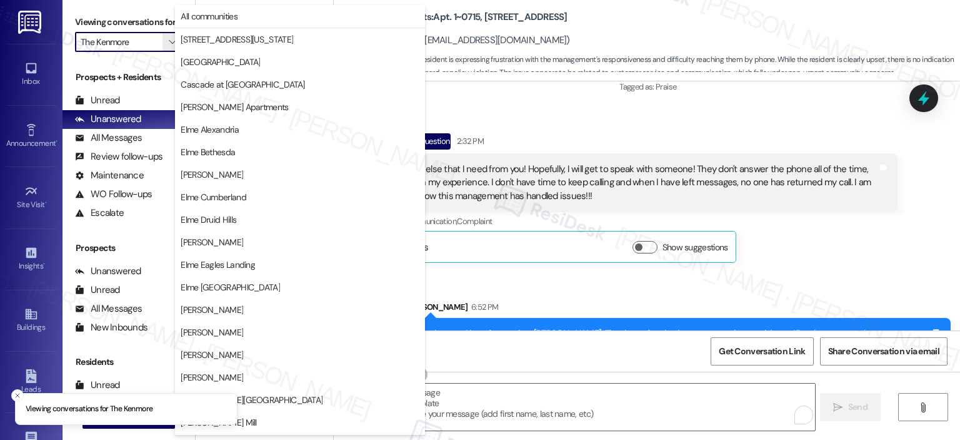
scroll to position [223, 0]
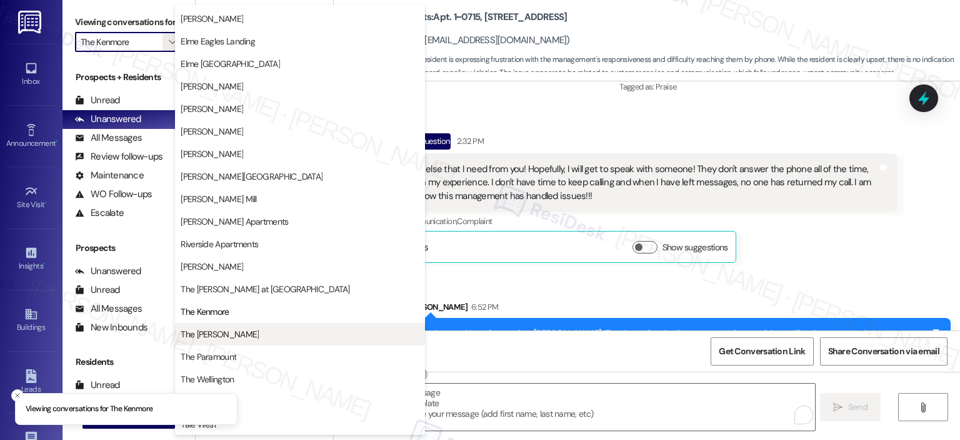
click at [199, 340] on button "The [PERSON_NAME]" at bounding box center [300, 334] width 250 height 23
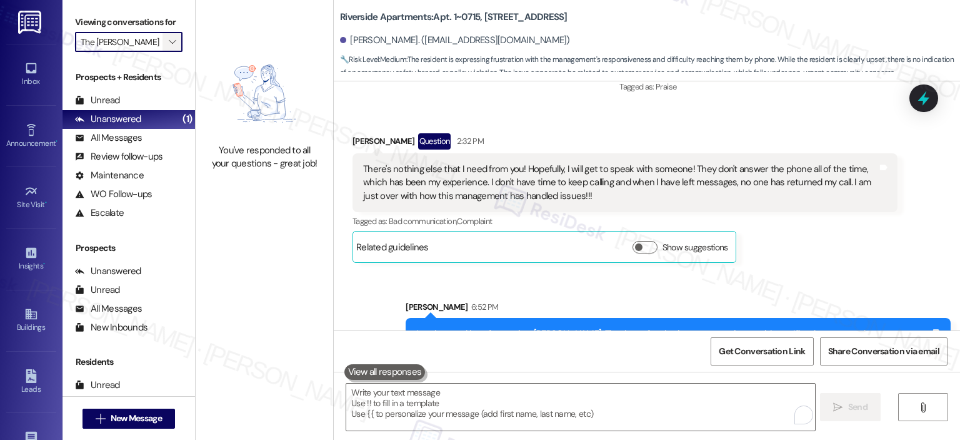
click at [169, 42] on icon "" at bounding box center [172, 42] width 7 height 10
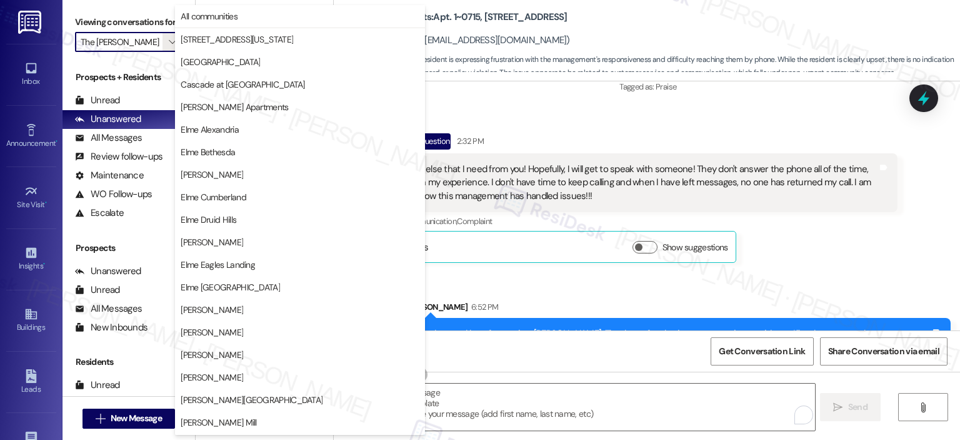
scroll to position [223, 0]
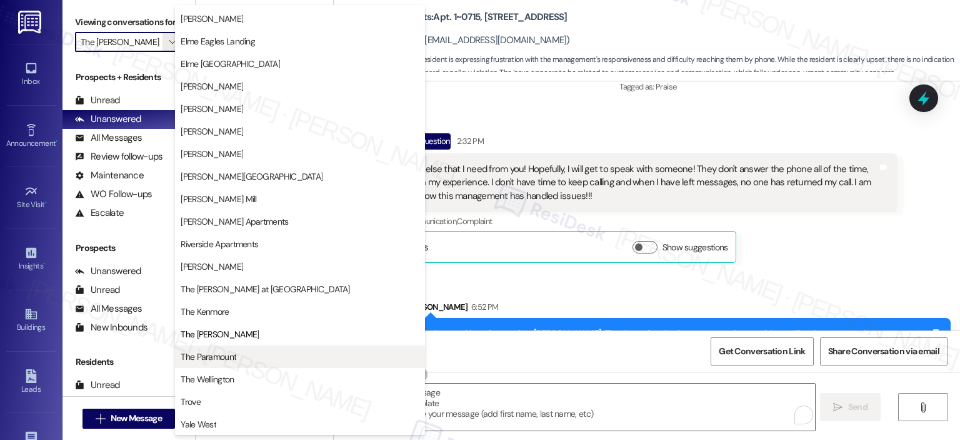
click at [226, 356] on span "The Paramount" at bounding box center [209, 356] width 56 height 13
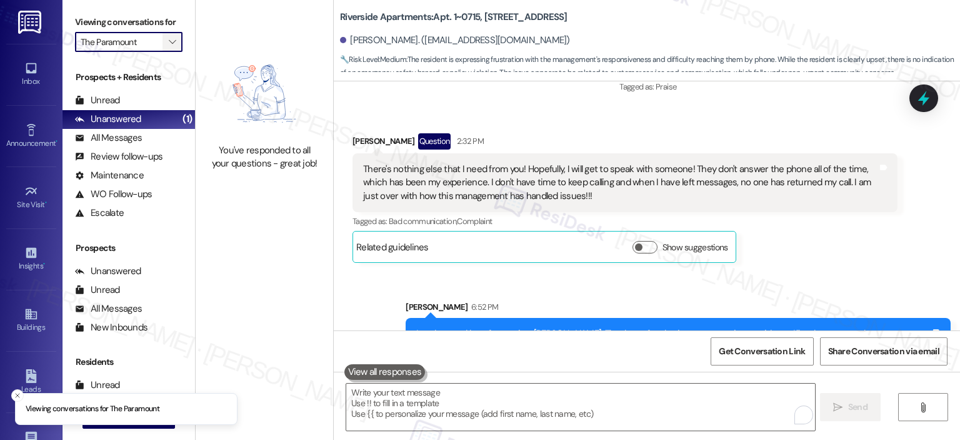
click at [169, 40] on icon "" at bounding box center [172, 42] width 7 height 10
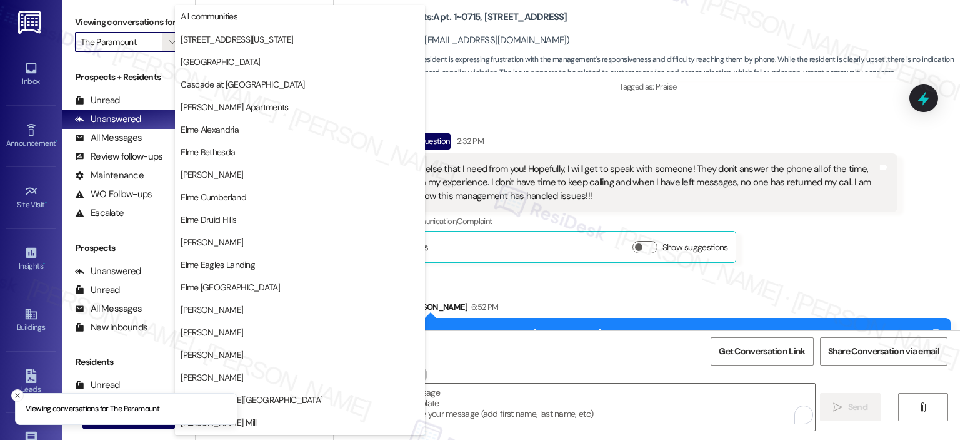
scroll to position [223, 0]
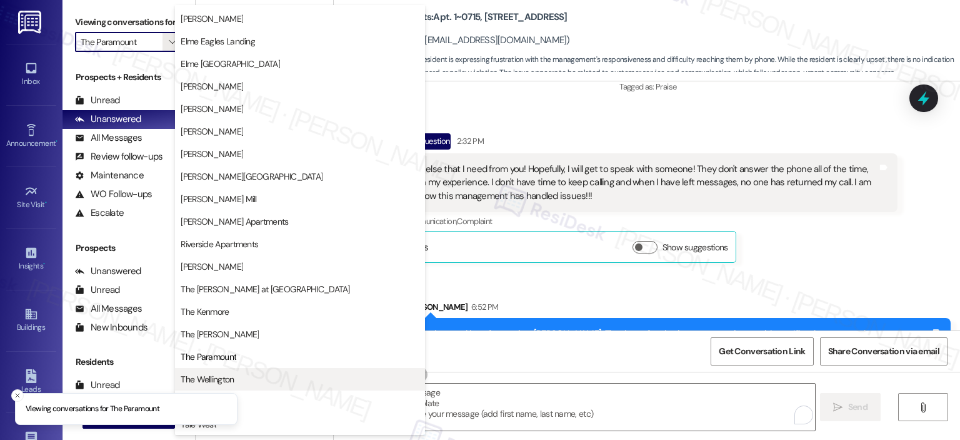
click at [220, 376] on span "The Wellington" at bounding box center [207, 379] width 53 height 13
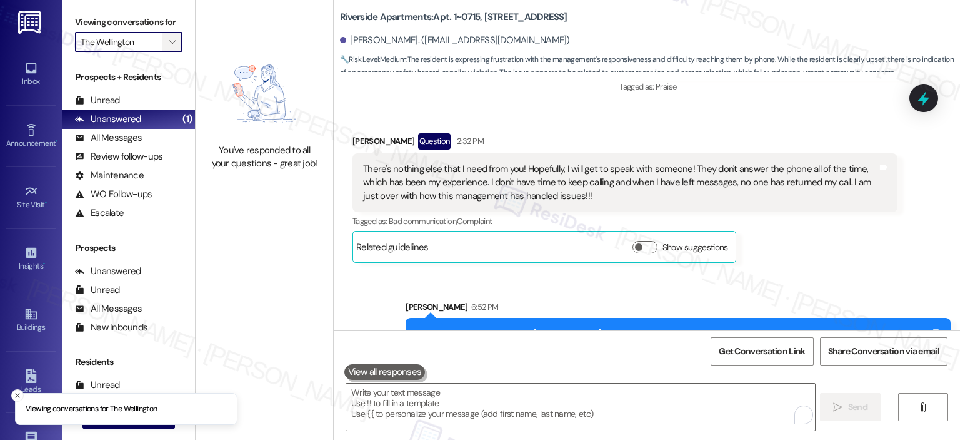
click at [163, 42] on button "" at bounding box center [173, 42] width 20 height 20
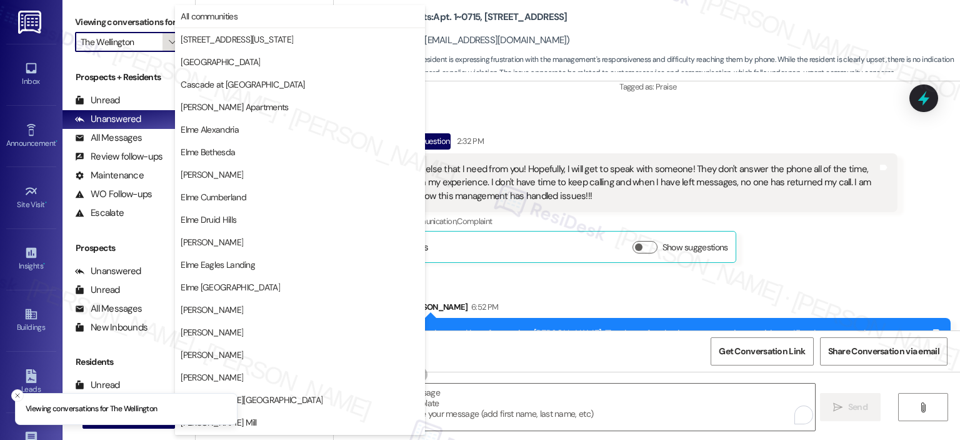
scroll to position [223, 0]
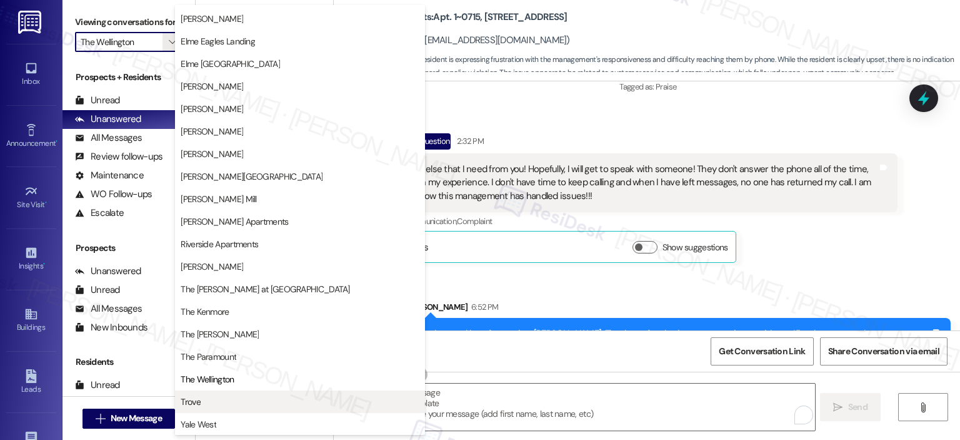
click at [219, 397] on span "Trove" at bounding box center [300, 401] width 239 height 13
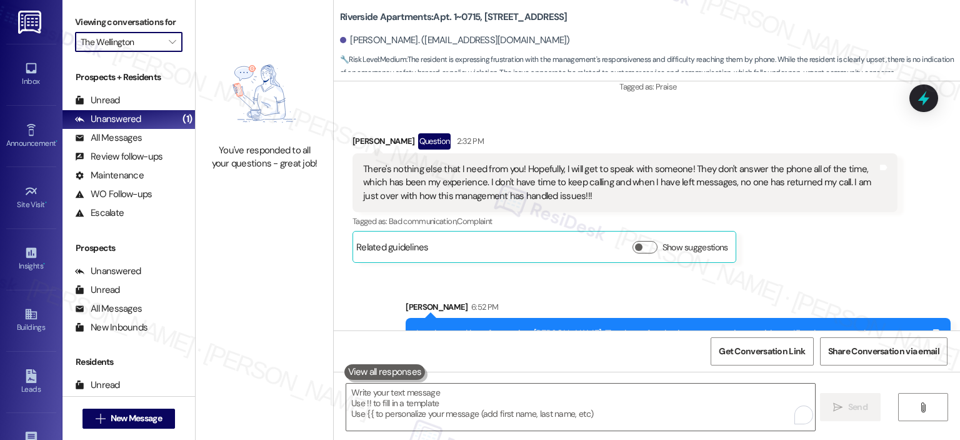
type input "Trove"
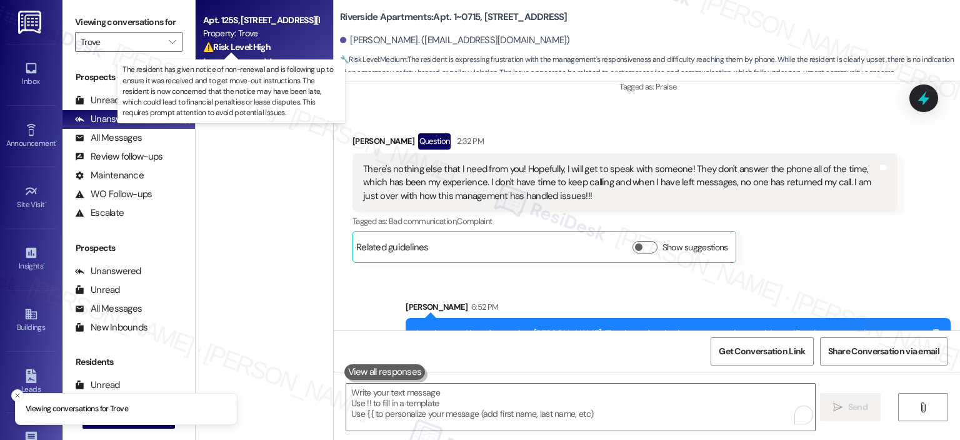
click at [216, 47] on strong "⚠️ Risk Level: High" at bounding box center [237, 46] width 68 height 11
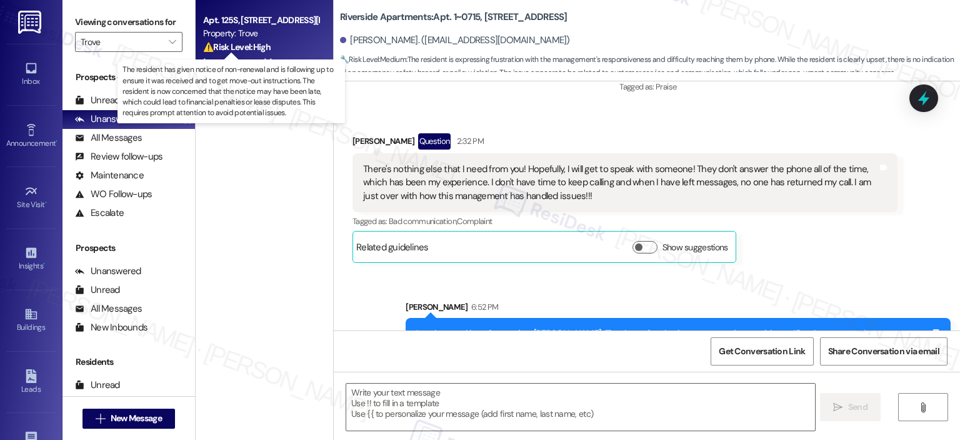
type textarea "Fetching suggested responses. Please feel free to read through the conversation…"
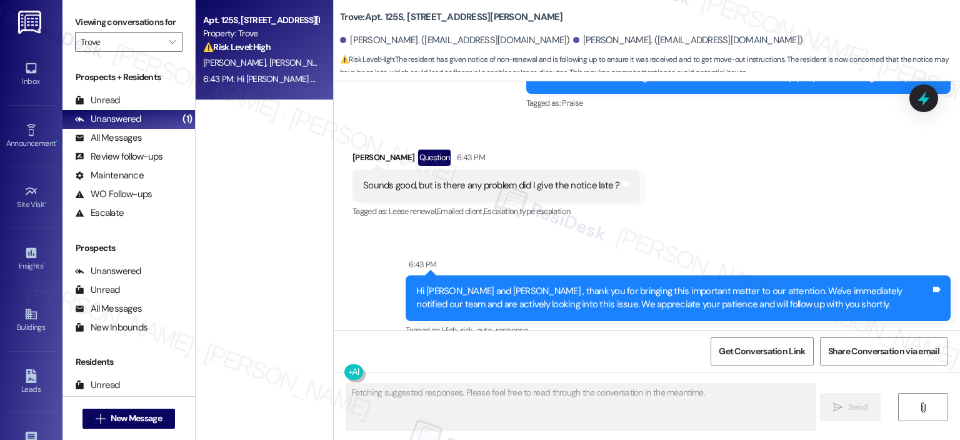
scroll to position [2147, 0]
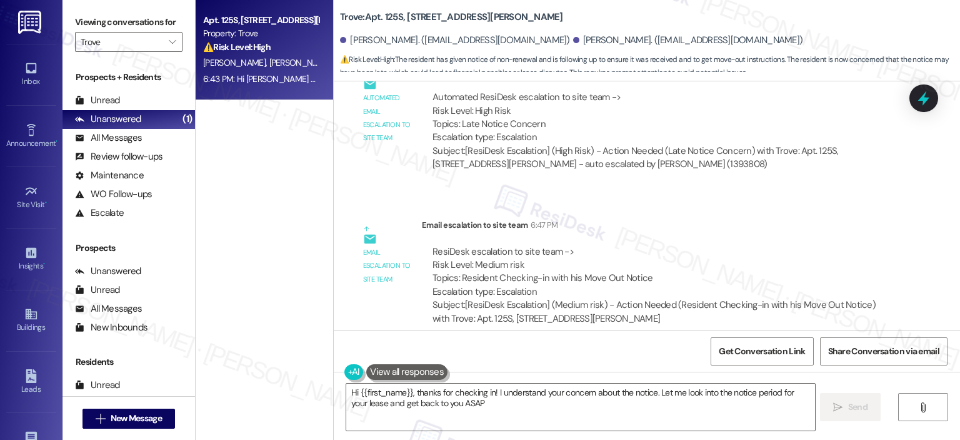
type textarea "Hi {{first_name}}, thanks for checking in! I understand your concern about the …"
click at [753, 350] on span "Get Conversation Link" at bounding box center [762, 351] width 86 height 13
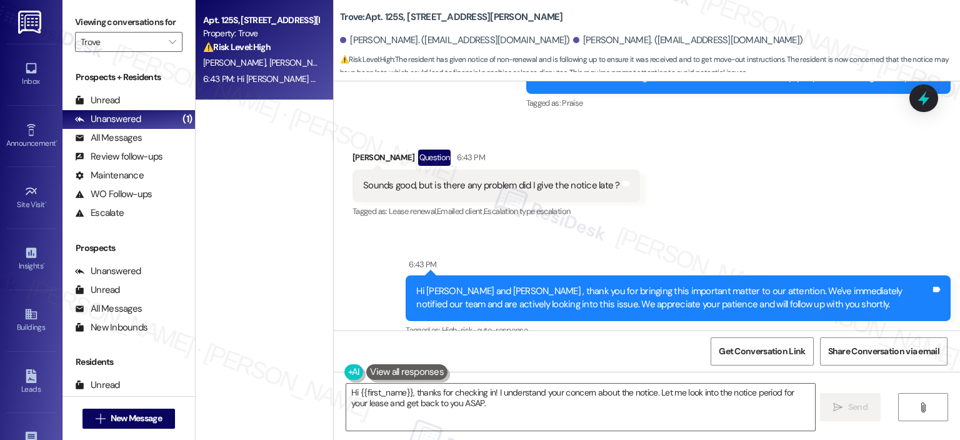
click at [719, 201] on div "Received via SMS Badr Ismail Question 6:43 PM Sounds good, but is there any pro…" at bounding box center [647, 175] width 627 height 108
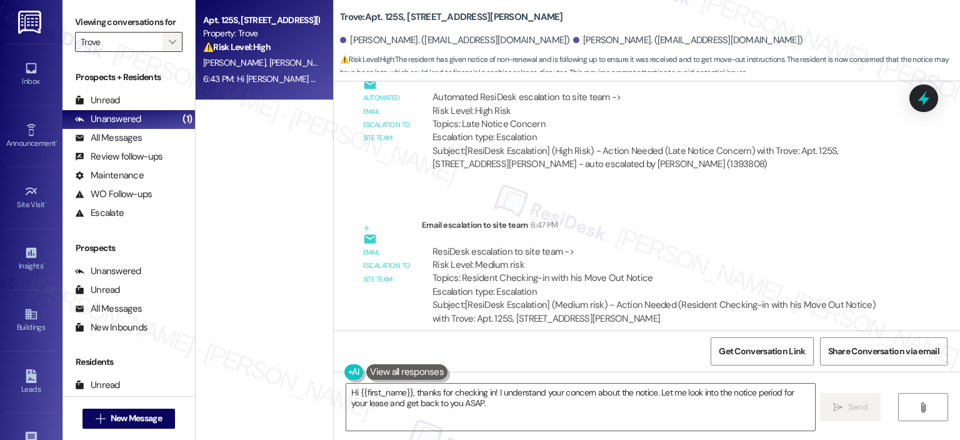
click at [166, 34] on span "" at bounding box center [172, 42] width 12 height 20
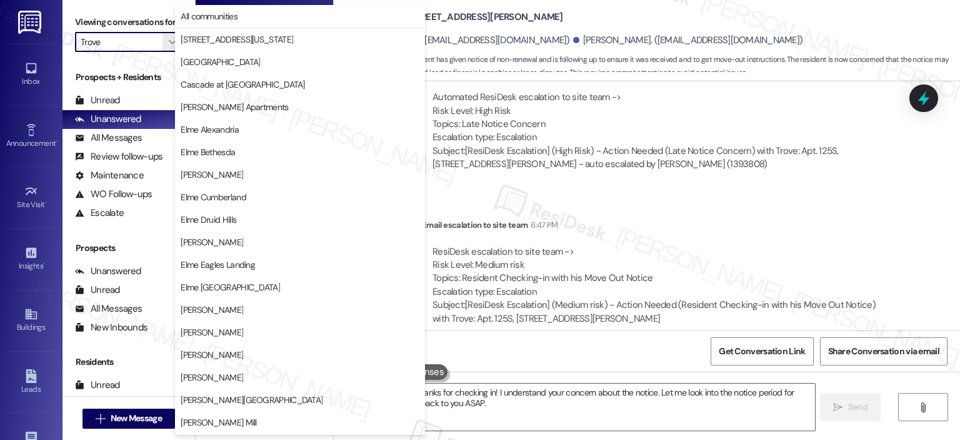
scroll to position [223, 0]
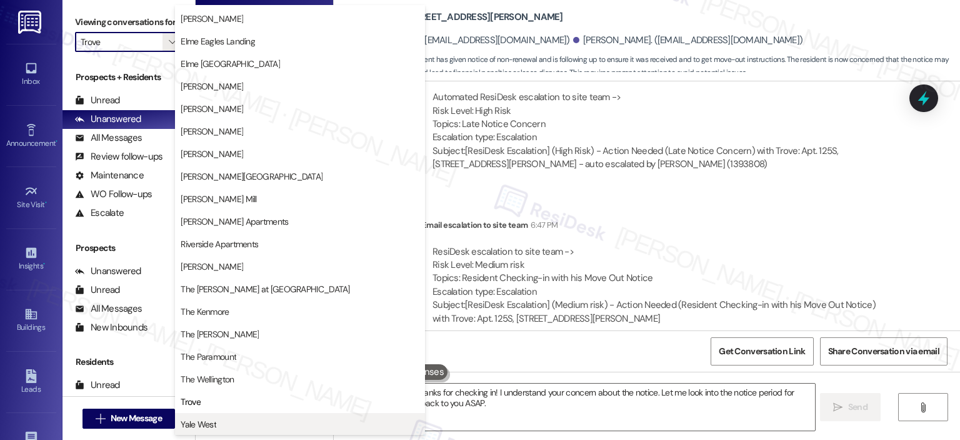
click at [210, 423] on span "Yale West" at bounding box center [199, 424] width 36 height 13
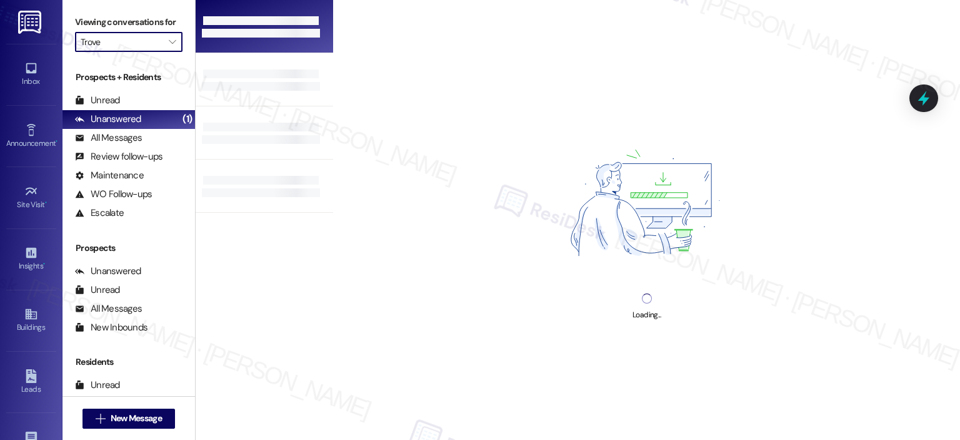
type input "Yale West"
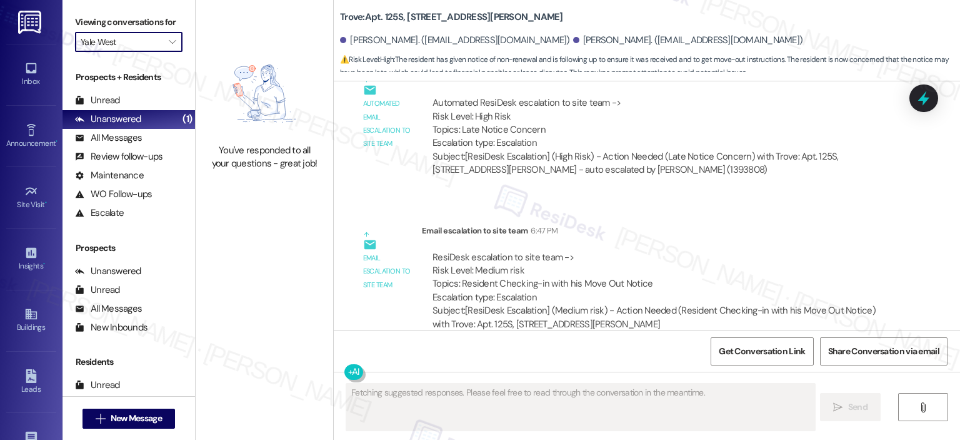
scroll to position [2147, 0]
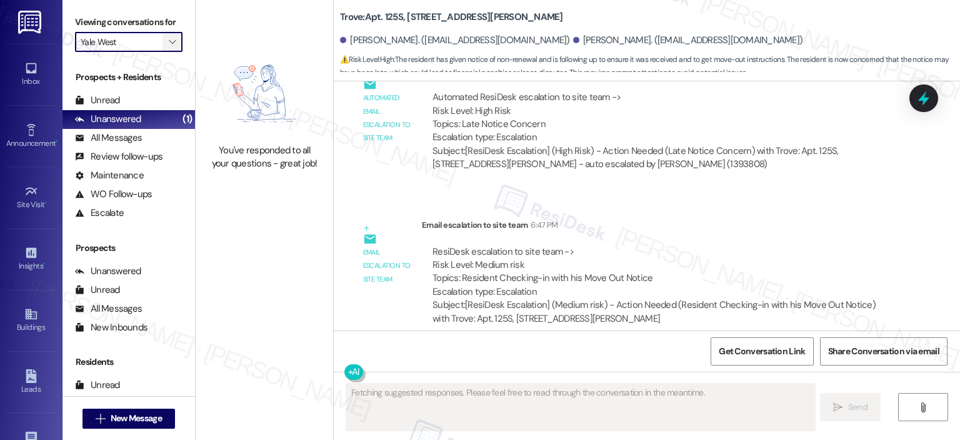
click at [169, 43] on icon "" at bounding box center [172, 42] width 7 height 10
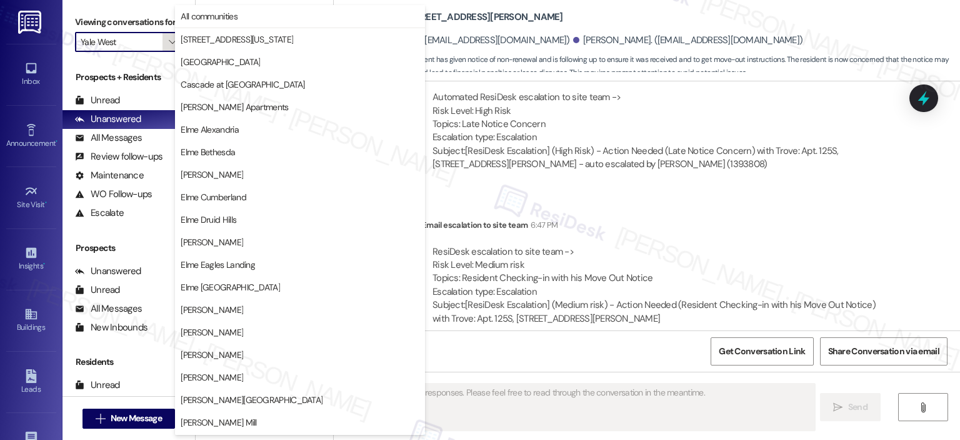
scroll to position [223, 0]
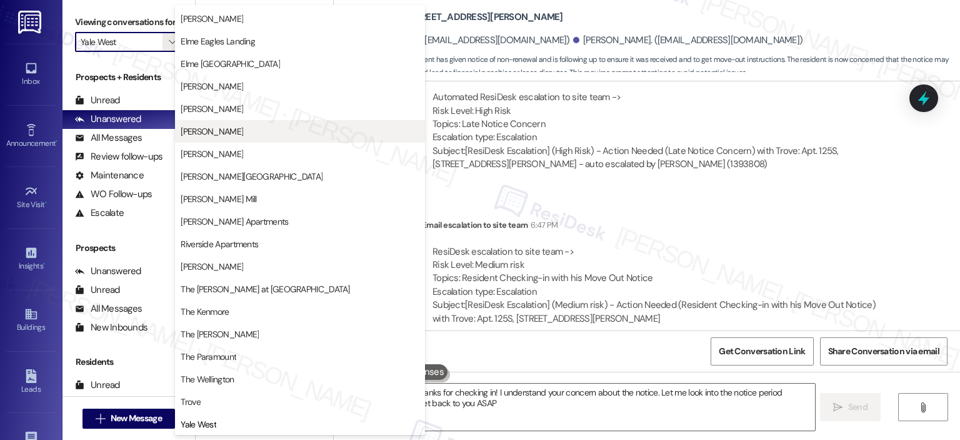
type textarea "Hi {{first_name}}, thanks for checking in! I understand your concern about the …"
click at [697, 209] on div "Email escalation to site team Email escalation to site team 6:47 PM ResiDesk es…" at bounding box center [625, 276] width 564 height 135
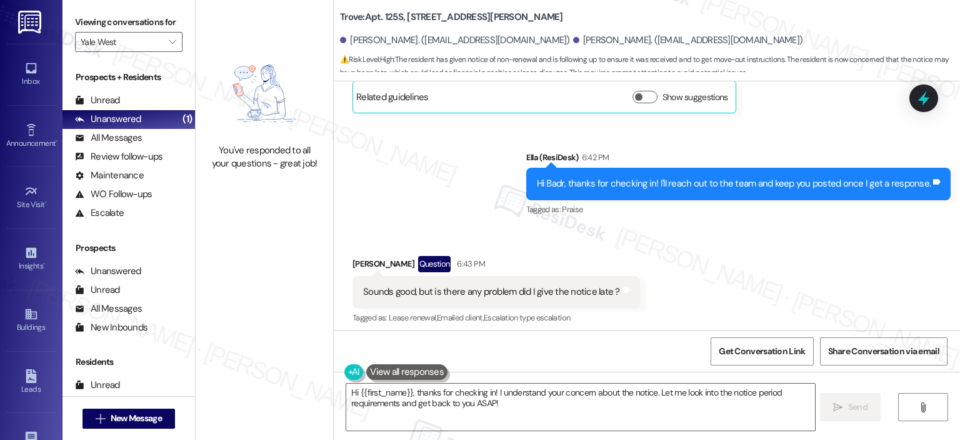
scroll to position [1623, 0]
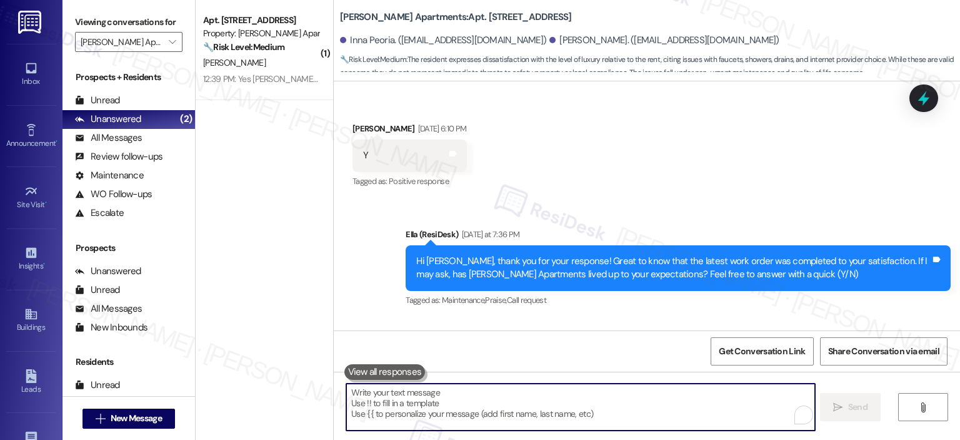
scroll to position [639, 0]
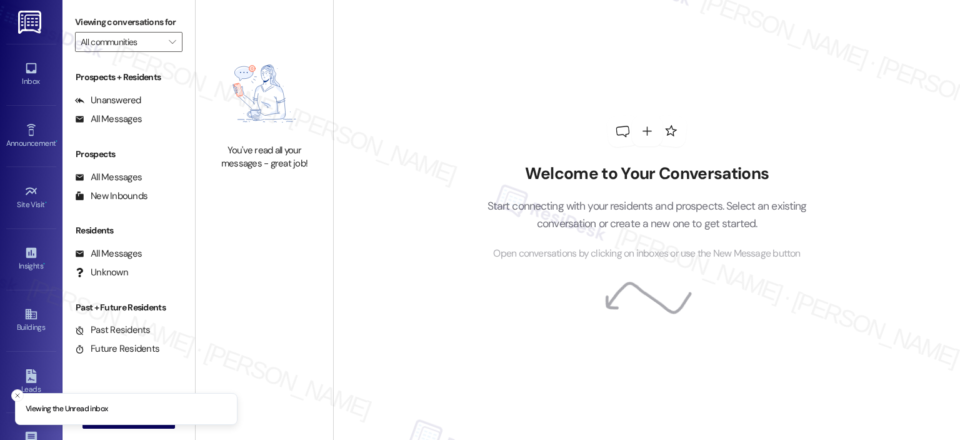
type input "[PERSON_NAME] Apartments"
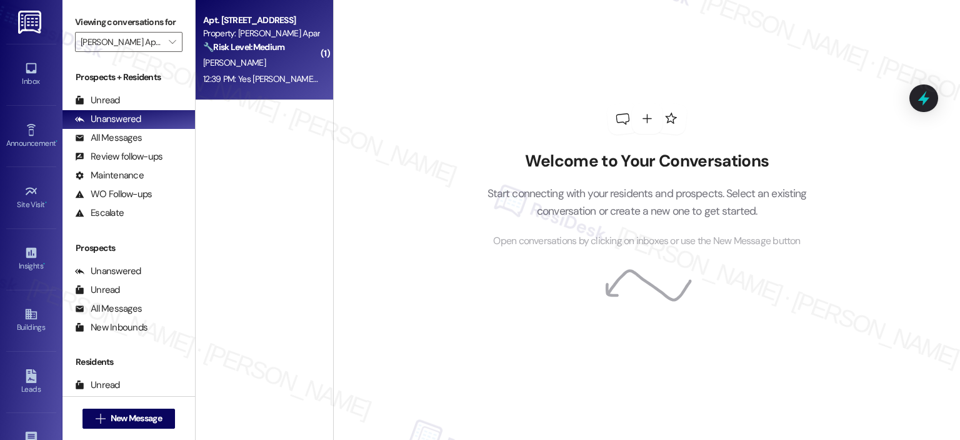
click at [248, 47] on strong "🔧 Risk Level: Medium" at bounding box center [243, 46] width 81 height 11
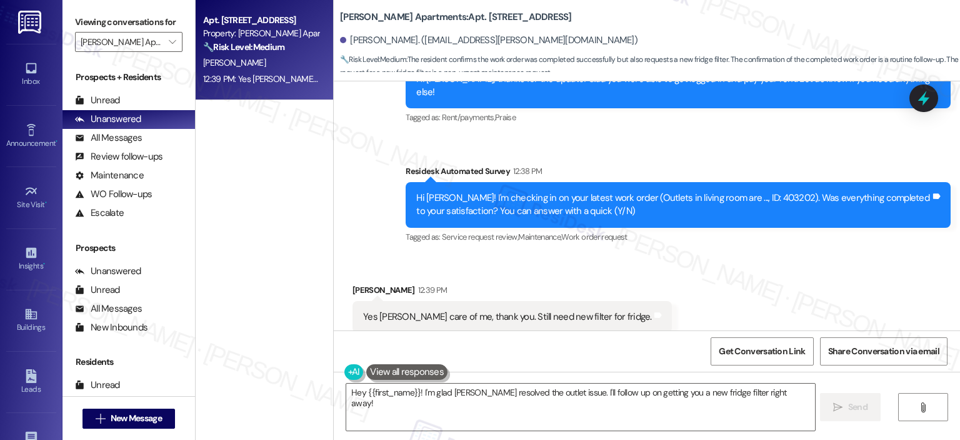
scroll to position [2551, 0]
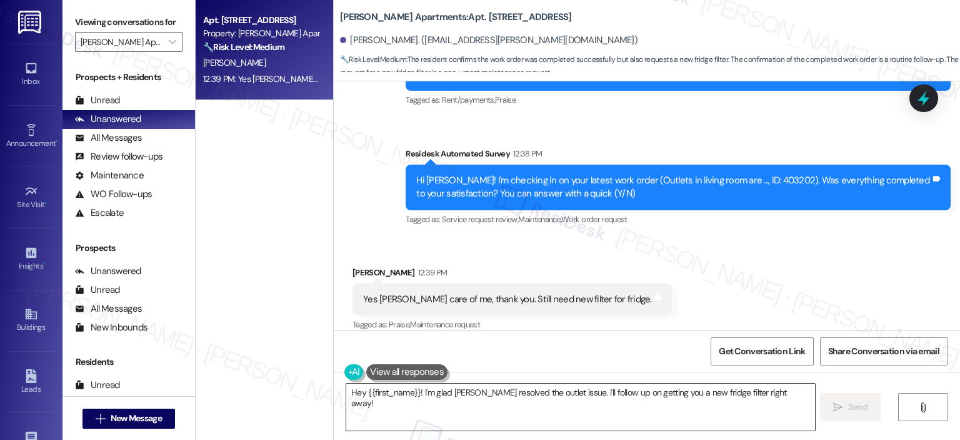
click at [466, 418] on textarea "Hey {{first_name}}! I'm glad [PERSON_NAME] resolved the outlet issue. I'll foll…" at bounding box center [580, 406] width 468 height 47
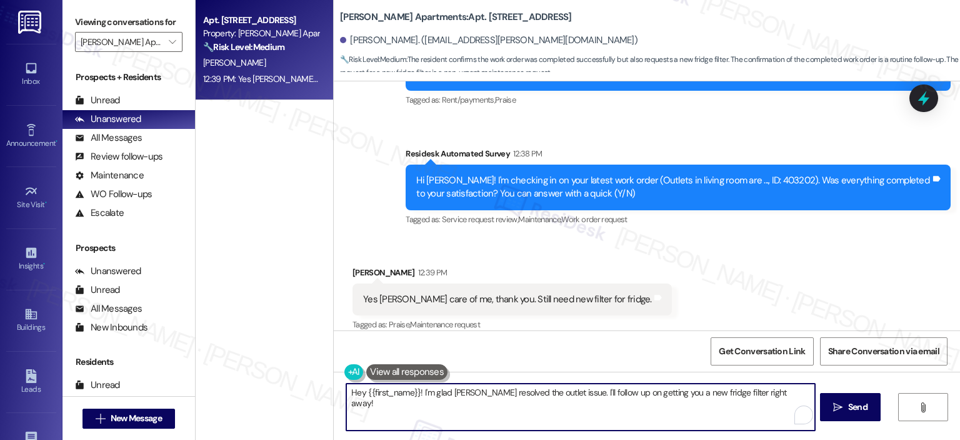
paste textarea "Thank you for your response! Great to know that the latest work order was compl…"
click at [443, 389] on textarea "Thank you for your response! Great to know that the latest work order was compl…" at bounding box center [580, 406] width 468 height 47
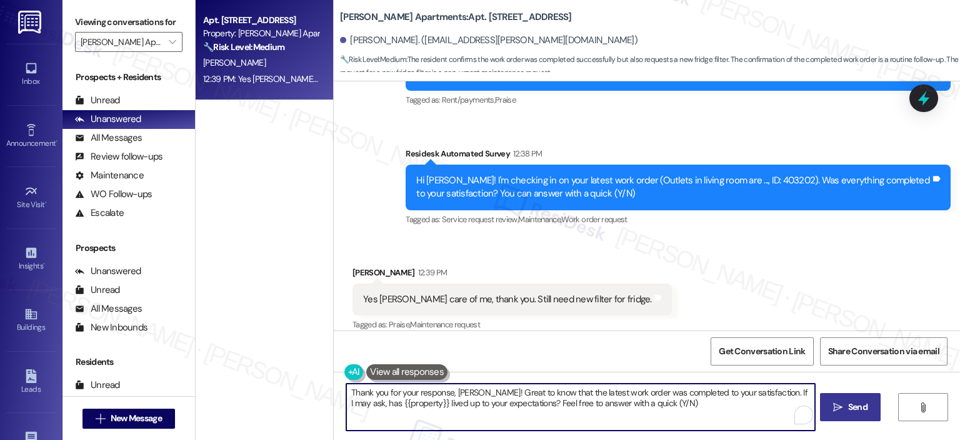
type textarea "Thank you for your response, [PERSON_NAME]! Great to know that the latest work …"
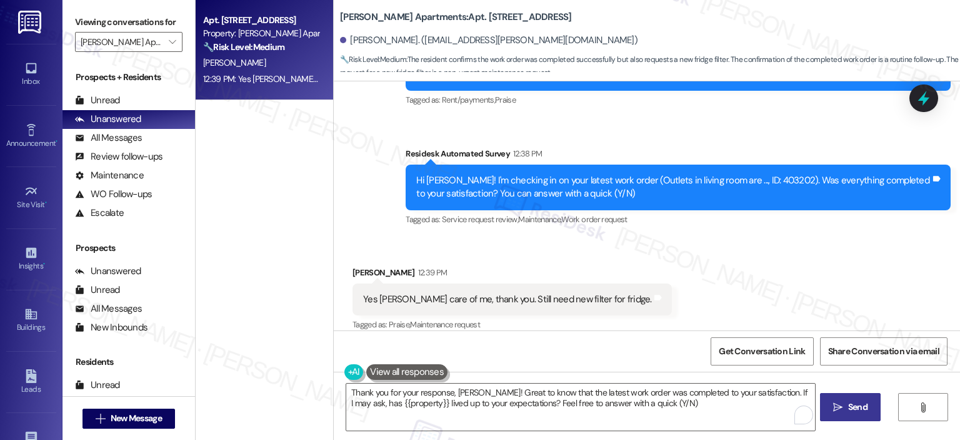
click at [838, 403] on icon "" at bounding box center [838, 407] width 9 height 10
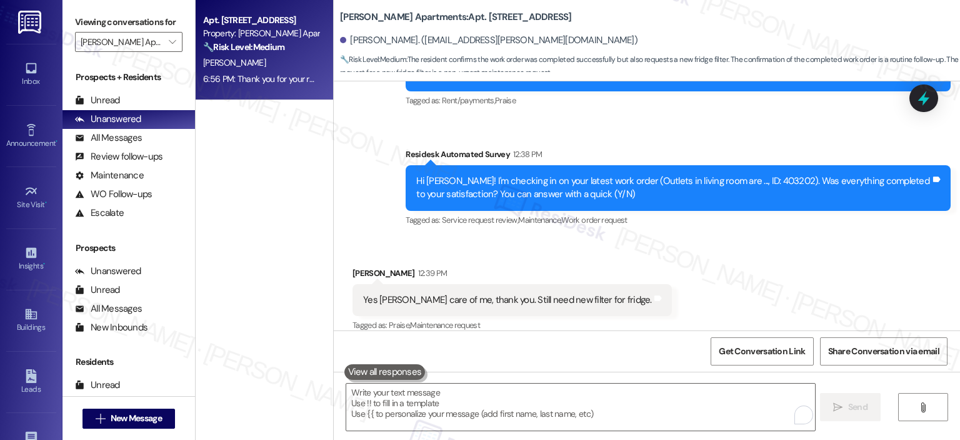
scroll to position [2651, 0]
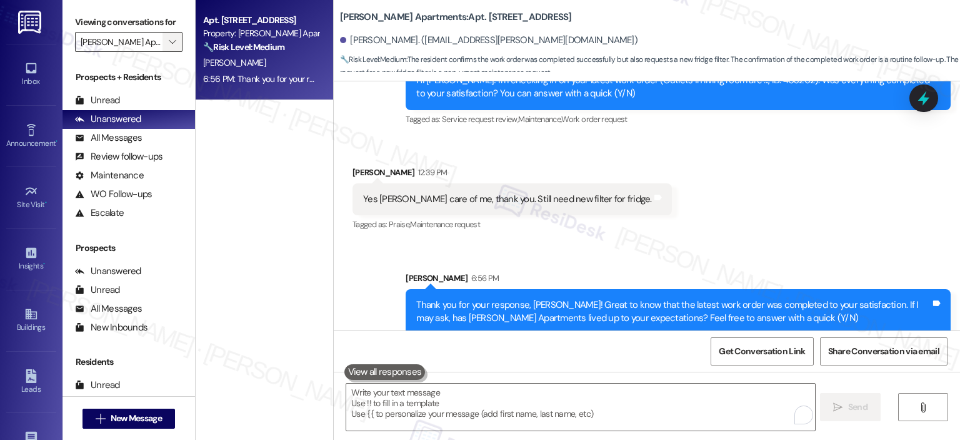
click at [166, 48] on span "" at bounding box center [172, 42] width 12 height 20
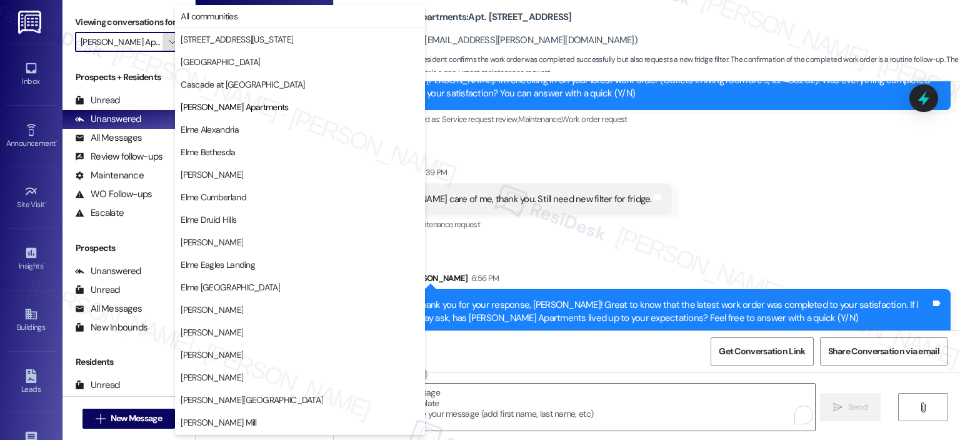
scroll to position [0, 9]
click at [223, 134] on span "Elme Alexandria" at bounding box center [210, 129] width 58 height 13
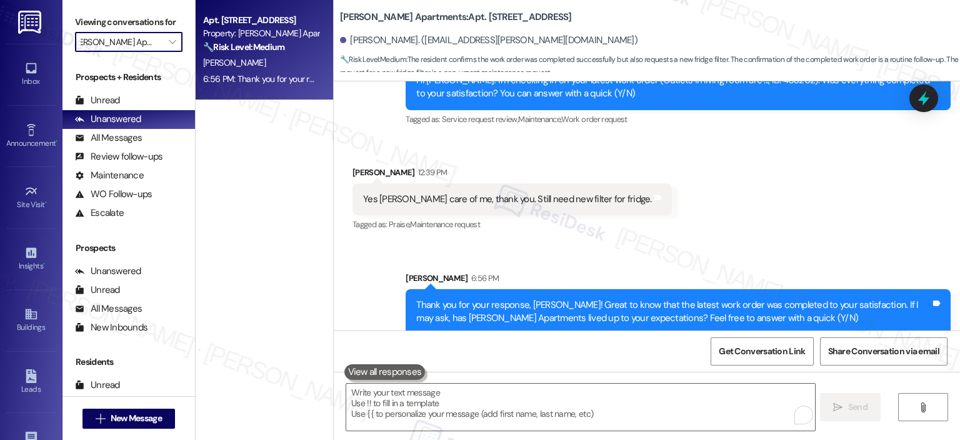
type input "Elme Alexandria"
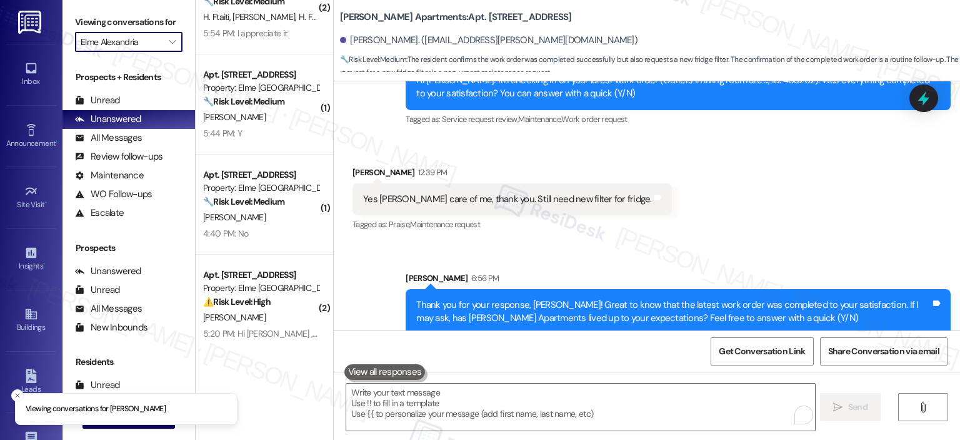
scroll to position [149, 0]
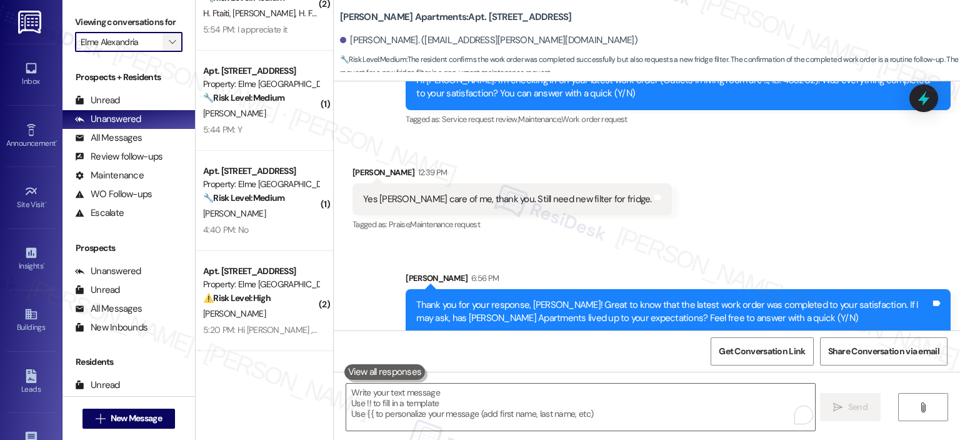
click at [169, 42] on icon "" at bounding box center [172, 42] width 7 height 10
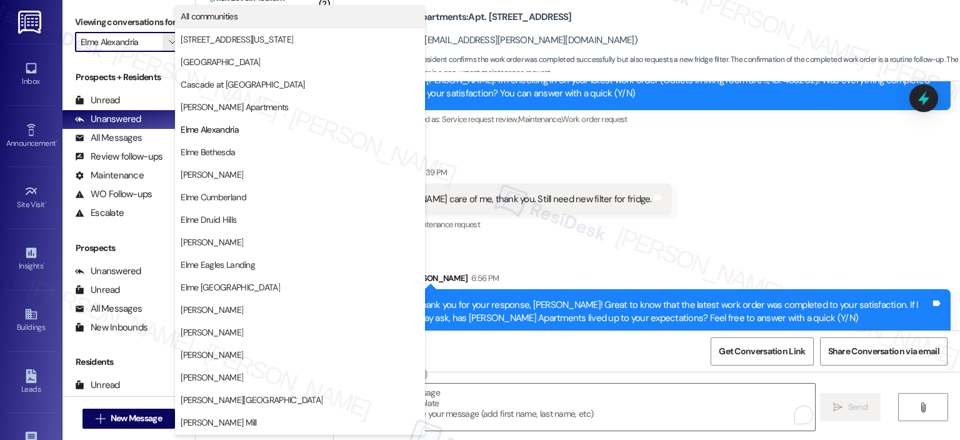
click at [211, 22] on span "All communities" at bounding box center [209, 16] width 57 height 13
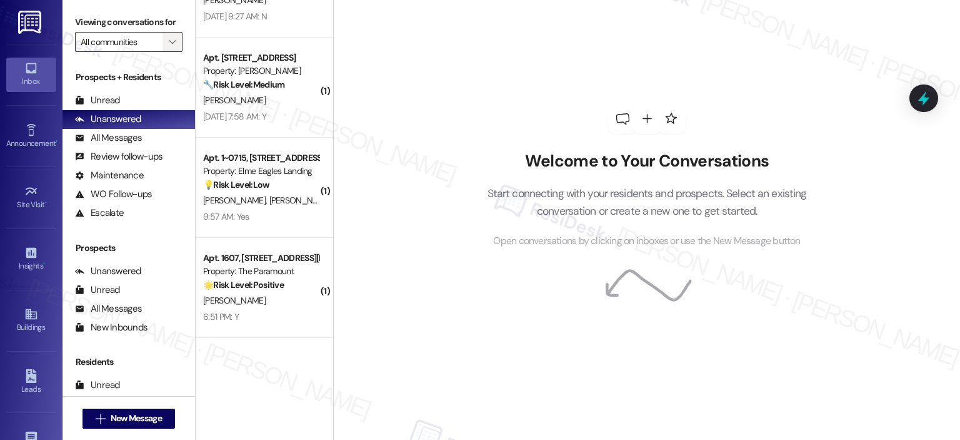
click at [168, 36] on span "" at bounding box center [172, 42] width 12 height 20
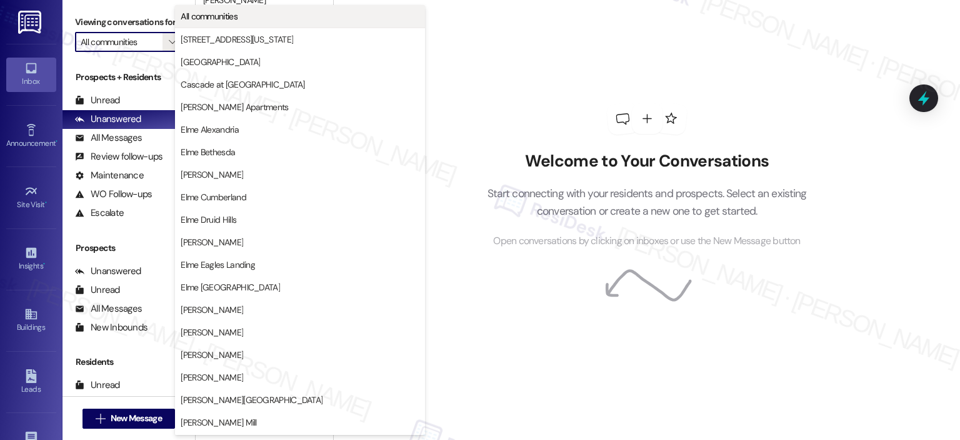
click at [204, 11] on span "All communities" at bounding box center [209, 16] width 57 height 13
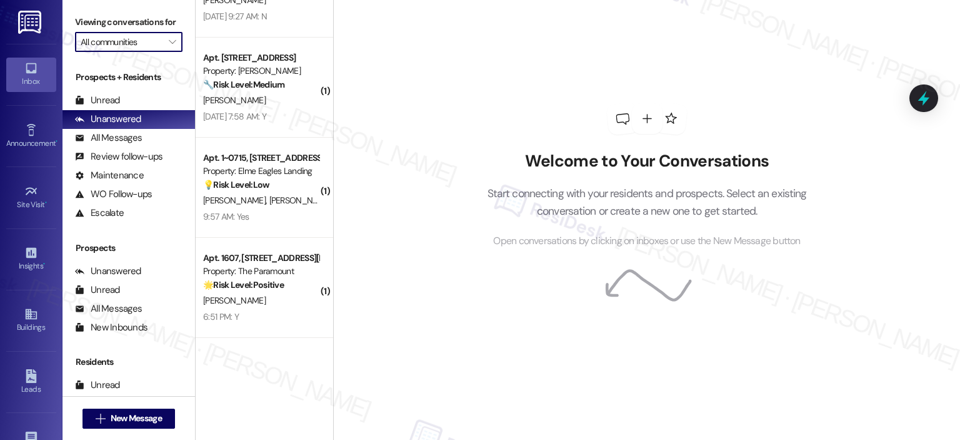
click at [149, 49] on input "All communities" at bounding box center [122, 42] width 82 height 20
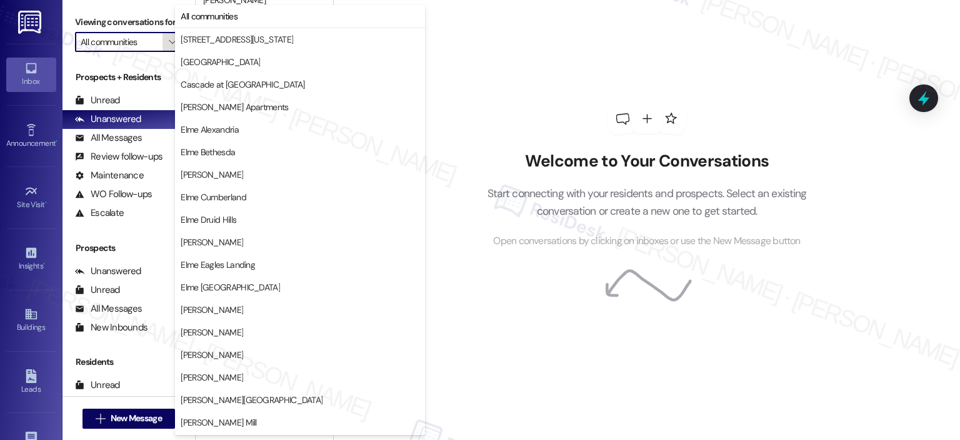
click at [169, 42] on icon "" at bounding box center [172, 42] width 7 height 10
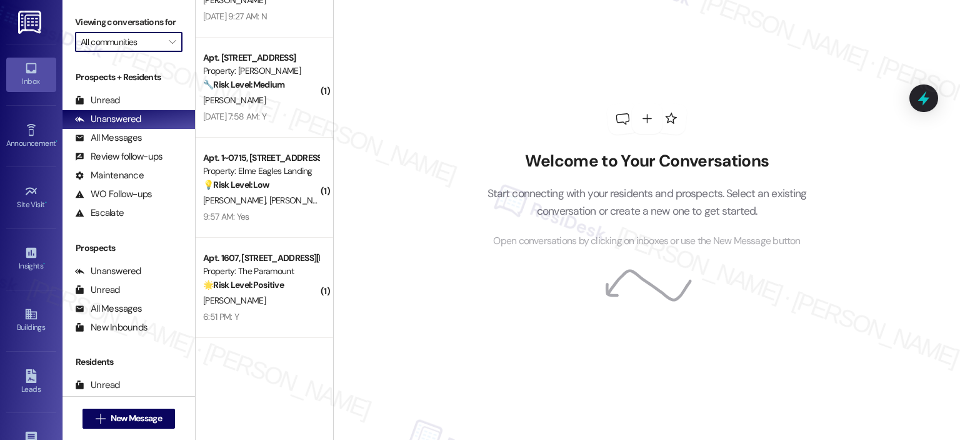
click at [134, 33] on input "All communities" at bounding box center [122, 42] width 82 height 20
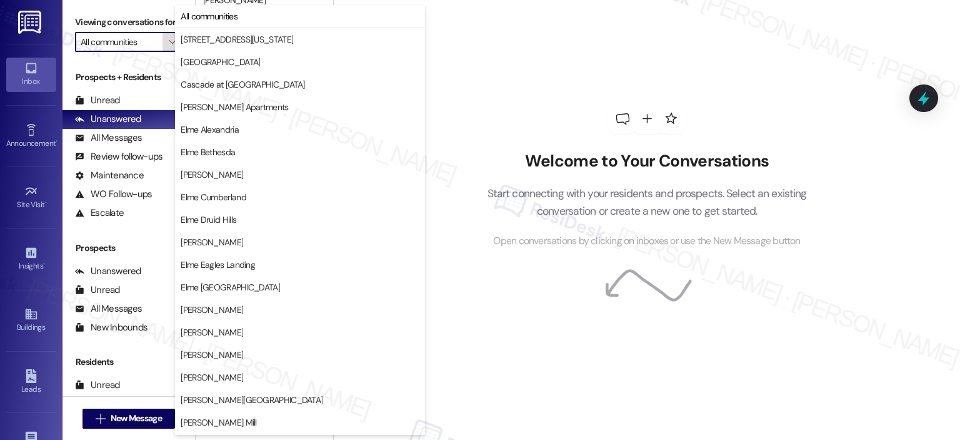
click at [169, 39] on icon "" at bounding box center [172, 42] width 7 height 10
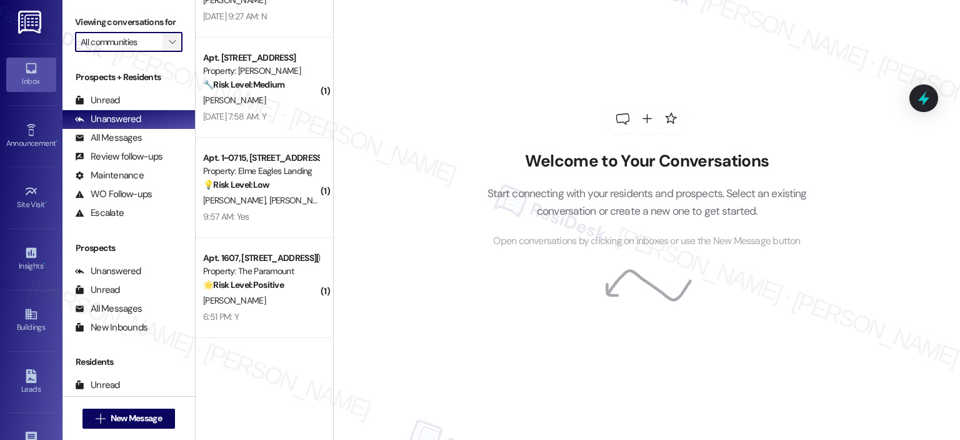
click at [169, 41] on icon "" at bounding box center [172, 42] width 7 height 10
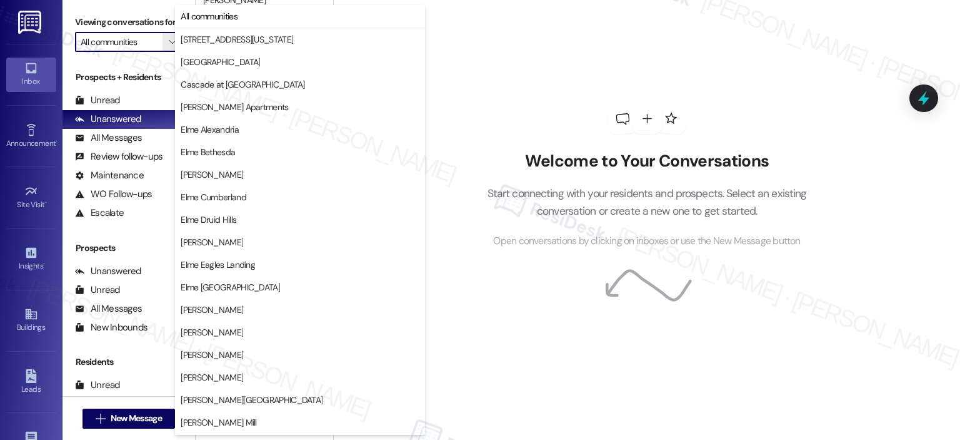
click at [557, 208] on p "Start connecting with your residents and prospects. Select an existing conversa…" at bounding box center [647, 202] width 358 height 36
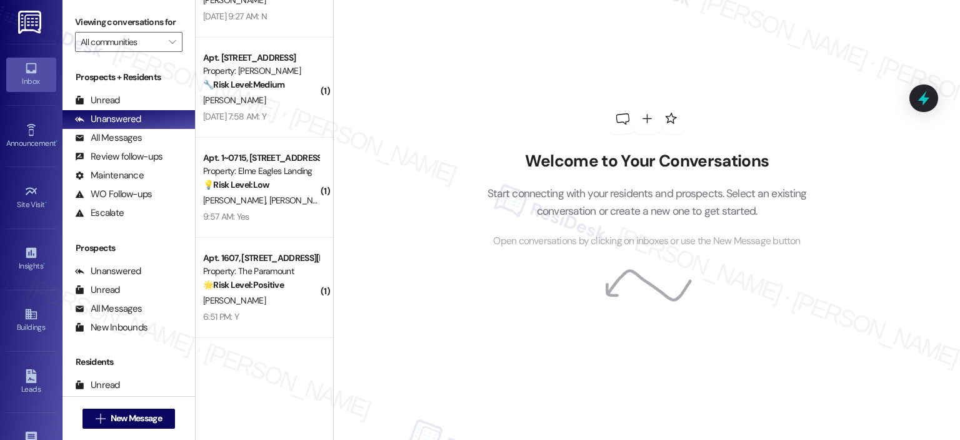
click at [934, 63] on div "Welcome to Your Conversations Start connecting with your residents and prospect…" at bounding box center [646, 220] width 627 height 440
click at [937, 96] on div at bounding box center [924, 98] width 38 height 36
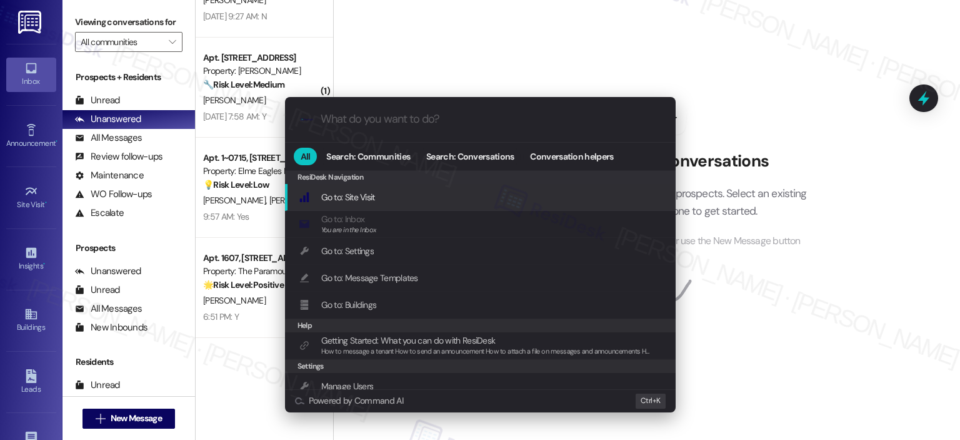
click at [398, 111] on div ".cls-1{fill:#0a055f;}.cls-2{fill:#0cc4c4;} resideskLogoBlueOrange" at bounding box center [480, 119] width 391 height 44
click at [426, 122] on input "What do you want to do?" at bounding box center [491, 119] width 340 height 13
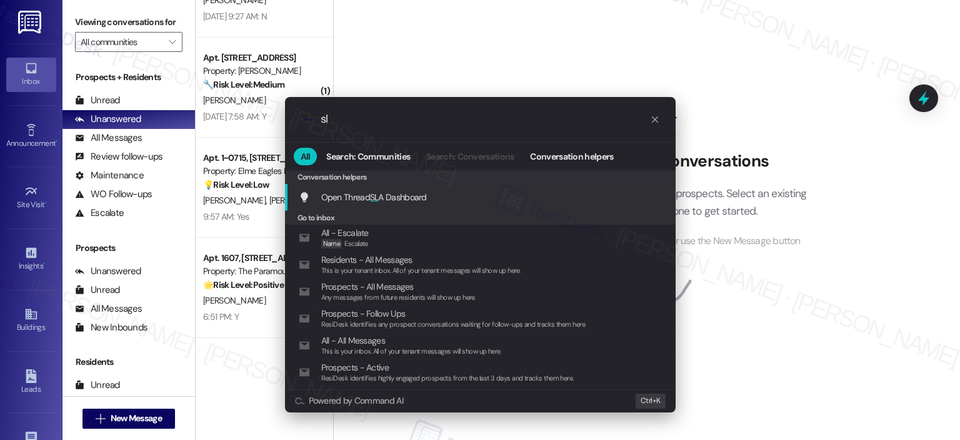
type input "sla"
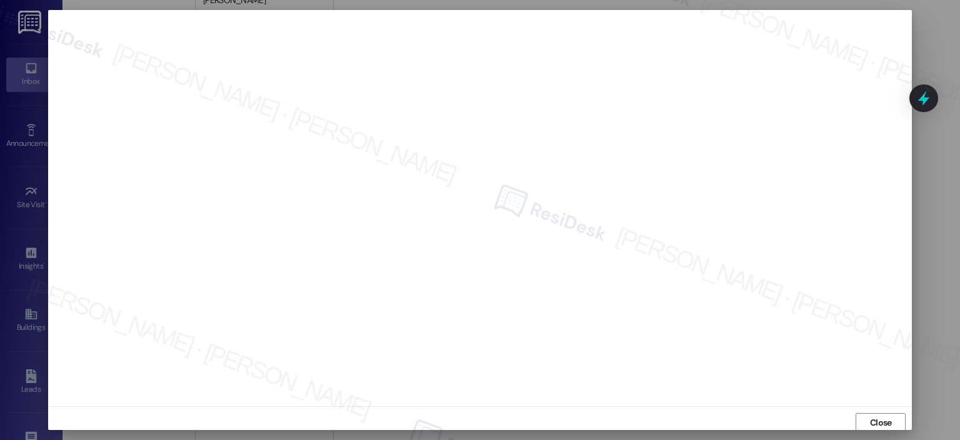
scroll to position [3, 0]
click at [881, 411] on span "Close" at bounding box center [881, 420] width 27 height 19
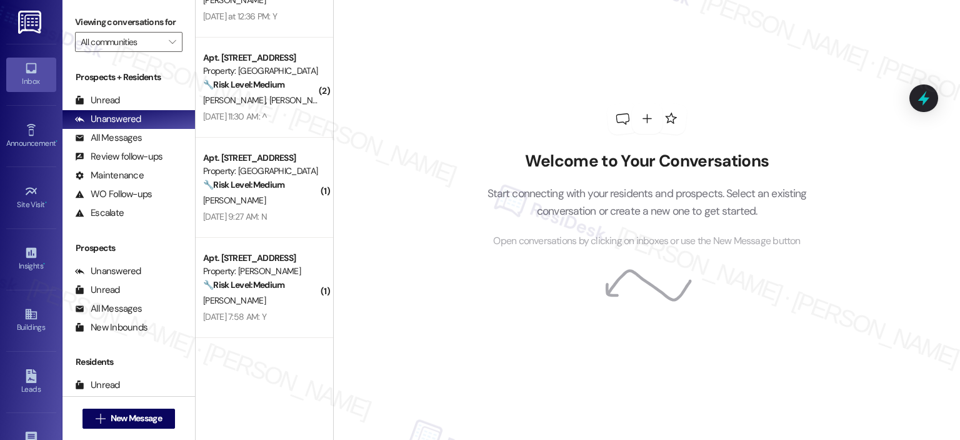
scroll to position [938, 0]
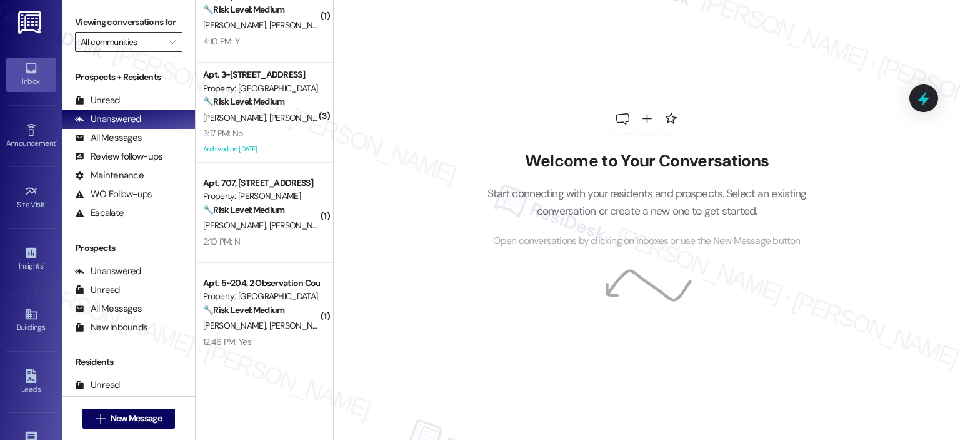
click at [144, 35] on input "All communities" at bounding box center [122, 42] width 82 height 20
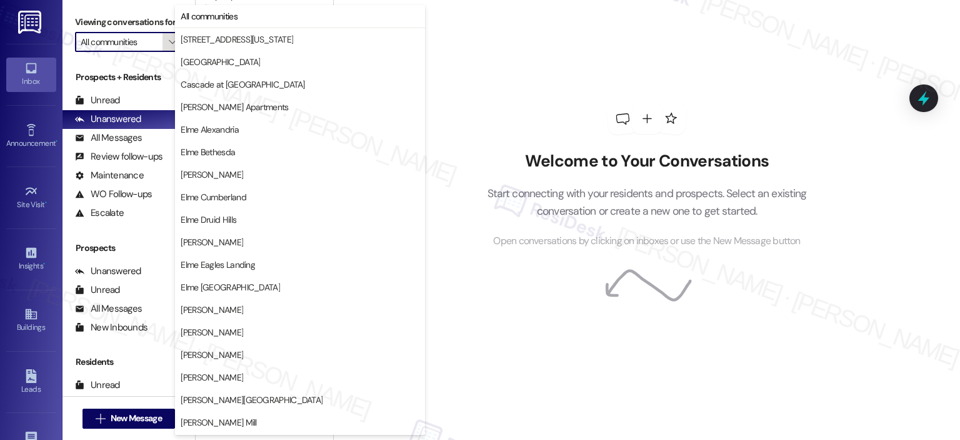
click at [169, 42] on icon "" at bounding box center [172, 42] width 7 height 10
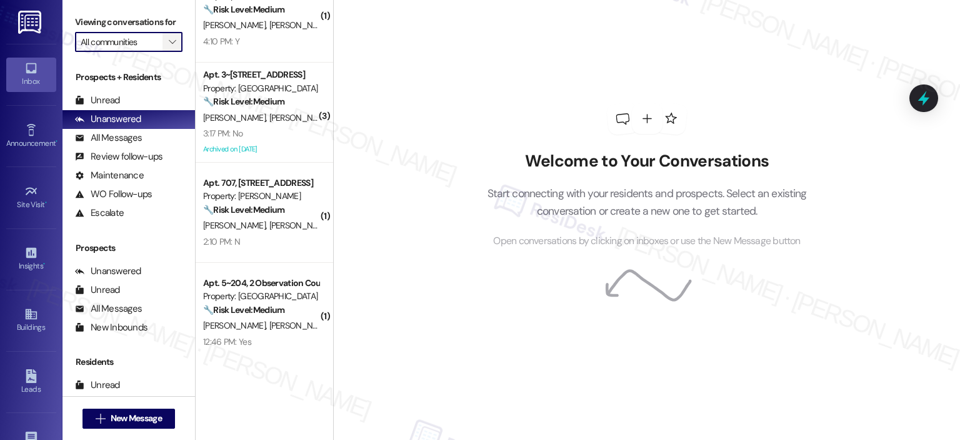
click at [171, 40] on span "" at bounding box center [172, 42] width 12 height 20
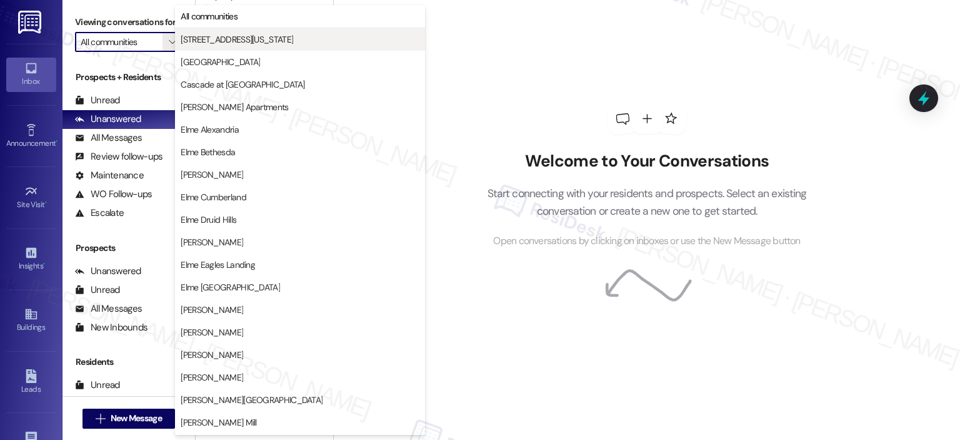
click at [210, 42] on span "[STREET_ADDRESS][US_STATE]" at bounding box center [237, 39] width 113 height 13
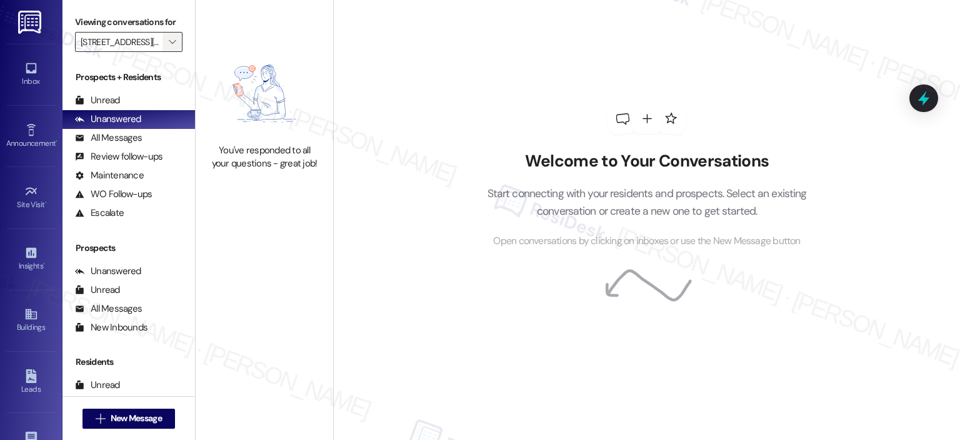
click at [169, 41] on icon "" at bounding box center [172, 42] width 7 height 10
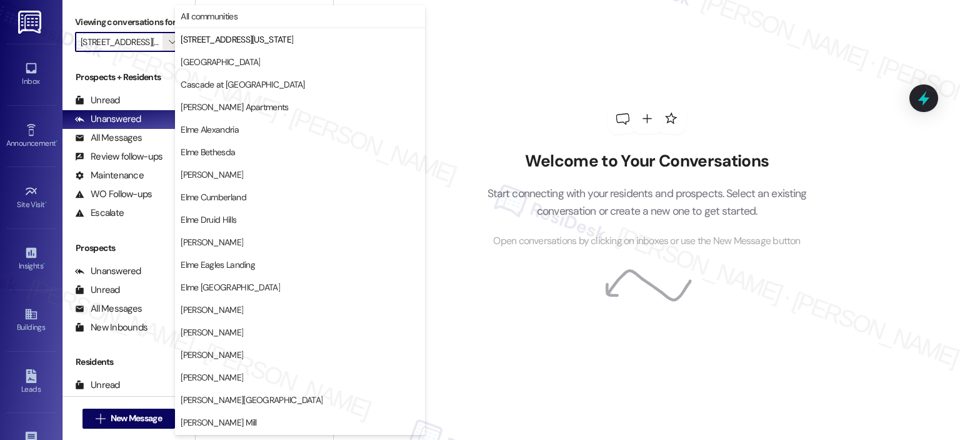
scroll to position [0, 19]
click at [202, 63] on span "[GEOGRAPHIC_DATA]" at bounding box center [220, 62] width 79 height 13
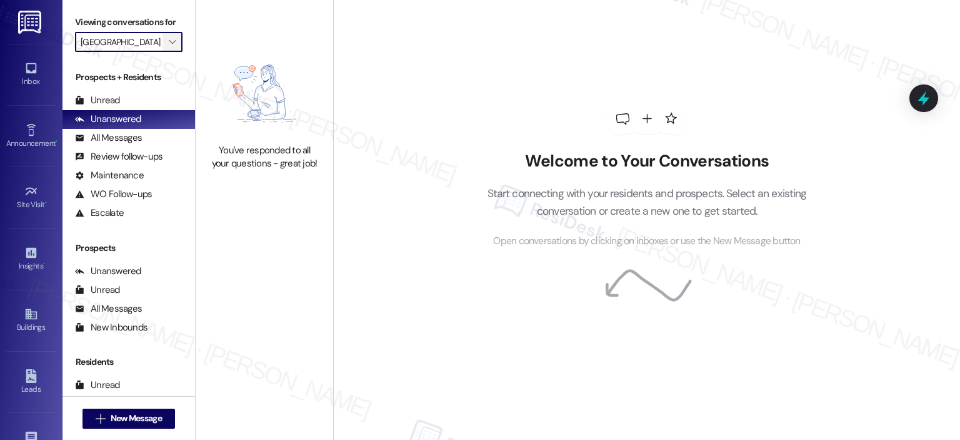
drag, startPoint x: 169, startPoint y: 39, endPoint x: 168, endPoint y: 46, distance: 7.0
click at [168, 39] on span "" at bounding box center [172, 42] width 12 height 20
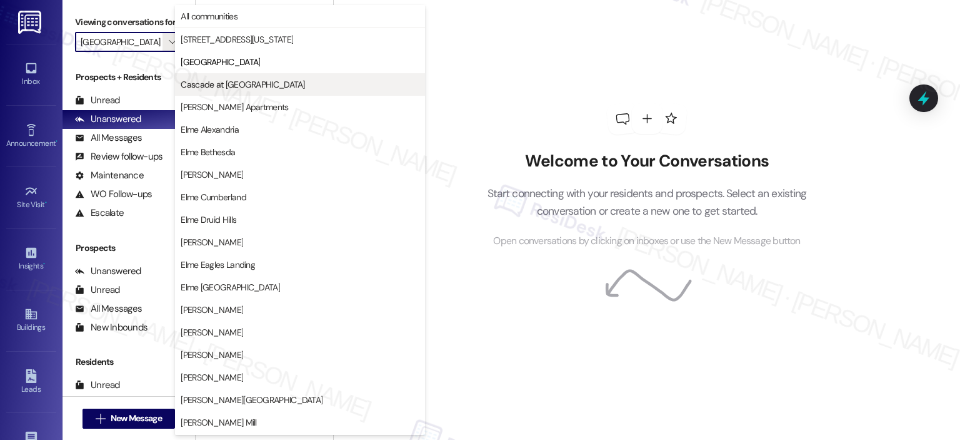
click at [193, 89] on span "Cascade at [GEOGRAPHIC_DATA]" at bounding box center [243, 84] width 124 height 13
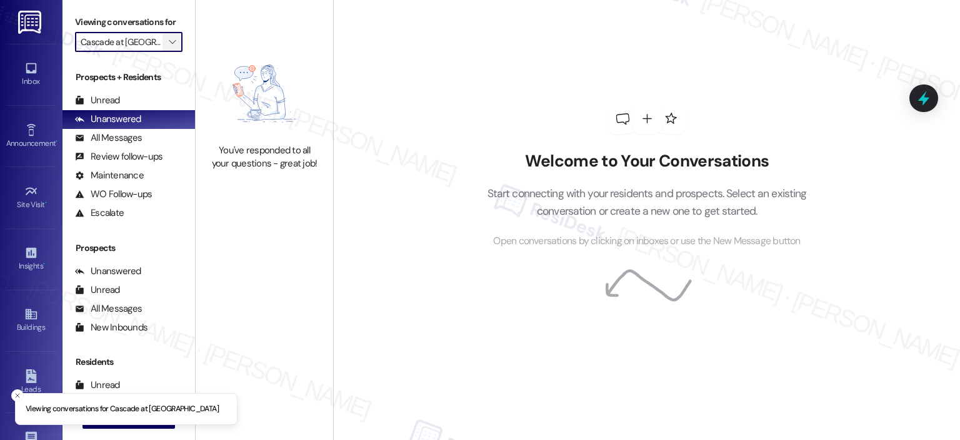
click at [166, 43] on span "" at bounding box center [172, 42] width 12 height 20
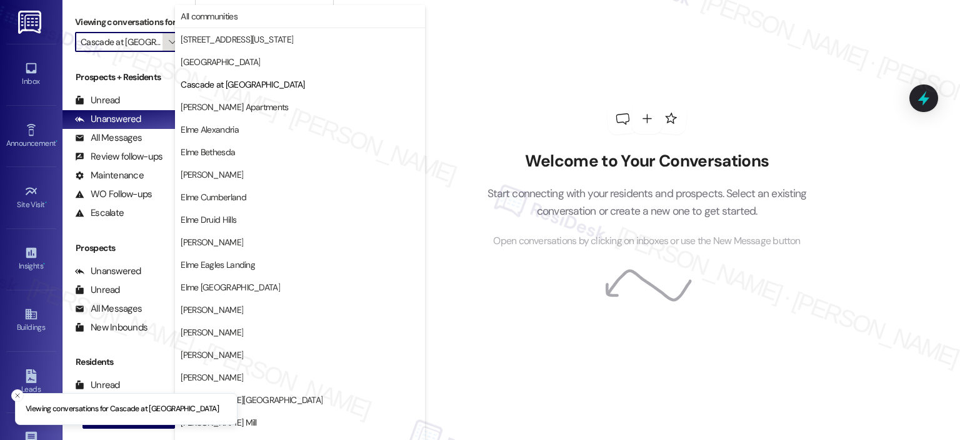
scroll to position [0, 5]
click at [189, 86] on span "Cascade at [GEOGRAPHIC_DATA]" at bounding box center [243, 84] width 124 height 13
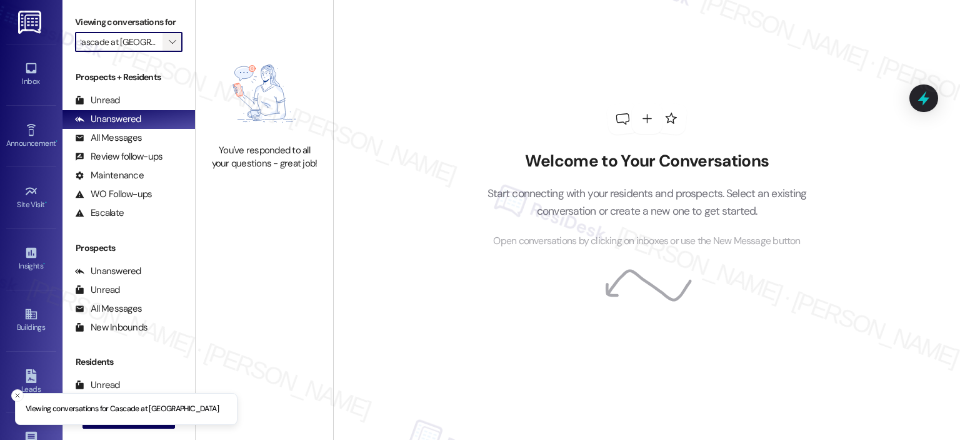
click at [168, 34] on span "" at bounding box center [172, 42] width 12 height 20
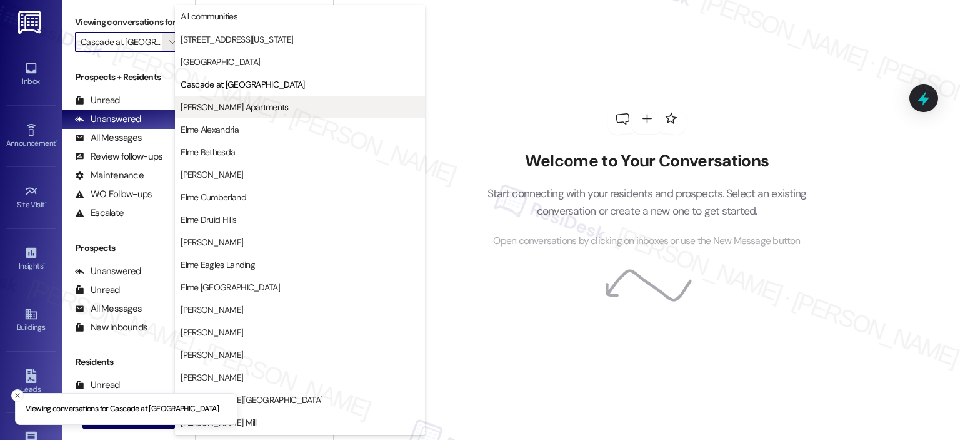
click at [192, 102] on span "[PERSON_NAME] Apartments" at bounding box center [235, 107] width 108 height 13
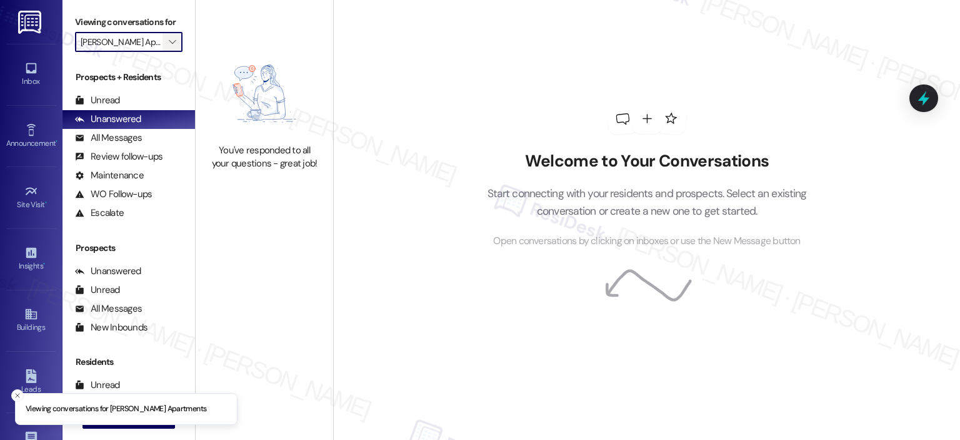
click at [166, 42] on span "" at bounding box center [172, 42] width 12 height 20
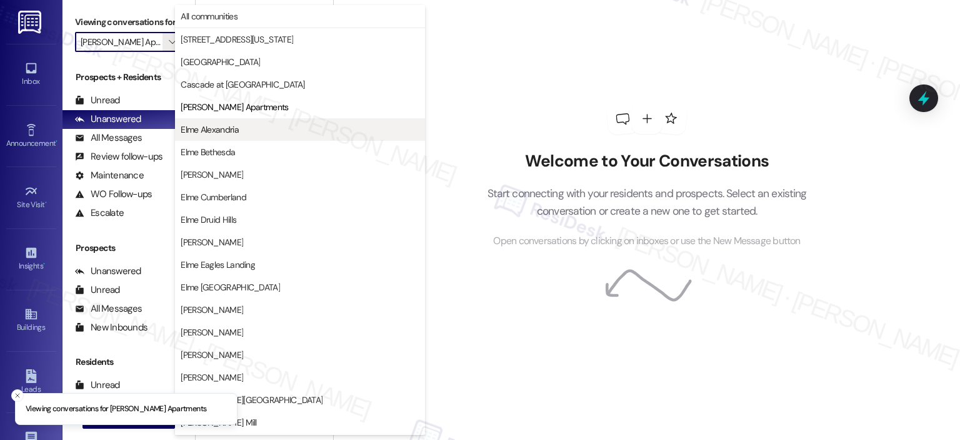
scroll to position [0, 9]
click at [204, 121] on button "Elme Alexandria" at bounding box center [300, 129] width 250 height 23
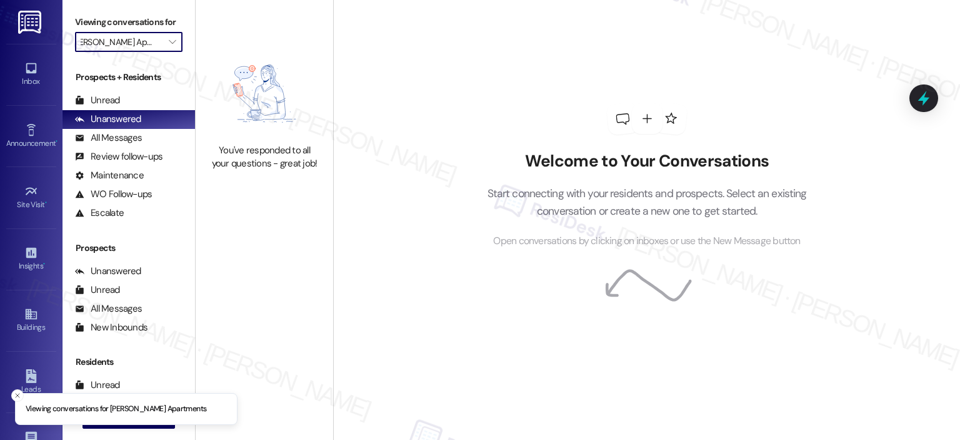
type input "Elme Alexandria"
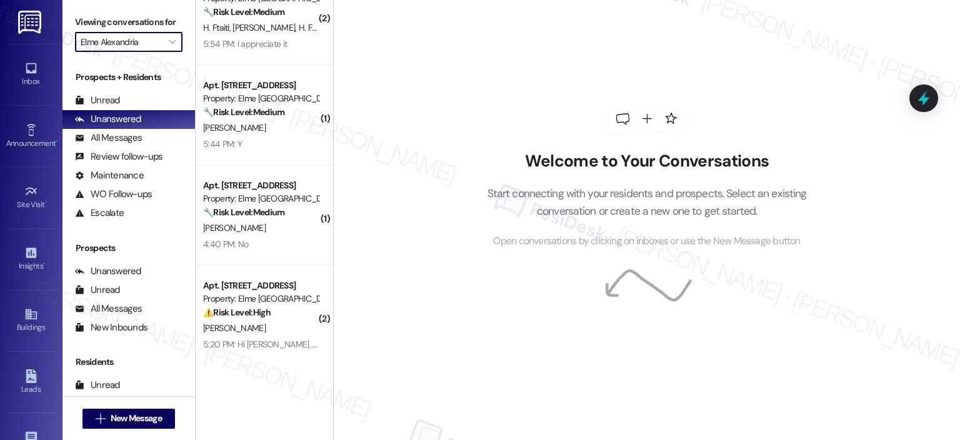
scroll to position [149, 0]
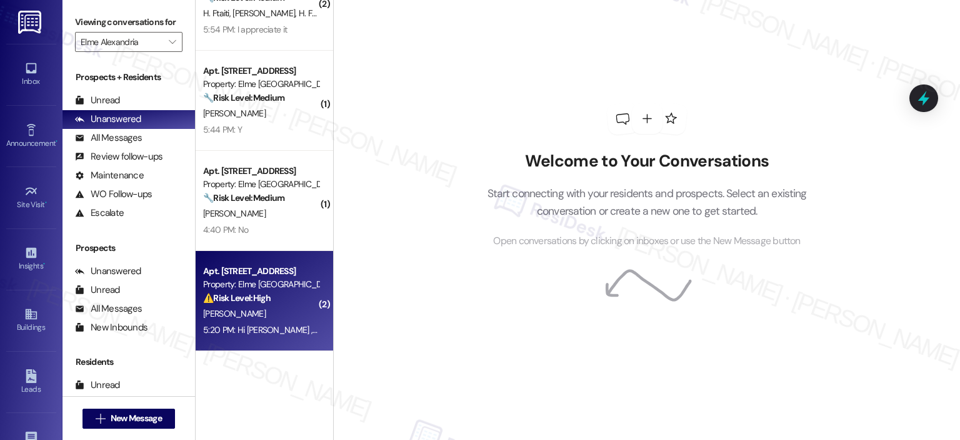
click at [266, 320] on div "[PERSON_NAME]" at bounding box center [261, 314] width 118 height 16
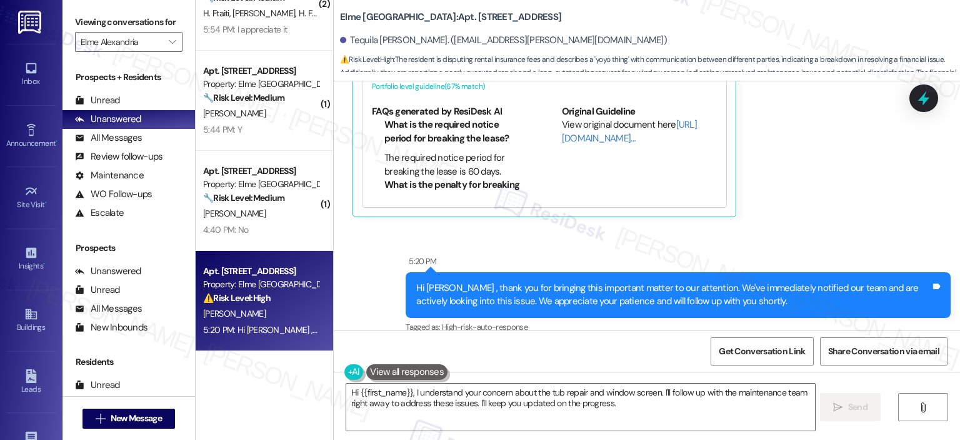
scroll to position [22534, 0]
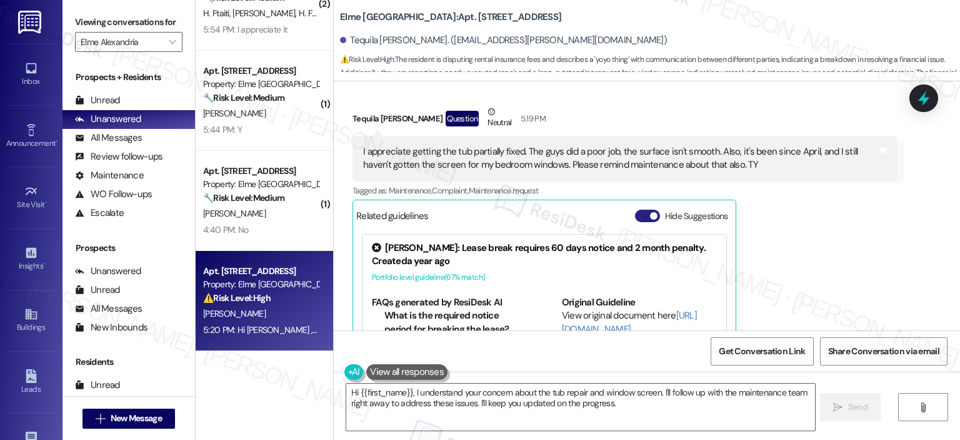
click at [635, 209] on button "Hide Suggestions" at bounding box center [647, 215] width 25 height 13
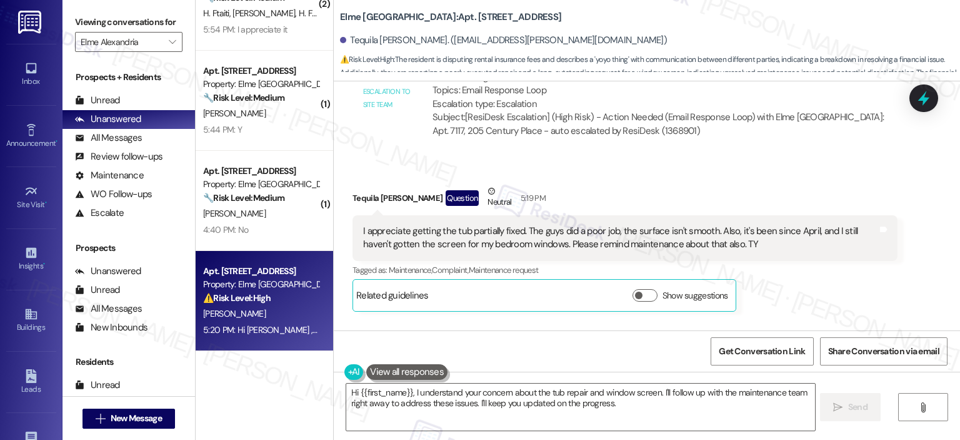
scroll to position [22360, 0]
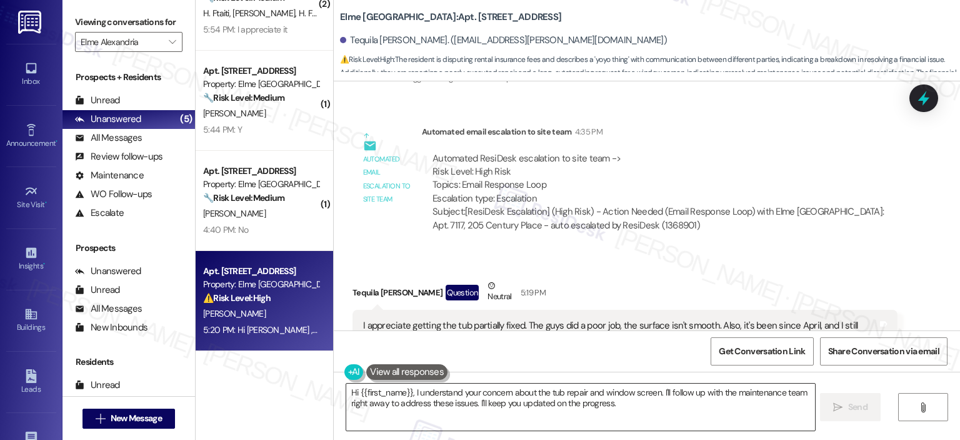
click at [497, 406] on textarea "Hi {{first_name}}, I understand your concern about the tub repair and window sc…" at bounding box center [580, 406] width 468 height 47
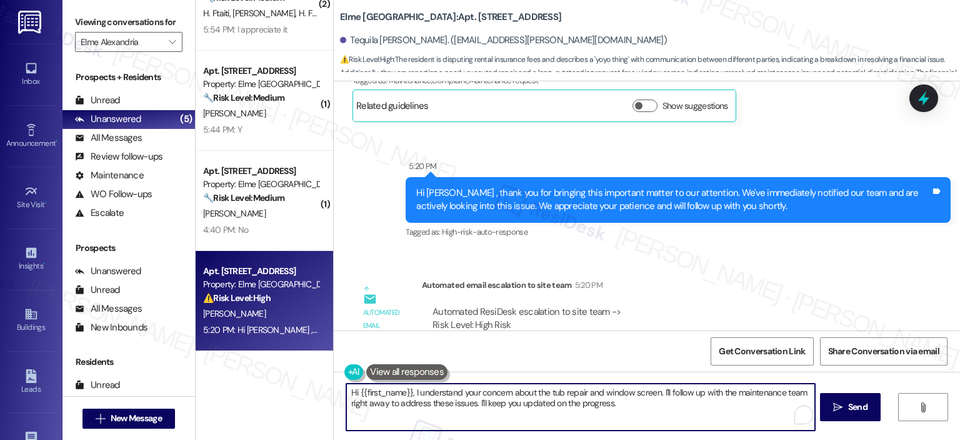
scroll to position [22331, 0]
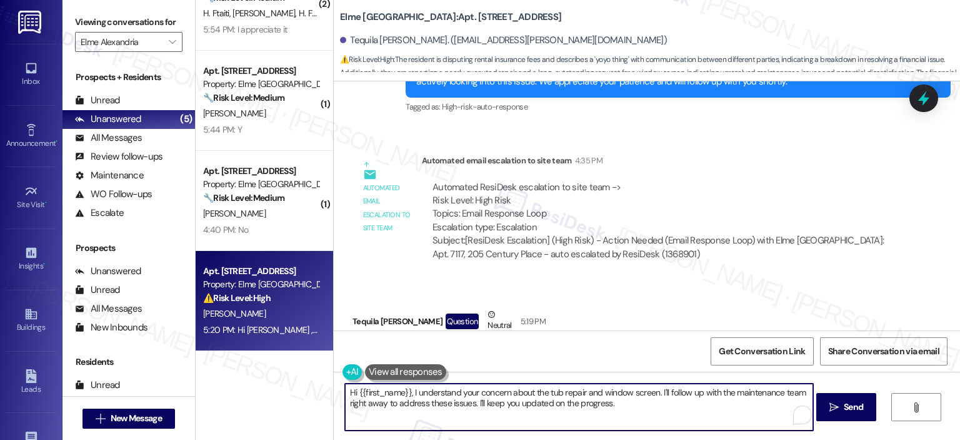
click at [530, 401] on textarea "Hi {{first_name}}, I understand your concern about the tub repair and window sc…" at bounding box center [579, 406] width 468 height 47
click at [615, 406] on textarea "Hi {{first_name}}, I understand your concern about the tub repair and window sc…" at bounding box center [579, 406] width 468 height 47
drag, startPoint x: 612, startPoint y: 407, endPoint x: 328, endPoint y: 395, distance: 284.1
click at [334, 395] on div "Hi {{first_name}}, I understand your concern about the tub repair and window sc…" at bounding box center [647, 418] width 627 height 94
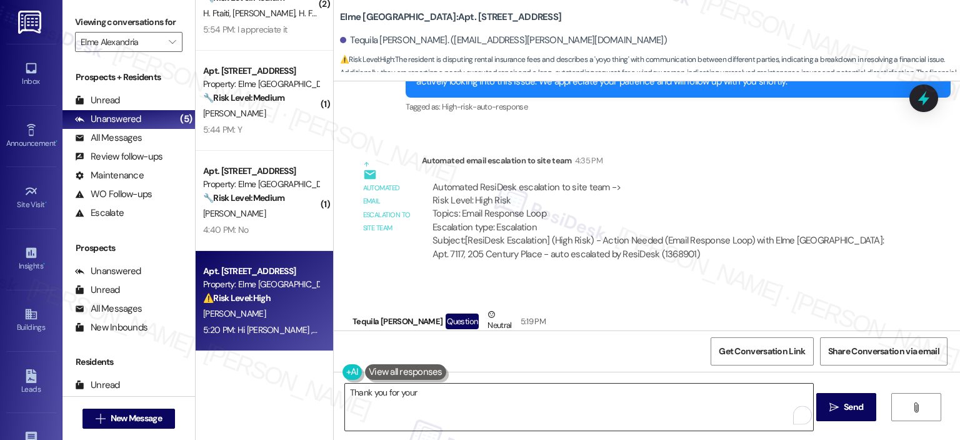
click at [458, 390] on textarea "Thank you for your" at bounding box center [579, 406] width 468 height 47
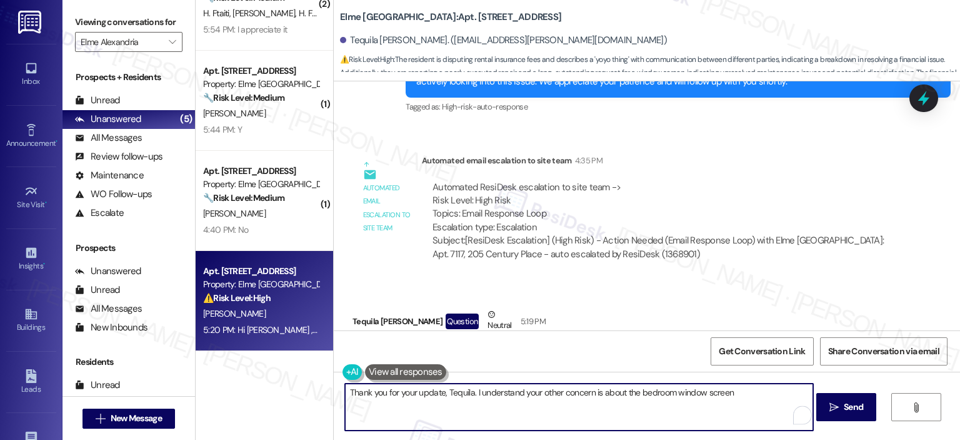
click at [736, 399] on textarea "Thank you for your update, Tequila. I understand your other concern is about th…" at bounding box center [579, 406] width 468 height 47
click at [468, 390] on textarea "Thank you for your update, Tequila. I understand your other concern is about th…" at bounding box center [579, 406] width 468 height 47
click at [747, 391] on textarea "Thank you for your update, Tequila. And I understand your other concern is abou…" at bounding box center [579, 406] width 468 height 47
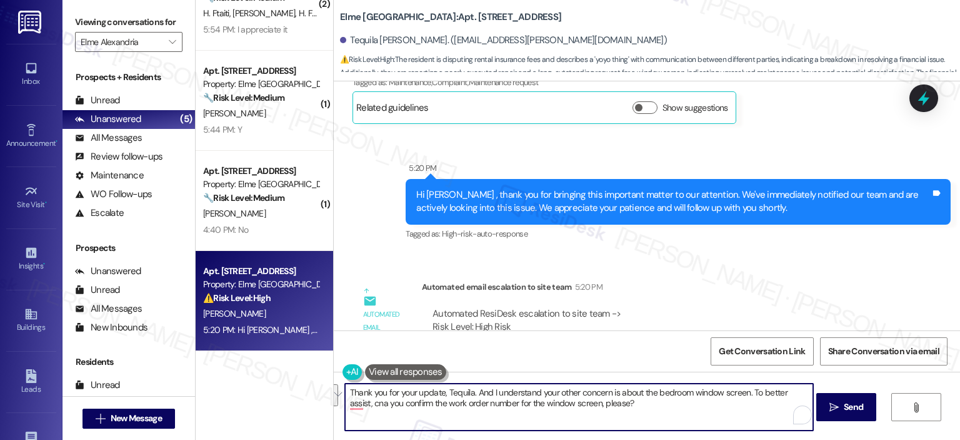
scroll to position [22644, 0]
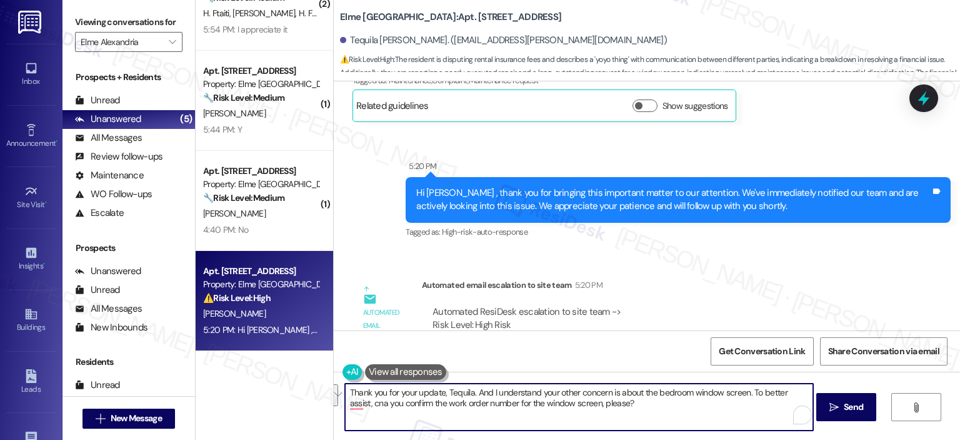
click at [664, 419] on textarea "Thank you for your update, Tequila. And I understand your other concern is abou…" at bounding box center [579, 406] width 468 height 47
paste textarea "I also understand your concern about the bedroom window screen. To better assis…"
type textarea "Thank you for your update, Tequila. I also understand your concern about the be…"
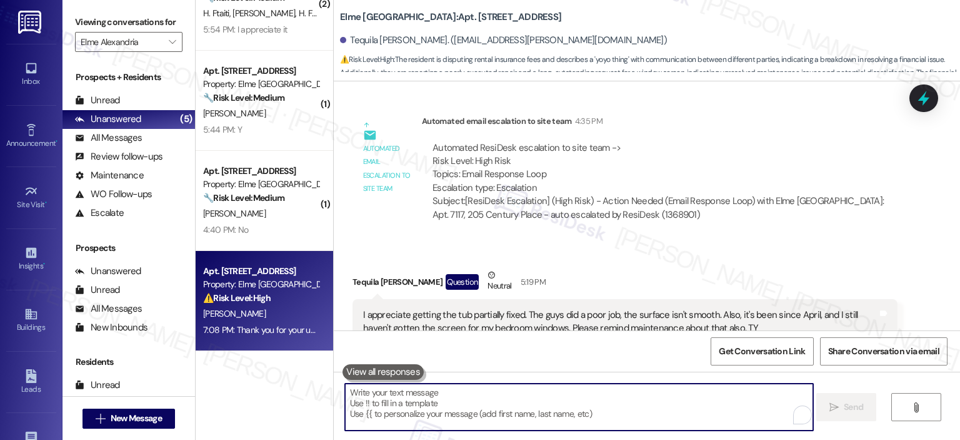
scroll to position [22745, 0]
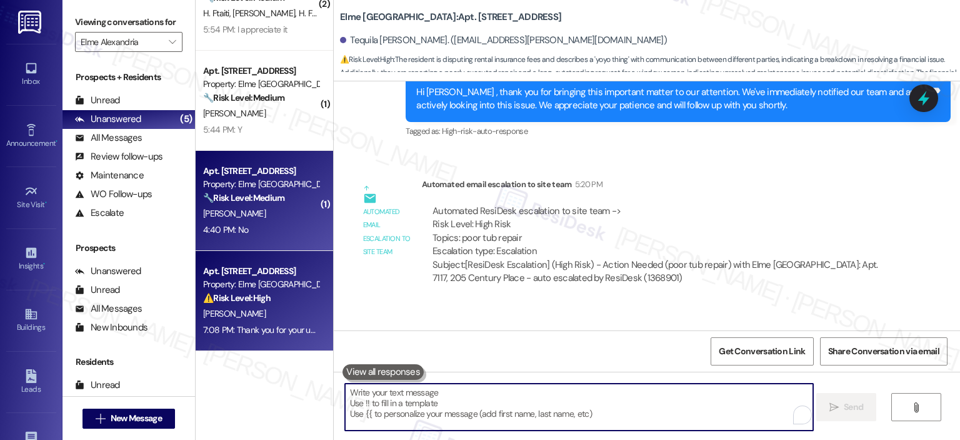
click at [270, 196] on strong "🔧 Risk Level: Medium" at bounding box center [243, 197] width 81 height 11
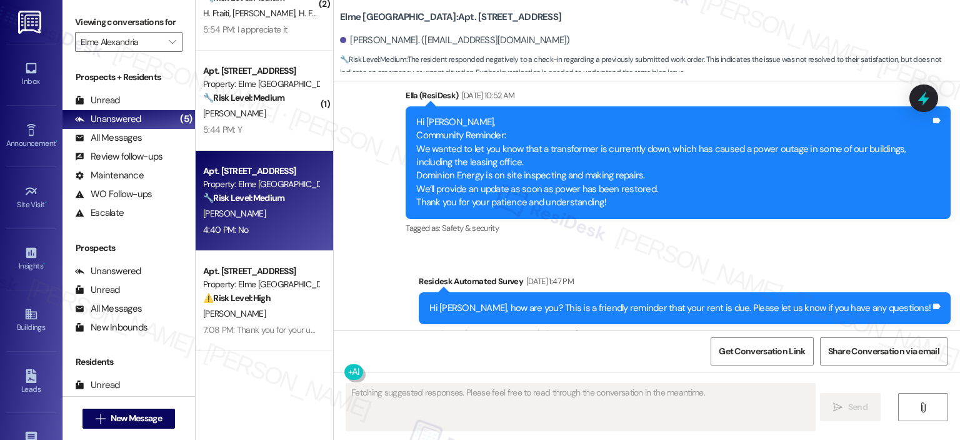
scroll to position [14177, 0]
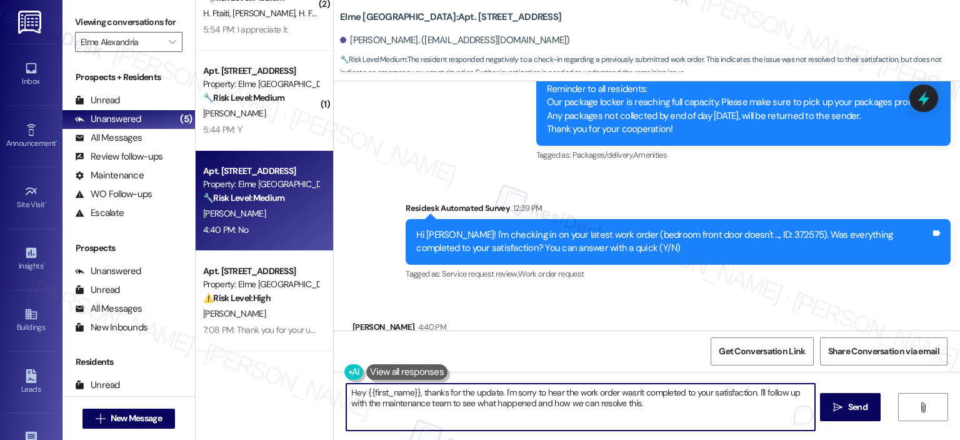
drag, startPoint x: 417, startPoint y: 392, endPoint x: 318, endPoint y: 398, distance: 99.6
click at [318, 398] on div "( 3 ) Apt. 4210, 205 Century Place Property: Elme Alexandria ⚠️ Risk Level: Hig…" at bounding box center [578, 220] width 765 height 440
click at [429, 410] on textarea "Hey {{first_name}}, thanks for the update. I'm sorry to hear the work order was…" at bounding box center [580, 406] width 468 height 47
drag, startPoint x: 418, startPoint y: 392, endPoint x: 305, endPoint y: 391, distance: 113.2
click at [305, 391] on div "( 3 ) Apt. 4210, 205 Century Place Property: Elme Alexandria ⚠️ Risk Level: Hig…" at bounding box center [578, 220] width 765 height 440
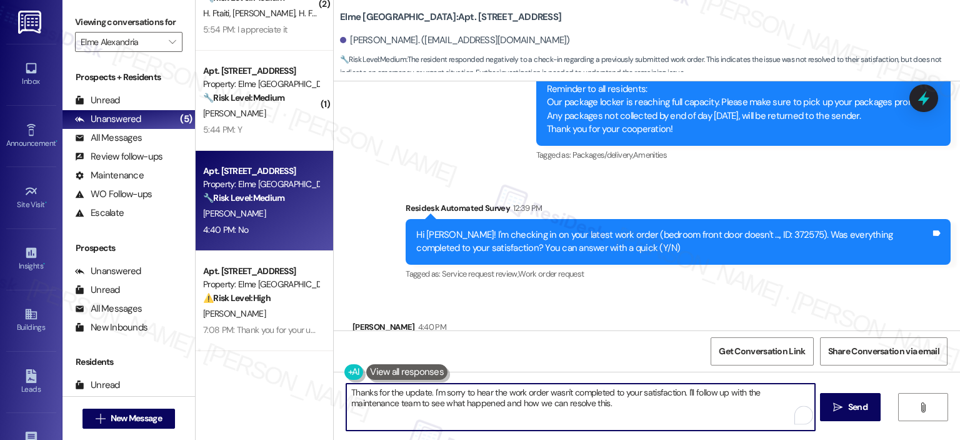
click at [428, 393] on textarea "Thanks for the update. I'm sorry to hear the work order wasn't completed to you…" at bounding box center [580, 406] width 468 height 47
drag, startPoint x: 653, startPoint y: 405, endPoint x: 745, endPoint y: 393, distance: 93.3
click at [745, 393] on textarea "Thanks for the honest response, Vittoria. I'm sorry to hear the work order wasn…" at bounding box center [580, 406] width 468 height 47
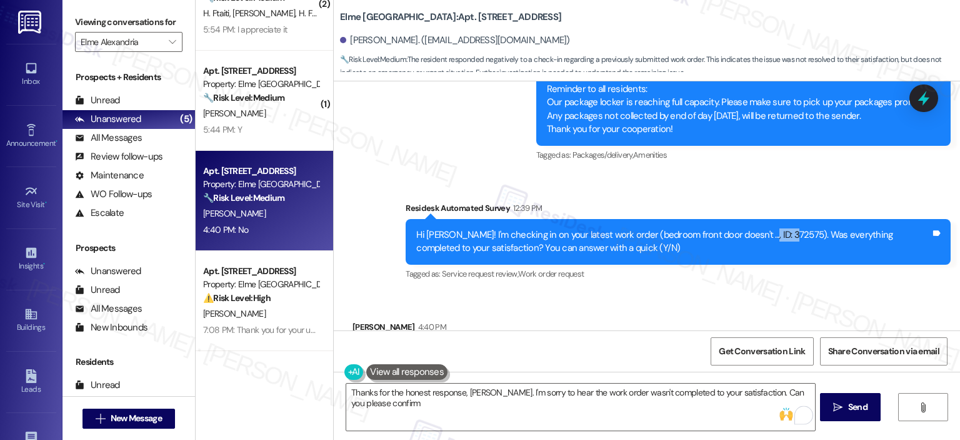
drag, startPoint x: 739, startPoint y: 163, endPoint x: 770, endPoint y: 163, distance: 31.3
click at [770, 228] on div "Hi Vittoria! I'm checking in on your latest work order (bedroom front door does…" at bounding box center [673, 241] width 515 height 27
copy div "372575"
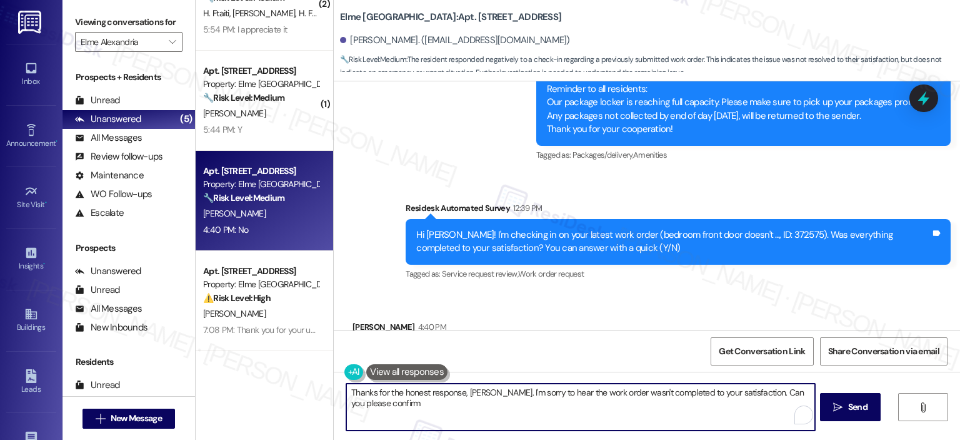
drag, startPoint x: 747, startPoint y: 386, endPoint x: 765, endPoint y: 402, distance: 23.9
click at [765, 402] on textarea "Thanks for the honest response, Vittoria. I'm sorry to hear the work order wasn…" at bounding box center [580, 406] width 468 height 47
click at [437, 405] on textarea "Thanks for the honest response, Vittoria. I'm sorry to hear the work order wasn…" at bounding box center [580, 406] width 468 height 47
click at [665, 404] on textarea "Thanks for the honest response, Vittoria. I'm sorry to hear the work order wasn…" at bounding box center [580, 406] width 468 height 47
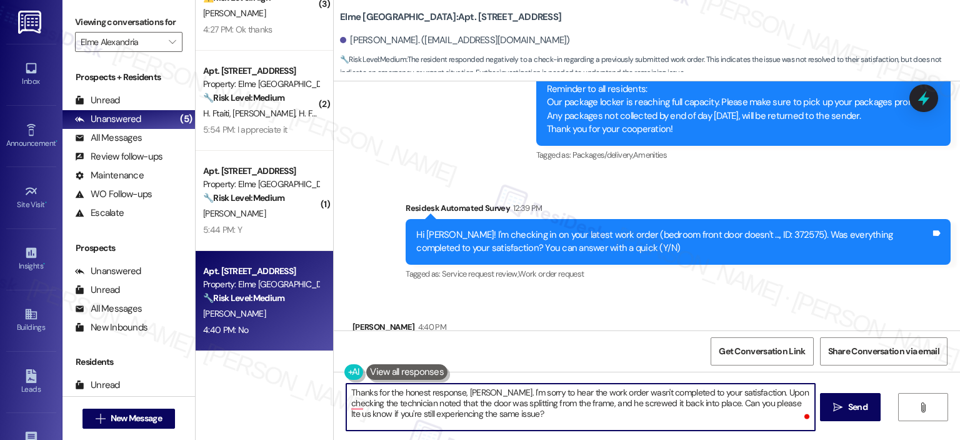
scroll to position [49, 0]
click at [585, 425] on textarea "Thanks for the honest response, Vittoria. I'm sorry to hear the work order wasn…" at bounding box center [580, 406] width 468 height 47
click at [445, 393] on textarea "Thanks for the honest response, Vittoria. I'm sorry to hear the work order wasn…" at bounding box center [580, 406] width 468 height 47
paste textarea "you for your honest response, Vittoria. I’m so sorry to hear the work order was…"
drag, startPoint x: 749, startPoint y: 412, endPoint x: 773, endPoint y: 390, distance: 32.7
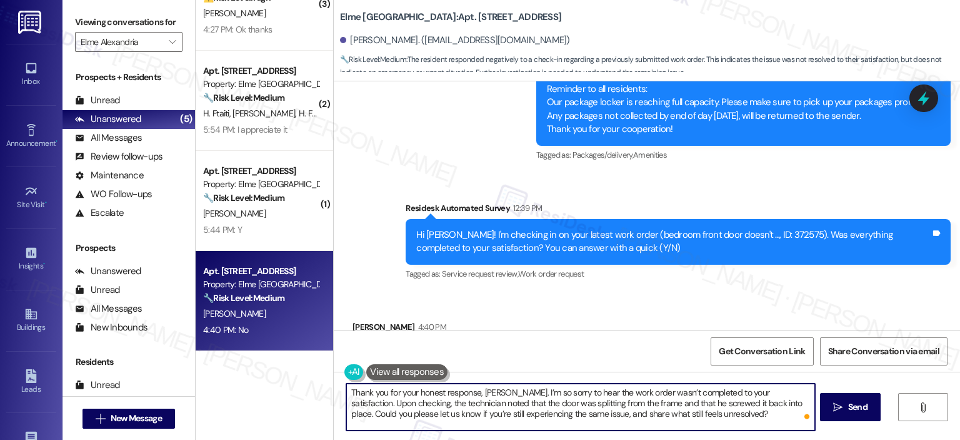
click at [773, 390] on textarea "Thank you for your honest response, Vittoria. I’m so sorry to hear the work ord…" at bounding box center [580, 406] width 468 height 47
type textarea "Thank you for your honest response, Vittoria. I’m so sorry to hear the work ord…"
click at [859, 396] on button " Send" at bounding box center [850, 407] width 61 height 28
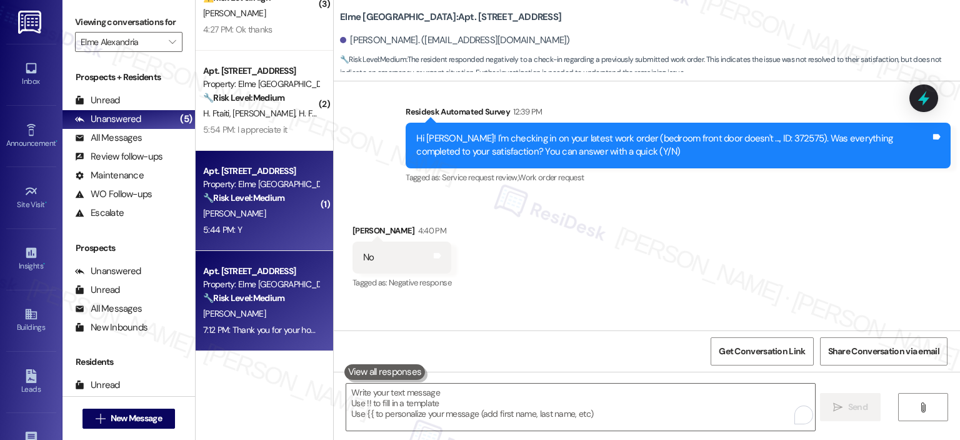
scroll to position [14291, 0]
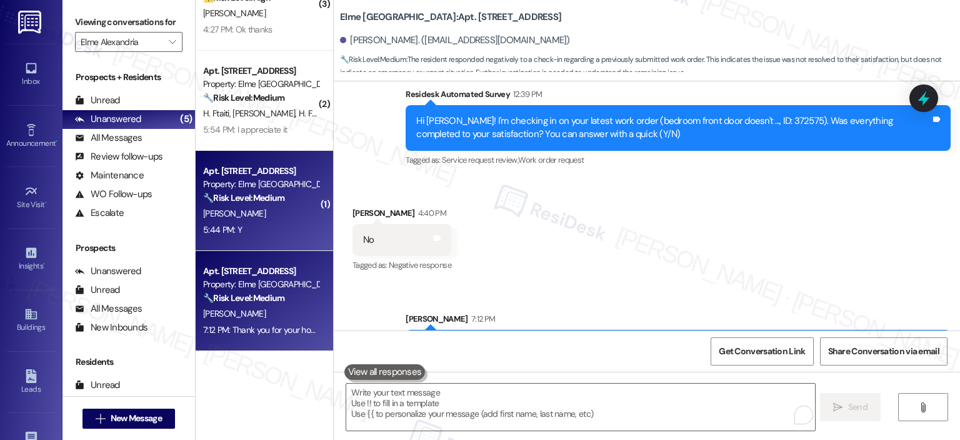
click at [206, 206] on div "[PERSON_NAME]" at bounding box center [261, 214] width 118 height 16
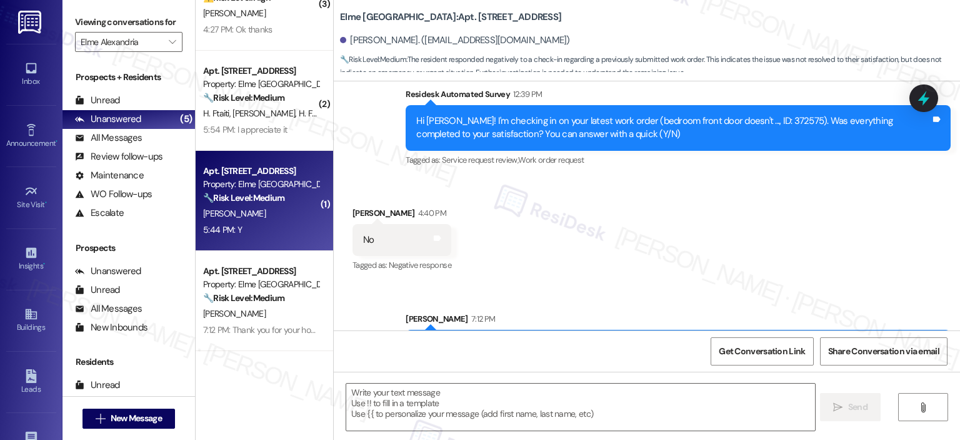
type textarea "Fetching suggested responses. Please feel free to read through the conversation…"
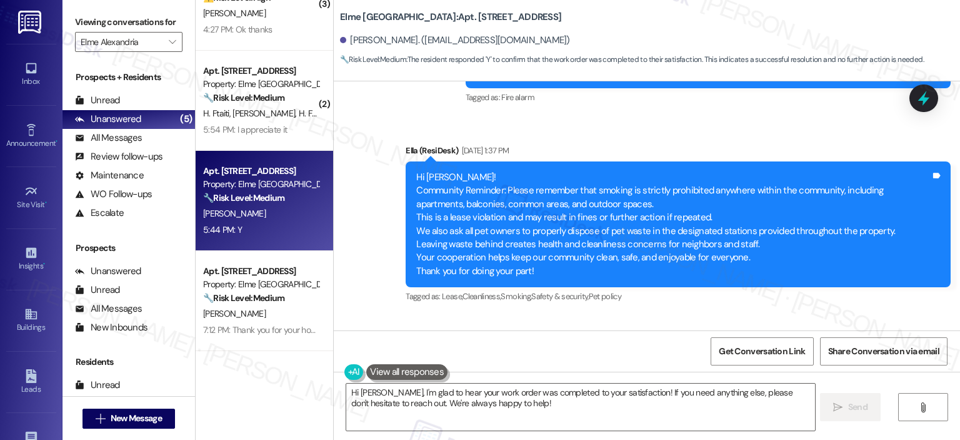
scroll to position [13057, 0]
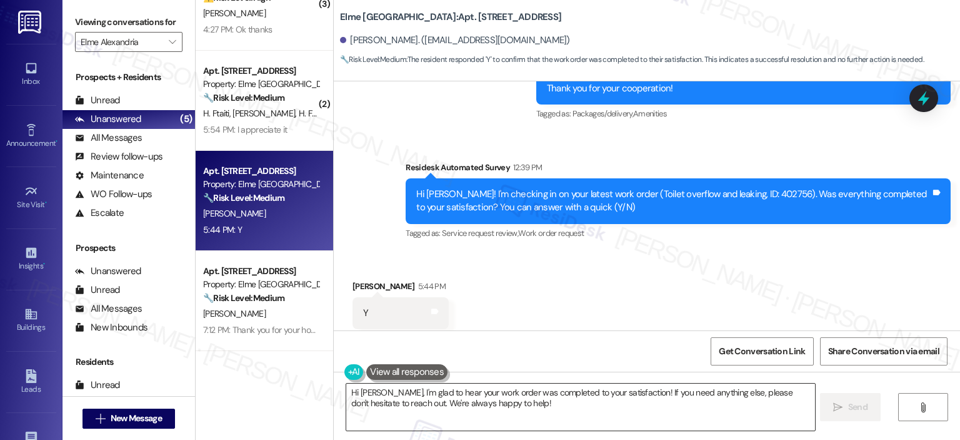
click at [420, 420] on textarea "Hi Dionna, I'm glad to hear your work order was completed to your satisfaction!…" at bounding box center [580, 406] width 468 height 47
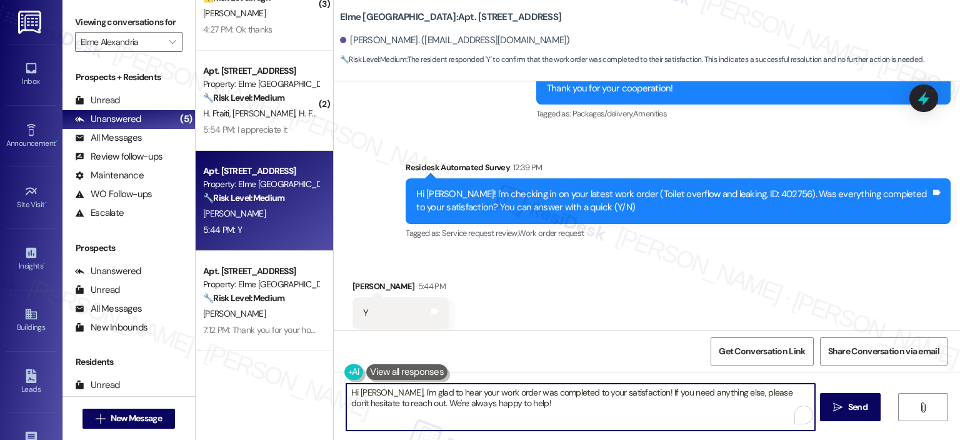
paste textarea "Thank you for your response! Great to know that the latest work order was compl…"
click at [449, 390] on textarea "Thank you for your response! Great to know that the latest work order was compl…" at bounding box center [580, 406] width 468 height 47
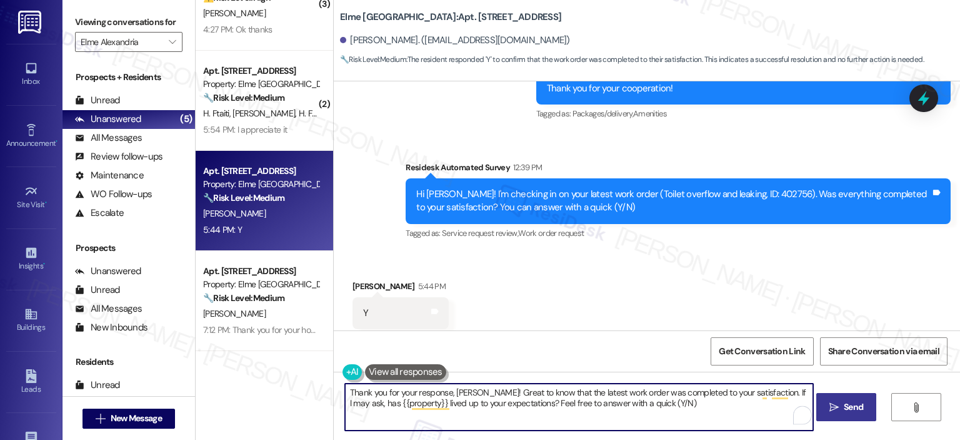
type textarea "Thank you for your response, Dionna! Great to know that the latest work order w…"
click at [848, 412] on span "Send" at bounding box center [853, 406] width 19 height 13
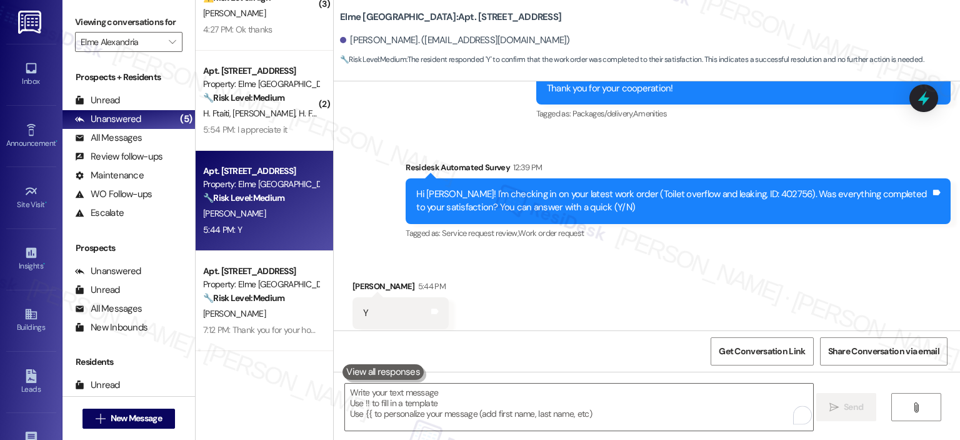
scroll to position [13057, 0]
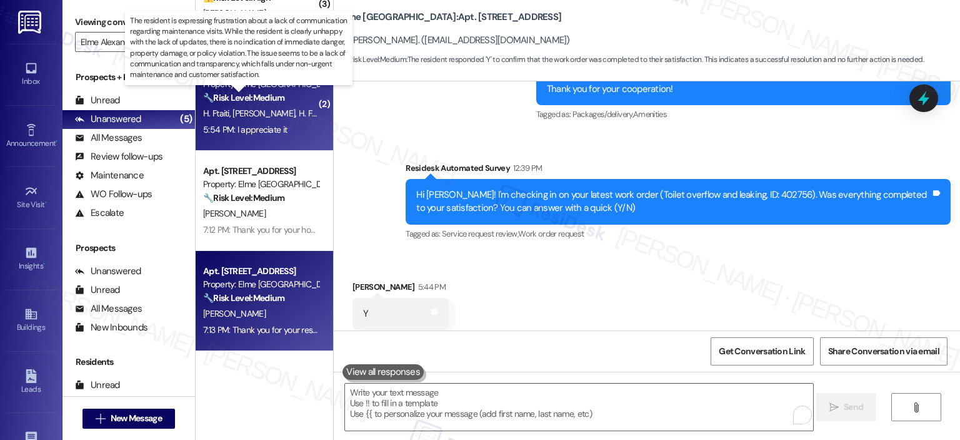
click at [264, 94] on strong "🔧 Risk Level: Medium" at bounding box center [243, 97] width 81 height 11
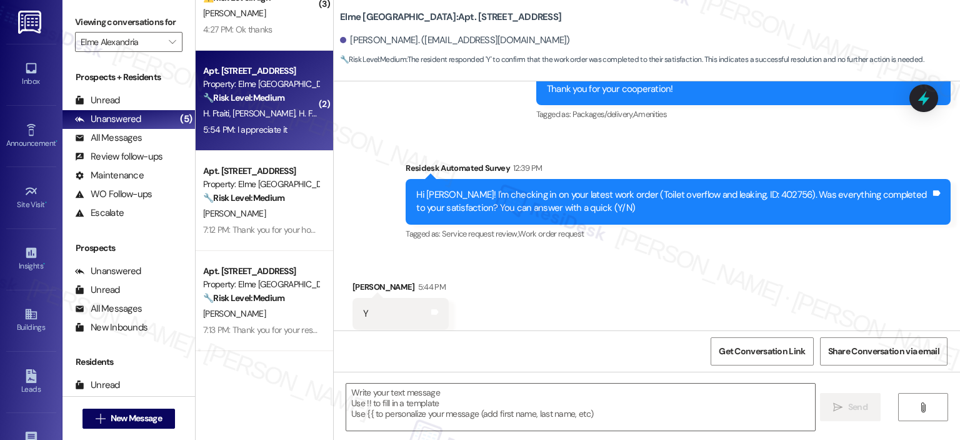
type textarea "Fetching suggested responses. Please feel free to read through the conversation…"
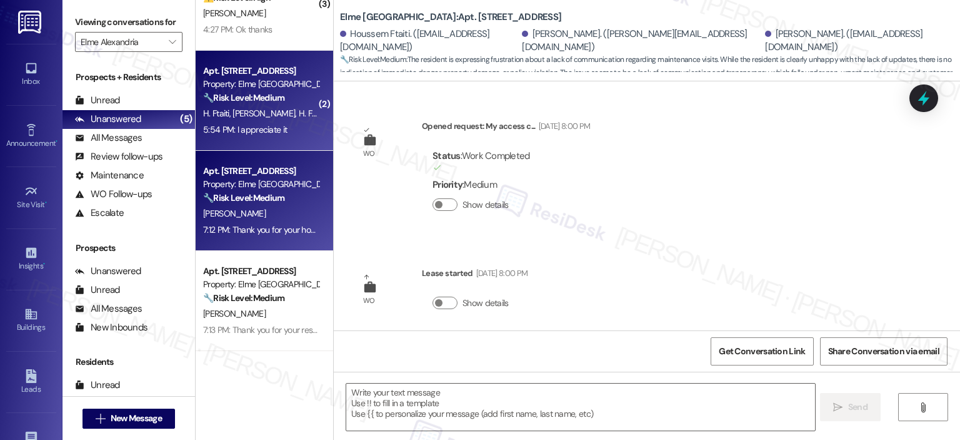
scroll to position [4978, 0]
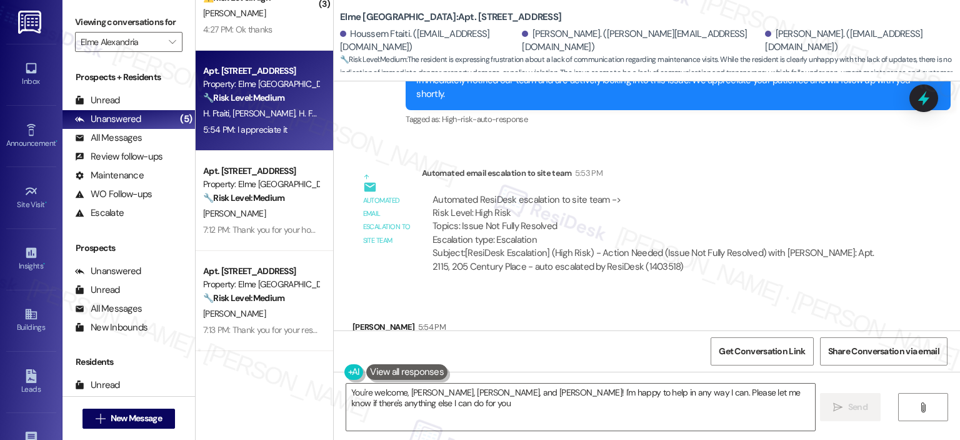
type textarea "You're welcome, Houssem, Hazem, and Bryanna! I'm happy to help in any way I can…"
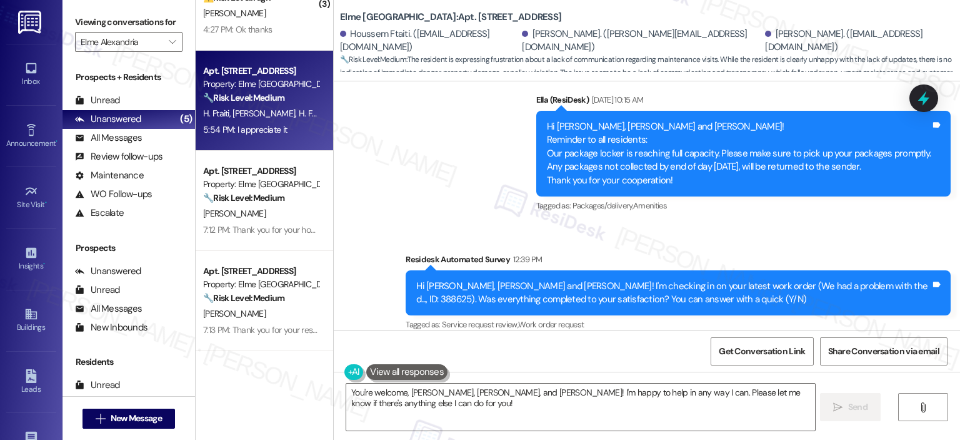
scroll to position [3452, 0]
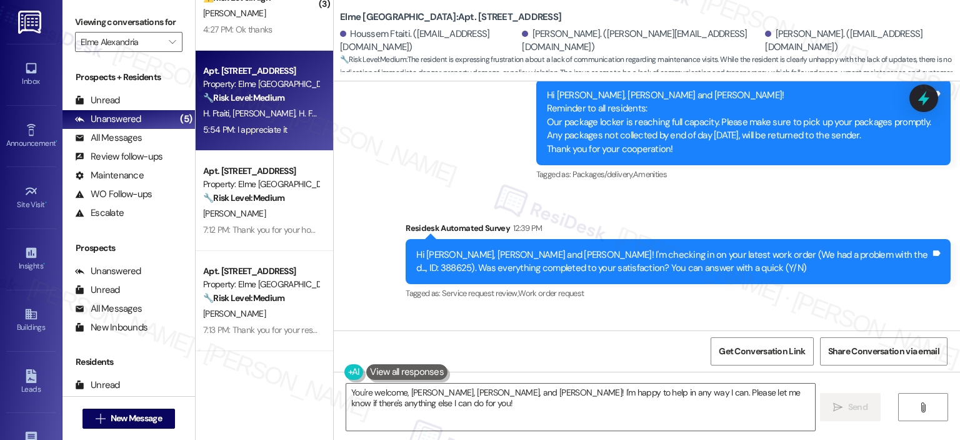
click at [835, 248] on div "Hi Houssem, Hazem and Bryanna! I'm checking in on your latest work order (We ha…" at bounding box center [673, 261] width 515 height 27
drag, startPoint x: 835, startPoint y: 214, endPoint x: 859, endPoint y: 214, distance: 23.1
click at [859, 248] on div "Hi Houssem, Hazem and Bryanna! I'm checking in on your latest work order (We ha…" at bounding box center [673, 261] width 515 height 27
click at [860, 248] on div "Hi Houssem, Hazem and Bryanna! I'm checking in on your latest work order (We ha…" at bounding box center [673, 261] width 515 height 27
click at [834, 248] on div "Hi Houssem, Hazem and Bryanna! I'm checking in on your latest work order (We ha…" at bounding box center [673, 261] width 515 height 27
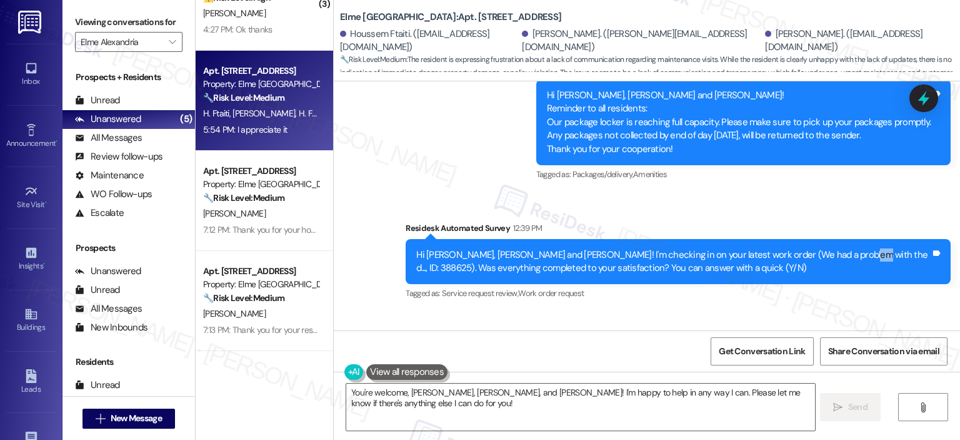
drag, startPoint x: 829, startPoint y: 213, endPoint x: 835, endPoint y: 214, distance: 6.4
click at [835, 248] on div "Hi Houssem, Hazem and Bryanna! I'm checking in on your latest work order (We ha…" at bounding box center [673, 261] width 515 height 27
drag, startPoint x: 834, startPoint y: 214, endPoint x: 844, endPoint y: 214, distance: 9.4
click at [844, 248] on div "Hi Houssem, Hazem and Bryanna! I'm checking in on your latest work order (We ha…" at bounding box center [673, 261] width 515 height 27
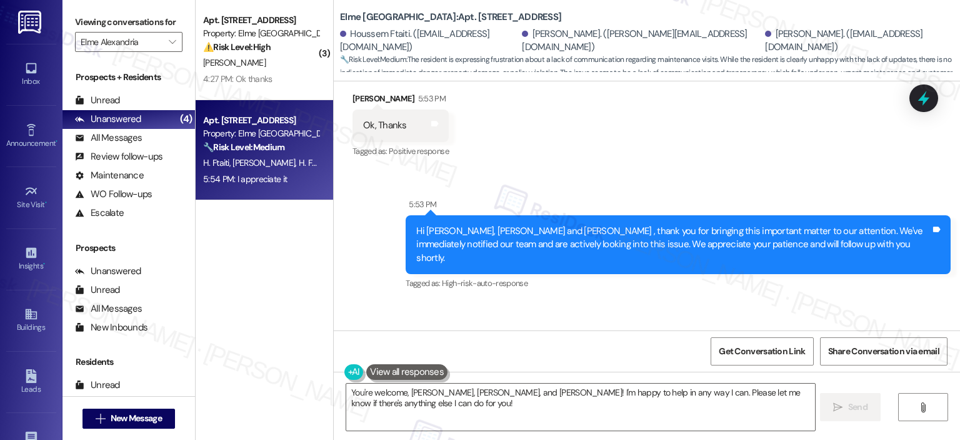
scroll to position [4978, 0]
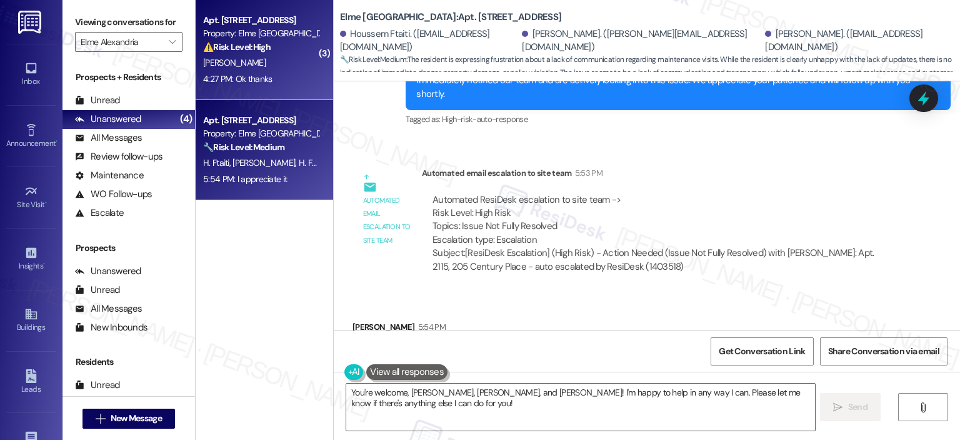
click at [291, 71] on div "4:27 PM: Ok thanks 4:27 PM: Ok thanks" at bounding box center [261, 79] width 118 height 16
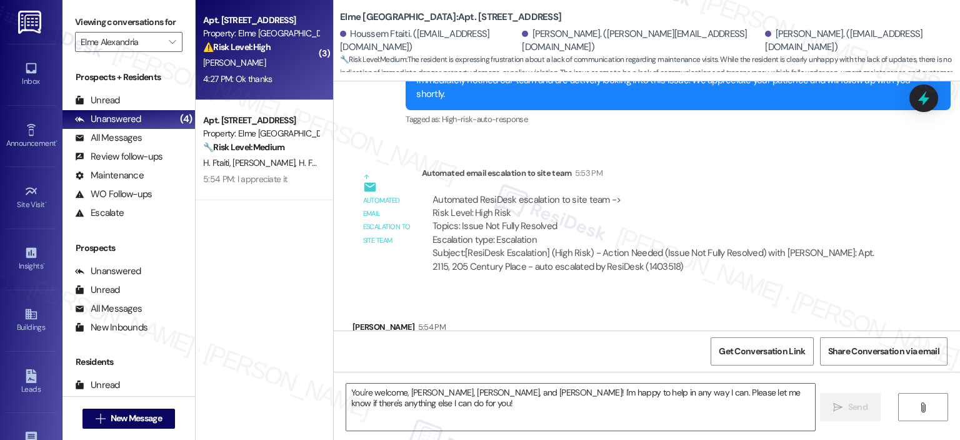
type textarea "Fetching suggested responses. Please feel free to read through the conversation…"
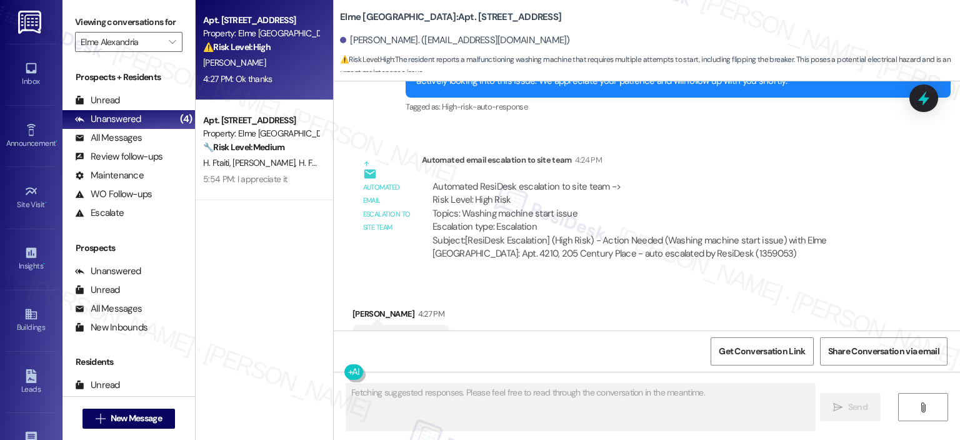
scroll to position [8068, 0]
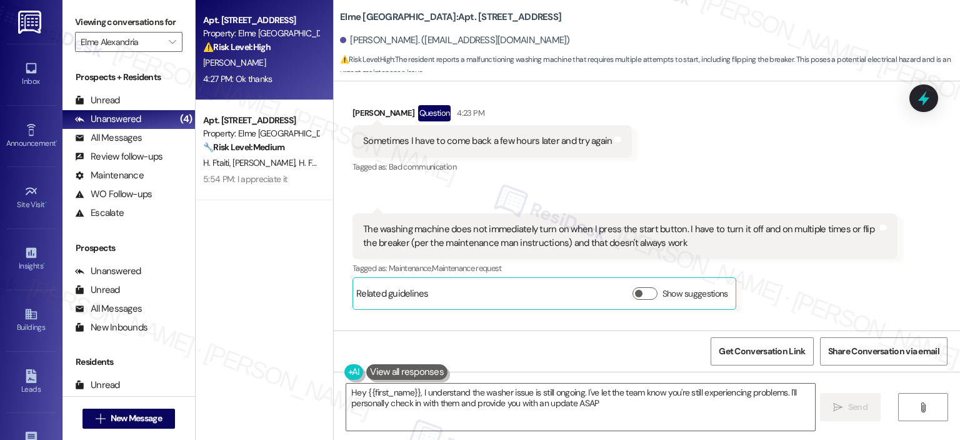
type textarea "Hey {{first_name}}, I understand the washer issue is still ongoing. I've let th…"
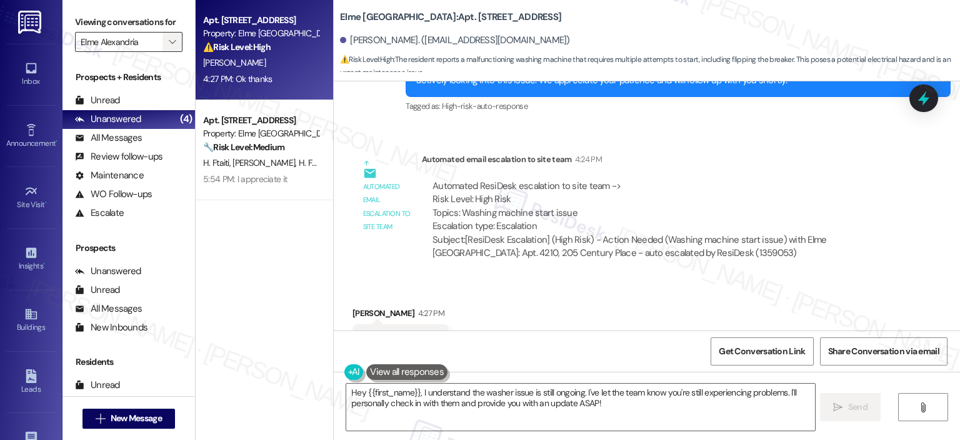
click at [172, 47] on button "" at bounding box center [173, 42] width 20 height 20
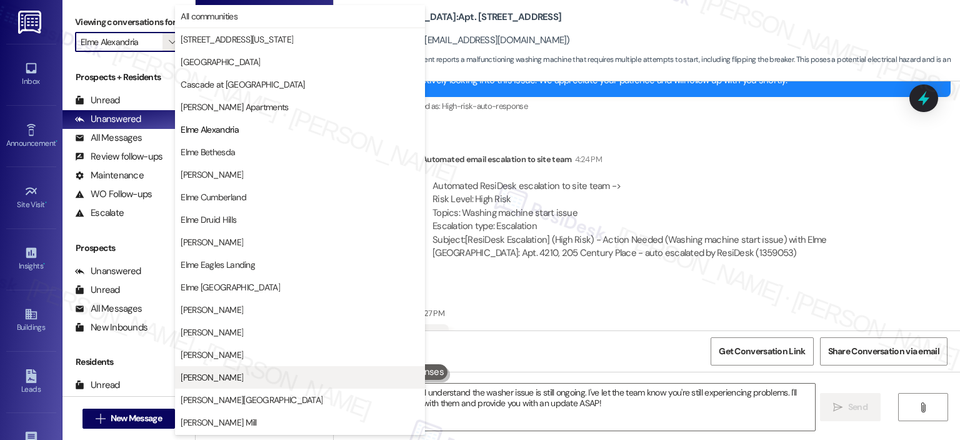
click at [233, 371] on span "[PERSON_NAME]" at bounding box center [300, 377] width 239 height 13
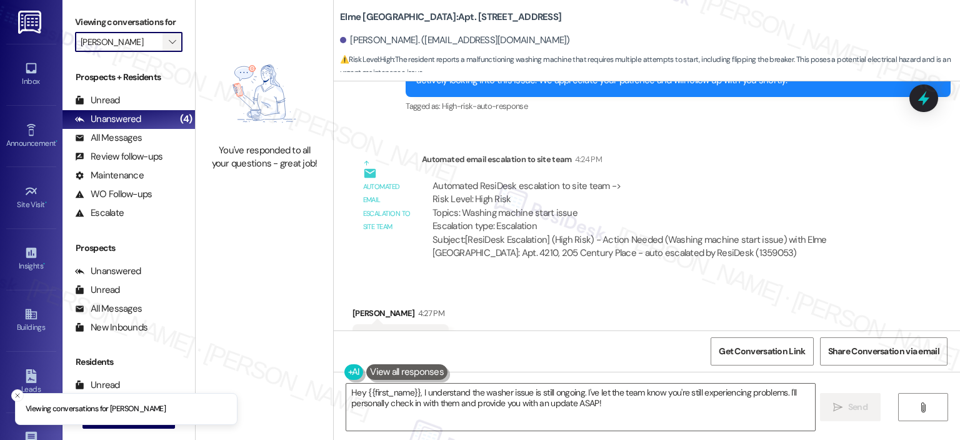
click at [166, 45] on span "" at bounding box center [172, 42] width 12 height 20
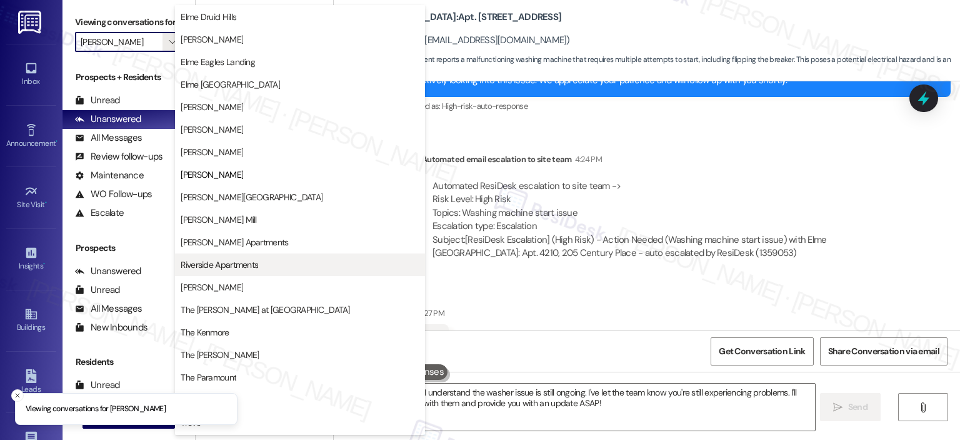
scroll to position [223, 0]
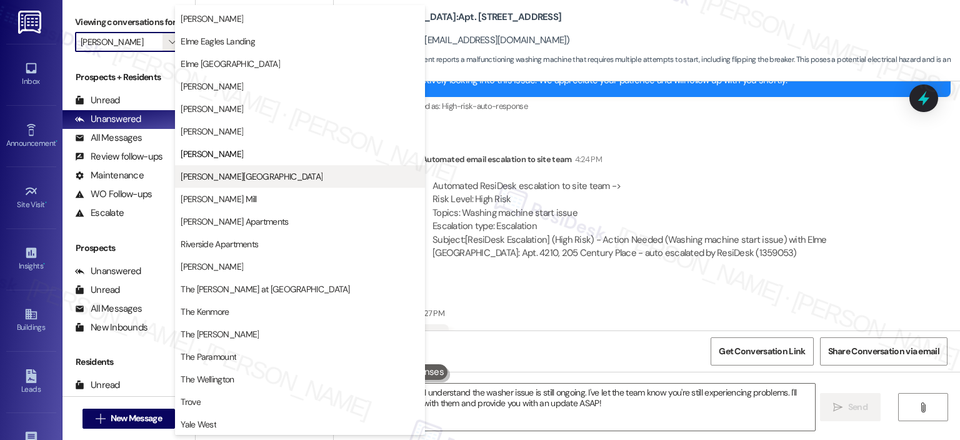
click at [246, 171] on span "[PERSON_NAME][GEOGRAPHIC_DATA]" at bounding box center [252, 176] width 142 height 13
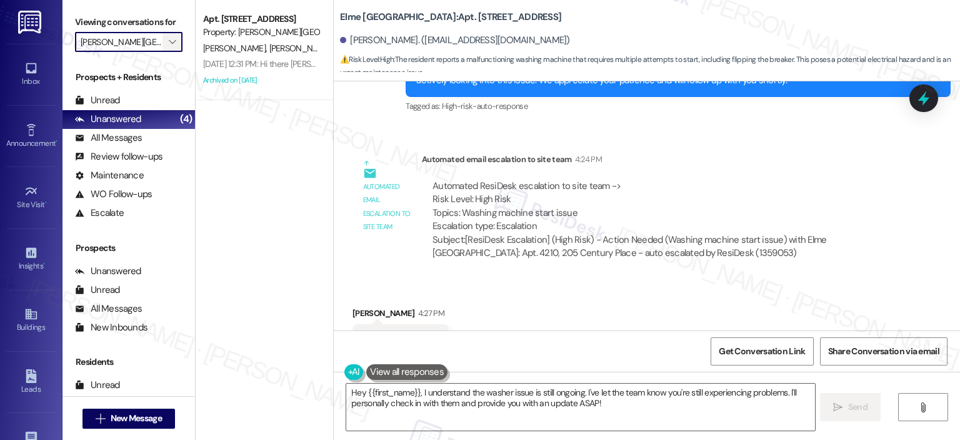
click at [168, 35] on span "" at bounding box center [172, 42] width 12 height 20
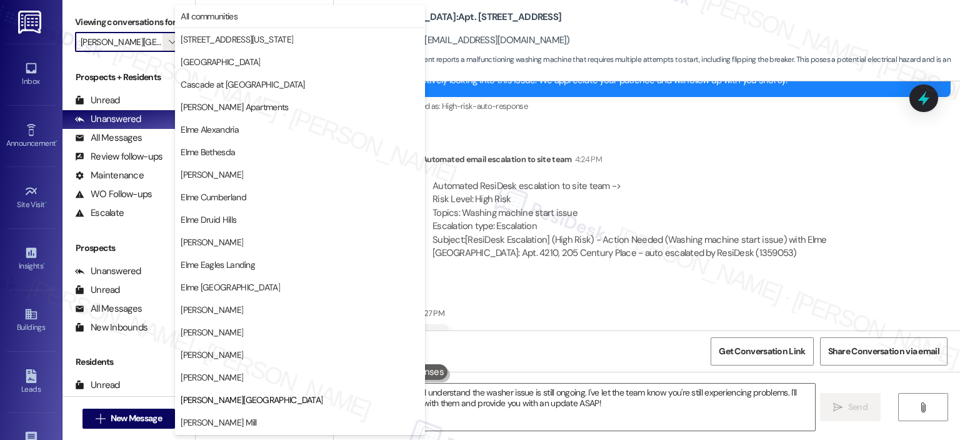
scroll to position [203, 0]
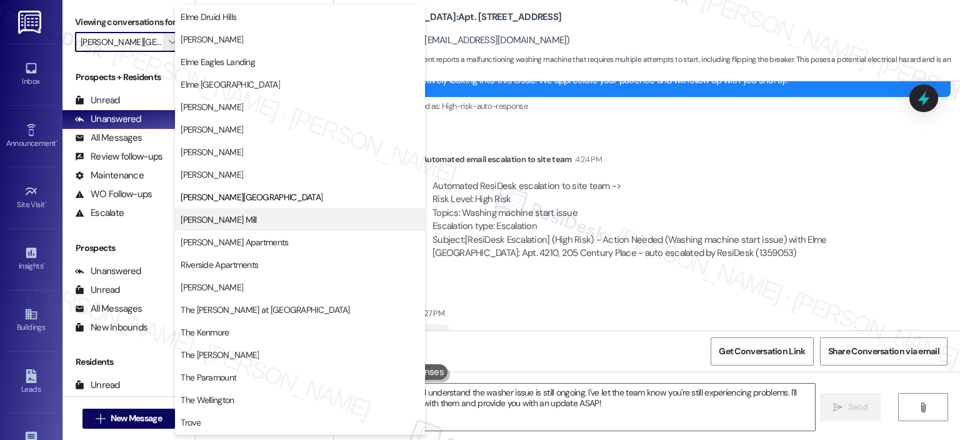
click at [261, 225] on button "[PERSON_NAME] Mill" at bounding box center [300, 219] width 250 height 23
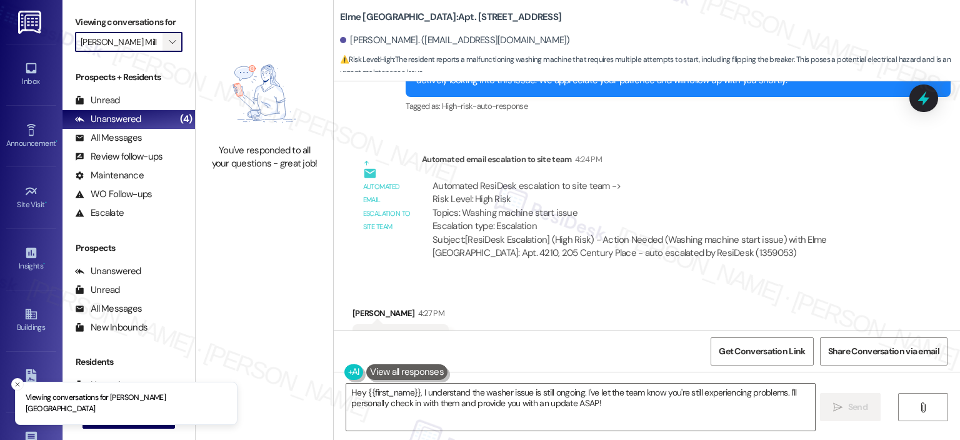
click at [166, 34] on span "" at bounding box center [172, 42] width 12 height 20
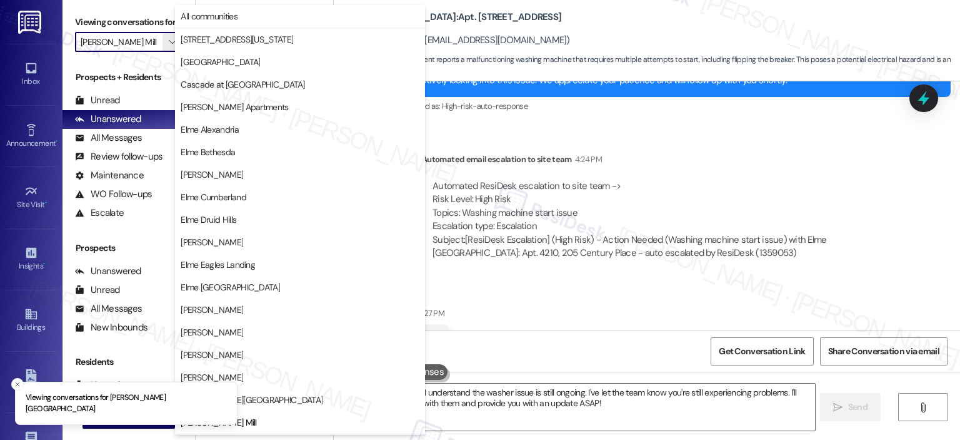
scroll to position [203, 0]
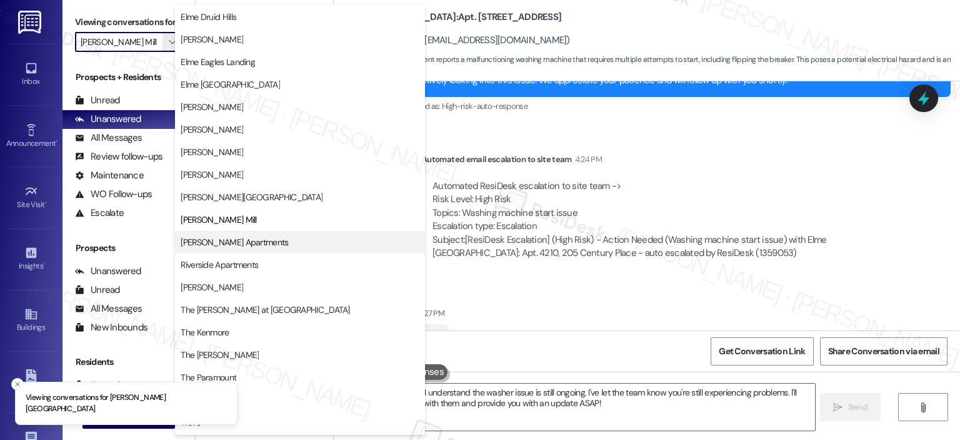
click at [220, 240] on span "Park Adams Apartments" at bounding box center [235, 242] width 108 height 13
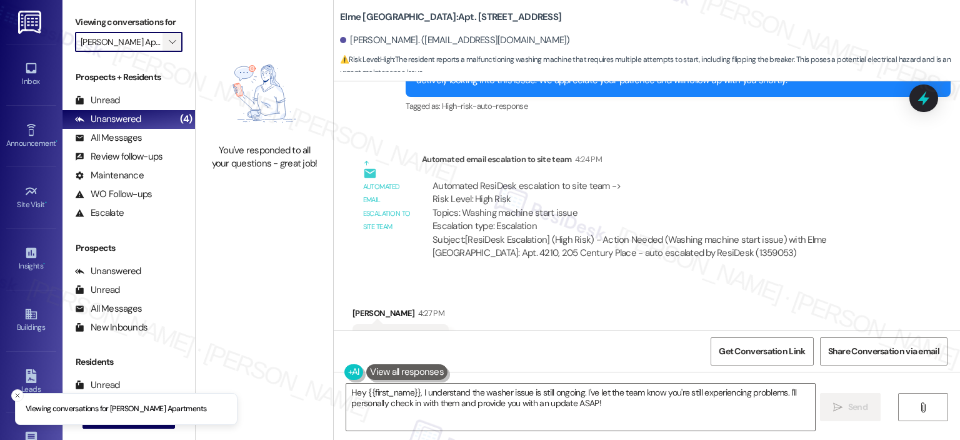
click at [169, 42] on icon "" at bounding box center [172, 42] width 7 height 10
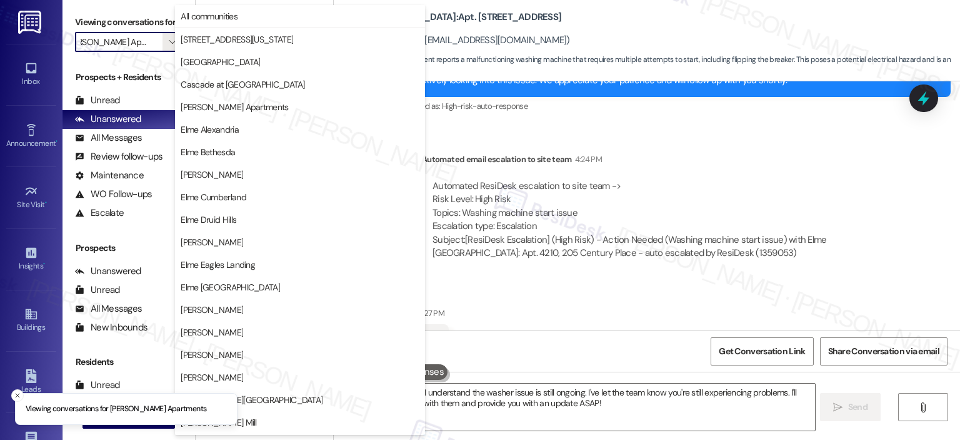
scroll to position [223, 0]
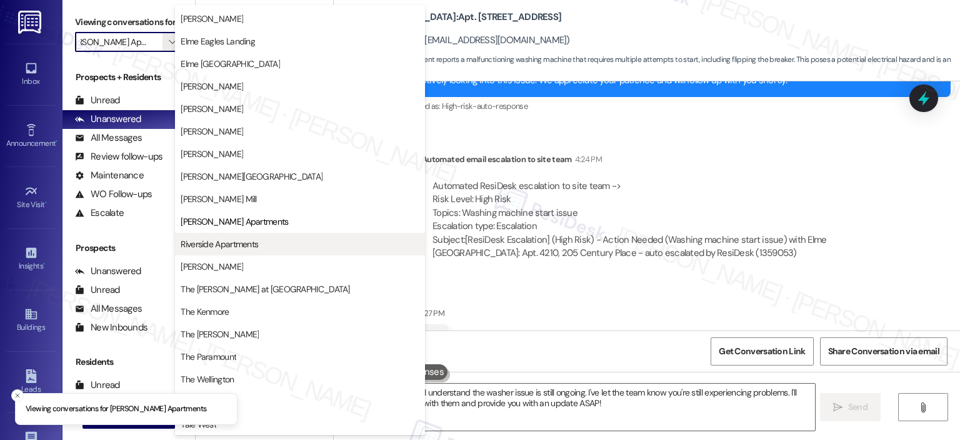
click at [215, 242] on span "Riverside Apartments" at bounding box center [220, 244] width 78 height 13
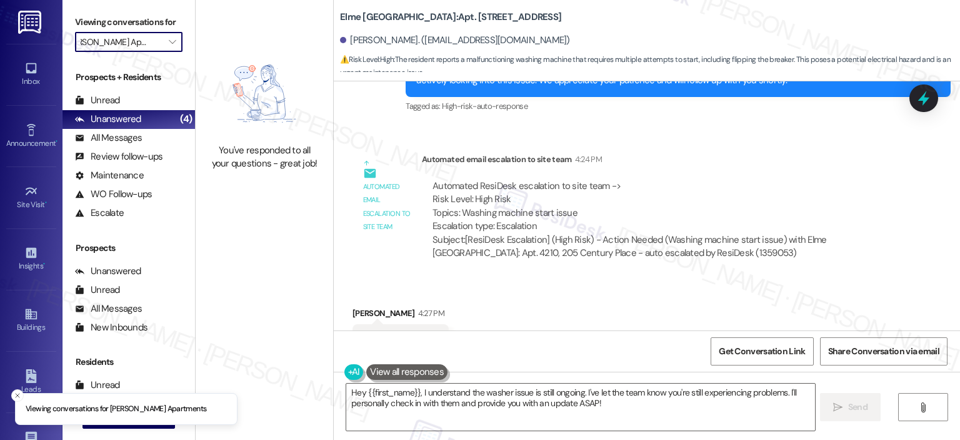
type input "Riverside Apartments"
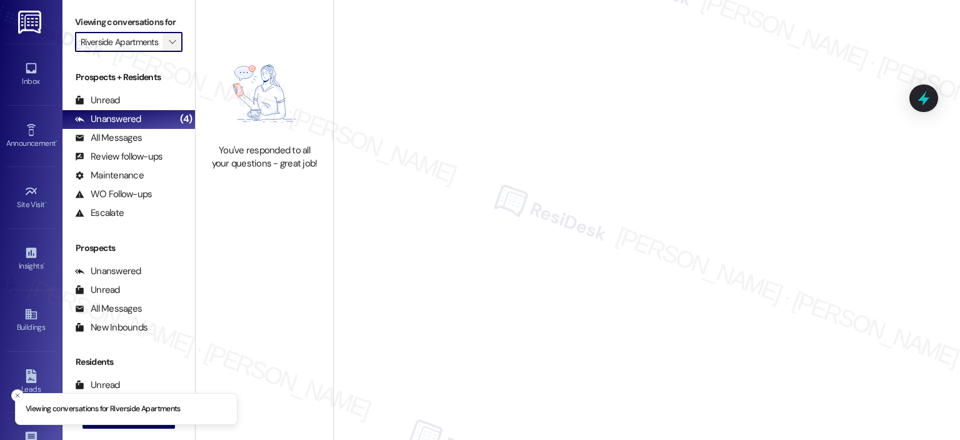
click at [169, 41] on icon "" at bounding box center [172, 42] width 7 height 10
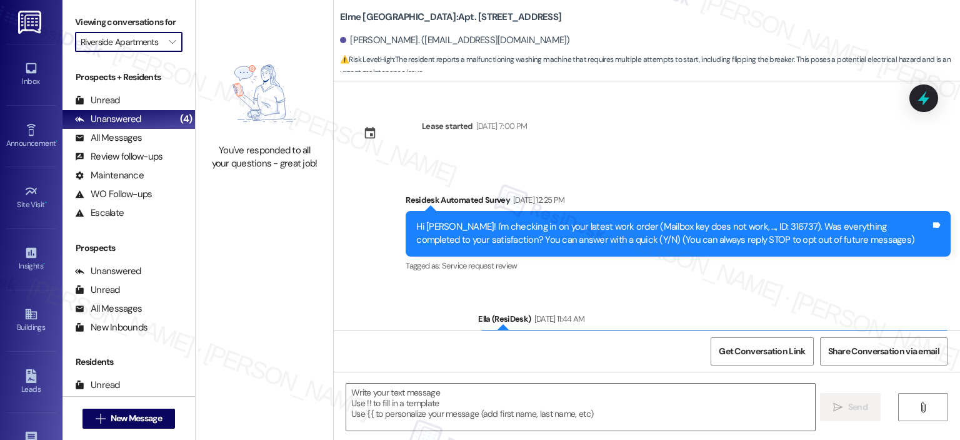
scroll to position [8381, 0]
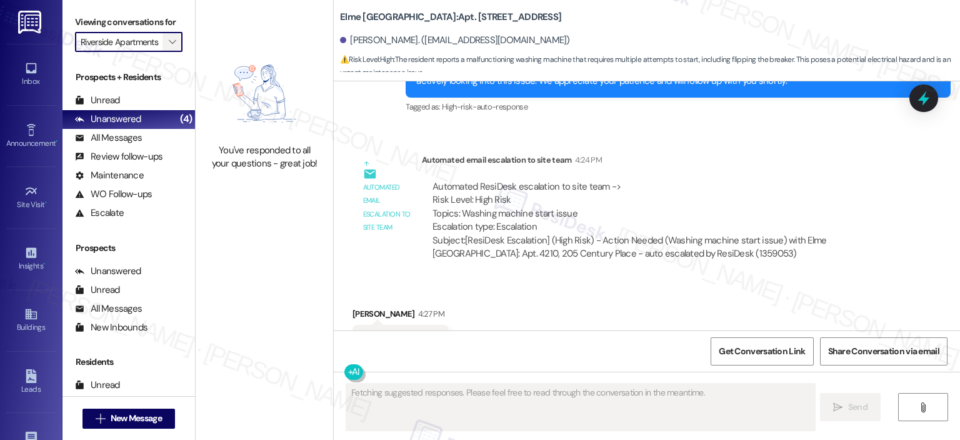
click at [169, 43] on icon "" at bounding box center [172, 42] width 7 height 10
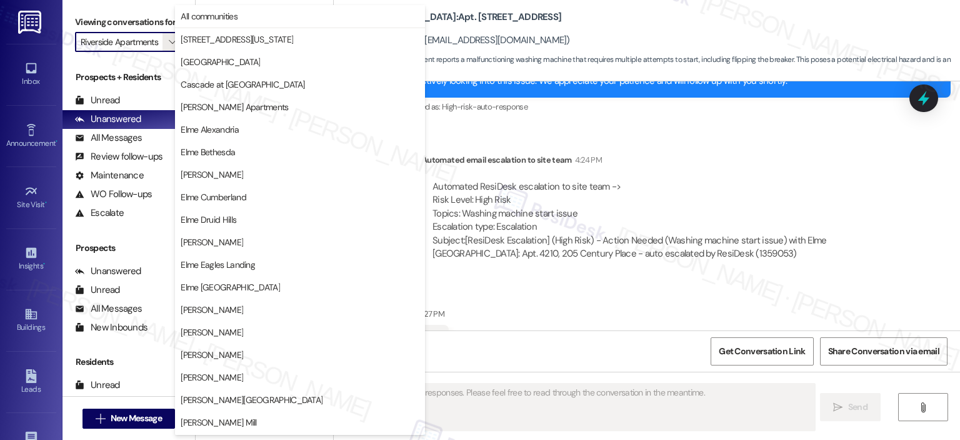
scroll to position [223, 0]
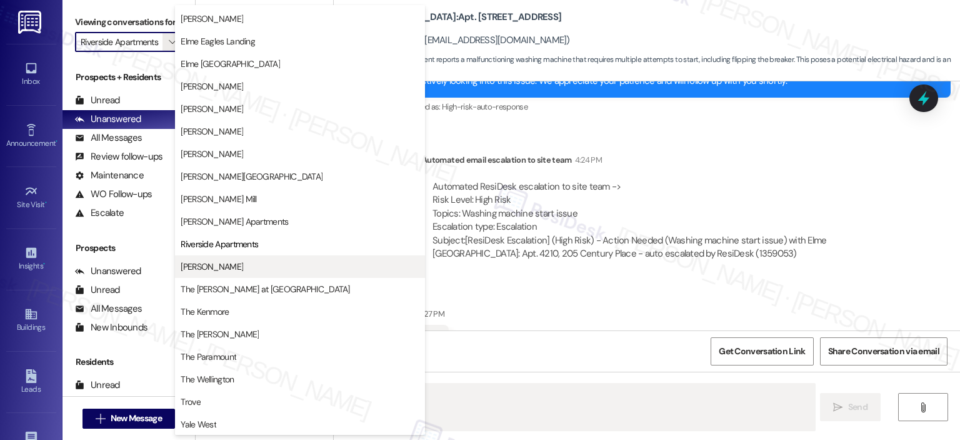
click at [240, 261] on span "[PERSON_NAME]" at bounding box center [212, 266] width 63 height 13
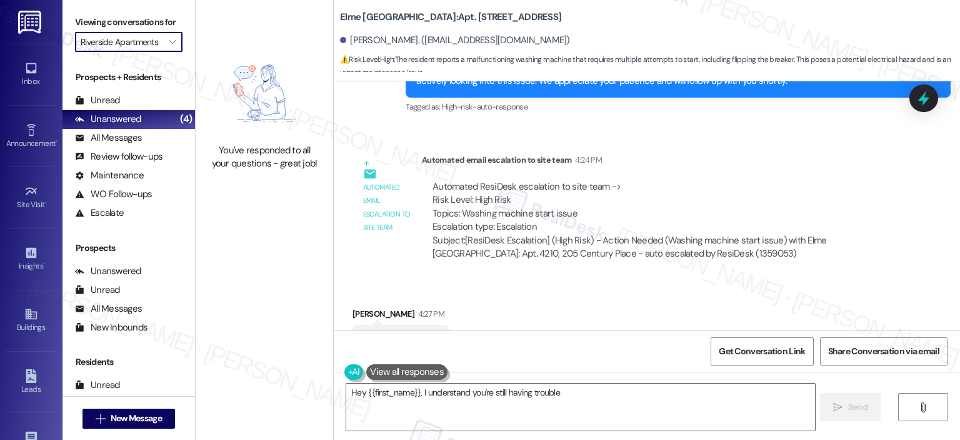
type textarea "Hey {{first_name}}, I understand you're still having trouble"
type input "[PERSON_NAME]"
type textarea "Hey {{first_name}}, I understand you're still having trouble with the washer. I…"
click at [169, 38] on icon "" at bounding box center [172, 42] width 7 height 10
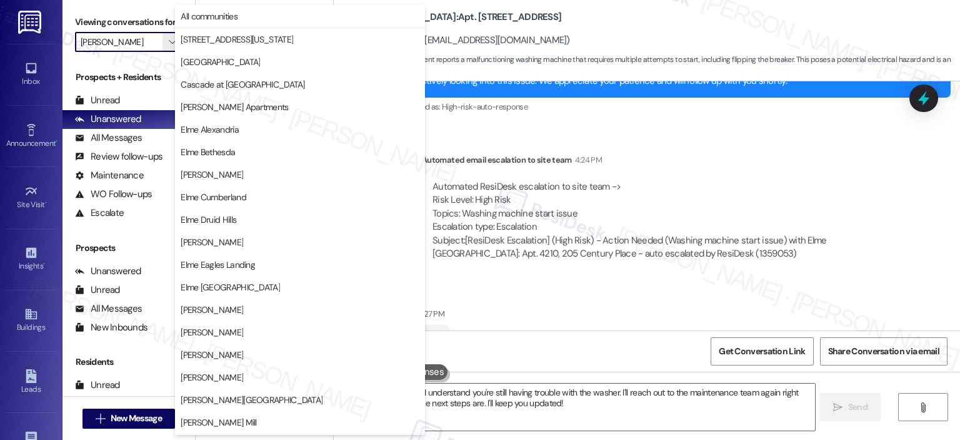
scroll to position [223, 0]
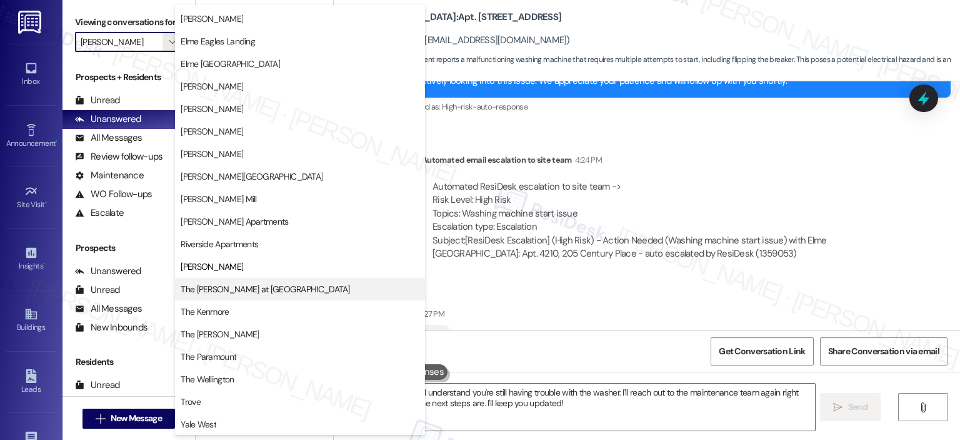
click at [255, 287] on span "The Ashby at McLean" at bounding box center [265, 289] width 169 height 13
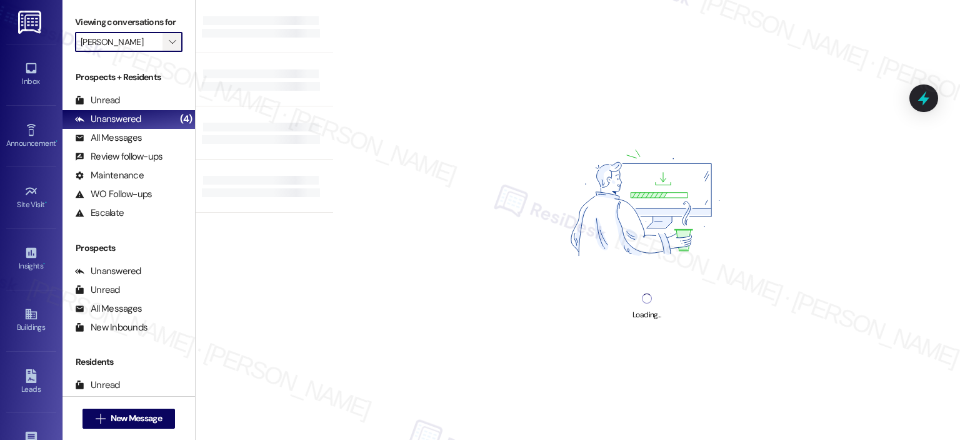
type input "The Ashby at McLean"
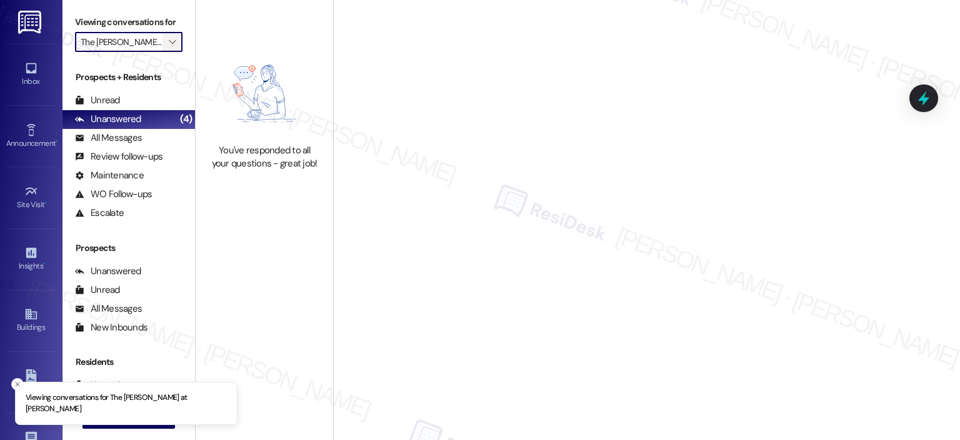
click at [169, 46] on icon "" at bounding box center [172, 42] width 7 height 10
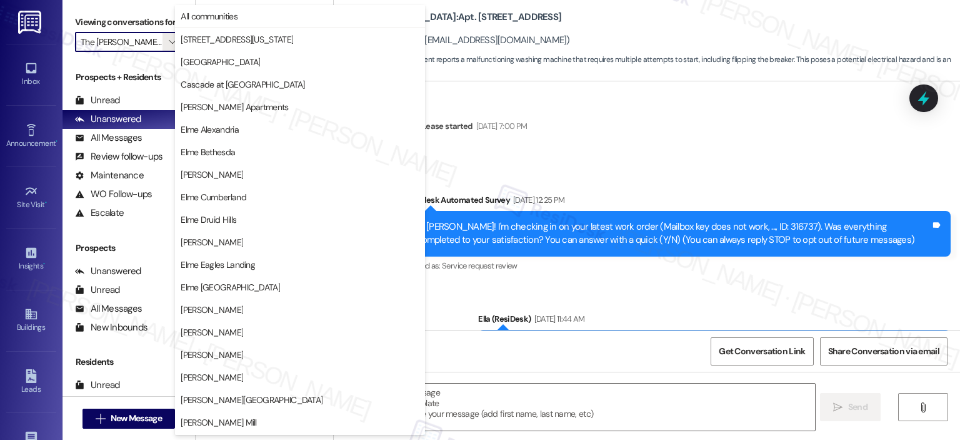
type textarea "Fetching suggested responses. Please feel free to read through the conversation…"
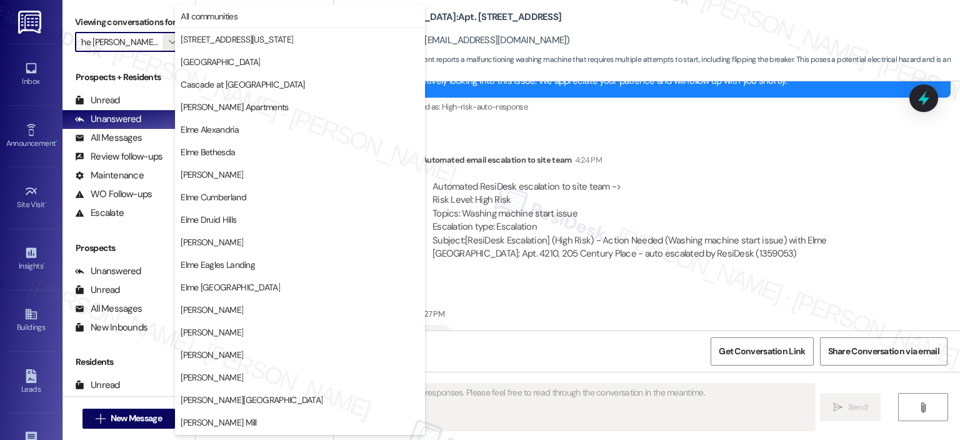
scroll to position [223, 0]
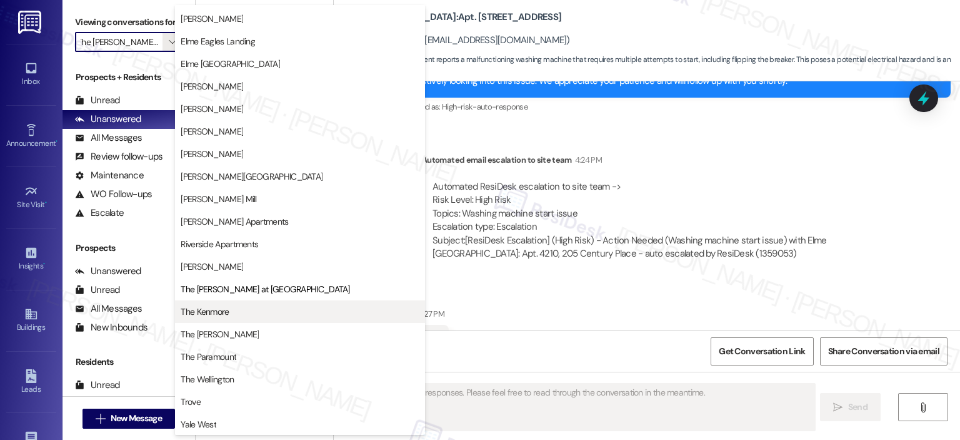
click at [210, 303] on button "The Kenmore" at bounding box center [300, 311] width 250 height 23
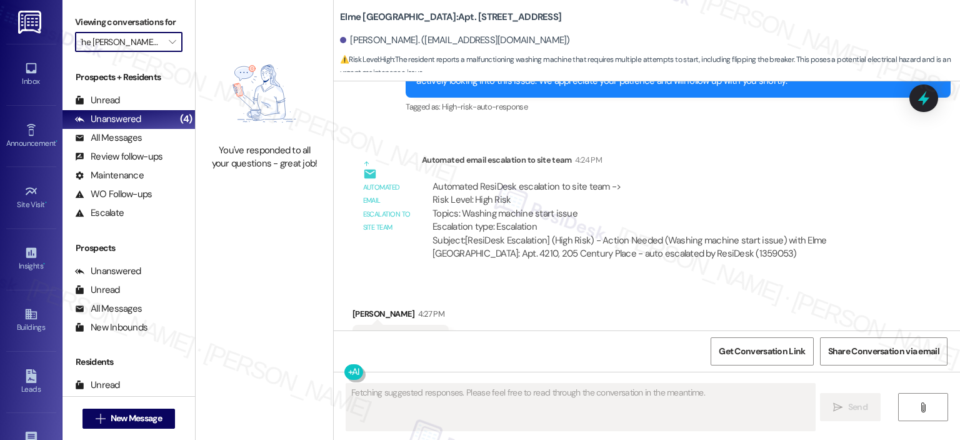
type input "The Kenmore"
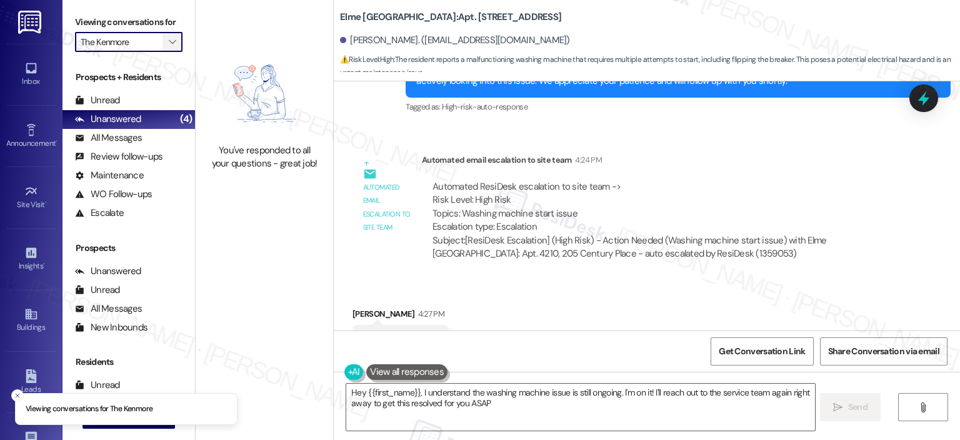
type textarea "Hey {{first_name}}, I understand the washing machine issue is still ongoing. I'…"
click at [169, 41] on icon "" at bounding box center [172, 42] width 7 height 10
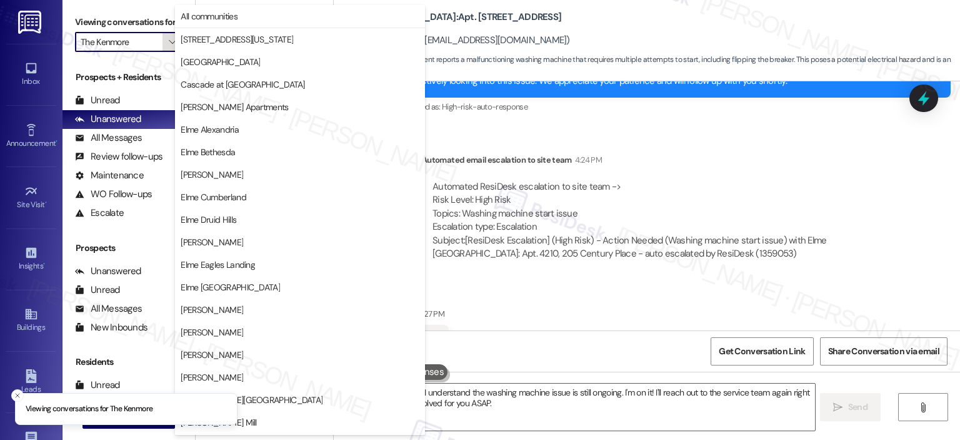
scroll to position [223, 0]
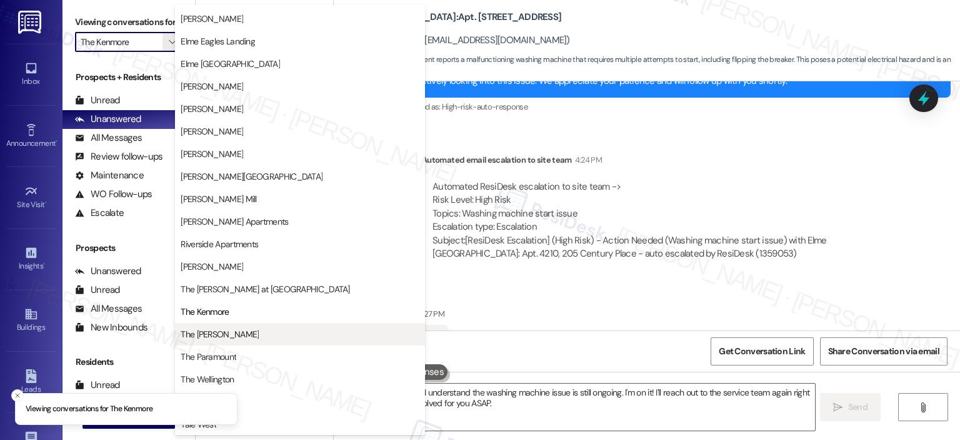
click at [228, 335] on span "The Maxwell" at bounding box center [300, 334] width 239 height 13
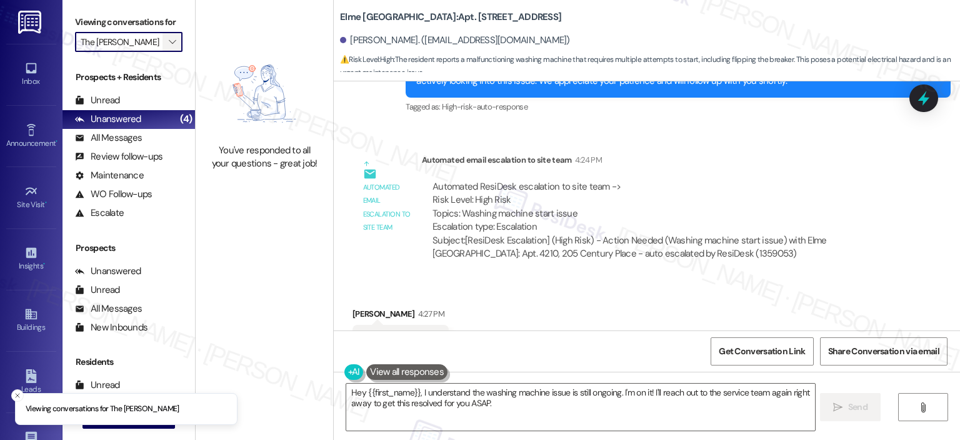
click at [169, 41] on icon "" at bounding box center [172, 42] width 7 height 10
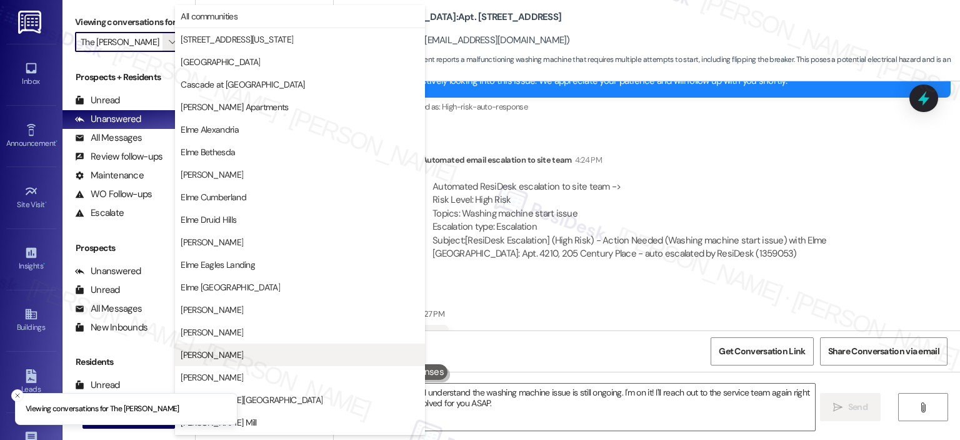
scroll to position [223, 0]
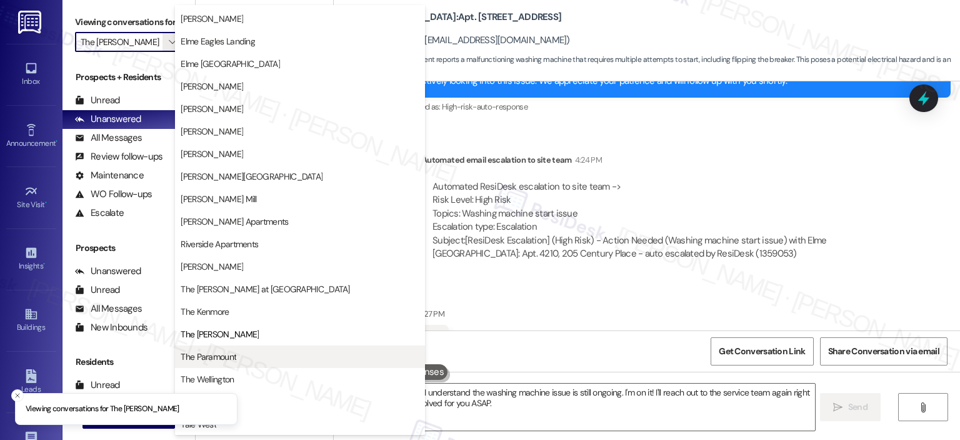
click at [243, 348] on button "The Paramount" at bounding box center [300, 356] width 250 height 23
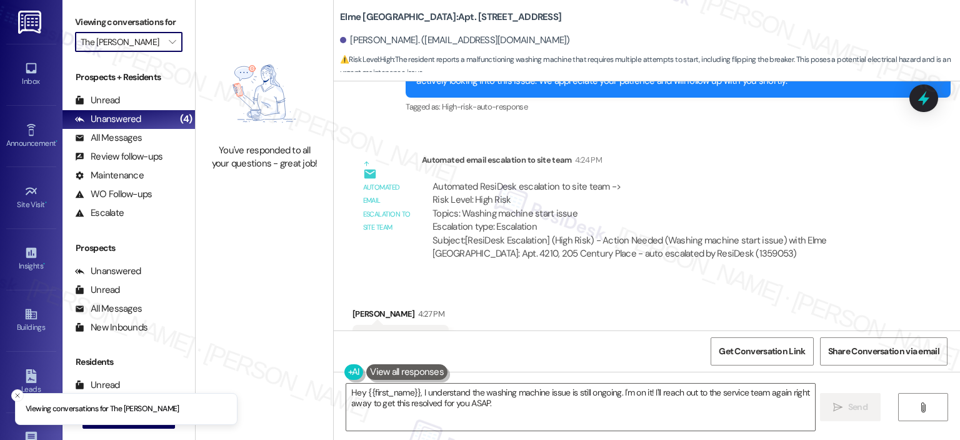
type input "The Paramount"
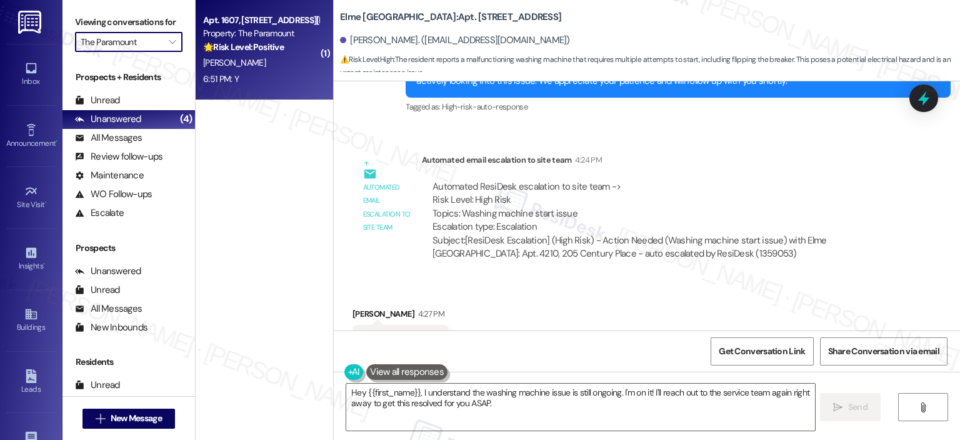
click at [248, 41] on strong "🌟 Risk Level: Positive" at bounding box center [243, 46] width 81 height 11
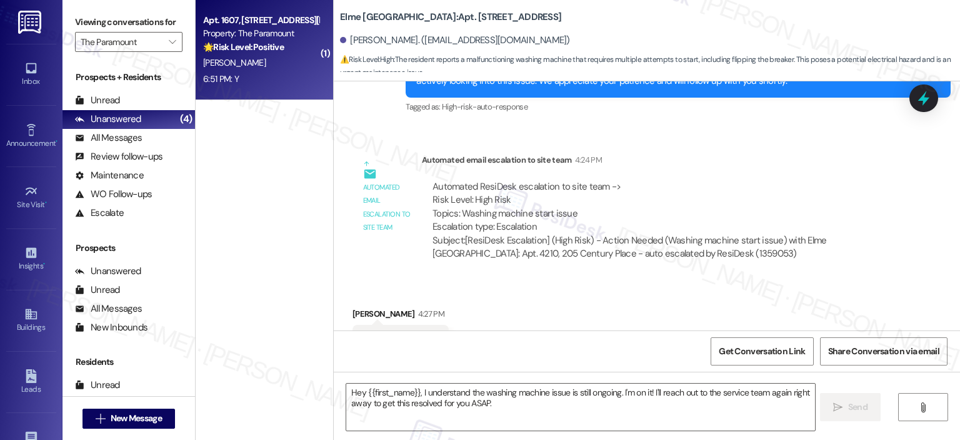
type textarea "Fetching suggested responses. Please feel free to read through the conversation…"
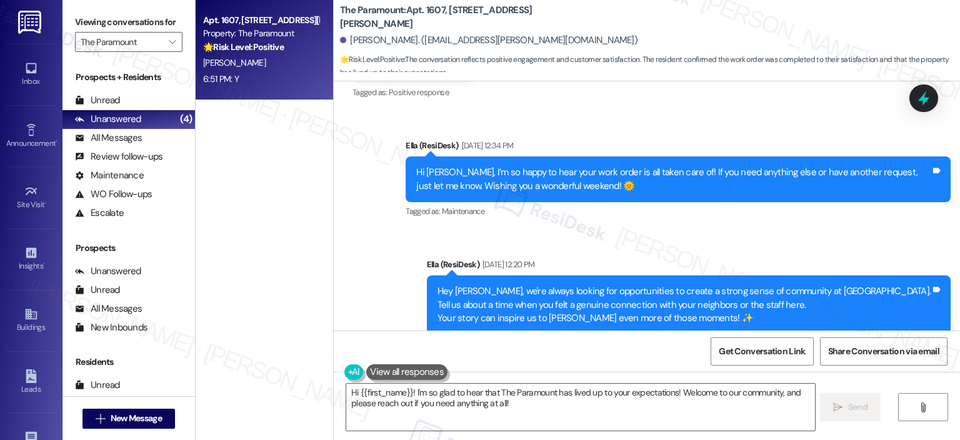
scroll to position [4492, 0]
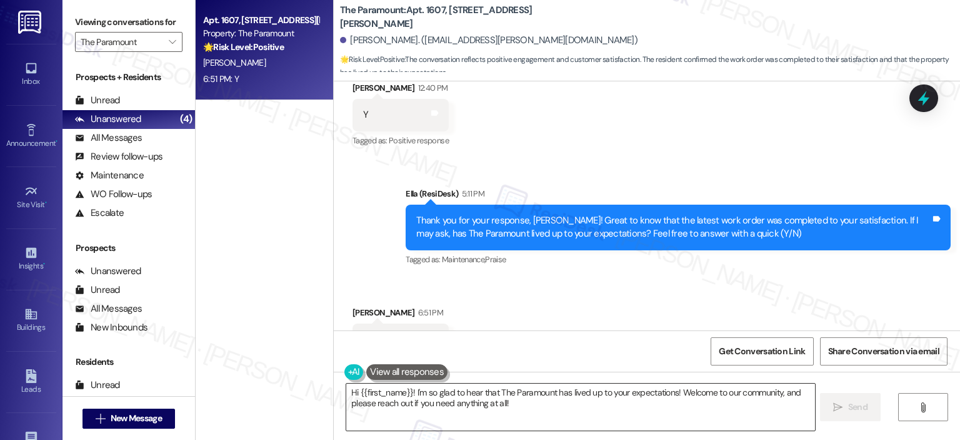
click at [444, 417] on textarea "Hi {{first_name}}! I'm so glad to hear that The Paramount has lived up to your …" at bounding box center [580, 406] width 468 height 47
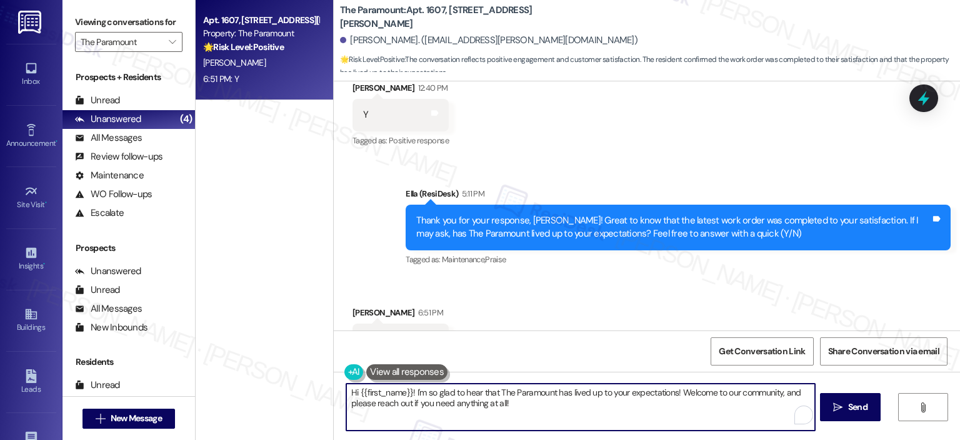
paste textarea "Thank you for your response! Great to know that the latest work order was compl…"
click at [443, 392] on textarea "Thank you for your response! Great to know that the latest work order was compl…" at bounding box center [579, 406] width 468 height 47
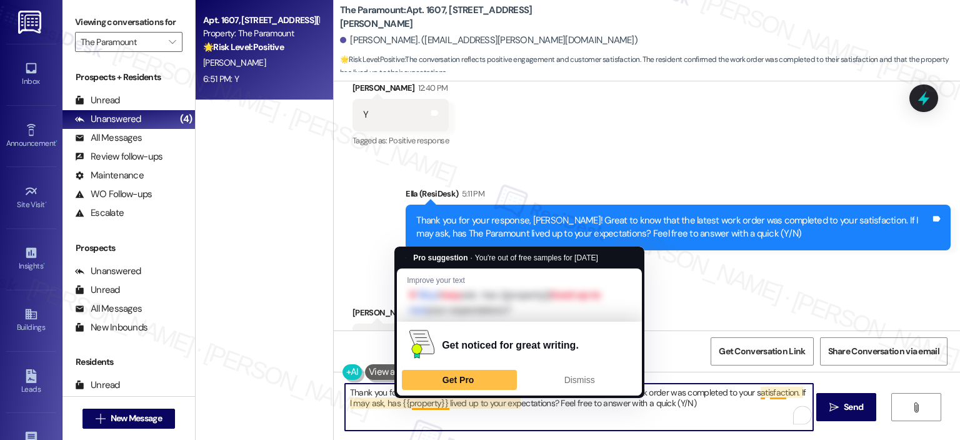
click at [583, 410] on textarea "Thank you for your response, Diante! Great to know that the latest work order w…" at bounding box center [579, 406] width 468 height 47
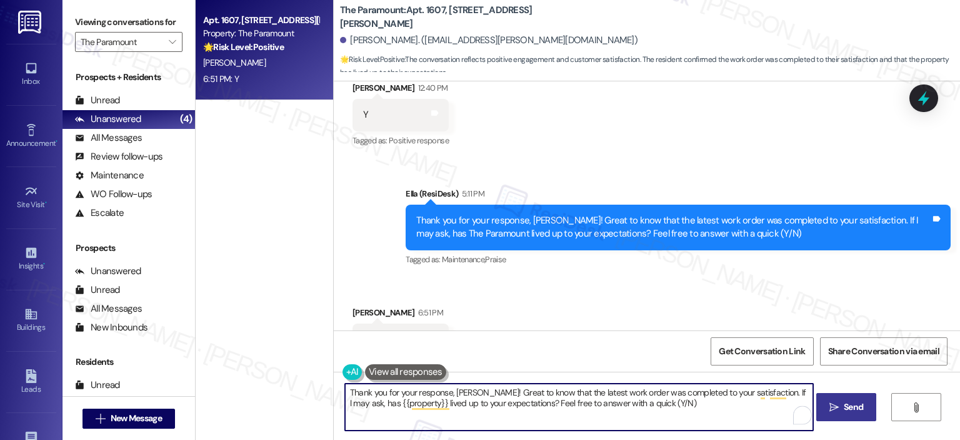
type textarea "Thank you for your response, Diante! Great to know that the latest work order w…"
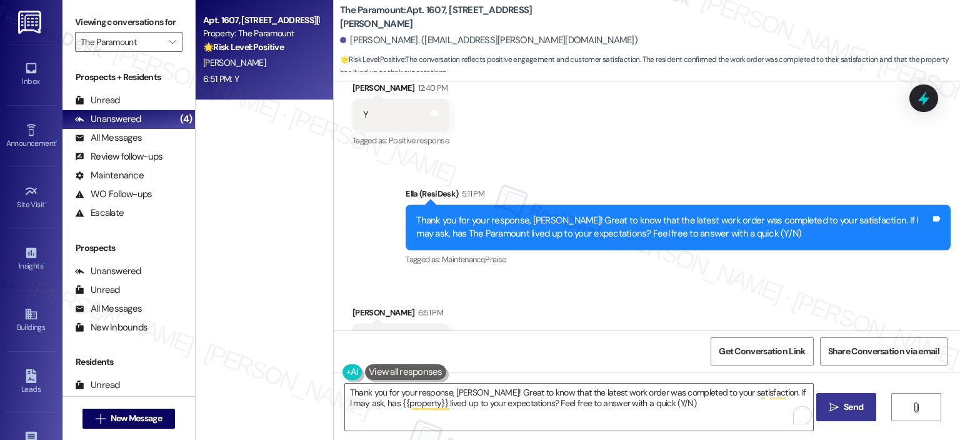
click at [844, 412] on span "Send" at bounding box center [853, 406] width 19 height 13
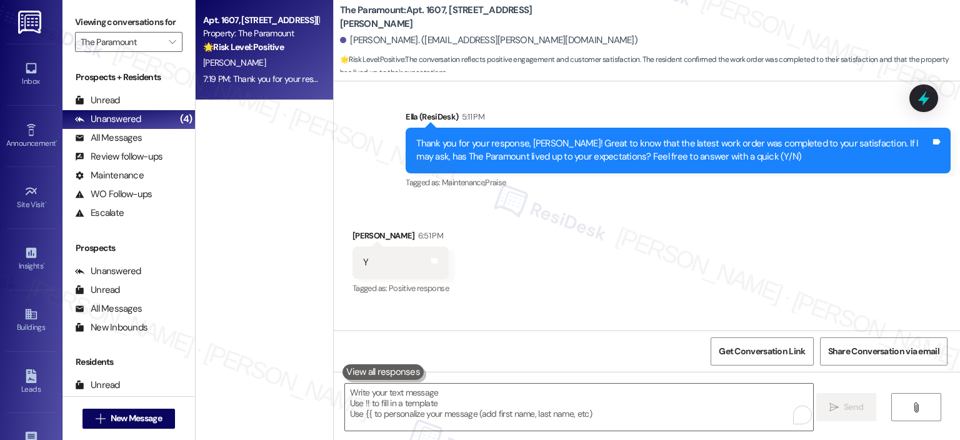
scroll to position [4592, 0]
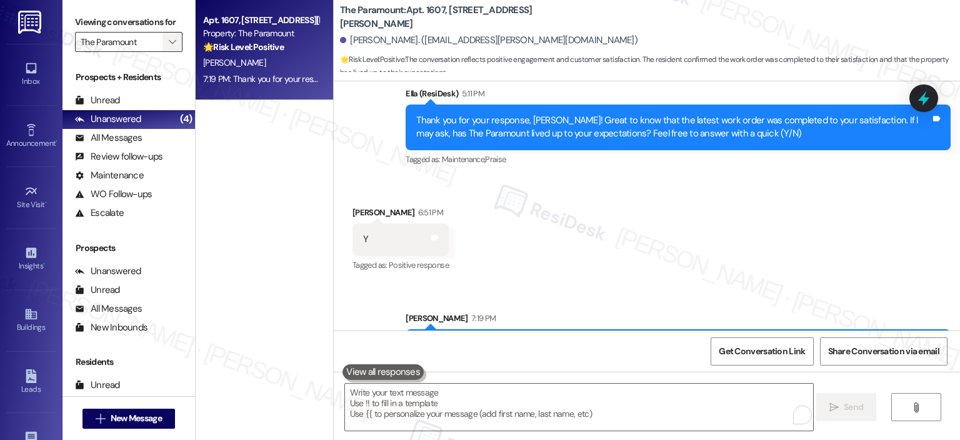
click at [169, 41] on icon "" at bounding box center [172, 42] width 7 height 10
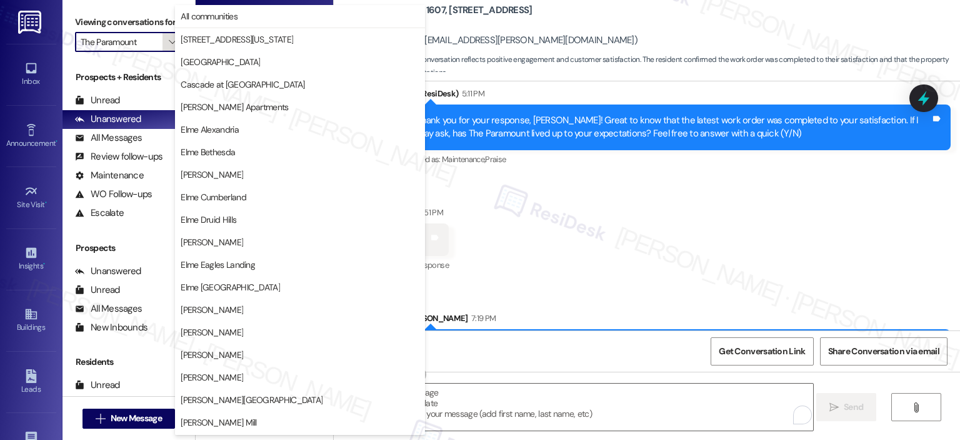
scroll to position [223, 0]
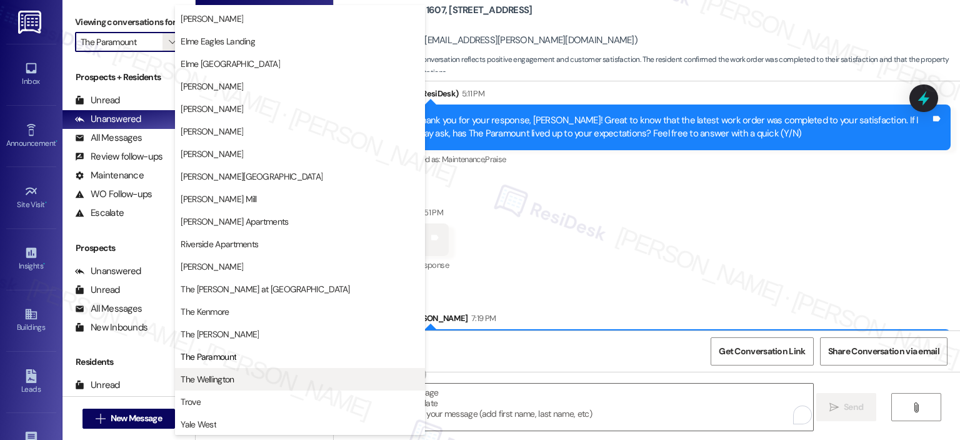
click at [240, 378] on span "The Wellington" at bounding box center [300, 379] width 239 height 13
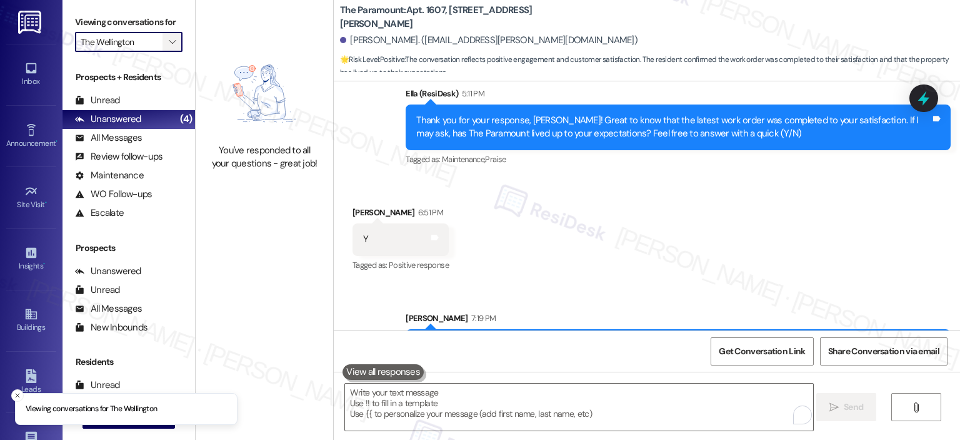
click at [166, 49] on span "" at bounding box center [172, 42] width 12 height 20
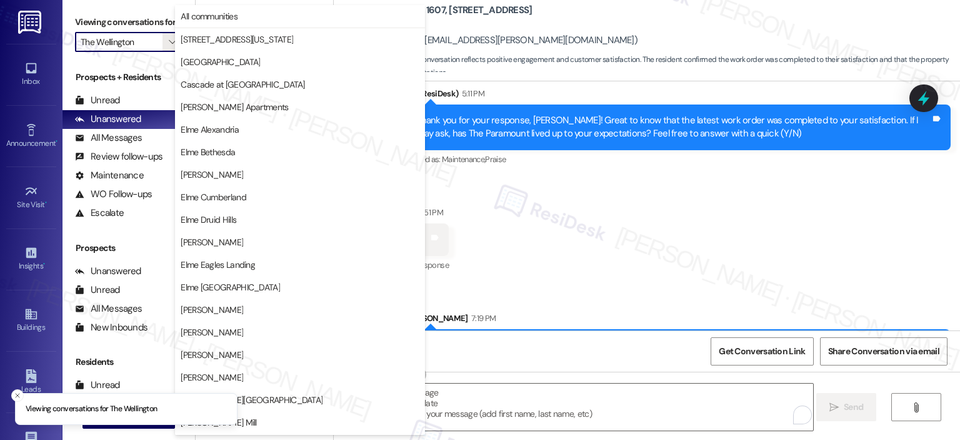
scroll to position [223, 0]
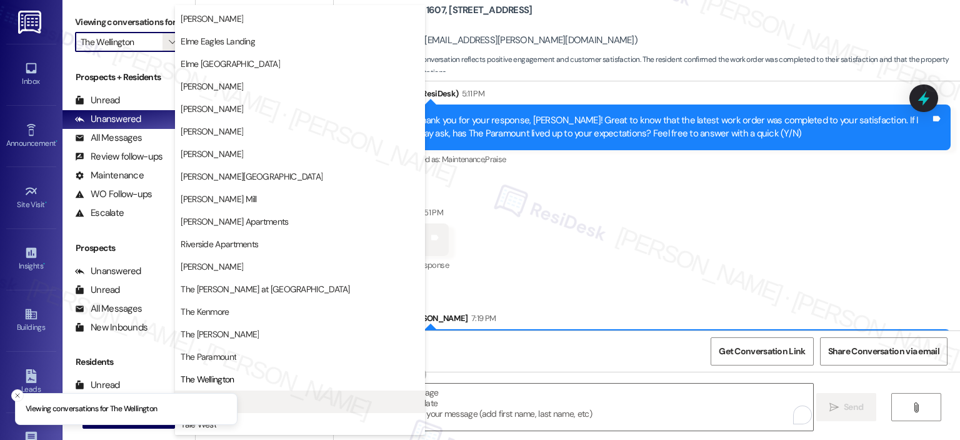
click at [294, 404] on span "Trove" at bounding box center [300, 401] width 239 height 13
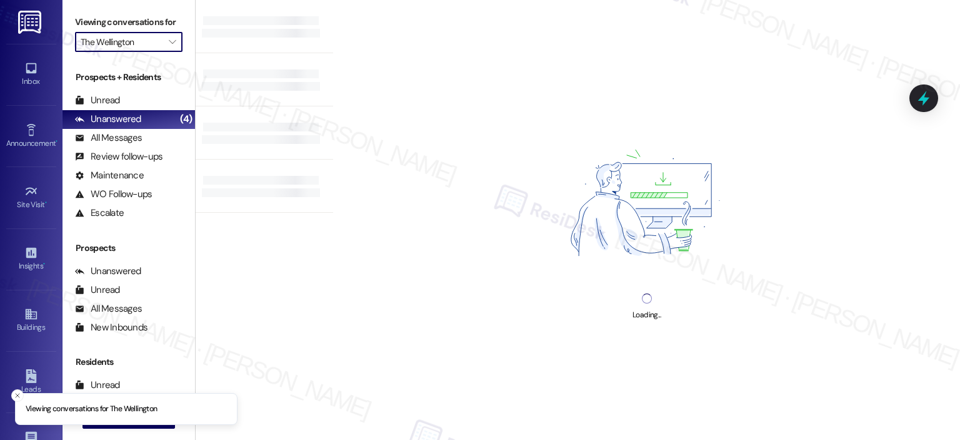
type input "Trove"
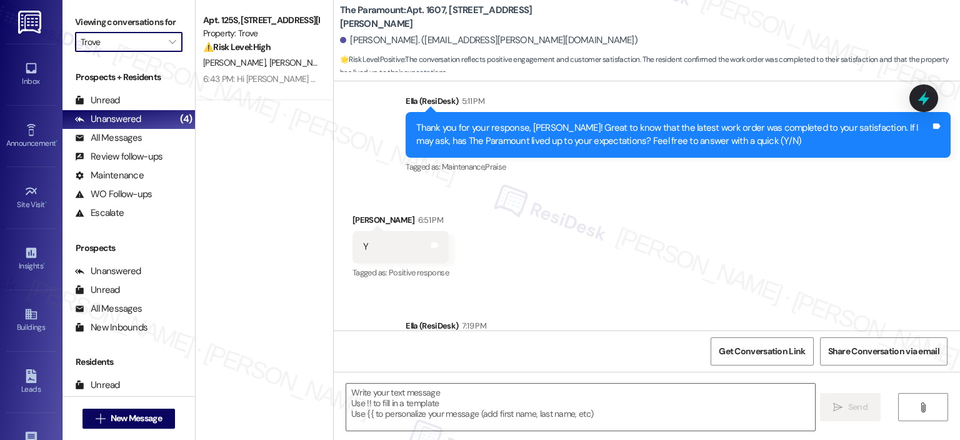
type textarea "Fetching suggested responses. Please feel free to read through the conversation…"
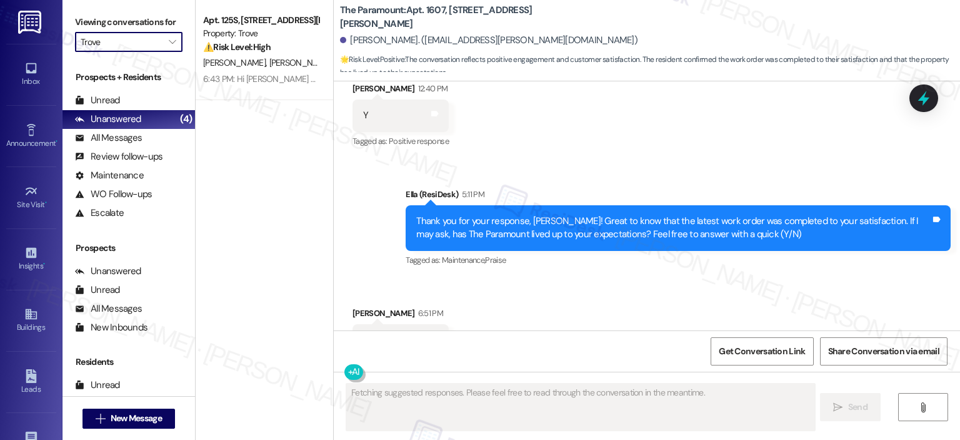
scroll to position [4610, 0]
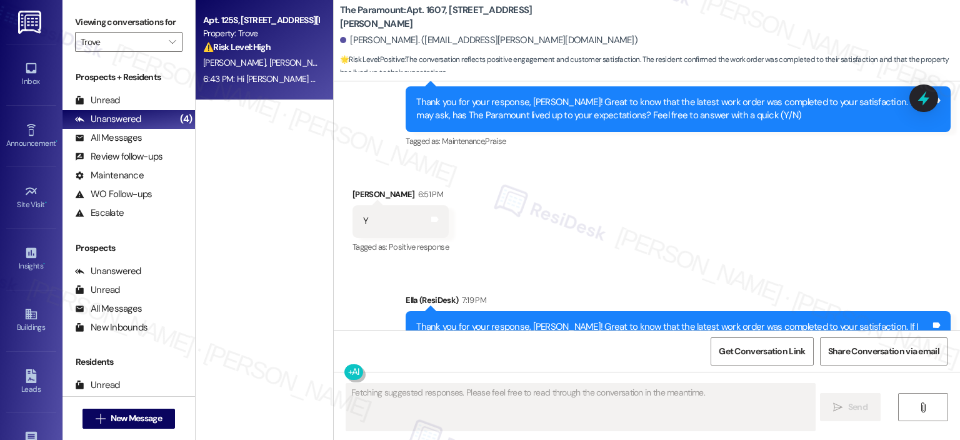
click at [275, 45] on div "⚠️ Risk Level: High The resident has given notice of non-renewal and is followi…" at bounding box center [261, 47] width 116 height 13
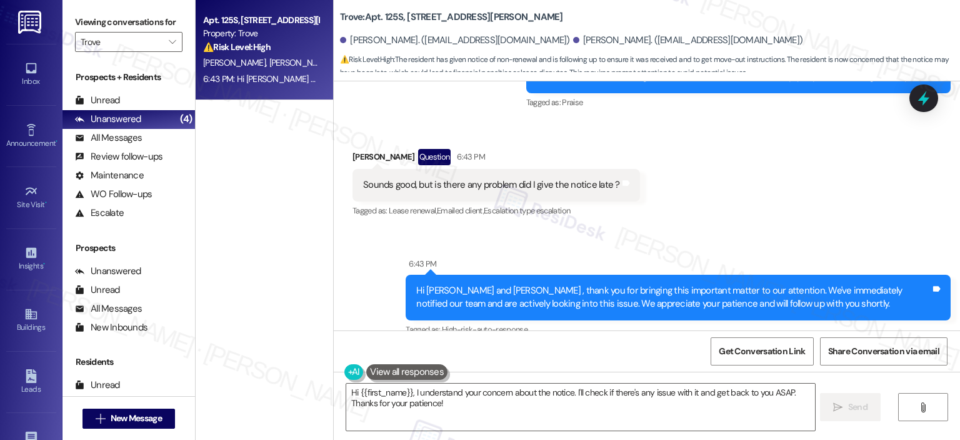
scroll to position [2147, 0]
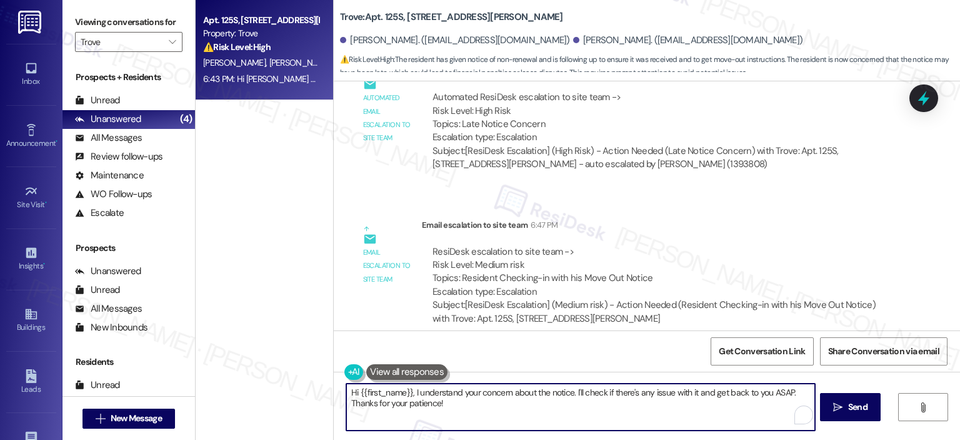
drag, startPoint x: 489, startPoint y: 400, endPoint x: 327, endPoint y: 385, distance: 162.7
click at [334, 385] on div "Hi {{first_name}}, I understand your concern about the notice. I'll check if th…" at bounding box center [647, 418] width 627 height 94
type textarea "I"
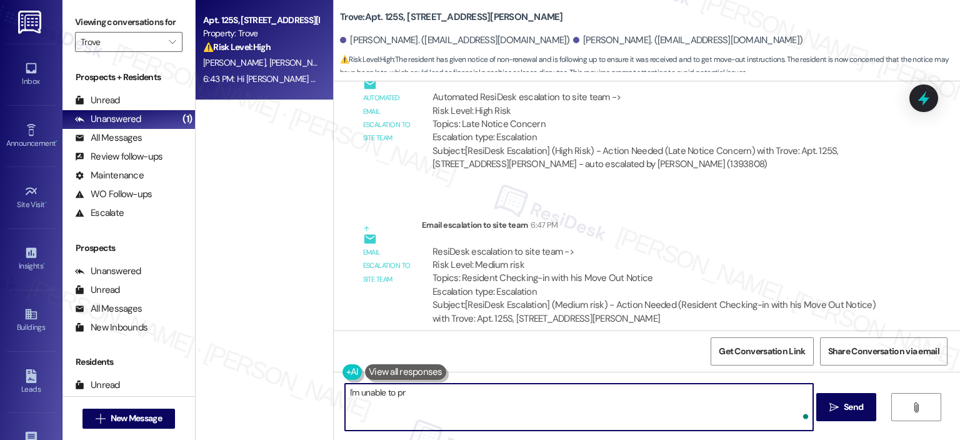
type textarea "I'm unable to pri"
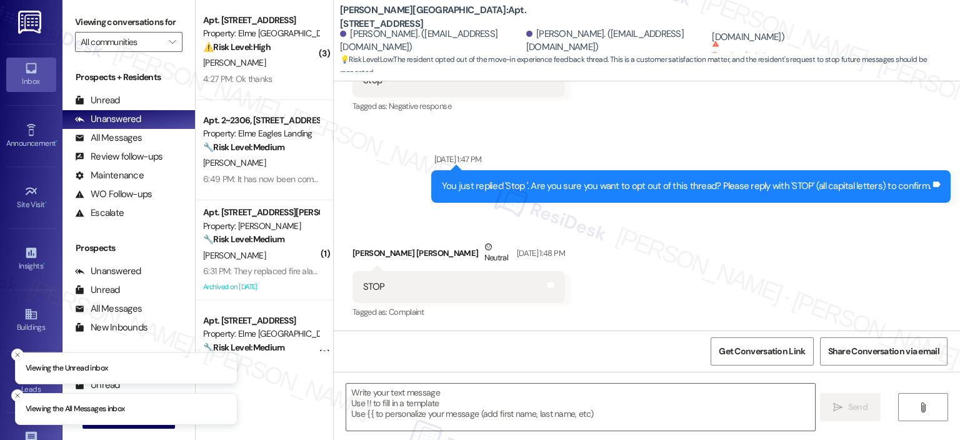
scroll to position [503, 0]
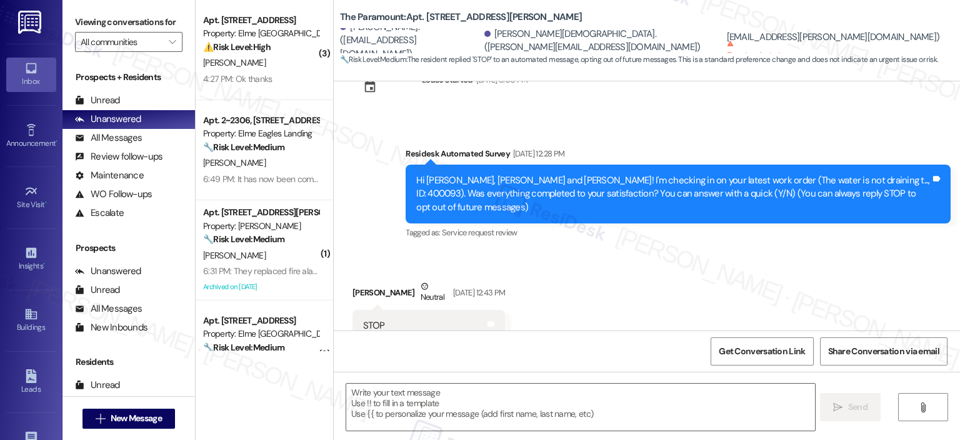
scroll to position [73, 0]
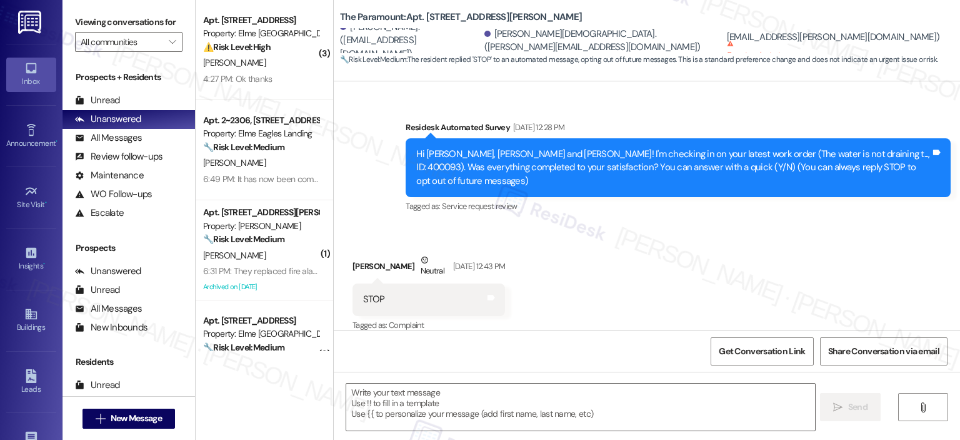
type textarea "Fetching suggested responses. Please feel free to read through the conversation…"
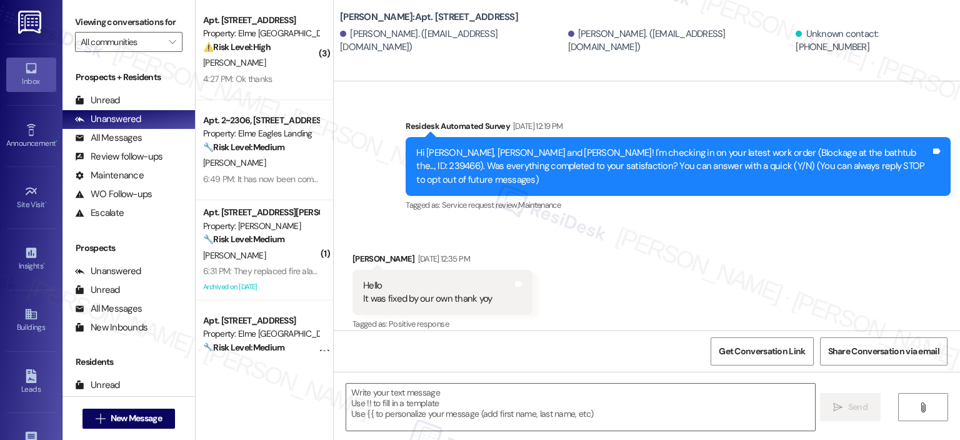
type textarea "Fetching suggested responses. Please feel free to read through the conversation…"
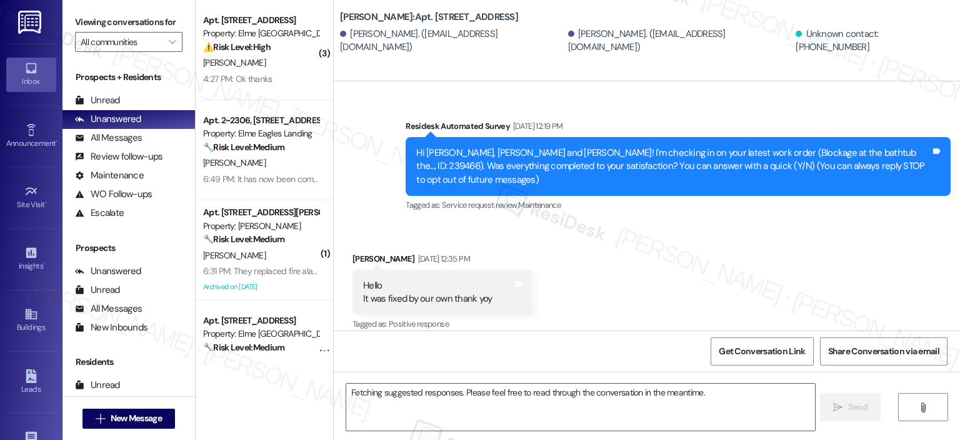
scroll to position [5211, 0]
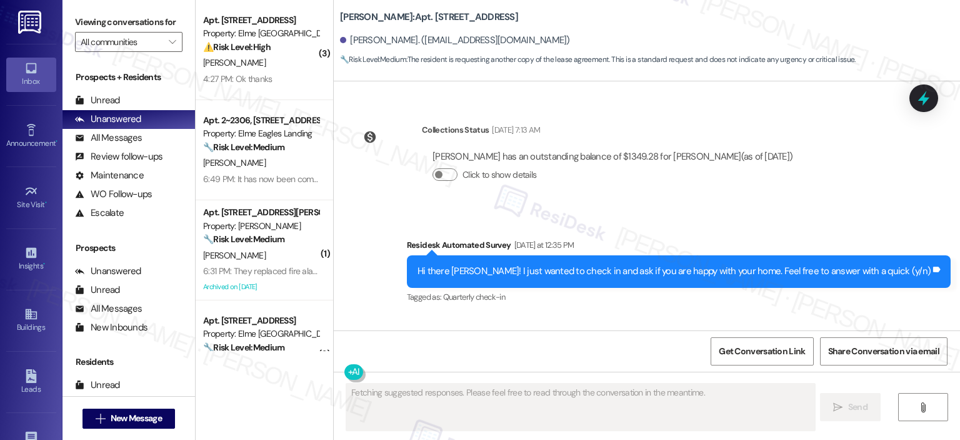
scroll to position [4070, 0]
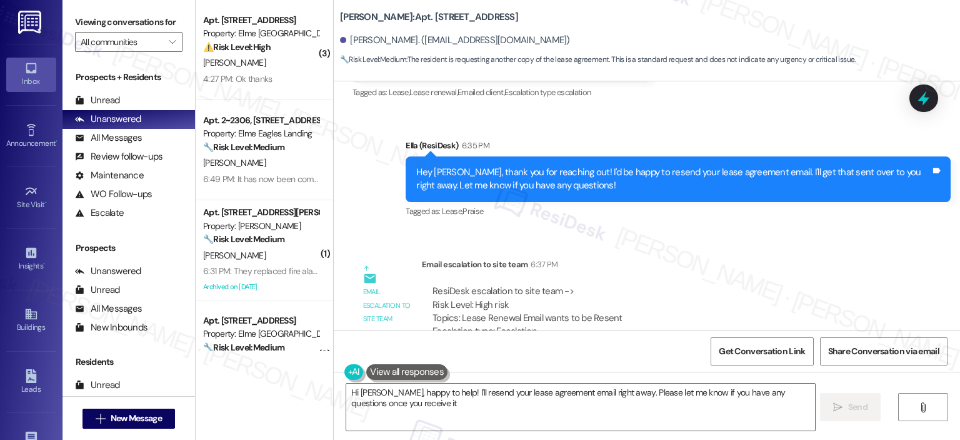
type textarea "Hi Ryan, happy to help! I'll resend your lease agreement email right away. Plea…"
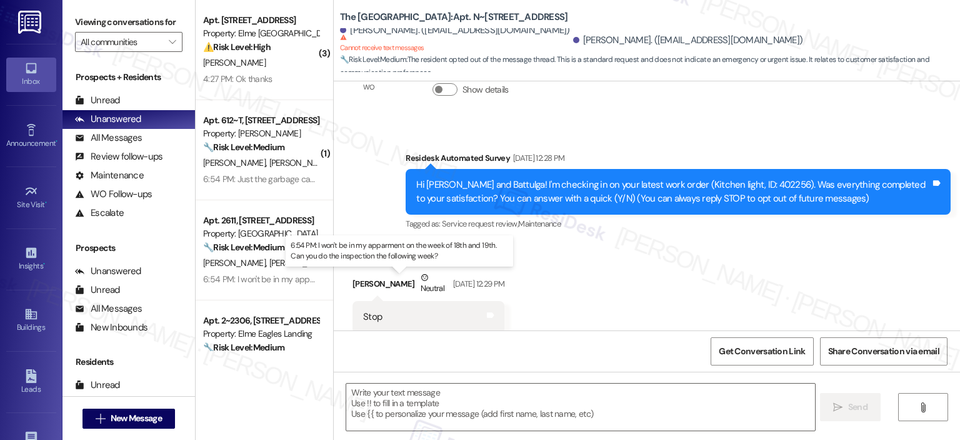
type textarea "Fetching suggested responses. Please feel free to read through the conversation…"
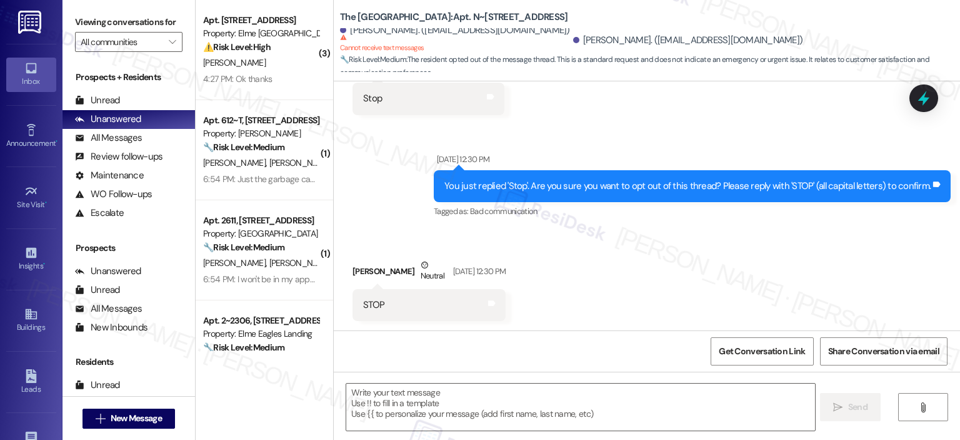
scroll to position [495, 0]
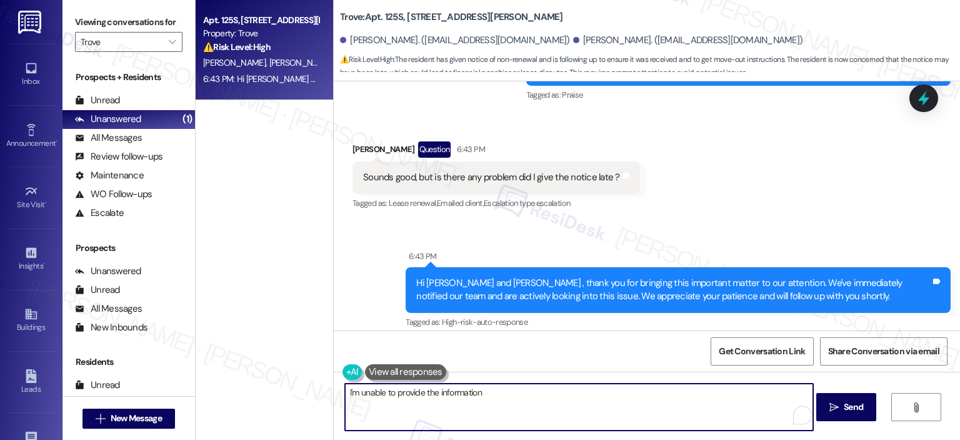
scroll to position [1835, 0]
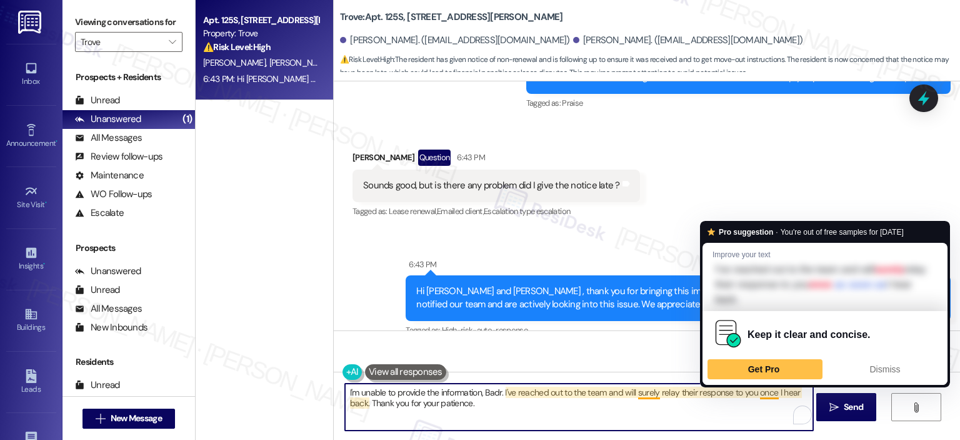
click at [540, 408] on textarea "I'm unable to provide the information, Badr. I've reached out to the team and w…" at bounding box center [579, 406] width 468 height 47
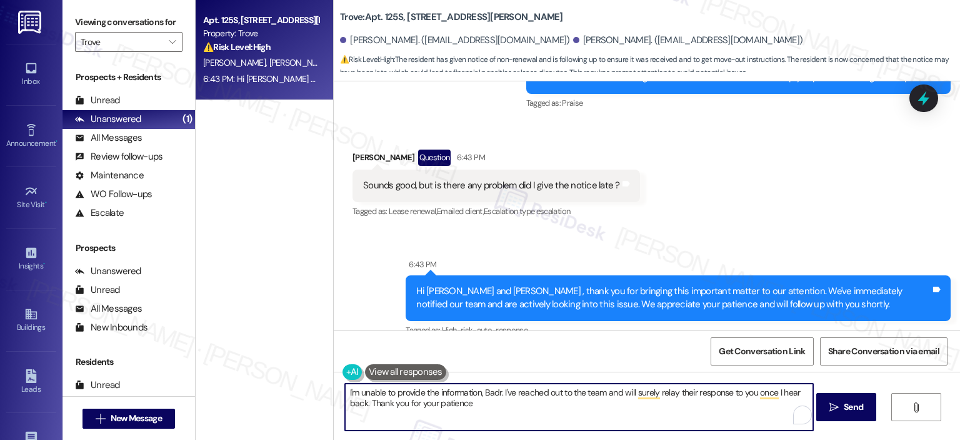
type textarea "I'm unable to provide the information, Badr. I've reached out to the team and w…"
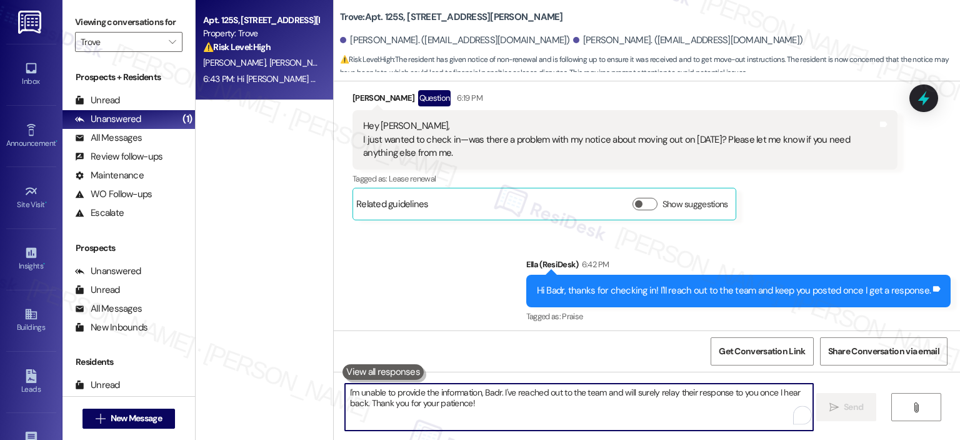
scroll to position [1612, 0]
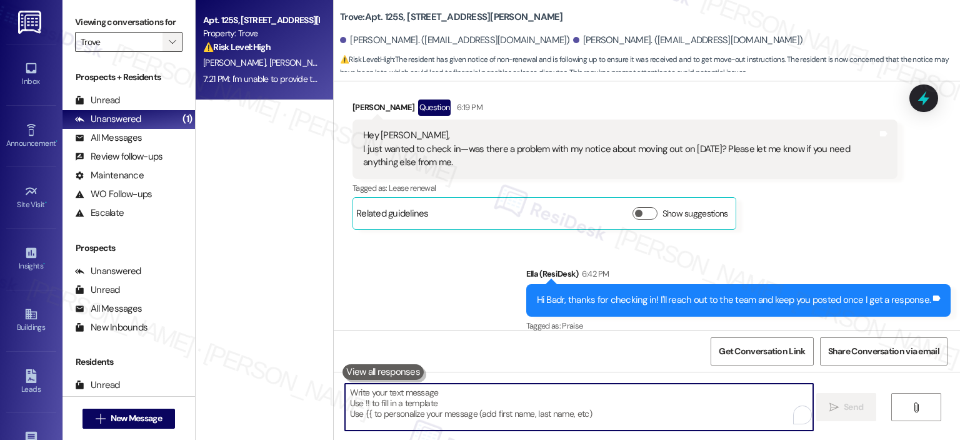
click at [169, 41] on span "" at bounding box center [172, 42] width 12 height 20
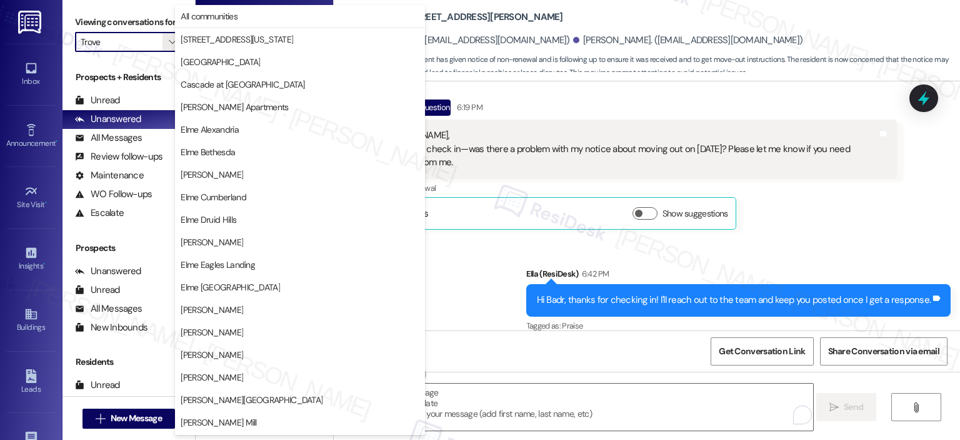
scroll to position [223, 0]
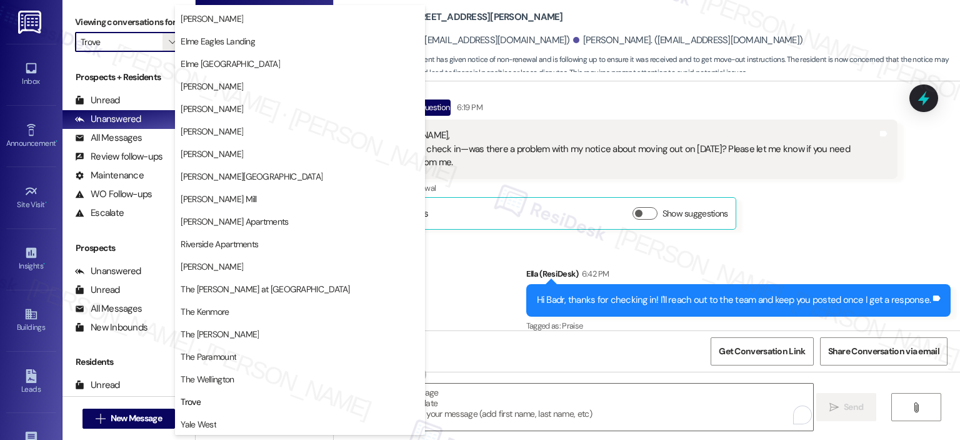
click at [233, 418] on span "Yale West" at bounding box center [300, 424] width 239 height 13
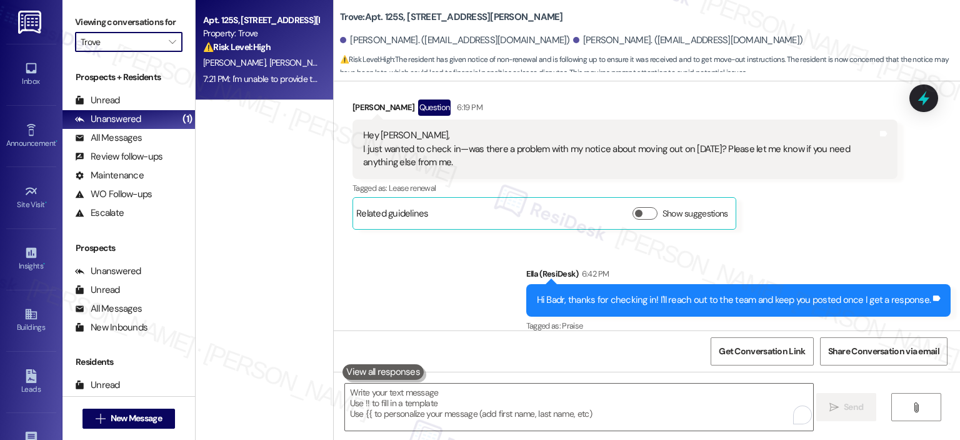
type input "Yale West"
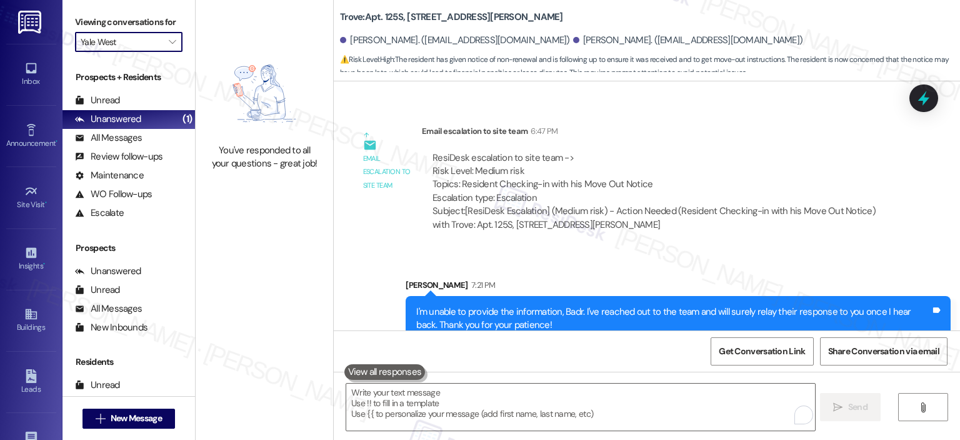
scroll to position [2248, 0]
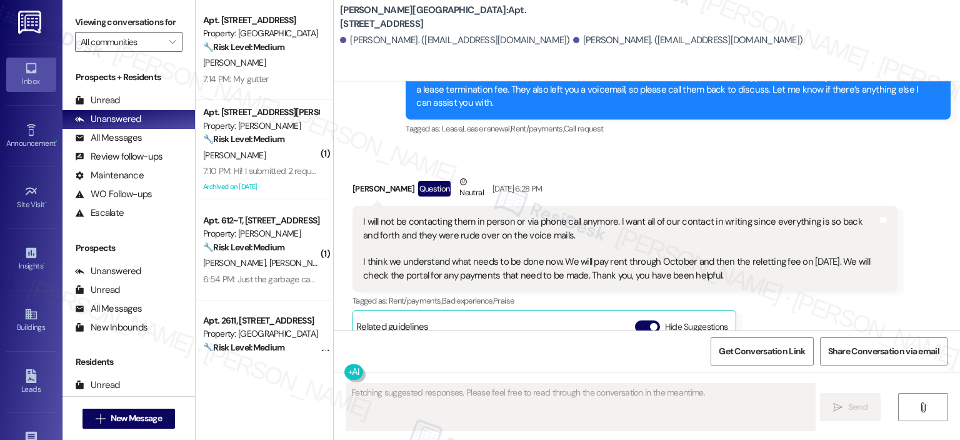
scroll to position [2556, 0]
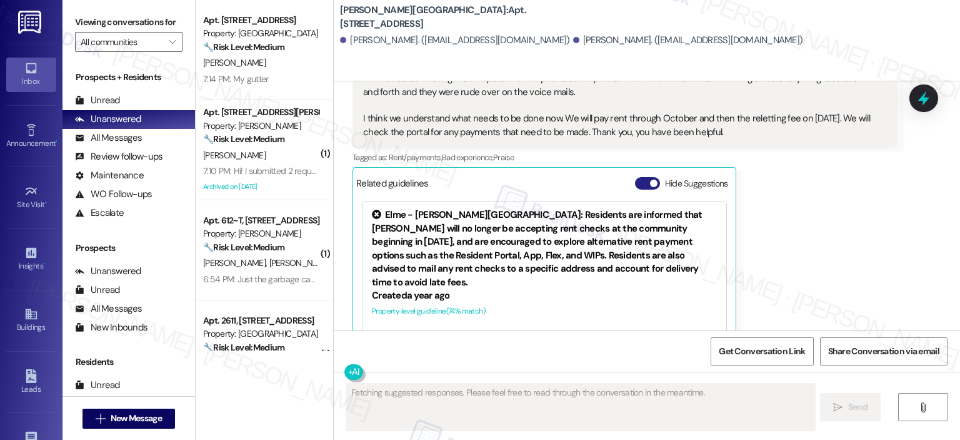
click at [637, 177] on button "Hide Suggestions" at bounding box center [647, 183] width 25 height 13
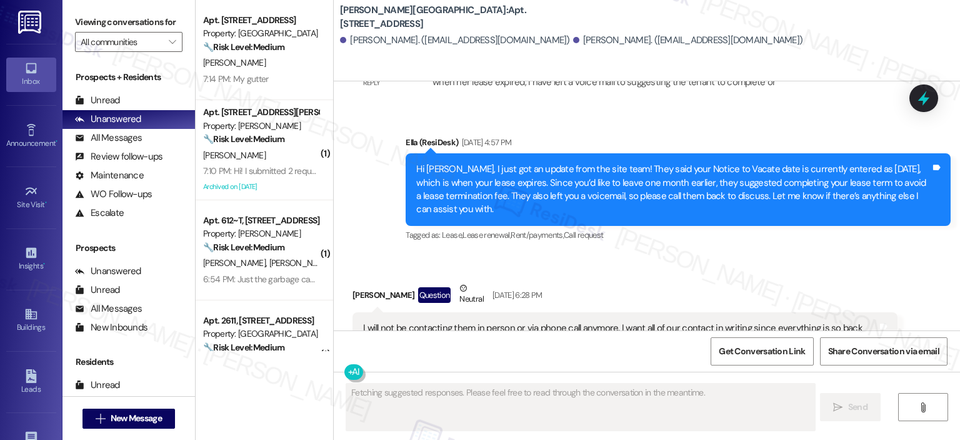
scroll to position [2244, 0]
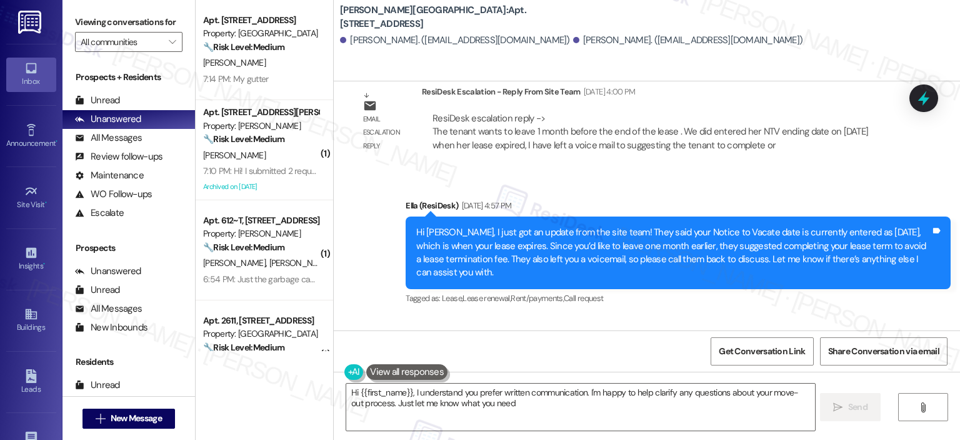
type textarea "Hi {{first_name}}, I understand you prefer written communication. I'm happy to …"
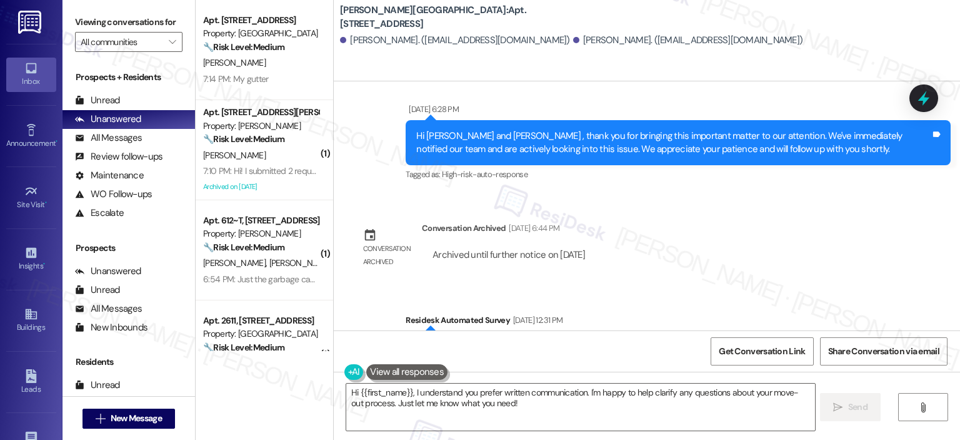
scroll to position [2851, 0]
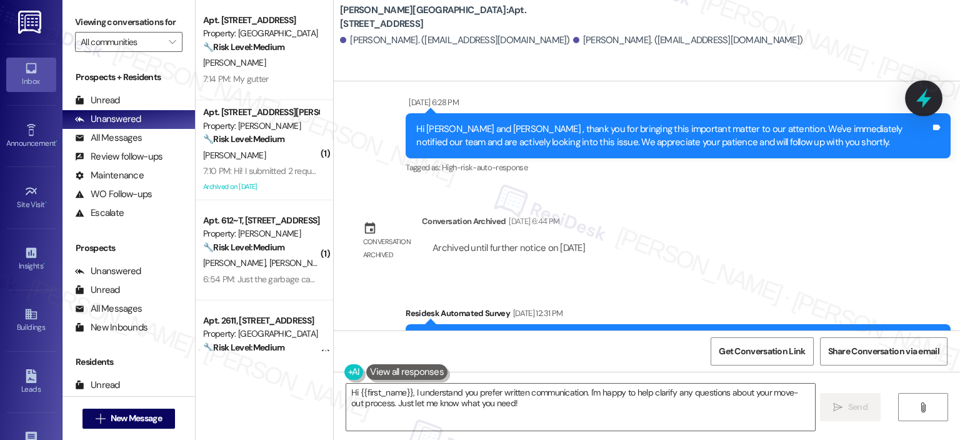
click at [912, 102] on div at bounding box center [924, 98] width 38 height 36
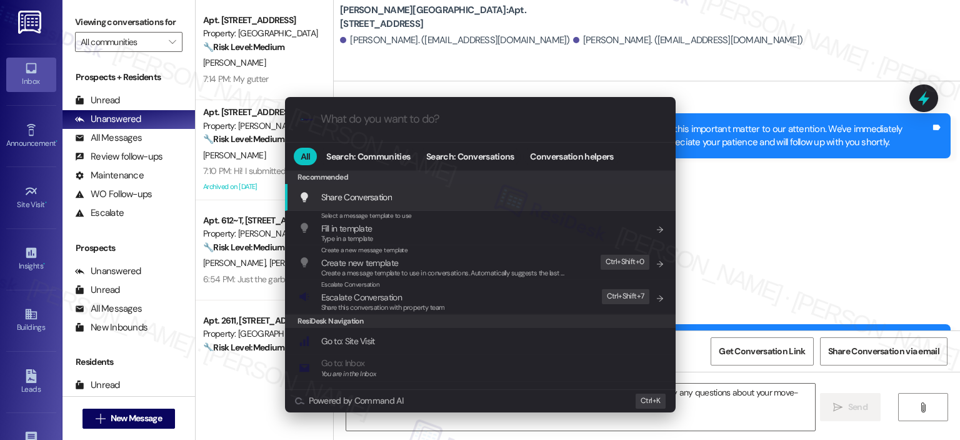
click at [440, 130] on div ".cls-1{fill:#0a055f;}.cls-2{fill:#0cc4c4;} resideskLogoBlueOrange" at bounding box center [480, 119] width 391 height 44
click at [440, 116] on input "What do you want to do?" at bounding box center [491, 119] width 340 height 13
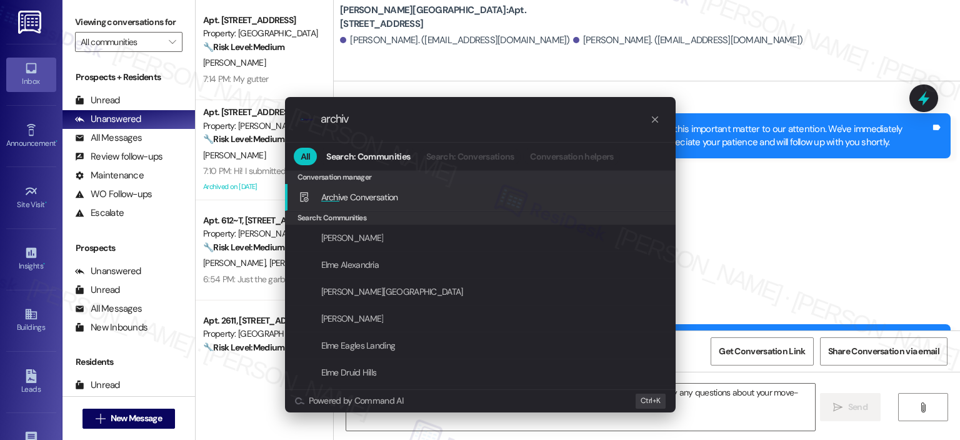
type input "archive"
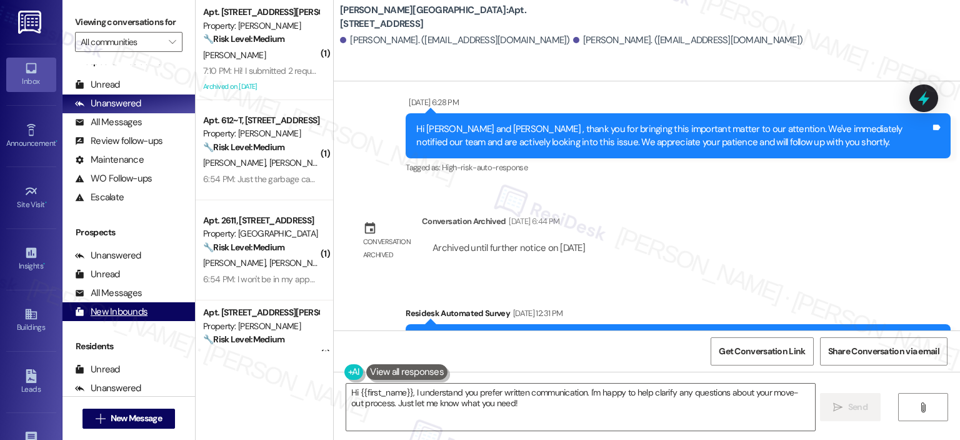
scroll to position [0, 0]
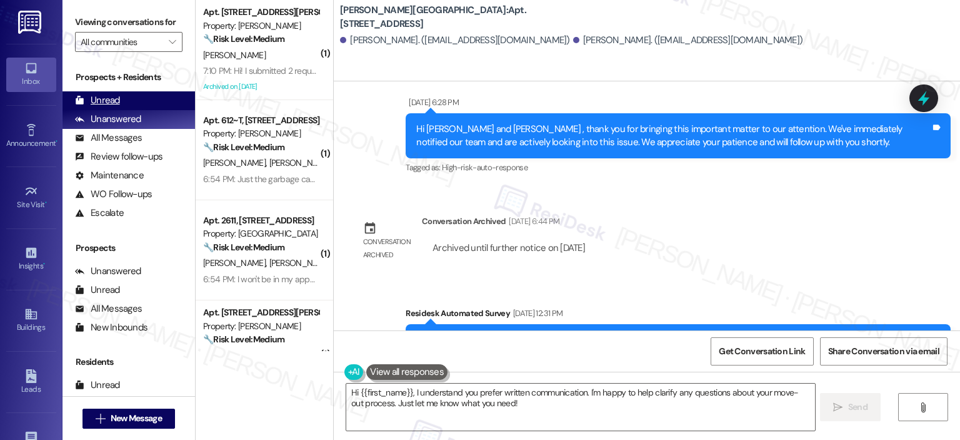
click at [121, 99] on div "Unread (0)" at bounding box center [129, 100] width 133 height 19
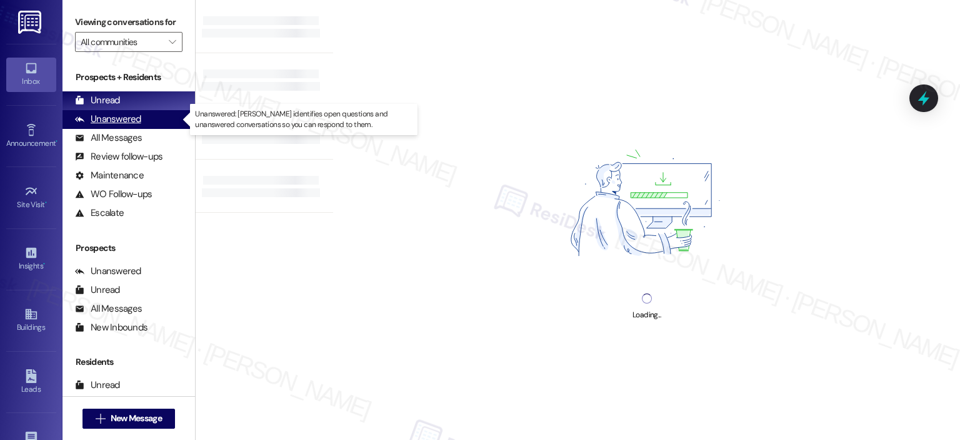
click at [108, 112] on div "Unanswered (0)" at bounding box center [129, 119] width 133 height 19
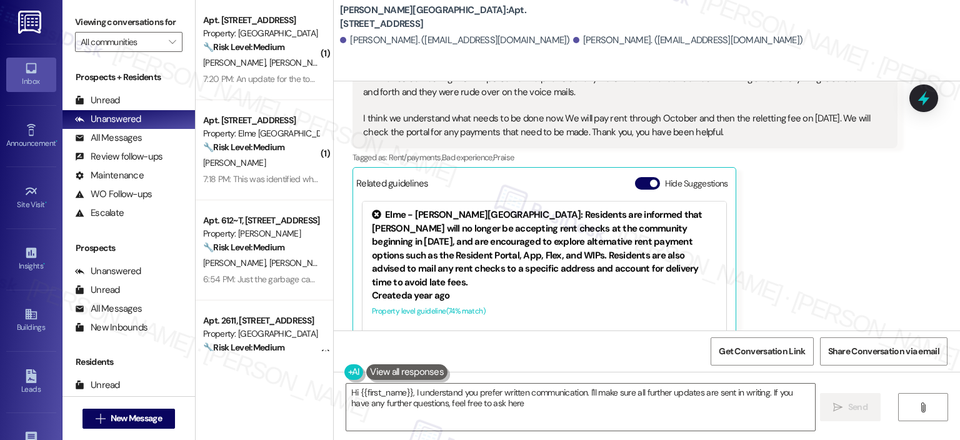
type textarea "Hi {{first_name}}, I understand you prefer written communication. I'll make sur…"
